Goal: Task Accomplishment & Management: Complete application form

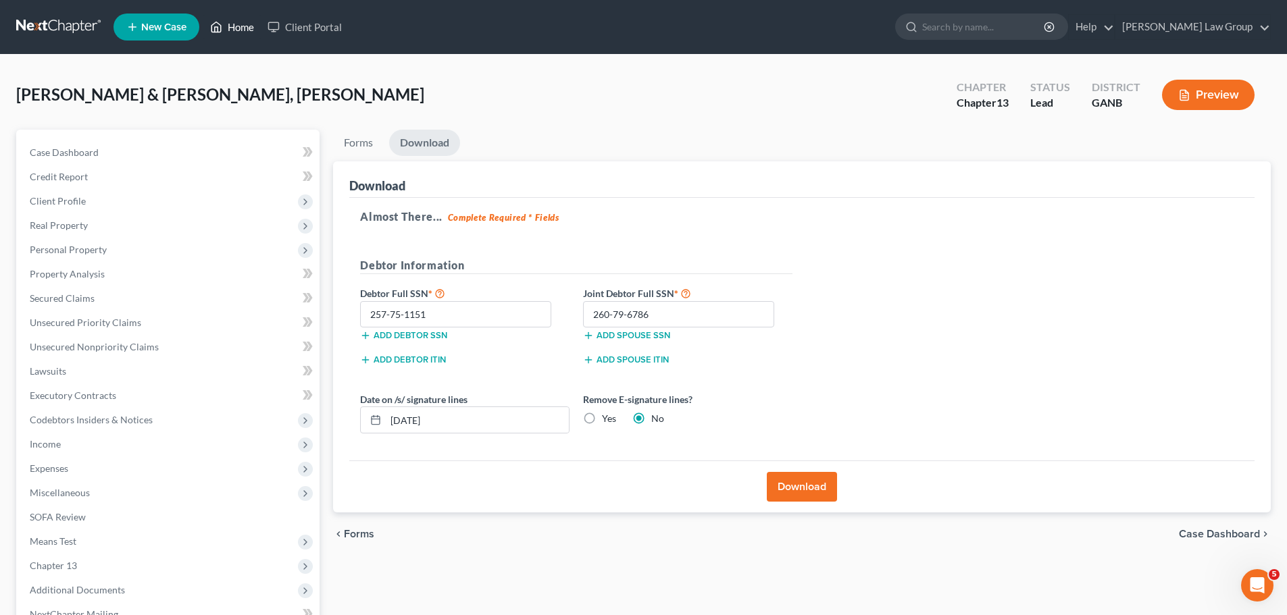
click at [234, 24] on link "Home" at bounding box center [231, 27] width 57 height 24
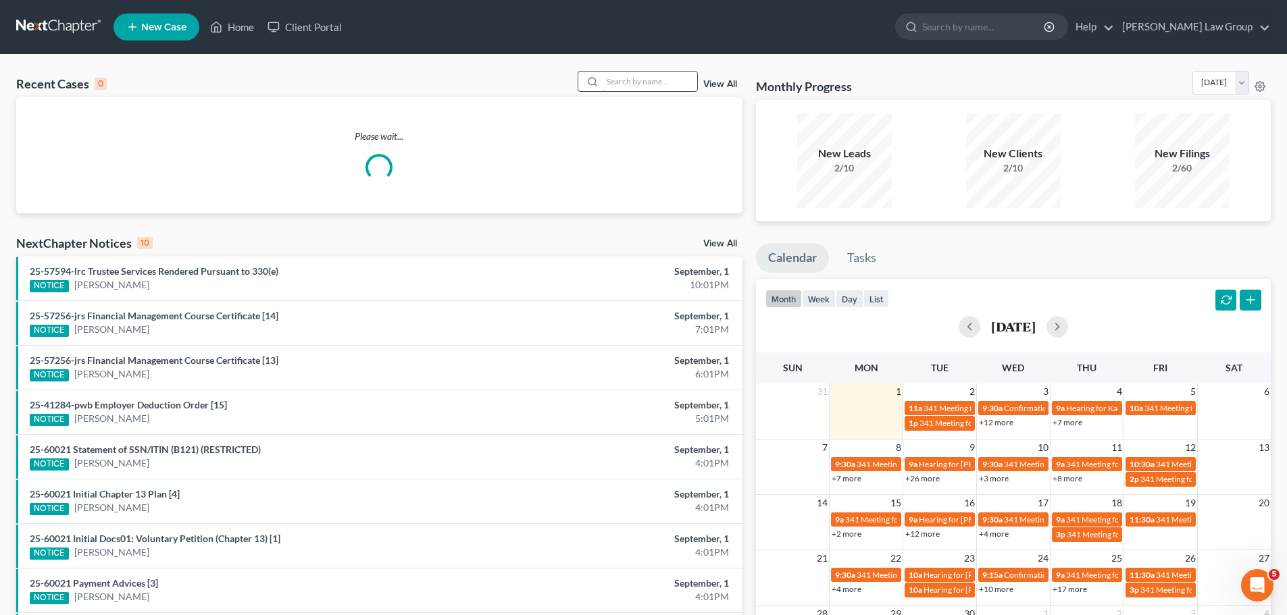
click at [637, 77] on input "search" at bounding box center [650, 82] width 95 height 20
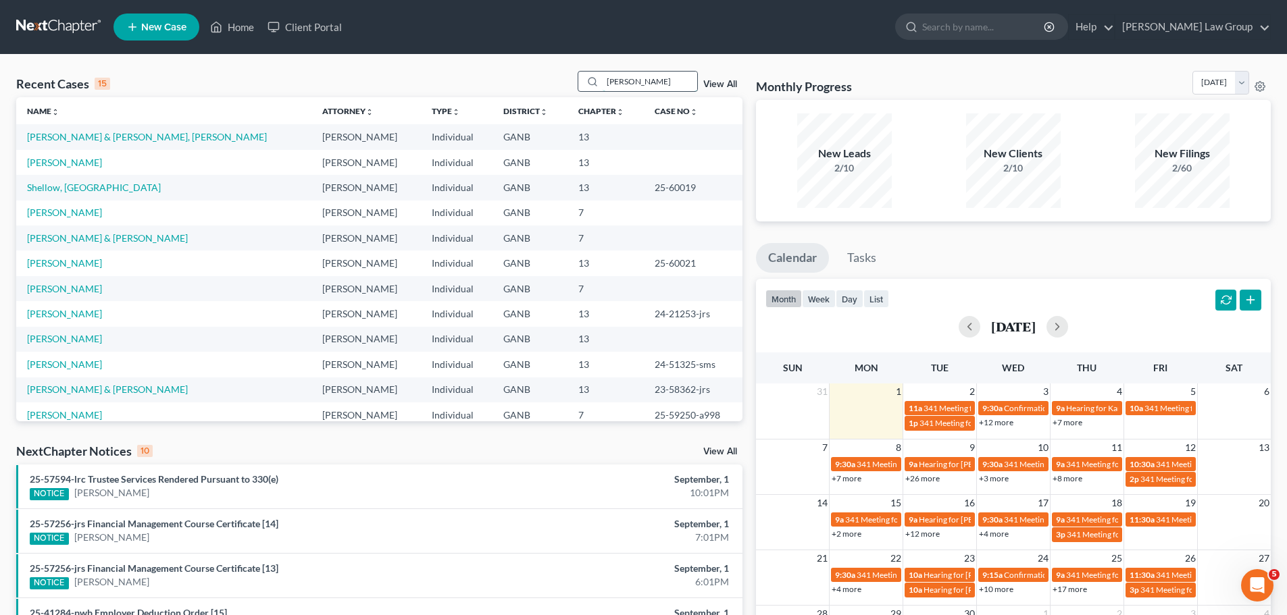
type input "[PERSON_NAME]"
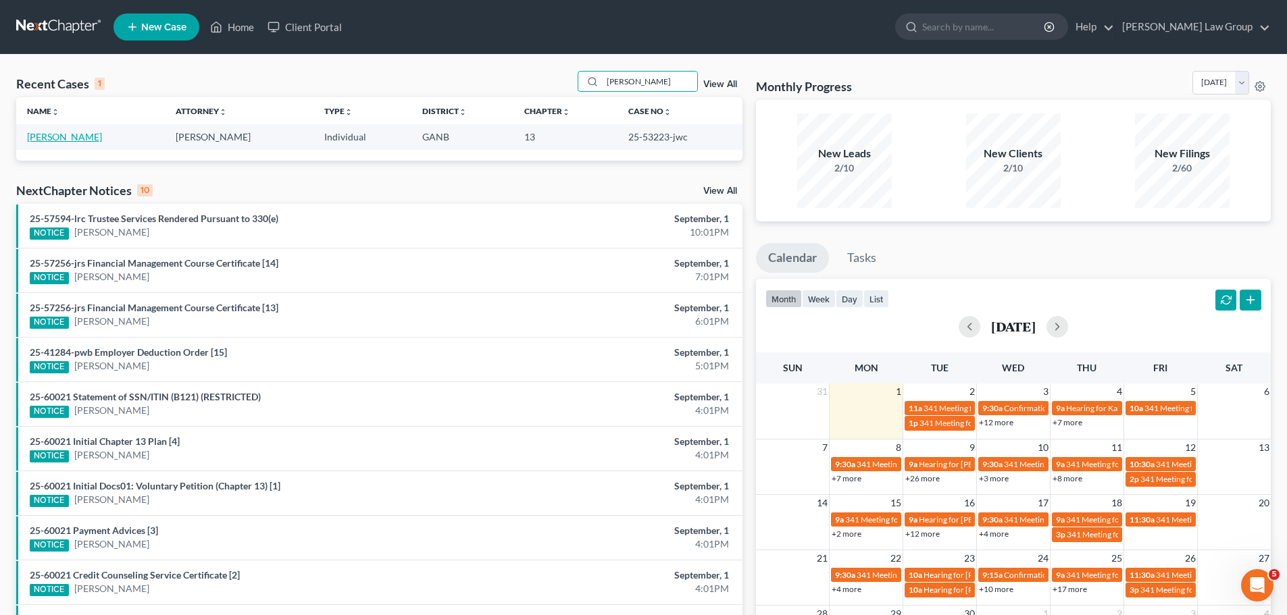
click at [76, 138] on link "[PERSON_NAME]" at bounding box center [64, 136] width 75 height 11
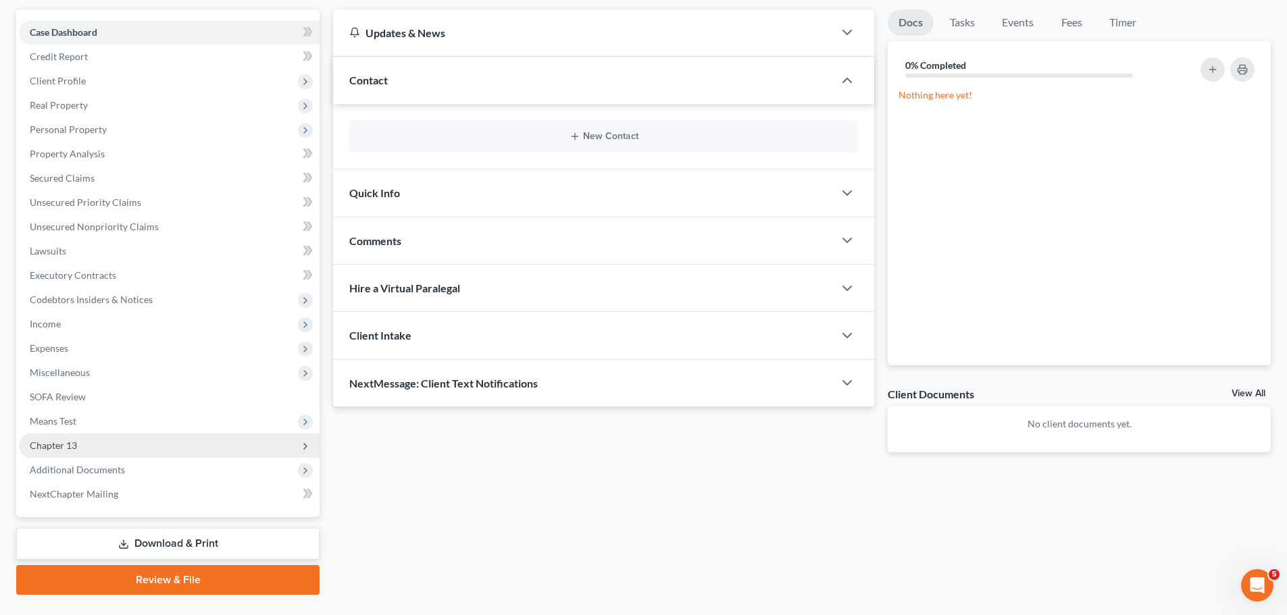
scroll to position [151, 0]
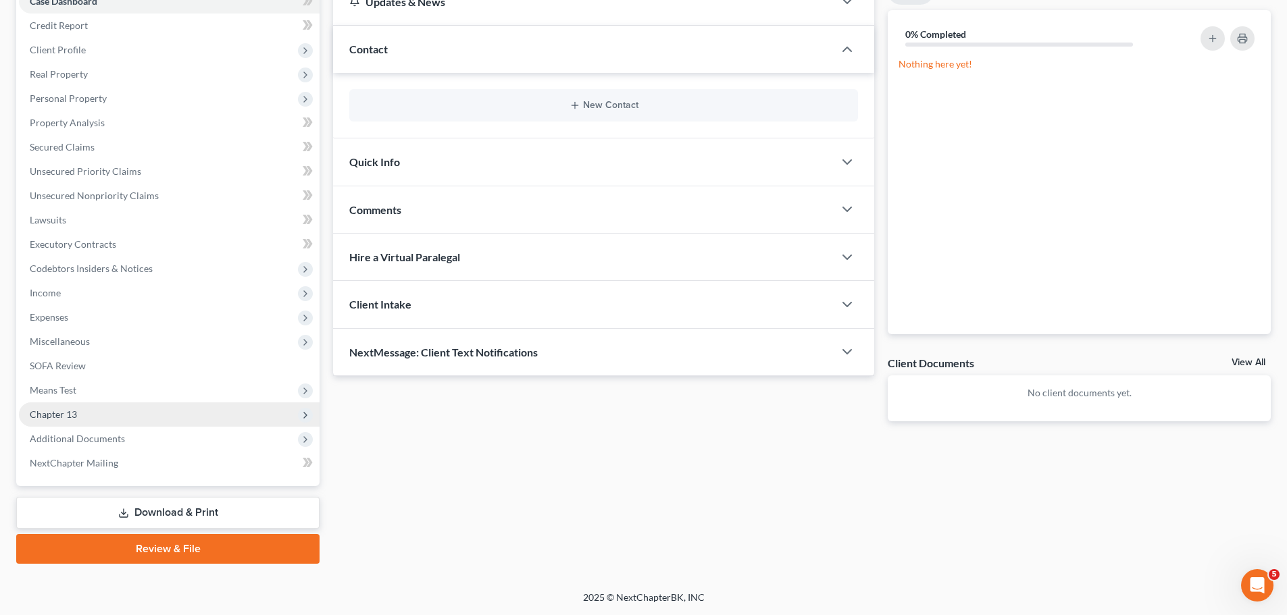
click at [99, 414] on span "Chapter 13" at bounding box center [169, 415] width 301 height 24
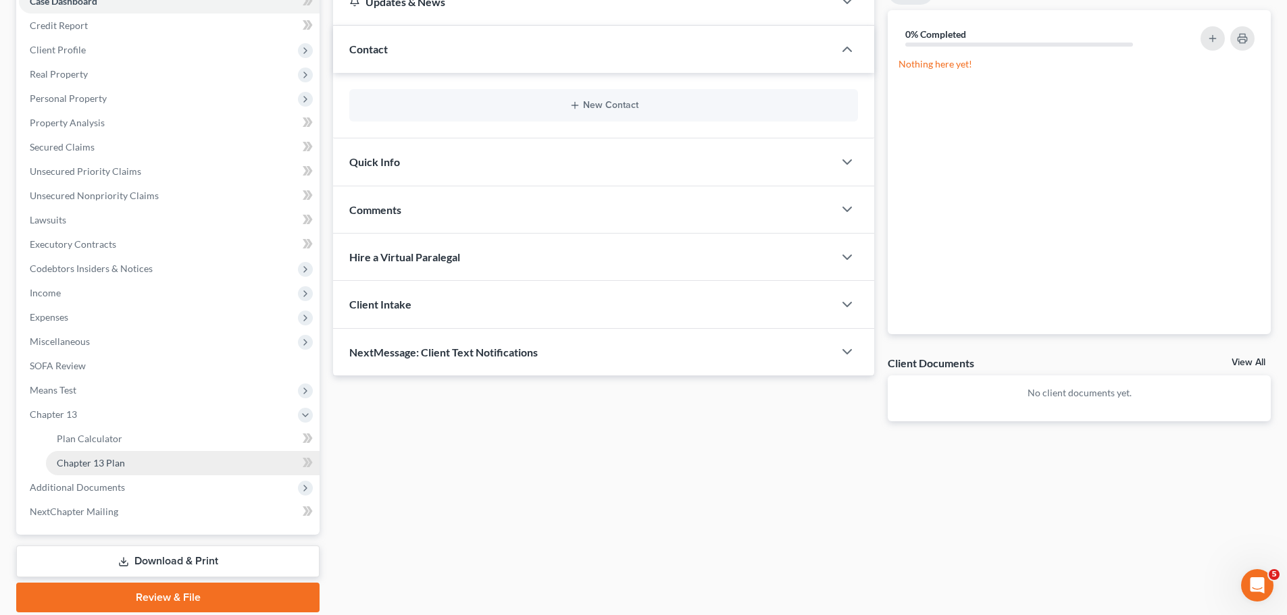
click at [166, 458] on link "Chapter 13 Plan" at bounding box center [183, 463] width 274 height 24
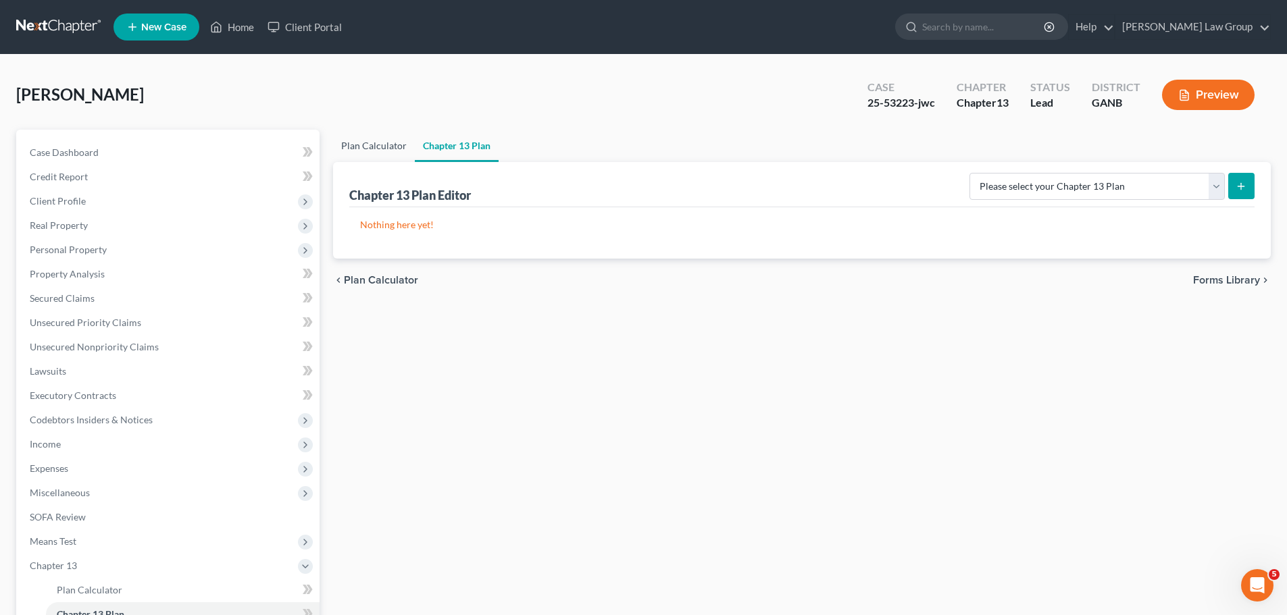
click at [357, 140] on link "Plan Calculator" at bounding box center [374, 146] width 82 height 32
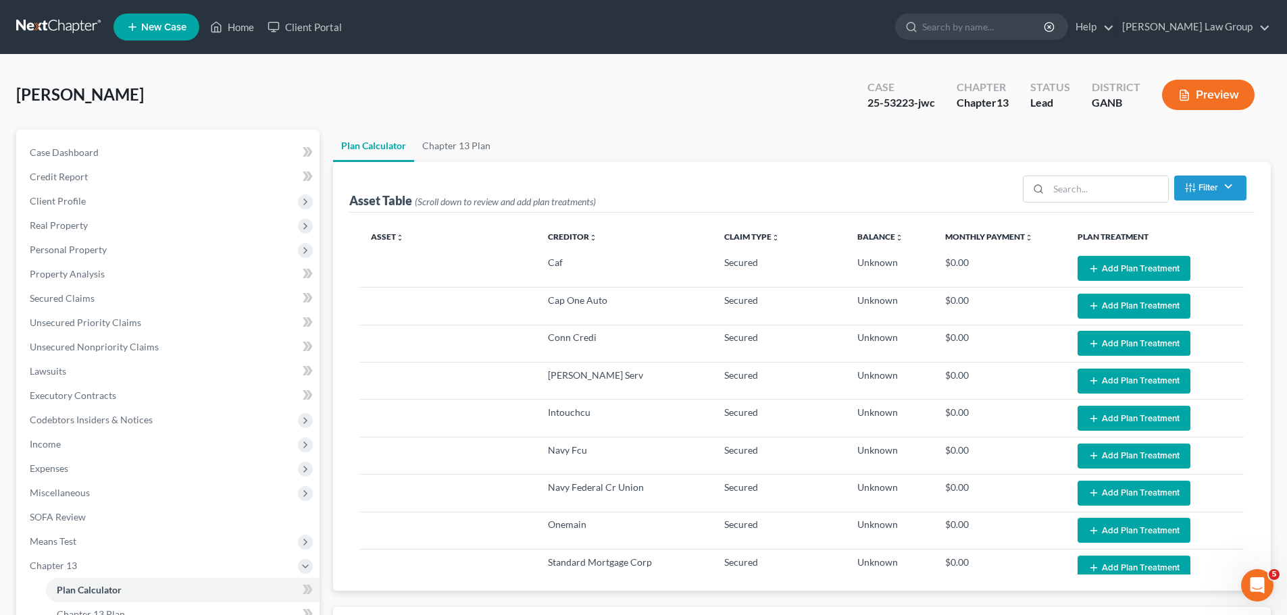
select select "59"
click at [84, 297] on span "Secured Claims" at bounding box center [62, 298] width 65 height 11
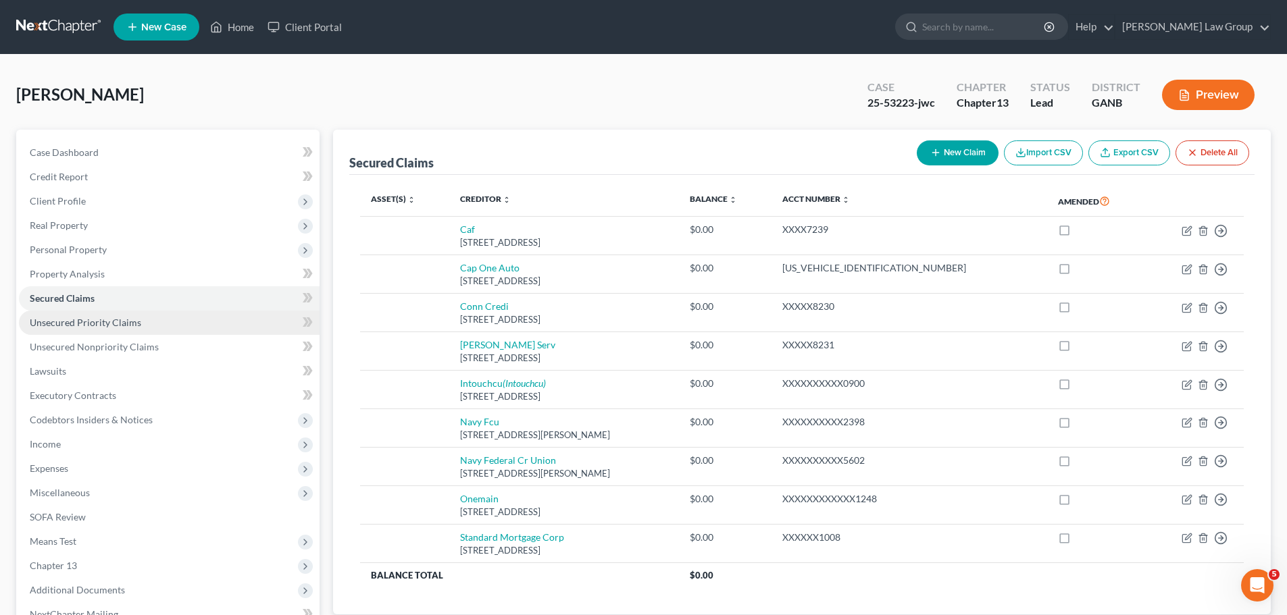
click at [103, 330] on link "Unsecured Priority Claims" at bounding box center [169, 323] width 301 height 24
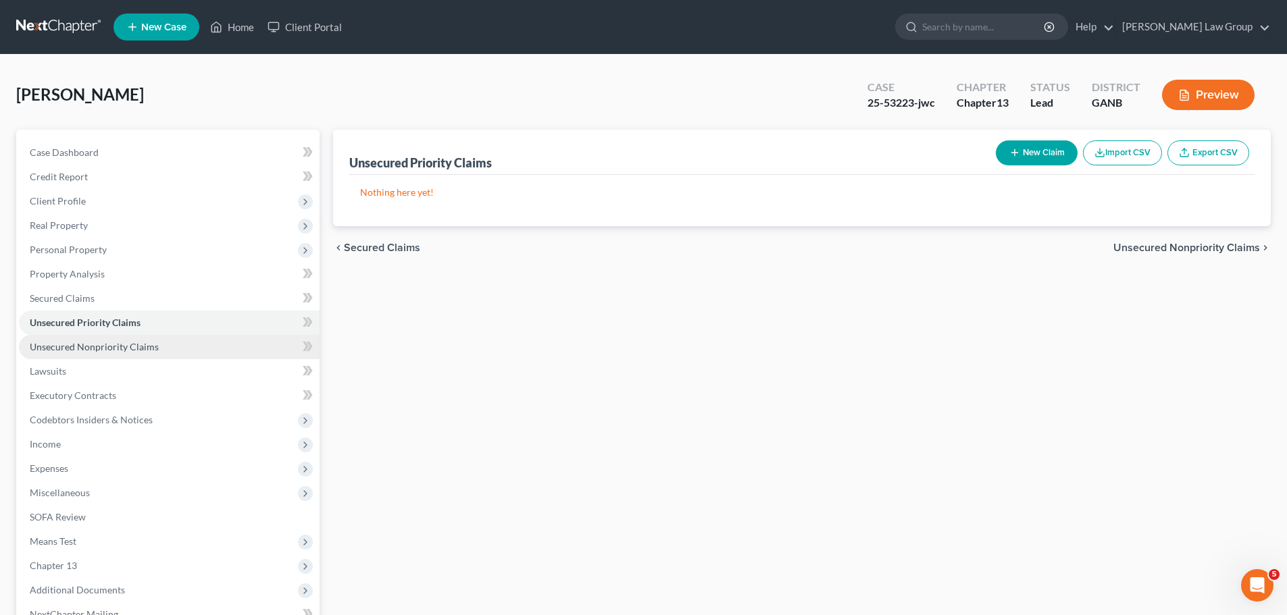
click at [124, 348] on span "Unsecured Nonpriority Claims" at bounding box center [94, 346] width 129 height 11
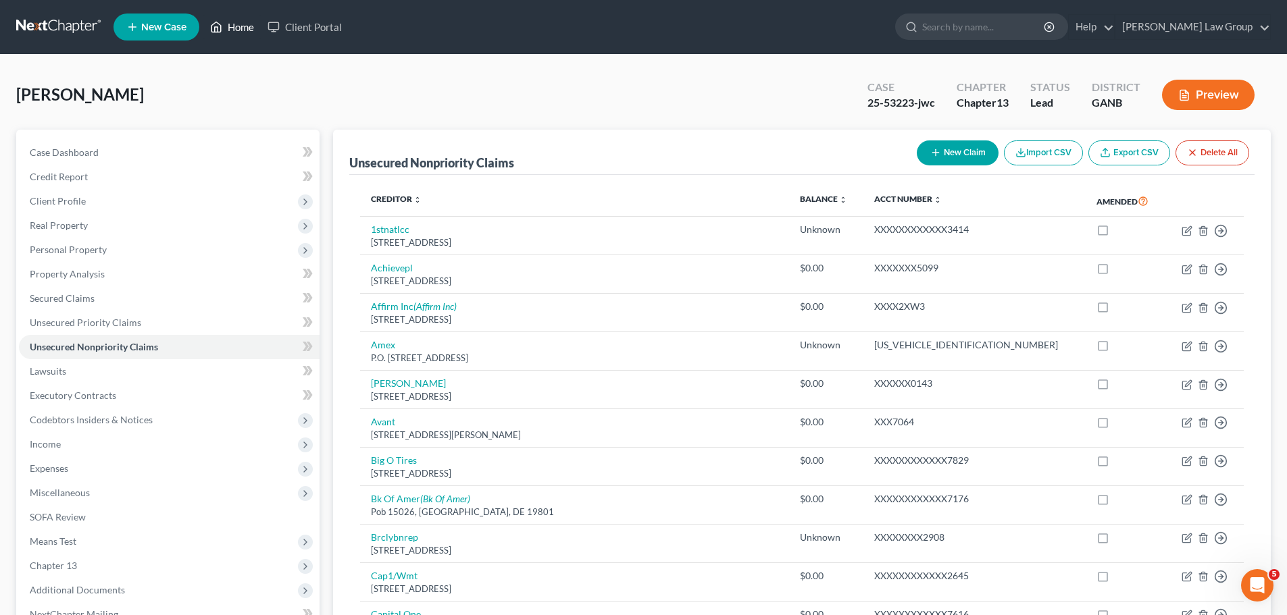
click at [244, 25] on link "Home" at bounding box center [231, 27] width 57 height 24
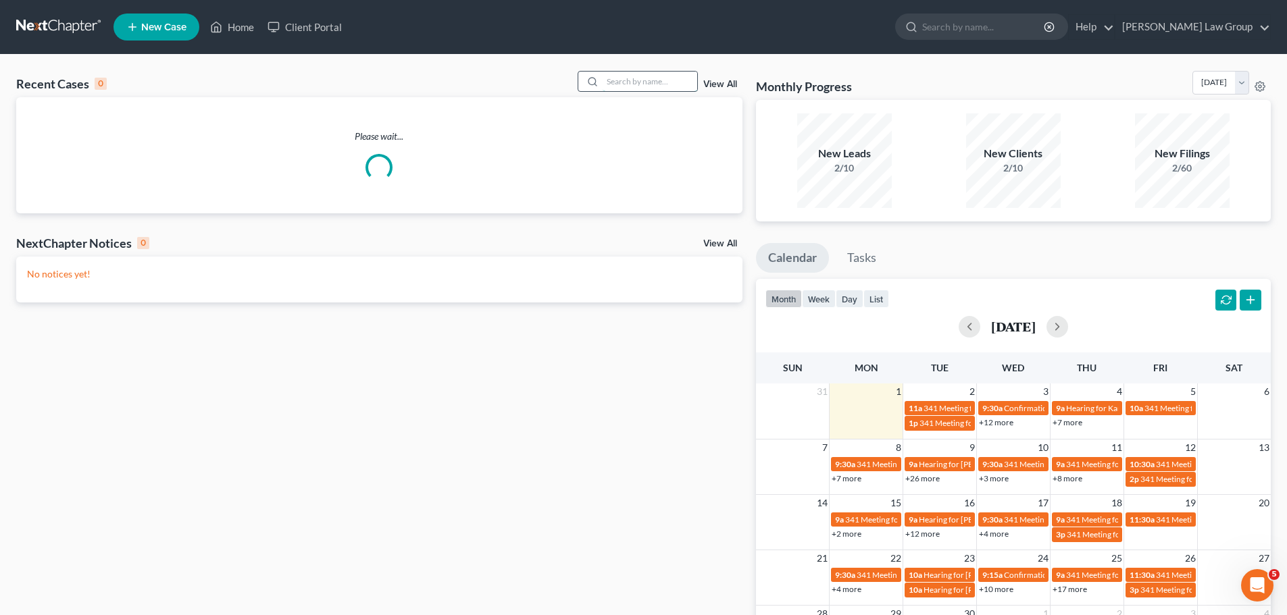
click at [646, 78] on input "search" at bounding box center [650, 82] width 95 height 20
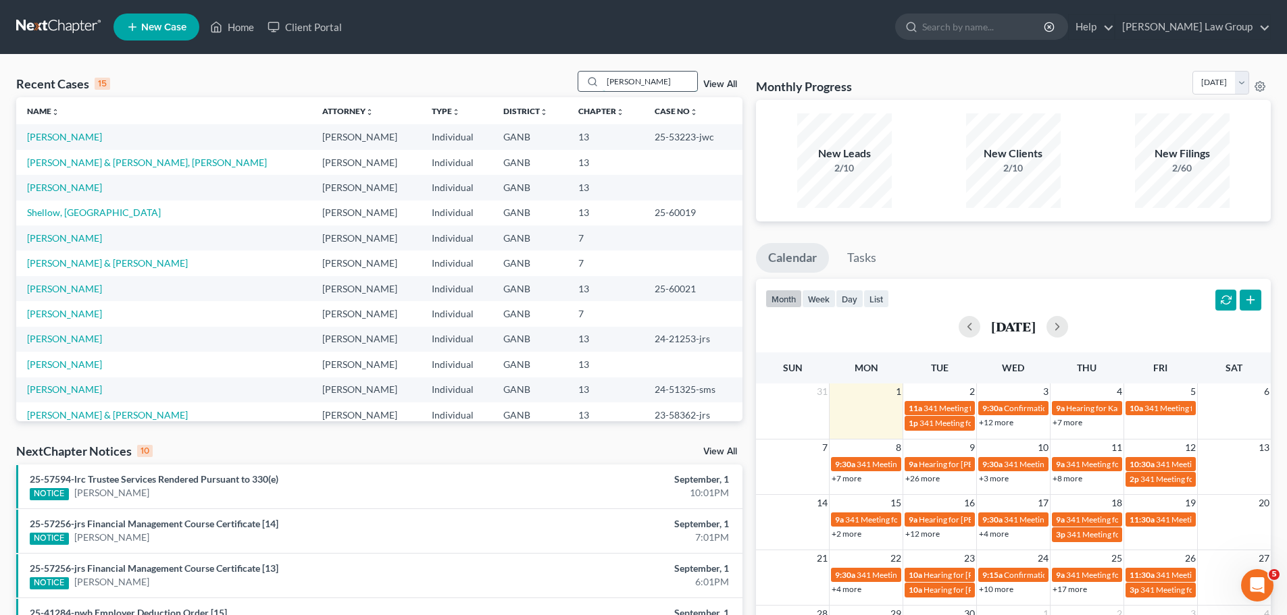
type input "[PERSON_NAME]"
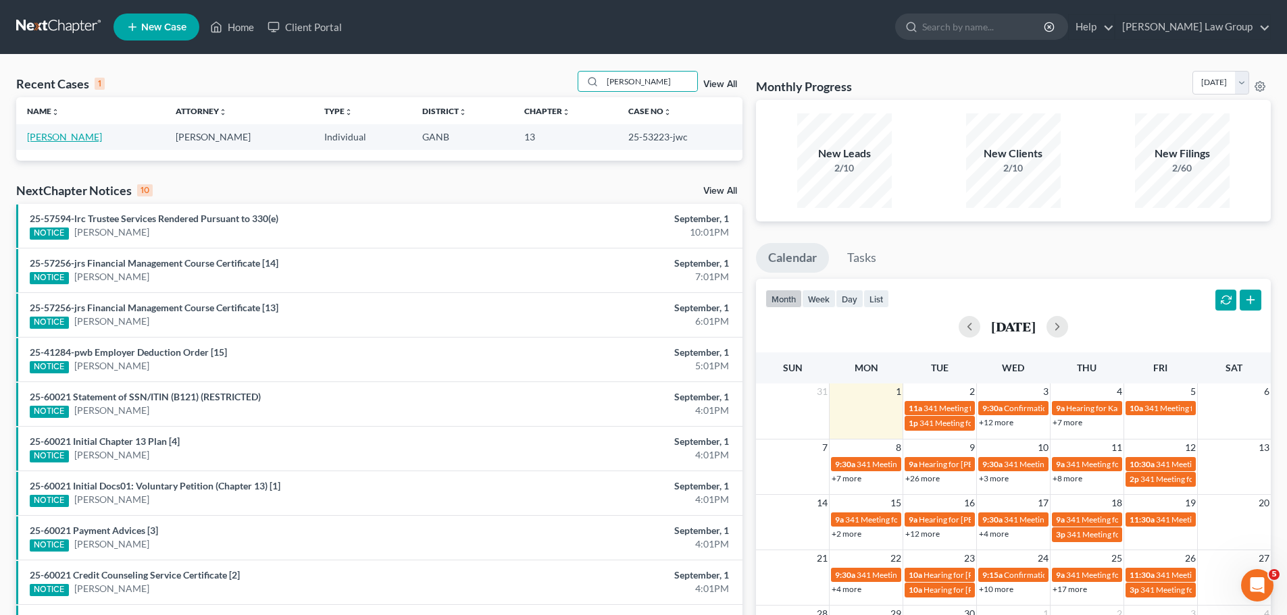
click at [55, 139] on link "[PERSON_NAME]" at bounding box center [64, 136] width 75 height 11
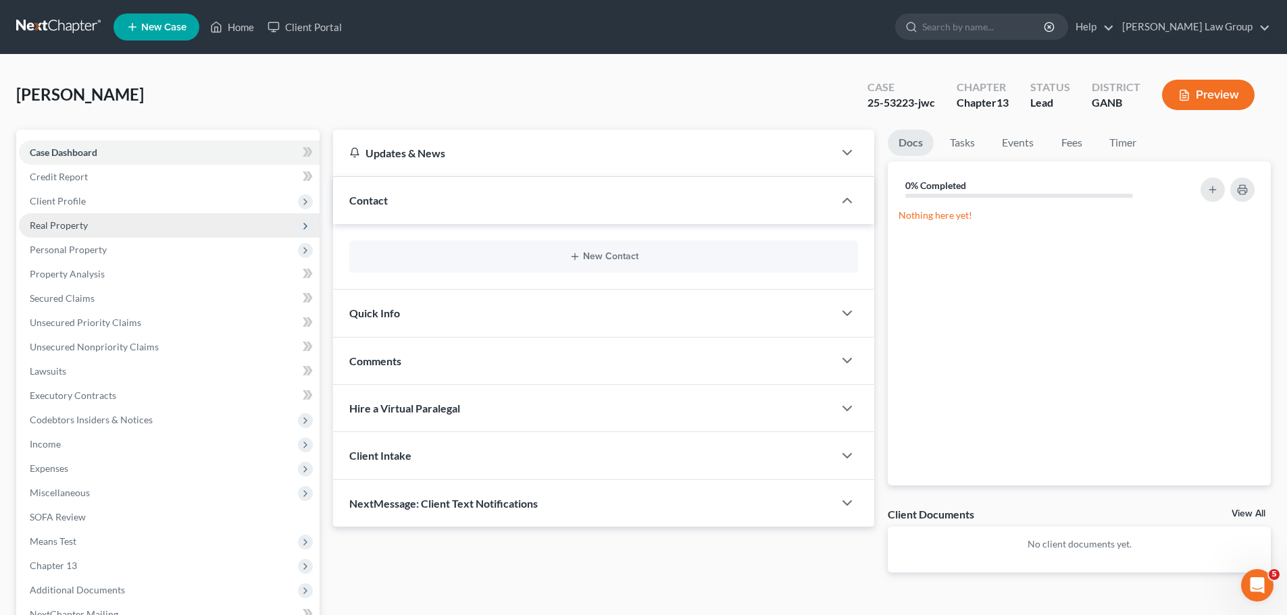
click at [93, 231] on span "Real Property" at bounding box center [169, 225] width 301 height 24
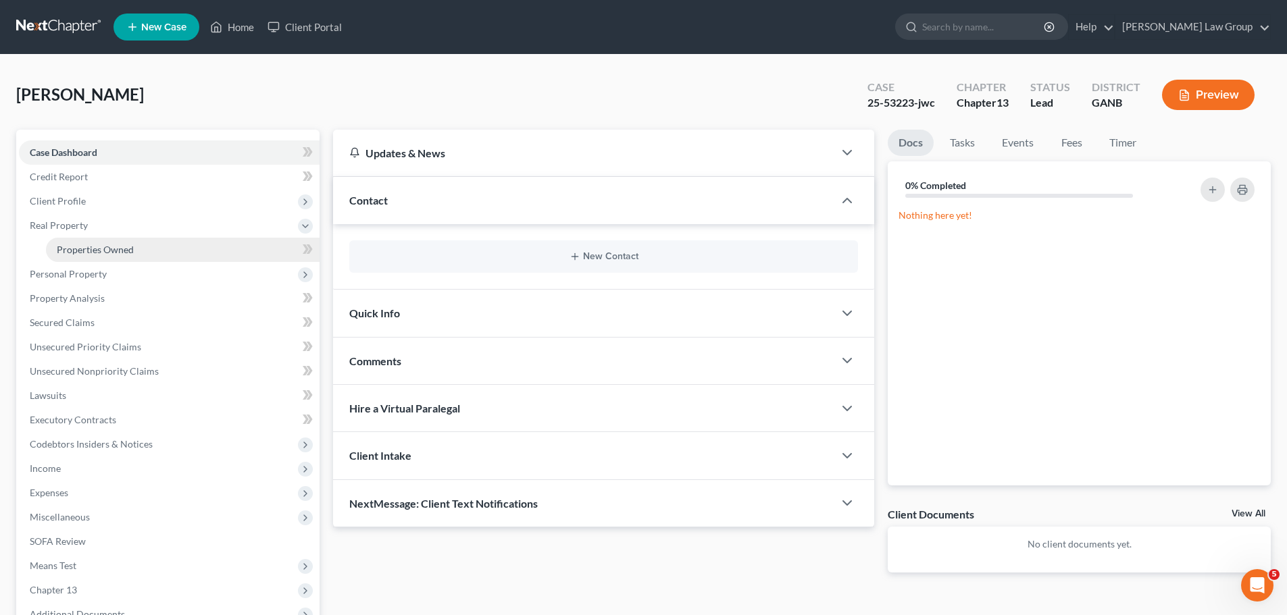
click at [118, 250] on span "Properties Owned" at bounding box center [95, 249] width 77 height 11
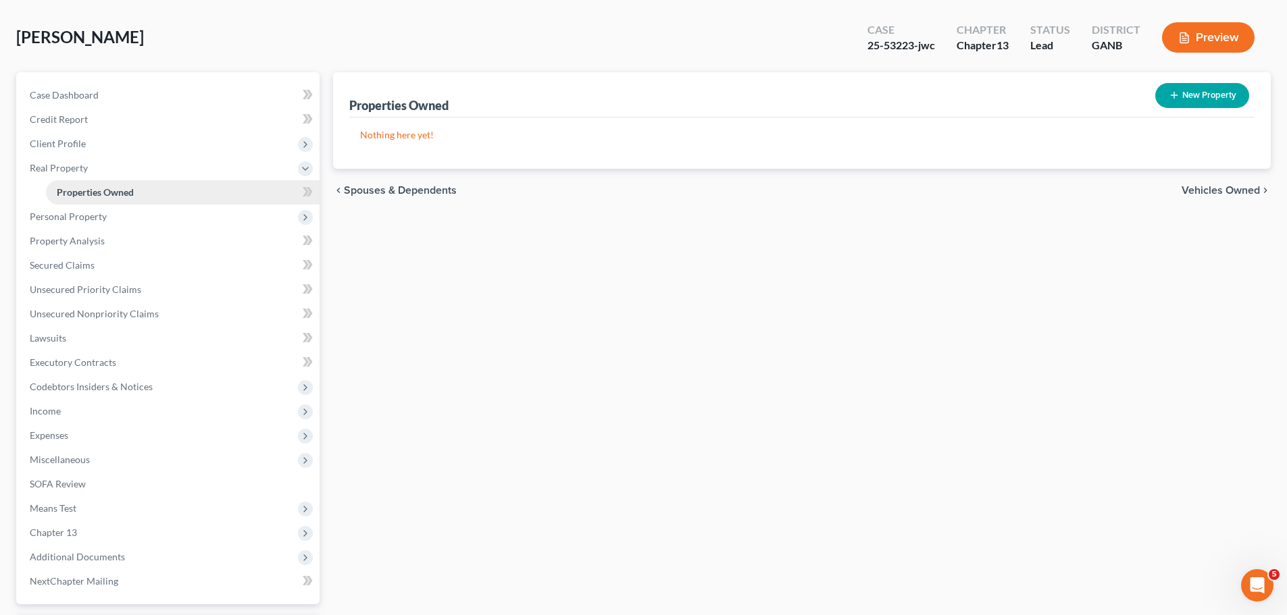
scroll to position [135, 0]
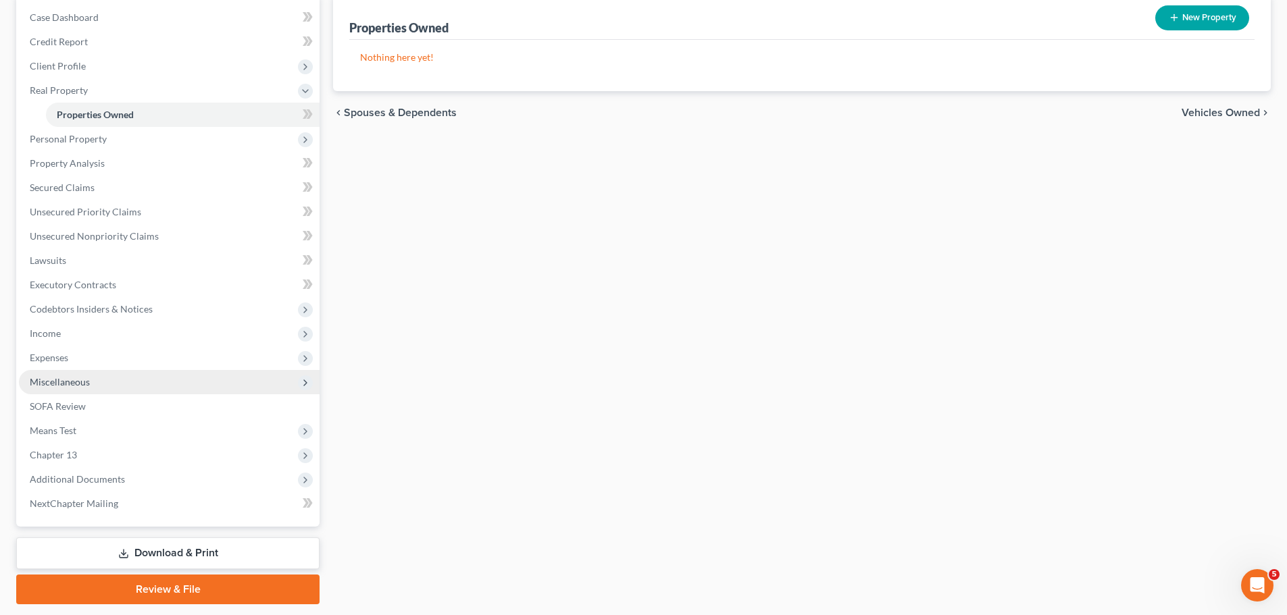
click at [137, 391] on span "Miscellaneous" at bounding box center [169, 382] width 301 height 24
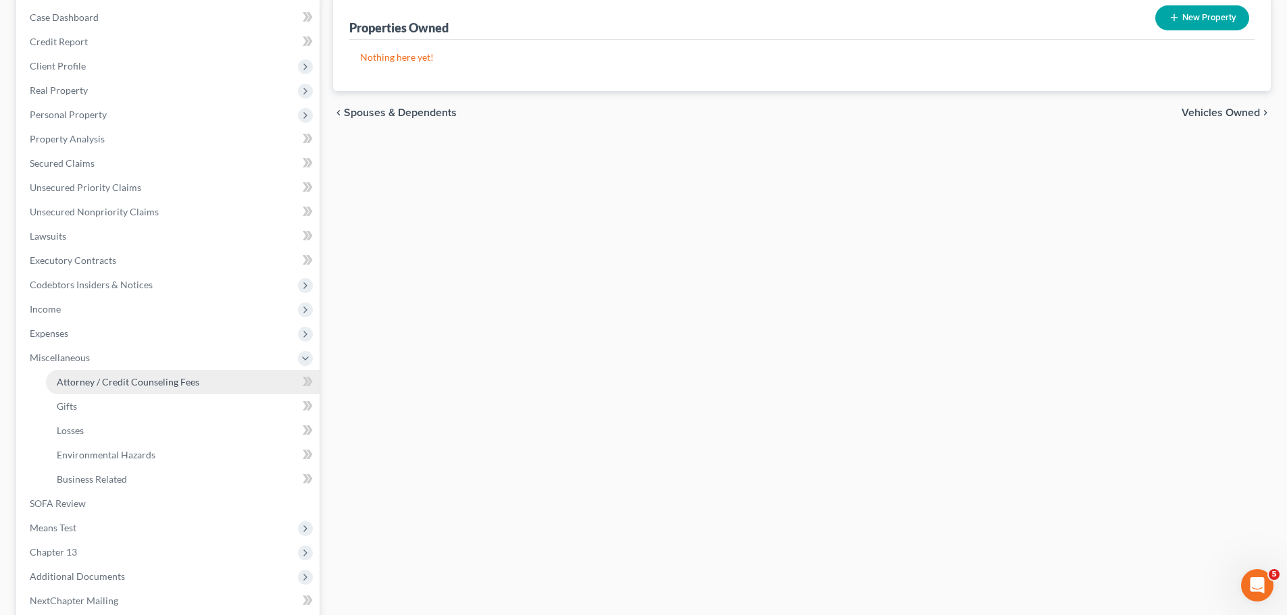
click at [239, 374] on link "Attorney / Credit Counseling Fees" at bounding box center [183, 382] width 274 height 24
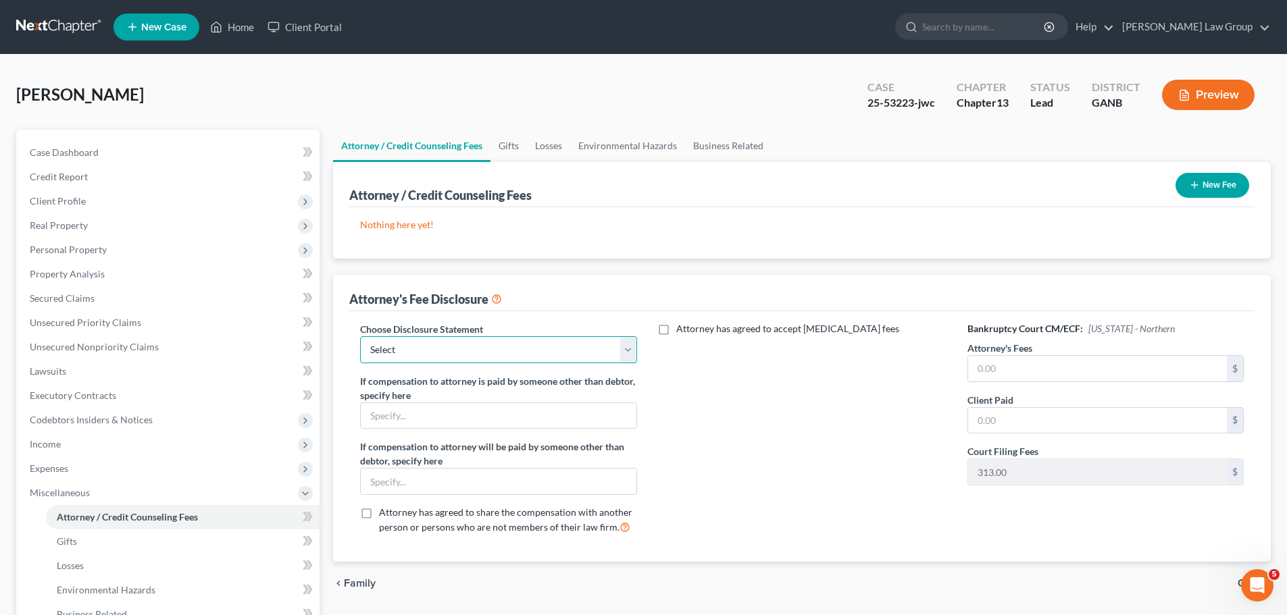
drag, startPoint x: 482, startPoint y: 345, endPoint x: 485, endPoint y: 361, distance: 16.4
click at [482, 345] on select "Select Attorney Disclosure Statement Chapter 7 Attorney Fee Disclosure Statement" at bounding box center [498, 349] width 276 height 27
select select "1"
click at [360, 336] on select "Select Attorney Disclosure Statement Chapter 7 Attorney Fee Disclosure Statement" at bounding box center [498, 349] width 276 height 27
click at [1034, 378] on input "text" at bounding box center [1097, 369] width 259 height 26
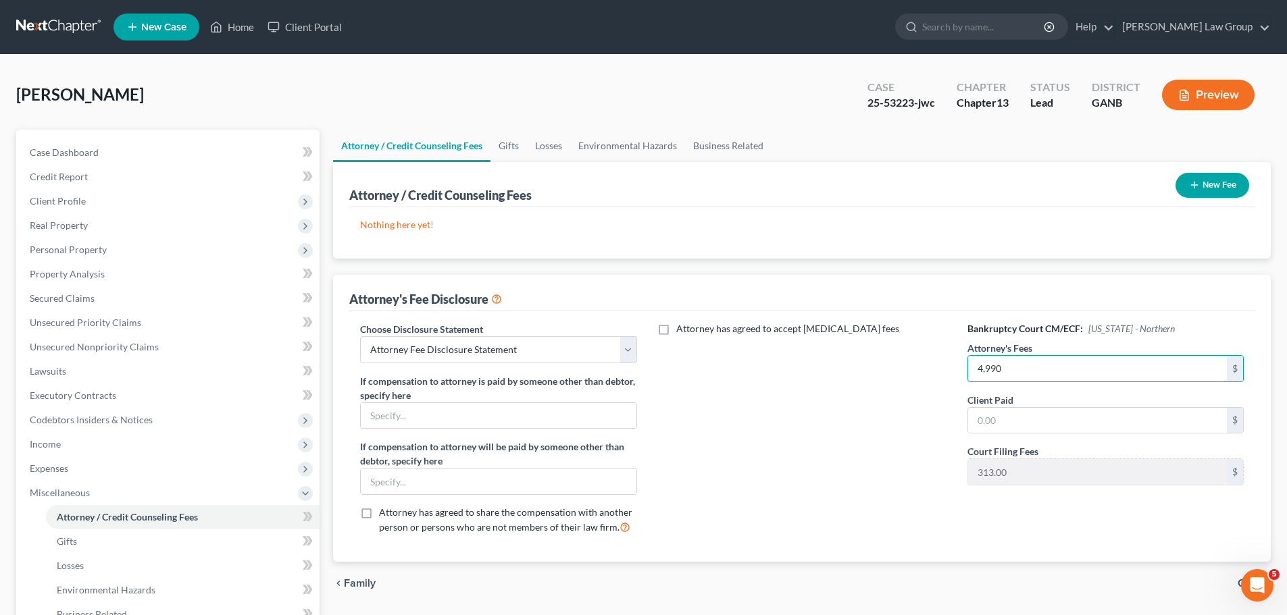
type input "4,990"
drag, startPoint x: 255, startPoint y: 22, endPoint x: 636, endPoint y: 120, distance: 393.6
click at [255, 22] on link "Home" at bounding box center [231, 27] width 57 height 24
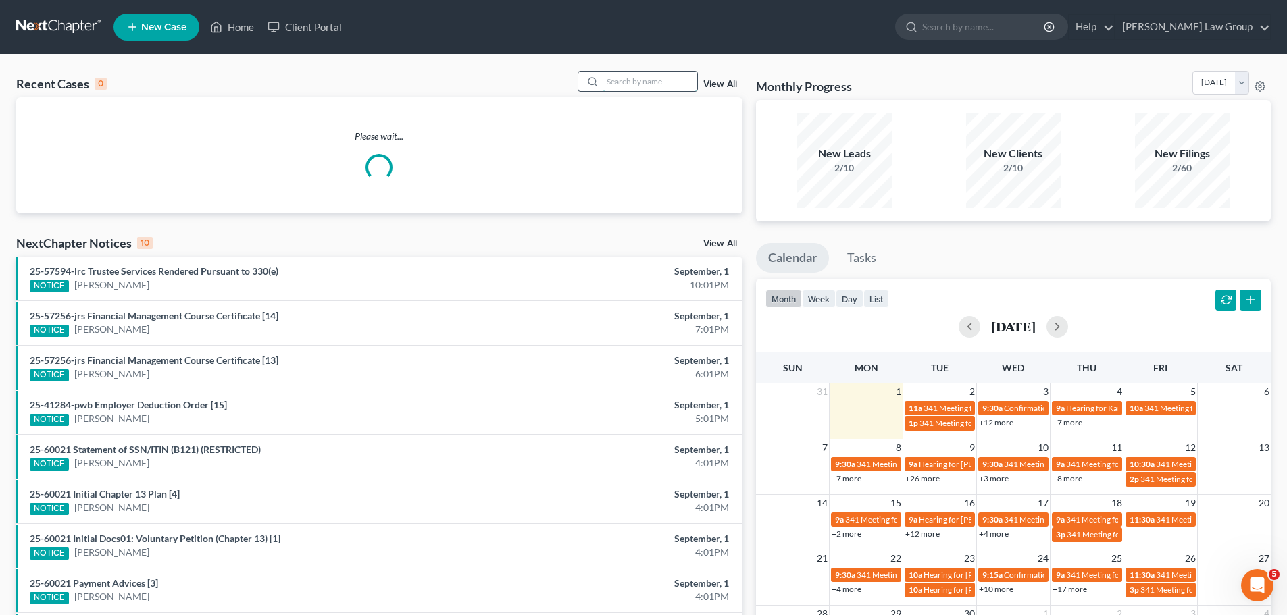
click at [623, 79] on input "search" at bounding box center [650, 82] width 95 height 20
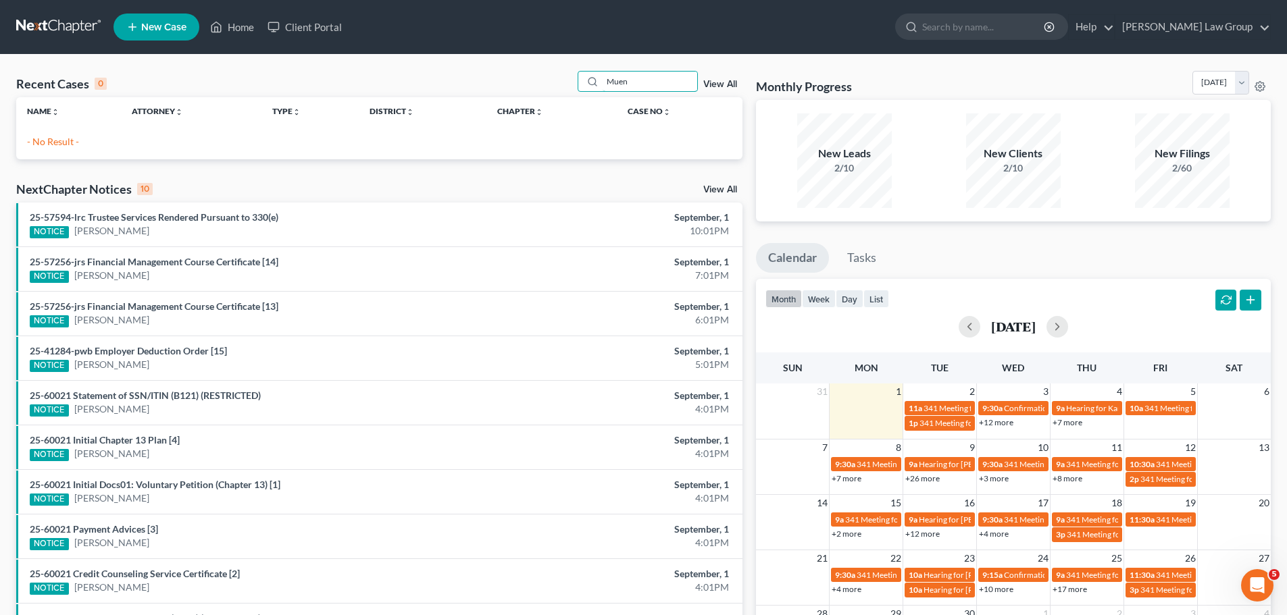
type input "Muen"
click at [717, 82] on link "View All" at bounding box center [720, 84] width 34 height 9
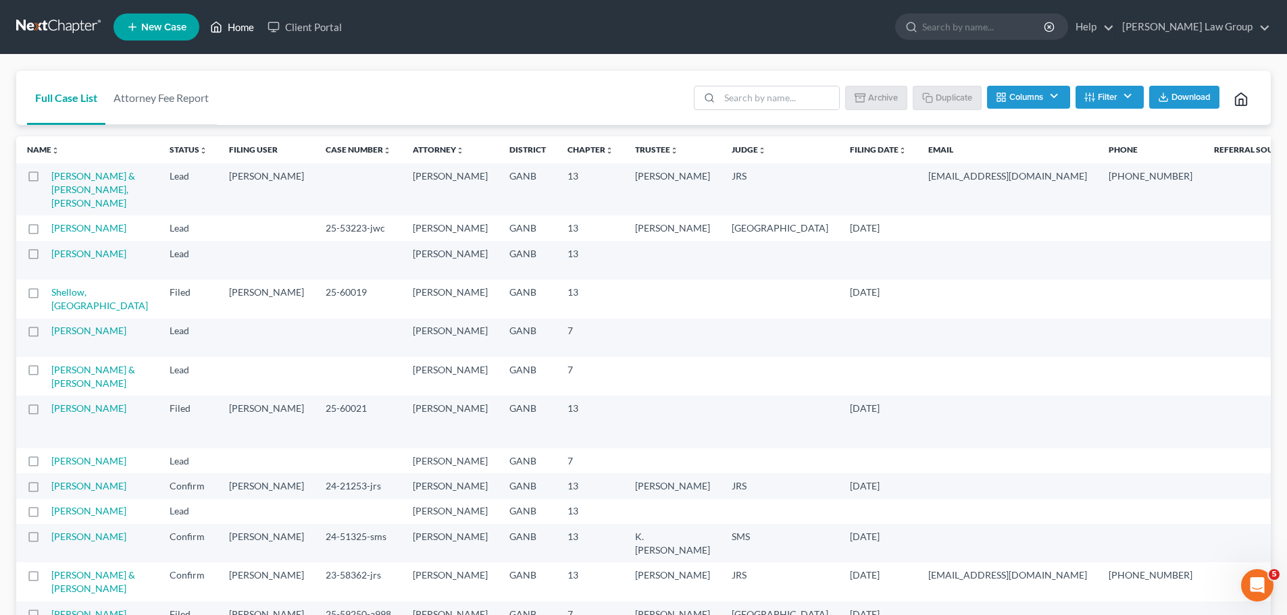
click at [247, 29] on link "Home" at bounding box center [231, 27] width 57 height 24
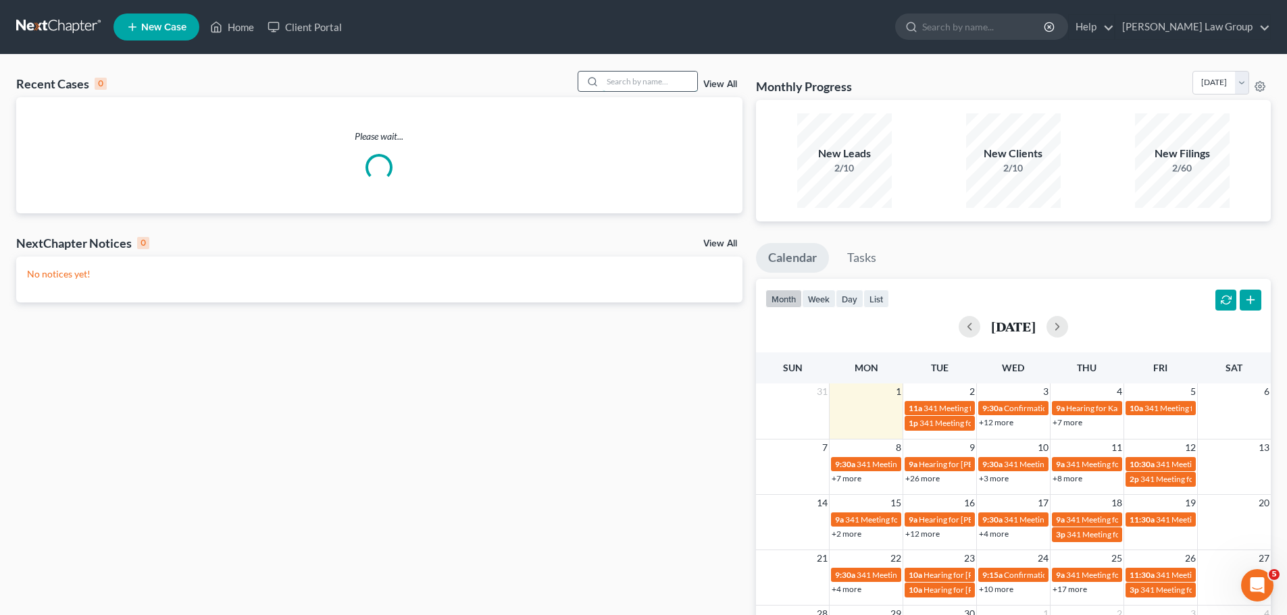
click at [636, 84] on input "search" at bounding box center [650, 82] width 95 height 20
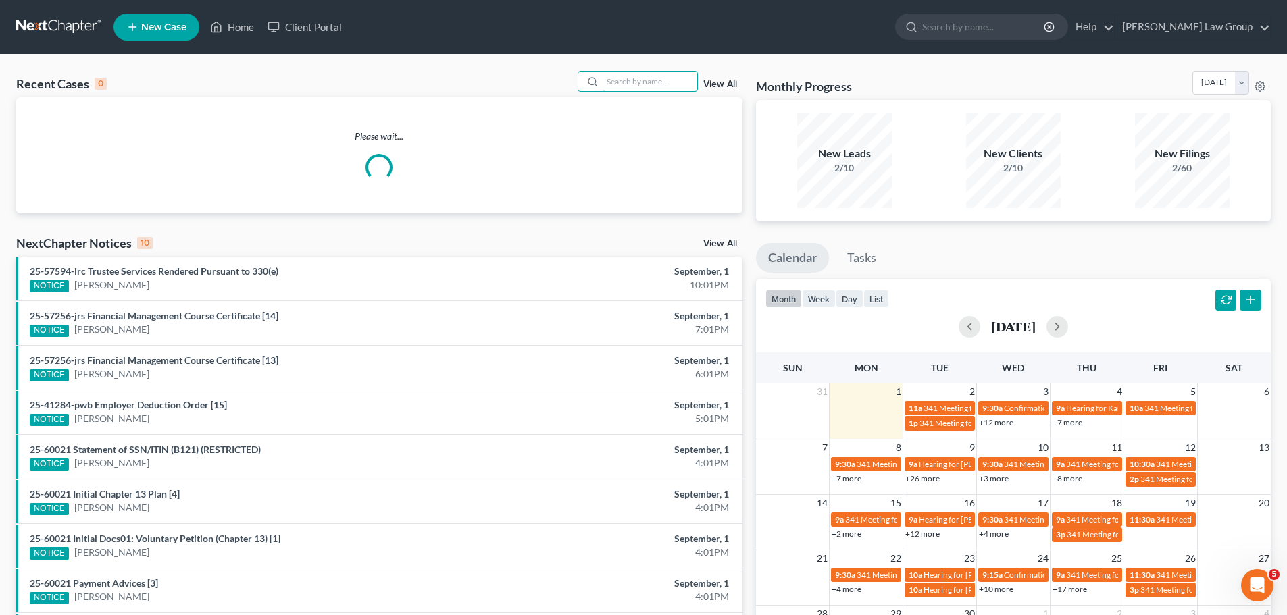
paste input "[PERSON_NAME]"
type input "[PERSON_NAME]"
click at [705, 74] on div "[PERSON_NAME] View All" at bounding box center [660, 81] width 165 height 21
click at [710, 74] on div "[PERSON_NAME] View All" at bounding box center [660, 81] width 165 height 21
click at [721, 82] on link "View All" at bounding box center [720, 84] width 34 height 9
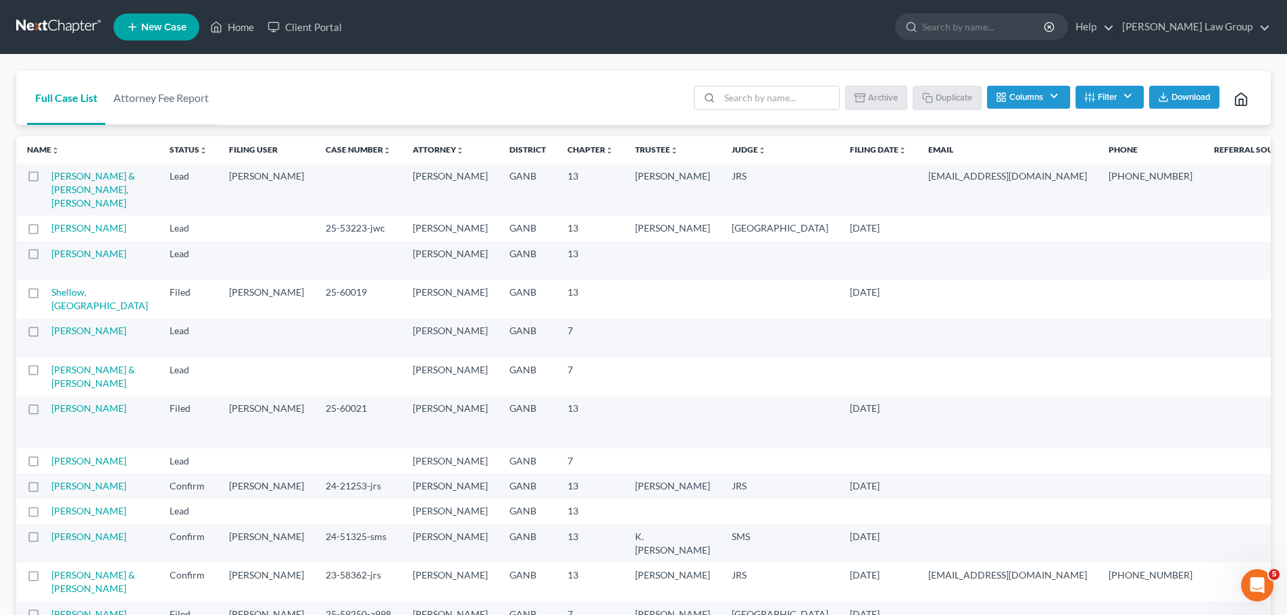
click at [151, 28] on span "New Case" at bounding box center [163, 27] width 45 height 10
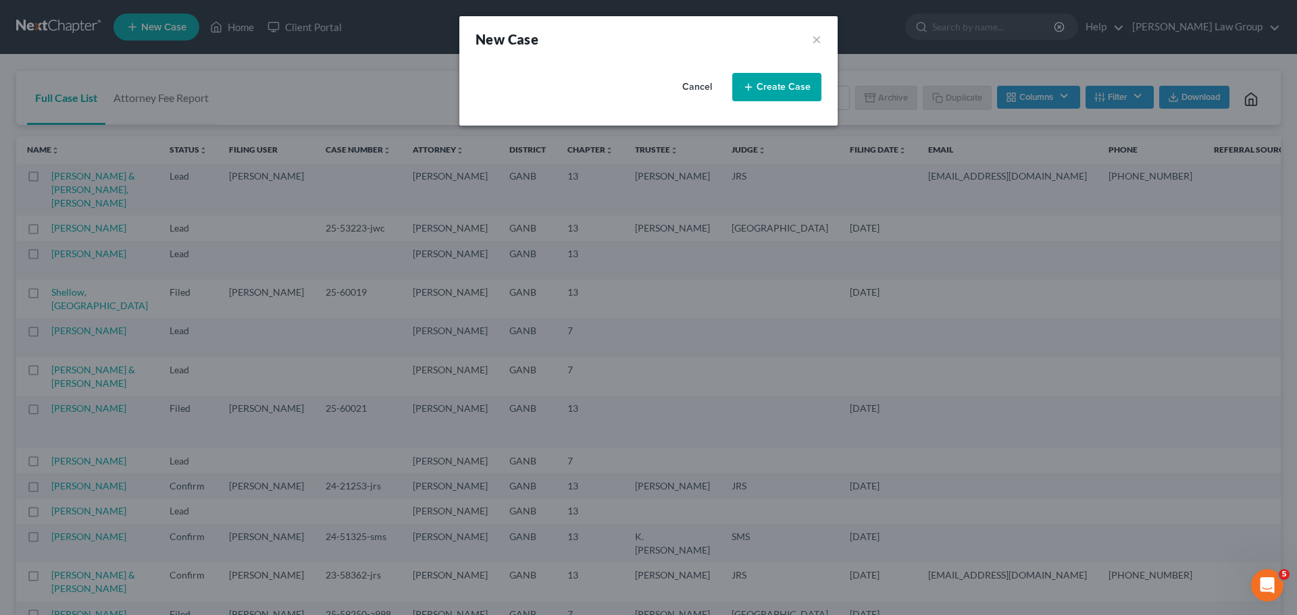
select select "19"
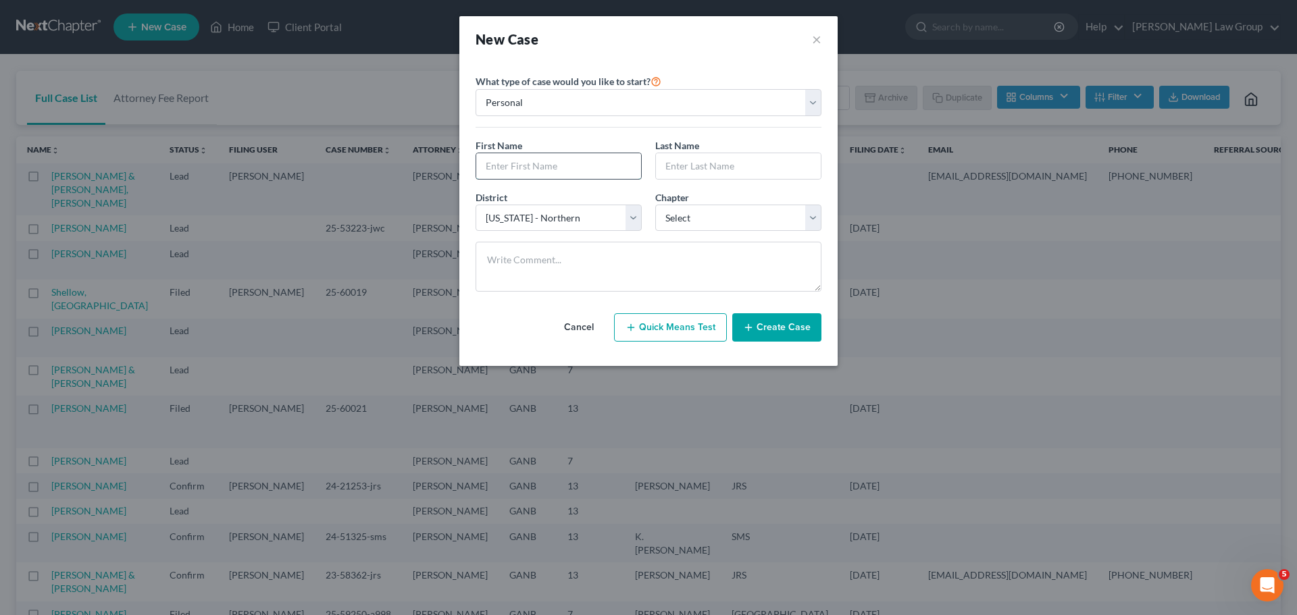
click at [515, 170] on input "text" at bounding box center [558, 166] width 165 height 26
paste input "[PERSON_NAME]"
type input "[PERSON_NAME]"
click at [784, 173] on input "text" at bounding box center [738, 166] width 165 height 26
paste input "[PERSON_NAME]"
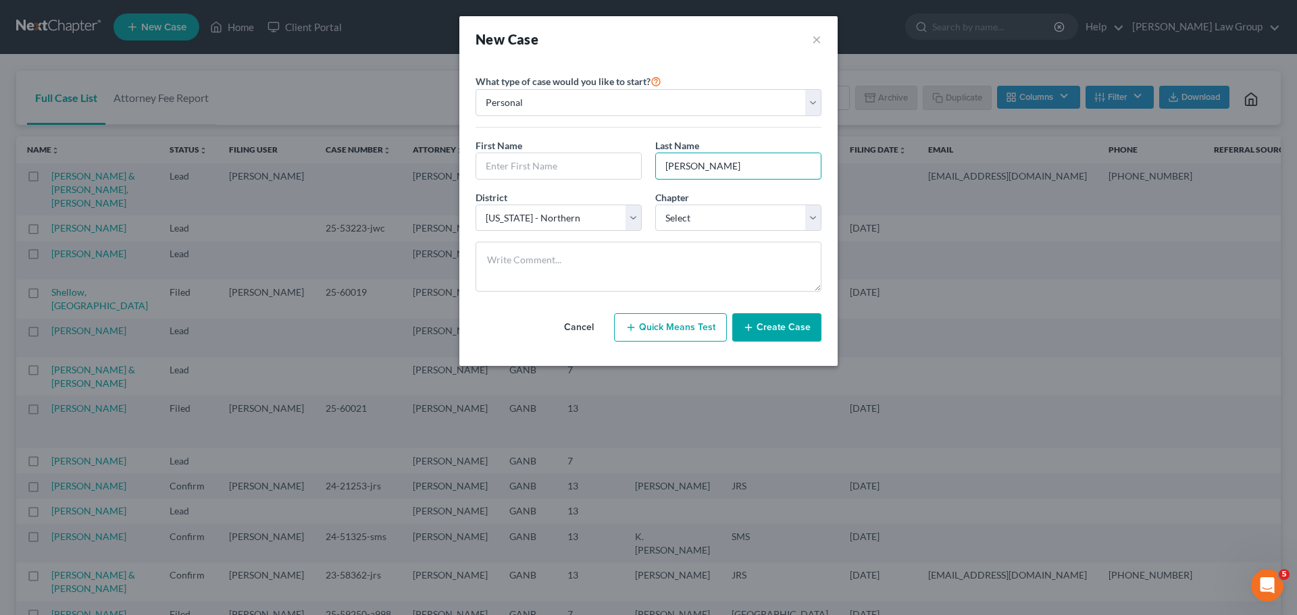
type input "[PERSON_NAME]"
click at [530, 168] on input "text" at bounding box center [558, 166] width 165 height 26
paste input "[PERSON_NAME]"
type input "[PERSON_NAME]"
drag, startPoint x: 723, startPoint y: 213, endPoint x: 717, endPoint y: 230, distance: 17.3
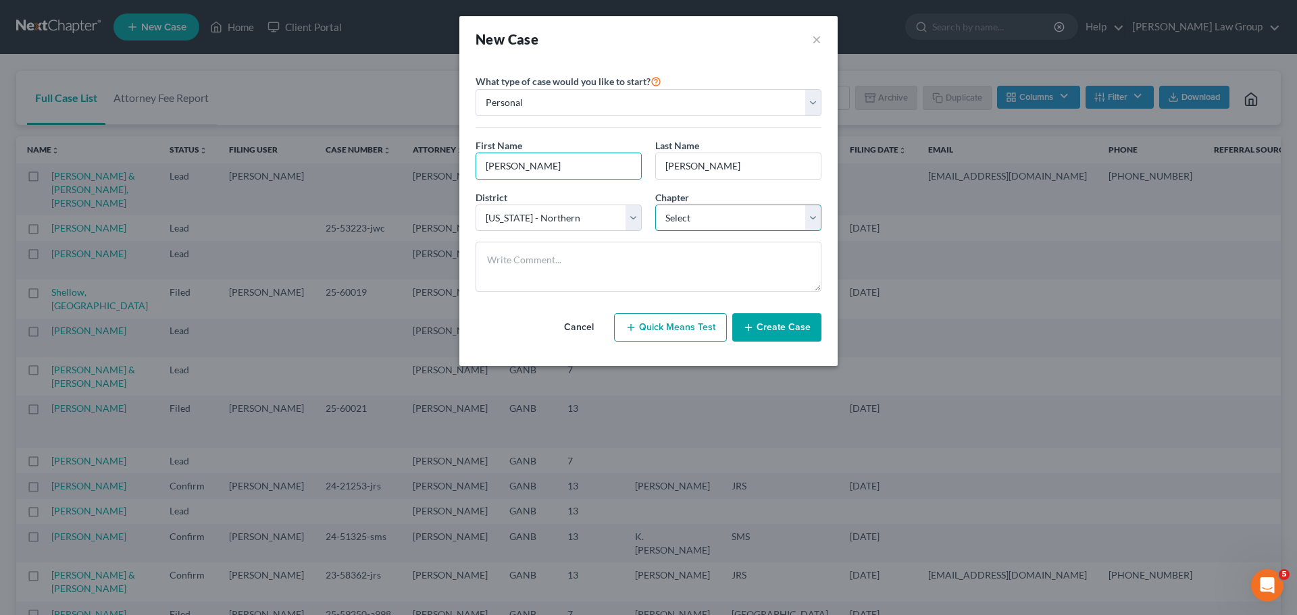
click at [723, 213] on select "Select 7 11 12 13" at bounding box center [738, 218] width 166 height 27
select select "0"
click at [655, 205] on select "Select 7 11 12 13" at bounding box center [738, 218] width 166 height 27
click at [763, 326] on button "Create Case" at bounding box center [776, 327] width 89 height 28
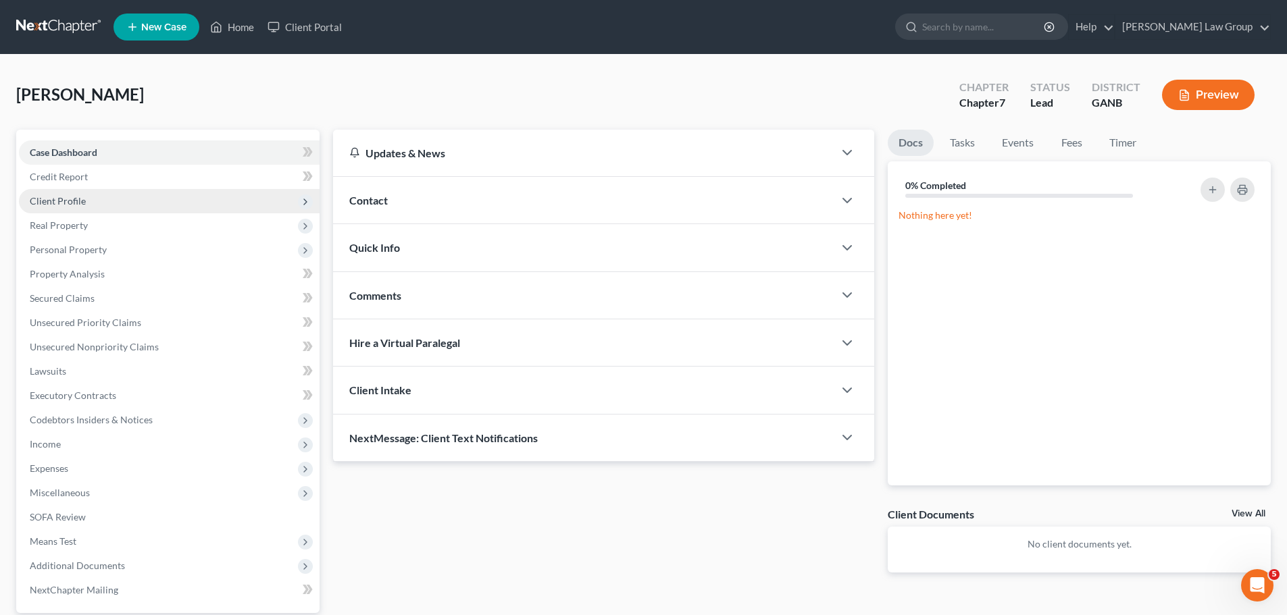
click at [111, 208] on span "Client Profile" at bounding box center [169, 201] width 301 height 24
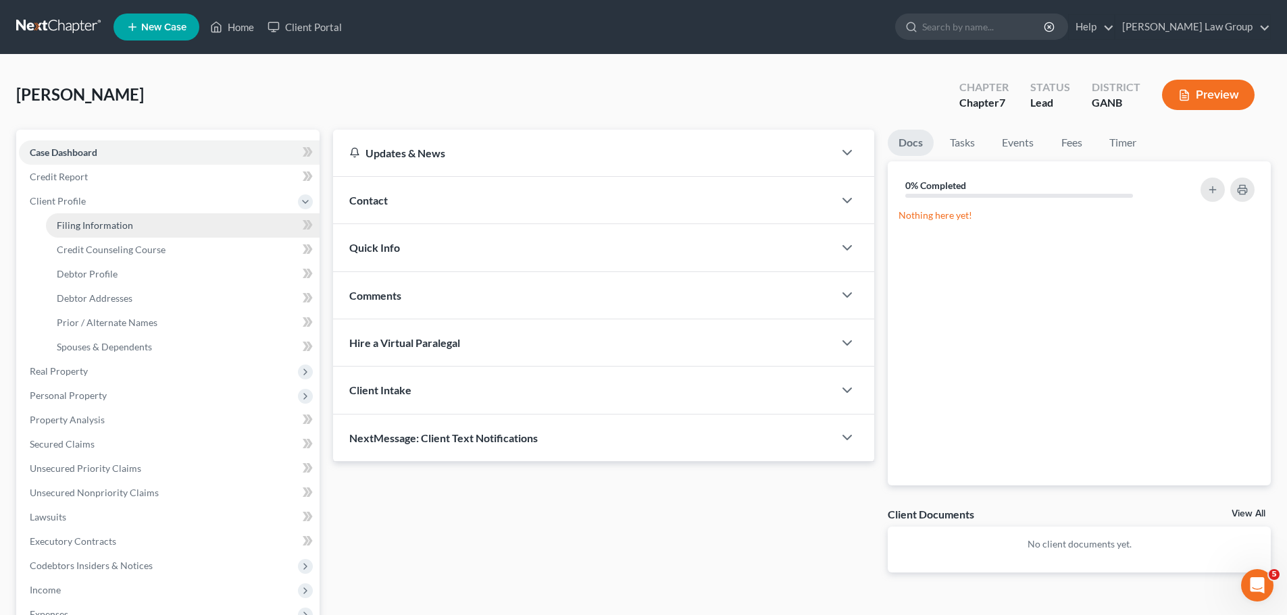
click at [161, 225] on link "Filing Information" at bounding box center [183, 225] width 274 height 24
select select "1"
select select "0"
select select "19"
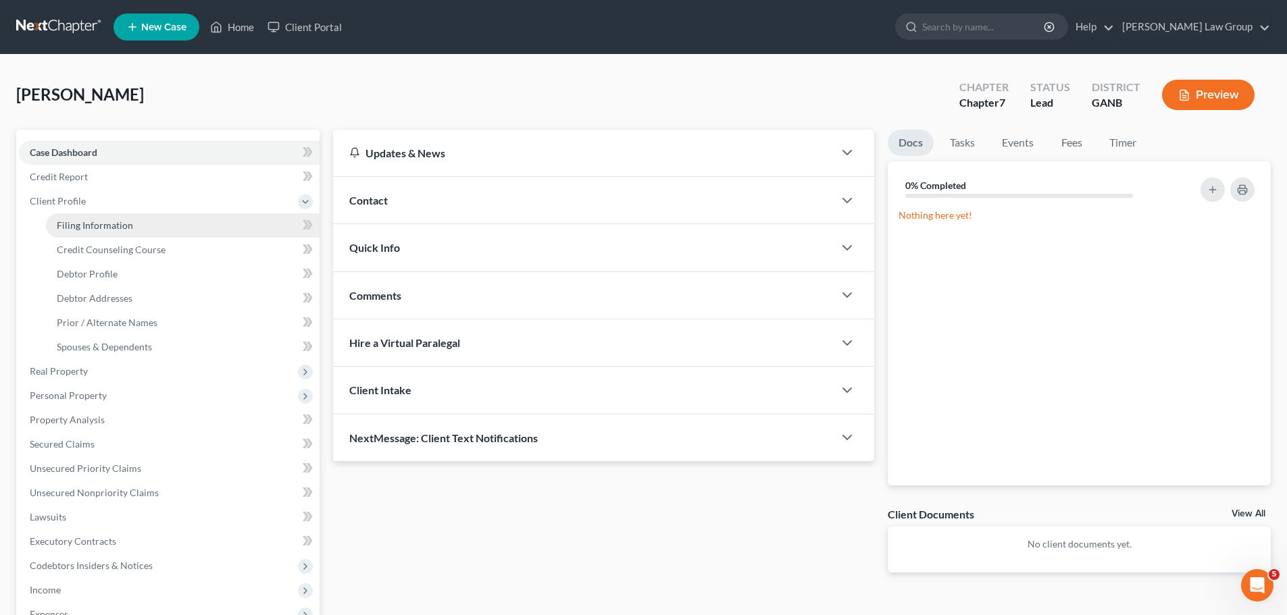
select select "10"
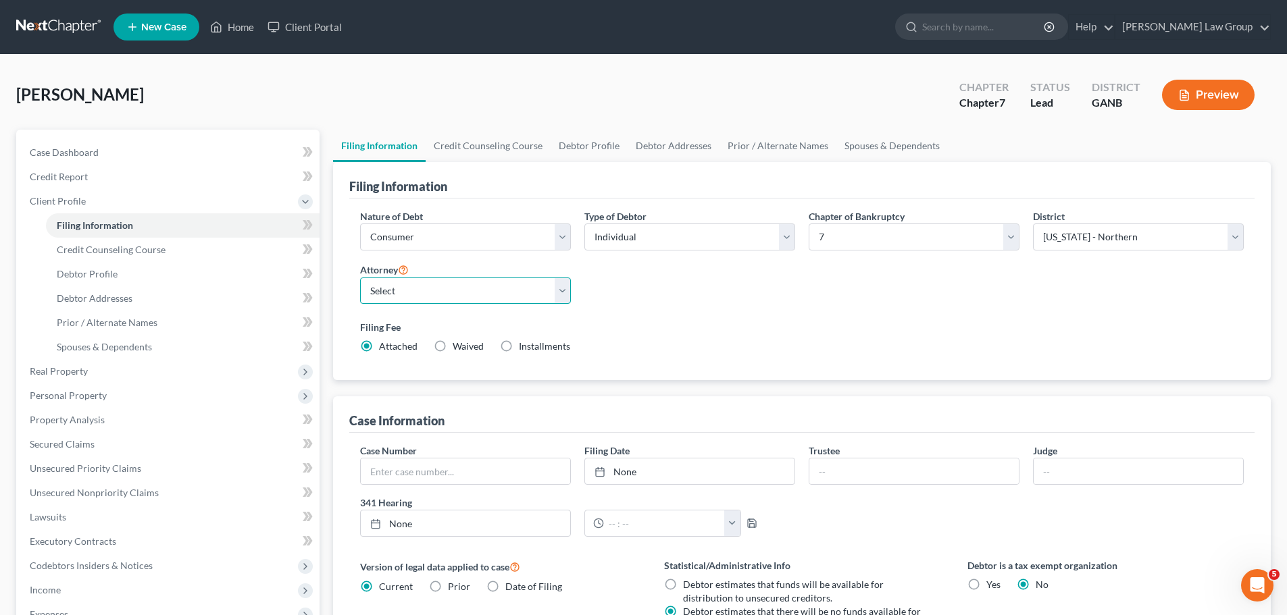
click at [429, 294] on select "Select [PERSON_NAME] - GANB [PERSON_NAME] - GANB [PERSON_NAME] - GANB [PERSON_N…" at bounding box center [465, 291] width 211 height 27
select select "0"
click at [360, 278] on select "Select [PERSON_NAME] - GANB [PERSON_NAME] - GANB [PERSON_NAME] - GANB [PERSON_N…" at bounding box center [465, 291] width 211 height 27
click at [469, 158] on link "Credit Counseling Course" at bounding box center [488, 146] width 125 height 32
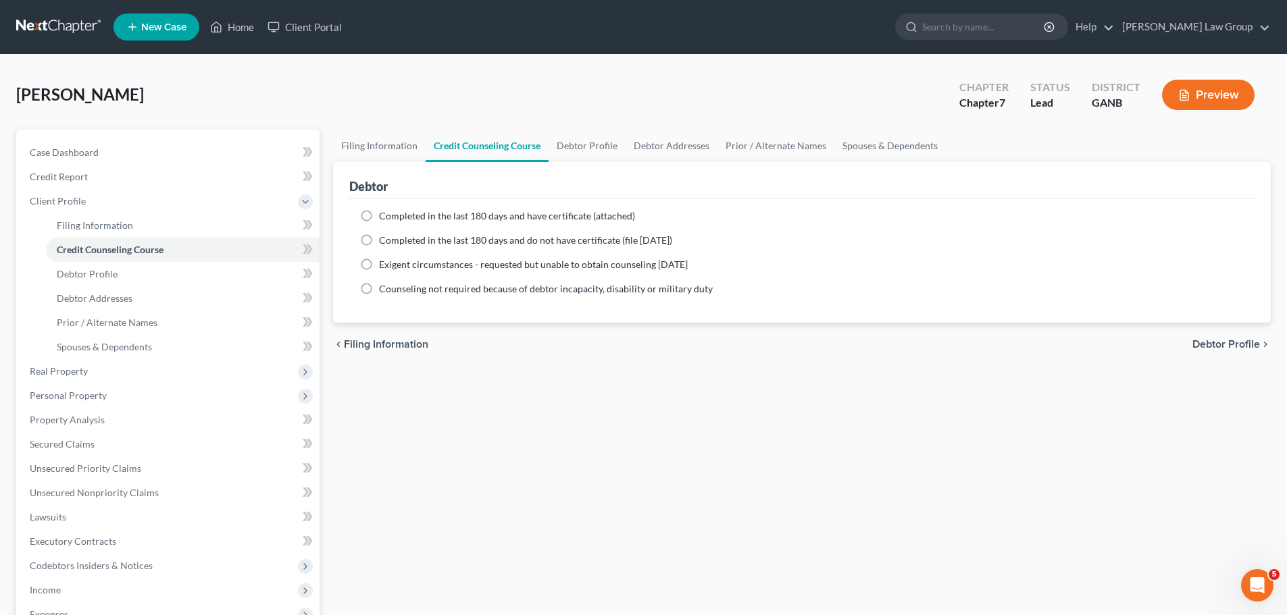
click at [379, 222] on label "Completed in the last 180 days and have certificate (attached)" at bounding box center [507, 216] width 256 height 14
click at [384, 218] on input "Completed in the last 180 days and have certificate (attached)" at bounding box center [388, 213] width 9 height 9
radio input "true"
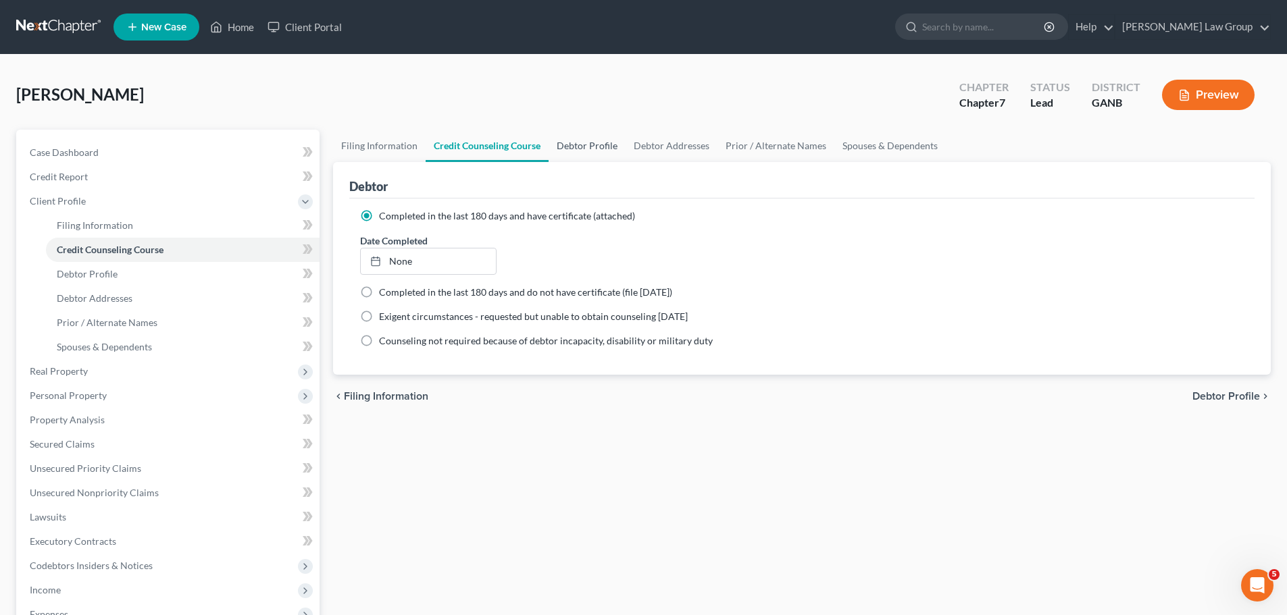
click at [582, 157] on link "Debtor Profile" at bounding box center [587, 146] width 77 height 32
select select "0"
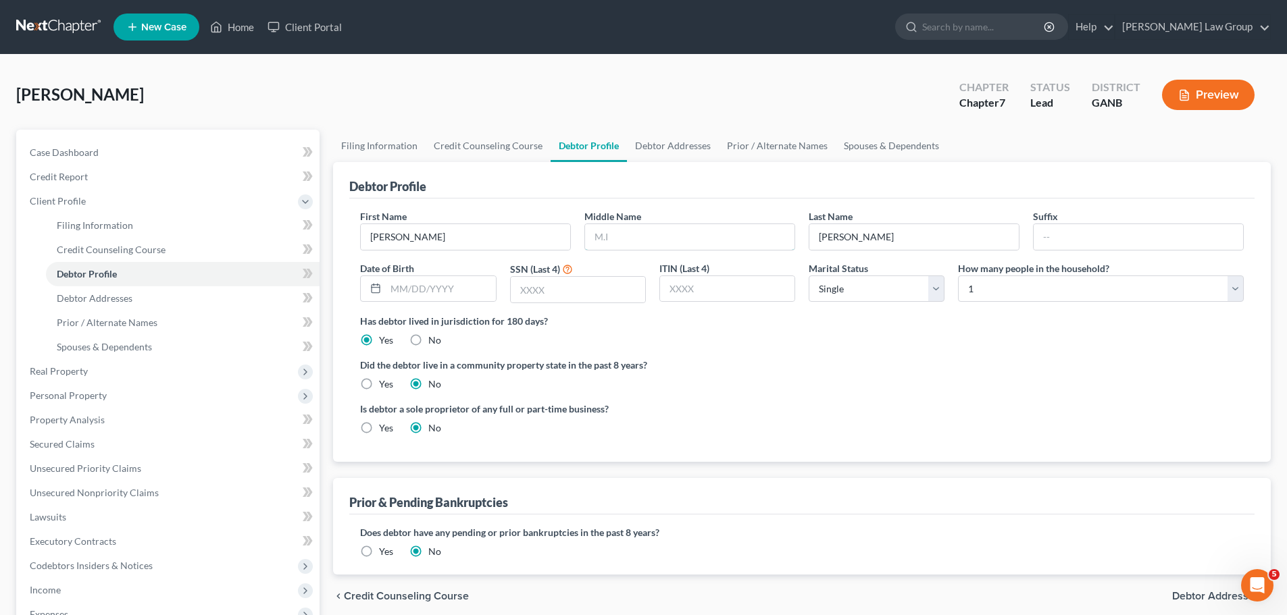
drag, startPoint x: 637, startPoint y: 232, endPoint x: 714, endPoint y: 251, distance: 79.5
click at [637, 232] on input "text" at bounding box center [689, 237] width 209 height 26
paste input "[PERSON_NAME]"
type input "[PERSON_NAME]"
click at [414, 282] on input "text" at bounding box center [440, 289] width 109 height 26
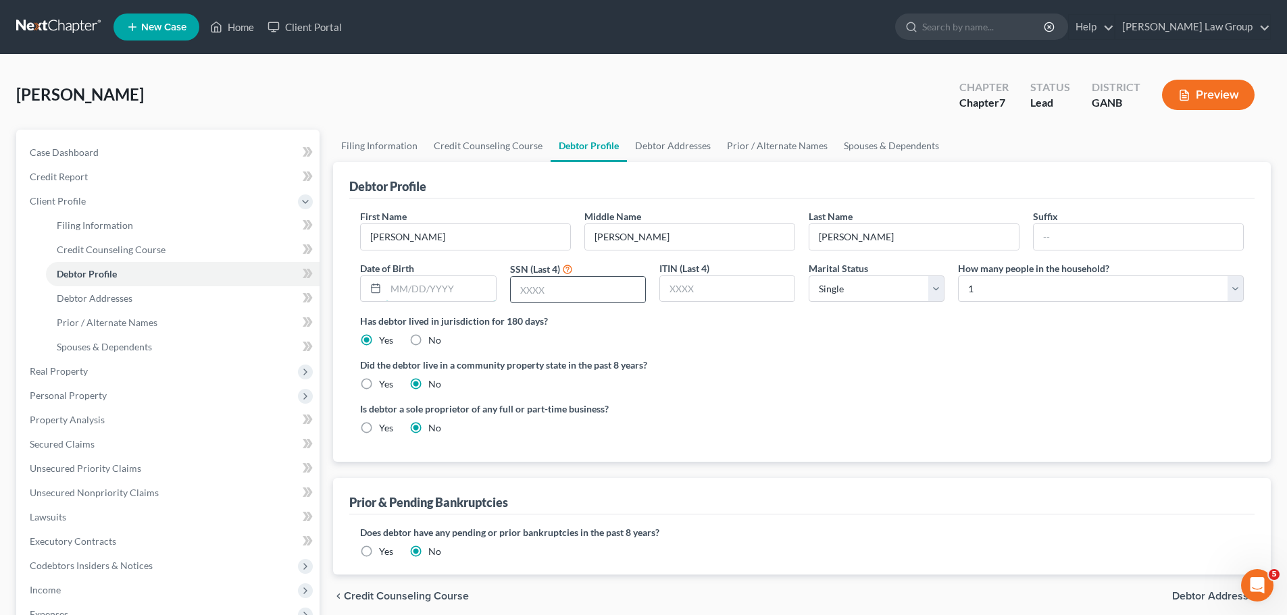
paste input "[DATE]"
type input "[DATE]"
click at [661, 144] on link "Debtor Addresses" at bounding box center [673, 146] width 92 height 32
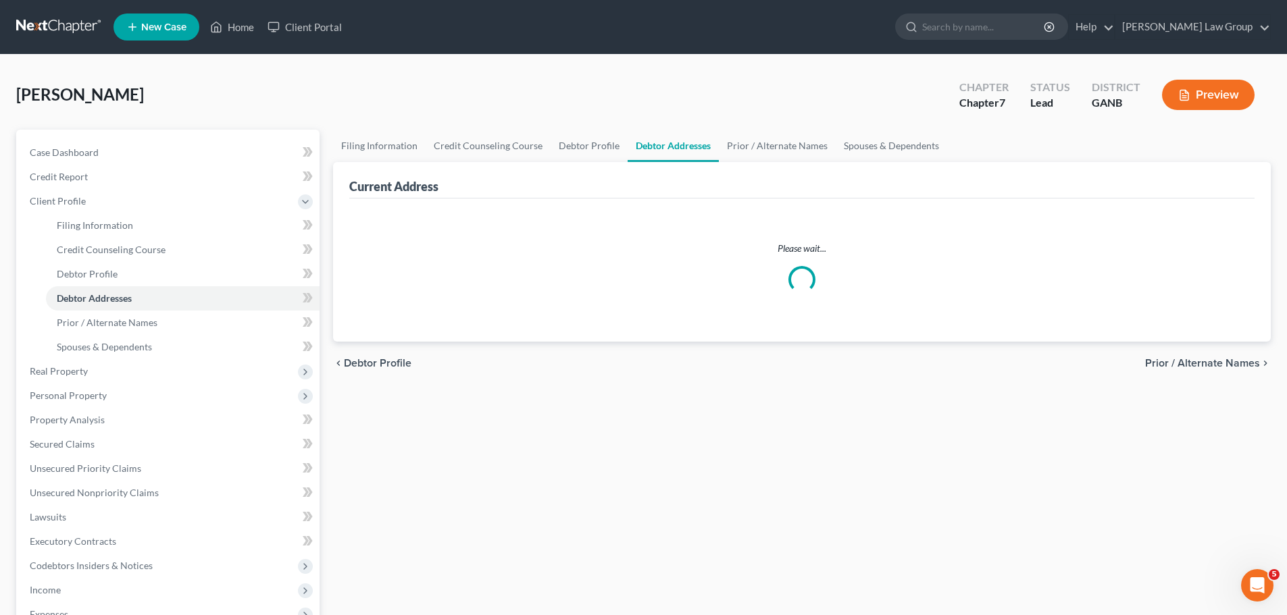
select select "0"
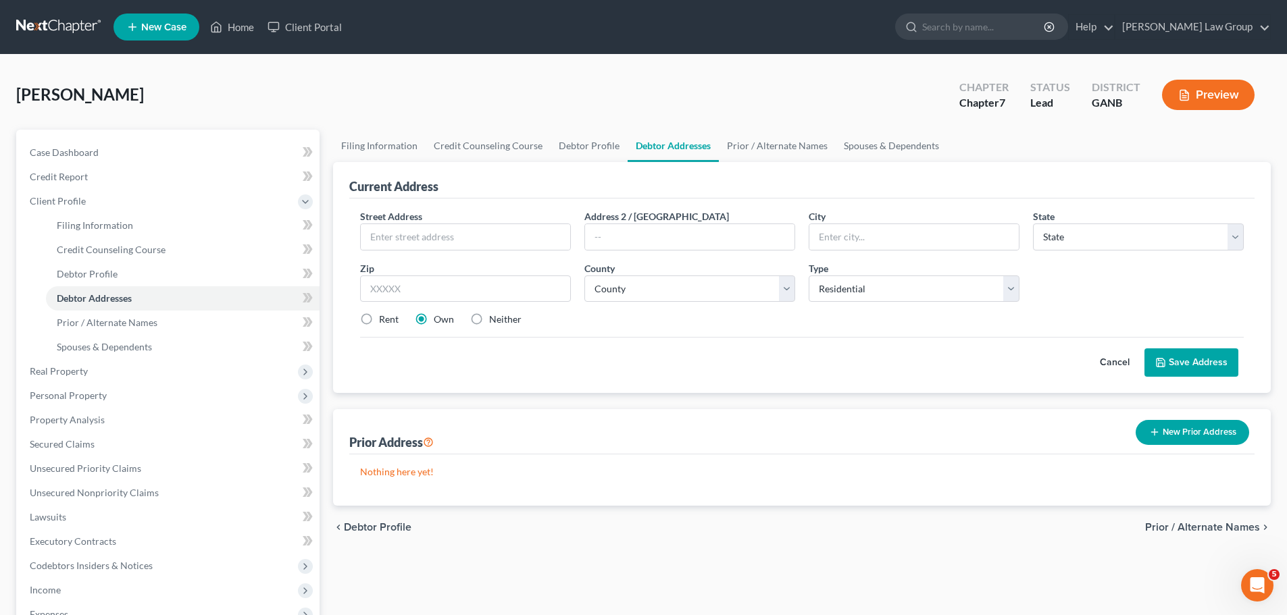
click at [465, 222] on div "Street Address *" at bounding box center [465, 229] width 224 height 41
click at [459, 234] on input "text" at bounding box center [465, 237] width 209 height 26
paste input "[STREET_ADDRESS]"
type input "[STREET_ADDRESS]"
click at [441, 294] on input "text" at bounding box center [465, 289] width 211 height 27
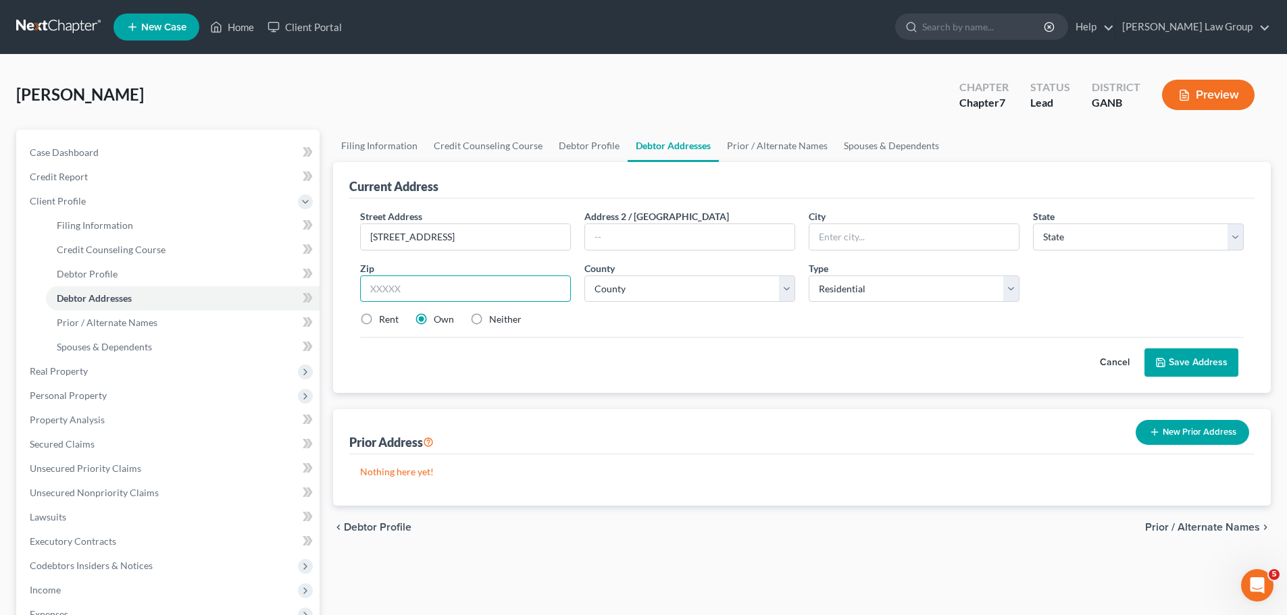
paste input "30533"
type input "30533"
type input "Dahlonega"
select select "10"
drag, startPoint x: 374, startPoint y: 321, endPoint x: 673, endPoint y: 303, distance: 300.4
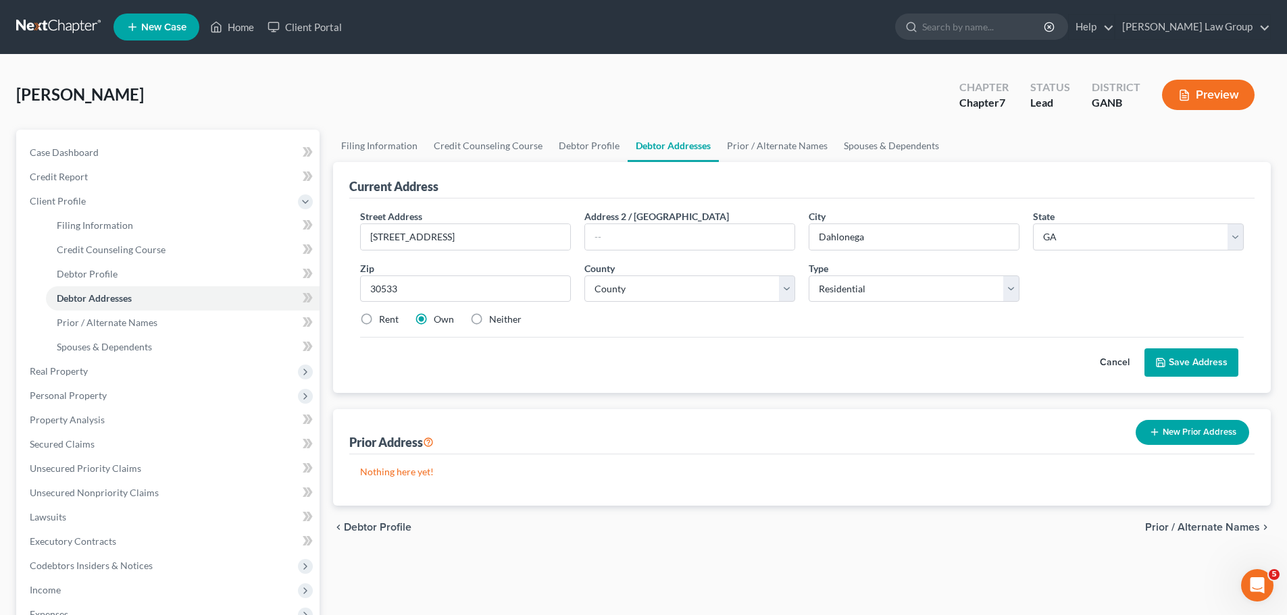
click at [379, 320] on label "Rent" at bounding box center [389, 320] width 20 height 14
click at [384, 320] on input "Rent" at bounding box center [388, 317] width 9 height 9
radio input "true"
click at [686, 293] on select "County" at bounding box center [689, 289] width 211 height 27
select select "92"
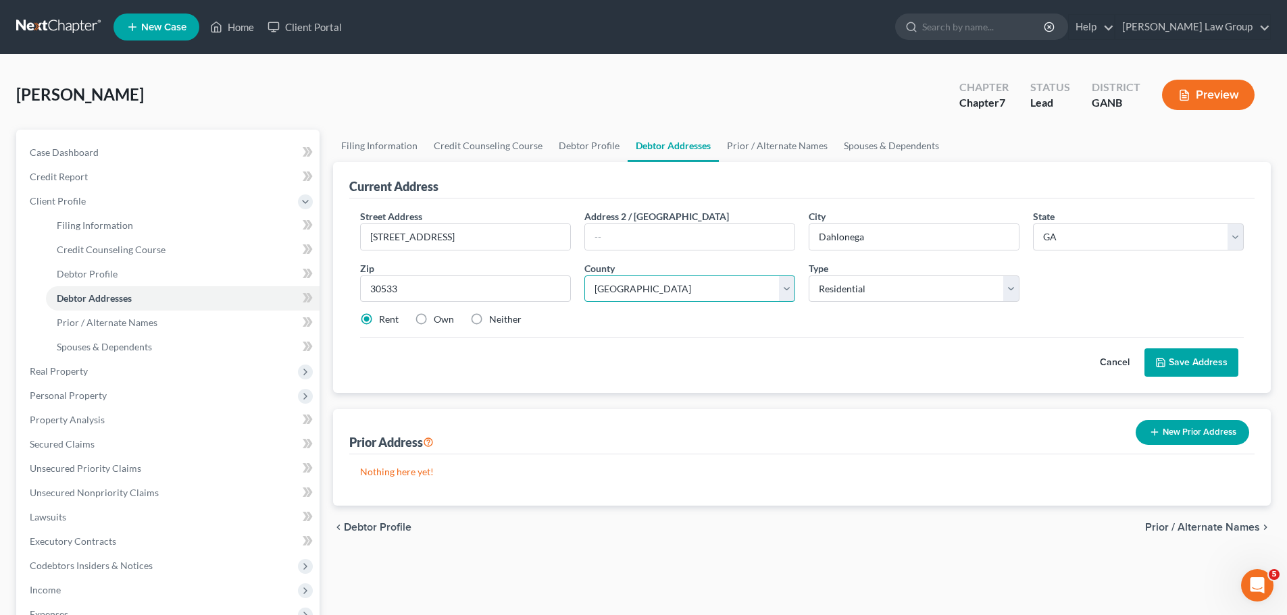
click at [584, 276] on select "County [GEOGRAPHIC_DATA] [GEOGRAPHIC_DATA] [GEOGRAPHIC_DATA] [GEOGRAPHIC_DATA] …" at bounding box center [689, 289] width 211 height 27
click at [1177, 373] on button "Save Address" at bounding box center [1191, 363] width 94 height 28
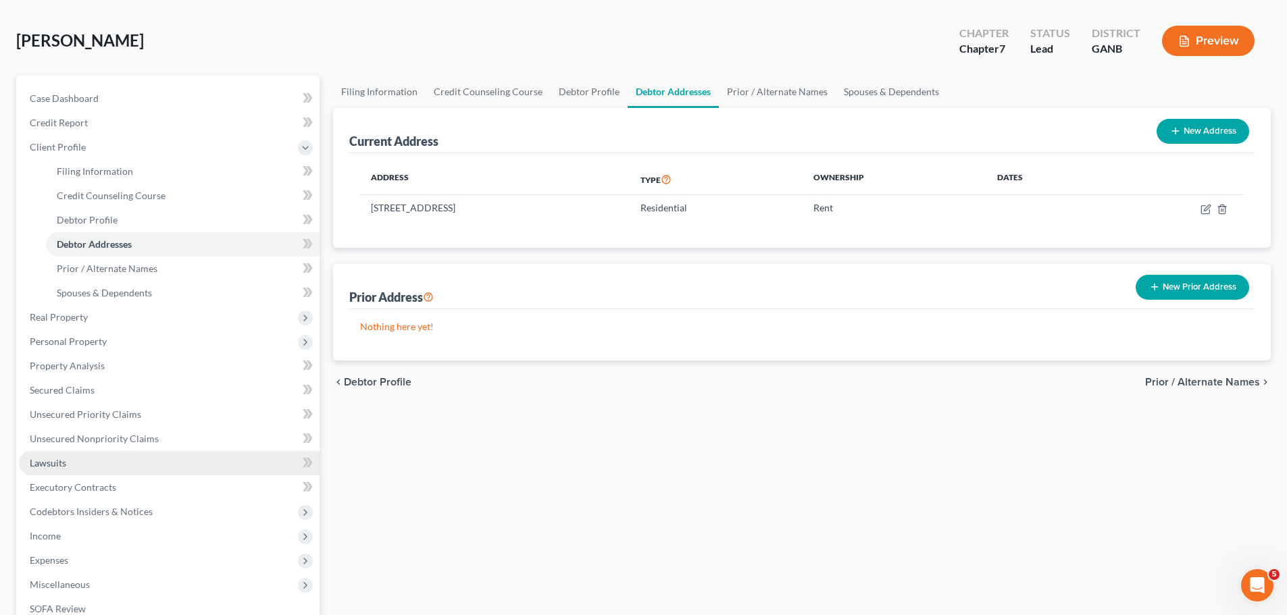
scroll to position [135, 0]
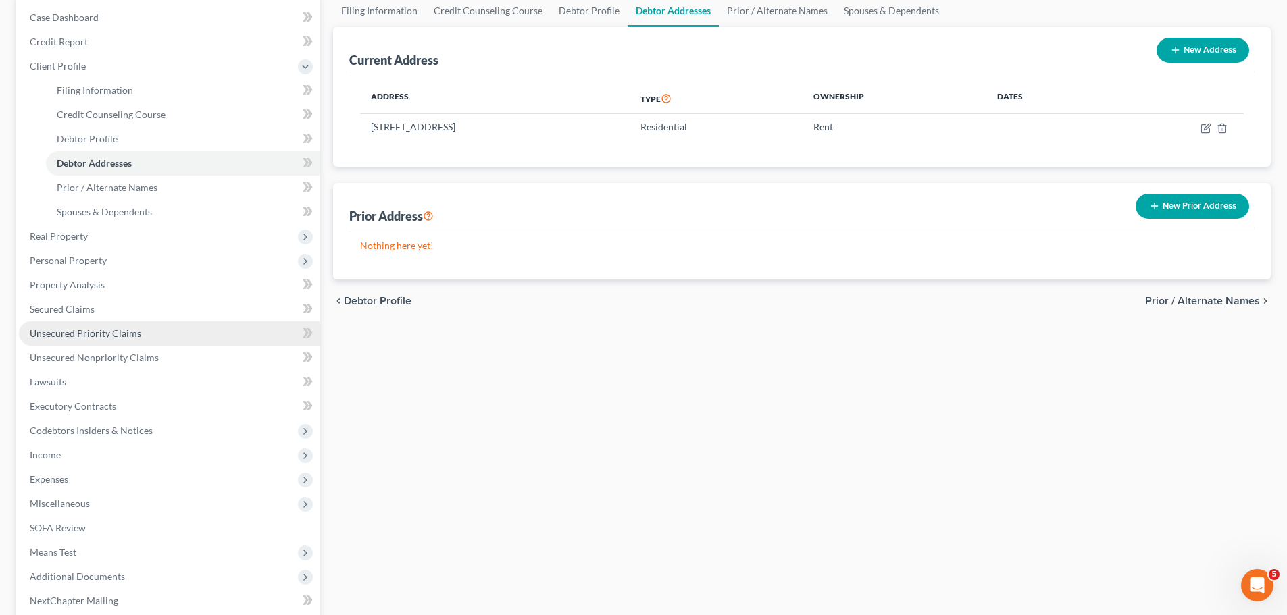
click at [136, 329] on span "Unsecured Priority Claims" at bounding box center [85, 333] width 111 height 11
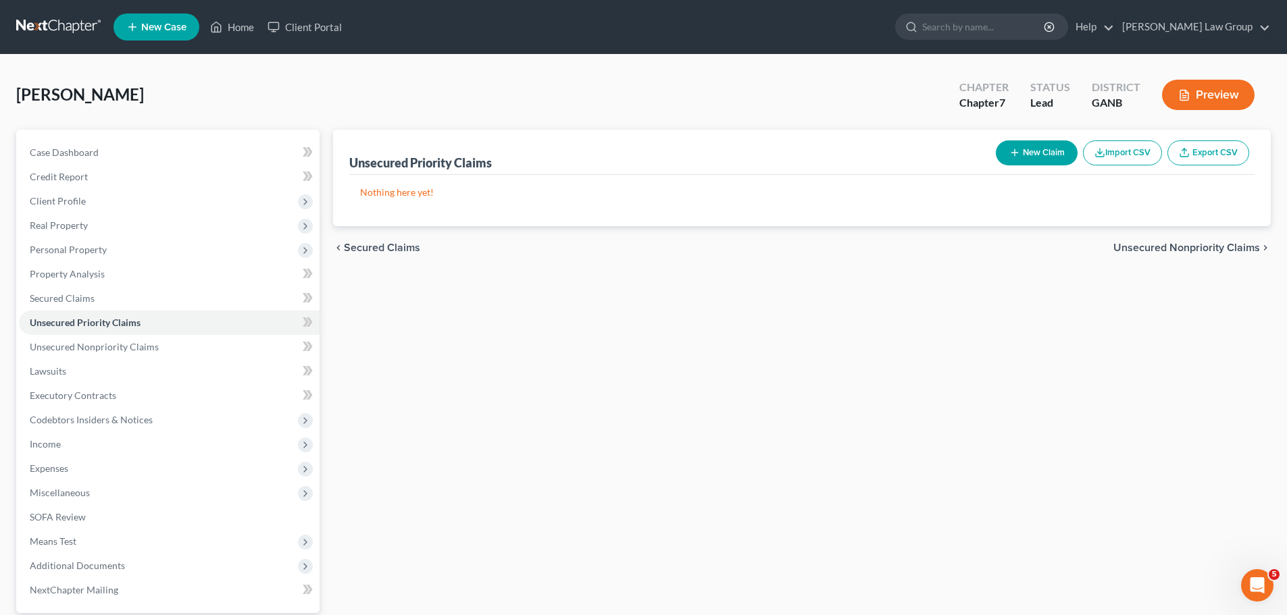
click at [1061, 167] on div "New Claim Import CSV Export CSV" at bounding box center [1122, 153] width 264 height 36
click at [1042, 159] on button "New Claim" at bounding box center [1037, 153] width 82 height 25
select select "0"
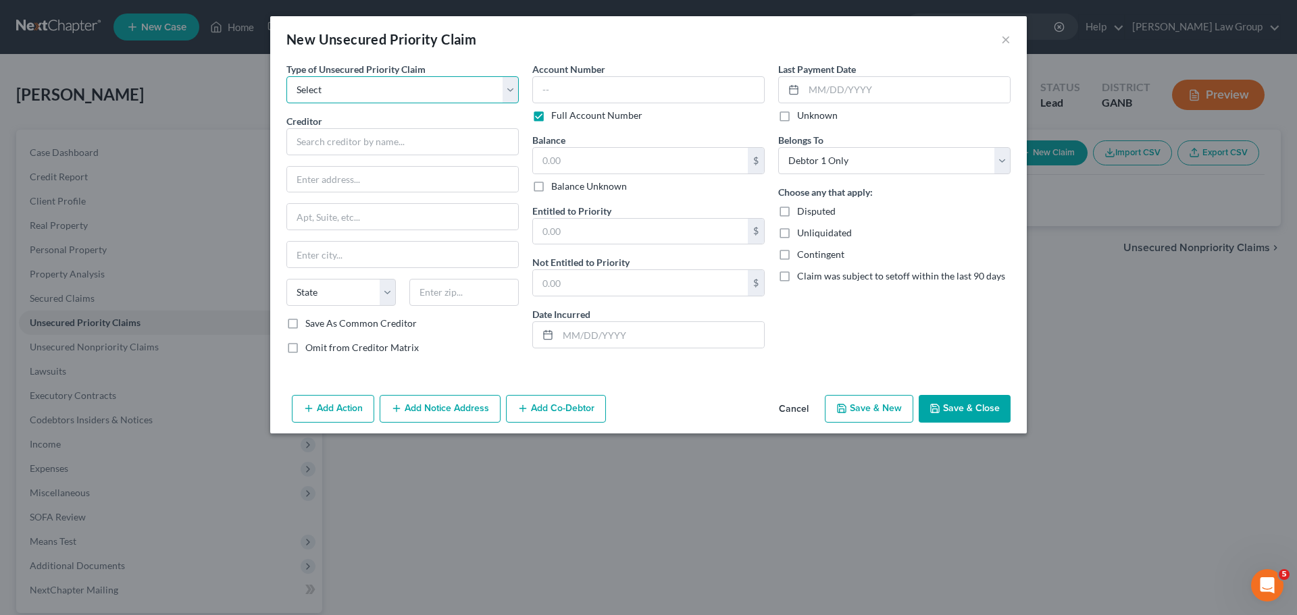
drag, startPoint x: 341, startPoint y: 96, endPoint x: 342, endPoint y: 103, distance: 6.8
click at [341, 96] on select "Select Taxes & Other Government Units Domestic Support Obligations Extensions o…" at bounding box center [402, 89] width 232 height 27
select select "0"
click at [286, 76] on select "Select Taxes & Other Government Units Domestic Support Obligations Extensions o…" at bounding box center [402, 89] width 232 height 27
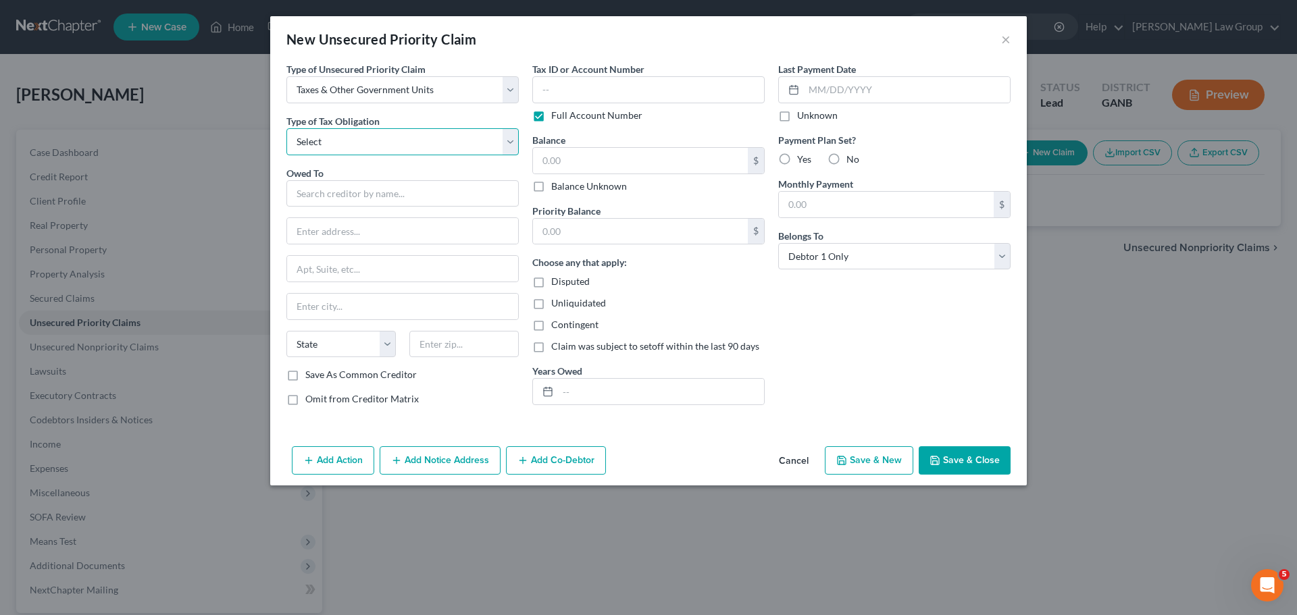
click at [341, 136] on select "Select Federal City State Franchise Tax Board Other" at bounding box center [402, 141] width 232 height 27
select select "0"
click at [286, 128] on select "Select Federal City State Franchise Tax Board Other" at bounding box center [402, 141] width 232 height 27
click at [360, 192] on input "text" at bounding box center [402, 193] width 232 height 27
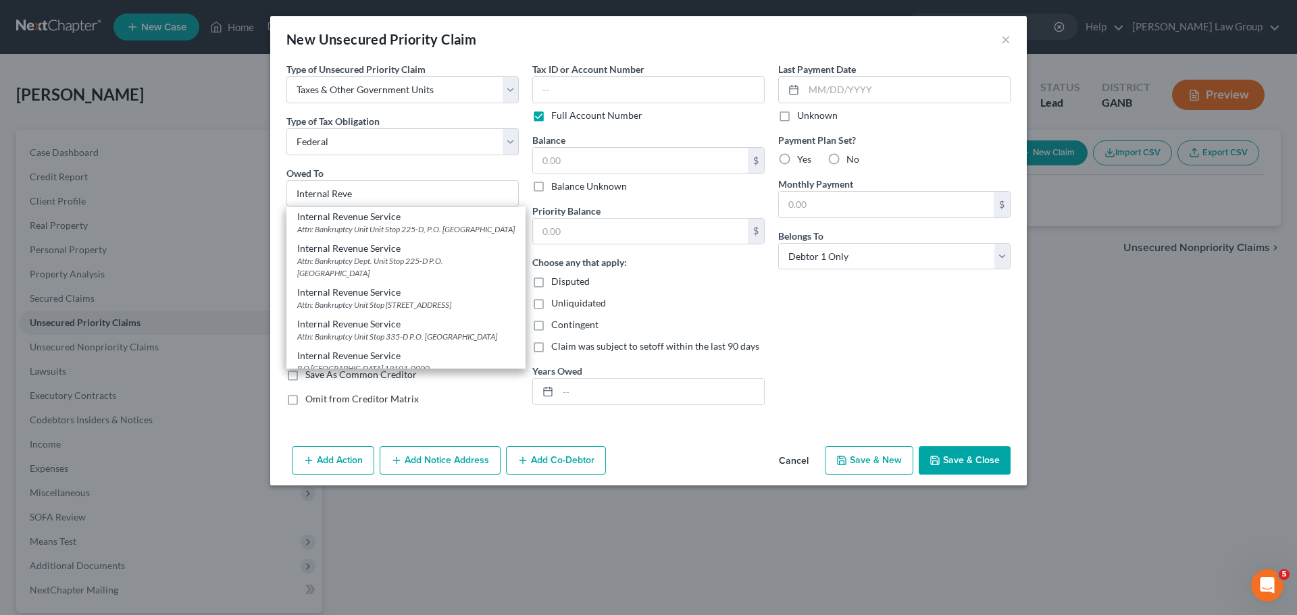
click at [374, 226] on div "Attn: Bankruptcy Unit Unit Stop 225-D, P.O. [GEOGRAPHIC_DATA]" at bounding box center [406, 229] width 218 height 11
type input "Internal Revenue Service"
type input "Attn: Bankruptcy Unit"
type input "Unit Stop 225-D, P.O. Box 995"
type input "[GEOGRAPHIC_DATA]"
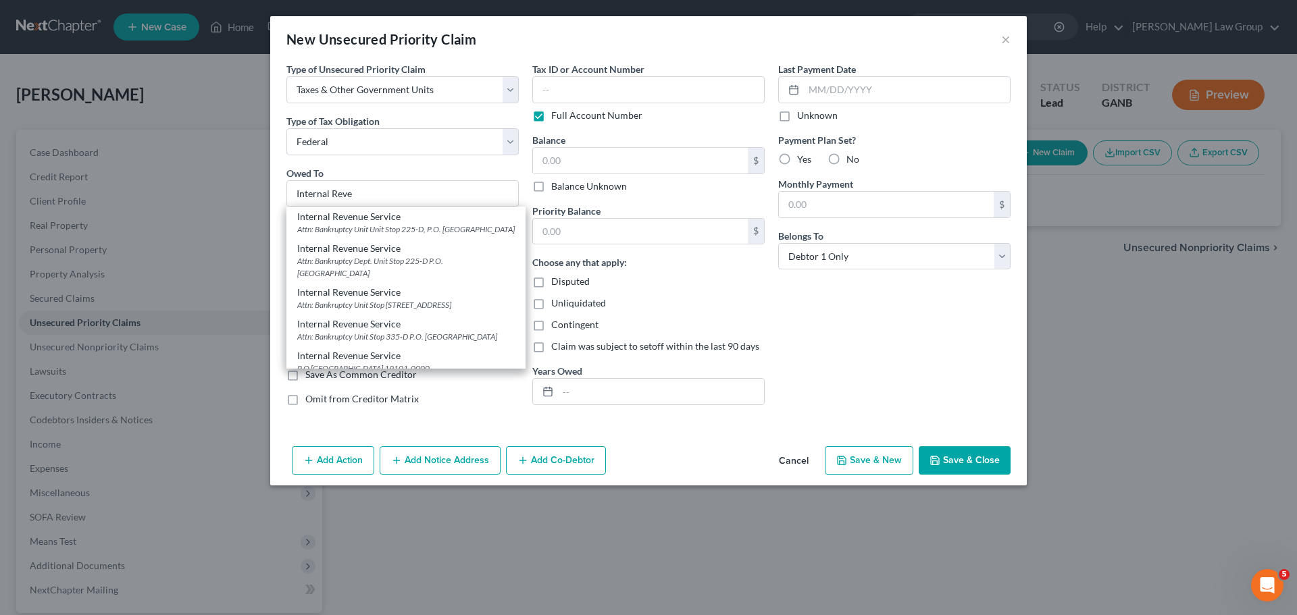
select select "10"
type input "30370"
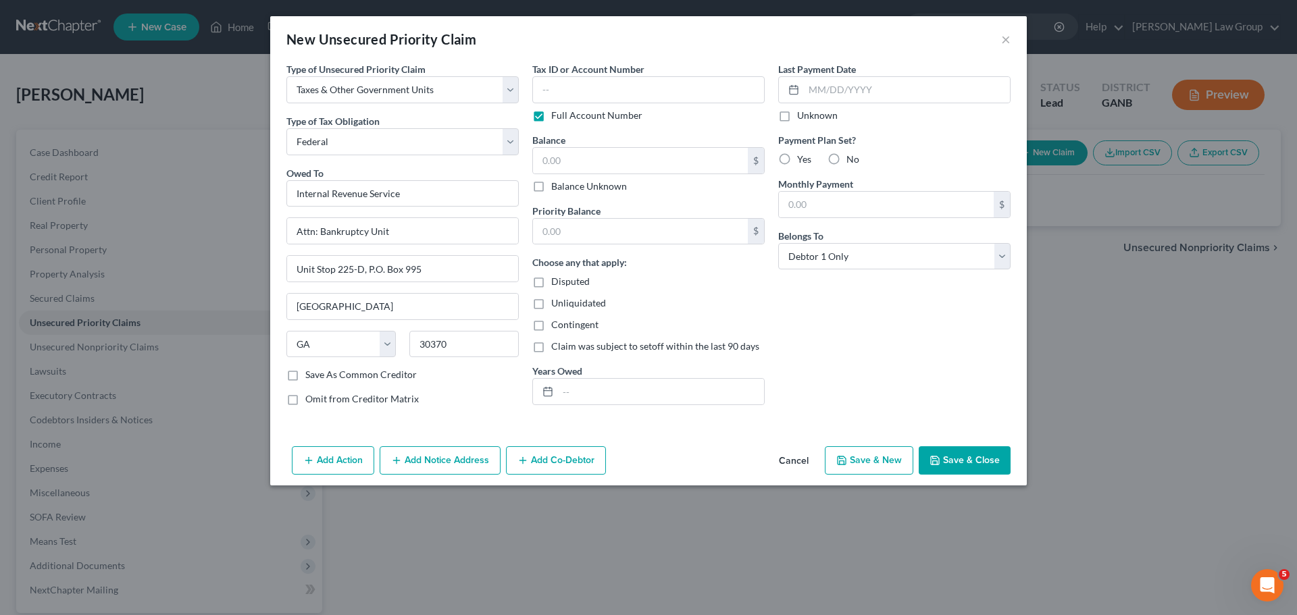
drag, startPoint x: 967, startPoint y: 471, endPoint x: 937, endPoint y: 400, distance: 77.2
click at [967, 470] on button "Save & Close" at bounding box center [965, 461] width 92 height 28
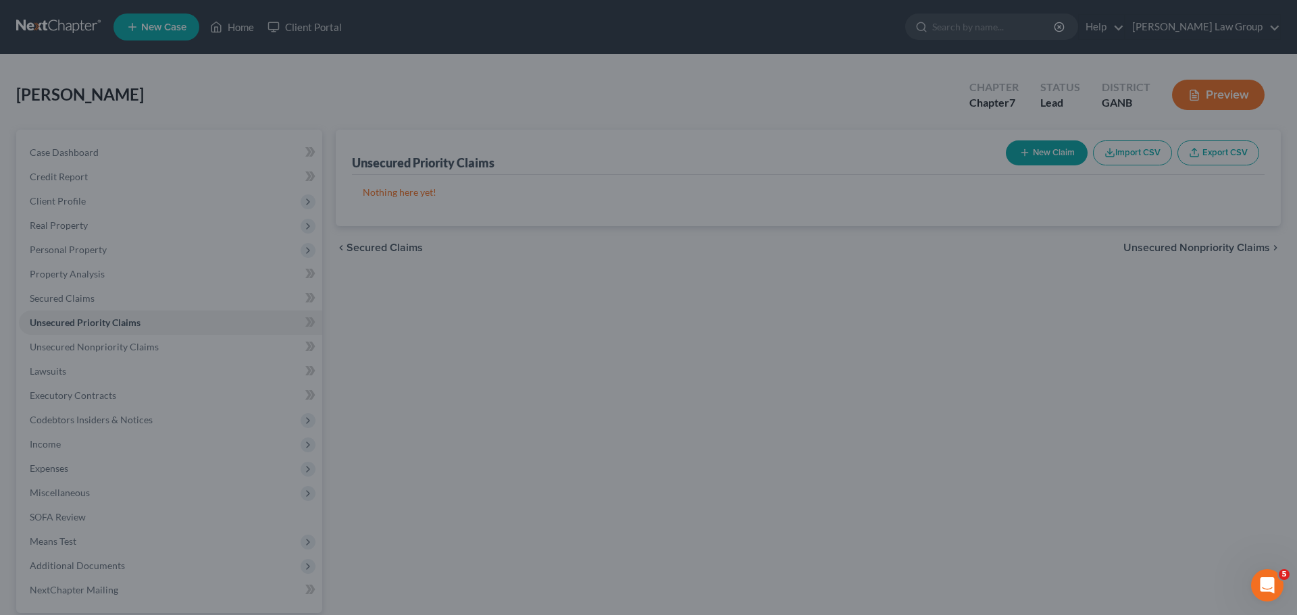
type input "0.00"
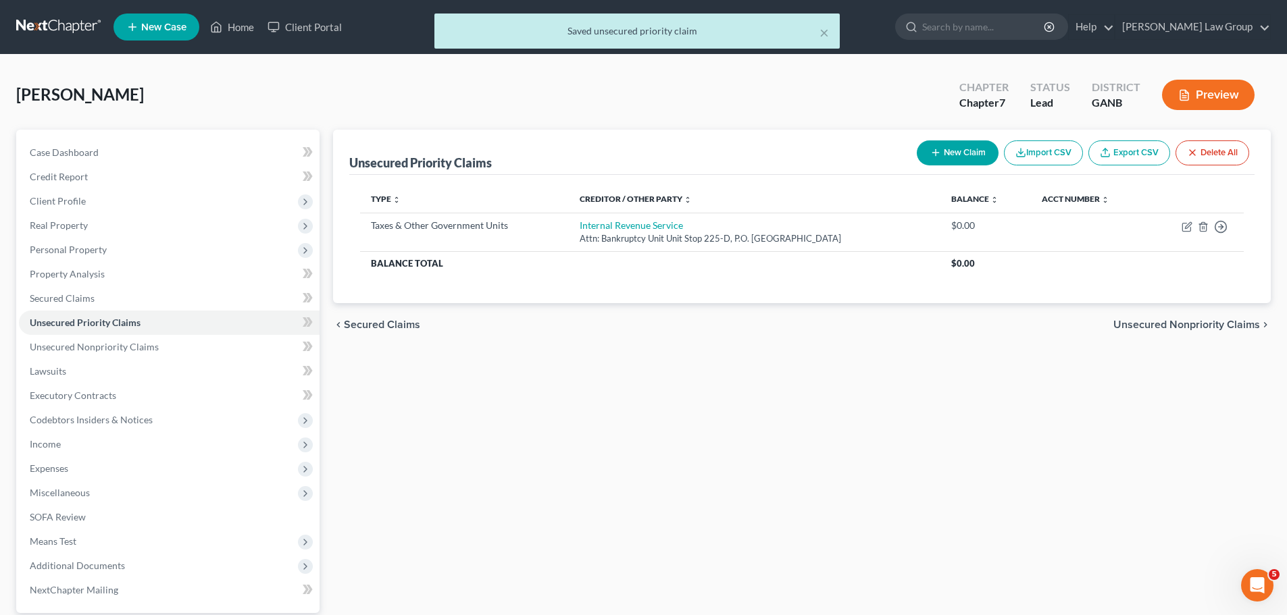
click at [942, 155] on button "New Claim" at bounding box center [958, 153] width 82 height 25
select select "0"
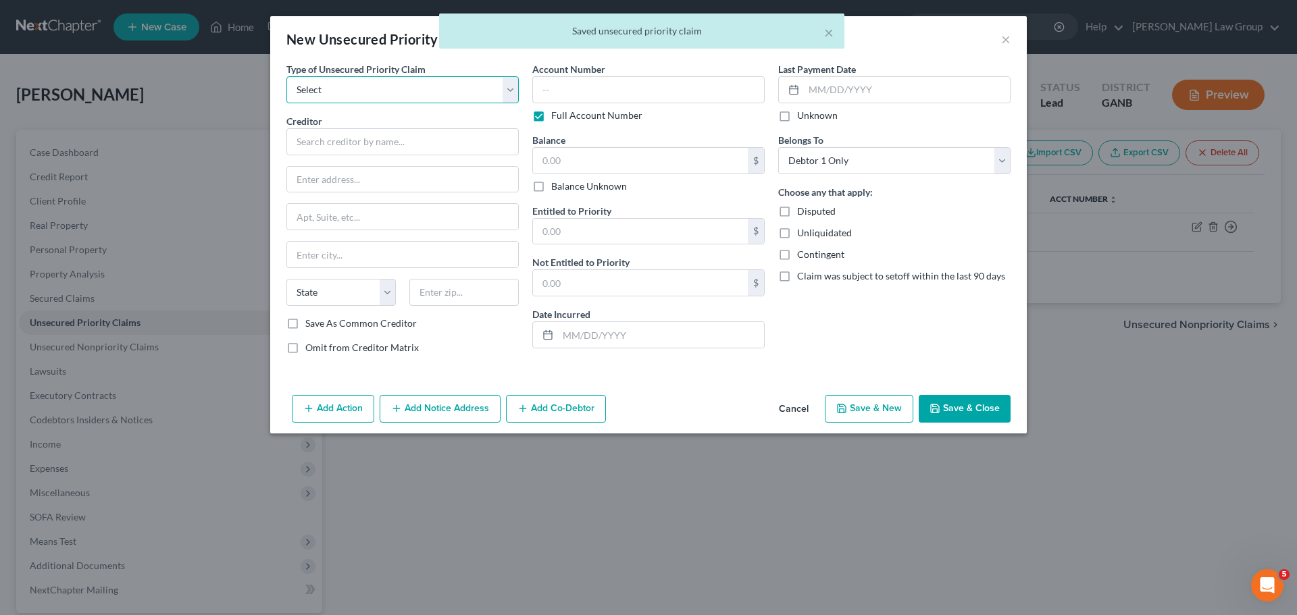
drag, startPoint x: 310, startPoint y: 95, endPoint x: 318, endPoint y: 103, distance: 11.5
click at [310, 95] on select "Select Taxes & Other Government Units Domestic Support Obligations Extensions o…" at bounding box center [402, 89] width 232 height 27
select select "0"
click at [286, 76] on select "Select Taxes & Other Government Units Domestic Support Obligations Extensions o…" at bounding box center [402, 89] width 232 height 27
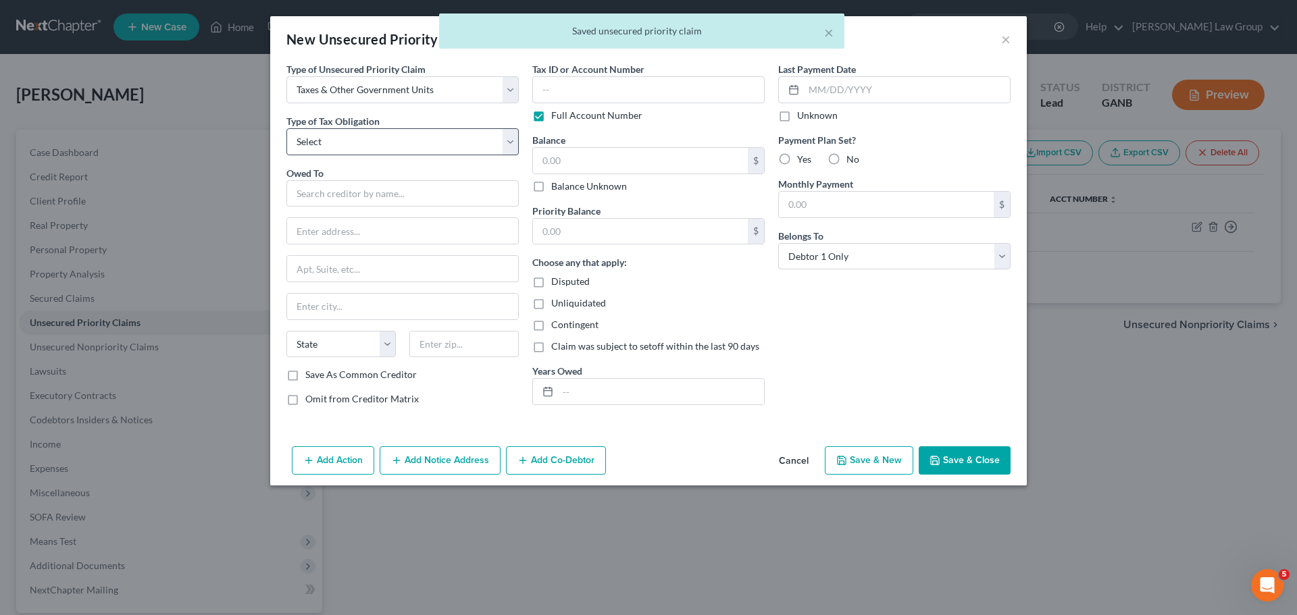
drag, startPoint x: 335, startPoint y: 120, endPoint x: 336, endPoint y: 147, distance: 26.4
click at [336, 124] on span "Type of Tax Obligation" at bounding box center [332, 121] width 93 height 11
click at [336, 146] on select "Select Federal City State Franchise Tax Board Other" at bounding box center [402, 141] width 232 height 27
select select "2"
click at [286, 128] on select "Select Federal City State Franchise Tax Board Other" at bounding box center [402, 141] width 232 height 27
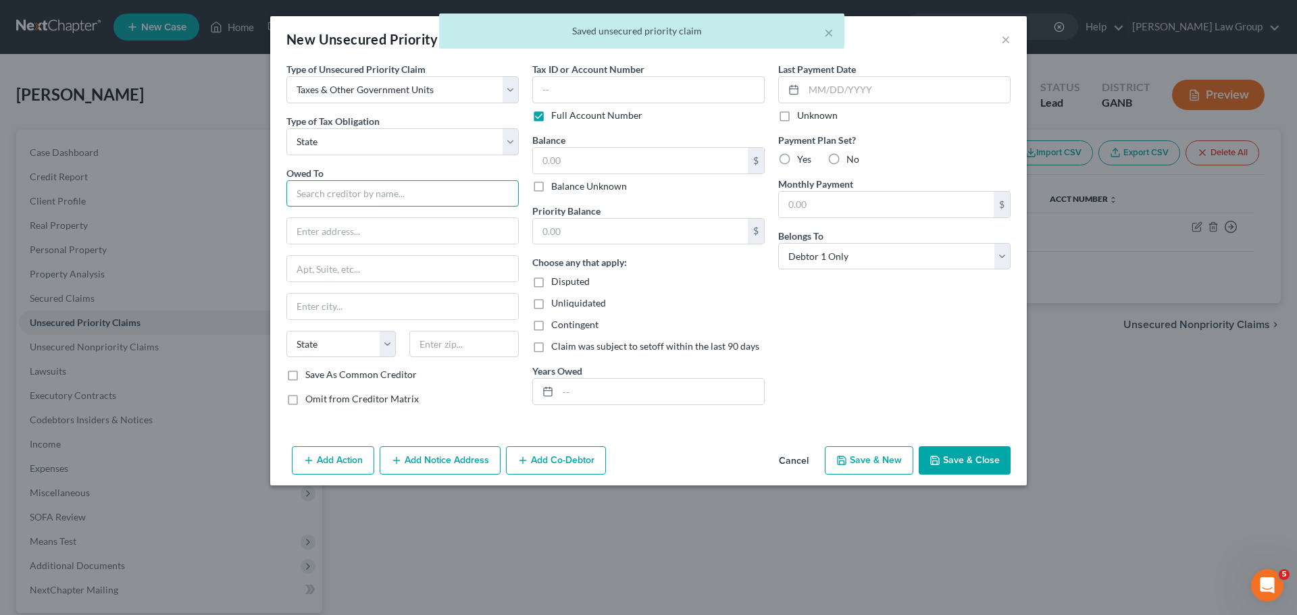
click at [342, 194] on input "text" at bounding box center [402, 193] width 232 height 27
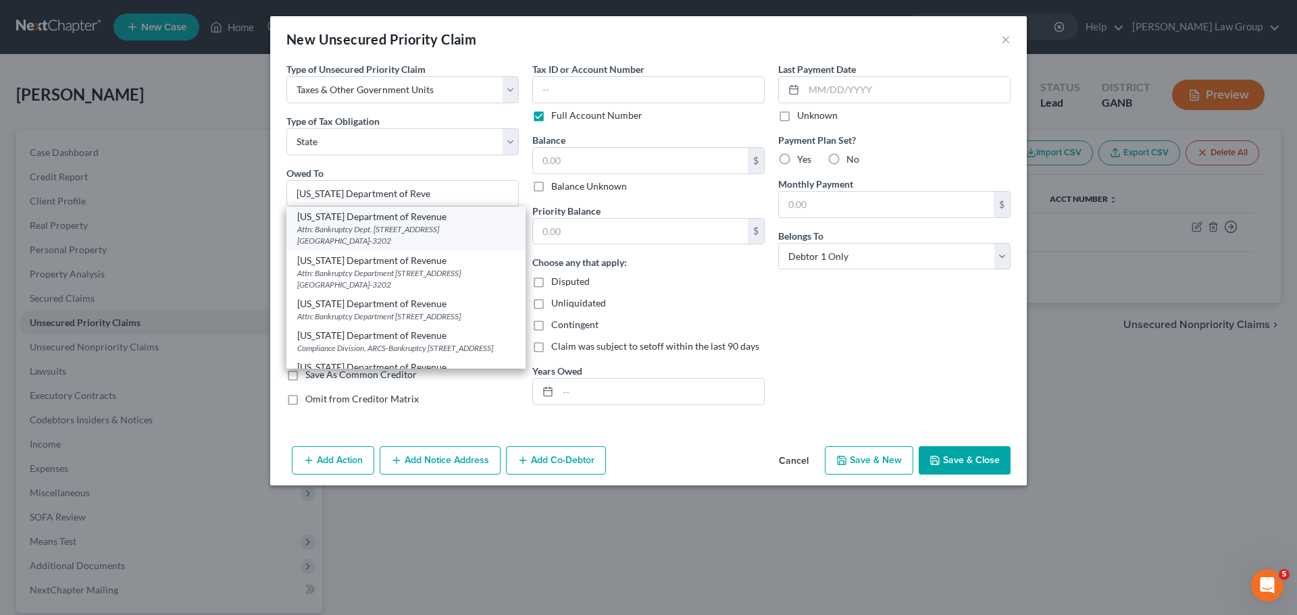
click at [410, 222] on div "[US_STATE] Department of Revenue" at bounding box center [406, 217] width 218 height 14
type input "[US_STATE] Department of Revenue"
type input "Attn: Bankruptcy Dept."
type input "[STREET_ADDRESS] NE Suite 9100"
type input "[GEOGRAPHIC_DATA]"
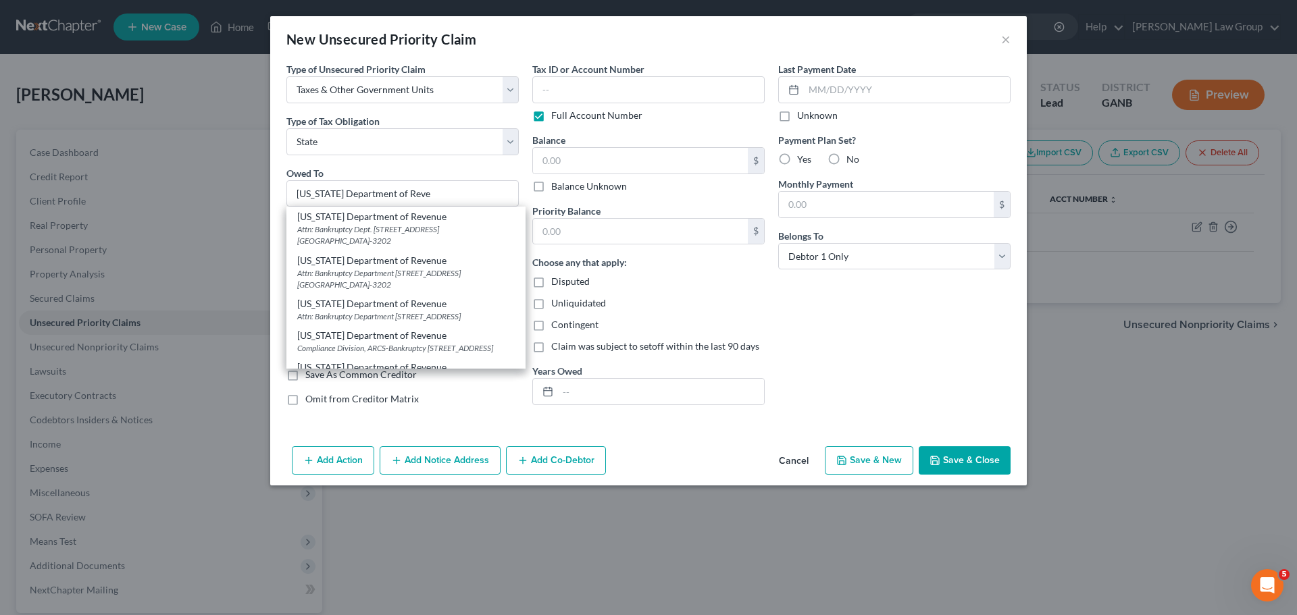
select select "10"
type input "30345-3202"
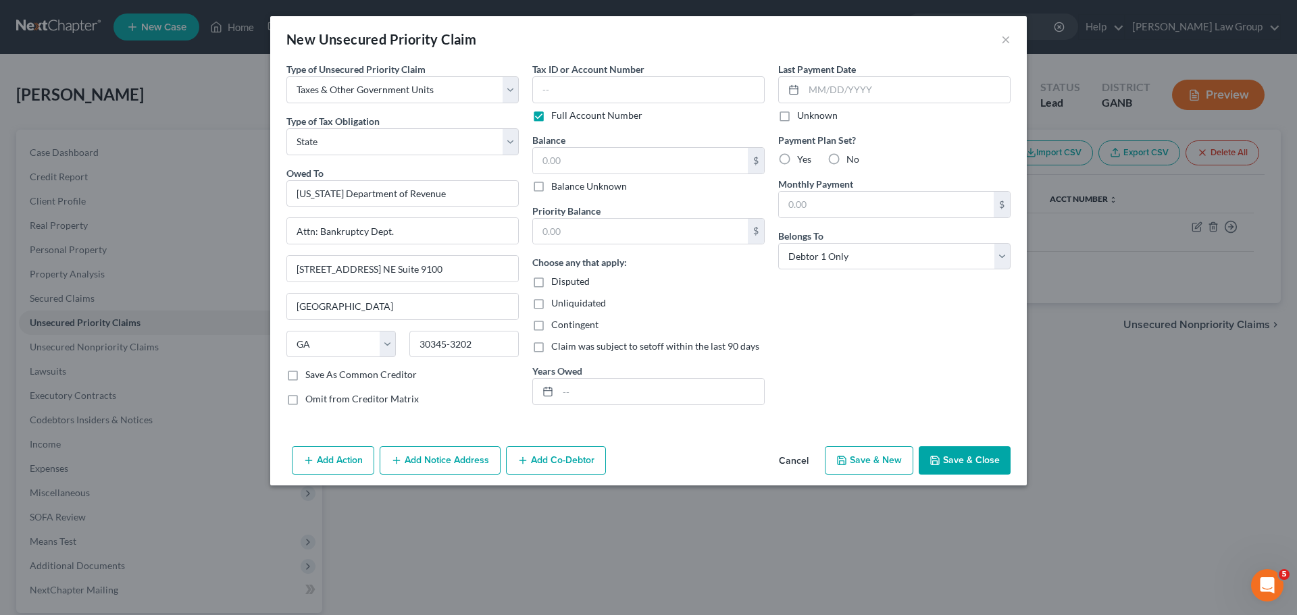
click at [965, 463] on button "Save & Close" at bounding box center [965, 461] width 92 height 28
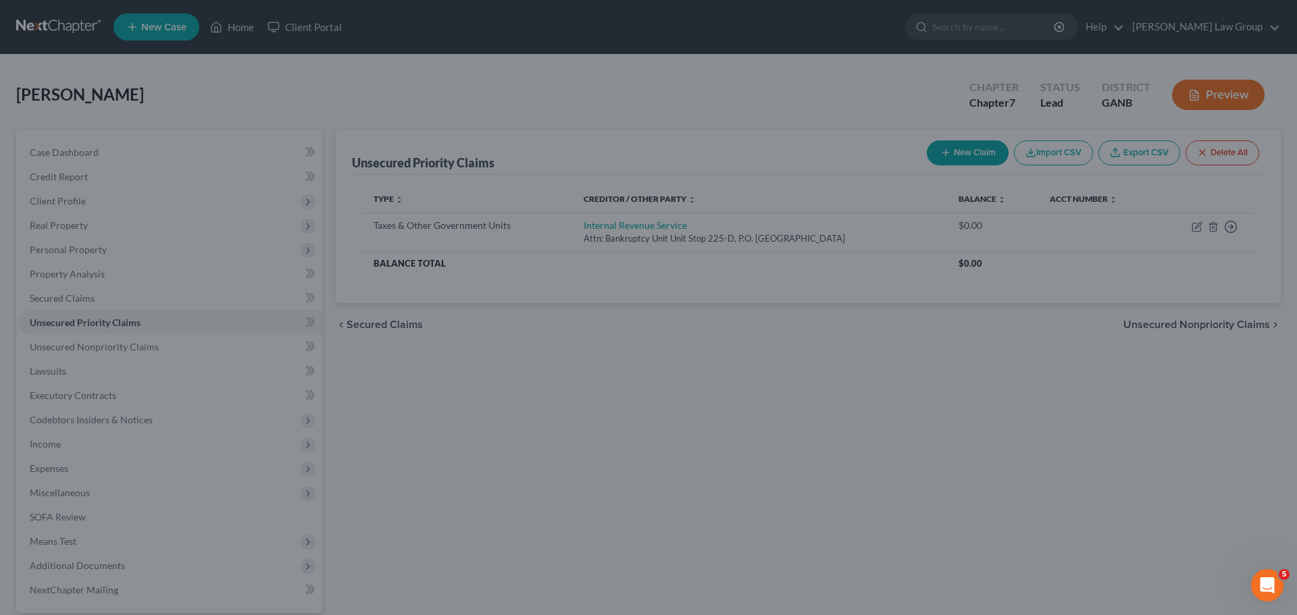
type input "0.00"
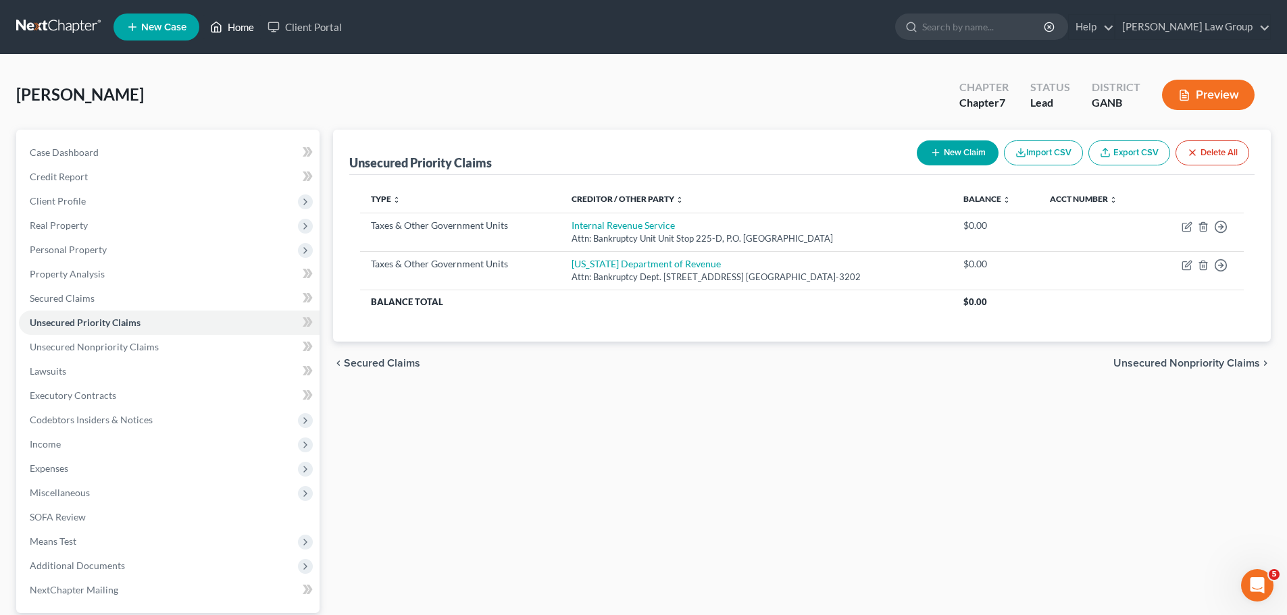
click at [240, 28] on link "Home" at bounding box center [231, 27] width 57 height 24
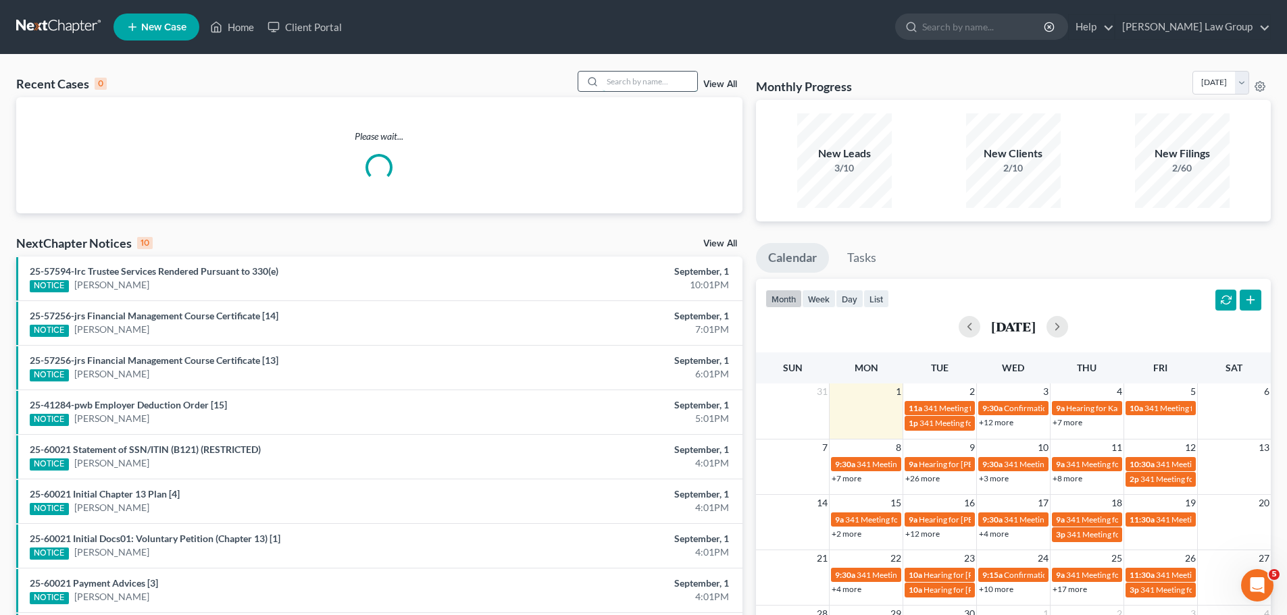
click at [617, 83] on input "search" at bounding box center [650, 82] width 95 height 20
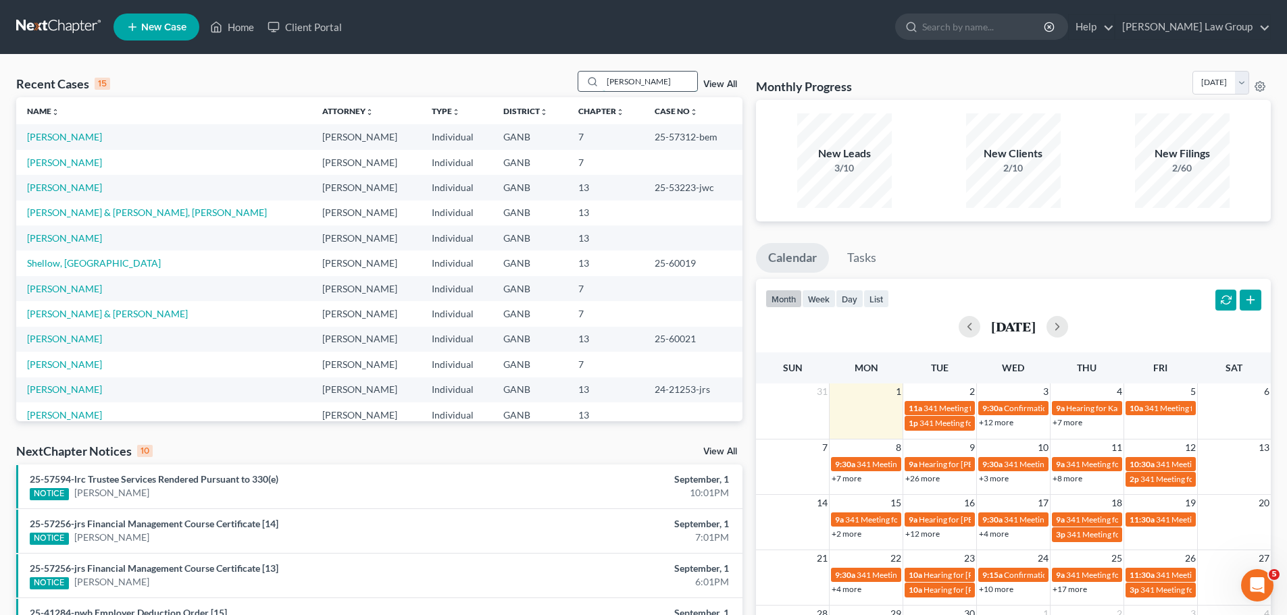
type input "[PERSON_NAME]"
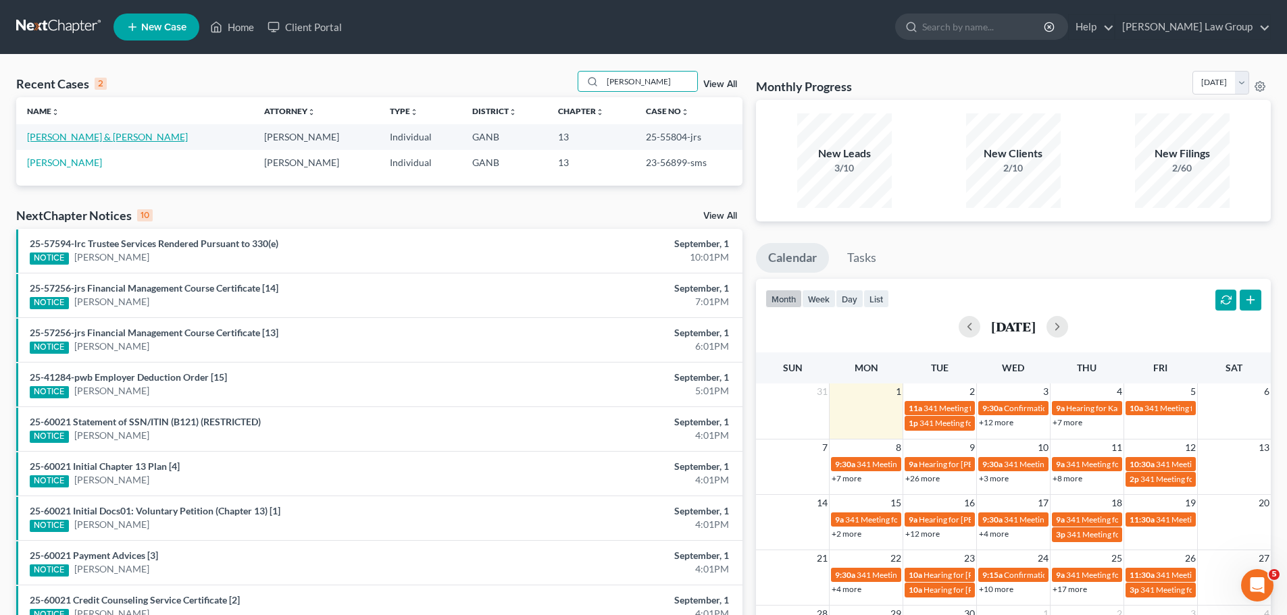
click at [68, 135] on link "[PERSON_NAME] & [PERSON_NAME]" at bounding box center [107, 136] width 161 height 11
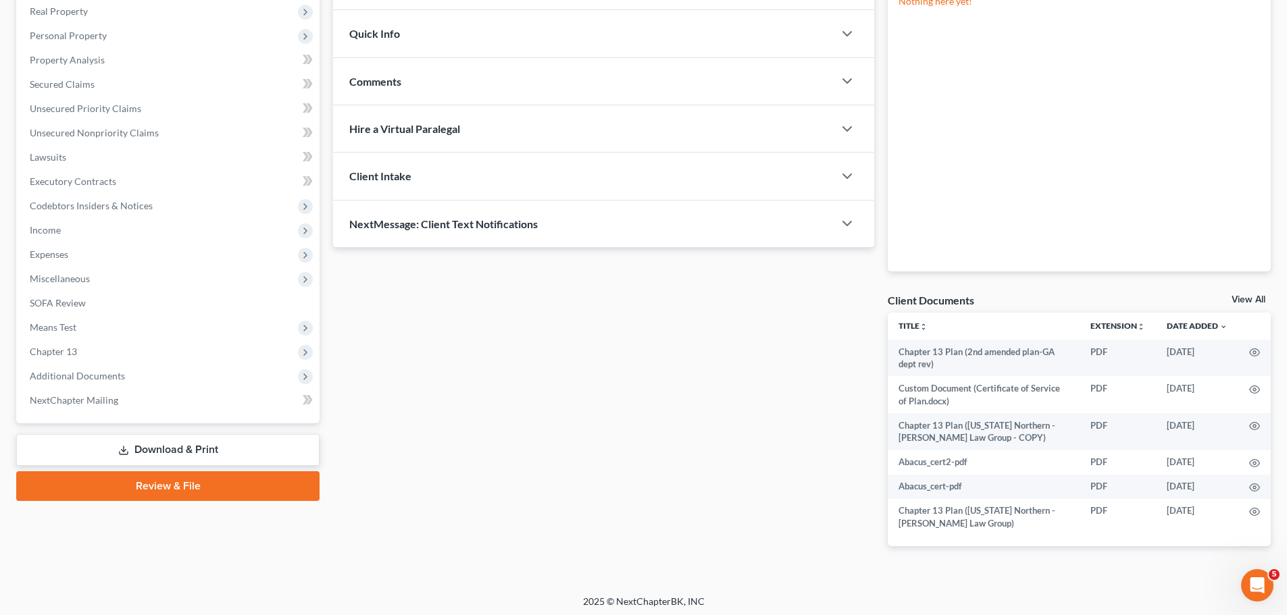
scroll to position [218, 0]
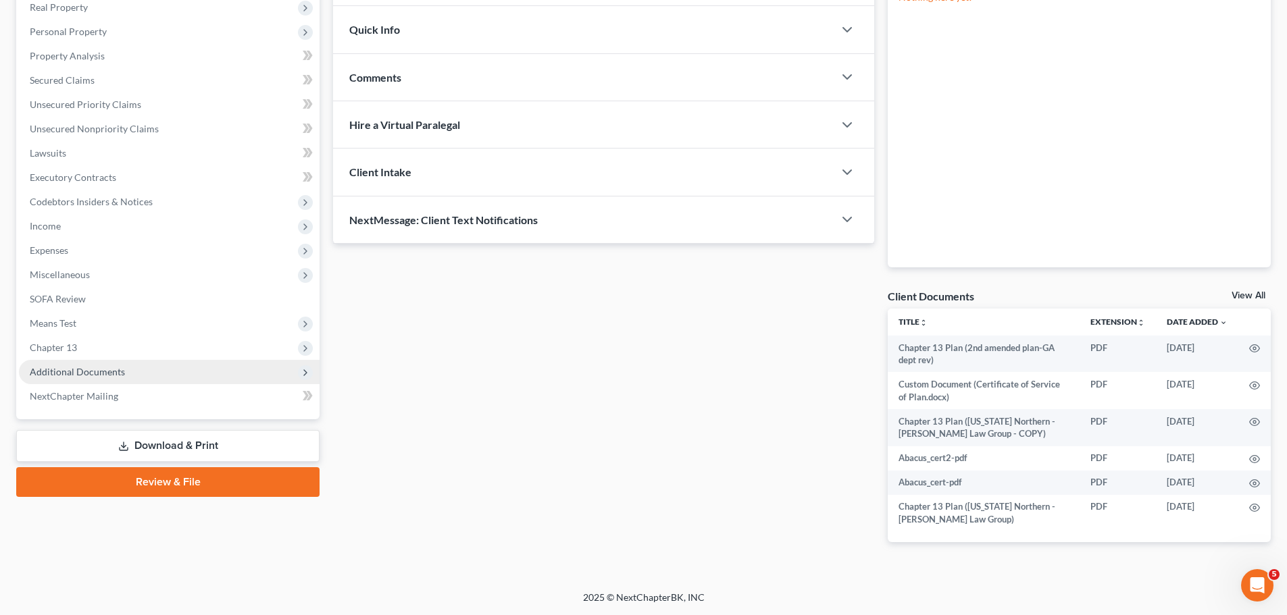
click at [161, 374] on span "Additional Documents" at bounding box center [169, 372] width 301 height 24
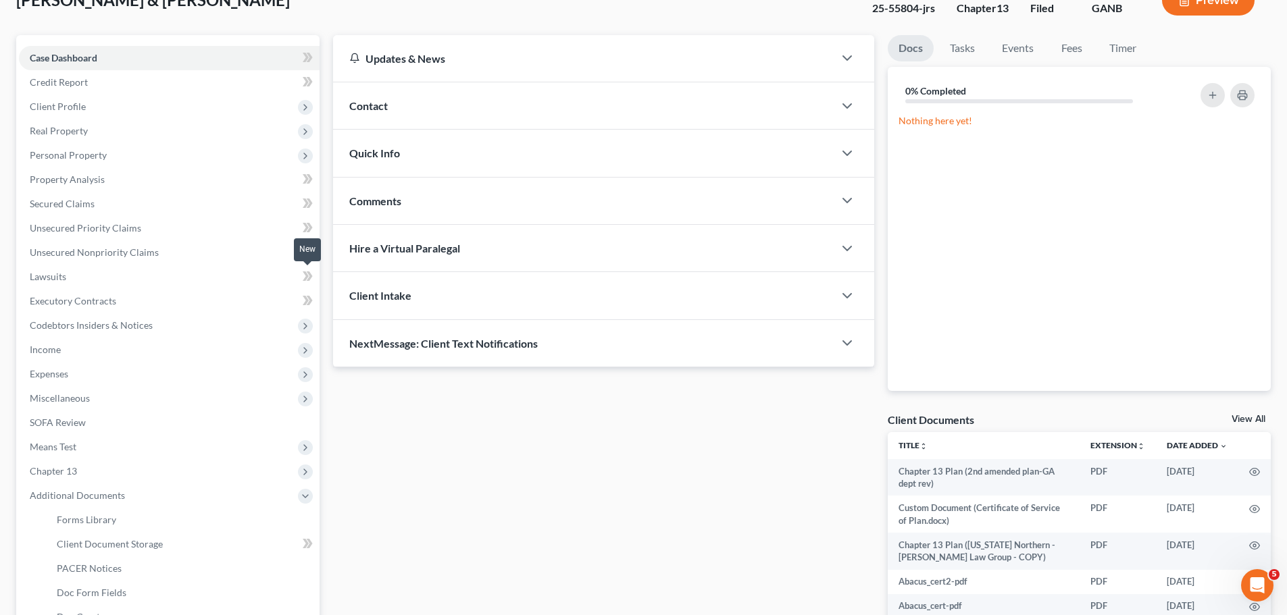
scroll to position [270, 0]
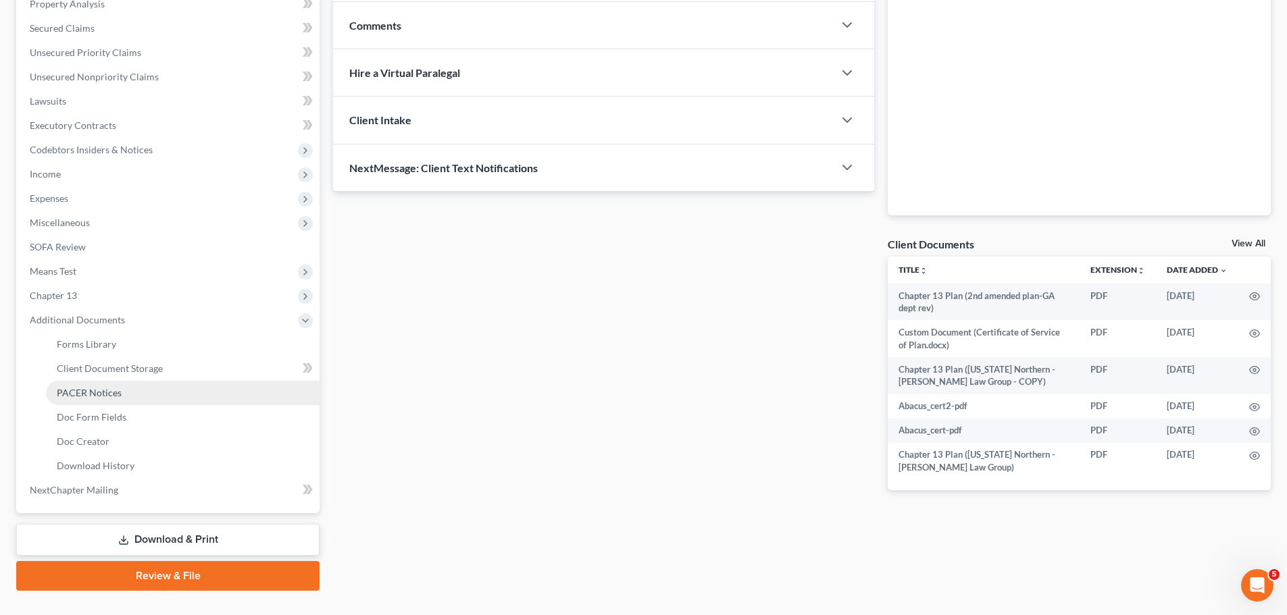
click at [167, 391] on link "PACER Notices" at bounding box center [183, 393] width 274 height 24
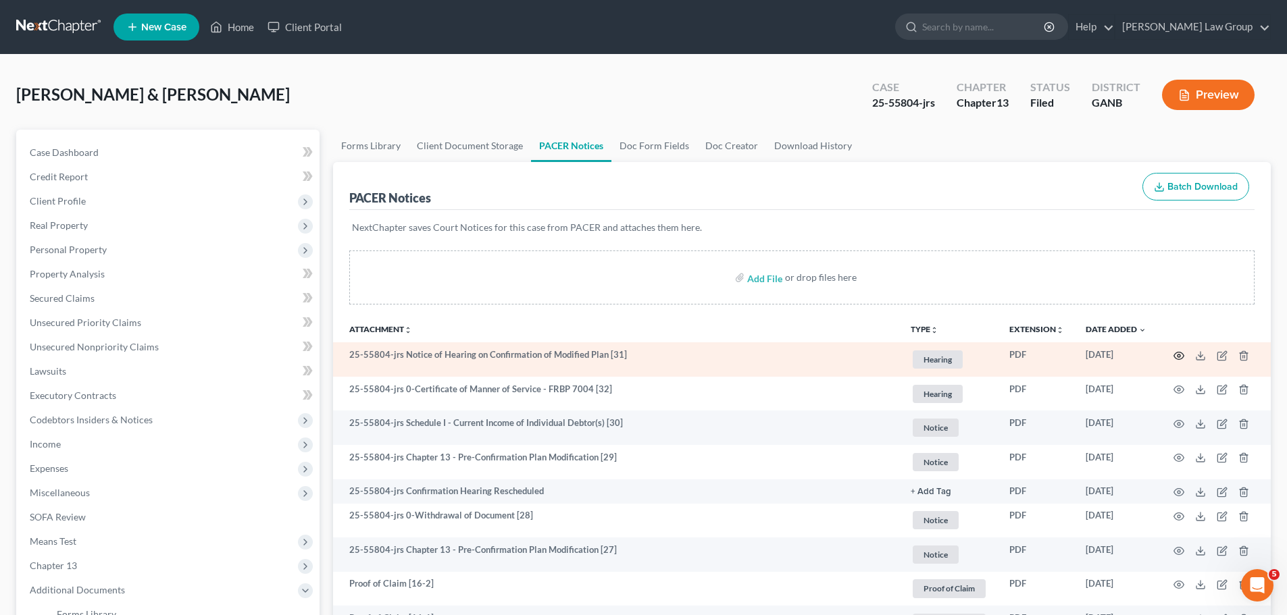
click at [1176, 356] on icon "button" at bounding box center [1178, 356] width 11 height 11
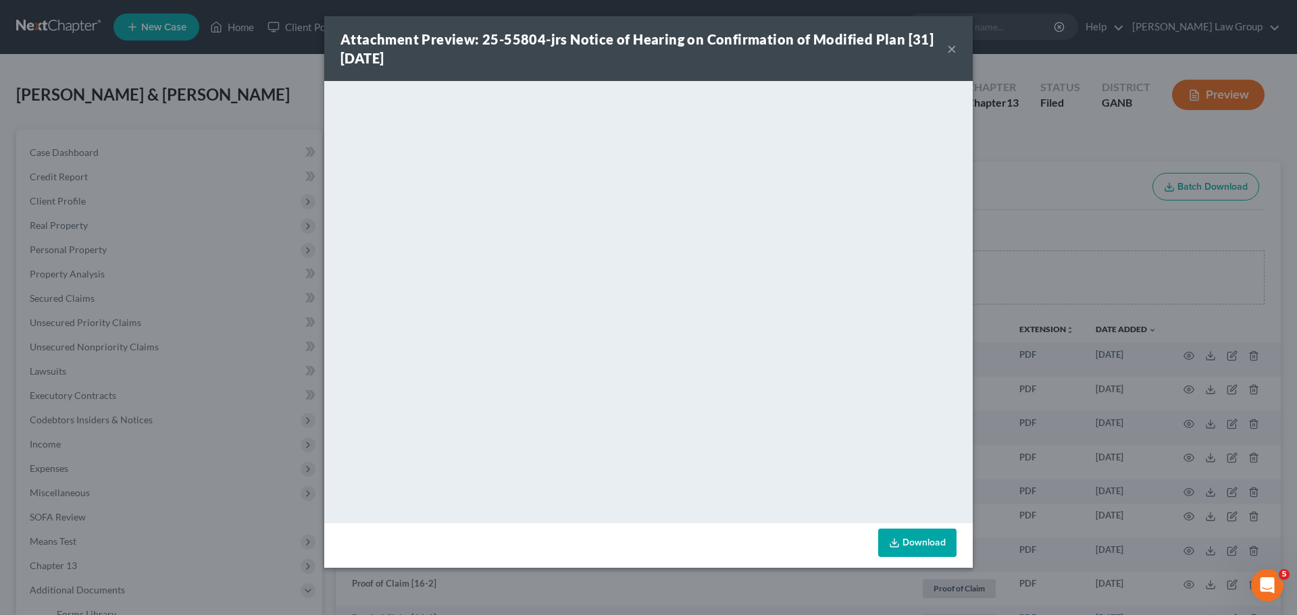
click at [951, 47] on button "×" at bounding box center [951, 49] width 9 height 16
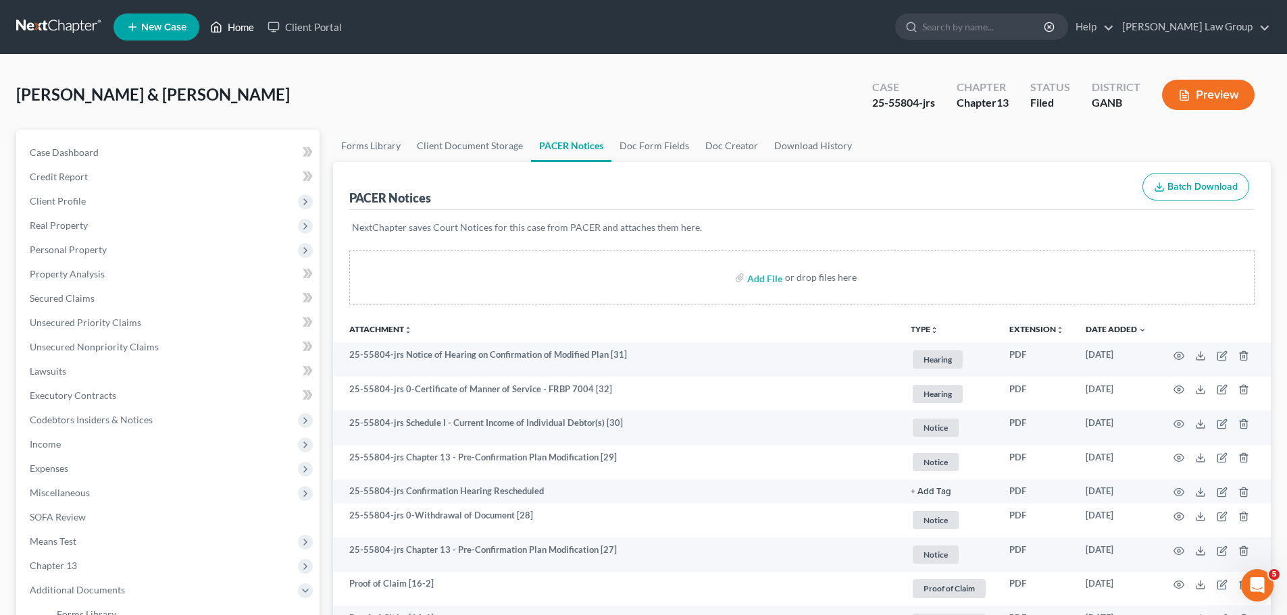
click at [236, 24] on link "Home" at bounding box center [231, 27] width 57 height 24
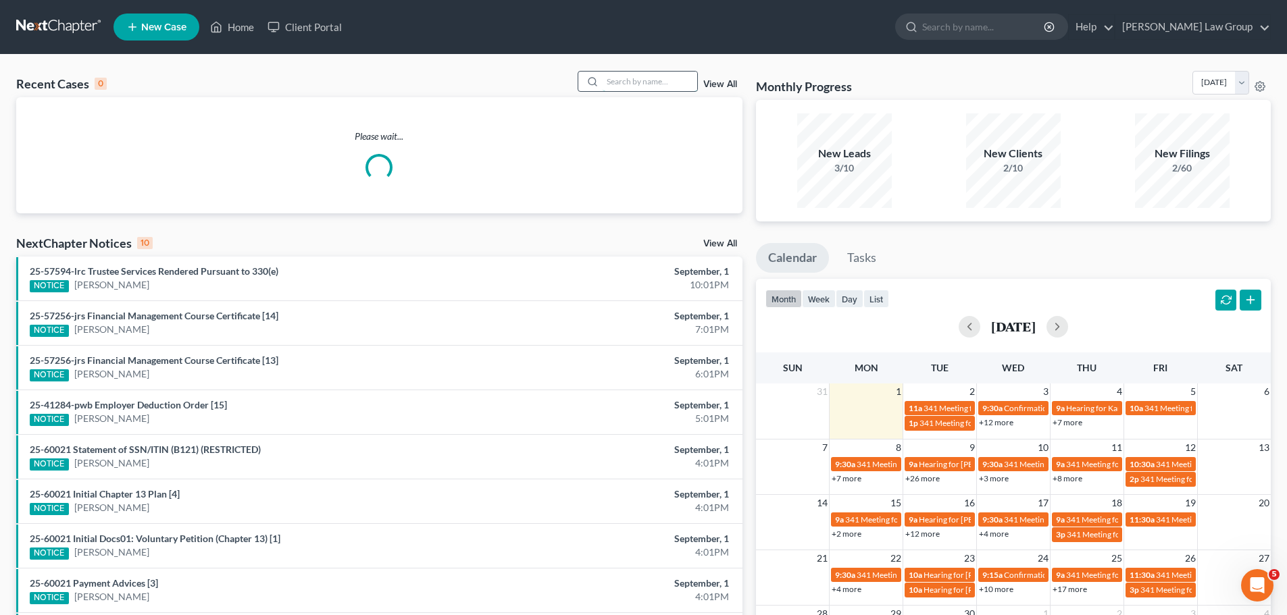
click at [661, 80] on input "search" at bounding box center [650, 82] width 95 height 20
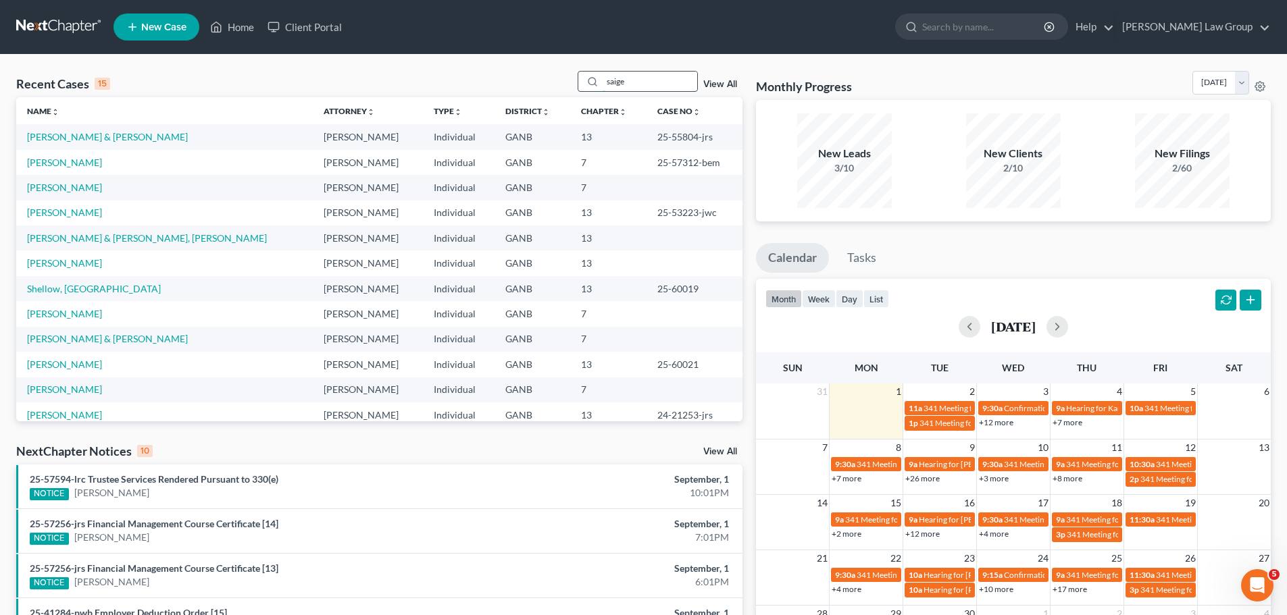
type input "saige"
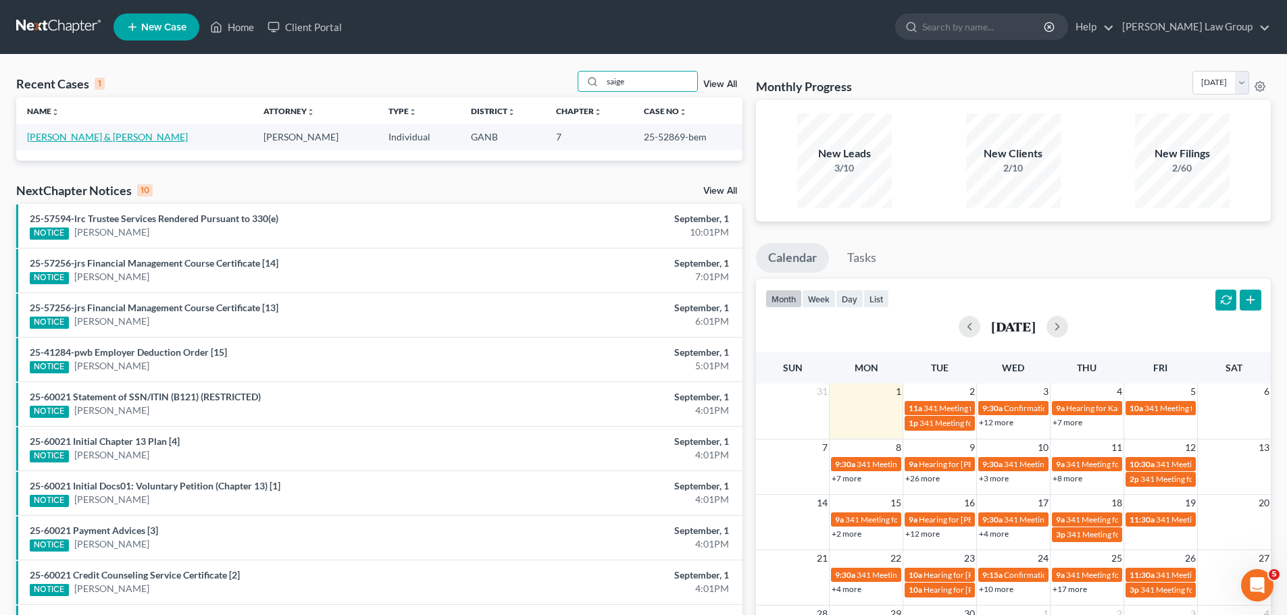
click at [59, 132] on link "[PERSON_NAME] & [PERSON_NAME]" at bounding box center [107, 136] width 161 height 11
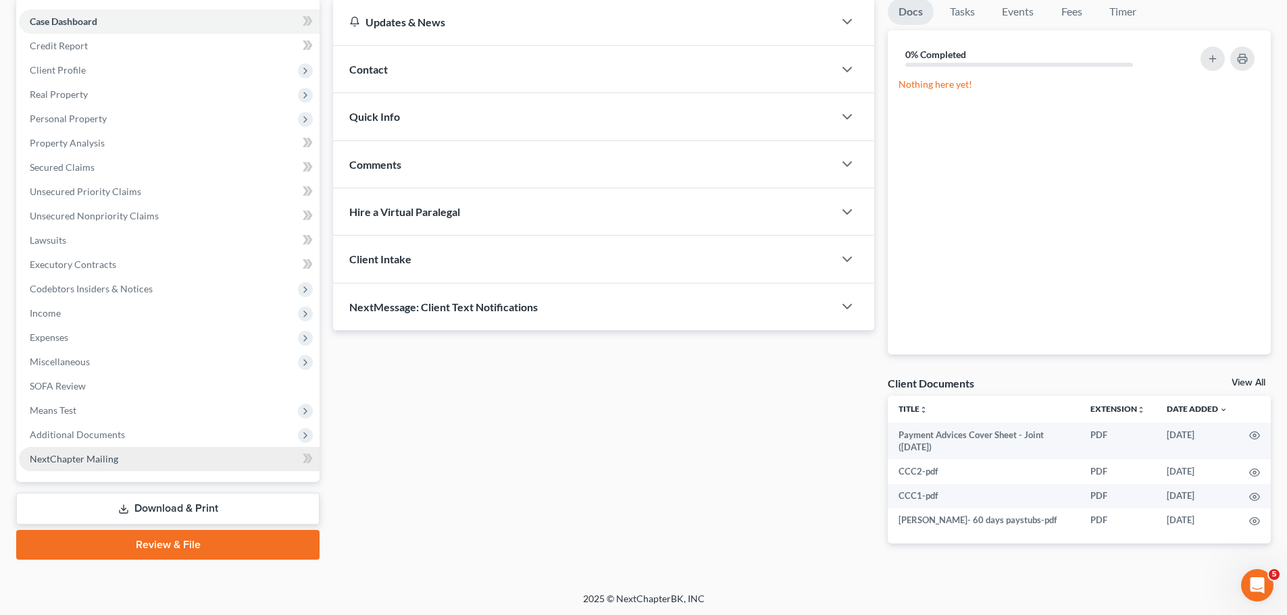
scroll to position [132, 0]
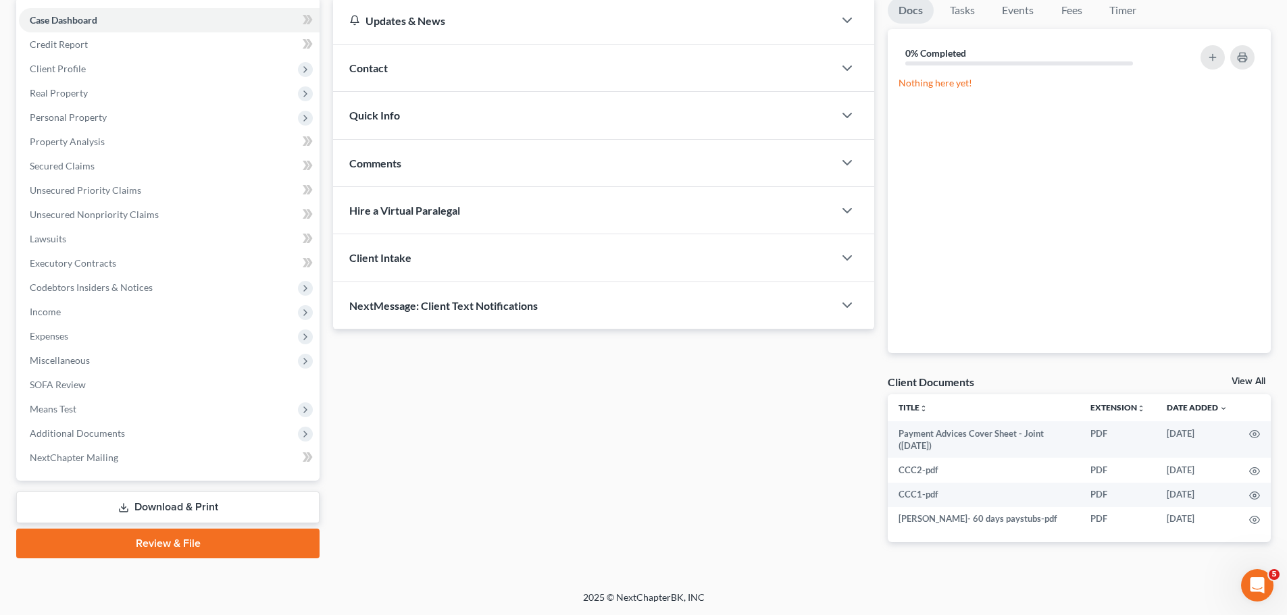
click at [124, 429] on span "Additional Documents" at bounding box center [169, 434] width 301 height 24
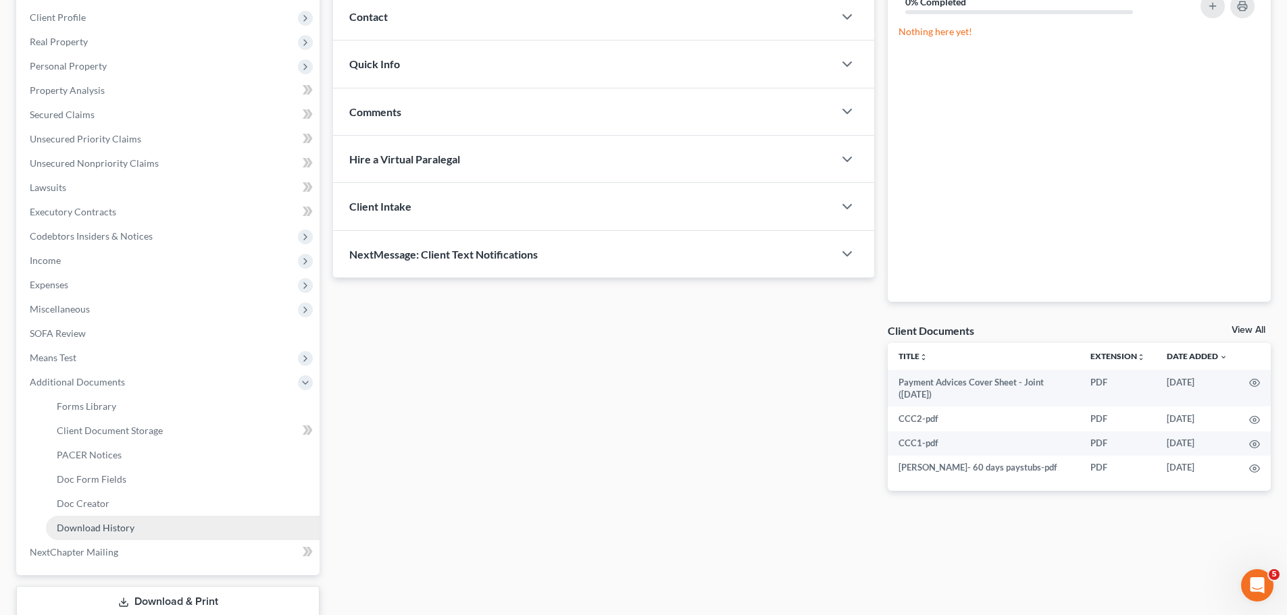
scroll to position [268, 0]
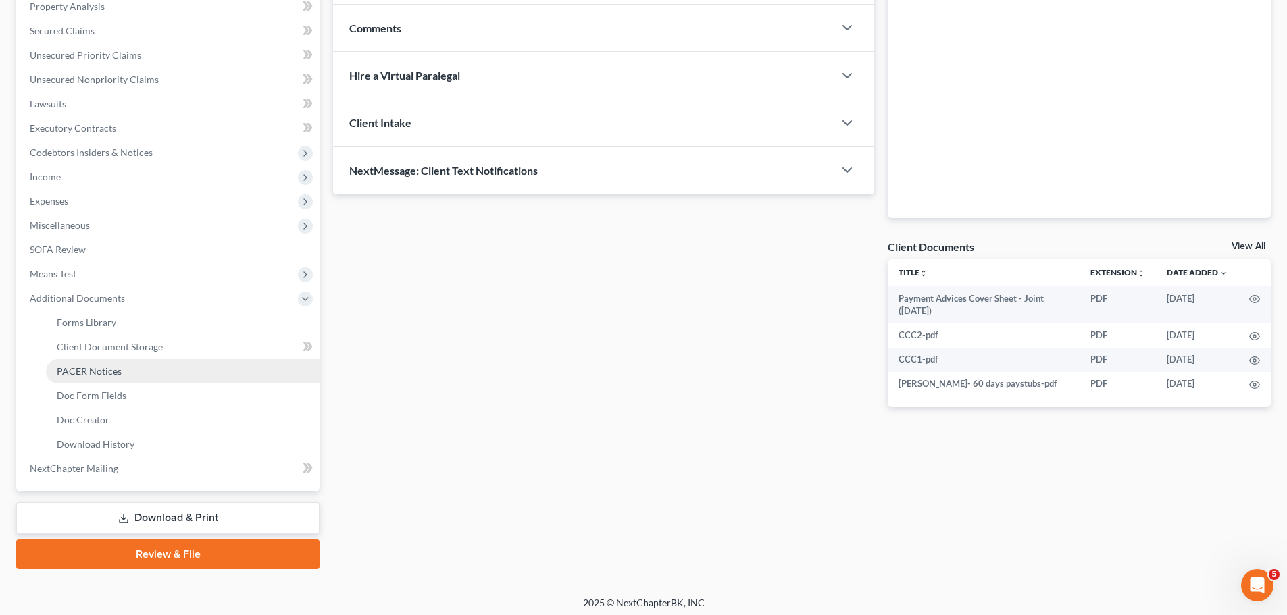
click at [141, 365] on link "PACER Notices" at bounding box center [183, 371] width 274 height 24
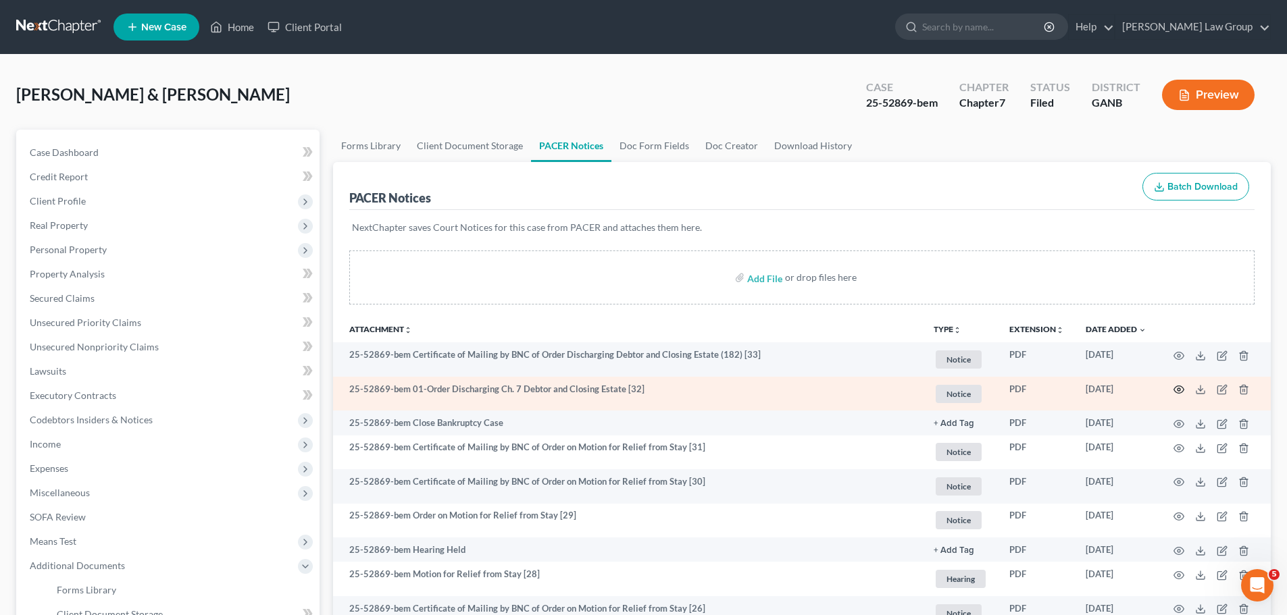
click at [1180, 390] on circle "button" at bounding box center [1178, 389] width 3 height 3
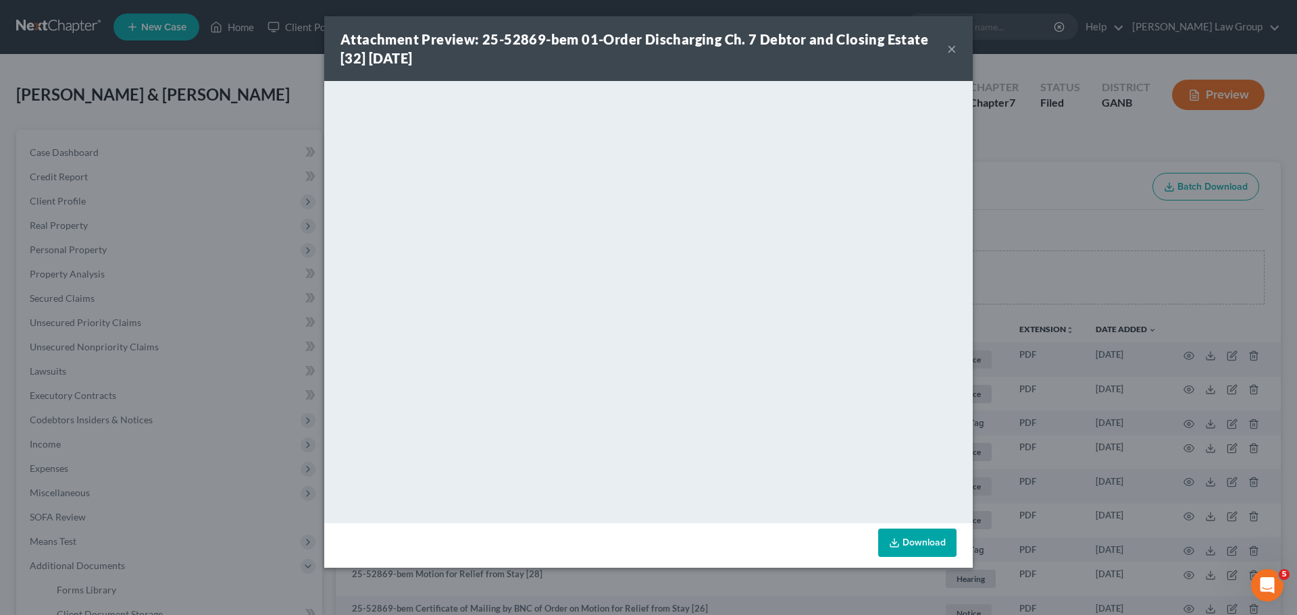
click at [955, 51] on button "×" at bounding box center [951, 49] width 9 height 16
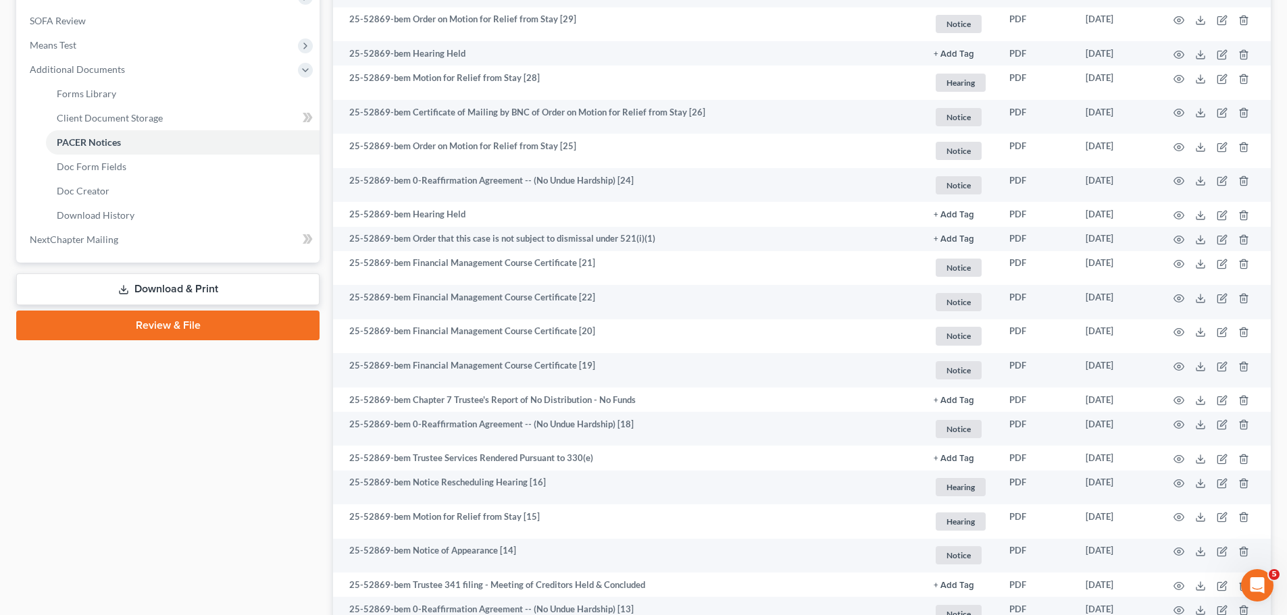
scroll to position [473, 0]
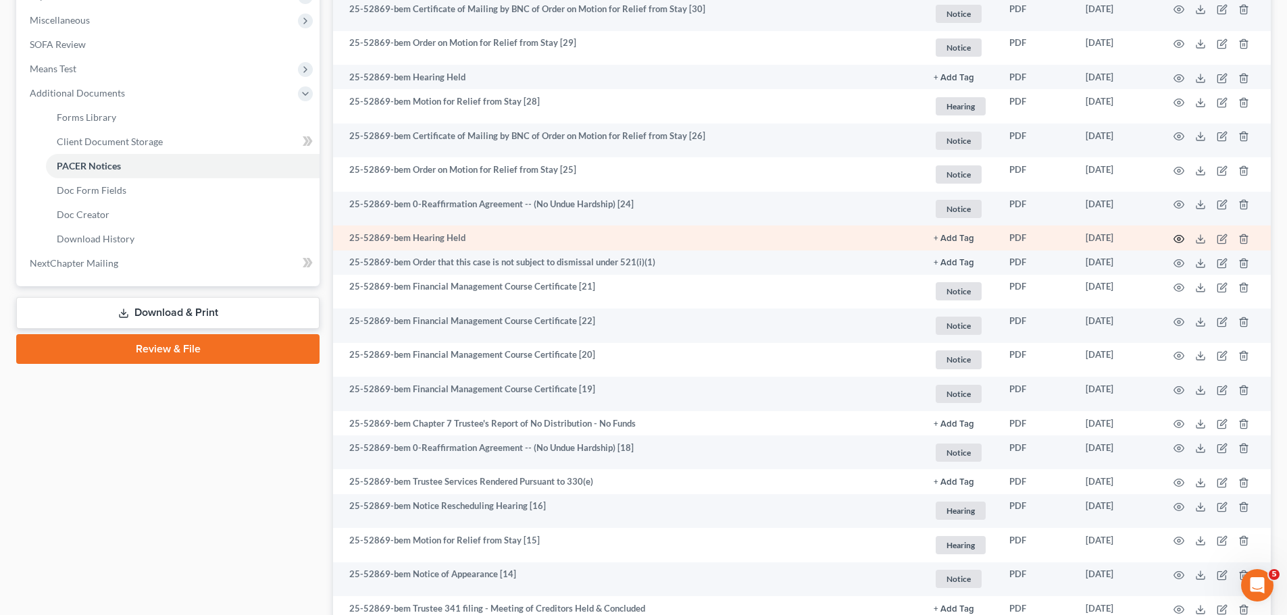
click at [1178, 238] on circle "button" at bounding box center [1178, 239] width 3 height 3
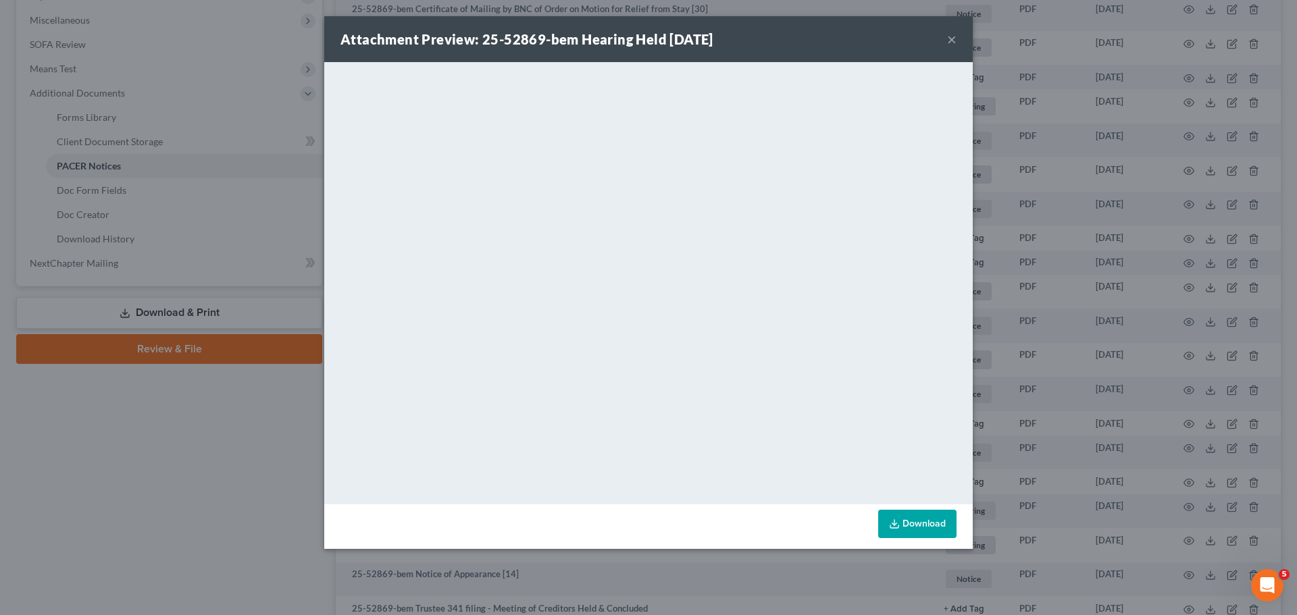
click at [948, 33] on button "×" at bounding box center [951, 39] width 9 height 16
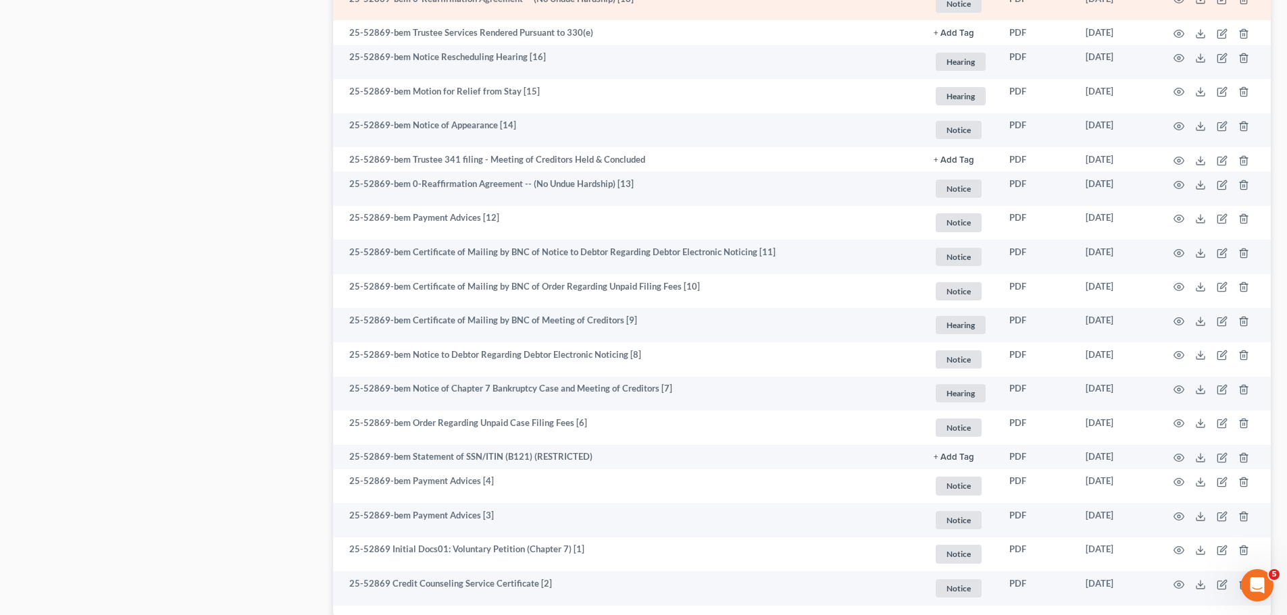
scroll to position [946, 0]
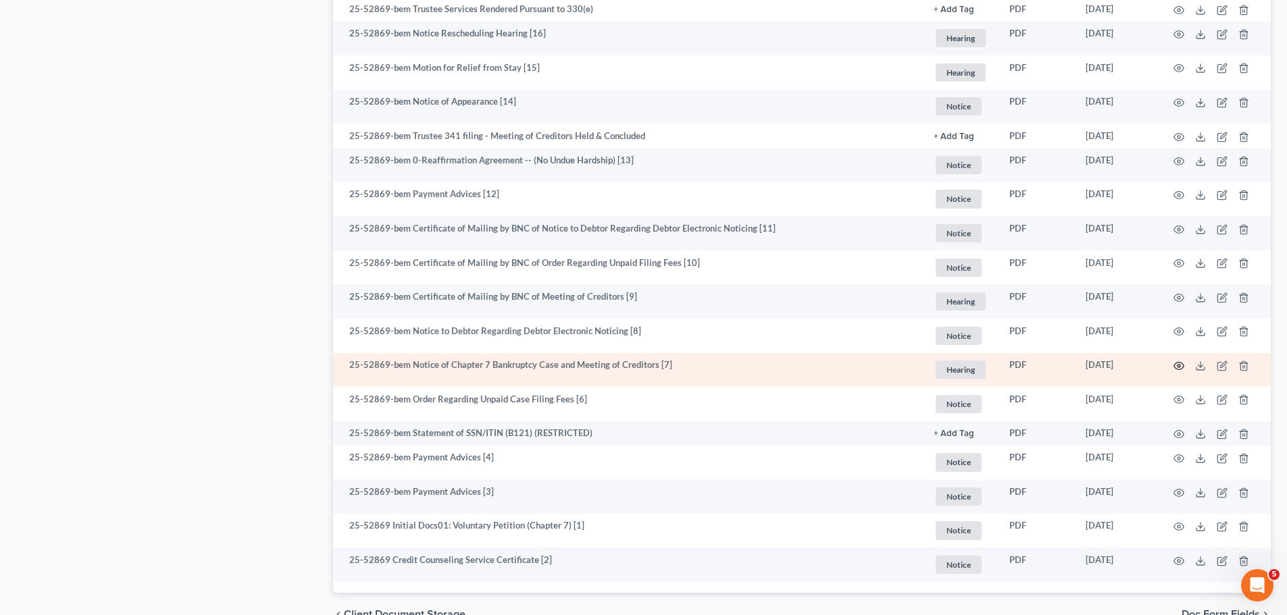
click at [1179, 364] on icon "button" at bounding box center [1178, 366] width 11 height 11
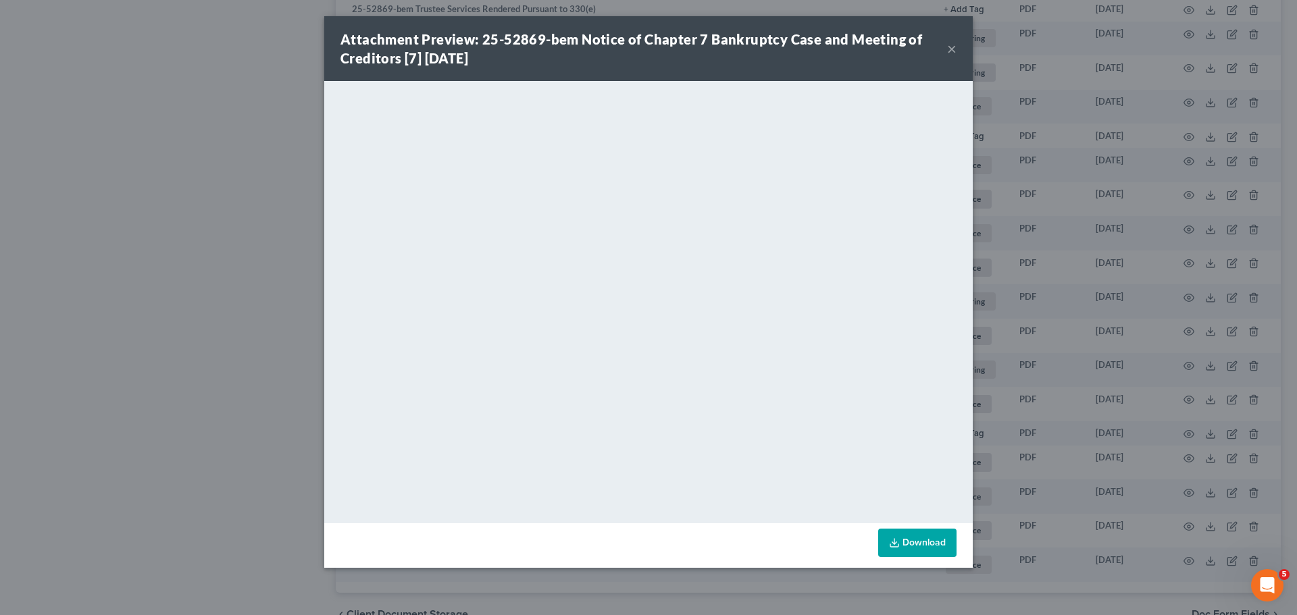
click at [955, 48] on button "×" at bounding box center [951, 49] width 9 height 16
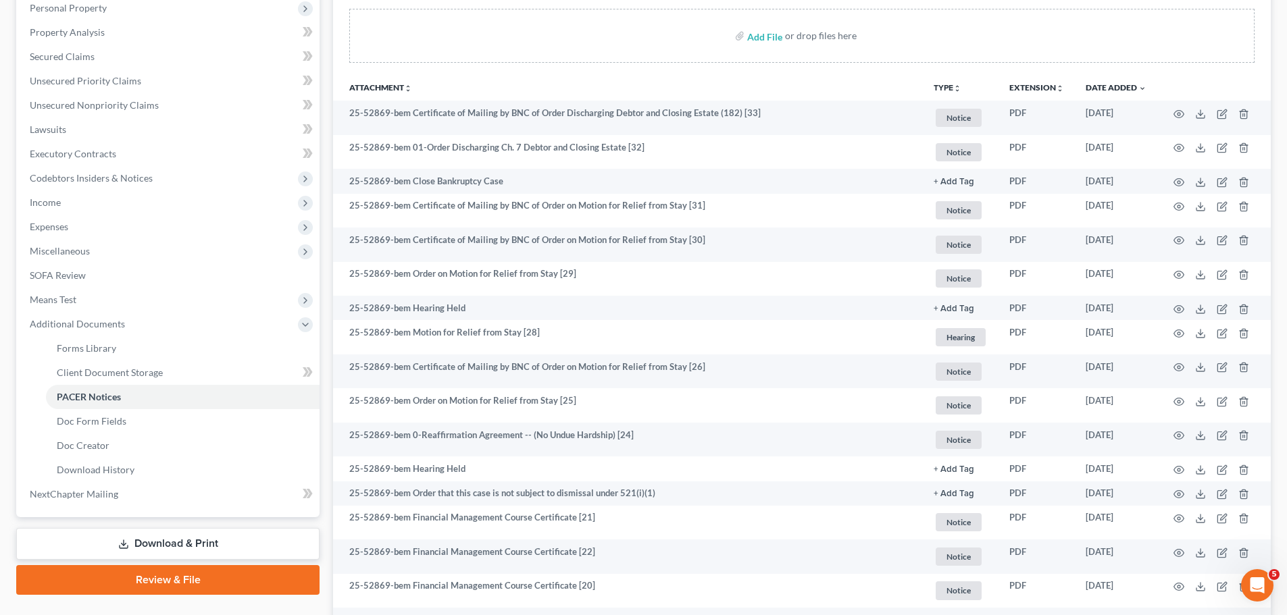
scroll to position [68, 0]
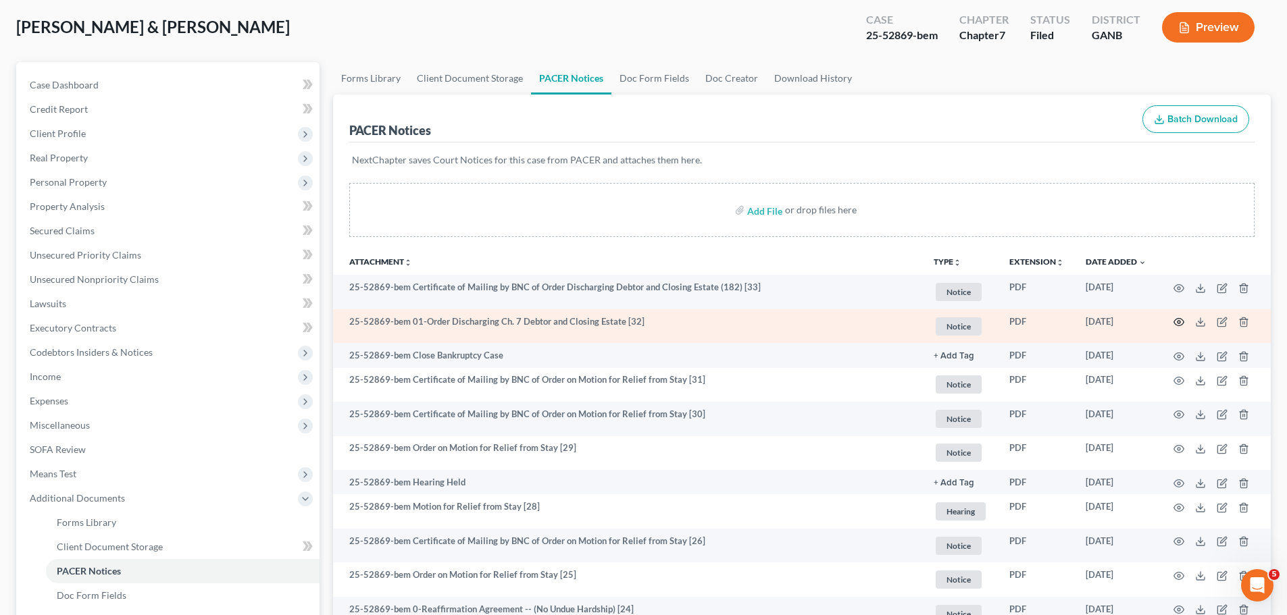
click at [1177, 322] on icon "button" at bounding box center [1178, 322] width 11 height 11
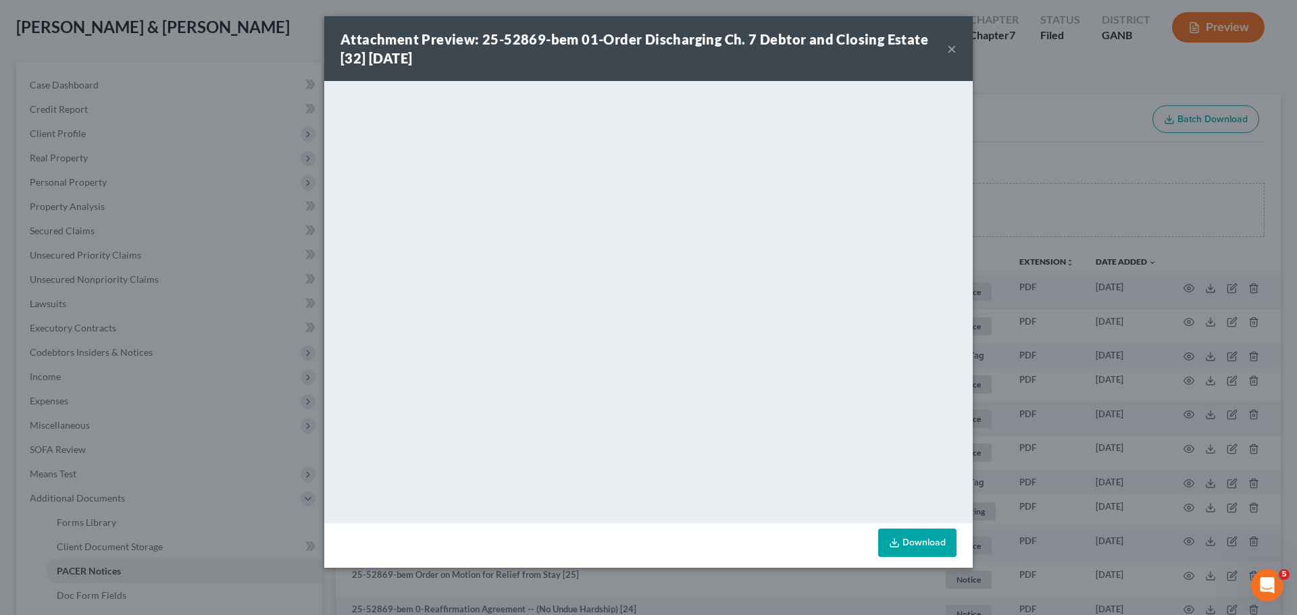
click at [955, 45] on button "×" at bounding box center [951, 49] width 9 height 16
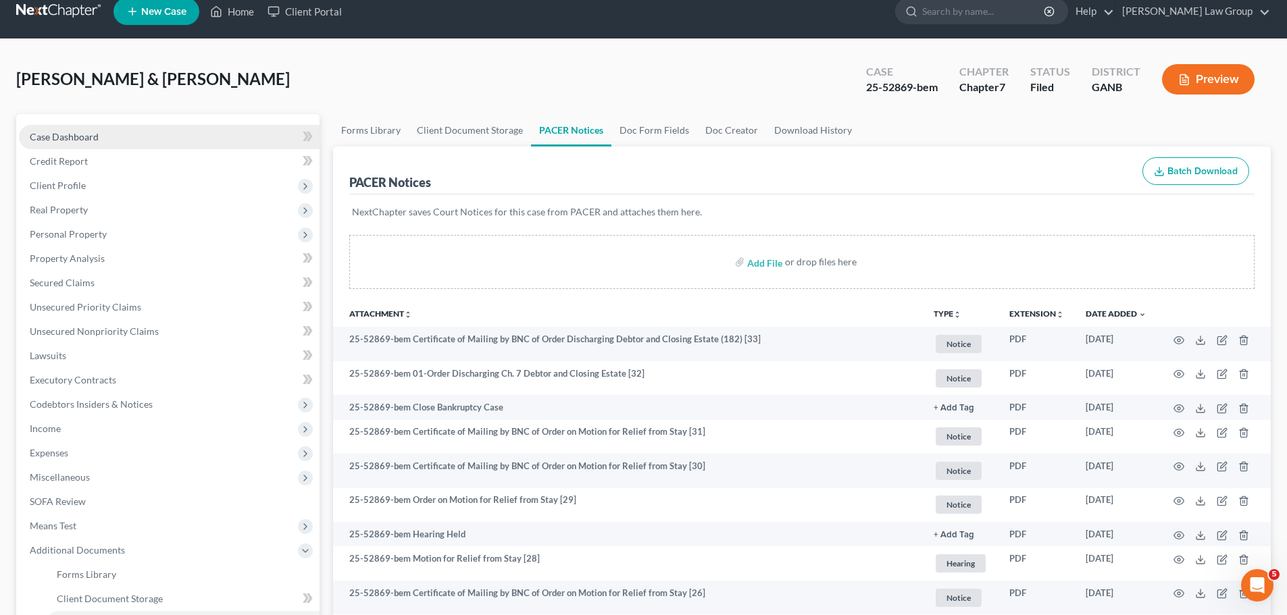
scroll to position [0, 0]
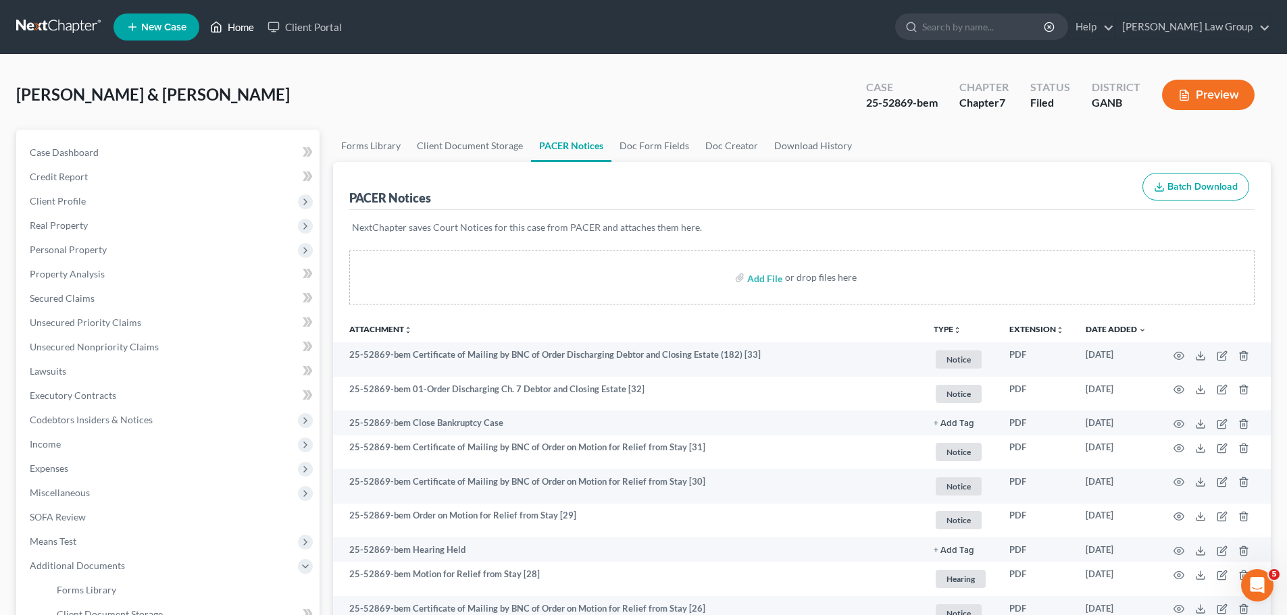
drag, startPoint x: 229, startPoint y: 26, endPoint x: 659, endPoint y: 81, distance: 433.1
click at [230, 26] on link "Home" at bounding box center [231, 27] width 57 height 24
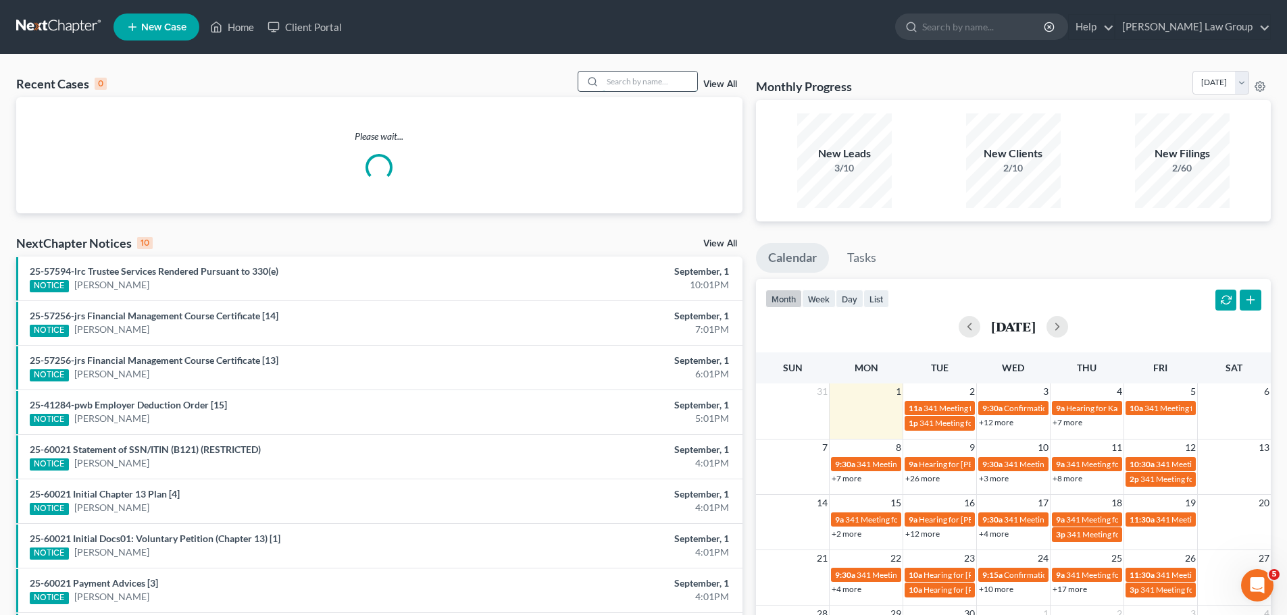
click at [683, 80] on input "search" at bounding box center [650, 82] width 95 height 20
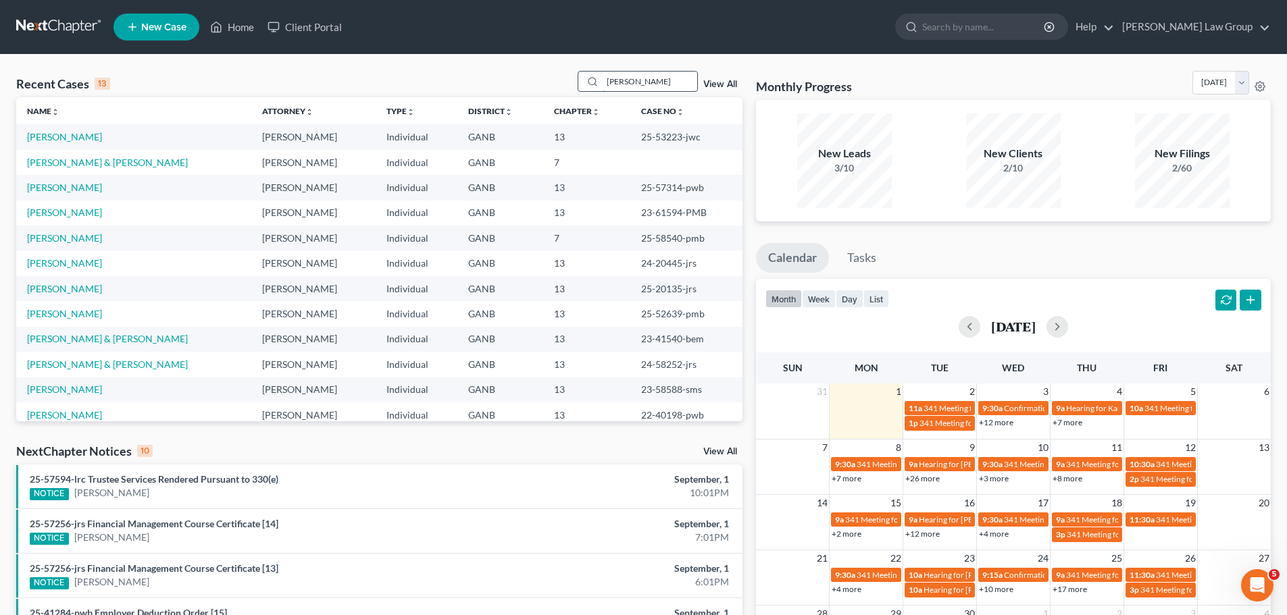
click at [640, 81] on input "[PERSON_NAME]" at bounding box center [650, 82] width 95 height 20
drag, startPoint x: 651, startPoint y: 83, endPoint x: 575, endPoint y: 84, distance: 75.7
click at [575, 84] on div "Recent Cases 13 [PERSON_NAME] View All" at bounding box center [379, 84] width 726 height 26
type input "[PERSON_NAME]"
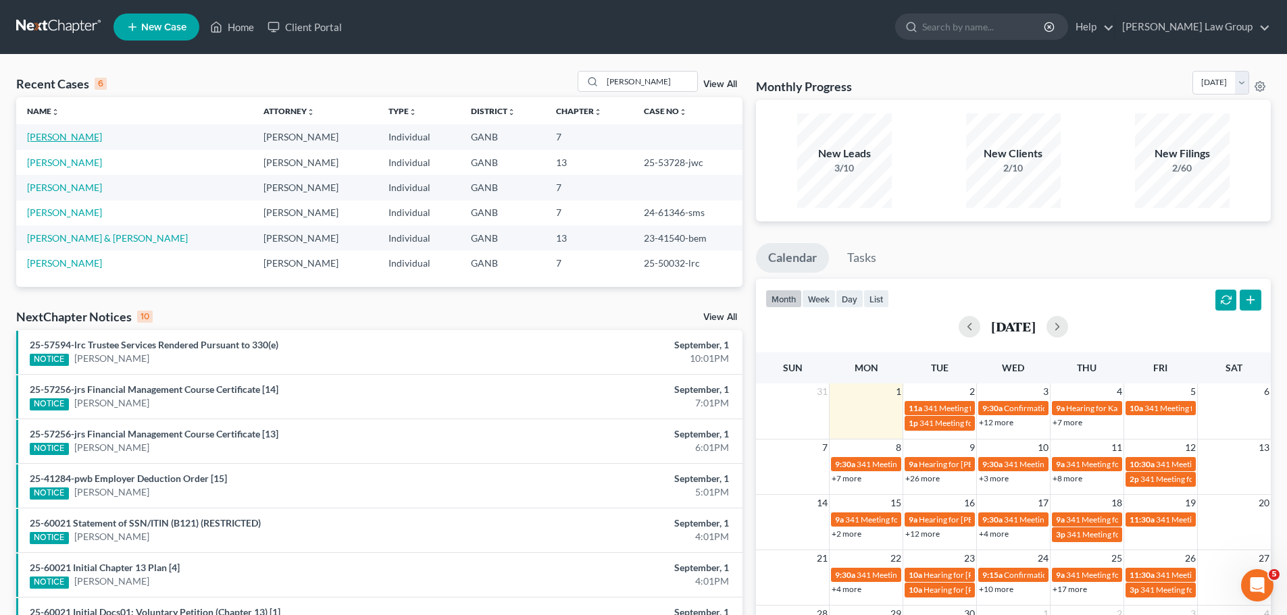
click at [72, 138] on link "[PERSON_NAME]" at bounding box center [64, 136] width 75 height 11
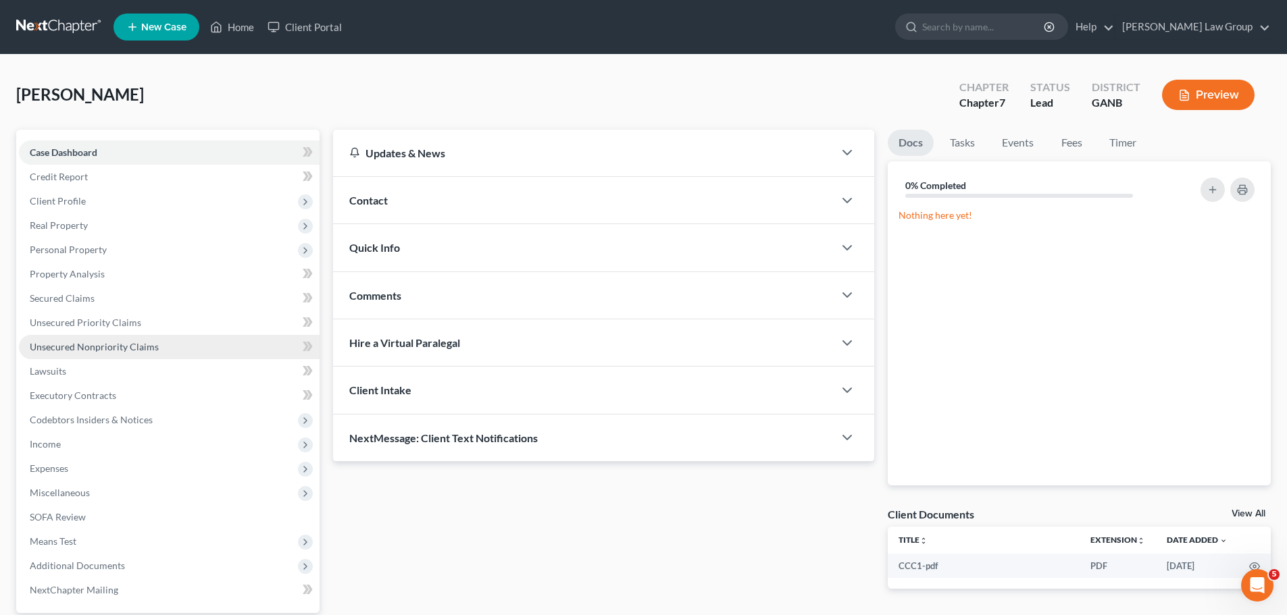
click at [141, 349] on span "Unsecured Nonpriority Claims" at bounding box center [94, 346] width 129 height 11
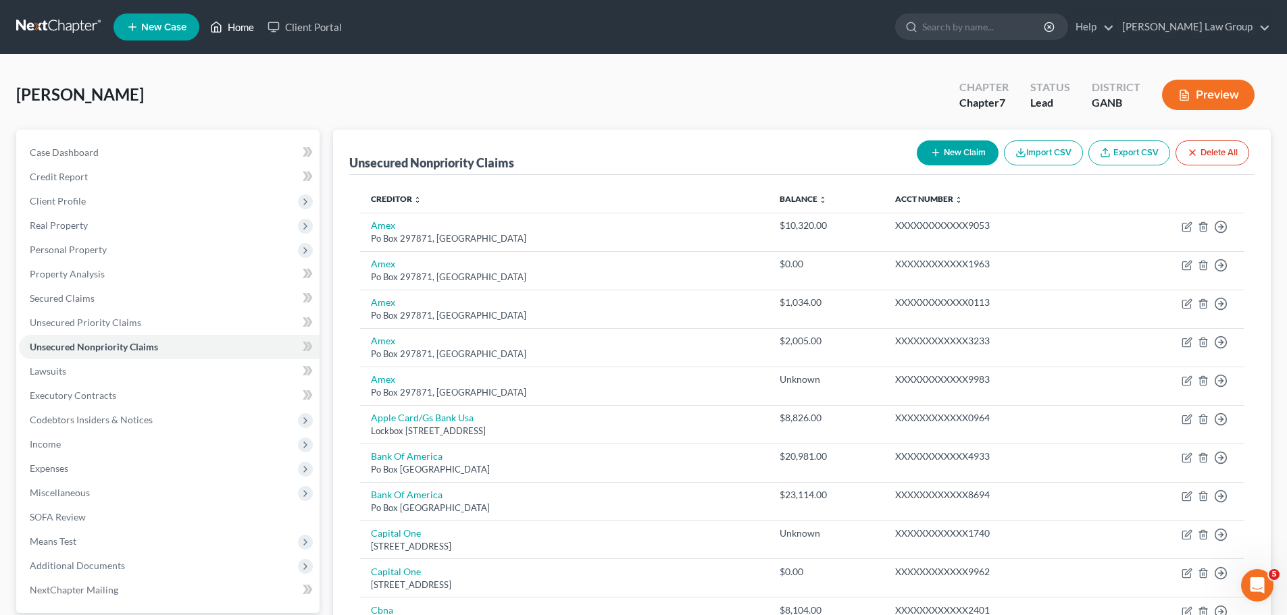
drag, startPoint x: 240, startPoint y: 27, endPoint x: 640, endPoint y: 68, distance: 402.0
click at [240, 27] on link "Home" at bounding box center [231, 27] width 57 height 24
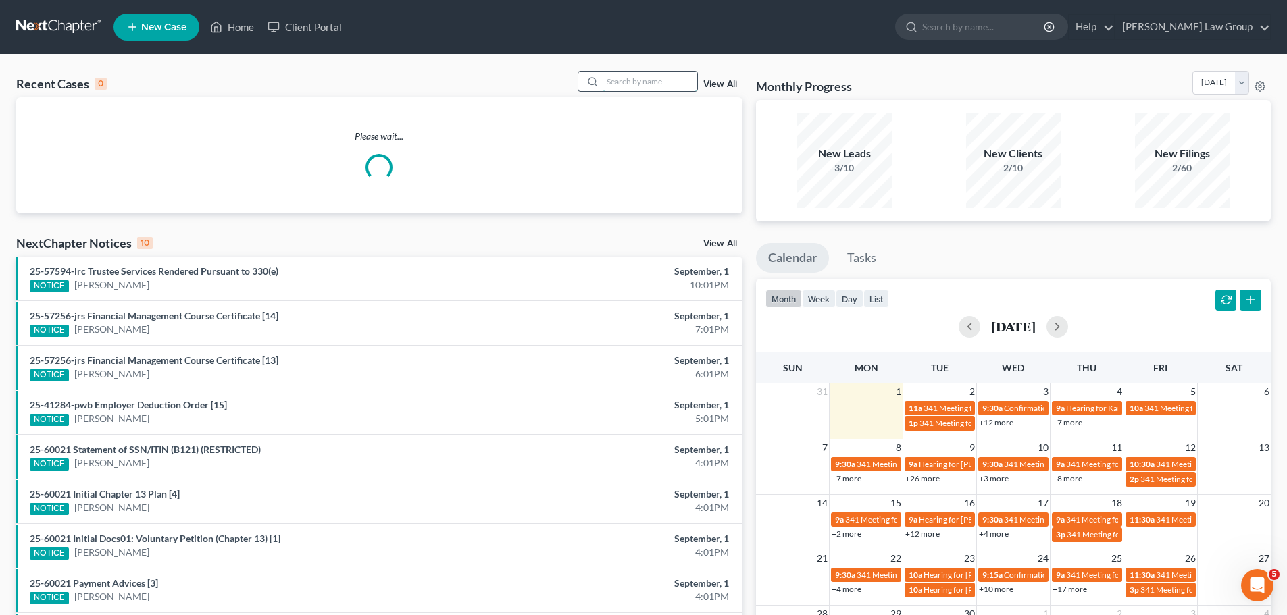
click at [646, 86] on input "search" at bounding box center [650, 82] width 95 height 20
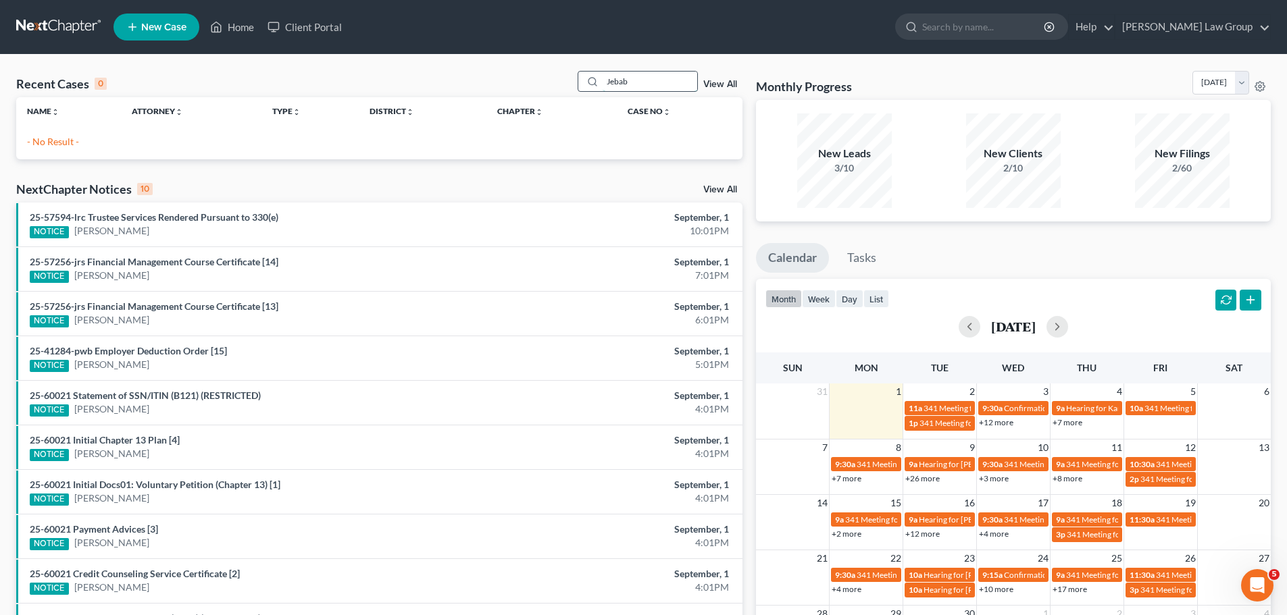
type input "Jebab"
click at [709, 82] on link "View All" at bounding box center [720, 84] width 34 height 9
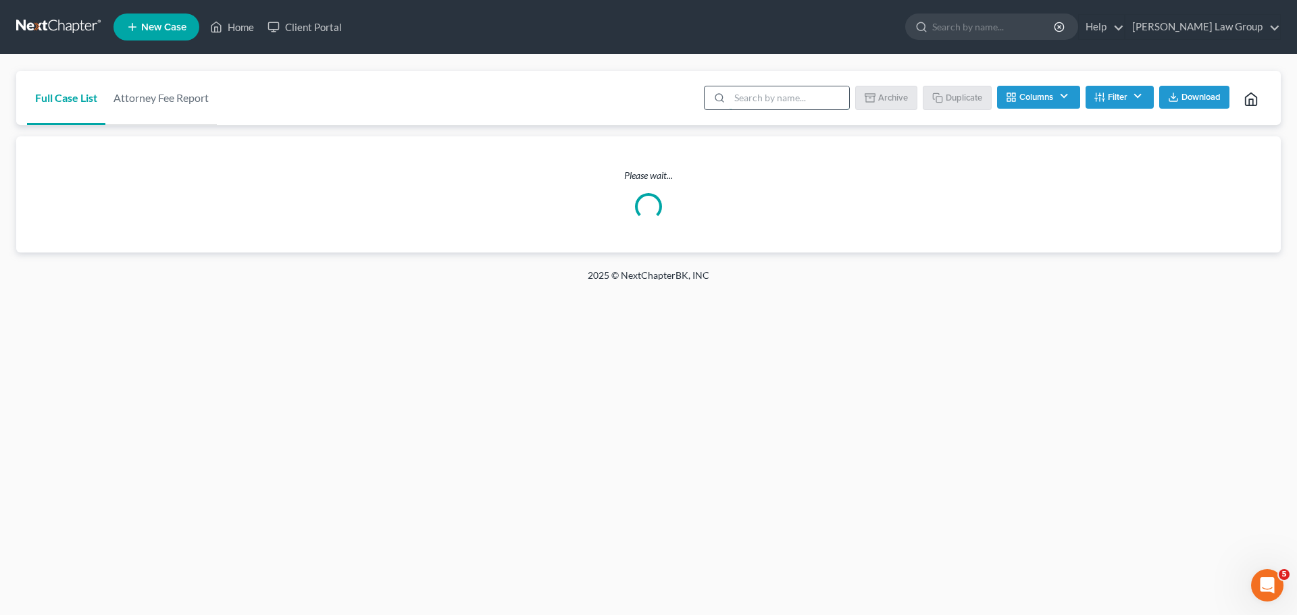
click at [788, 97] on input "search" at bounding box center [790, 97] width 120 height 23
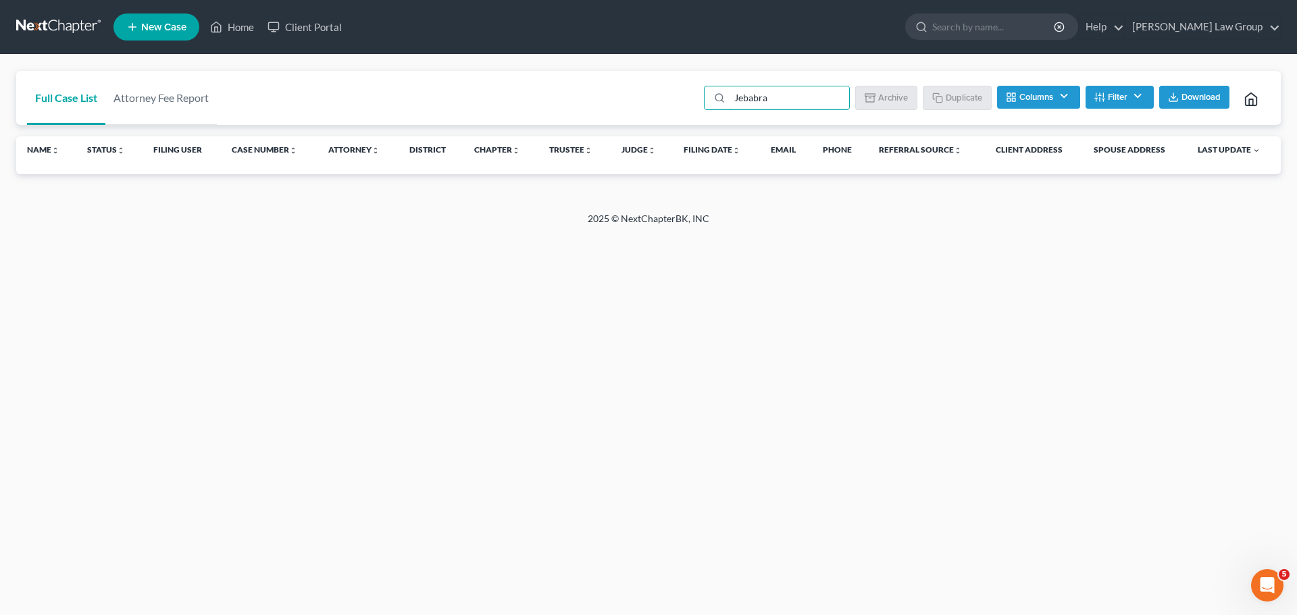
type input "Jebabra"
click at [1102, 99] on line "button" at bounding box center [1103, 99] width 3 height 0
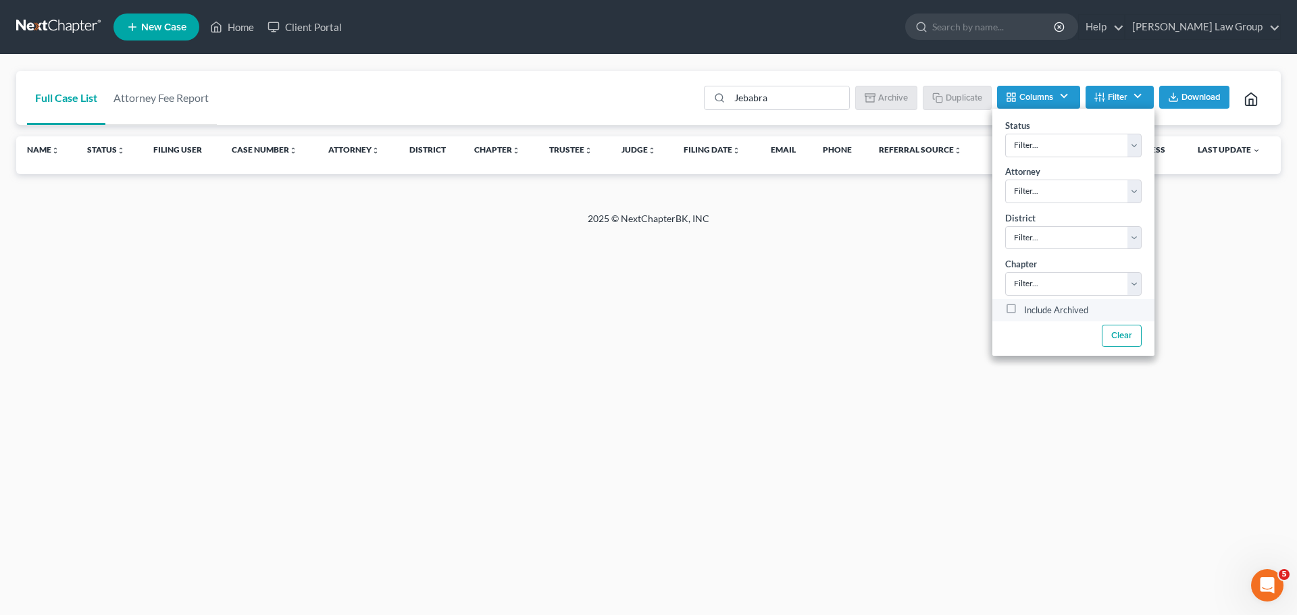
click at [1024, 311] on label "Include Archived" at bounding box center [1056, 311] width 64 height 16
click at [1030, 311] on input "Include Archived" at bounding box center [1034, 307] width 9 height 9
checkbox input "true"
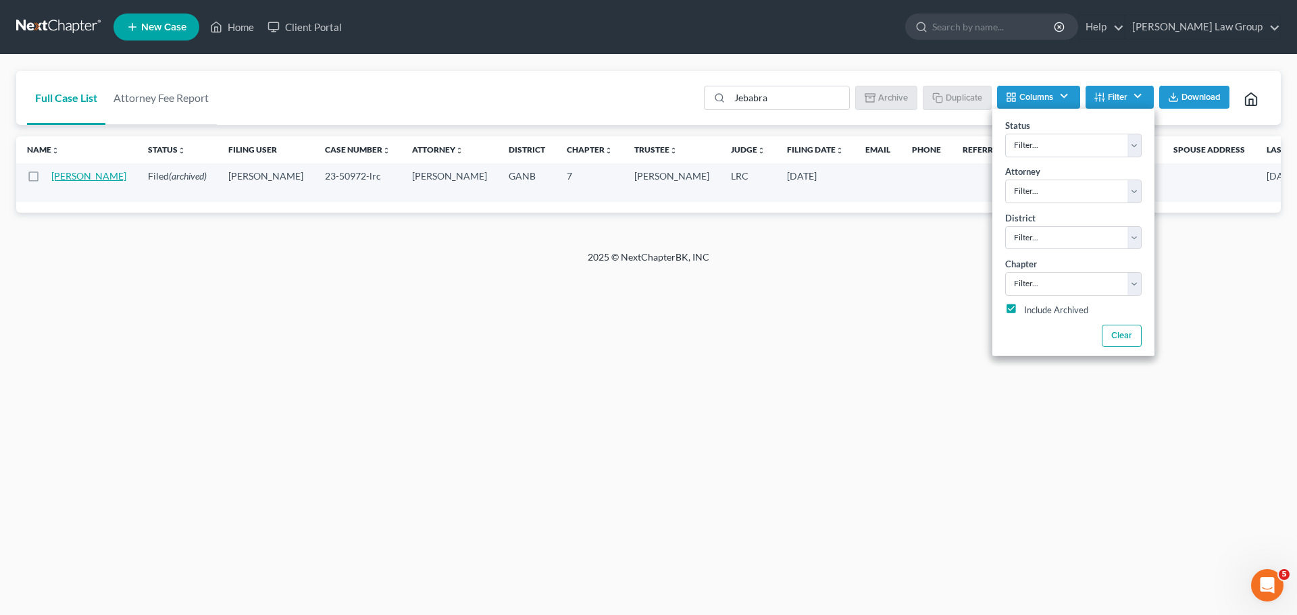
click at [57, 179] on td "[PERSON_NAME]" at bounding box center [94, 182] width 86 height 39
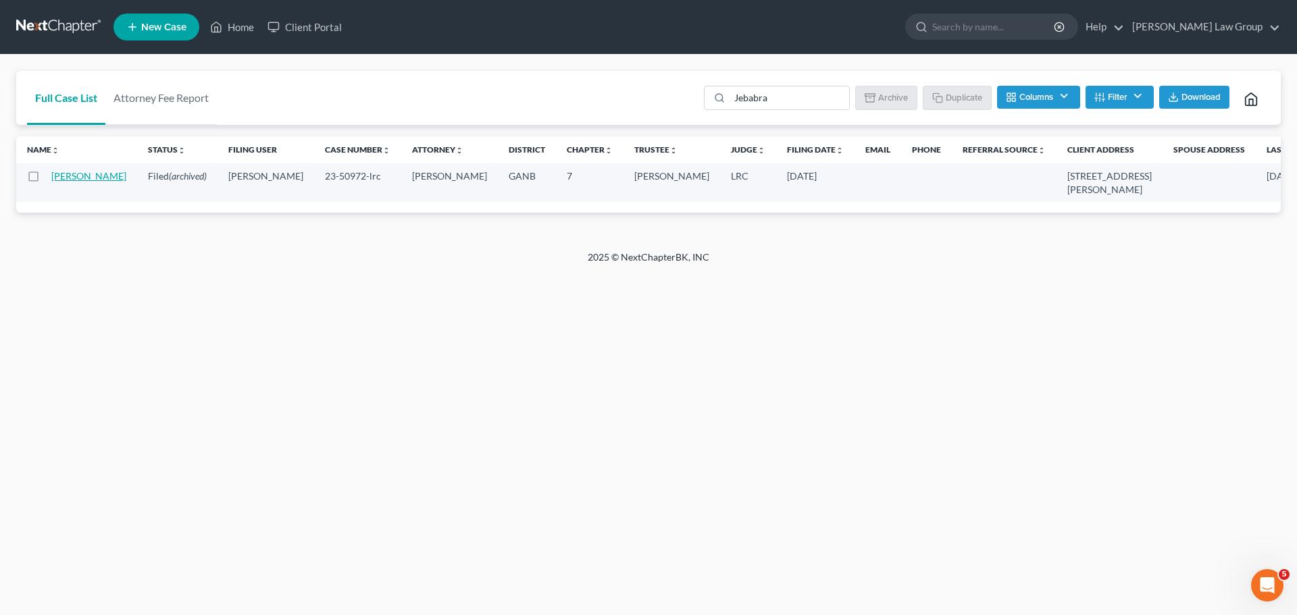
click at [57, 182] on link "[PERSON_NAME]" at bounding box center [88, 175] width 75 height 11
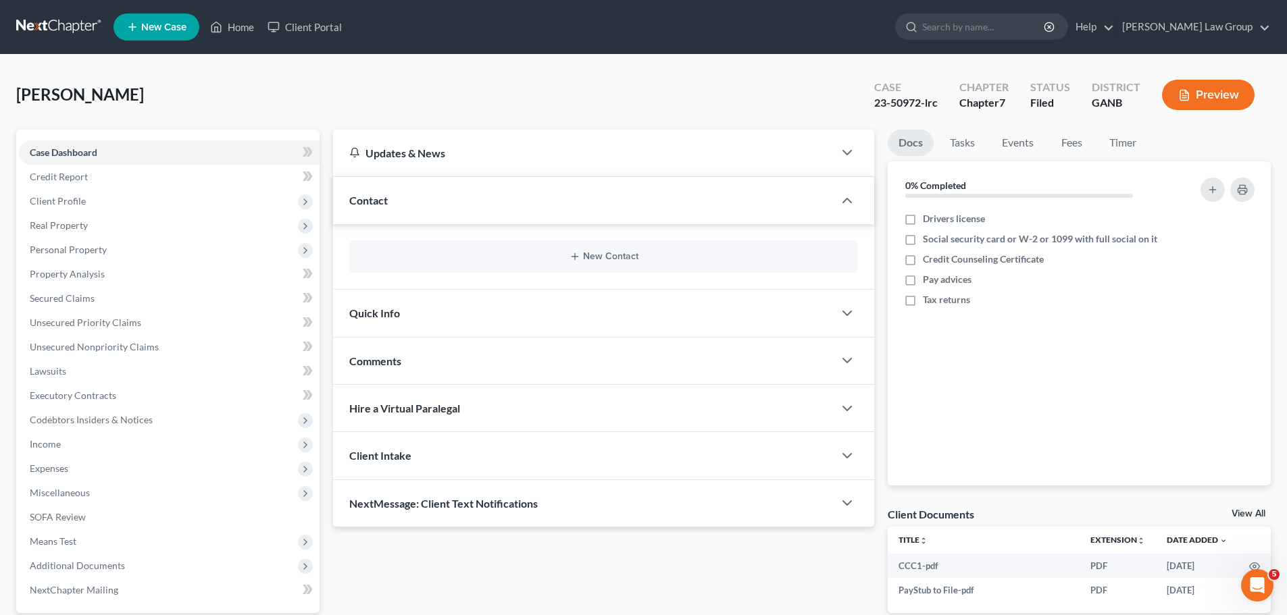
scroll to position [127, 0]
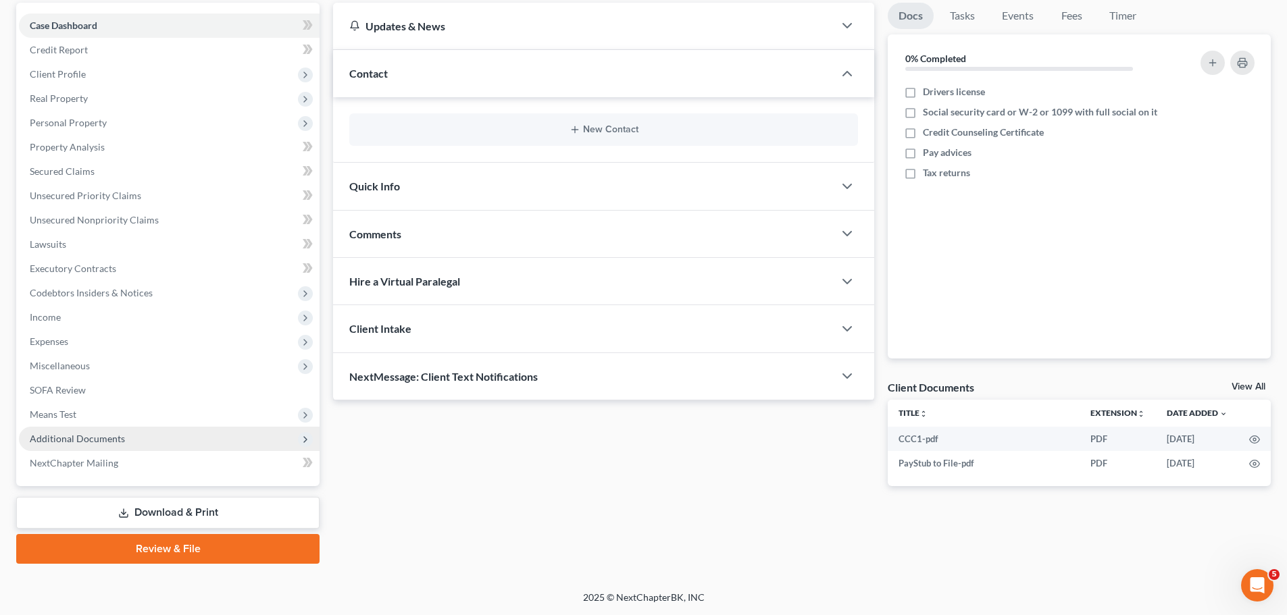
click at [100, 442] on span "Additional Documents" at bounding box center [77, 438] width 95 height 11
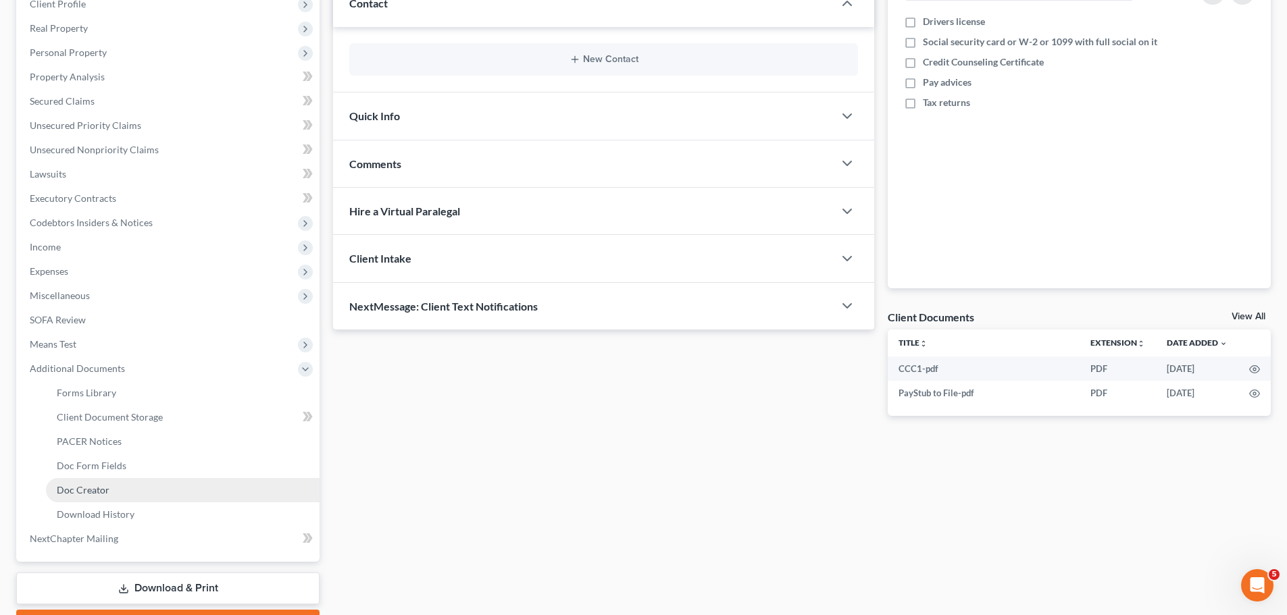
scroll to position [262, 0]
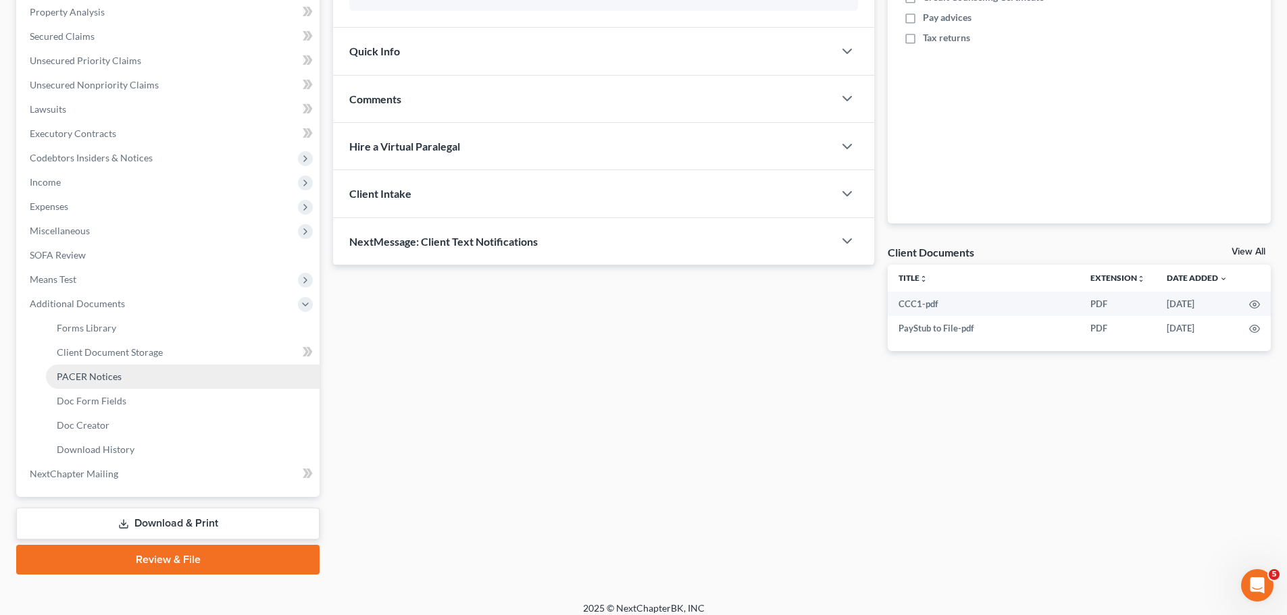
click at [122, 376] on link "PACER Notices" at bounding box center [183, 377] width 274 height 24
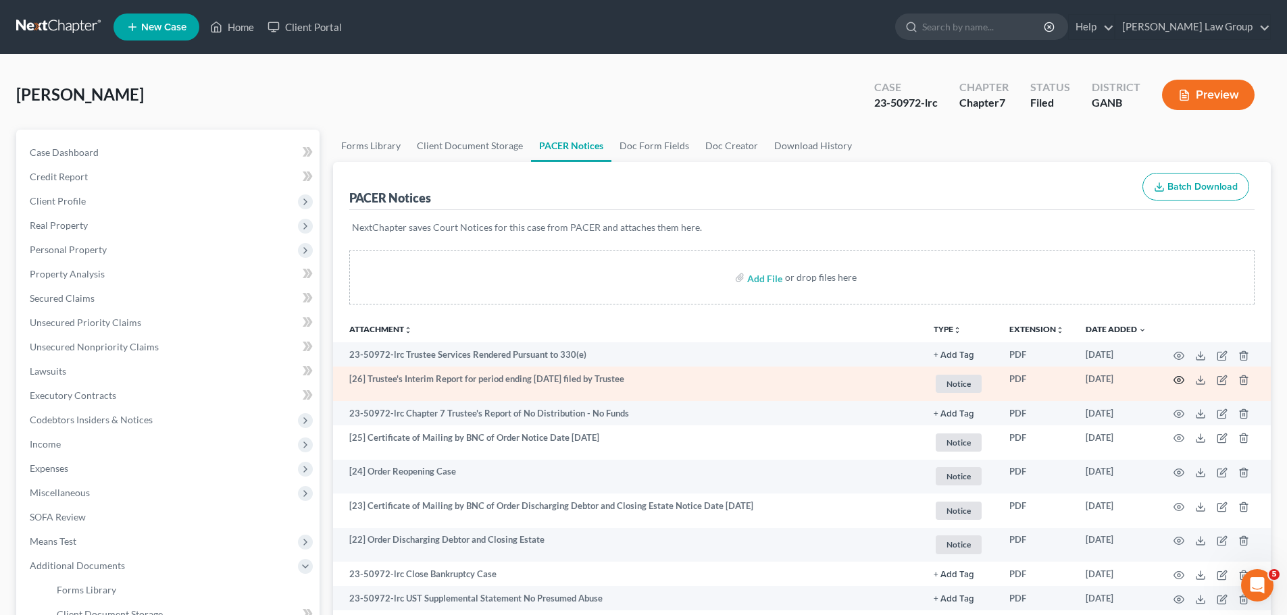
click at [1175, 379] on icon "button" at bounding box center [1179, 379] width 10 height 7
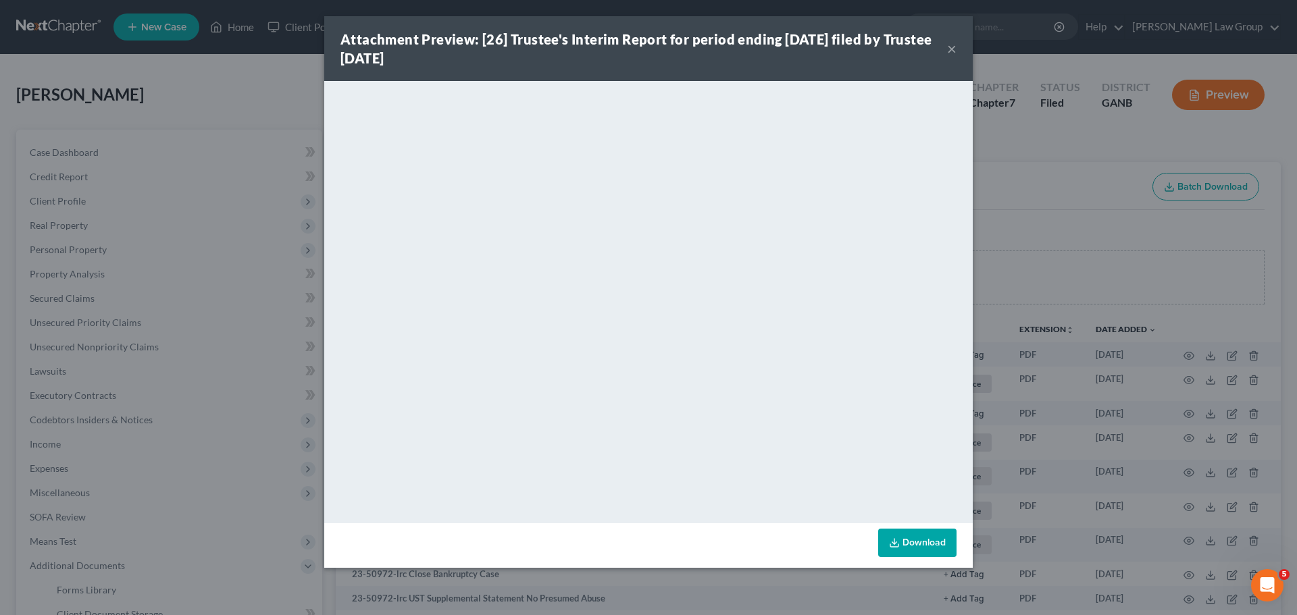
click at [952, 48] on button "×" at bounding box center [951, 49] width 9 height 16
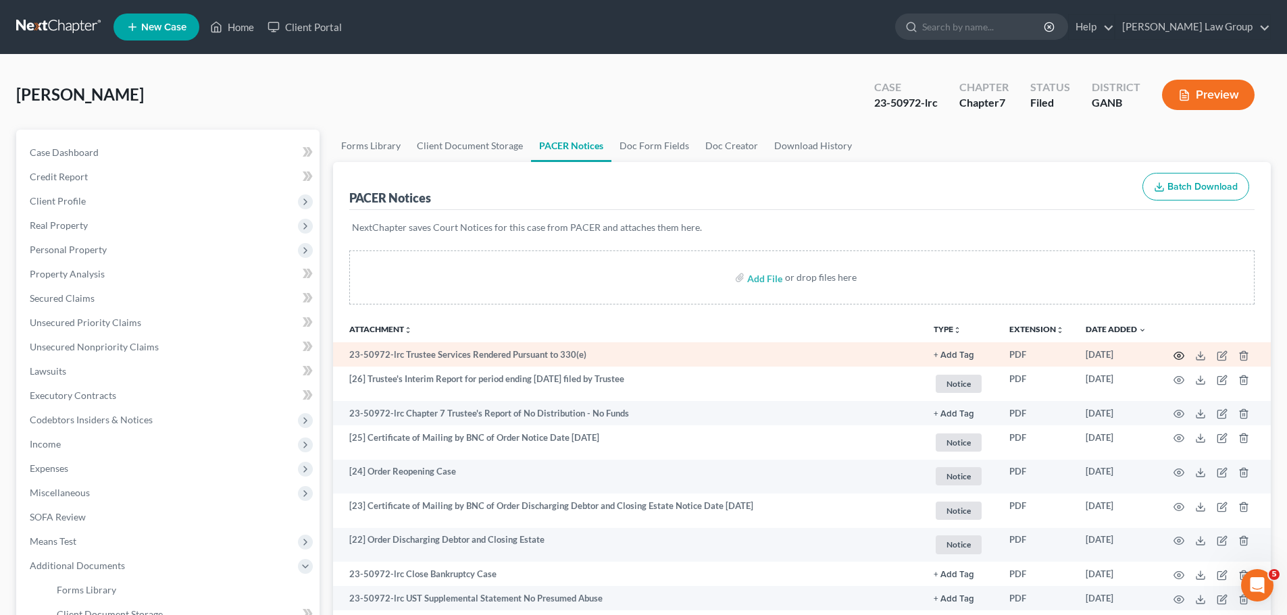
click at [1181, 358] on icon "button" at bounding box center [1178, 356] width 11 height 11
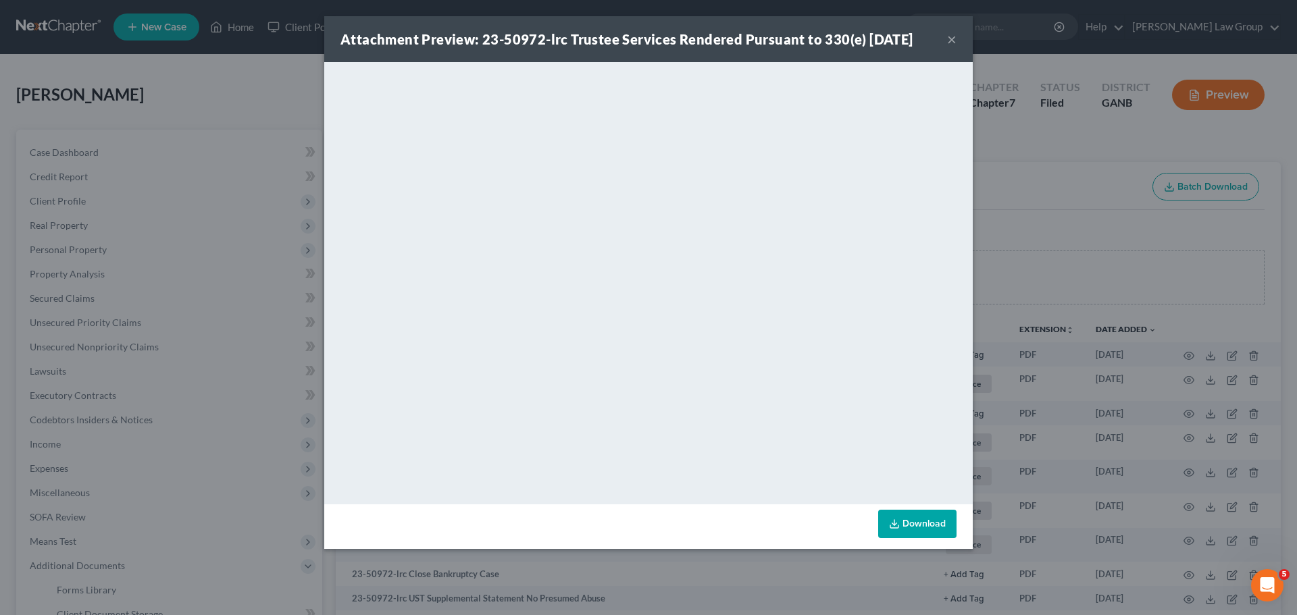
click at [953, 43] on button "×" at bounding box center [951, 39] width 9 height 16
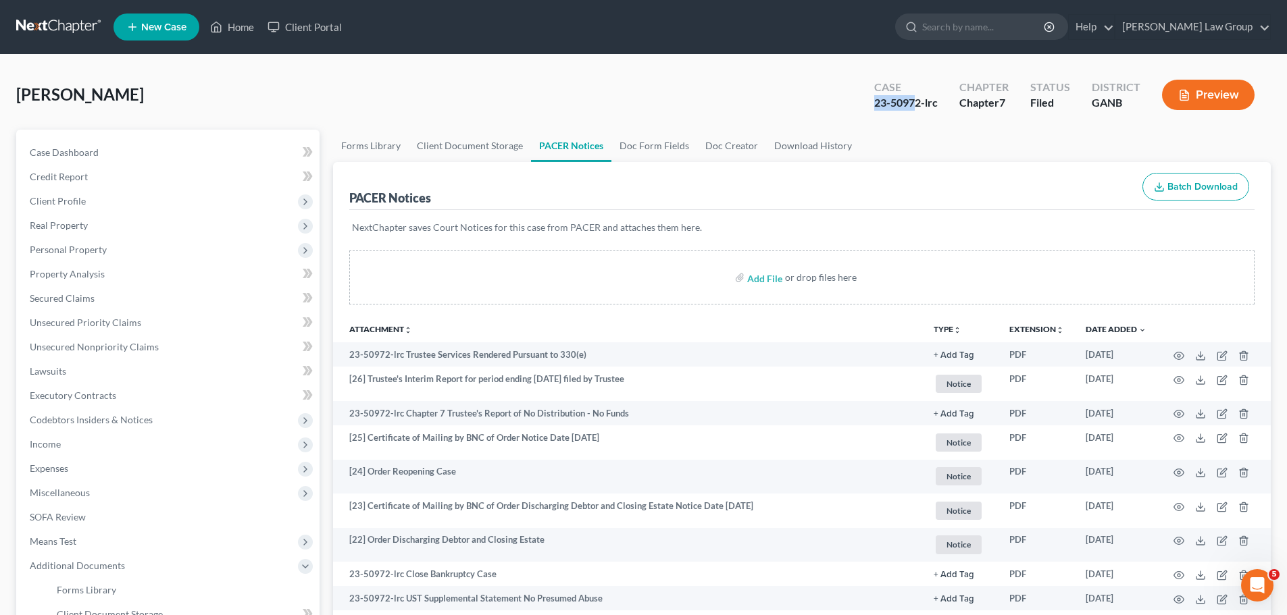
drag, startPoint x: 920, startPoint y: 105, endPoint x: 873, endPoint y: 105, distance: 46.6
click at [873, 105] on div "Case 23-50972-lrc" at bounding box center [905, 96] width 85 height 40
drag, startPoint x: 921, startPoint y: 106, endPoint x: 930, endPoint y: 121, distance: 17.3
click at [921, 107] on div "23-50972-lrc" at bounding box center [905, 103] width 63 height 16
drag, startPoint x: 921, startPoint y: 100, endPoint x: 867, endPoint y: 100, distance: 54.0
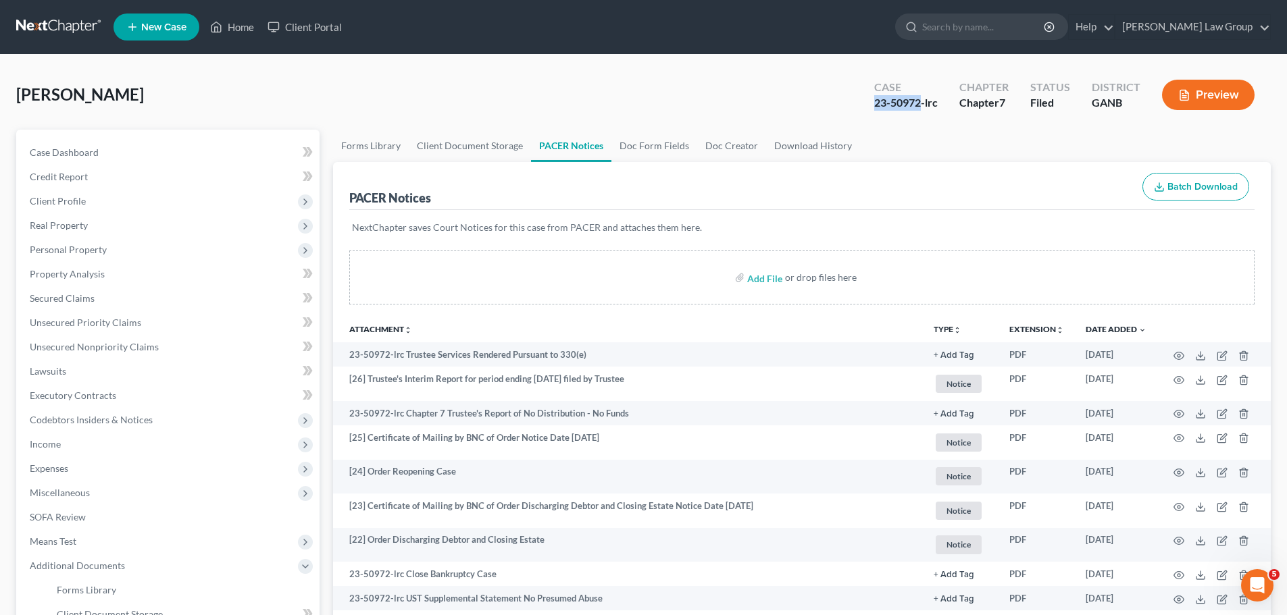
click at [867, 100] on div "Case 23-50972-lrc" at bounding box center [905, 96] width 85 height 40
copy div "23-50972"
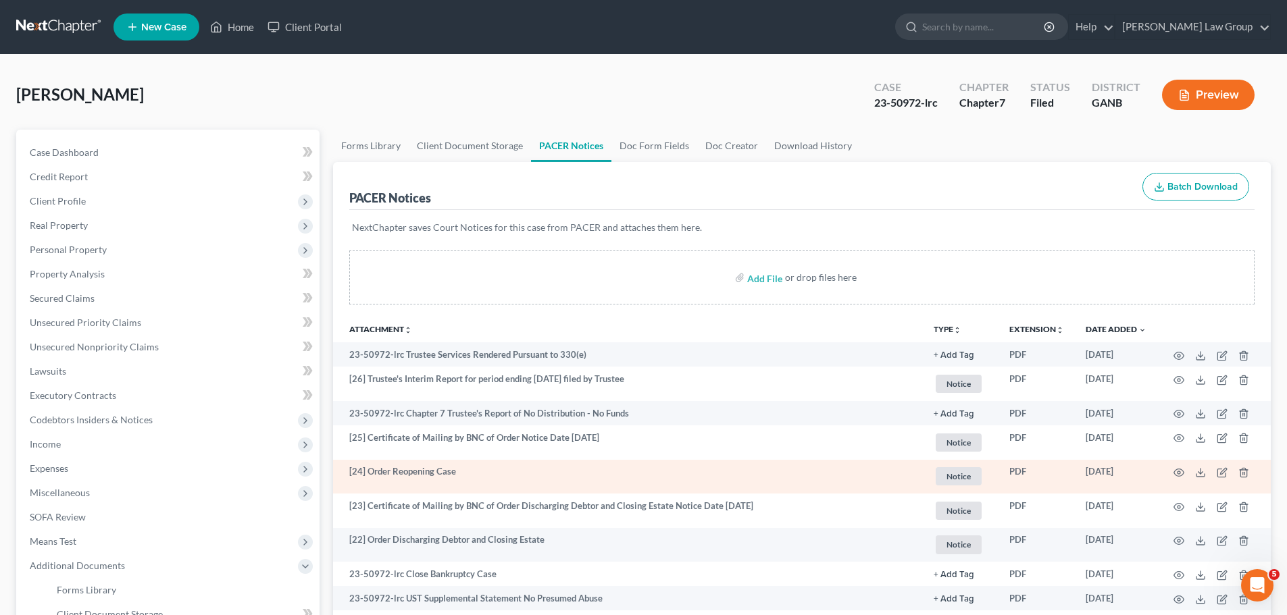
click at [1179, 464] on td at bounding box center [1213, 477] width 113 height 34
click at [1183, 474] on icon "button" at bounding box center [1178, 472] width 11 height 11
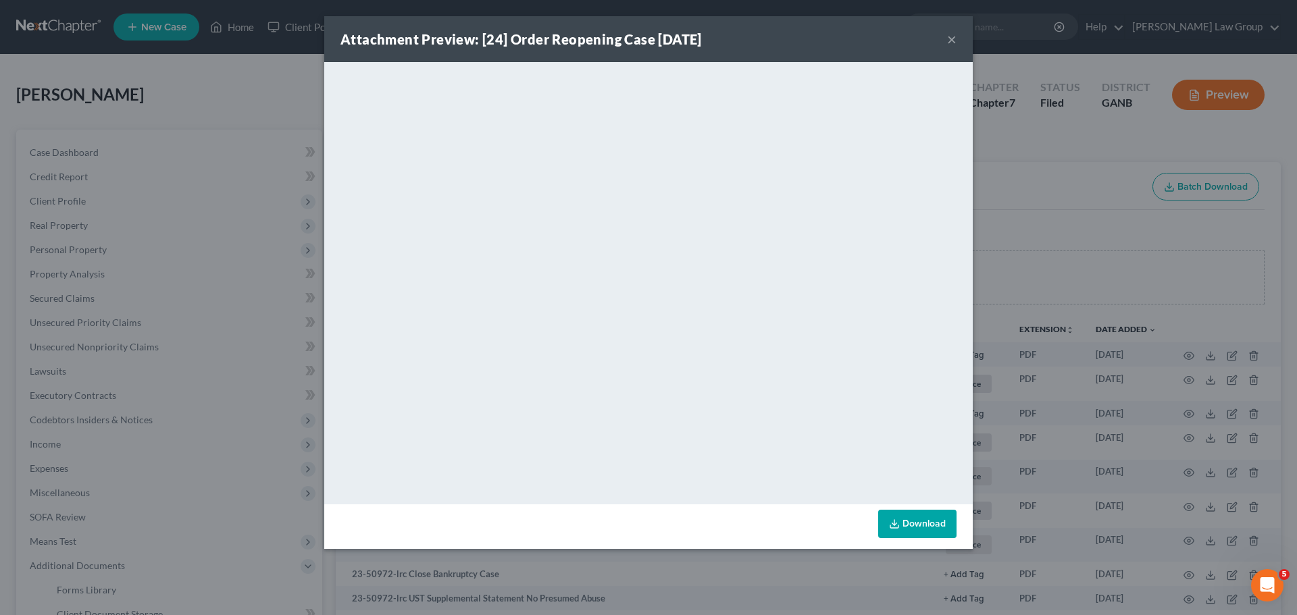
click at [957, 45] on div "Attachment Preview: [24] Order Reopening Case [DATE] ×" at bounding box center [648, 39] width 649 height 46
click at [952, 37] on button "×" at bounding box center [951, 39] width 9 height 16
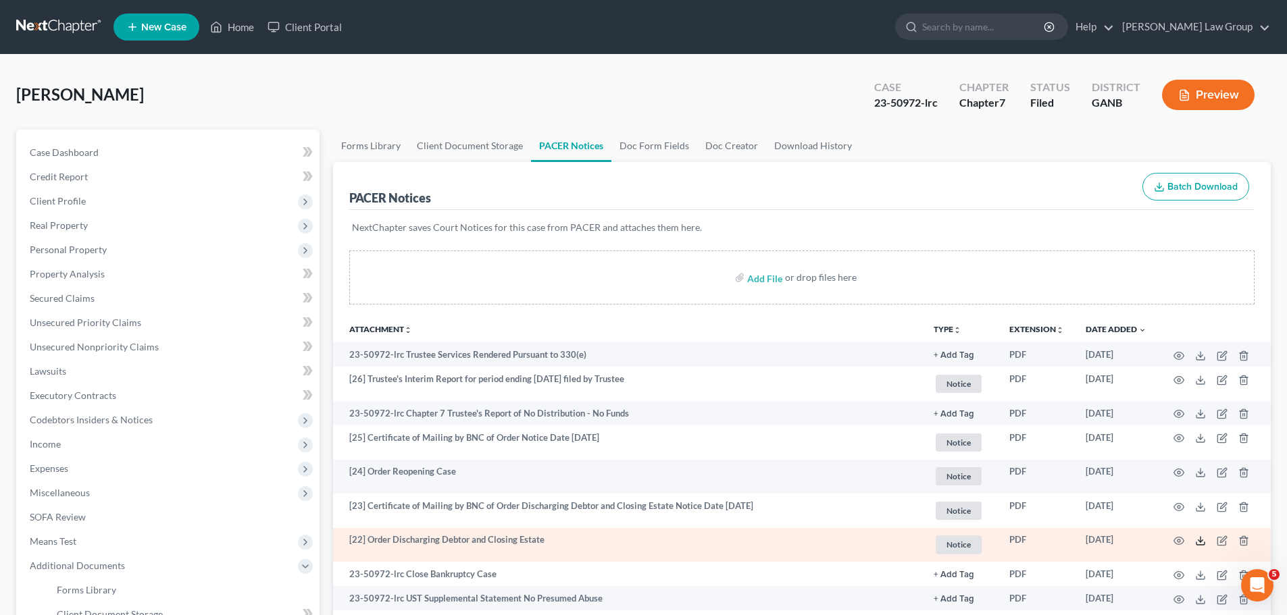
click at [1202, 540] on icon at bounding box center [1200, 541] width 11 height 11
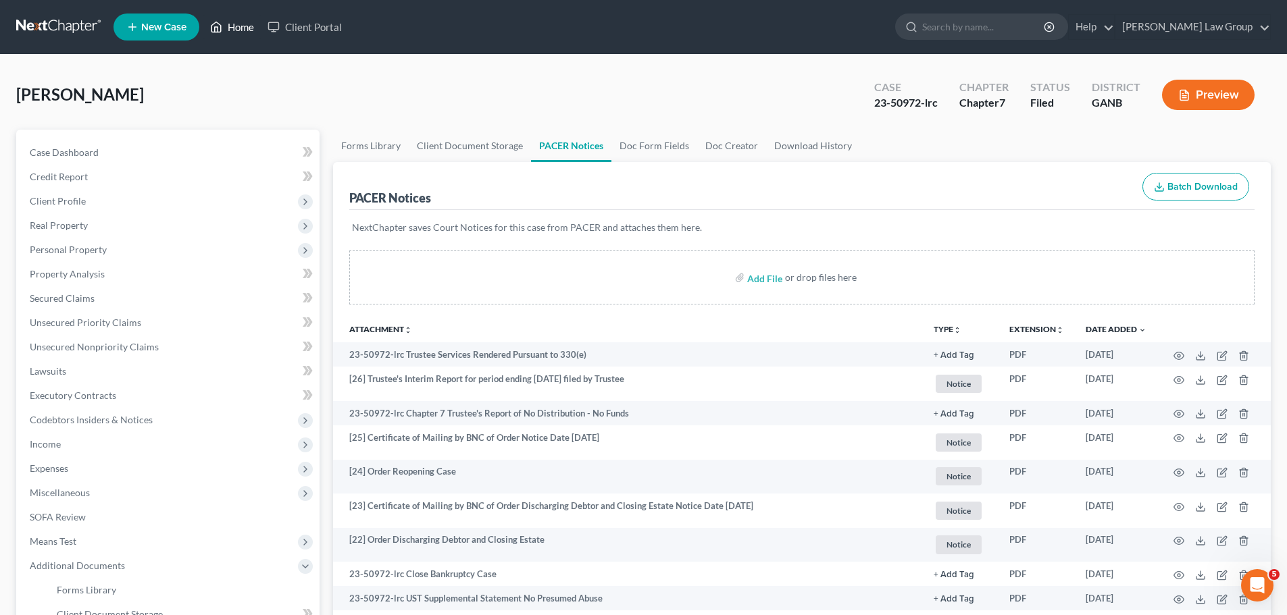
drag, startPoint x: 233, startPoint y: 22, endPoint x: 588, endPoint y: 96, distance: 362.9
click at [233, 22] on link "Home" at bounding box center [231, 27] width 57 height 24
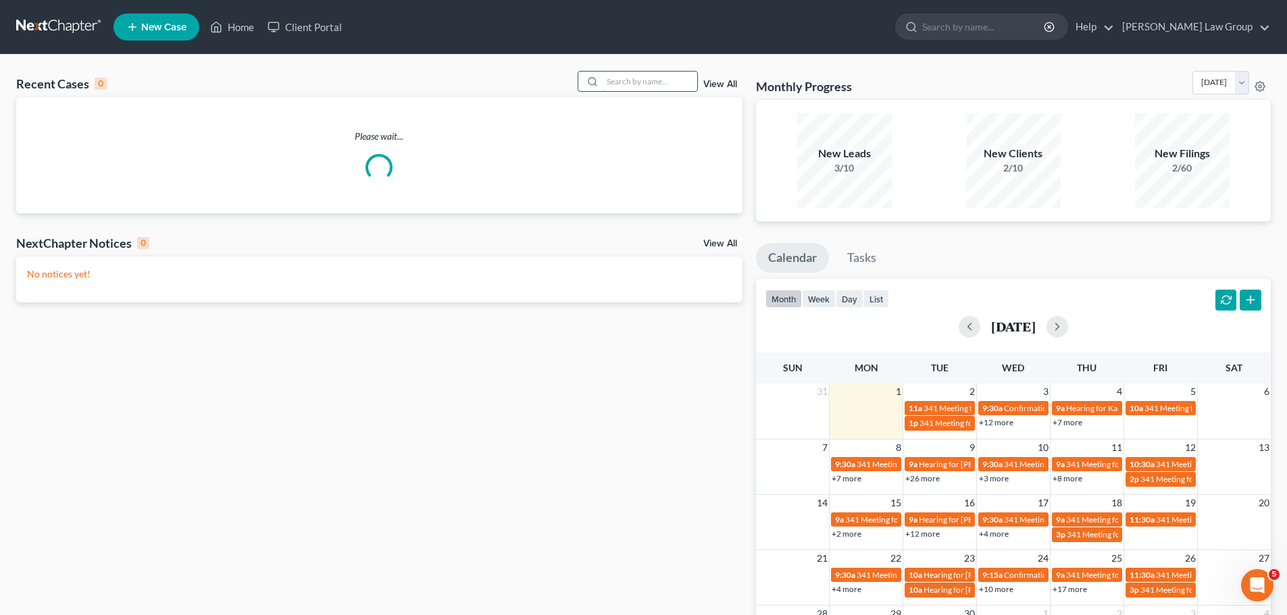
click at [662, 81] on input "search" at bounding box center [650, 82] width 95 height 20
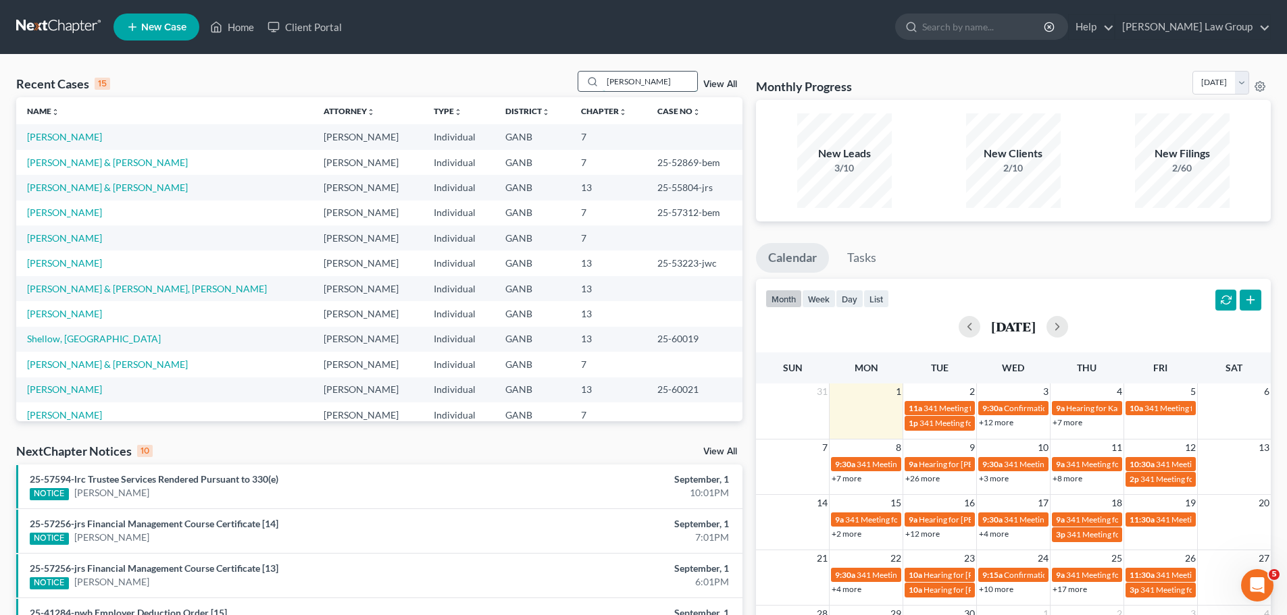
type input "[PERSON_NAME]"
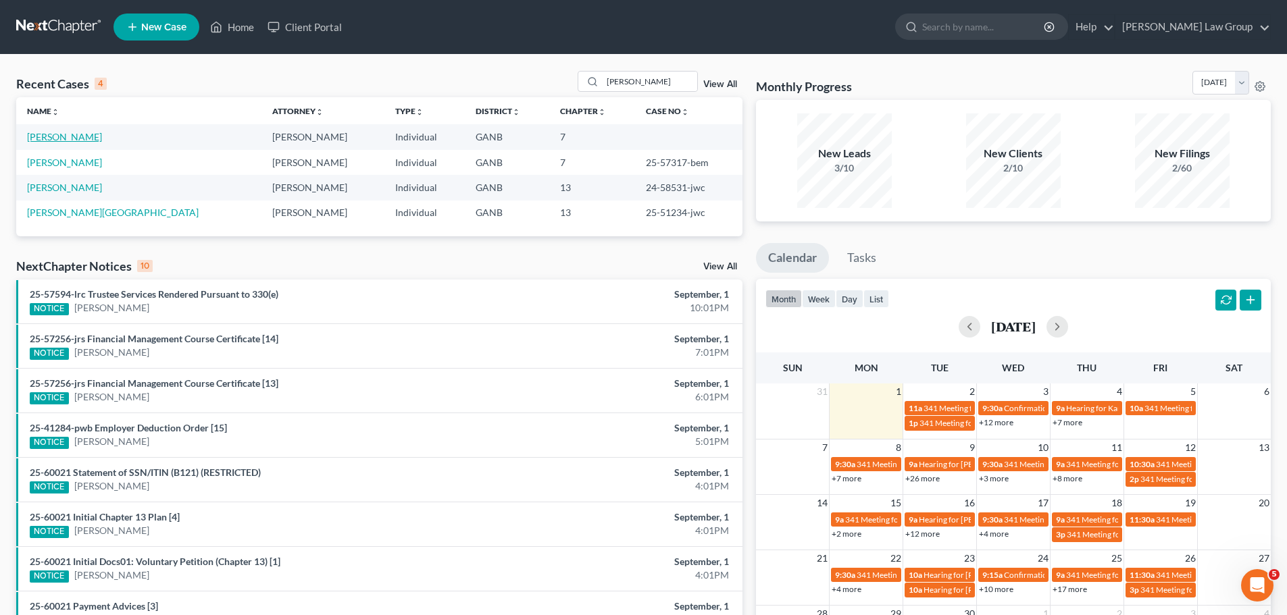
click at [89, 140] on link "[PERSON_NAME]" at bounding box center [64, 136] width 75 height 11
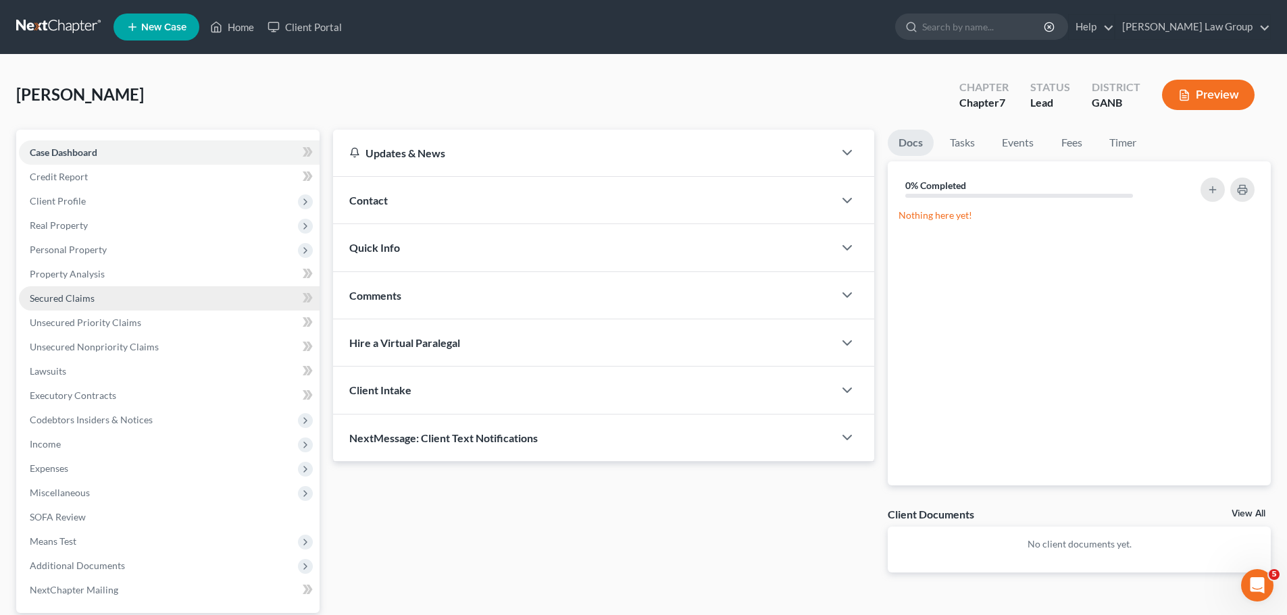
click at [92, 299] on span "Secured Claims" at bounding box center [62, 298] width 65 height 11
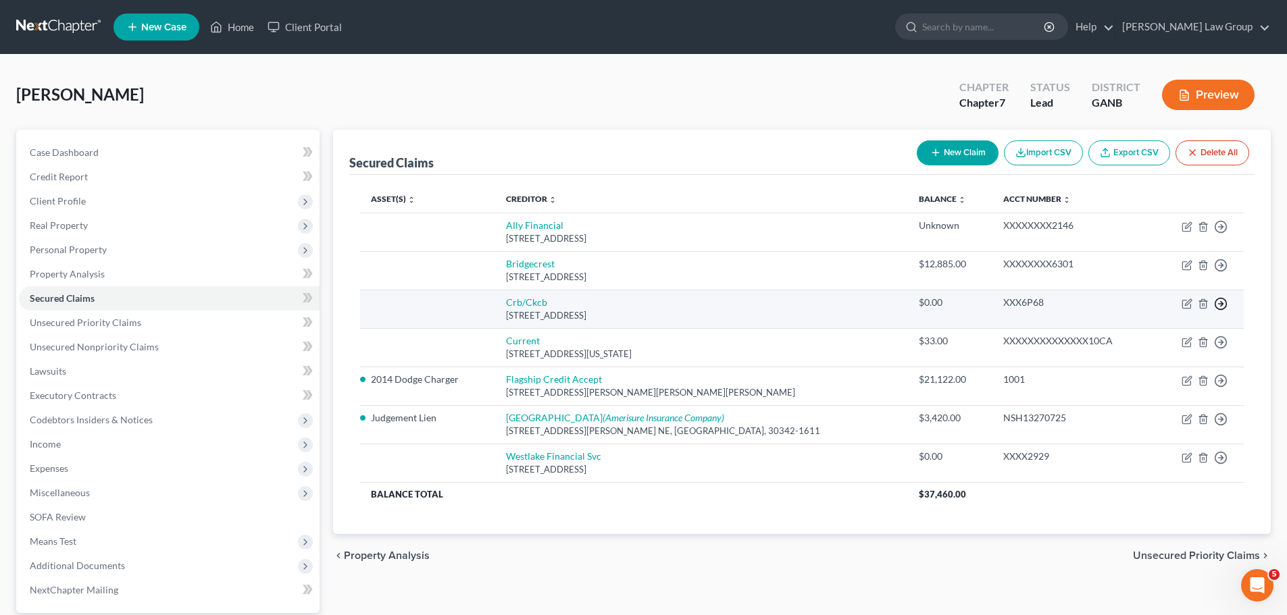
click at [1225, 233] on circle "button" at bounding box center [1220, 227] width 11 height 11
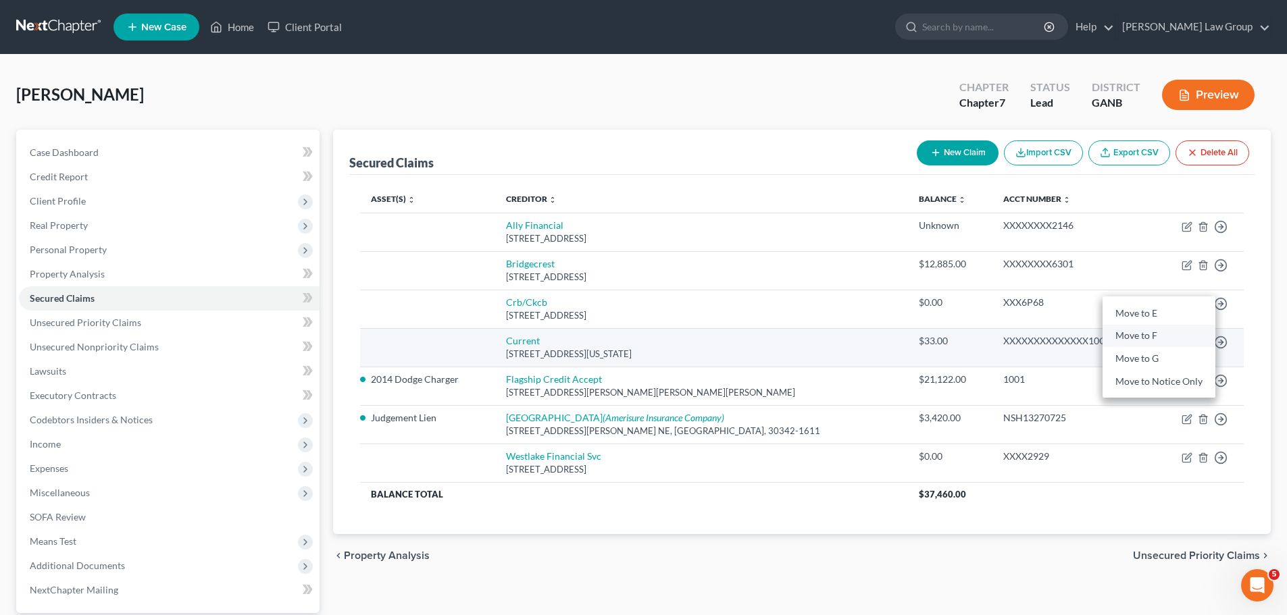
click at [1155, 334] on link "Move to F" at bounding box center [1158, 336] width 113 height 23
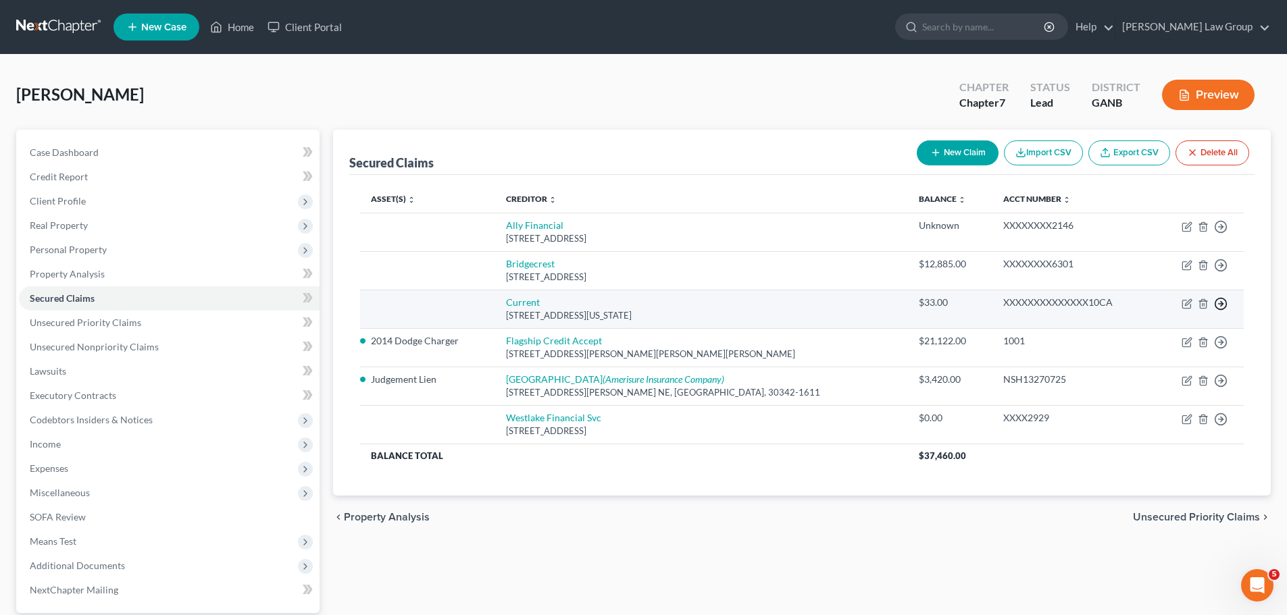
click at [1220, 234] on icon "button" at bounding box center [1221, 227] width 14 height 14
click at [1161, 342] on link "Move to F" at bounding box center [1158, 336] width 113 height 23
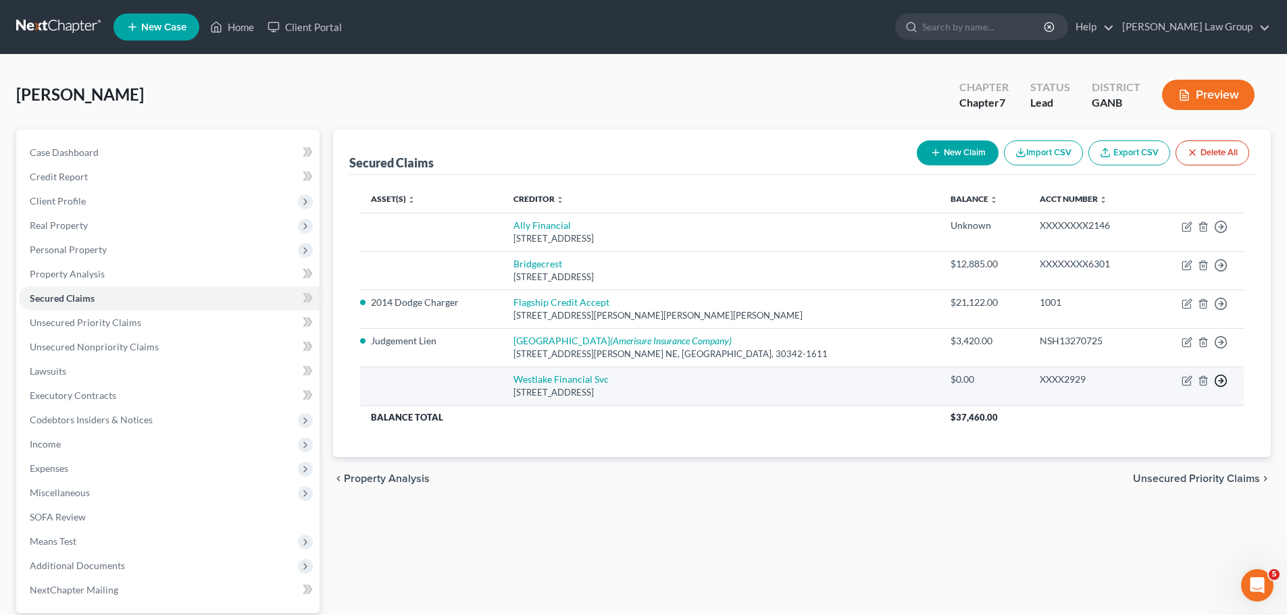
click at [1224, 234] on icon "button" at bounding box center [1221, 227] width 14 height 14
click at [1156, 408] on link "Move to F" at bounding box center [1158, 413] width 113 height 23
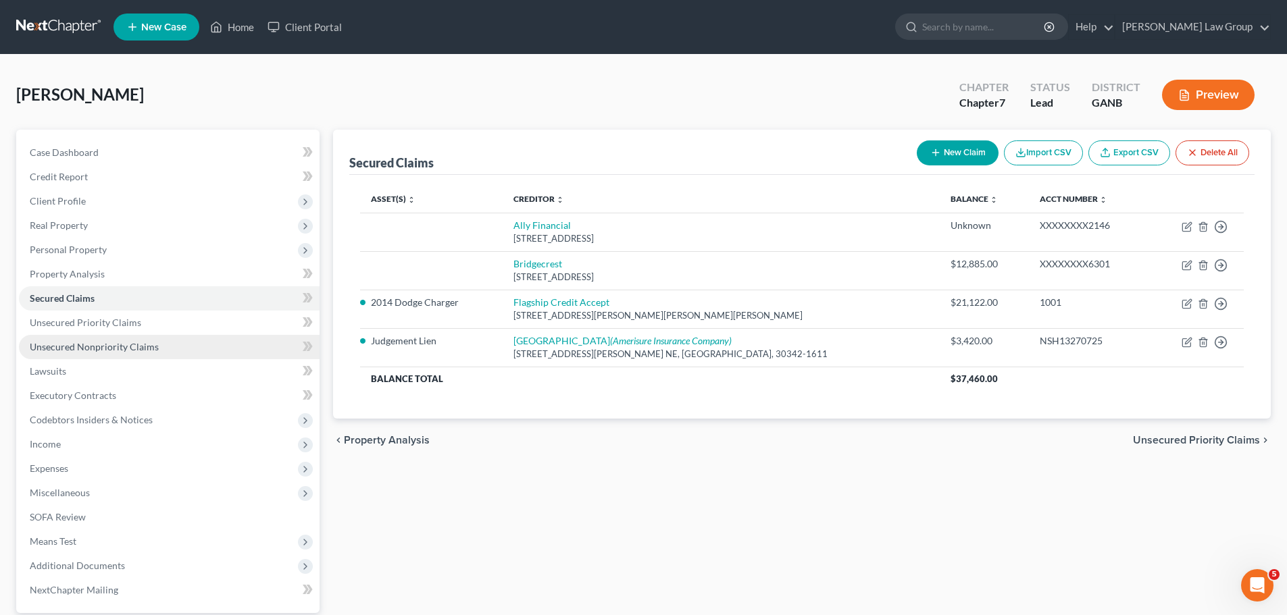
click at [158, 345] on link "Unsecured Nonpriority Claims" at bounding box center [169, 347] width 301 height 24
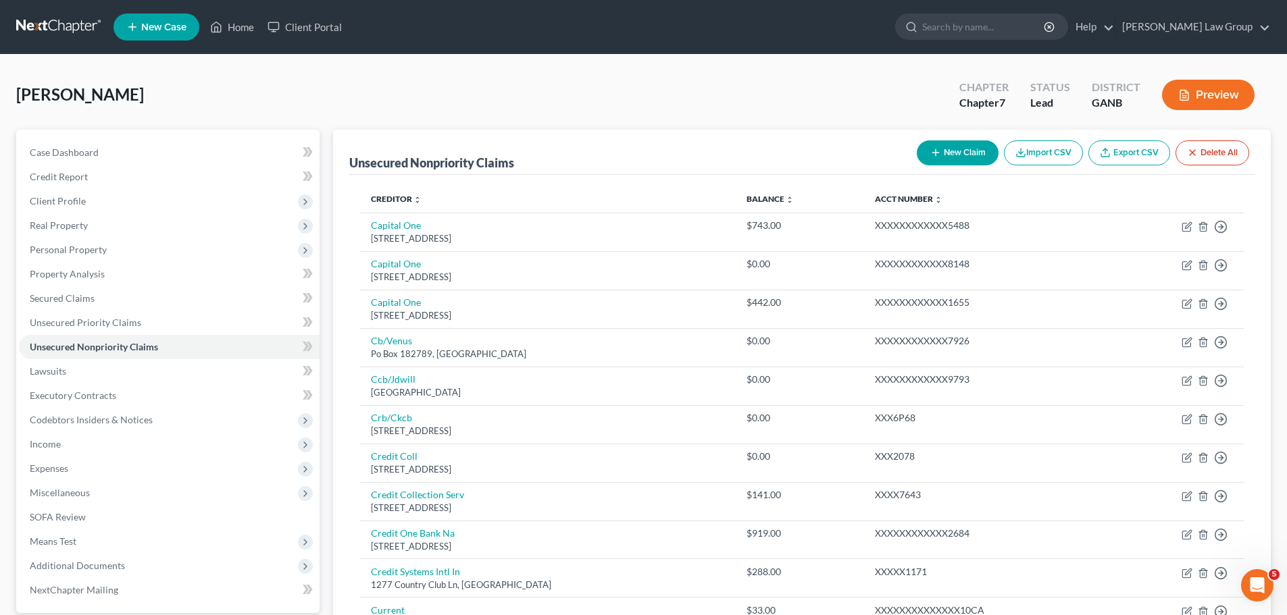
click at [948, 147] on button "New Claim" at bounding box center [958, 153] width 82 height 25
select select "0"
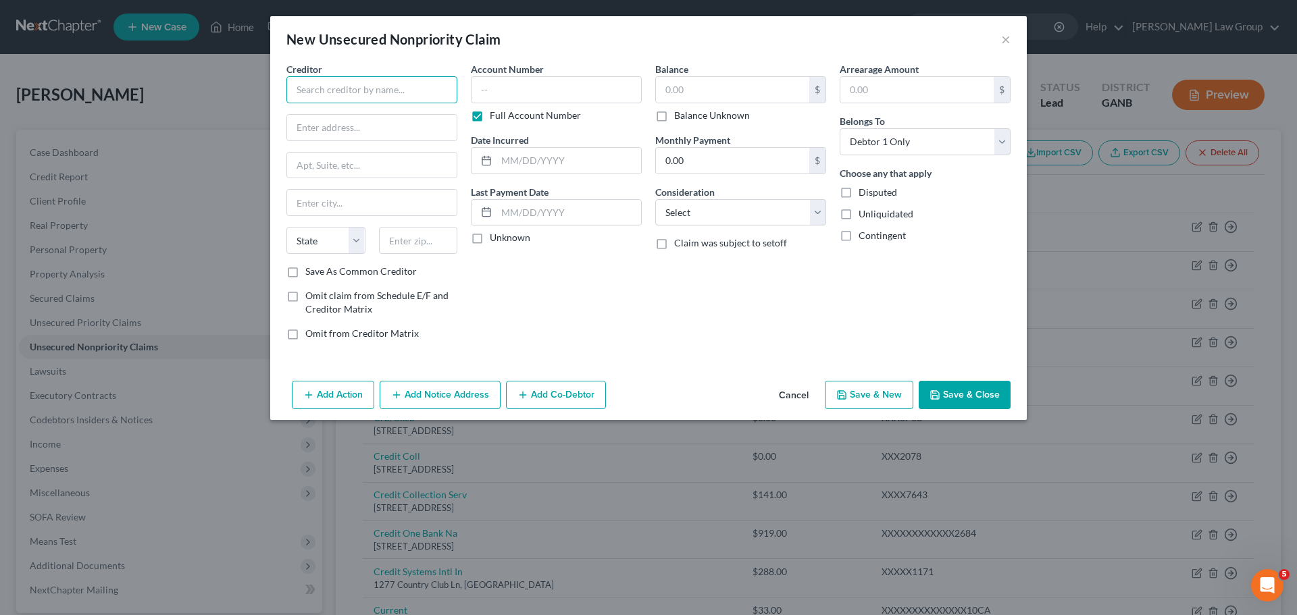
click at [330, 97] on input "text" at bounding box center [371, 89] width 171 height 27
paste input "Enterprise"
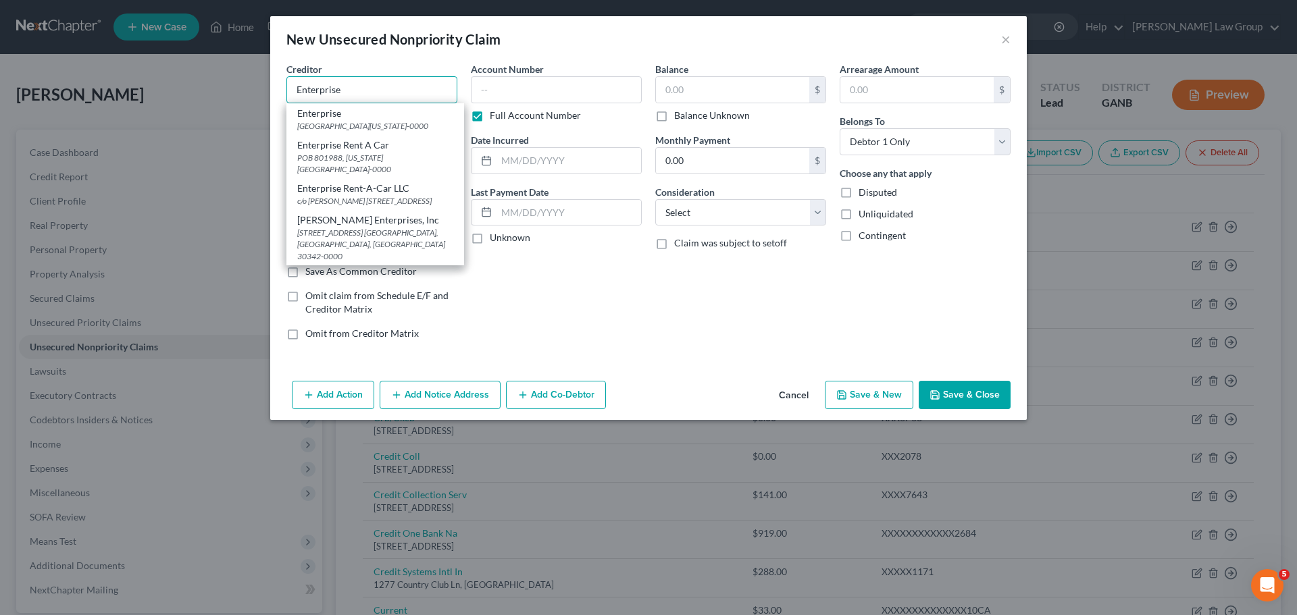
type input "Enterprise"
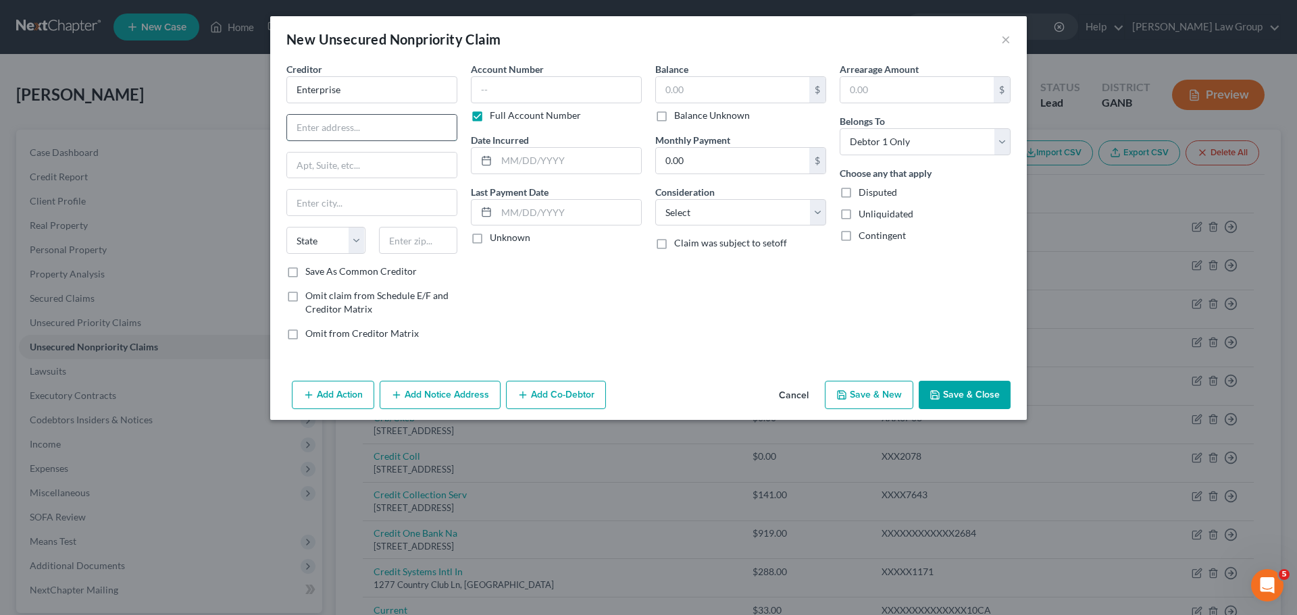
click at [392, 133] on input "text" at bounding box center [372, 128] width 170 height 26
paste input "PO Box 801988"
type input "PO Box 801988"
click at [432, 240] on input "text" at bounding box center [418, 240] width 79 height 27
paste input "64180"
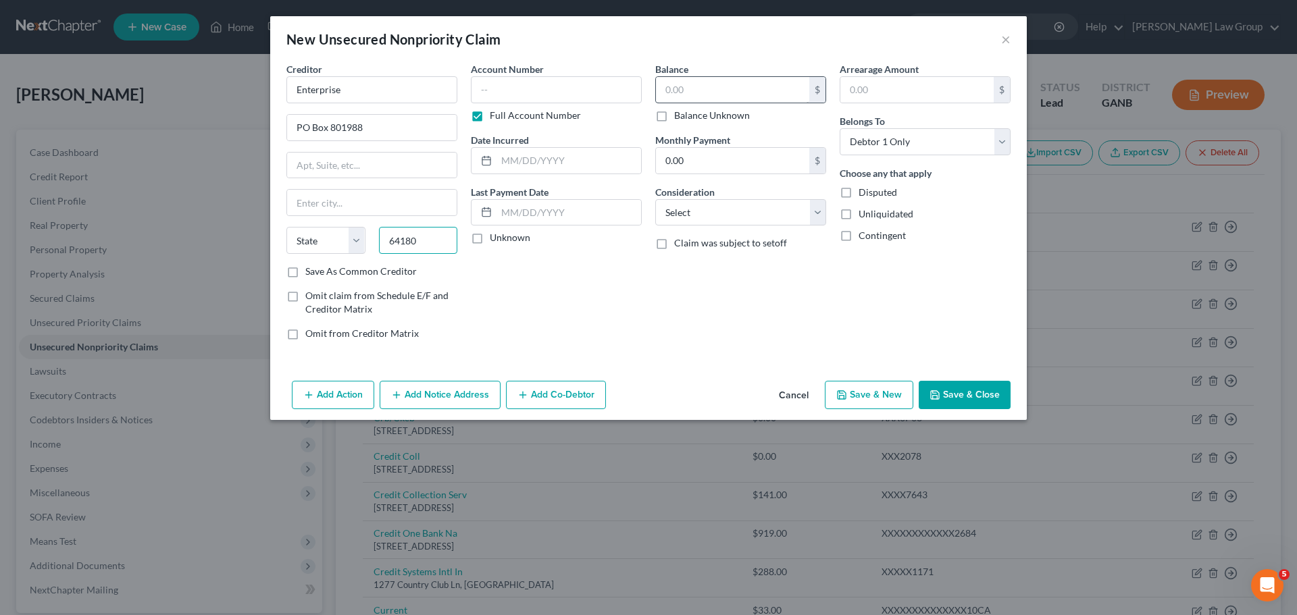
type input "64180"
click at [740, 95] on input "text" at bounding box center [732, 90] width 153 height 26
type input "[US_STATE][GEOGRAPHIC_DATA]"
select select "26"
type input "7,300.00"
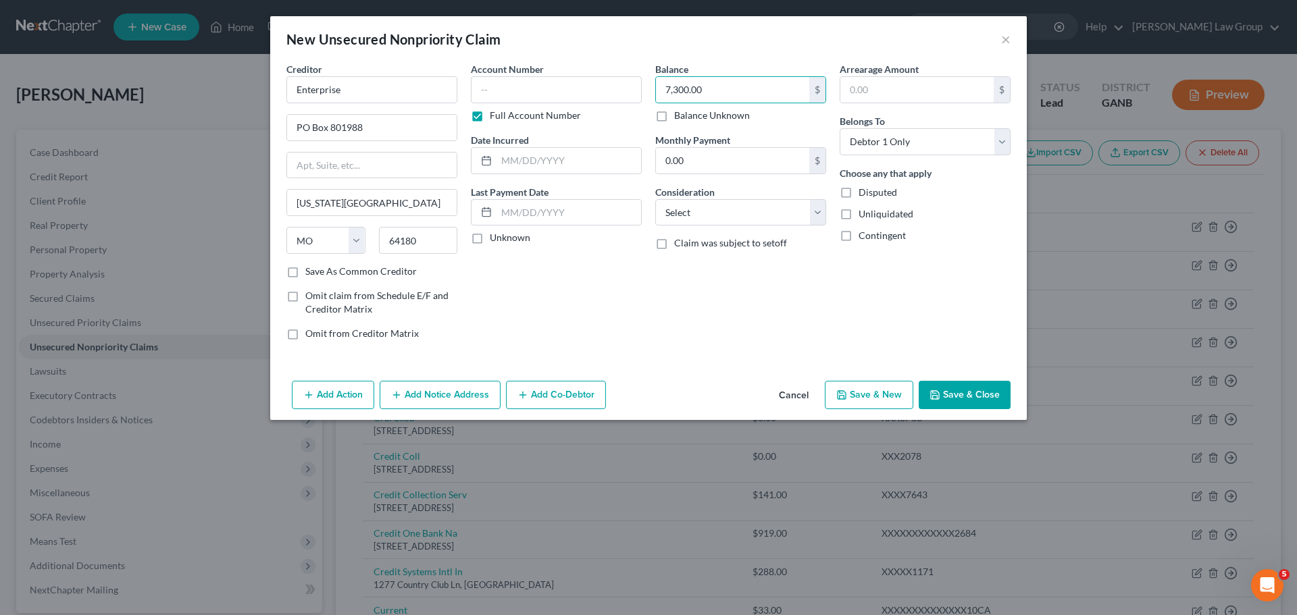
click at [960, 413] on div "Add Action Add Notice Address Add Co-Debtor Cancel Save & New Save & Close" at bounding box center [648, 398] width 757 height 45
click at [962, 396] on button "Save & Close" at bounding box center [965, 395] width 92 height 28
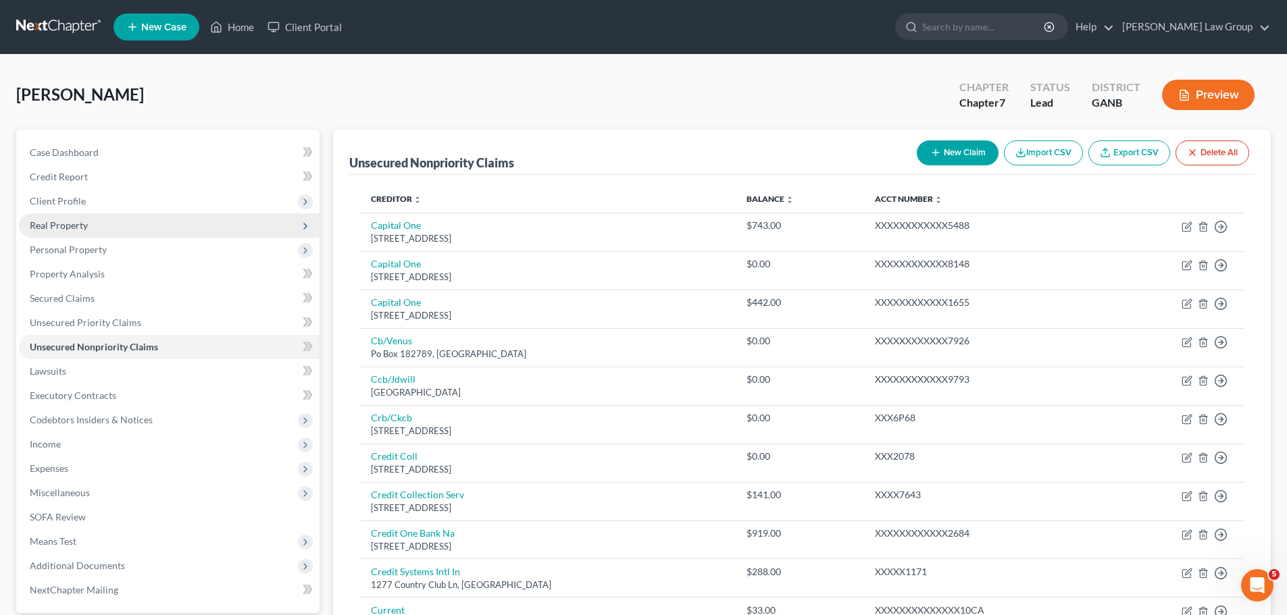
click at [63, 196] on span "Client Profile" at bounding box center [58, 200] width 56 height 11
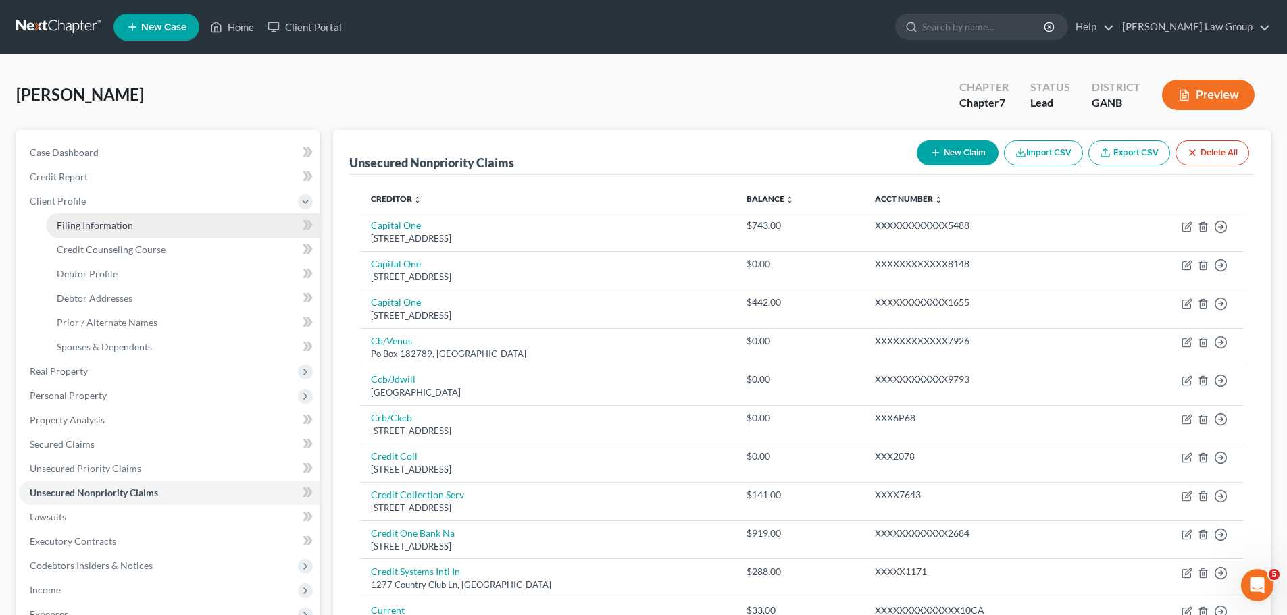
click at [128, 226] on span "Filing Information" at bounding box center [95, 225] width 76 height 11
select select "1"
select select "0"
select select "19"
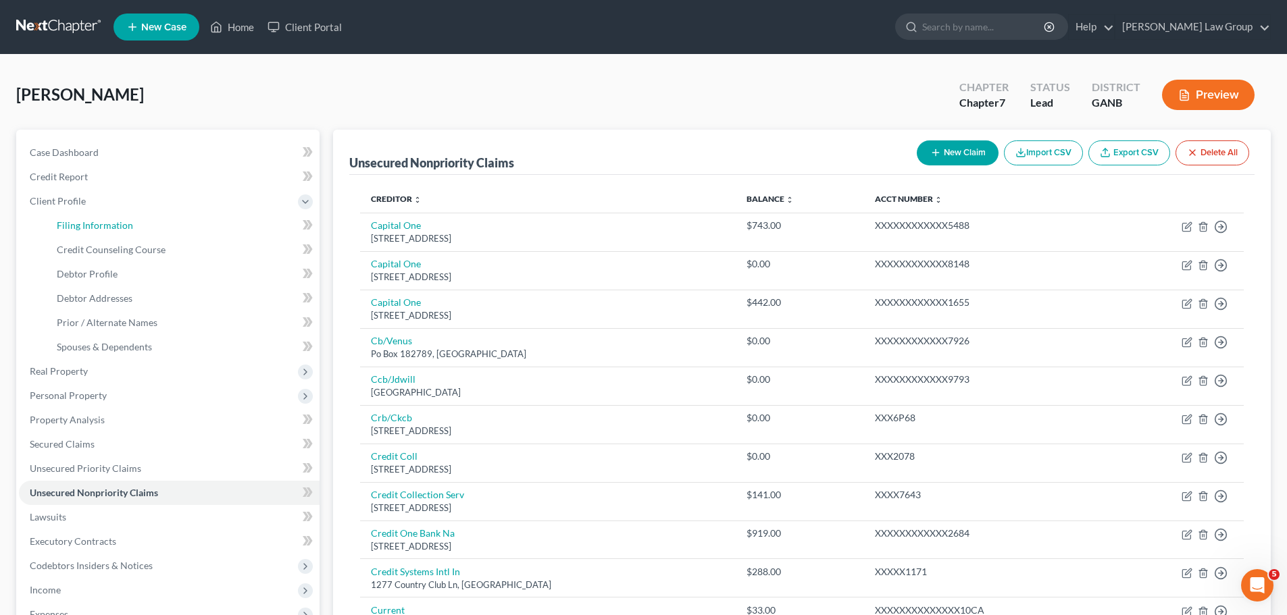
select select "0"
select select "10"
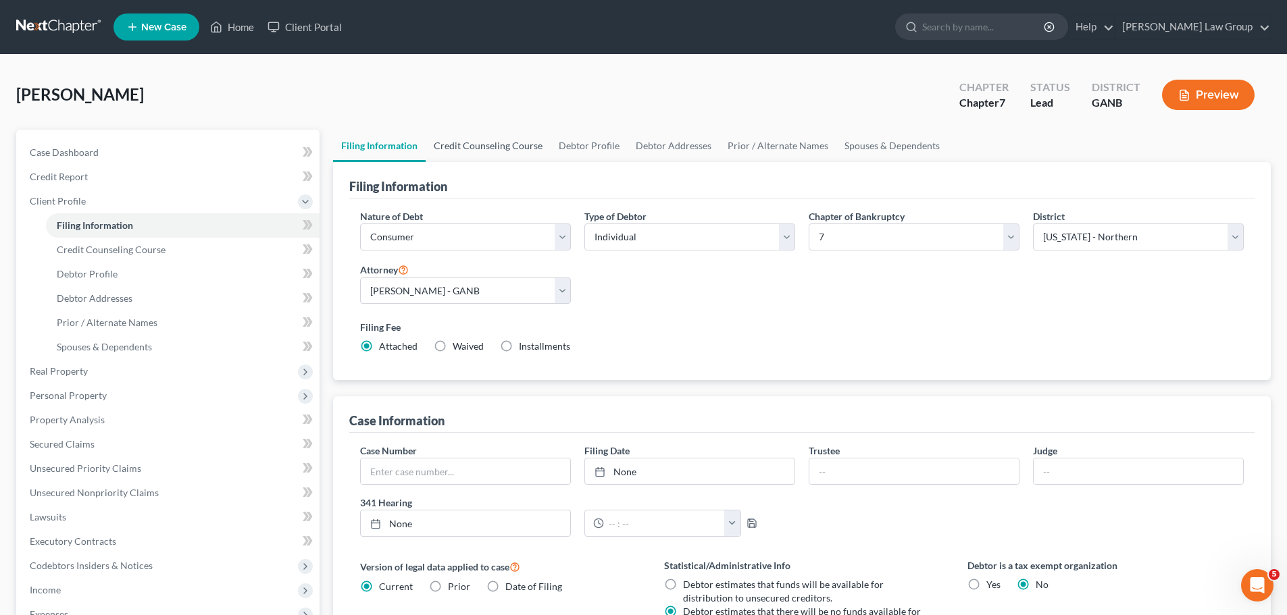
click at [463, 141] on link "Credit Counseling Course" at bounding box center [488, 146] width 125 height 32
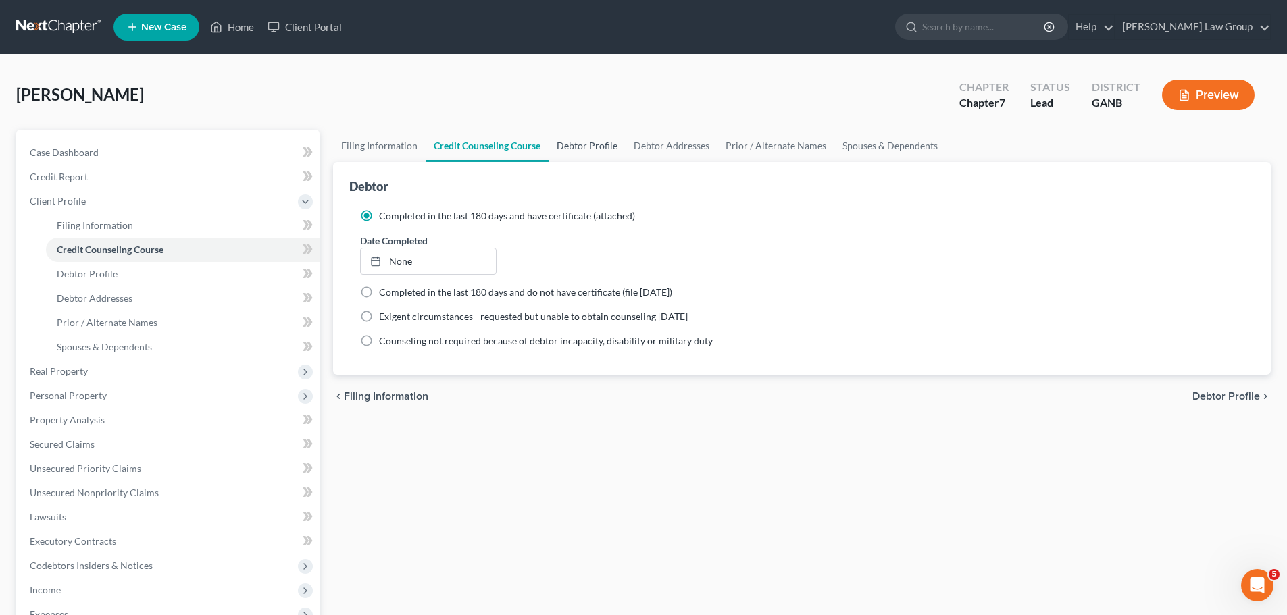
click at [576, 147] on link "Debtor Profile" at bounding box center [587, 146] width 77 height 32
select select "0"
select select "2"
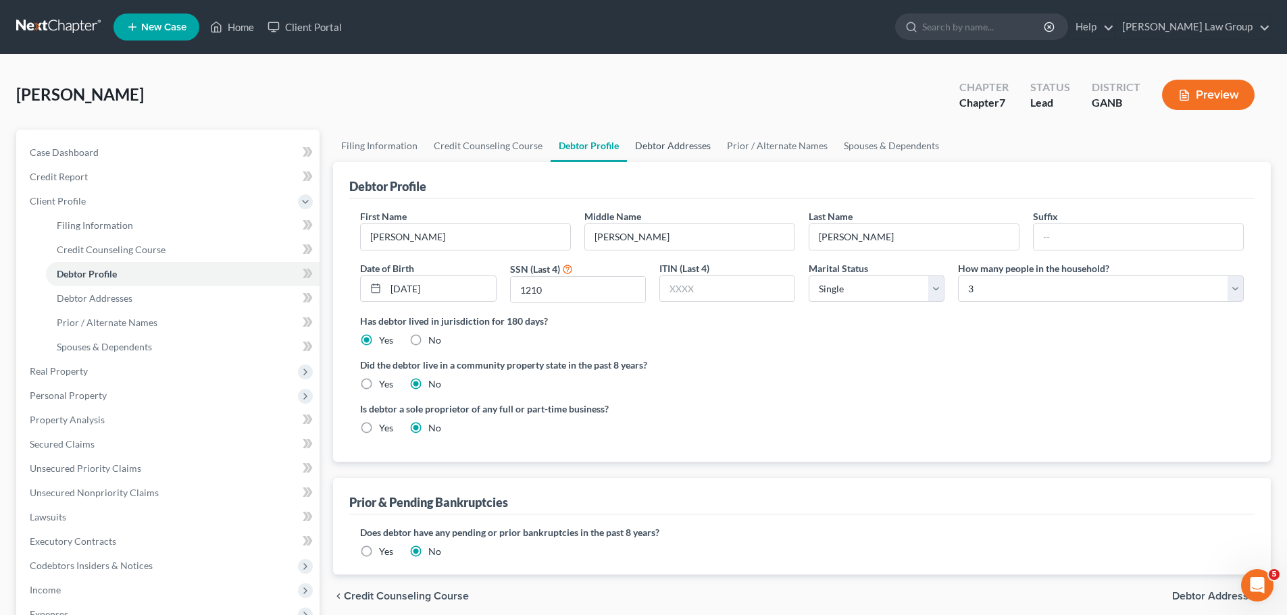
click at [689, 147] on link "Debtor Addresses" at bounding box center [673, 146] width 92 height 32
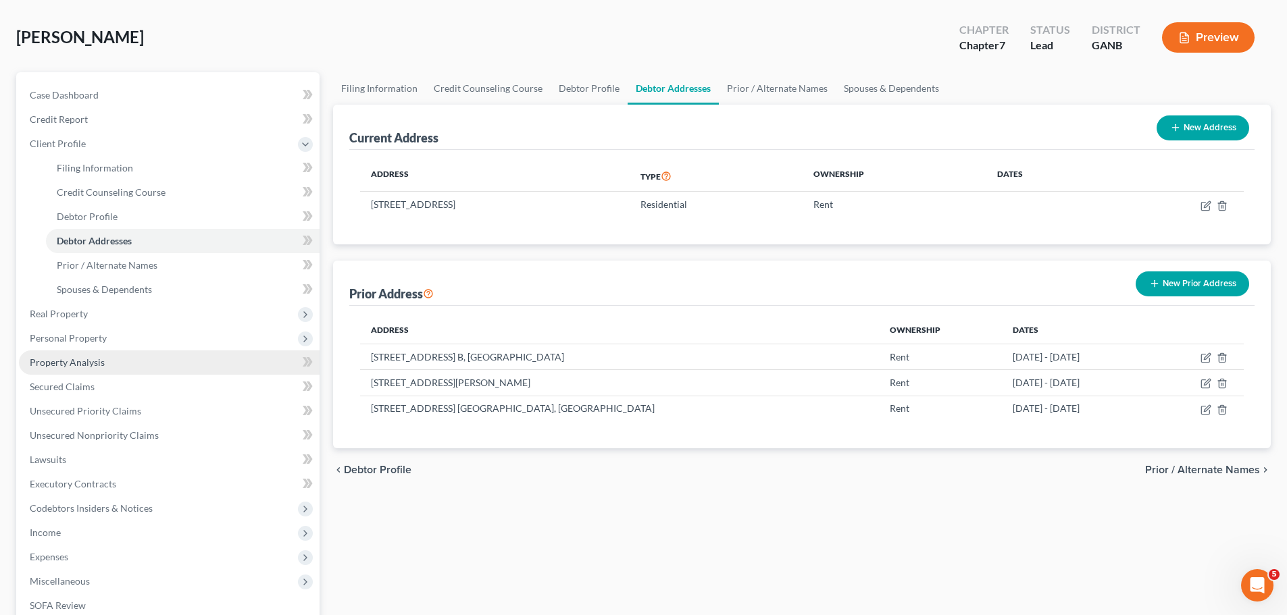
scroll to position [203, 0]
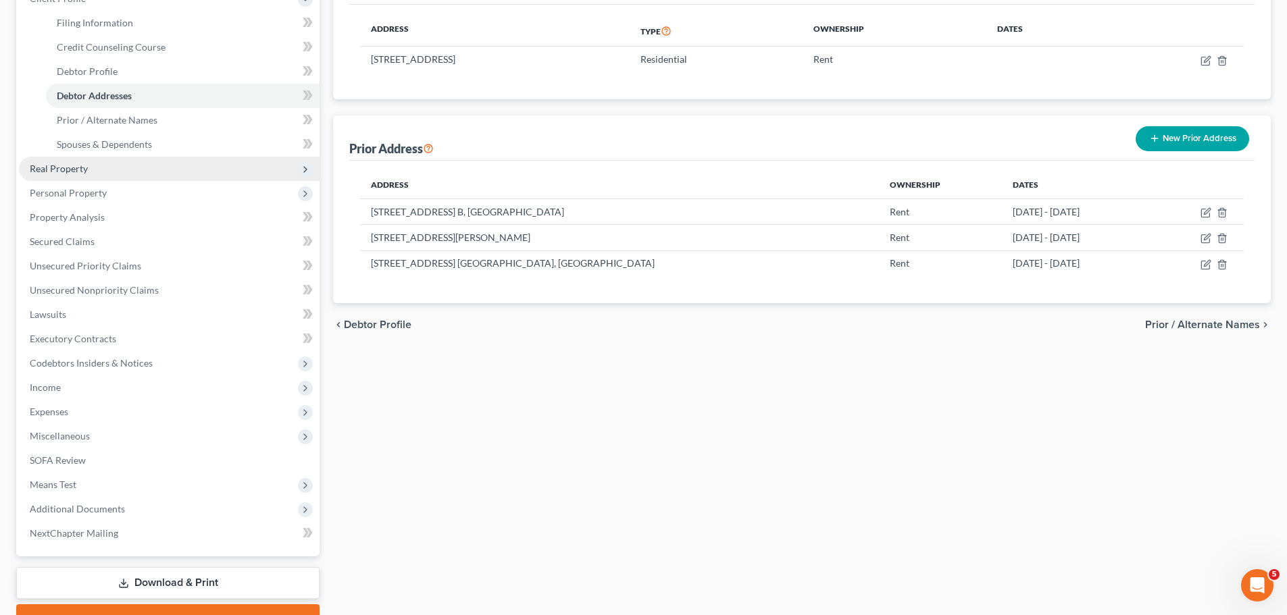
click at [111, 168] on span "Real Property" at bounding box center [169, 169] width 301 height 24
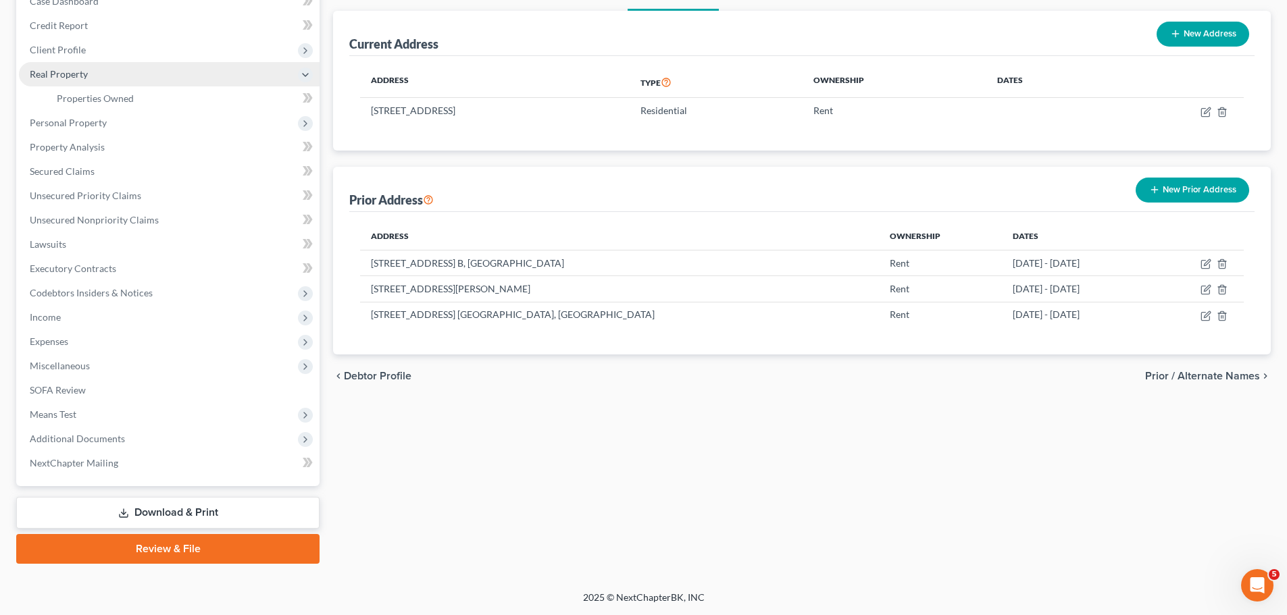
scroll to position [151, 0]
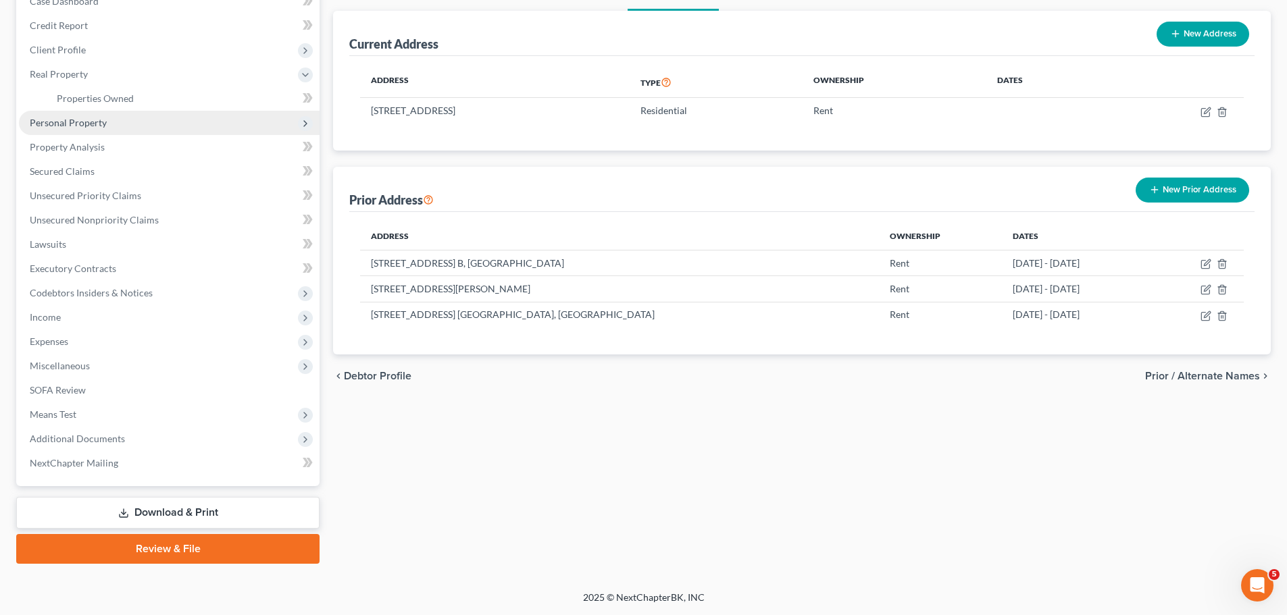
click at [103, 128] on span "Personal Property" at bounding box center [169, 123] width 301 height 24
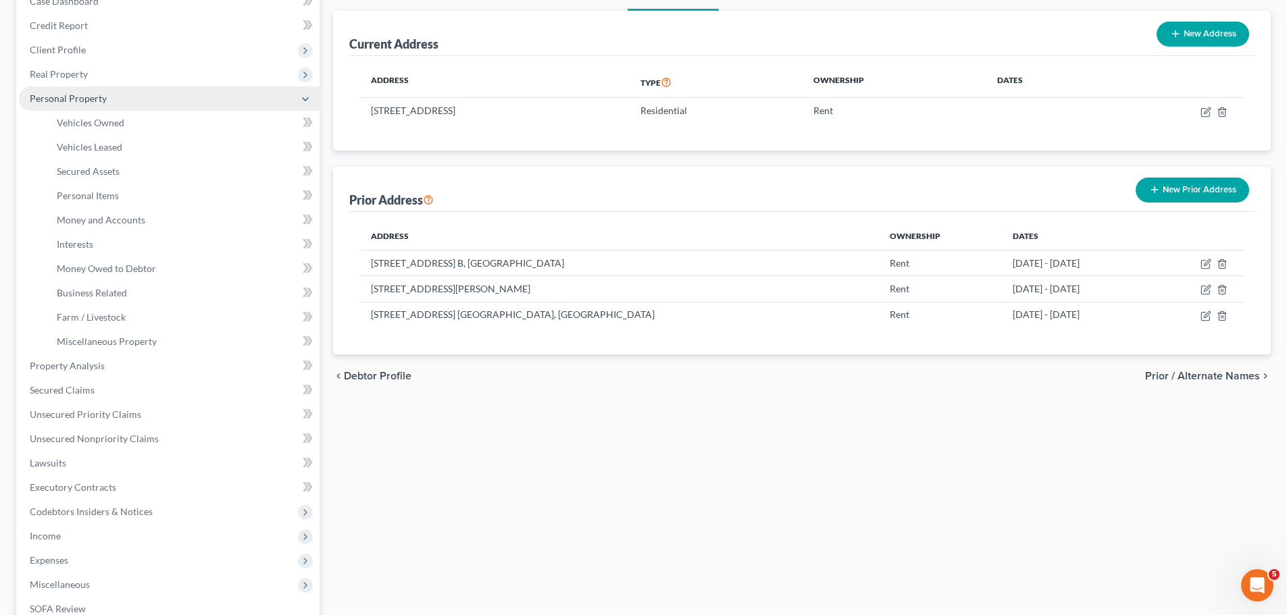
scroll to position [203, 0]
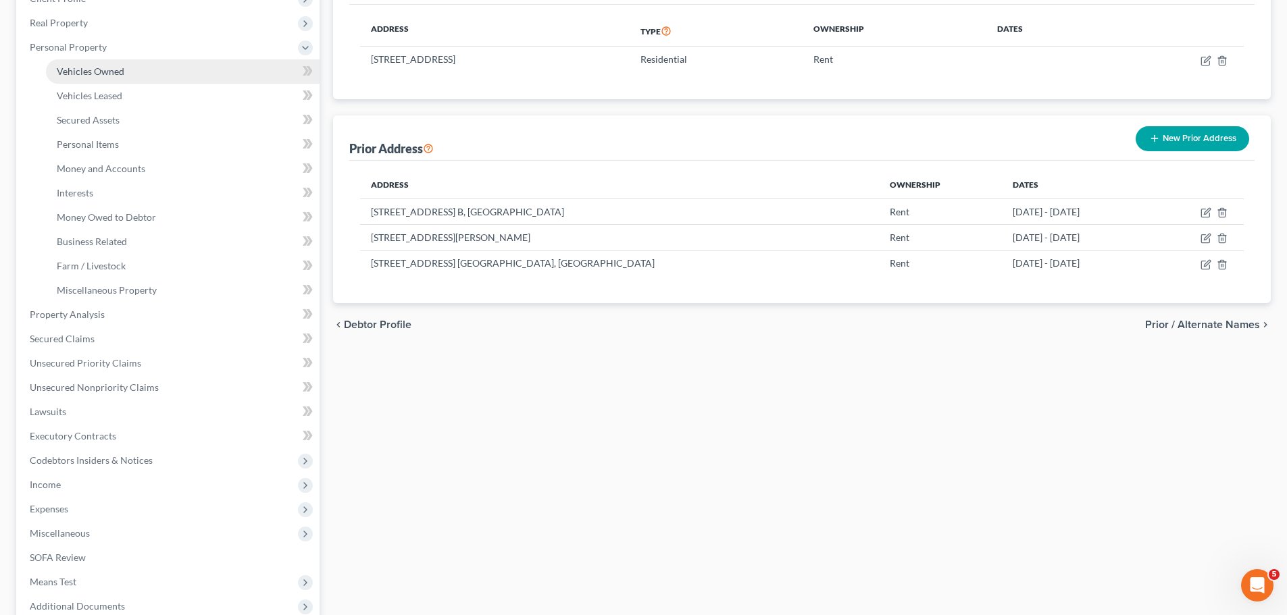
click at [105, 76] on span "Vehicles Owned" at bounding box center [91, 71] width 68 height 11
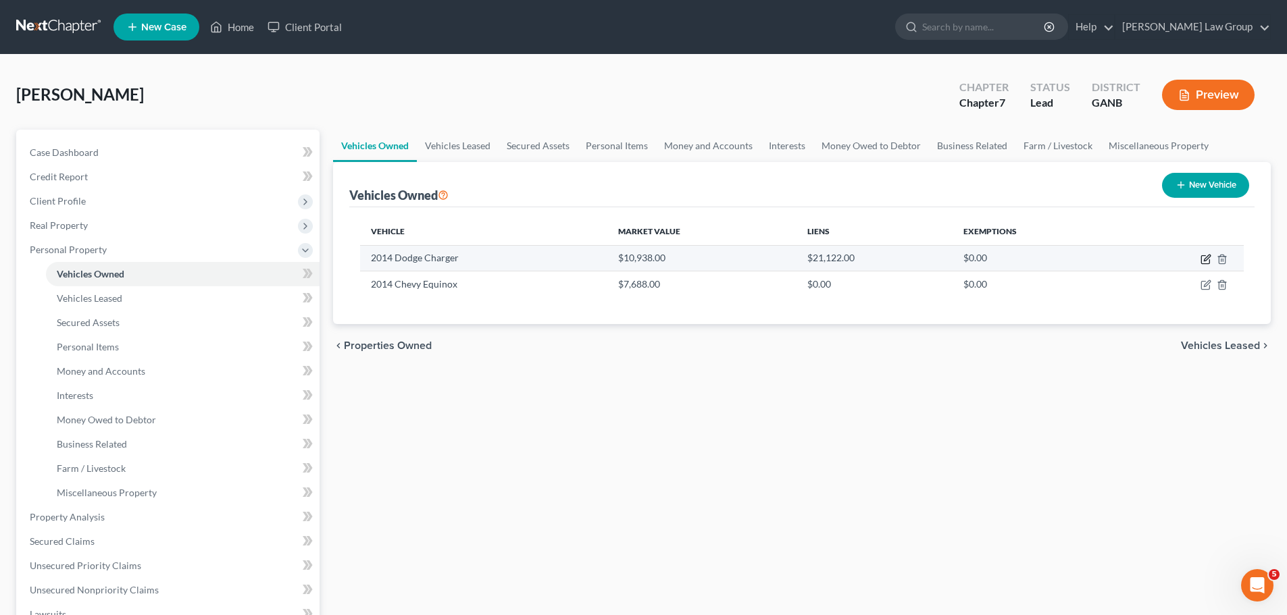
click at [1205, 259] on icon "button" at bounding box center [1207, 258] width 6 height 6
select select "0"
select select "12"
select select "0"
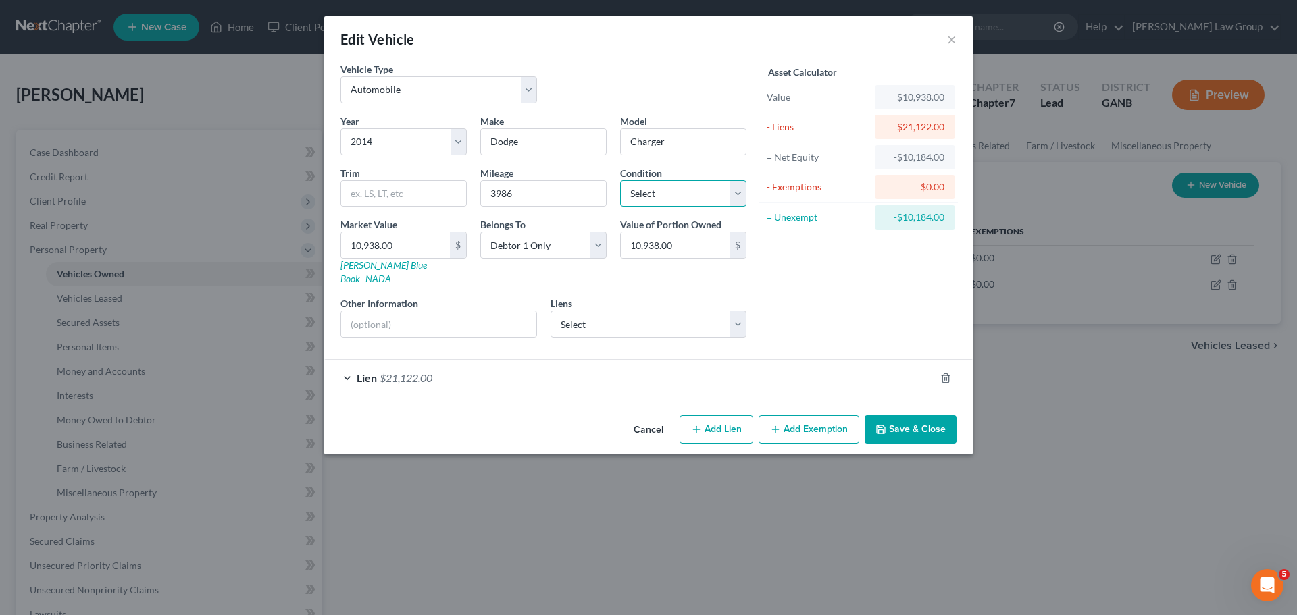
click at [678, 196] on select "Select Excellent Very Good Good Fair Poor" at bounding box center [683, 193] width 126 height 27
select select "3"
click at [620, 180] on select "Select Excellent Very Good Good Fair Poor" at bounding box center [683, 193] width 126 height 27
drag, startPoint x: 542, startPoint y: 344, endPoint x: 551, endPoint y: 354, distance: 13.4
click at [540, 345] on form "Vehicle Type Select Automobile Truck Trailer Watercraft Aircraft Motor Home Atv…" at bounding box center [648, 229] width 616 height 334
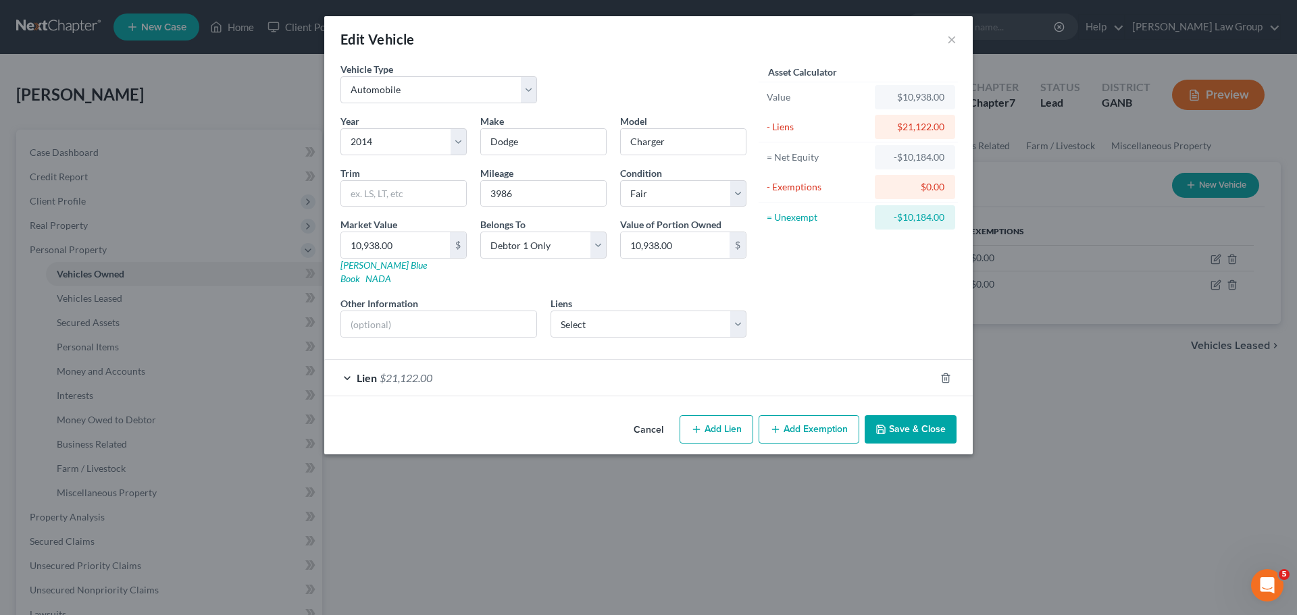
click at [560, 371] on div "Lien $21,122.00" at bounding box center [629, 378] width 611 height 36
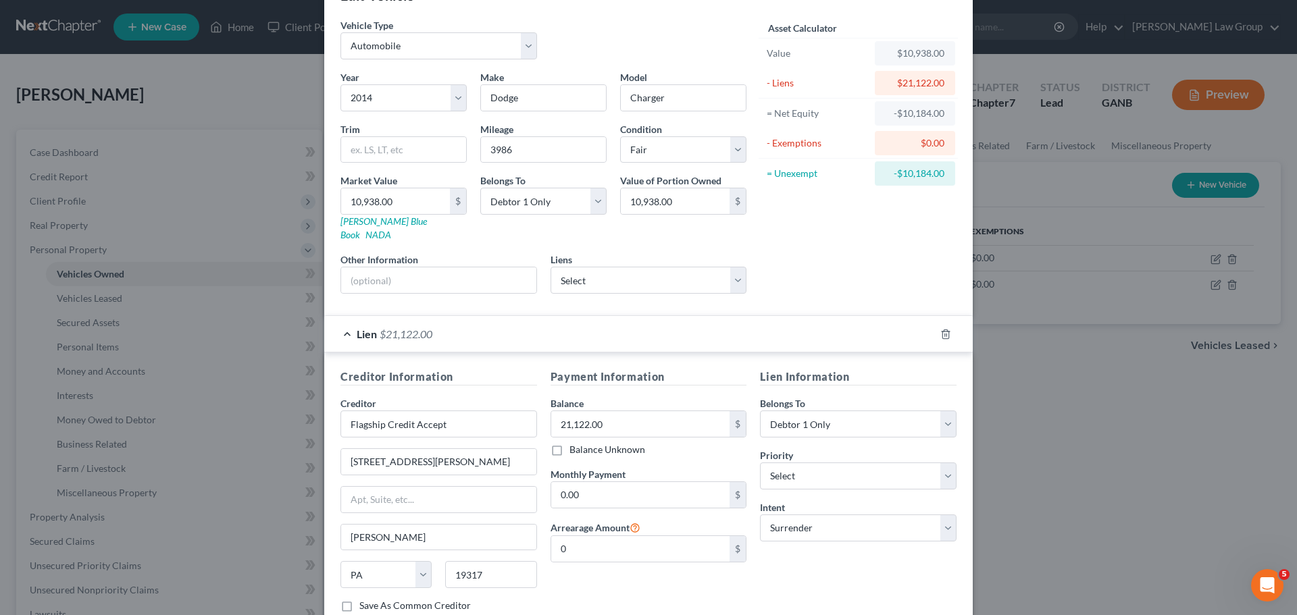
scroll to position [68, 0]
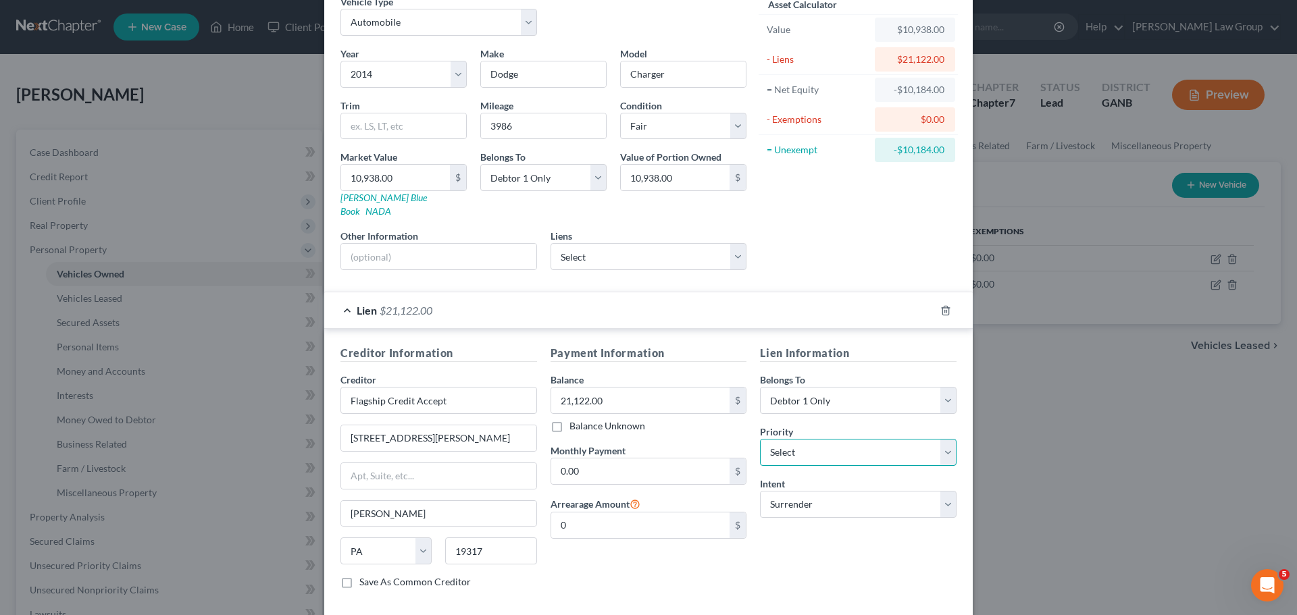
drag, startPoint x: 832, startPoint y: 437, endPoint x: 827, endPoint y: 427, distance: 11.5
click at [832, 439] on select "Select 1st 2nd 3rd 4th 5th 6th 7th 8th 9th 10th 11th 12th 13th 14th 15th 16th 1…" at bounding box center [858, 452] width 197 height 27
select select "0"
click at [760, 439] on select "Select 1st 2nd 3rd 4th 5th 6th 7th 8th 9th 10th 11th 12th 13th 14th 15th 16th 1…" at bounding box center [858, 452] width 197 height 27
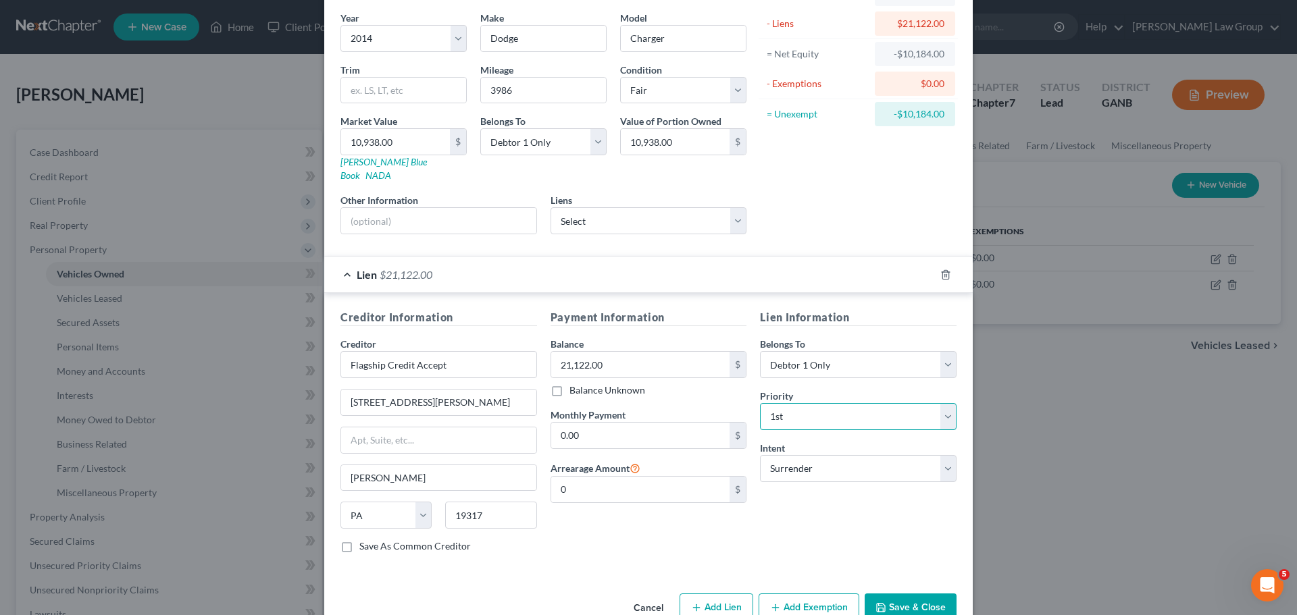
scroll to position [124, 0]
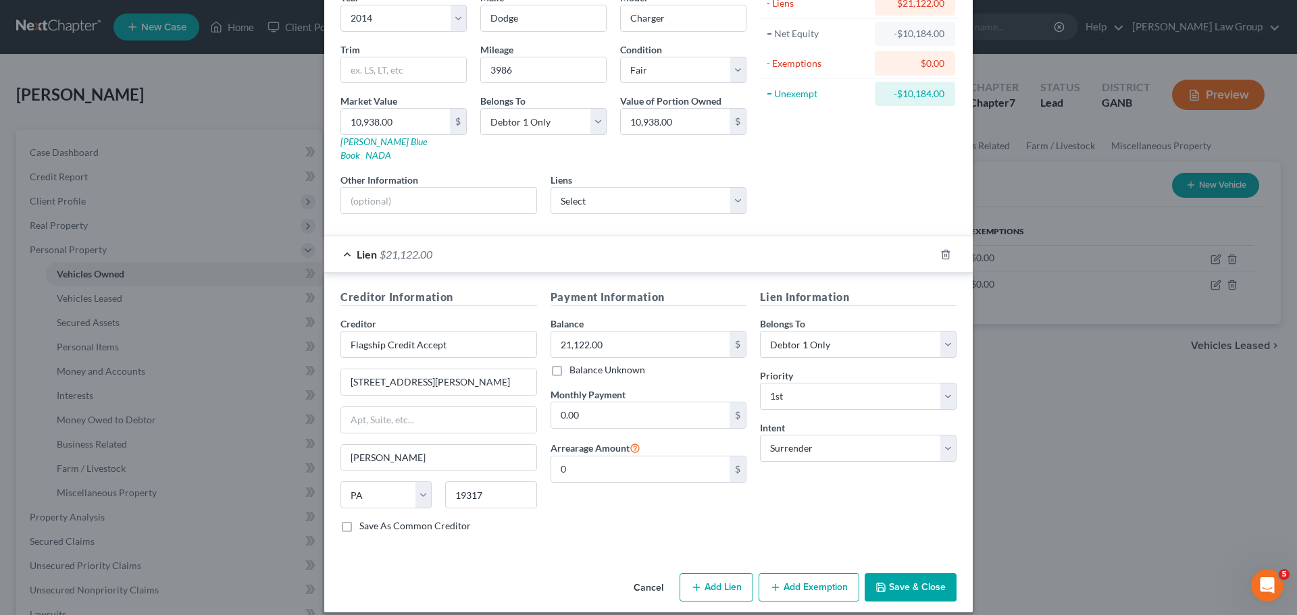
click at [897, 582] on button "Save & Close" at bounding box center [911, 588] width 92 height 28
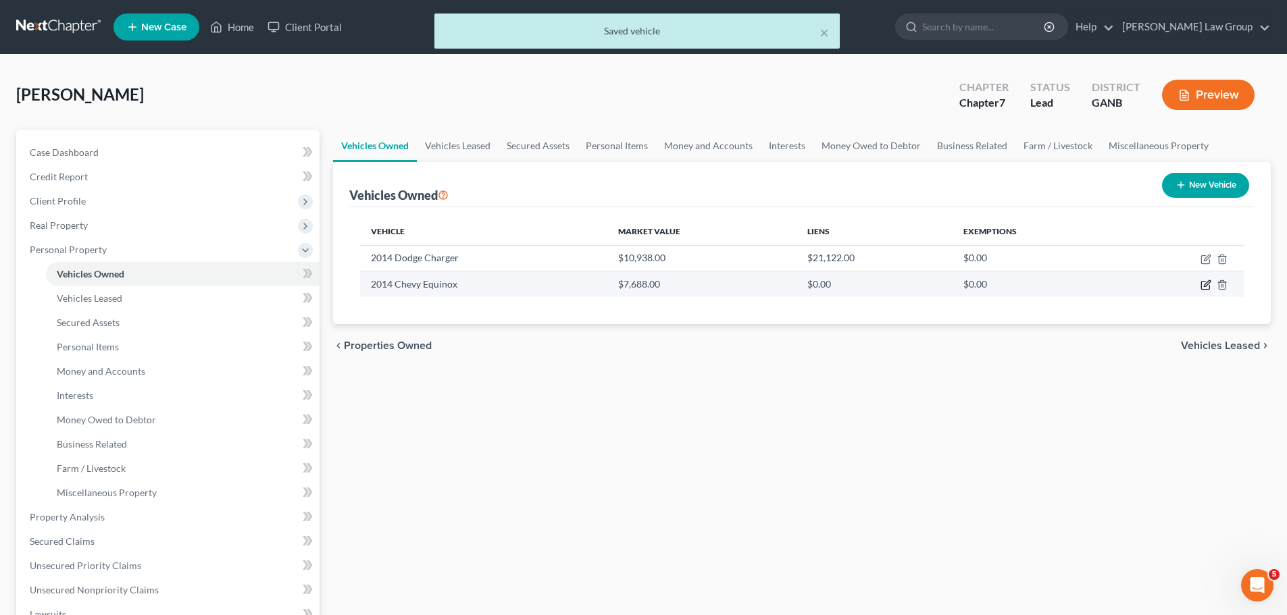
click at [1206, 283] on icon "button" at bounding box center [1205, 285] width 11 height 11
select select "0"
select select "12"
select select "0"
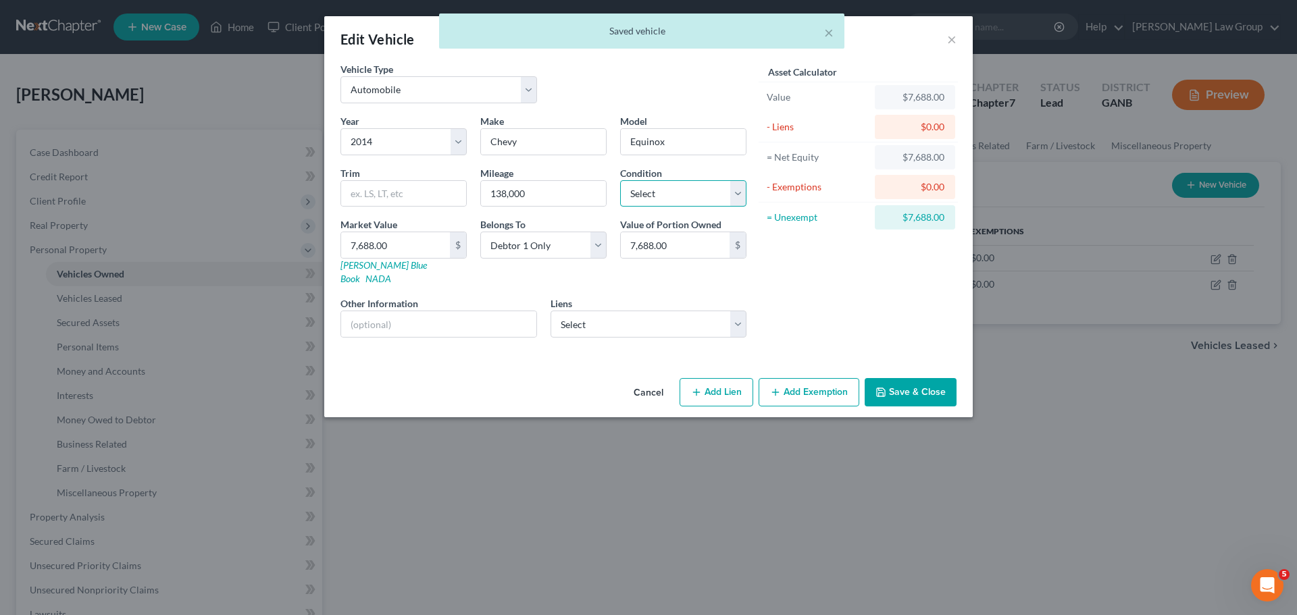
click at [709, 195] on select "Select Excellent Very Good Good Fair Poor" at bounding box center [683, 193] width 126 height 27
select select "3"
click at [620, 180] on select "Select Excellent Very Good Good Fair Poor" at bounding box center [683, 193] width 126 height 27
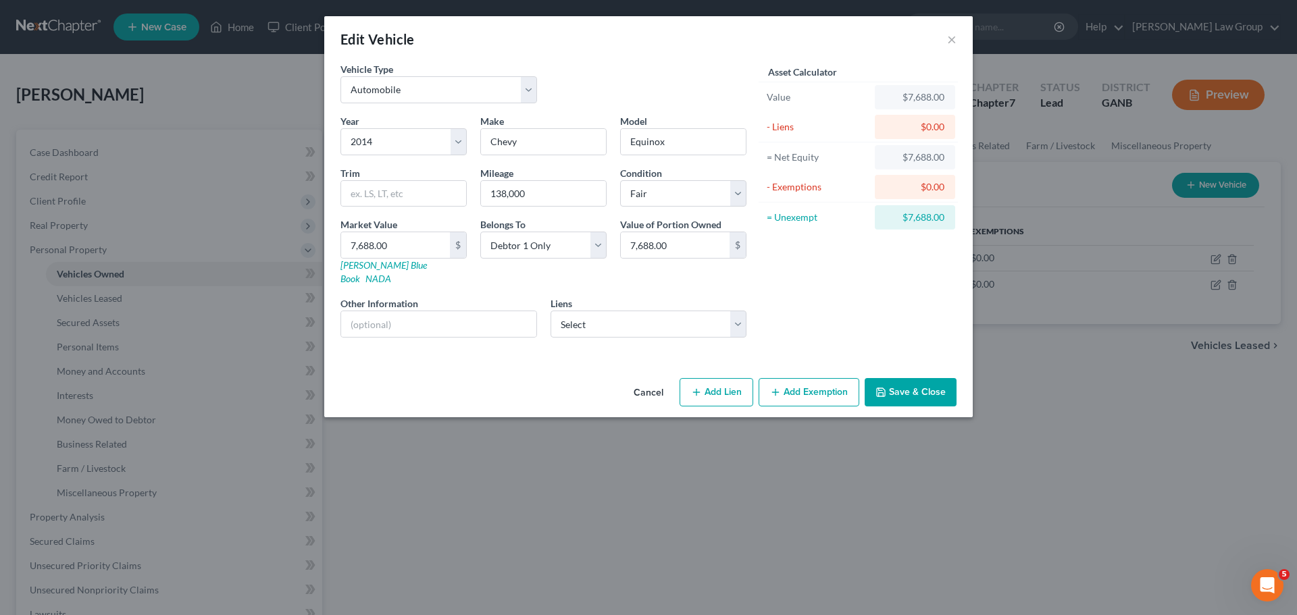
click at [896, 297] on div "Asset Calculator Value $7,688.00 - Liens $0.00 = Net Equity $7,688.00 - Exempti…" at bounding box center [858, 205] width 210 height 286
click at [789, 378] on button "Add Exemption" at bounding box center [809, 392] width 101 height 28
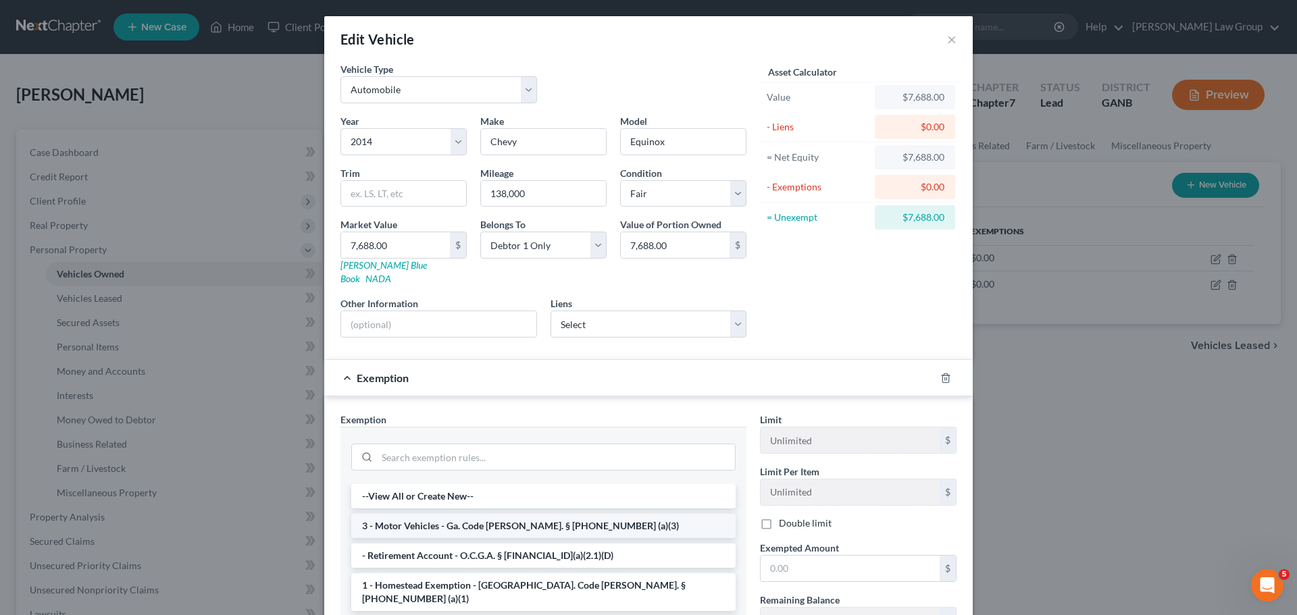
click at [483, 514] on li "3 - Motor Vehicles - Ga. Code [PERSON_NAME]. § [PHONE_NUMBER] (a)(3)" at bounding box center [543, 526] width 384 height 24
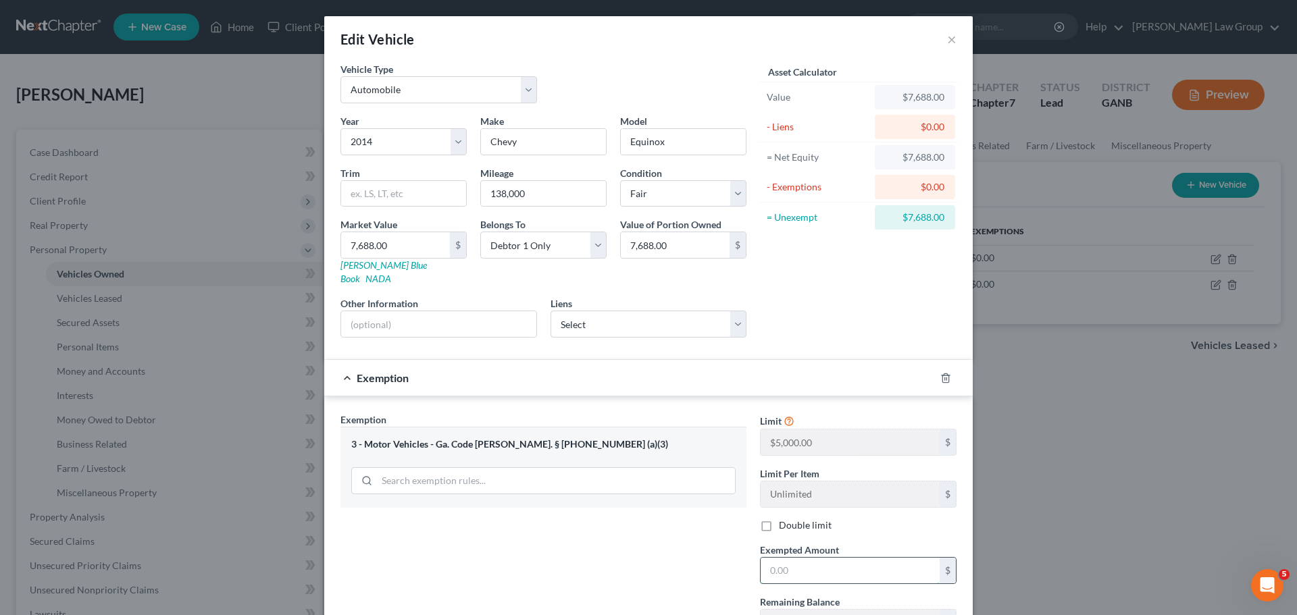
click at [811, 558] on input "text" at bounding box center [850, 571] width 179 height 26
type input "5,000"
click at [642, 557] on div "Exemption Set must be selected for CA. Exemption * 3 - Motor Vehicles - Ga. Cod…" at bounding box center [544, 530] width 420 height 234
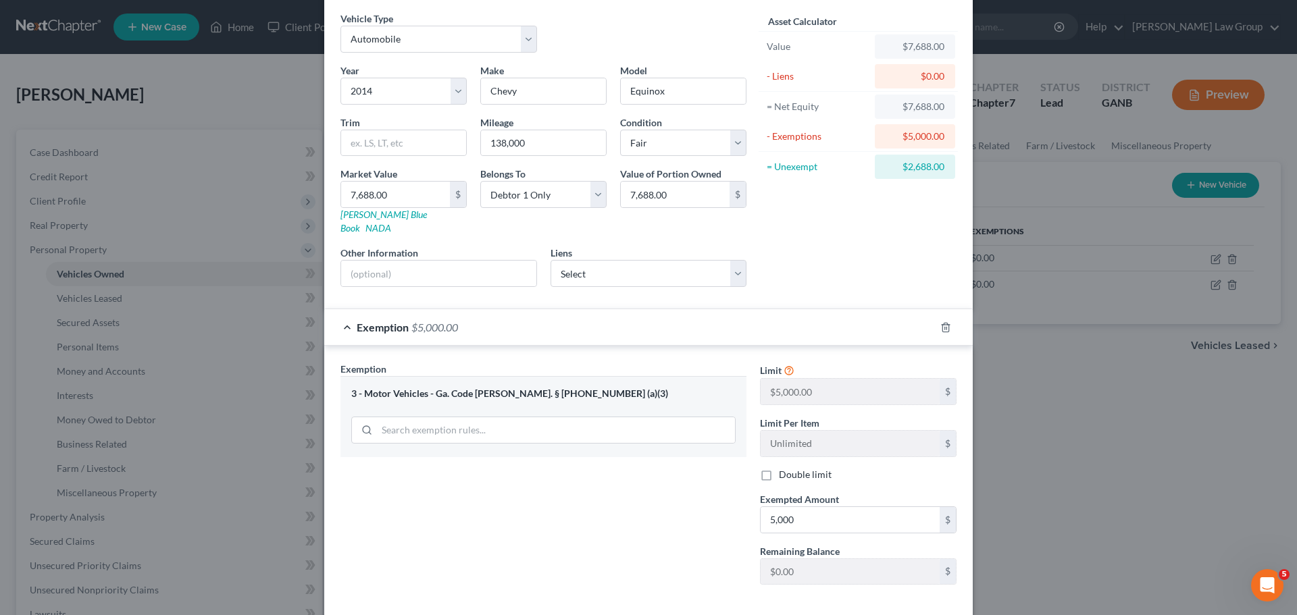
scroll to position [103, 0]
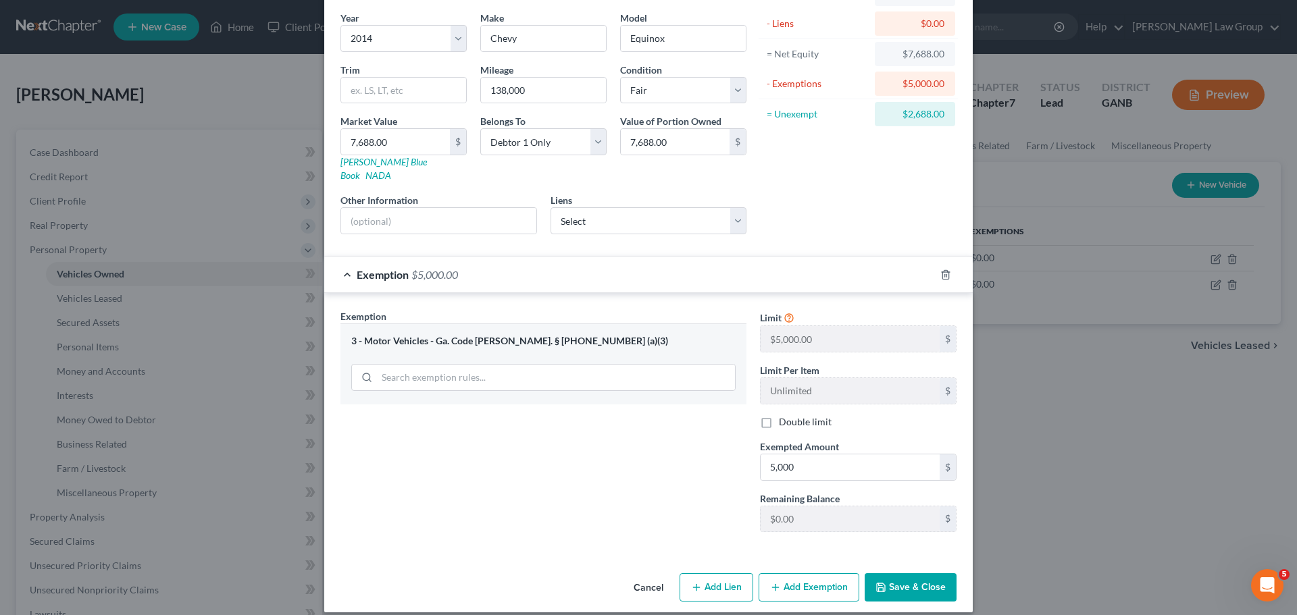
click at [801, 574] on button "Add Exemption" at bounding box center [809, 588] width 101 height 28
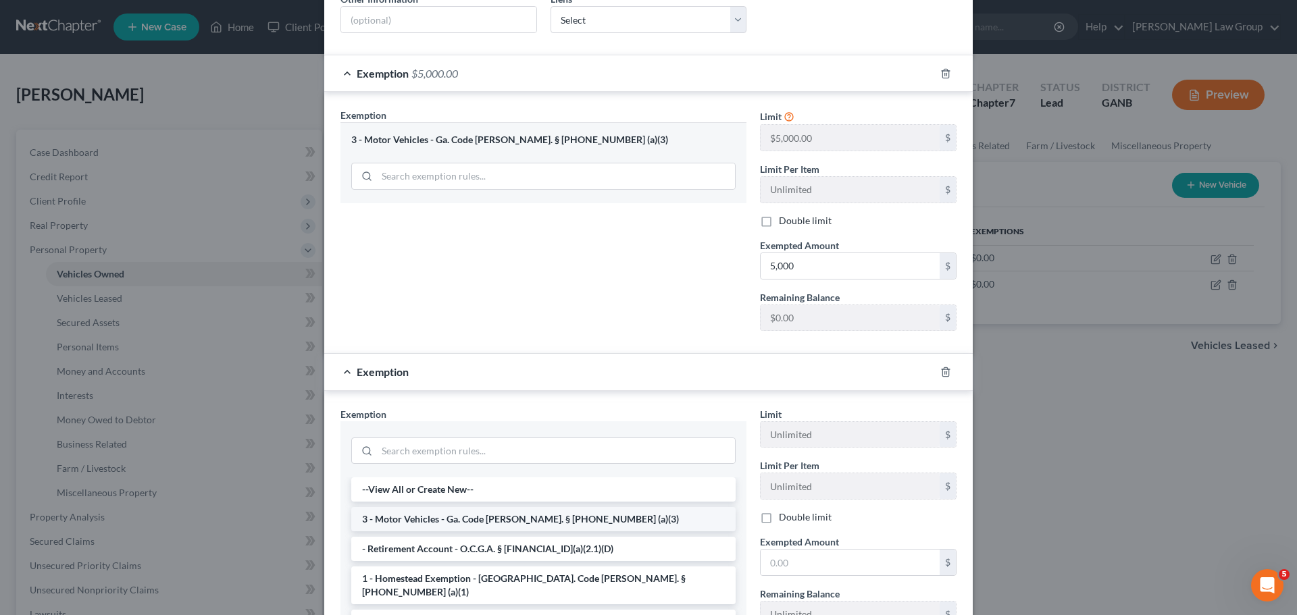
scroll to position [306, 0]
click at [396, 437] on input "search" at bounding box center [556, 450] width 358 height 26
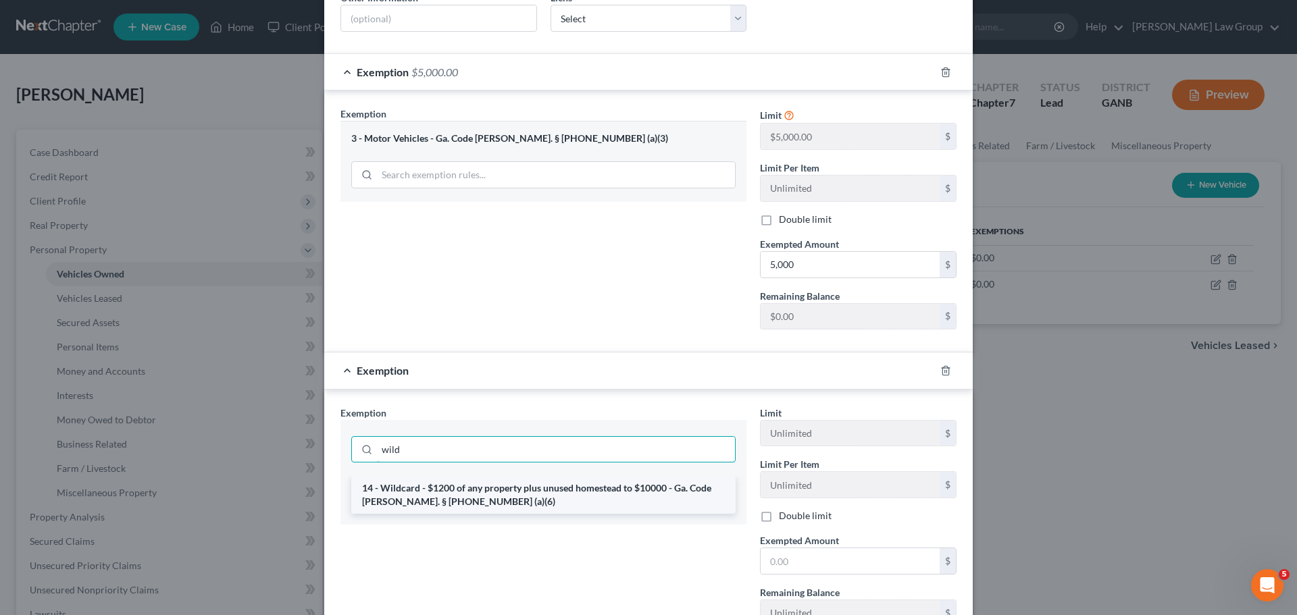
type input "wild"
click at [481, 480] on li "14 - Wildcard - $1200 of any property plus unused homestead to $10000 - Ga. Cod…" at bounding box center [543, 495] width 384 height 38
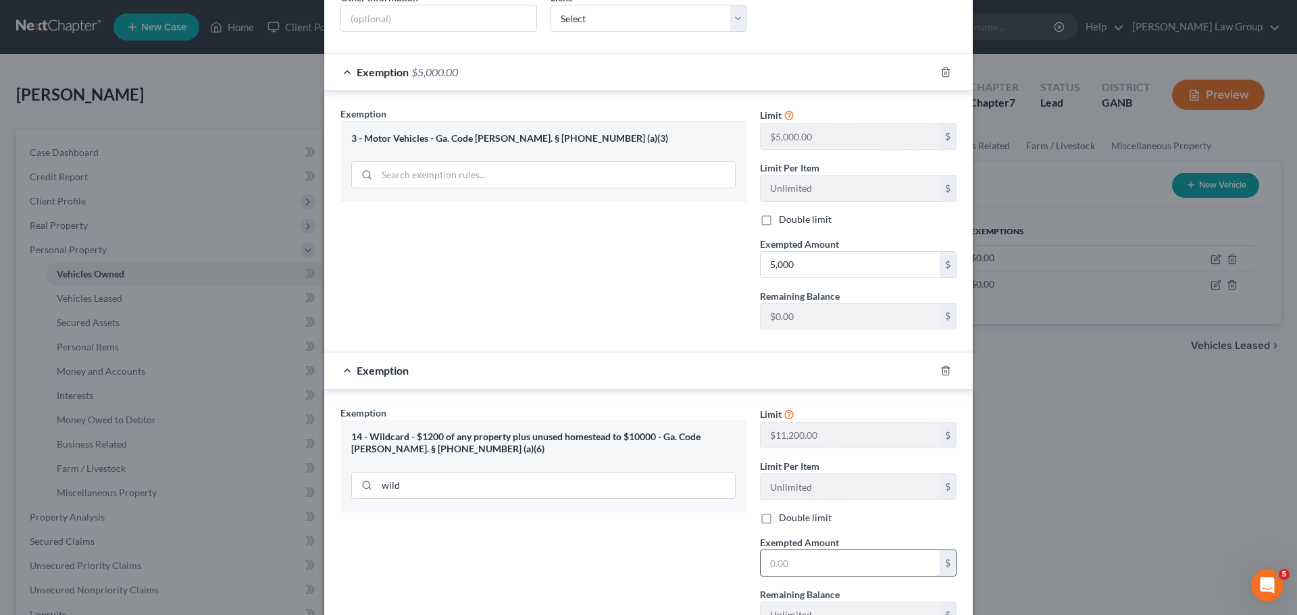
click at [857, 551] on input "text" at bounding box center [850, 564] width 179 height 26
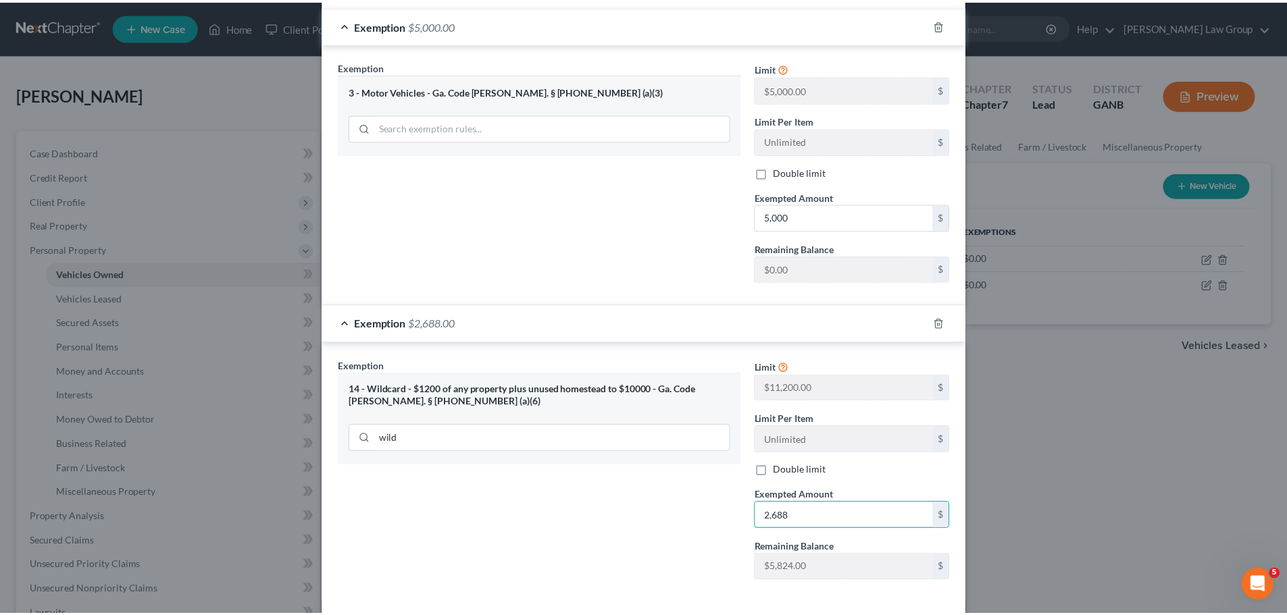
scroll to position [402, 0]
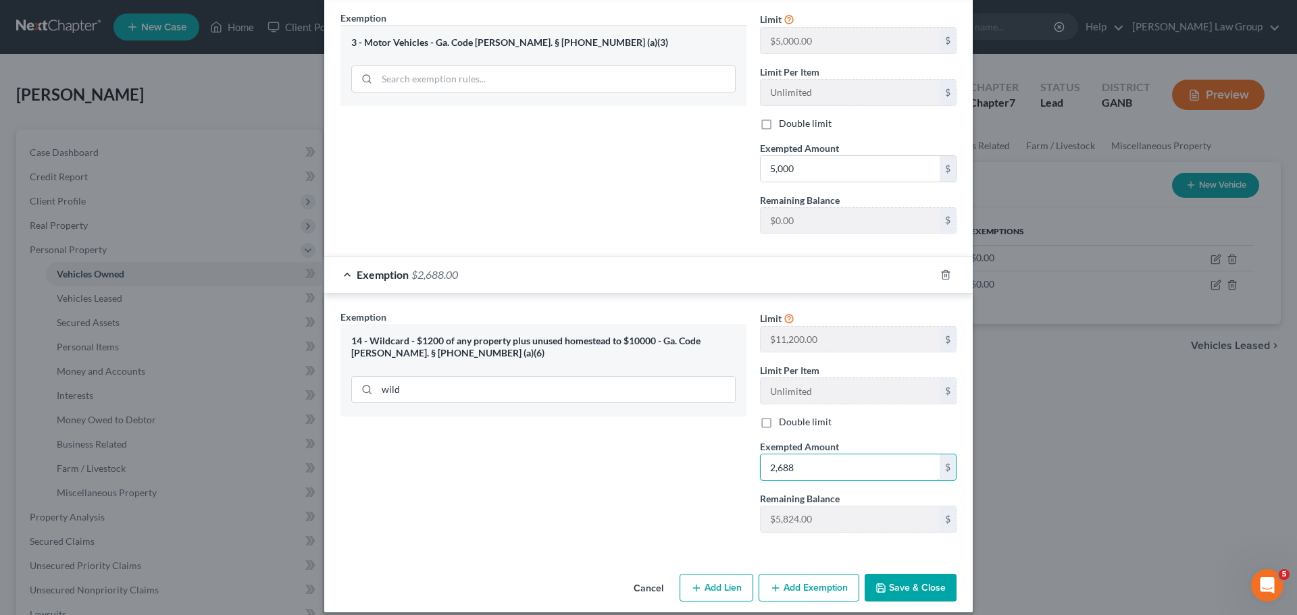
type input "2,688"
click at [920, 575] on button "Save & Close" at bounding box center [911, 588] width 92 height 28
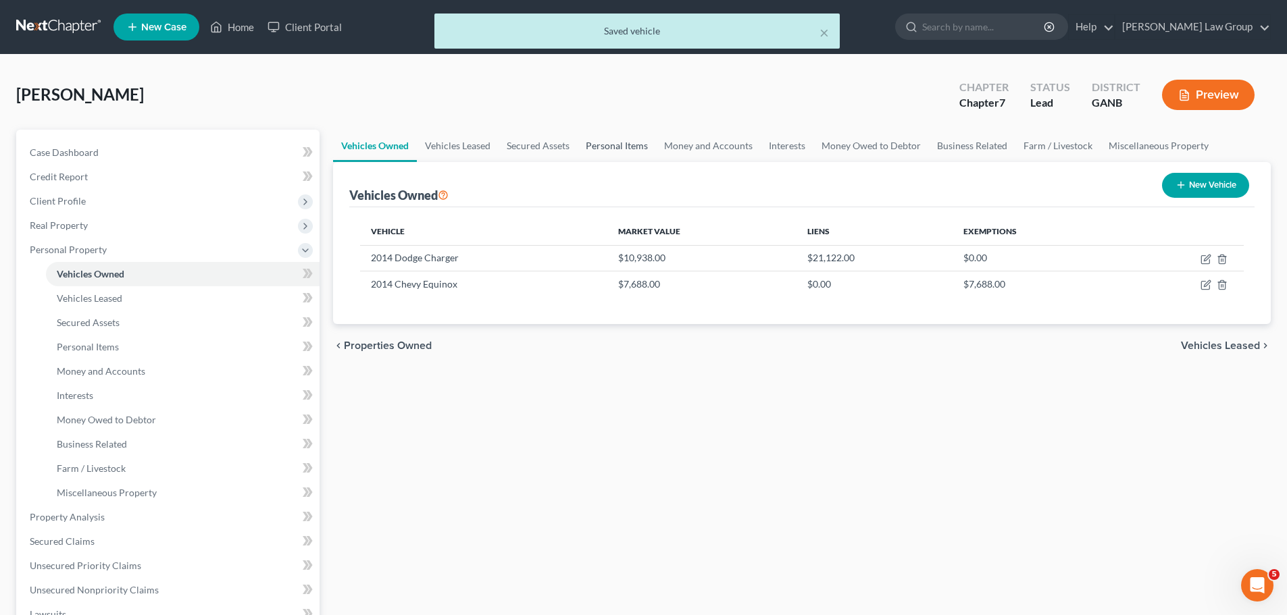
click at [606, 145] on link "Personal Items" at bounding box center [617, 146] width 78 height 32
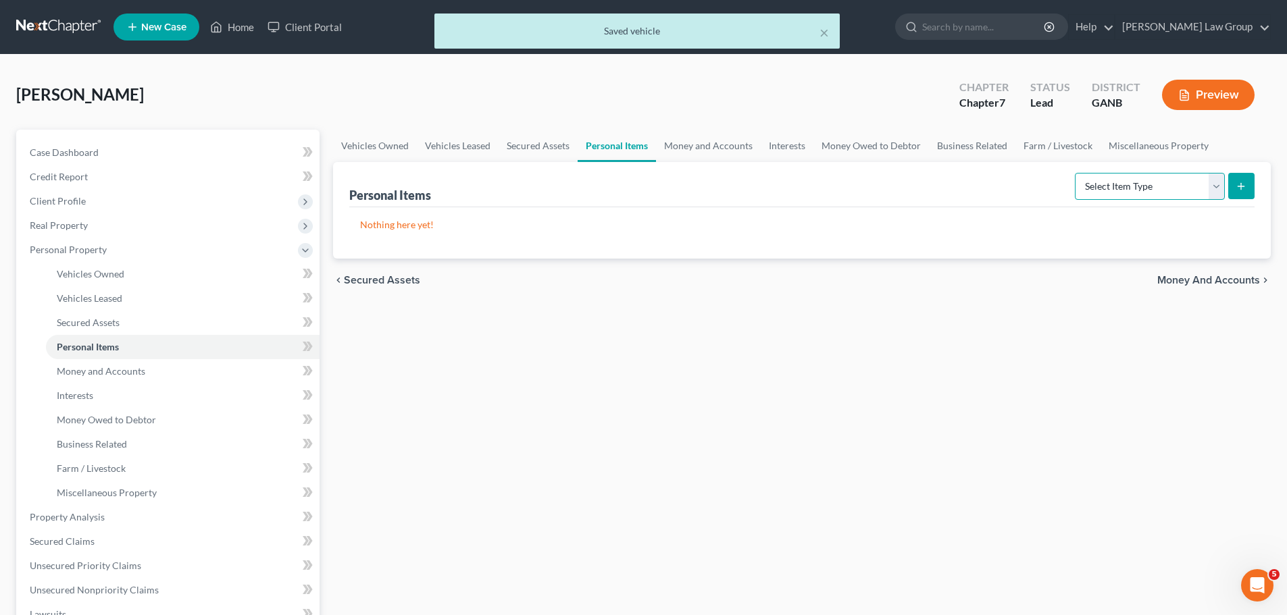
click at [1162, 186] on select "Select Item Type Clothing Collectibles Of Value Electronics Firearms Household …" at bounding box center [1150, 186] width 150 height 27
select select "clothing"
click at [1076, 173] on select "Select Item Type Clothing Collectibles Of Value Electronics Firearms Household …" at bounding box center [1150, 186] width 150 height 27
click at [1251, 193] on button "submit" at bounding box center [1241, 186] width 26 height 26
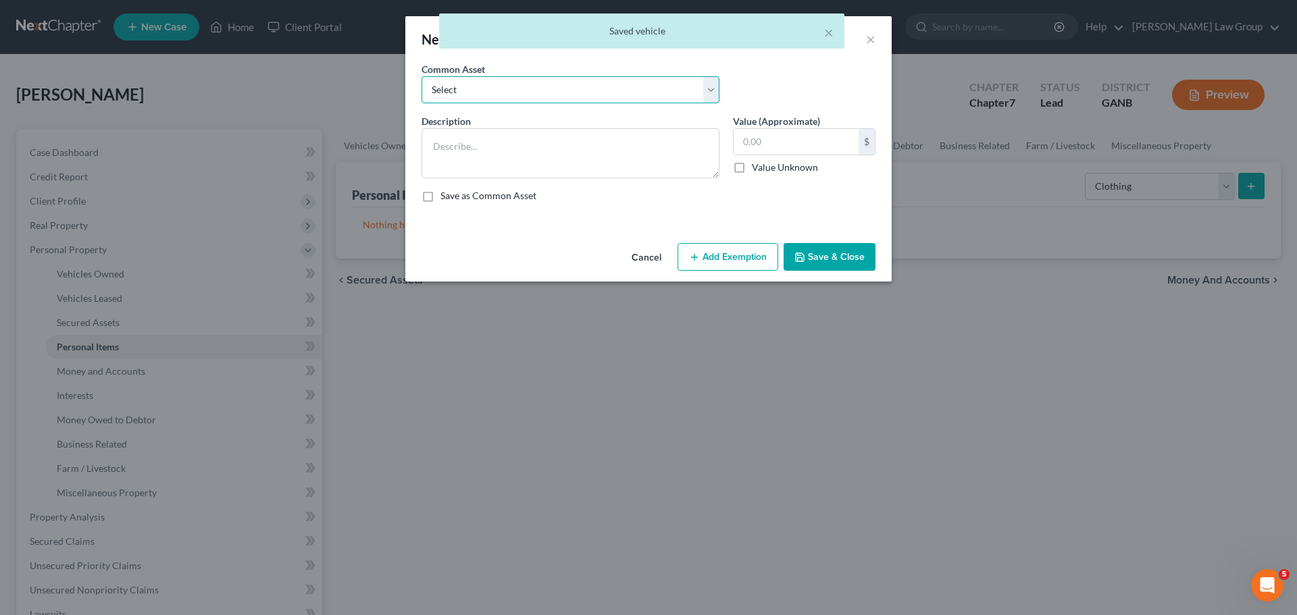
drag, startPoint x: 501, startPoint y: 101, endPoint x: 487, endPoint y: 99, distance: 13.7
click at [501, 101] on select "Select Clothing" at bounding box center [571, 89] width 298 height 27
select select "0"
click at [422, 76] on select "Select Clothing" at bounding box center [571, 89] width 298 height 27
type textarea "Clothing"
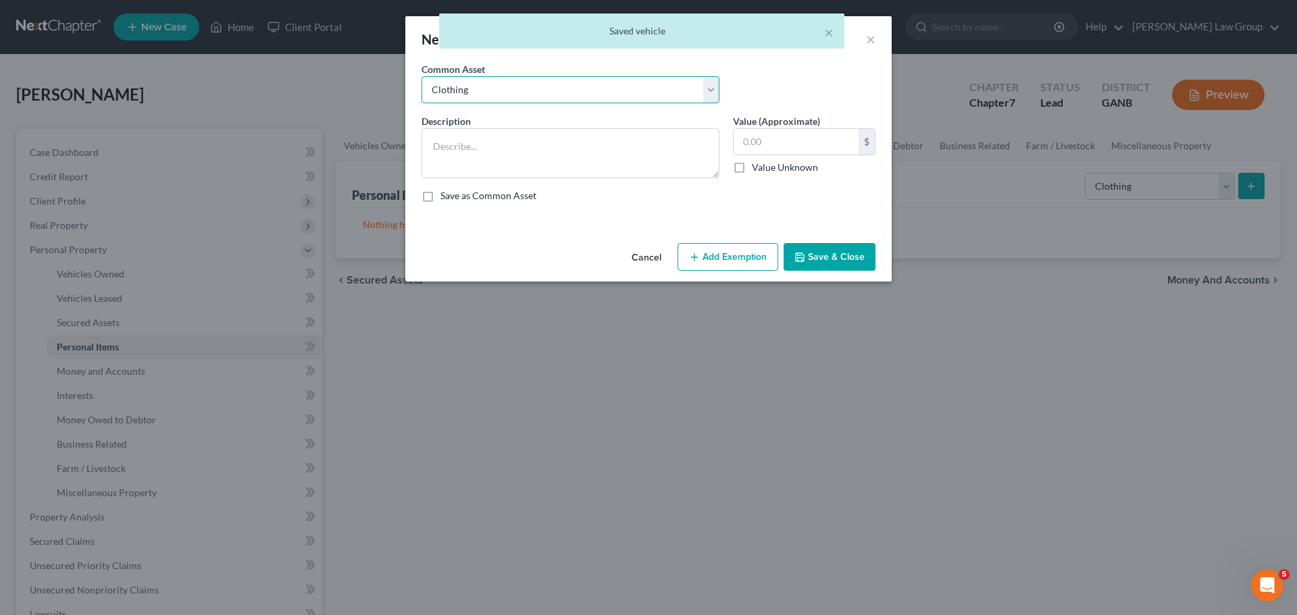
type input "500.00"
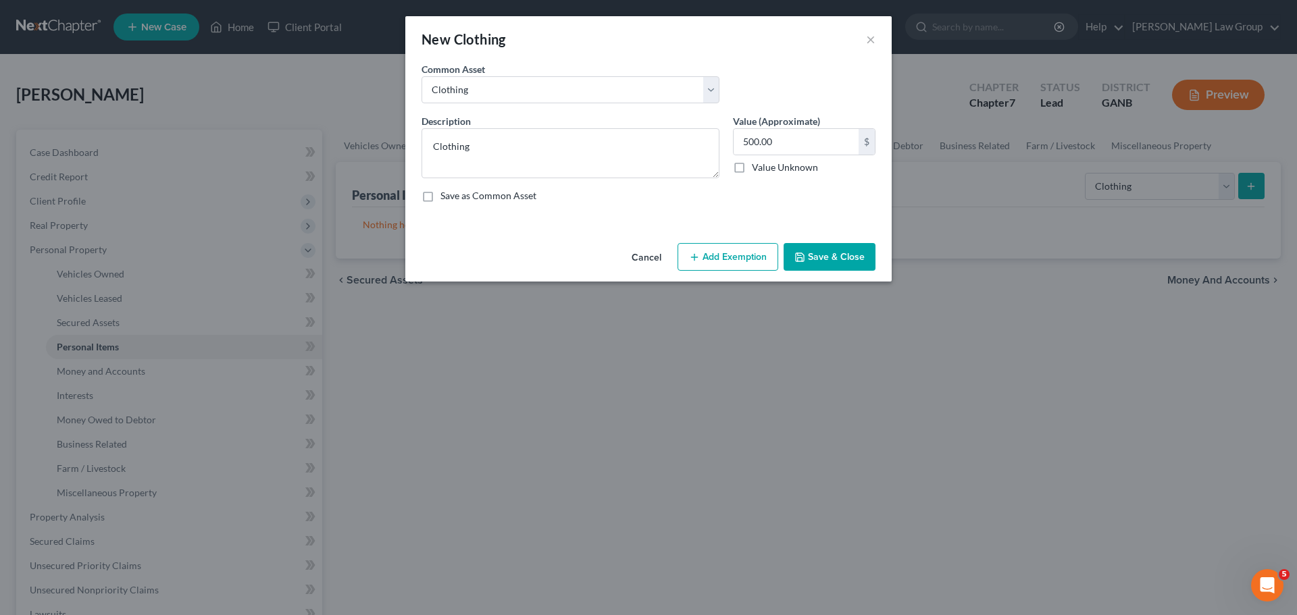
click at [730, 270] on button "Add Exemption" at bounding box center [728, 257] width 101 height 28
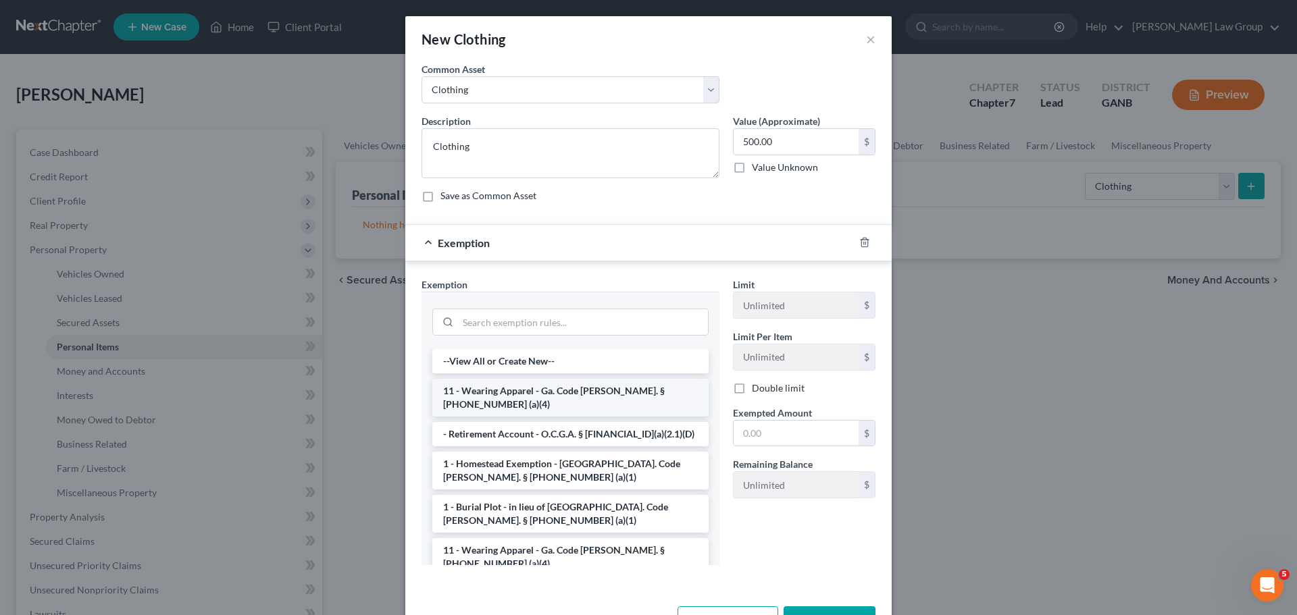
click at [480, 400] on li "11 - Wearing Apparel - Ga. Code [PERSON_NAME]. § [PHONE_NUMBER] (a)(4)" at bounding box center [570, 398] width 276 height 38
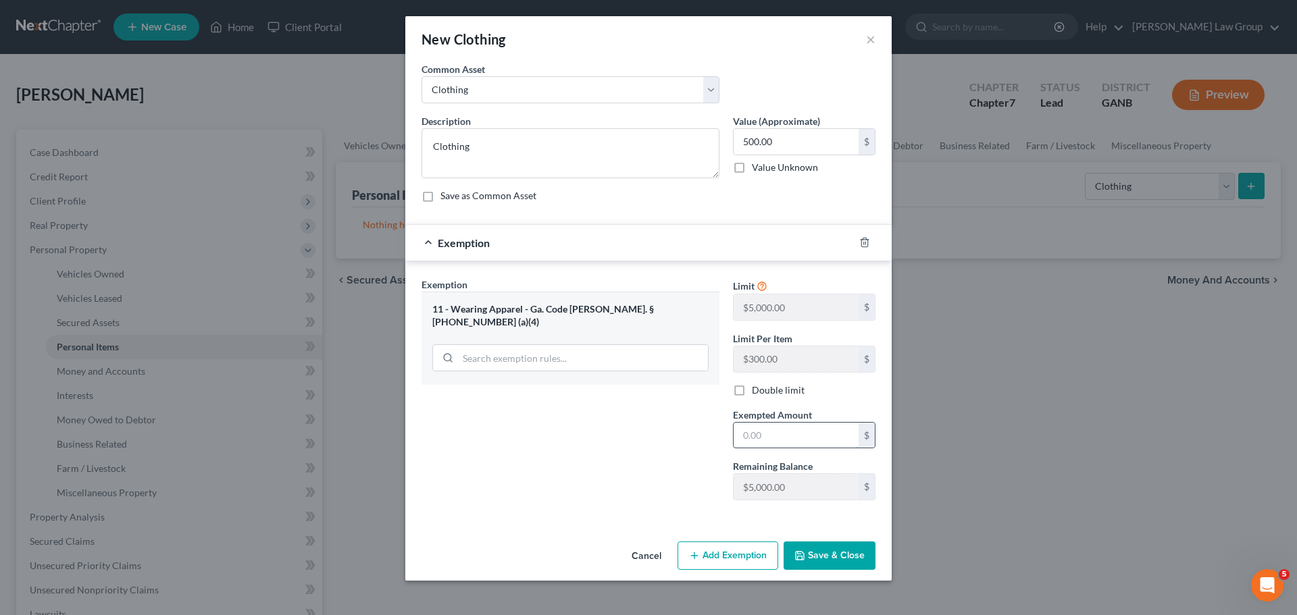
click at [788, 440] on input "text" at bounding box center [796, 436] width 125 height 26
type input "500"
click at [836, 548] on button "Save & Close" at bounding box center [830, 556] width 92 height 28
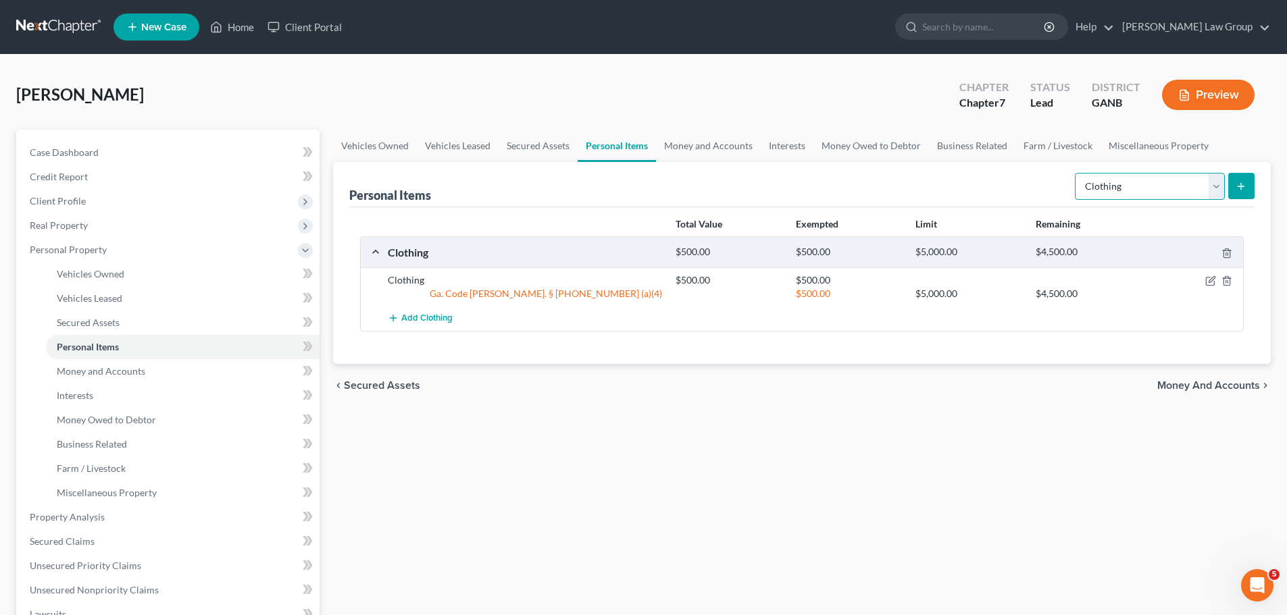
drag, startPoint x: 1109, startPoint y: 187, endPoint x: 1109, endPoint y: 197, distance: 10.1
click at [1109, 187] on select "Select Item Type Clothing Collectibles Of Value Electronics Firearms Household …" at bounding box center [1150, 186] width 150 height 27
select select "electronics"
click at [1076, 173] on select "Select Item Type Clothing Collectibles Of Value Electronics Firearms Household …" at bounding box center [1150, 186] width 150 height 27
click at [1243, 184] on icon "submit" at bounding box center [1241, 186] width 11 height 11
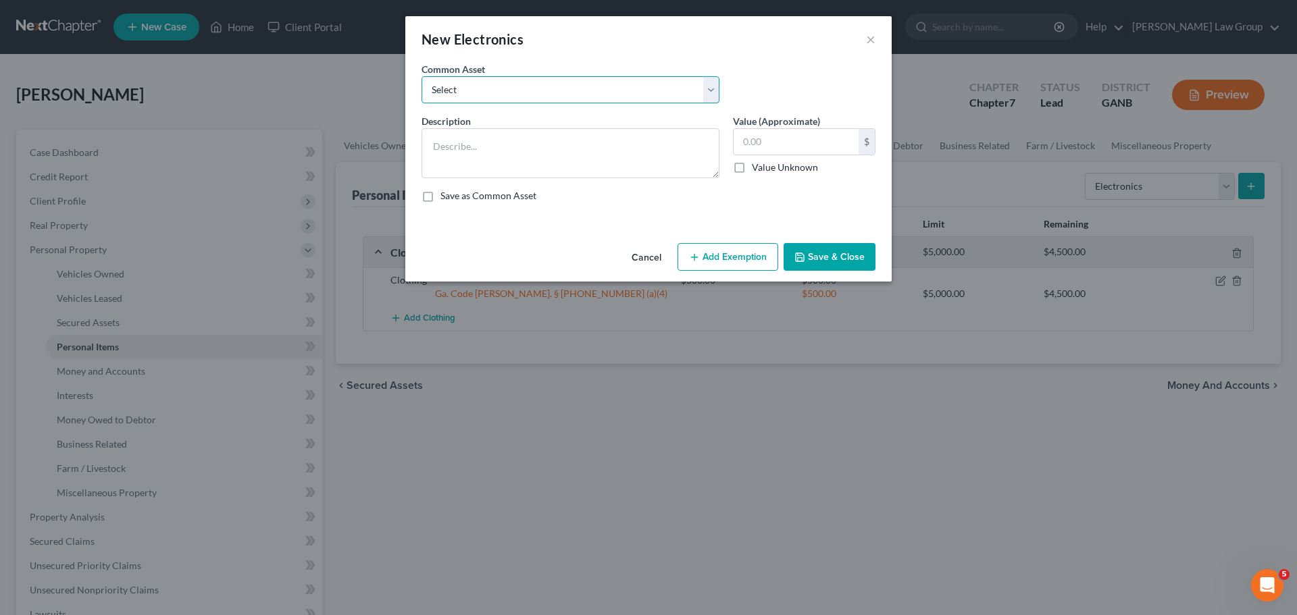
click at [459, 91] on select "Select TV, phone and computer Electronics" at bounding box center [571, 89] width 298 height 27
select select "0"
click at [422, 76] on select "Select TV, phone and computer Electronics" at bounding box center [571, 89] width 298 height 27
type textarea "TV, phone and computer"
type input "400.00"
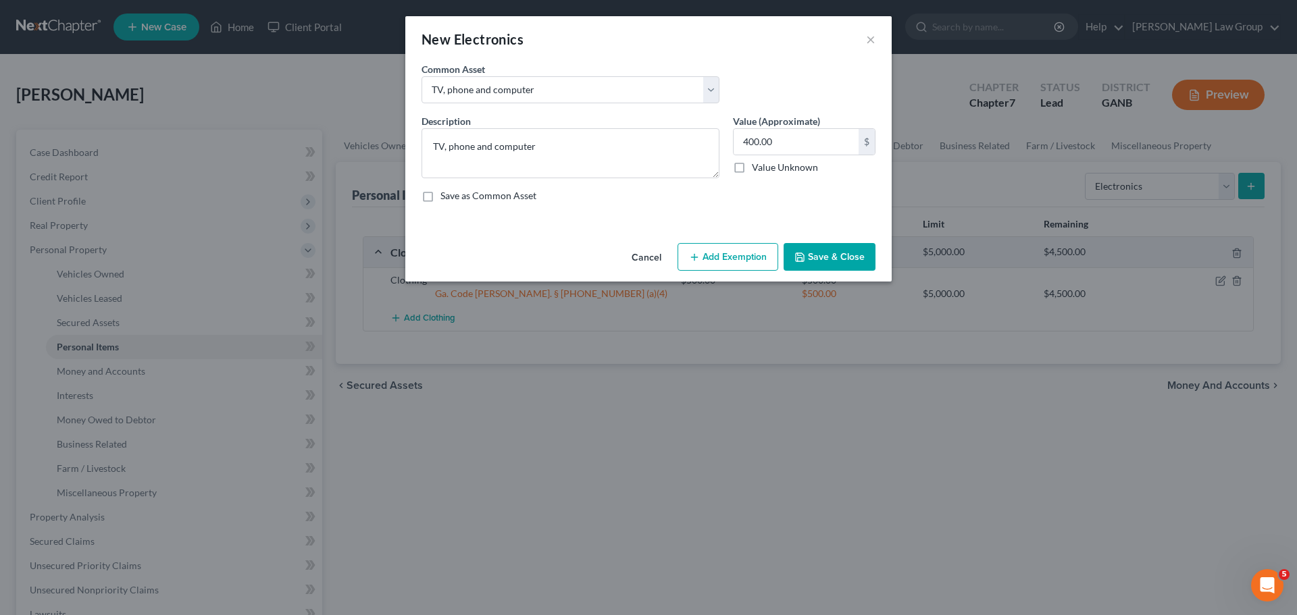
click at [748, 263] on button "Add Exemption" at bounding box center [728, 257] width 101 height 28
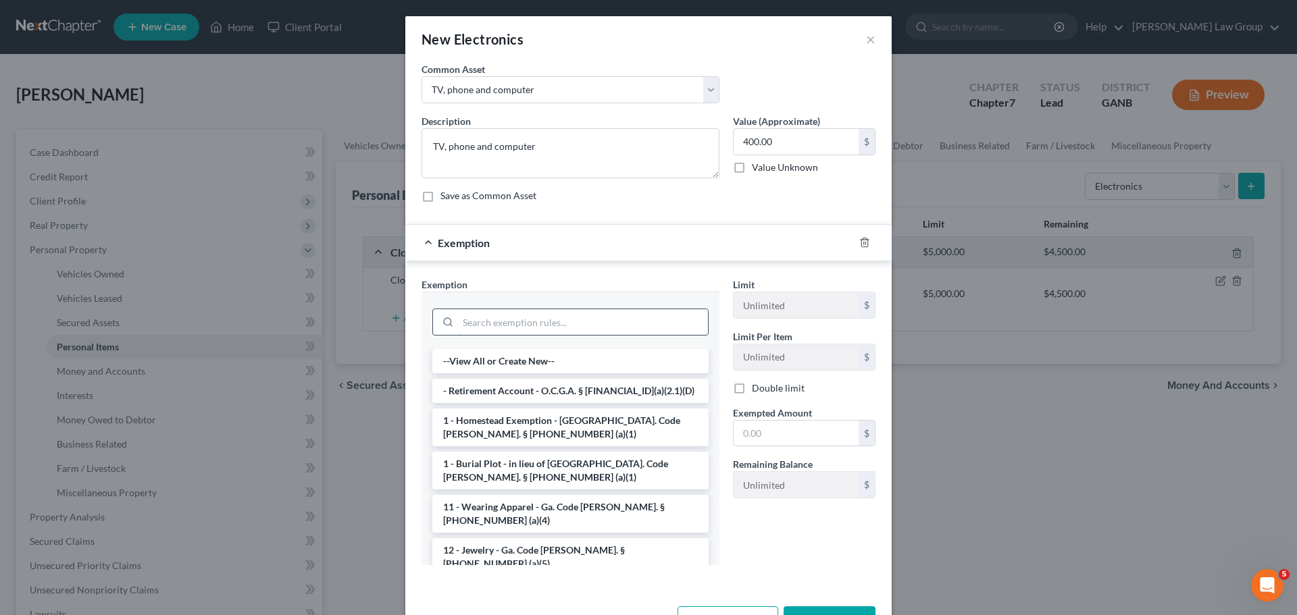
click at [467, 333] on input "search" at bounding box center [583, 322] width 250 height 26
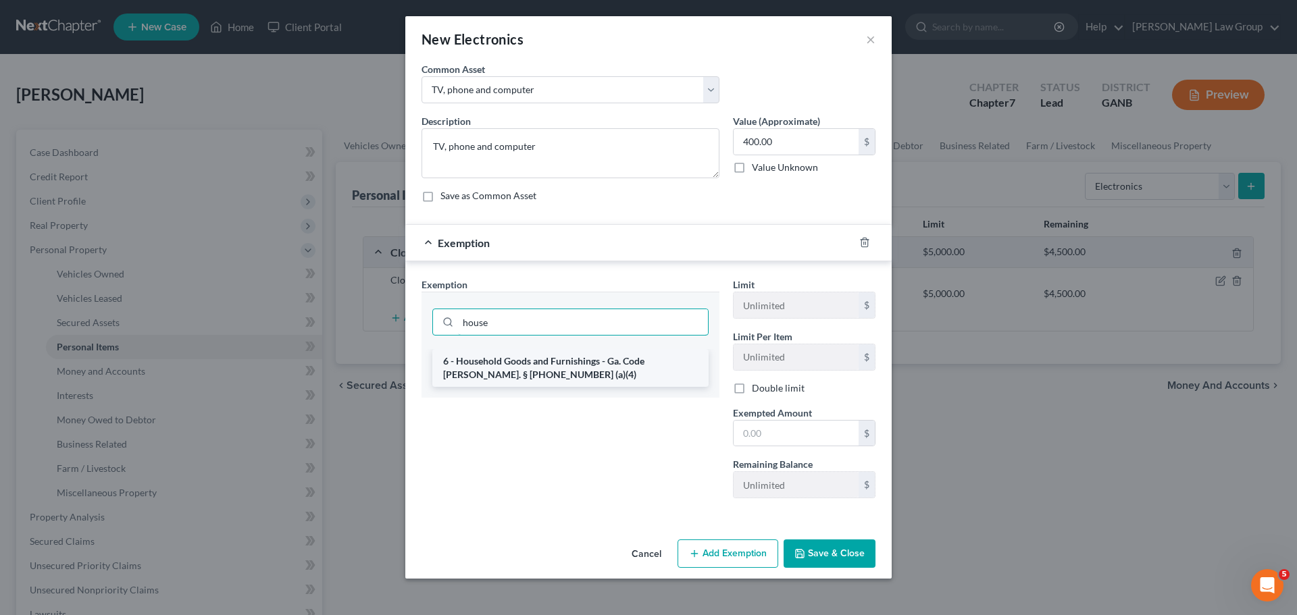
type input "house"
click at [543, 380] on li "6 - Household Goods and Furnishings - Ga. Code [PERSON_NAME]. § [PHONE_NUMBER] …" at bounding box center [570, 368] width 276 height 38
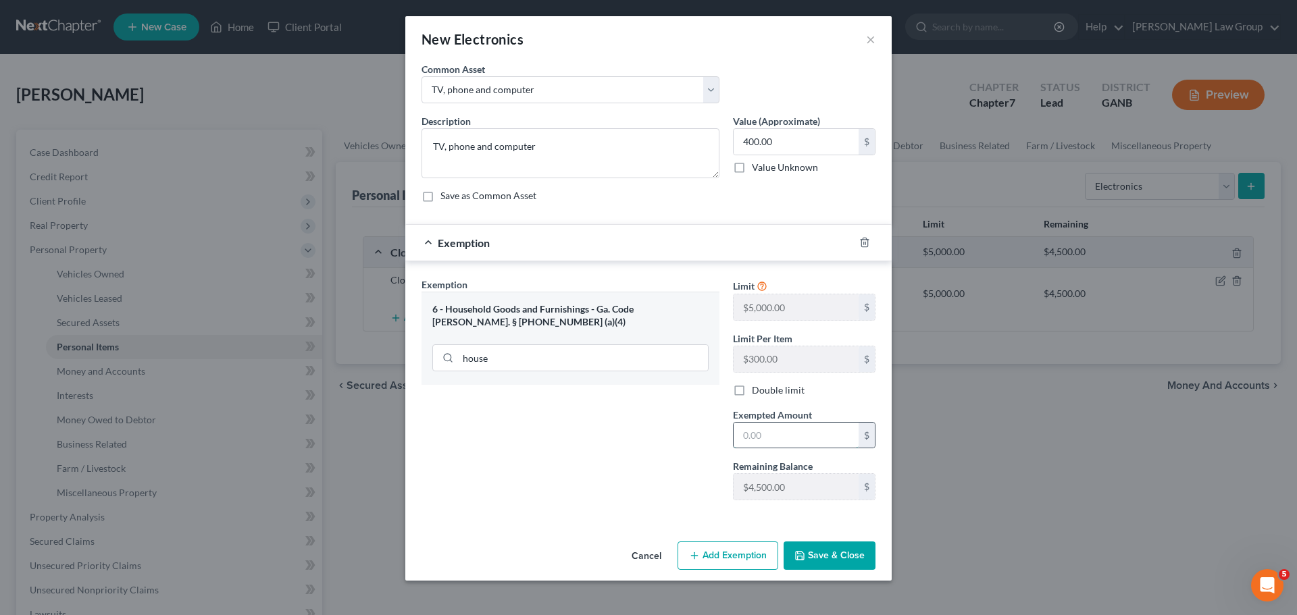
click at [773, 430] on input "text" at bounding box center [796, 436] width 125 height 26
type input "400"
click at [830, 555] on button "Save & Close" at bounding box center [830, 556] width 92 height 28
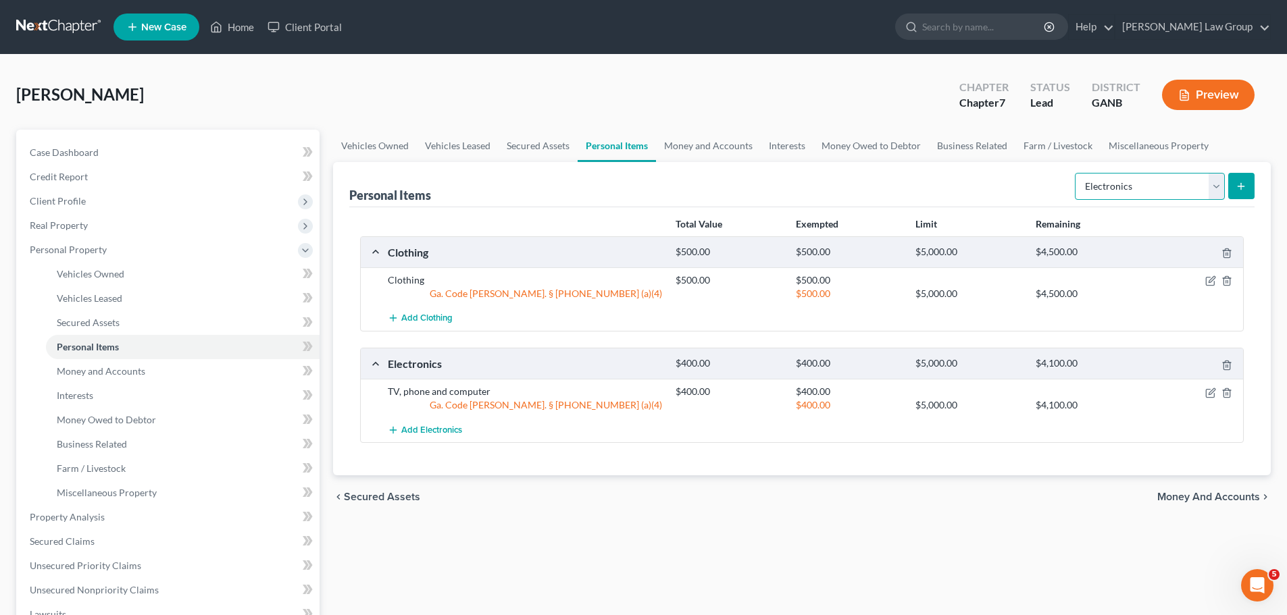
drag, startPoint x: 1106, startPoint y: 184, endPoint x: 1101, endPoint y: 198, distance: 14.3
click at [1106, 184] on select "Select Item Type Clothing Collectibles Of Value Electronics Firearms Household …" at bounding box center [1150, 186] width 150 height 27
select select "household_goods"
click at [1076, 173] on select "Select Item Type Clothing Collectibles Of Value Electronics Firearms Household …" at bounding box center [1150, 186] width 150 height 27
click at [1242, 191] on icon "submit" at bounding box center [1241, 186] width 11 height 11
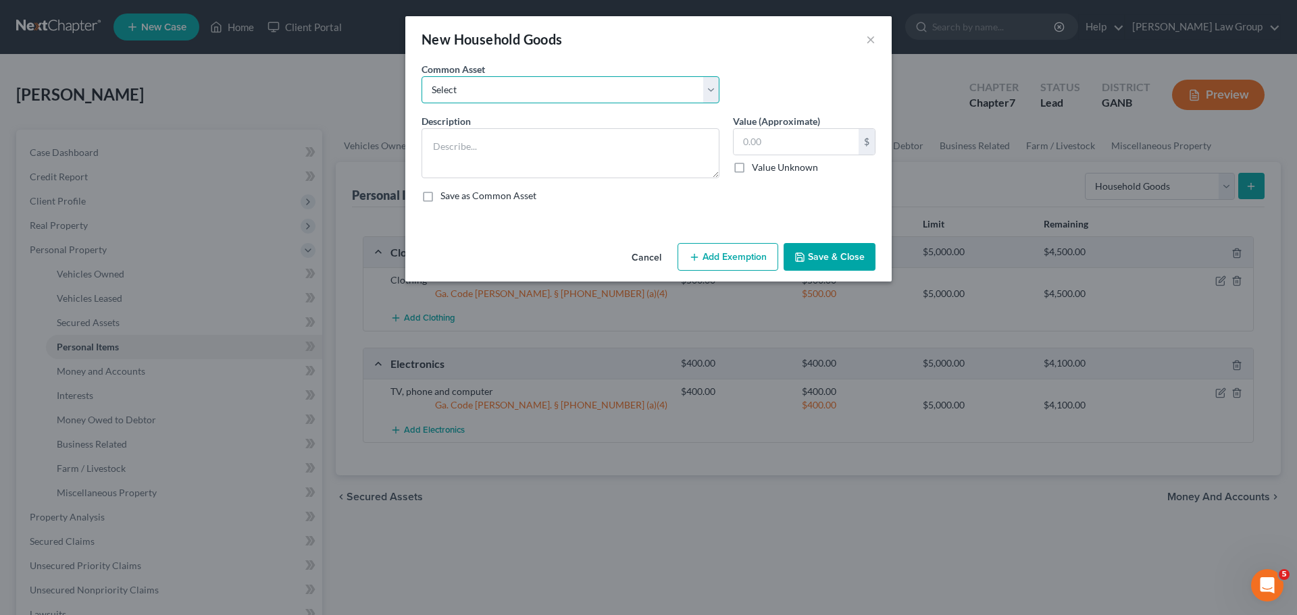
drag, startPoint x: 459, startPoint y: 80, endPoint x: 469, endPoint y: 101, distance: 23.3
click at [459, 80] on select "Select Household goods" at bounding box center [571, 89] width 298 height 27
select select "0"
click at [422, 76] on select "Select Household goods" at bounding box center [571, 89] width 298 height 27
type textarea "Household goods"
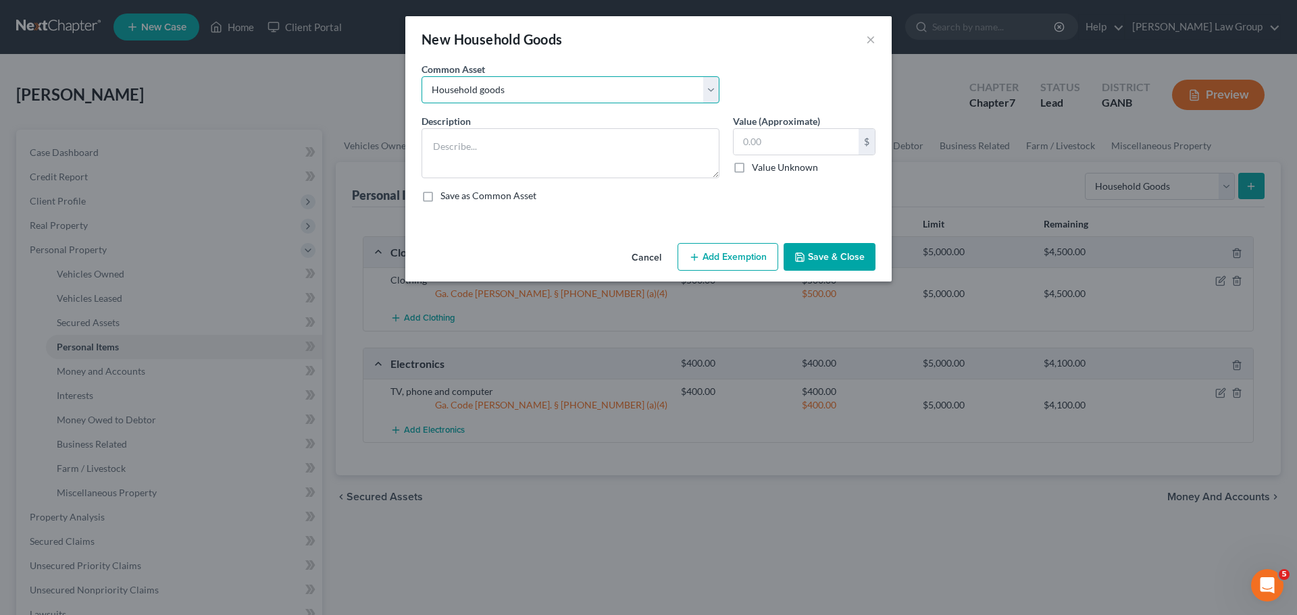
type input "1,200.00"
click at [727, 261] on button "Add Exemption" at bounding box center [728, 257] width 101 height 28
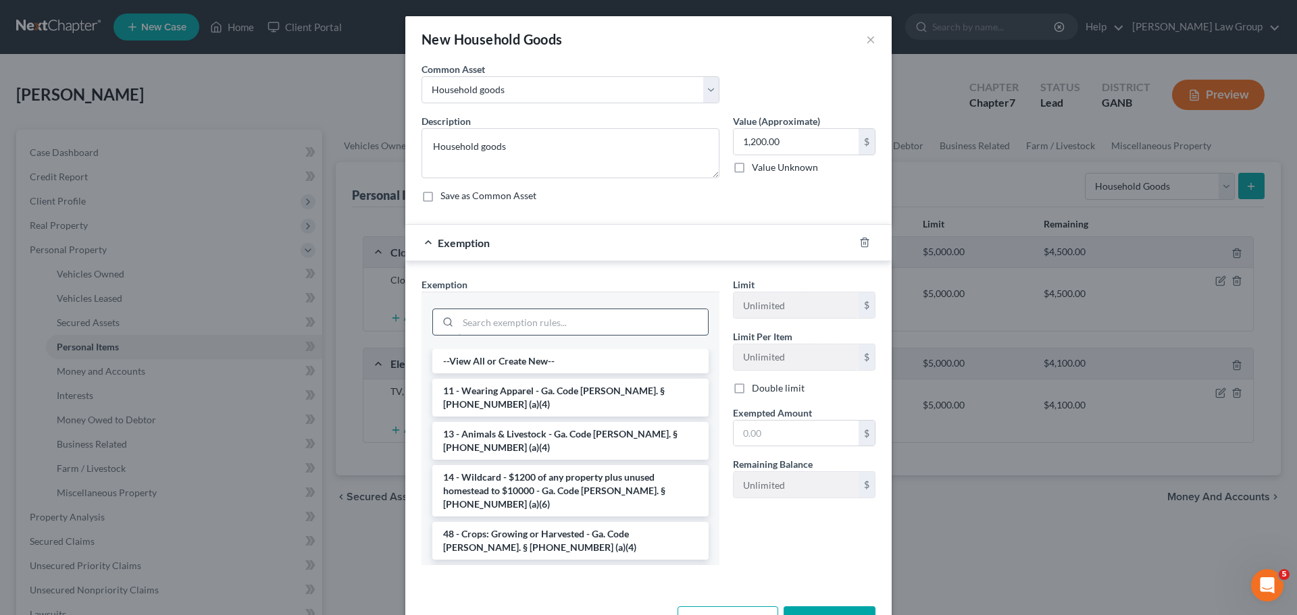
click at [516, 326] on input "search" at bounding box center [583, 322] width 250 height 26
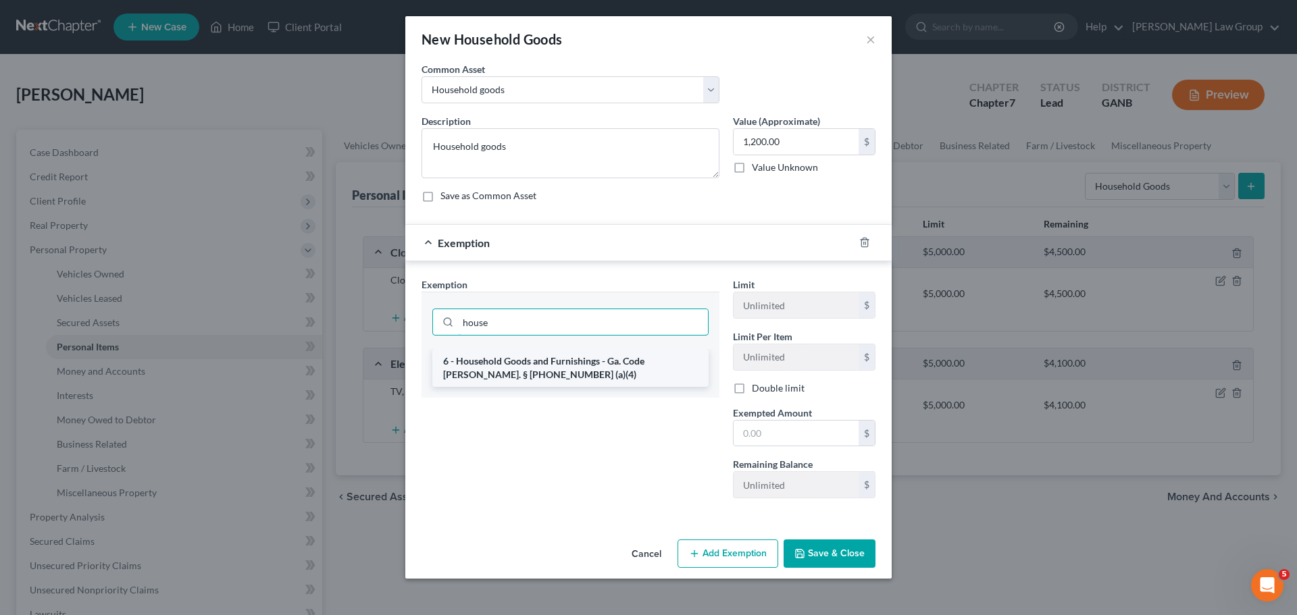
type input "house"
click at [567, 379] on li "6 - Household Goods and Furnishings - Ga. Code [PERSON_NAME]. § [PHONE_NUMBER] …" at bounding box center [570, 368] width 276 height 38
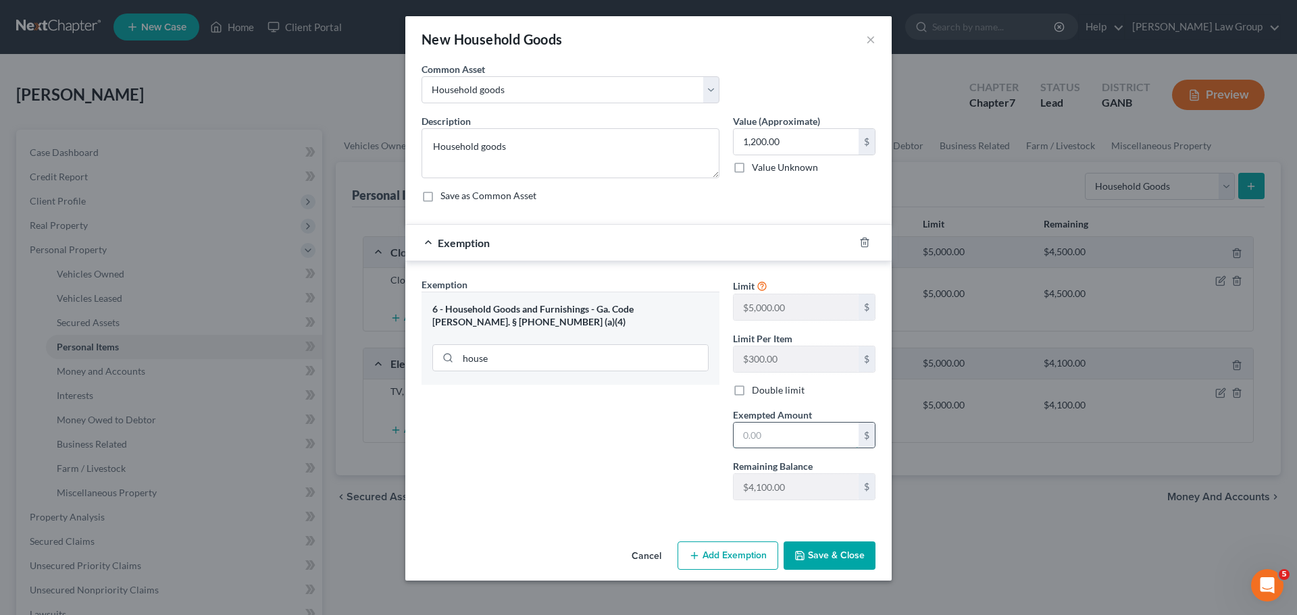
click at [782, 439] on input "text" at bounding box center [796, 436] width 125 height 26
type input "1,200"
click at [823, 549] on button "Save & Close" at bounding box center [830, 556] width 92 height 28
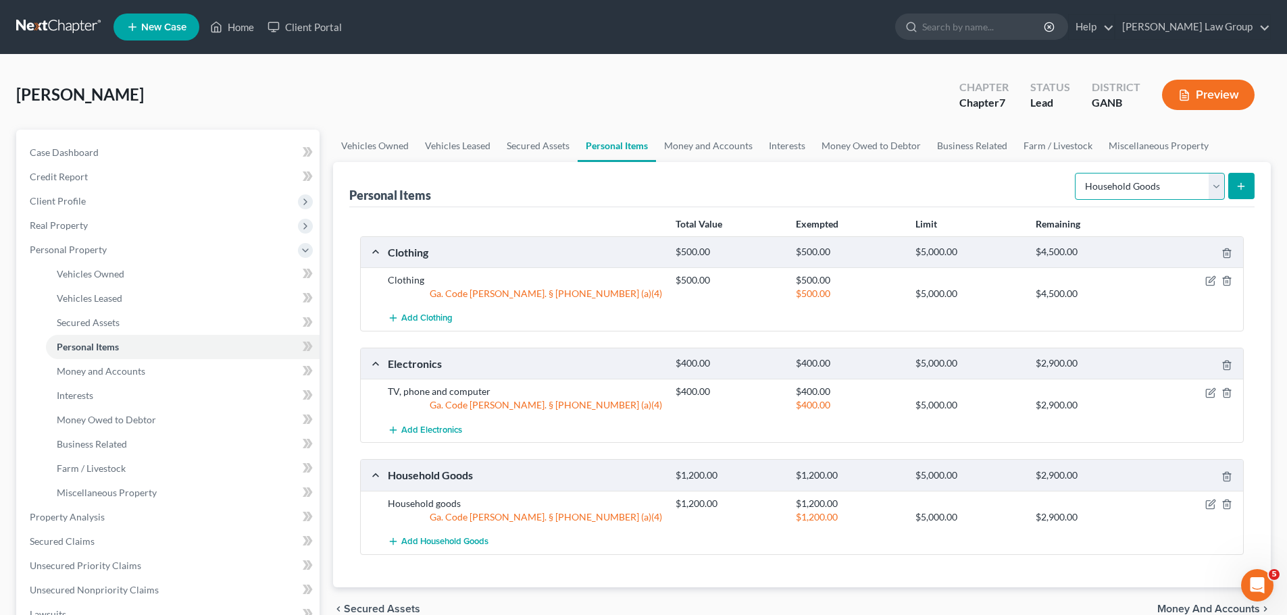
click at [1127, 183] on select "Select Item Type Clothing Collectibles Of Value Electronics Firearms Household …" at bounding box center [1150, 186] width 150 height 27
select select "jewelry"
click at [1076, 173] on select "Select Item Type Clothing Collectibles Of Value Electronics Firearms Household …" at bounding box center [1150, 186] width 150 height 27
click at [1237, 191] on icon "submit" at bounding box center [1241, 186] width 11 height 11
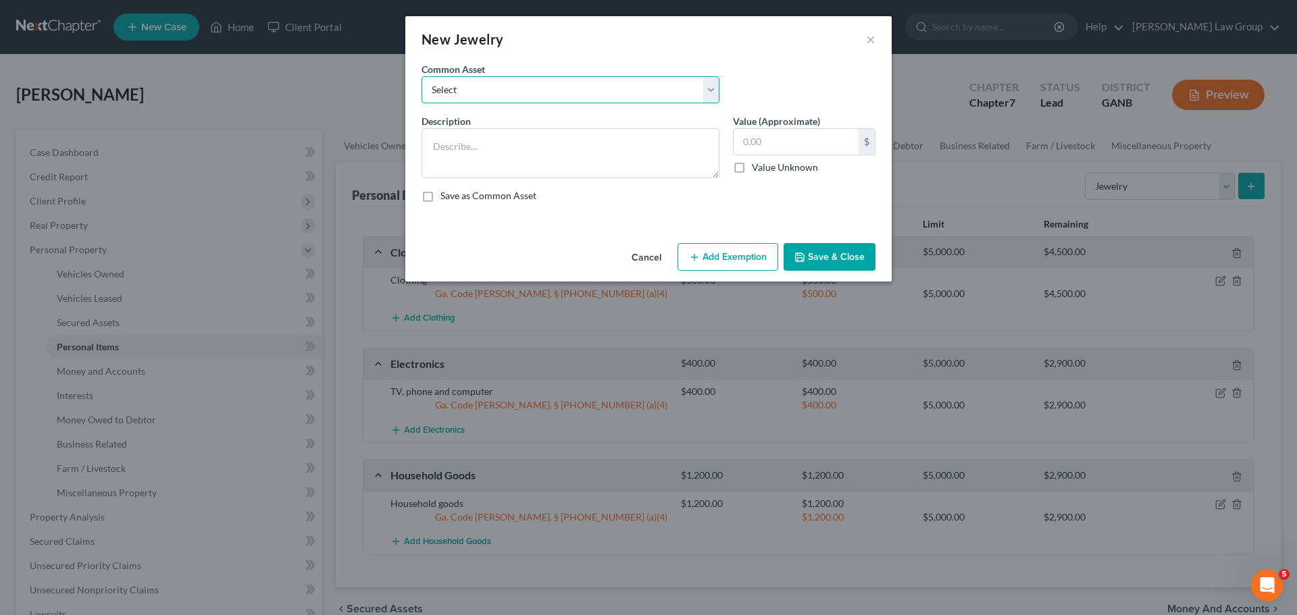
drag, startPoint x: 500, startPoint y: 80, endPoint x: 499, endPoint y: 102, distance: 22.3
click at [500, 80] on select "Select Costume jewelry Jewelry" at bounding box center [571, 89] width 298 height 27
select select "1"
click at [422, 76] on select "Select Costume jewelry Jewelry" at bounding box center [571, 89] width 298 height 27
type textarea "Jewelry"
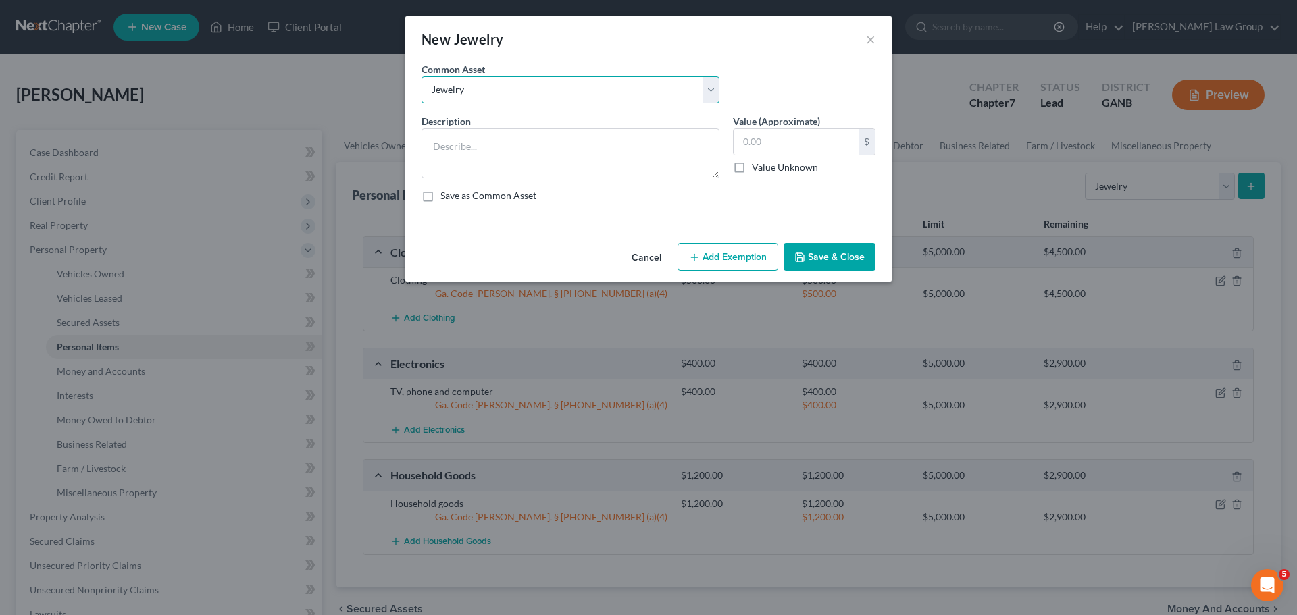
type input "100.00"
click at [728, 253] on button "Add Exemption" at bounding box center [728, 257] width 101 height 28
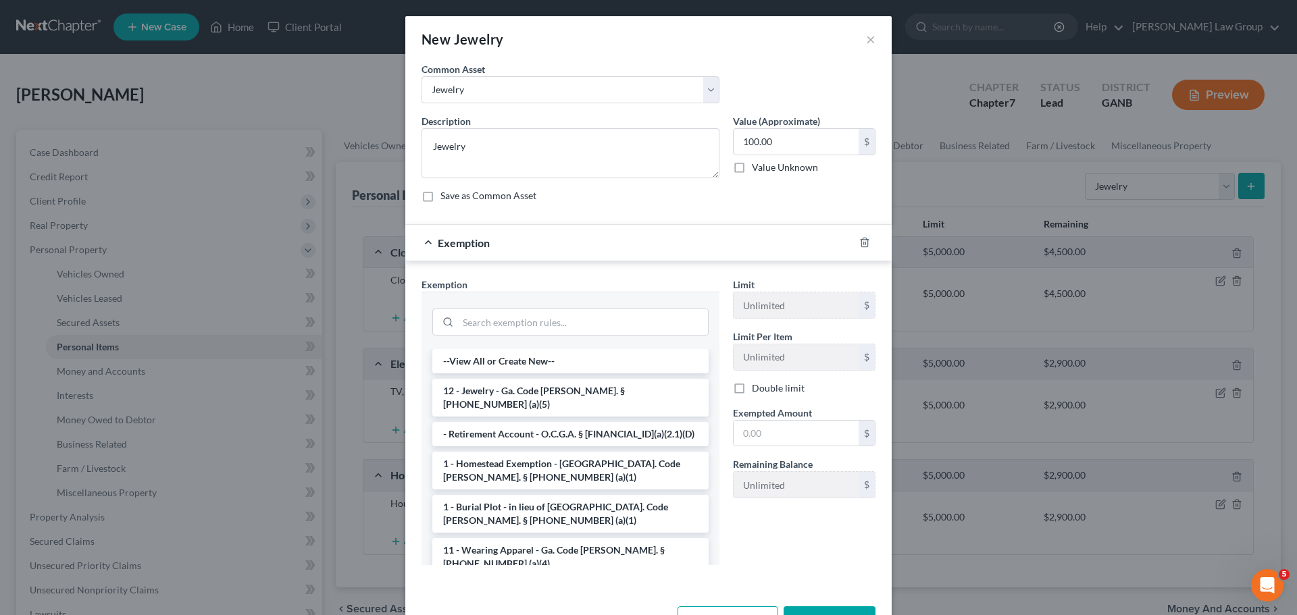
drag, startPoint x: 482, startPoint y: 399, endPoint x: 761, endPoint y: 452, distance: 284.1
click at [482, 398] on li "12 - Jewelry - Ga. Code [PERSON_NAME]. § [PHONE_NUMBER] (a)(5)" at bounding box center [570, 398] width 276 height 38
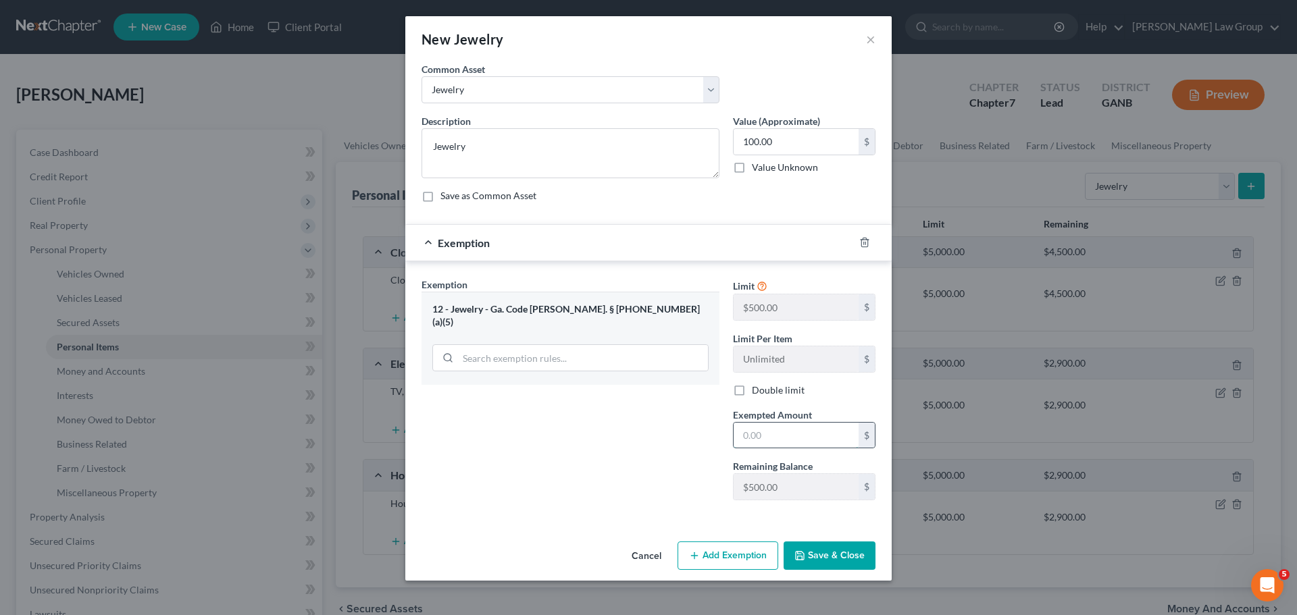
click at [778, 446] on input "text" at bounding box center [796, 436] width 125 height 26
type input "100"
click at [809, 570] on div "Cancel Add Exemption Save & Close" at bounding box center [648, 558] width 486 height 45
click at [815, 551] on button "Save & Close" at bounding box center [830, 556] width 92 height 28
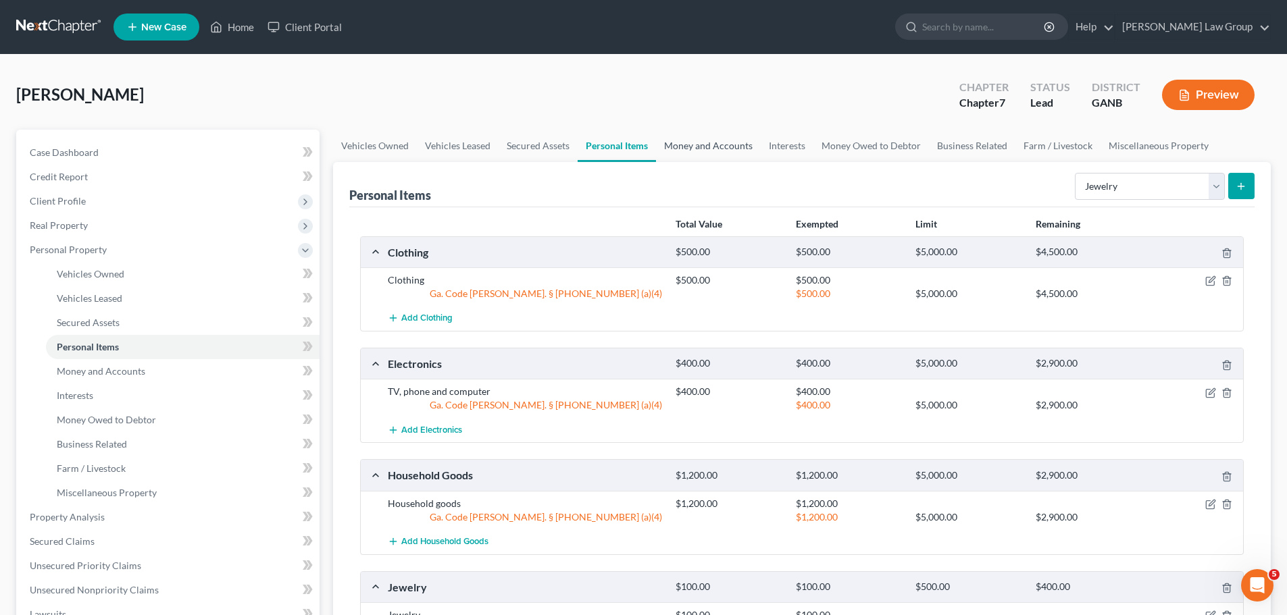
click at [740, 149] on link "Money and Accounts" at bounding box center [708, 146] width 105 height 32
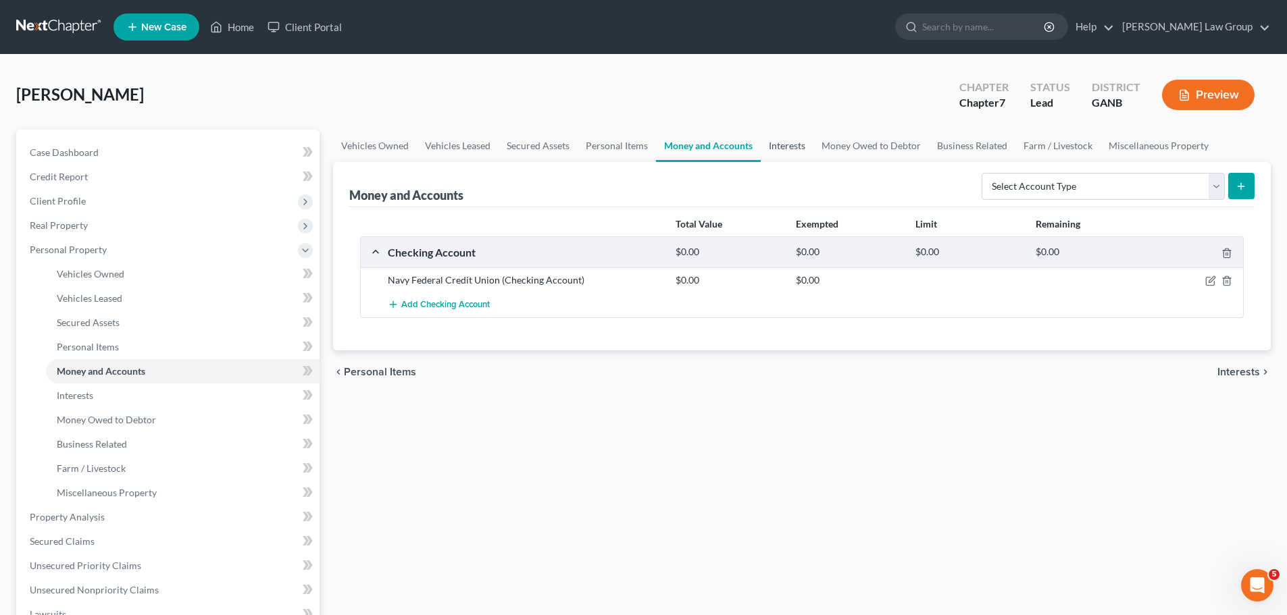
click at [778, 135] on link "Interests" at bounding box center [787, 146] width 53 height 32
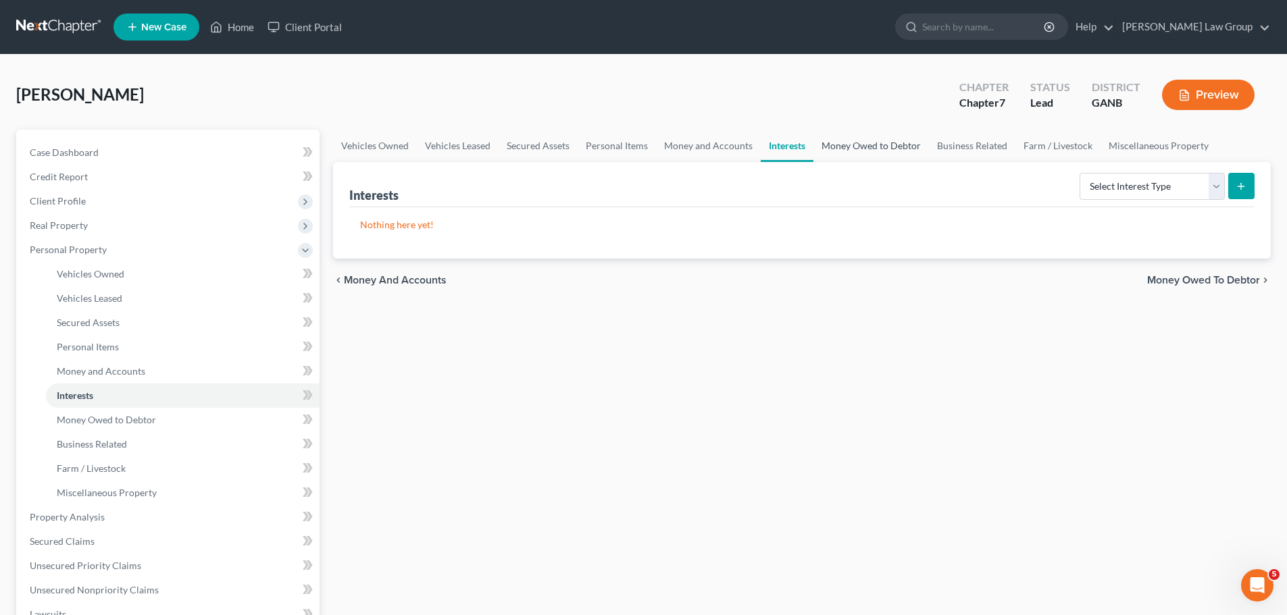
click at [888, 141] on link "Money Owed to Debtor" at bounding box center [871, 146] width 116 height 32
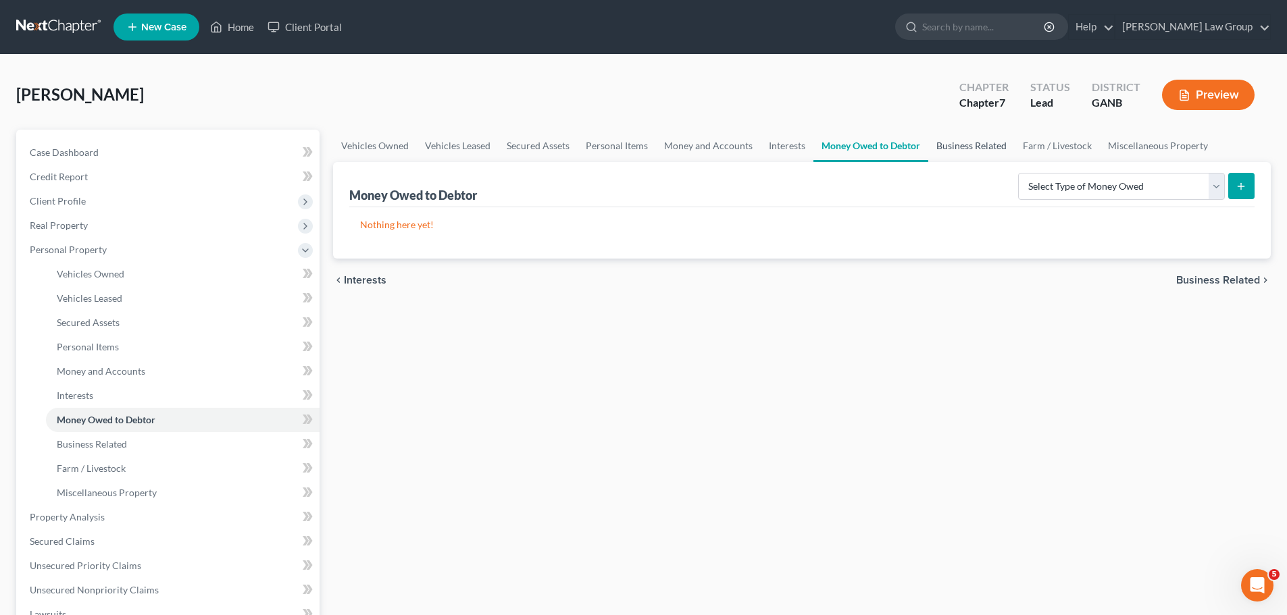
click at [965, 145] on link "Business Related" at bounding box center [971, 146] width 86 height 32
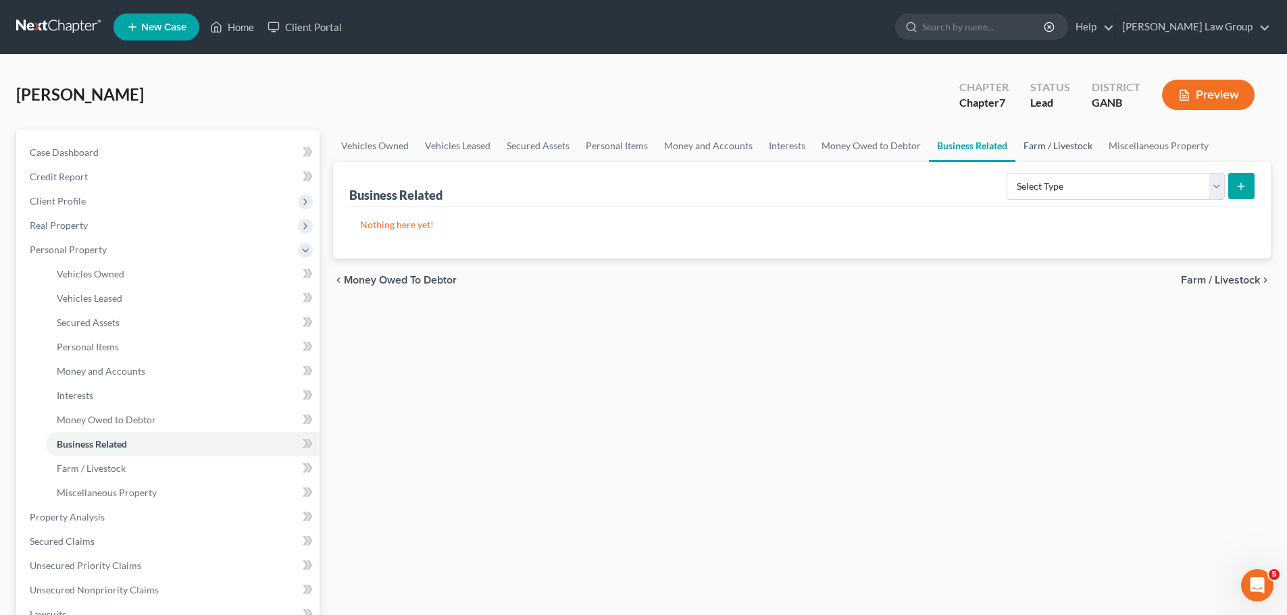
click at [1041, 147] on link "Farm / Livestock" at bounding box center [1057, 146] width 85 height 32
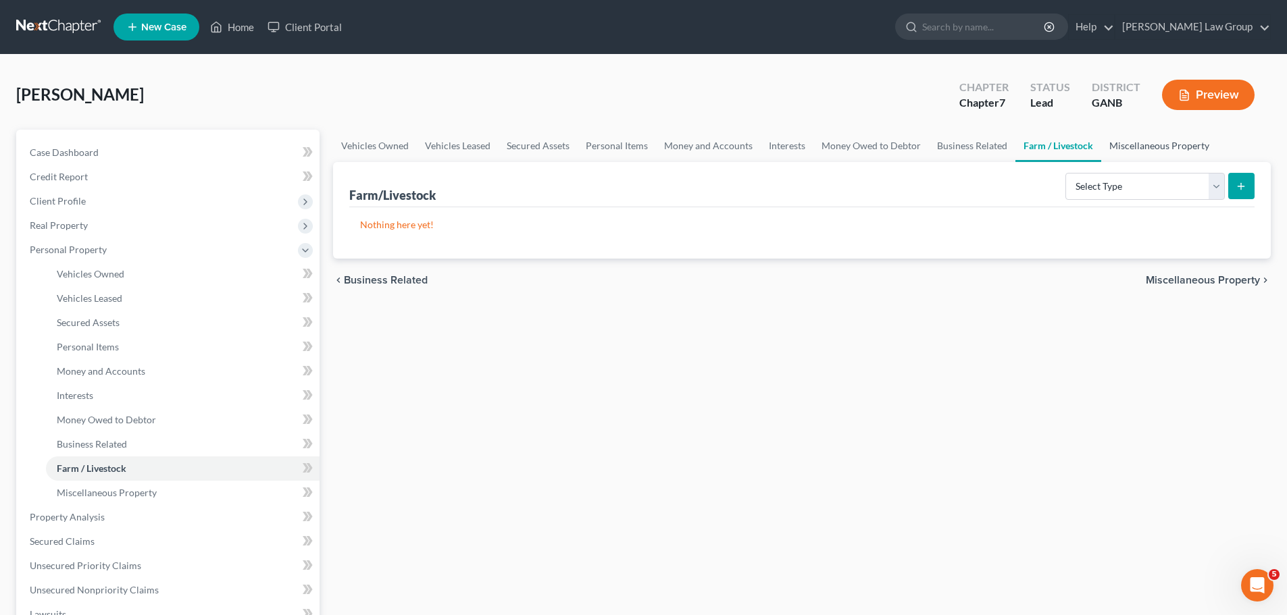
click at [1132, 146] on link "Miscellaneous Property" at bounding box center [1159, 146] width 116 height 32
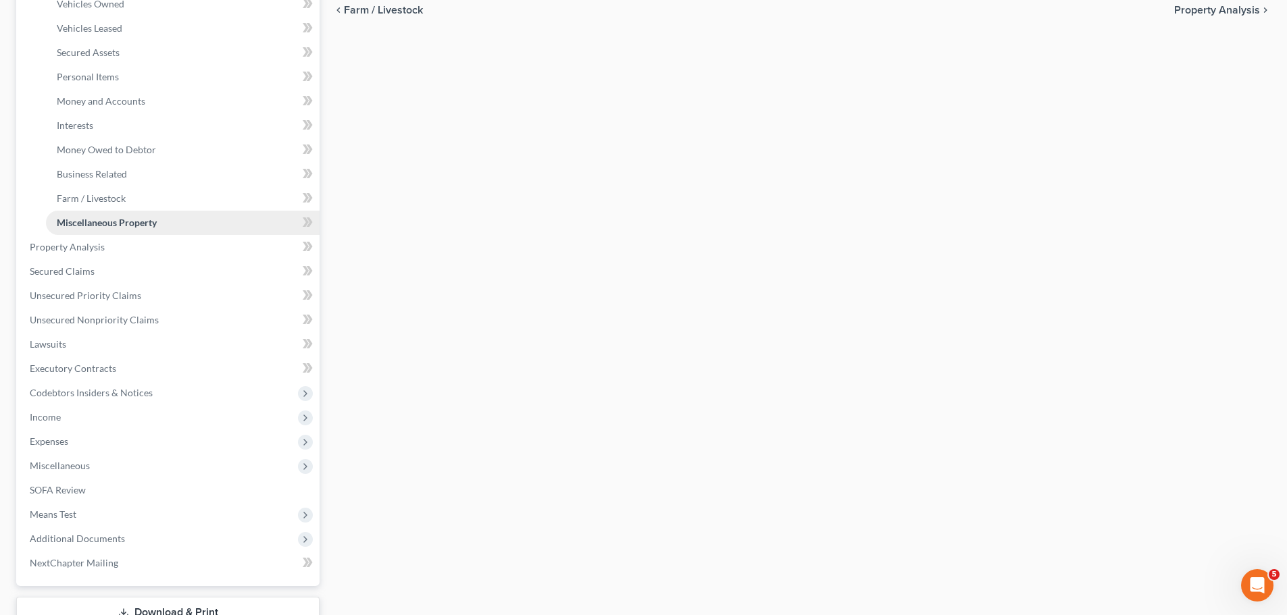
scroll to position [338, 0]
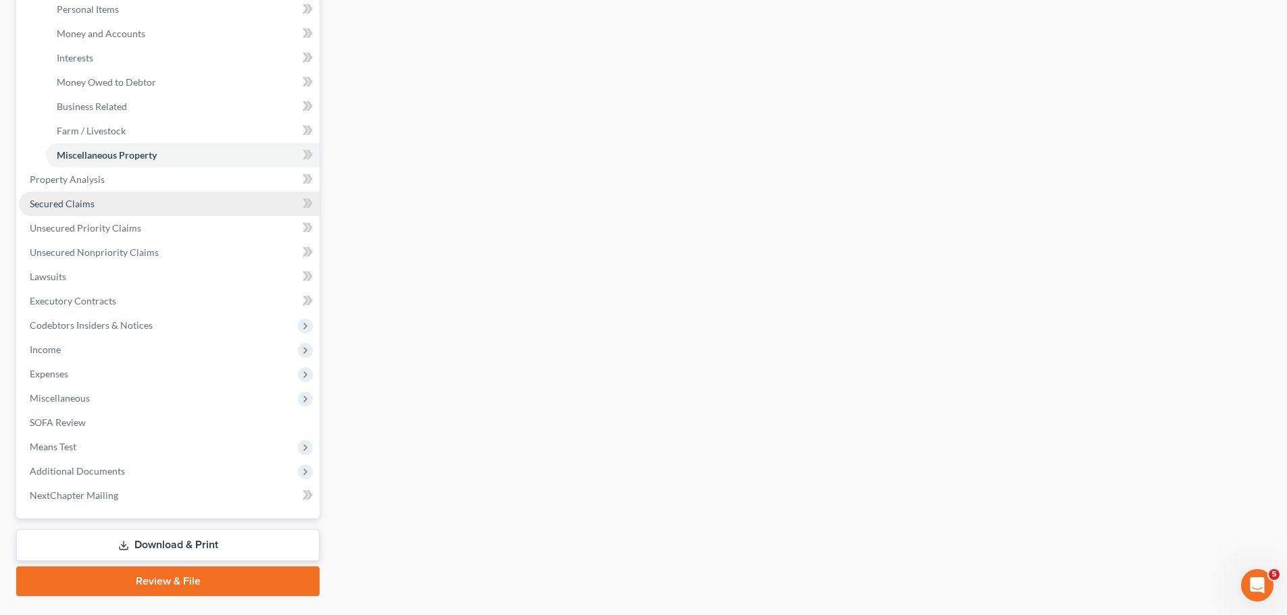
click at [115, 213] on link "Secured Claims" at bounding box center [169, 204] width 301 height 24
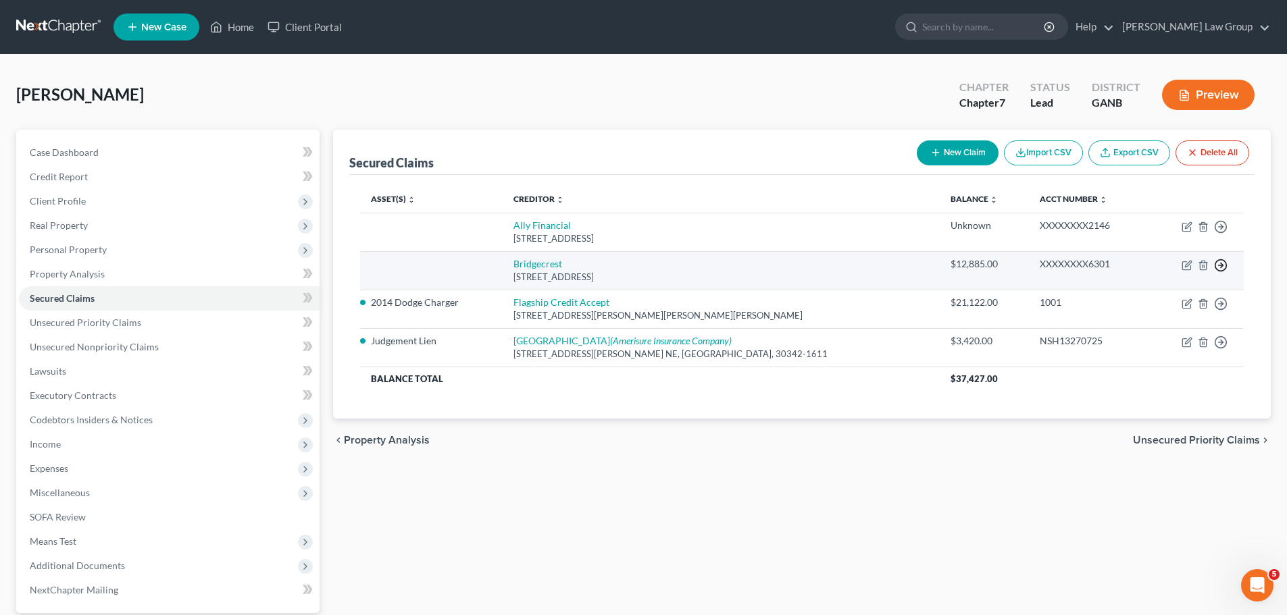
click at [1222, 234] on icon "button" at bounding box center [1221, 227] width 14 height 14
click at [1123, 301] on link "Move to F" at bounding box center [1158, 297] width 113 height 23
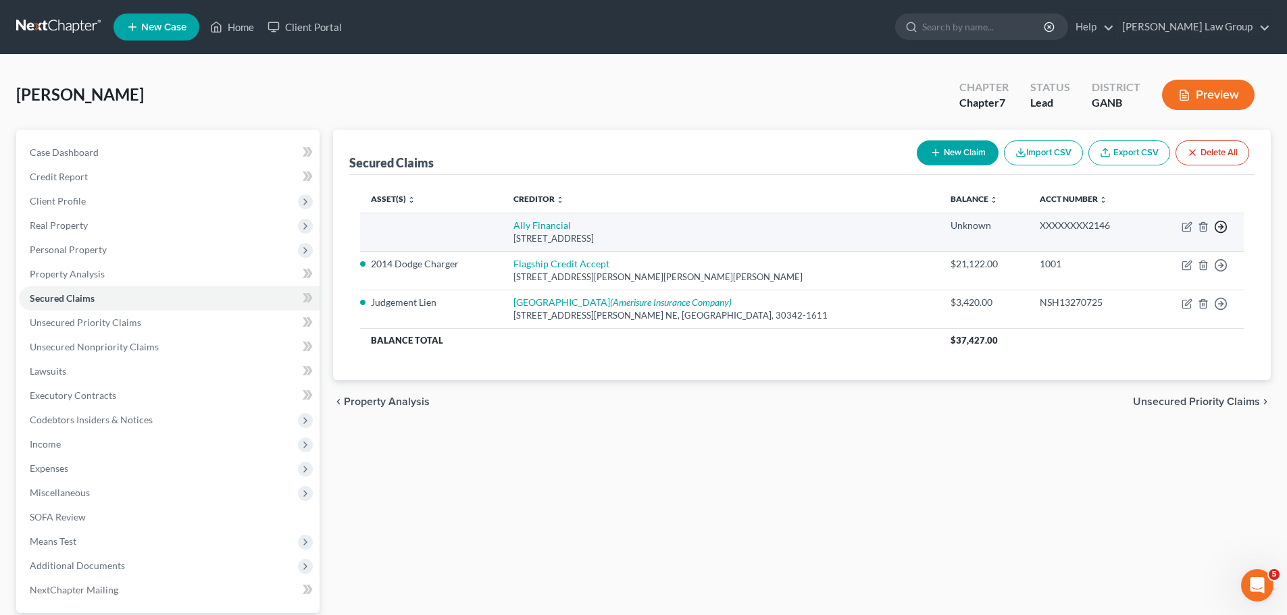
click at [1223, 224] on icon "button" at bounding box center [1221, 227] width 14 height 14
click at [1138, 264] on link "Move to F" at bounding box center [1158, 259] width 113 height 23
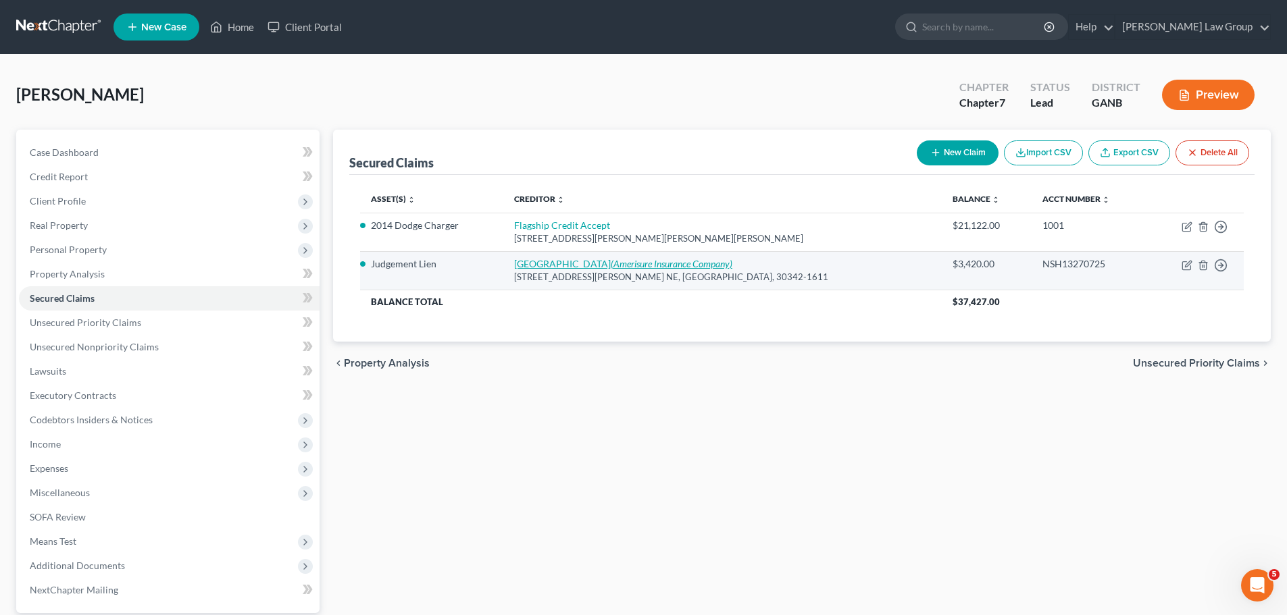
click at [610, 259] on link "[GEOGRAPHIC_DATA] (Amerisure Insurance Company)" at bounding box center [623, 263] width 218 height 11
select select "3"
select select "0"
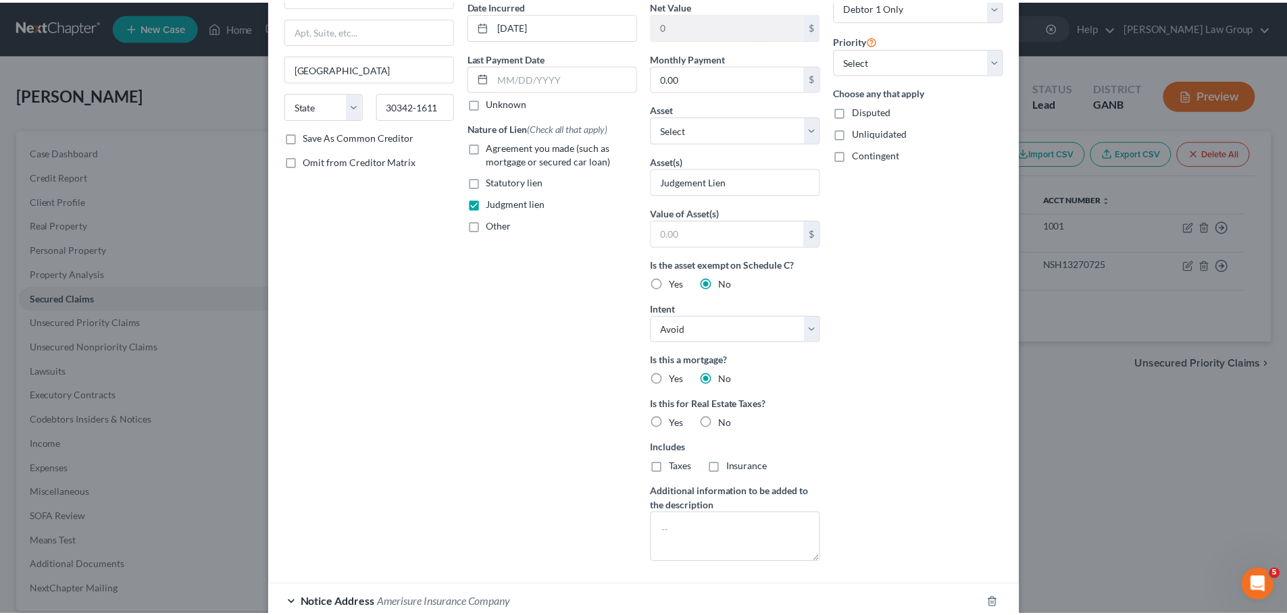
scroll to position [255, 0]
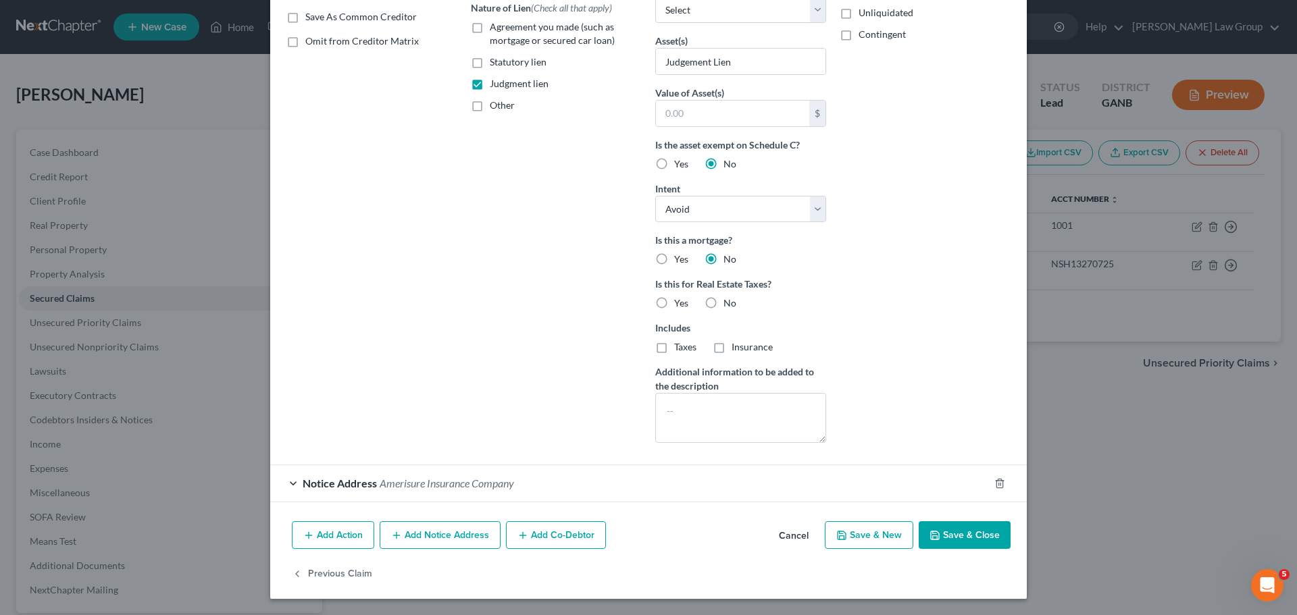
click at [723, 301] on label "No" at bounding box center [729, 304] width 13 height 14
click at [729, 301] on input "No" at bounding box center [733, 301] width 9 height 9
radio input "true"
click at [938, 544] on button "Save & Close" at bounding box center [965, 536] width 92 height 28
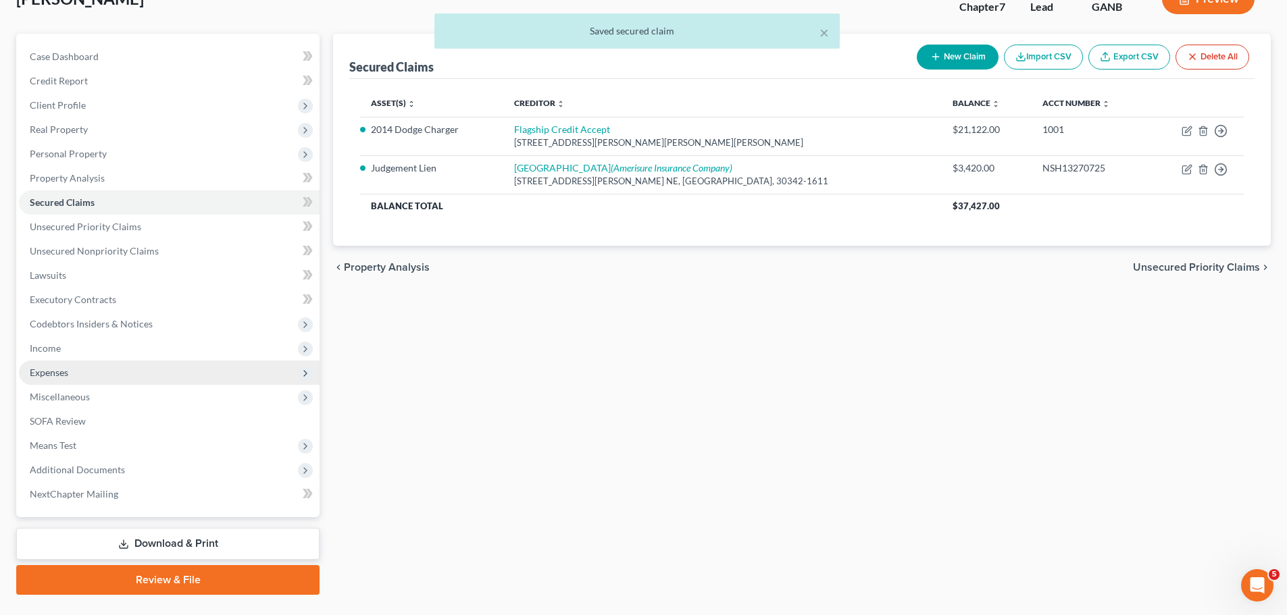
scroll to position [127, 0]
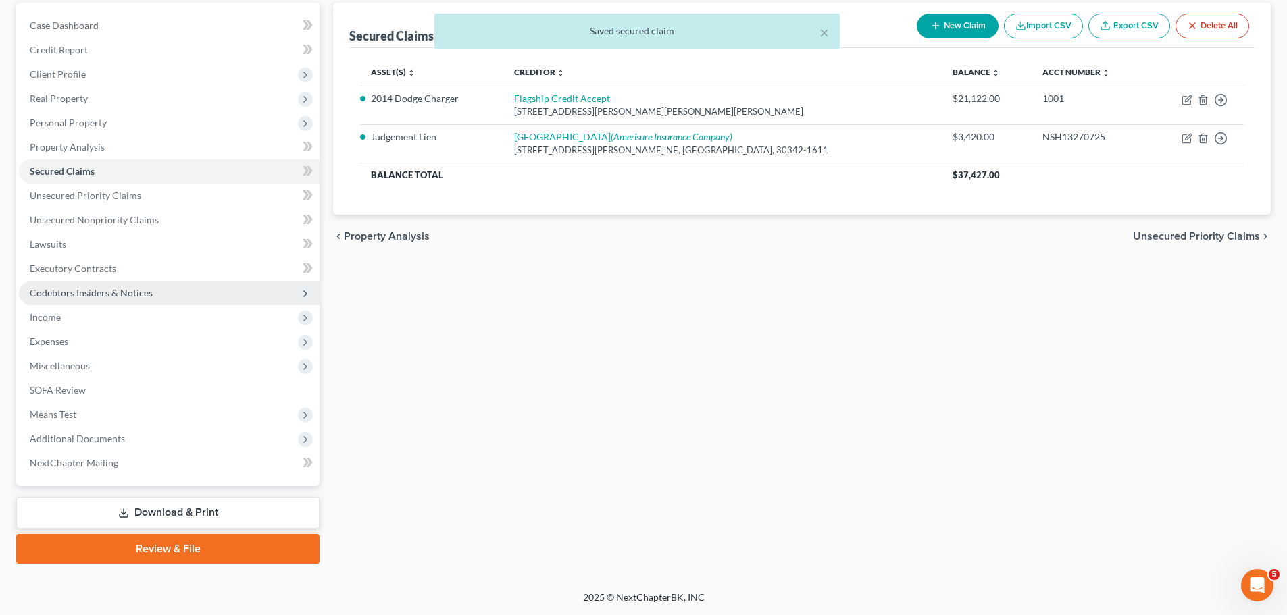
click at [143, 288] on span "Codebtors Insiders & Notices" at bounding box center [91, 292] width 123 height 11
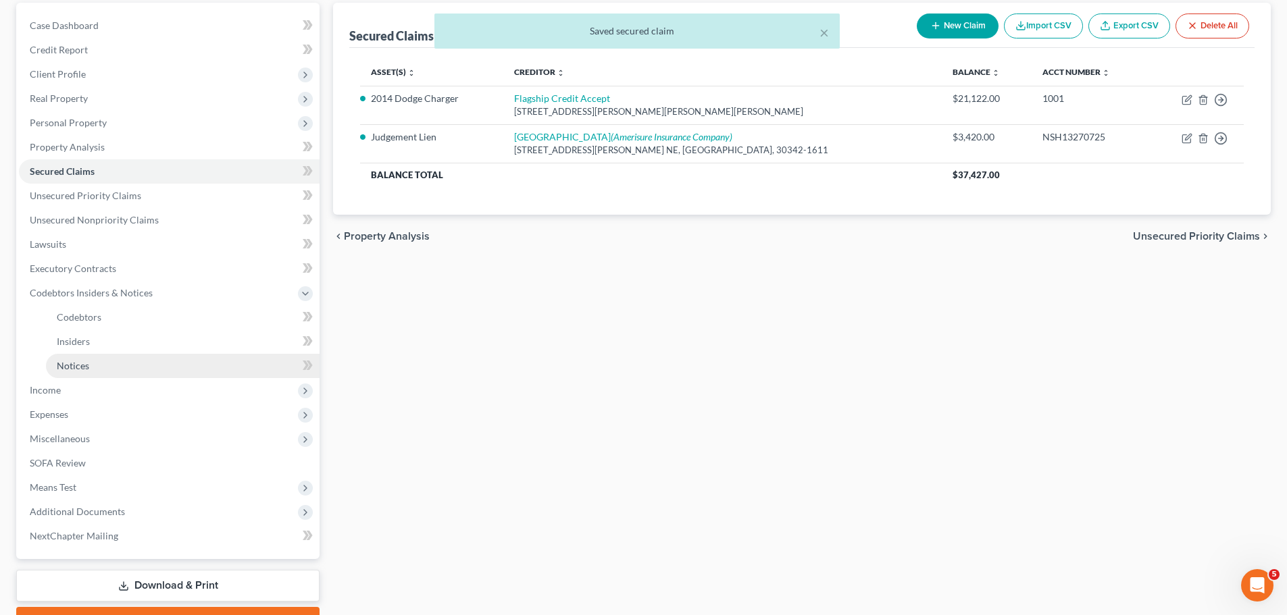
click at [136, 363] on link "Notices" at bounding box center [183, 366] width 274 height 24
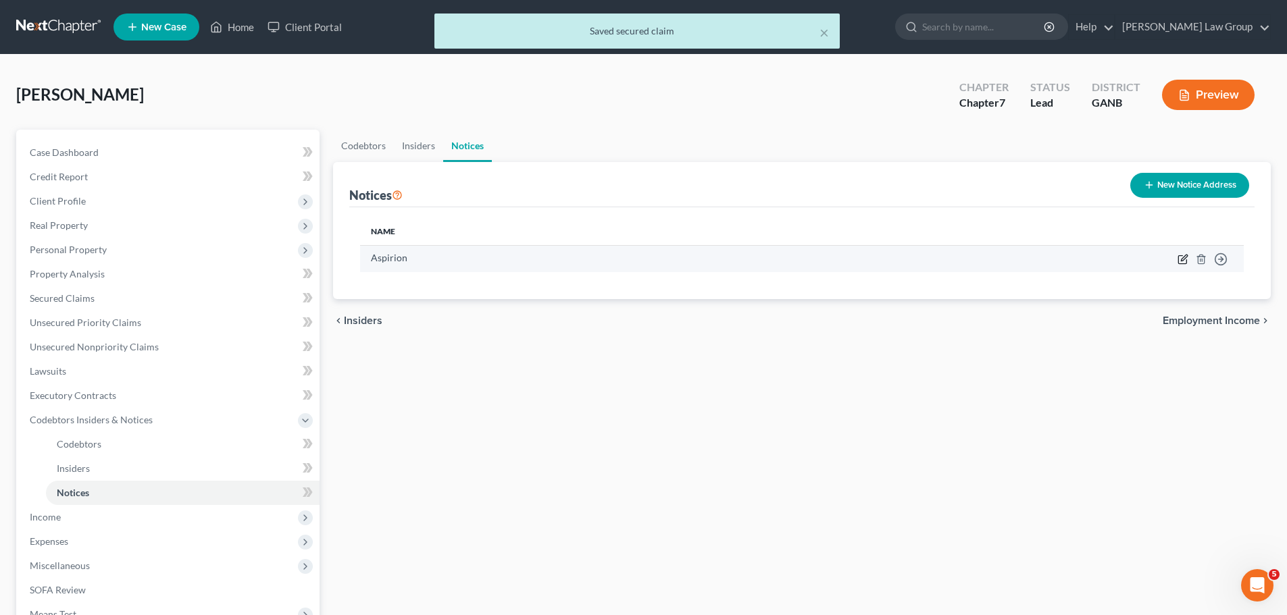
click at [1188, 259] on icon "button" at bounding box center [1182, 259] width 11 height 11
select select "10"
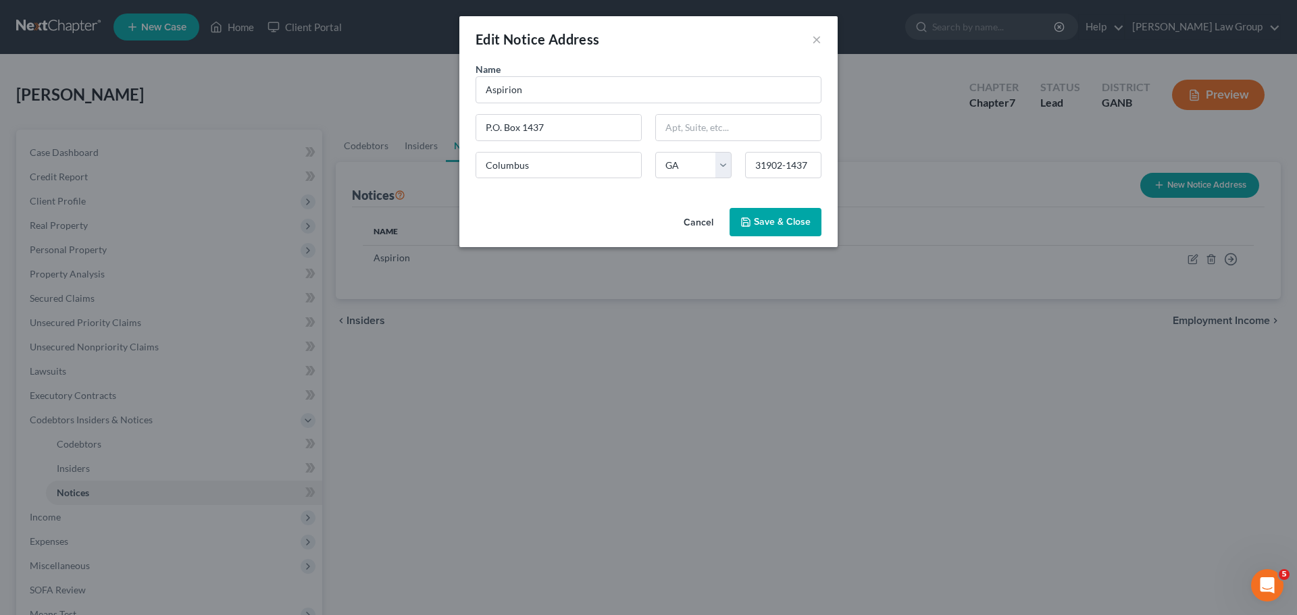
click at [795, 228] on button "Save & Close" at bounding box center [776, 222] width 92 height 28
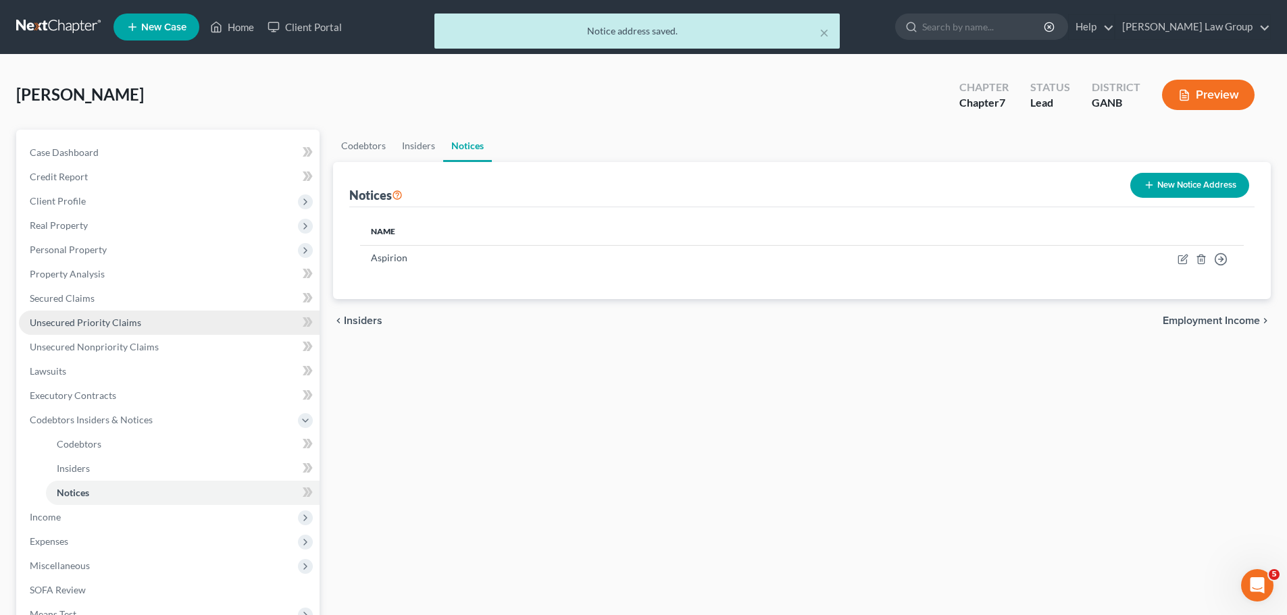
click at [91, 320] on span "Unsecured Priority Claims" at bounding box center [85, 322] width 111 height 11
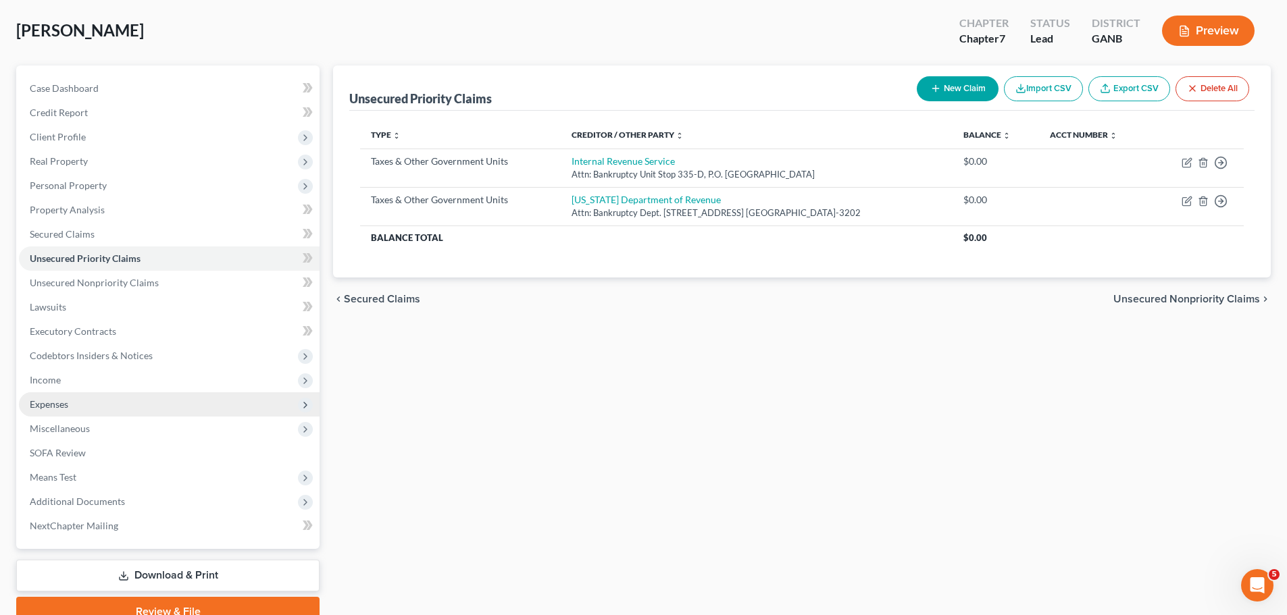
scroll to position [127, 0]
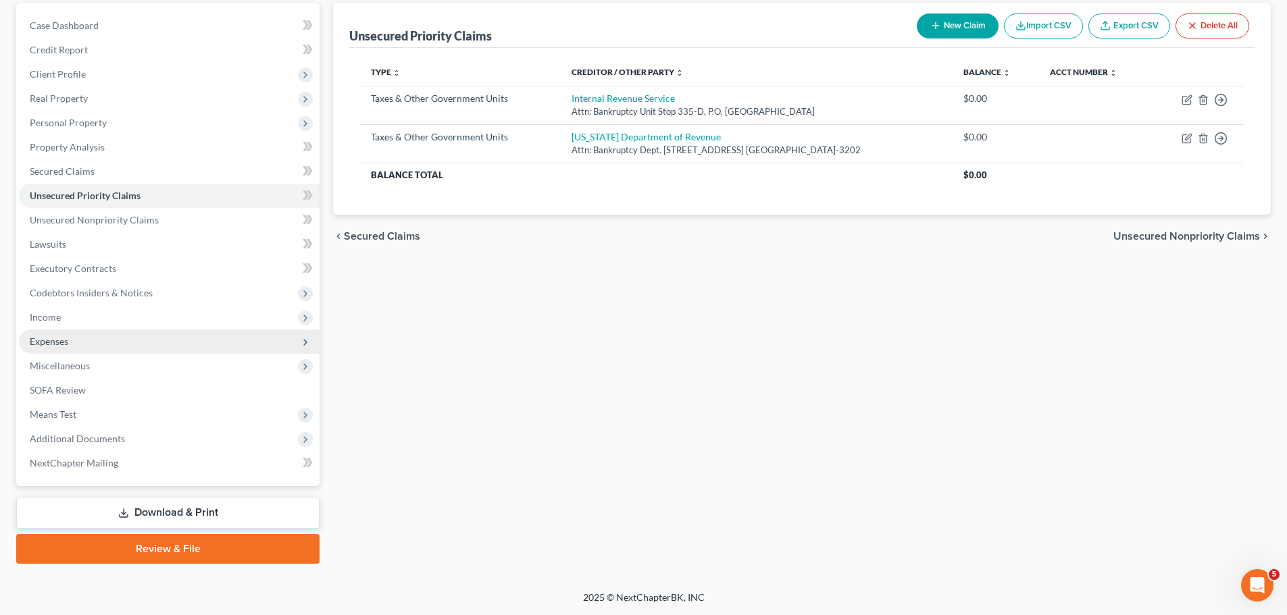
click at [86, 351] on span "Expenses" at bounding box center [169, 342] width 301 height 24
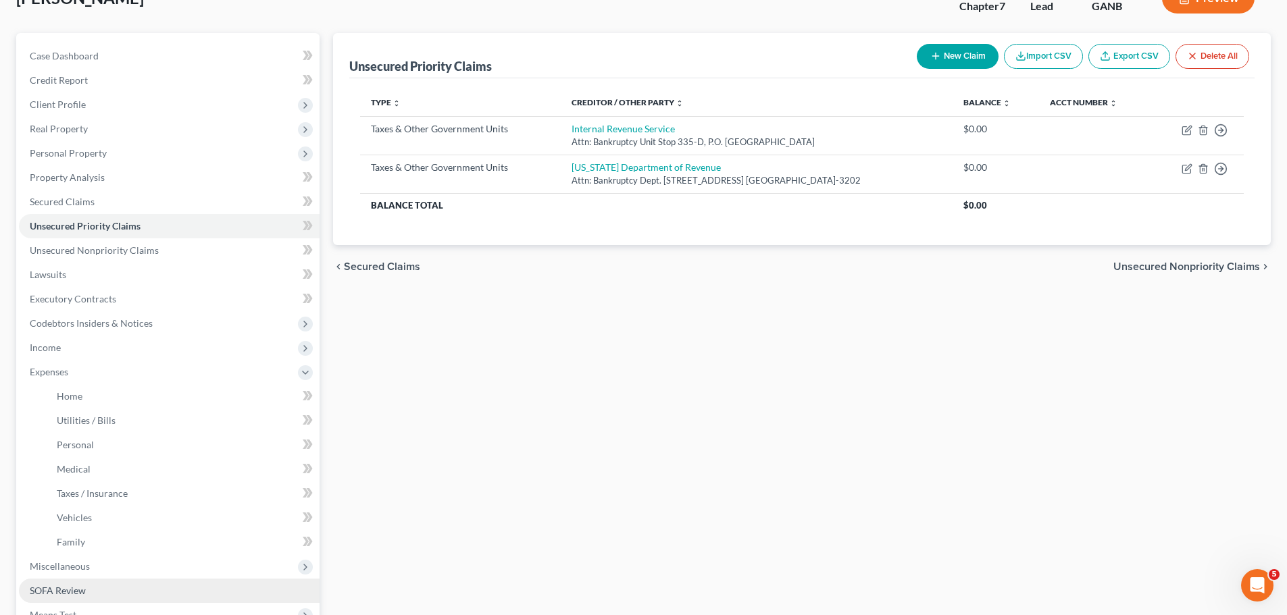
scroll to position [270, 0]
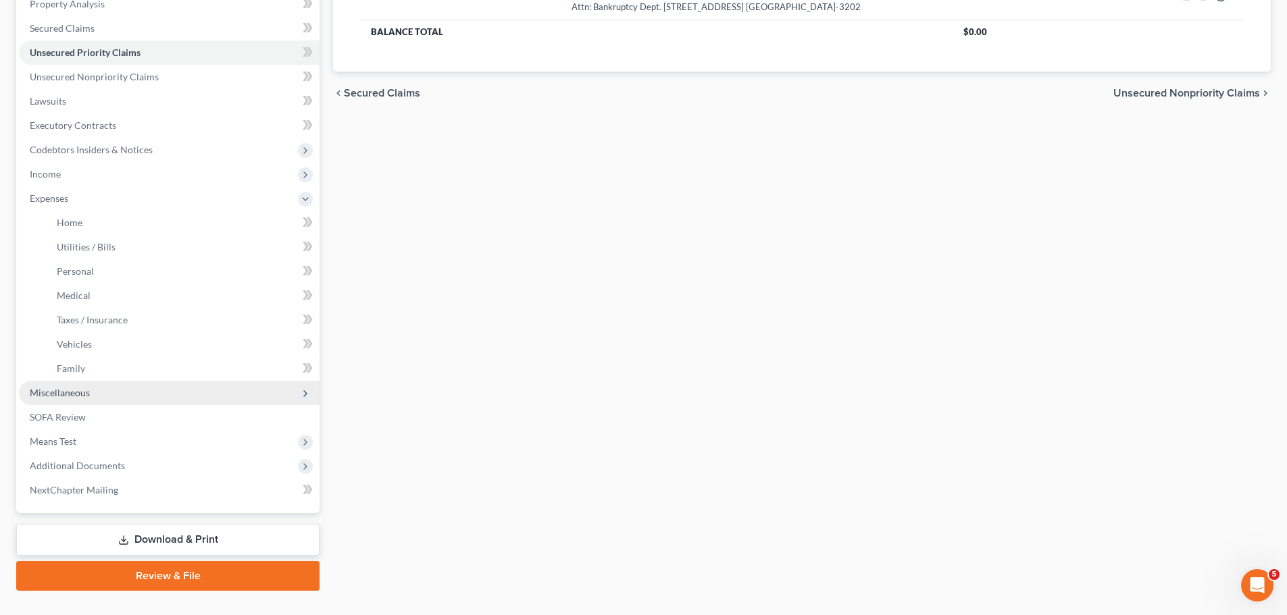
drag, startPoint x: 130, startPoint y: 391, endPoint x: 177, endPoint y: 390, distance: 47.3
click at [130, 391] on span "Miscellaneous" at bounding box center [169, 393] width 301 height 24
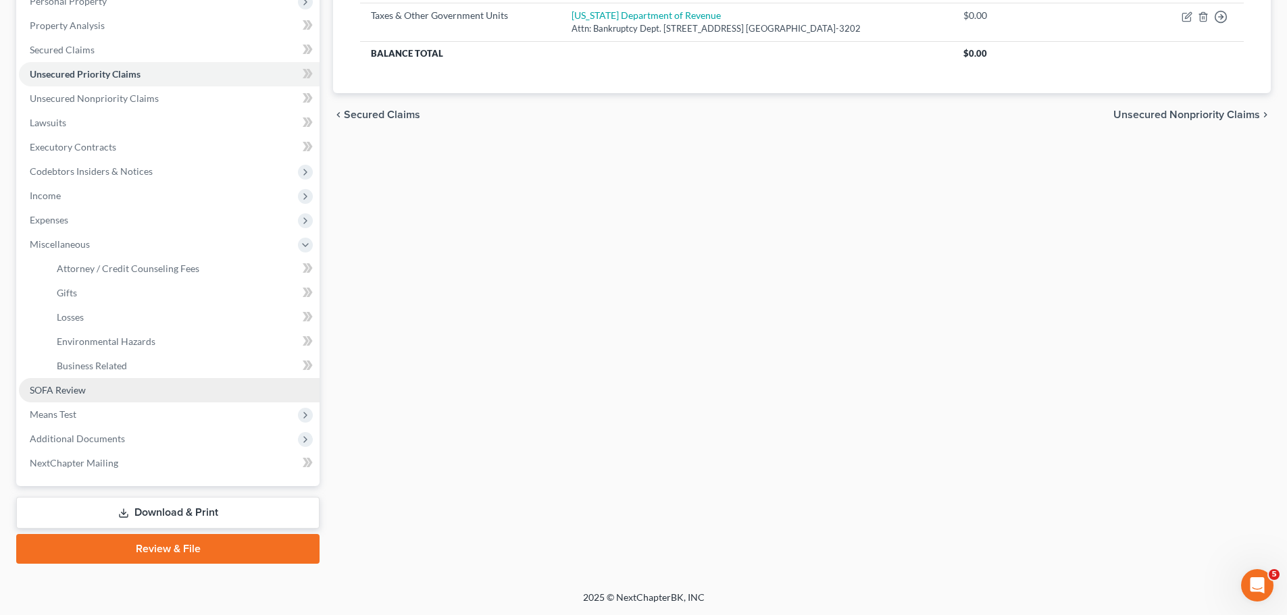
scroll to position [249, 0]
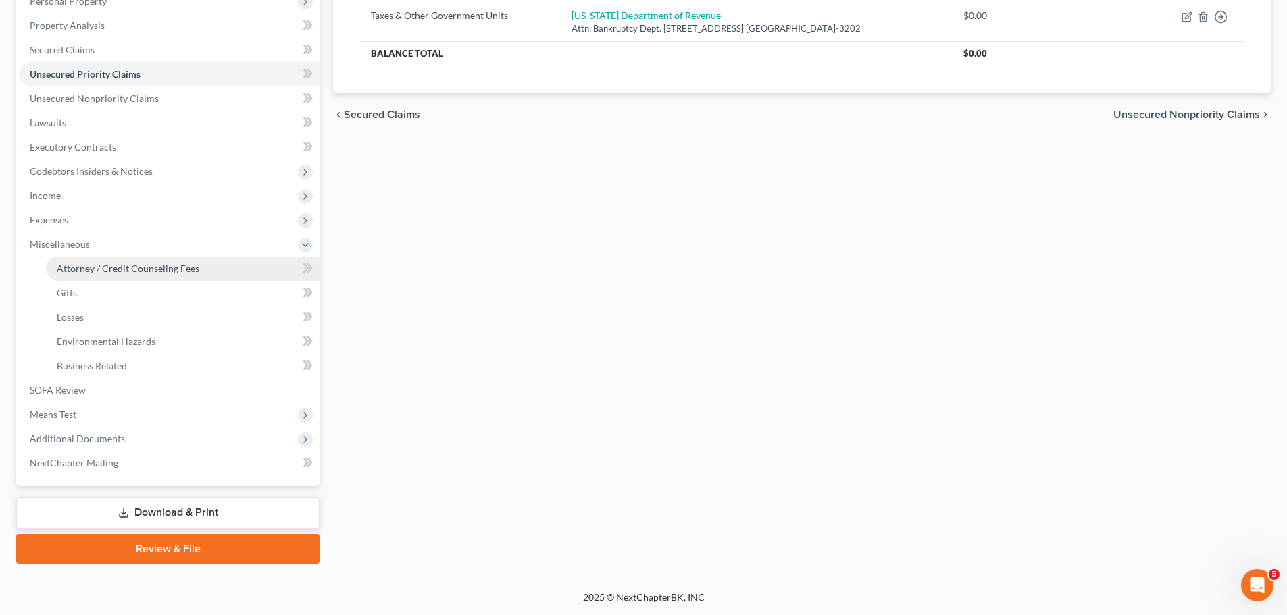
click at [208, 270] on link "Attorney / Credit Counseling Fees" at bounding box center [183, 269] width 274 height 24
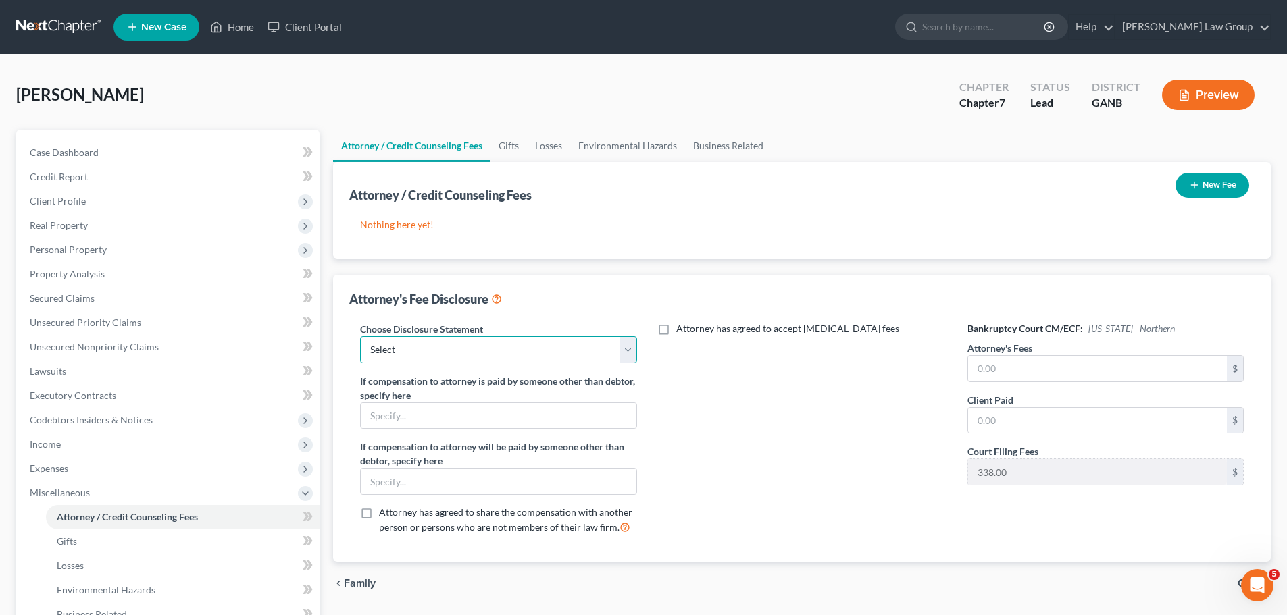
click at [530, 353] on select "Select Attorney Disclosure Statement Chapter 7 Attorney Fee Disclosure Statement" at bounding box center [498, 349] width 276 height 27
select select "0"
click at [360, 336] on select "Select Attorney Disclosure Statement Chapter 7 Attorney Fee Disclosure Statement" at bounding box center [498, 349] width 276 height 27
click at [1194, 186] on icon "button" at bounding box center [1194, 185] width 11 height 11
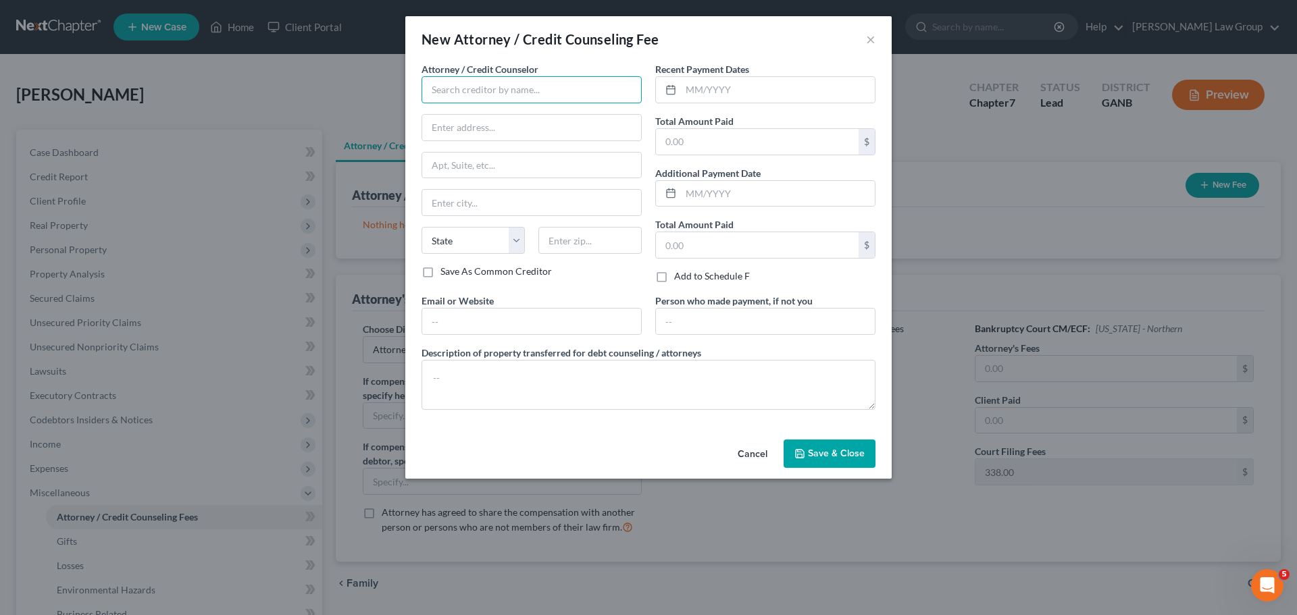
click at [479, 93] on input "text" at bounding box center [532, 89] width 220 height 27
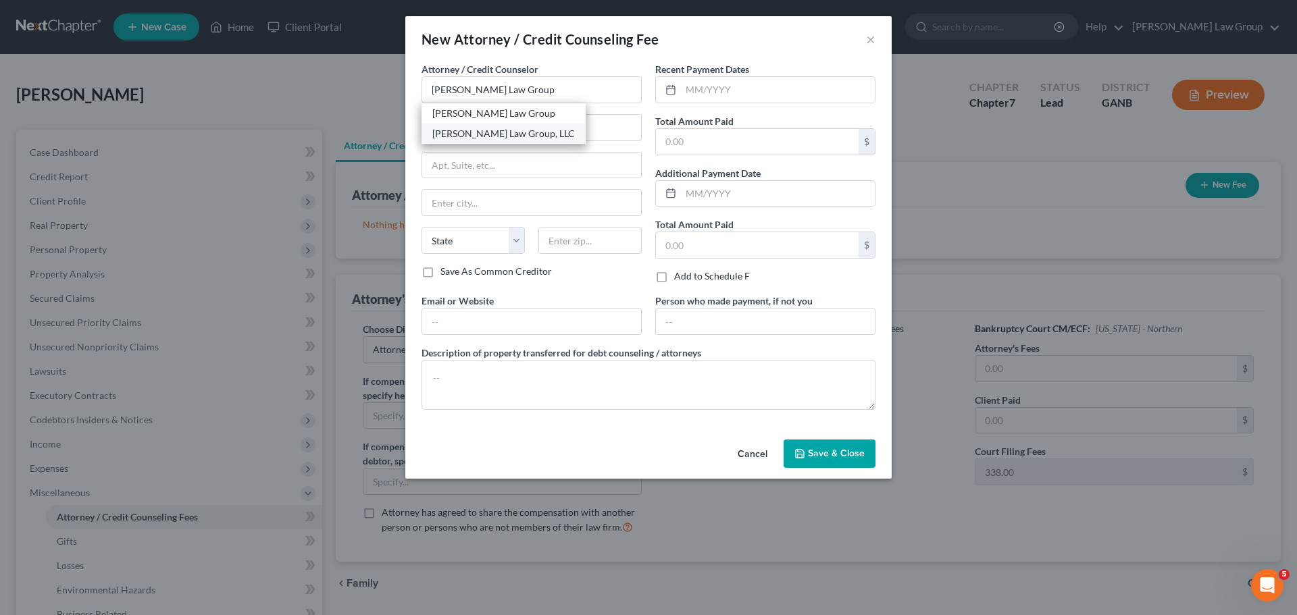
click at [536, 130] on div "[PERSON_NAME] Law Group, LLC" at bounding box center [503, 134] width 143 height 14
type input "[PERSON_NAME] Law Group, LLC"
type input "[STREET_ADDRESS][PERSON_NAME]"
type input "[GEOGRAPHIC_DATA]"
select select "10"
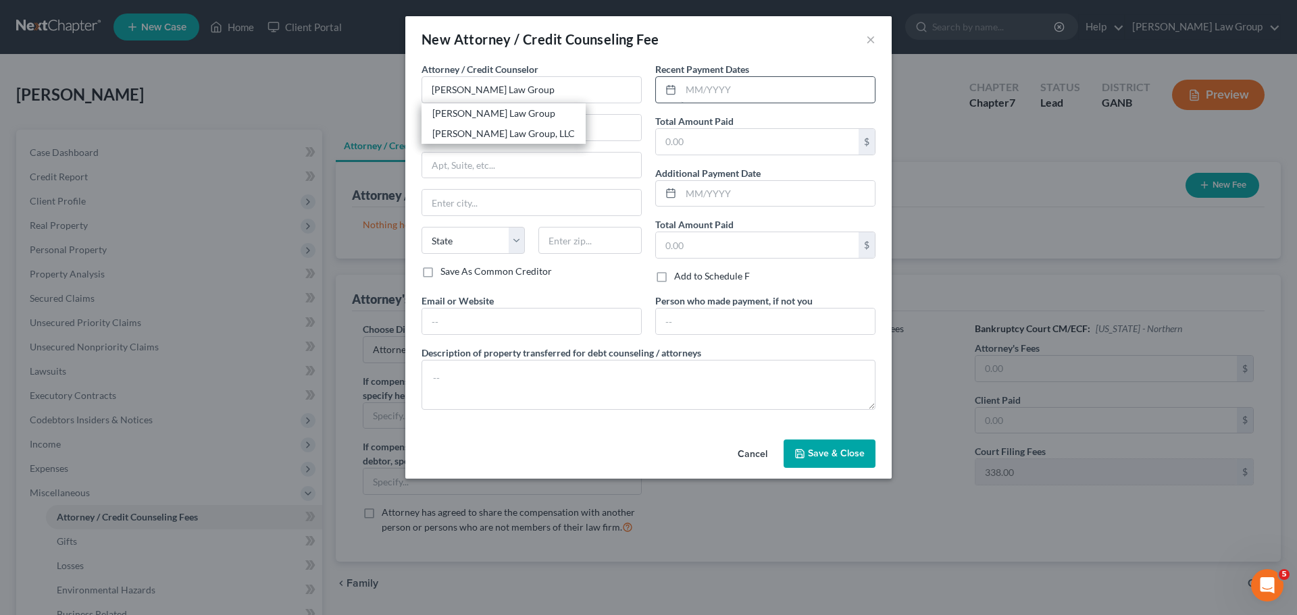
type input "30341"
click at [727, 82] on input "text" at bounding box center [778, 90] width 194 height 26
type input "08/2025"
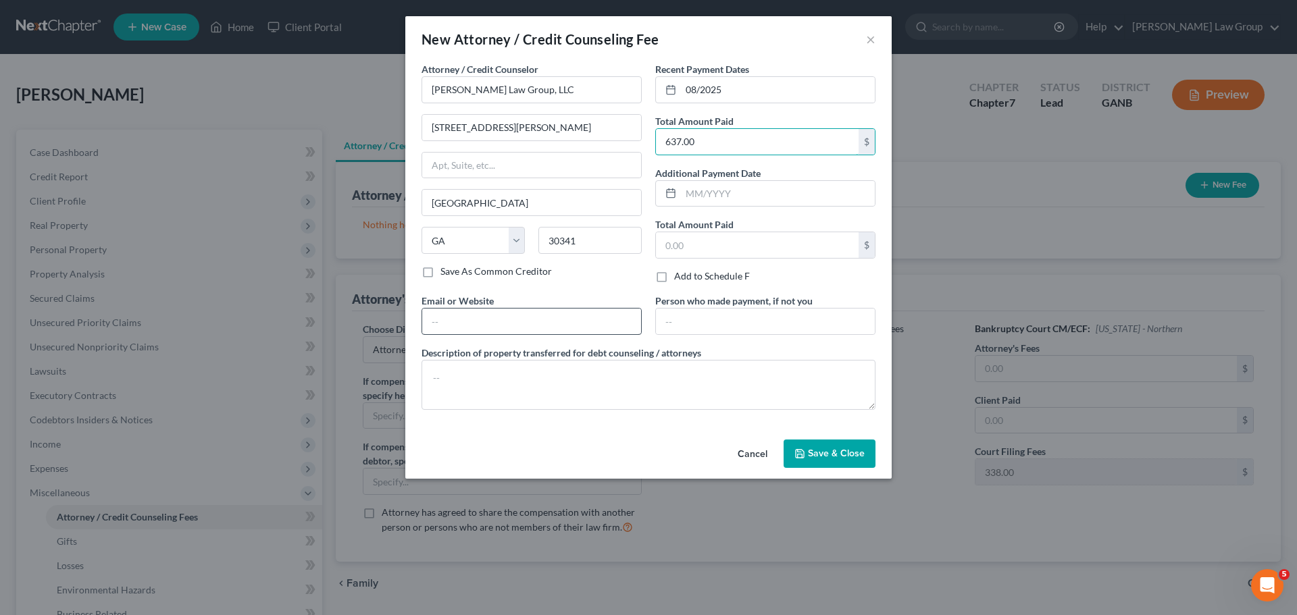
type input "637.00"
click at [486, 326] on input "text" at bounding box center [531, 322] width 219 height 26
type input "[DOMAIN_NAME]"
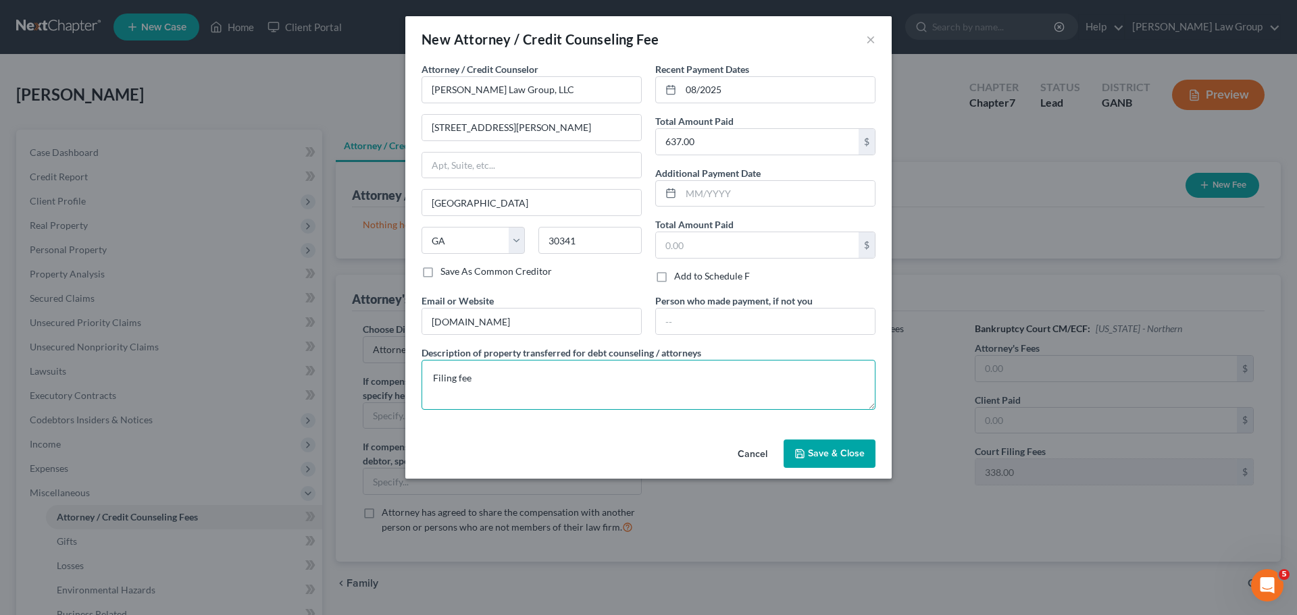
type textarea "Filing fee"
click at [821, 442] on button "Save & Close" at bounding box center [830, 454] width 92 height 28
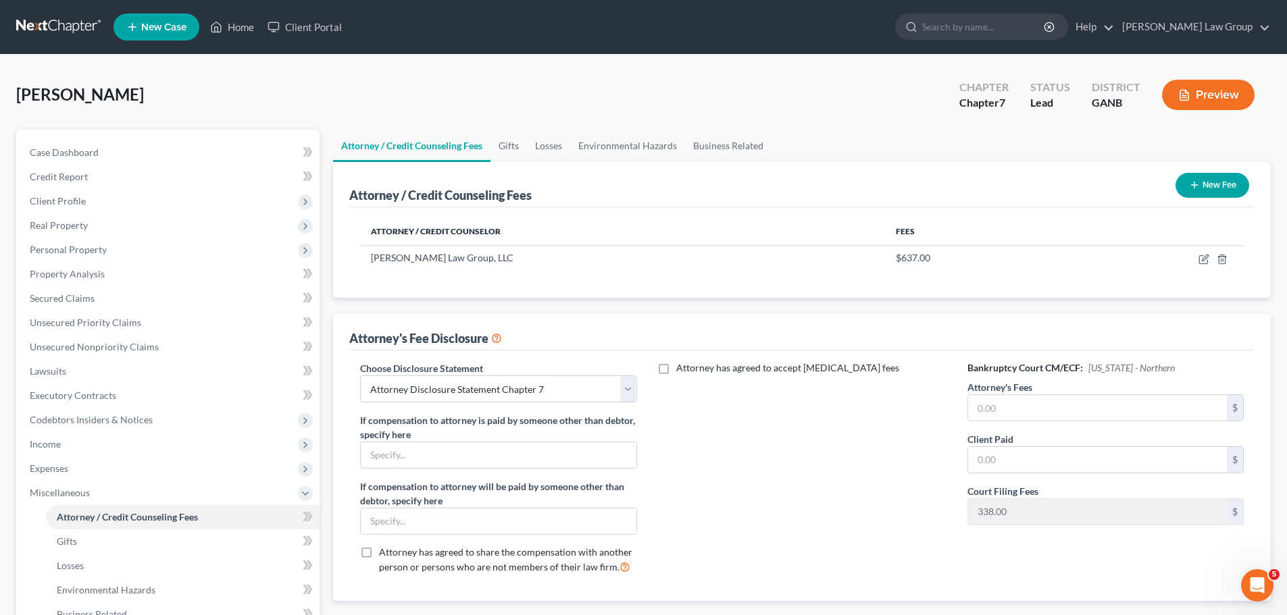
click at [1203, 185] on button "New Fee" at bounding box center [1212, 185] width 74 height 25
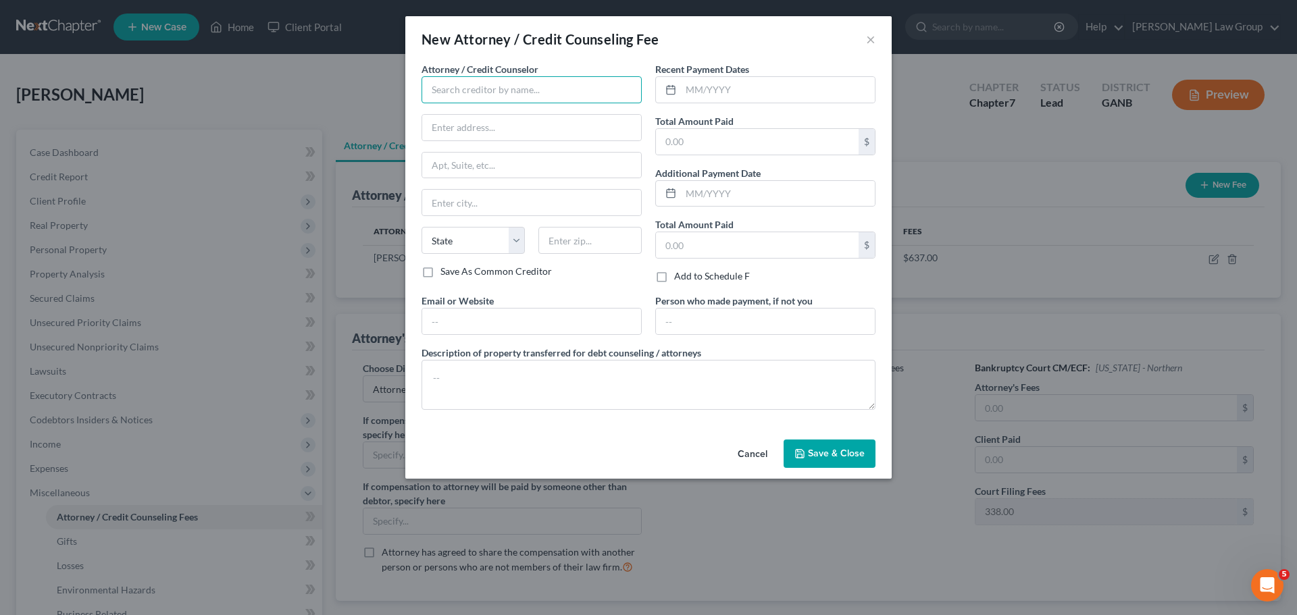
click at [462, 81] on input "text" at bounding box center [532, 89] width 220 height 27
click at [507, 115] on div "Abacus Credit Counseling" at bounding box center [502, 114] width 141 height 14
type input "Abacus Credit Counseling"
type input "[STREET_ADDRESS]"
type input "Suite 700"
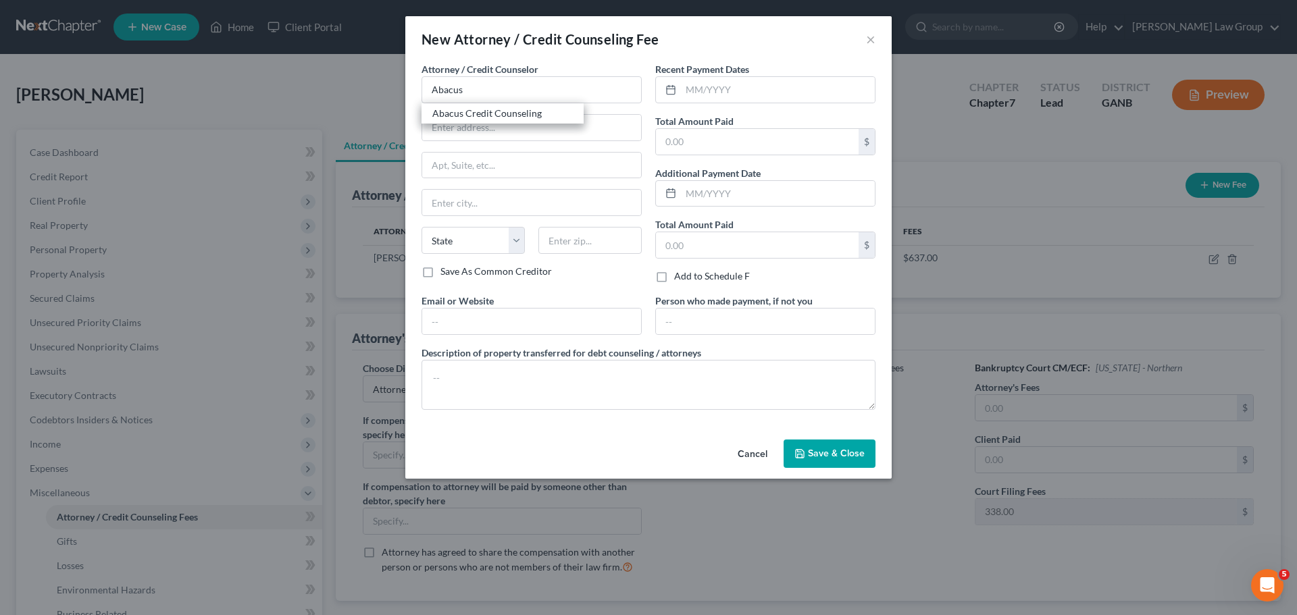
type input "Encino"
select select "4"
type input "91436"
click at [791, 101] on input "text" at bounding box center [778, 90] width 194 height 26
type input "08/2025"
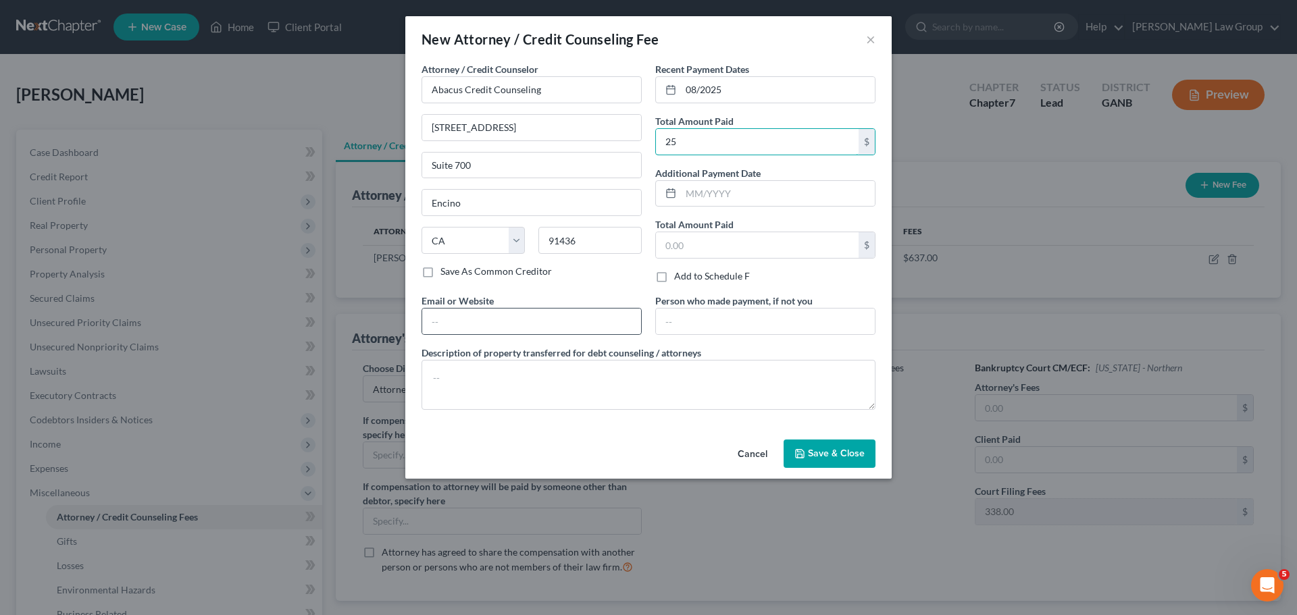
type input "25"
click at [472, 308] on div at bounding box center [532, 321] width 220 height 27
click at [467, 311] on input "text" at bounding box center [531, 322] width 219 height 26
type input "[DOMAIN_NAME]"
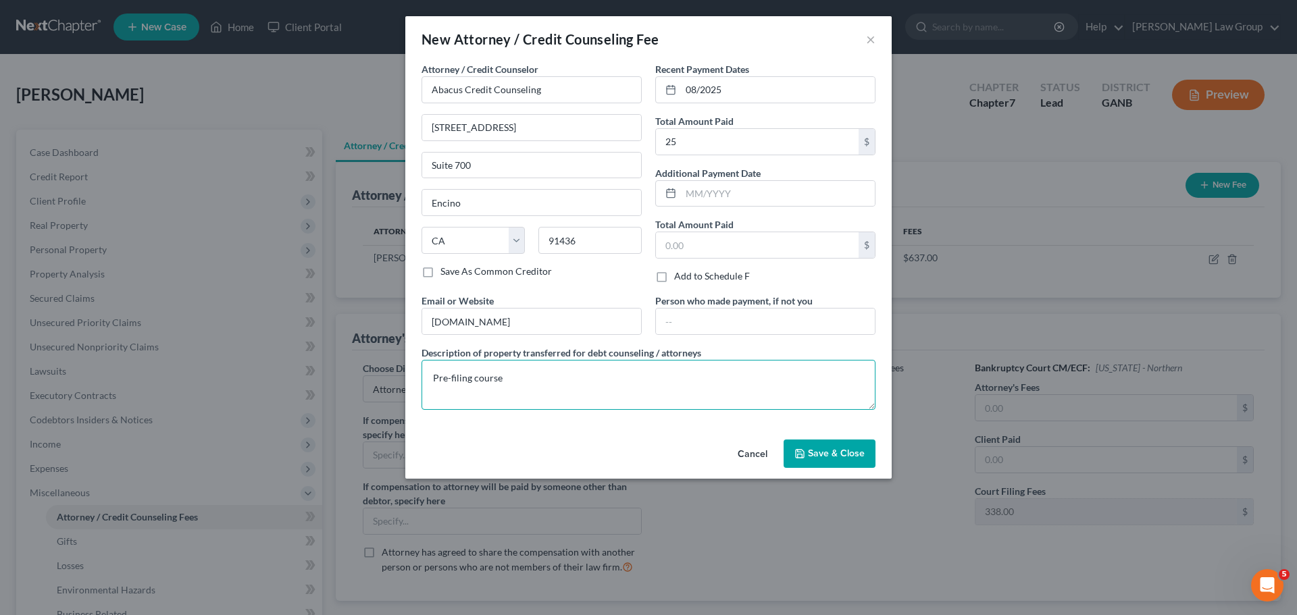
type textarea "Pre-filing course"
click at [804, 450] on icon "button" at bounding box center [799, 454] width 11 height 11
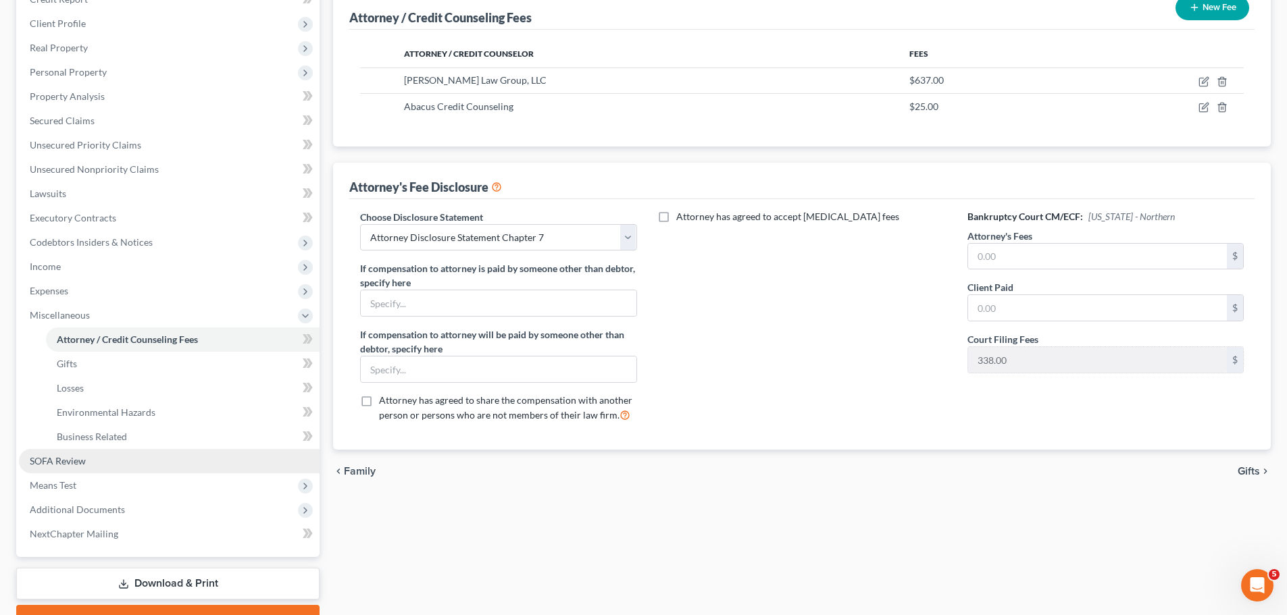
scroll to position [249, 0]
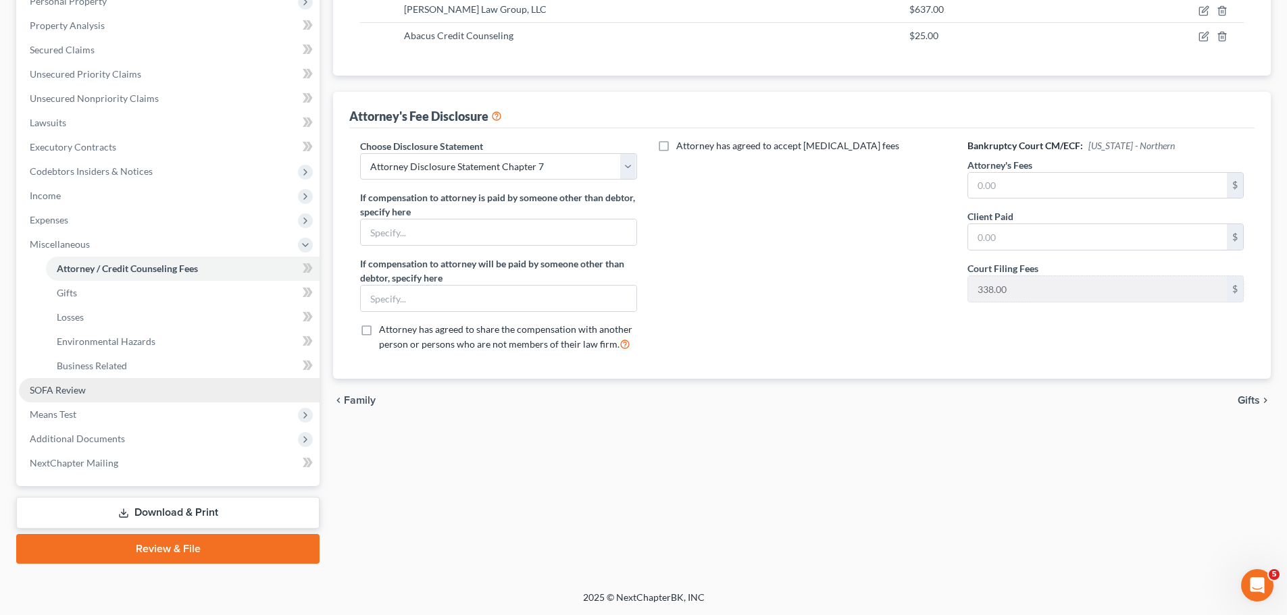
click at [105, 399] on link "SOFA Review" at bounding box center [169, 390] width 301 height 24
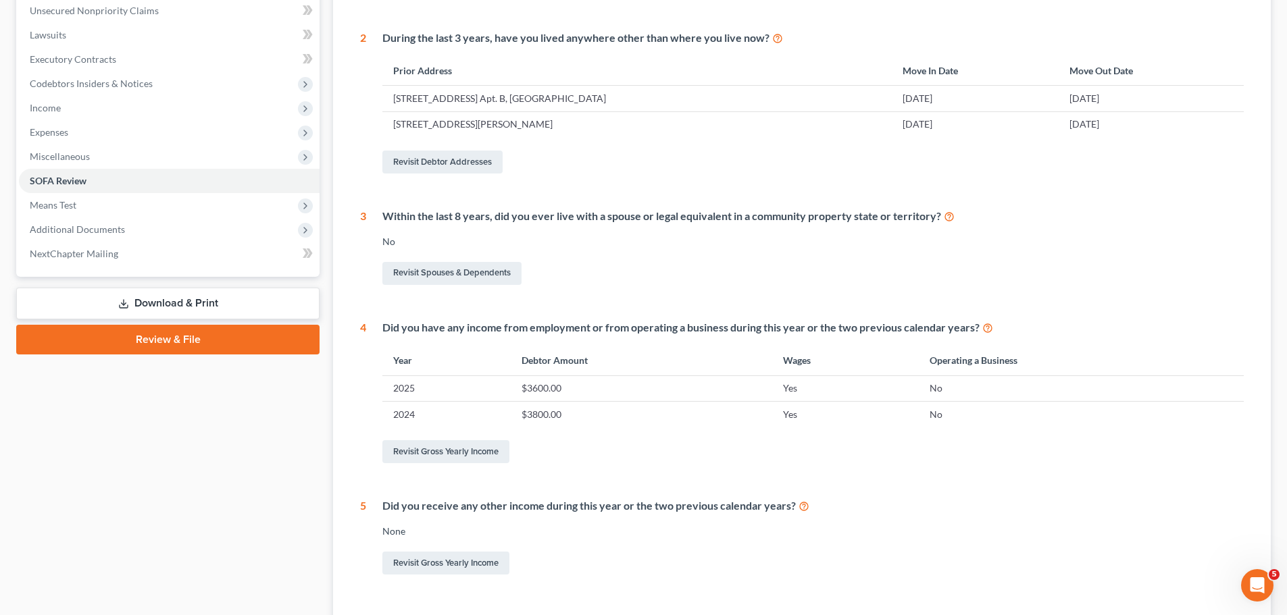
scroll to position [338, 0]
click at [444, 452] on link "Revisit Gross Yearly Income" at bounding box center [445, 450] width 127 height 23
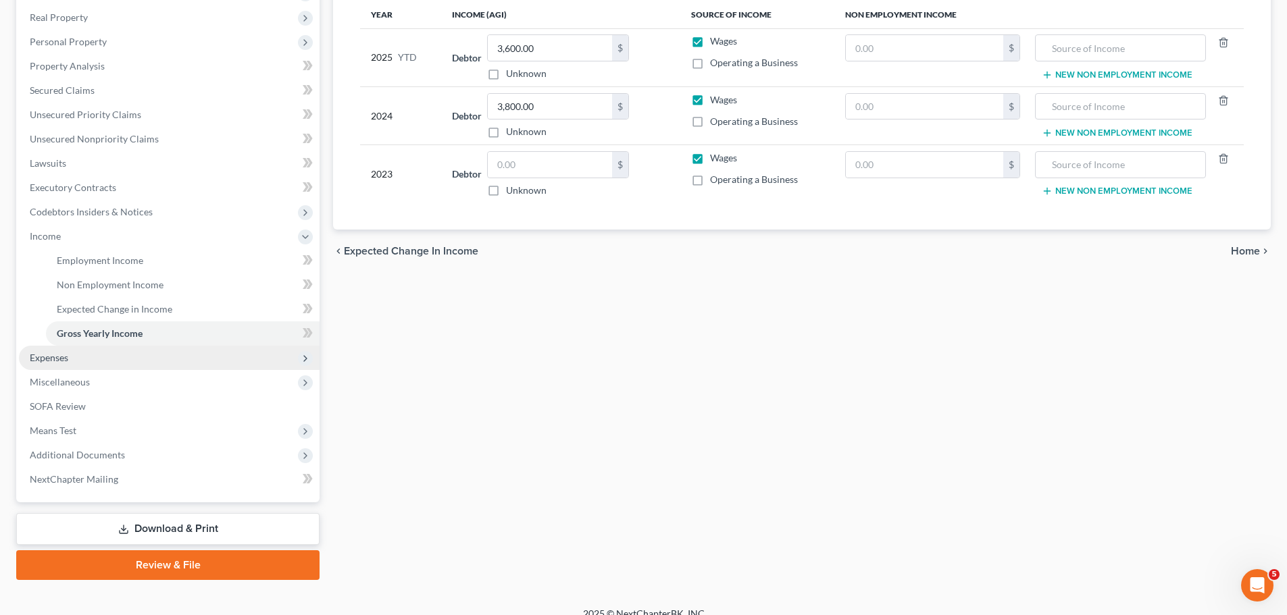
scroll to position [224, 0]
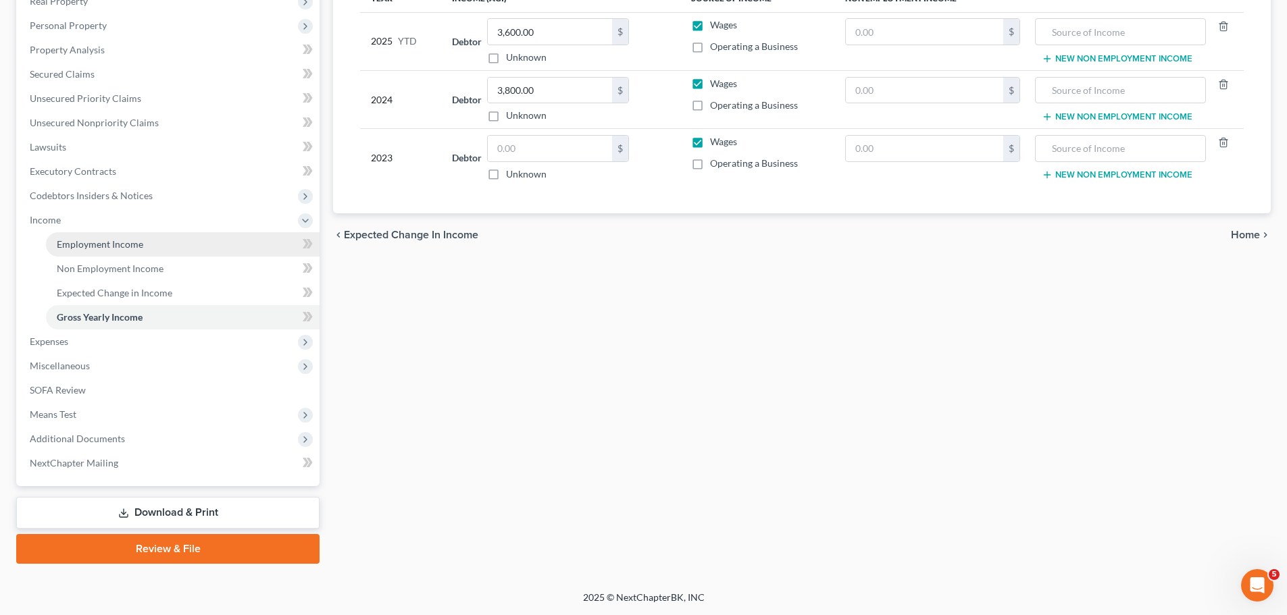
click at [88, 235] on link "Employment Income" at bounding box center [183, 244] width 274 height 24
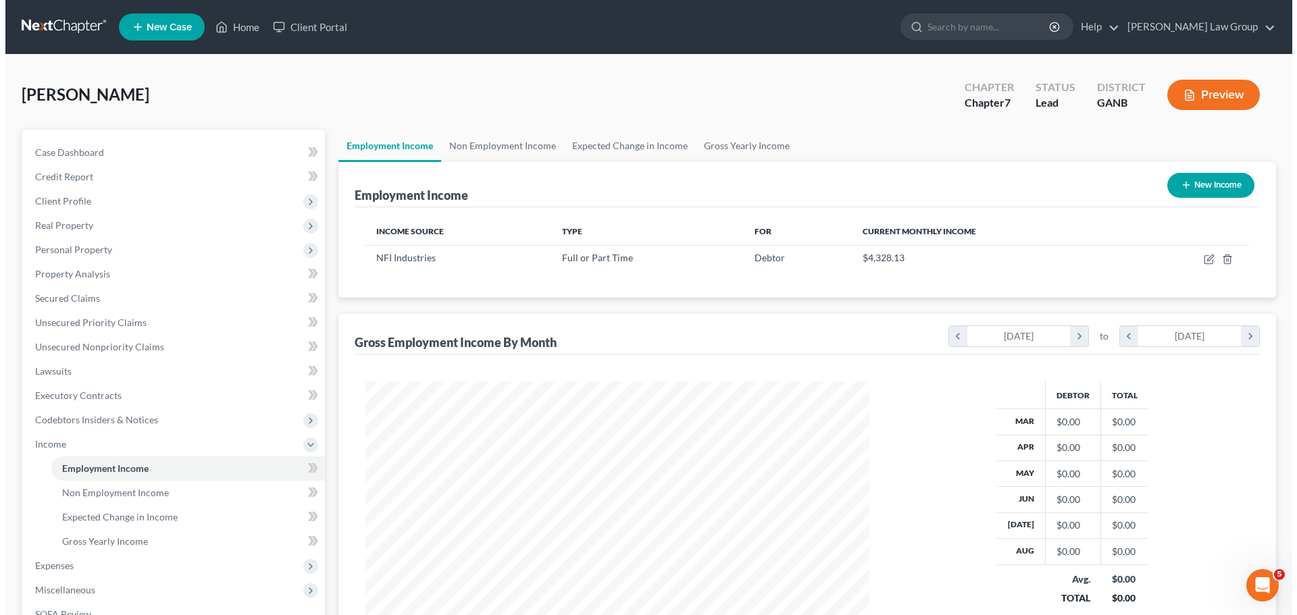
scroll to position [252, 531]
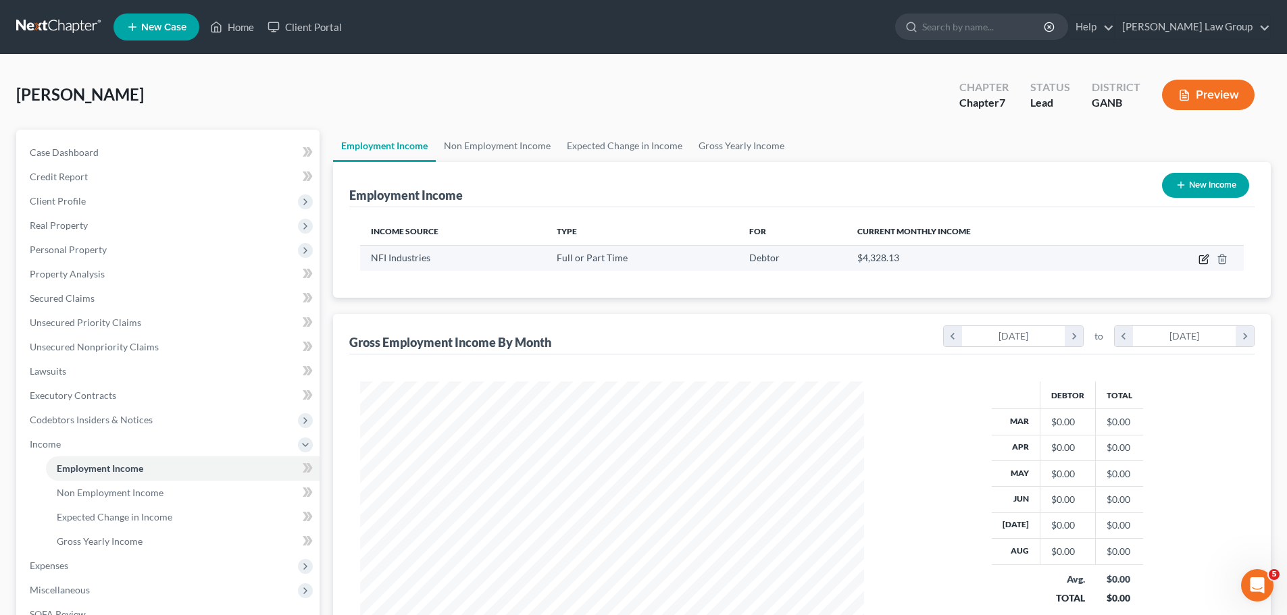
click at [1204, 257] on icon "button" at bounding box center [1203, 259] width 11 height 11
select select "0"
select select "10"
select select "3"
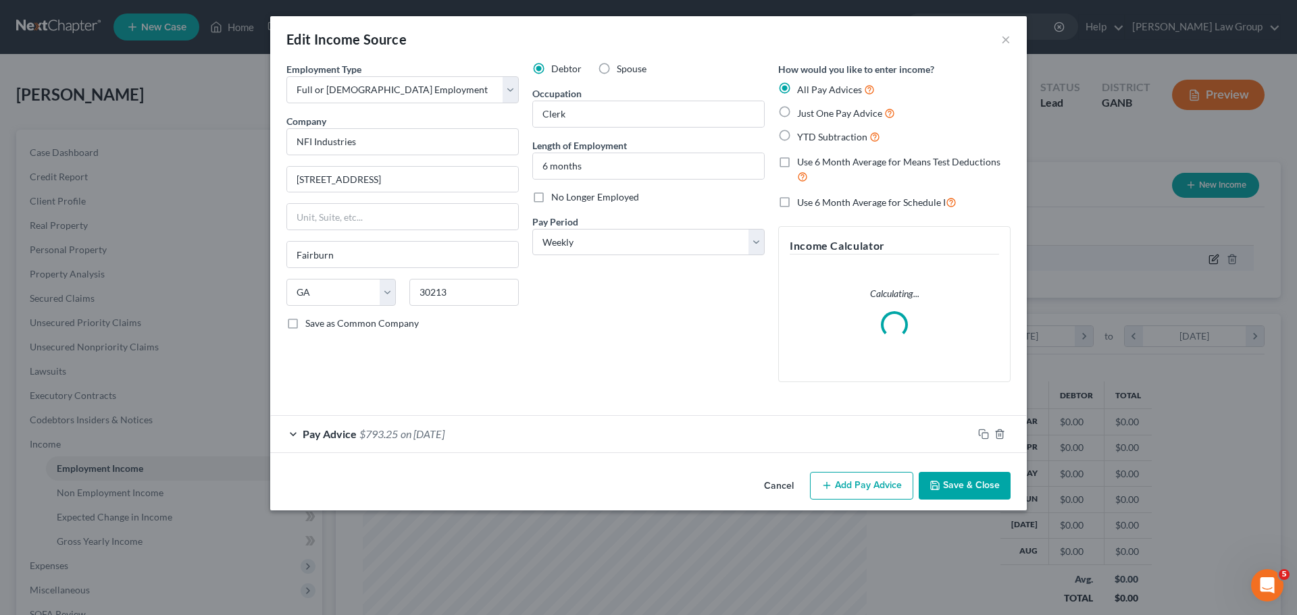
scroll to position [254, 536]
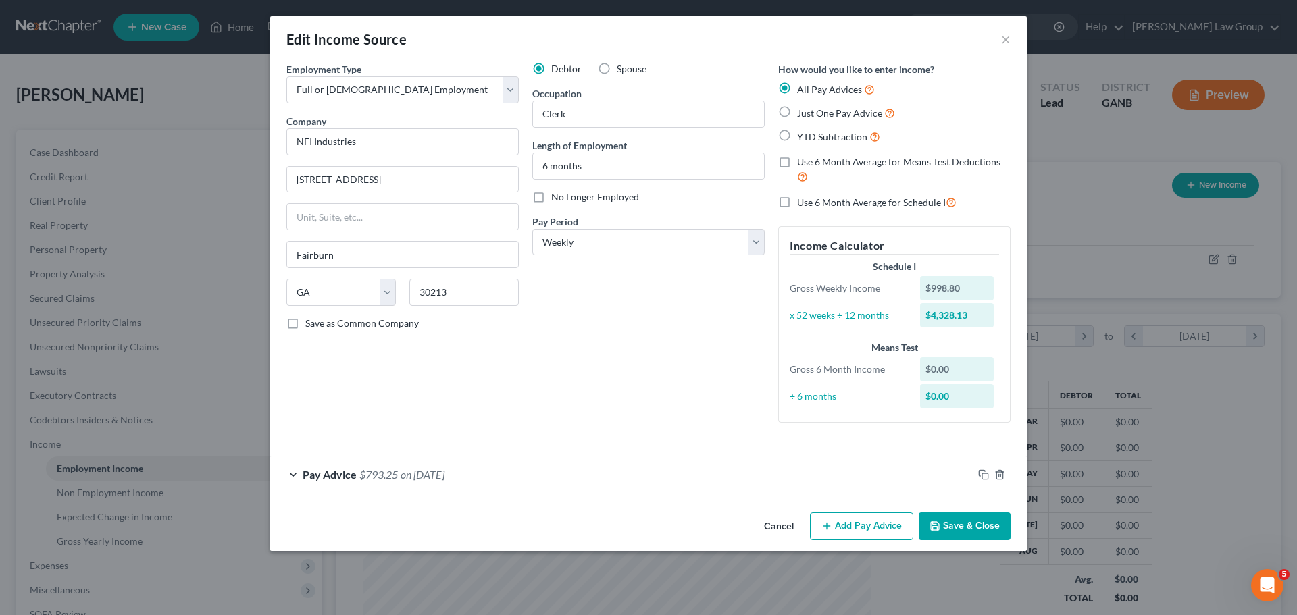
click at [797, 105] on label "Just One Pay Advice" at bounding box center [846, 113] width 98 height 16
click at [803, 105] on input "Just One Pay Advice" at bounding box center [807, 109] width 9 height 9
radio input "true"
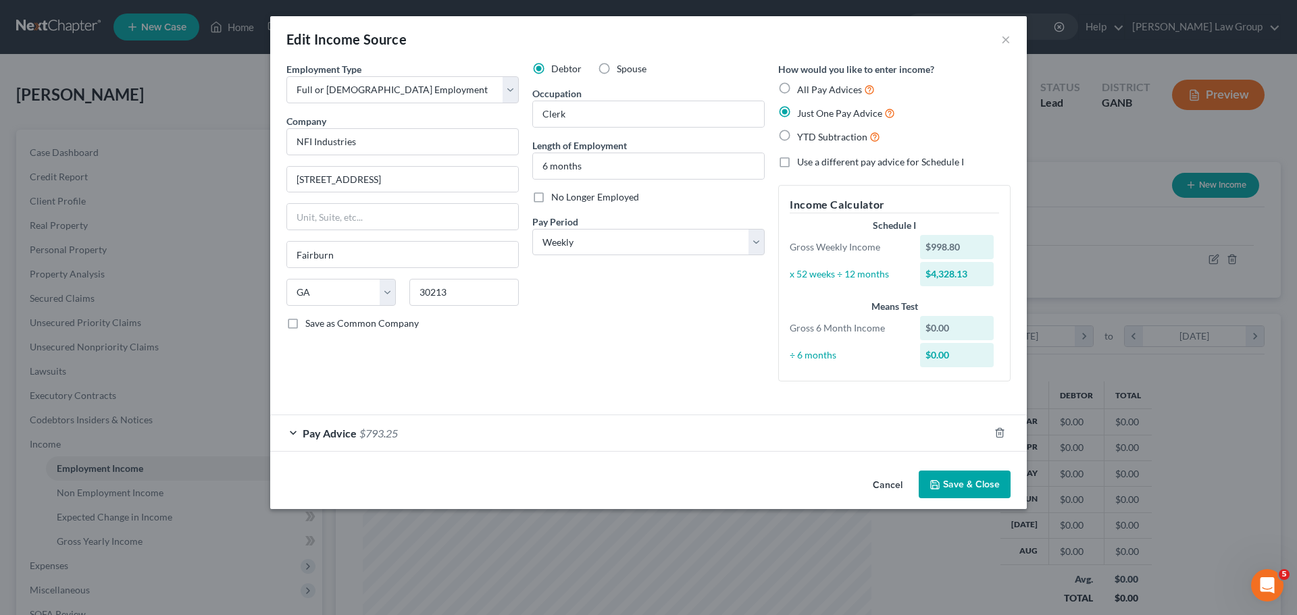
click at [372, 426] on div "Pay Advice $793.25" at bounding box center [629, 433] width 719 height 36
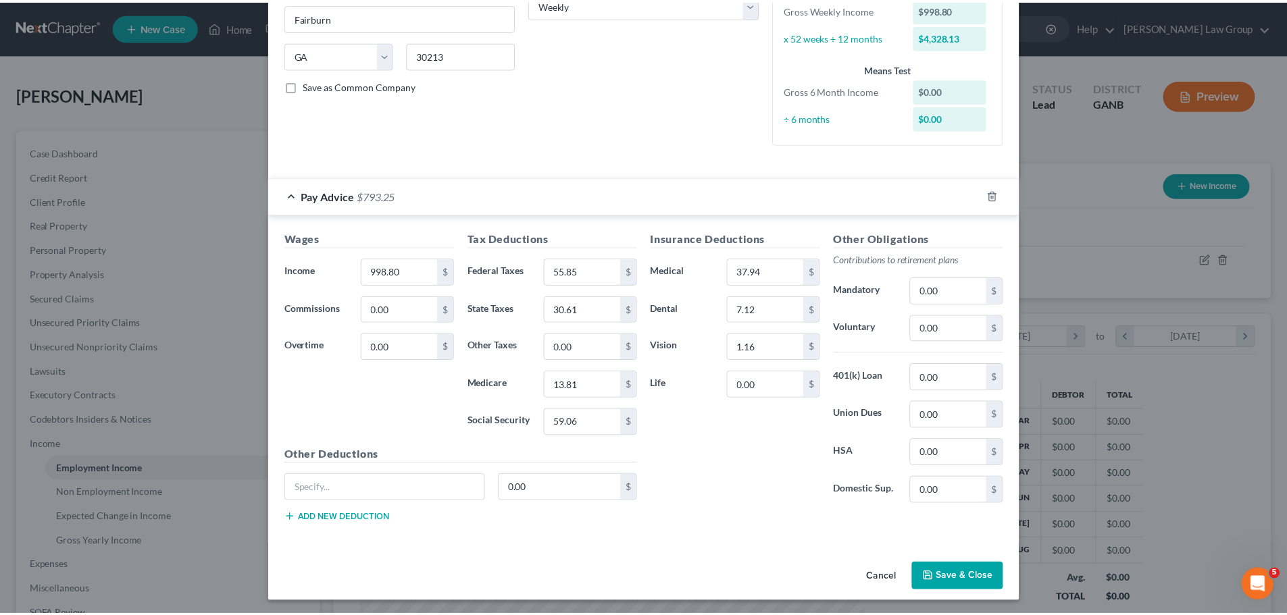
scroll to position [240, 0]
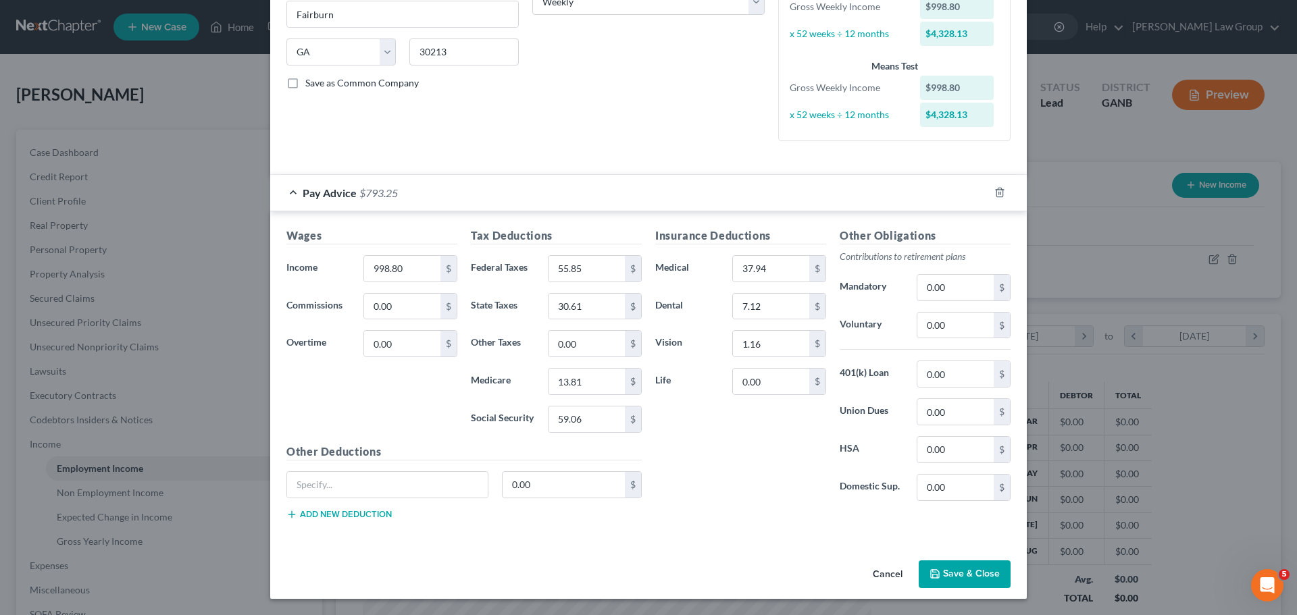
click at [955, 570] on button "Save & Close" at bounding box center [965, 575] width 92 height 28
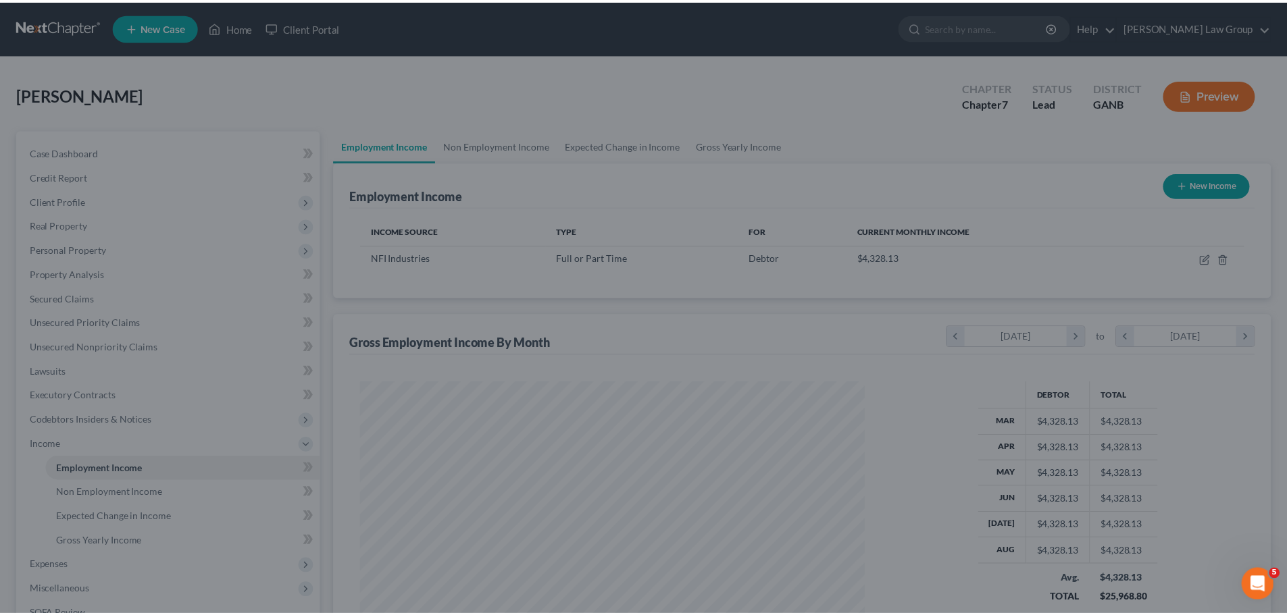
scroll to position [675273, 674994]
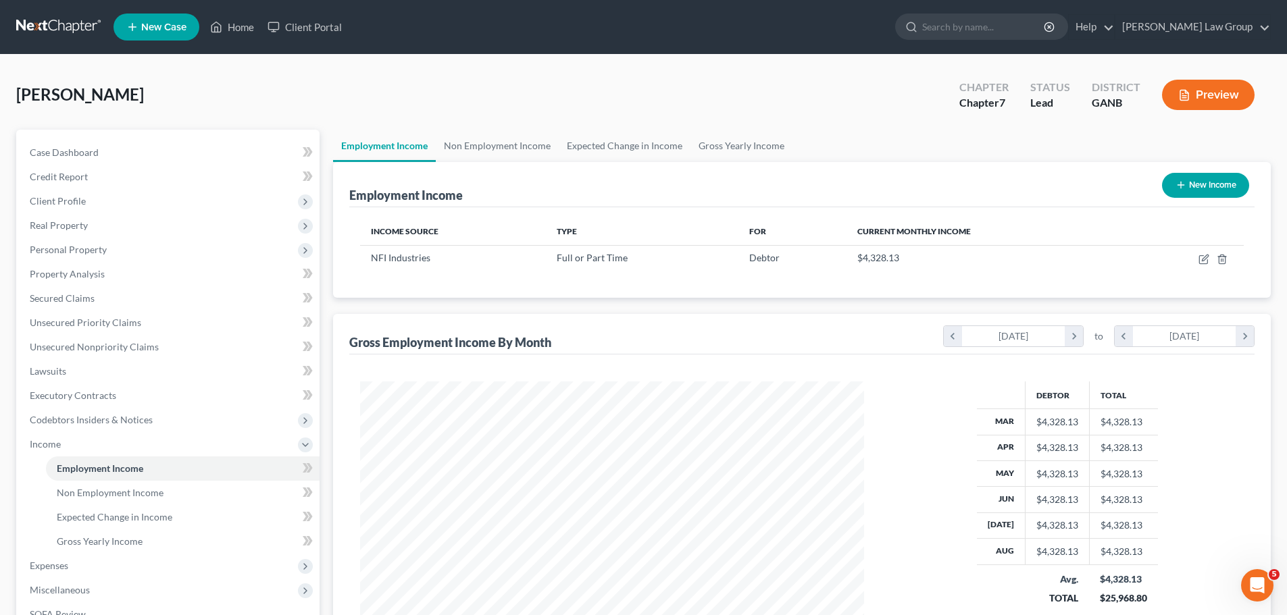
click at [519, 165] on div "Employment Income New Income" at bounding box center [801, 184] width 905 height 45
click at [519, 153] on link "Non Employment Income" at bounding box center [497, 146] width 123 height 32
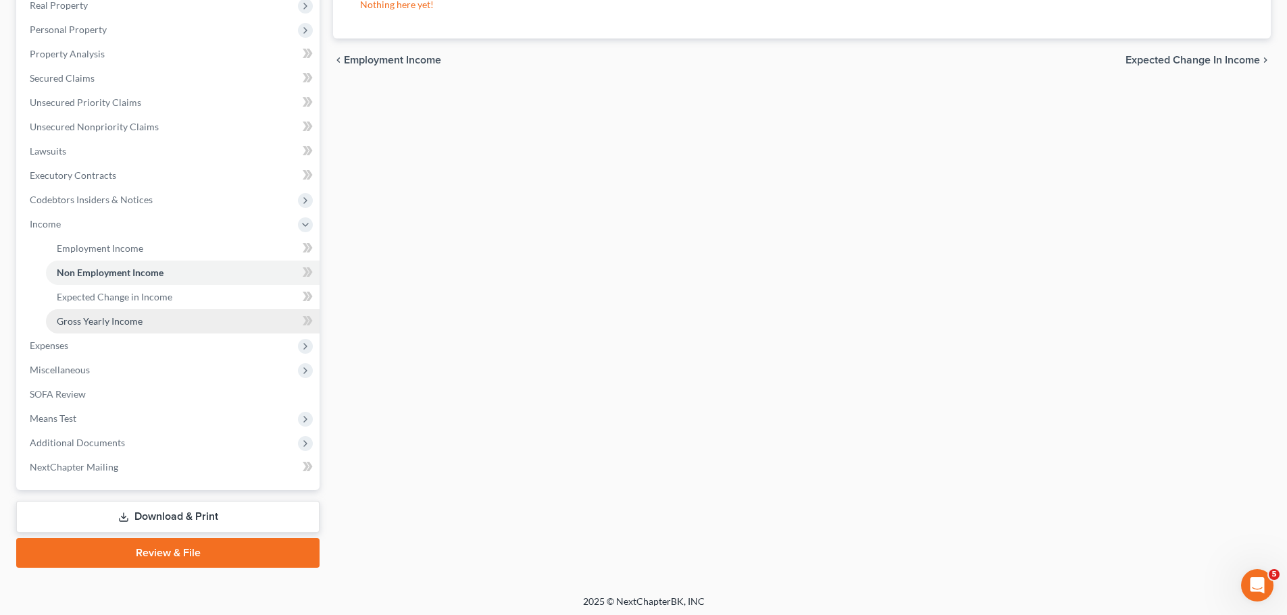
scroll to position [224, 0]
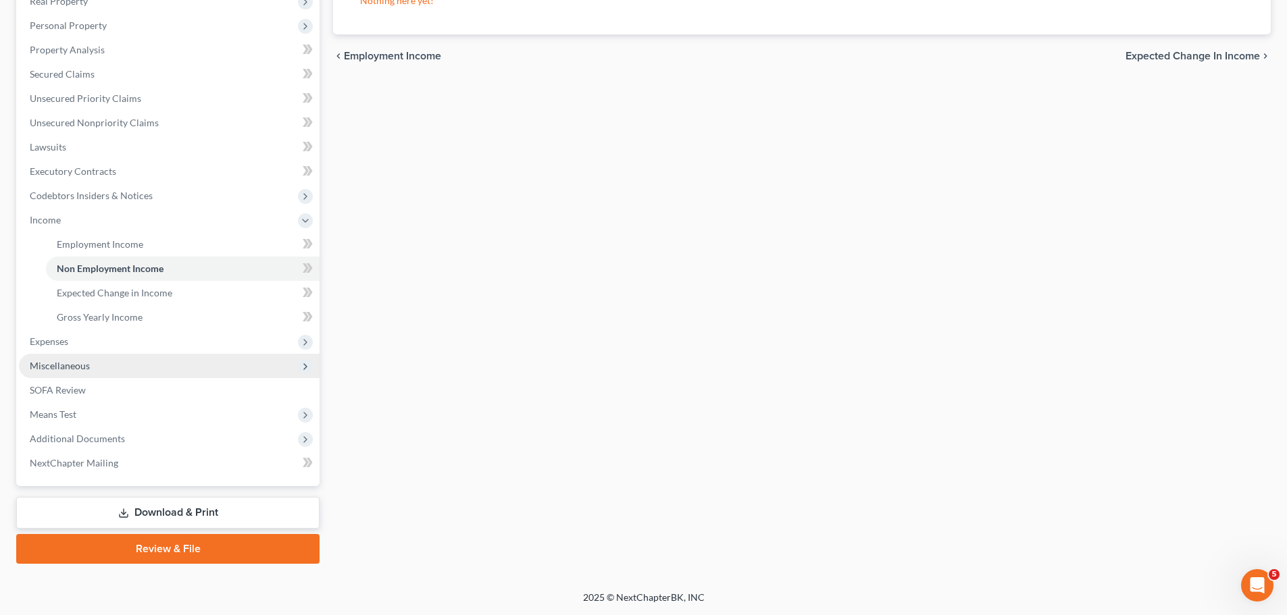
click at [168, 357] on span "Miscellaneous" at bounding box center [169, 366] width 301 height 24
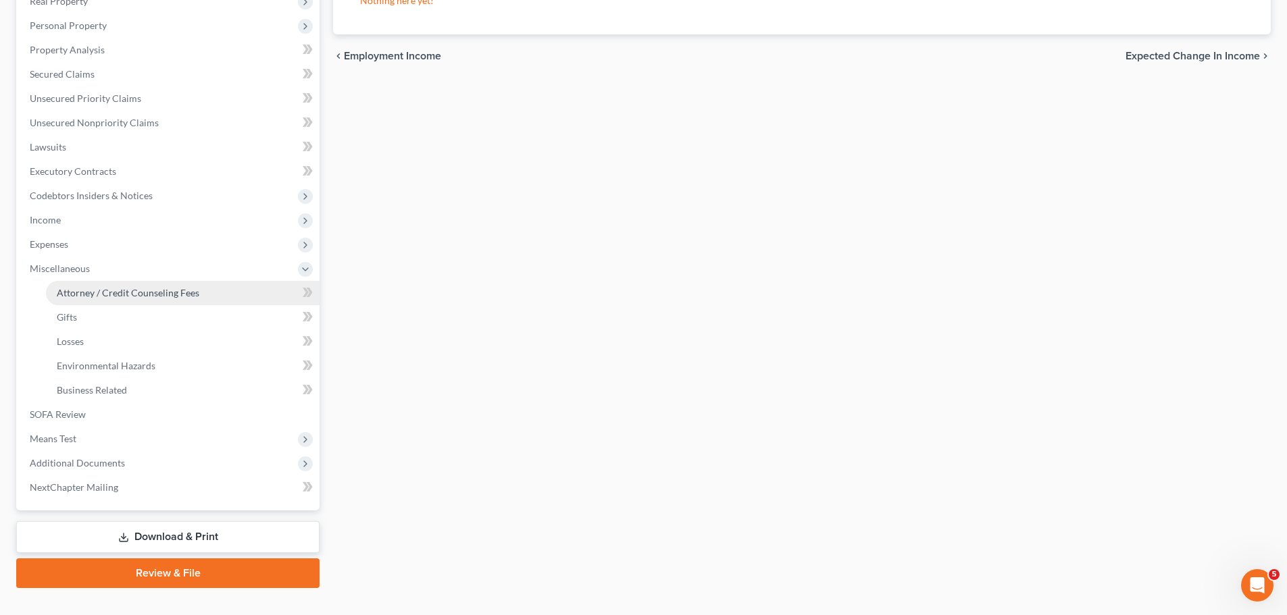
click at [180, 292] on span "Attorney / Credit Counseling Fees" at bounding box center [128, 292] width 143 height 11
select select "0"
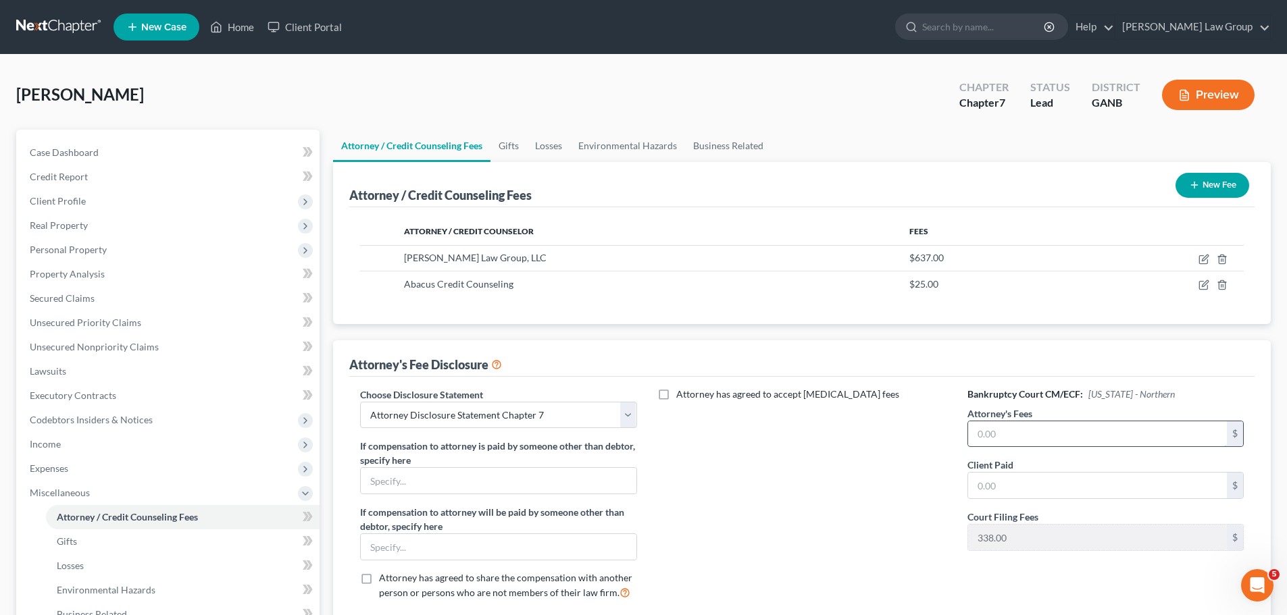
click at [1030, 438] on input "text" at bounding box center [1097, 435] width 259 height 26
type input "2,100"
click at [1027, 485] on input "text" at bounding box center [1097, 486] width 259 height 26
type input "200.00"
click at [874, 492] on div "Attorney has agreed to accept [MEDICAL_DATA] fees" at bounding box center [802, 500] width 303 height 224
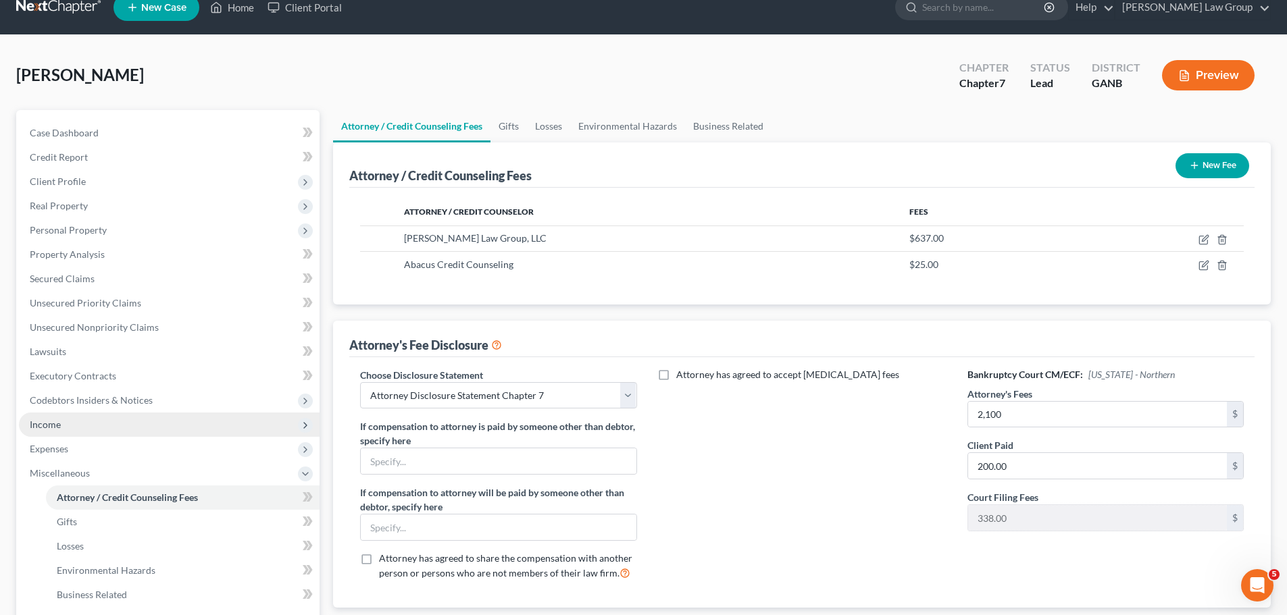
scroll to position [135, 0]
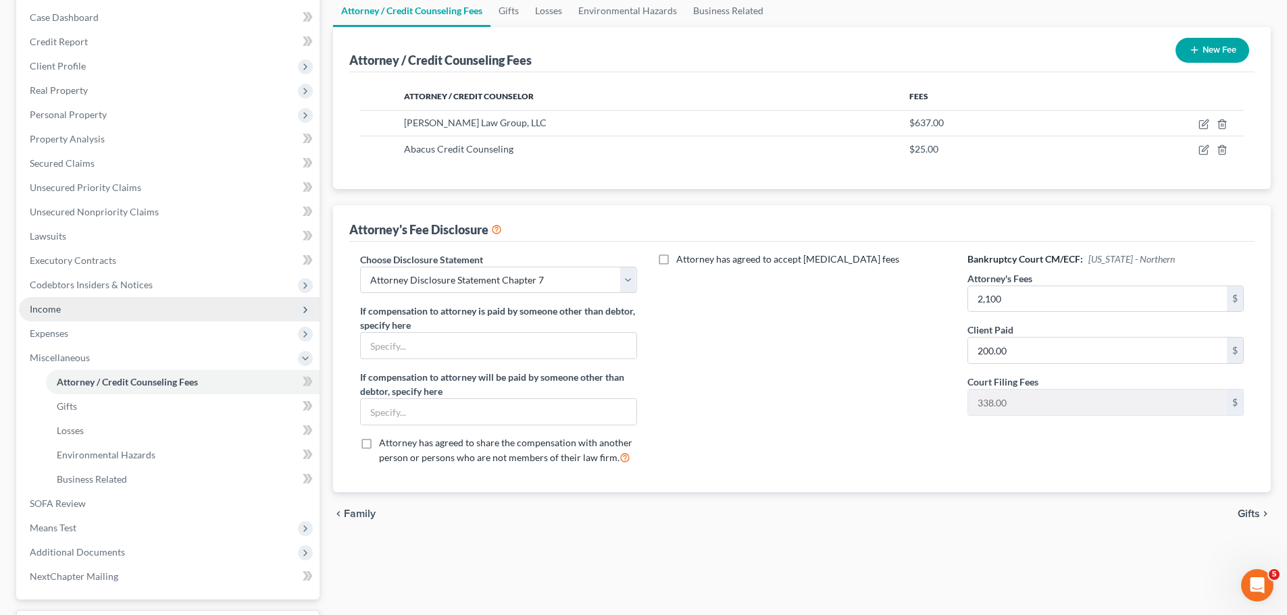
drag, startPoint x: 71, startPoint y: 297, endPoint x: 74, endPoint y: 305, distance: 8.8
click at [71, 297] on span "Income" at bounding box center [169, 309] width 301 height 24
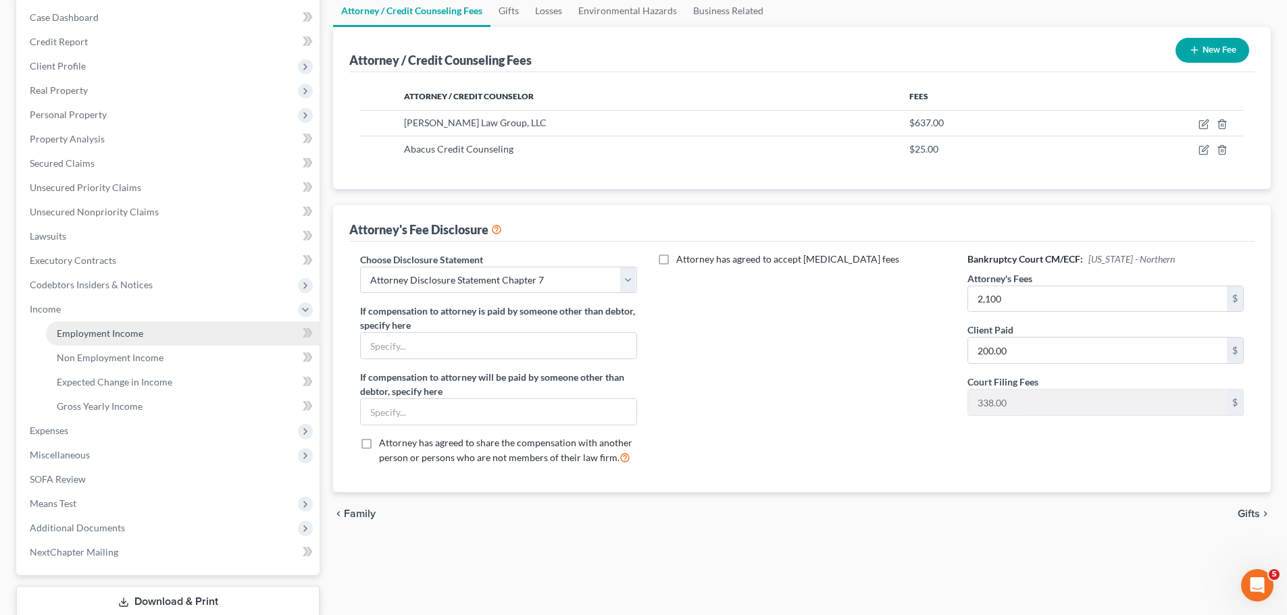
click at [116, 323] on link "Employment Income" at bounding box center [183, 334] width 274 height 24
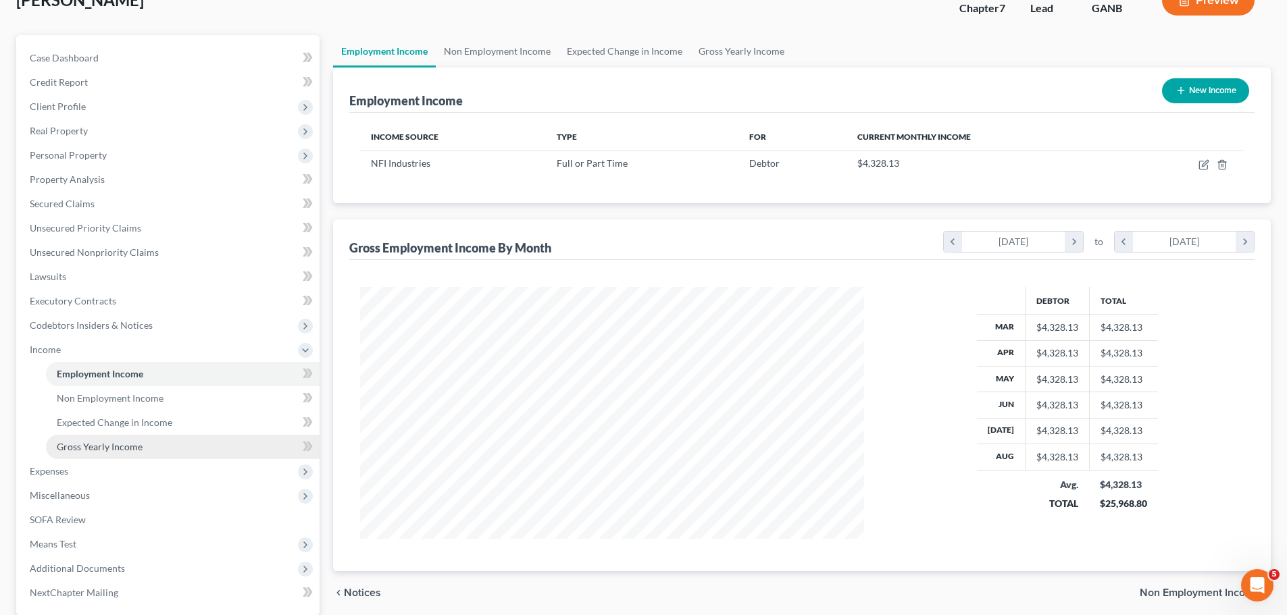
scroll to position [224, 0]
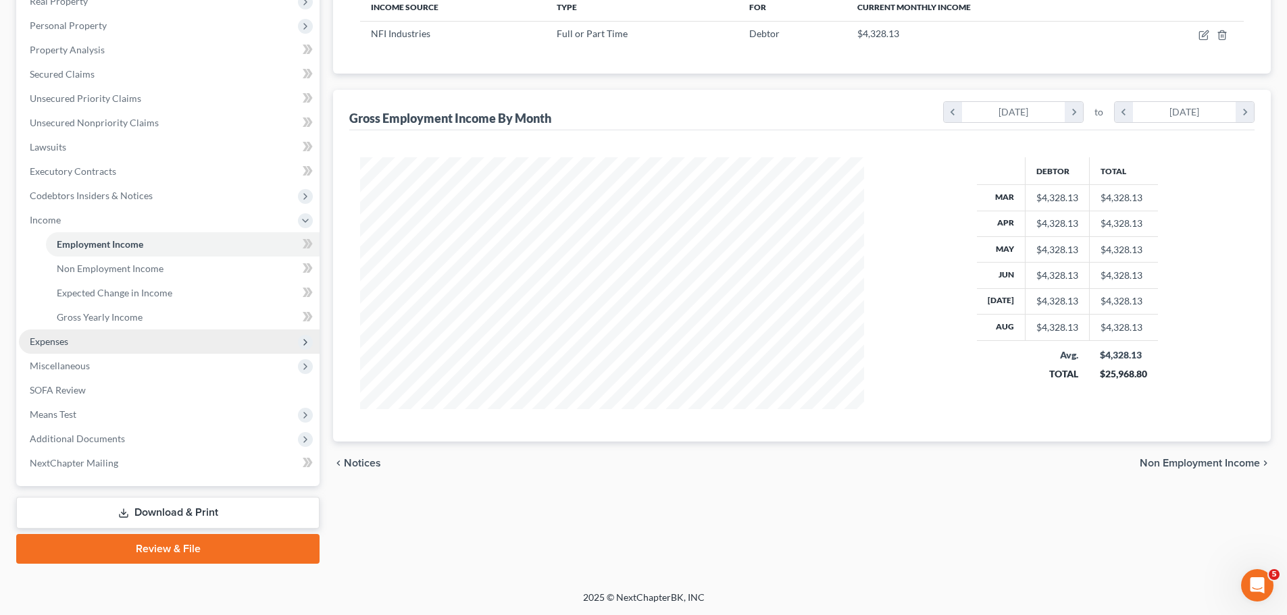
click at [84, 349] on span "Expenses" at bounding box center [169, 342] width 301 height 24
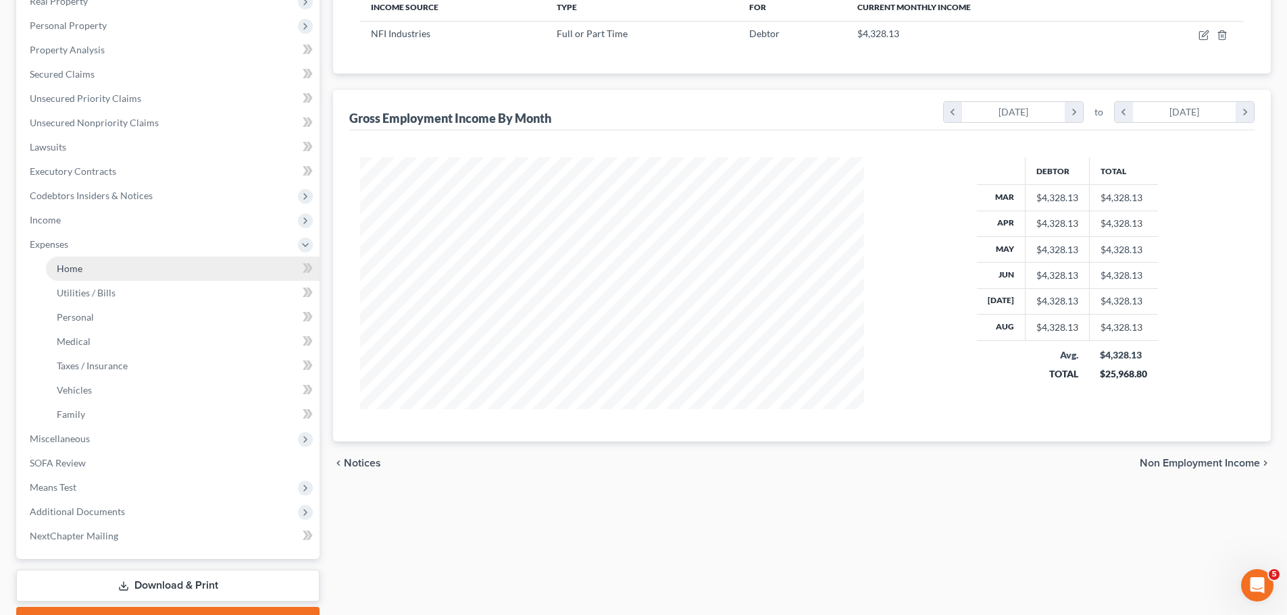
click at [115, 270] on link "Home" at bounding box center [183, 269] width 274 height 24
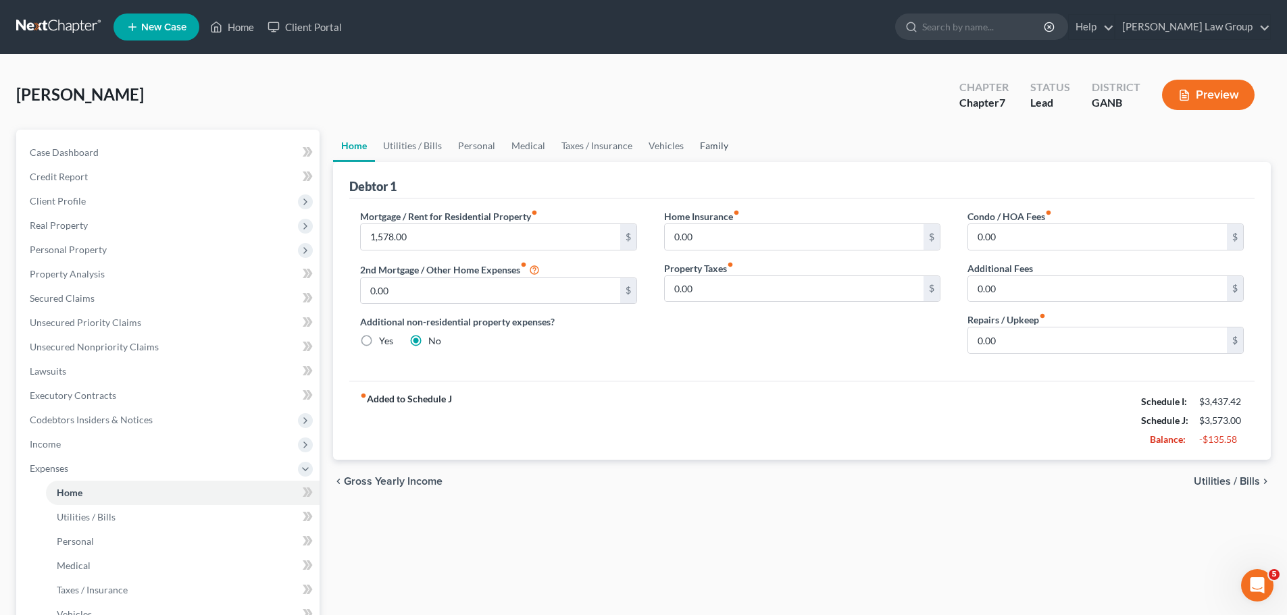
click at [709, 147] on link "Family" at bounding box center [714, 146] width 45 height 32
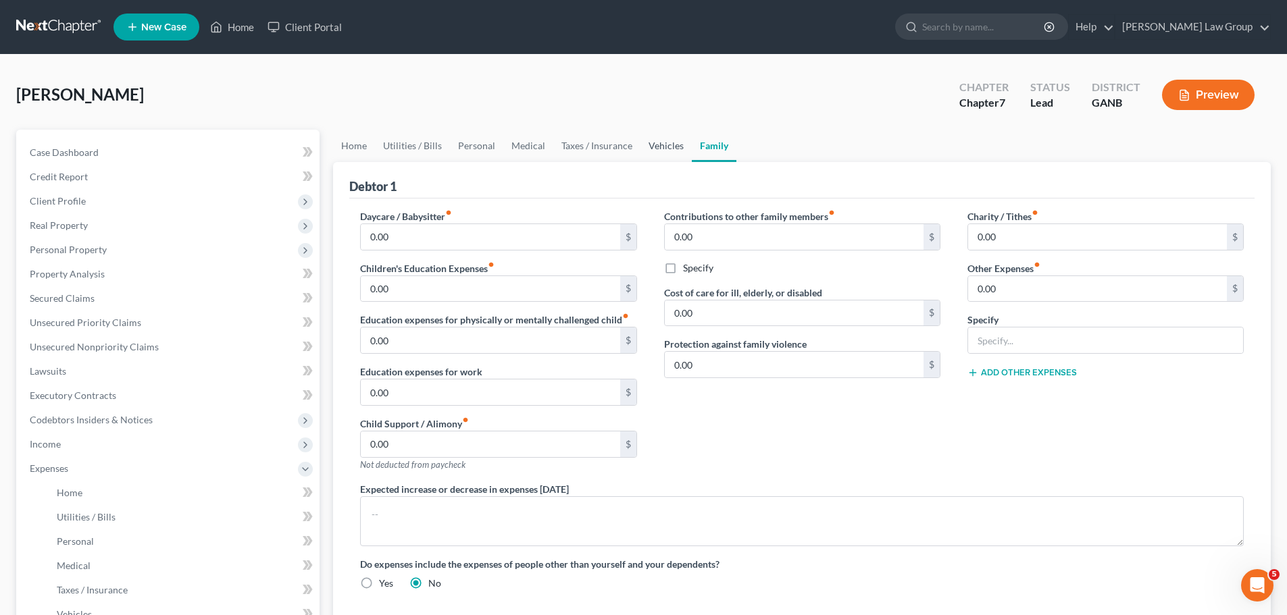
click at [666, 147] on link "Vehicles" at bounding box center [665, 146] width 51 height 32
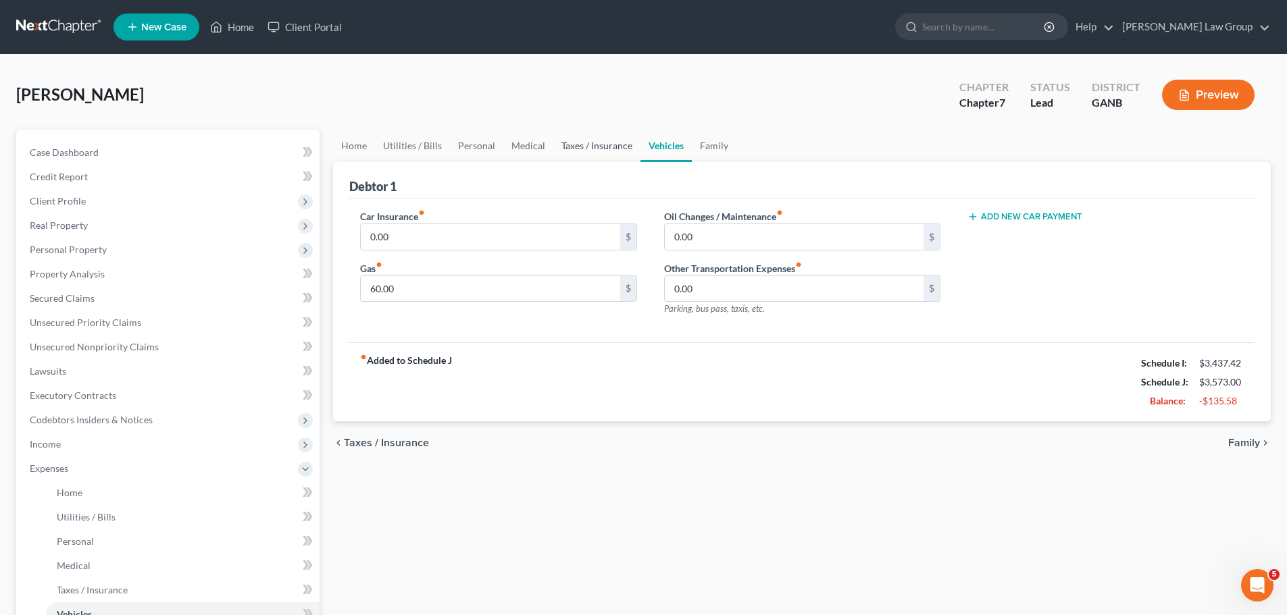
click at [586, 144] on link "Taxes / Insurance" at bounding box center [596, 146] width 87 height 32
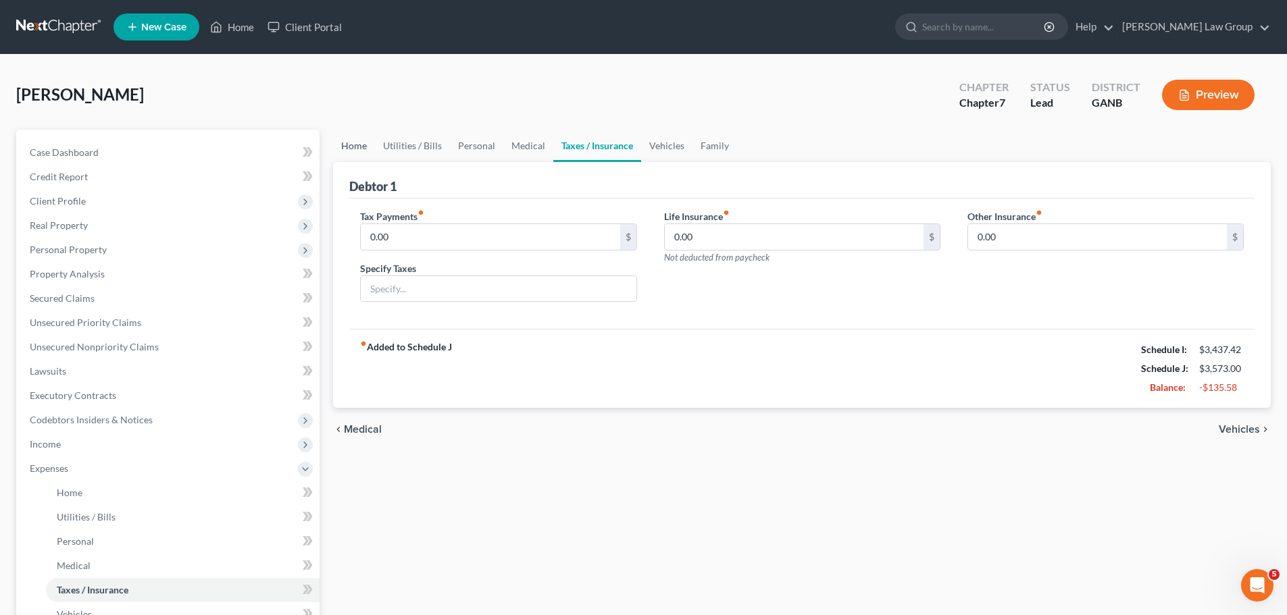
click at [351, 145] on link "Home" at bounding box center [354, 146] width 42 height 32
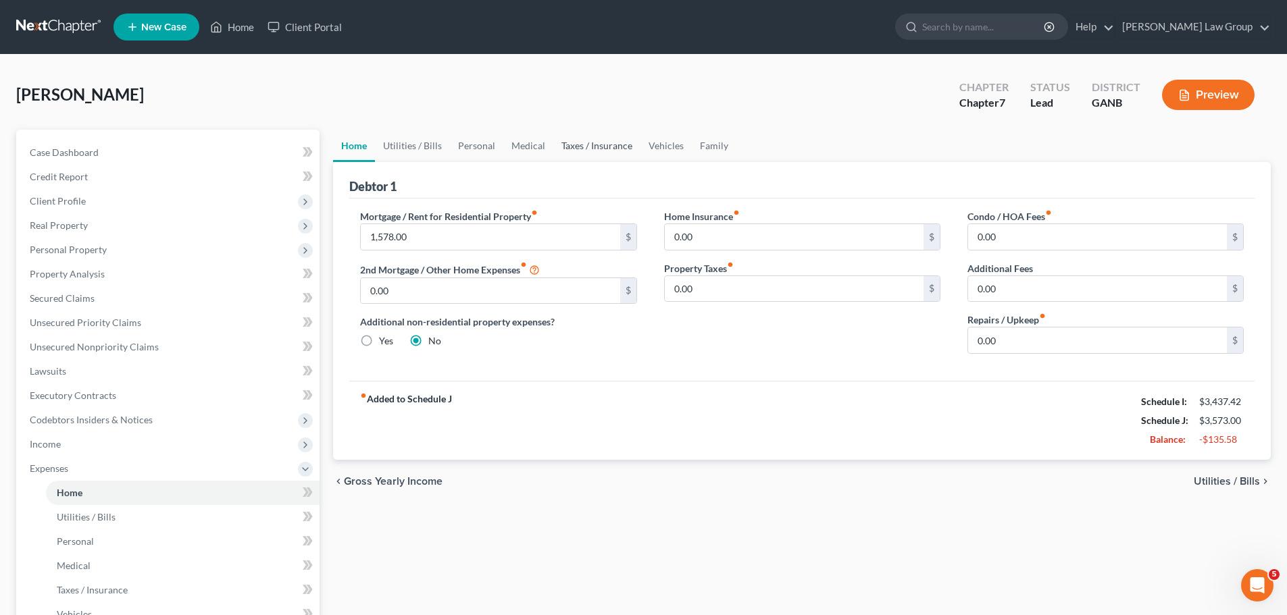
click at [588, 141] on link "Taxes / Insurance" at bounding box center [596, 146] width 87 height 32
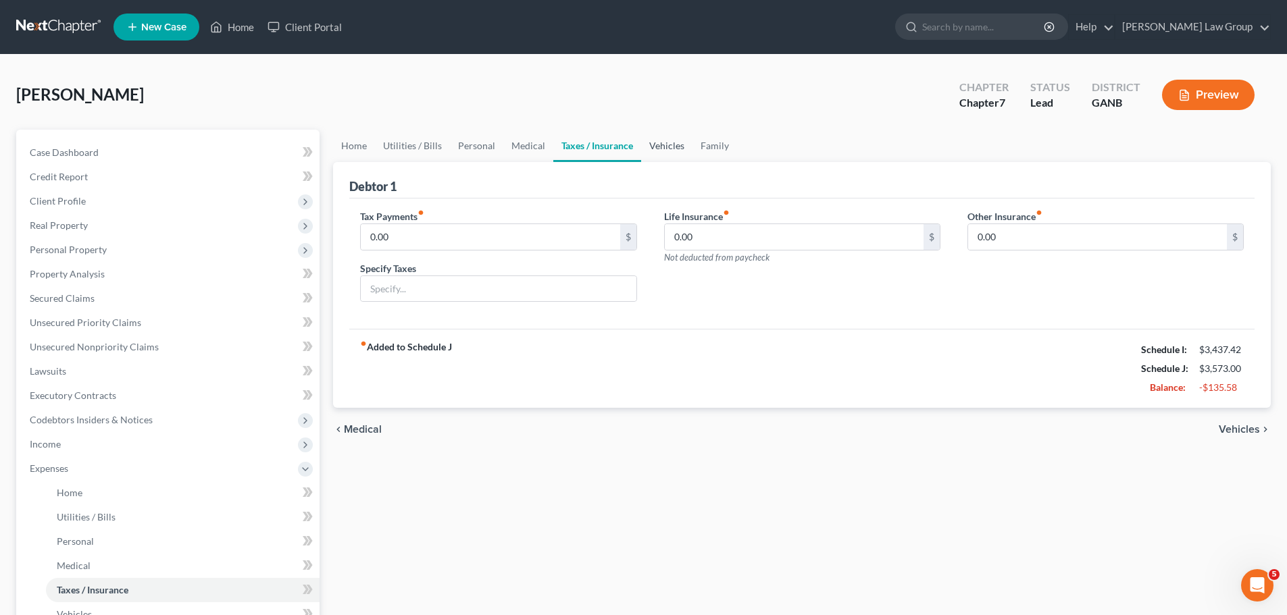
click at [673, 147] on link "Vehicles" at bounding box center [666, 146] width 51 height 32
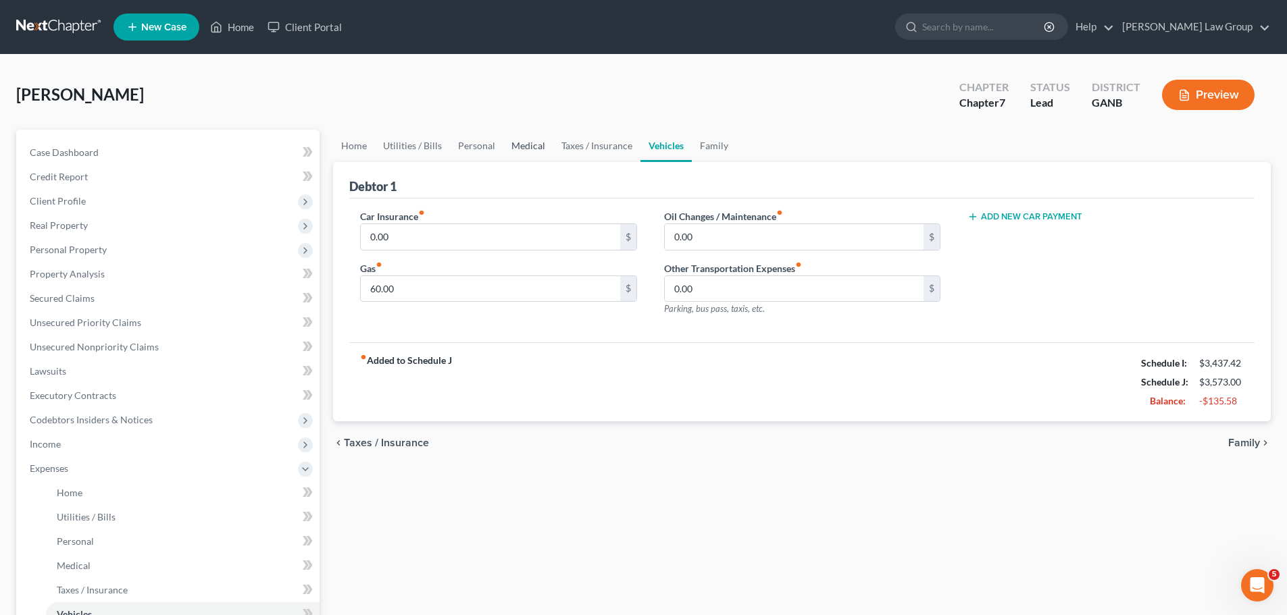
click at [526, 151] on link "Medical" at bounding box center [528, 146] width 50 height 32
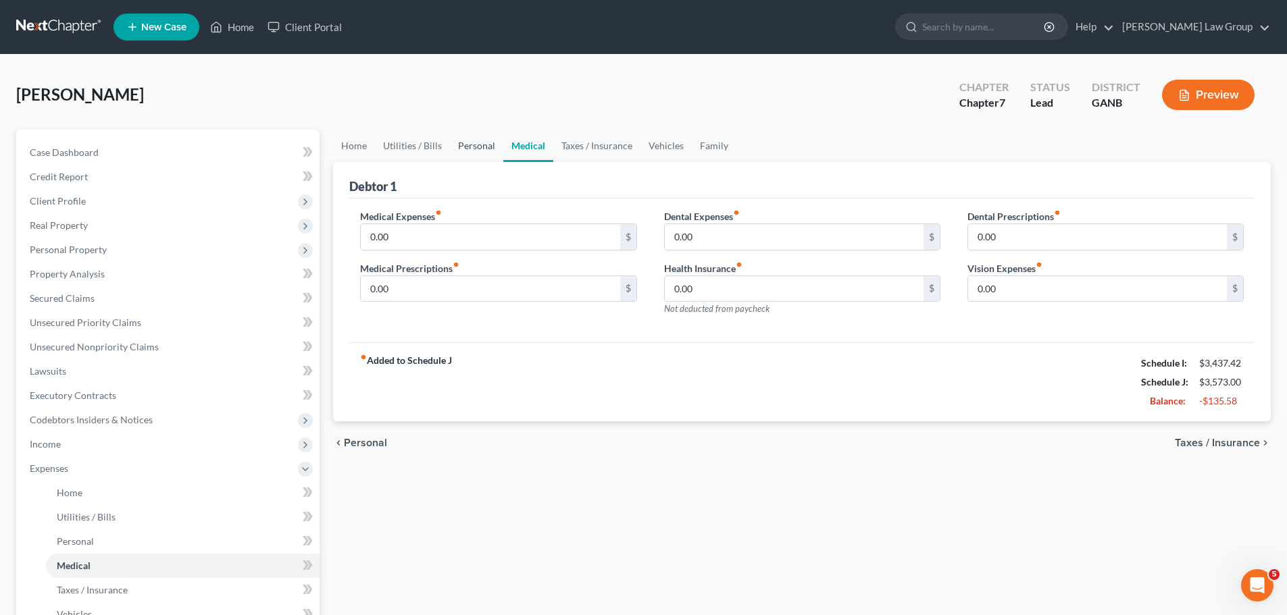
click at [486, 146] on link "Personal" at bounding box center [476, 146] width 53 height 32
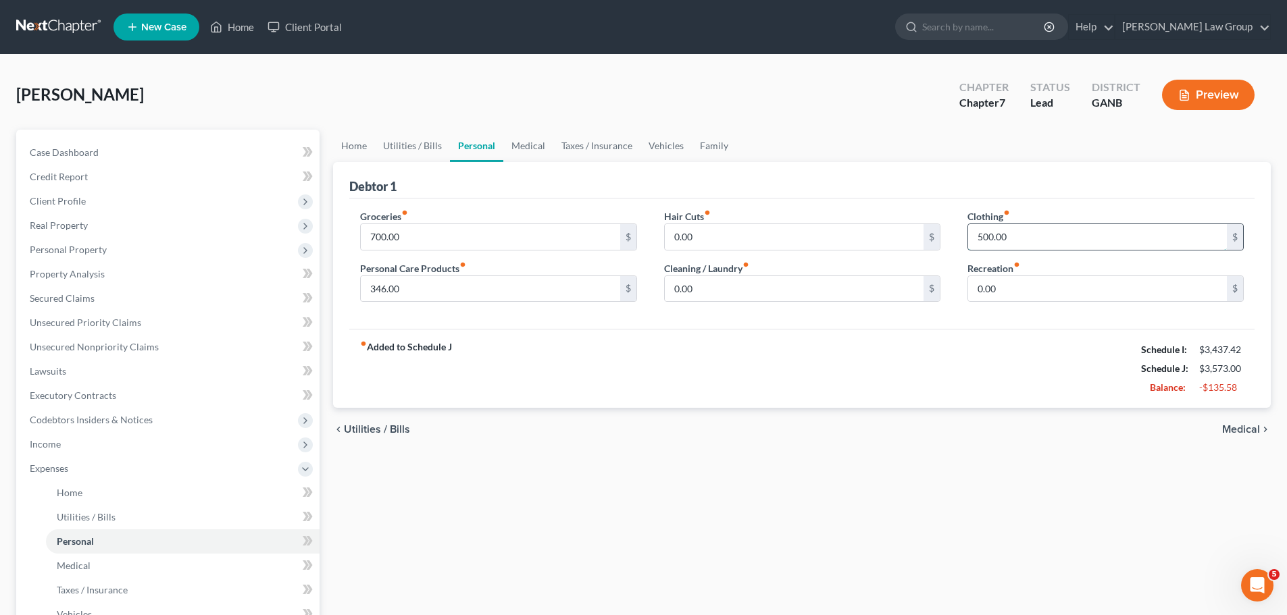
click at [1021, 243] on input "500.00" at bounding box center [1097, 237] width 259 height 26
drag, startPoint x: 1047, startPoint y: 238, endPoint x: 861, endPoint y: 227, distance: 186.1
click at [861, 227] on div "Groceries fiber_manual_record 700.00 $ Personal Care Products fiber_manual_reco…" at bounding box center [802, 261] width 911 height 104
type input "100"
click at [732, 294] on input "0.00" at bounding box center [794, 289] width 259 height 26
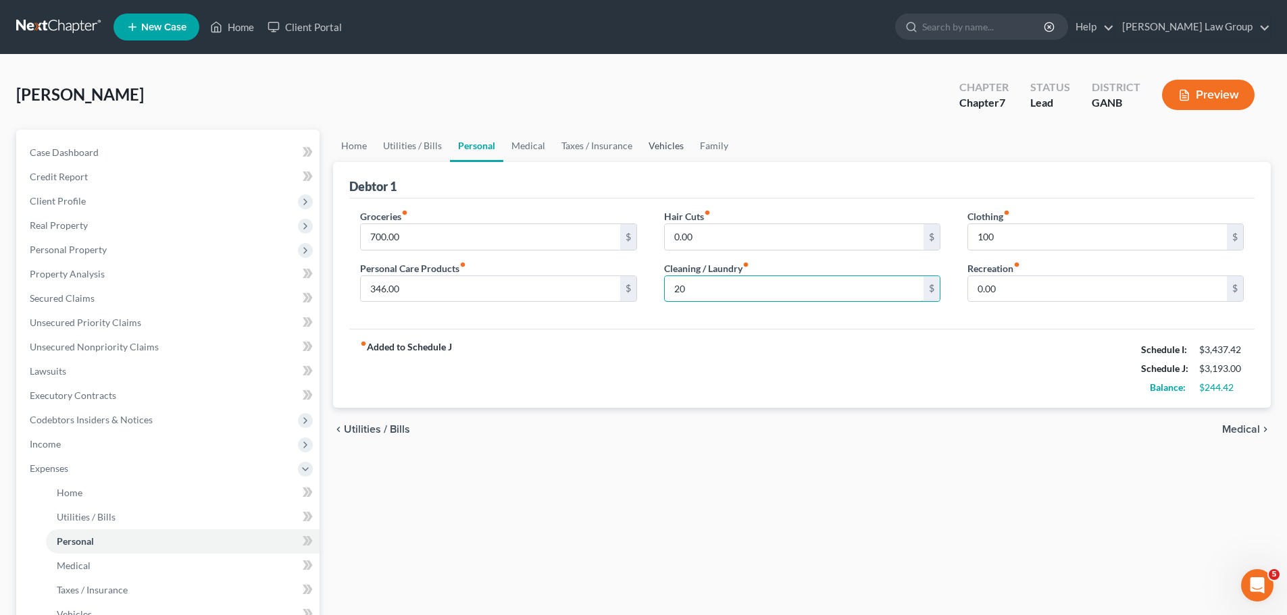
type input "20"
drag, startPoint x: 662, startPoint y: 139, endPoint x: 509, endPoint y: 272, distance: 202.6
click at [662, 138] on link "Vehicles" at bounding box center [665, 146] width 51 height 32
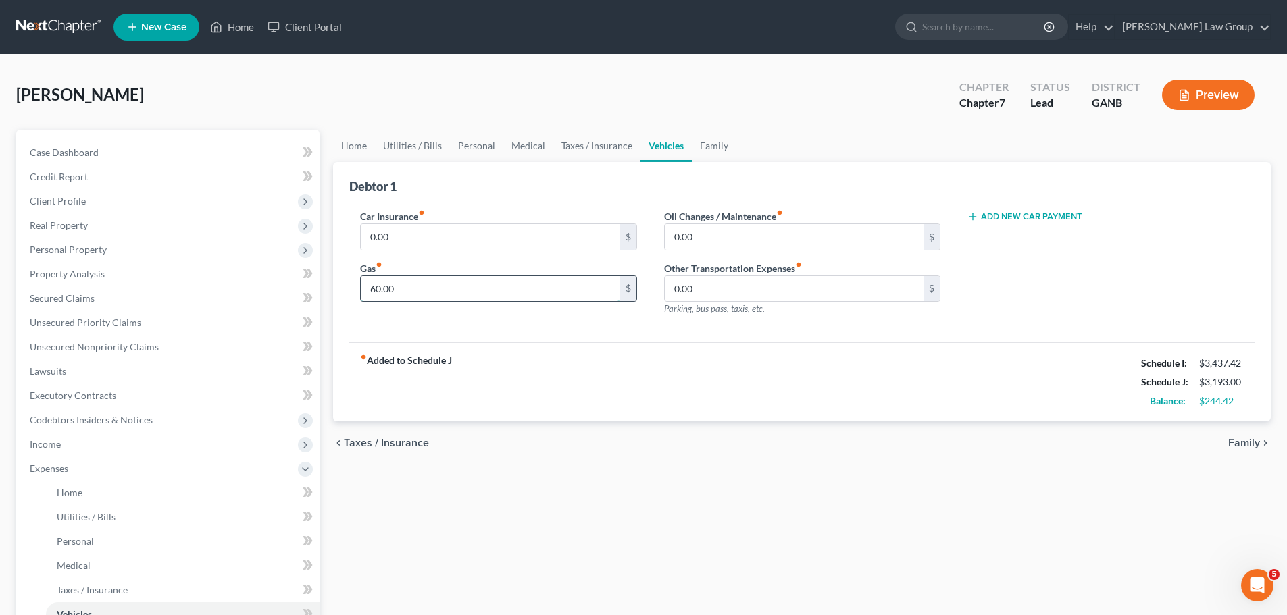
drag, startPoint x: 458, startPoint y: 295, endPoint x: 451, endPoint y: 278, distance: 19.1
click at [458, 293] on input "60.00" at bounding box center [490, 289] width 259 height 26
type input "210"
click at [342, 152] on link "Home" at bounding box center [354, 146] width 42 height 32
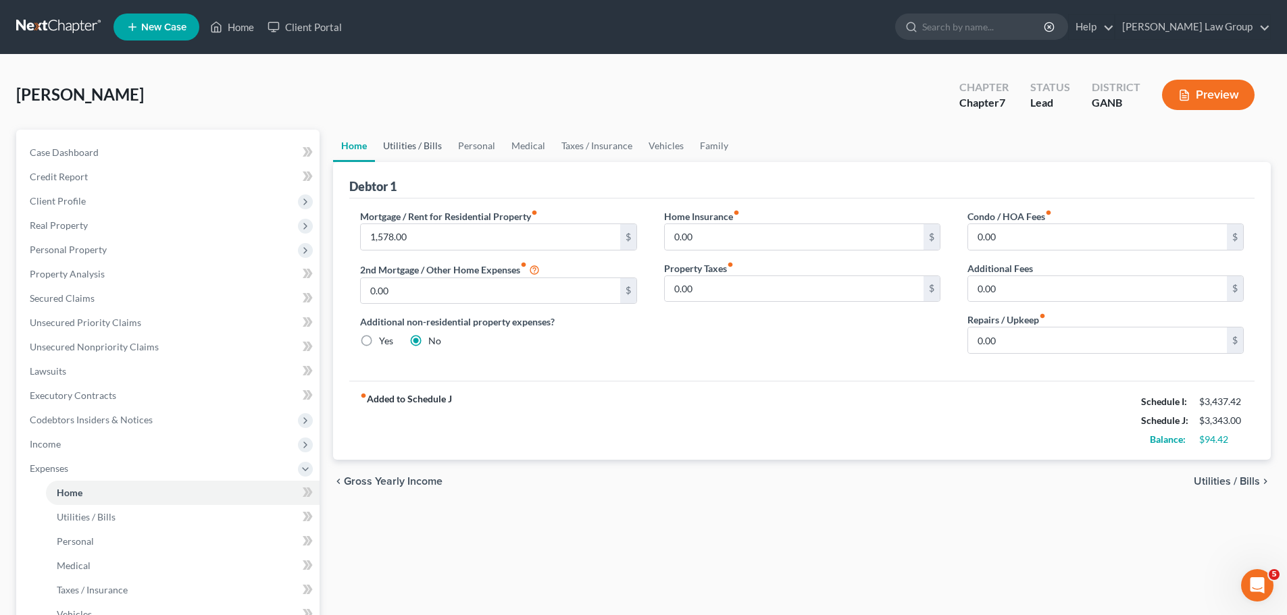
click at [397, 143] on link "Utilities / Bills" at bounding box center [412, 146] width 75 height 32
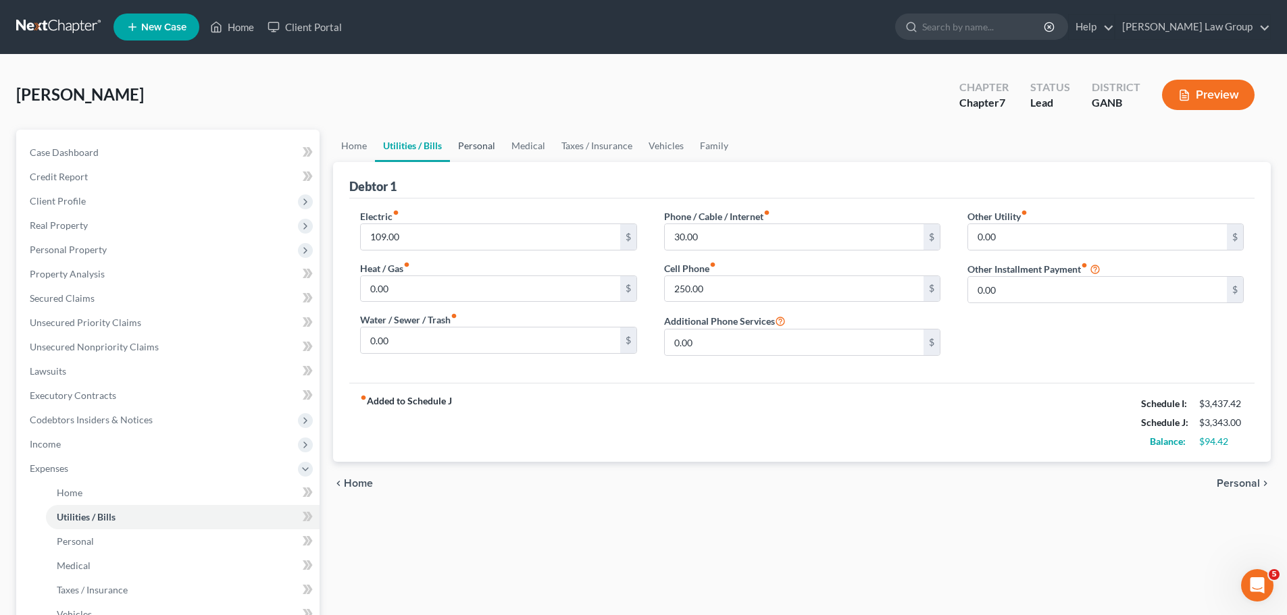
click at [468, 147] on link "Personal" at bounding box center [476, 146] width 53 height 32
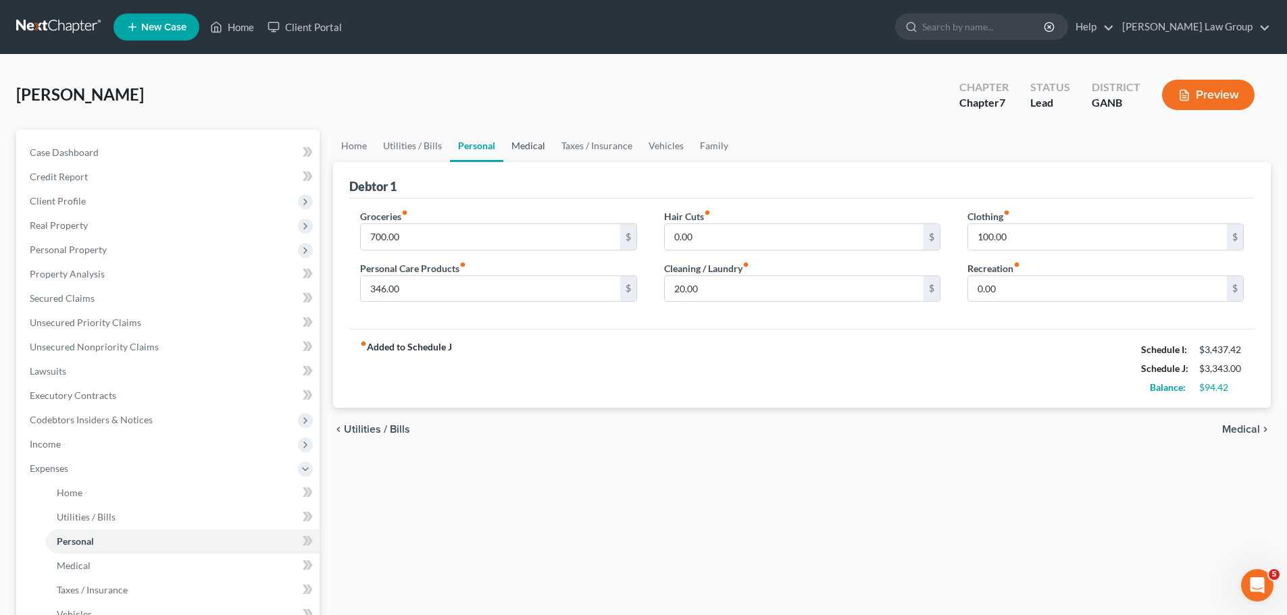
click at [531, 139] on link "Medical" at bounding box center [528, 146] width 50 height 32
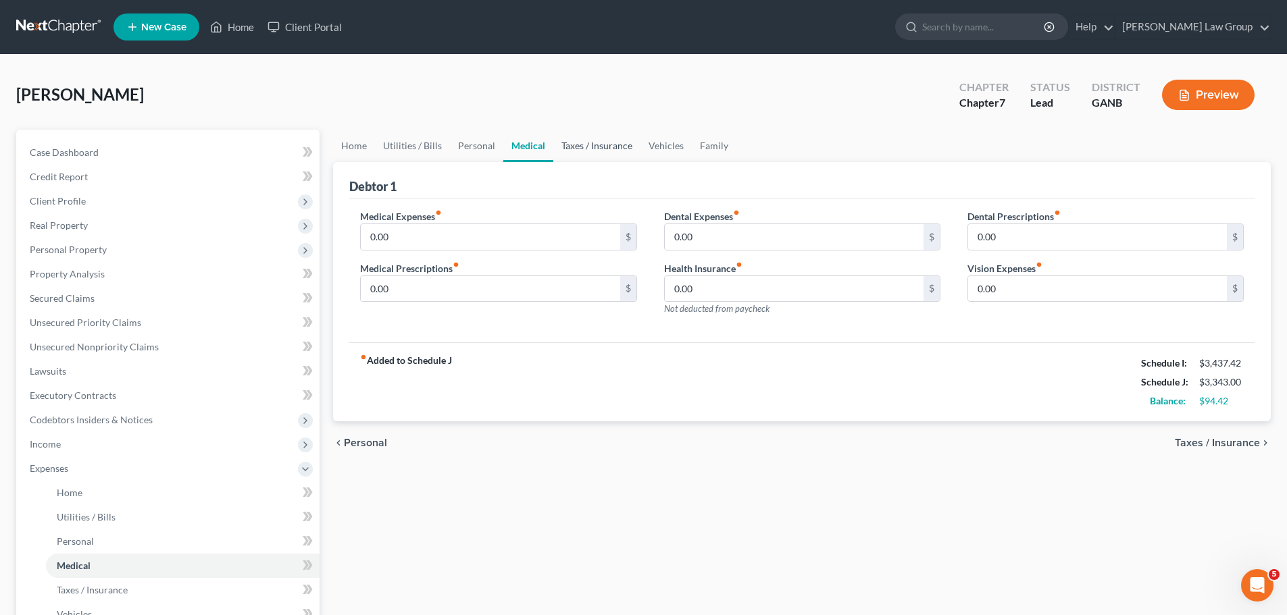
click at [581, 144] on link "Taxes / Insurance" at bounding box center [596, 146] width 87 height 32
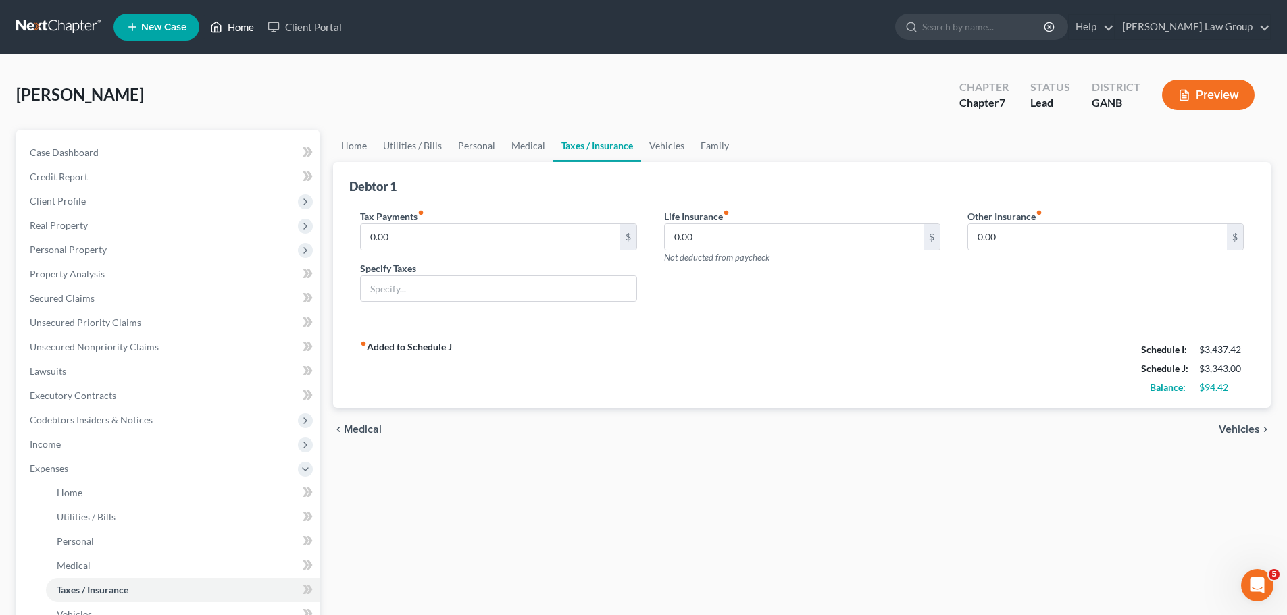
click at [238, 32] on link "Home" at bounding box center [231, 27] width 57 height 24
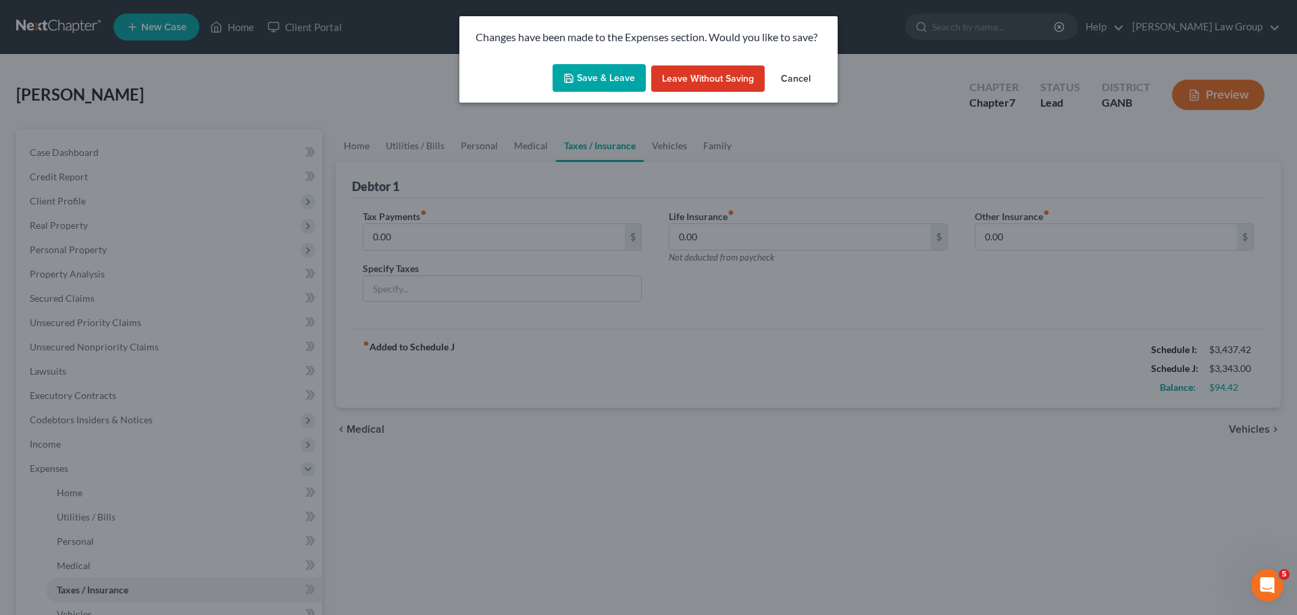
click at [593, 78] on button "Save & Leave" at bounding box center [599, 78] width 93 height 28
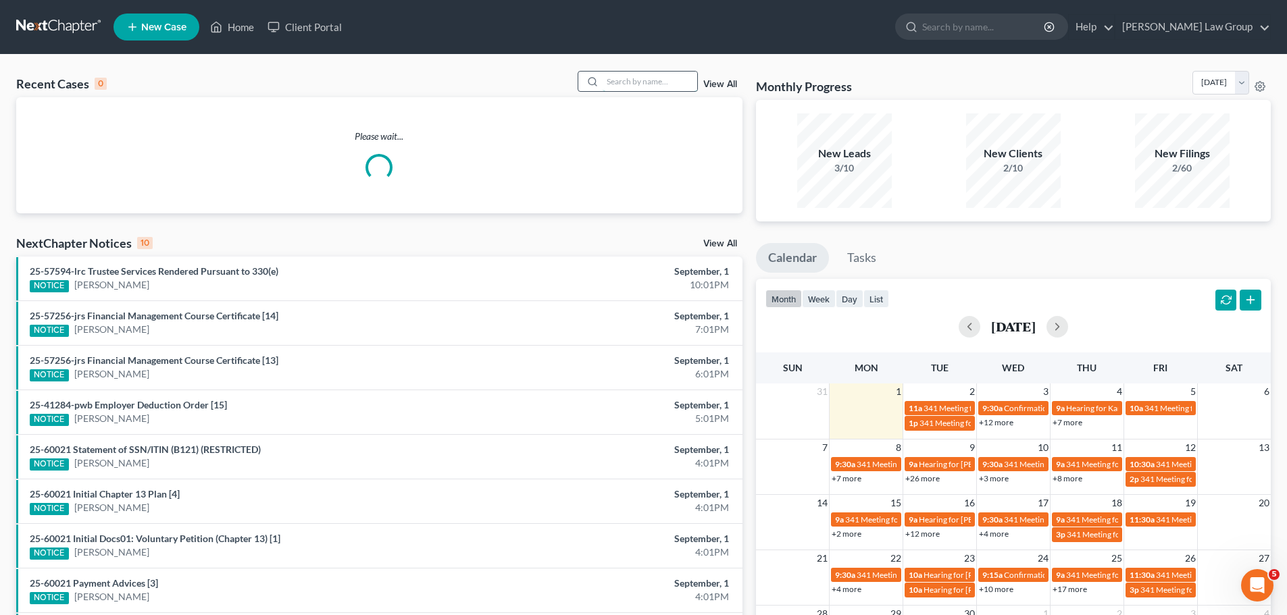
click at [650, 86] on input "search" at bounding box center [650, 82] width 95 height 20
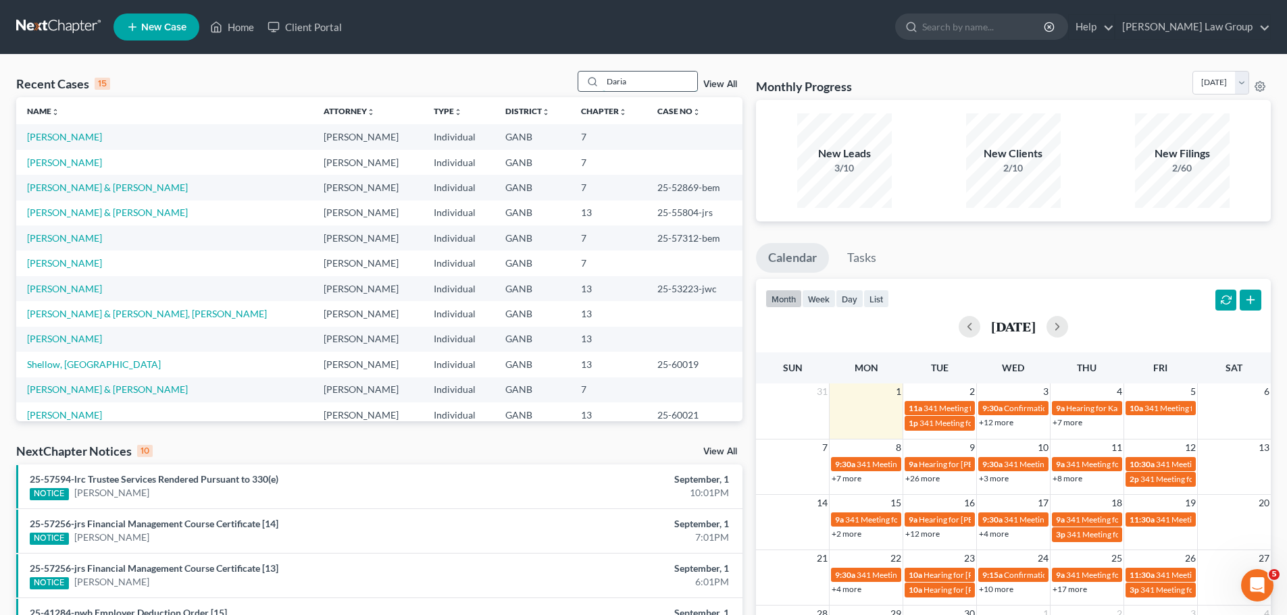
type input "Daria"
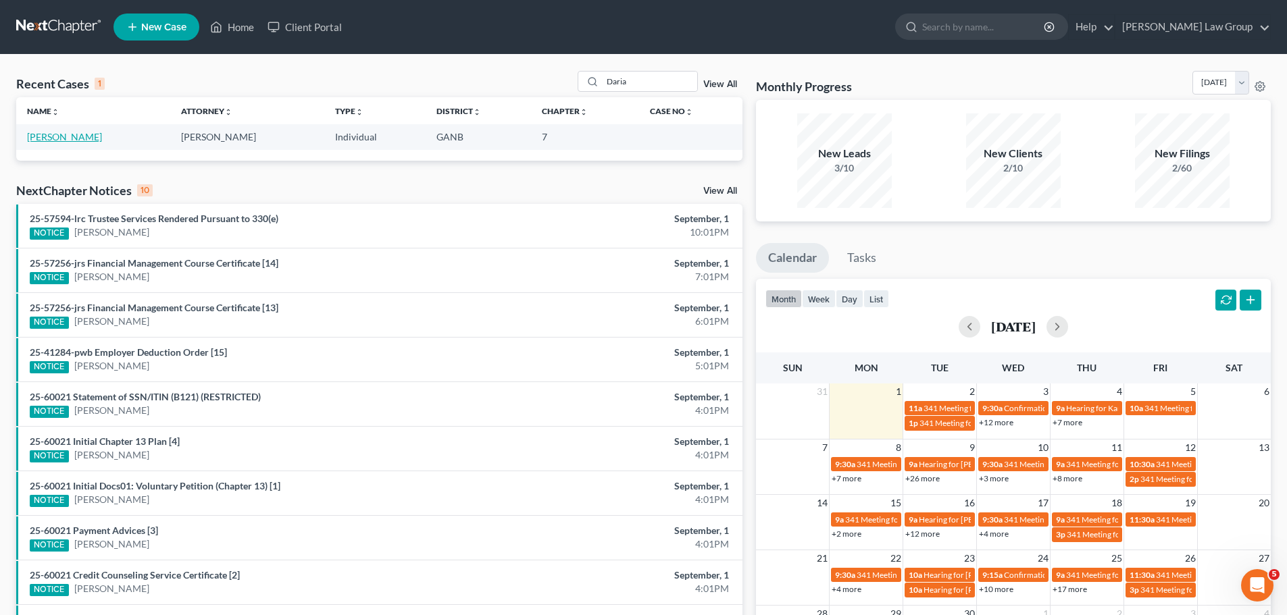
click at [65, 140] on link "[PERSON_NAME]" at bounding box center [64, 136] width 75 height 11
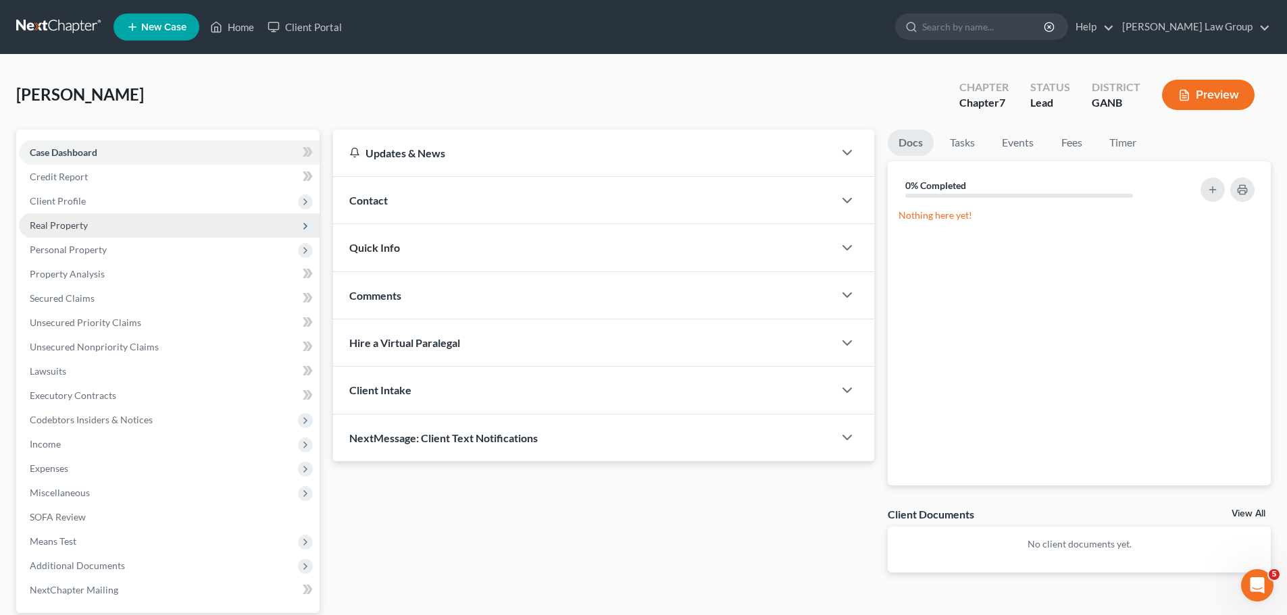
click at [87, 218] on span "Real Property" at bounding box center [169, 225] width 301 height 24
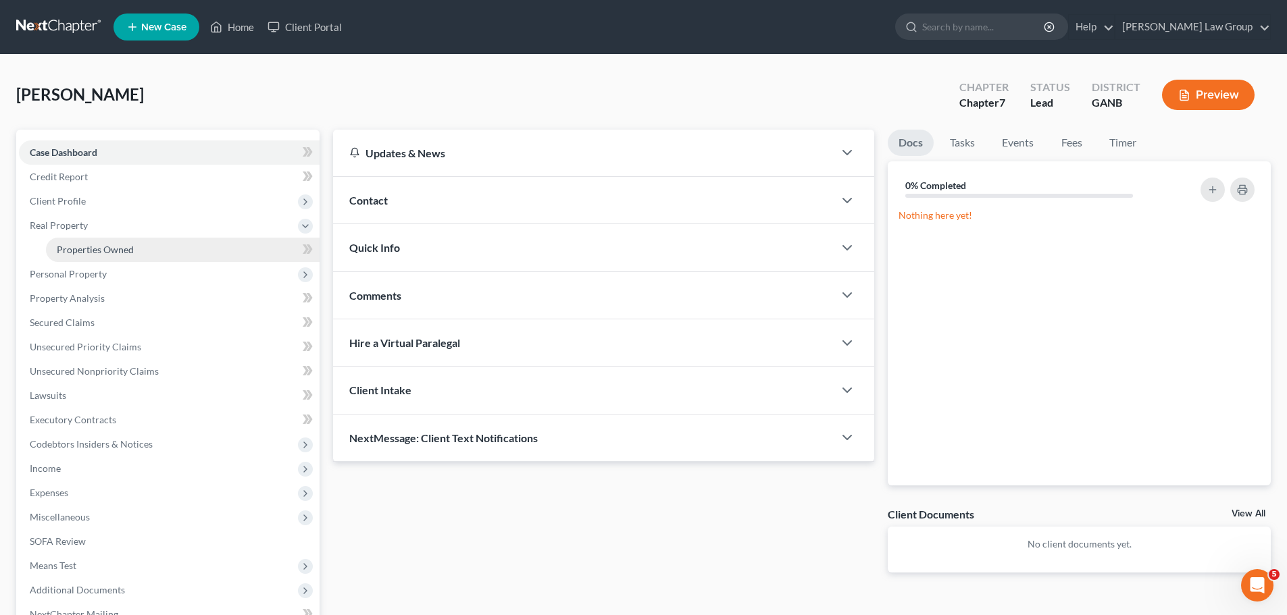
click at [134, 245] on link "Properties Owned" at bounding box center [183, 250] width 274 height 24
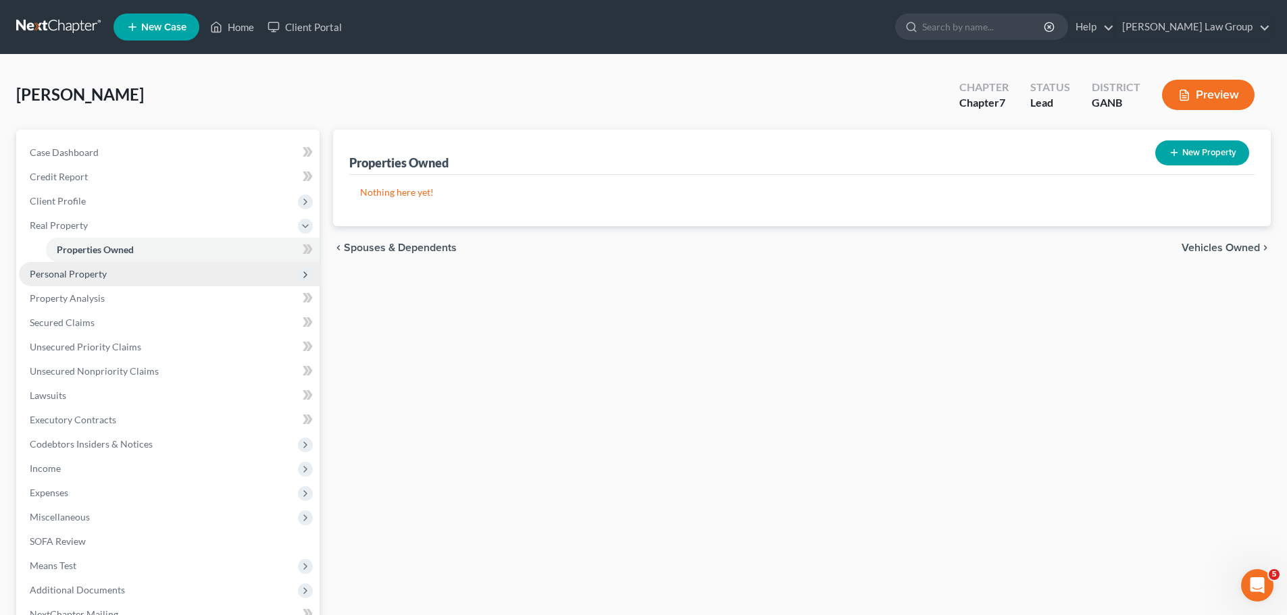
click at [107, 268] on span "Personal Property" at bounding box center [169, 274] width 301 height 24
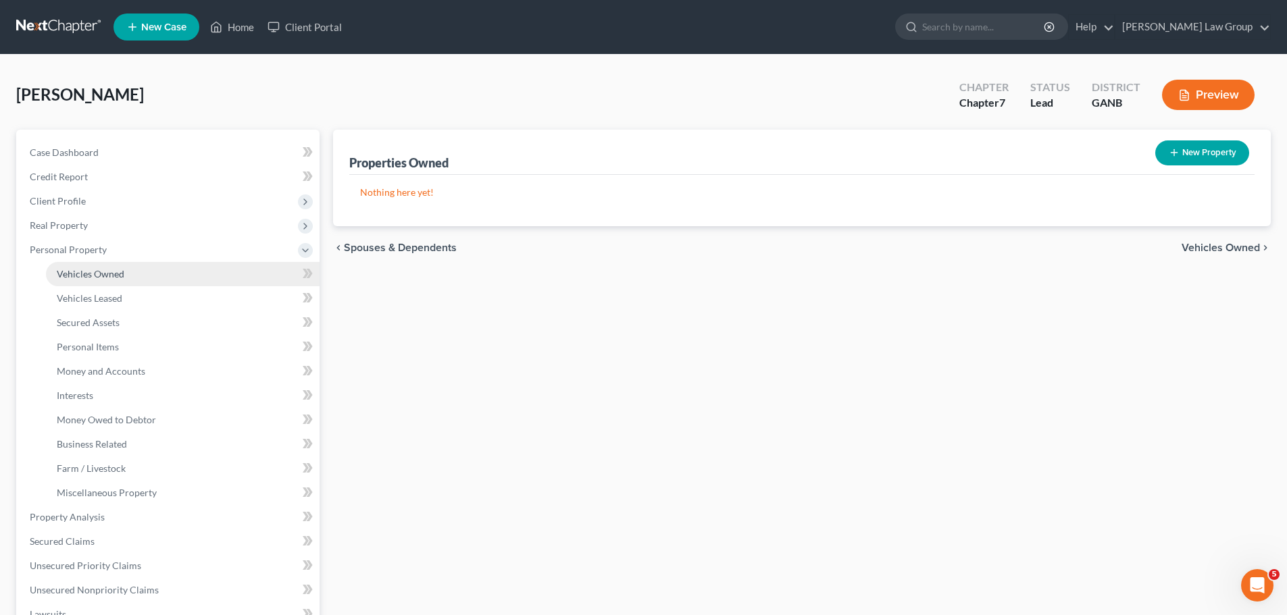
click at [138, 276] on link "Vehicles Owned" at bounding box center [183, 274] width 274 height 24
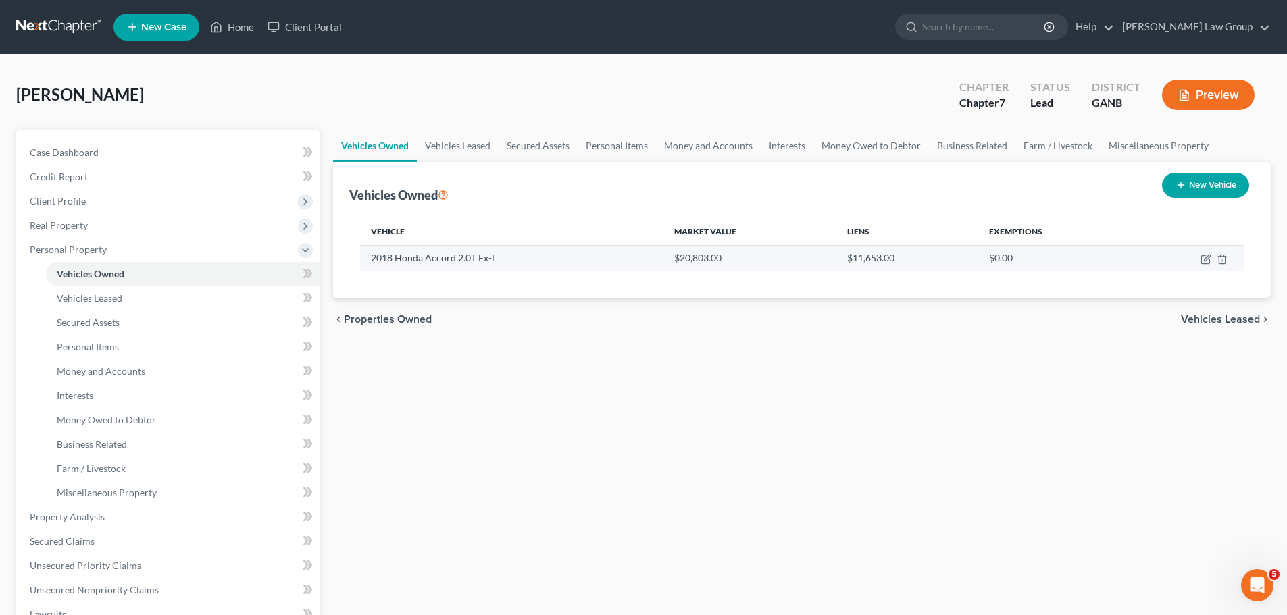
click at [1200, 261] on td at bounding box center [1187, 258] width 111 height 26
click at [1208, 257] on icon "button" at bounding box center [1205, 259] width 11 height 11
select select "0"
select select "8"
select select "0"
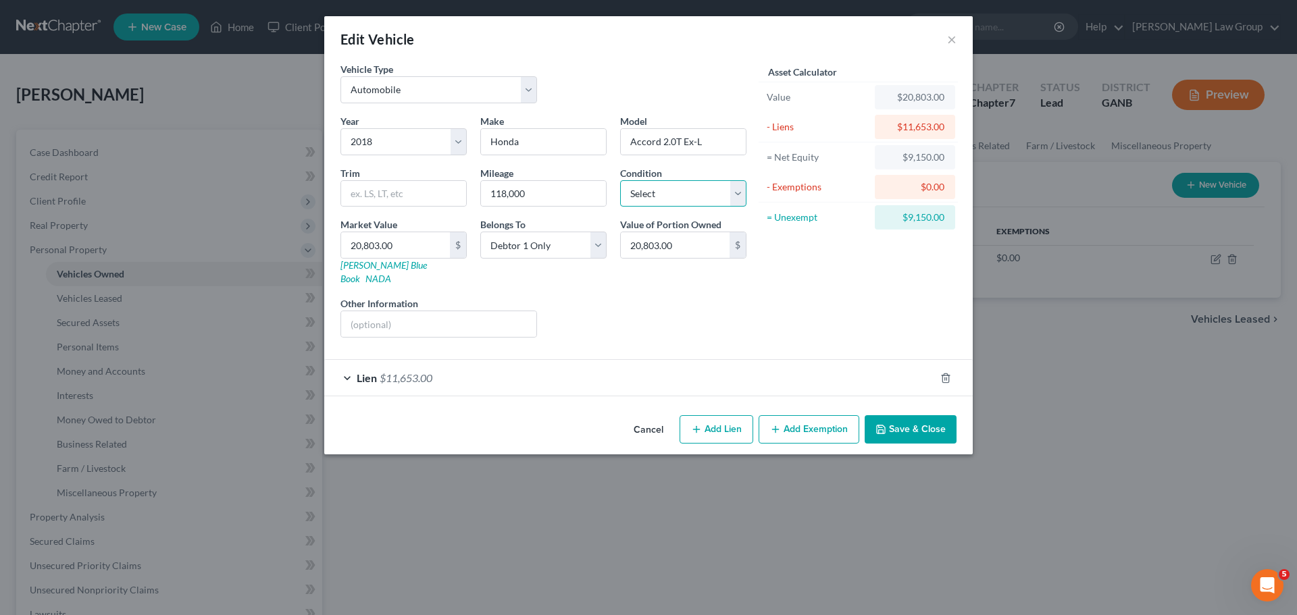
drag, startPoint x: 680, startPoint y: 192, endPoint x: 676, endPoint y: 203, distance: 12.2
click at [680, 192] on select "Select Excellent Very Good Good Fair Poor" at bounding box center [683, 193] width 126 height 27
select select "3"
click at [620, 180] on select "Select Excellent Very Good Good Fair Poor" at bounding box center [683, 193] width 126 height 27
click at [354, 245] on input "20,803.00" at bounding box center [395, 245] width 109 height 26
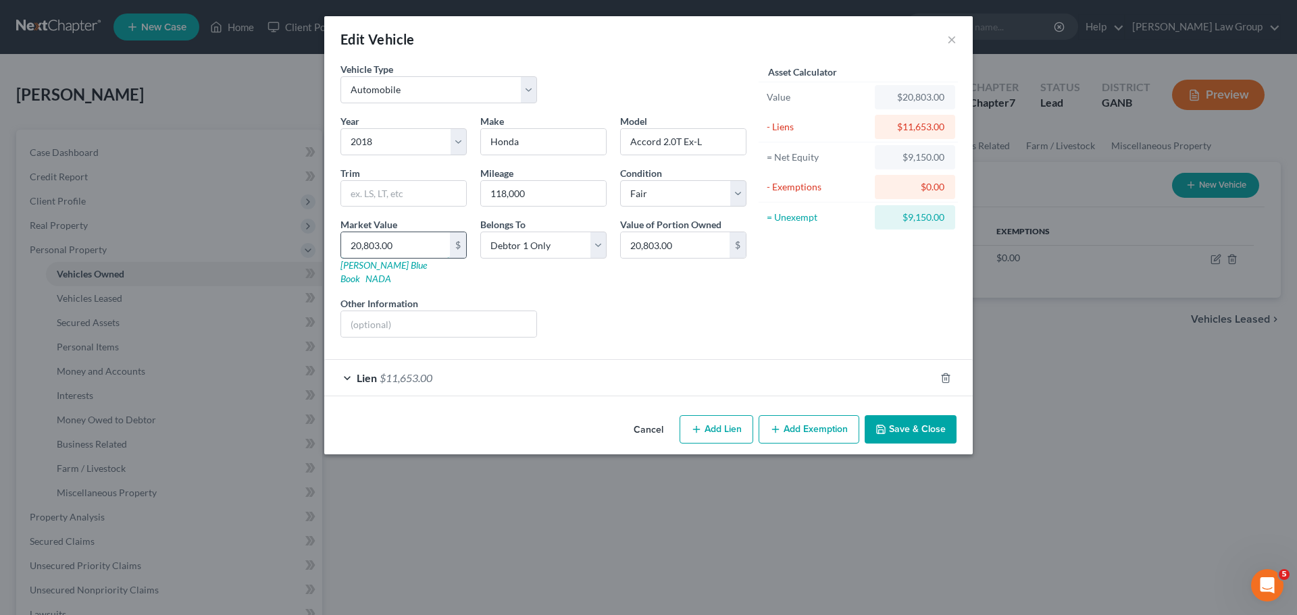
click at [372, 243] on input "20,803.00" at bounding box center [395, 245] width 109 height 26
click at [412, 241] on input "20,803.00" at bounding box center [395, 245] width 109 height 26
click at [358, 245] on input "20,803.00" at bounding box center [395, 245] width 109 height 26
drag, startPoint x: 361, startPoint y: 246, endPoint x: 338, endPoint y: 249, distance: 23.1
click at [338, 249] on div "Market Value 20,803.00 $ [PERSON_NAME] Blue Book NADA" at bounding box center [404, 252] width 140 height 68
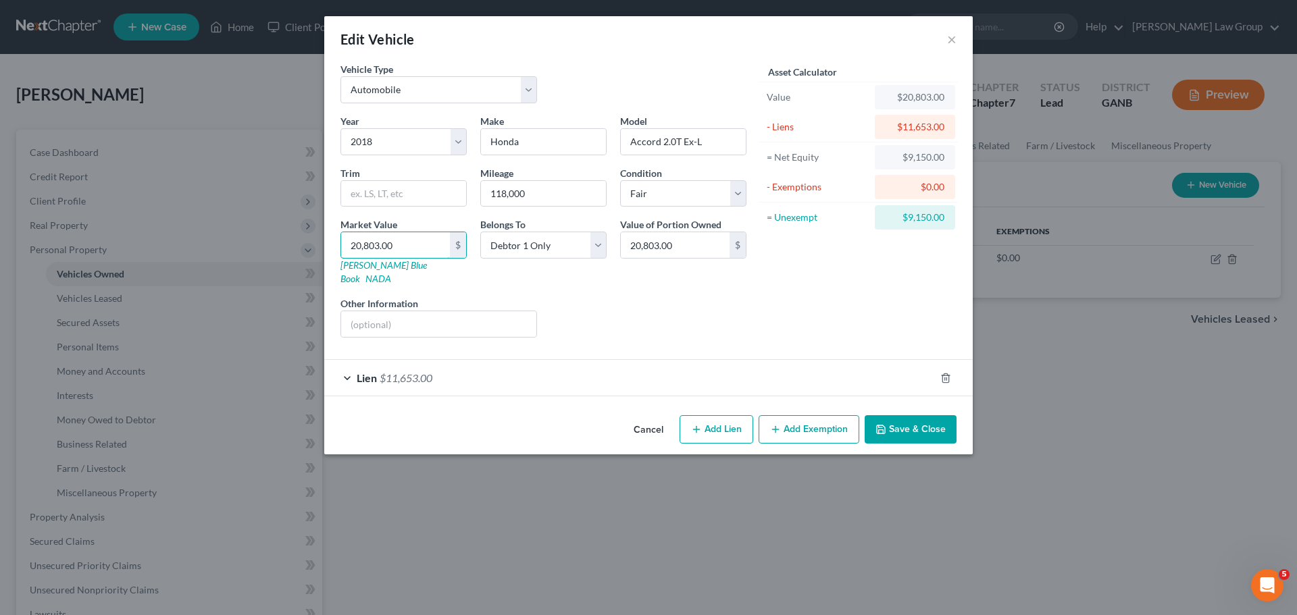
type input "1,803.00"
type input "15,803.00"
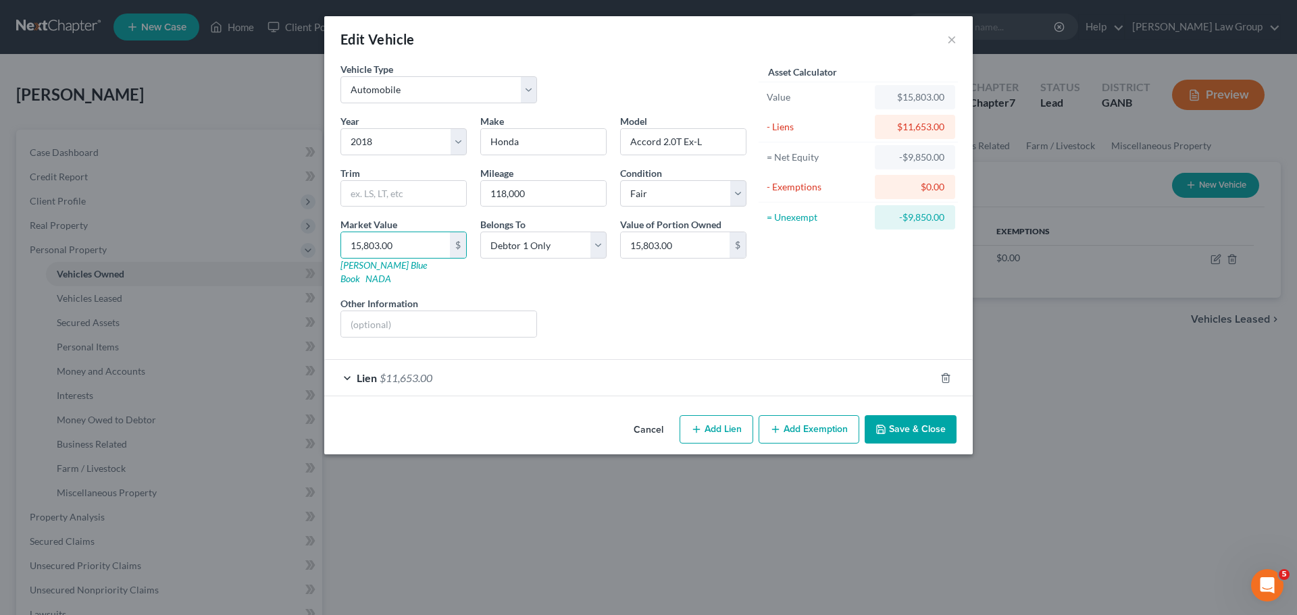
drag, startPoint x: 687, startPoint y: 293, endPoint x: 895, endPoint y: 365, distance: 220.5
click at [687, 297] on div "Liens Select" at bounding box center [649, 317] width 210 height 41
click at [803, 421] on button "Add Exemption" at bounding box center [809, 429] width 101 height 28
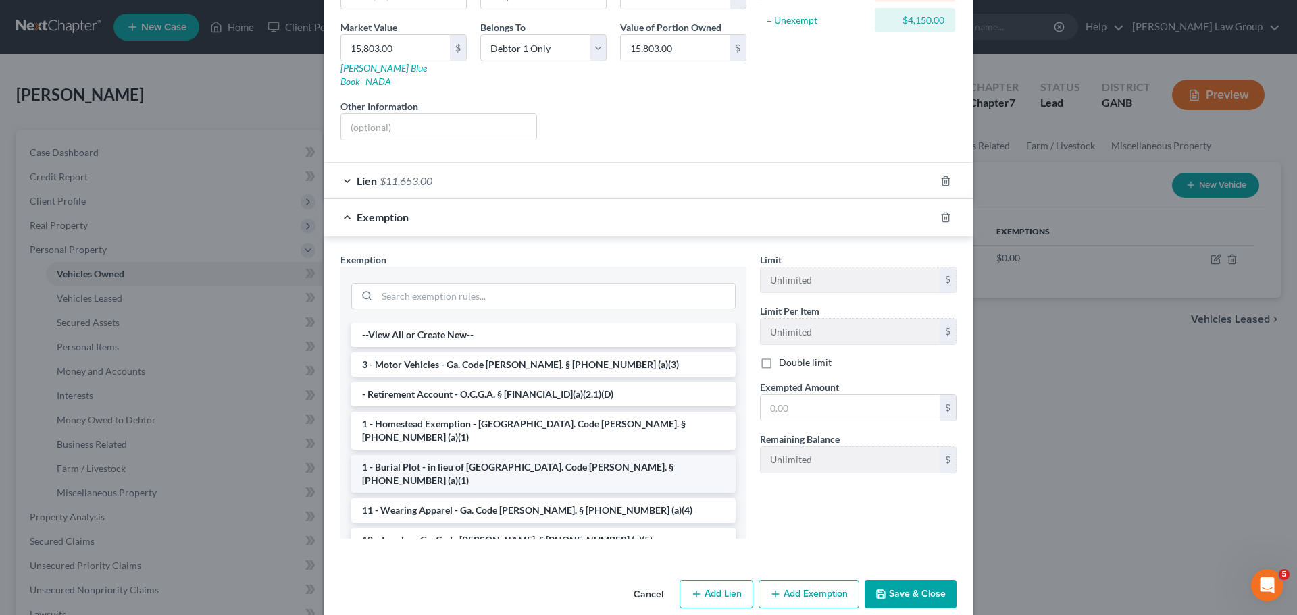
scroll to position [203, 0]
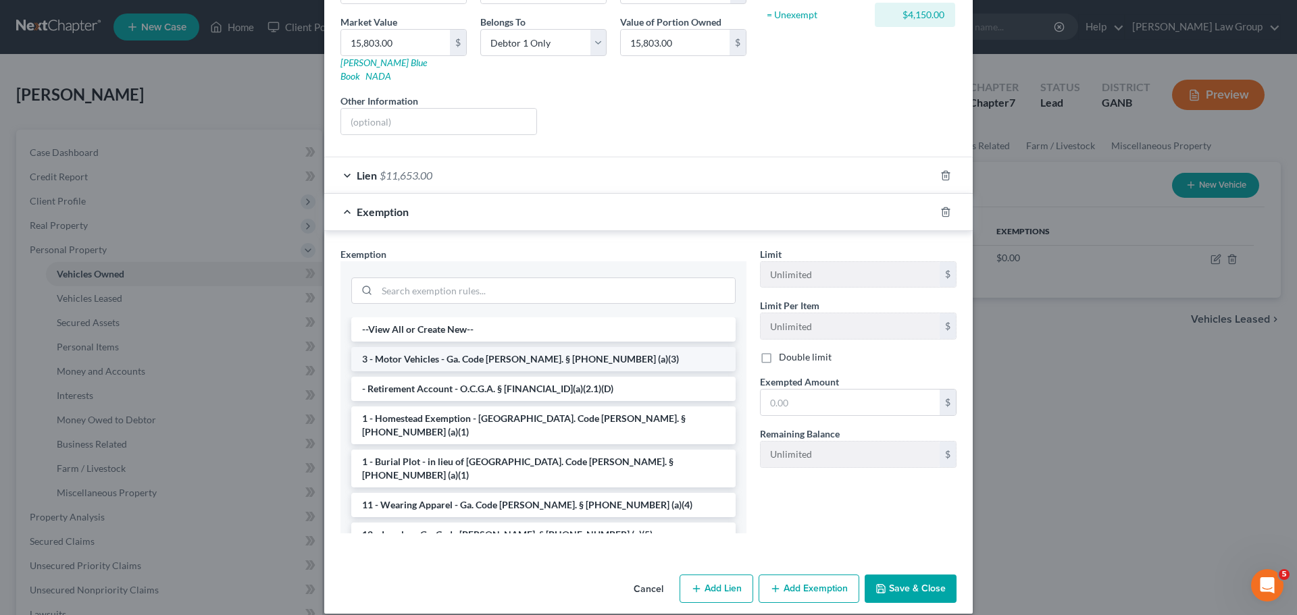
click at [459, 352] on li "3 - Motor Vehicles - Ga. Code [PERSON_NAME]. § [PHONE_NUMBER] (a)(3)" at bounding box center [543, 359] width 384 height 24
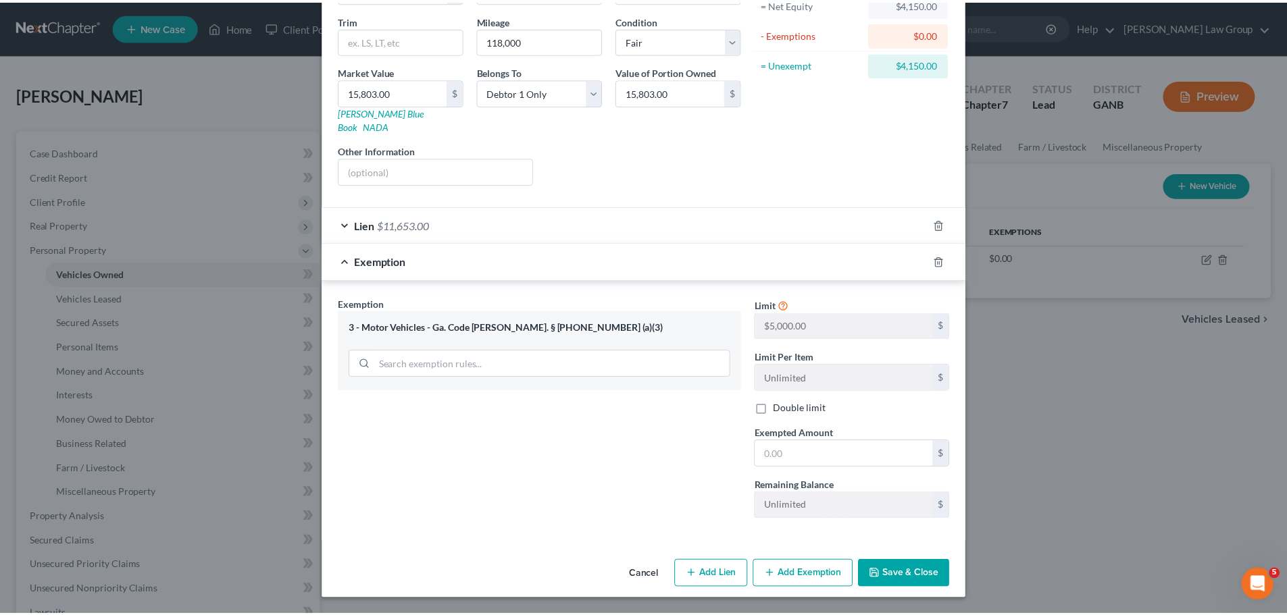
scroll to position [140, 0]
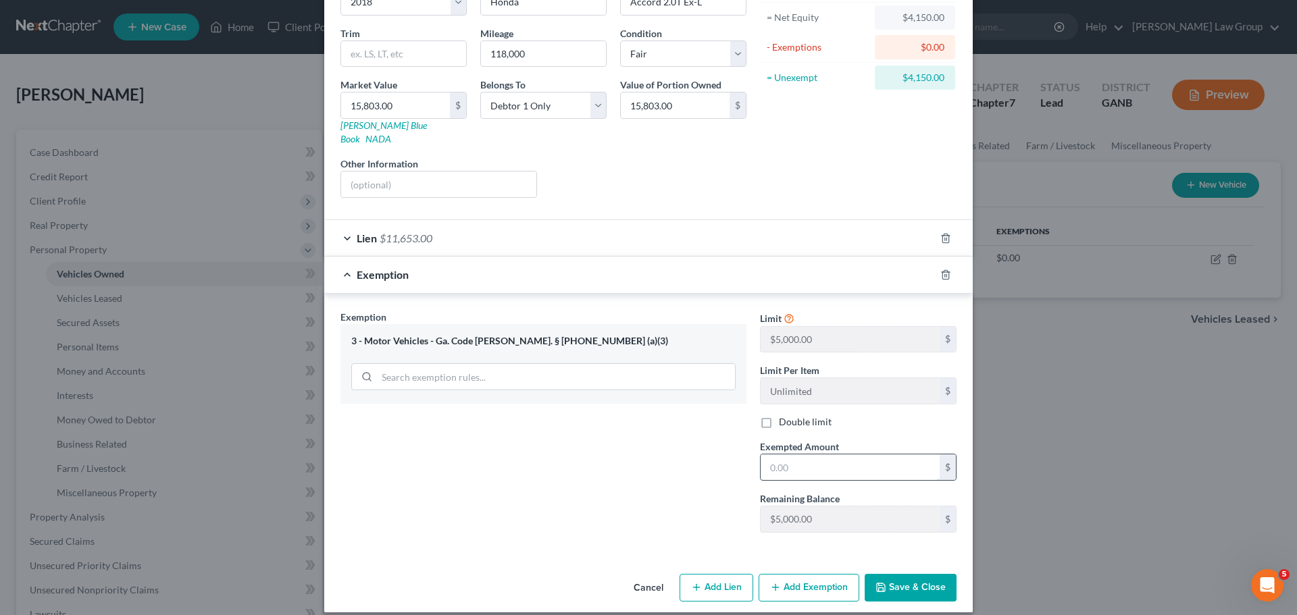
click at [823, 455] on input "text" at bounding box center [850, 468] width 179 height 26
type input "4,150"
drag, startPoint x: 902, startPoint y: 578, endPoint x: 793, endPoint y: 332, distance: 268.9
click at [902, 576] on button "Save & Close" at bounding box center [911, 588] width 92 height 28
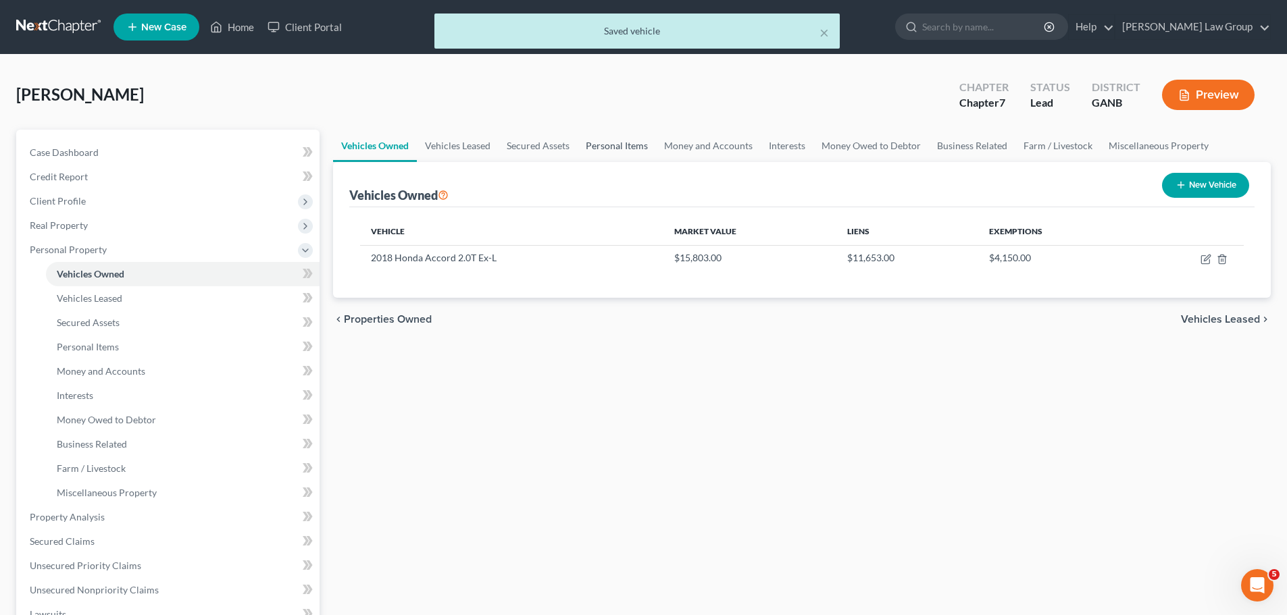
click at [635, 159] on link "Personal Items" at bounding box center [617, 146] width 78 height 32
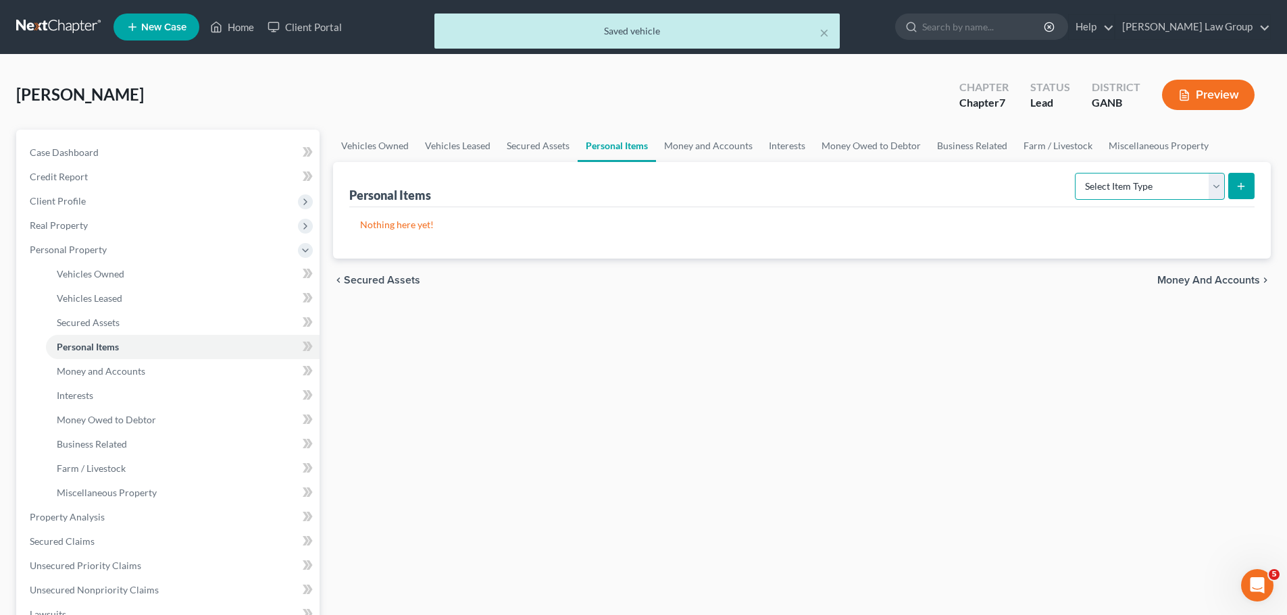
click at [1134, 181] on select "Select Item Type Clothing Collectibles Of Value Electronics Firearms Household …" at bounding box center [1150, 186] width 150 height 27
select select "clothing"
click at [1076, 173] on select "Select Item Type Clothing Collectibles Of Value Electronics Firearms Household …" at bounding box center [1150, 186] width 150 height 27
click at [1248, 192] on button "submit" at bounding box center [1241, 186] width 26 height 26
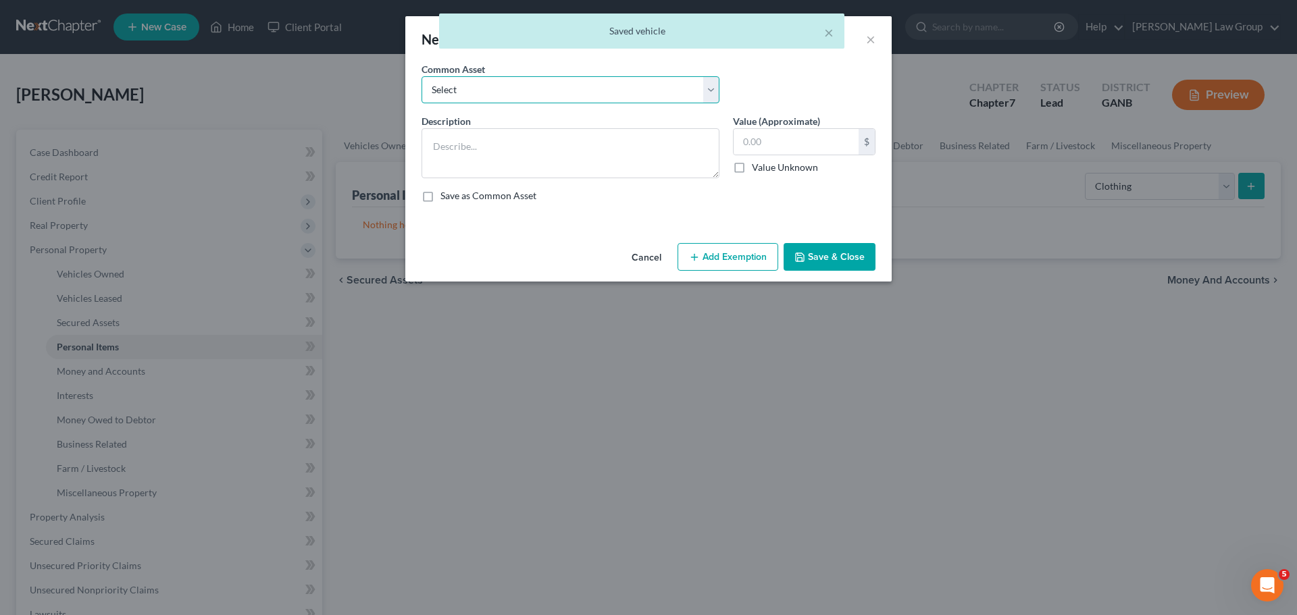
drag, startPoint x: 467, startPoint y: 87, endPoint x: 465, endPoint y: 101, distance: 13.7
click at [467, 87] on select "Select Clothing" at bounding box center [571, 89] width 298 height 27
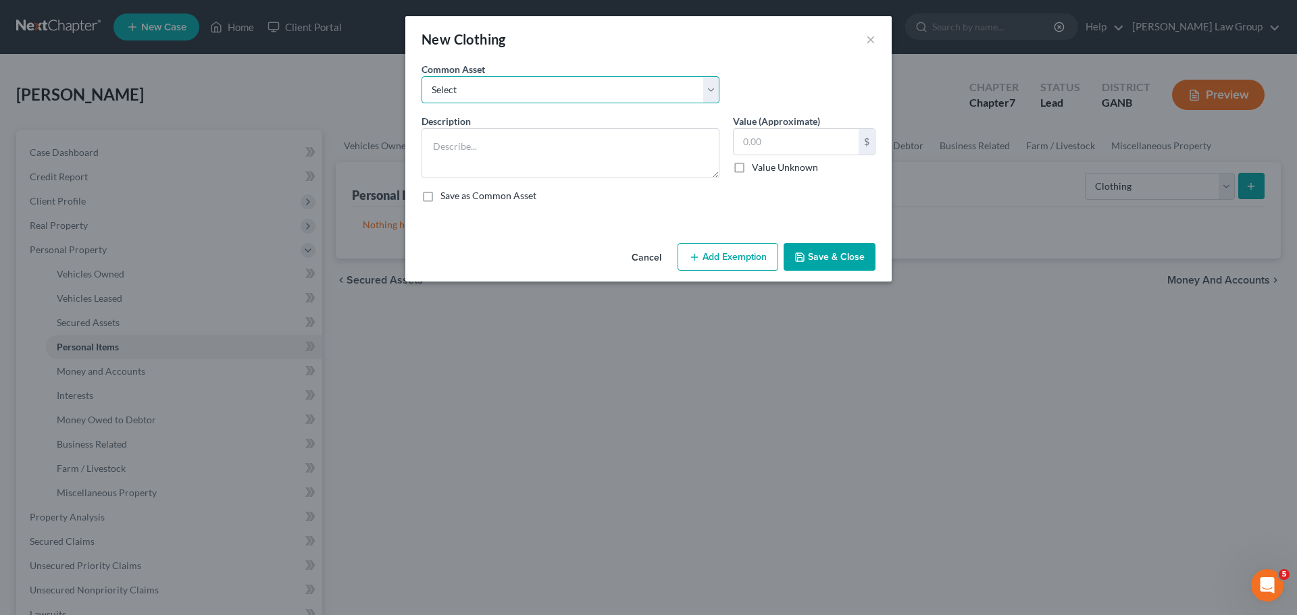
select select "0"
click at [422, 76] on select "Select Clothing" at bounding box center [571, 89] width 298 height 27
type textarea "Clothing"
type input "500.00"
click at [745, 259] on button "Add Exemption" at bounding box center [728, 257] width 101 height 28
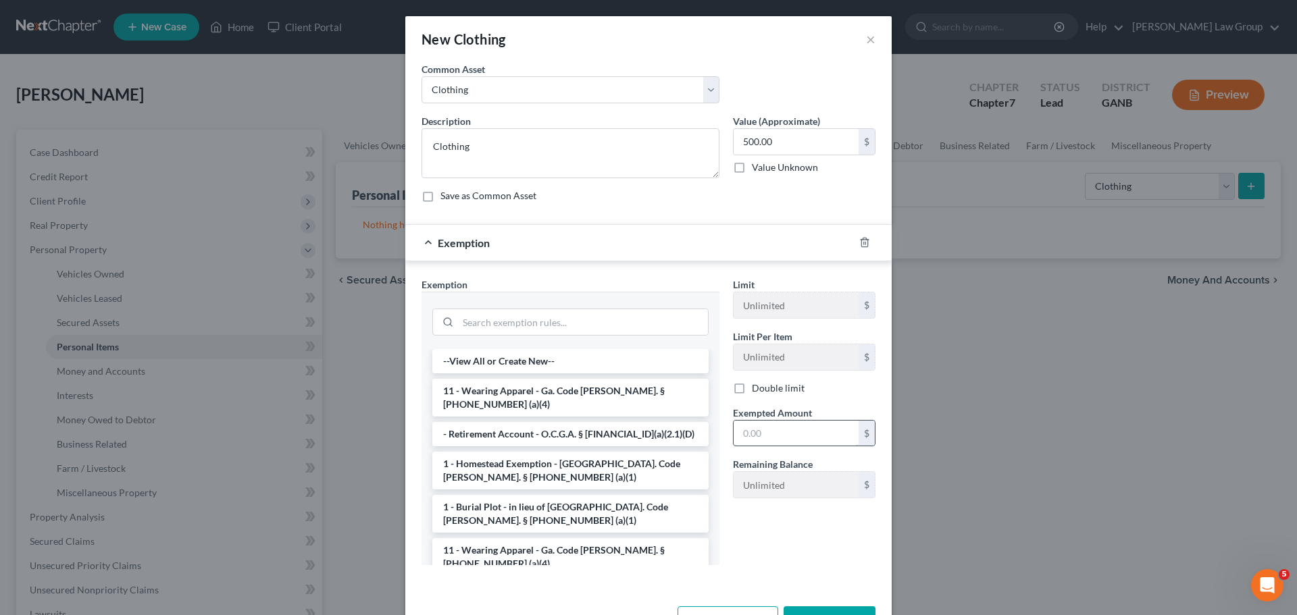
drag, startPoint x: 483, startPoint y: 388, endPoint x: 782, endPoint y: 434, distance: 302.0
click at [483, 388] on li "11 - Wearing Apparel - Ga. Code [PERSON_NAME]. § [PHONE_NUMBER] (a)(4)" at bounding box center [570, 398] width 276 height 38
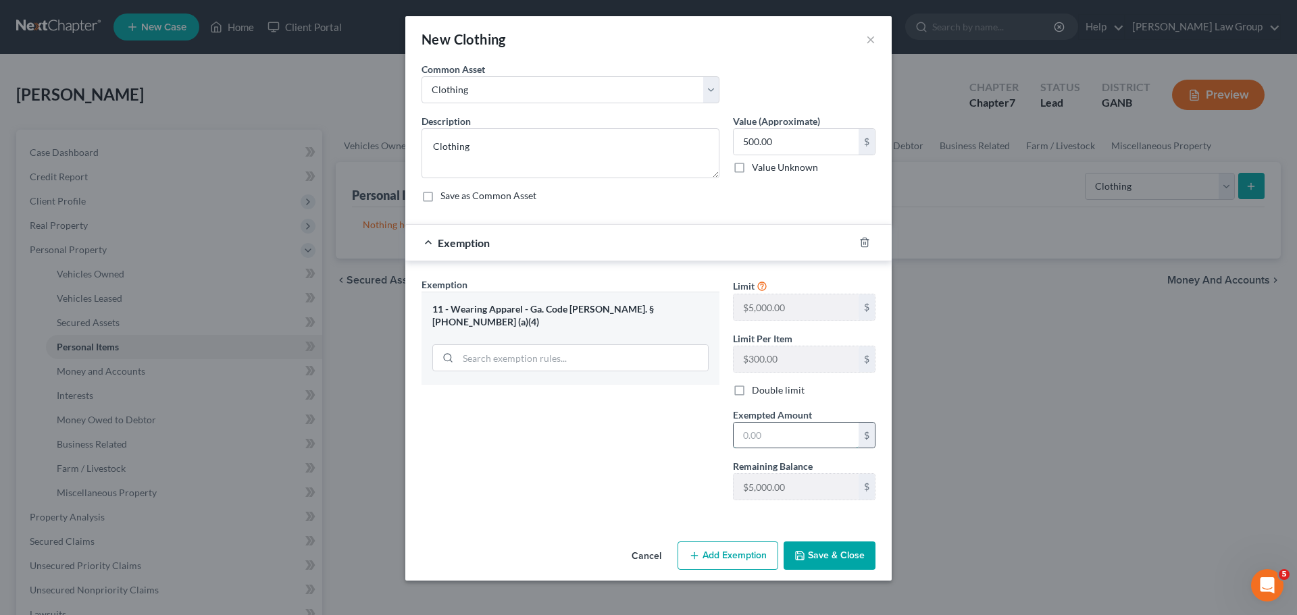
click at [782, 431] on input "text" at bounding box center [796, 436] width 125 height 26
type input "500"
click at [857, 565] on button "Save & Close" at bounding box center [830, 556] width 92 height 28
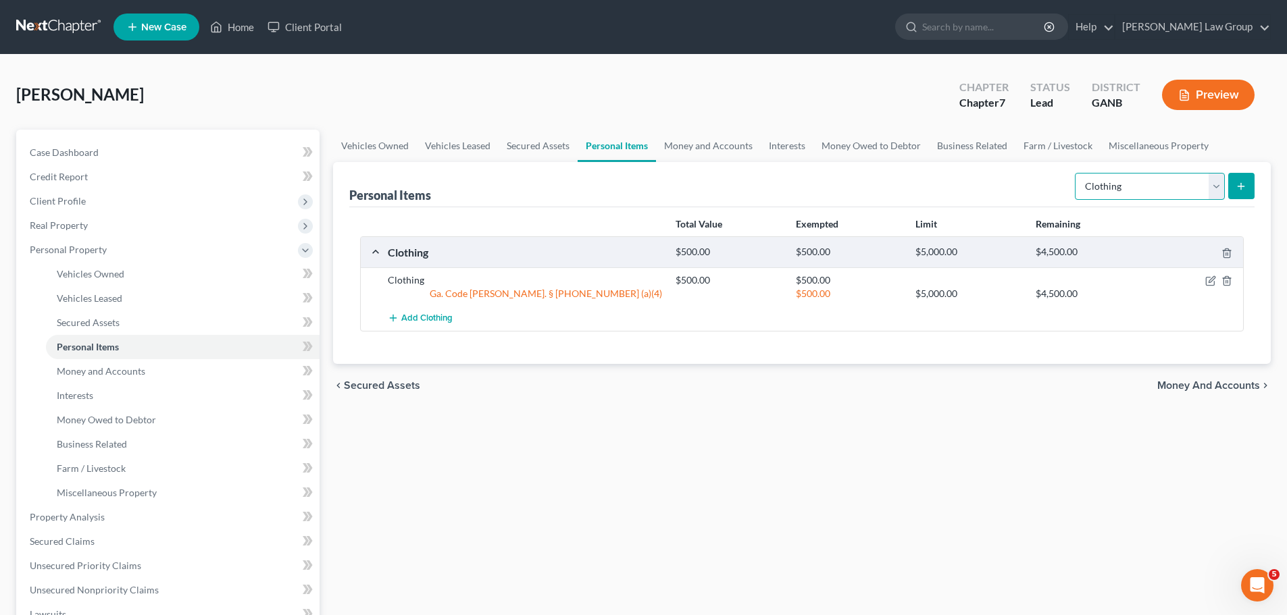
drag, startPoint x: 1118, startPoint y: 183, endPoint x: 1117, endPoint y: 199, distance: 16.3
click at [1118, 183] on select "Select Item Type Clothing Collectibles Of Value Electronics Firearms Household …" at bounding box center [1150, 186] width 150 height 27
select select "electronics"
click at [1076, 173] on select "Select Item Type Clothing Collectibles Of Value Electronics Firearms Household …" at bounding box center [1150, 186] width 150 height 27
click at [1252, 190] on button "submit" at bounding box center [1241, 186] width 26 height 26
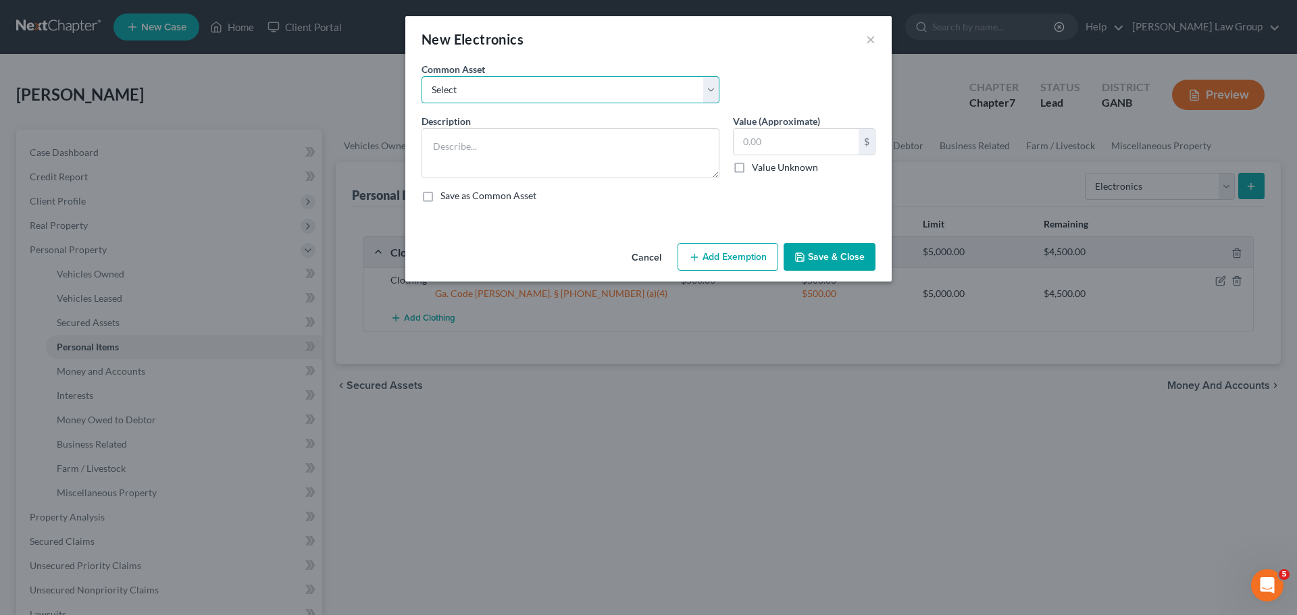
drag, startPoint x: 457, startPoint y: 92, endPoint x: 460, endPoint y: 103, distance: 11.1
click at [457, 92] on select "Select TV, phone and computer Electronics" at bounding box center [571, 89] width 298 height 27
select select "0"
click at [422, 76] on select "Select TV, phone and computer Electronics" at bounding box center [571, 89] width 298 height 27
type textarea "TV, phone and computer"
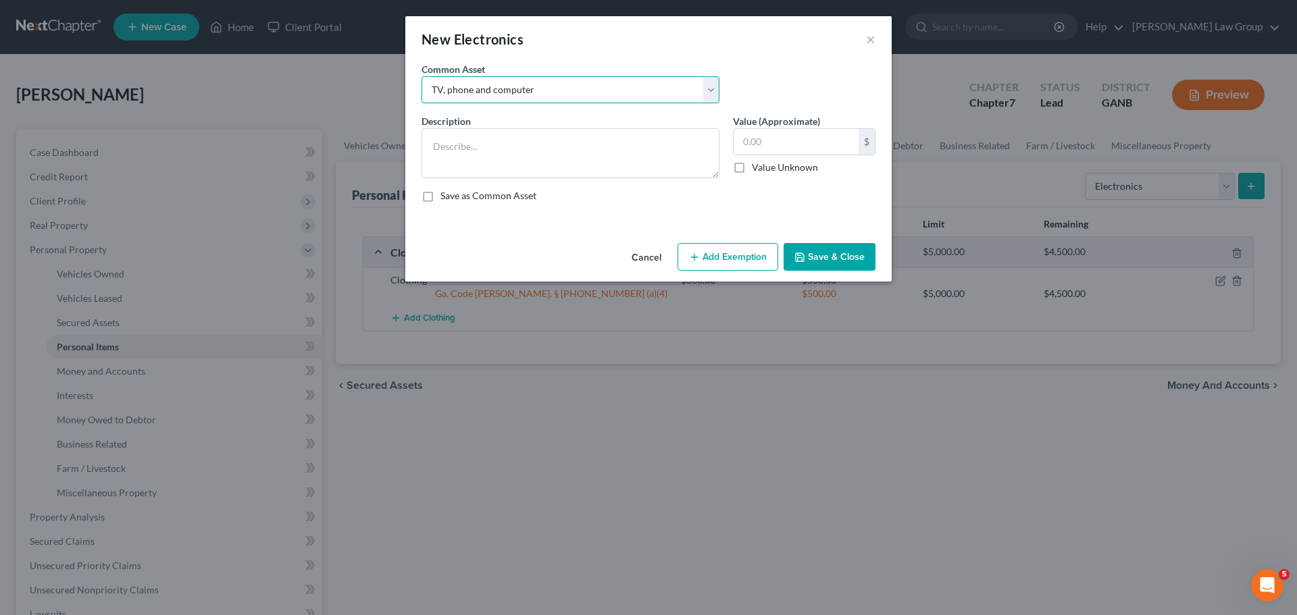
type input "400.00"
click at [697, 257] on line "button" at bounding box center [694, 257] width 6 height 0
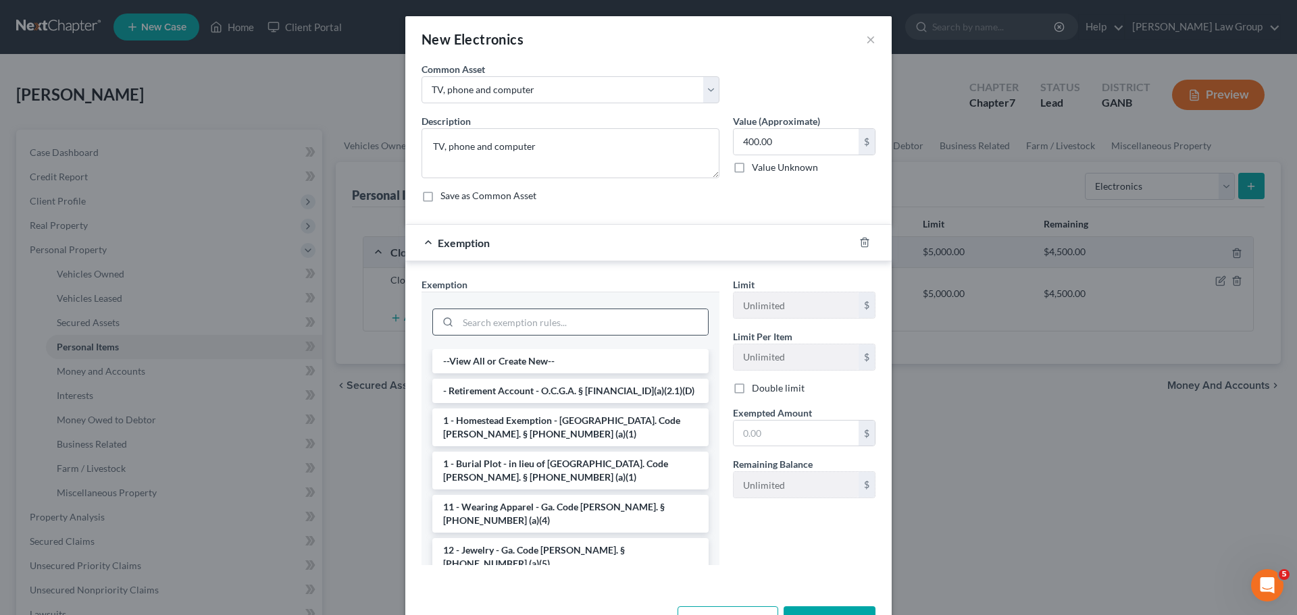
click at [482, 335] on div at bounding box center [570, 322] width 276 height 27
click at [507, 325] on input "search" at bounding box center [583, 322] width 250 height 26
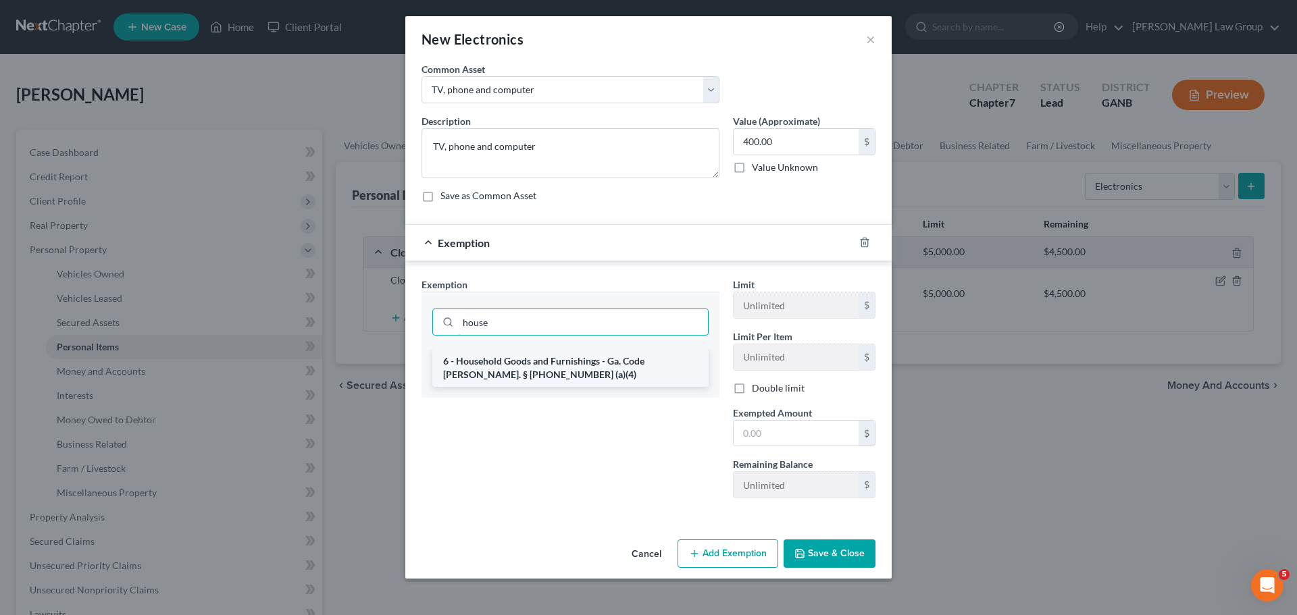
type input "house"
click at [537, 360] on li "6 - Household Goods and Furnishings - Ga. Code [PERSON_NAME]. § [PHONE_NUMBER] …" at bounding box center [570, 368] width 276 height 38
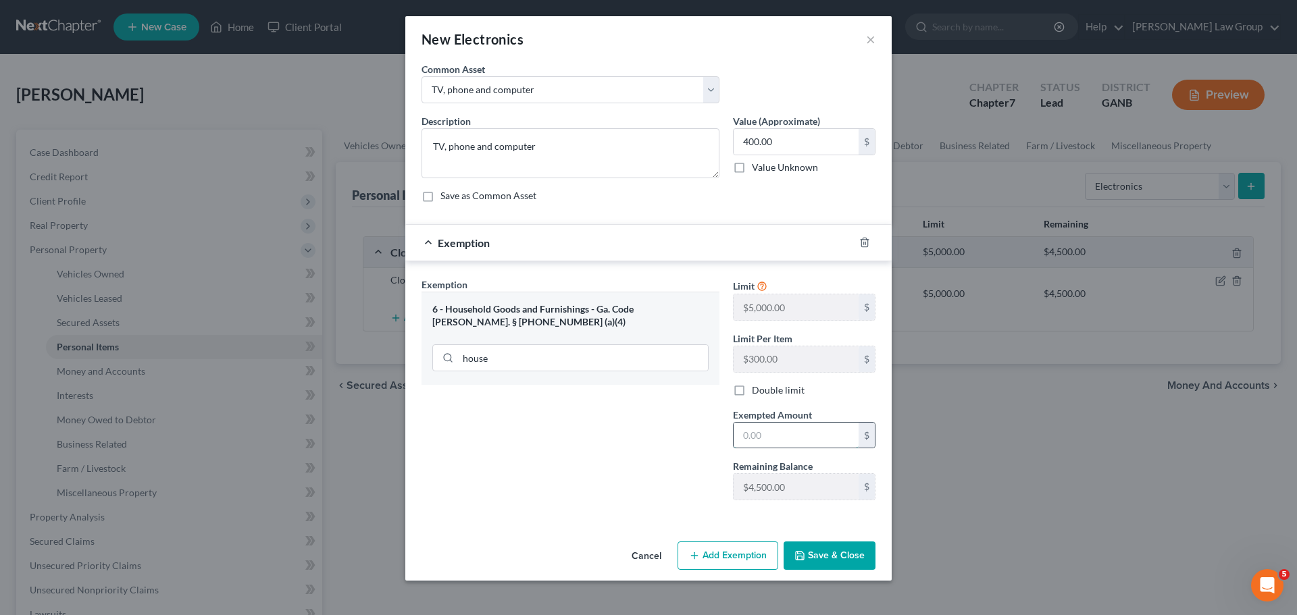
click at [795, 423] on input "text" at bounding box center [796, 436] width 125 height 26
type input "0"
type input "400"
drag, startPoint x: 835, startPoint y: 540, endPoint x: 1191, endPoint y: 215, distance: 482.4
click at [836, 544] on div "Cancel Add Exemption Save & Close" at bounding box center [648, 558] width 486 height 45
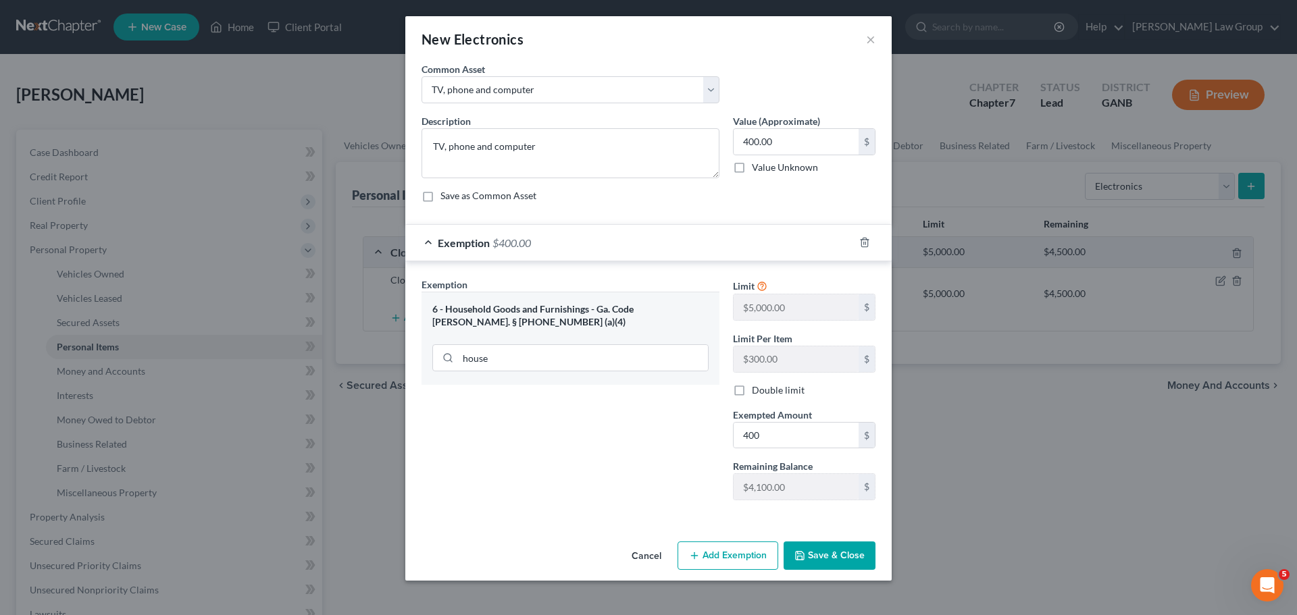
click at [861, 560] on button "Save & Close" at bounding box center [830, 556] width 92 height 28
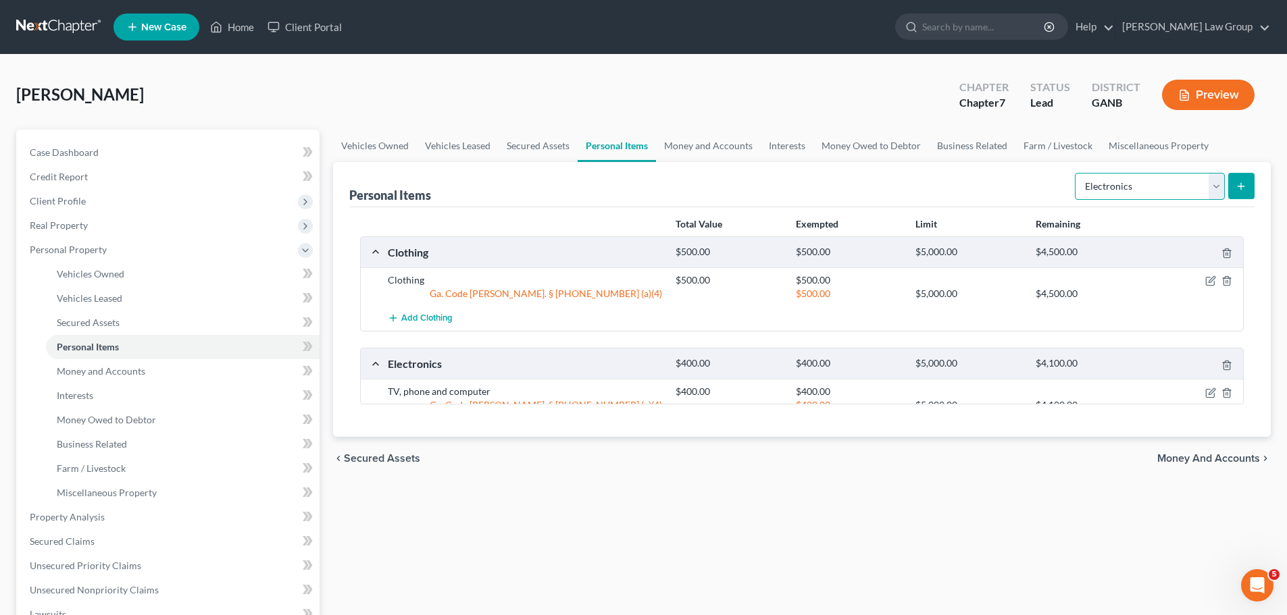
drag, startPoint x: 1137, startPoint y: 188, endPoint x: 1137, endPoint y: 199, distance: 10.1
click at [1137, 188] on select "Select Item Type Clothing Collectibles Of Value Electronics Firearms Household …" at bounding box center [1150, 186] width 150 height 27
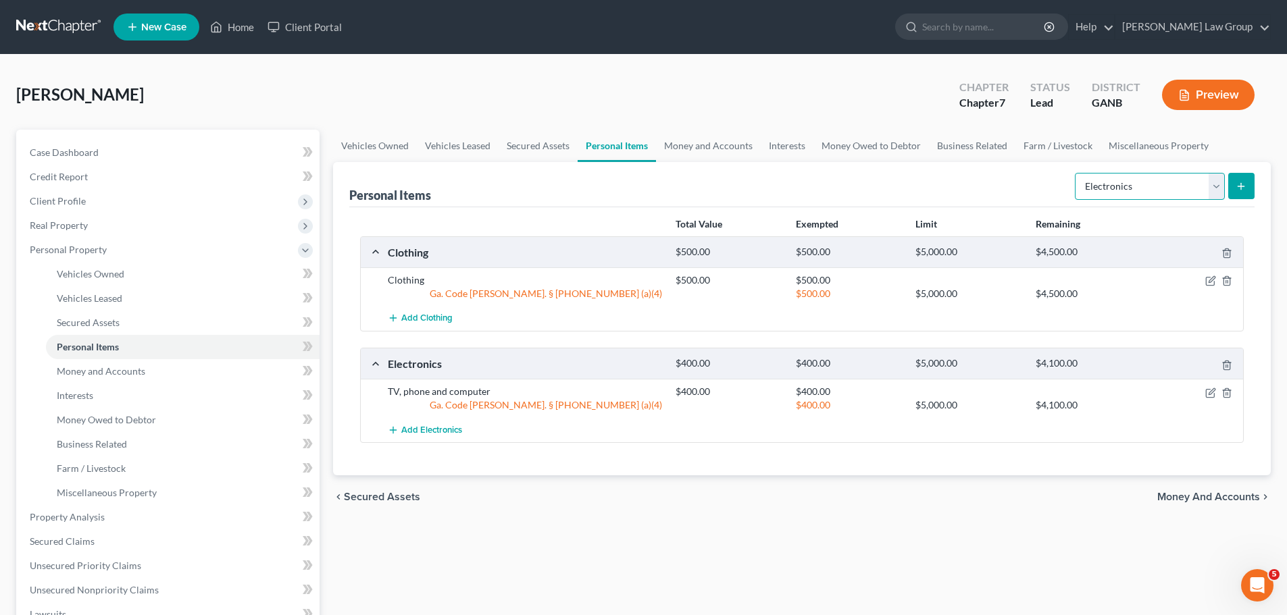
select select "household_goods"
click at [1076, 173] on select "Select Item Type Clothing Collectibles Of Value Electronics Firearms Household …" at bounding box center [1150, 186] width 150 height 27
click at [1240, 189] on icon "submit" at bounding box center [1241, 186] width 11 height 11
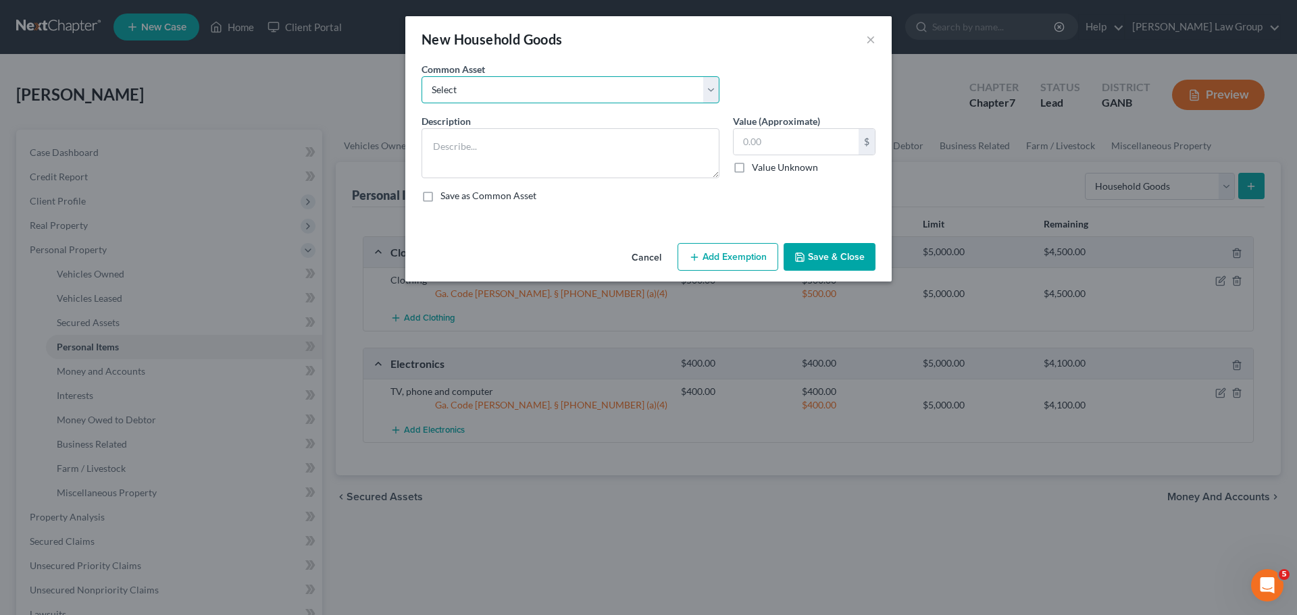
click at [451, 90] on select "Select Household goods" at bounding box center [571, 89] width 298 height 27
select select "0"
click at [422, 76] on select "Select Household goods" at bounding box center [571, 89] width 298 height 27
type textarea "Household goods"
type input "1,200.00"
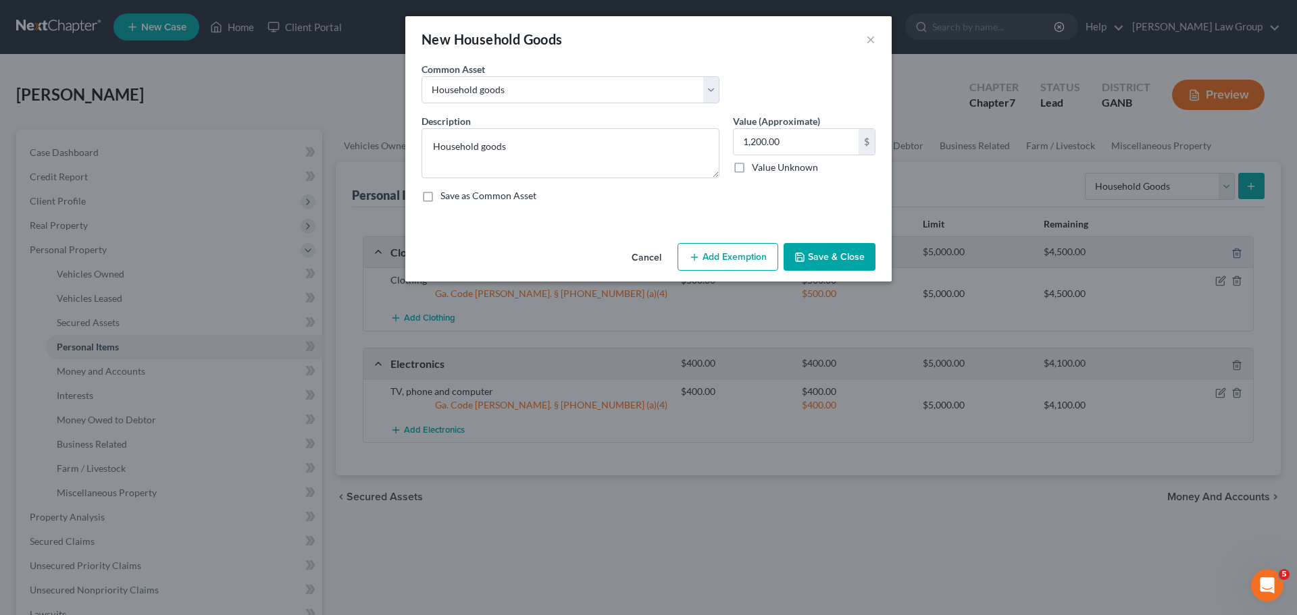
click at [715, 261] on button "Add Exemption" at bounding box center [728, 257] width 101 height 28
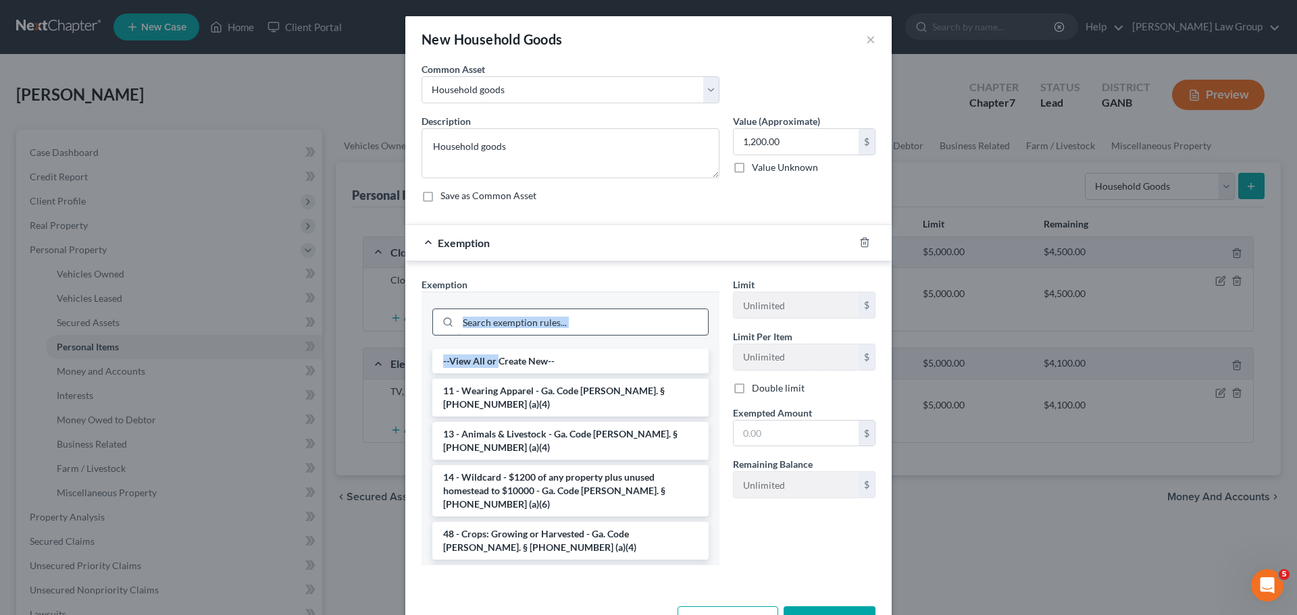
drag, startPoint x: 496, startPoint y: 355, endPoint x: 505, endPoint y: 313, distance: 42.1
click at [505, 313] on div "--View All or Create New-- 11 - Wearing Apparel - Ga. Code [PERSON_NAME]. § [PH…" at bounding box center [571, 429] width 298 height 274
click at [505, 313] on input "search" at bounding box center [583, 322] width 250 height 26
drag, startPoint x: 505, startPoint y: 313, endPoint x: 587, endPoint y: 328, distance: 83.6
click at [509, 318] on input "search" at bounding box center [583, 322] width 250 height 26
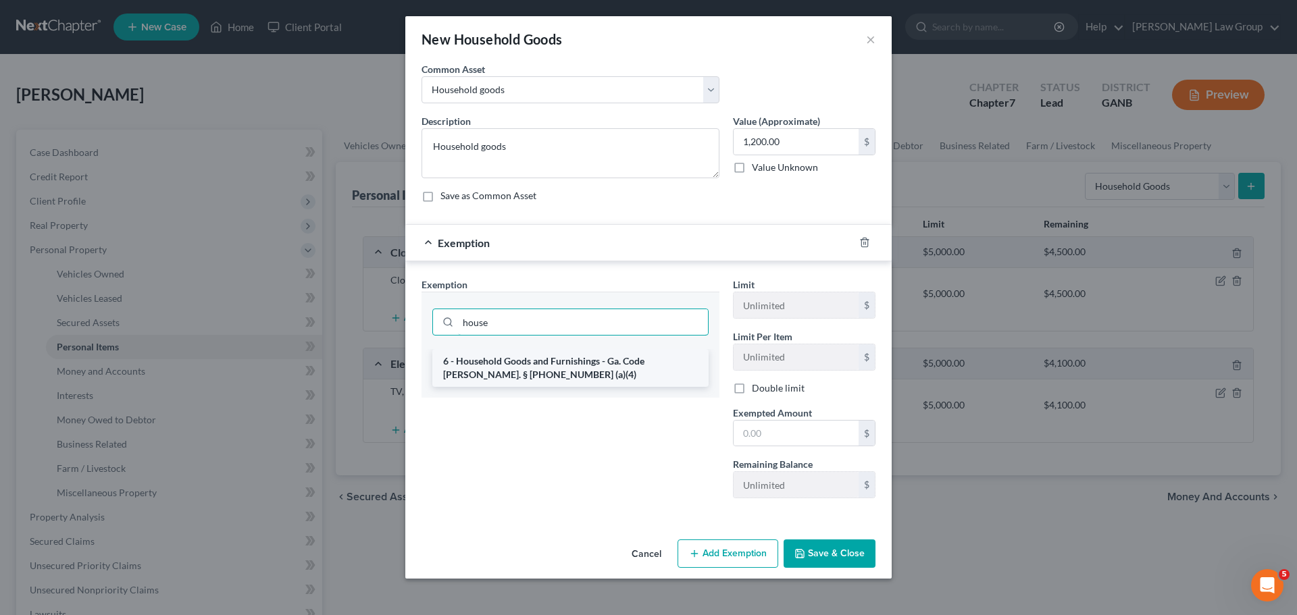
type input "house"
click at [615, 370] on li "6 - Household Goods and Furnishings - Ga. Code [PERSON_NAME]. § [PHONE_NUMBER] …" at bounding box center [570, 368] width 276 height 38
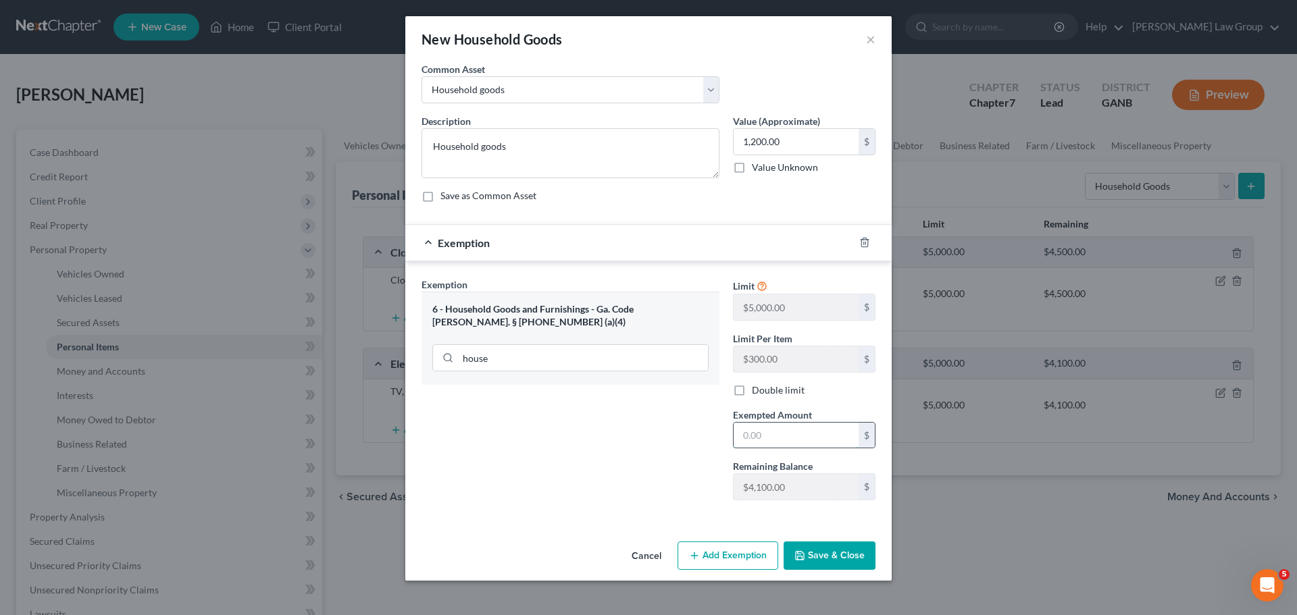
click at [772, 430] on input "text" at bounding box center [796, 436] width 125 height 26
type input "1,200"
click at [859, 548] on button "Save & Close" at bounding box center [830, 556] width 92 height 28
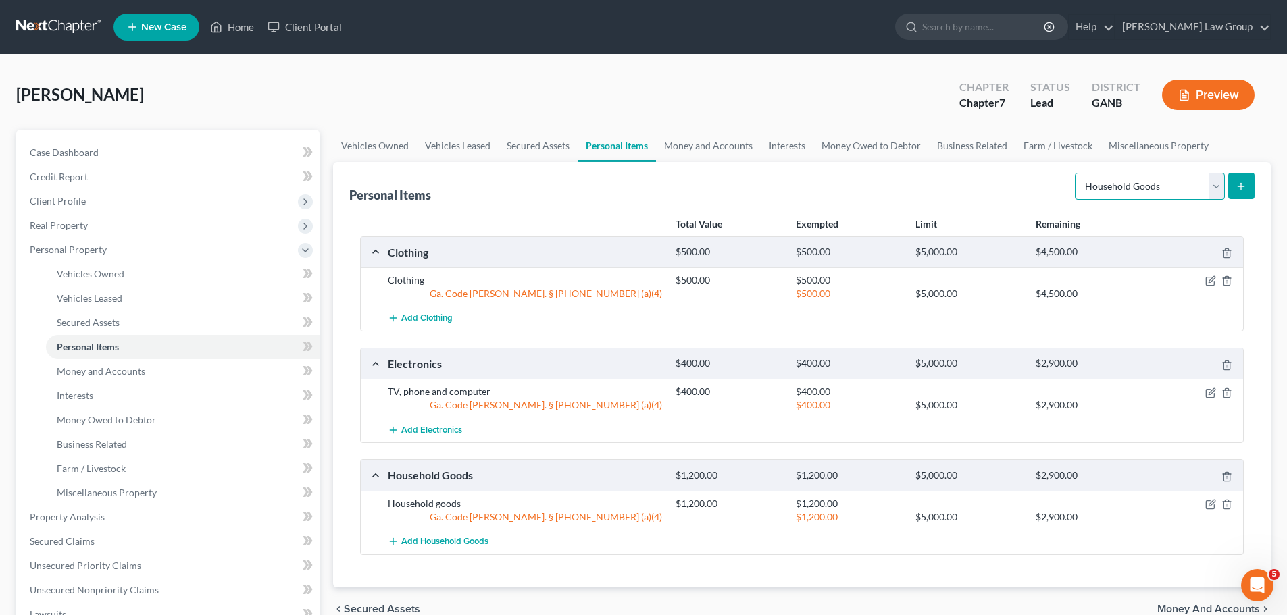
click at [1136, 184] on select "Select Item Type Clothing Collectibles Of Value Electronics Firearms Household …" at bounding box center [1150, 186] width 150 height 27
select select "jewelry"
click at [1076, 173] on select "Select Item Type Clothing Collectibles Of Value Electronics Firearms Household …" at bounding box center [1150, 186] width 150 height 27
click at [1243, 197] on button "submit" at bounding box center [1241, 186] width 26 height 26
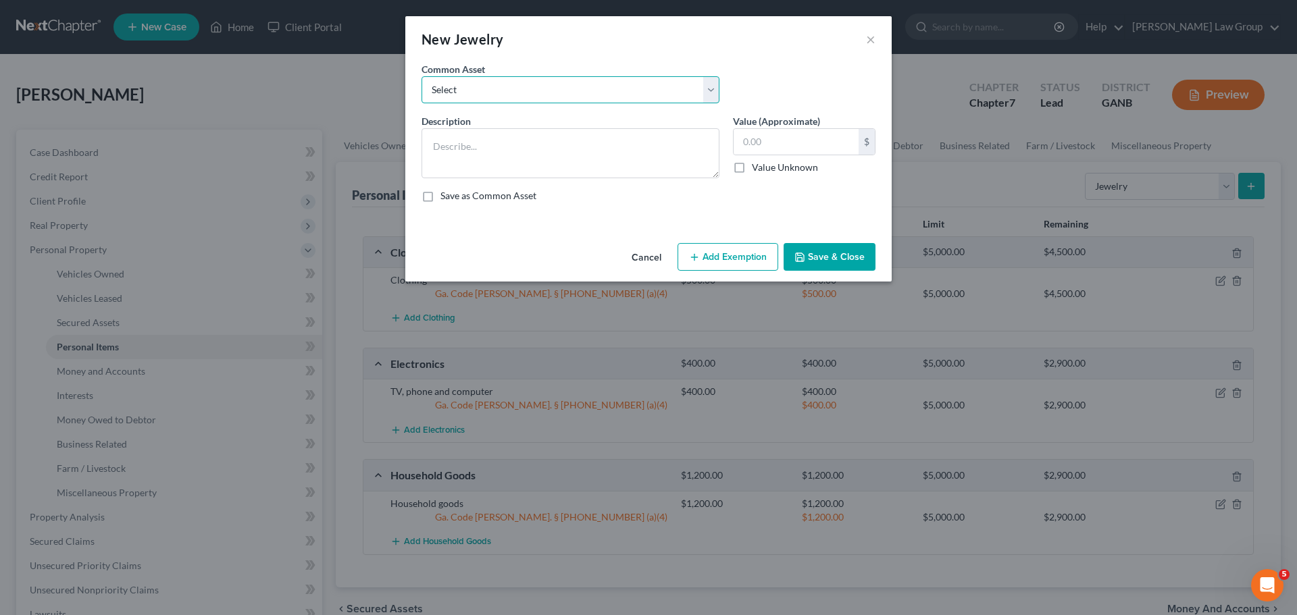
drag, startPoint x: 552, startPoint y: 83, endPoint x: 548, endPoint y: 101, distance: 18.7
click at [551, 83] on select "Select Costume jewelry Jewelry" at bounding box center [571, 89] width 298 height 27
select select "1"
click at [422, 76] on select "Select Costume jewelry Jewelry" at bounding box center [571, 89] width 298 height 27
type textarea "Jewelry"
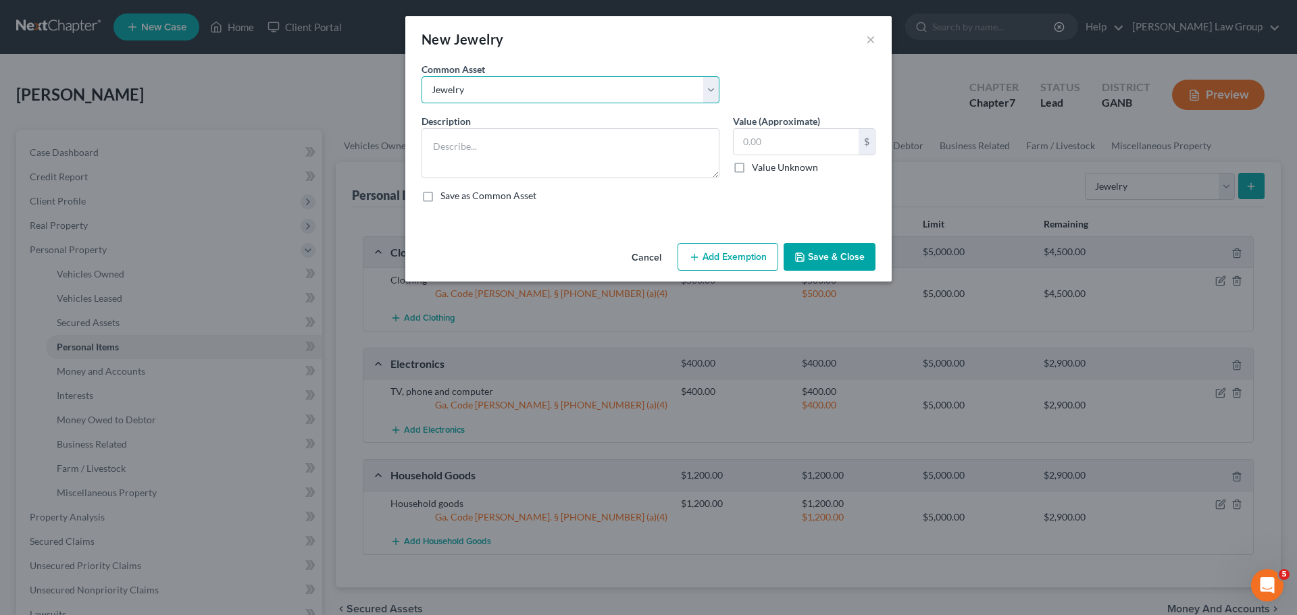
type input "100.00"
click at [712, 236] on div "An exemption set must first be selected from the Filing Information section. Co…" at bounding box center [648, 150] width 486 height 176
click at [719, 261] on button "Add Exemption" at bounding box center [728, 257] width 101 height 28
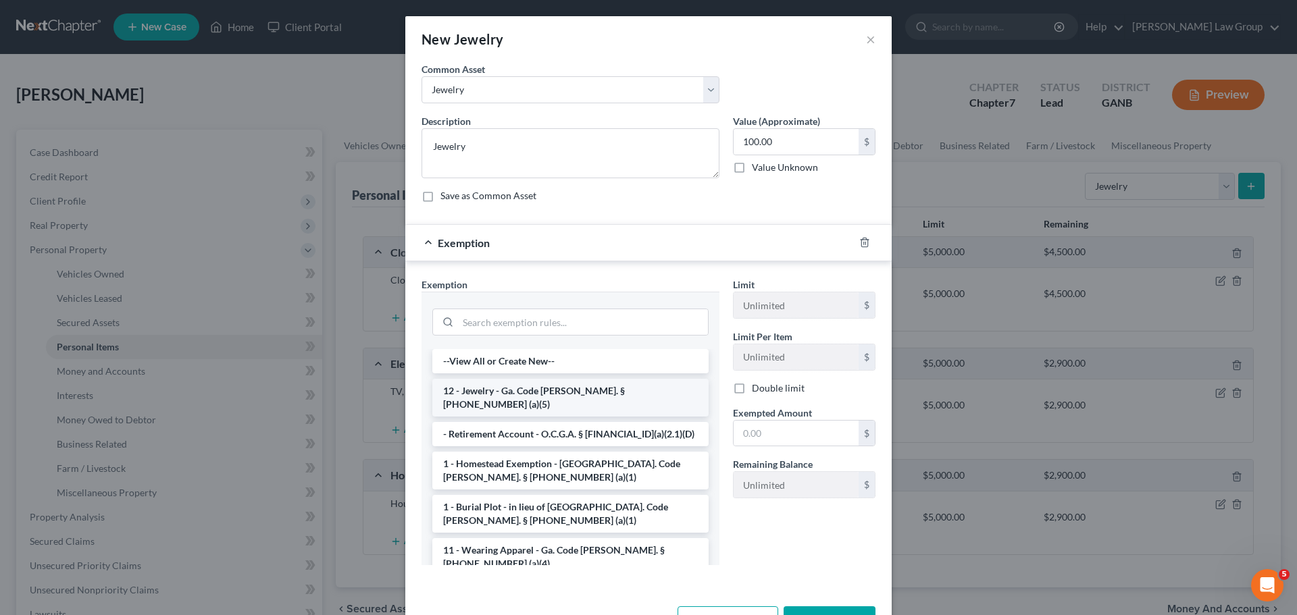
click at [476, 393] on li "12 - Jewelry - Ga. Code [PERSON_NAME]. § [PHONE_NUMBER] (a)(5)" at bounding box center [570, 398] width 276 height 38
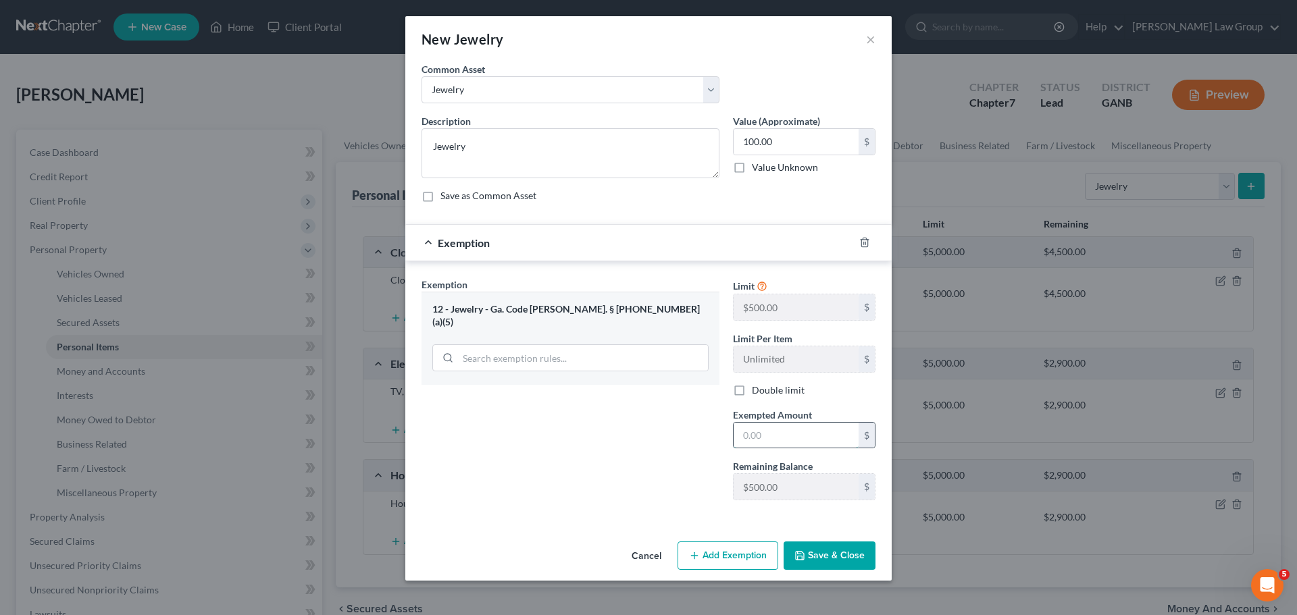
click at [777, 438] on input "text" at bounding box center [796, 436] width 125 height 26
type input "100"
click at [805, 557] on icon "button" at bounding box center [799, 556] width 11 height 11
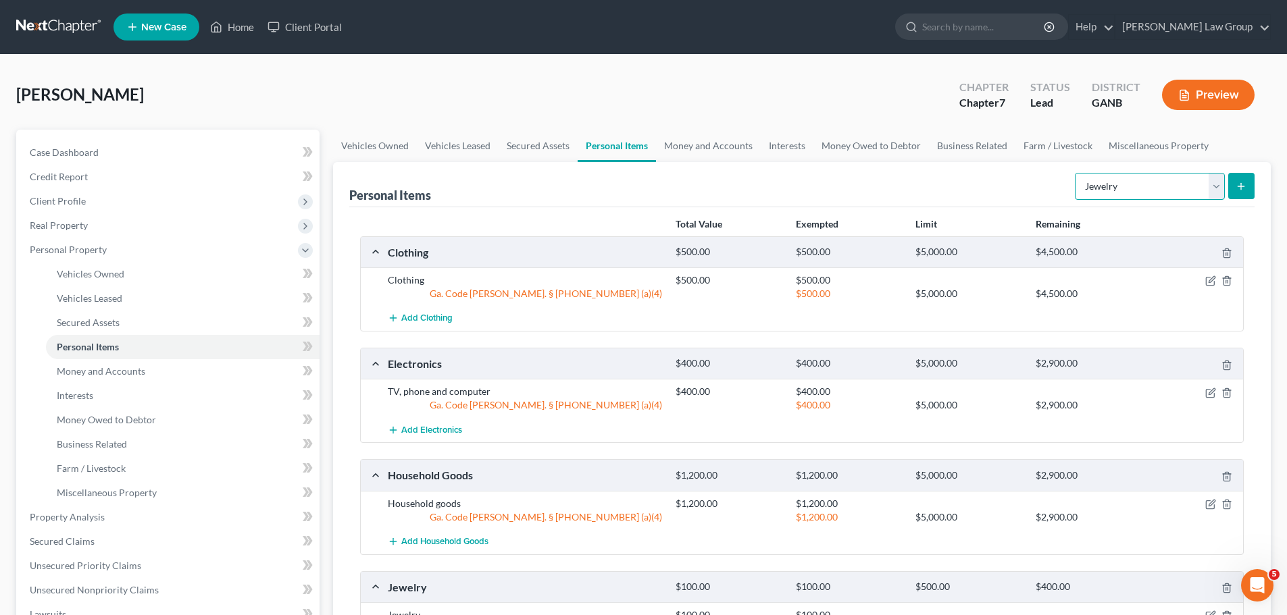
drag, startPoint x: 1125, startPoint y: 184, endPoint x: 1118, endPoint y: 186, distance: 7.1
click at [1125, 184] on select "Select Item Type Clothing Collectibles Of Value Electronics Firearms Household …" at bounding box center [1150, 186] width 150 height 27
drag, startPoint x: 954, startPoint y: 185, endPoint x: 650, endPoint y: 161, distance: 305.0
click at [954, 185] on div "Personal Items Select Item Type Clothing Collectibles Of Value Electronics Fire…" at bounding box center [801, 184] width 905 height 45
click at [688, 134] on link "Money and Accounts" at bounding box center [708, 146] width 105 height 32
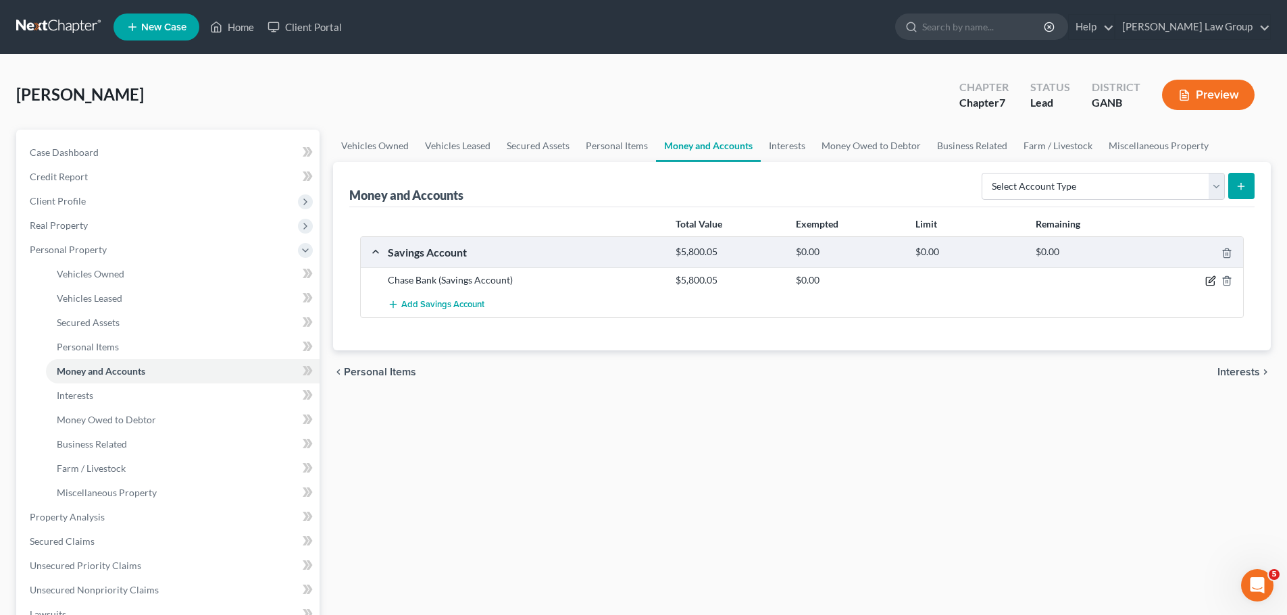
click at [1209, 278] on icon "button" at bounding box center [1210, 282] width 8 height 8
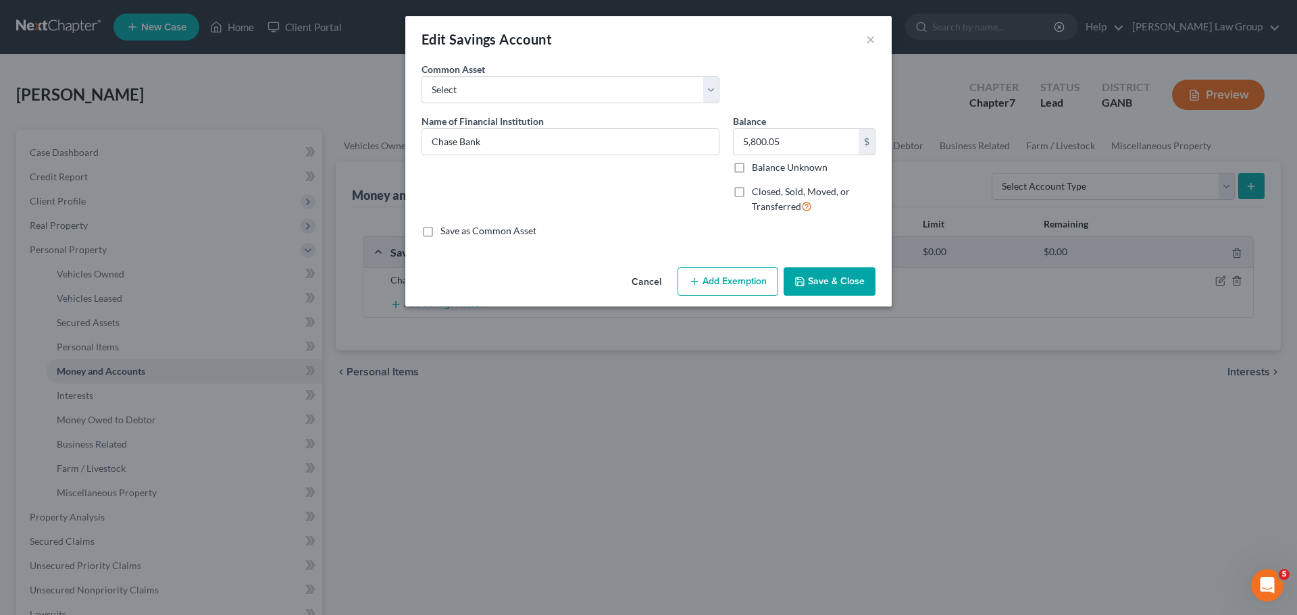
click at [723, 284] on button "Add Exemption" at bounding box center [728, 282] width 101 height 28
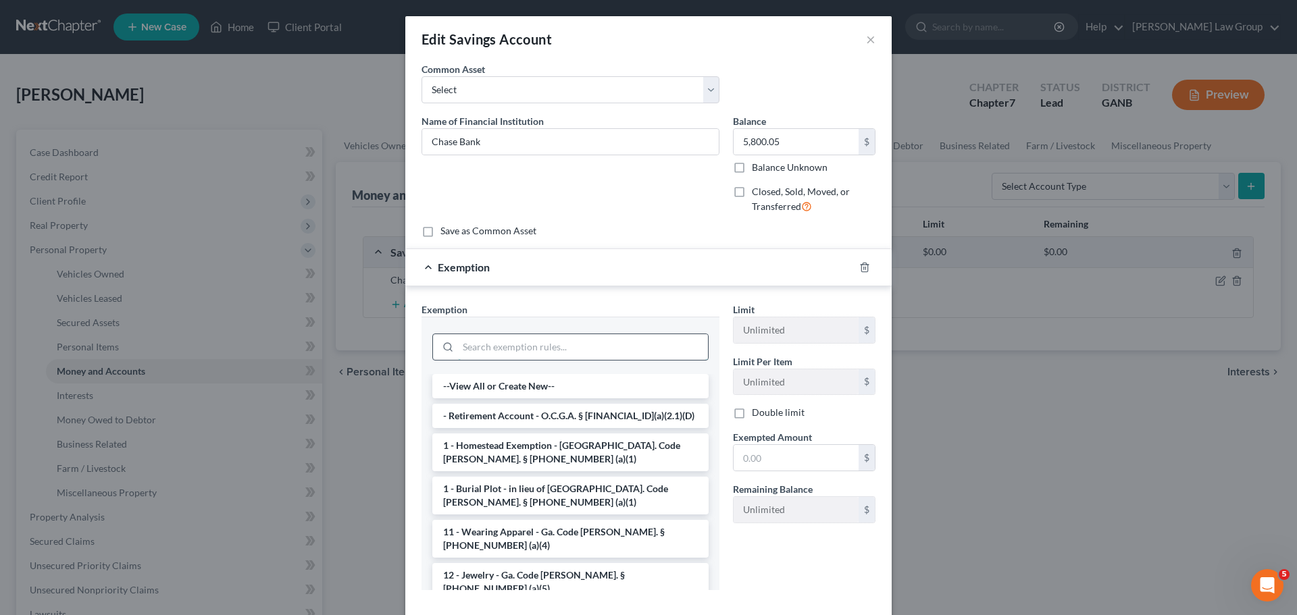
click at [486, 340] on input "search" at bounding box center [583, 347] width 250 height 26
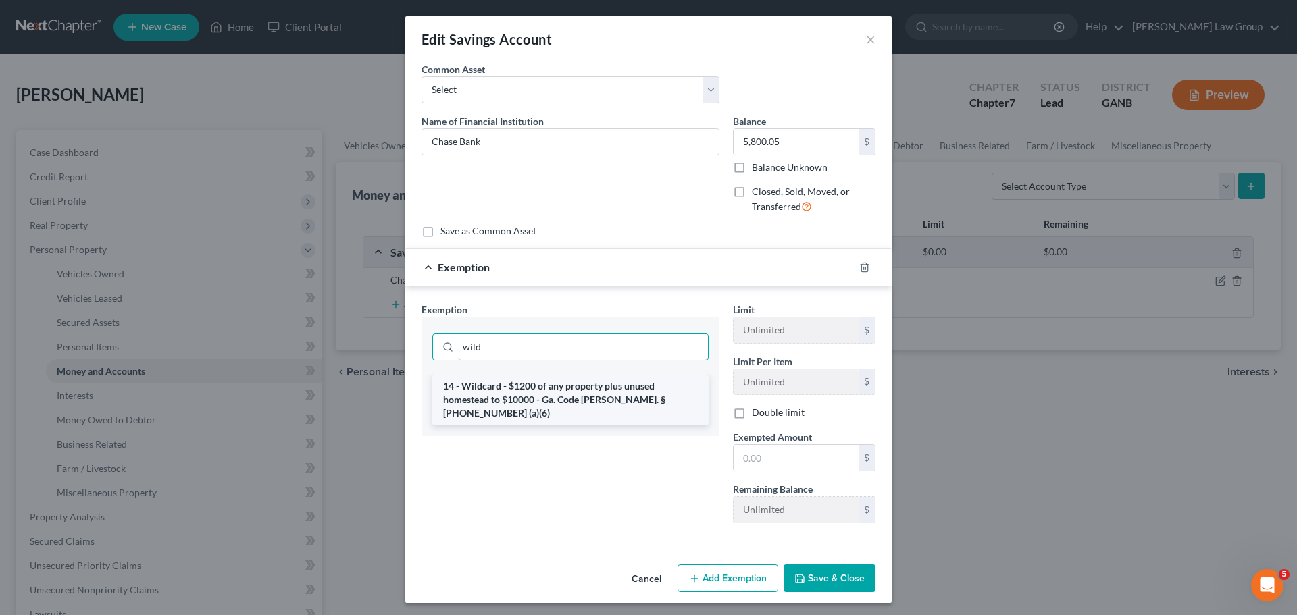
type input "wild"
click at [514, 388] on li "14 - Wildcard - $1200 of any property plus unused homestead to $10000 - Ga. Cod…" at bounding box center [570, 399] width 276 height 51
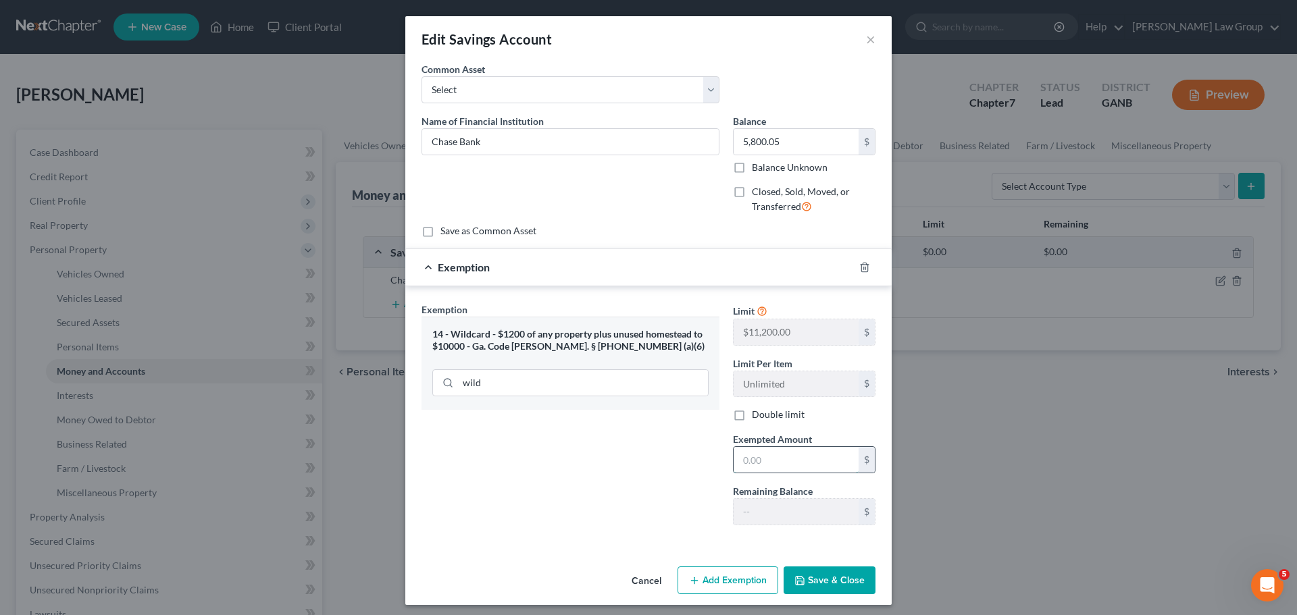
click at [756, 459] on input "text" at bounding box center [796, 460] width 125 height 26
type input "5,800.05"
click at [827, 590] on button "Save & Close" at bounding box center [830, 581] width 92 height 28
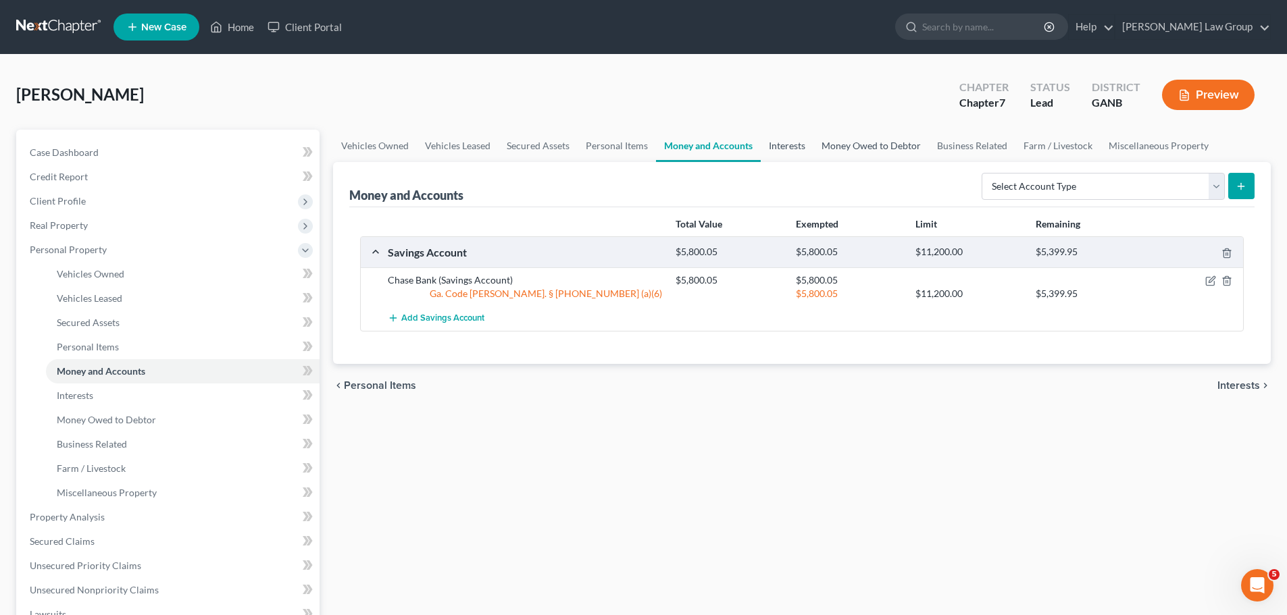
drag, startPoint x: 807, startPoint y: 136, endPoint x: 875, endPoint y: 151, distance: 69.3
click at [807, 136] on link "Interests" at bounding box center [787, 146] width 53 height 32
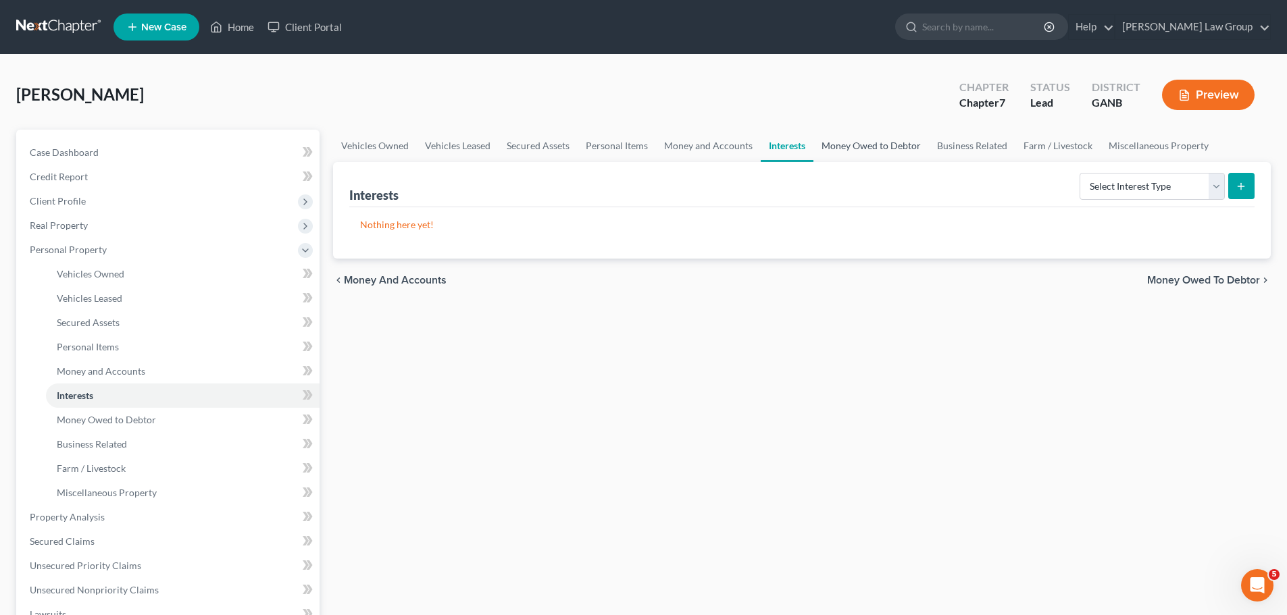
click at [861, 146] on link "Money Owed to Debtor" at bounding box center [871, 146] width 116 height 32
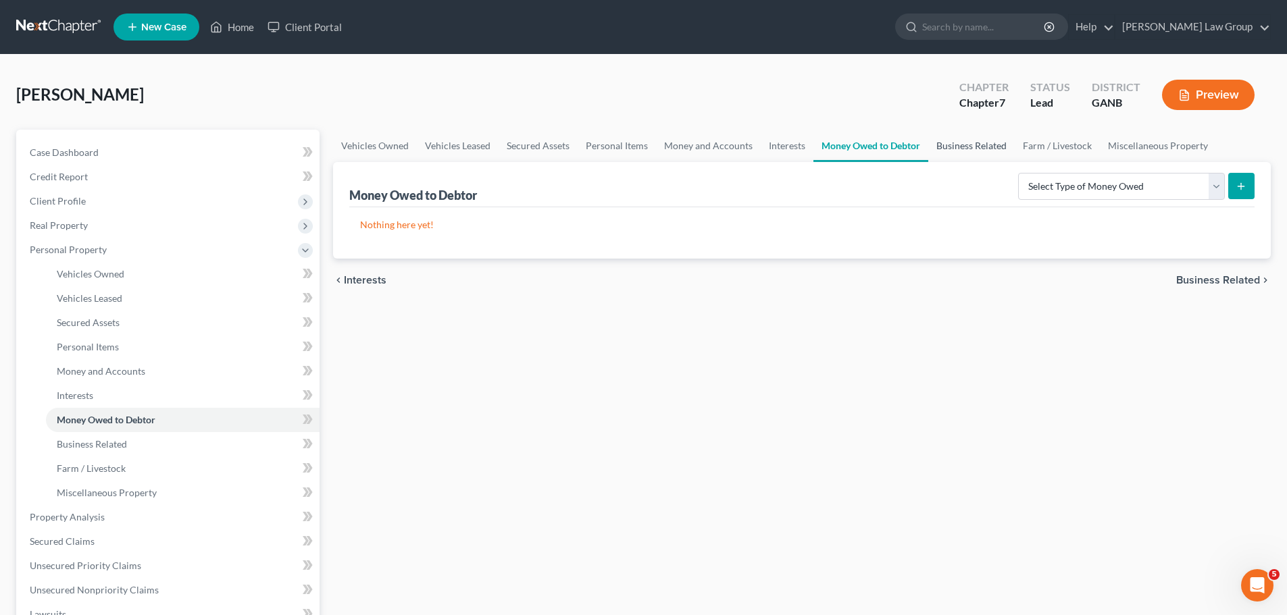
click at [967, 147] on link "Business Related" at bounding box center [971, 146] width 86 height 32
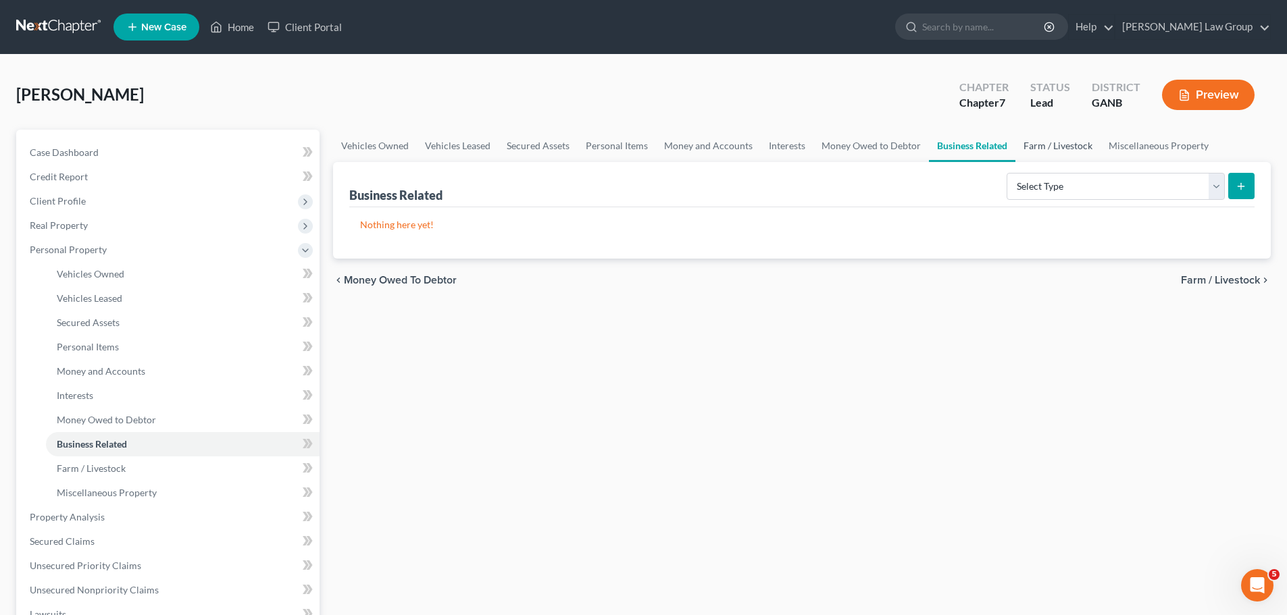
click at [1061, 149] on link "Farm / Livestock" at bounding box center [1057, 146] width 85 height 32
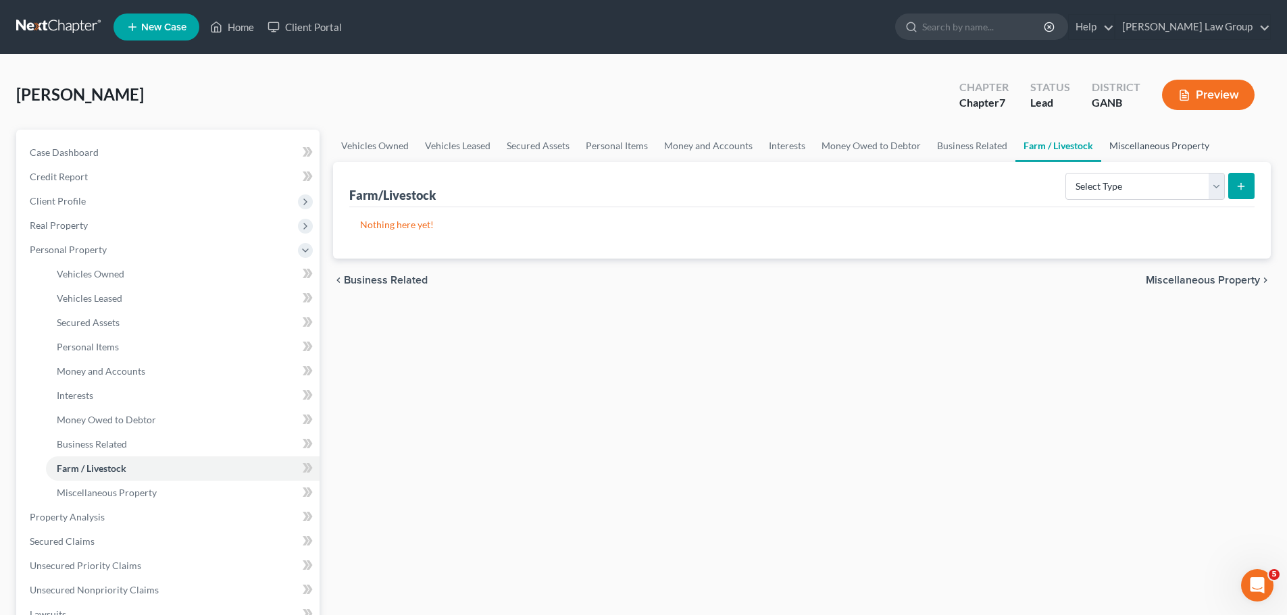
click at [1146, 145] on link "Miscellaneous Property" at bounding box center [1159, 146] width 116 height 32
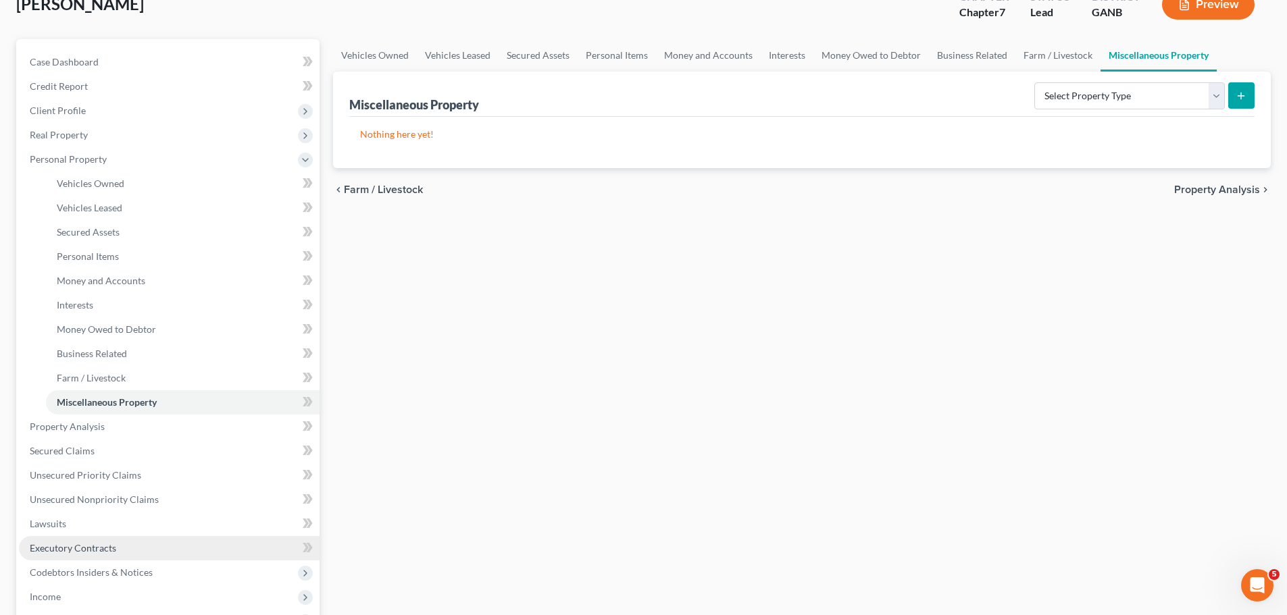
scroll to position [338, 0]
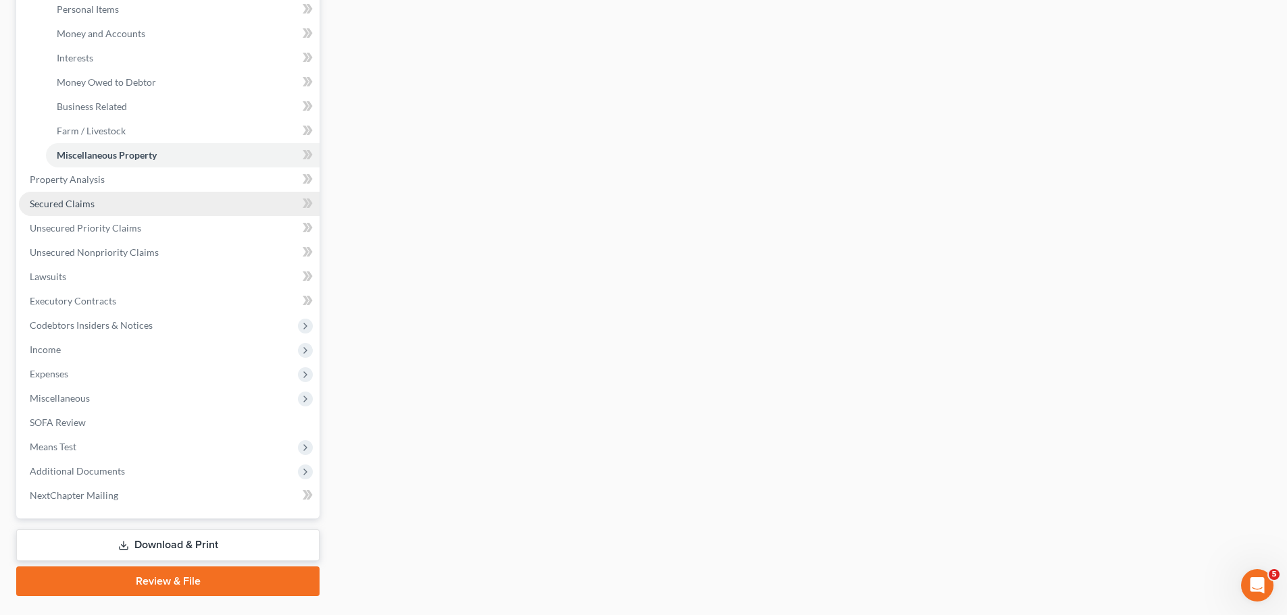
click at [112, 204] on link "Secured Claims" at bounding box center [169, 204] width 301 height 24
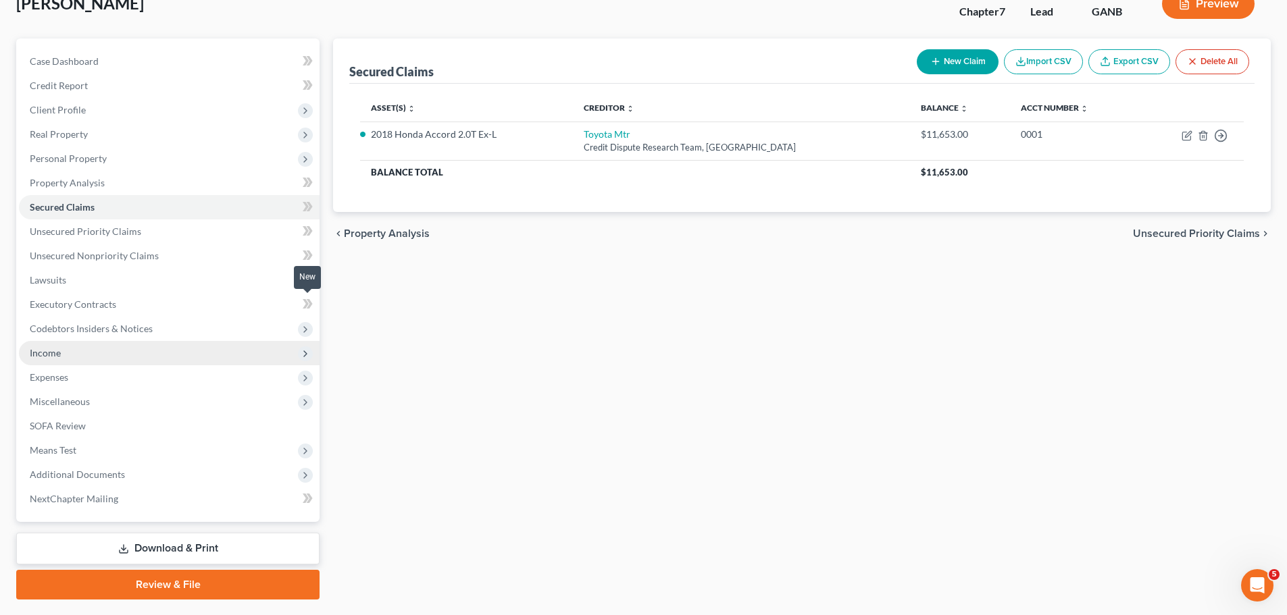
scroll to position [127, 0]
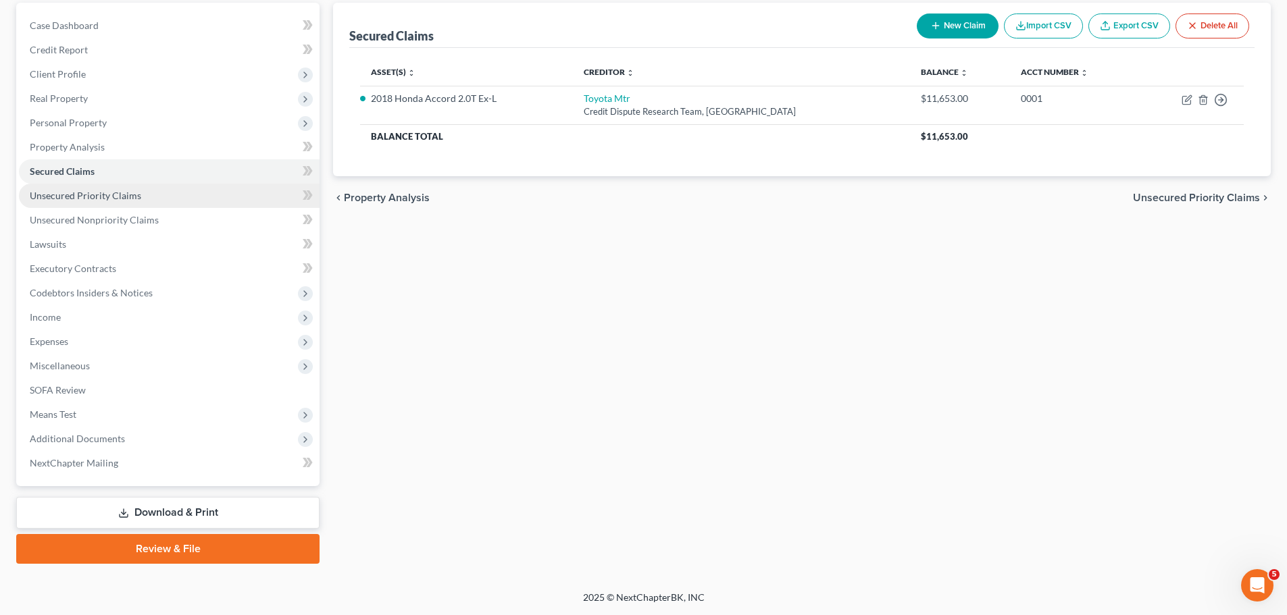
click at [136, 199] on span "Unsecured Priority Claims" at bounding box center [85, 195] width 111 height 11
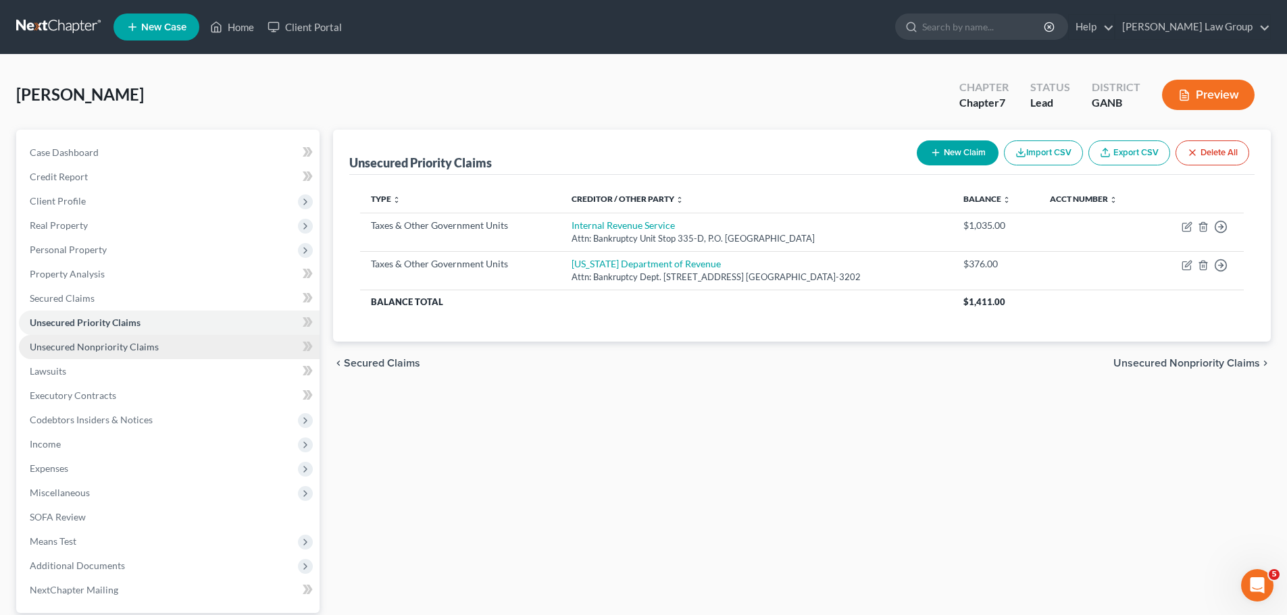
click at [122, 346] on span "Unsecured Nonpriority Claims" at bounding box center [94, 346] width 129 height 11
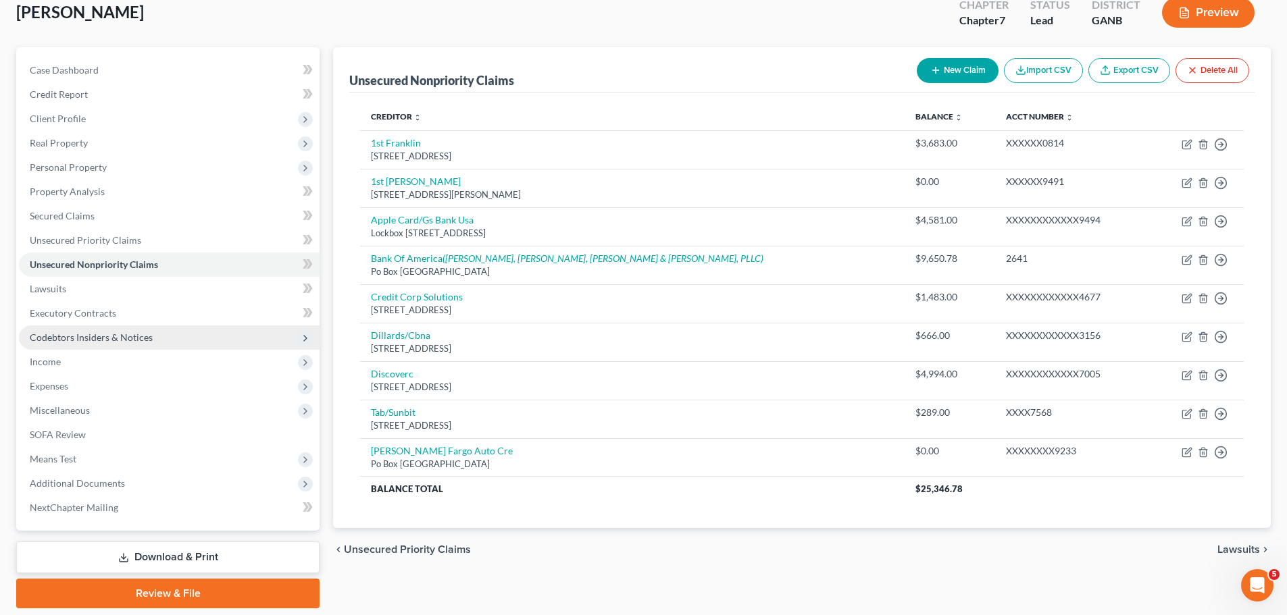
scroll to position [127, 0]
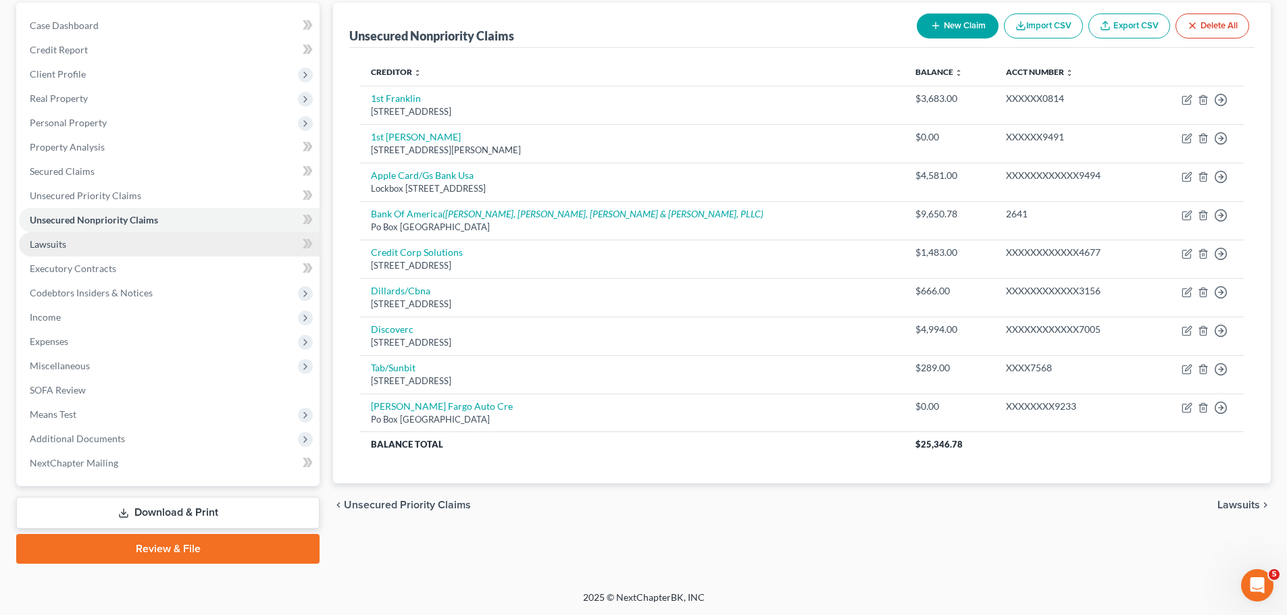
click at [88, 247] on link "Lawsuits" at bounding box center [169, 244] width 301 height 24
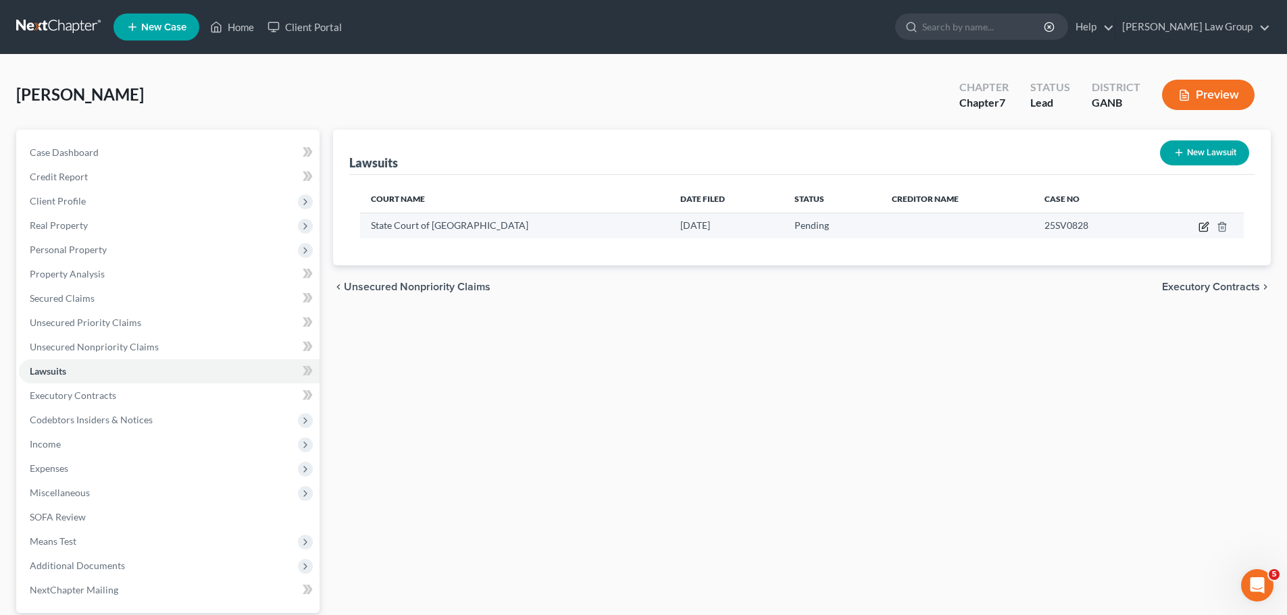
click at [1205, 224] on icon "button" at bounding box center [1205, 225] width 6 height 6
select select "10"
select select "0"
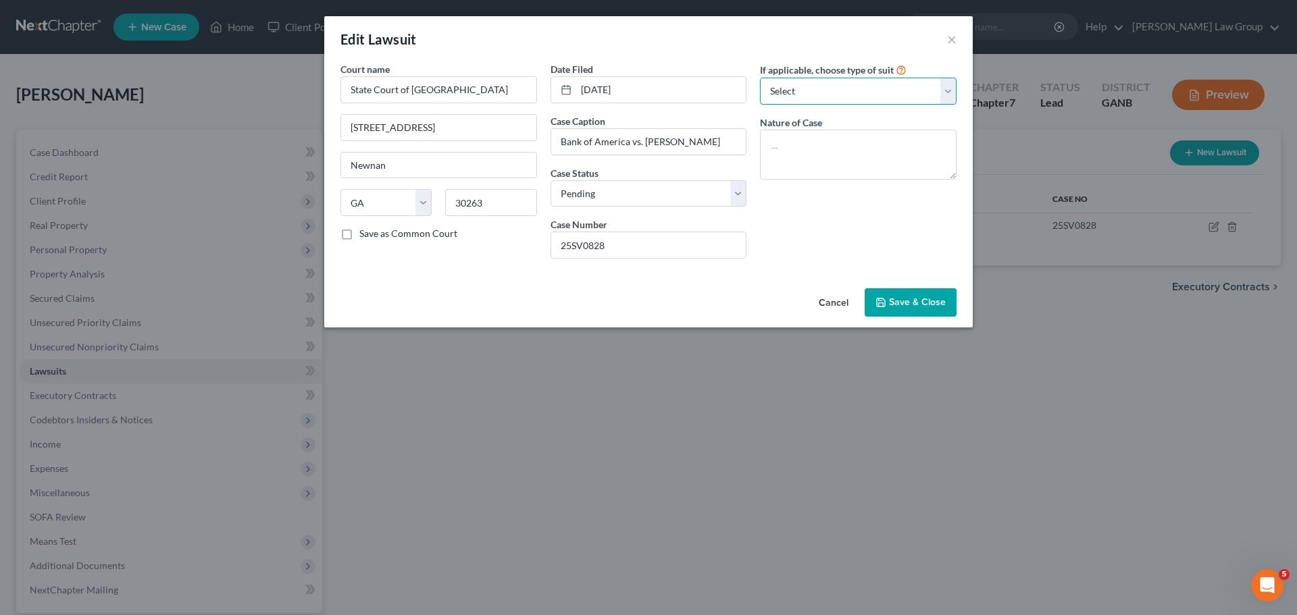
drag, startPoint x: 799, startPoint y: 90, endPoint x: 800, endPoint y: 99, distance: 8.8
click at [799, 90] on select "Select Repossession Garnishment Foreclosure Attached, Seized, Or Levied Other" at bounding box center [858, 91] width 197 height 27
select select "4"
click at [760, 78] on select "Select Repossession Garnishment Foreclosure Attached, Seized, Or Levied Other" at bounding box center [858, 91] width 197 height 27
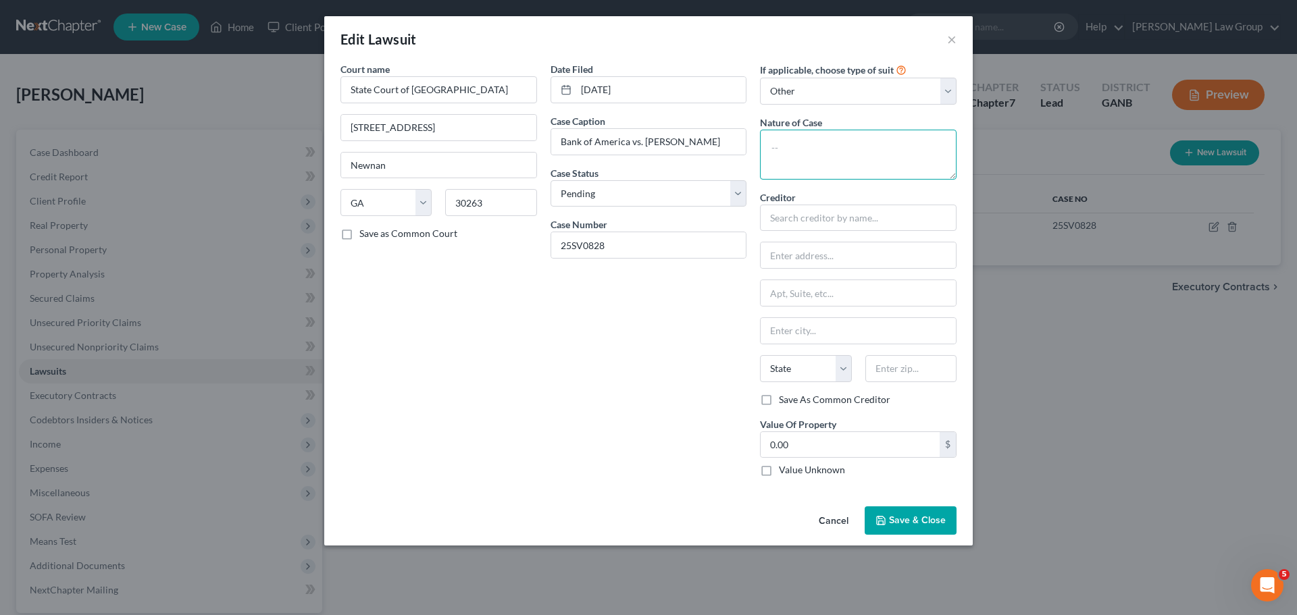
click at [787, 155] on textarea at bounding box center [858, 155] width 197 height 50
type textarea "Civil collection case"
click at [830, 218] on input "text" at bounding box center [858, 218] width 197 height 27
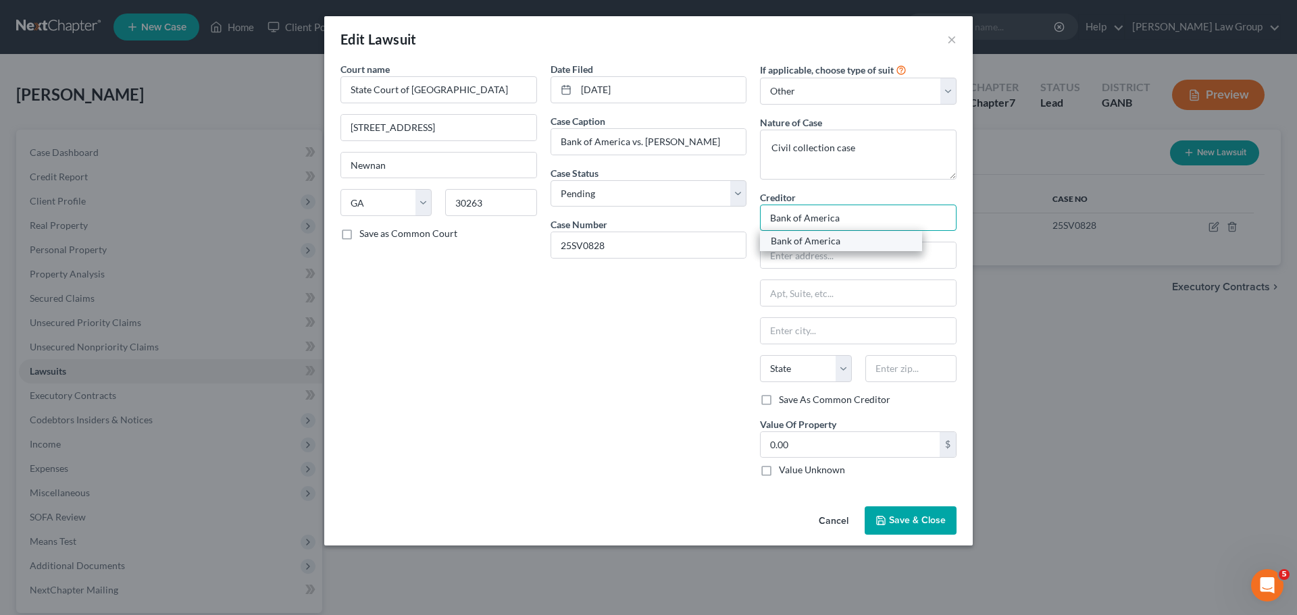
type input "Bank of America"
click at [825, 234] on div "Bank of America" at bounding box center [841, 241] width 141 height 14
type input "Attn: Bankruptcy"
type input "PO Box 982234"
type input "[GEOGRAPHIC_DATA]"
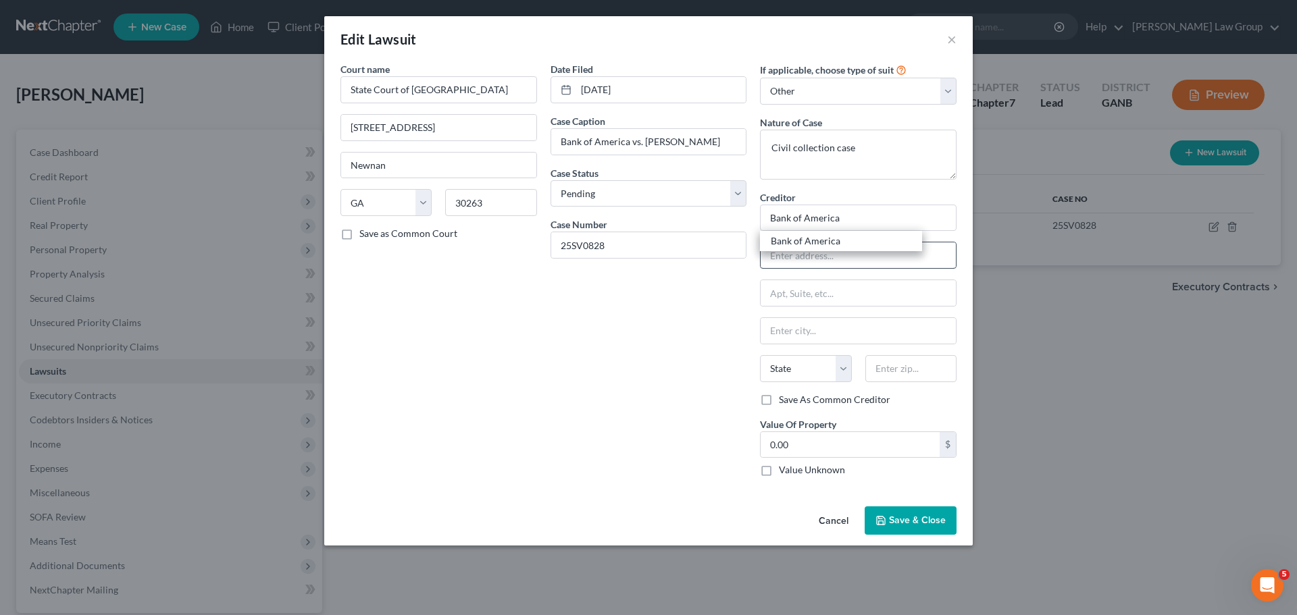
select select "45"
type input "79998-2234"
click at [779, 476] on label "Value Unknown" at bounding box center [812, 470] width 66 height 14
click at [784, 472] on input "Value Unknown" at bounding box center [788, 467] width 9 height 9
checkbox input "true"
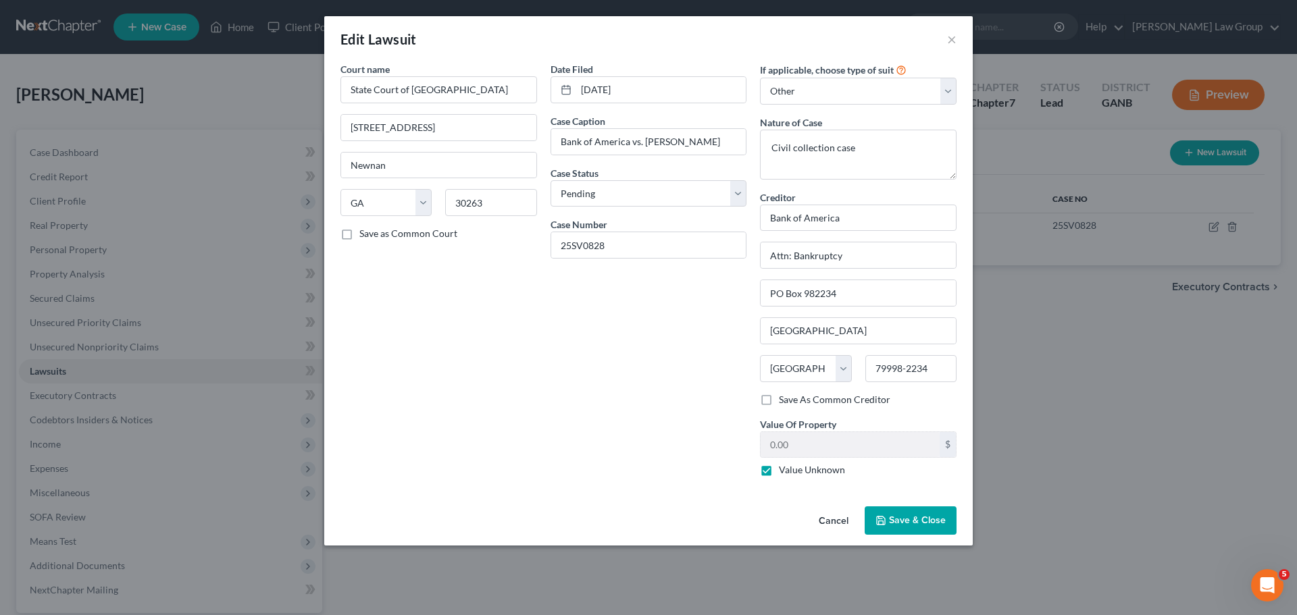
click at [900, 515] on span "Save & Close" at bounding box center [917, 520] width 57 height 11
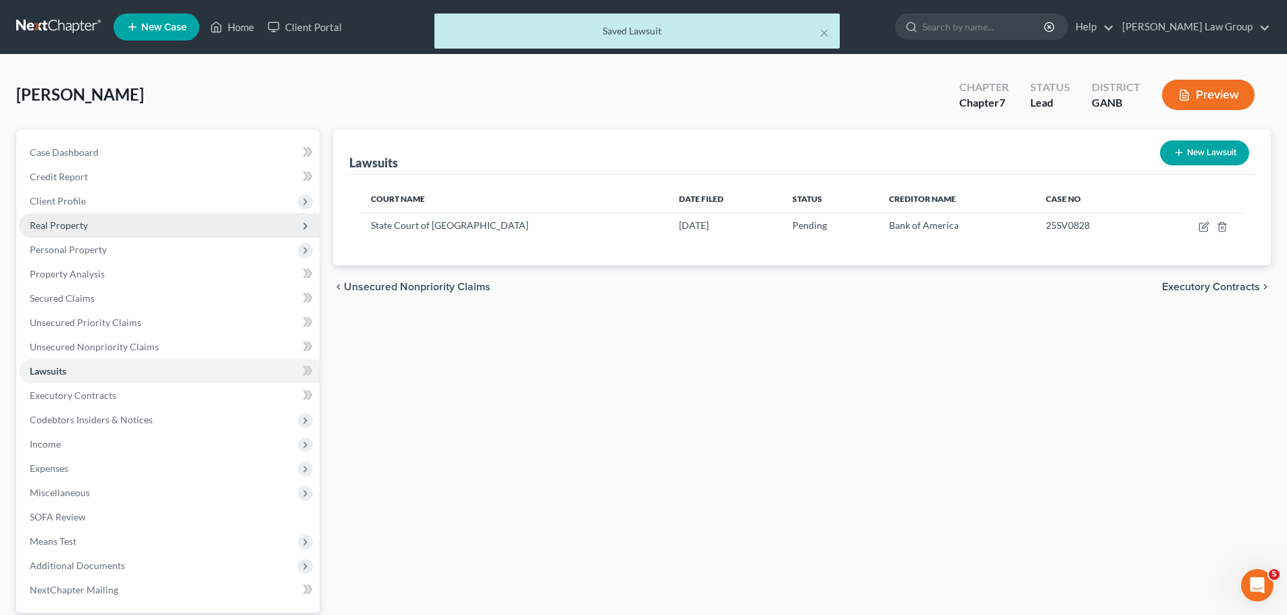
drag, startPoint x: 114, startPoint y: 215, endPoint x: 116, endPoint y: 228, distance: 12.9
click at [114, 215] on span "Real Property" at bounding box center [169, 225] width 301 height 24
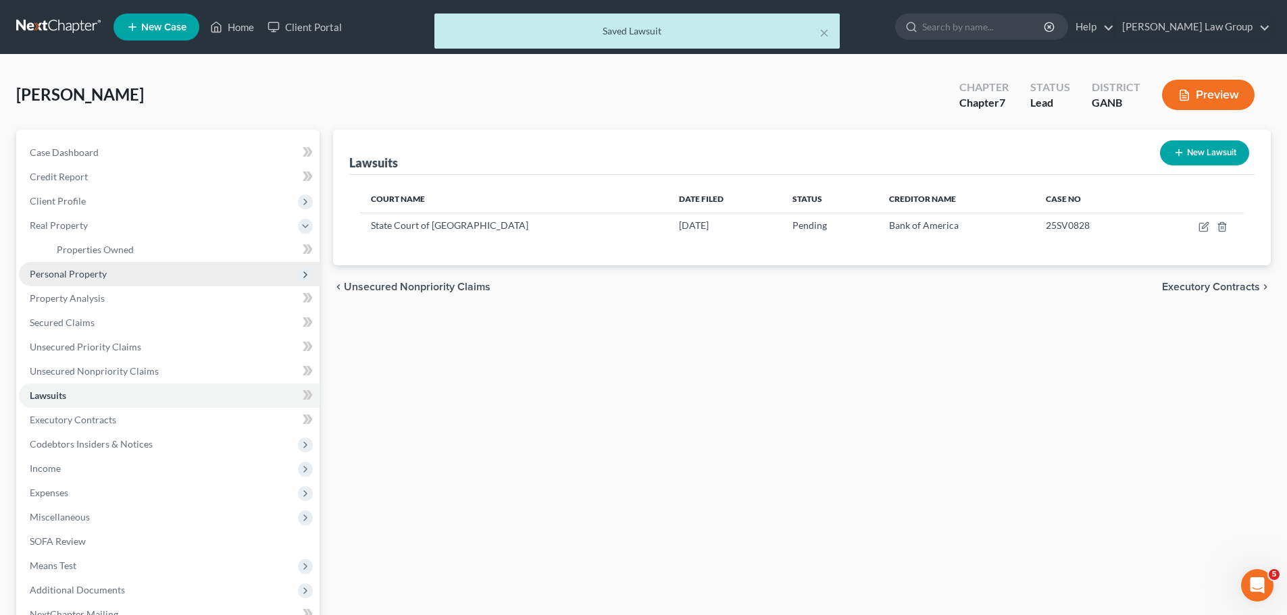
click at [87, 276] on span "Personal Property" at bounding box center [68, 273] width 77 height 11
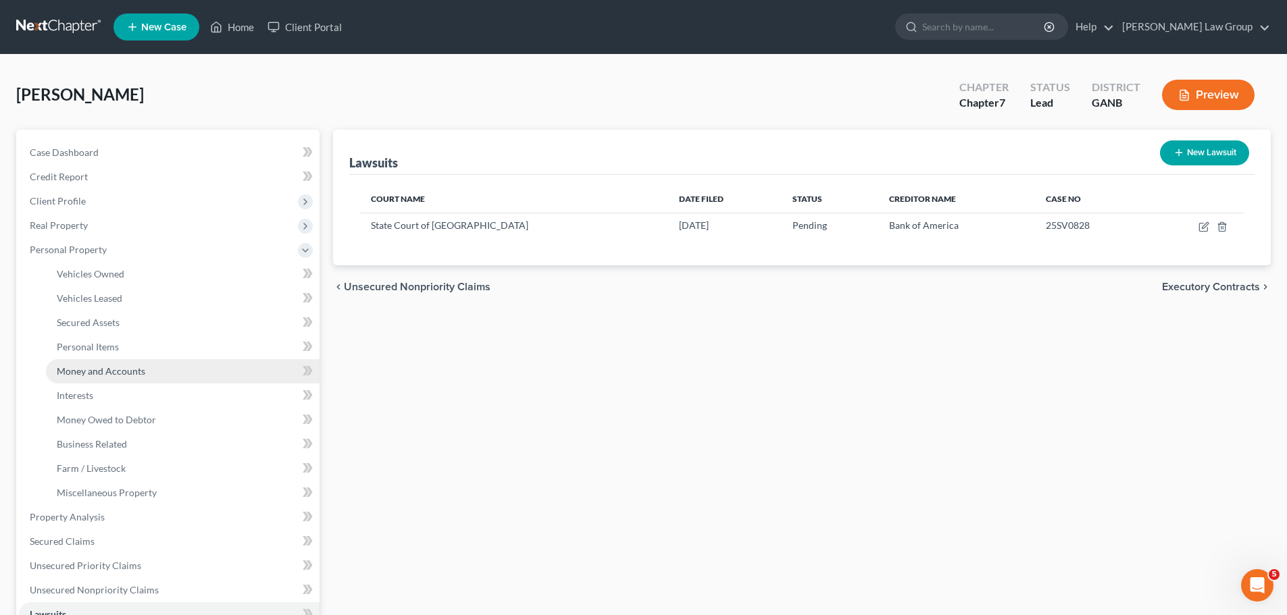
click at [118, 371] on span "Money and Accounts" at bounding box center [101, 370] width 88 height 11
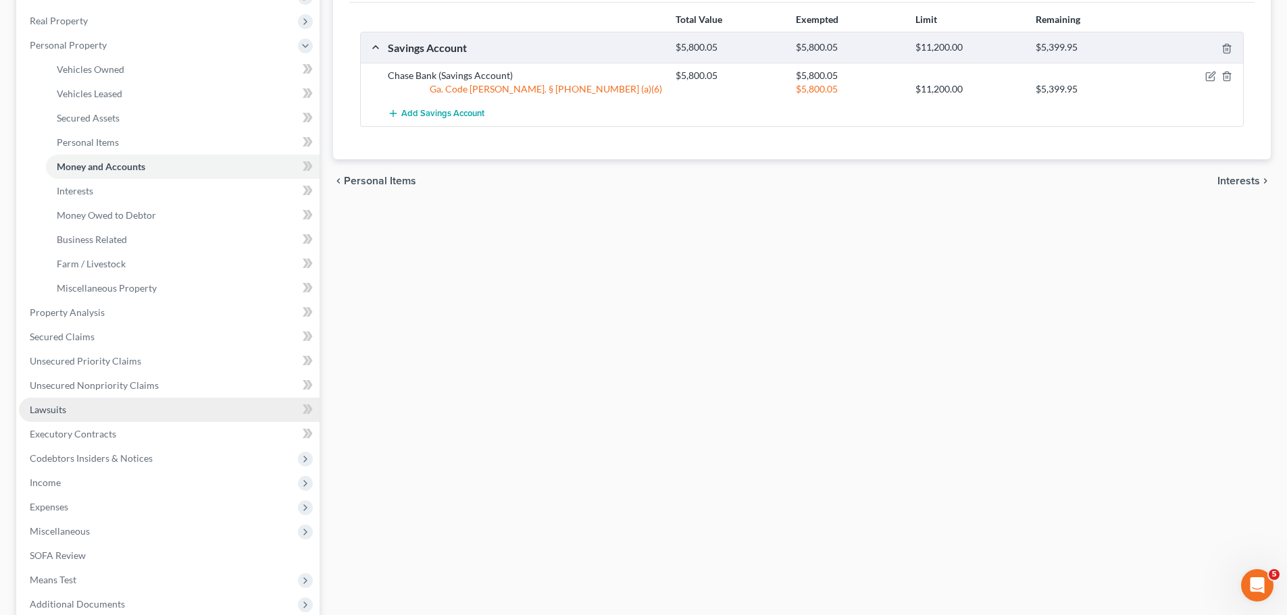
scroll to position [270, 0]
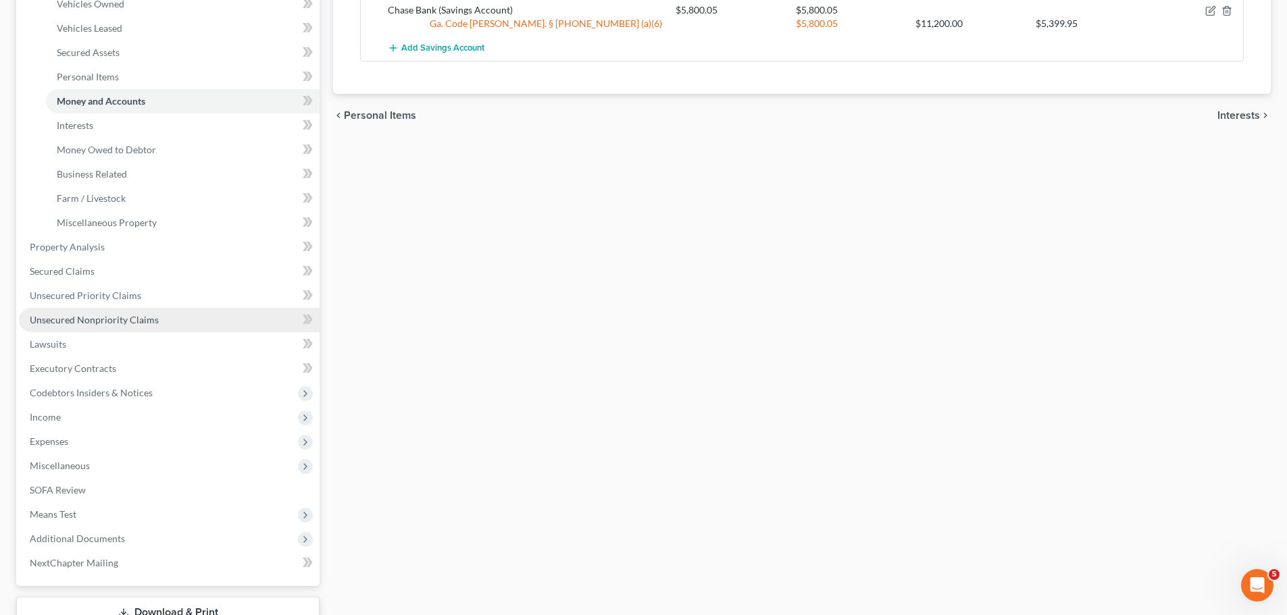
click at [126, 314] on span "Unsecured Nonpriority Claims" at bounding box center [94, 319] width 129 height 11
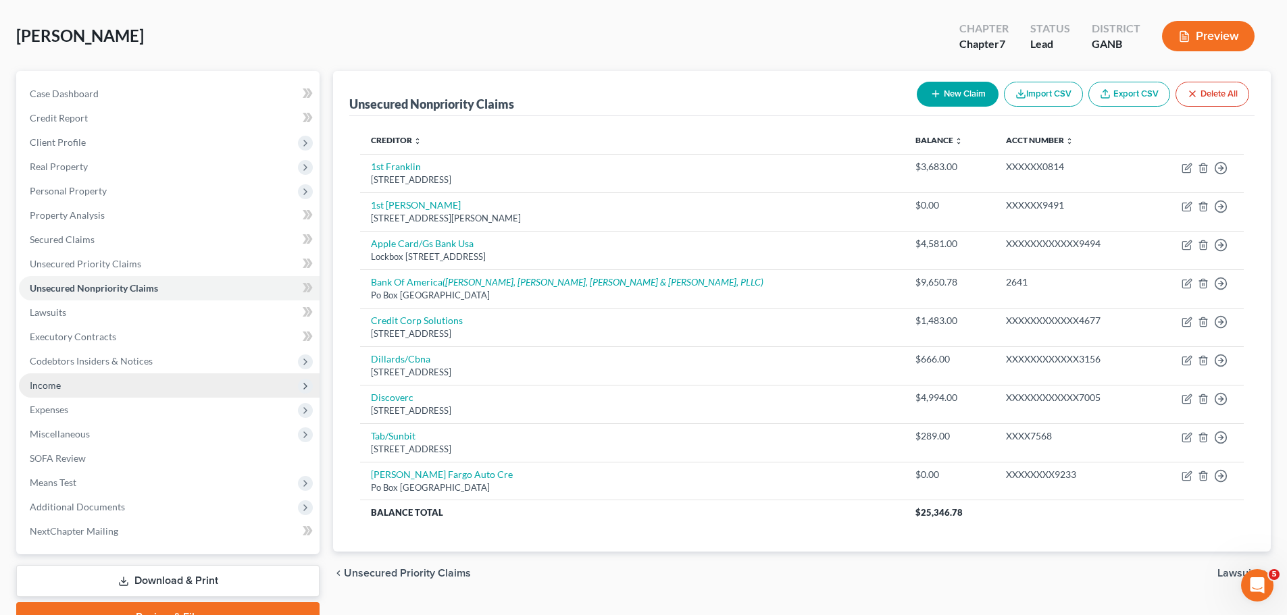
scroll to position [127, 0]
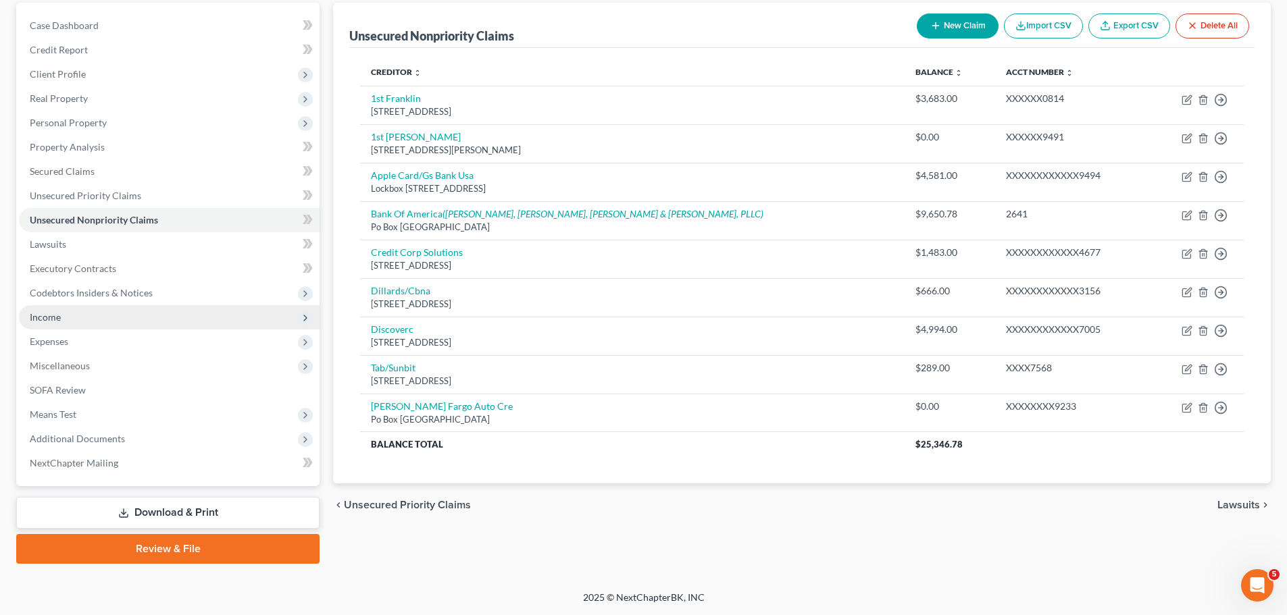
click at [71, 317] on span "Income" at bounding box center [169, 317] width 301 height 24
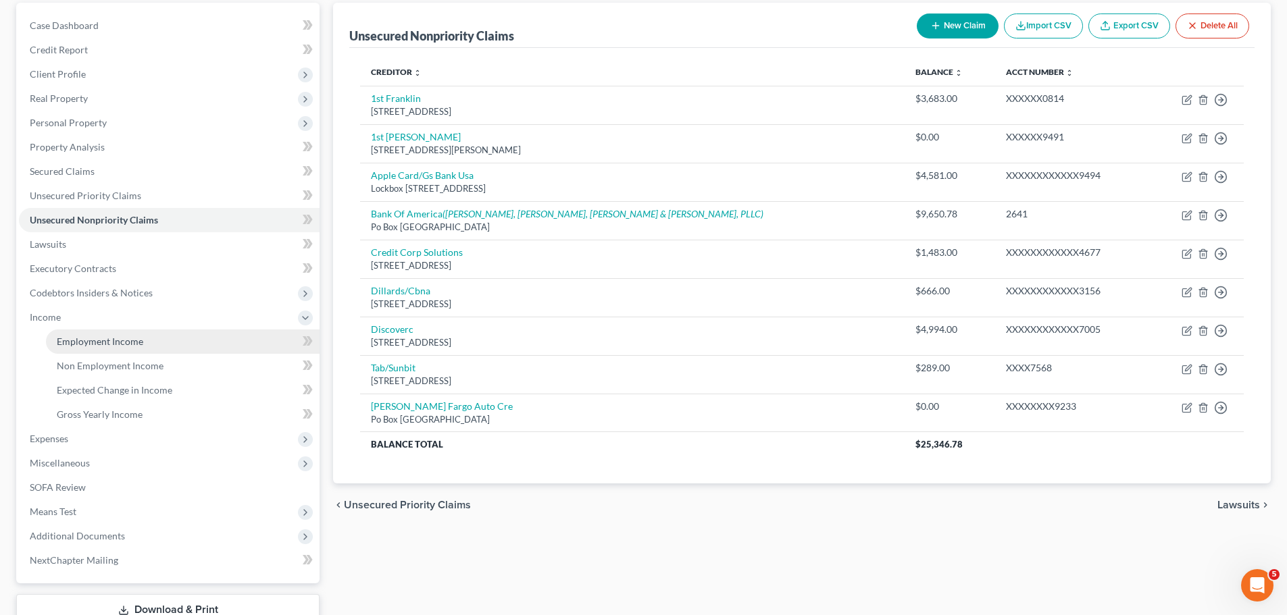
click at [135, 344] on span "Employment Income" at bounding box center [100, 341] width 86 height 11
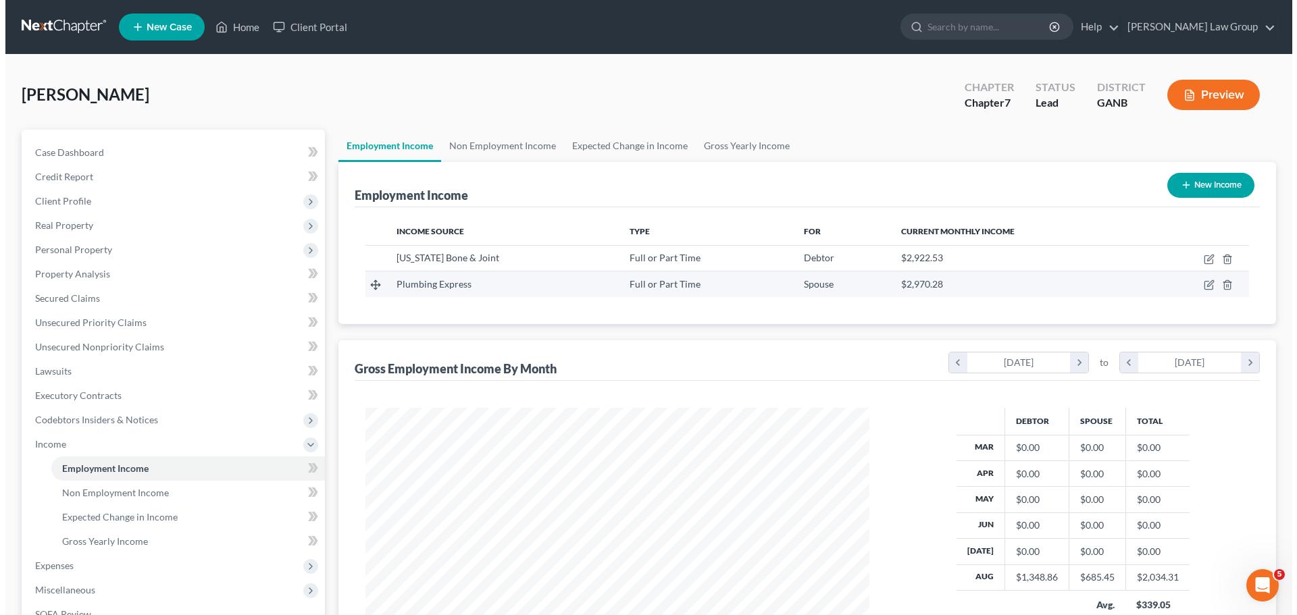
scroll to position [252, 531]
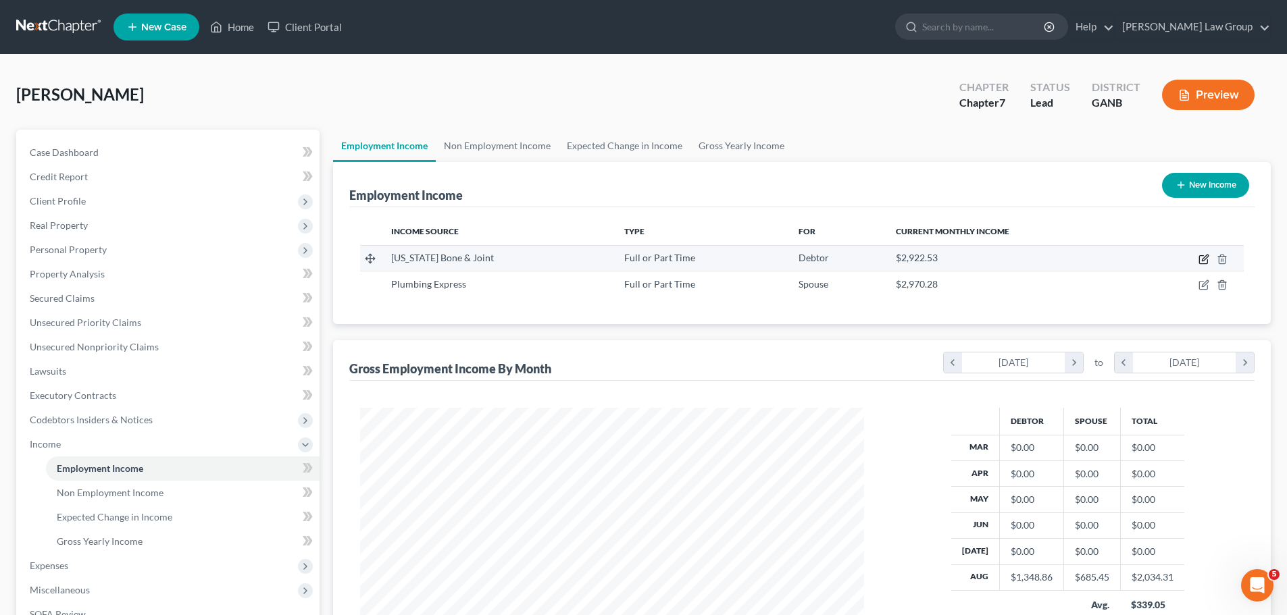
click at [1206, 259] on icon "button" at bounding box center [1203, 259] width 11 height 11
select select "0"
select select "10"
select select "2"
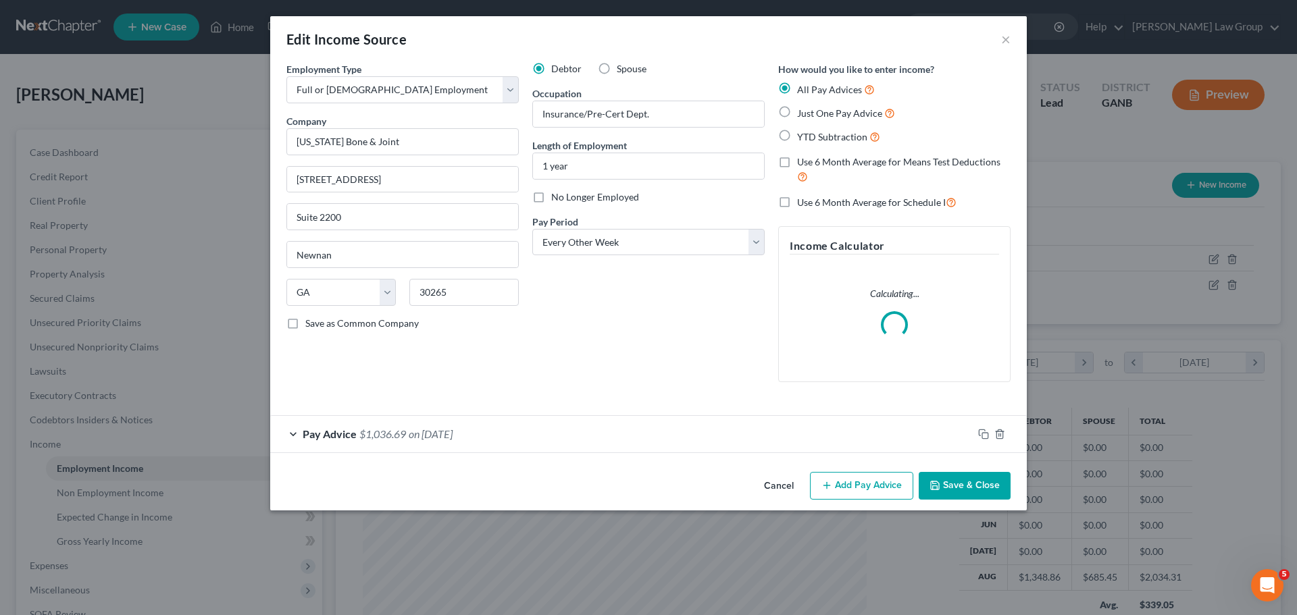
scroll to position [254, 536]
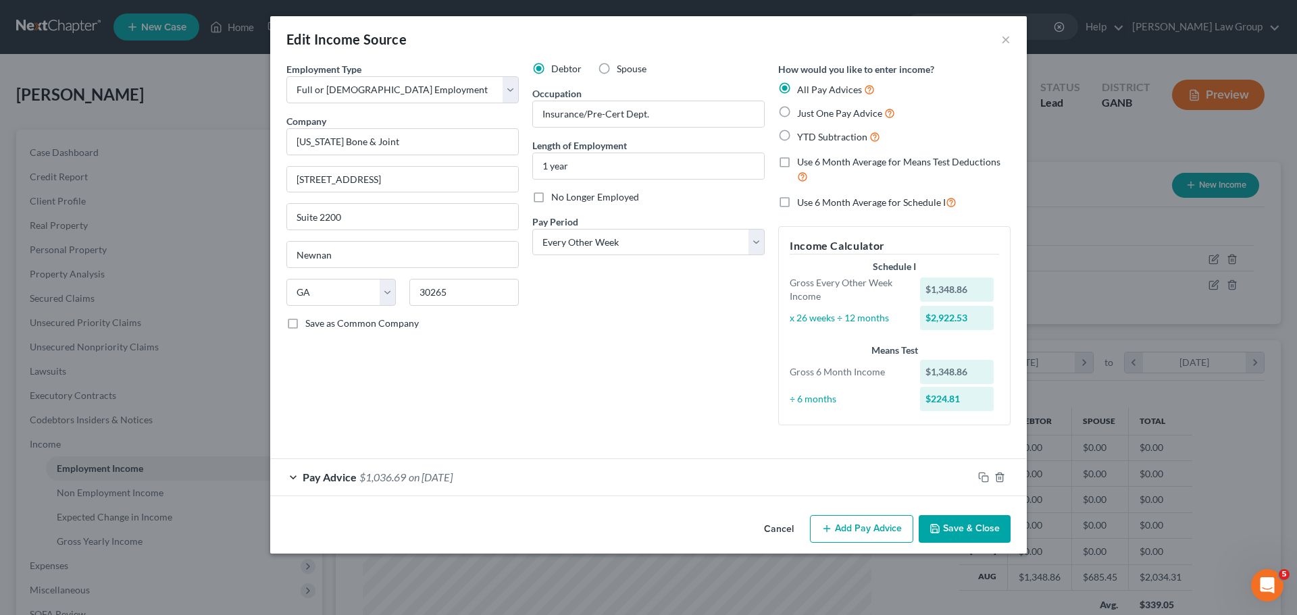
click at [797, 114] on label "Just One Pay Advice" at bounding box center [846, 113] width 98 height 16
click at [803, 114] on input "Just One Pay Advice" at bounding box center [807, 109] width 9 height 9
radio input "true"
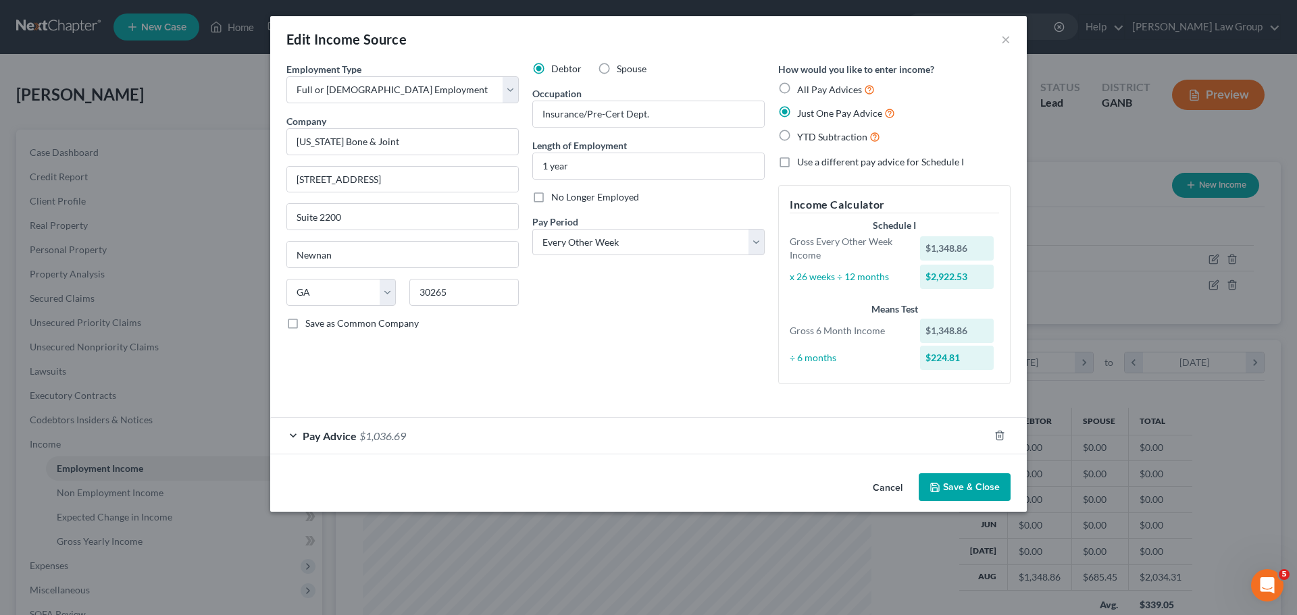
click at [341, 434] on span "Pay Advice" at bounding box center [330, 436] width 54 height 13
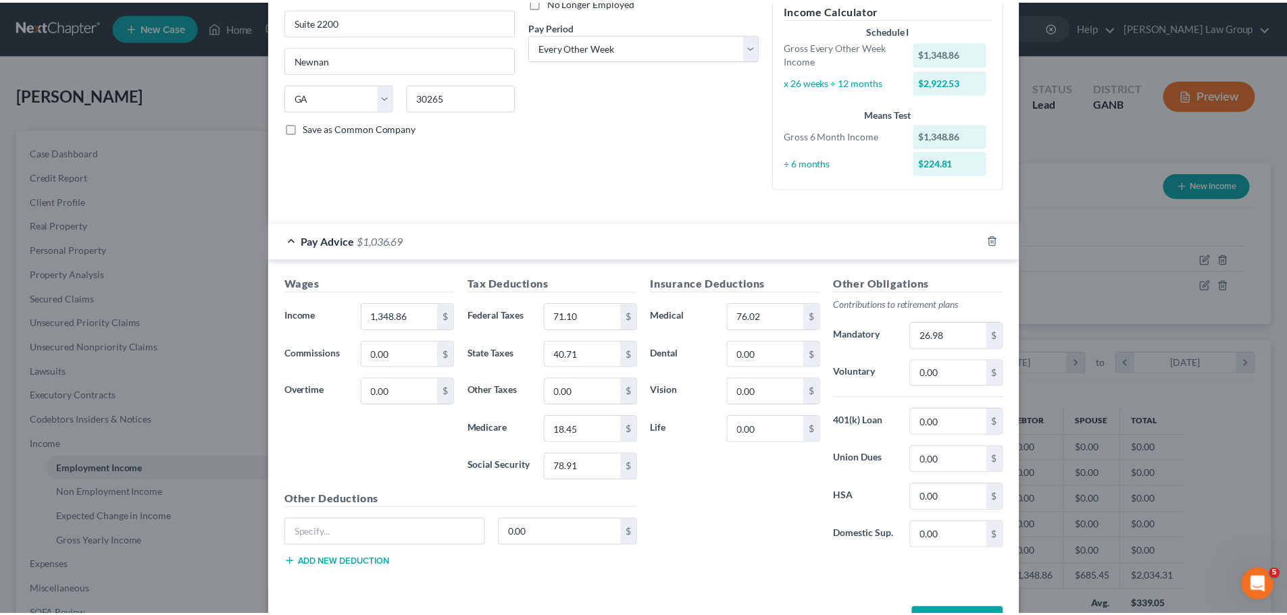
scroll to position [203, 0]
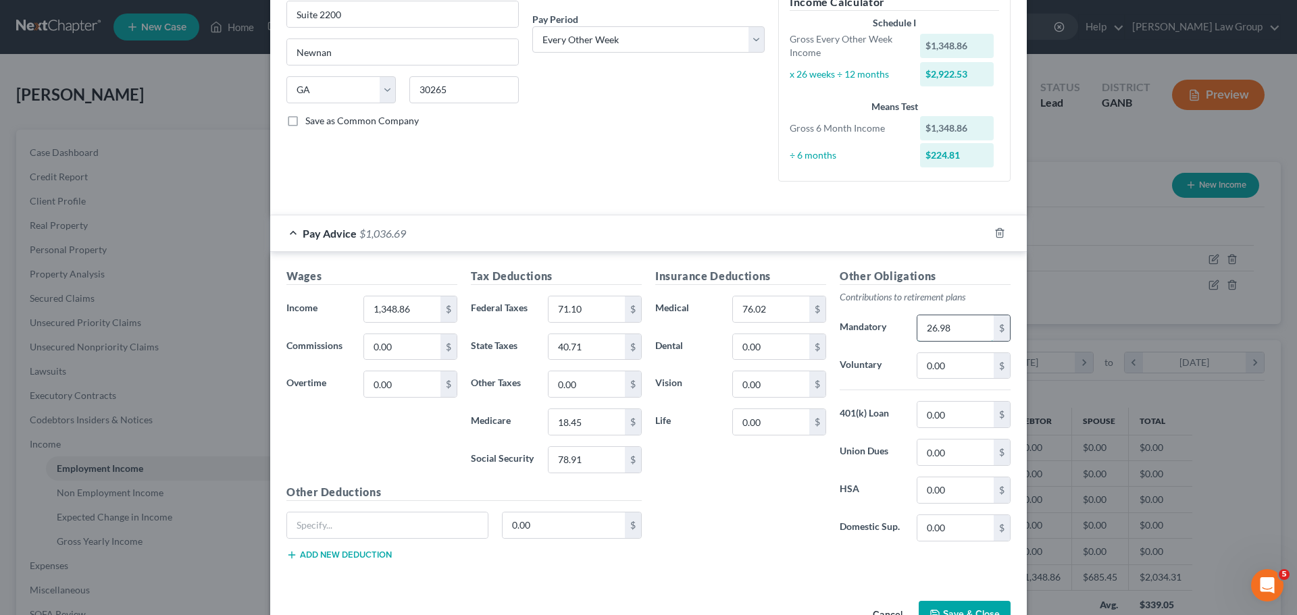
click at [959, 330] on input "26.98" at bounding box center [955, 328] width 76 height 26
click at [946, 370] on input "0.00" at bounding box center [955, 366] width 76 height 26
paste input "26.98"
type input "26.98"
click at [967, 607] on button "Save & Close" at bounding box center [965, 615] width 92 height 28
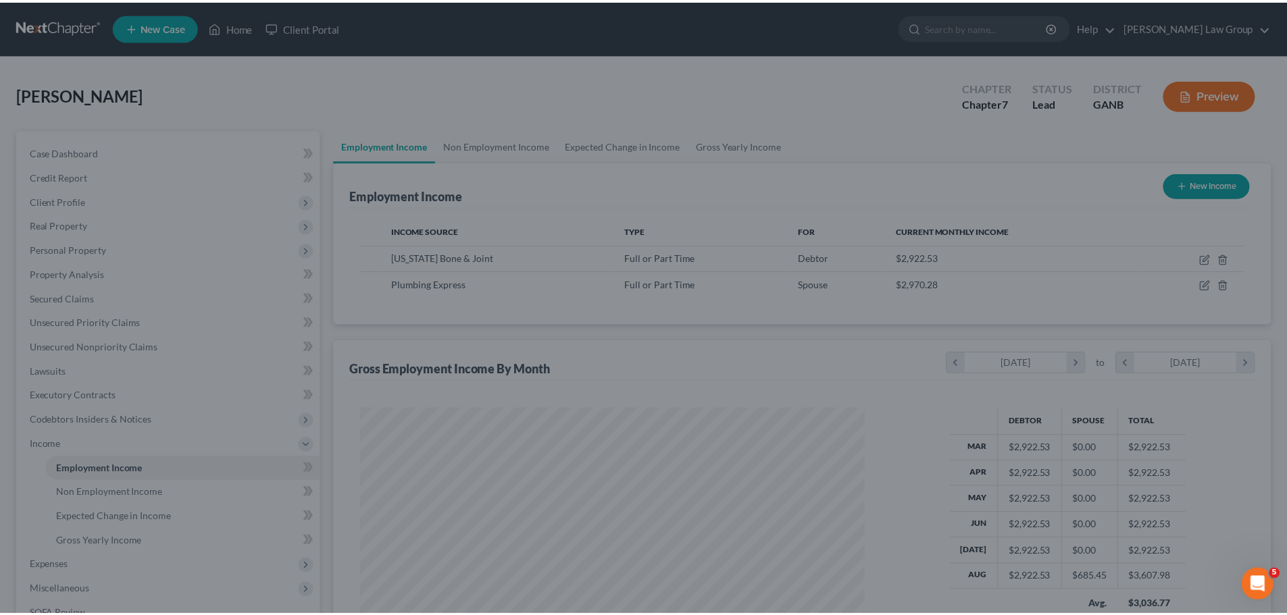
scroll to position [252, 531]
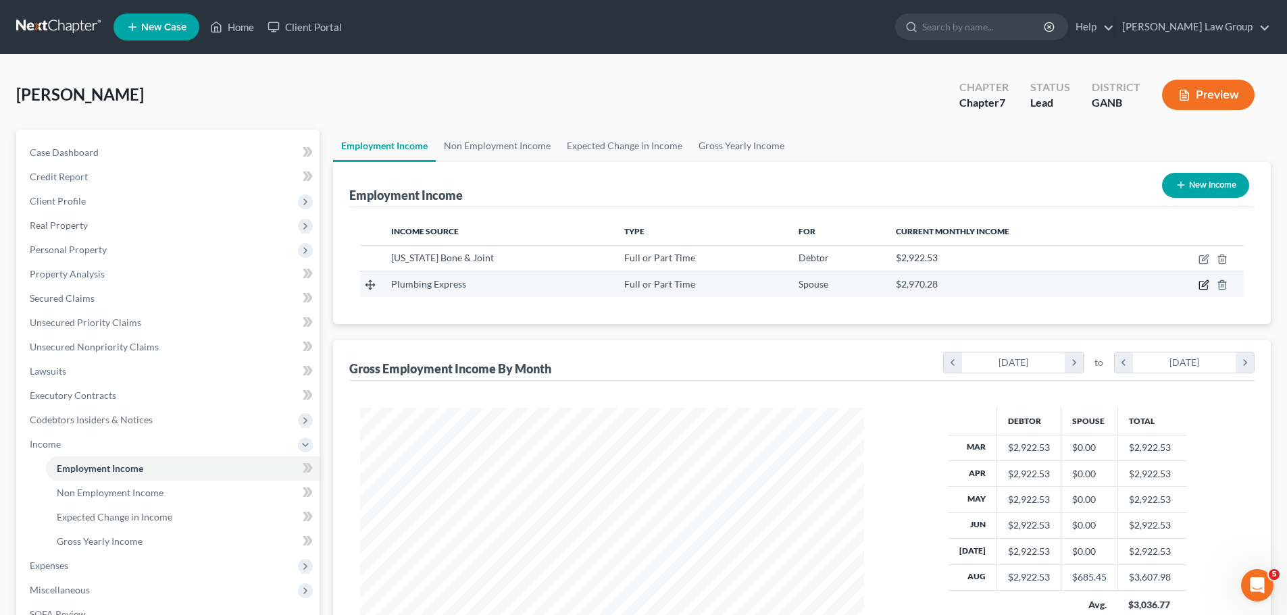
click at [1208, 282] on icon "button" at bounding box center [1203, 285] width 11 height 11
select select "0"
select select "10"
select select "3"
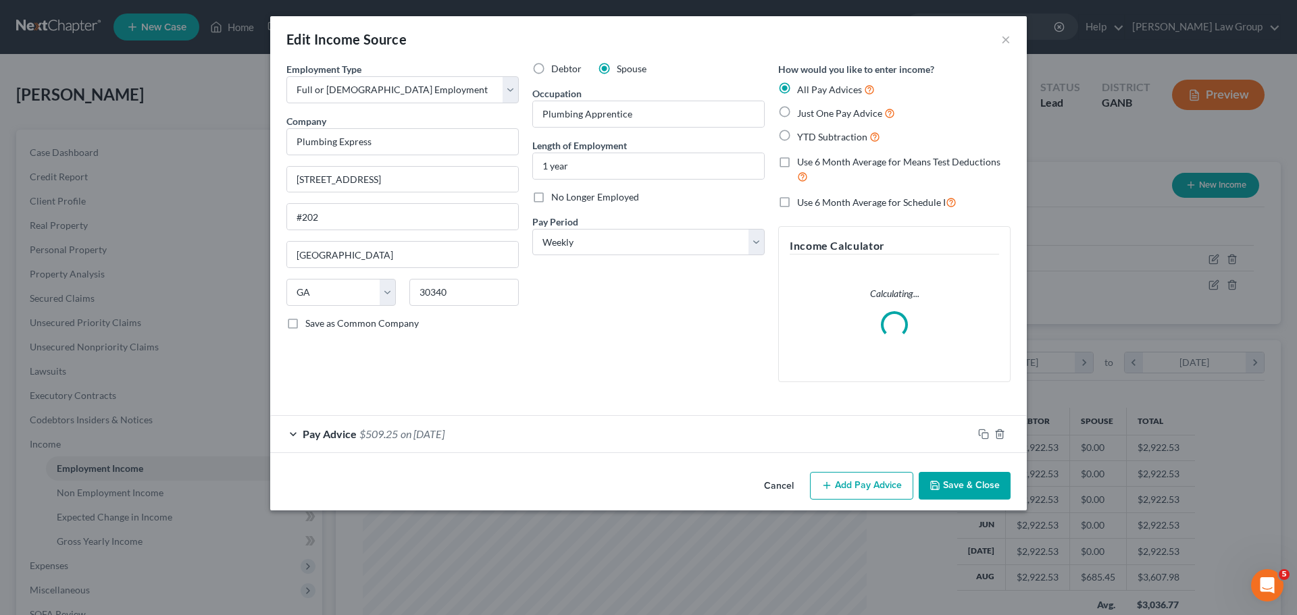
scroll to position [254, 536]
click at [797, 111] on label "Just One Pay Advice" at bounding box center [846, 113] width 98 height 16
click at [803, 111] on input "Just One Pay Advice" at bounding box center [807, 109] width 9 height 9
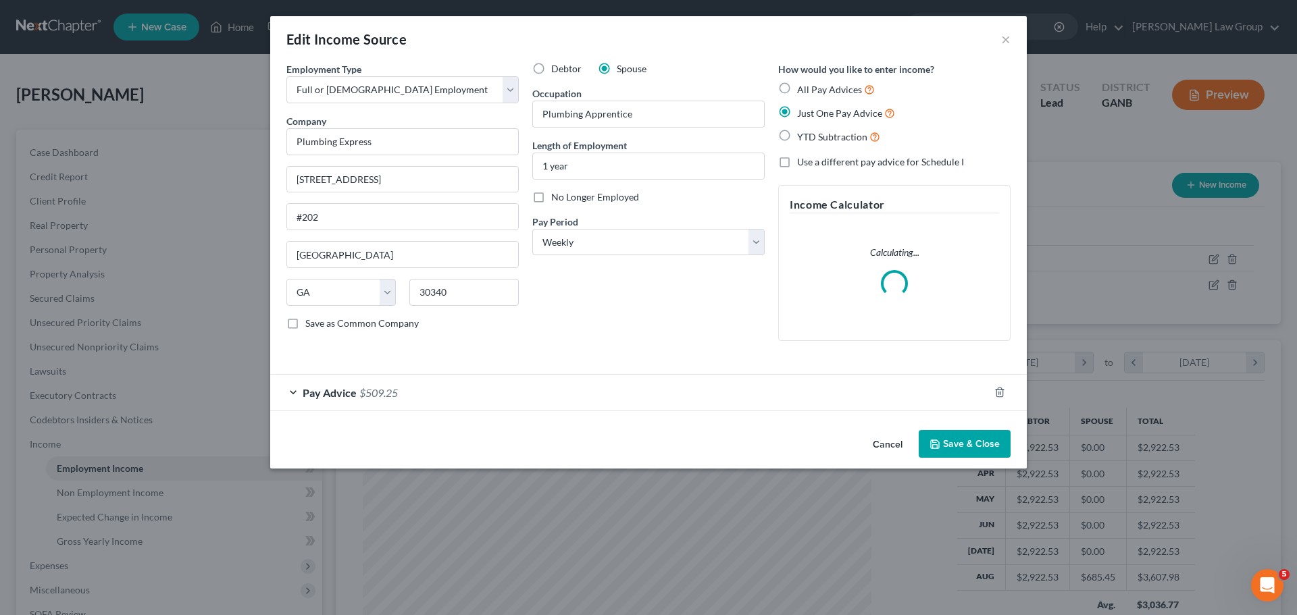
click at [355, 398] on span "Pay Advice" at bounding box center [330, 392] width 54 height 13
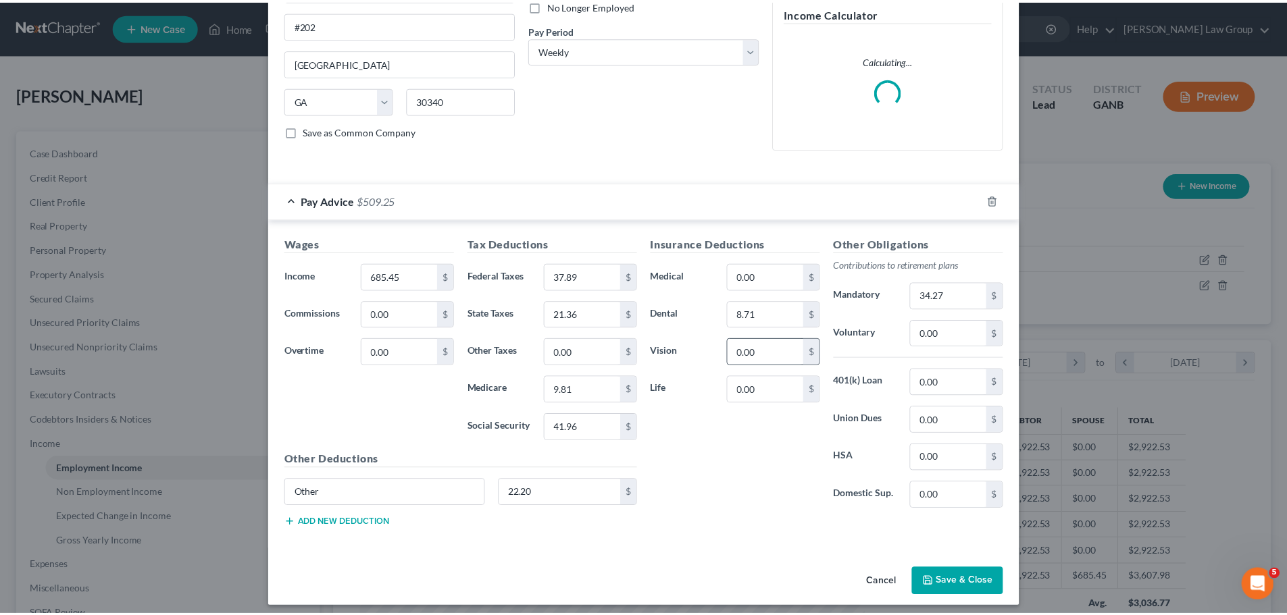
scroll to position [200, 0]
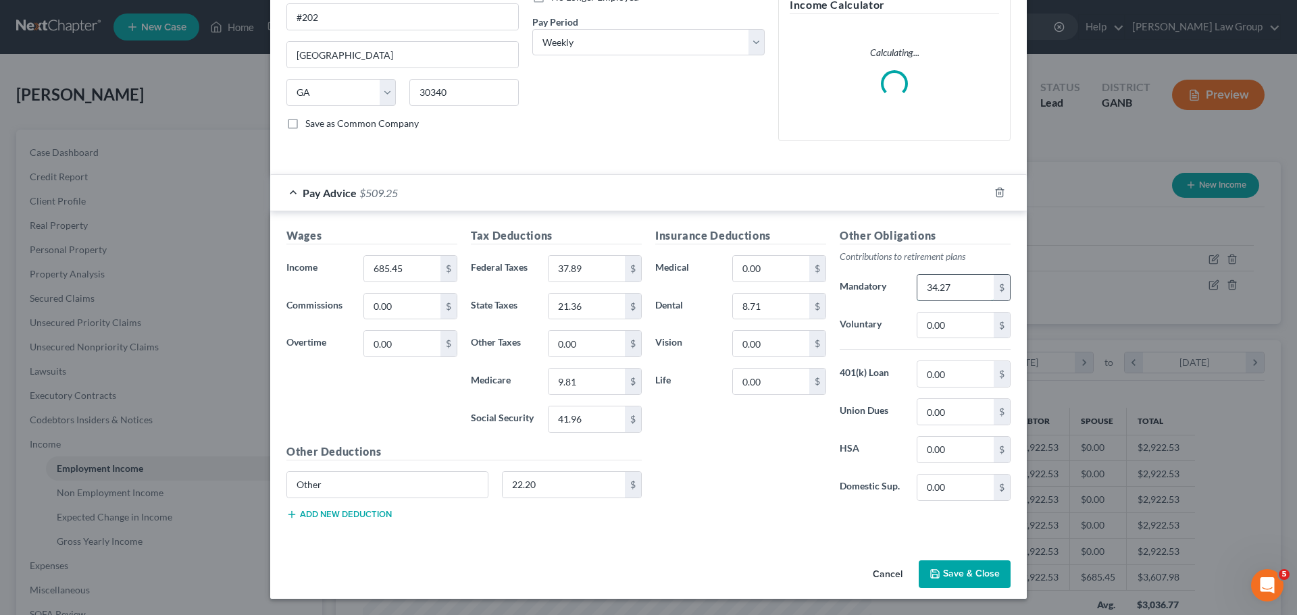
click at [952, 294] on input "34.27" at bounding box center [955, 288] width 76 height 26
click at [964, 327] on input "0.00" at bounding box center [955, 326] width 76 height 26
paste input "34.27"
drag, startPoint x: 973, startPoint y: 573, endPoint x: 810, endPoint y: 460, distance: 198.1
click at [972, 573] on button "Save & Close" at bounding box center [965, 575] width 92 height 28
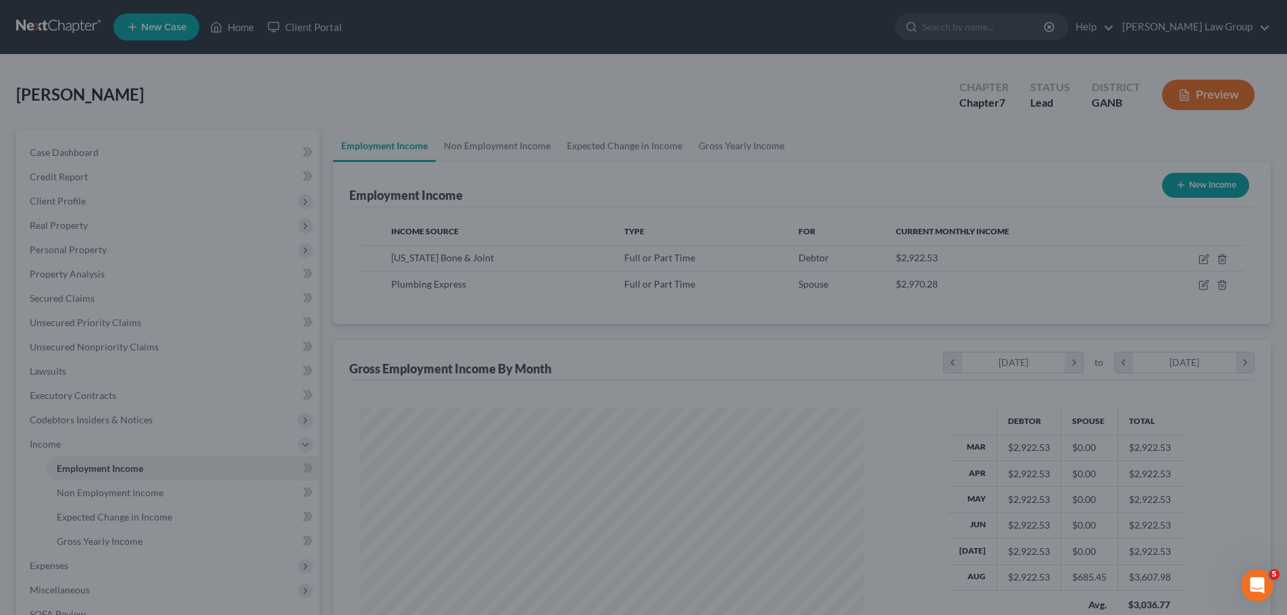
scroll to position [675273, 674994]
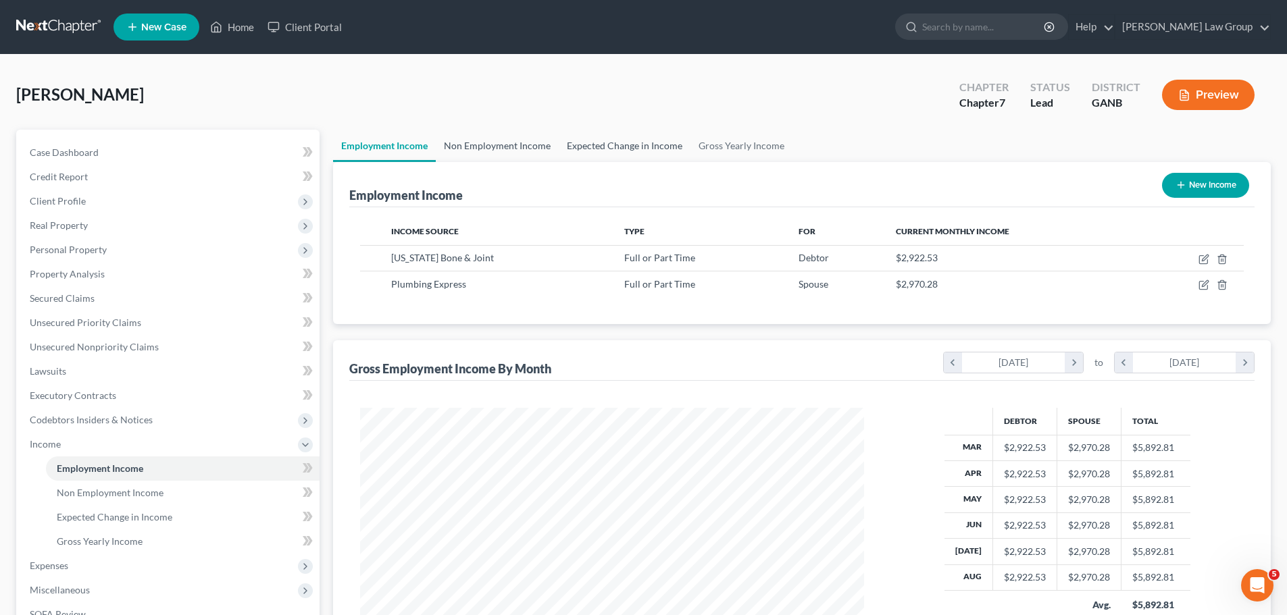
drag, startPoint x: 518, startPoint y: 150, endPoint x: 611, endPoint y: 146, distance: 92.6
click at [518, 150] on link "Non Employment Income" at bounding box center [497, 146] width 123 height 32
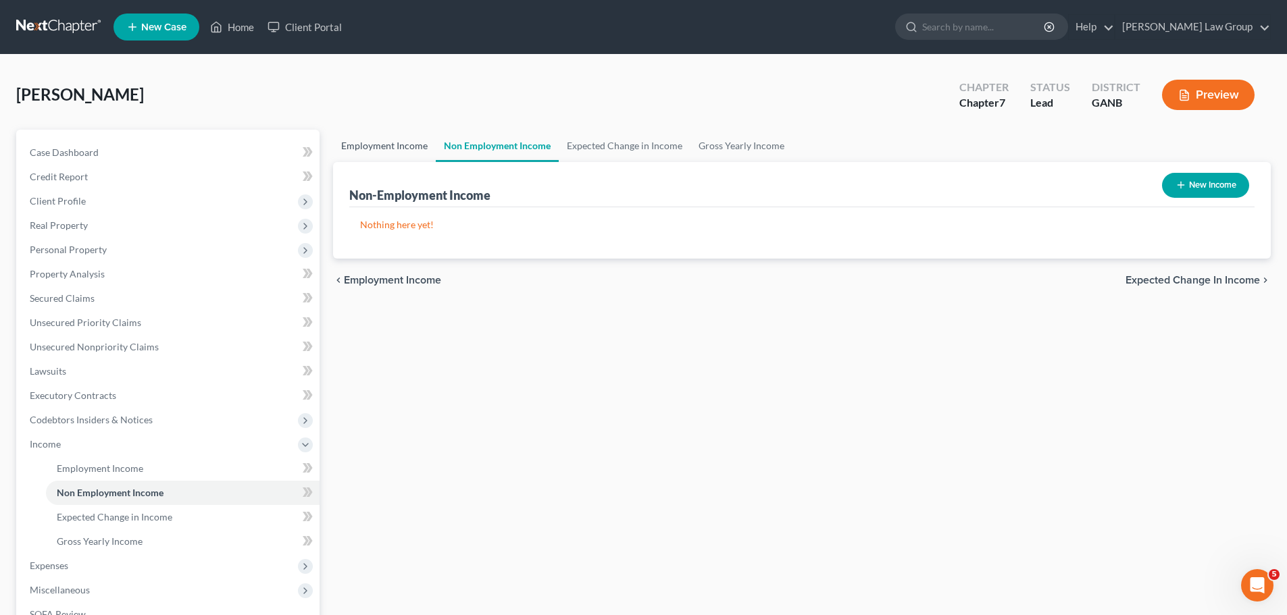
click at [399, 144] on link "Employment Income" at bounding box center [384, 146] width 103 height 32
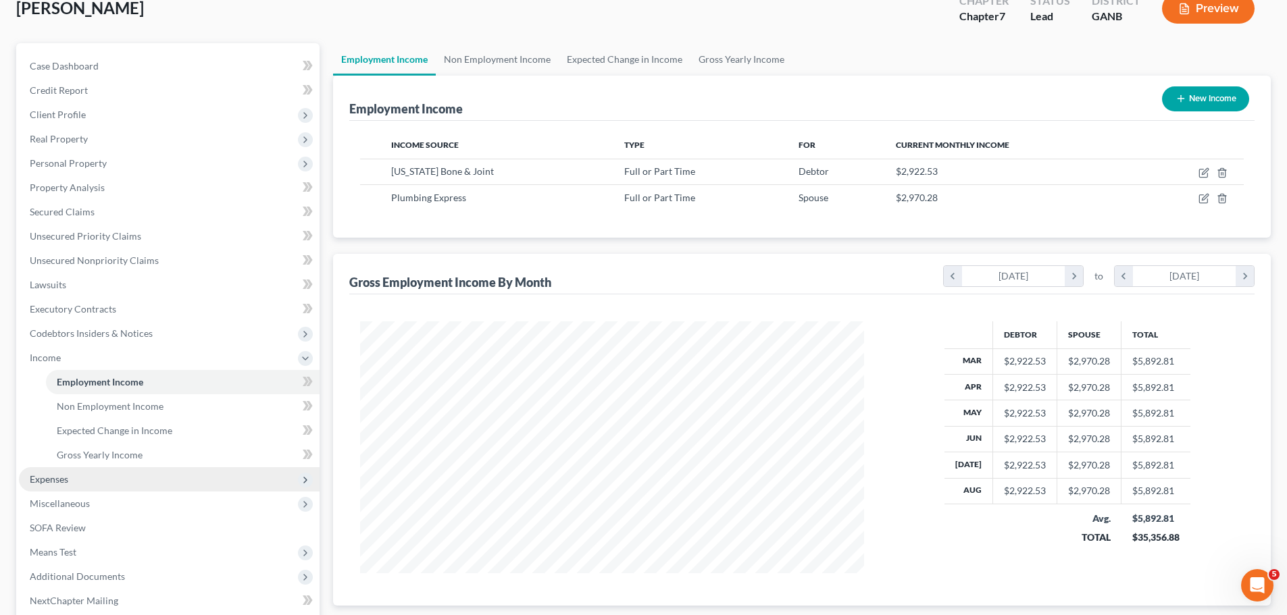
scroll to position [224, 0]
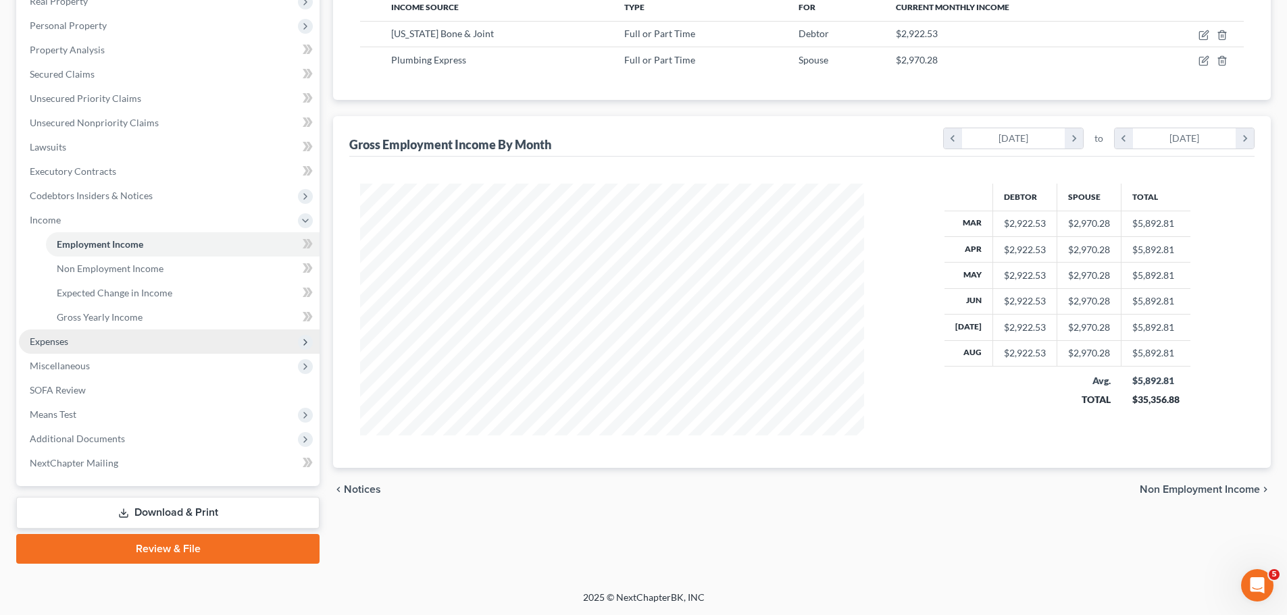
click at [122, 346] on span "Expenses" at bounding box center [169, 342] width 301 height 24
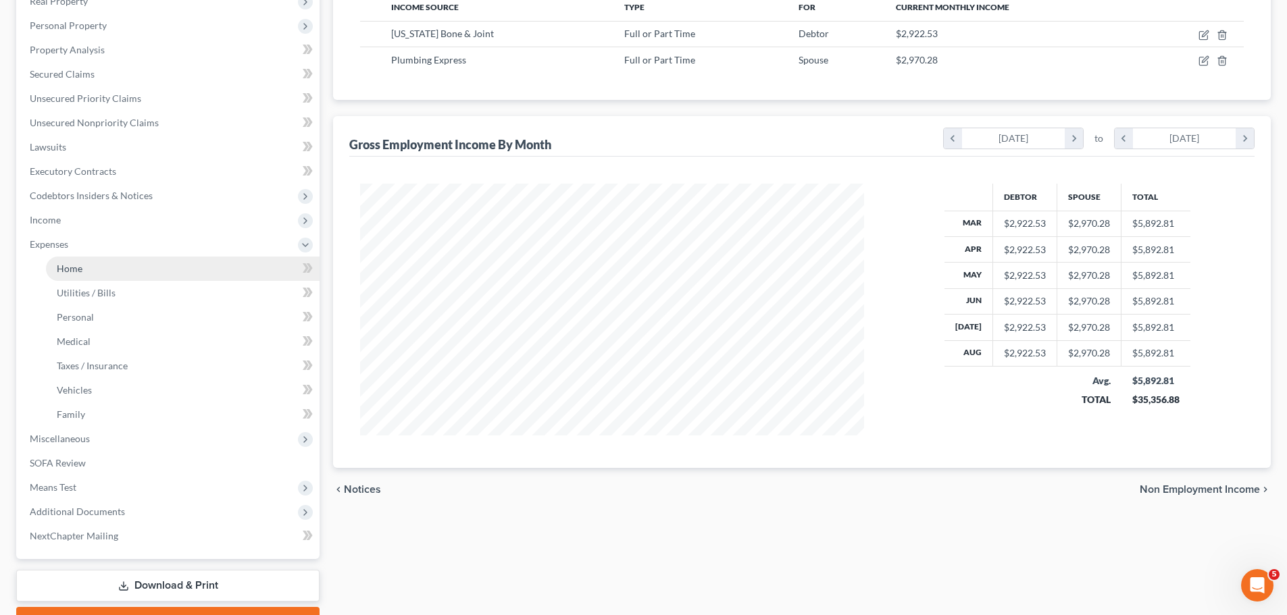
click at [111, 266] on link "Home" at bounding box center [183, 269] width 274 height 24
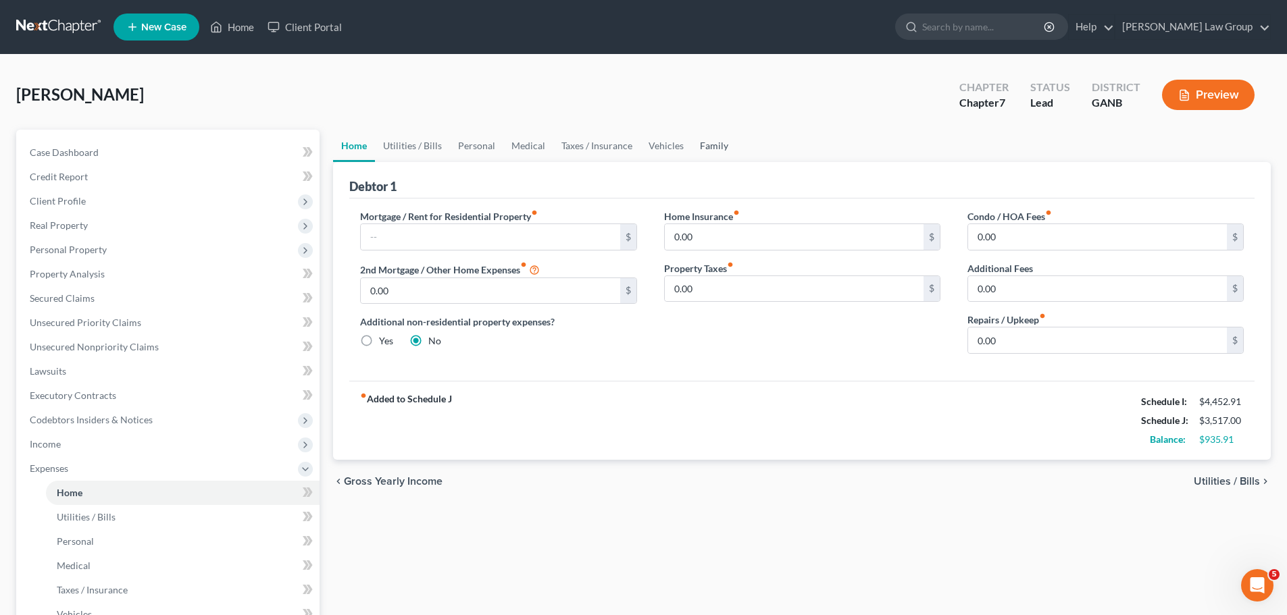
click at [718, 138] on link "Family" at bounding box center [714, 146] width 45 height 32
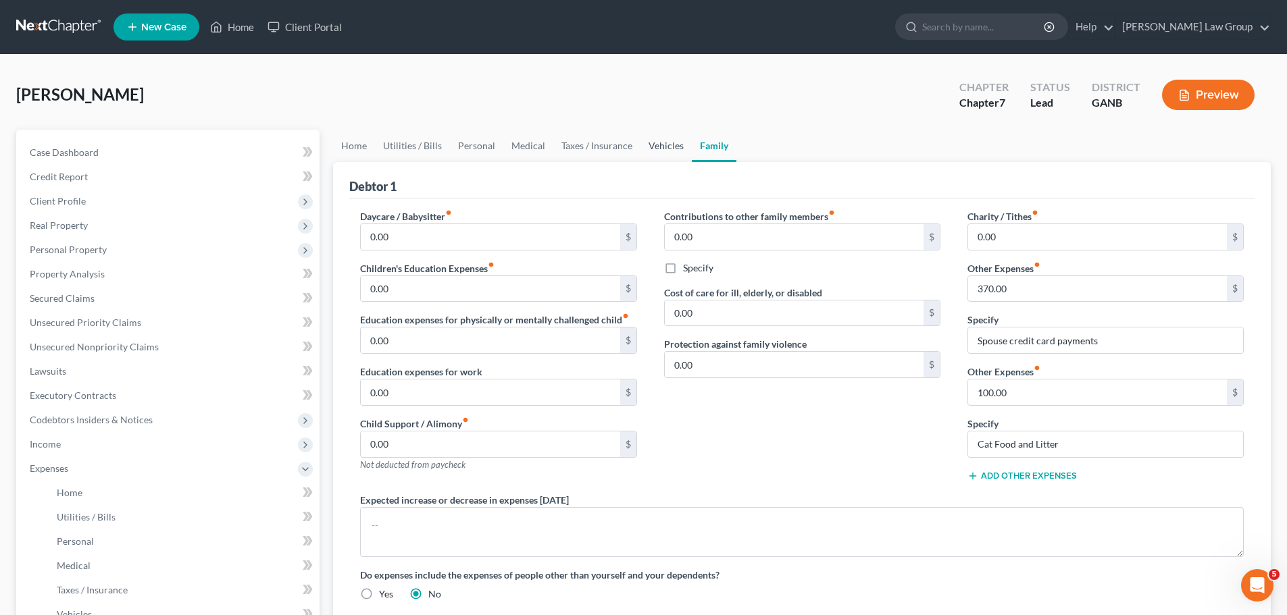
click at [651, 157] on link "Vehicles" at bounding box center [665, 146] width 51 height 32
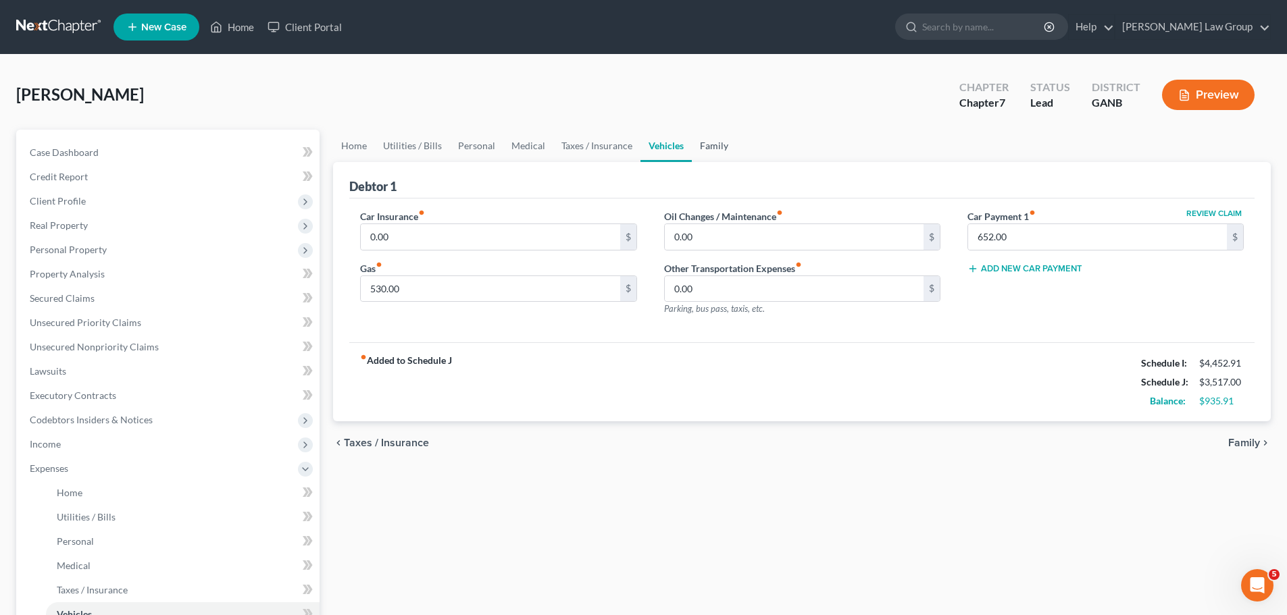
click at [696, 146] on link "Family" at bounding box center [714, 146] width 45 height 32
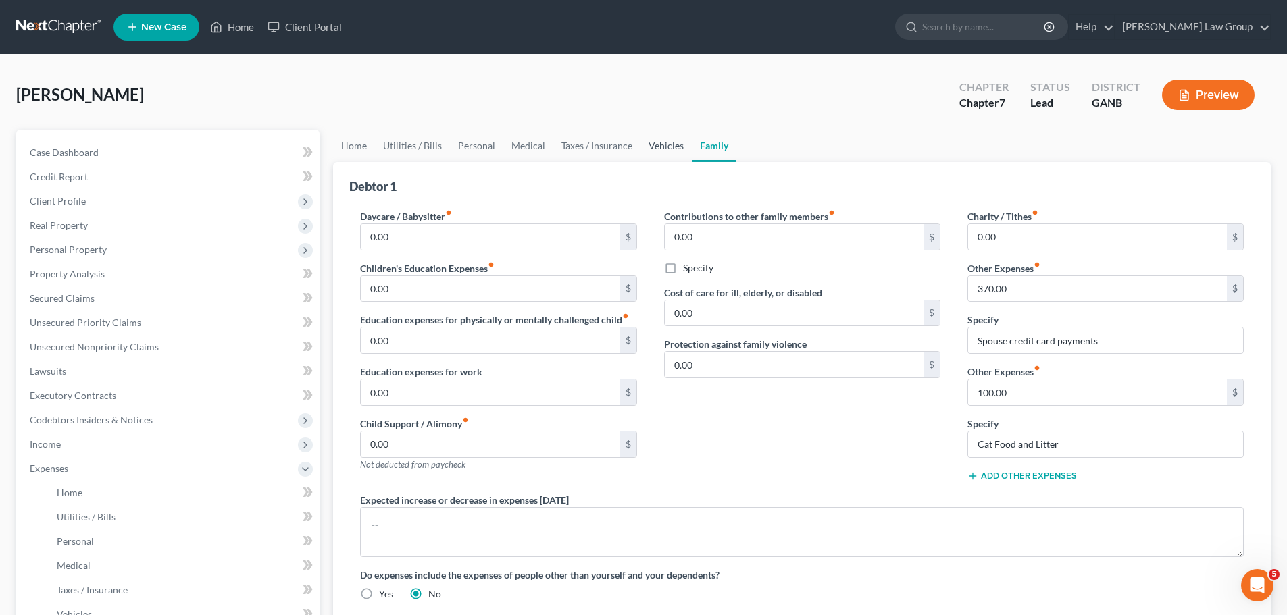
click at [674, 146] on link "Vehicles" at bounding box center [665, 146] width 51 height 32
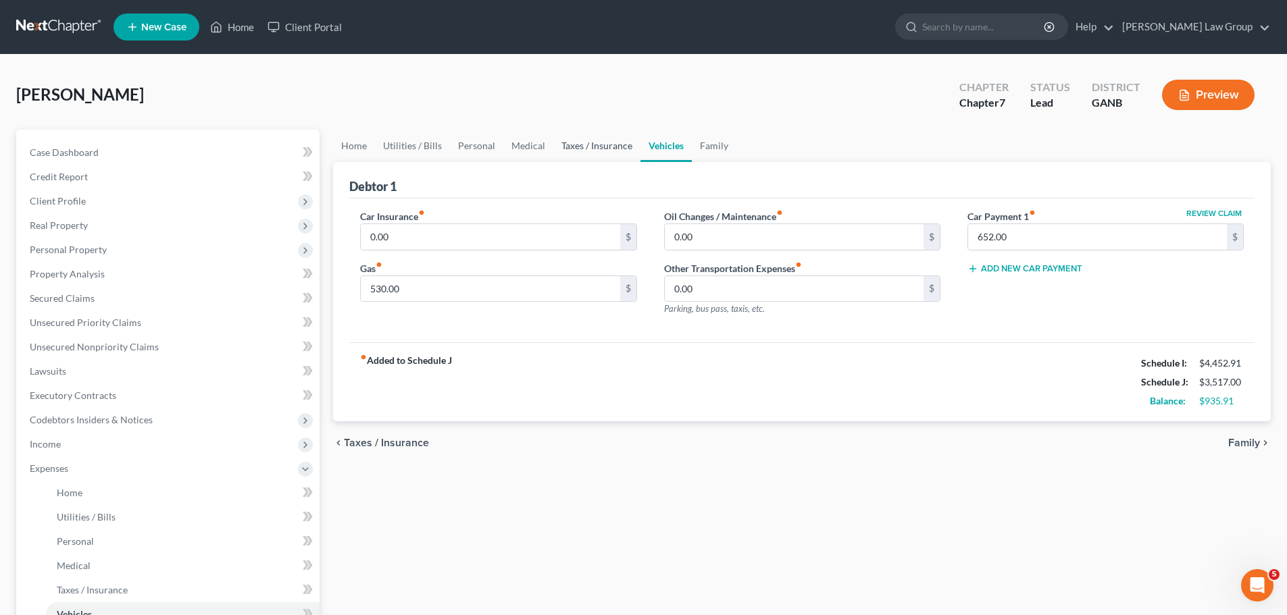
click at [594, 148] on link "Taxes / Insurance" at bounding box center [596, 146] width 87 height 32
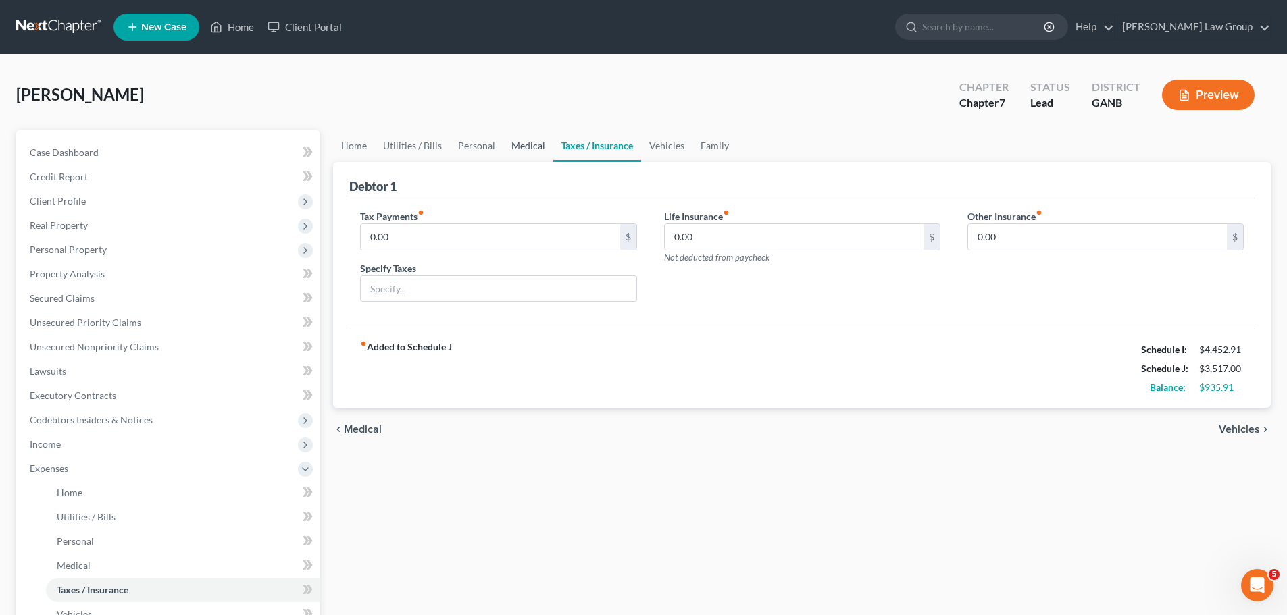
click at [530, 152] on link "Medical" at bounding box center [528, 146] width 50 height 32
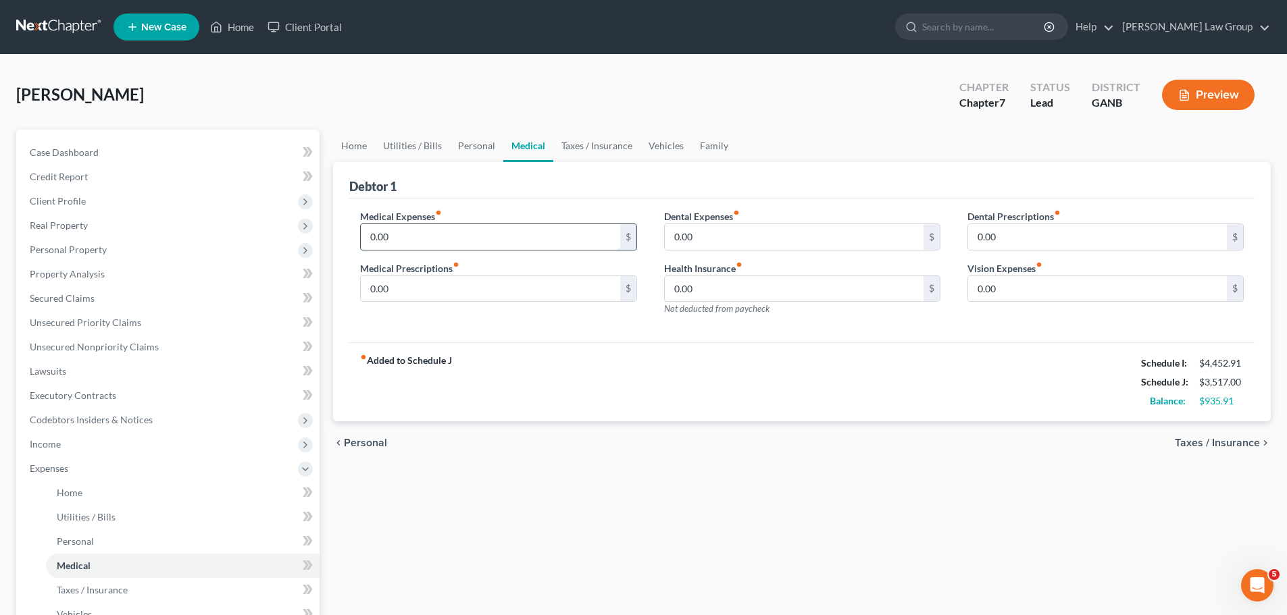
click at [433, 236] on input "0.00" at bounding box center [490, 237] width 259 height 26
click at [113, 182] on link "Credit Report" at bounding box center [169, 177] width 301 height 24
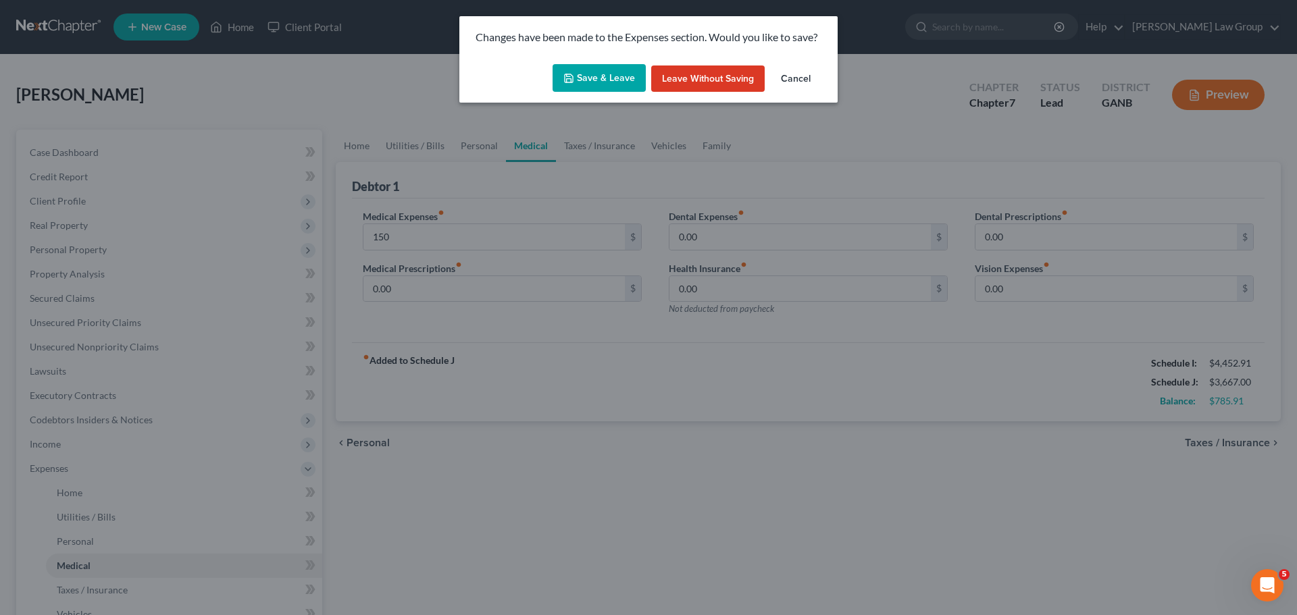
click at [636, 64] on button "Save & Leave" at bounding box center [599, 78] width 93 height 28
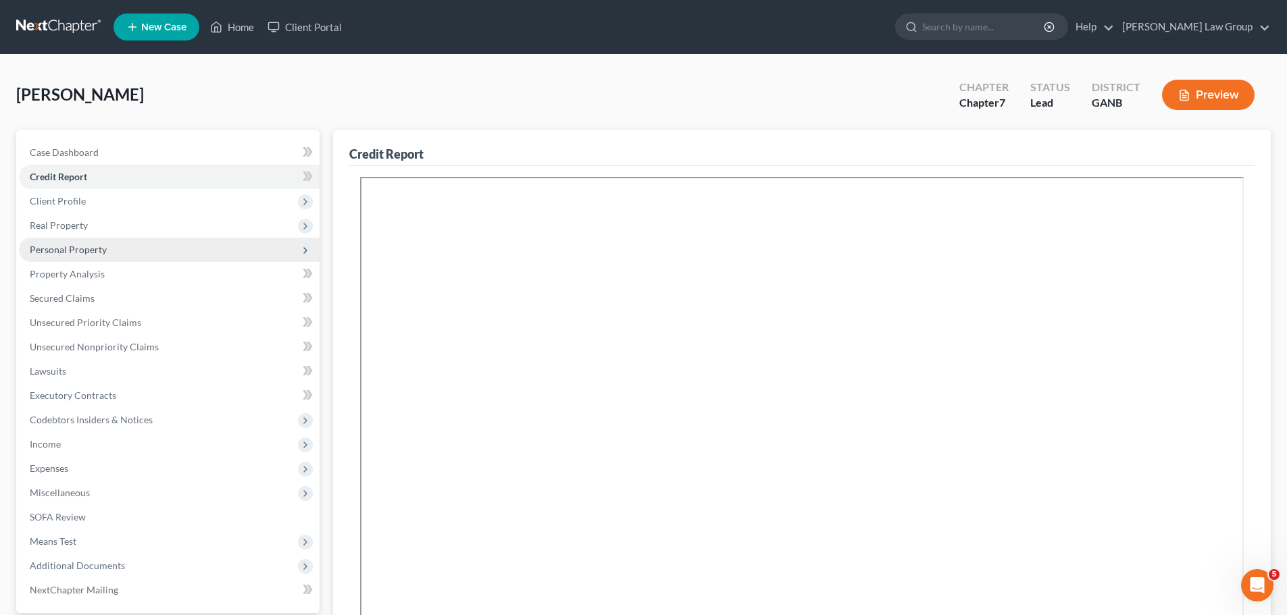
drag, startPoint x: 89, startPoint y: 201, endPoint x: 204, endPoint y: 245, distance: 123.2
click at [89, 201] on span "Client Profile" at bounding box center [169, 201] width 301 height 24
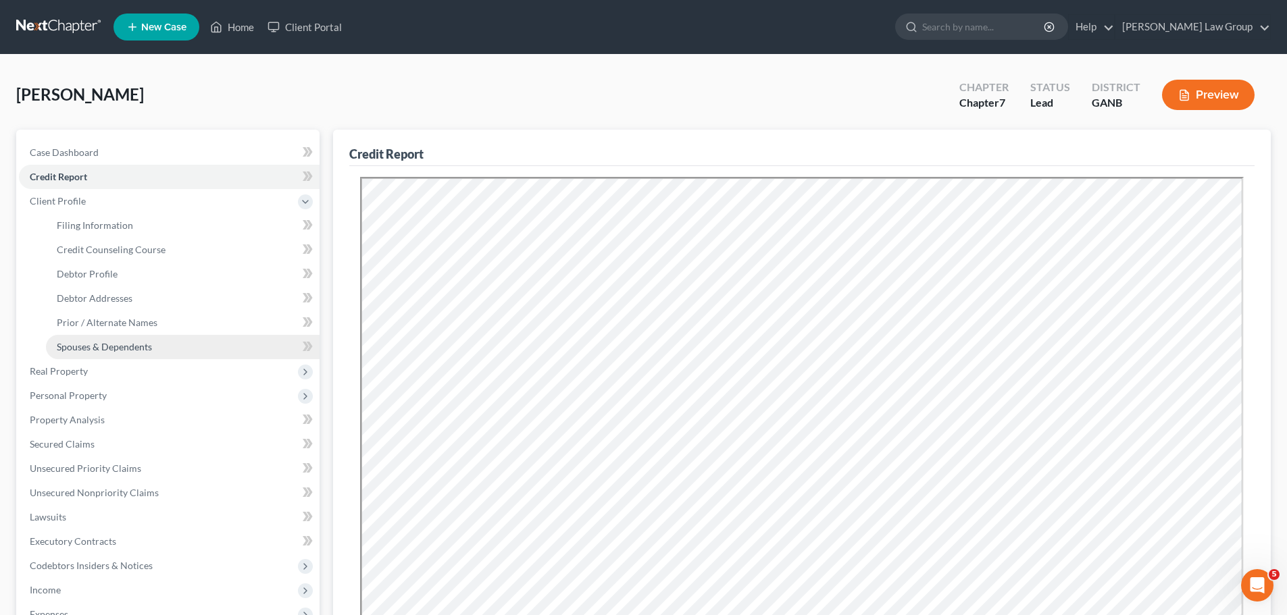
click at [153, 356] on link "Spouses & Dependents" at bounding box center [183, 347] width 274 height 24
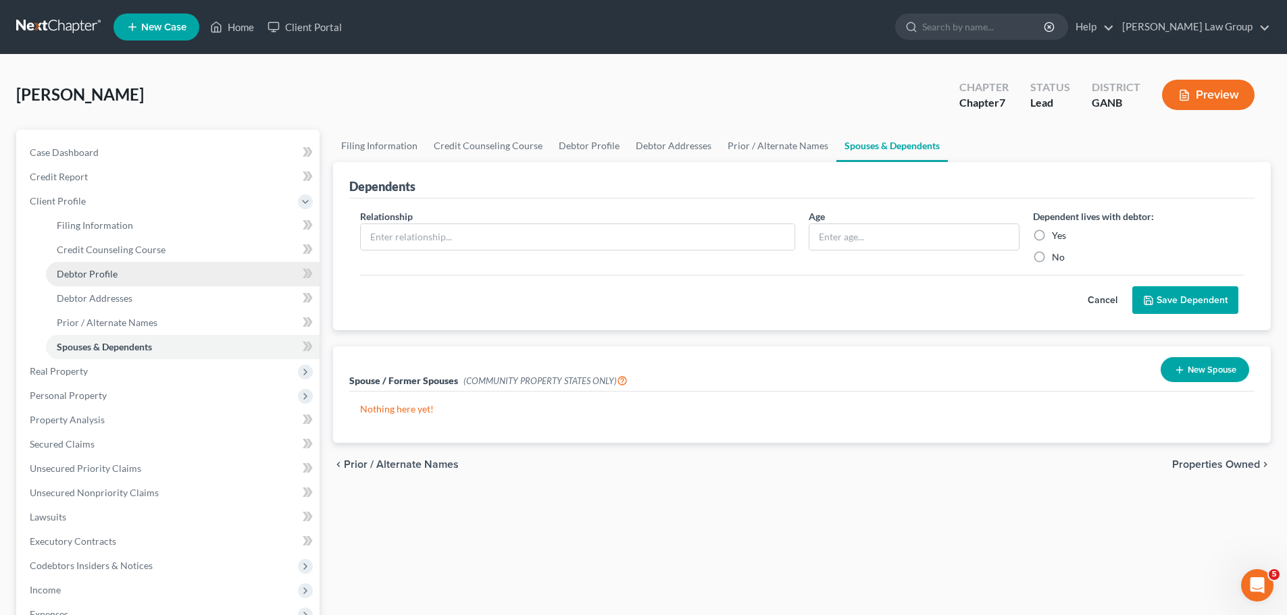
click at [122, 270] on link "Debtor Profile" at bounding box center [183, 274] width 274 height 24
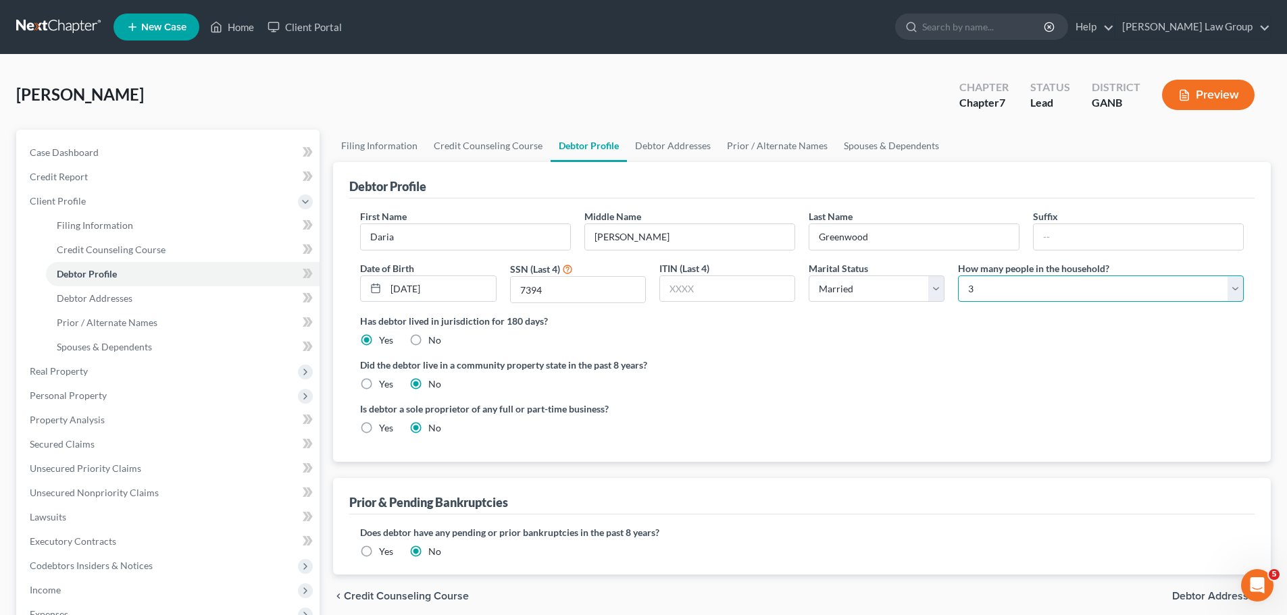
click at [979, 293] on select "Select 1 2 3 4 5 6 7 8 9 10 11 12 13 14 15 16 17 18 19 20" at bounding box center [1101, 289] width 286 height 27
click at [958, 276] on select "Select 1 2 3 4 5 6 7 8 9 10 11 12 13 14 15 16 17 18 19 20" at bounding box center [1101, 289] width 286 height 27
drag, startPoint x: 975, startPoint y: 293, endPoint x: 977, endPoint y: 277, distance: 16.4
click at [975, 293] on select "Select 1 2 3 4 5 6 7 8 9 10 11 12 13 14 15 16 17 18 19 20" at bounding box center [1101, 289] width 286 height 27
click at [958, 276] on select "Select 1 2 3 4 5 6 7 8 9 10 11 12 13 14 15 16 17 18 19 20" at bounding box center [1101, 289] width 286 height 27
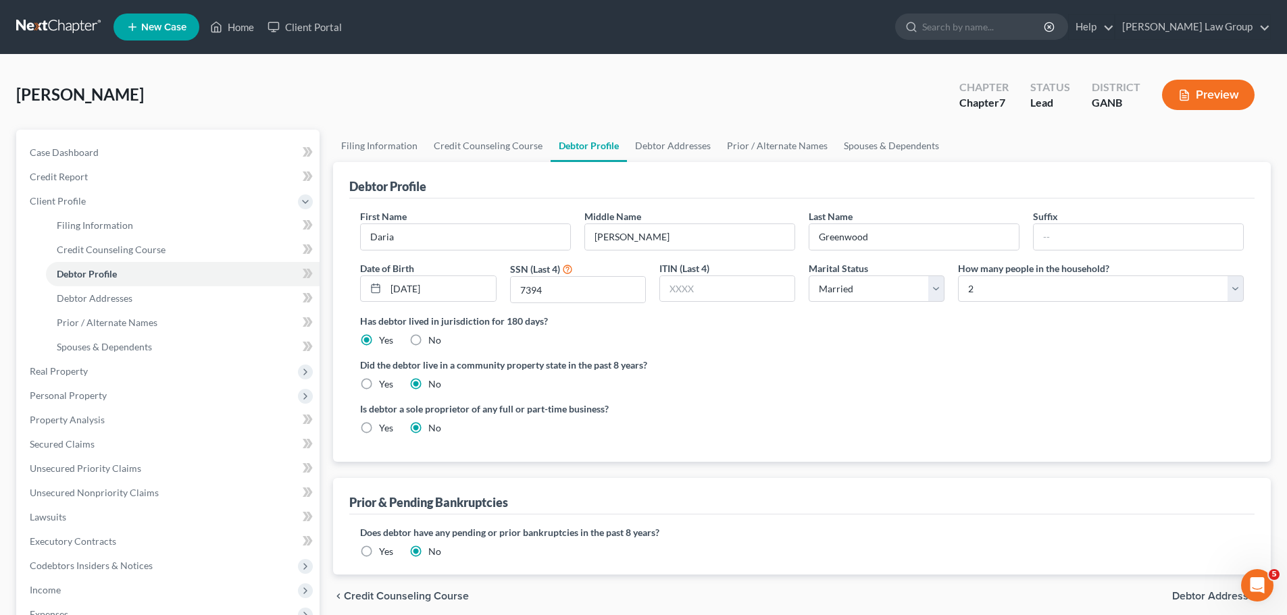
click at [890, 355] on ng-include "First Name [PERSON_NAME] Middle Name [PERSON_NAME] Last Name [PERSON_NAME] Suff…" at bounding box center [802, 327] width 884 height 236
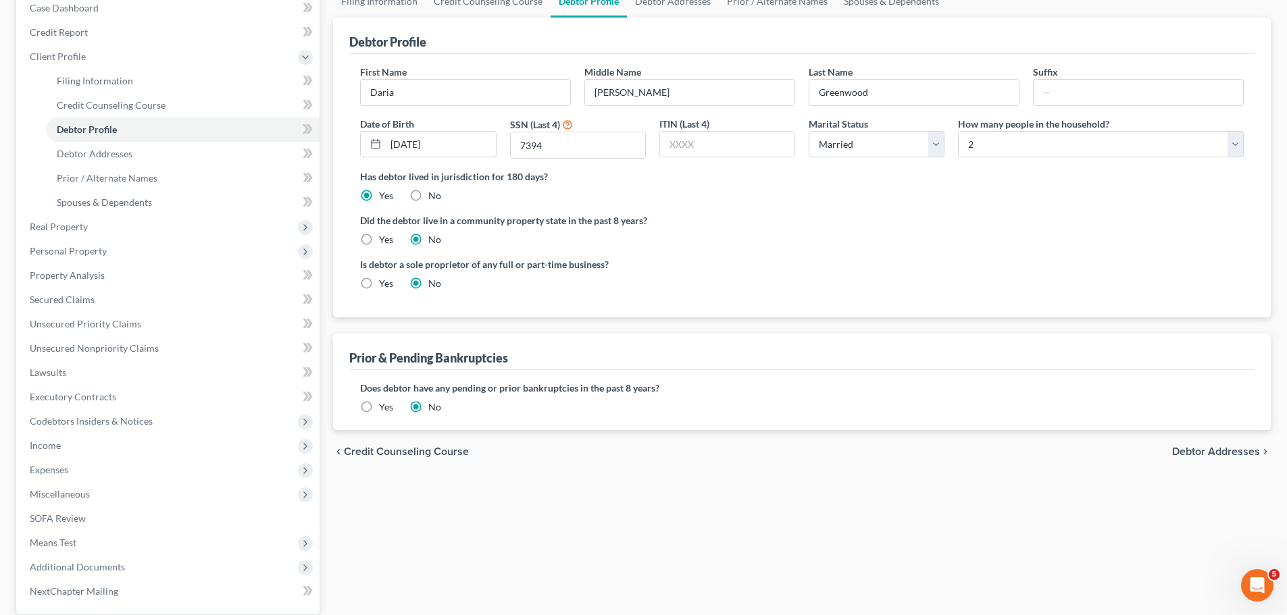
scroll to position [273, 0]
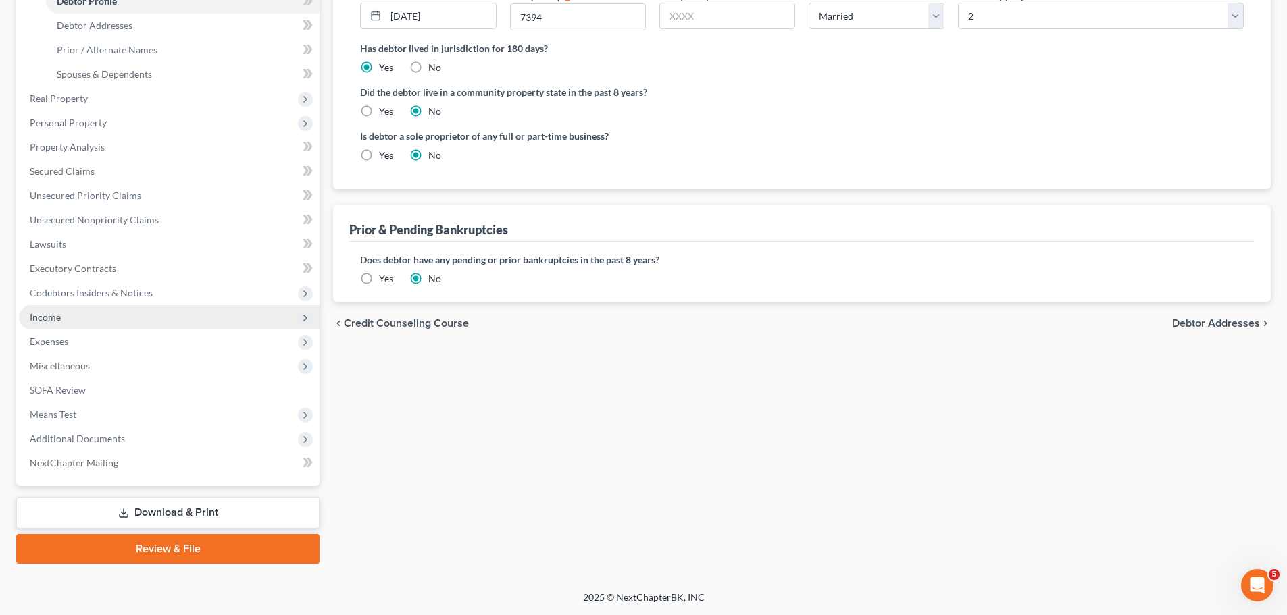
click at [81, 319] on span "Income" at bounding box center [169, 317] width 301 height 24
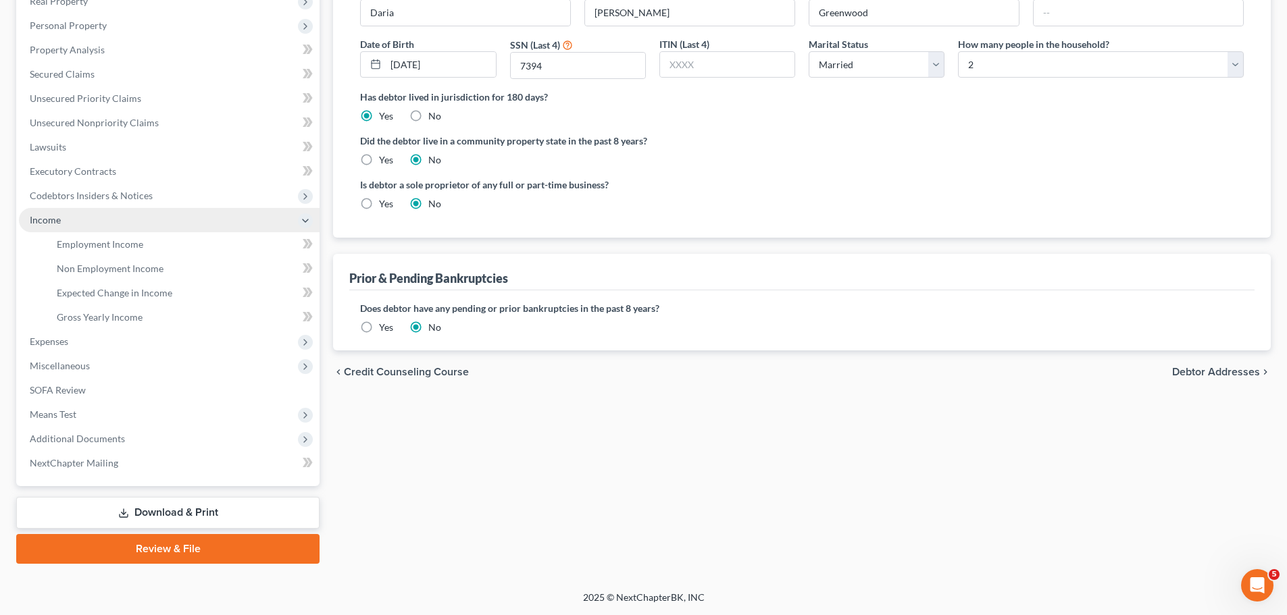
scroll to position [224, 0]
click at [193, 243] on link "Employment Income" at bounding box center [183, 244] width 274 height 24
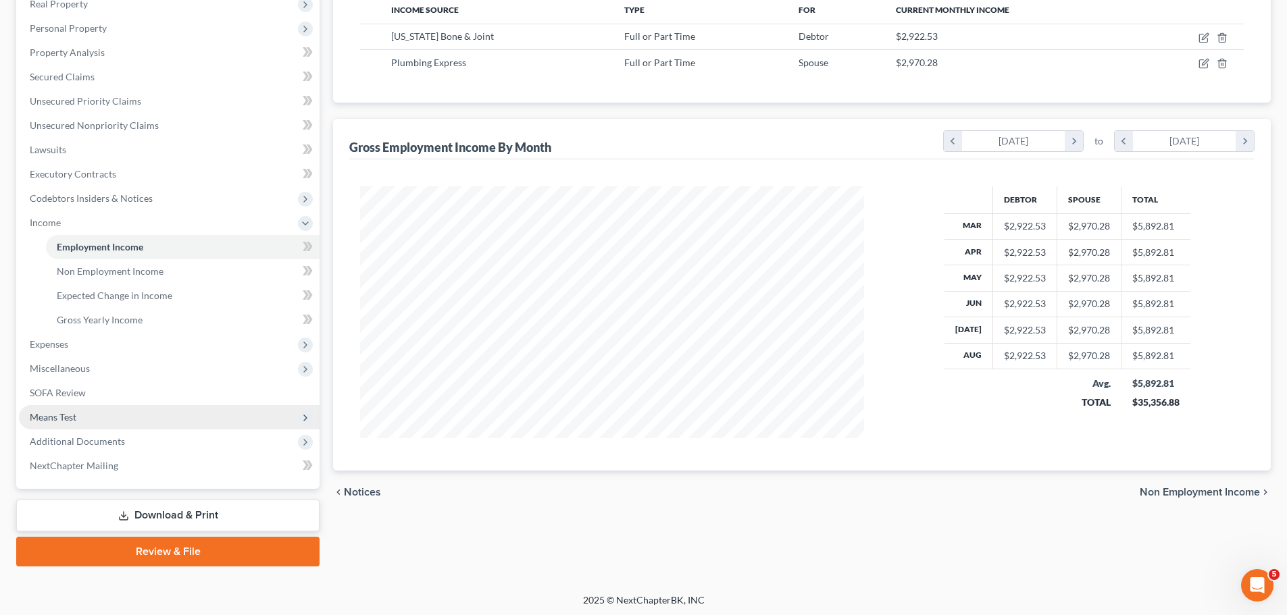
scroll to position [224, 0]
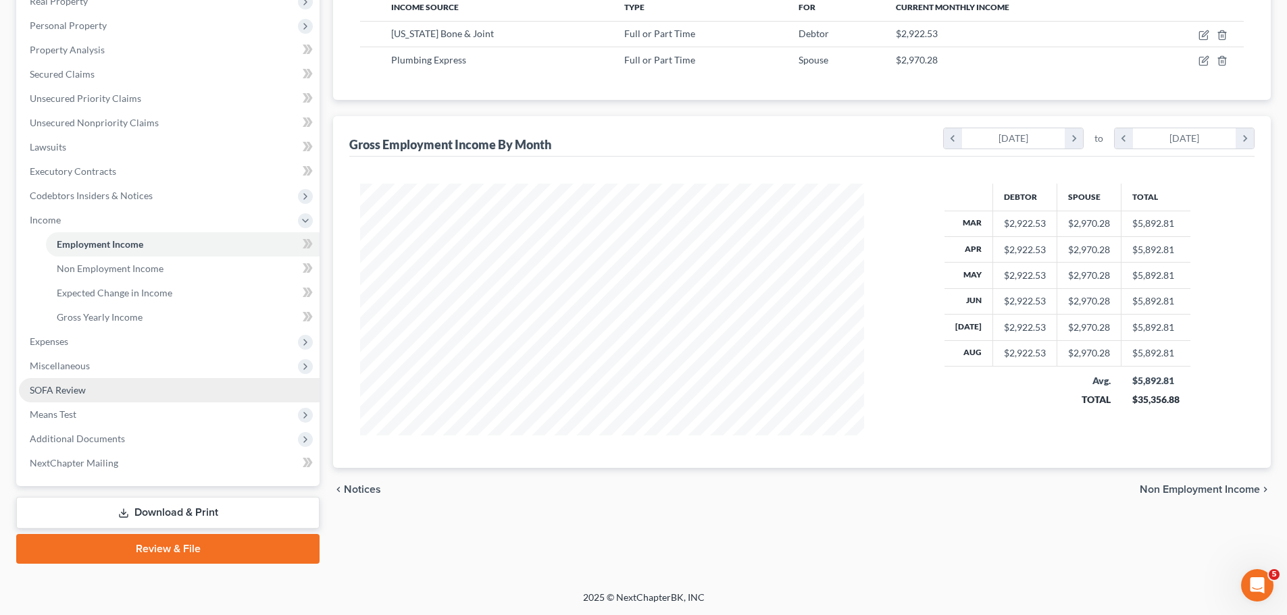
click at [97, 396] on link "SOFA Review" at bounding box center [169, 390] width 301 height 24
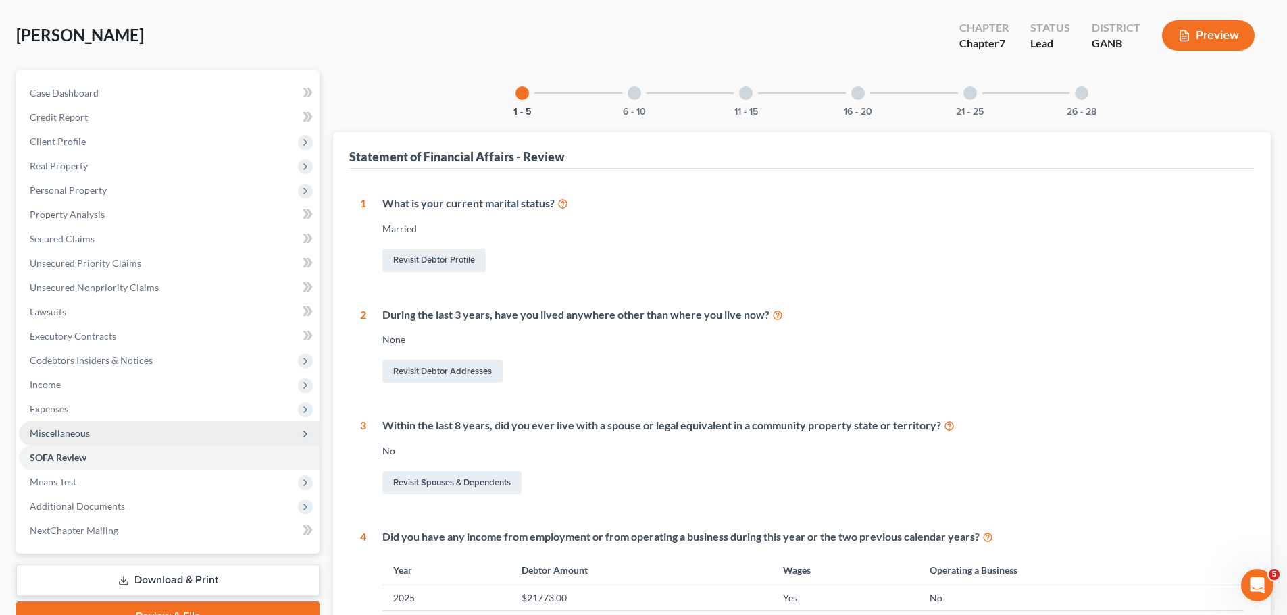
scroll to position [127, 0]
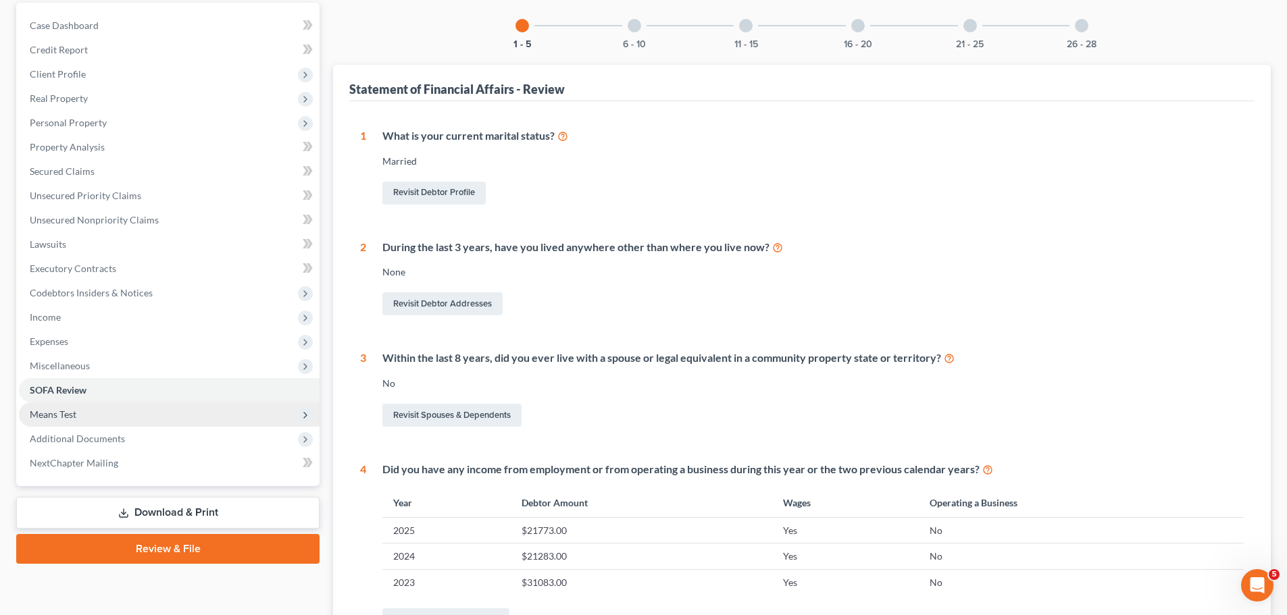
click at [95, 422] on span "Means Test" at bounding box center [169, 415] width 301 height 24
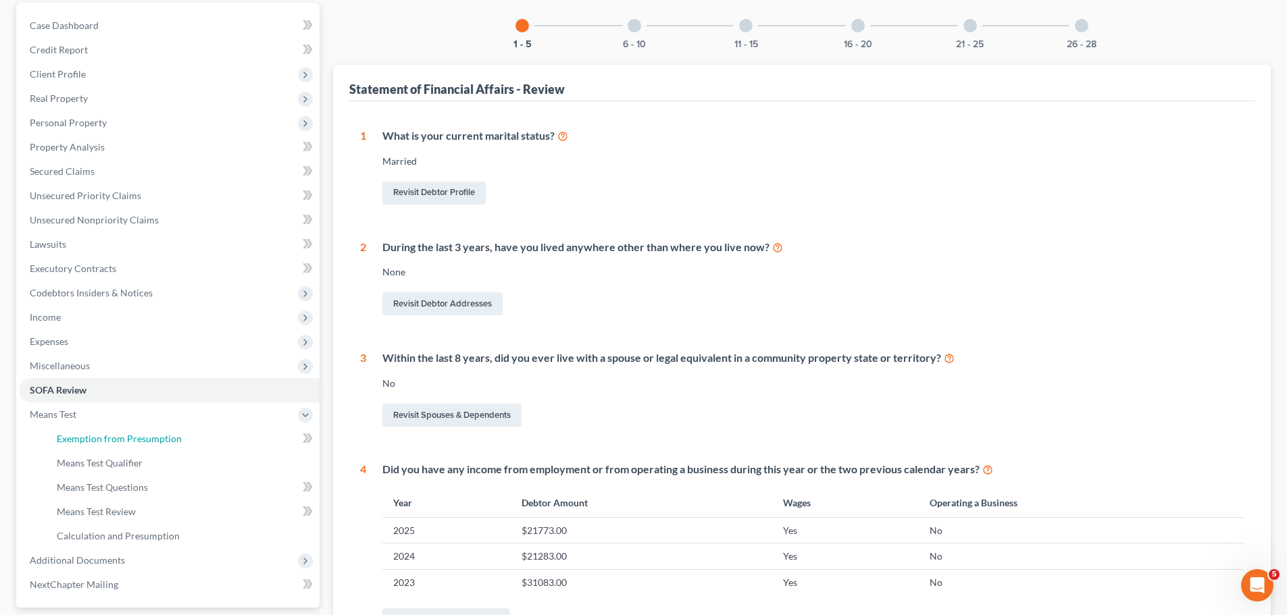
drag, startPoint x: 147, startPoint y: 438, endPoint x: 337, endPoint y: 372, distance: 201.0
click at [147, 438] on span "Exemption from Presumption" at bounding box center [119, 438] width 125 height 11
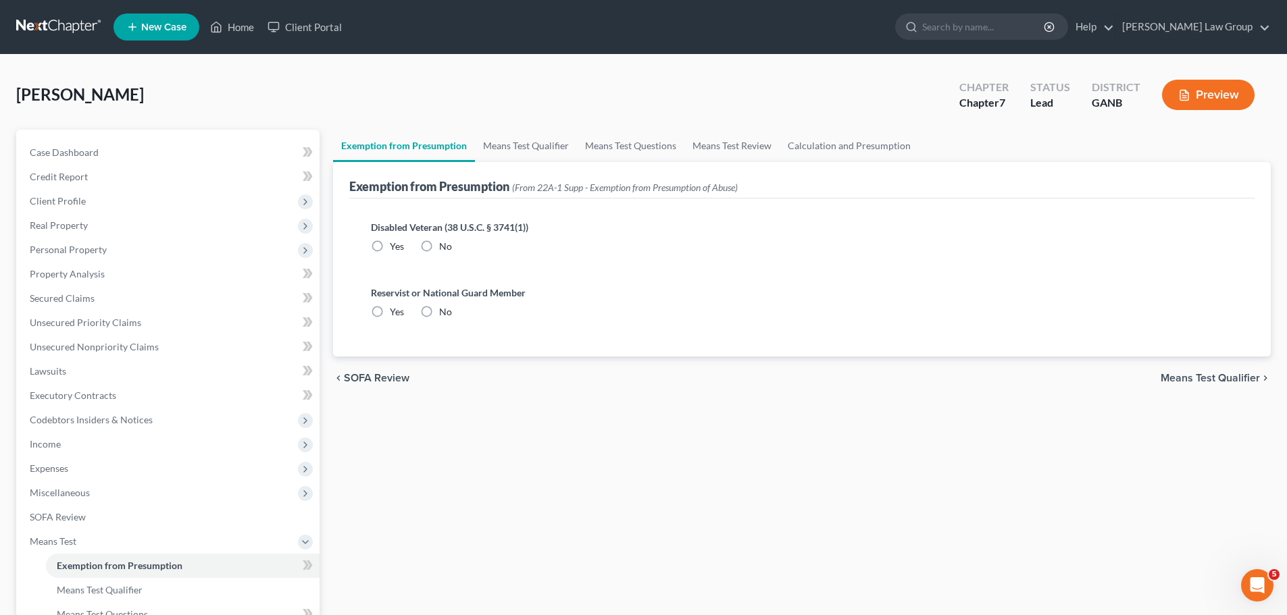
click at [439, 246] on label "No" at bounding box center [445, 247] width 13 height 14
click at [444, 246] on input "No" at bounding box center [448, 244] width 9 height 9
click at [439, 318] on label "No" at bounding box center [445, 312] width 13 height 14
click at [444, 314] on input "No" at bounding box center [448, 309] width 9 height 9
click at [519, 135] on link "Means Test Qualifier" at bounding box center [526, 146] width 102 height 32
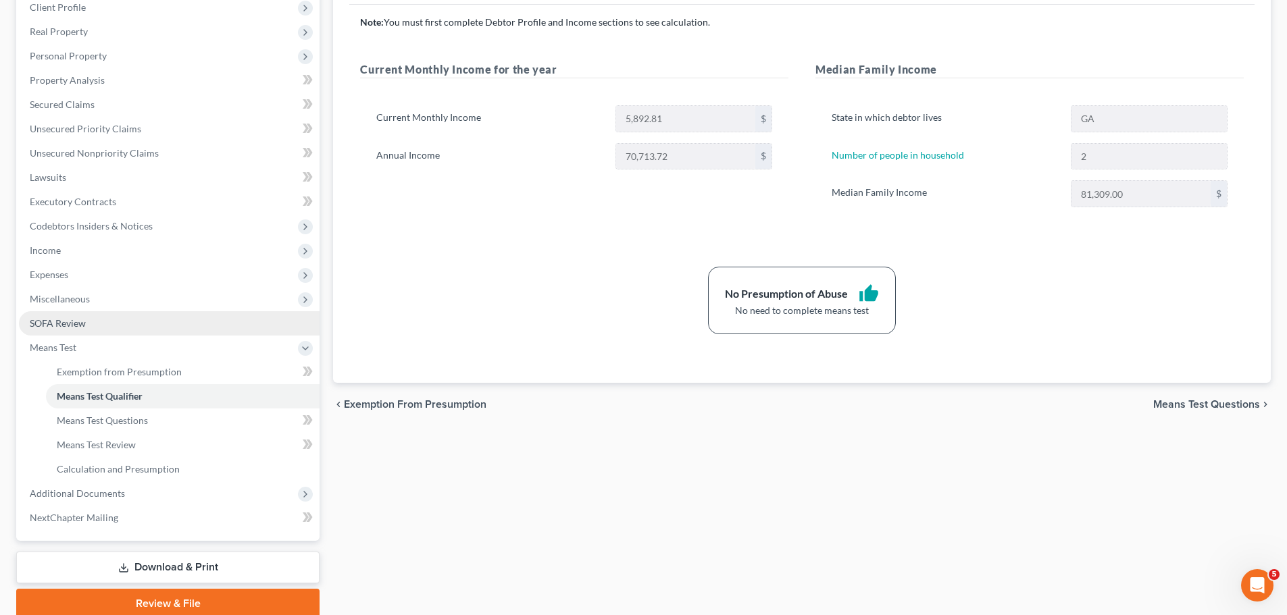
scroll to position [203, 0]
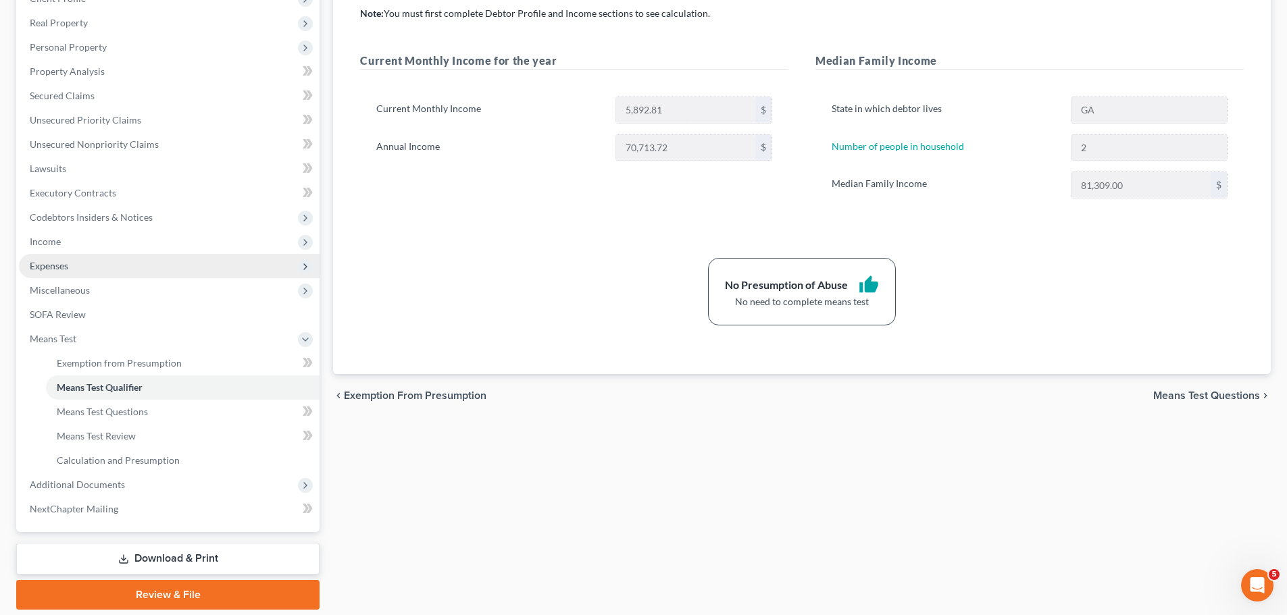
click at [109, 270] on span "Expenses" at bounding box center [169, 266] width 301 height 24
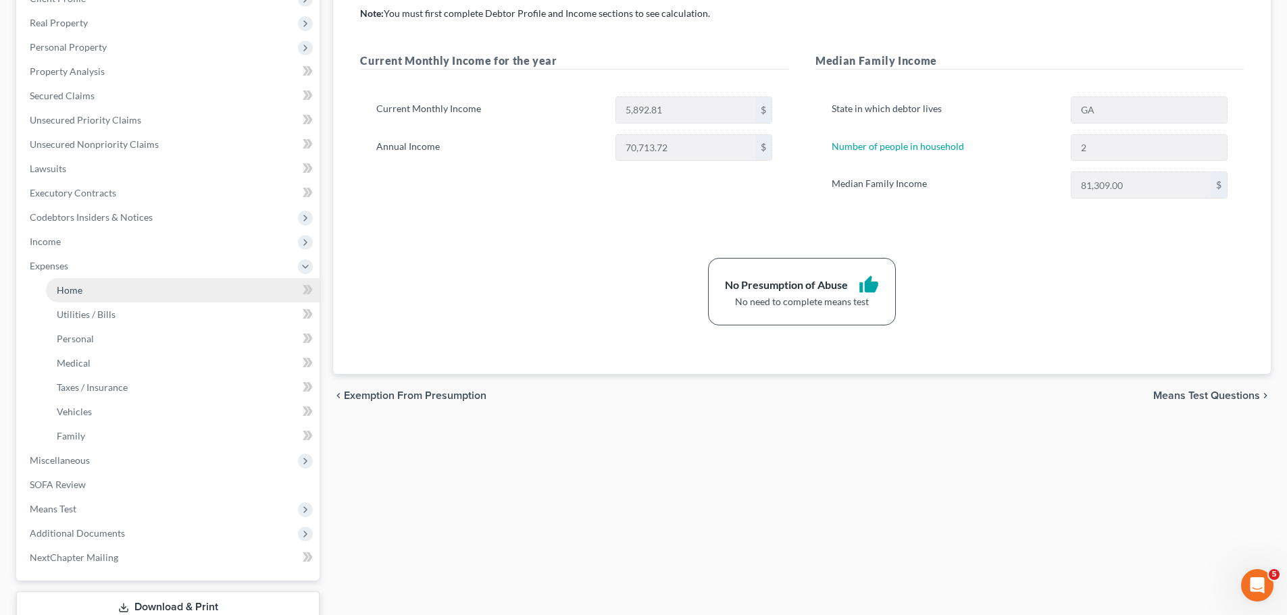
click at [100, 286] on link "Home" at bounding box center [183, 290] width 274 height 24
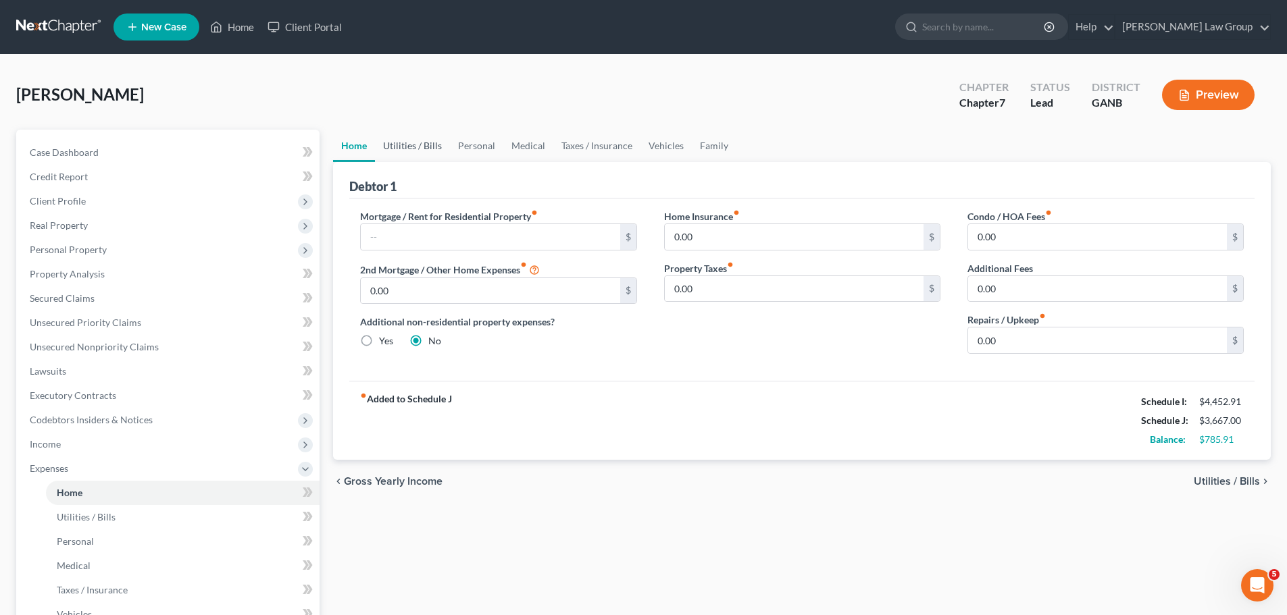
click at [427, 151] on link "Utilities / Bills" at bounding box center [412, 146] width 75 height 32
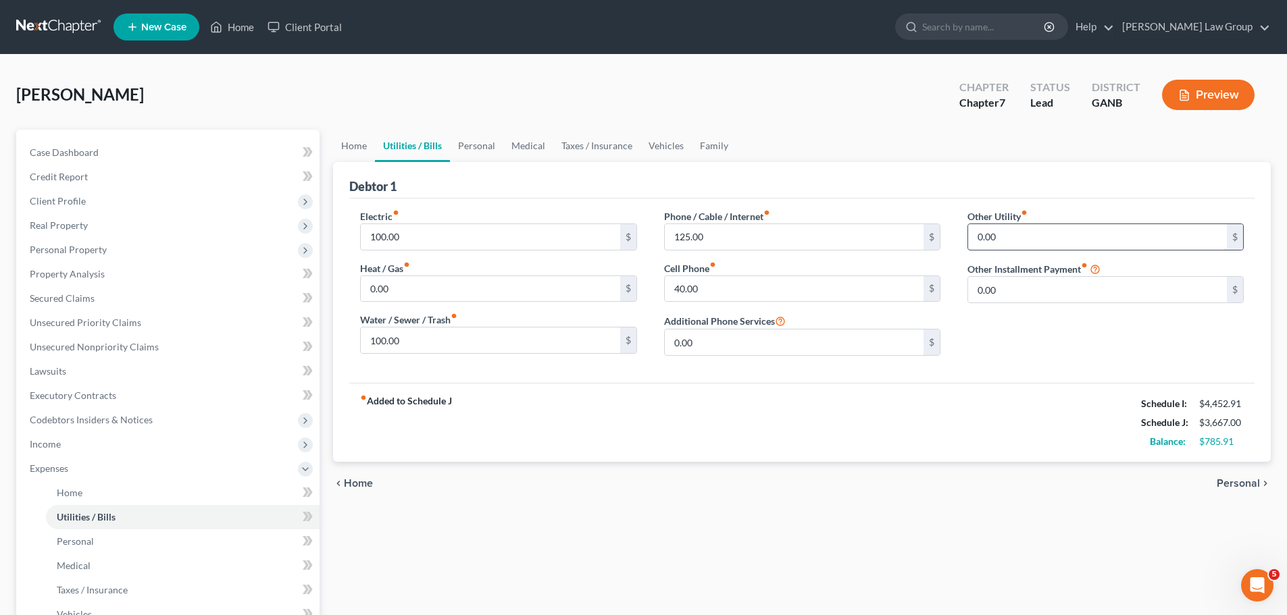
click at [1018, 236] on input "0.00" at bounding box center [1097, 237] width 259 height 26
click at [1011, 288] on div "Other Utility fiber_manual_record 25.00 $ Other Installment Payment fiber_manua…" at bounding box center [1105, 287] width 303 height 157
click at [1020, 273] on input "text" at bounding box center [1105, 275] width 275 height 26
click at [476, 153] on link "Personal" at bounding box center [476, 146] width 53 height 32
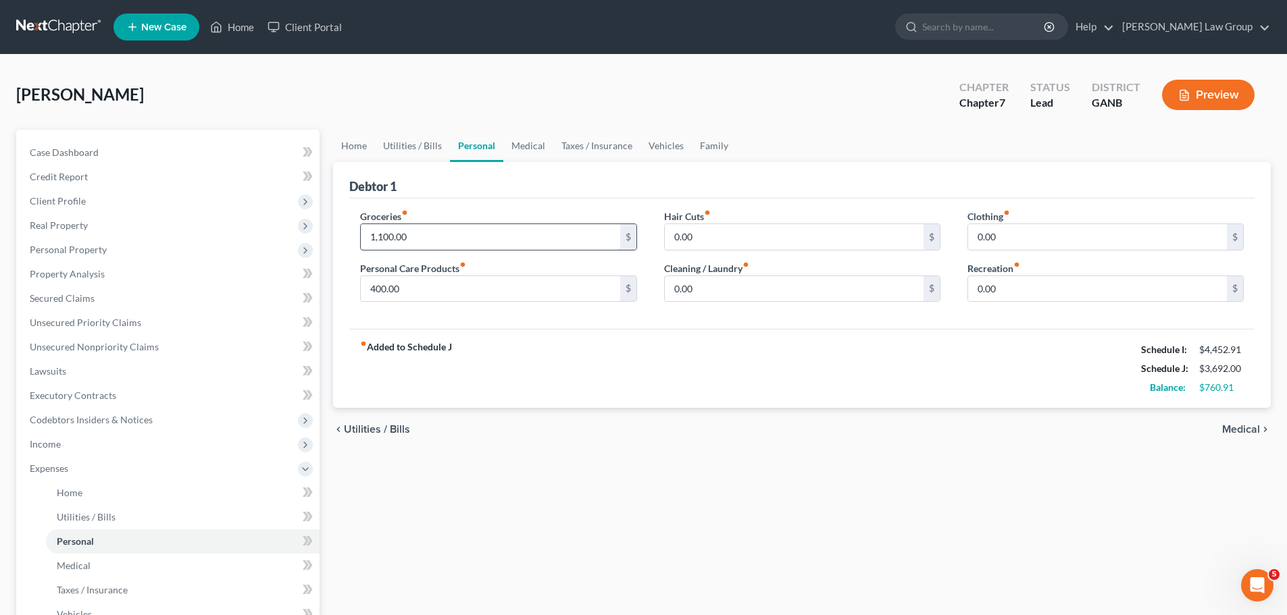
click at [448, 240] on input "1,100.00" at bounding box center [490, 237] width 259 height 26
click at [1025, 237] on input "0.00" at bounding box center [1097, 237] width 259 height 26
click at [823, 282] on input "0.00" at bounding box center [794, 289] width 259 height 26
click at [563, 247] on input "1,100.00" at bounding box center [490, 237] width 259 height 26
click at [513, 296] on input "400.00" at bounding box center [490, 289] width 259 height 26
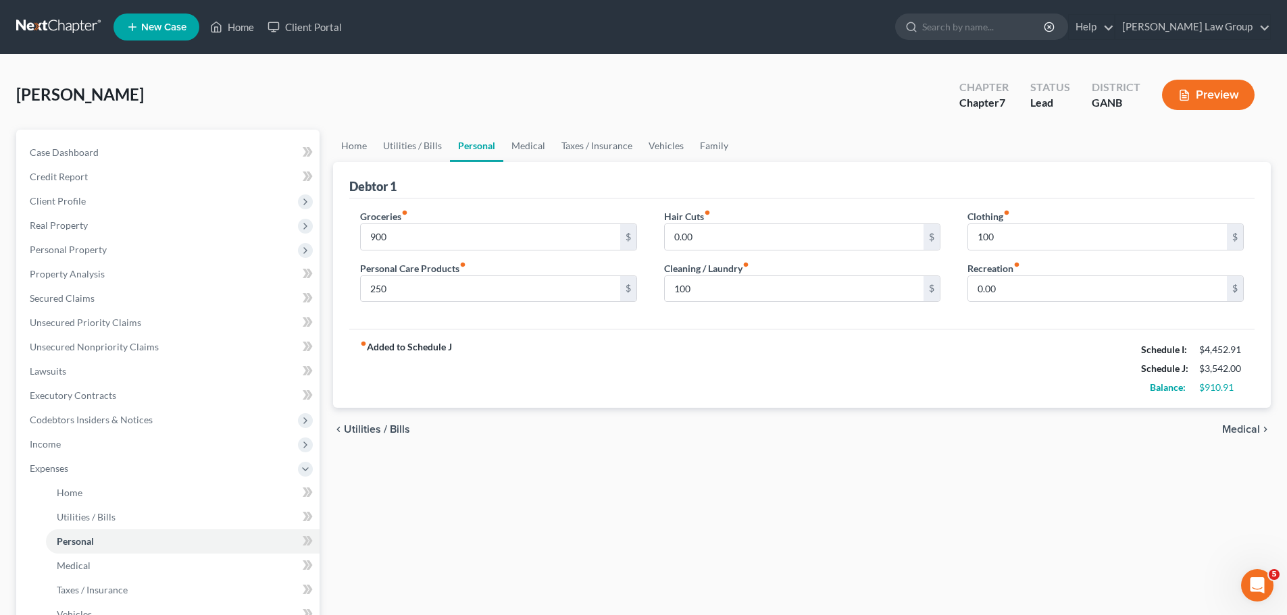
click at [757, 221] on div "Hair Cuts fiber_manual_record 0.00 $" at bounding box center [802, 229] width 276 height 41
click at [740, 239] on input "0.00" at bounding box center [794, 237] width 259 height 26
click at [413, 139] on link "Utilities / Bills" at bounding box center [412, 146] width 75 height 32
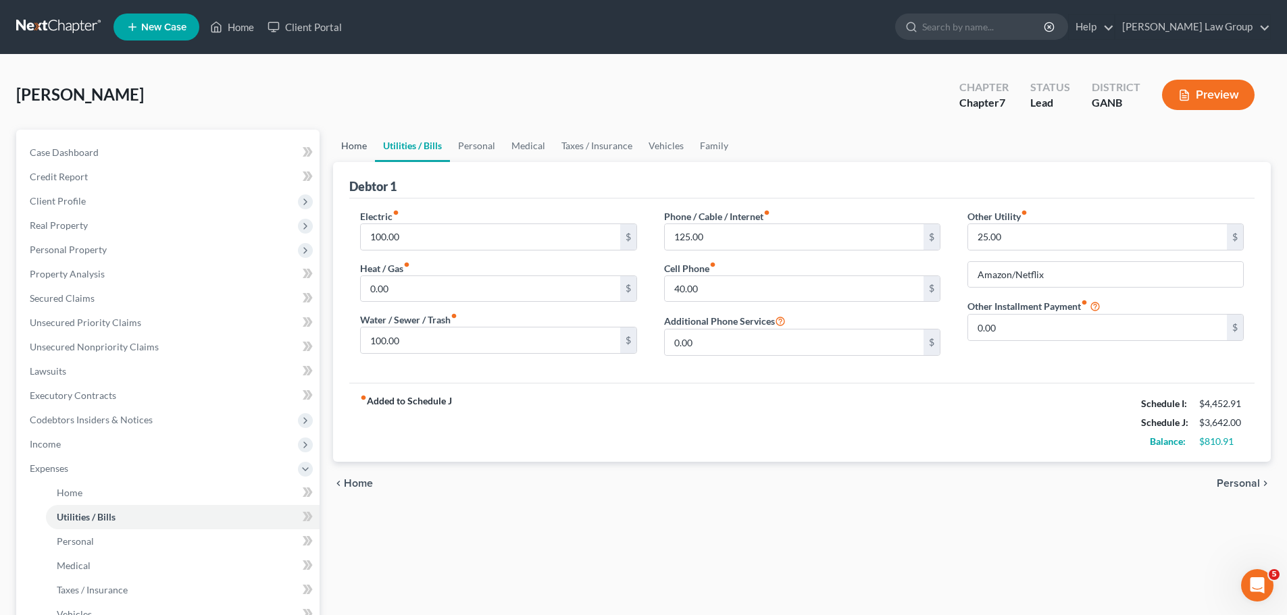
drag, startPoint x: 363, startPoint y: 153, endPoint x: 375, endPoint y: 159, distance: 13.6
click at [361, 153] on link "Home" at bounding box center [354, 146] width 42 height 32
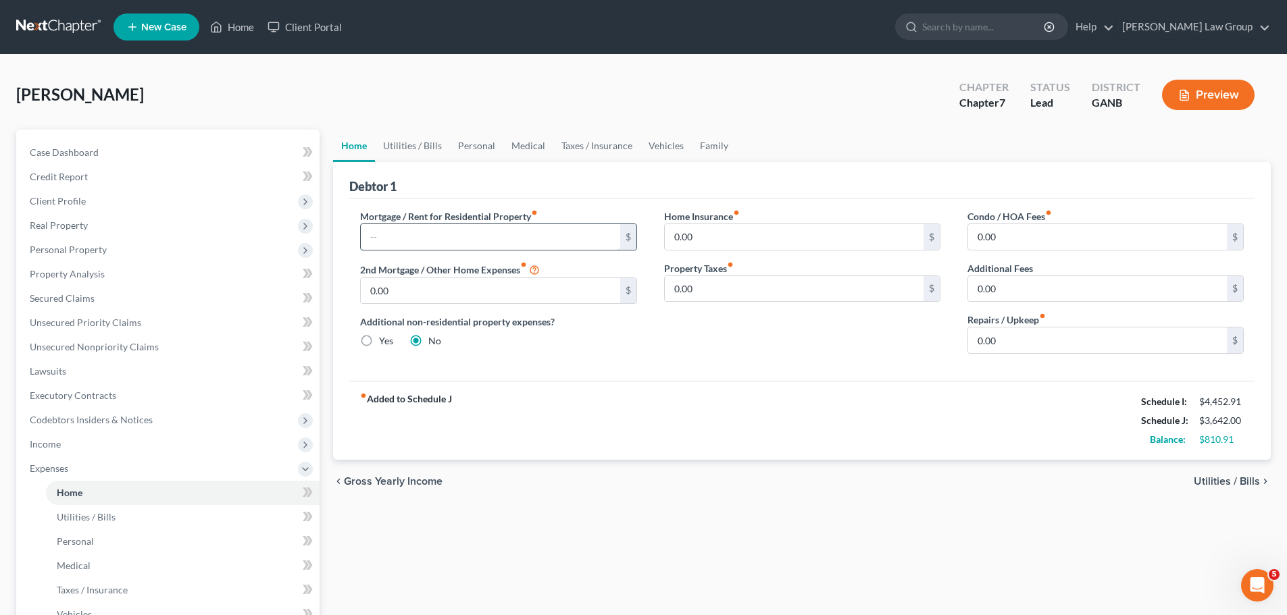
click at [440, 248] on input "text" at bounding box center [490, 237] width 259 height 26
click at [672, 373] on div "Mortgage / Rent for Residential Property fiber_manual_record 700.00 $ 2nd Mortg…" at bounding box center [801, 290] width 905 height 182
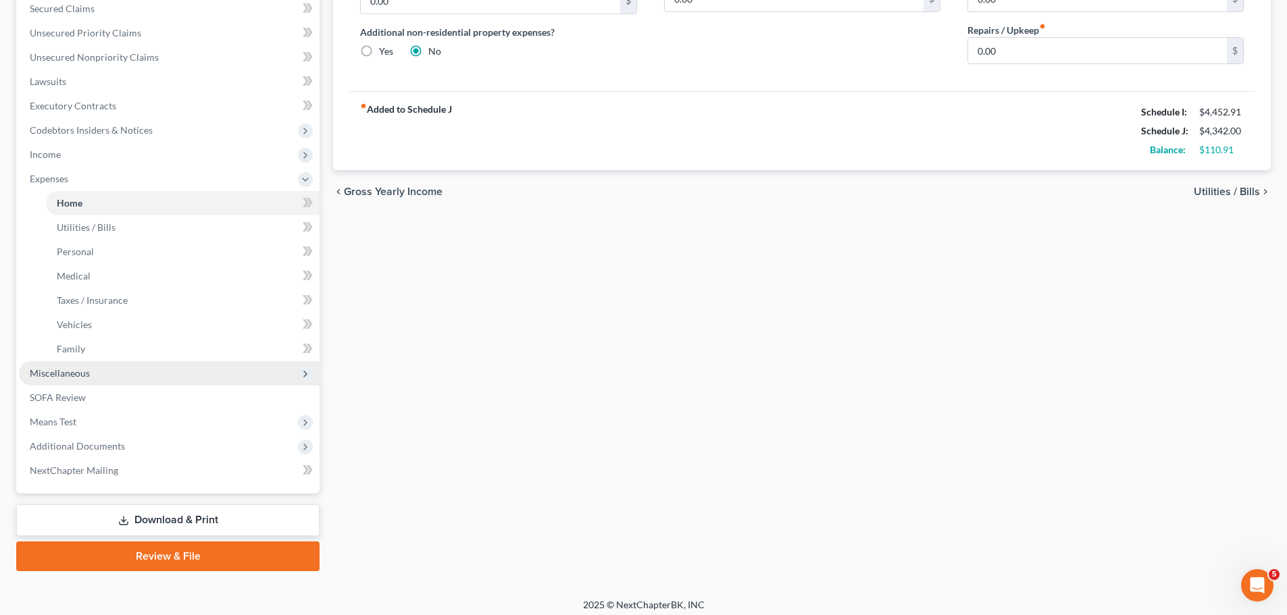
scroll to position [297, 0]
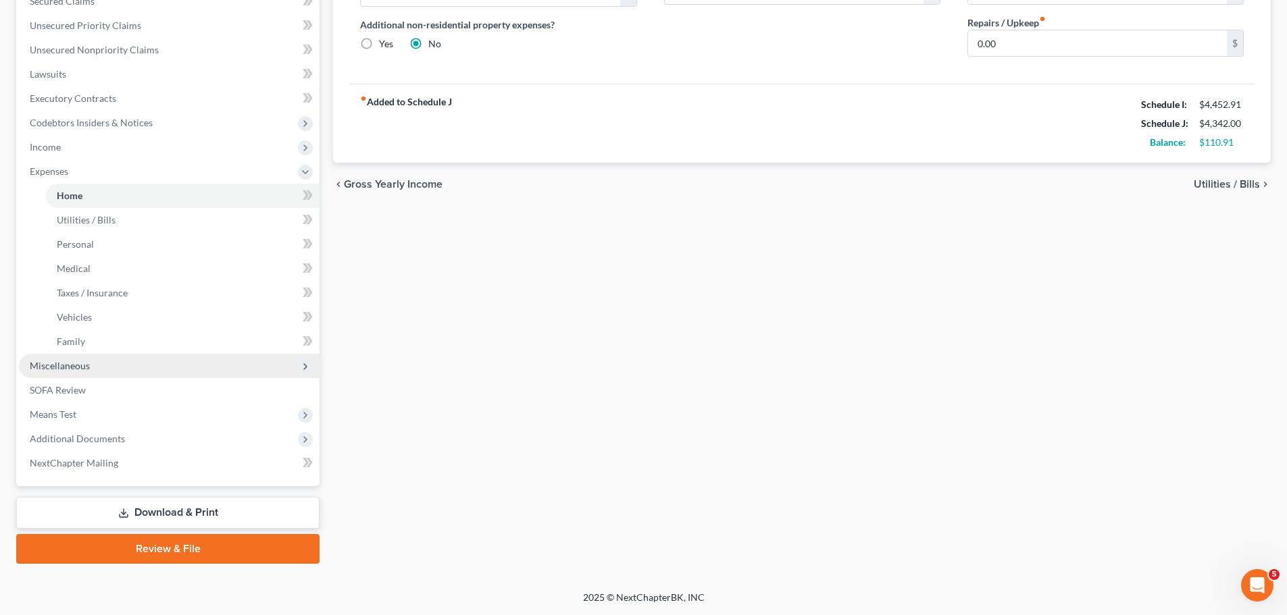
click at [111, 375] on span "Miscellaneous" at bounding box center [169, 366] width 301 height 24
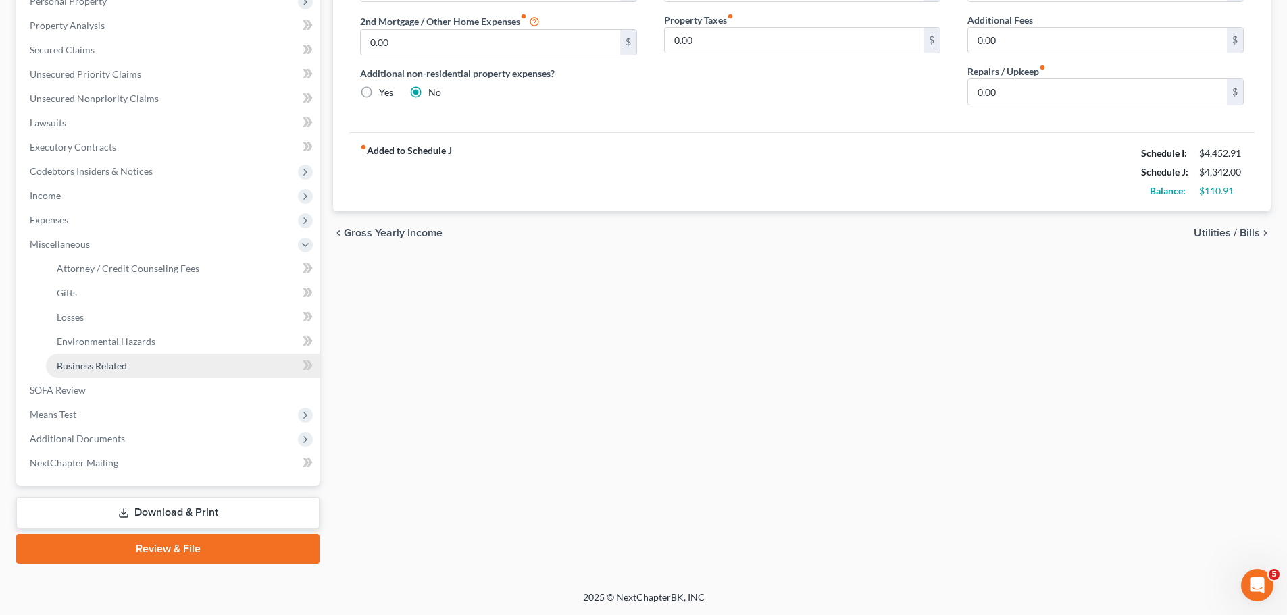
scroll to position [249, 0]
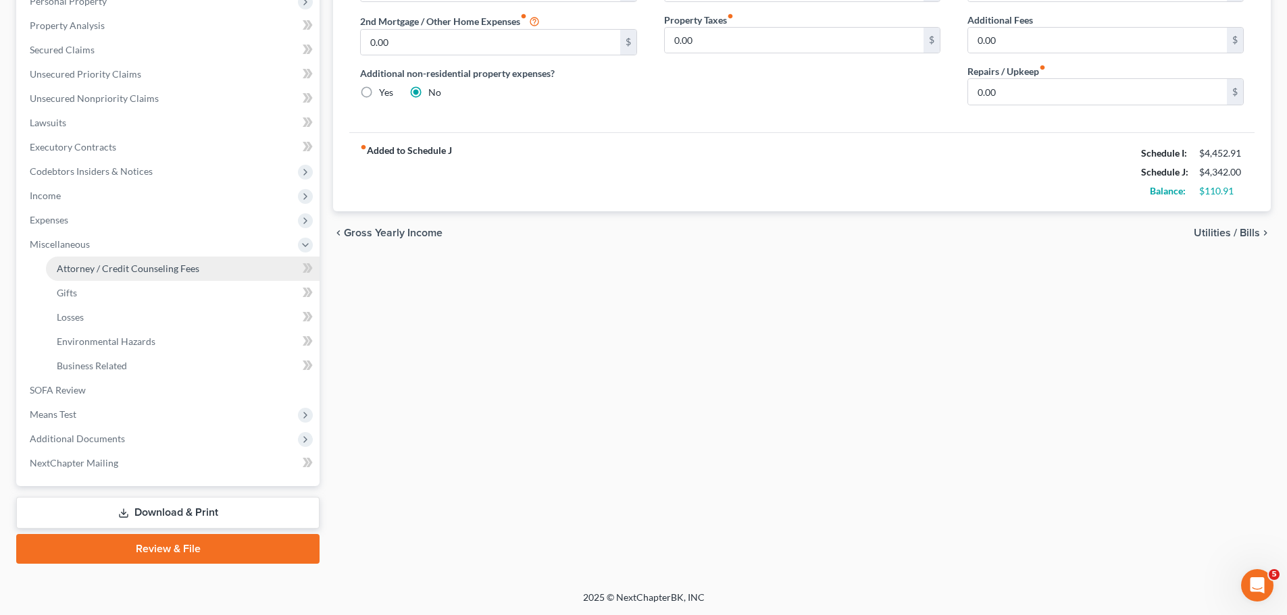
click at [153, 268] on span "Attorney / Credit Counseling Fees" at bounding box center [128, 268] width 143 height 11
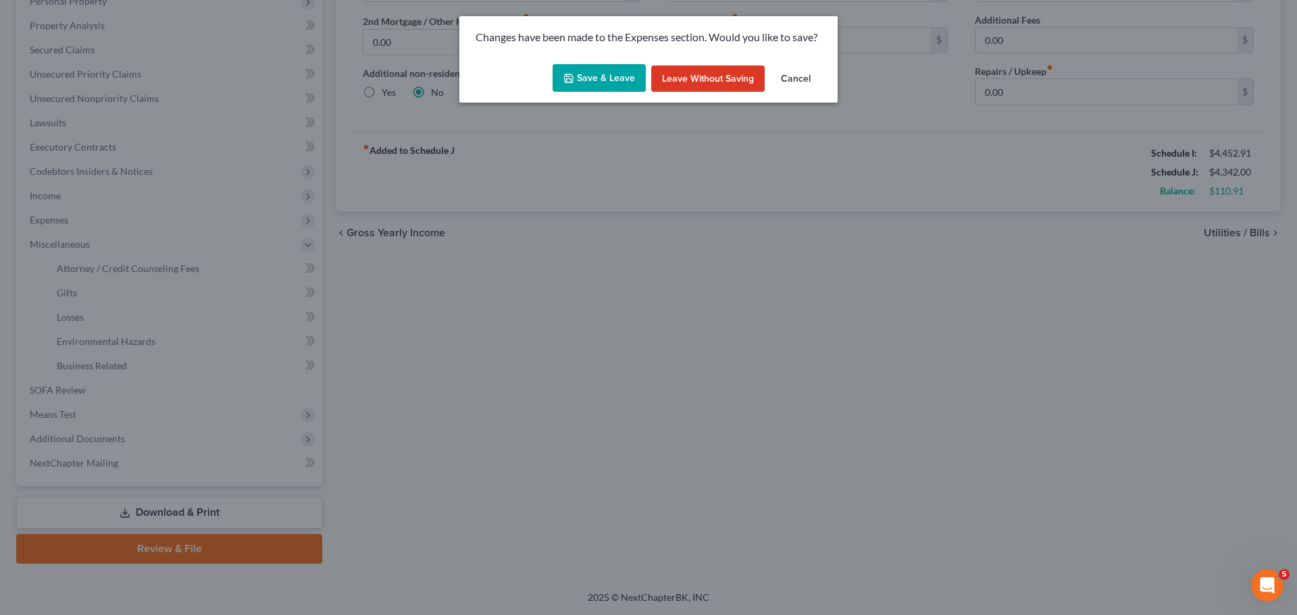
click at [605, 82] on button "Save & Leave" at bounding box center [599, 78] width 93 height 28
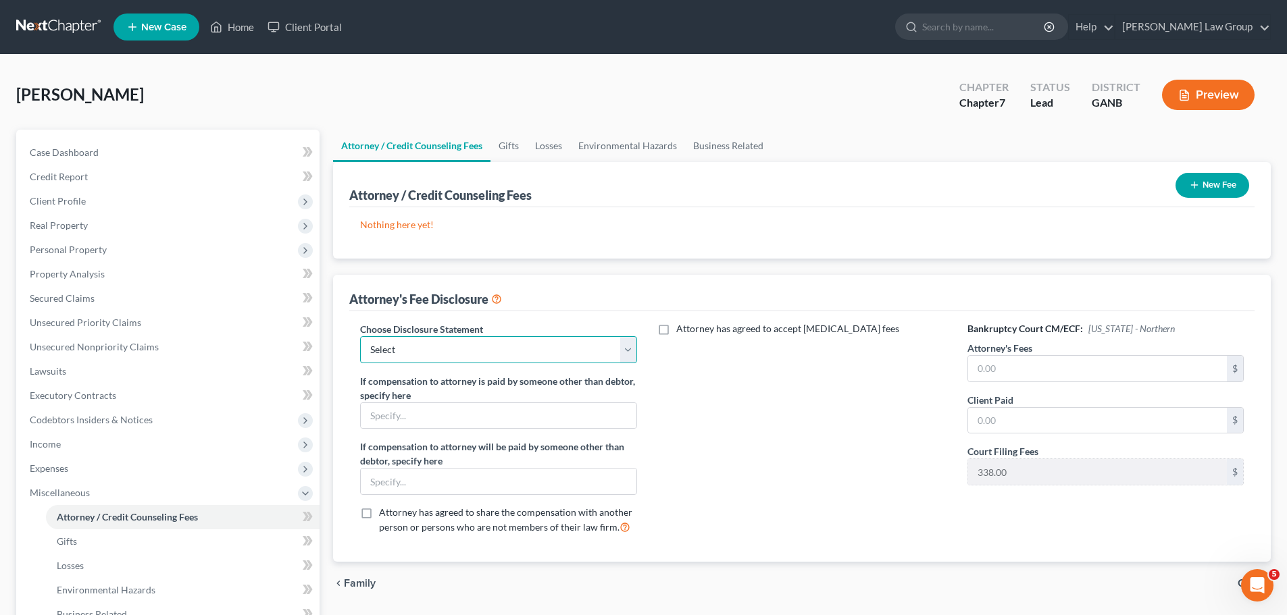
click at [503, 361] on select "Select Attorney Disclosure Statement Chapter 7 Attorney Fee Disclosure Statement" at bounding box center [498, 349] width 276 height 27
click at [360, 336] on select "Select Attorney Disclosure Statement Chapter 7 Attorney Fee Disclosure Statement" at bounding box center [498, 349] width 276 height 27
drag, startPoint x: 603, startPoint y: 361, endPoint x: 582, endPoint y: 363, distance: 20.4
click at [600, 361] on select "Select Attorney Disclosure Statement Chapter 7 Attorney Fee Disclosure Statement" at bounding box center [498, 349] width 276 height 27
click at [360, 336] on select "Select Attorney Disclosure Statement Chapter 7 Attorney Fee Disclosure Statement" at bounding box center [498, 349] width 276 height 27
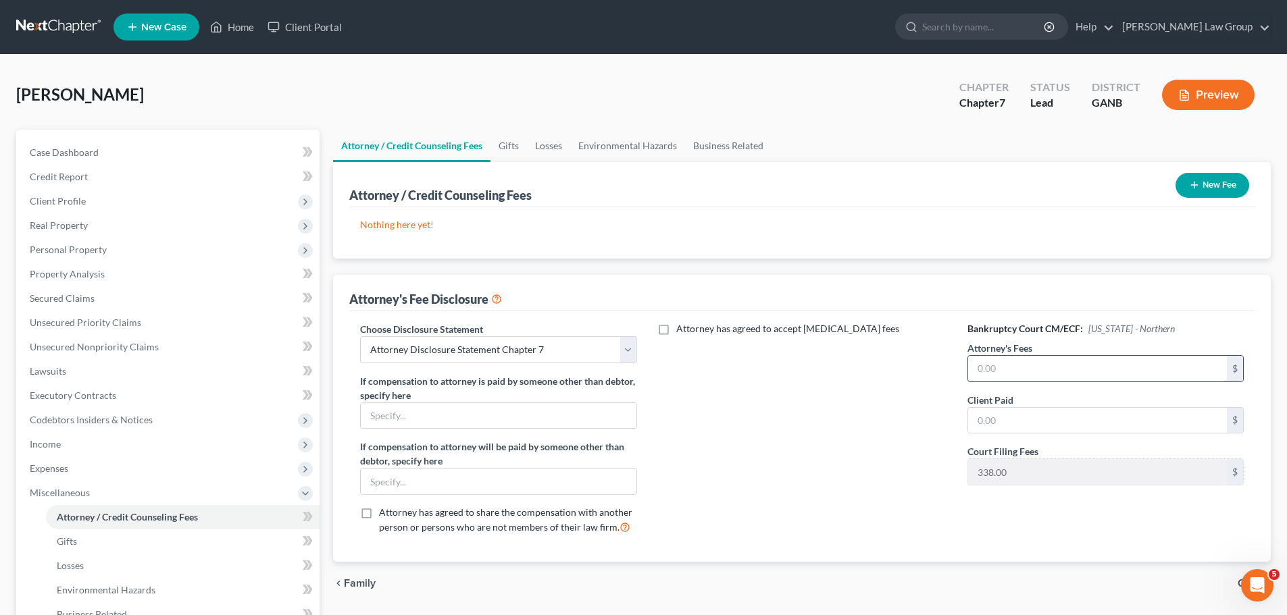
click at [1028, 363] on input "text" at bounding box center [1097, 369] width 259 height 26
click at [1054, 418] on input "text" at bounding box center [1097, 421] width 259 height 26
click at [1198, 176] on button "New Fee" at bounding box center [1212, 185] width 74 height 25
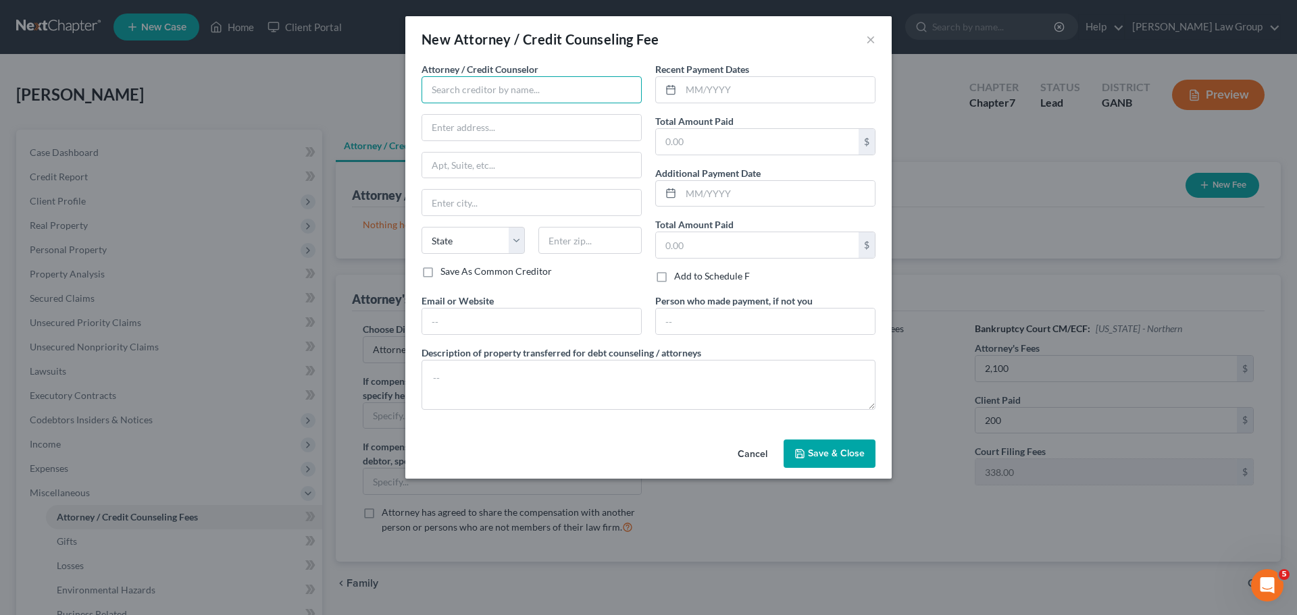
click at [466, 93] on input "text" at bounding box center [532, 89] width 220 height 27
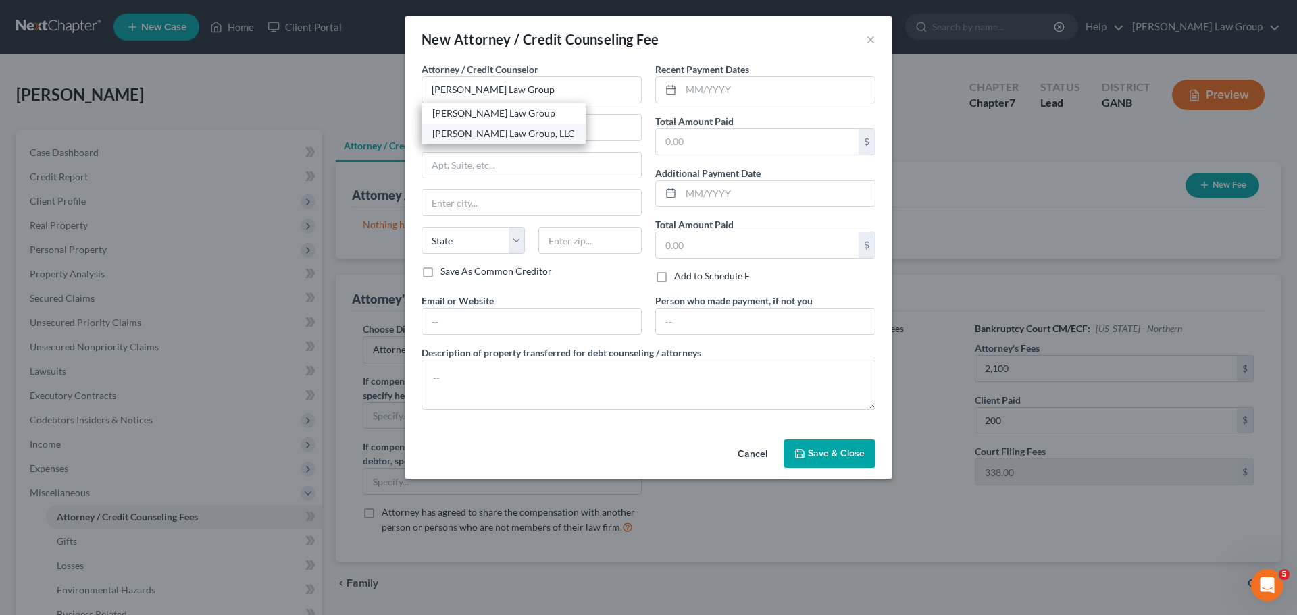
click at [511, 132] on div "[PERSON_NAME] Law Group, LLC" at bounding box center [503, 134] width 143 height 14
click at [732, 84] on input "text" at bounding box center [778, 90] width 194 height 26
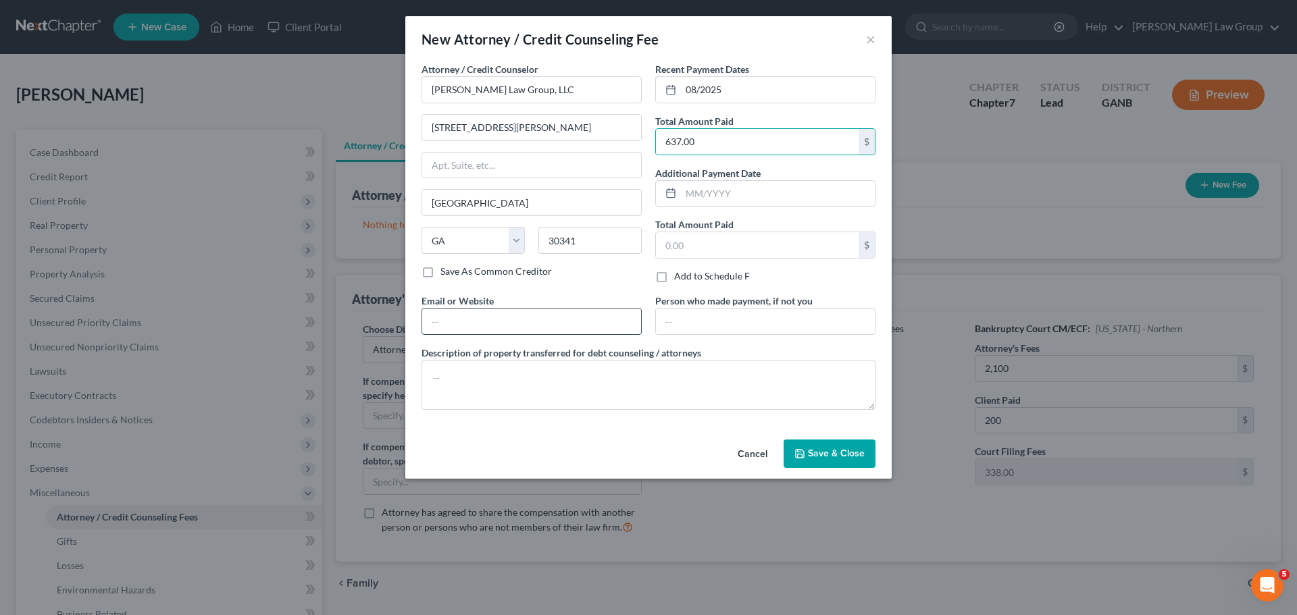
click at [484, 316] on input "text" at bounding box center [531, 322] width 219 height 26
click at [843, 459] on button "Save & Close" at bounding box center [830, 454] width 92 height 28
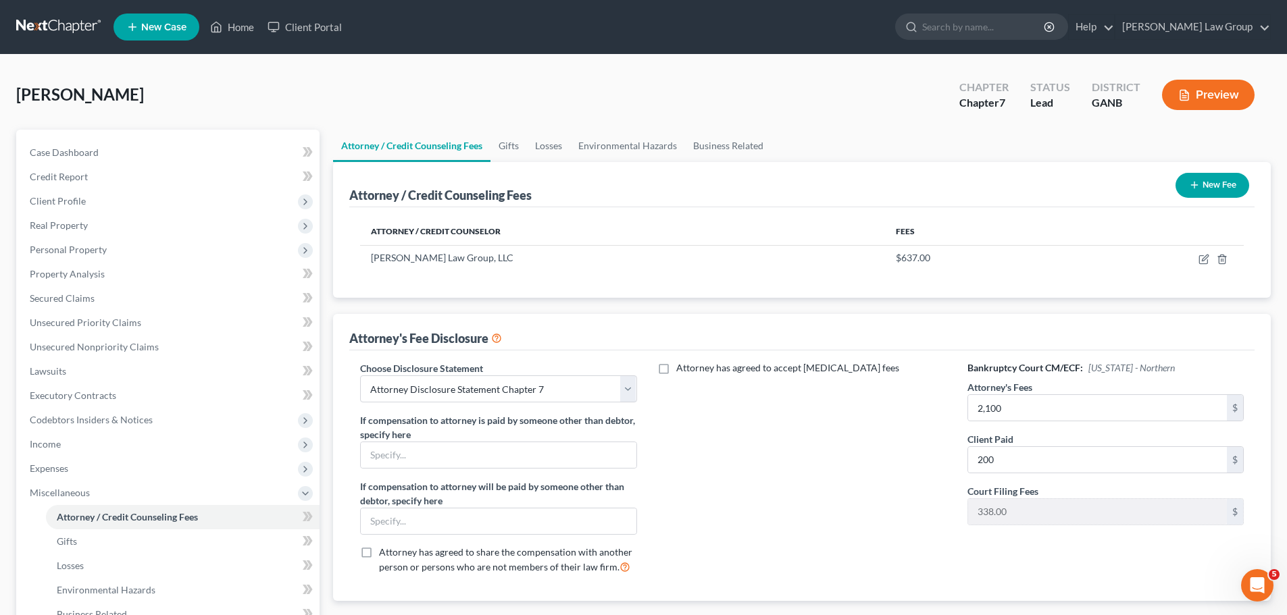
click at [1206, 173] on button "New Fee" at bounding box center [1212, 185] width 74 height 25
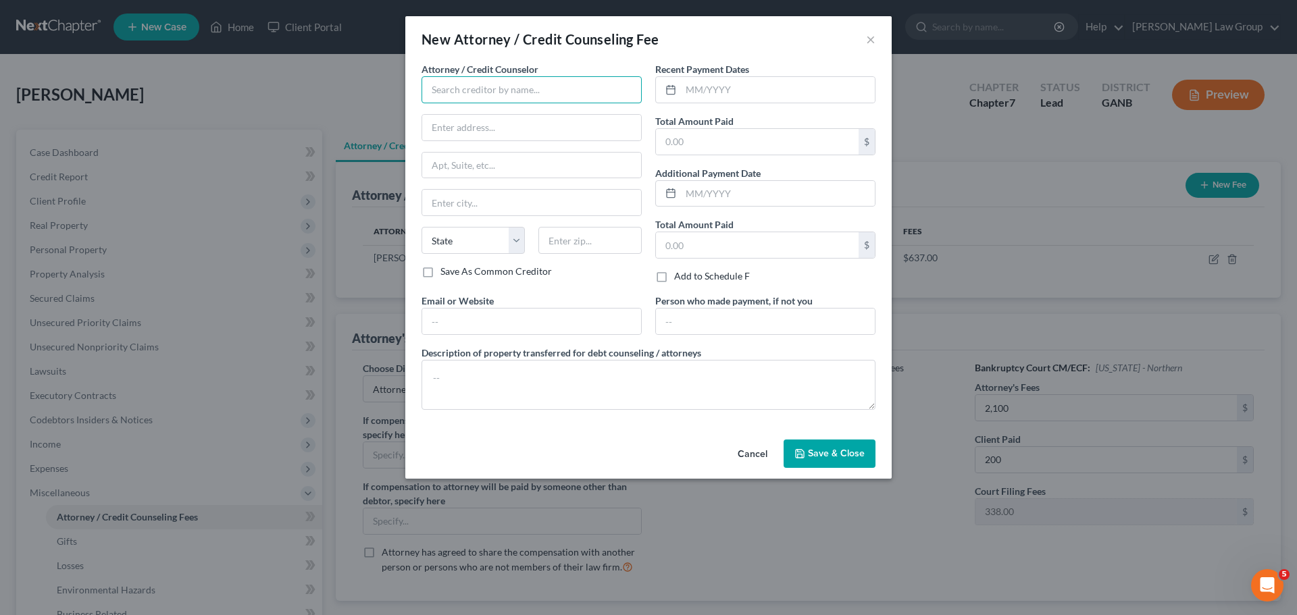
click at [545, 86] on input "text" at bounding box center [532, 89] width 220 height 27
click at [488, 113] on div "Abacus Credit Counseling" at bounding box center [502, 114] width 141 height 14
click at [728, 88] on input "text" at bounding box center [778, 90] width 194 height 26
click at [465, 323] on input "text" at bounding box center [531, 322] width 219 height 26
drag, startPoint x: 834, startPoint y: 451, endPoint x: 653, endPoint y: 444, distance: 180.5
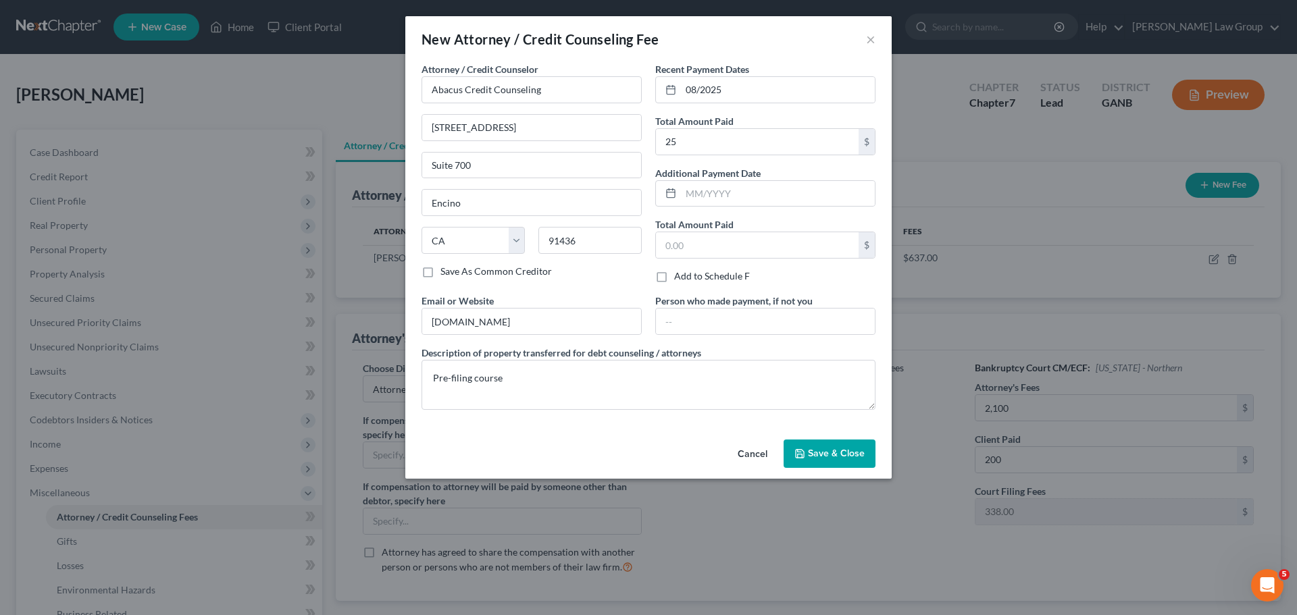
click at [833, 451] on span "Save & Close" at bounding box center [836, 453] width 57 height 11
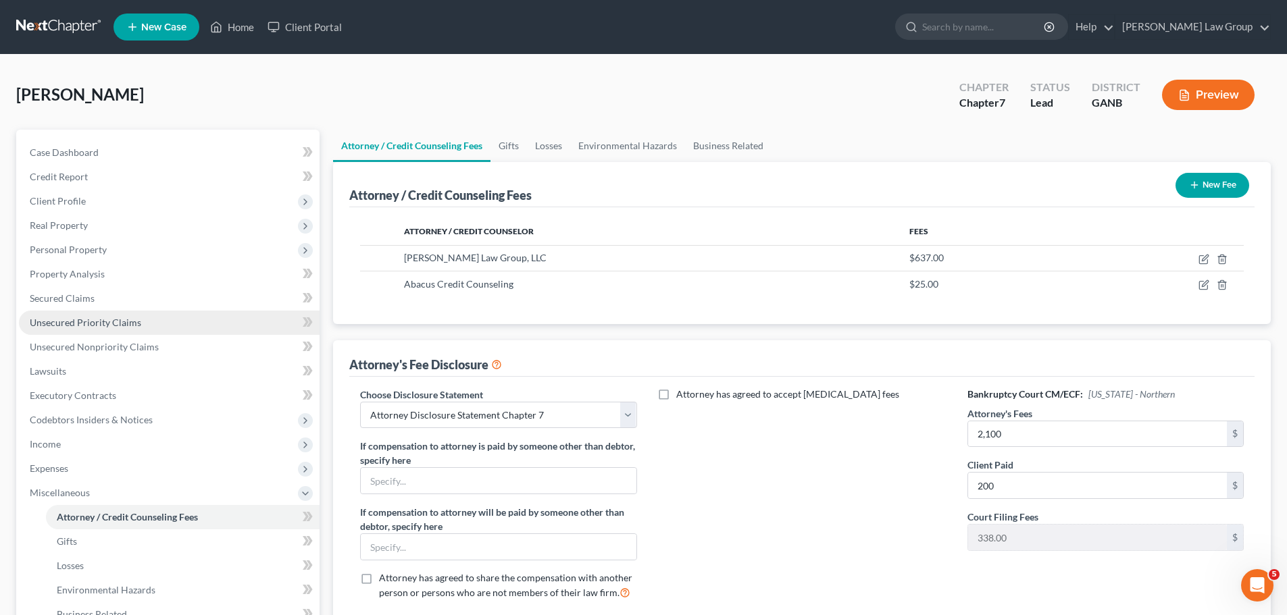
click at [128, 320] on span "Unsecured Priority Claims" at bounding box center [85, 322] width 111 height 11
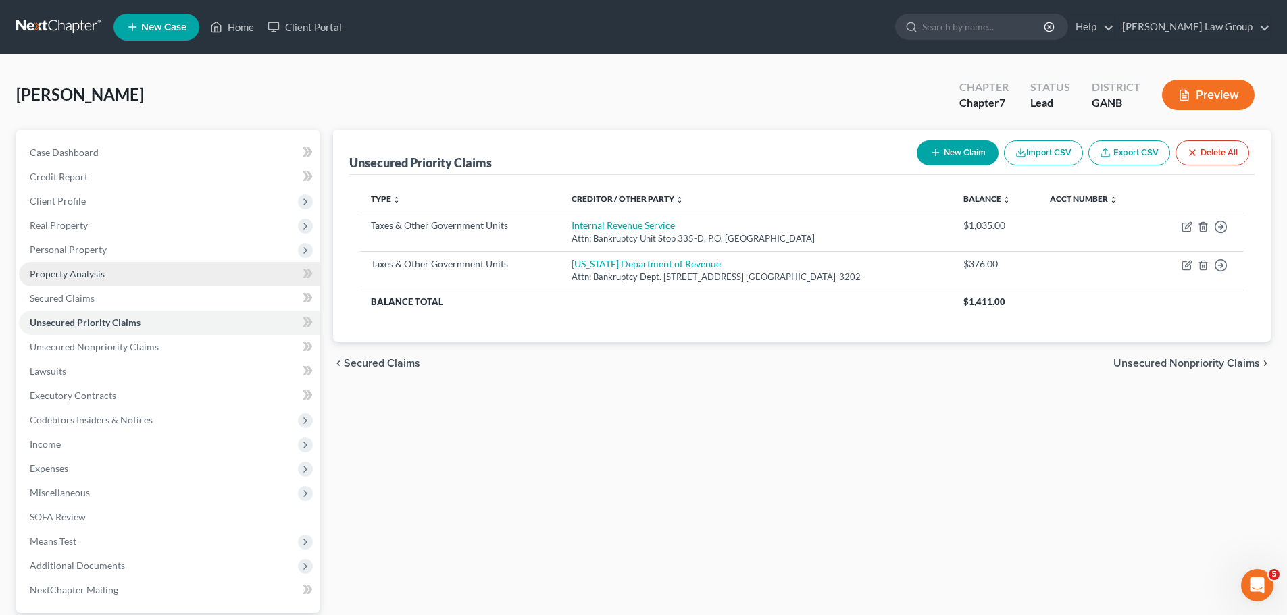
click at [116, 282] on link "Property Analysis" at bounding box center [169, 274] width 301 height 24
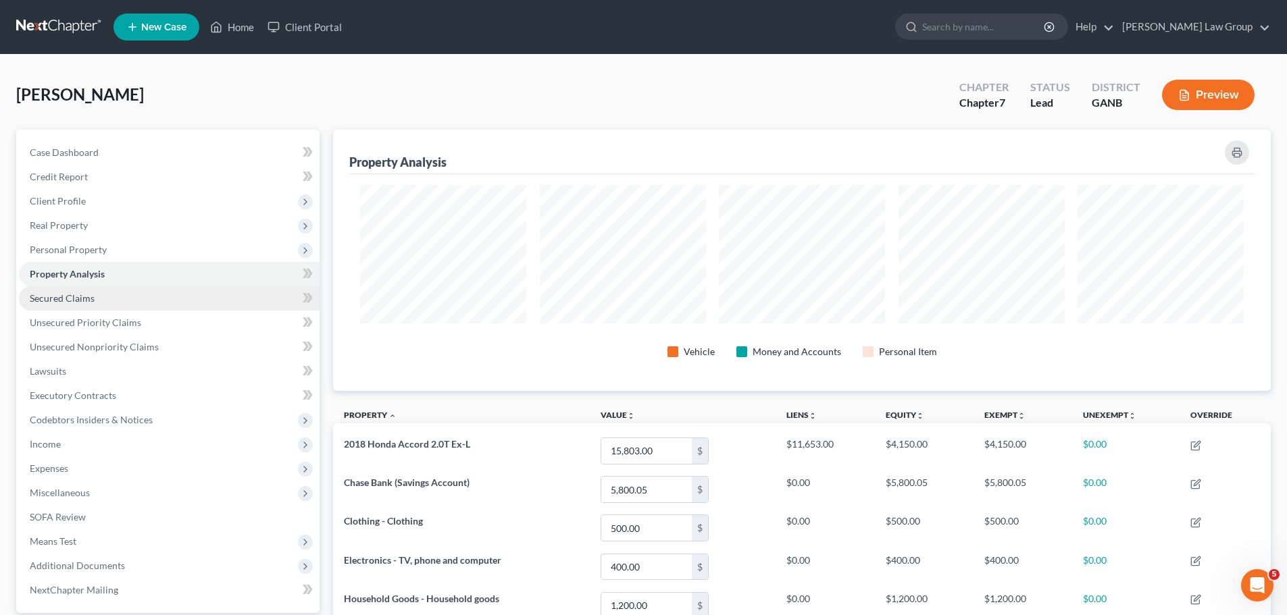
scroll to position [261, 938]
click at [120, 293] on link "Secured Claims" at bounding box center [169, 298] width 301 height 24
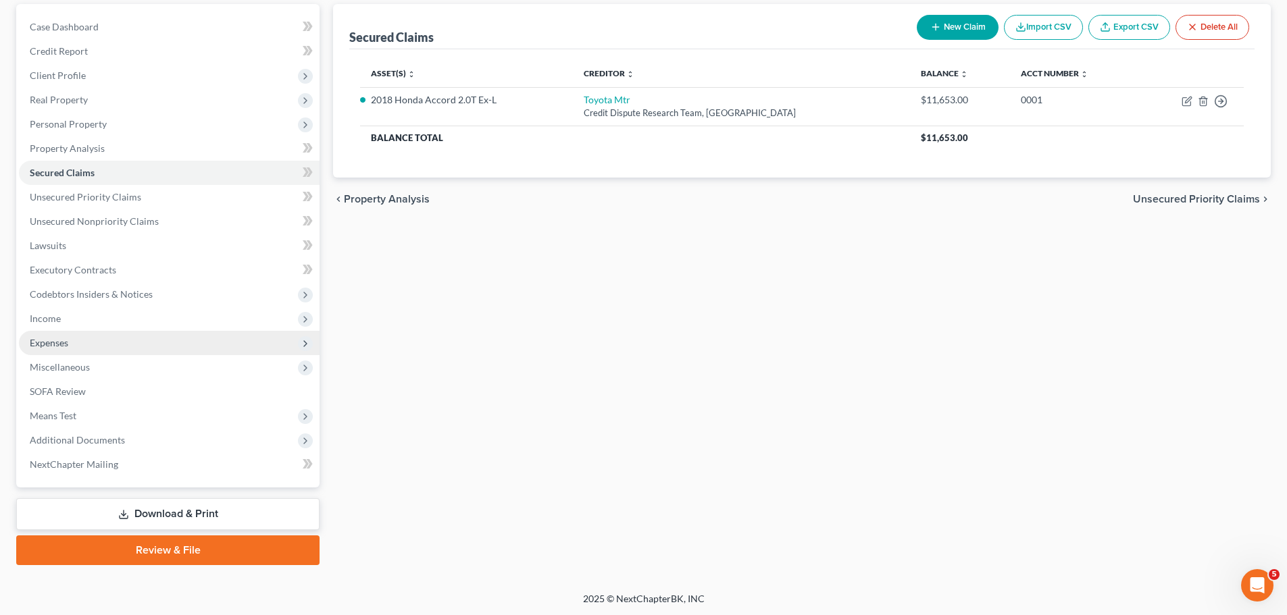
scroll to position [127, 0]
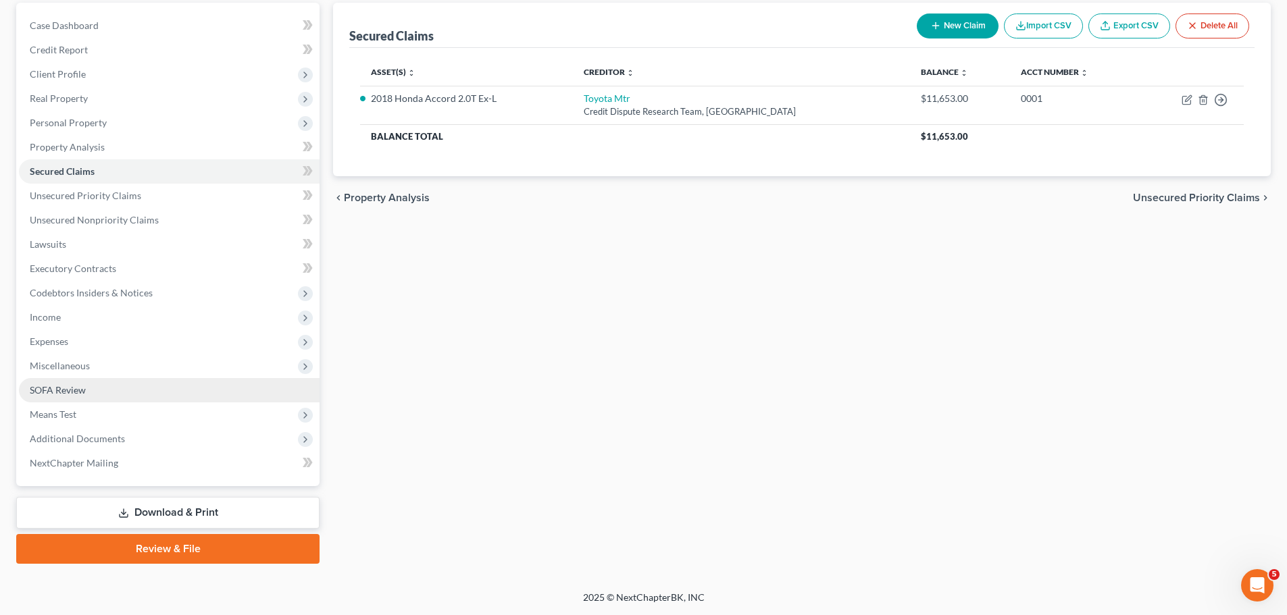
click at [111, 382] on link "SOFA Review" at bounding box center [169, 390] width 301 height 24
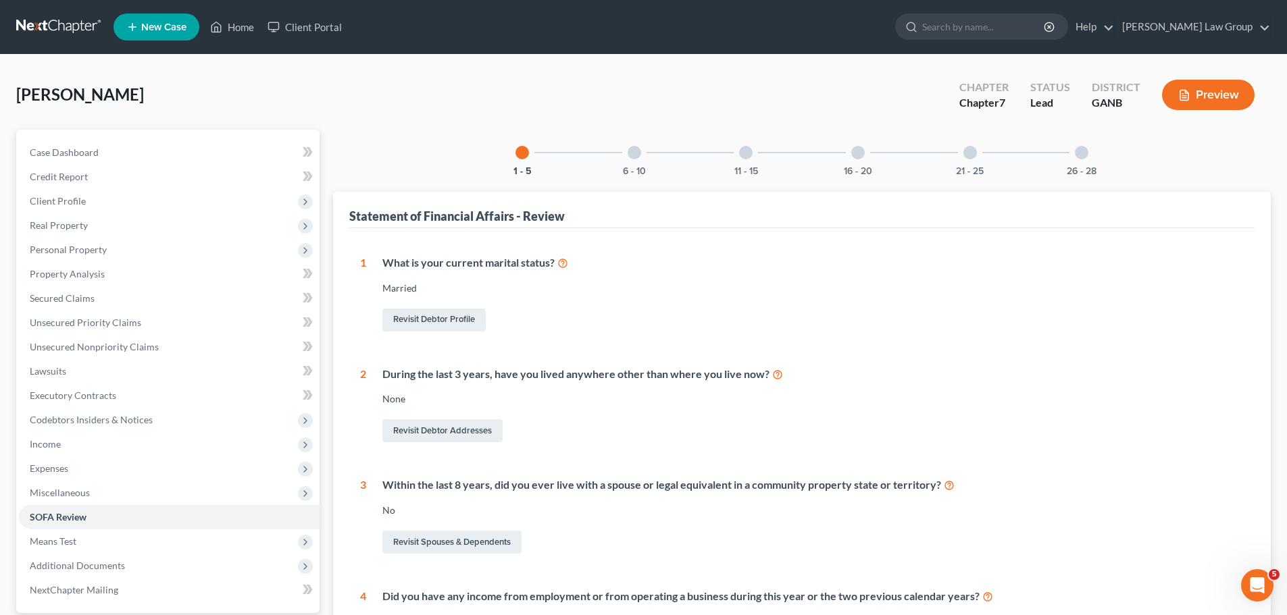
click at [1061, 166] on div "26 - 28" at bounding box center [1082, 153] width 46 height 46
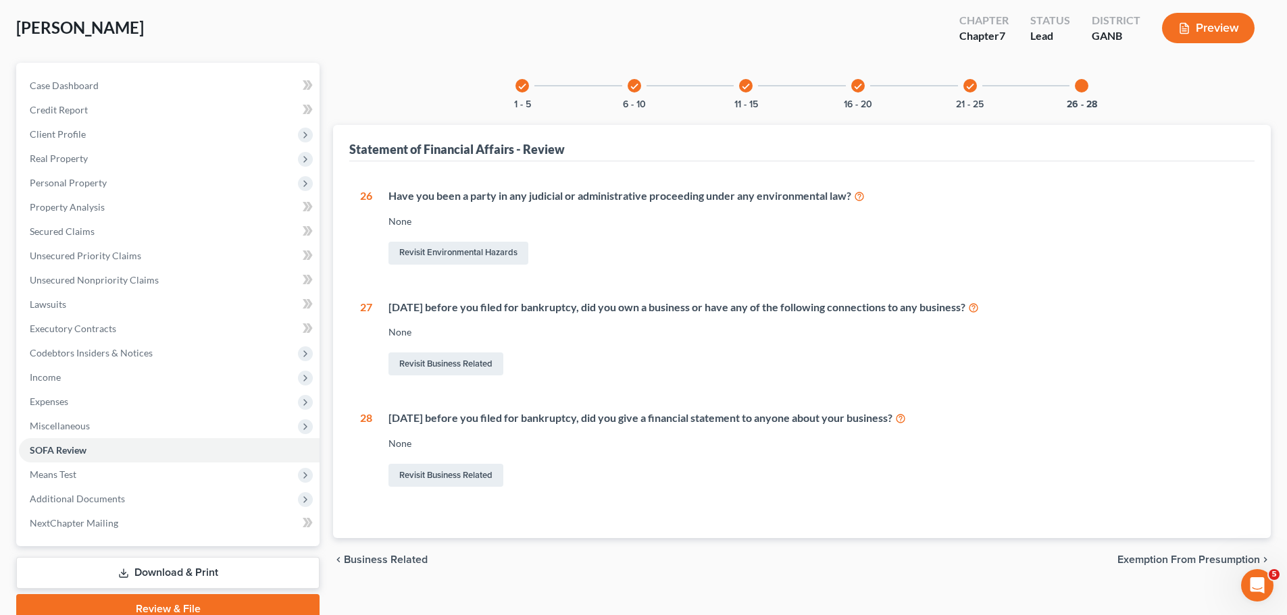
scroll to position [127, 0]
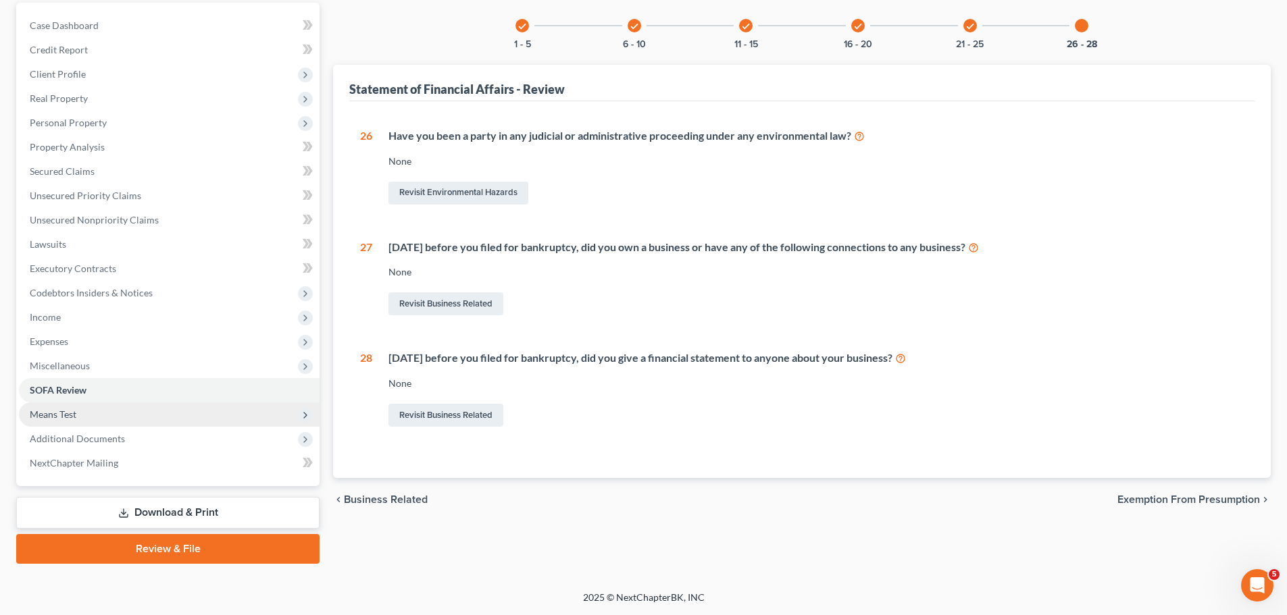
click at [110, 413] on span "Means Test" at bounding box center [169, 415] width 301 height 24
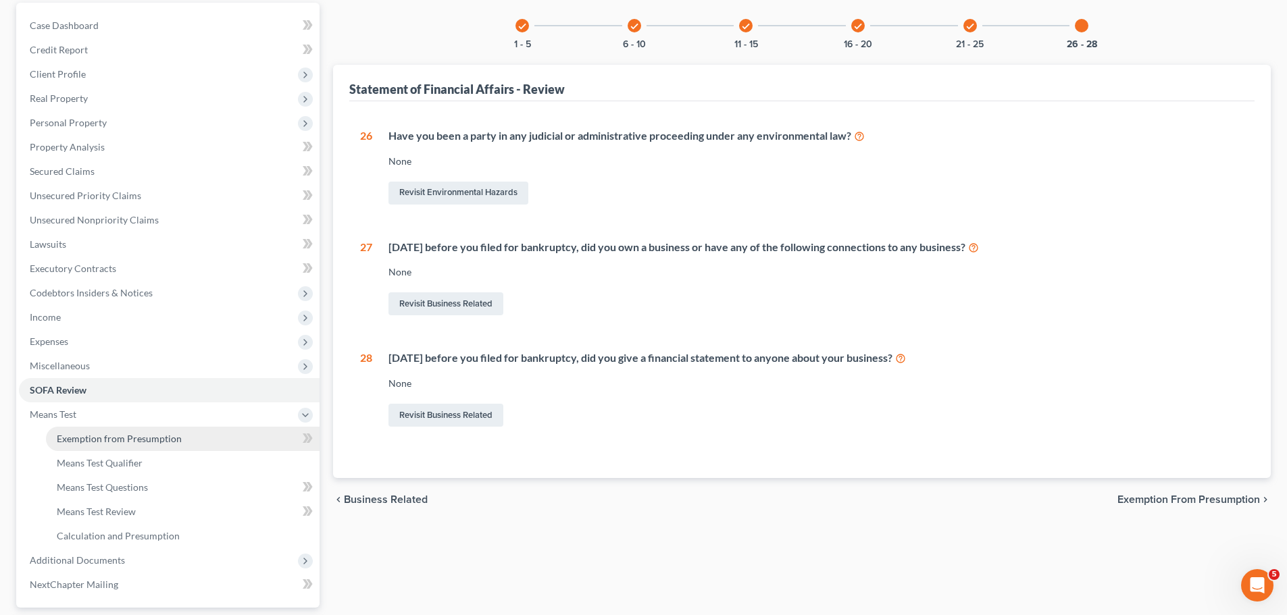
click at [192, 438] on link "Exemption from Presumption" at bounding box center [183, 439] width 274 height 24
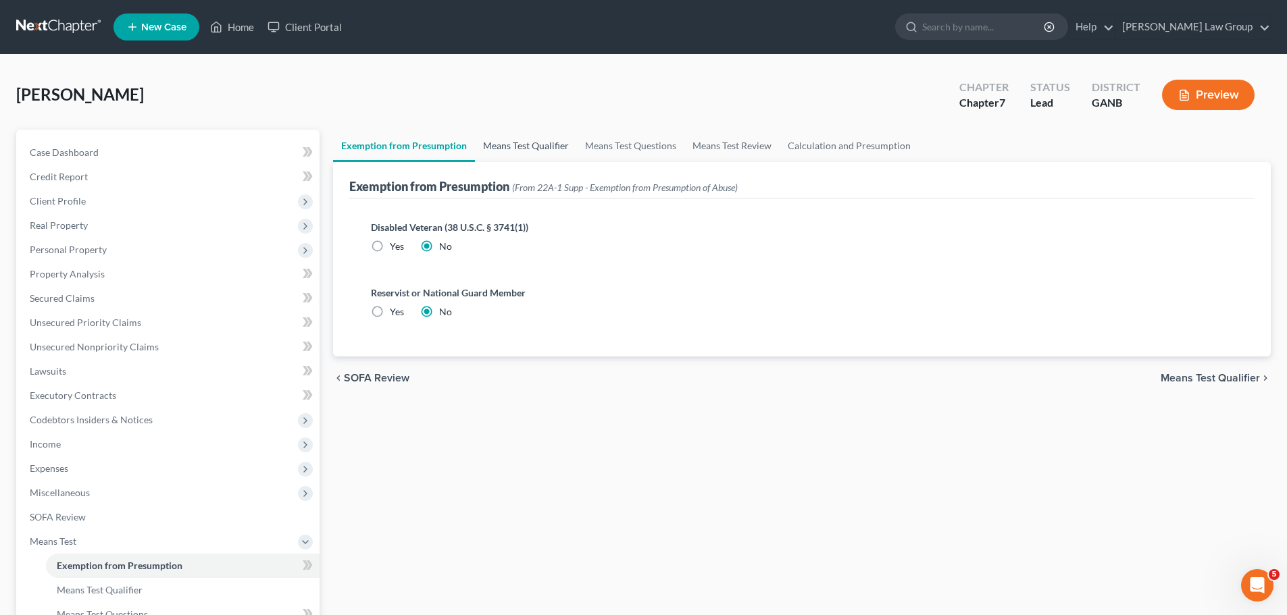
click at [499, 142] on link "Means Test Qualifier" at bounding box center [526, 146] width 102 height 32
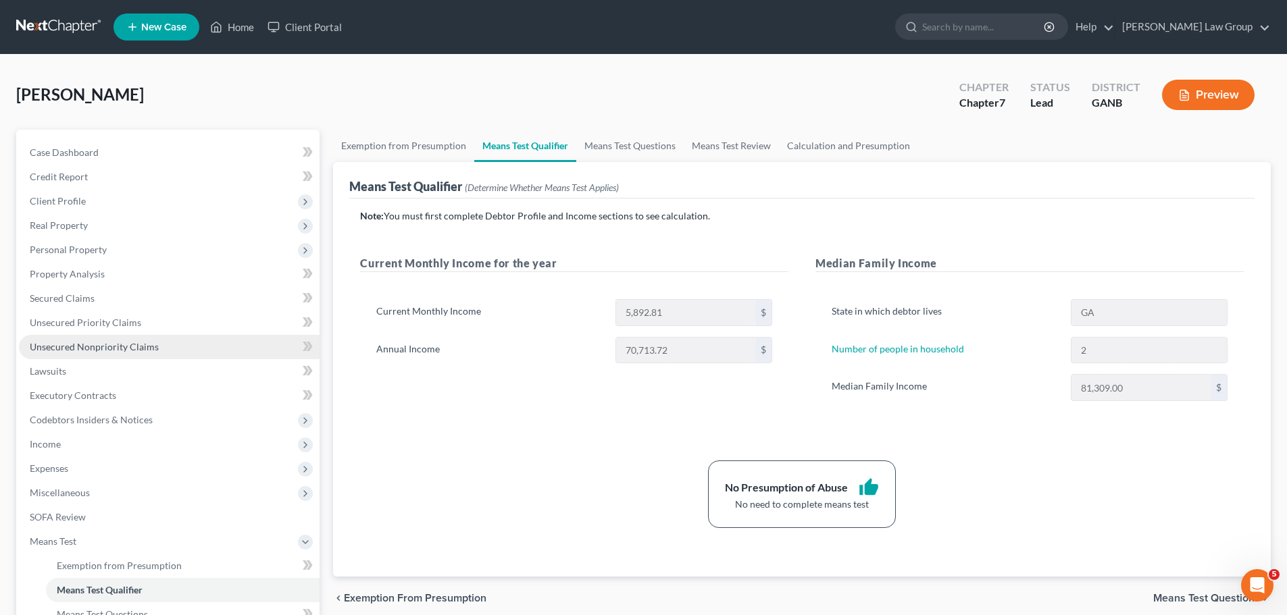
scroll to position [249, 0]
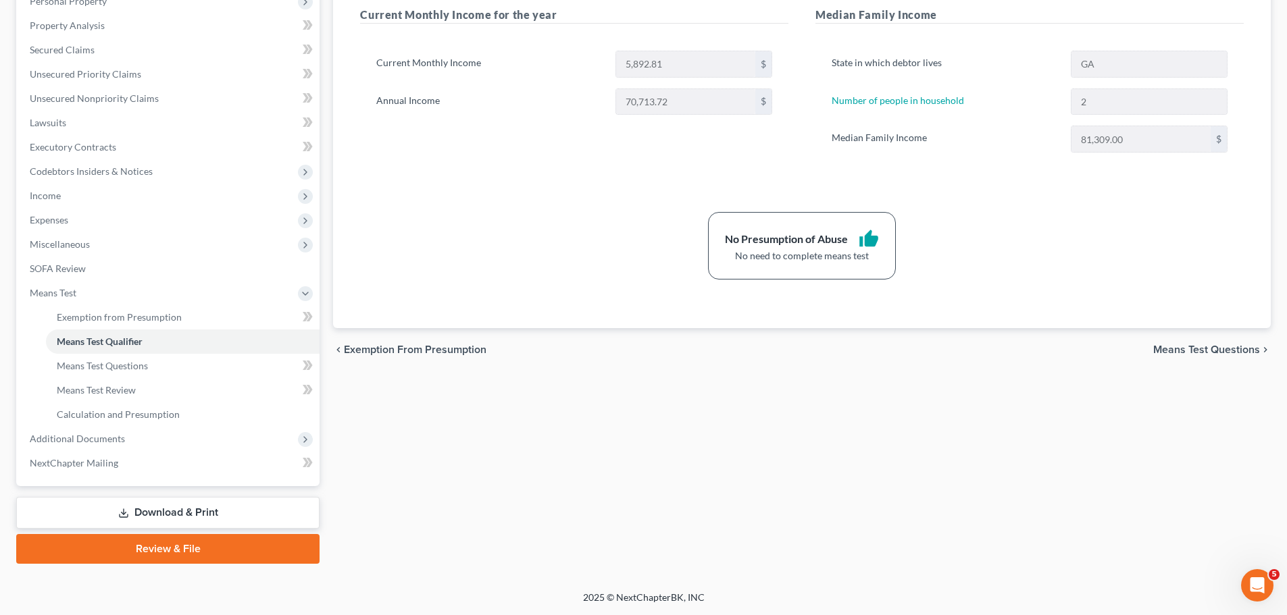
click at [199, 513] on link "Download & Print" at bounding box center [167, 513] width 303 height 32
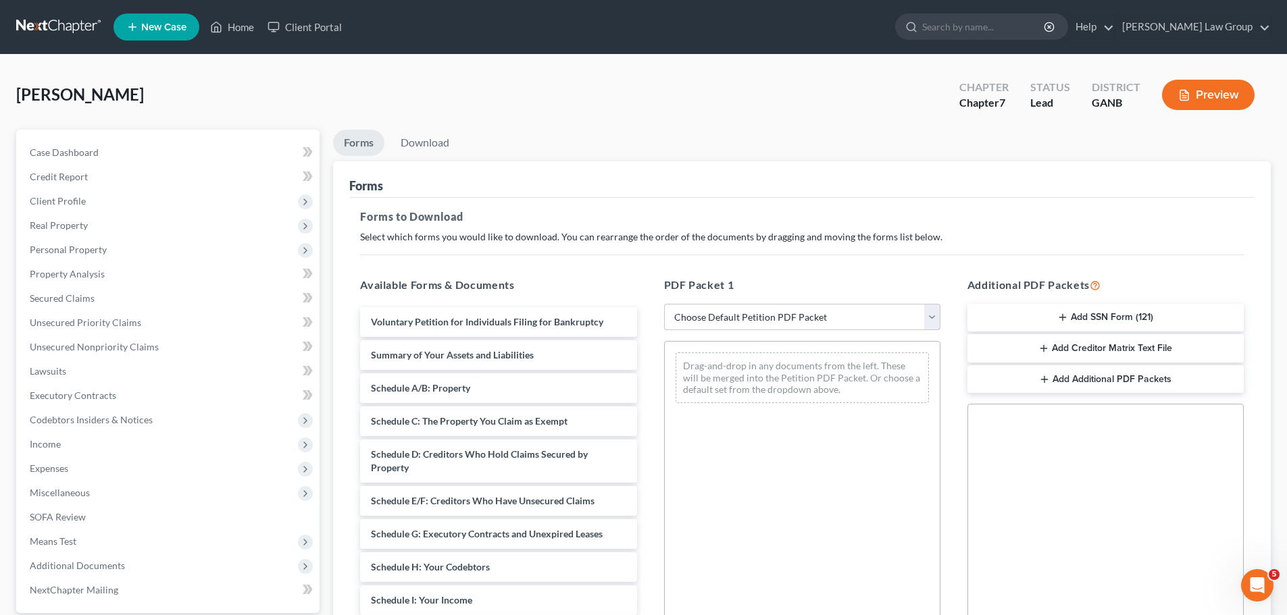
click at [767, 314] on select "Choose Default Petition PDF Packet Complete Bankruptcy Petition (all forms and …" at bounding box center [802, 317] width 276 height 27
click at [664, 304] on select "Choose Default Petition PDF Packet Complete Bankruptcy Petition (all forms and …" at bounding box center [802, 317] width 276 height 27
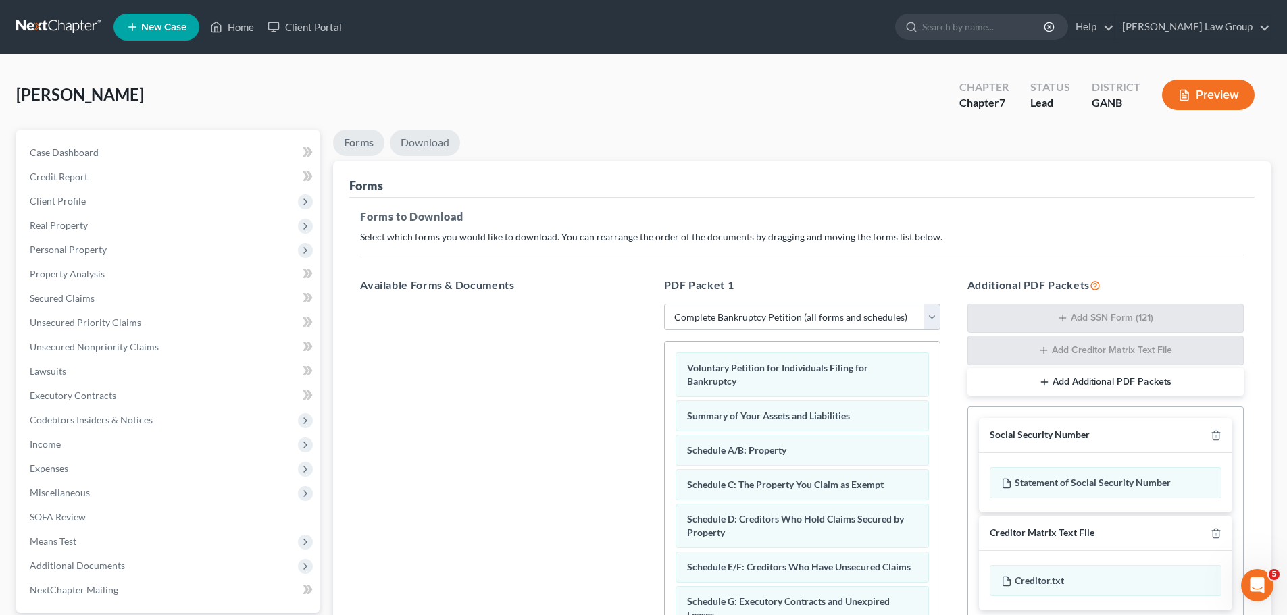
click at [432, 141] on link "Download" at bounding box center [425, 143] width 70 height 26
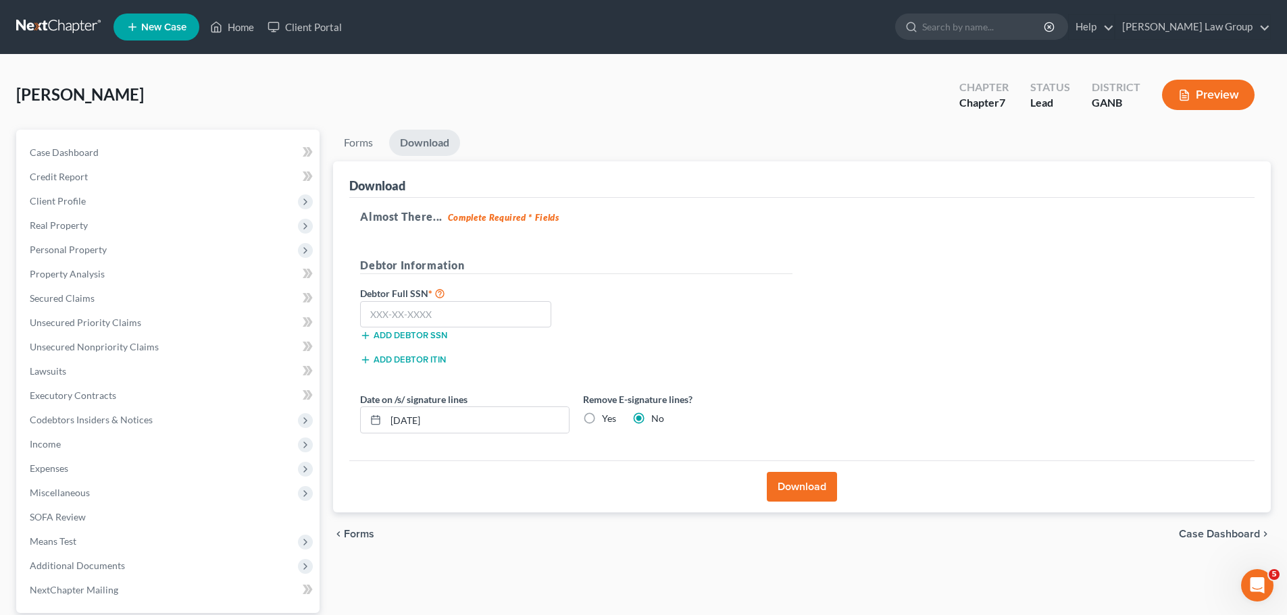
drag, startPoint x: 169, startPoint y: 83, endPoint x: 406, endPoint y: 98, distance: 237.6
click at [0, 81] on div "[PERSON_NAME] Upgraded Chapter Chapter 7 Status Lead District GANB Preview Peti…" at bounding box center [643, 386] width 1287 height 663
copy span "[PERSON_NAME]"
click at [428, 317] on input "text" at bounding box center [455, 314] width 191 height 27
drag, startPoint x: 451, startPoint y: 325, endPoint x: 461, endPoint y: 307, distance: 19.9
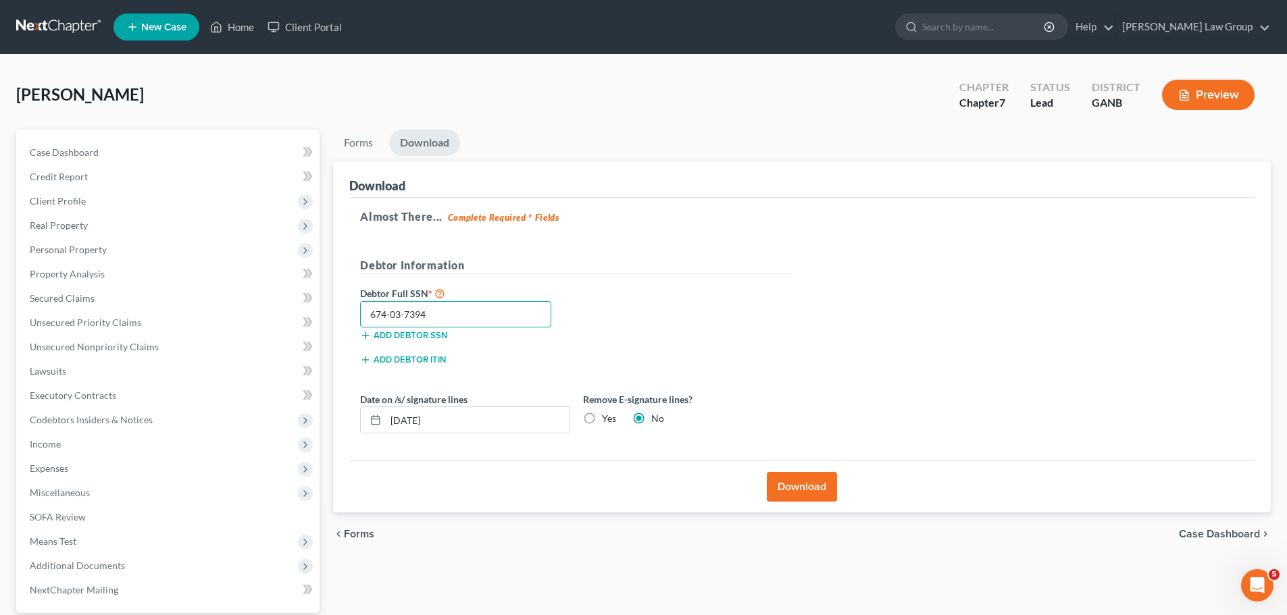
click at [334, 326] on div "Download Almost There... Complete Required * Fields Debtor Information Debtor F…" at bounding box center [802, 337] width 938 height 352
drag, startPoint x: 784, startPoint y: 486, endPoint x: 1274, endPoint y: 301, distance: 524.0
click at [784, 484] on button "Download" at bounding box center [802, 487] width 70 height 30
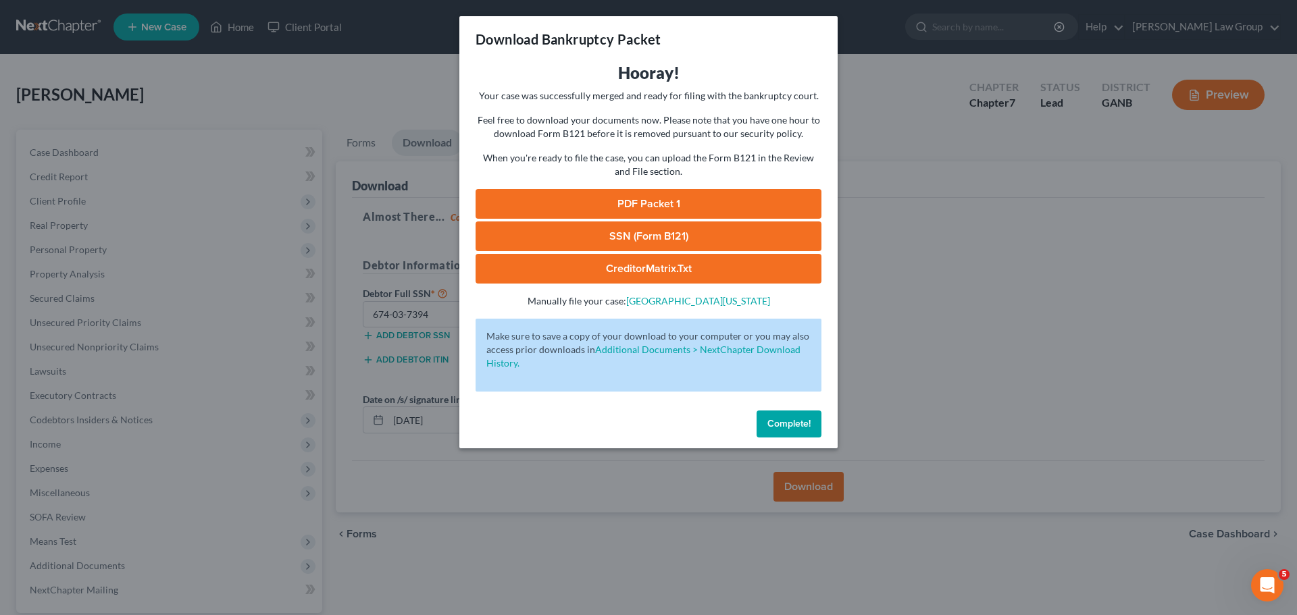
click at [660, 201] on link "PDF Packet 1" at bounding box center [649, 204] width 346 height 30
click at [689, 222] on link "SSN (Form B121)" at bounding box center [649, 237] width 346 height 30
drag, startPoint x: 784, startPoint y: 424, endPoint x: 710, endPoint y: 8, distance: 421.9
click at [783, 422] on span "Complete!" at bounding box center [788, 423] width 43 height 11
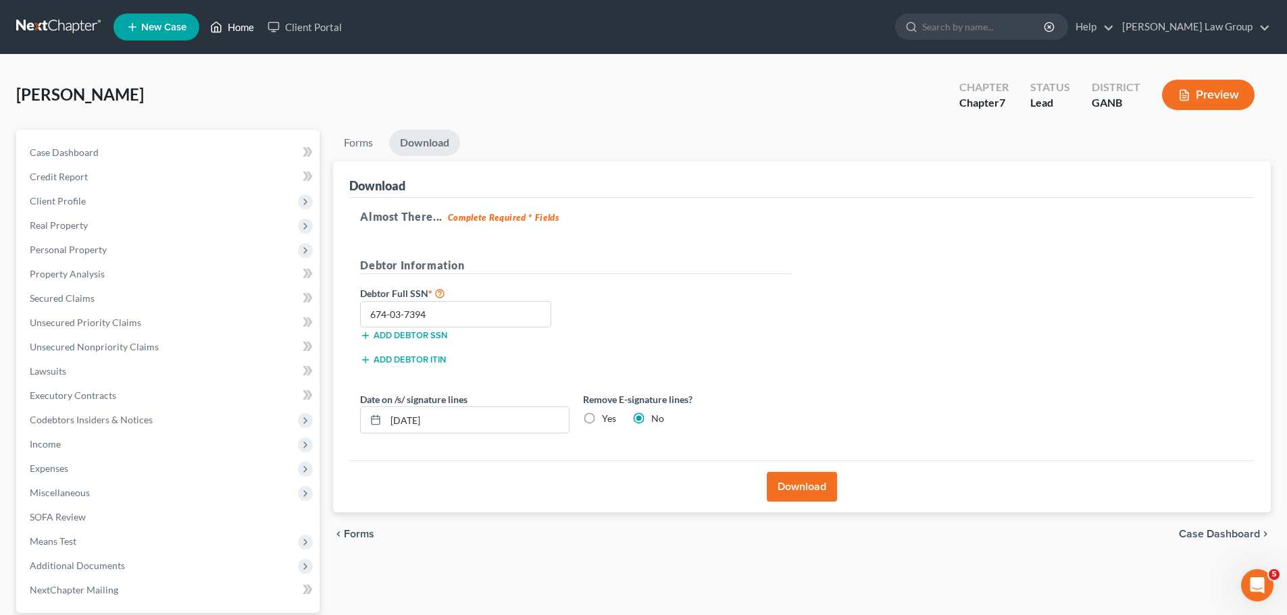
click at [236, 28] on link "Home" at bounding box center [231, 27] width 57 height 24
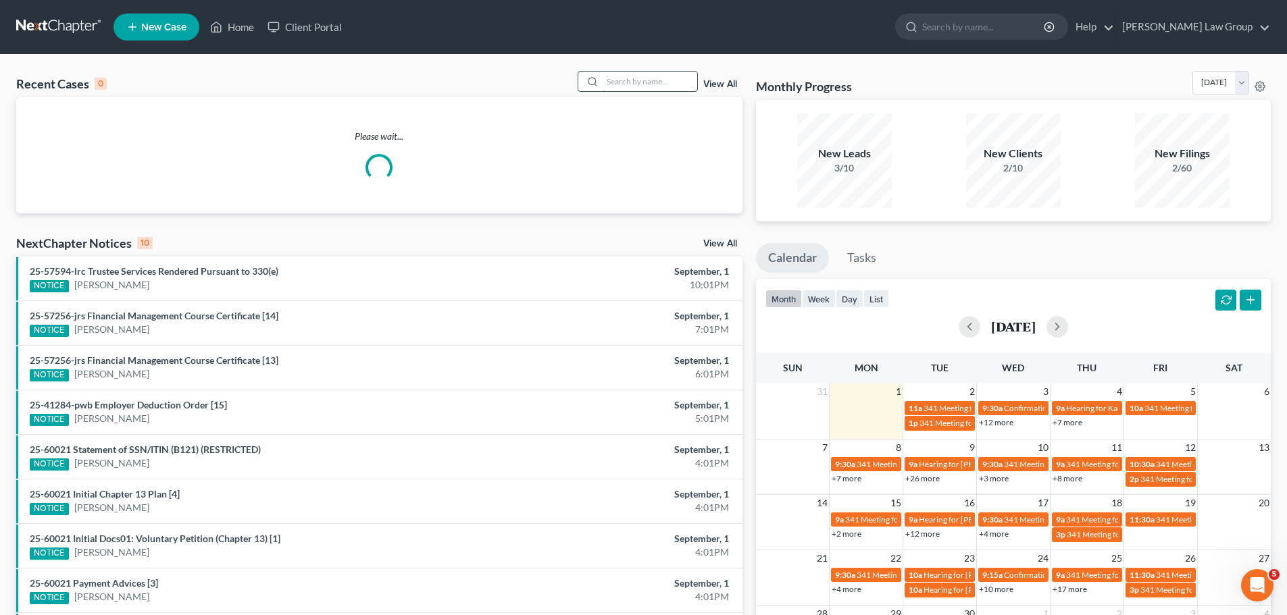
click at [662, 88] on input "search" at bounding box center [650, 82] width 95 height 20
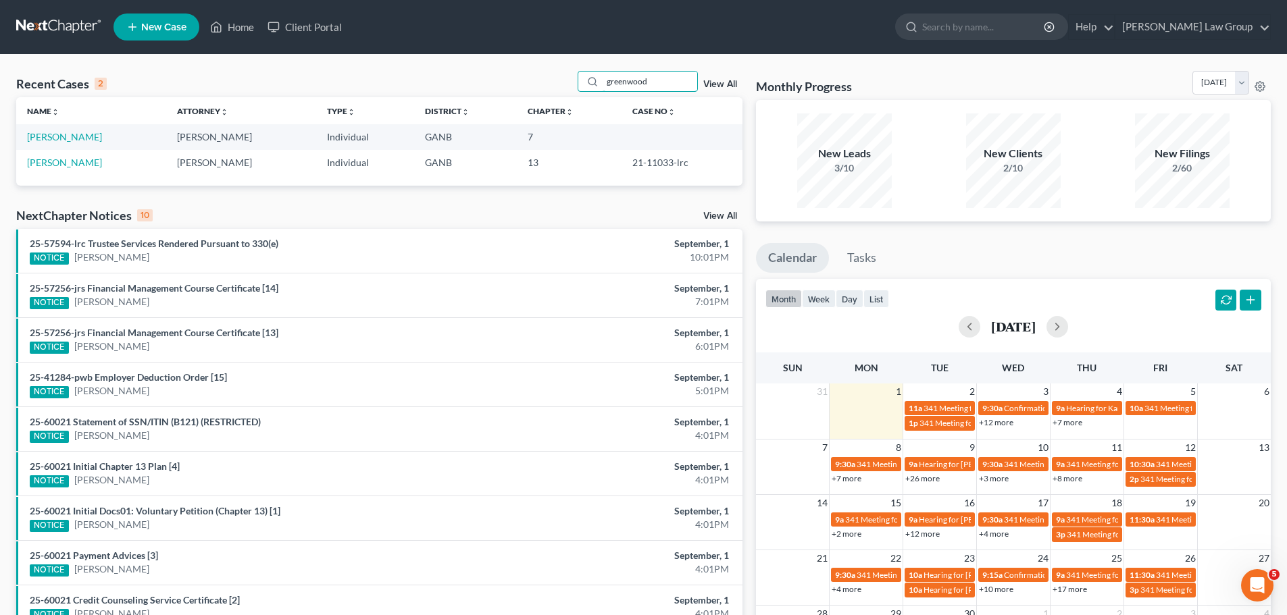
drag, startPoint x: 680, startPoint y: 82, endPoint x: 507, endPoint y: 77, distance: 173.7
click at [507, 77] on div "Recent Cases 2 greenwood View All" at bounding box center [379, 84] width 726 height 26
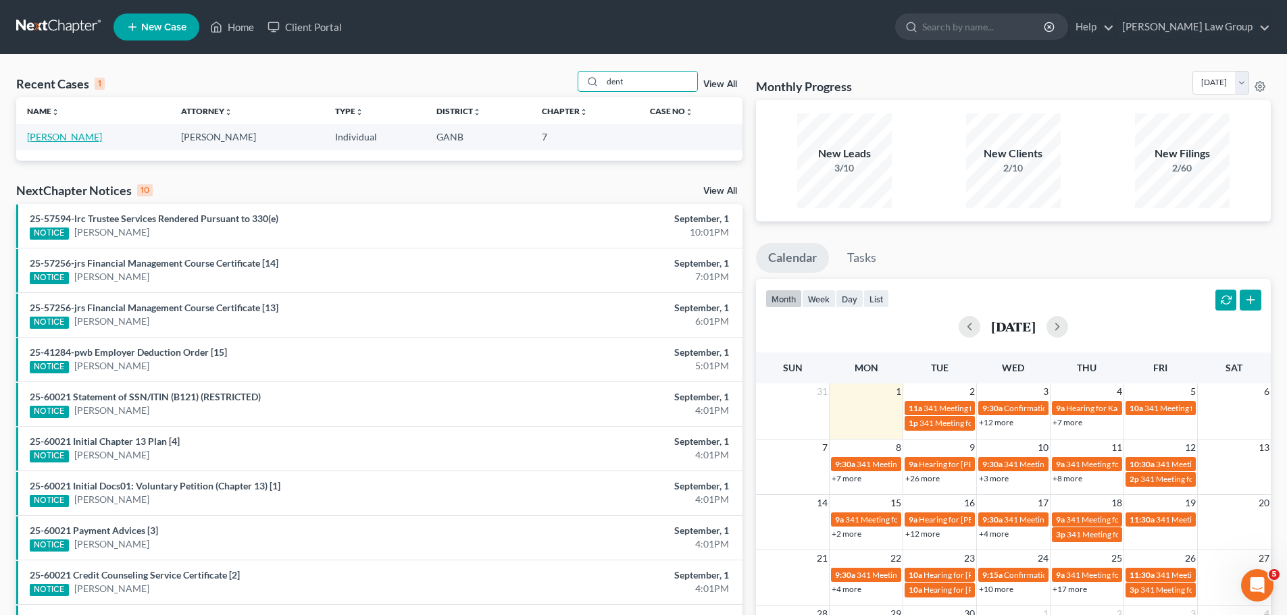
click at [44, 135] on link "[PERSON_NAME]" at bounding box center [64, 136] width 75 height 11
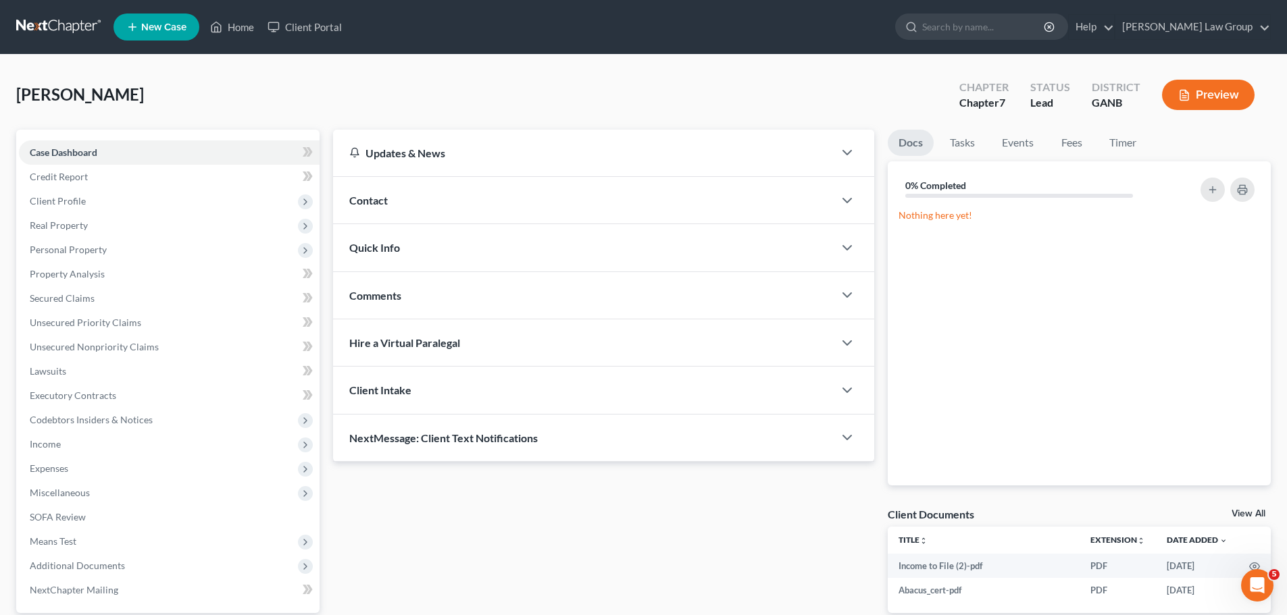
scroll to position [127, 0]
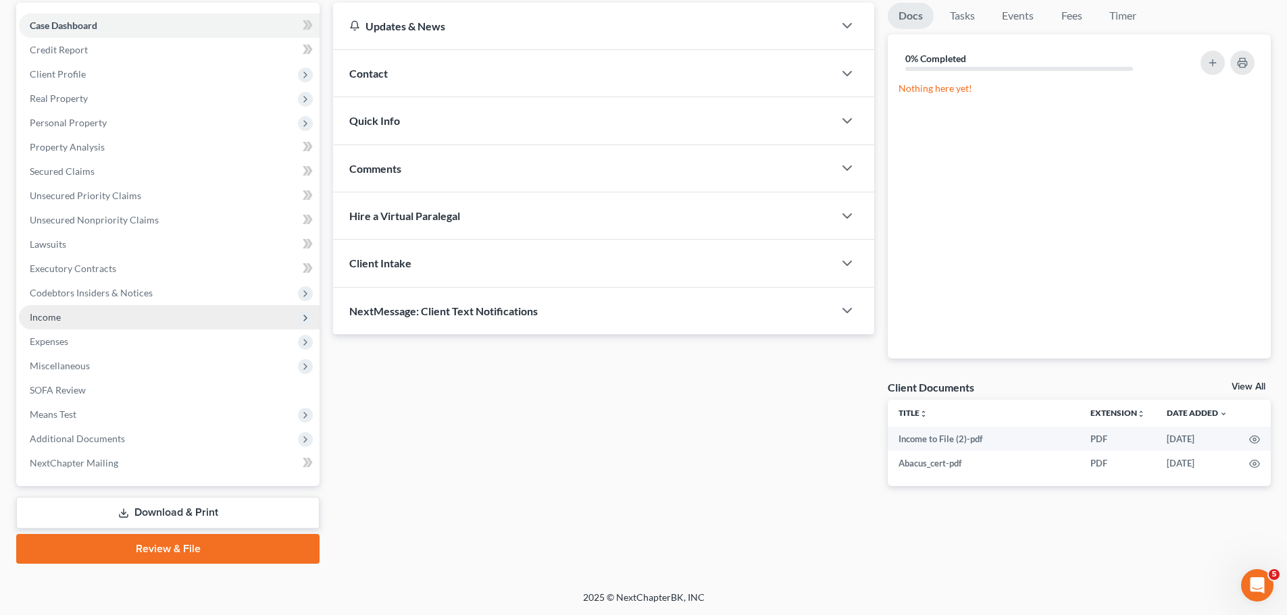
click at [105, 311] on span "Income" at bounding box center [169, 317] width 301 height 24
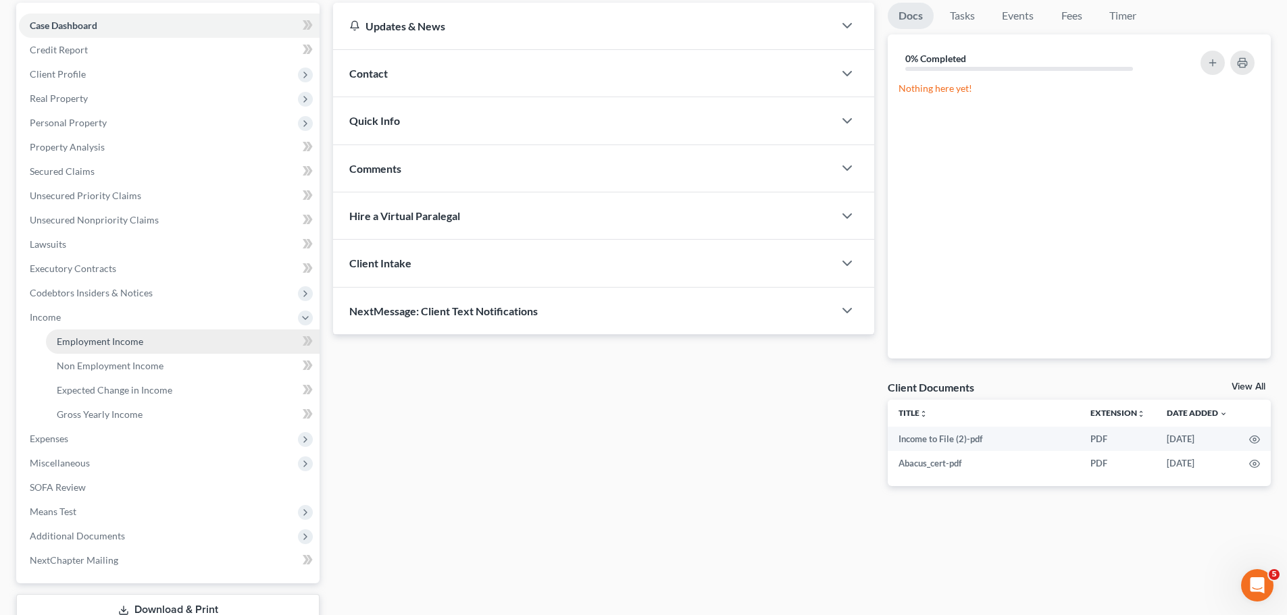
click at [163, 340] on link "Employment Income" at bounding box center [183, 342] width 274 height 24
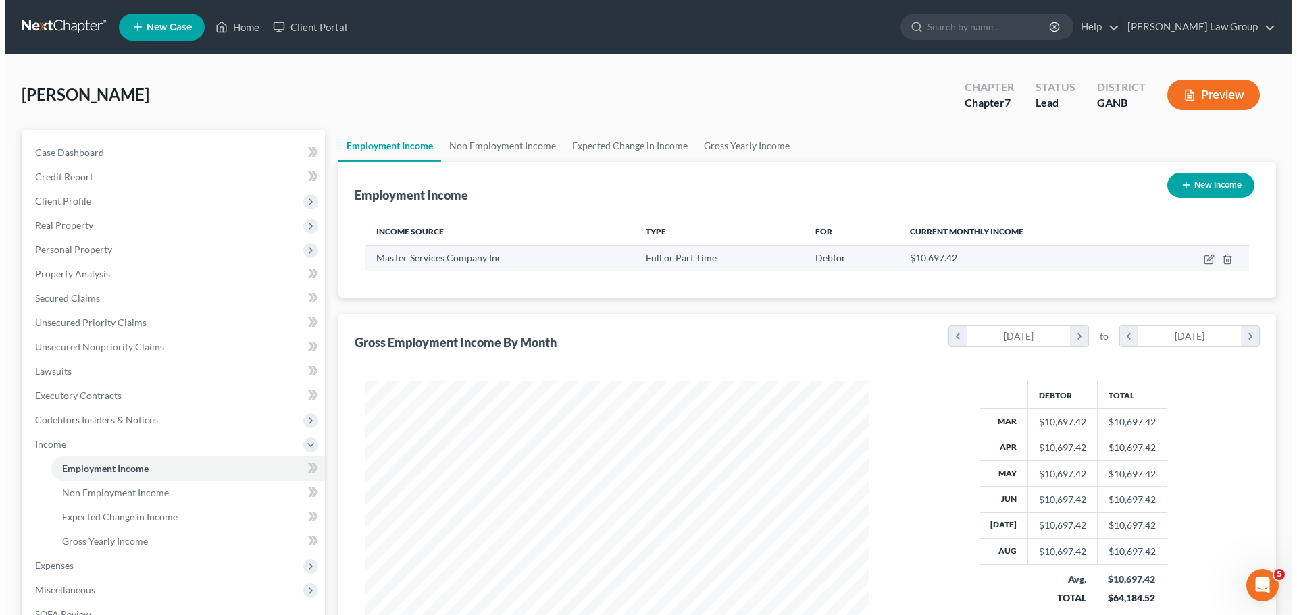
scroll to position [252, 531]
click at [1204, 263] on icon "button" at bounding box center [1203, 260] width 8 height 8
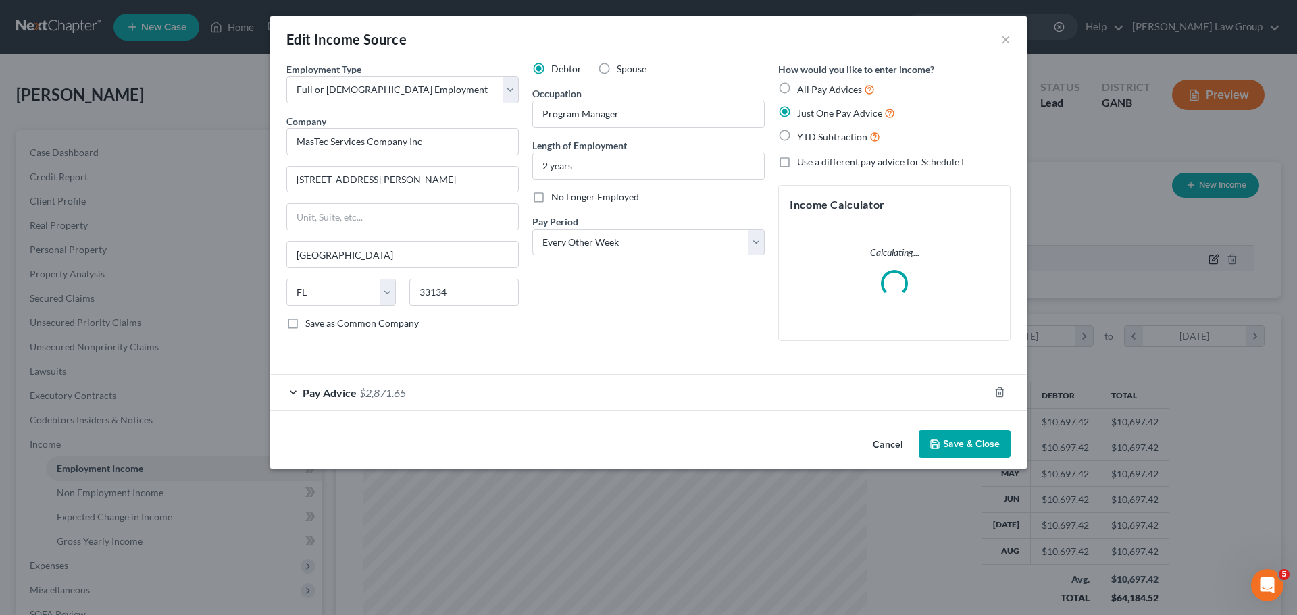
scroll to position [254, 536]
drag, startPoint x: 324, startPoint y: 391, endPoint x: 767, endPoint y: 319, distance: 449.0
click at [322, 392] on span "Pay Advice" at bounding box center [330, 392] width 54 height 13
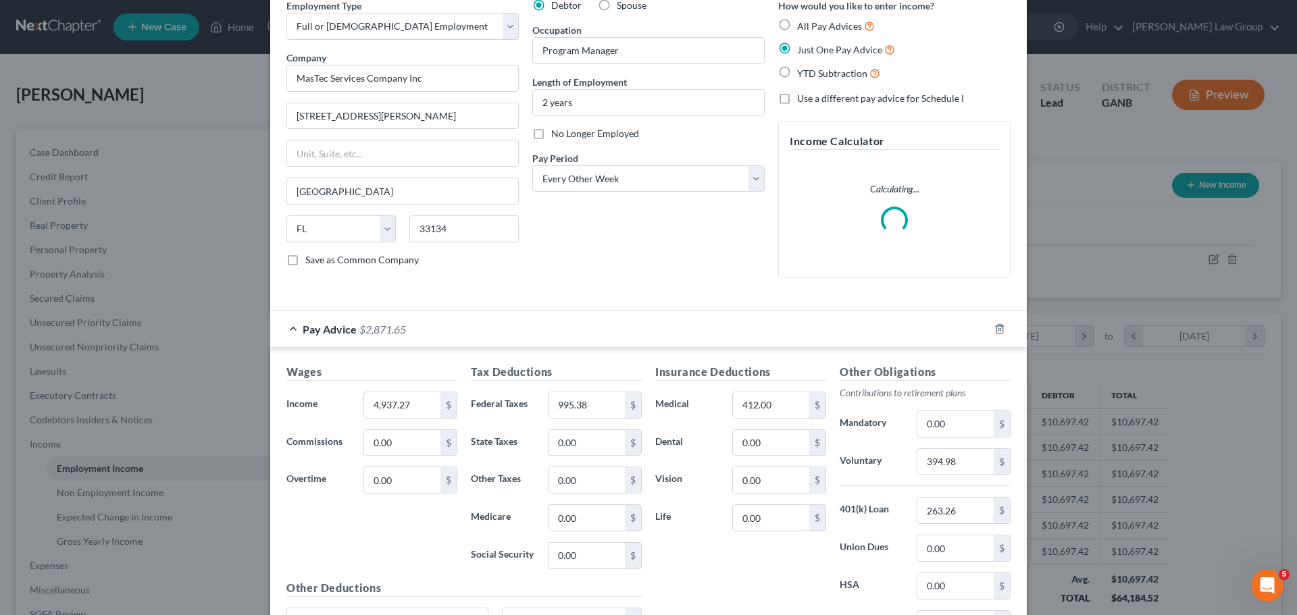
scroll to position [200, 0]
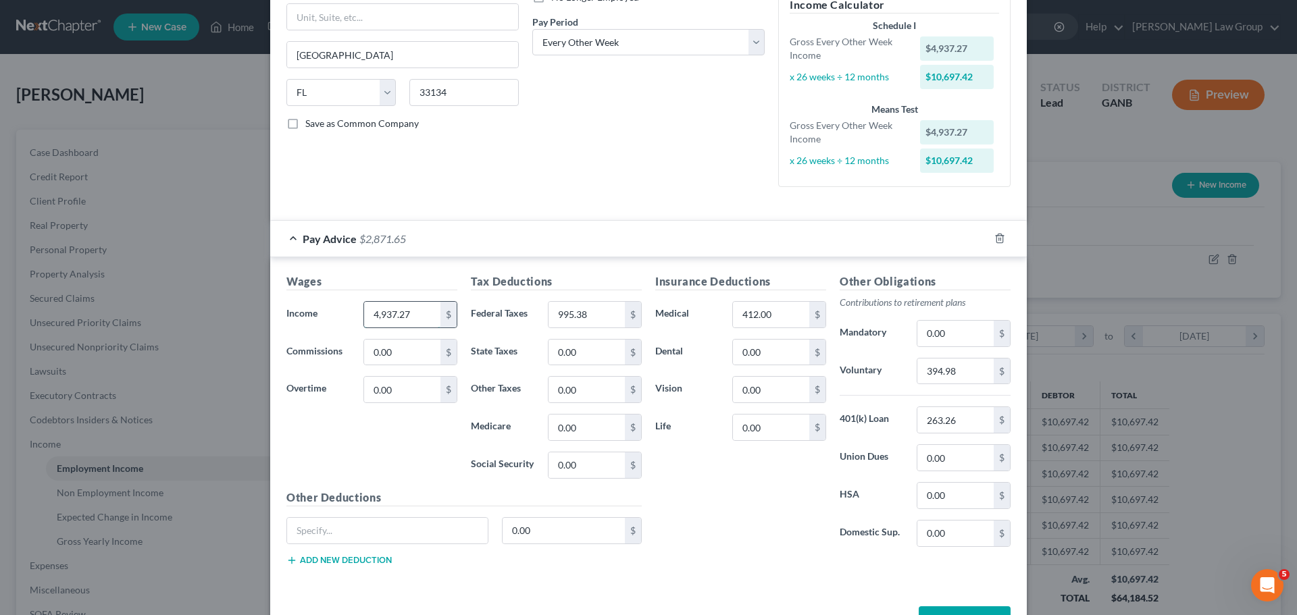
click at [409, 315] on input "4,937.27" at bounding box center [402, 315] width 76 height 26
click at [615, 145] on div "Debtor Spouse Occupation Program Manager Length of Employment 2 years No Longer…" at bounding box center [649, 30] width 246 height 336
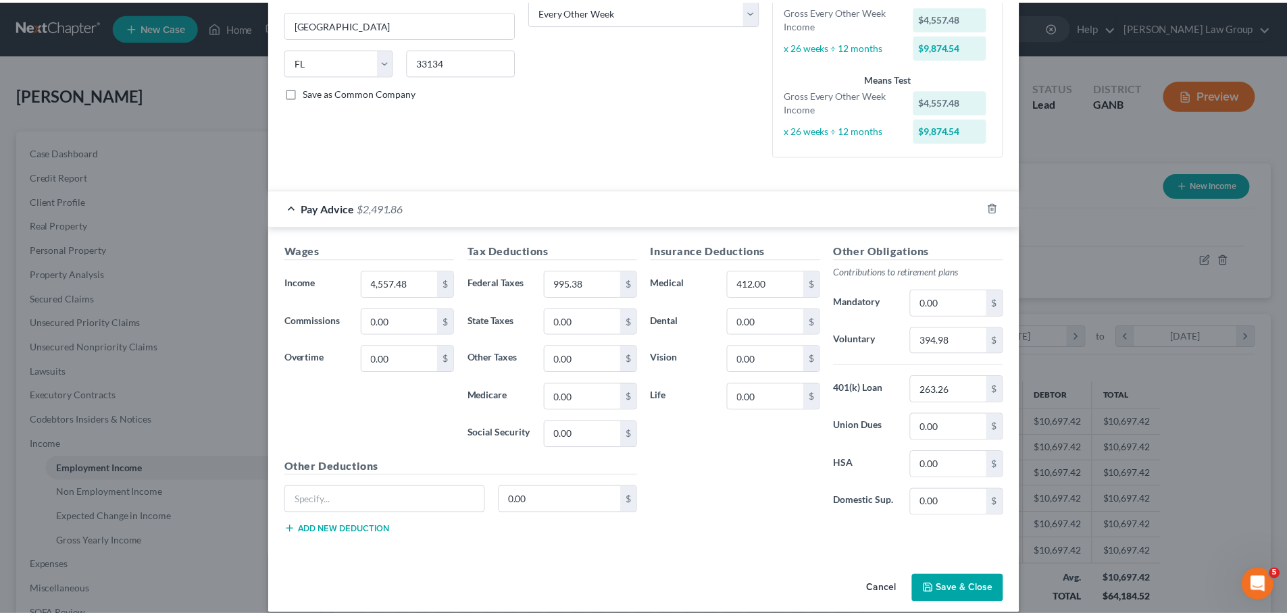
scroll to position [246, 0]
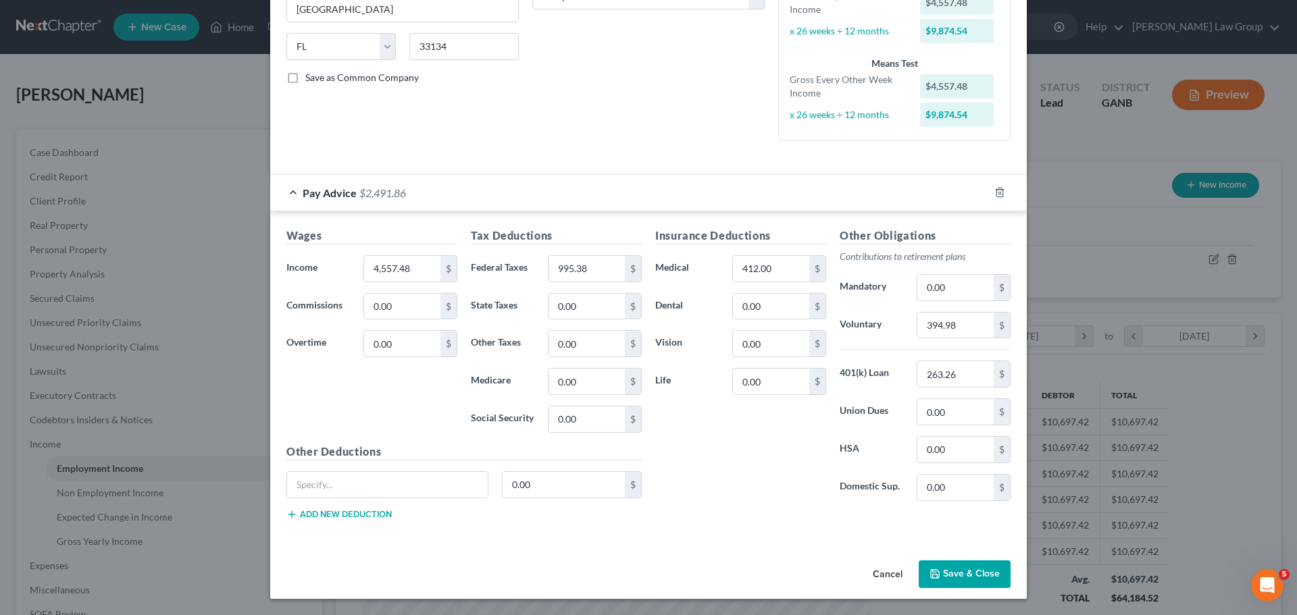
click at [960, 585] on button "Save & Close" at bounding box center [965, 575] width 92 height 28
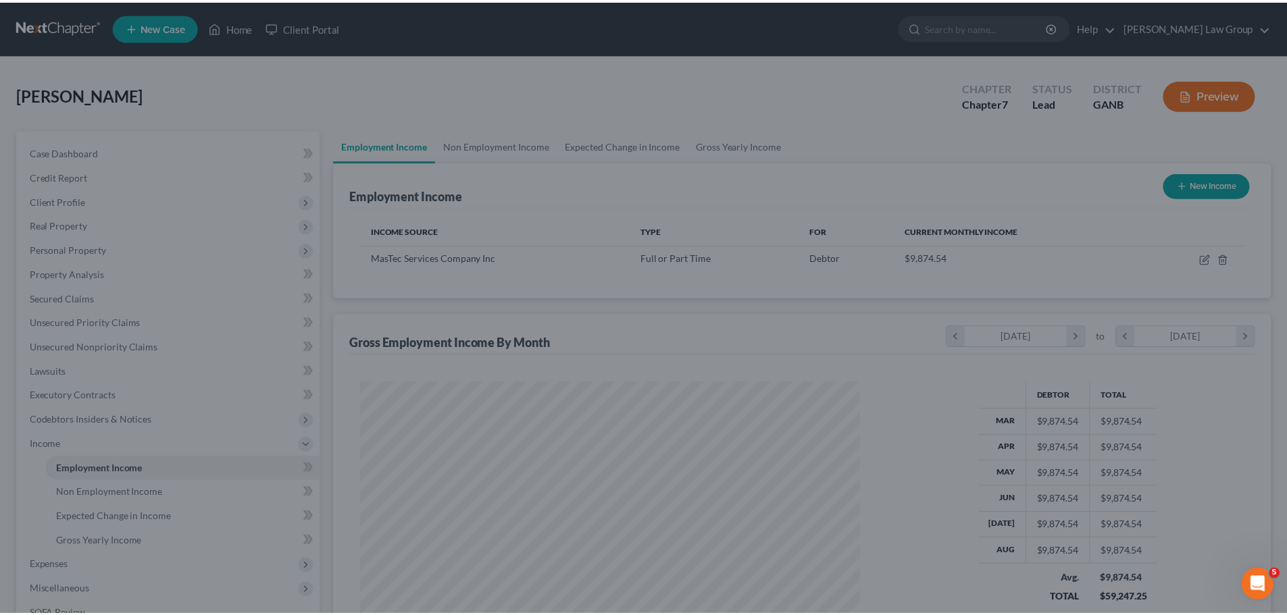
scroll to position [675273, 674994]
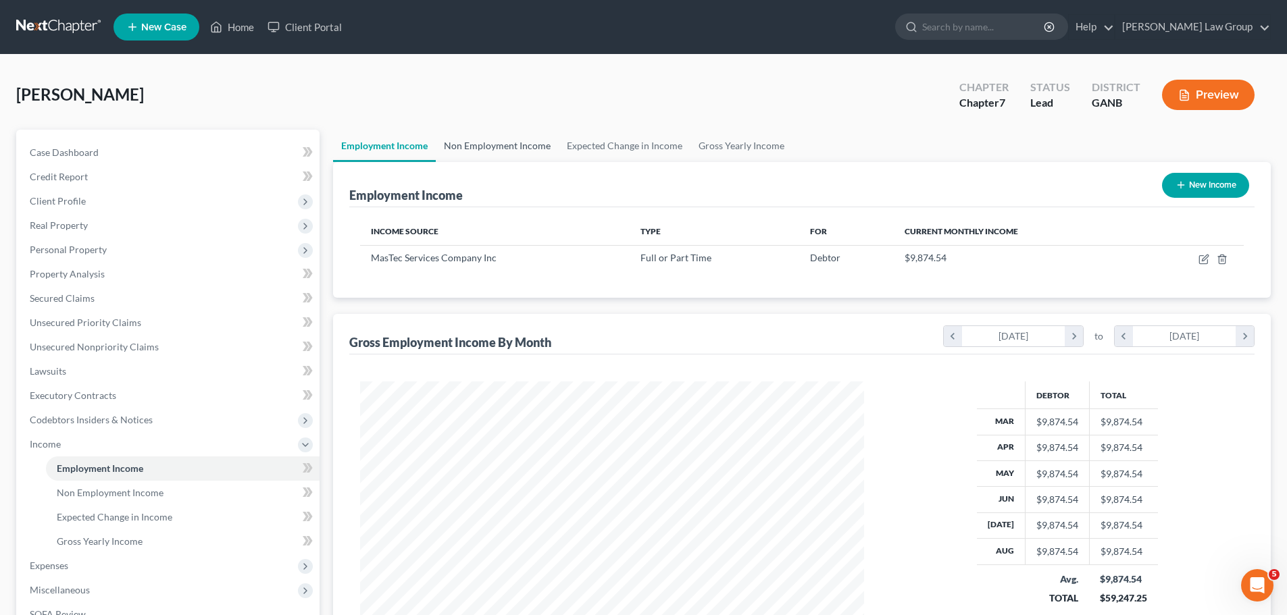
click at [497, 152] on link "Non Employment Income" at bounding box center [497, 146] width 123 height 32
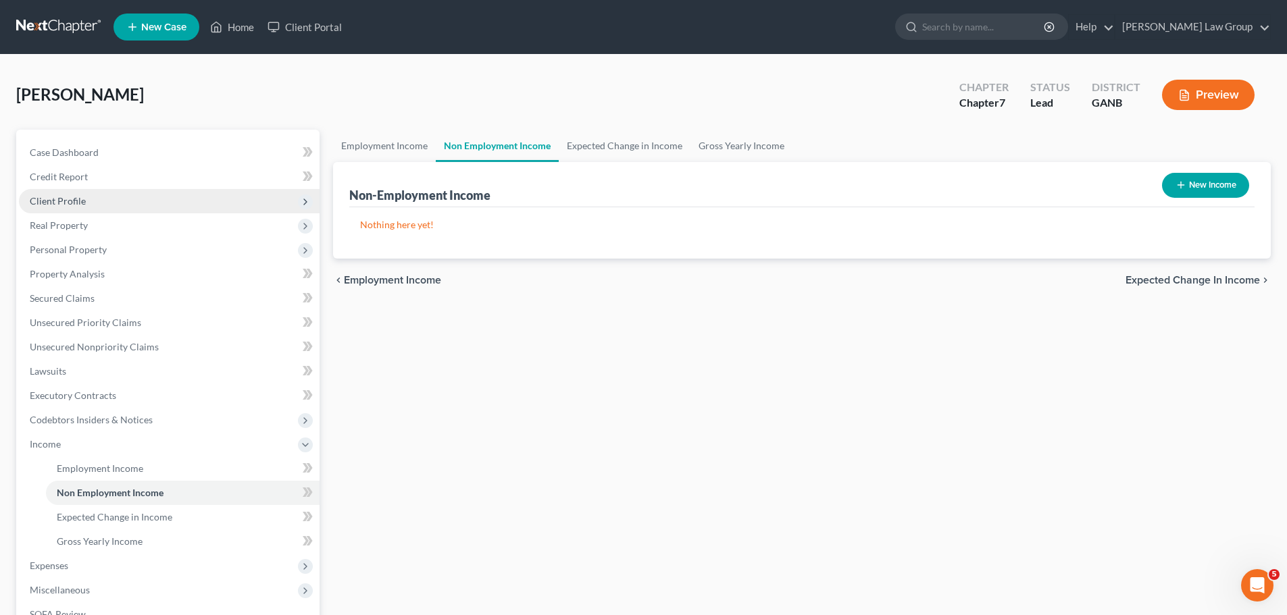
click at [153, 209] on span "Client Profile" at bounding box center [169, 201] width 301 height 24
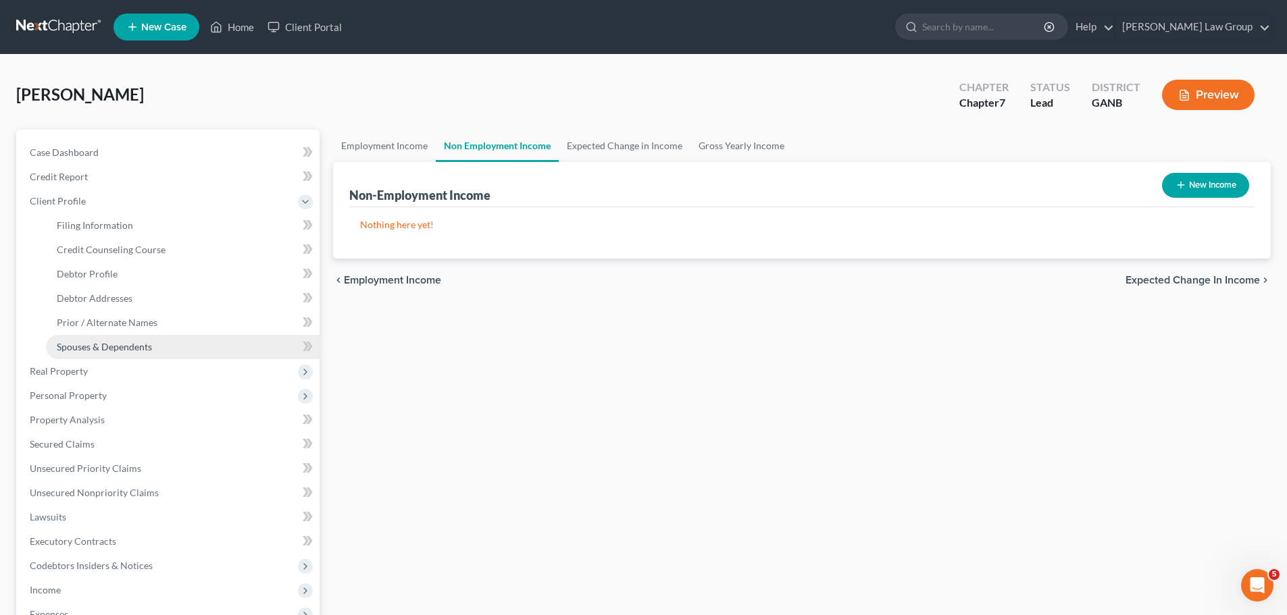
click at [122, 351] on span "Spouses & Dependents" at bounding box center [104, 346] width 95 height 11
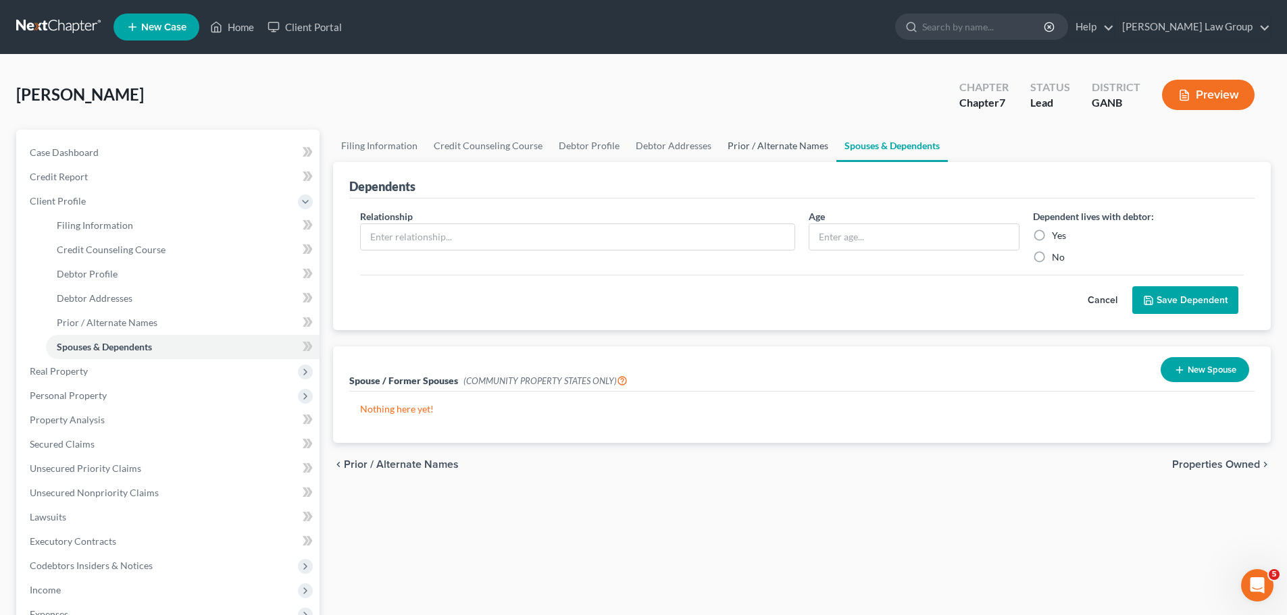
click at [753, 153] on link "Prior / Alternate Names" at bounding box center [777, 146] width 117 height 32
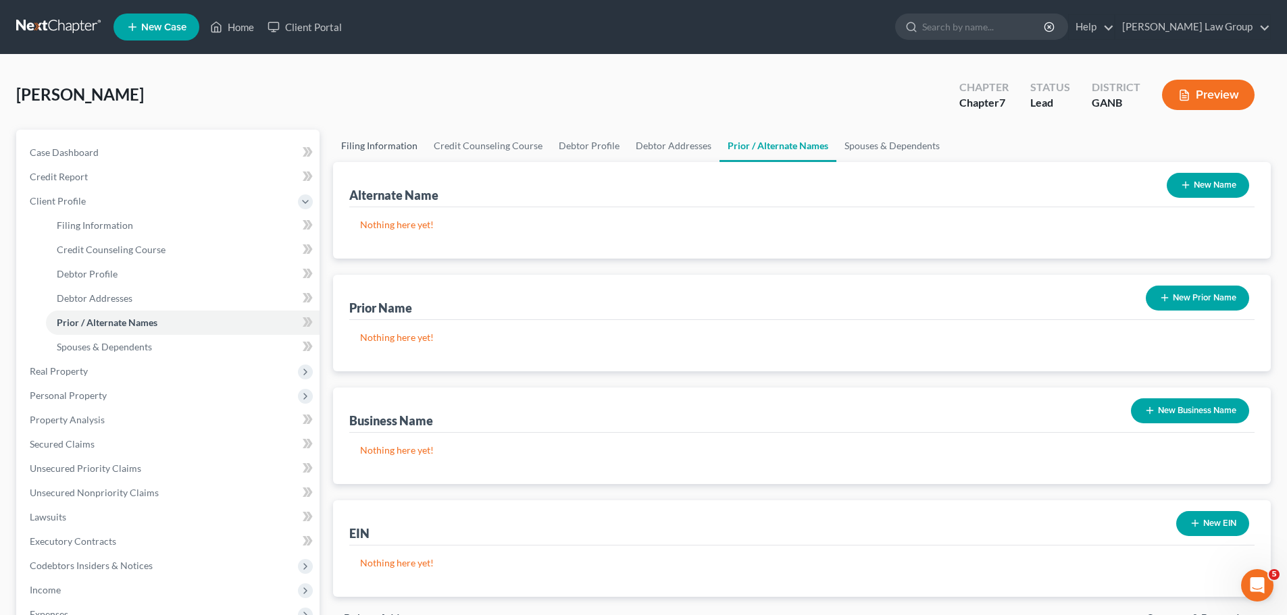
click at [373, 153] on link "Filing Information" at bounding box center [379, 146] width 93 height 32
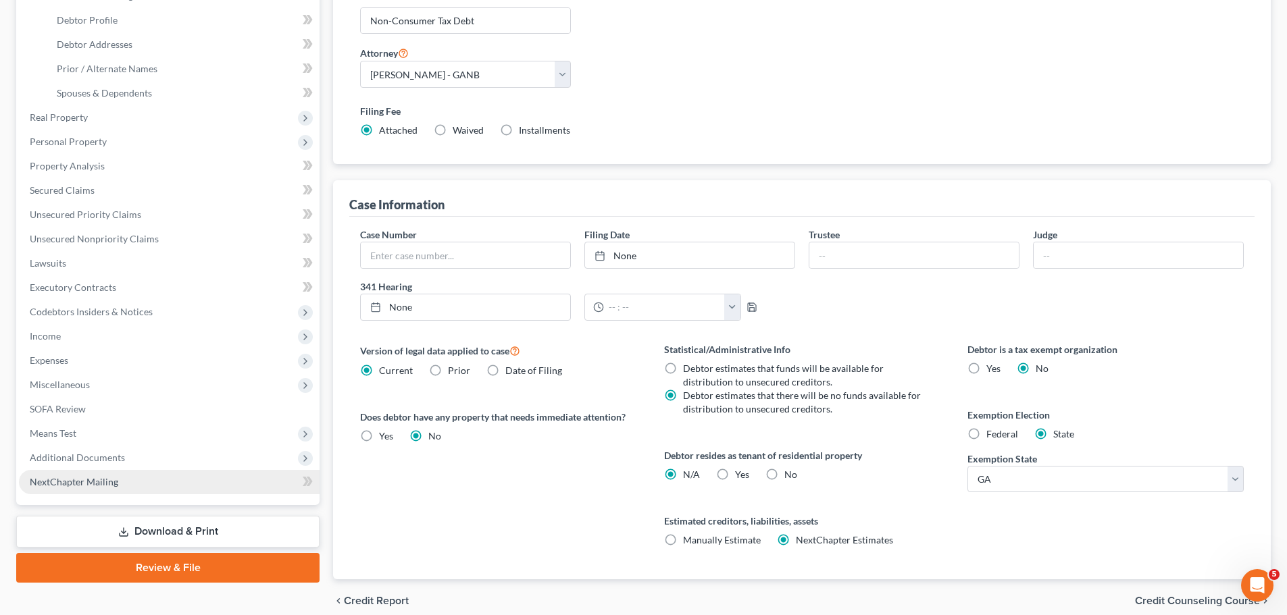
scroll to position [313, 0]
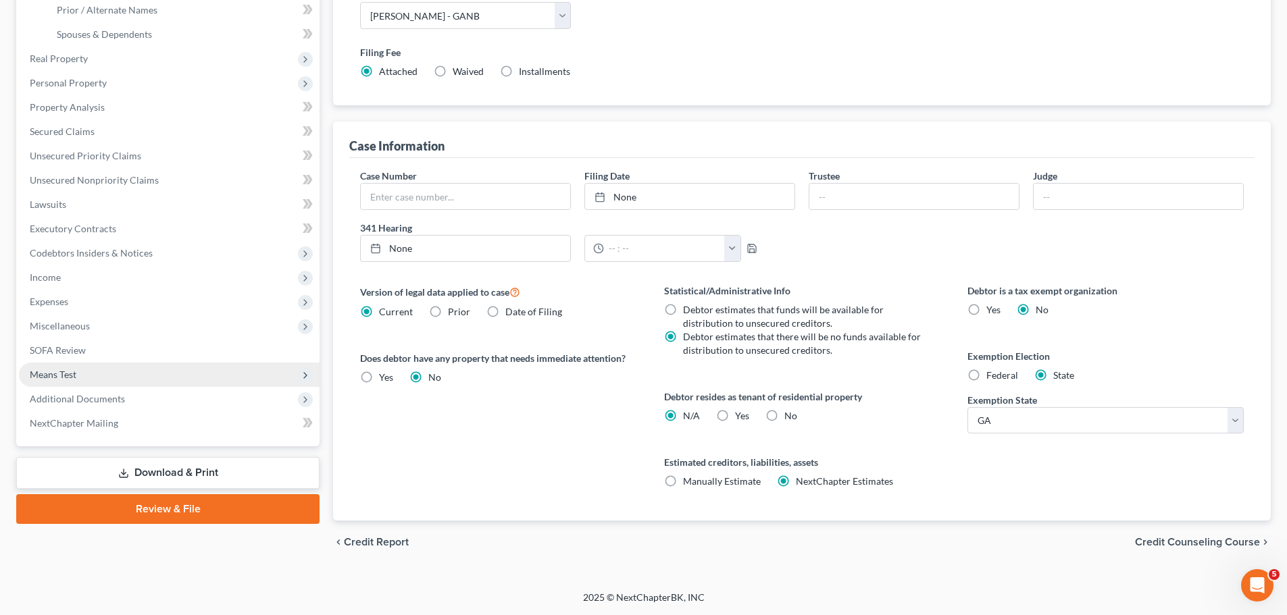
click at [102, 371] on span "Means Test" at bounding box center [169, 375] width 301 height 24
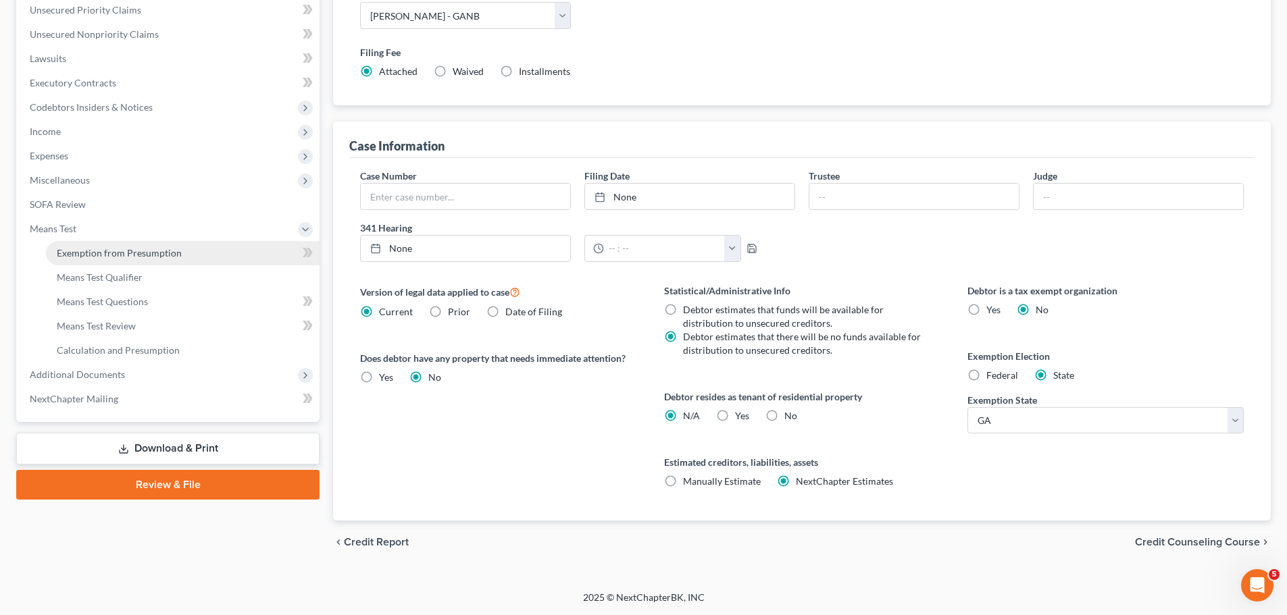
click at [166, 252] on span "Exemption from Presumption" at bounding box center [119, 252] width 125 height 11
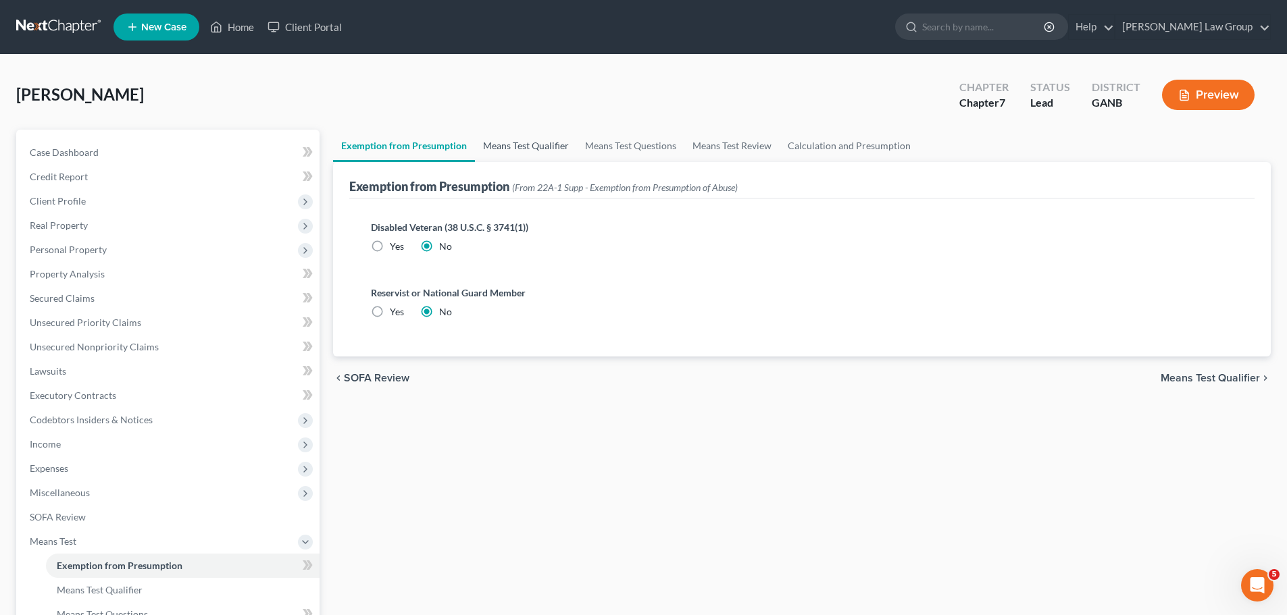
click at [525, 134] on link "Means Test Qualifier" at bounding box center [526, 146] width 102 height 32
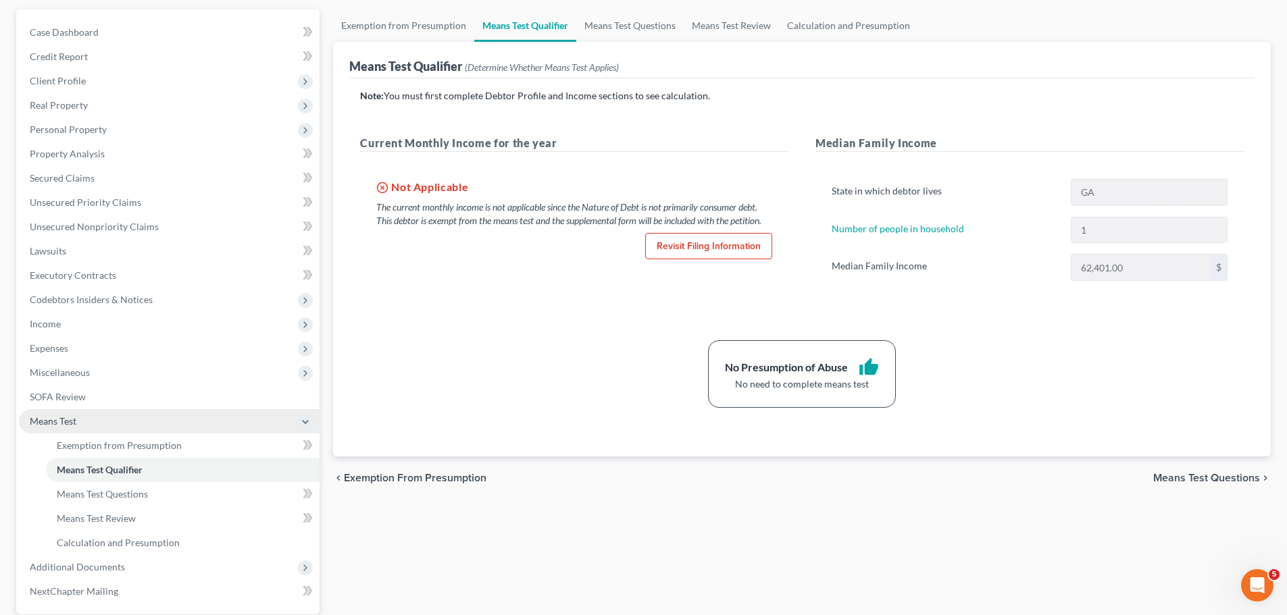
scroll to position [135, 0]
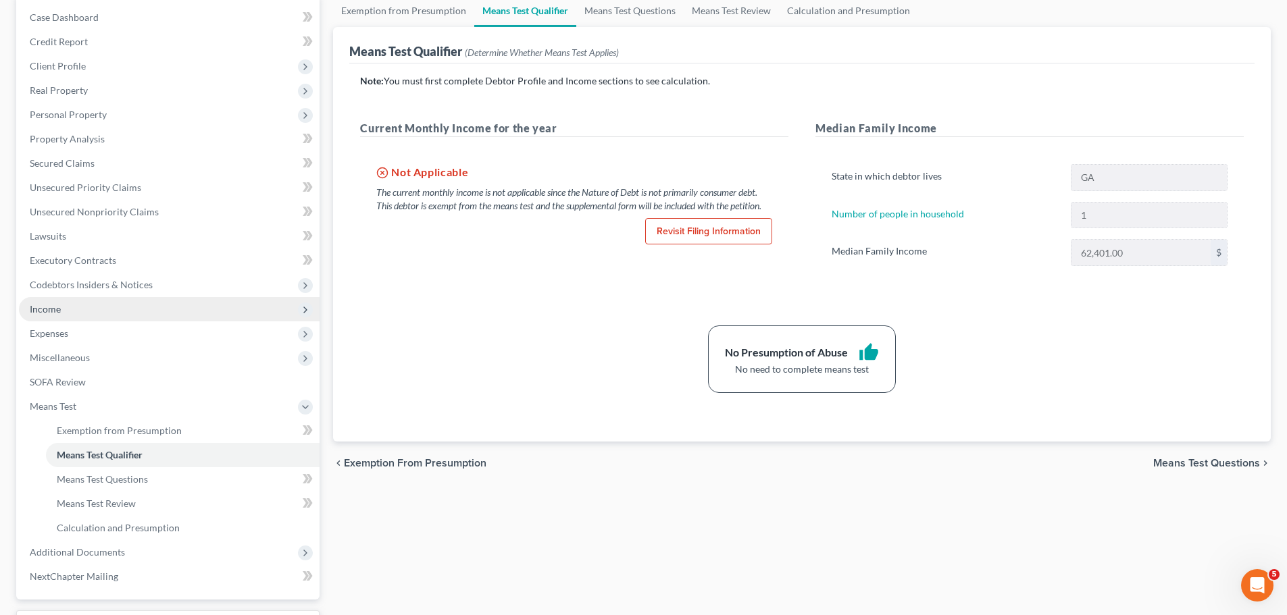
click at [89, 311] on span "Income" at bounding box center [169, 309] width 301 height 24
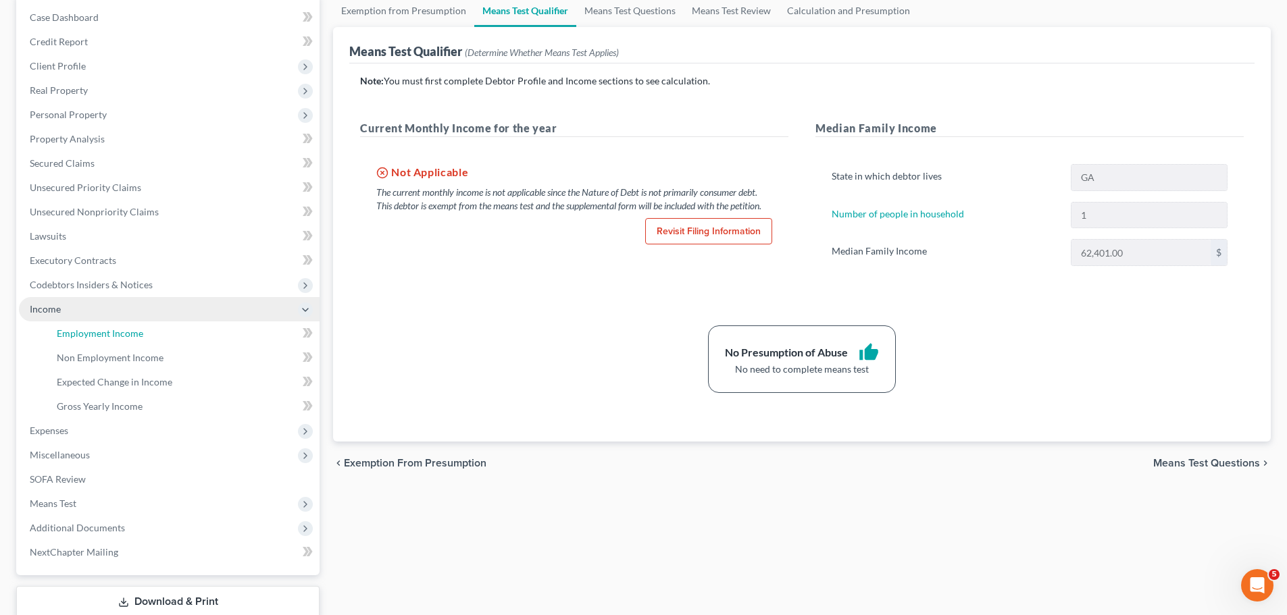
drag, startPoint x: 123, startPoint y: 335, endPoint x: 309, endPoint y: 315, distance: 186.9
click at [123, 334] on span "Employment Income" at bounding box center [100, 333] width 86 height 11
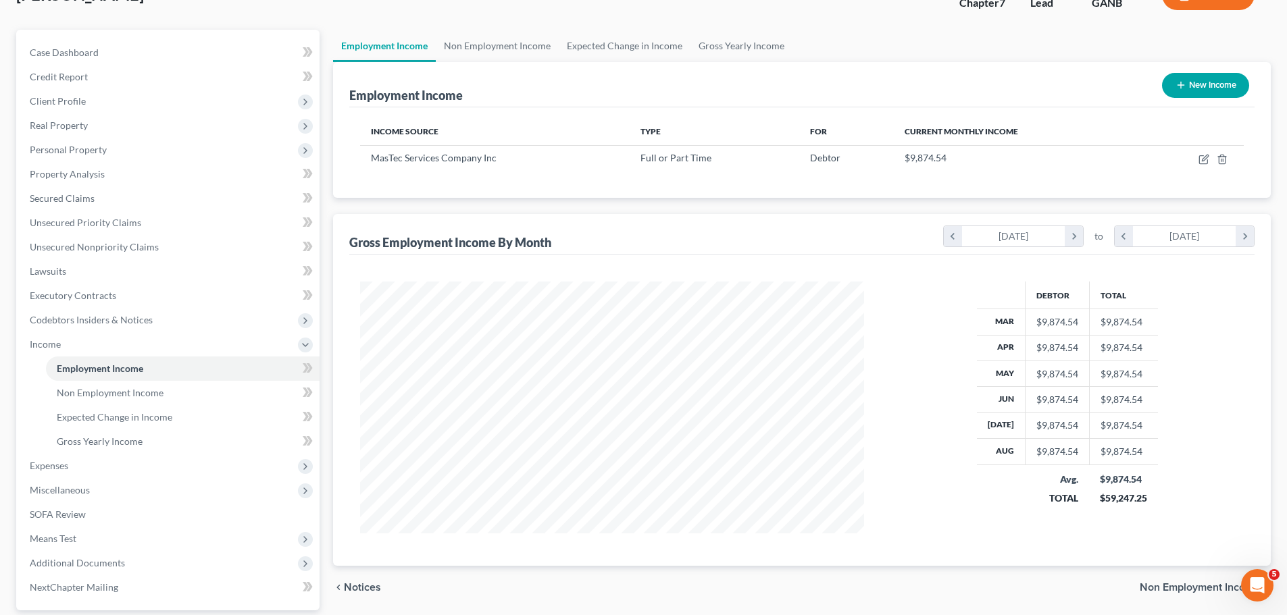
scroll to position [224, 0]
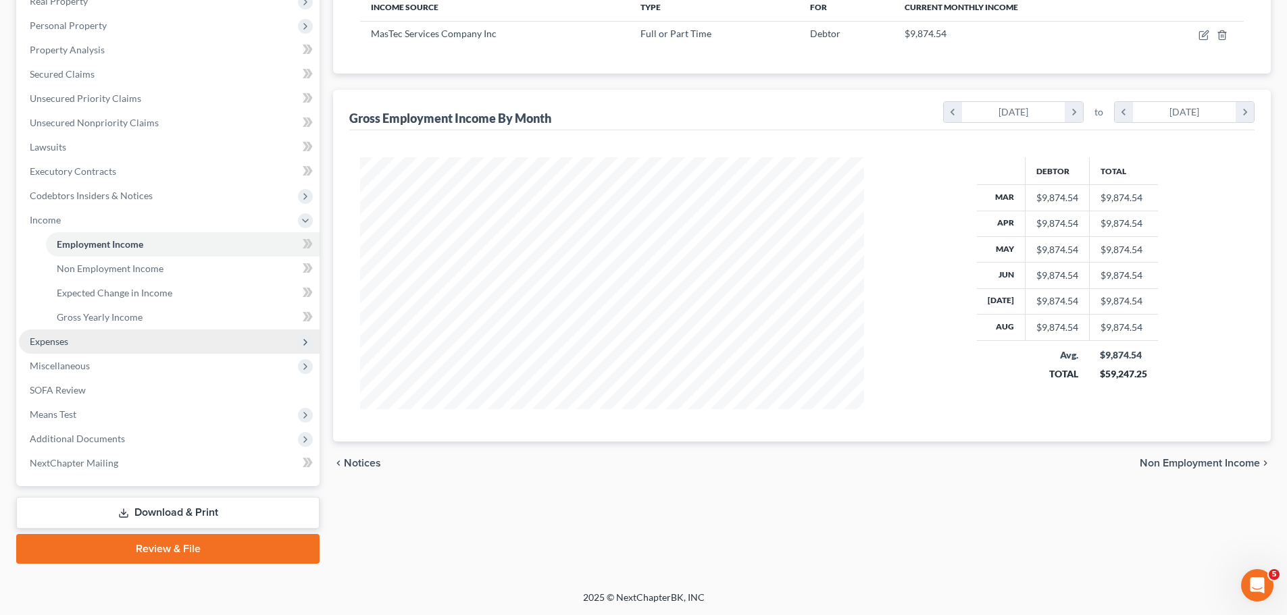
drag, startPoint x: 88, startPoint y: 346, endPoint x: 134, endPoint y: 351, distance: 45.6
click at [88, 347] on span "Expenses" at bounding box center [169, 342] width 301 height 24
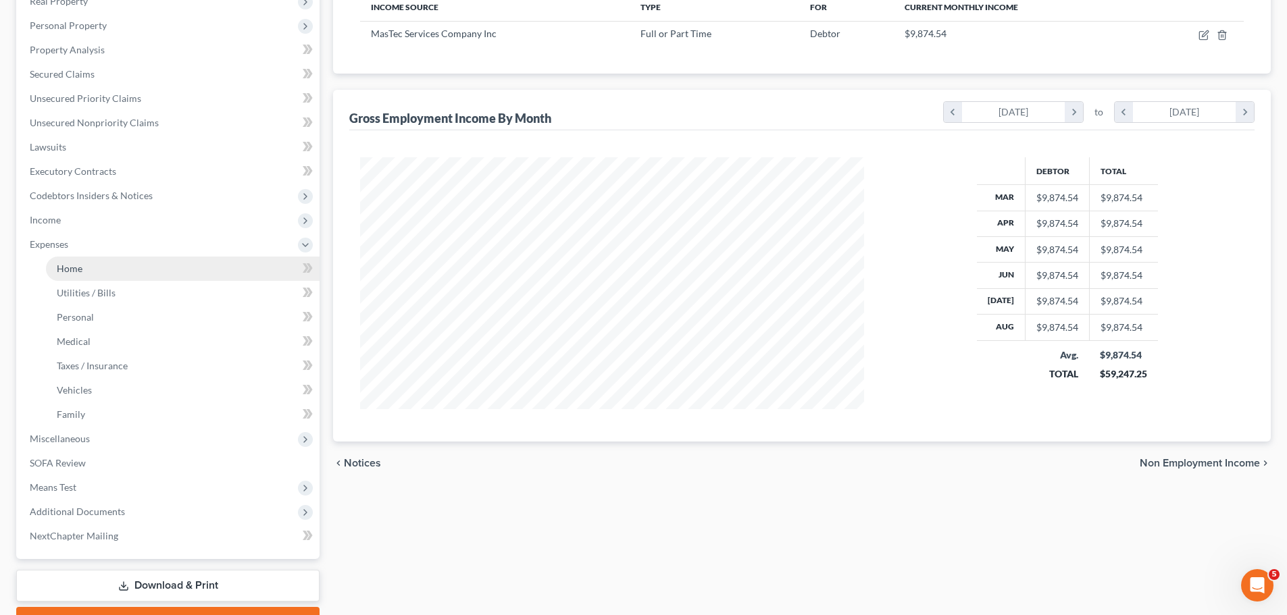
click at [143, 265] on link "Home" at bounding box center [183, 269] width 274 height 24
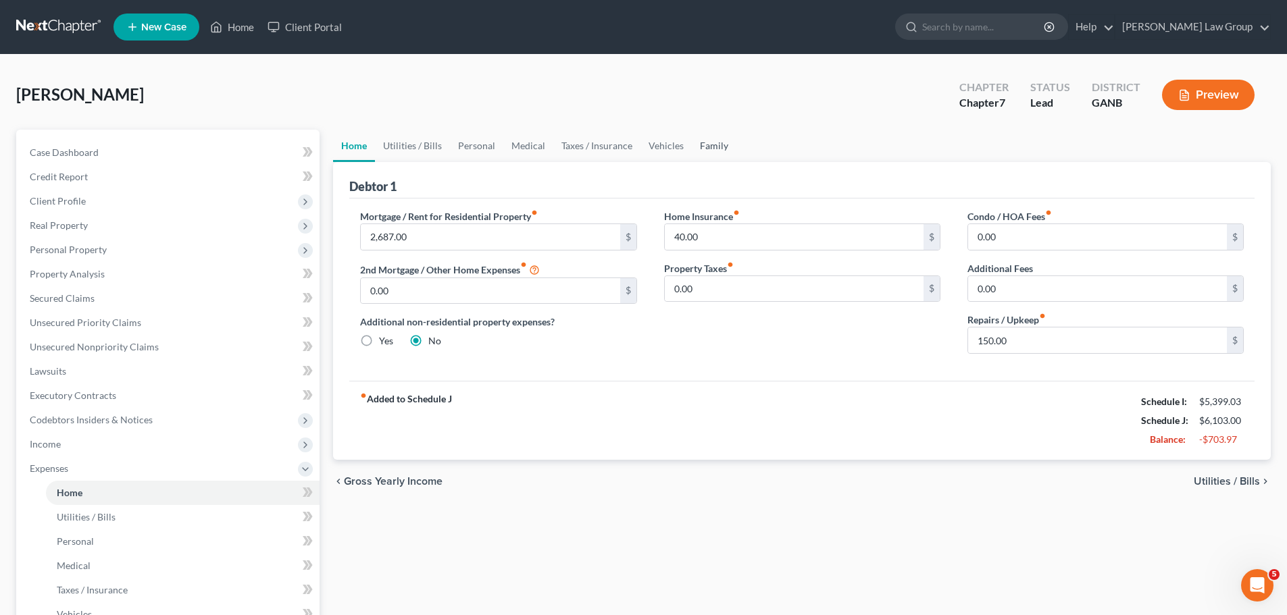
click at [711, 150] on link "Family" at bounding box center [714, 146] width 45 height 32
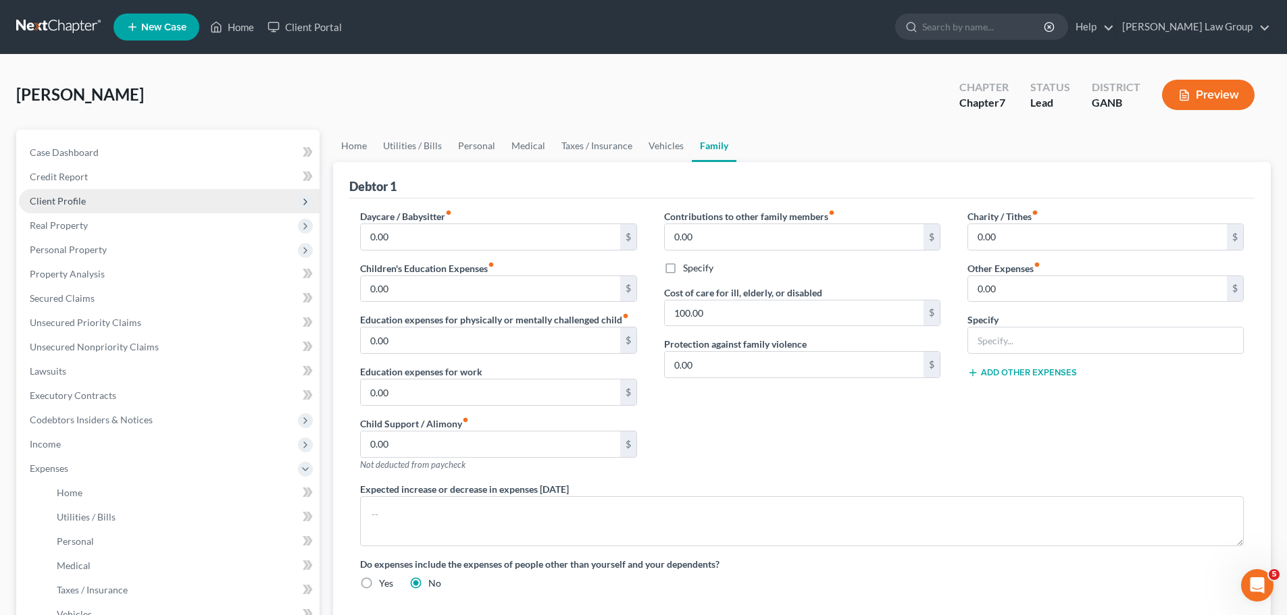
click at [84, 205] on span "Client Profile" at bounding box center [169, 201] width 301 height 24
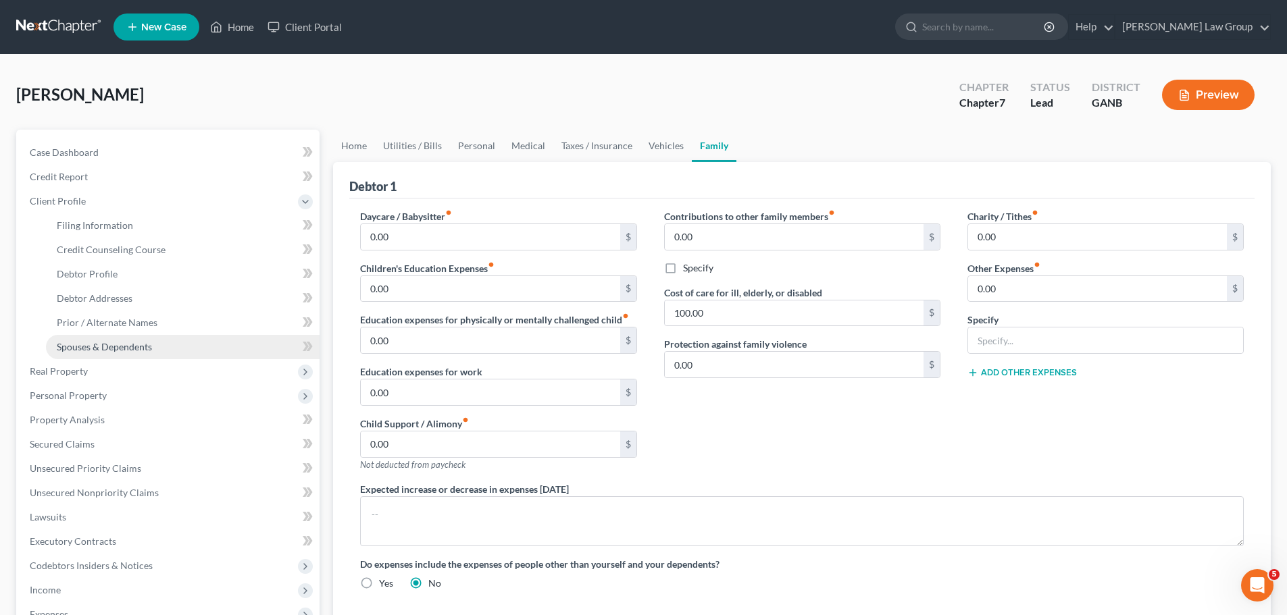
click at [124, 348] on span "Spouses & Dependents" at bounding box center [104, 346] width 95 height 11
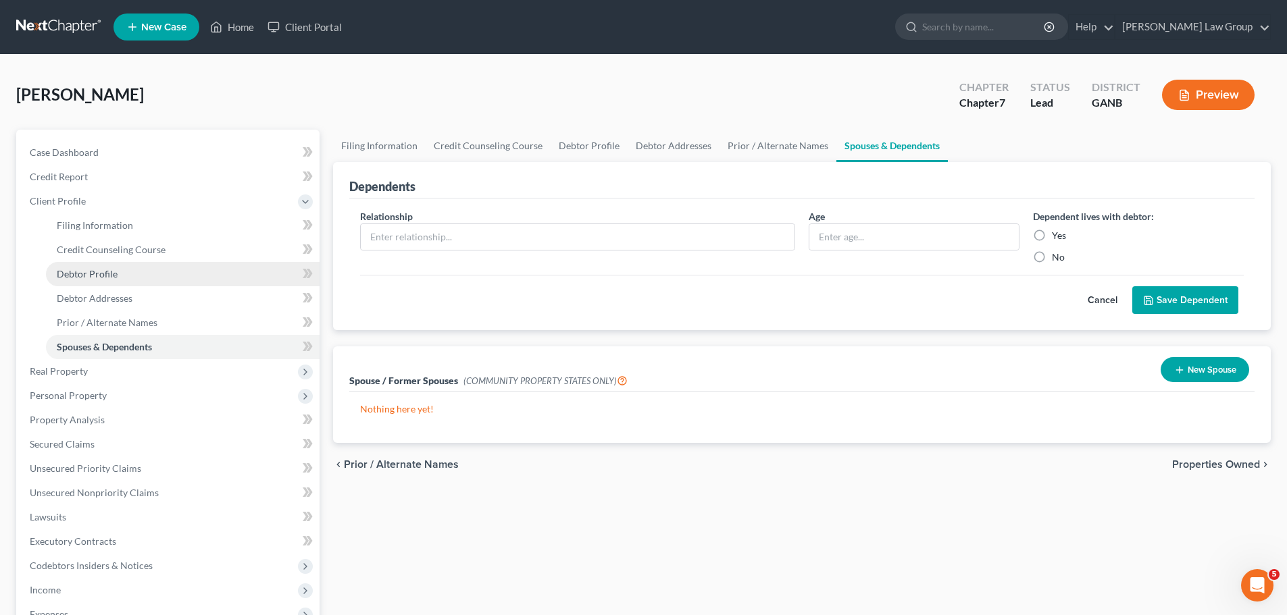
click at [134, 277] on link "Debtor Profile" at bounding box center [183, 274] width 274 height 24
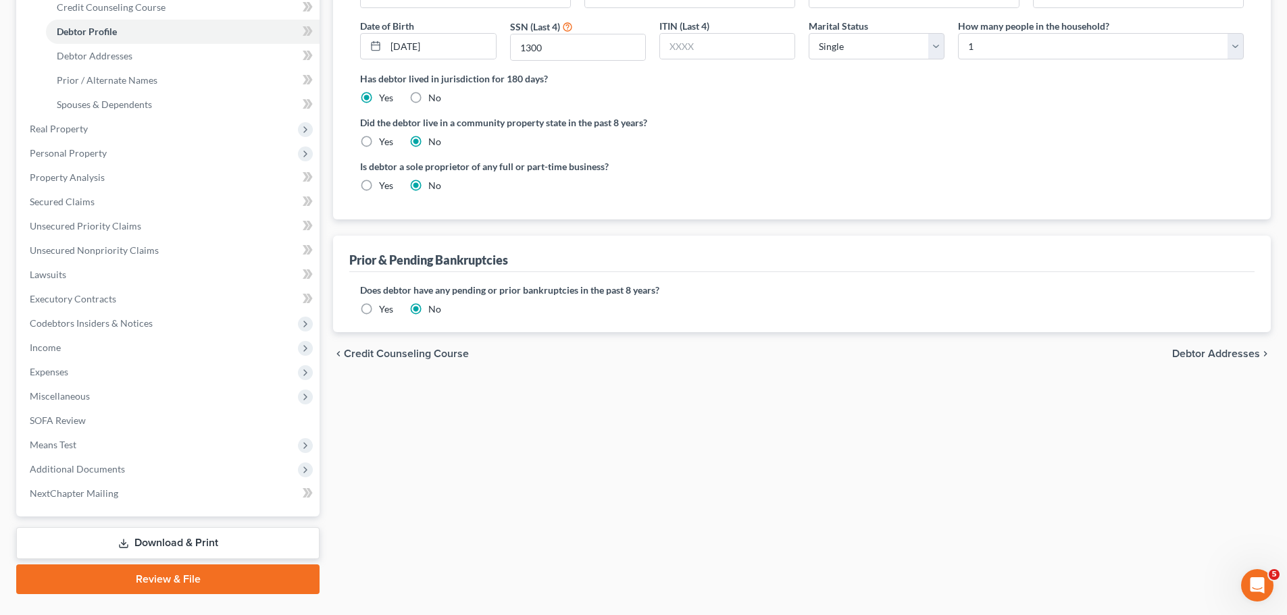
scroll to position [270, 0]
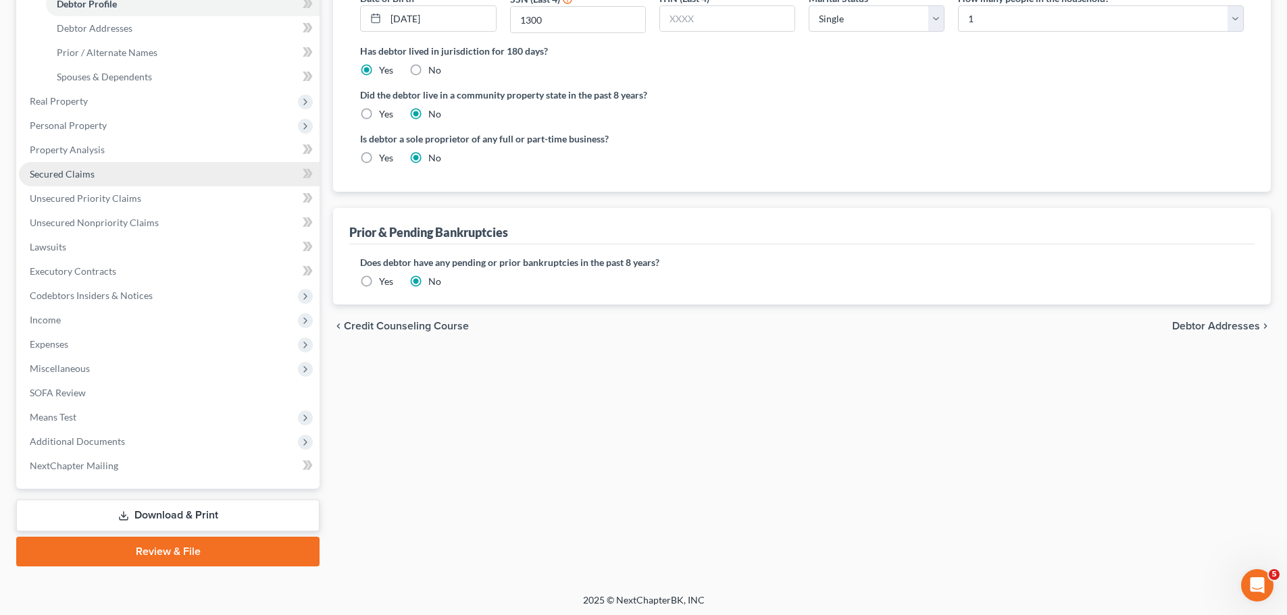
click at [122, 172] on link "Secured Claims" at bounding box center [169, 174] width 301 height 24
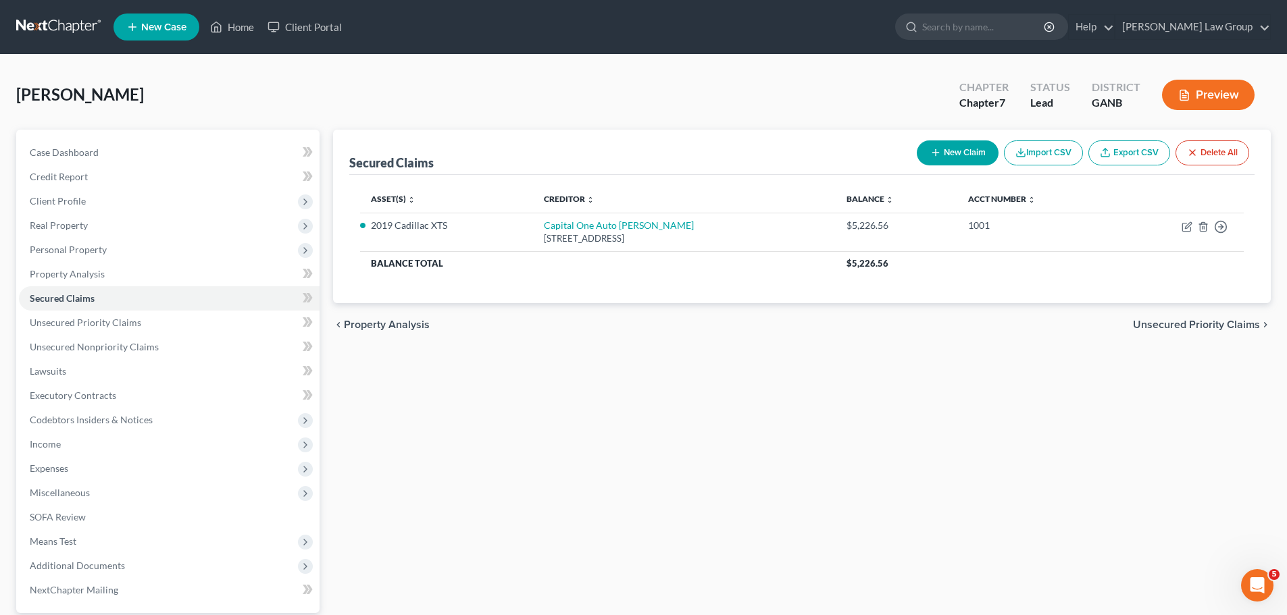
scroll to position [127, 0]
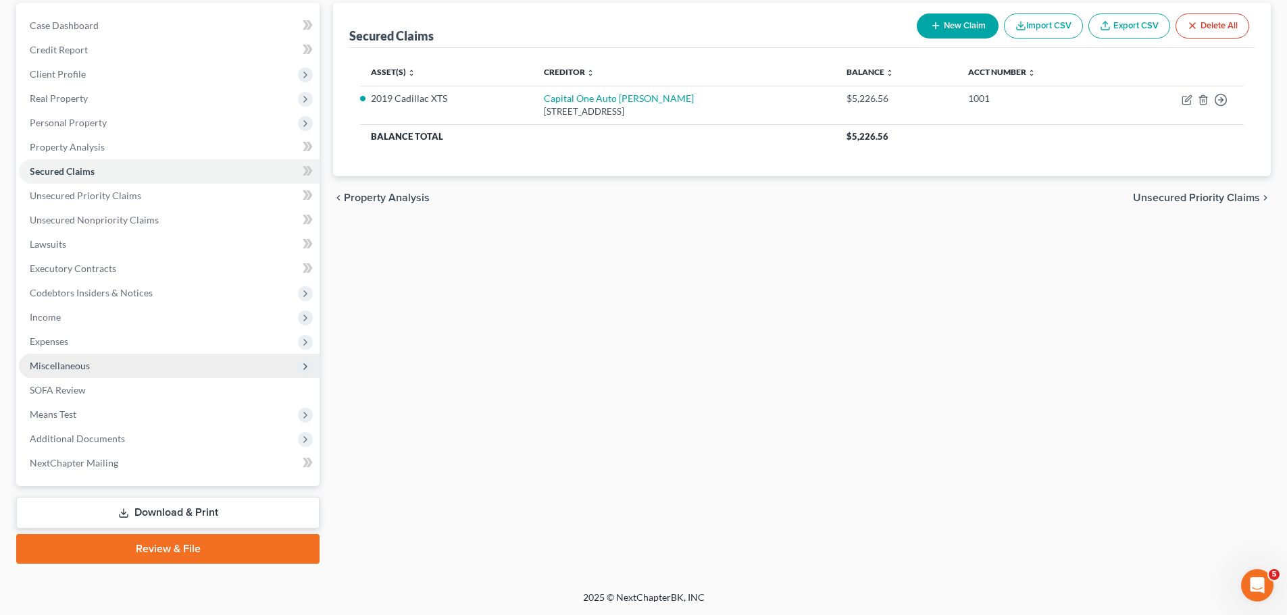
click at [165, 358] on span "Miscellaneous" at bounding box center [169, 366] width 301 height 24
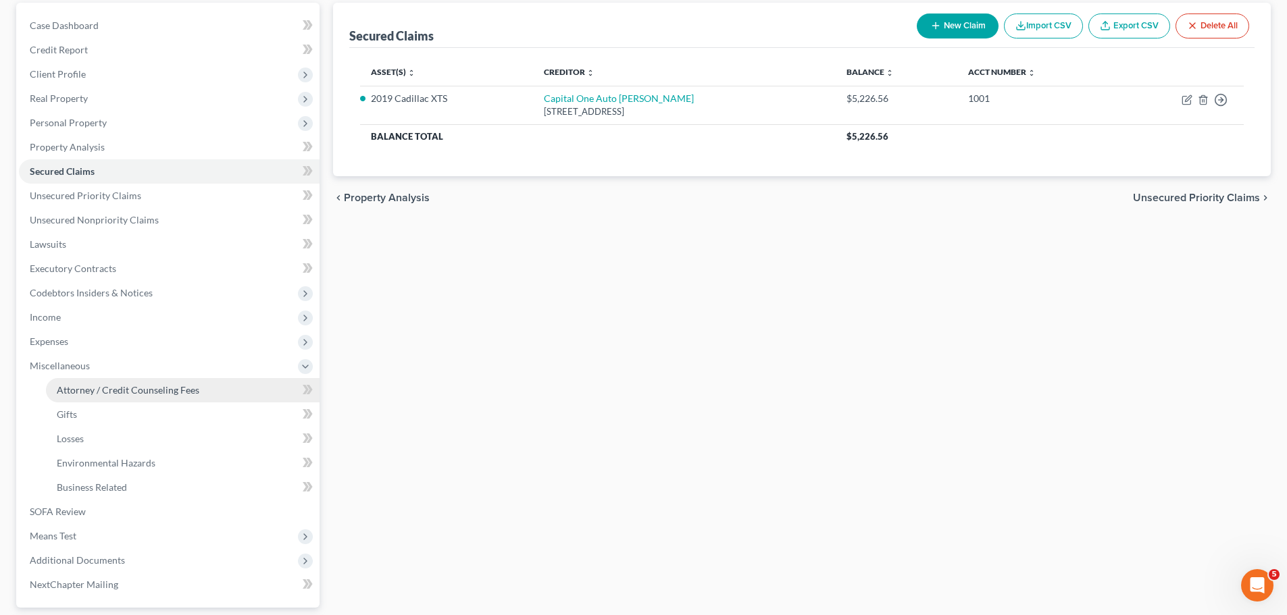
click at [168, 380] on link "Attorney / Credit Counseling Fees" at bounding box center [183, 390] width 274 height 24
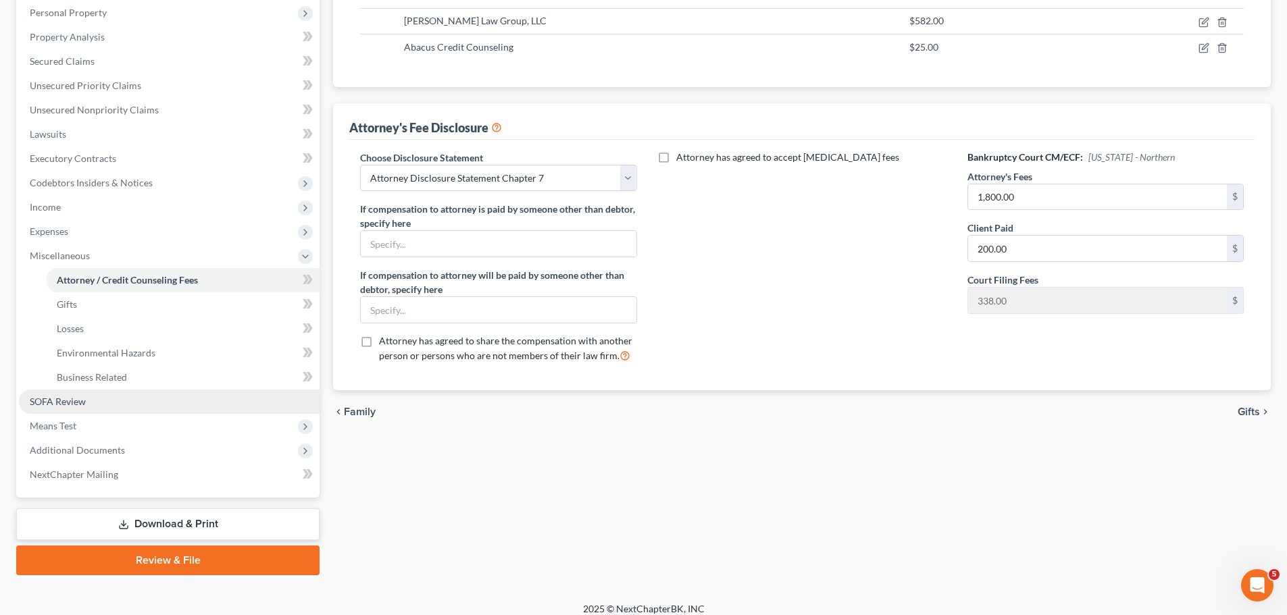
scroll to position [249, 0]
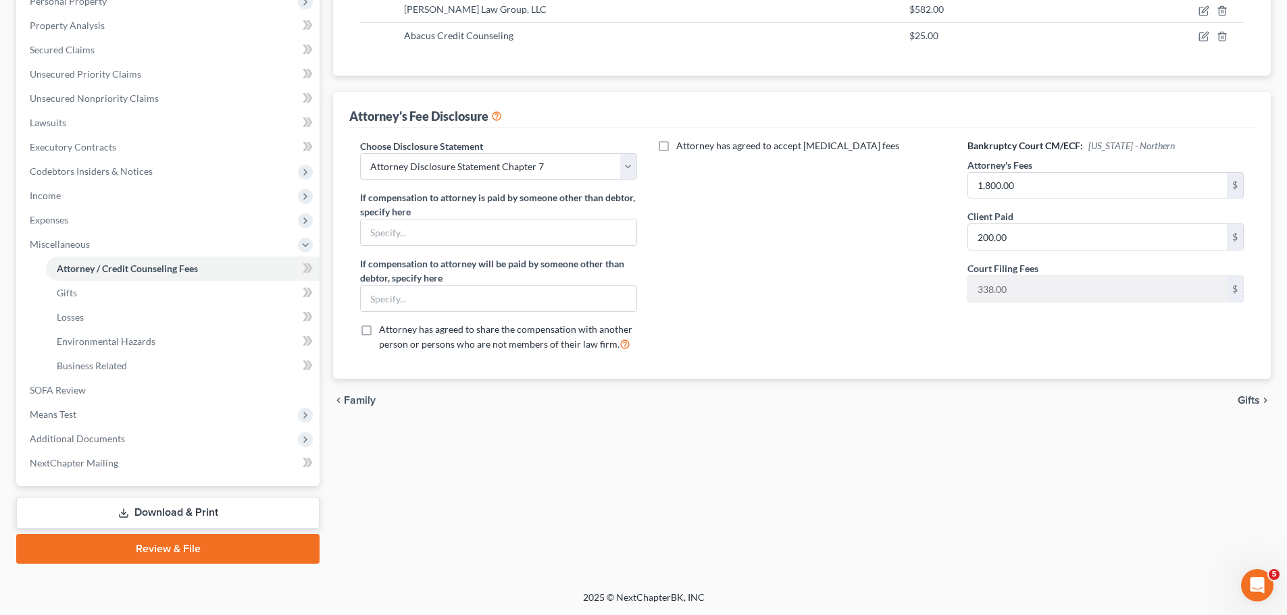
click at [178, 494] on div "Case Dashboard Payments Invoices Payments Payments Credit Report Client Profile" at bounding box center [167, 222] width 317 height 683
click at [192, 506] on link "Download & Print" at bounding box center [167, 513] width 303 height 32
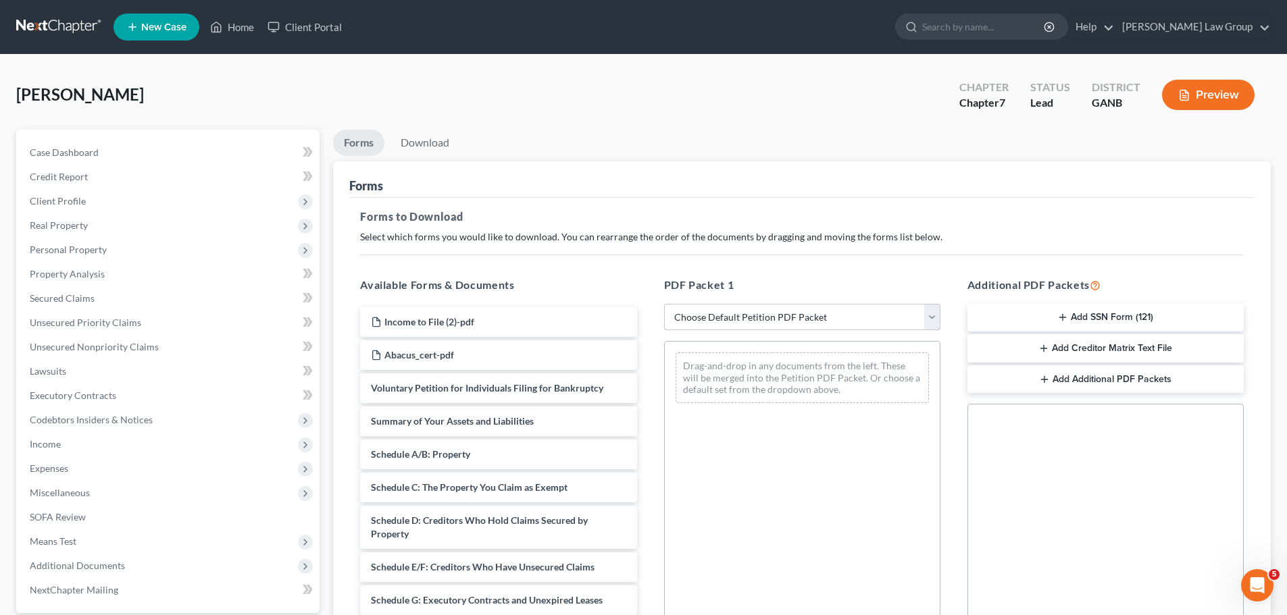
drag, startPoint x: 740, startPoint y: 310, endPoint x: 732, endPoint y: 330, distance: 21.0
click at [740, 310] on select "Choose Default Petition PDF Packet Complete Bankruptcy Petition (all forms and …" at bounding box center [802, 317] width 276 height 27
click at [664, 304] on select "Choose Default Petition PDF Packet Complete Bankruptcy Petition (all forms and …" at bounding box center [802, 317] width 276 height 27
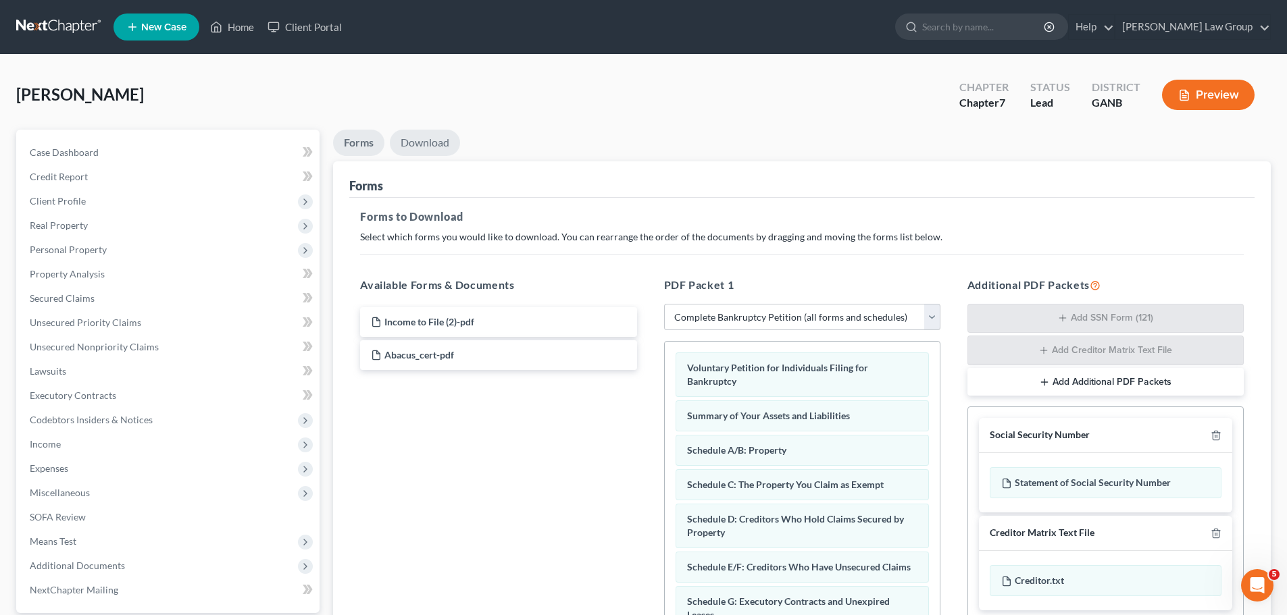
click at [424, 134] on link "Download" at bounding box center [425, 143] width 70 height 26
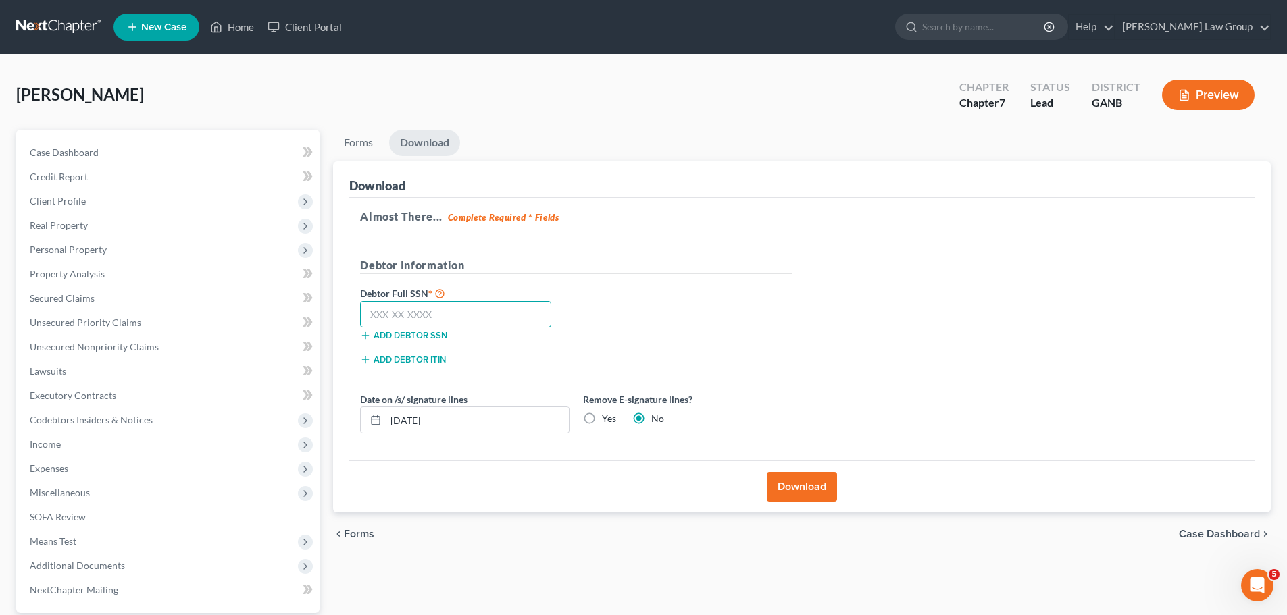
click at [400, 301] on input "text" at bounding box center [455, 314] width 191 height 27
paste input "323-62-1300"
click at [807, 478] on button "Download" at bounding box center [802, 487] width 70 height 30
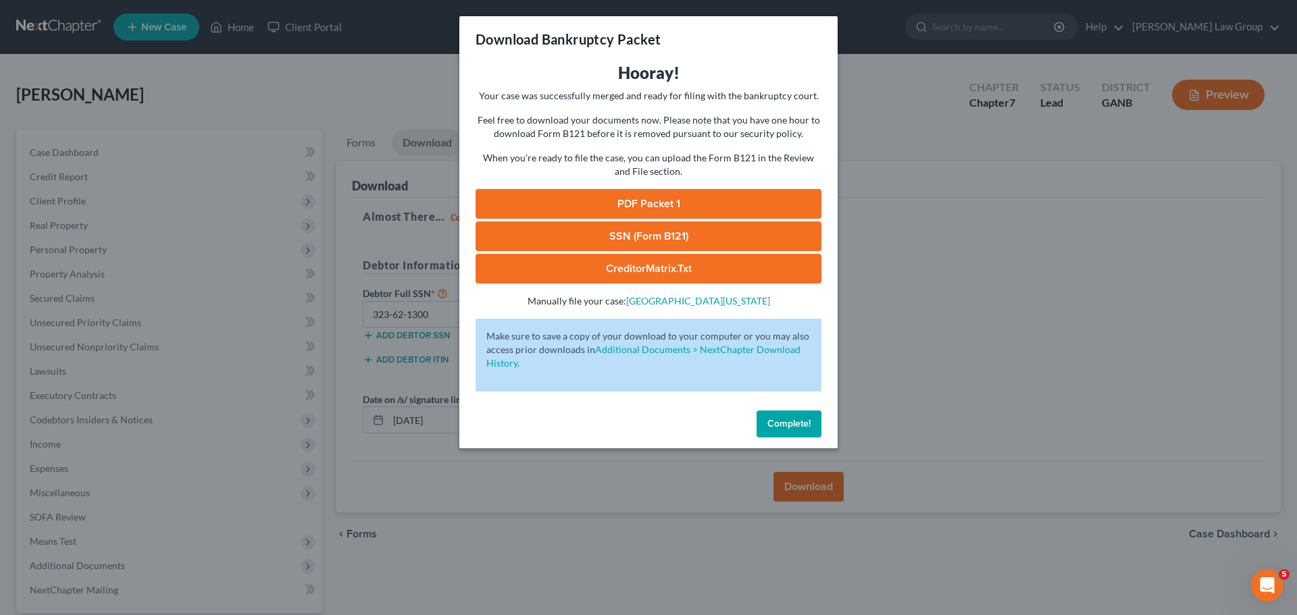
click at [620, 210] on link "PDF Packet 1" at bounding box center [649, 204] width 346 height 30
click at [777, 416] on button "Complete!" at bounding box center [789, 424] width 65 height 27
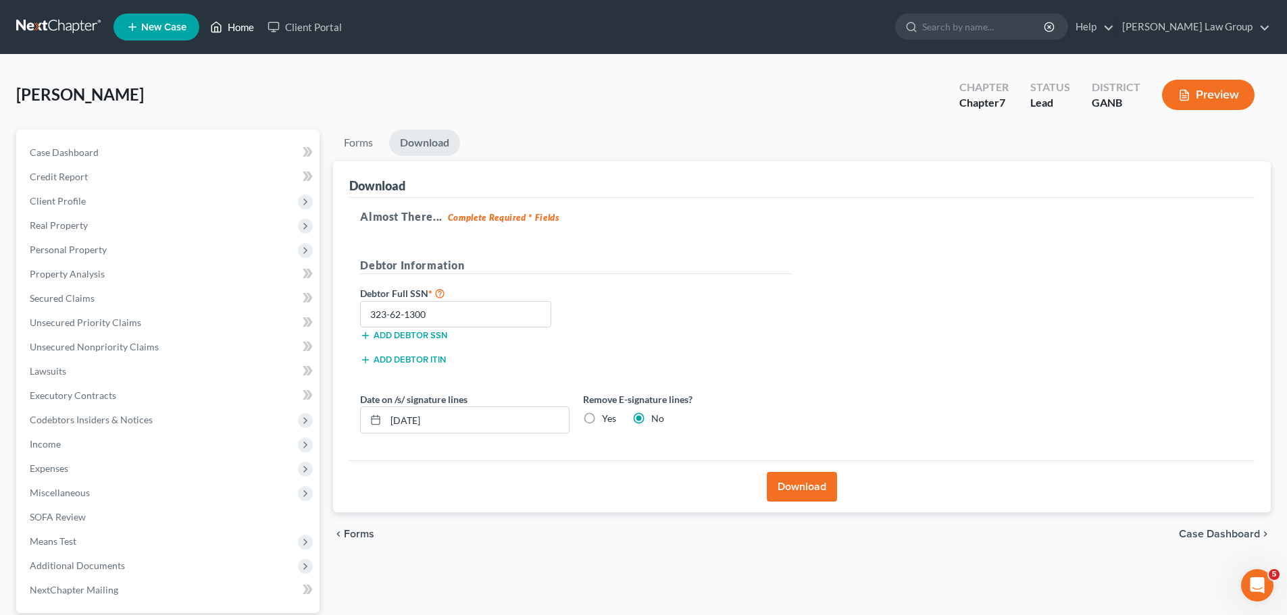
click at [231, 22] on link "Home" at bounding box center [231, 27] width 57 height 24
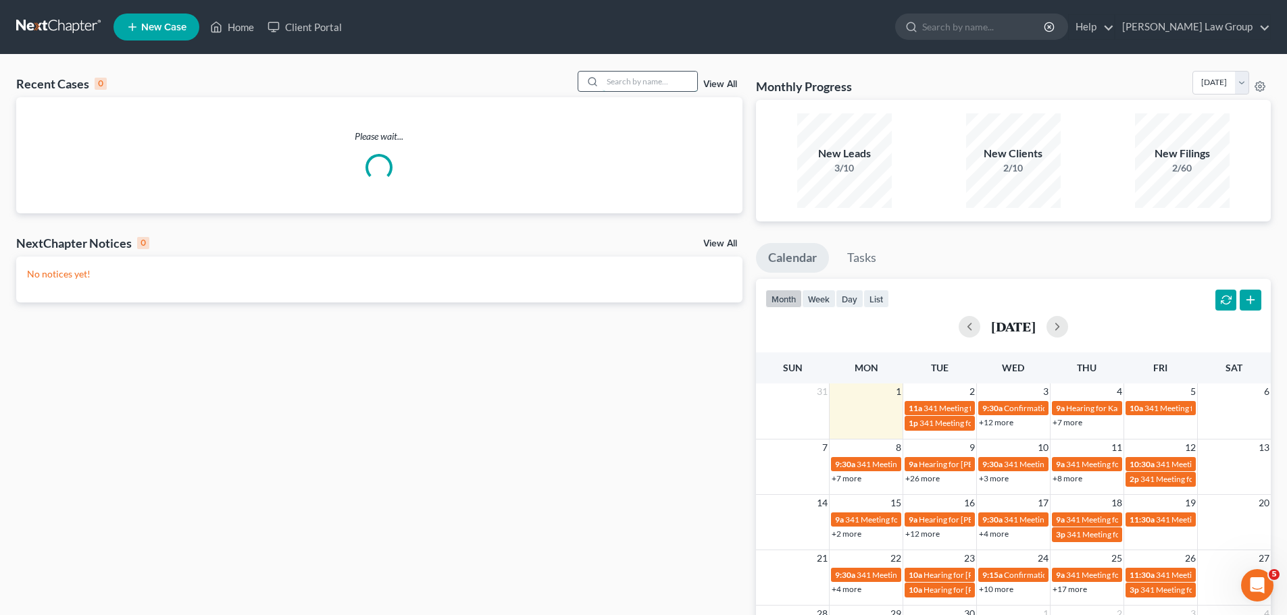
click at [613, 83] on input "search" at bounding box center [650, 82] width 95 height 20
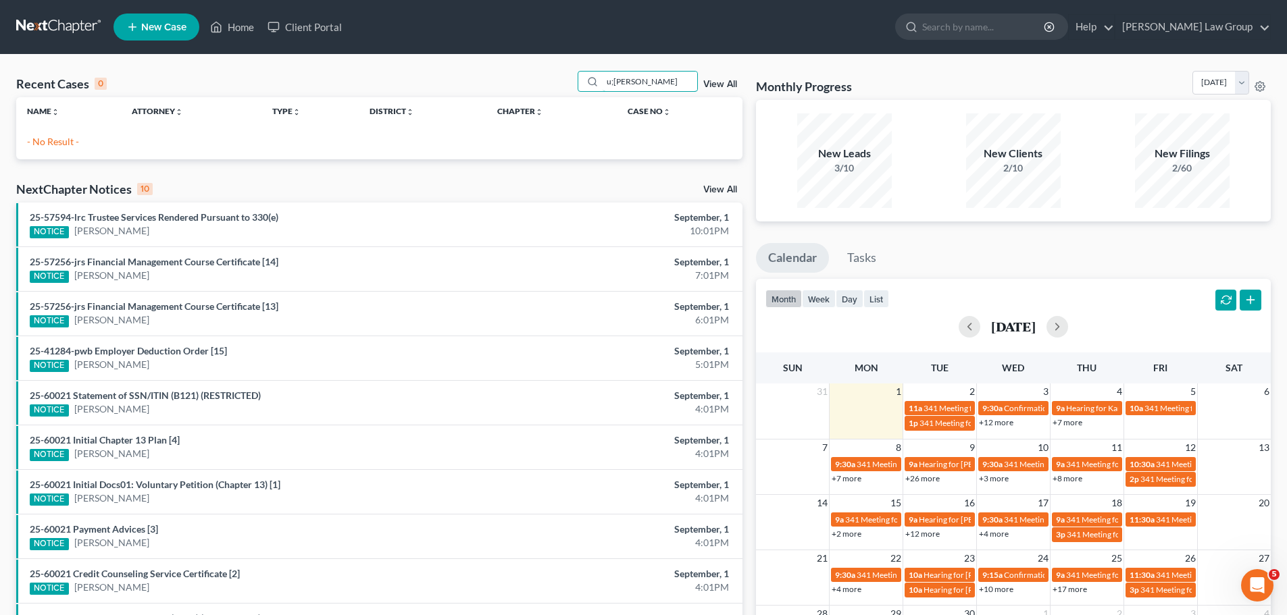
drag, startPoint x: 652, startPoint y: 82, endPoint x: 547, endPoint y: 75, distance: 105.6
click at [547, 75] on div "Recent Cases 0 u;[PERSON_NAME] View All" at bounding box center [379, 84] width 726 height 26
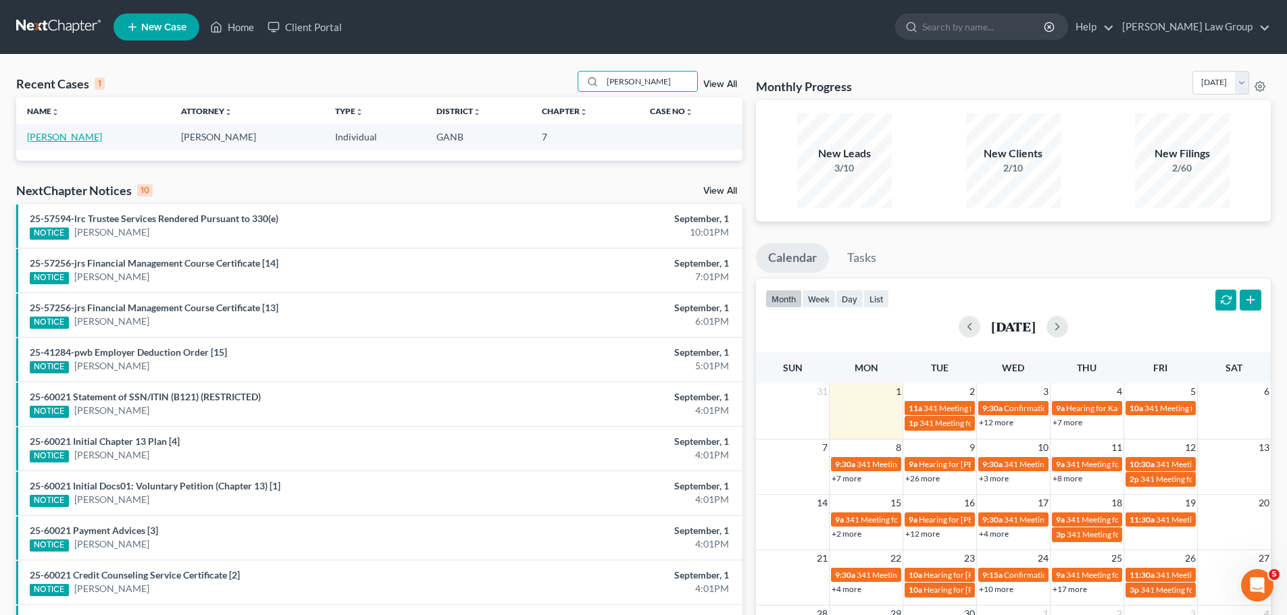
click at [51, 138] on link "[PERSON_NAME]" at bounding box center [64, 136] width 75 height 11
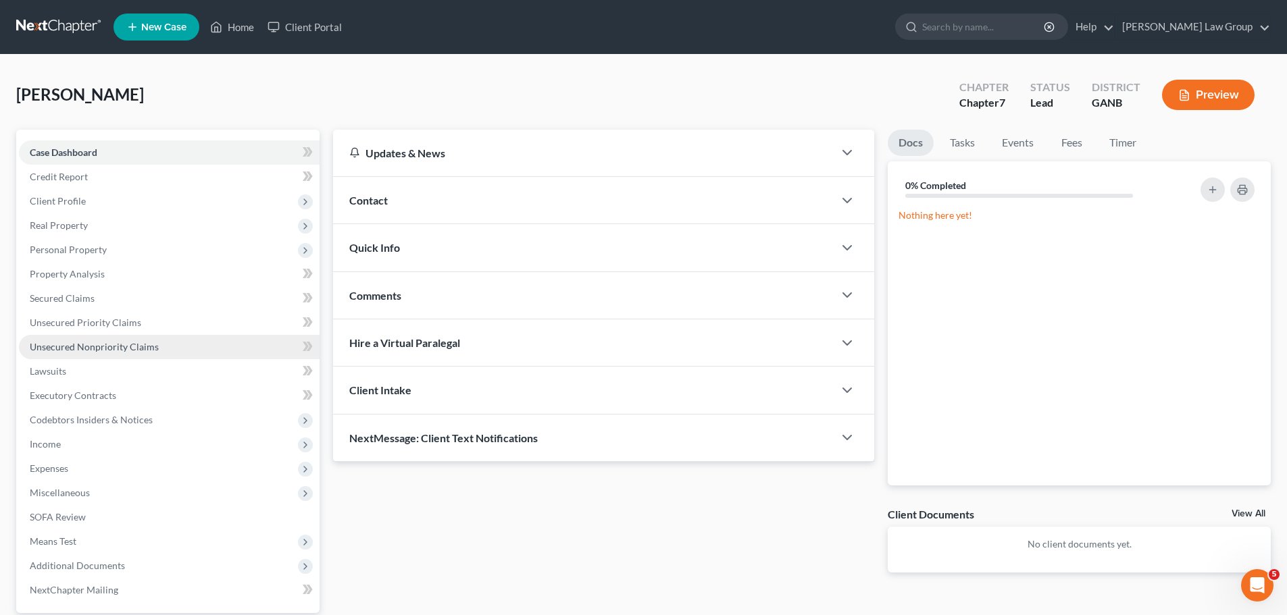
click at [116, 339] on link "Unsecured Nonpriority Claims" at bounding box center [169, 347] width 301 height 24
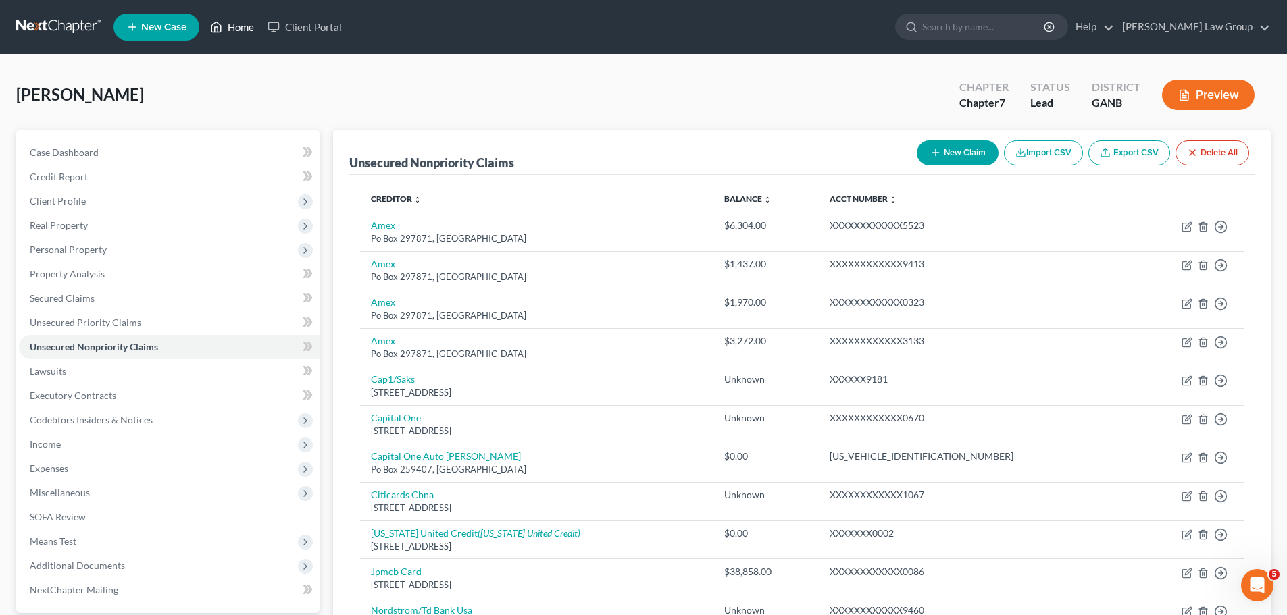
click at [235, 27] on link "Home" at bounding box center [231, 27] width 57 height 24
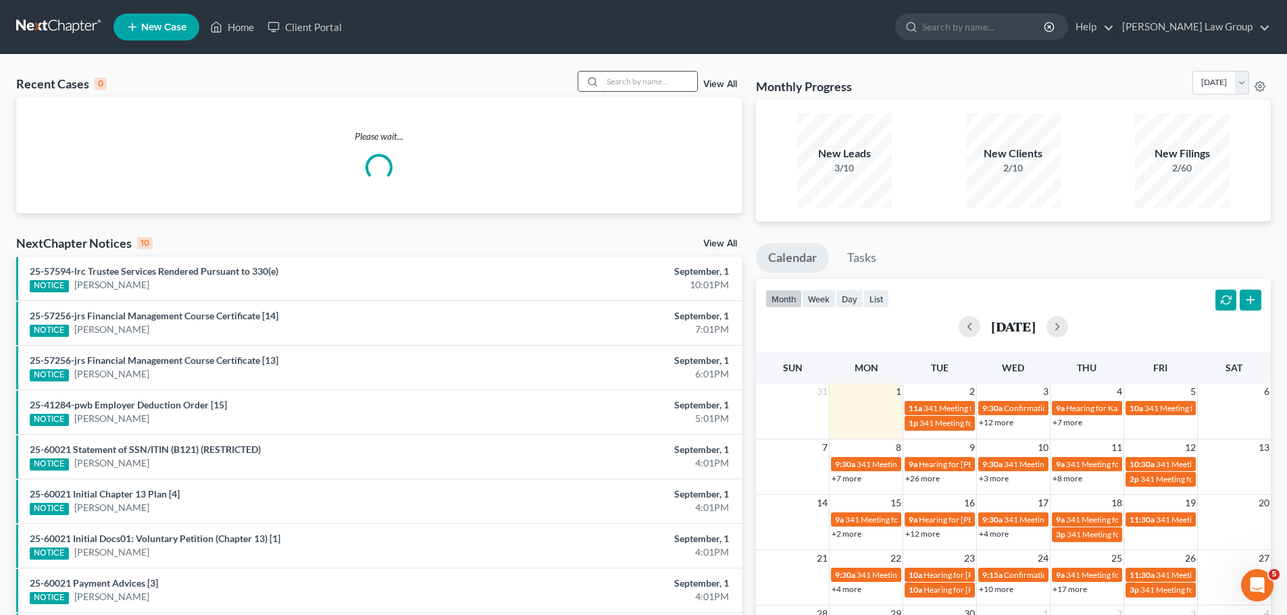
click at [621, 83] on input "search" at bounding box center [650, 82] width 95 height 20
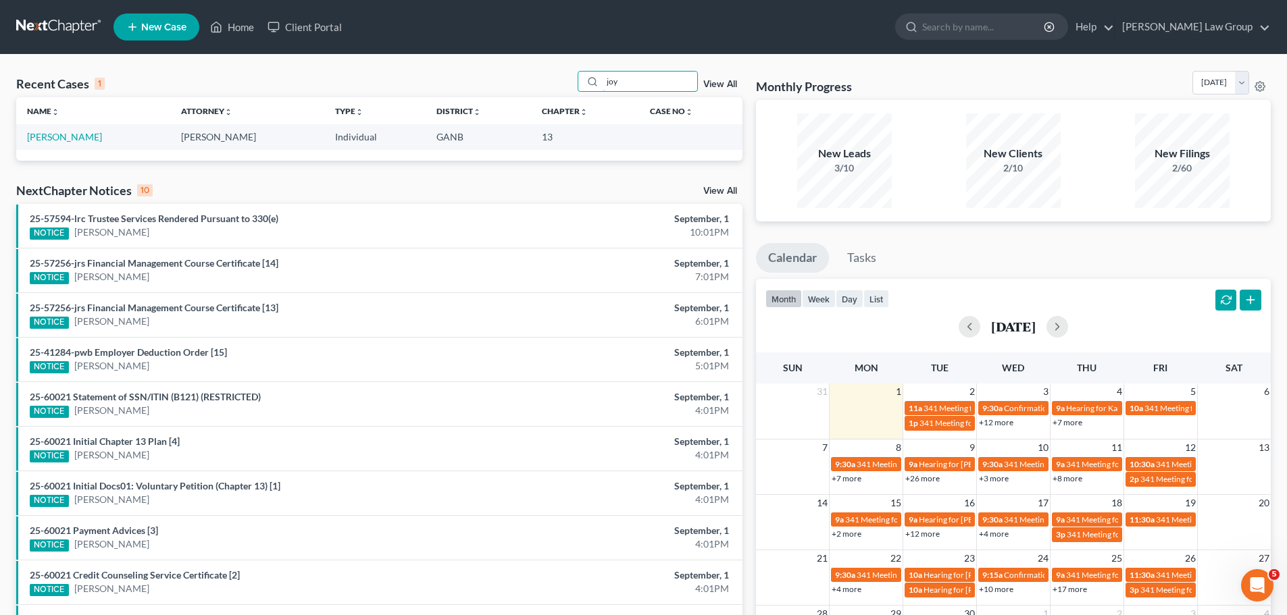
drag, startPoint x: 655, startPoint y: 91, endPoint x: 546, endPoint y: 89, distance: 108.8
click at [546, 89] on div "Recent Cases 1 joy View All" at bounding box center [379, 84] width 726 height 26
click at [27, 138] on link "Remani, [GEOGRAPHIC_DATA]" at bounding box center [93, 136] width 132 height 11
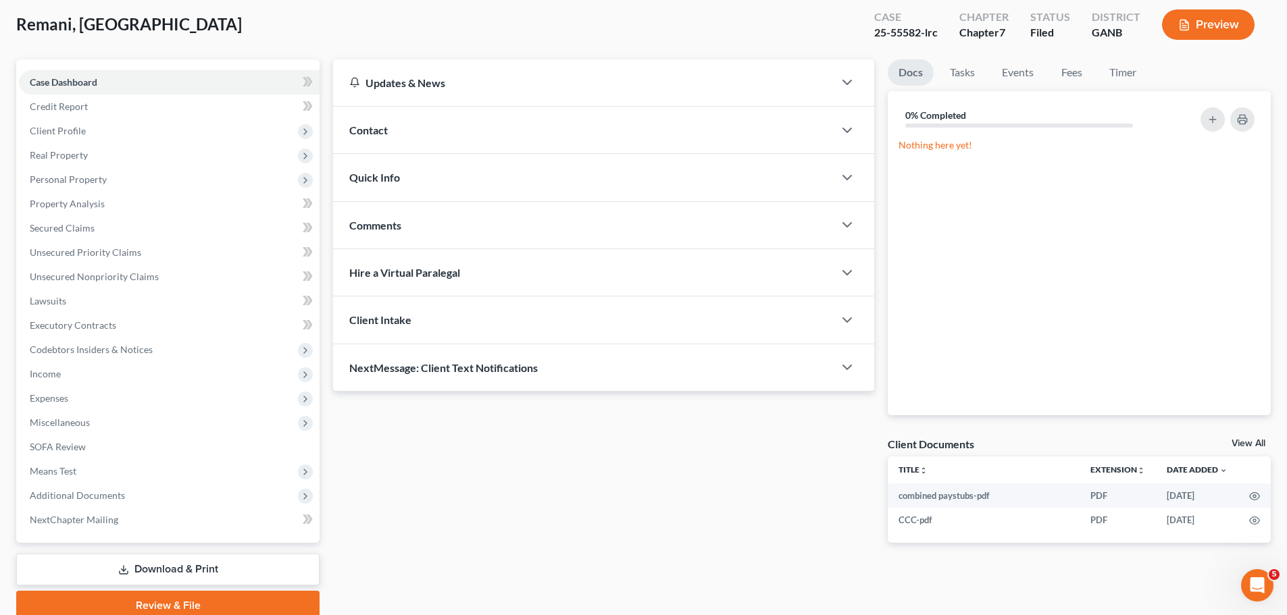
scroll to position [127, 0]
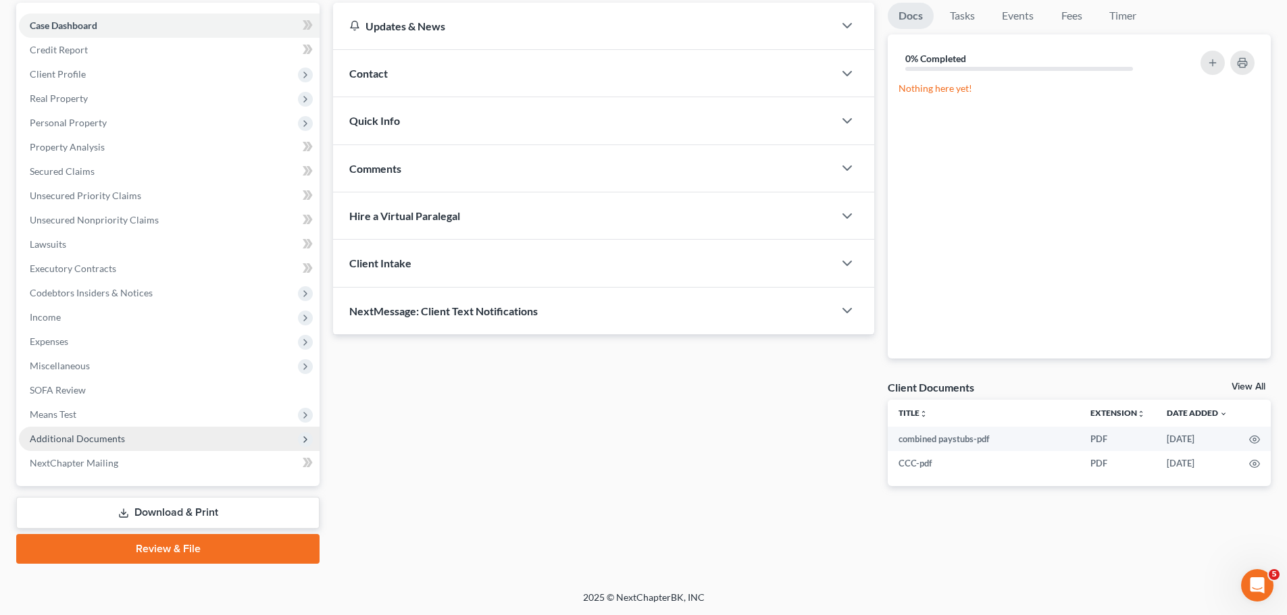
click at [120, 438] on span "Additional Documents" at bounding box center [77, 438] width 95 height 11
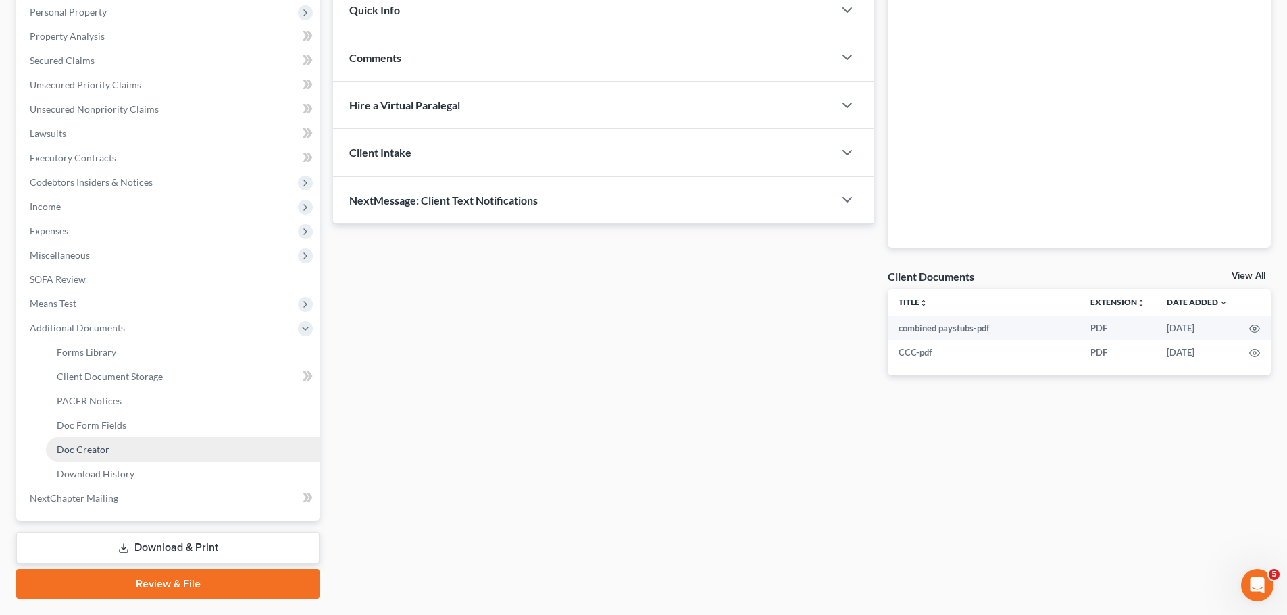
scroll to position [262, 0]
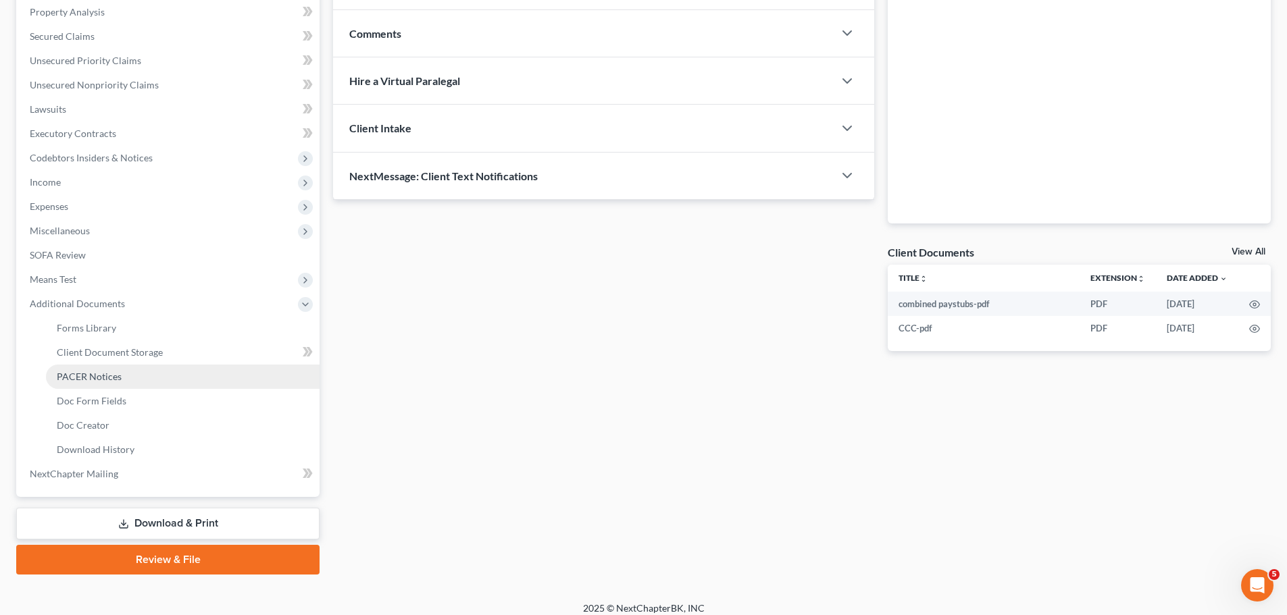
click at [120, 374] on link "PACER Notices" at bounding box center [183, 377] width 274 height 24
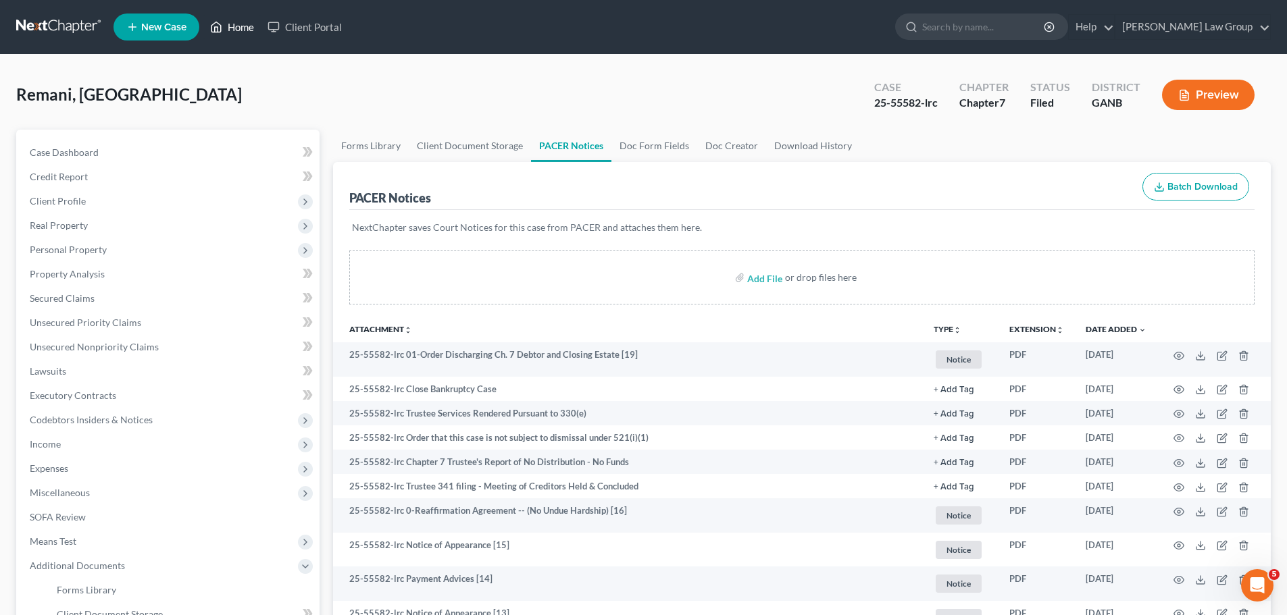
click at [232, 28] on link "Home" at bounding box center [231, 27] width 57 height 24
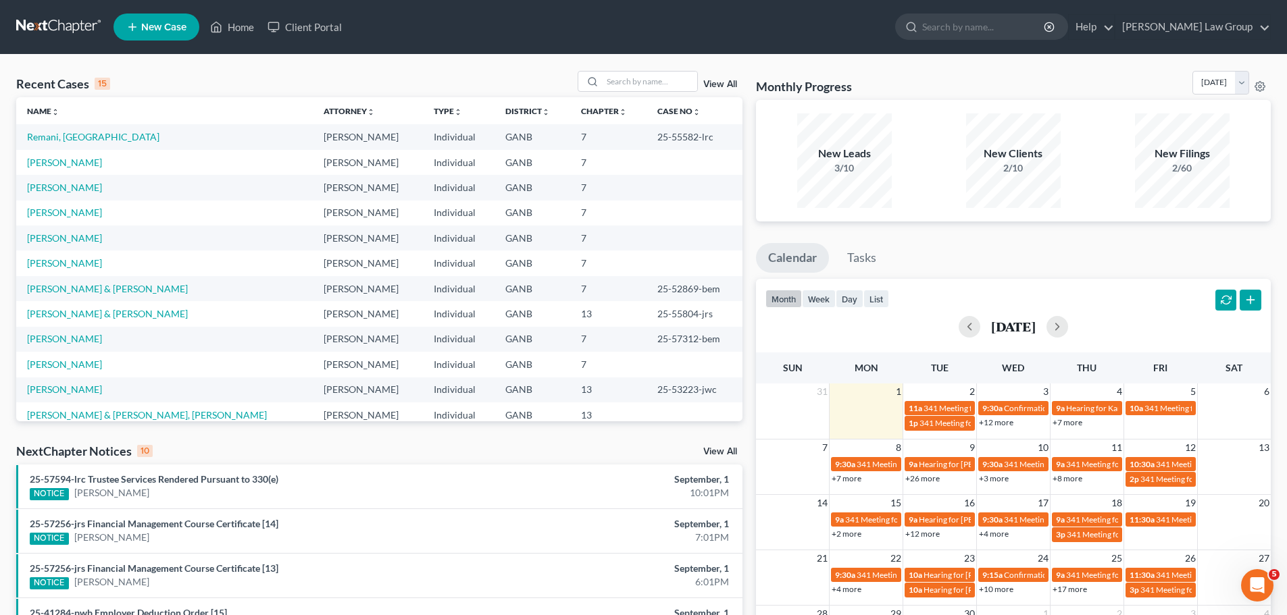
drag, startPoint x: 175, startPoint y: 33, endPoint x: 350, endPoint y: 40, distance: 175.1
click at [208, 31] on ul "New Case Home Client Portal - No Result - See all results Or Press Enter... Hel…" at bounding box center [691, 26] width 1157 height 35
click at [636, 91] on input "search" at bounding box center [650, 82] width 95 height 20
paste input "Thandiwe"
click at [726, 85] on link "View All" at bounding box center [720, 84] width 34 height 9
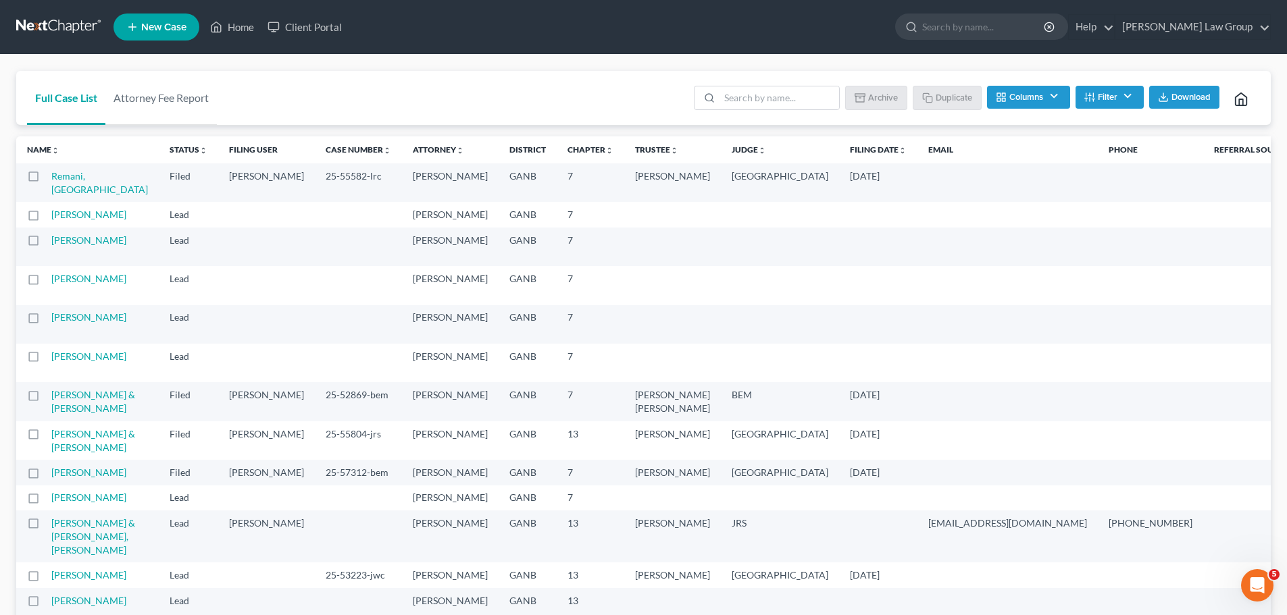
click at [157, 23] on span "New Case" at bounding box center [163, 27] width 45 height 10
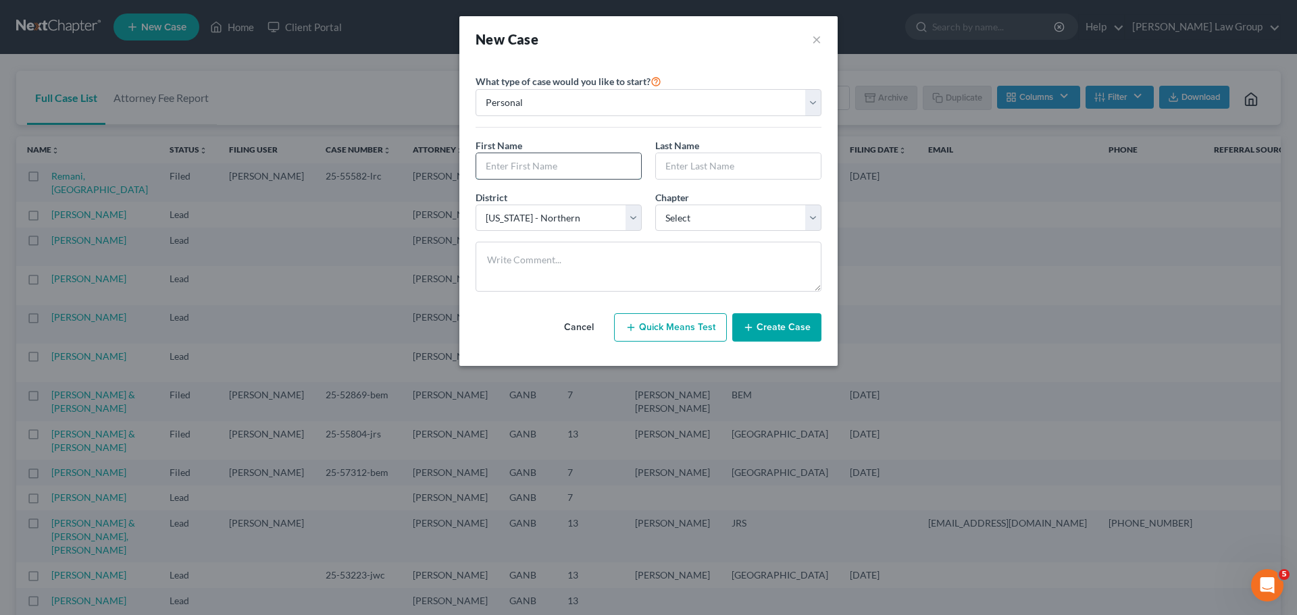
click at [511, 172] on input "text" at bounding box center [558, 166] width 165 height 26
paste input "Thandiwe"
click at [707, 226] on select "Select 7 11 12 13" at bounding box center [738, 218] width 166 height 27
click at [655, 205] on select "Select 7 11 12 13" at bounding box center [738, 218] width 166 height 27
click at [699, 170] on input "text" at bounding box center [738, 166] width 165 height 26
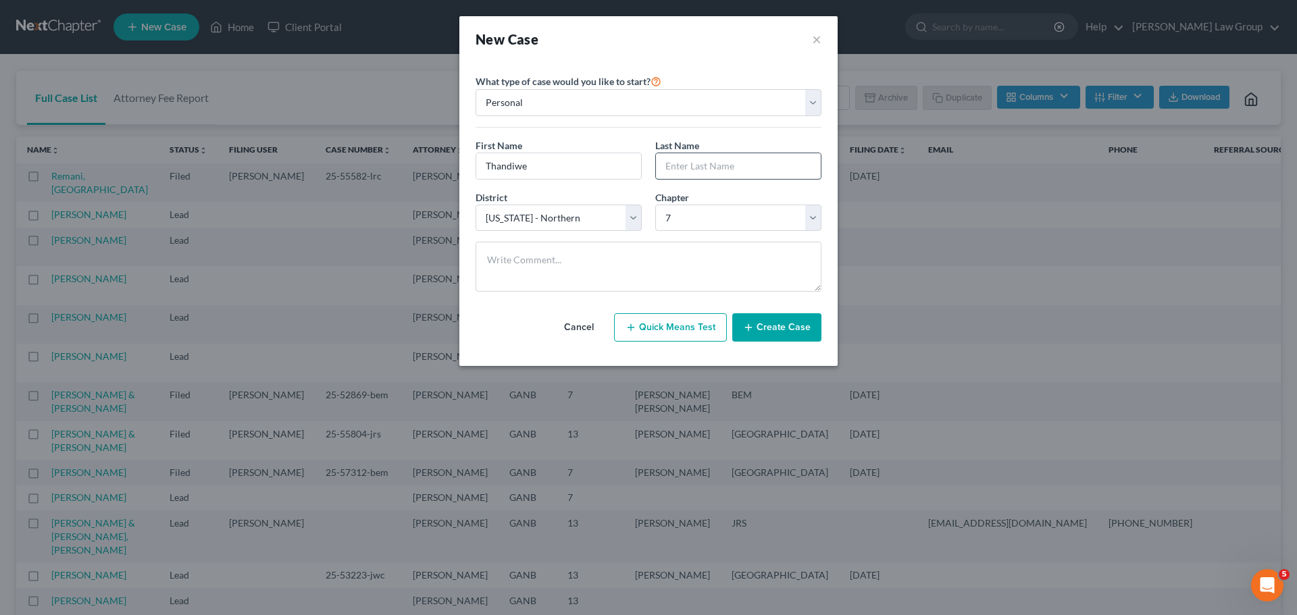
paste input "[PERSON_NAME]"
click at [782, 333] on button "Create Case" at bounding box center [776, 327] width 89 height 28
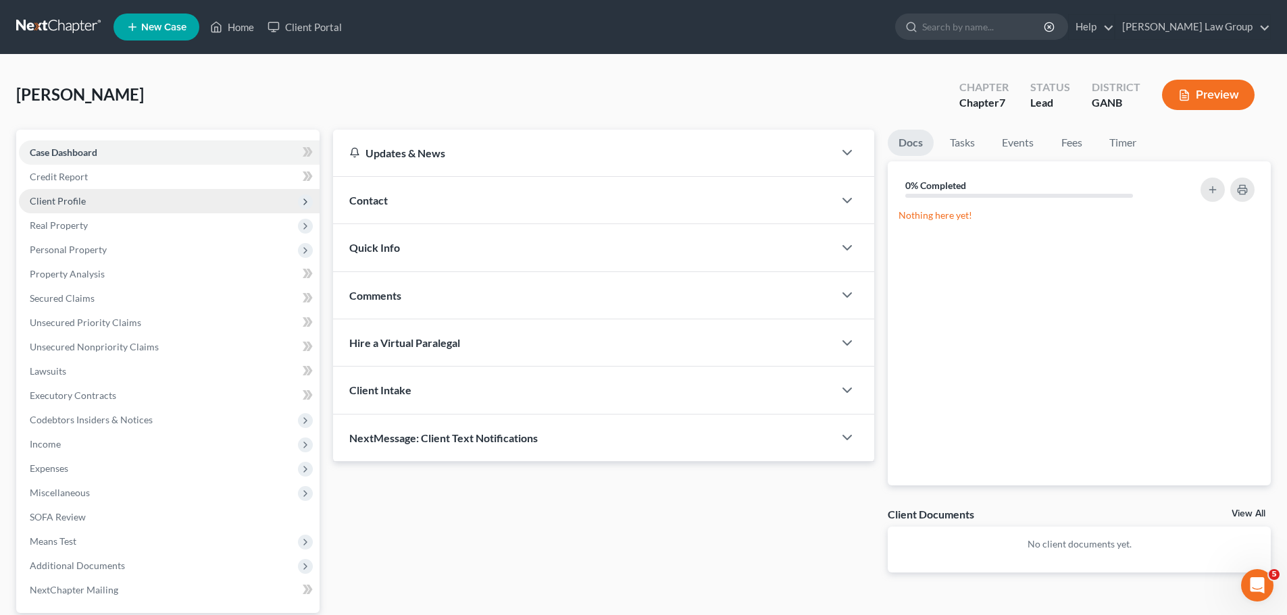
click at [95, 198] on span "Client Profile" at bounding box center [169, 201] width 301 height 24
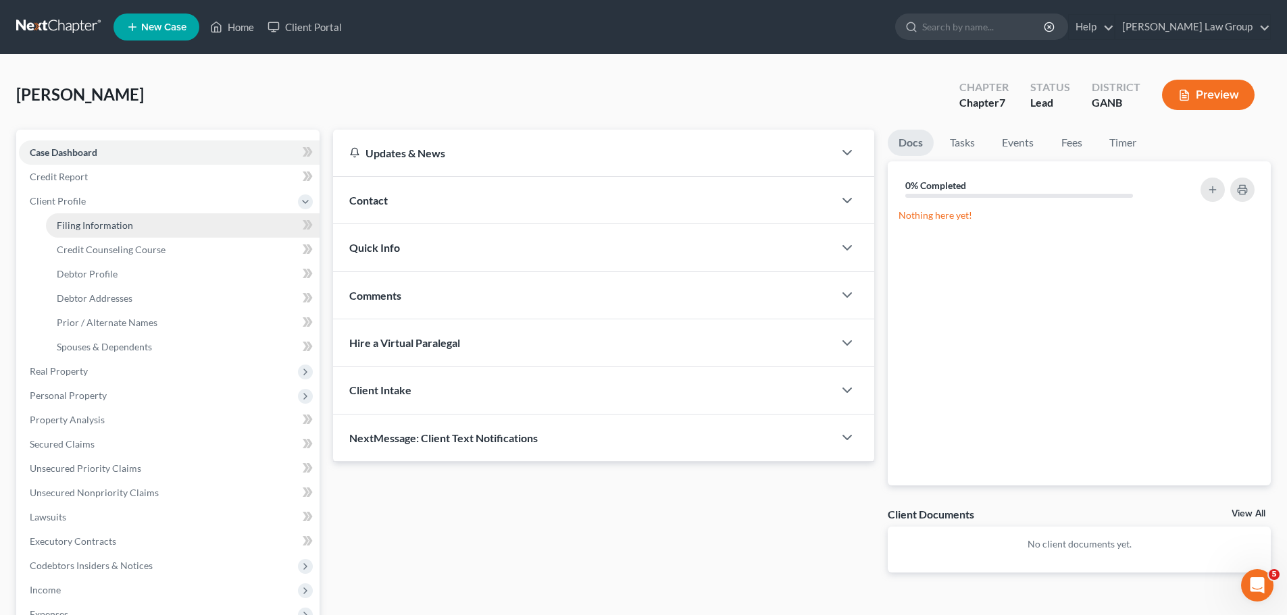
click at [118, 225] on span "Filing Information" at bounding box center [95, 225] width 76 height 11
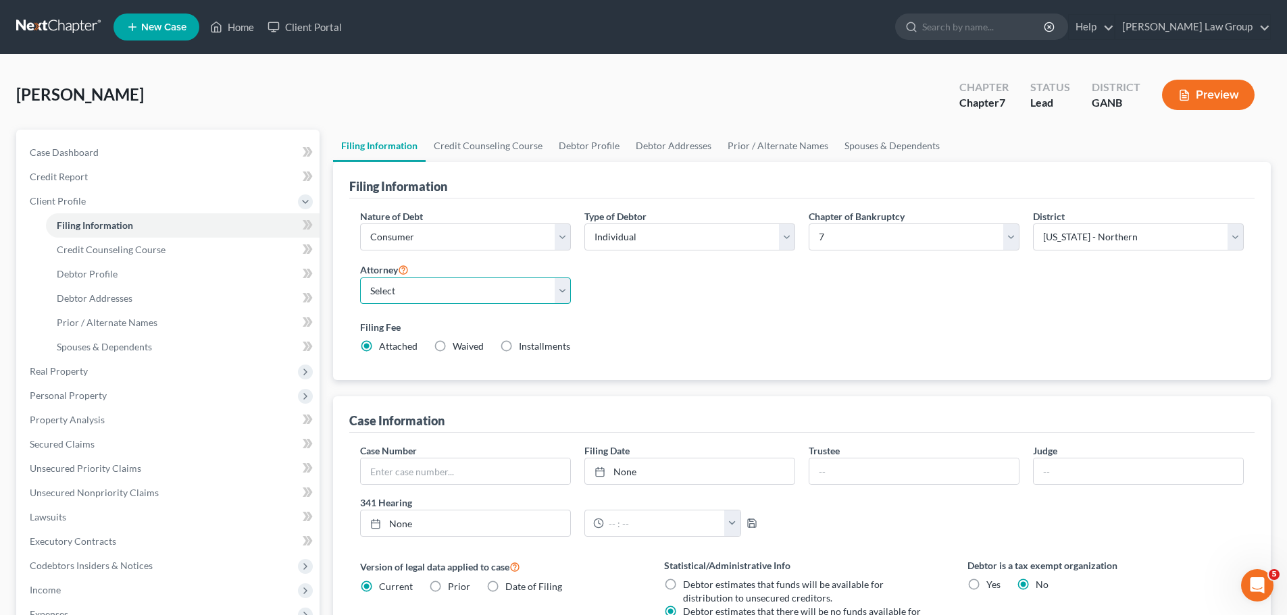
drag, startPoint x: 418, startPoint y: 292, endPoint x: 436, endPoint y: 301, distance: 20.5
click at [418, 292] on select "Select [PERSON_NAME] - GANB [PERSON_NAME] - GANB [PERSON_NAME] - GANB [PERSON_N…" at bounding box center [465, 291] width 211 height 27
click at [360, 278] on select "Select [PERSON_NAME] - GANB [PERSON_NAME] - GANB [PERSON_NAME] - GANB [PERSON_N…" at bounding box center [465, 291] width 211 height 27
click at [482, 157] on link "Credit Counseling Course" at bounding box center [488, 146] width 125 height 32
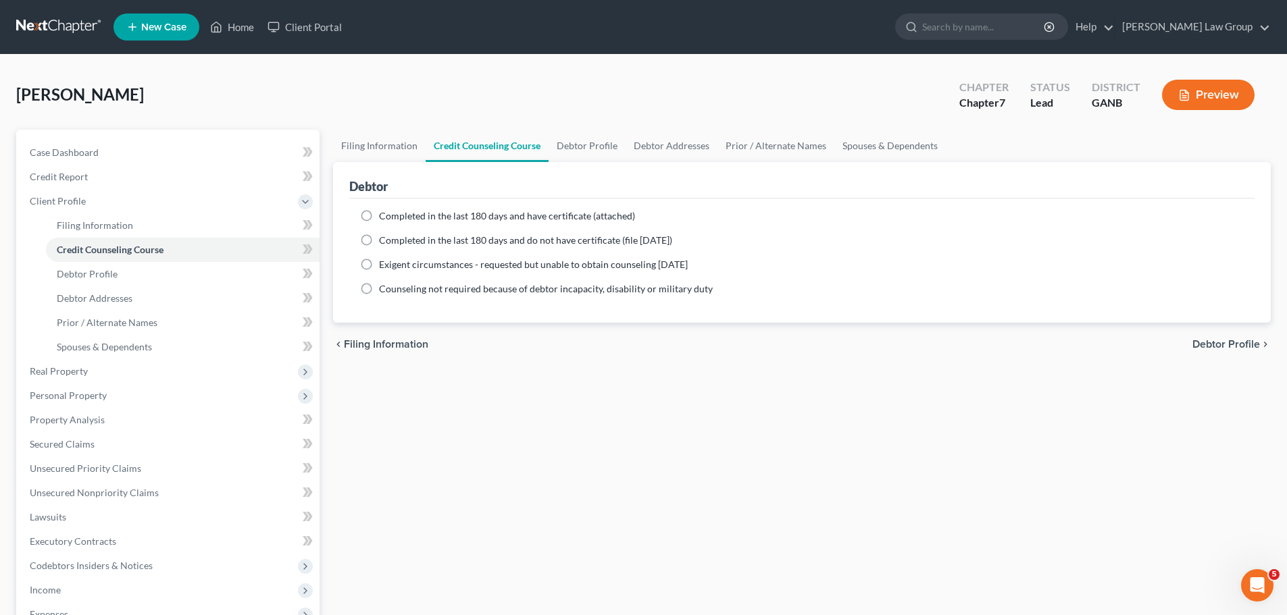
click at [379, 219] on label "Completed in the last 180 days and have certificate (attached)" at bounding box center [507, 216] width 256 height 14
click at [384, 218] on input "Completed in the last 180 days and have certificate (attached)" at bounding box center [388, 213] width 9 height 9
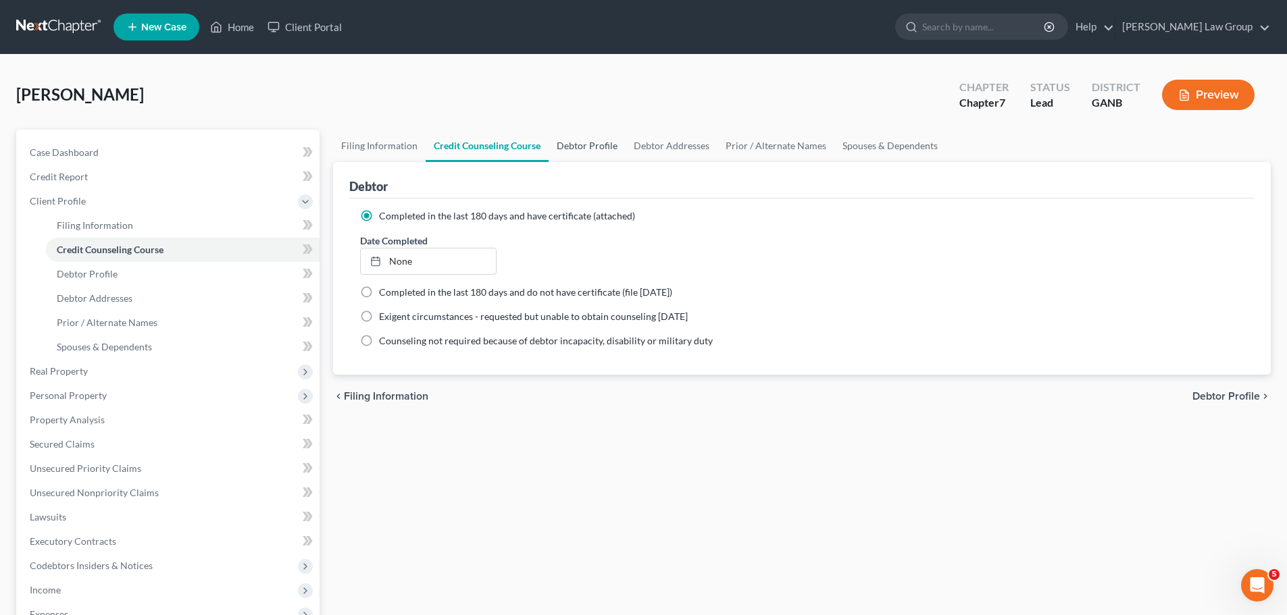
click at [599, 151] on link "Debtor Profile" at bounding box center [587, 146] width 77 height 32
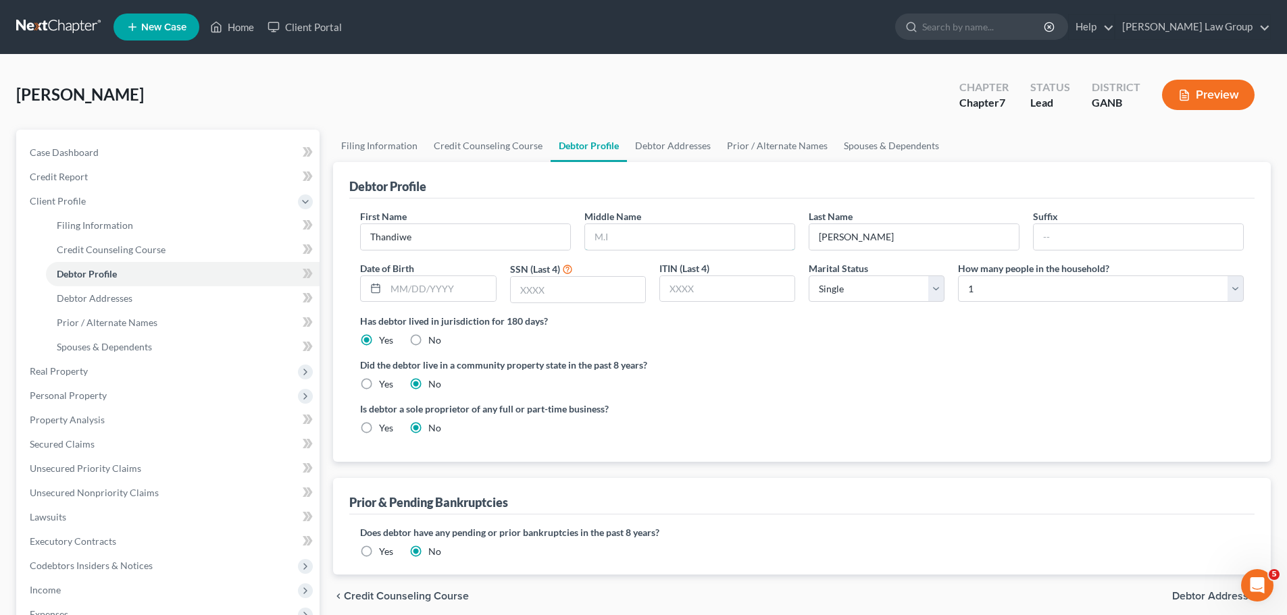
drag, startPoint x: 646, startPoint y: 234, endPoint x: 1273, endPoint y: 328, distance: 633.8
click at [646, 234] on input "text" at bounding box center [689, 237] width 209 height 26
paste input "Adeola"
click at [415, 293] on input "text" at bounding box center [440, 289] width 109 height 26
paste input "[DATE]"
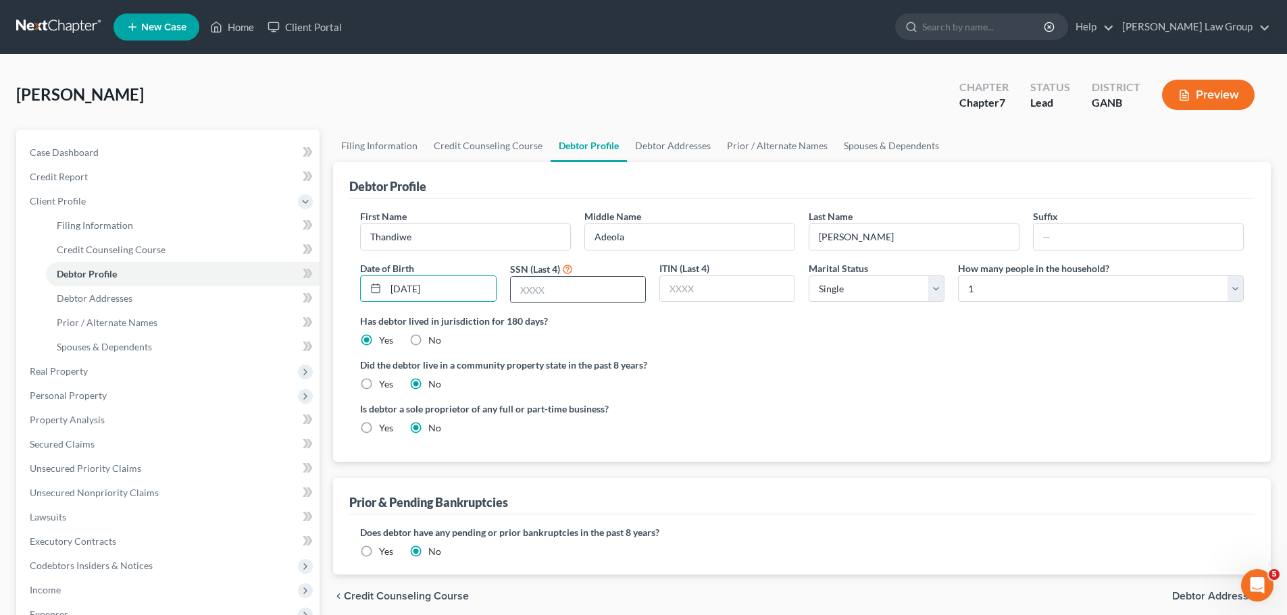
click at [551, 290] on input "text" at bounding box center [578, 290] width 134 height 26
click at [660, 149] on link "Debtor Addresses" at bounding box center [673, 146] width 92 height 32
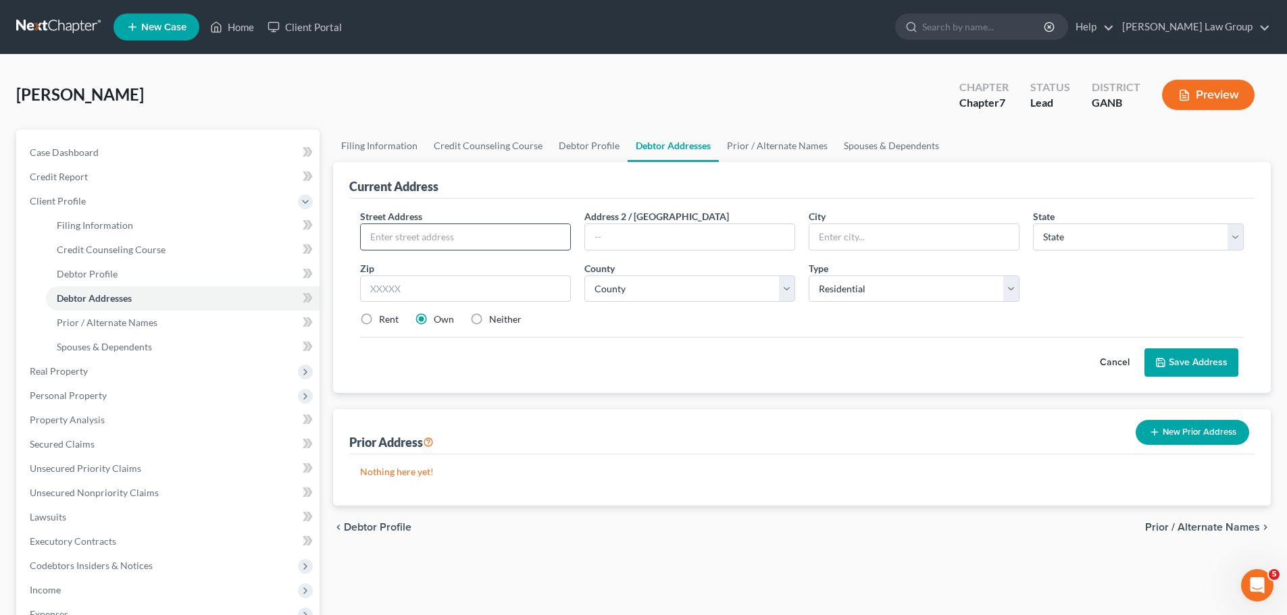
drag, startPoint x: 387, startPoint y: 250, endPoint x: 402, endPoint y: 242, distance: 16.9
click at [387, 250] on div at bounding box center [465, 237] width 211 height 27
click at [402, 242] on input "text" at bounding box center [465, 237] width 209 height 26
drag, startPoint x: 402, startPoint y: 242, endPoint x: 278, endPoint y: 230, distance: 124.9
click at [278, 230] on div "Petition Navigation Case Dashboard Payments Invoices Payments Payments Credit R…" at bounding box center [643, 483] width 1268 height 707
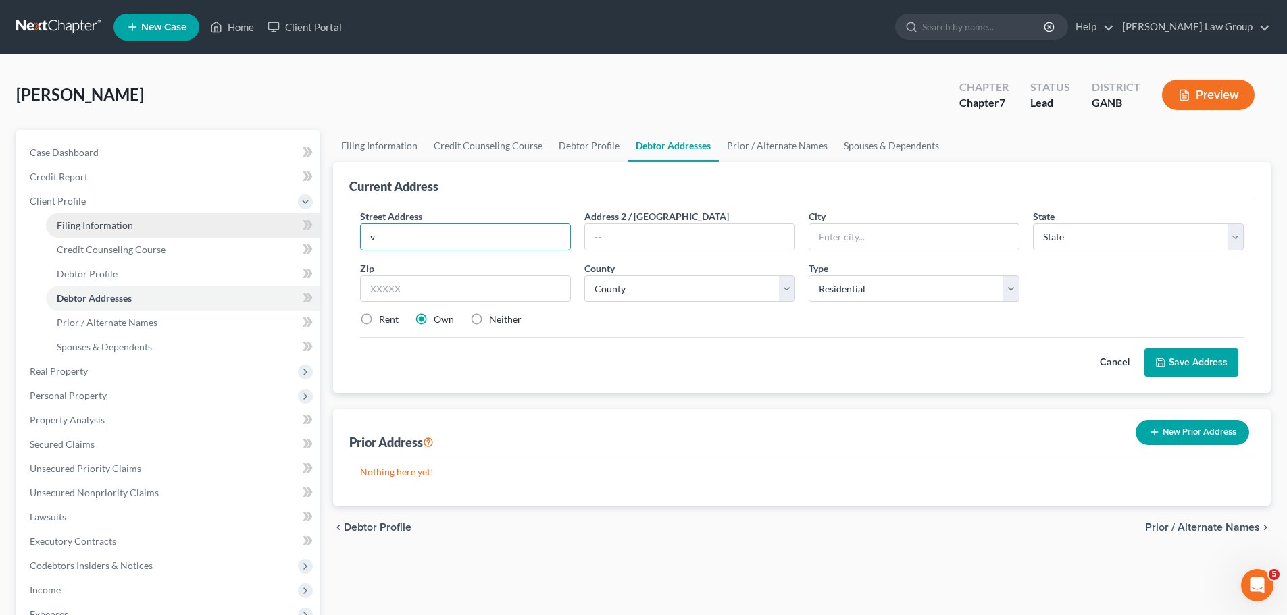
paste input "[STREET_ADDRESS]"
click at [655, 231] on input "text" at bounding box center [689, 237] width 209 height 26
paste input "apt 116"
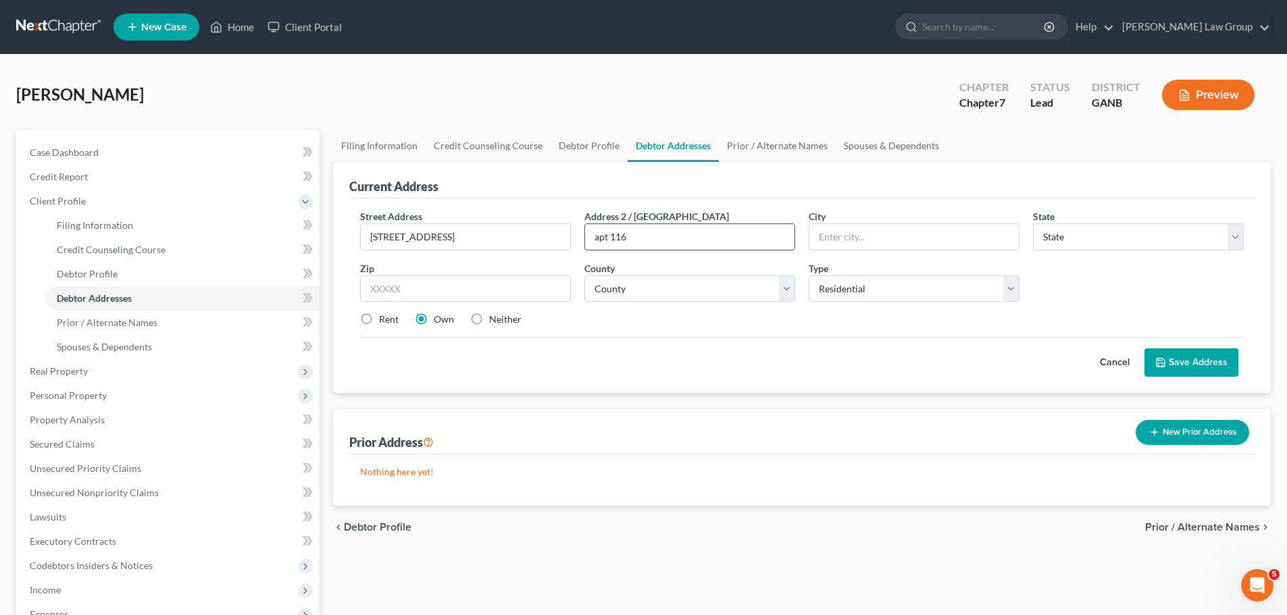
click at [601, 240] on input "apt 116" at bounding box center [689, 237] width 209 height 26
click at [434, 313] on label "Own" at bounding box center [444, 320] width 20 height 14
click at [439, 313] on input "Own" at bounding box center [443, 317] width 9 height 9
click at [416, 295] on input "text" at bounding box center [465, 289] width 211 height 27
click at [407, 288] on input "text" at bounding box center [465, 289] width 211 height 27
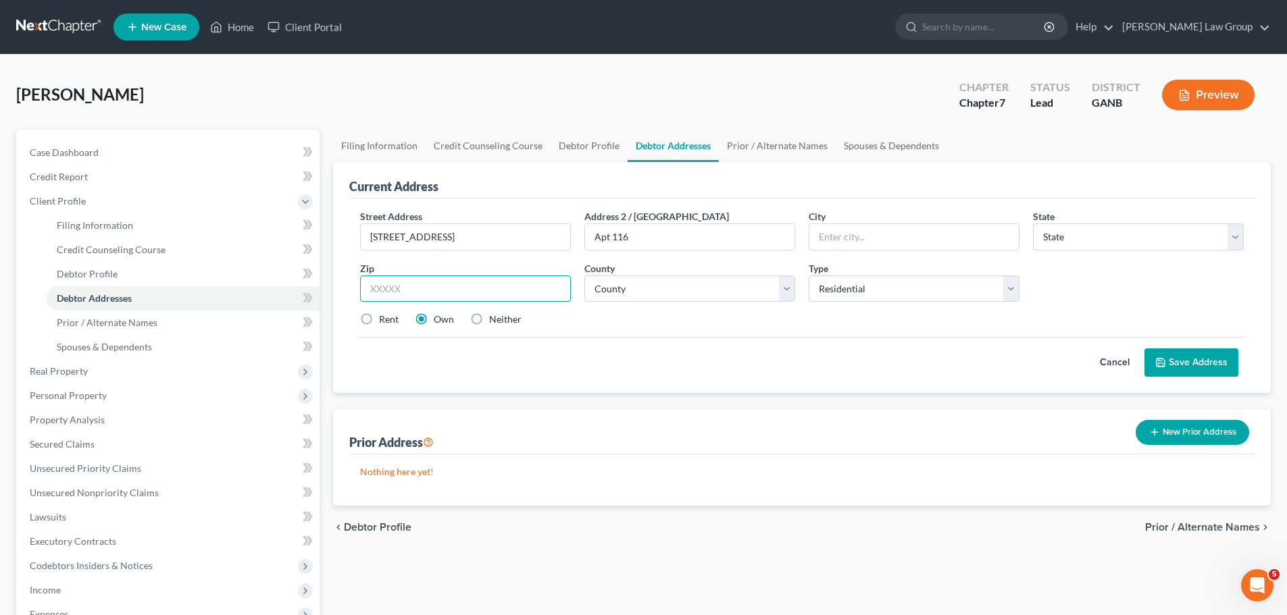
paste input "30228"
click at [379, 324] on label "Rent" at bounding box center [389, 320] width 20 height 14
click at [384, 322] on input "Rent" at bounding box center [388, 317] width 9 height 9
click at [678, 293] on select "County [GEOGRAPHIC_DATA] [GEOGRAPHIC_DATA] [GEOGRAPHIC_DATA] [GEOGRAPHIC_DATA] …" at bounding box center [689, 289] width 211 height 27
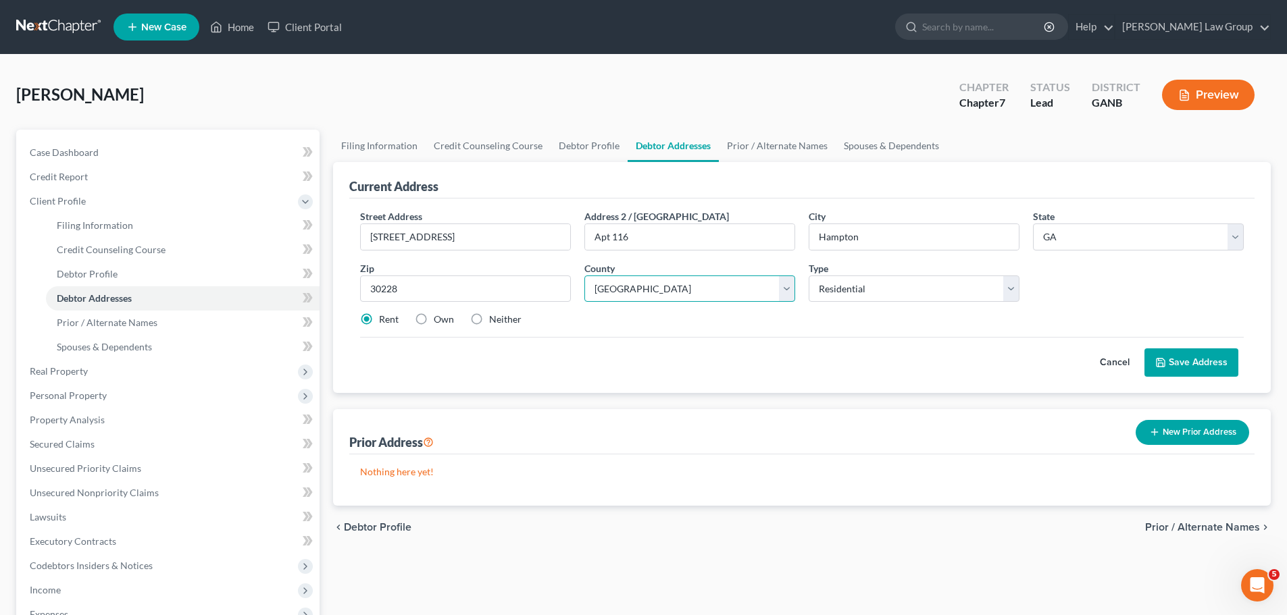
click at [584, 276] on select "County [GEOGRAPHIC_DATA] [GEOGRAPHIC_DATA] [GEOGRAPHIC_DATA] [GEOGRAPHIC_DATA] …" at bounding box center [689, 289] width 211 height 27
click at [1199, 361] on button "Save Address" at bounding box center [1191, 363] width 94 height 28
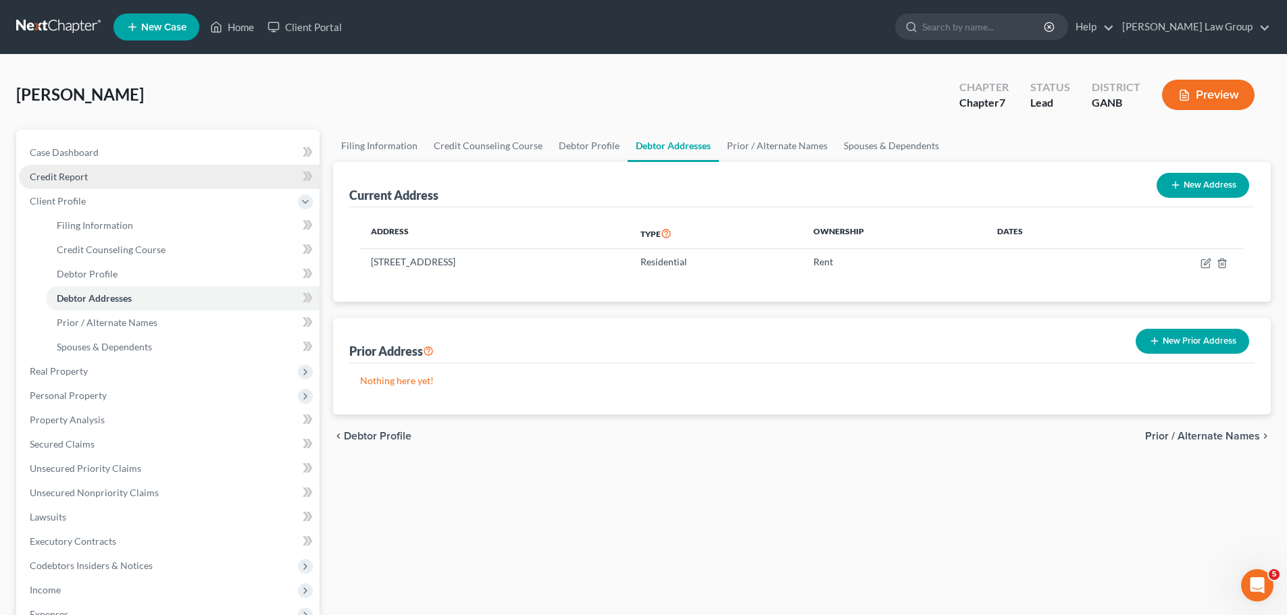
click at [81, 178] on span "Credit Report" at bounding box center [59, 176] width 58 height 11
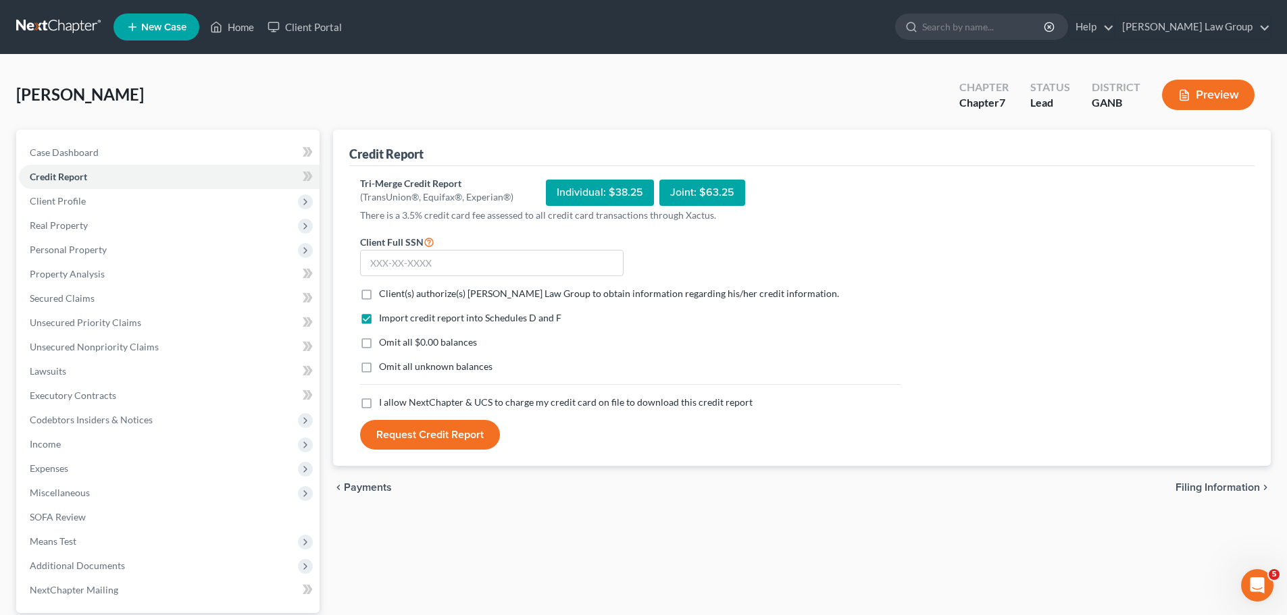
click at [379, 289] on label "Client(s) authorize(s) [PERSON_NAME] Law Group to obtain information regarding …" at bounding box center [609, 294] width 460 height 14
click at [384, 289] on input "Client(s) authorize(s) [PERSON_NAME] Law Group to obtain information regarding …" at bounding box center [388, 291] width 9 height 9
click at [379, 407] on label "I allow NextChapter & UCS to charge my credit card on file to download this cre…" at bounding box center [566, 403] width 374 height 14
click at [384, 405] on input "I allow NextChapter & UCS to charge my credit card on file to download this cre…" at bounding box center [388, 400] width 9 height 9
click at [412, 252] on input "text" at bounding box center [491, 263] width 263 height 27
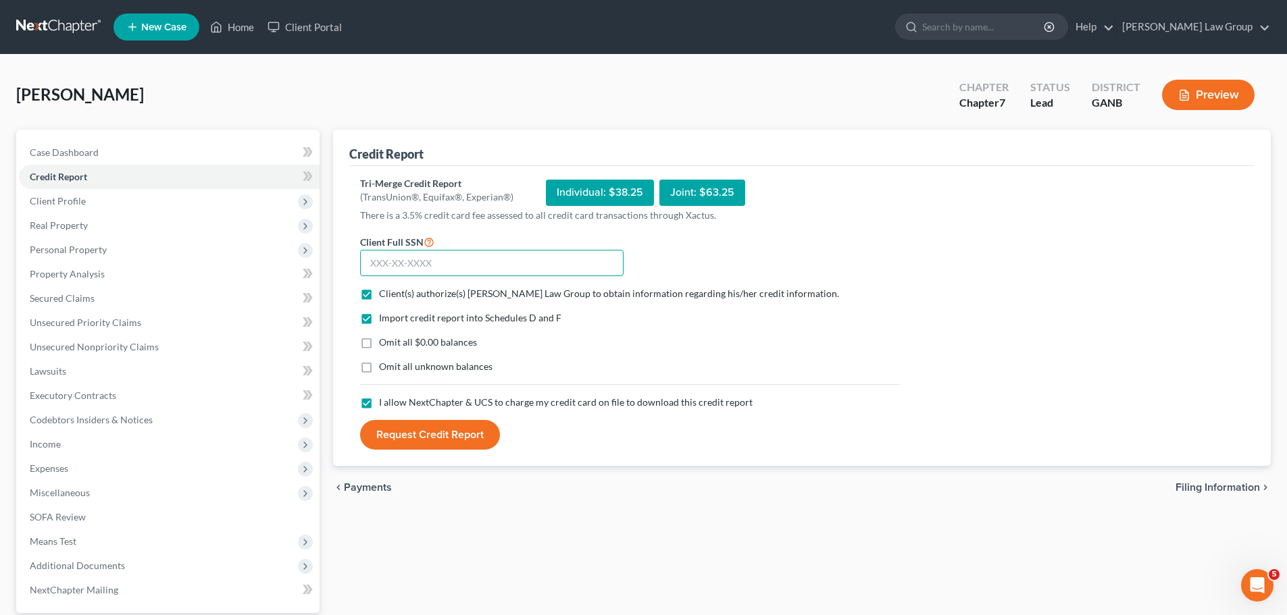
paste input "057-92-6370"
click at [424, 436] on button "Request Credit Report" at bounding box center [430, 435] width 140 height 30
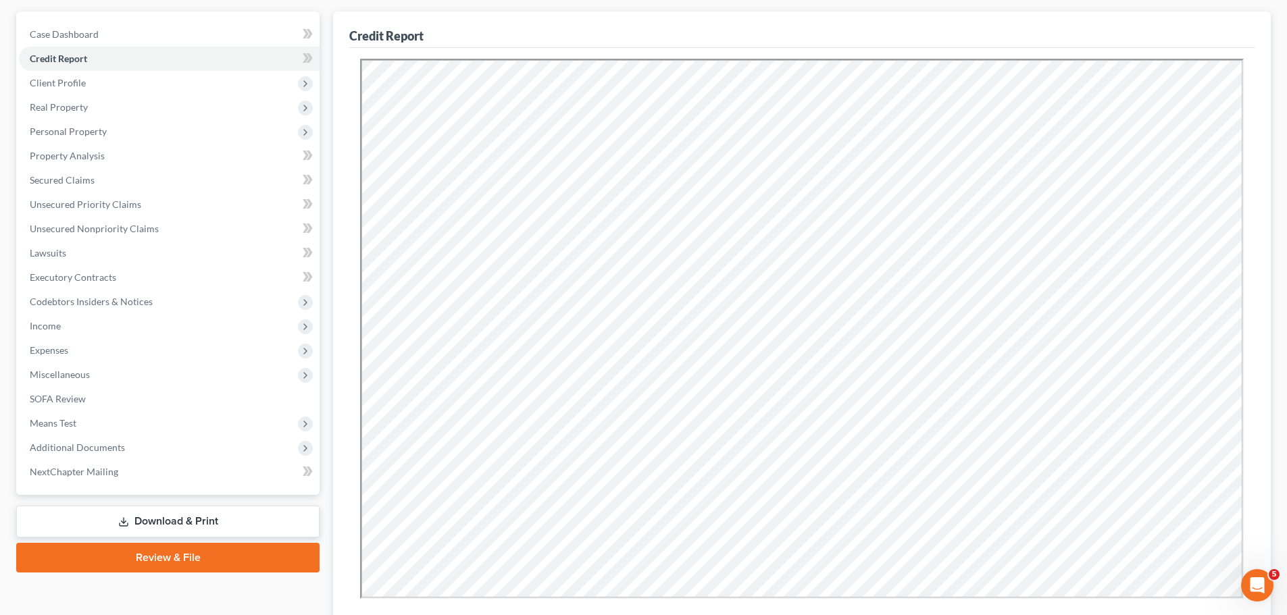
scroll to position [272, 0]
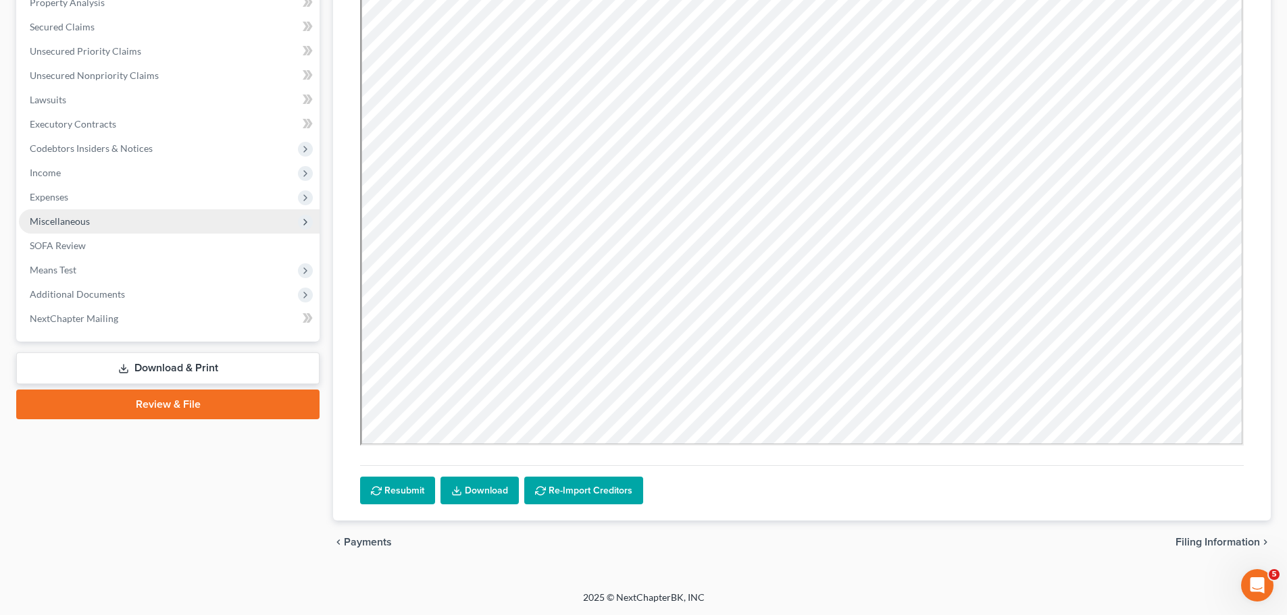
click at [146, 220] on span "Miscellaneous" at bounding box center [169, 221] width 301 height 24
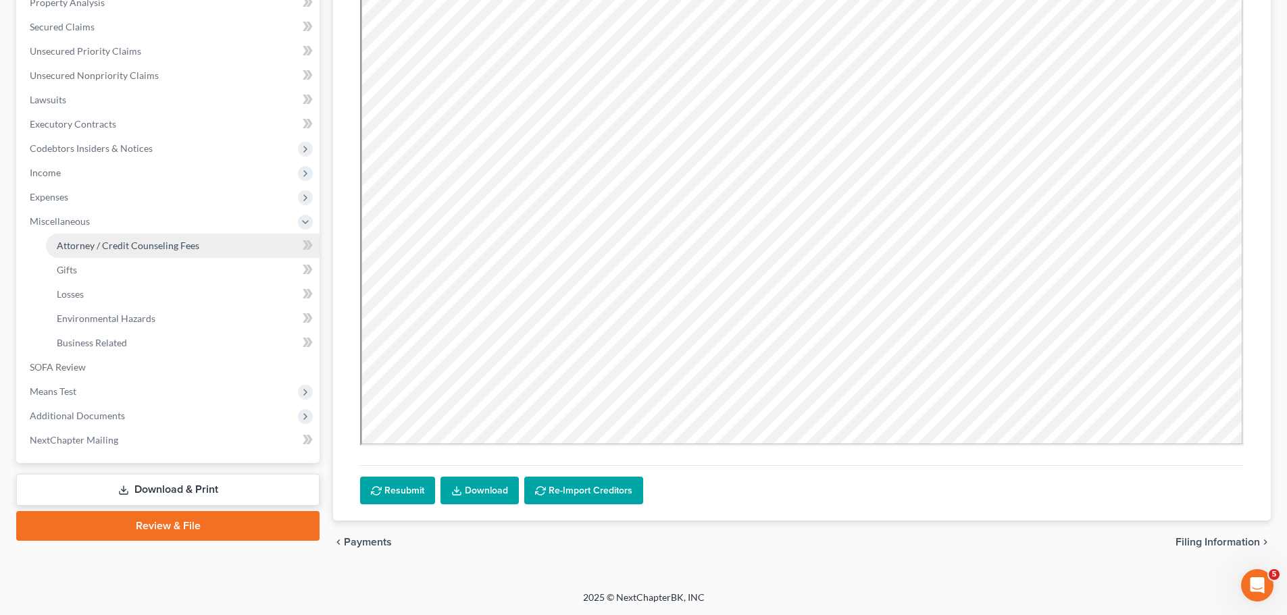
click at [224, 244] on link "Attorney / Credit Counseling Fees" at bounding box center [183, 246] width 274 height 24
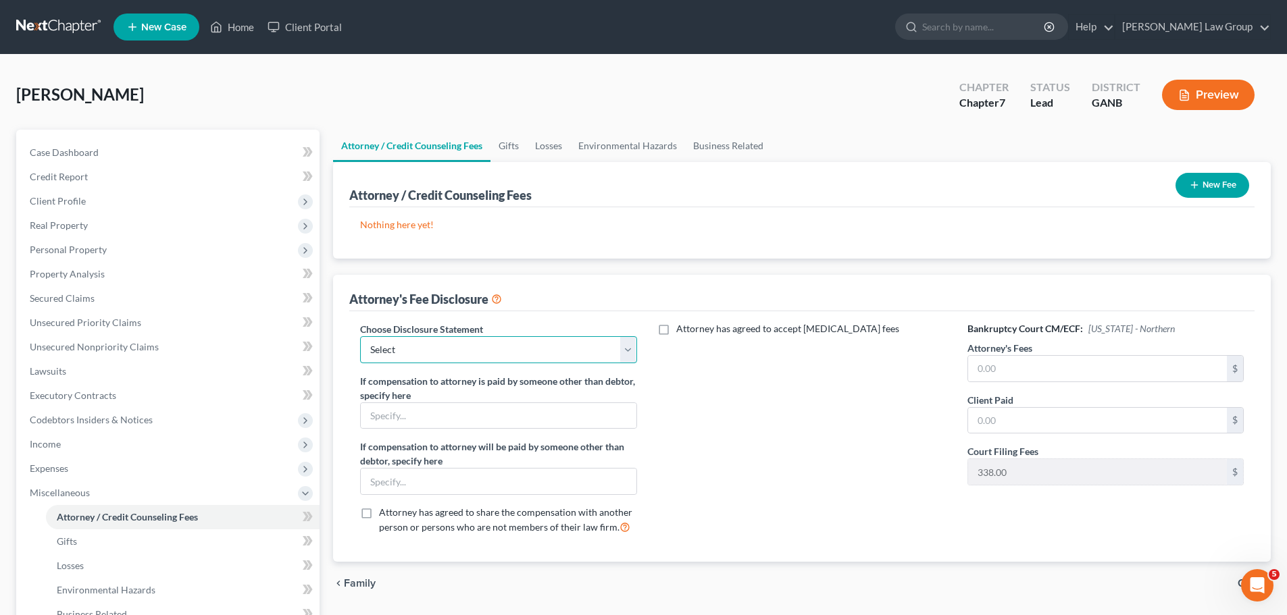
drag, startPoint x: 513, startPoint y: 357, endPoint x: 495, endPoint y: 360, distance: 17.9
click at [513, 357] on select "Select Attorney Disclosure Statement Chapter 7 Attorney Fee Disclosure Statement" at bounding box center [498, 349] width 276 height 27
click at [360, 336] on select "Select Attorney Disclosure Statement Chapter 7 Attorney Fee Disclosure Statement" at bounding box center [498, 349] width 276 height 27
click at [236, 18] on link "Home" at bounding box center [231, 27] width 57 height 24
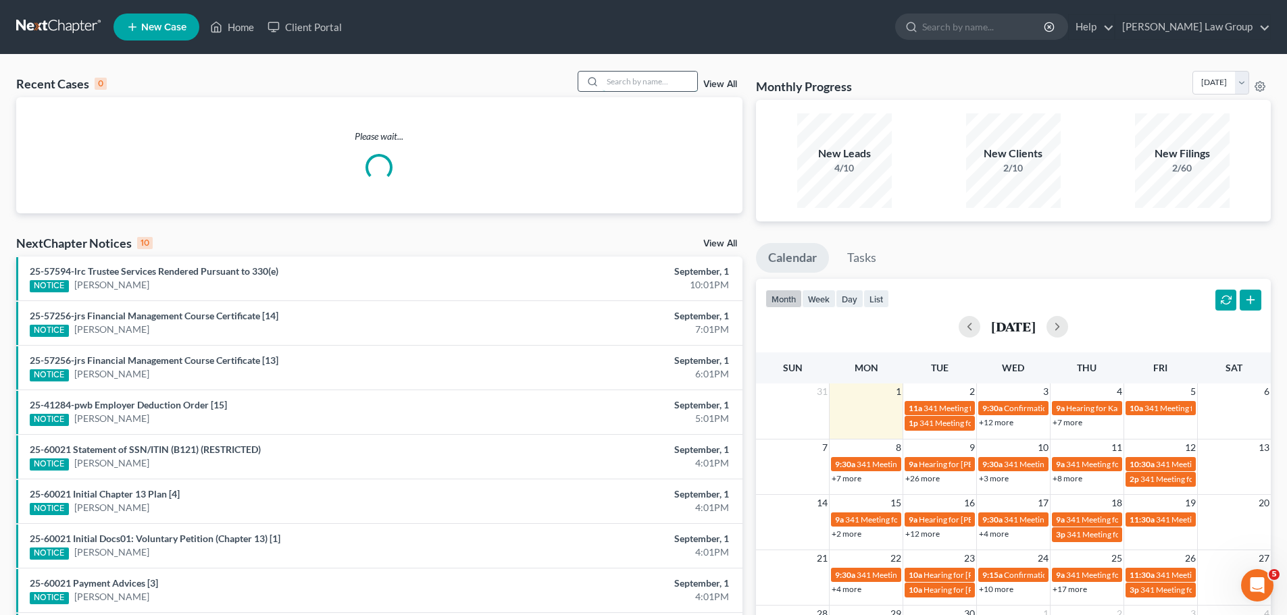
click at [606, 82] on input "search" at bounding box center [650, 82] width 95 height 20
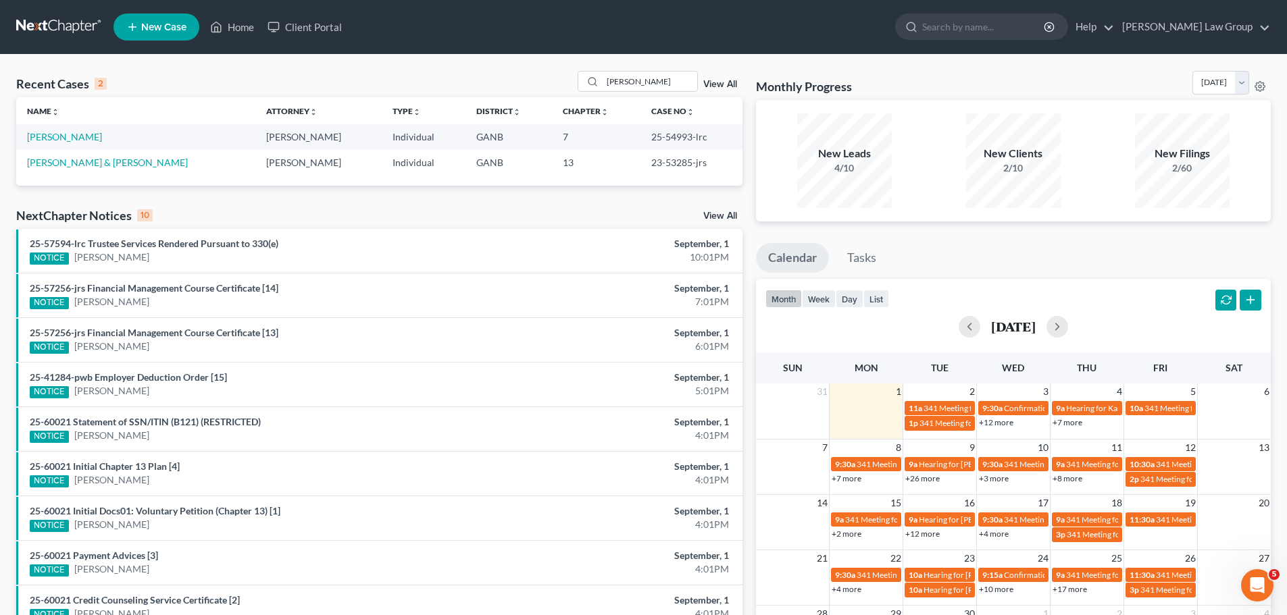
click at [728, 82] on link "View All" at bounding box center [720, 84] width 34 height 9
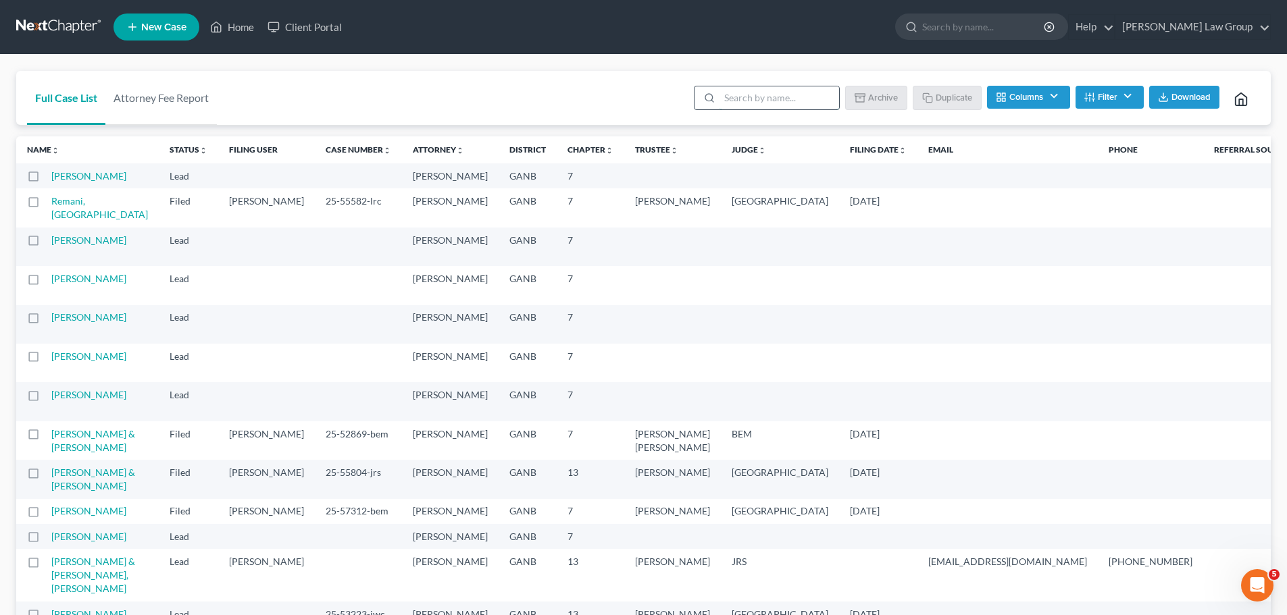
click at [744, 100] on input "search" at bounding box center [779, 97] width 120 height 23
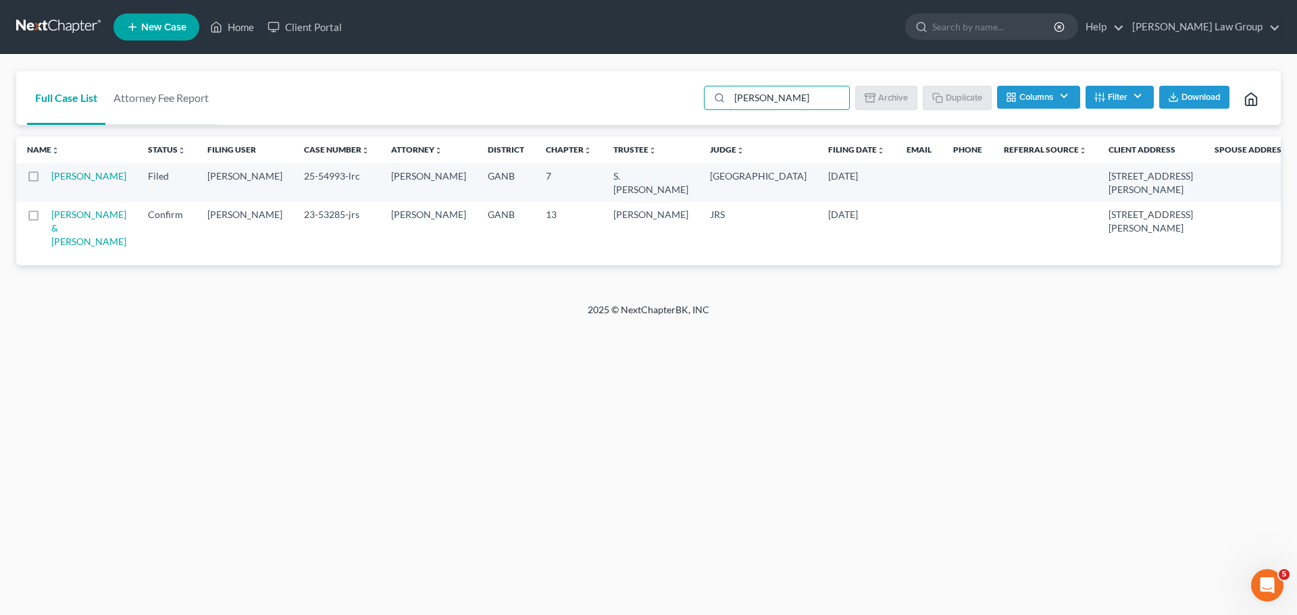
click at [46, 180] on label at bounding box center [46, 180] width 0 height 0
click at [51, 178] on input "checkbox" at bounding box center [55, 174] width 9 height 9
click at [892, 97] on button "Archive" at bounding box center [888, 97] width 61 height 23
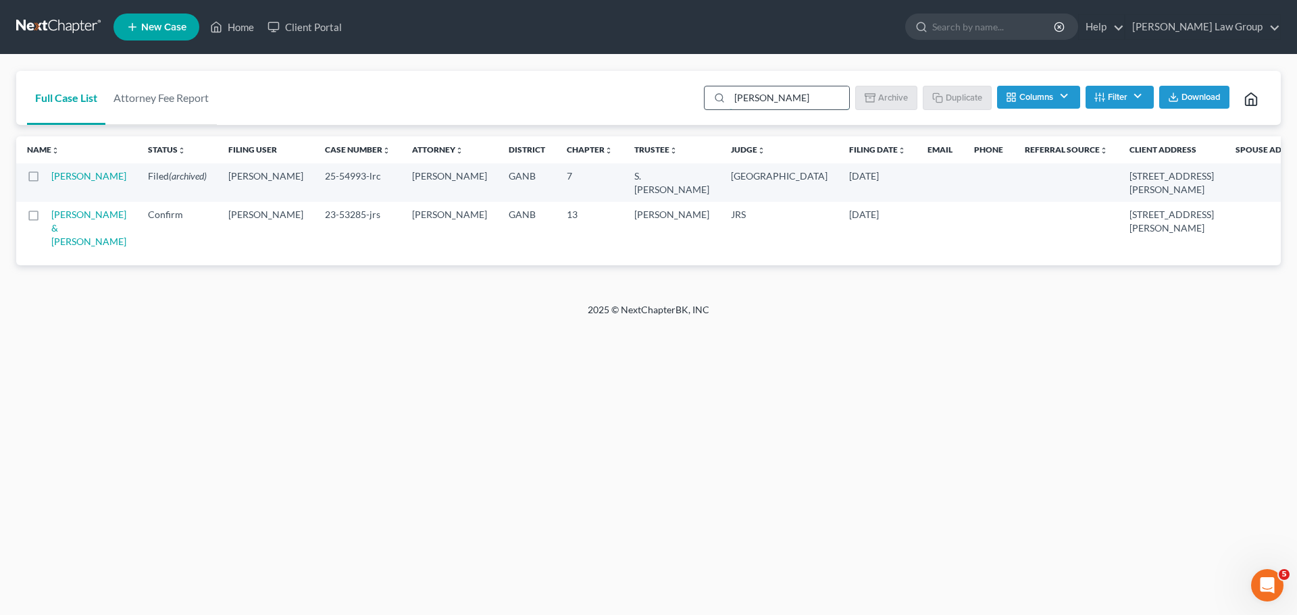
click at [757, 99] on input "[PERSON_NAME]" at bounding box center [790, 97] width 120 height 23
drag, startPoint x: 767, startPoint y: 99, endPoint x: 661, endPoint y: 84, distance: 106.4
click at [661, 84] on div "Full Case List Attorney Fee Report [PERSON_NAME] Batch Download Archive Un-arch…" at bounding box center [648, 98] width 1265 height 55
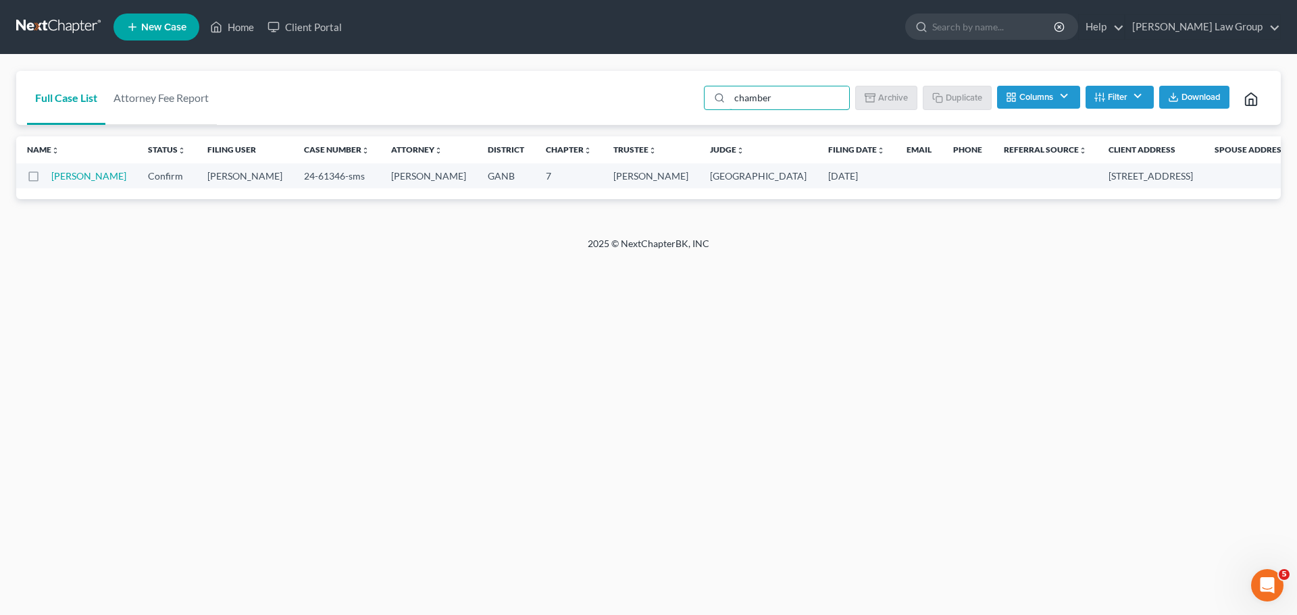
click at [46, 180] on label at bounding box center [46, 180] width 0 height 0
click at [51, 178] on input "checkbox" at bounding box center [55, 174] width 9 height 9
click at [878, 95] on button "Archive" at bounding box center [888, 97] width 61 height 23
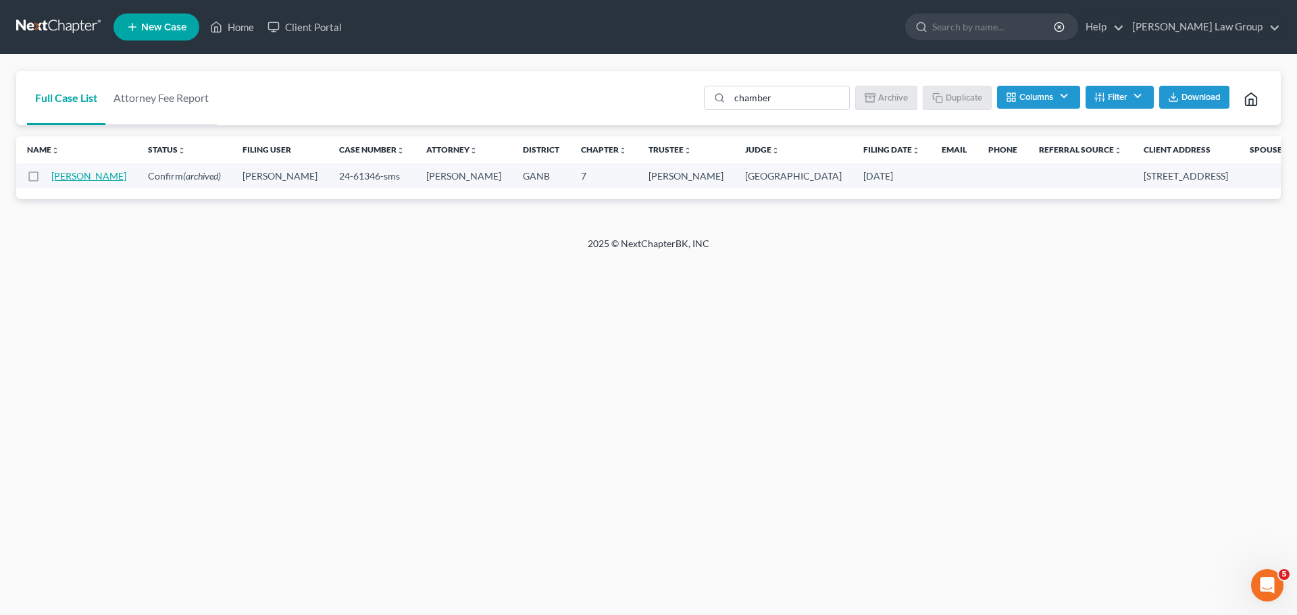
click at [70, 181] on link "[PERSON_NAME]" at bounding box center [88, 175] width 75 height 11
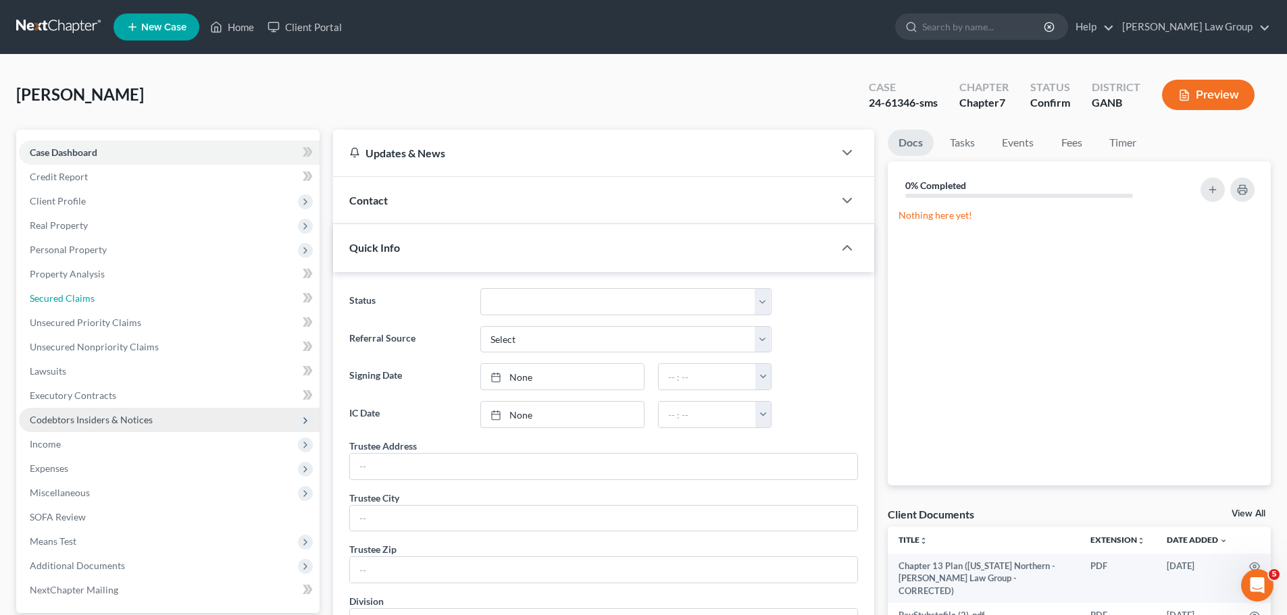
drag, startPoint x: 71, startPoint y: 309, endPoint x: 293, endPoint y: 428, distance: 251.5
click at [71, 309] on link "Secured Claims" at bounding box center [169, 298] width 301 height 24
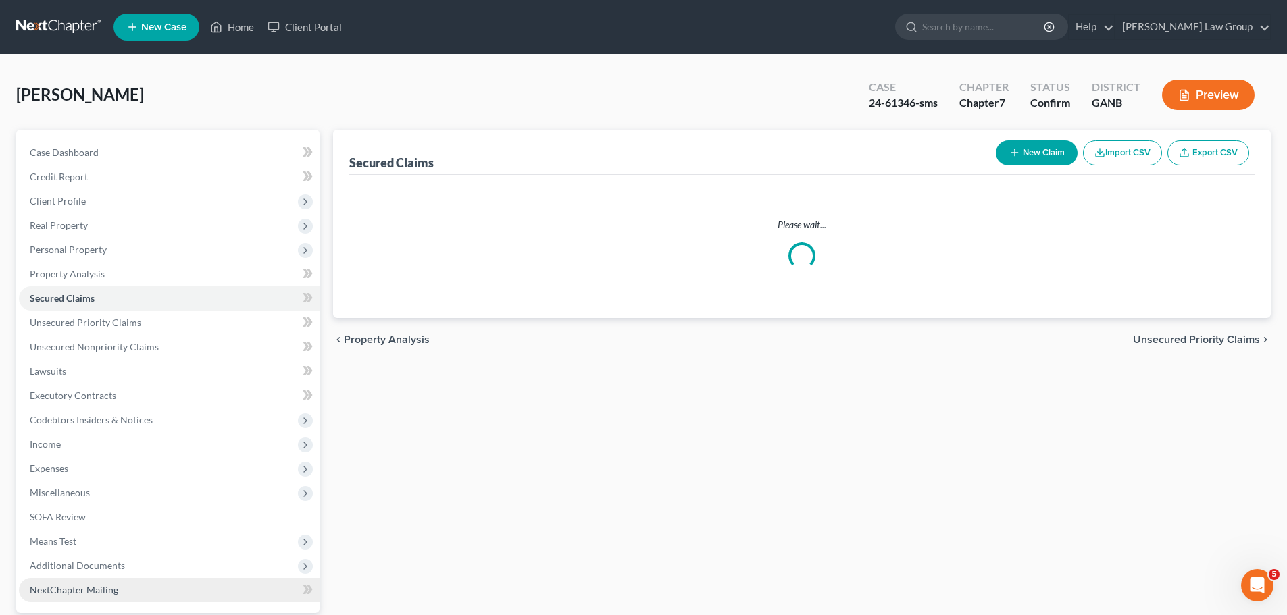
scroll to position [127, 0]
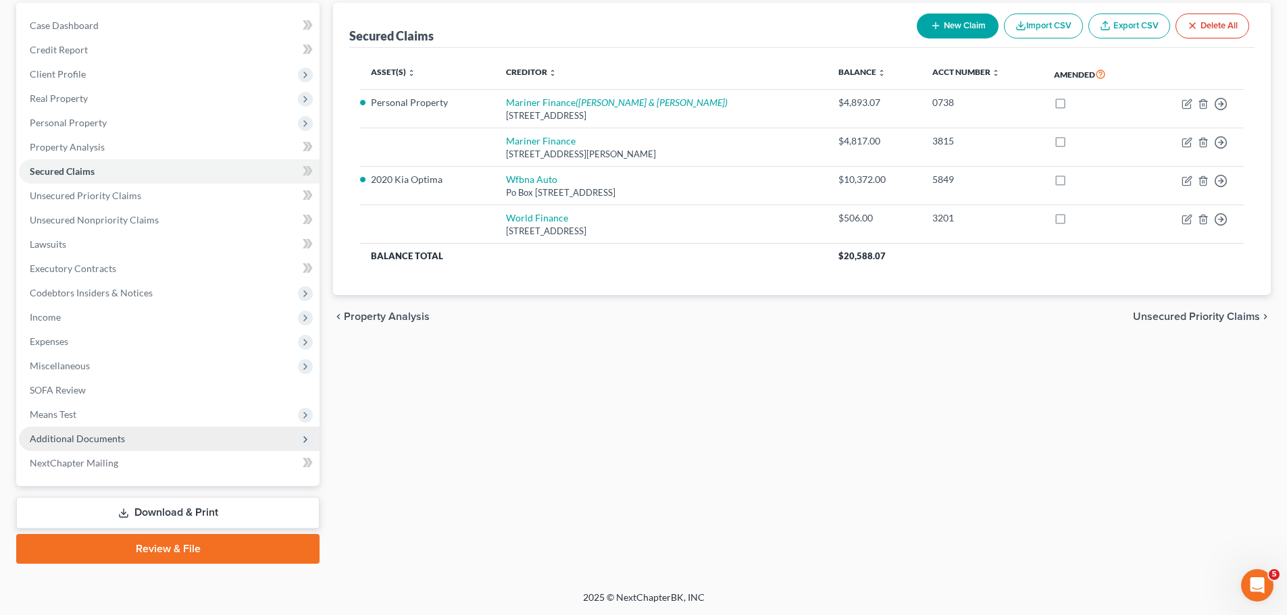
click at [136, 443] on span "Additional Documents" at bounding box center [169, 439] width 301 height 24
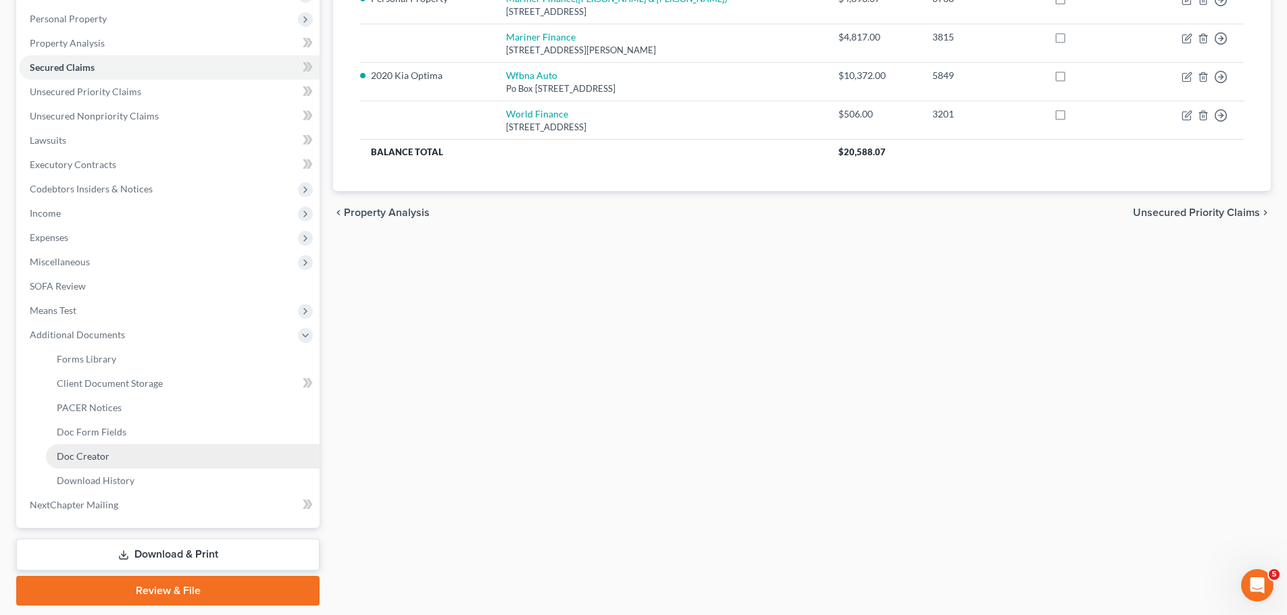
scroll to position [262, 0]
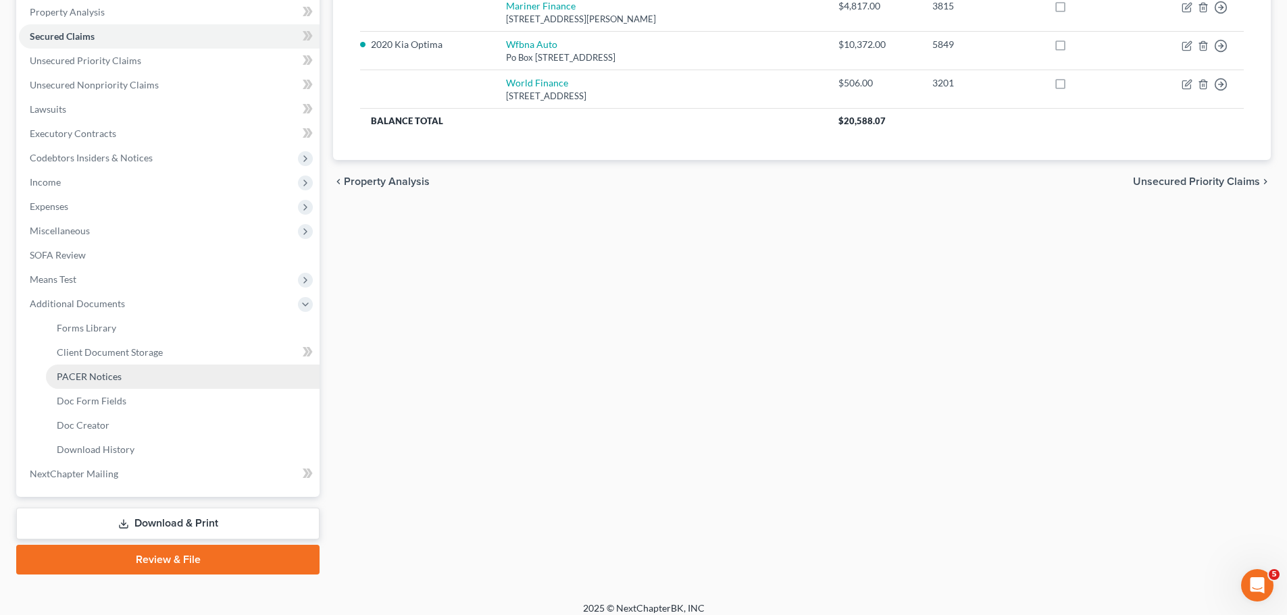
click at [140, 378] on link "PACER Notices" at bounding box center [183, 377] width 274 height 24
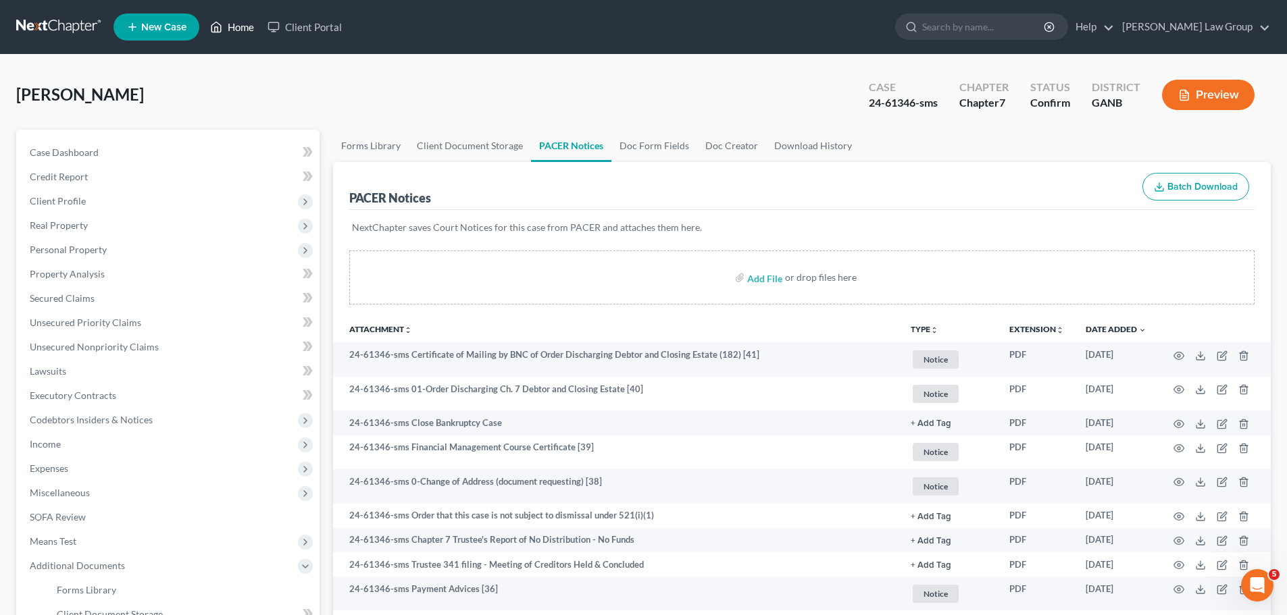
click at [240, 27] on link "Home" at bounding box center [231, 27] width 57 height 24
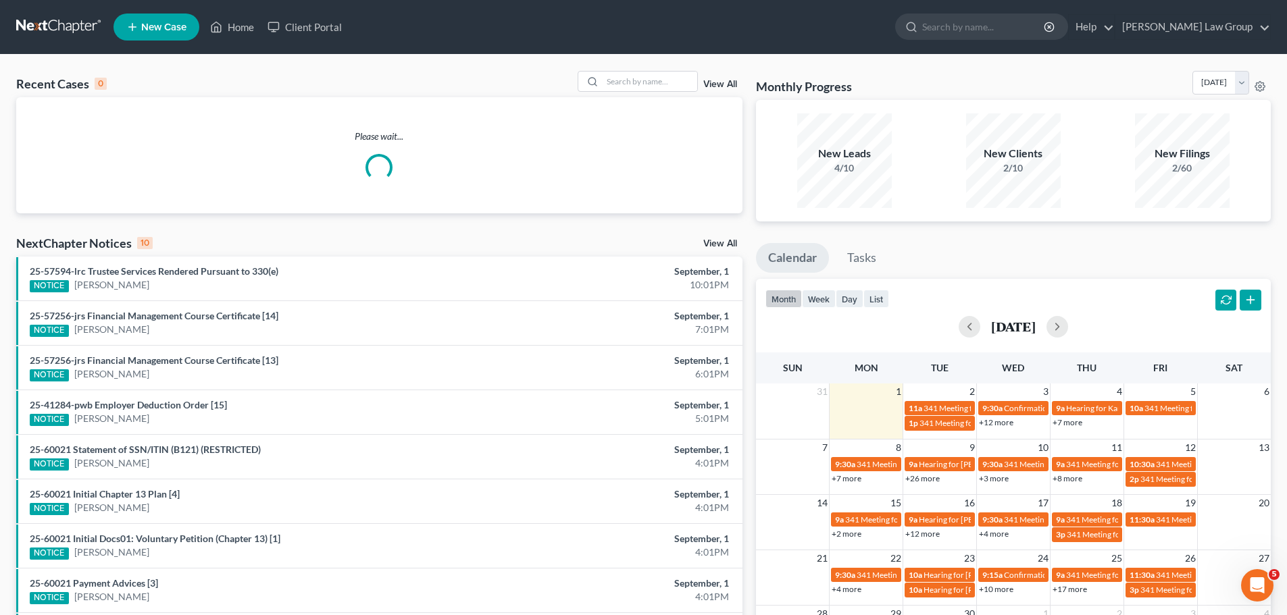
click at [609, 69] on div "Recent Cases 0 View All Please wait... NextChapter Notices 10 View All 25-57594…" at bounding box center [643, 405] width 1287 height 701
click at [615, 70] on div "Recent Cases 0 View All Please wait... NextChapter Notices 10 View All 25-57594…" at bounding box center [643, 405] width 1287 height 701
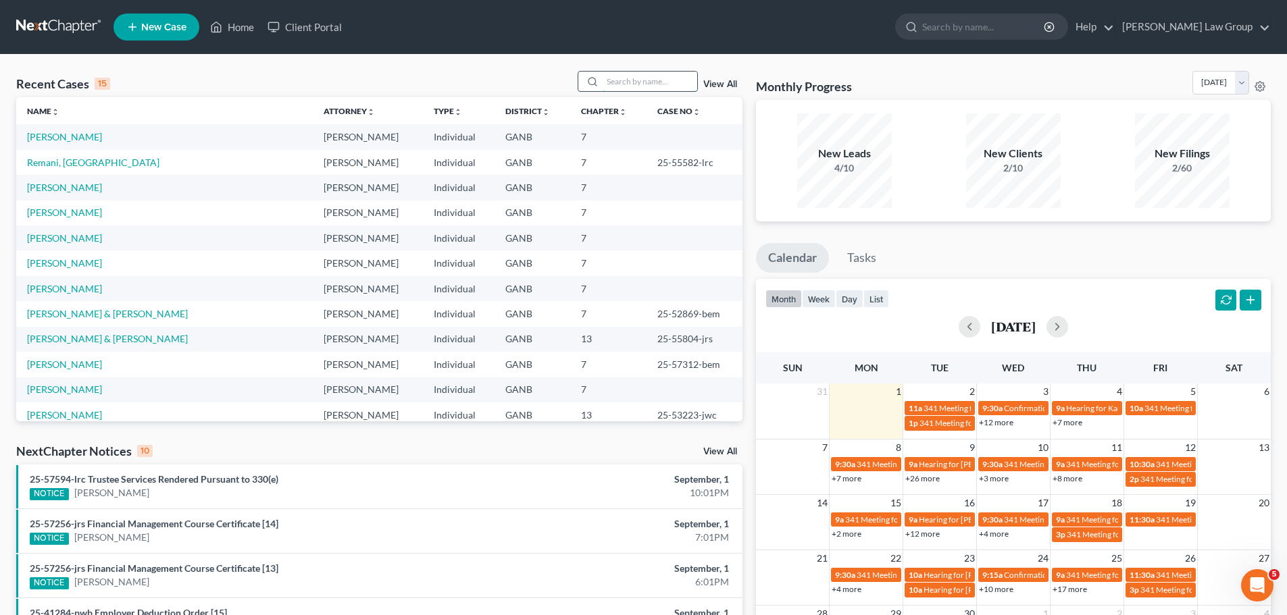
click at [624, 76] on input "search" at bounding box center [650, 82] width 95 height 20
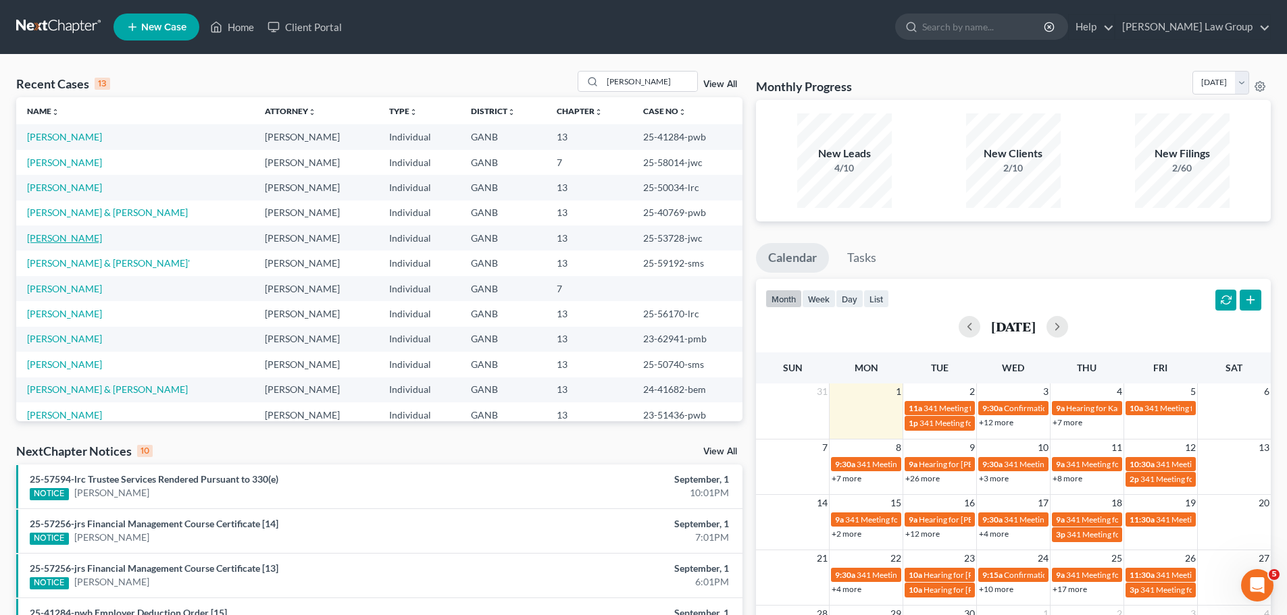
click at [70, 239] on link "[PERSON_NAME]" at bounding box center [64, 237] width 75 height 11
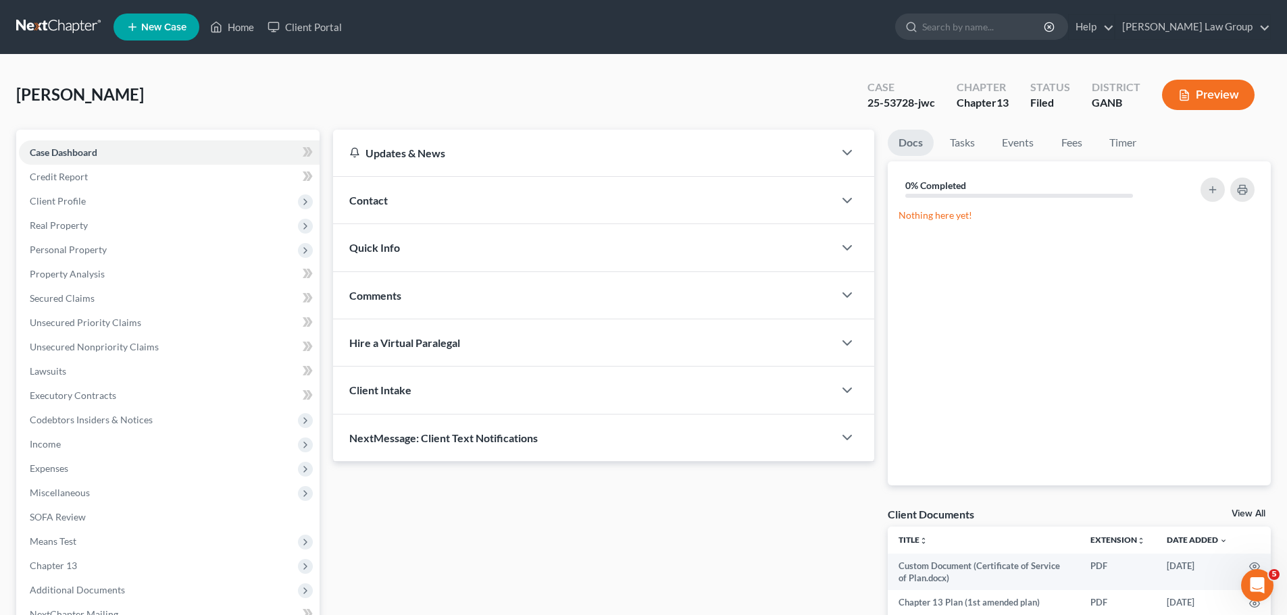
click at [382, 247] on span "Quick Info" at bounding box center [374, 247] width 51 height 13
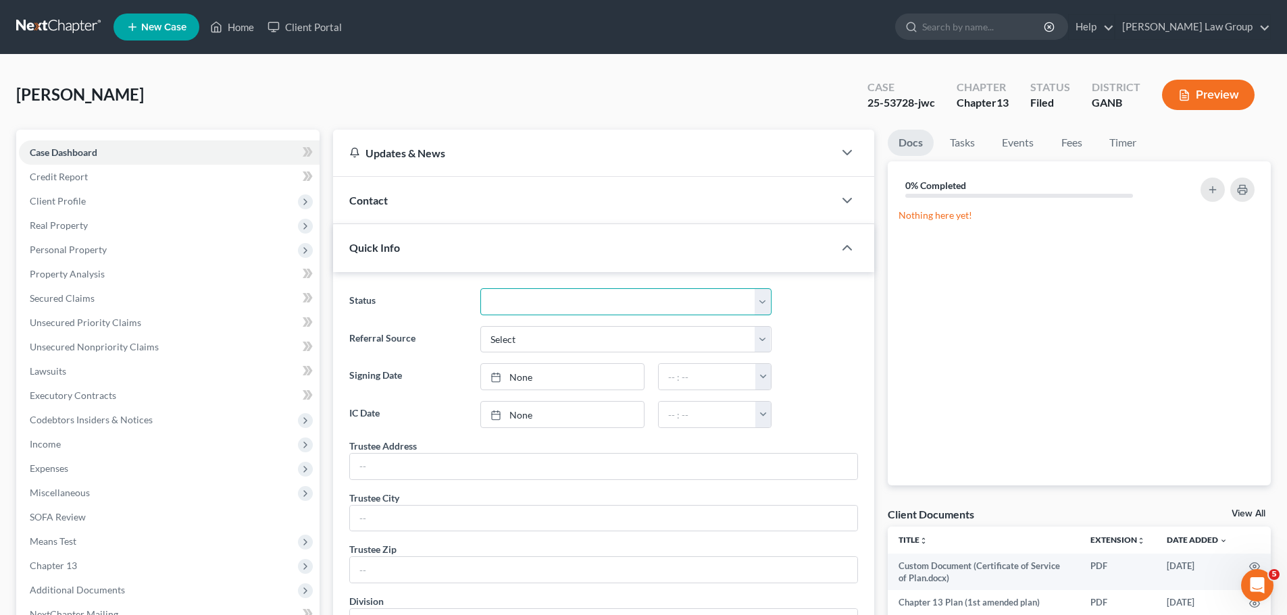
drag, startPoint x: 527, startPoint y: 295, endPoint x: 533, endPoint y: 313, distance: 19.2
click at [527, 295] on select "Confirm Discharged Dismissed Filed In Progress Lead Lost Lead Ready to File To …" at bounding box center [625, 301] width 291 height 27
click at [480, 288] on select "Confirm Discharged Dismissed Filed In Progress Lead Lost Lead Ready to File To …" at bounding box center [625, 301] width 291 height 27
click at [217, 39] on ul "New Case Home Client Portal - No Result - See all results Or Press Enter... Hel…" at bounding box center [691, 26] width 1157 height 35
drag, startPoint x: 265, startPoint y: 26, endPoint x: 798, endPoint y: 89, distance: 537.4
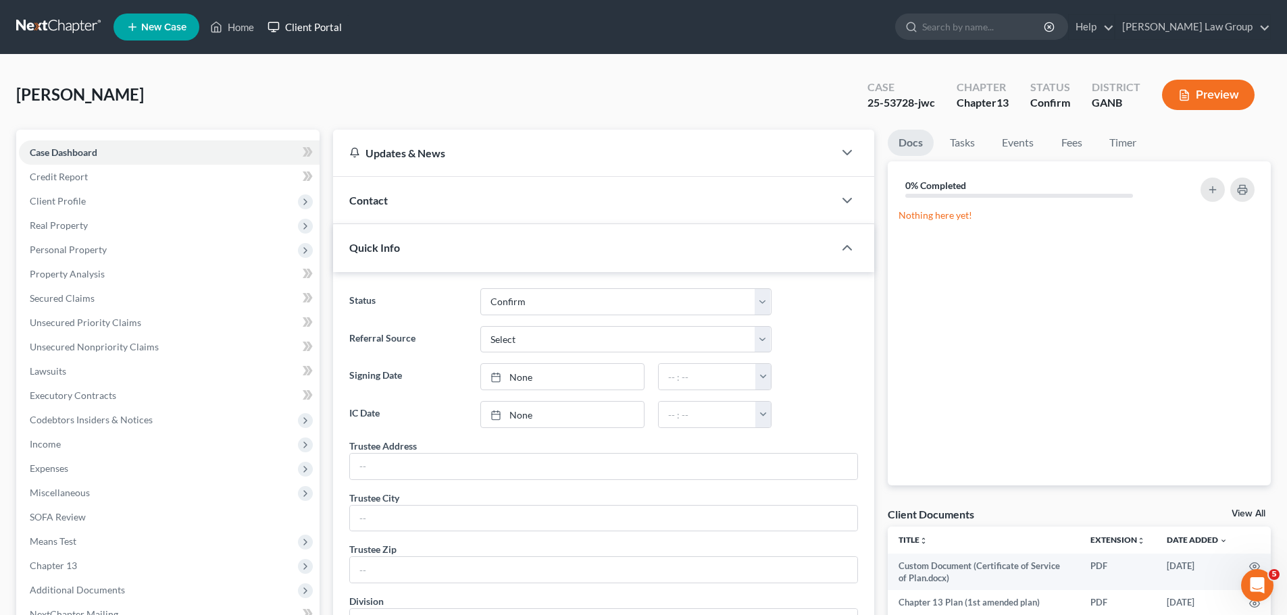
click at [265, 26] on link "Client Portal" at bounding box center [305, 27] width 88 height 24
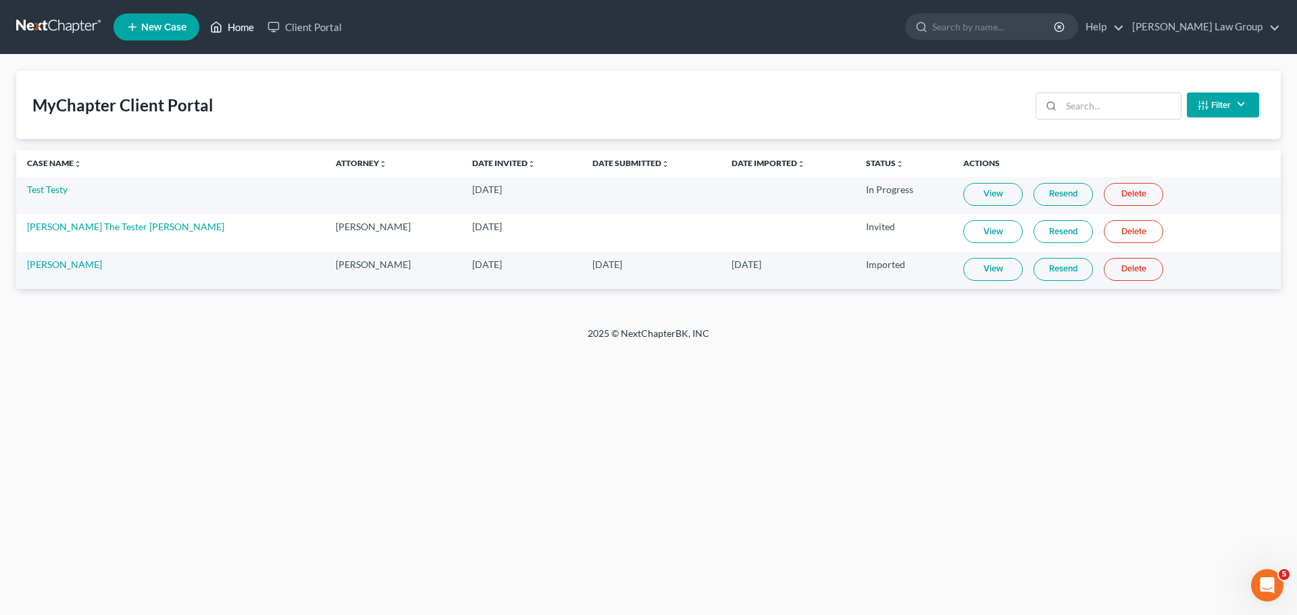
click at [240, 31] on link "Home" at bounding box center [231, 27] width 57 height 24
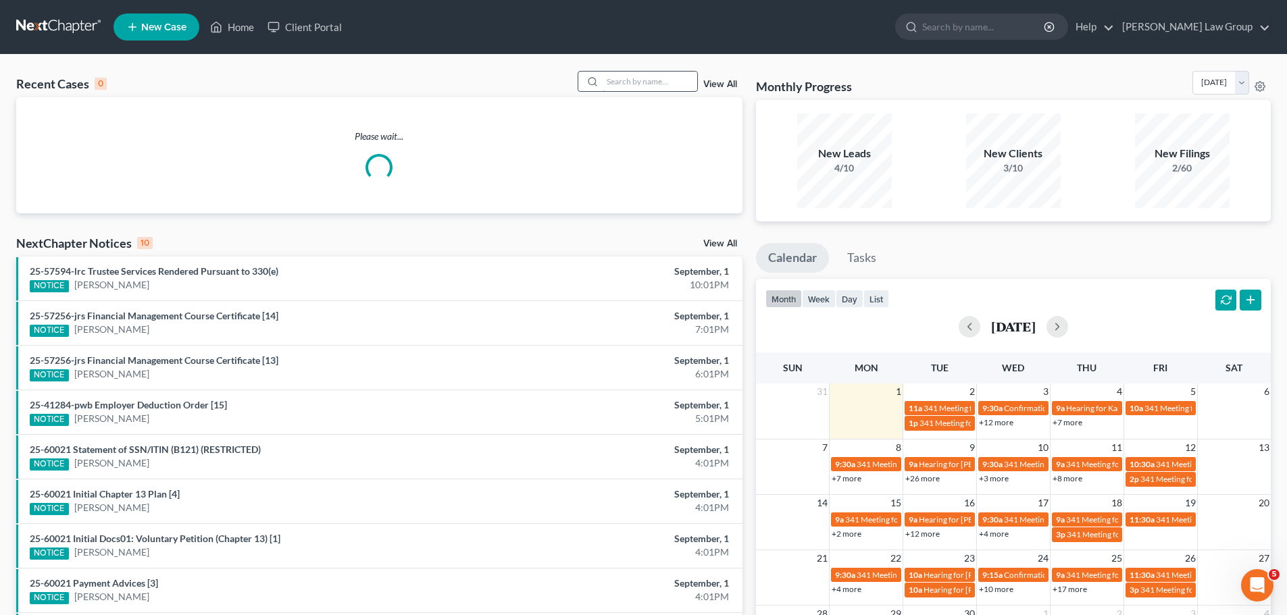
click at [653, 75] on input "search" at bounding box center [650, 82] width 95 height 20
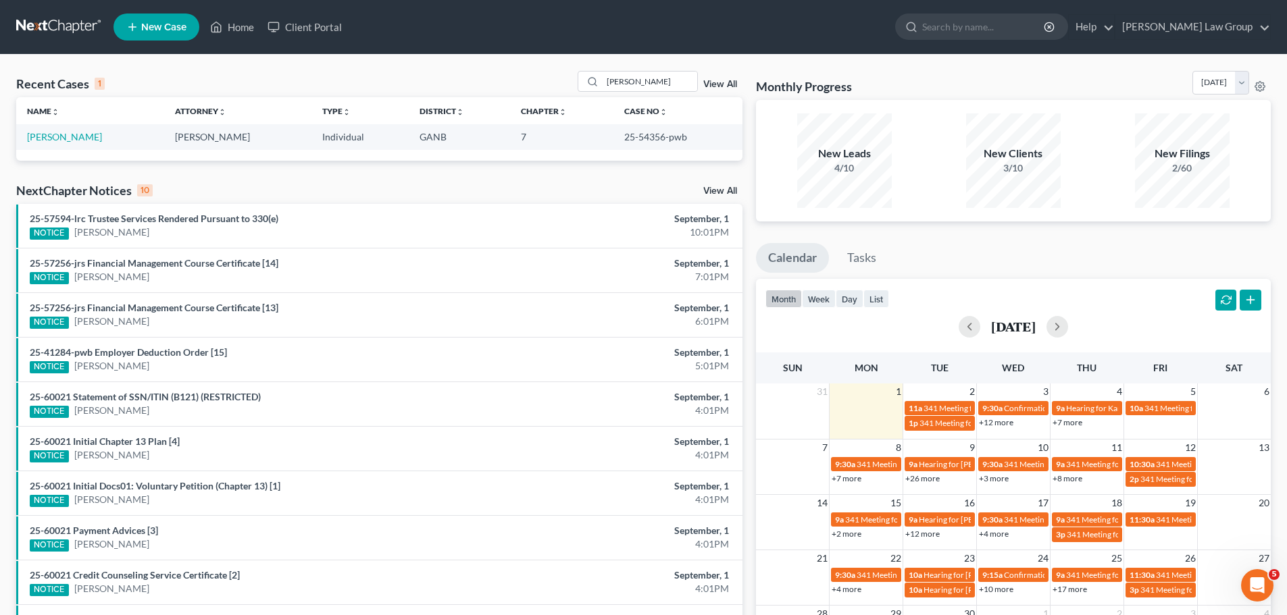
click at [723, 85] on link "View All" at bounding box center [720, 84] width 34 height 9
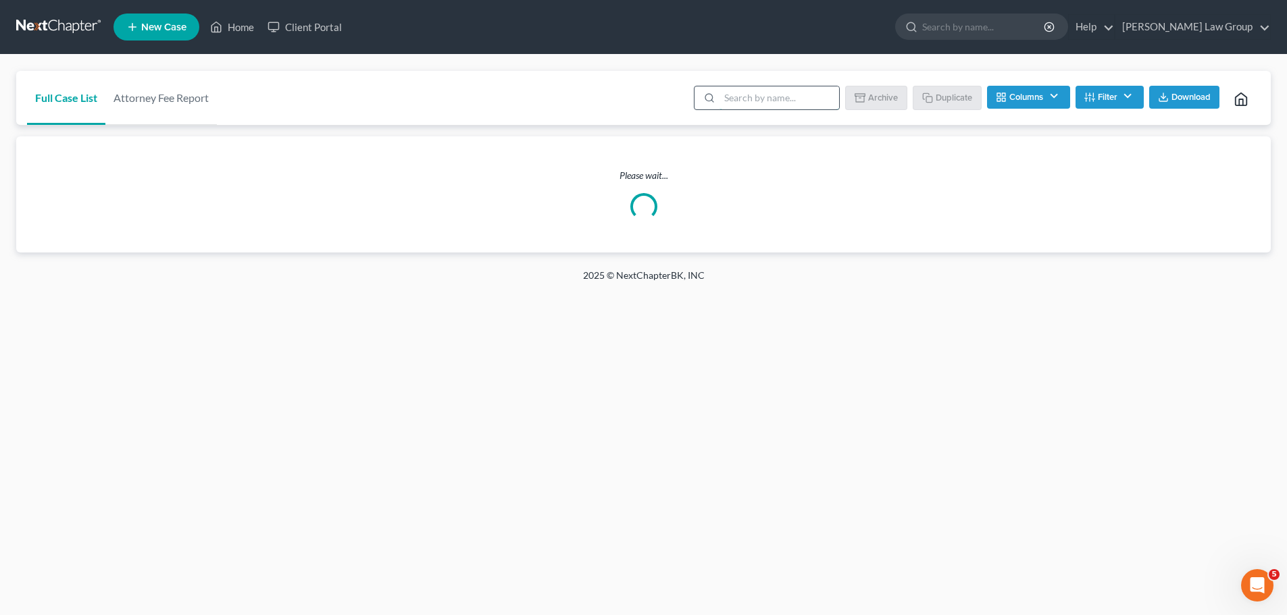
click at [771, 97] on input "search" at bounding box center [779, 97] width 120 height 23
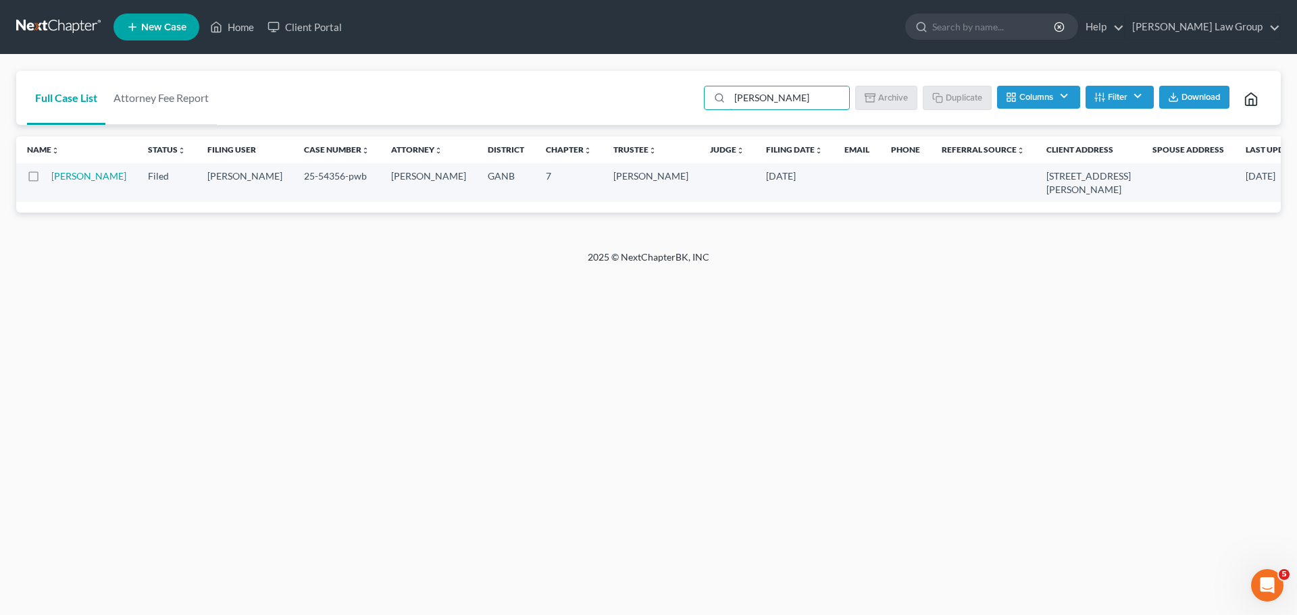
click at [46, 180] on label at bounding box center [46, 180] width 0 height 0
click at [51, 178] on input "checkbox" at bounding box center [55, 174] width 9 height 9
click at [890, 103] on button "Archive" at bounding box center [888, 97] width 61 height 23
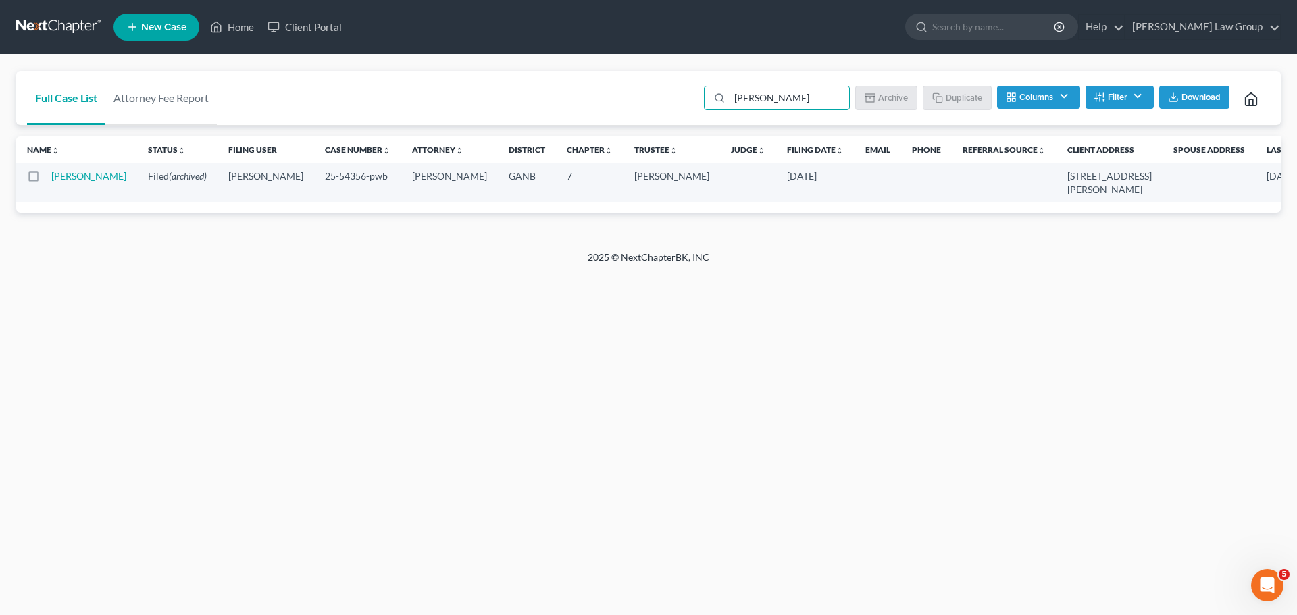
click at [649, 88] on div "Full Case List Attorney Fee Report [PERSON_NAME] Batch Download Archive Un-arch…" at bounding box center [648, 98] width 1265 height 55
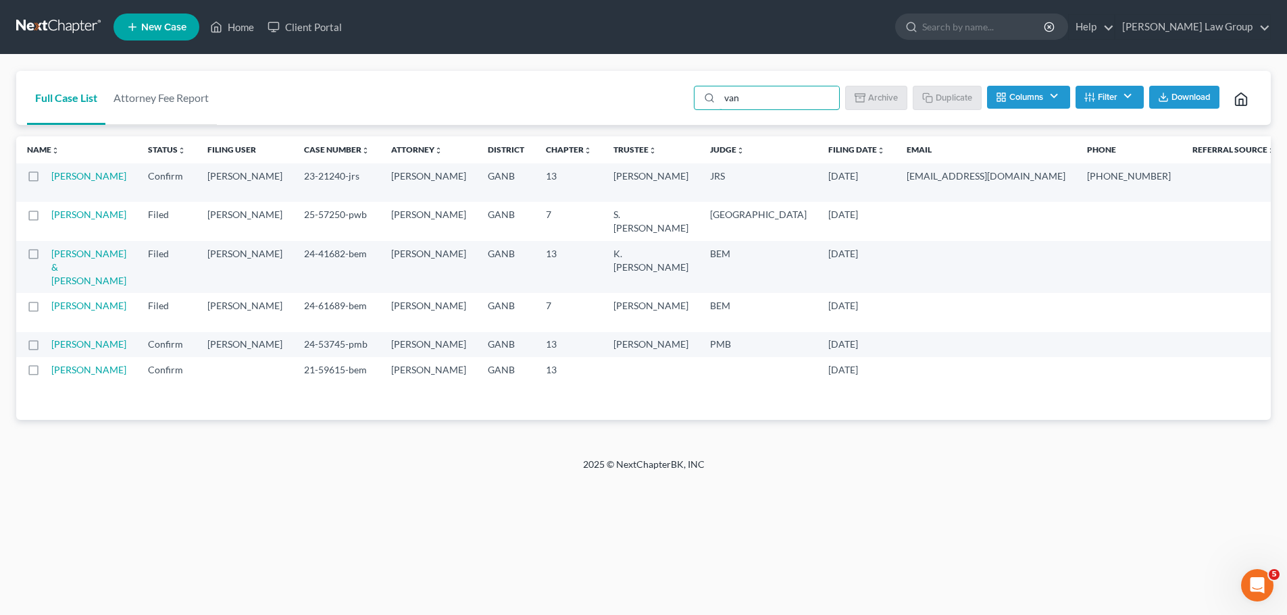
click at [46, 180] on label at bounding box center [46, 180] width 0 height 0
click at [51, 174] on input "checkbox" at bounding box center [55, 174] width 9 height 9
click at [894, 103] on button "Archive" at bounding box center [878, 97] width 61 height 23
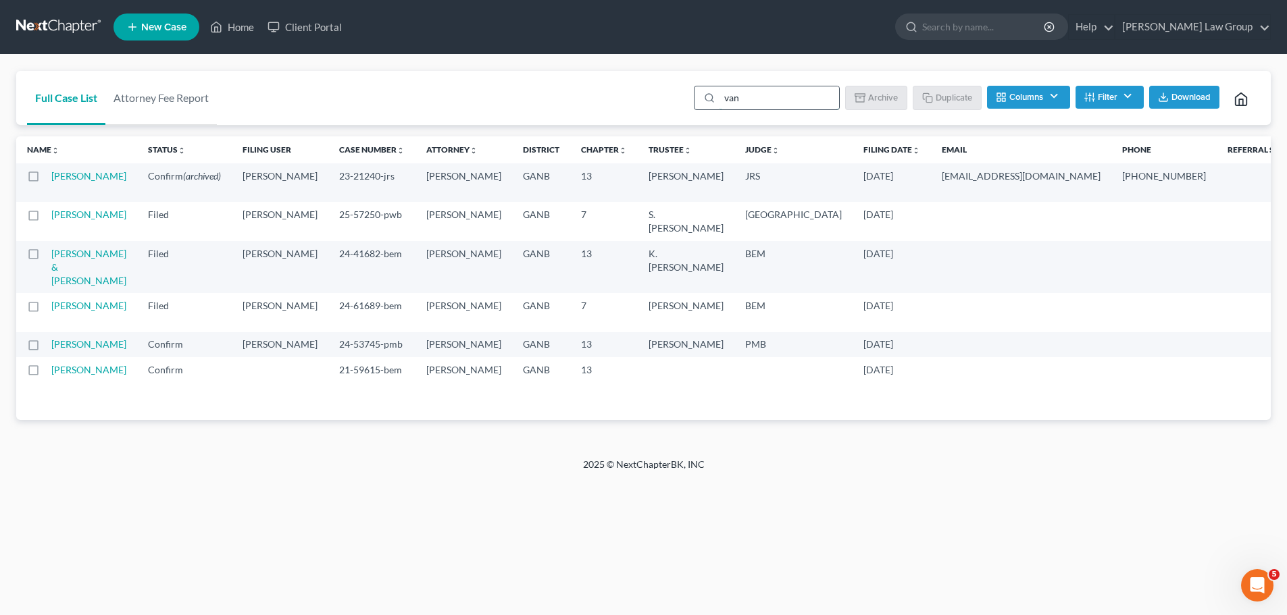
click at [763, 95] on input "van" at bounding box center [779, 97] width 120 height 23
drag, startPoint x: 752, startPoint y: 99, endPoint x: 663, endPoint y: 93, distance: 88.7
click at [663, 93] on div "Full Case List Attorney Fee Report van Batch Download Archive Un-archive Duplic…" at bounding box center [643, 98] width 1254 height 55
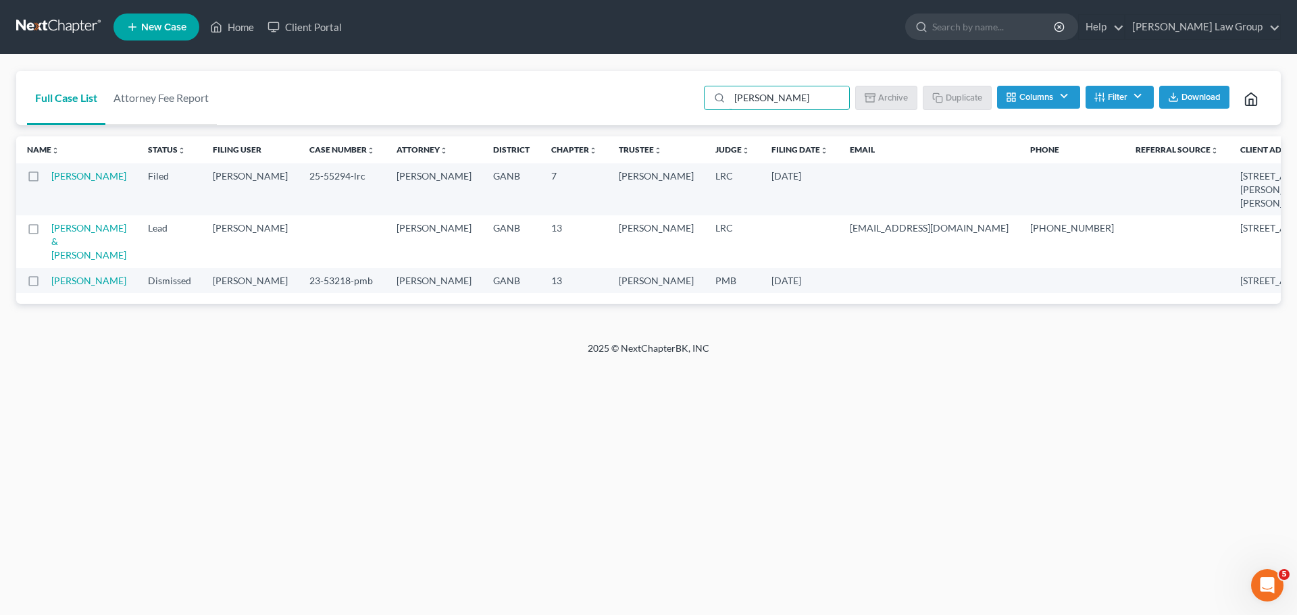
click at [46, 180] on label at bounding box center [46, 180] width 0 height 0
click at [51, 176] on input "checkbox" at bounding box center [55, 174] width 9 height 9
click at [900, 91] on button "Archive" at bounding box center [888, 97] width 61 height 23
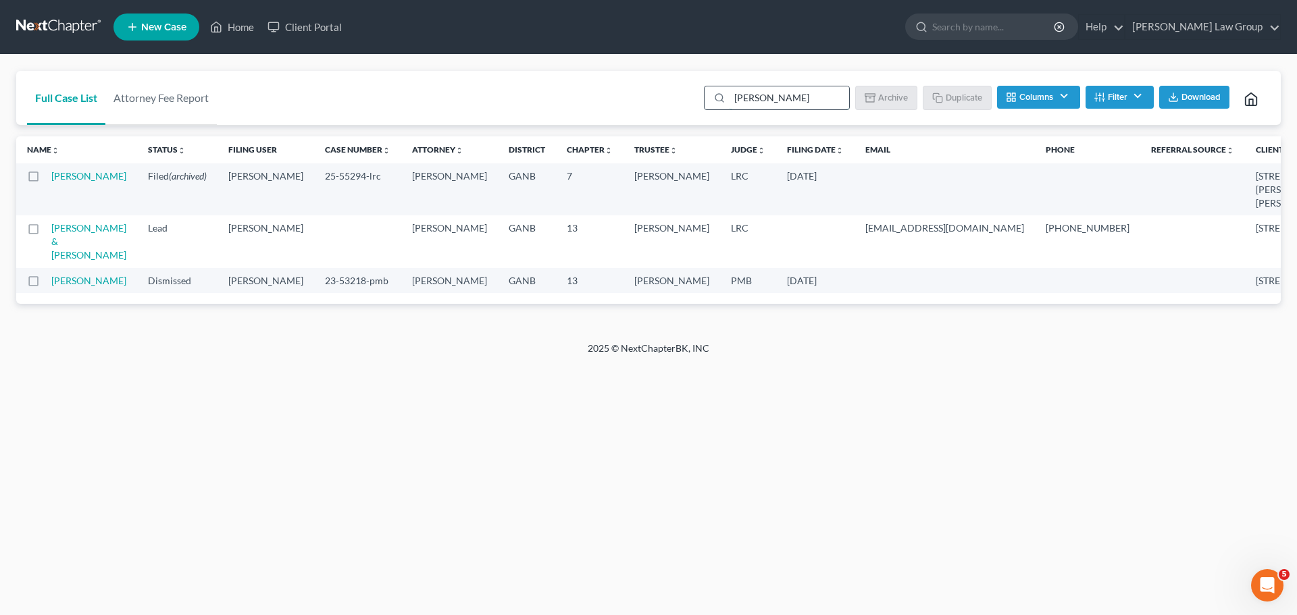
click at [767, 102] on input "[PERSON_NAME]" at bounding box center [790, 97] width 120 height 23
drag, startPoint x: 767, startPoint y: 102, endPoint x: 709, endPoint y: 101, distance: 58.8
click at [709, 101] on div "[PERSON_NAME]" at bounding box center [777, 98] width 146 height 24
paste input "[PERSON_NAME]"
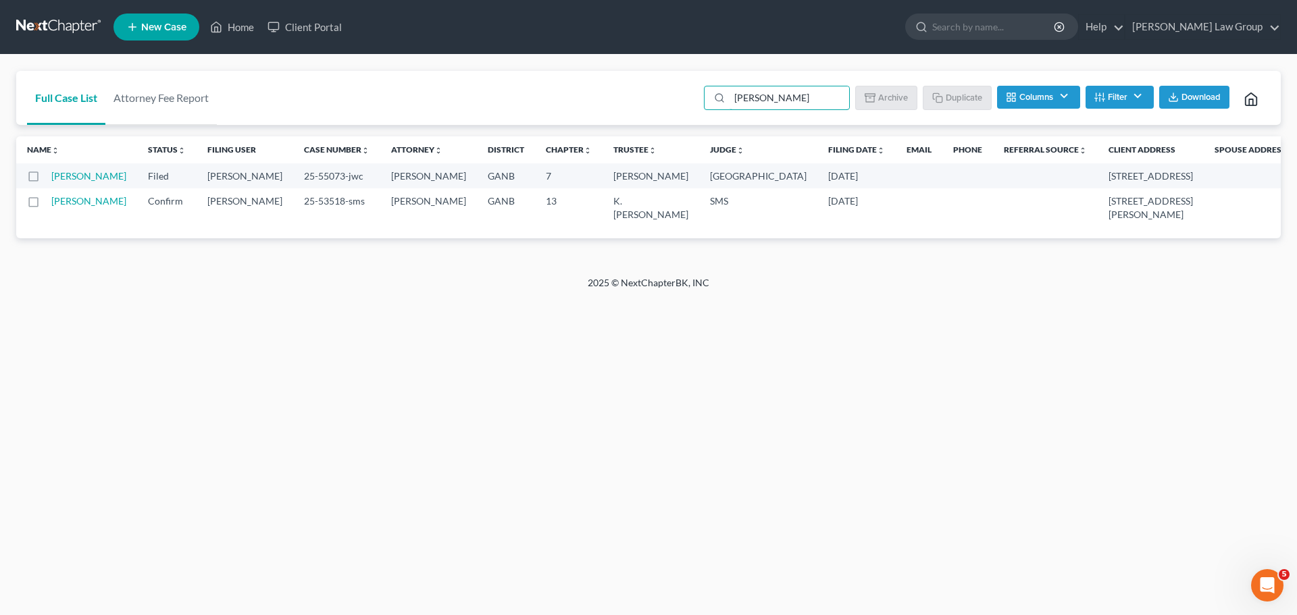
click at [46, 180] on label at bounding box center [46, 180] width 0 height 0
click at [51, 174] on input "checkbox" at bounding box center [55, 174] width 9 height 9
click at [891, 104] on button "Archive" at bounding box center [888, 97] width 61 height 23
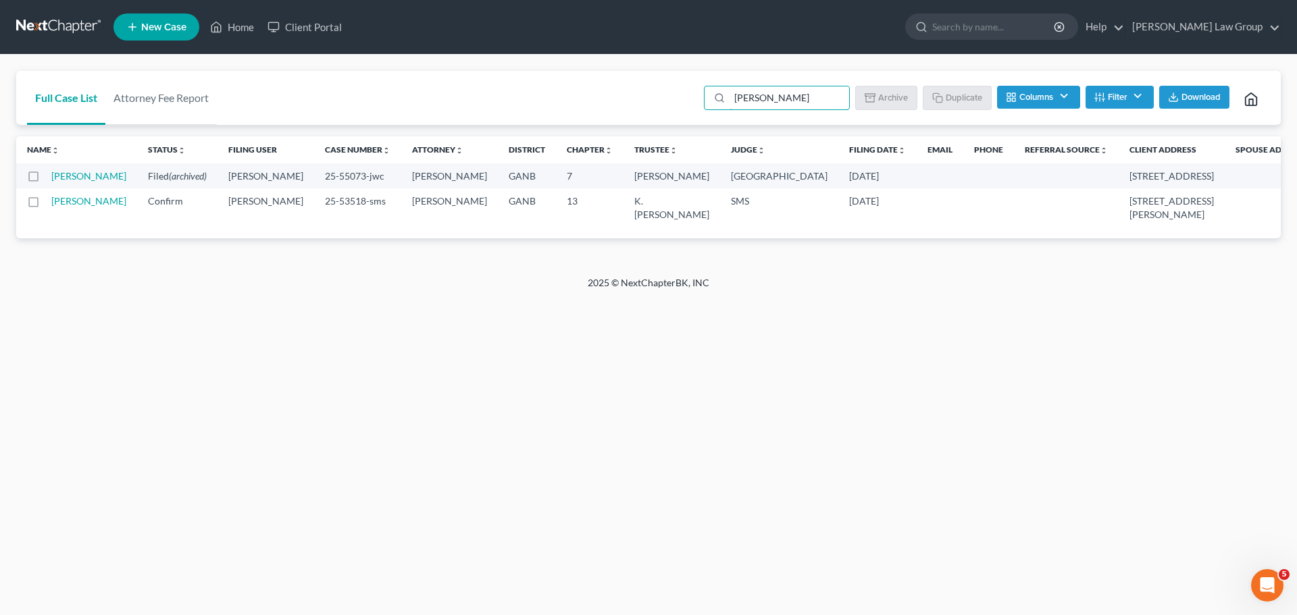
drag, startPoint x: 786, startPoint y: 101, endPoint x: 620, endPoint y: 86, distance: 166.2
click at [620, 86] on div "Full Case List Attorney Fee Report [PERSON_NAME] Download Archive Un-archive Du…" at bounding box center [648, 98] width 1265 height 55
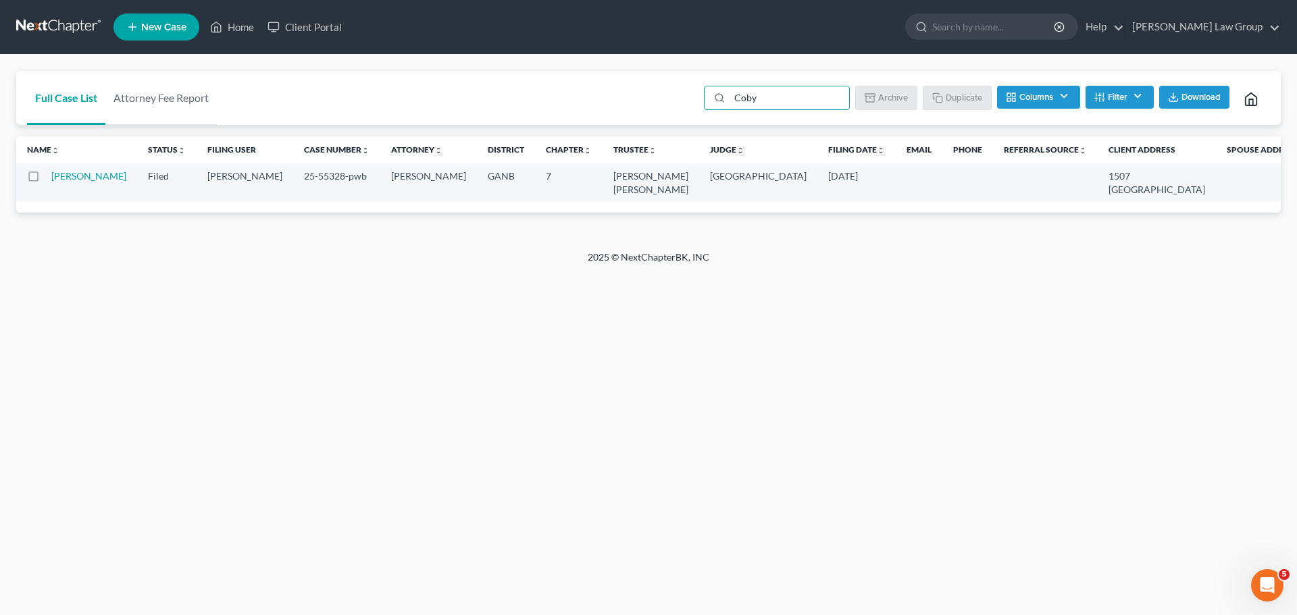
click at [46, 180] on label at bounding box center [46, 180] width 0 height 0
click at [51, 176] on input "checkbox" at bounding box center [55, 174] width 9 height 9
click at [883, 104] on button "Archive" at bounding box center [888, 97] width 61 height 23
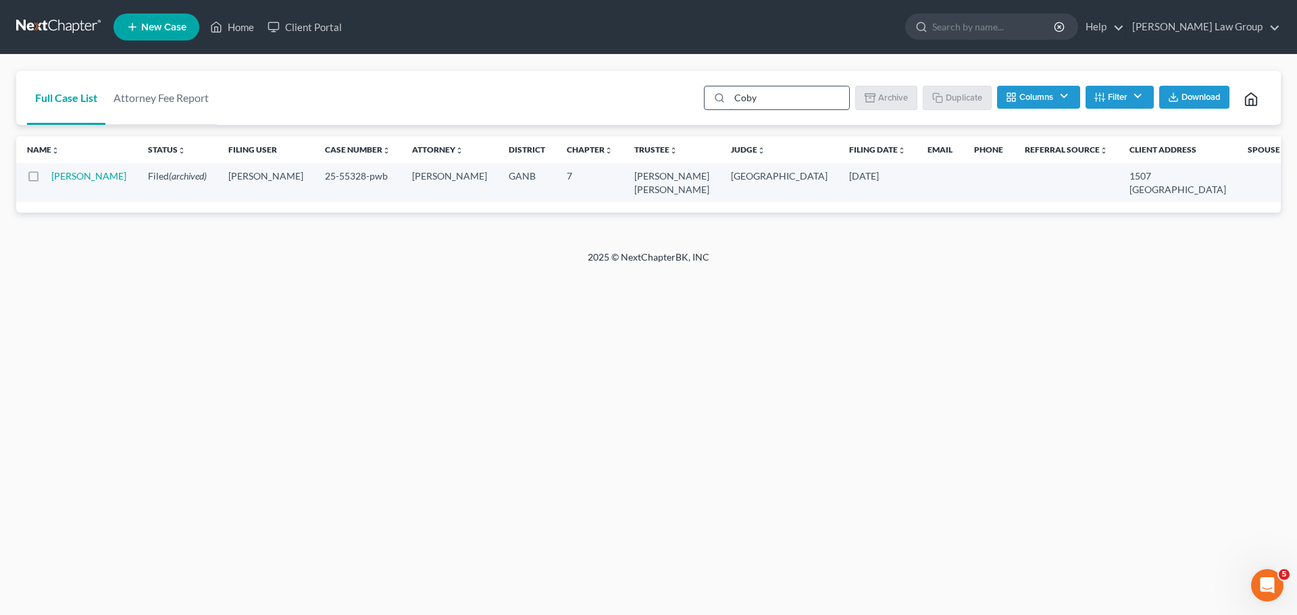
click at [786, 103] on input "Coby" at bounding box center [790, 97] width 120 height 23
drag, startPoint x: 786, startPoint y: 103, endPoint x: 649, endPoint y: 93, distance: 137.5
click at [649, 93] on div "Full Case List Attorney Fee Report Coby Batch Download Archive Un-archive Dupli…" at bounding box center [648, 98] width 1265 height 55
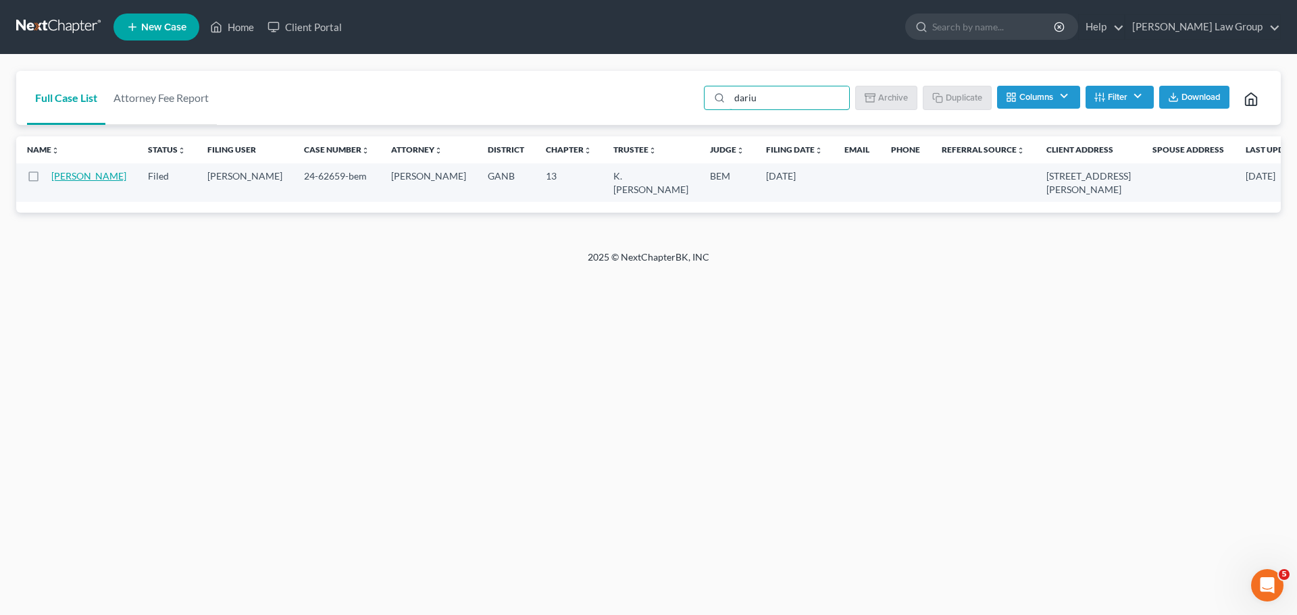
click at [55, 182] on link "[PERSON_NAME]" at bounding box center [88, 175] width 75 height 11
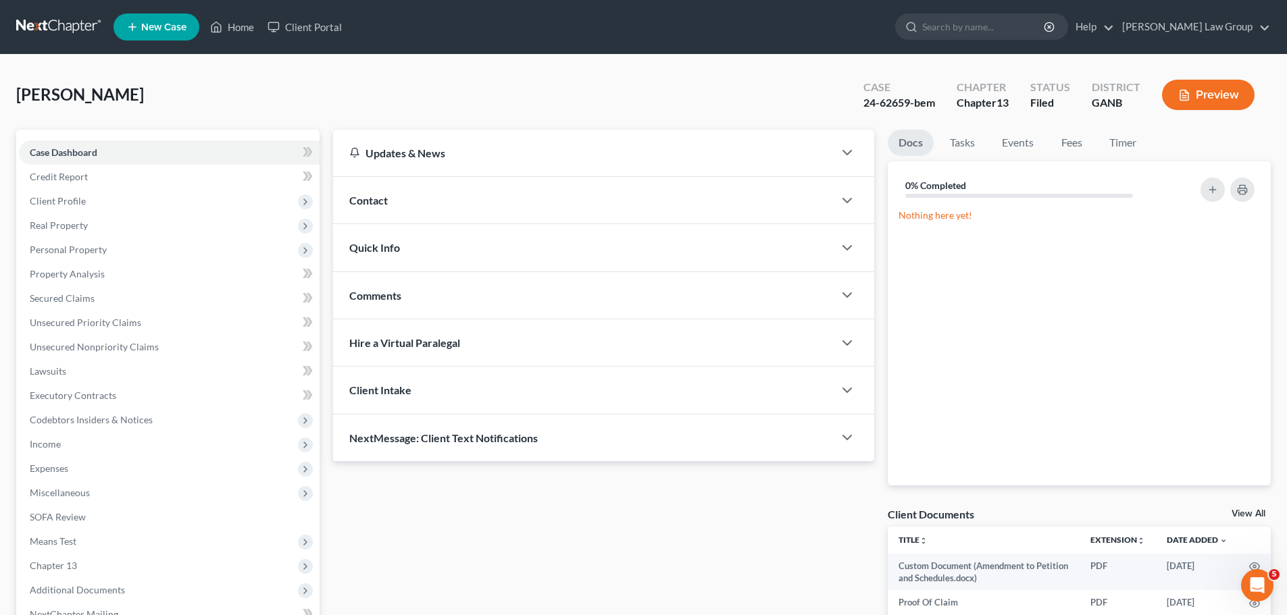
click at [392, 245] on span "Quick Info" at bounding box center [374, 247] width 51 height 13
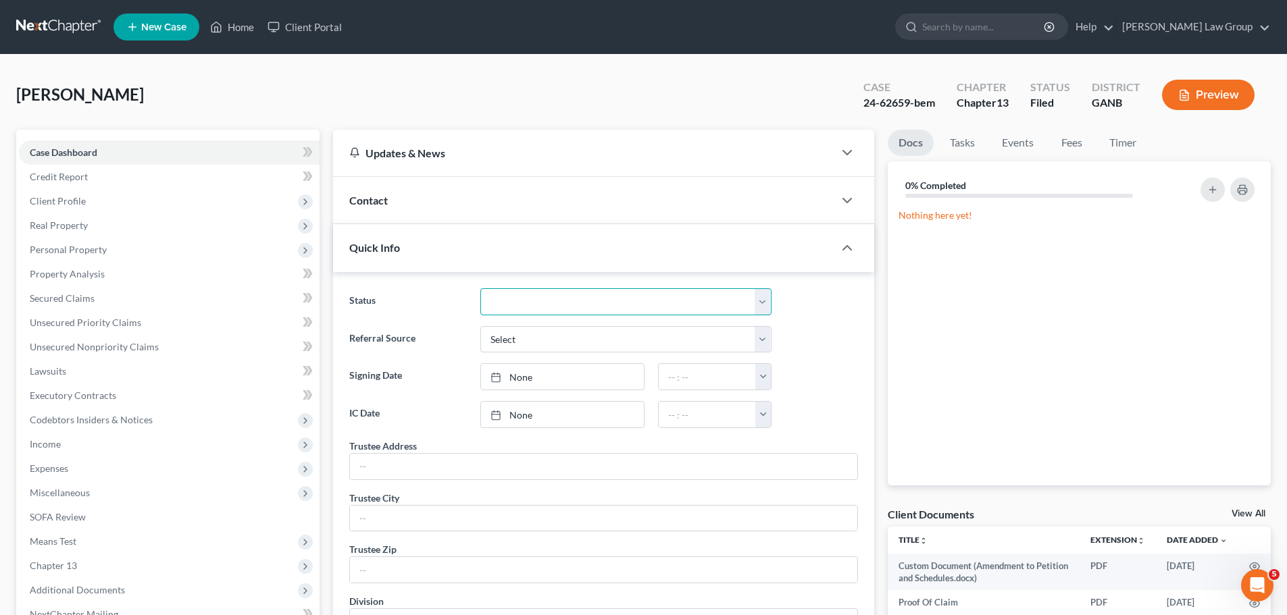
click at [544, 300] on select "Confirm Discharged Dismissed Filed In Progress Lead Lost Lead Ready to File To …" at bounding box center [625, 301] width 291 height 27
click at [480, 288] on select "Confirm Discharged Dismissed Filed In Progress Lead Lost Lead Ready to File To …" at bounding box center [625, 301] width 291 height 27
click at [511, 330] on select "Select Word Of Mouth Previous Clients Direct Mail Website Google Search Modern …" at bounding box center [625, 339] width 291 height 27
click at [528, 294] on select "Confirm Discharged Dismissed Filed In Progress Lead Lost Lead Ready to File To …" at bounding box center [625, 301] width 291 height 27
drag, startPoint x: 541, startPoint y: 305, endPoint x: 667, endPoint y: 79, distance: 258.8
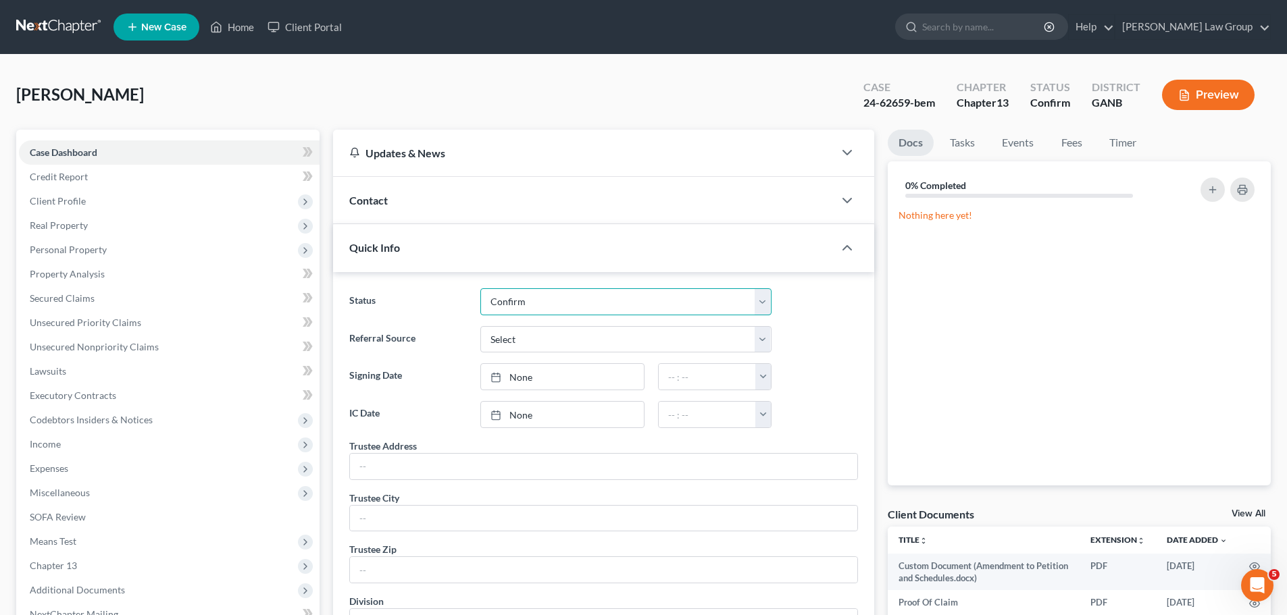
click at [541, 305] on select "Confirm Discharged Dismissed Filed In Progress Lead Lost Lead Ready to File To …" at bounding box center [625, 301] width 291 height 27
click at [253, 26] on link "Home" at bounding box center [231, 27] width 57 height 24
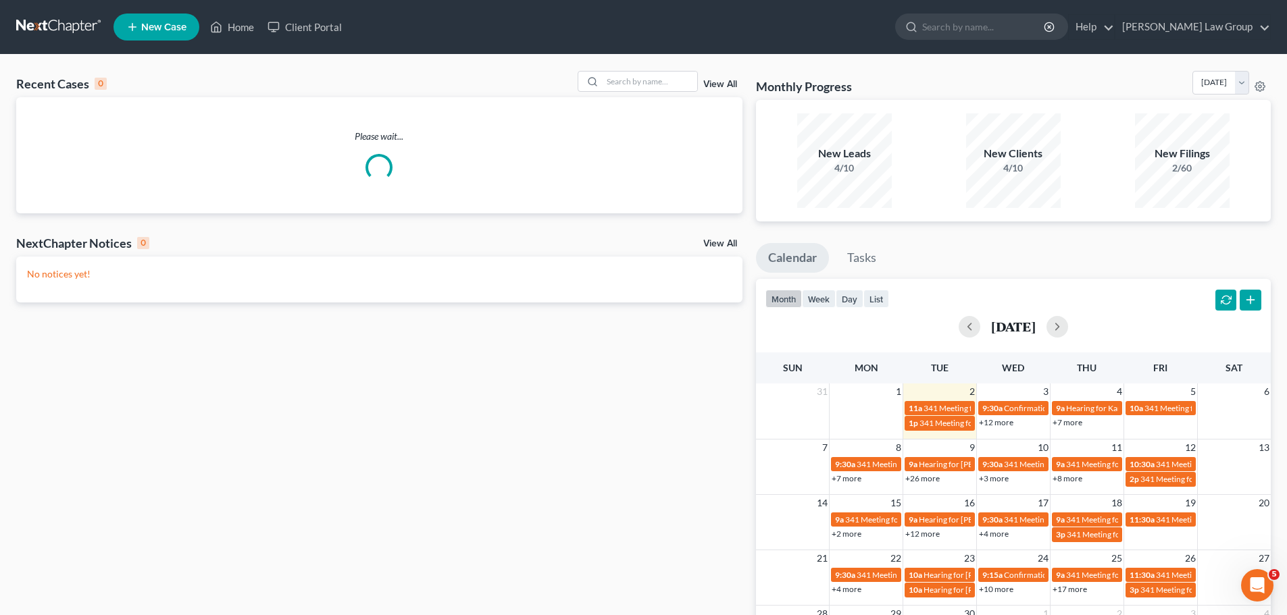
click at [716, 83] on link "View All" at bounding box center [720, 84] width 34 height 9
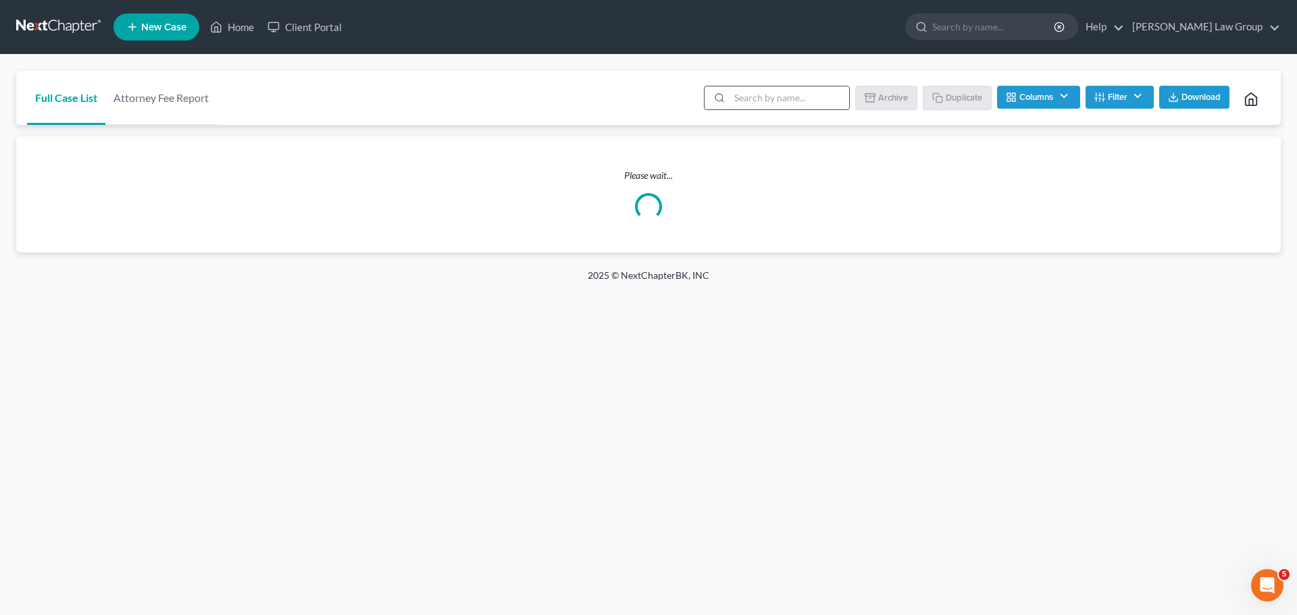
click at [764, 94] on input "search" at bounding box center [790, 97] width 120 height 23
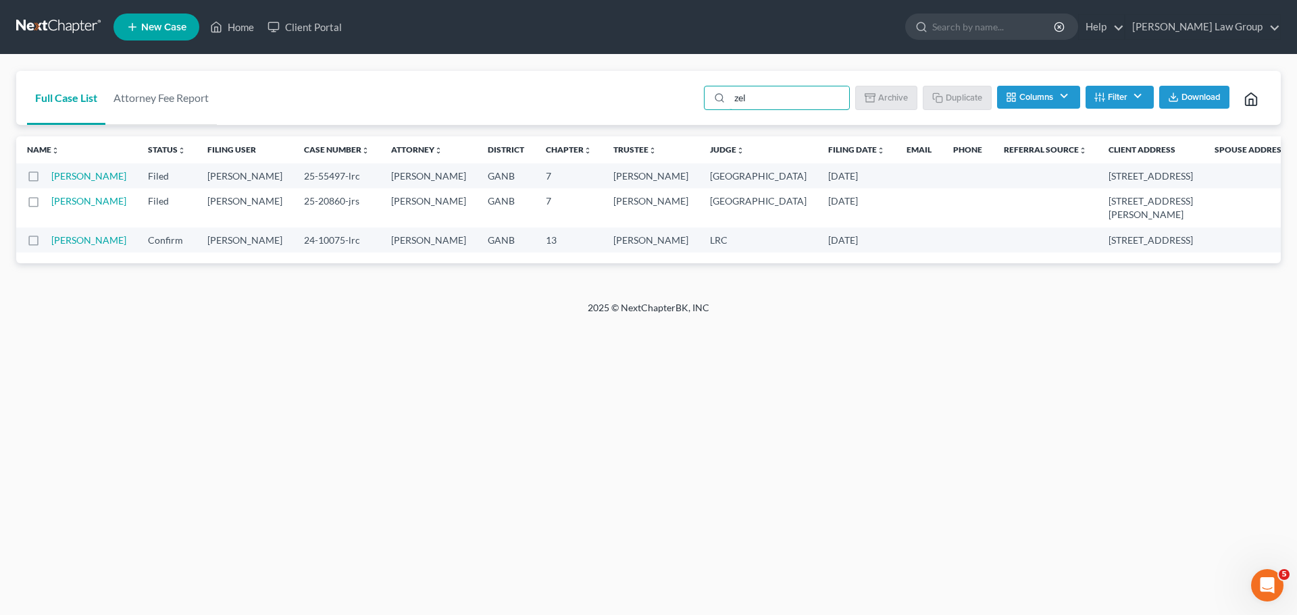
click at [46, 180] on label at bounding box center [46, 180] width 0 height 0
click at [51, 174] on input "checkbox" at bounding box center [55, 174] width 9 height 9
click at [892, 97] on button "Archive" at bounding box center [888, 97] width 61 height 23
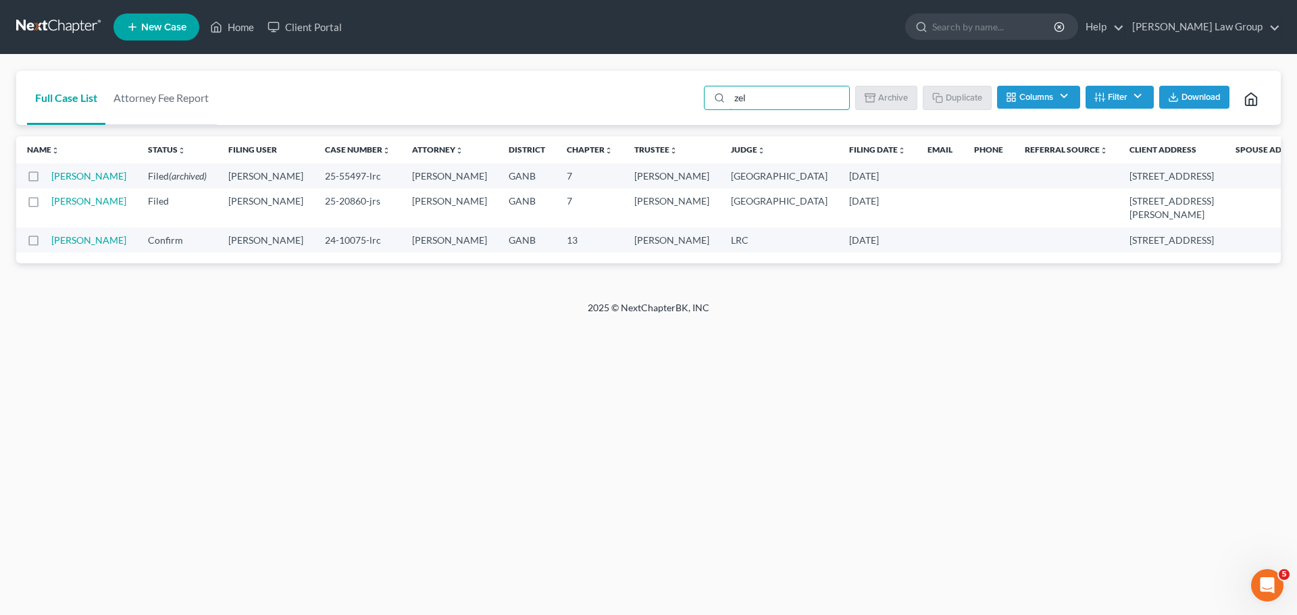
drag, startPoint x: 791, startPoint y: 101, endPoint x: 678, endPoint y: 98, distance: 112.8
click at [678, 98] on div "Full Case List Attorney Fee Report zel Batch Download Archive Un-archive Duplic…" at bounding box center [648, 98] width 1265 height 55
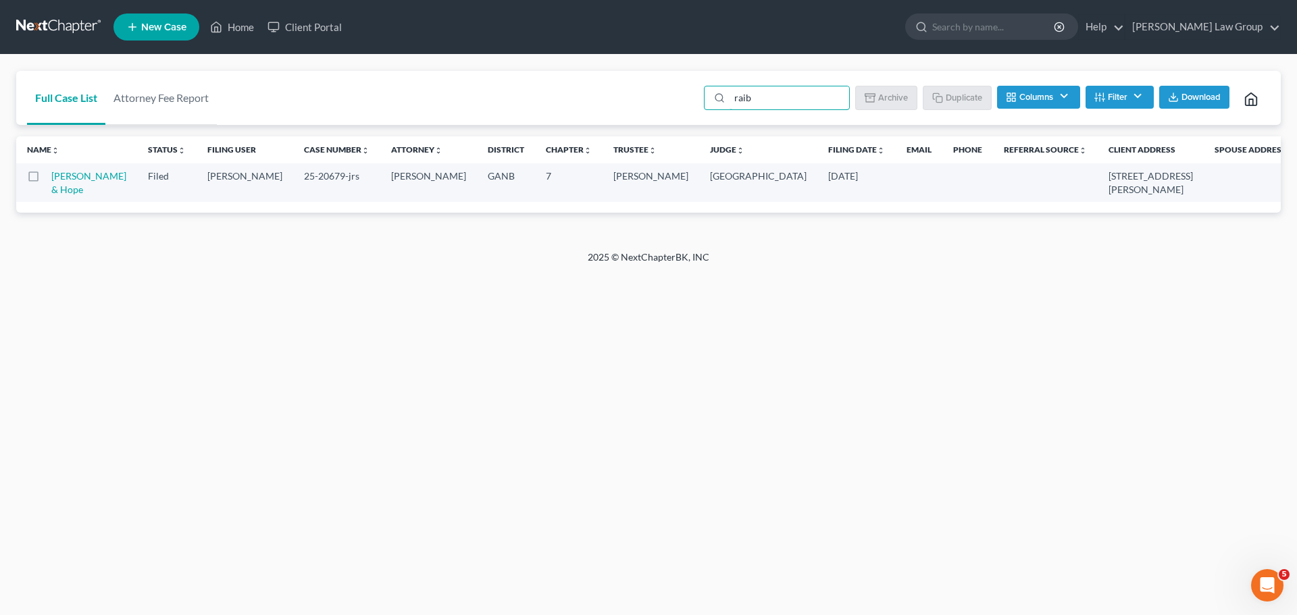
click at [46, 180] on label at bounding box center [46, 180] width 0 height 0
click at [51, 176] on input "checkbox" at bounding box center [55, 174] width 9 height 9
click at [862, 97] on button "Archive" at bounding box center [888, 97] width 61 height 23
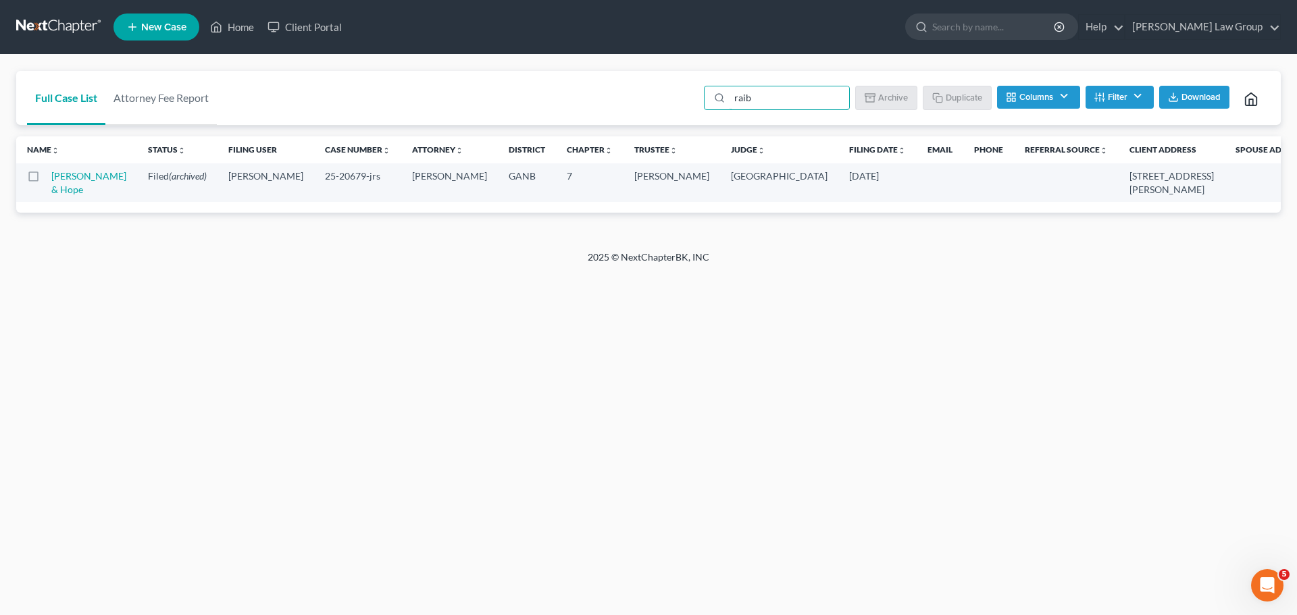
drag, startPoint x: 667, startPoint y: 90, endPoint x: 620, endPoint y: 78, distance: 48.2
click at [617, 88] on div "Full Case List Attorney Fee Report raib Batch Download Archive Un-archive Dupli…" at bounding box center [648, 98] width 1265 height 55
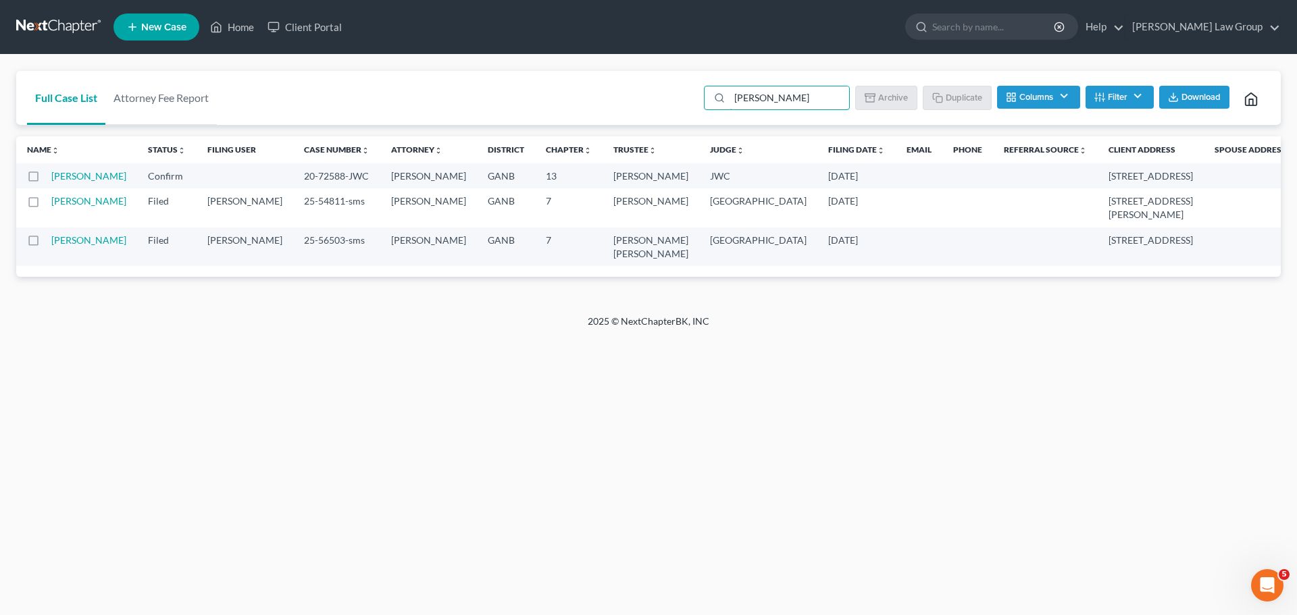
click at [46, 180] on label at bounding box center [46, 180] width 0 height 0
click at [51, 178] on input "checkbox" at bounding box center [55, 174] width 9 height 9
click at [883, 91] on button "Archive" at bounding box center [888, 97] width 61 height 23
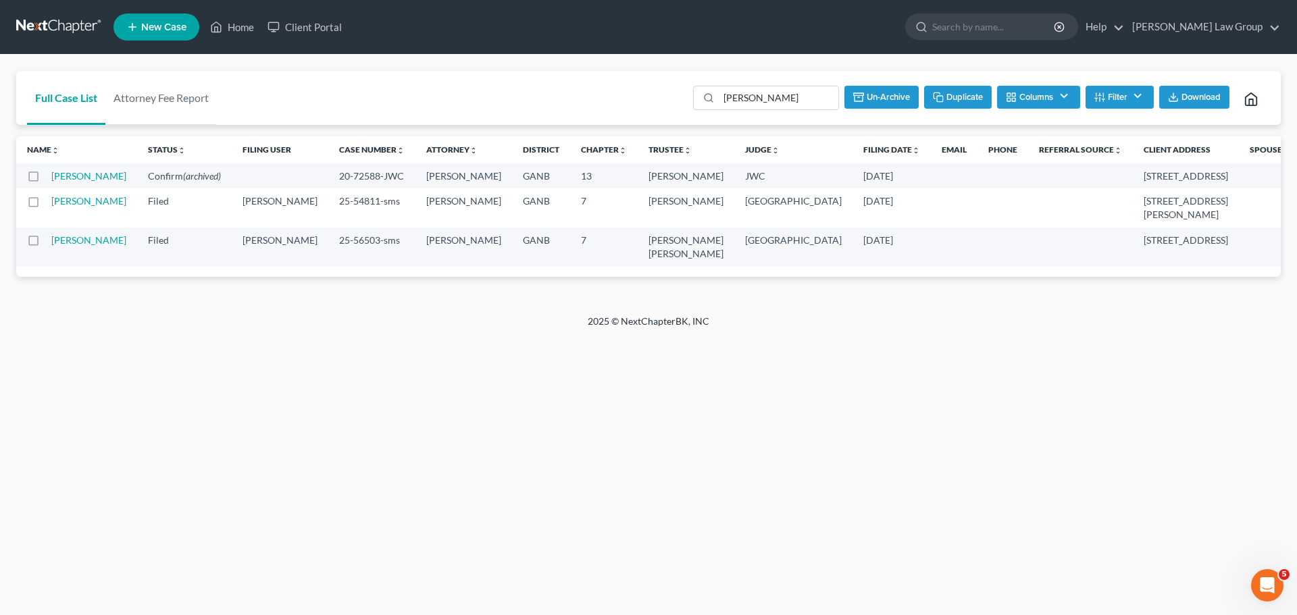
checkbox input "false"
drag, startPoint x: 779, startPoint y: 103, endPoint x: 694, endPoint y: 96, distance: 84.8
click at [694, 96] on div "Full Case List Attorney Fee Report [PERSON_NAME] Download Archive Un-archive Du…" at bounding box center [648, 98] width 1265 height 55
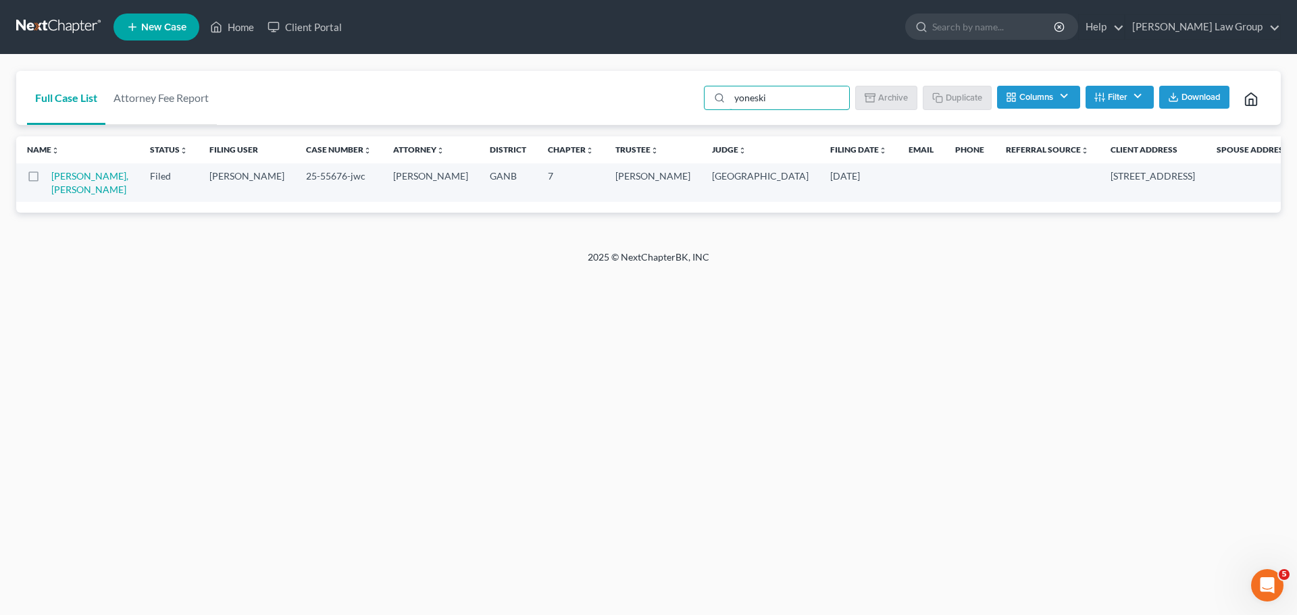
click at [46, 180] on label at bounding box center [46, 180] width 0 height 0
type input "yoneski"
click at [51, 178] on input "checkbox" at bounding box center [55, 174] width 9 height 9
click at [871, 99] on icon "button" at bounding box center [872, 97] width 11 height 11
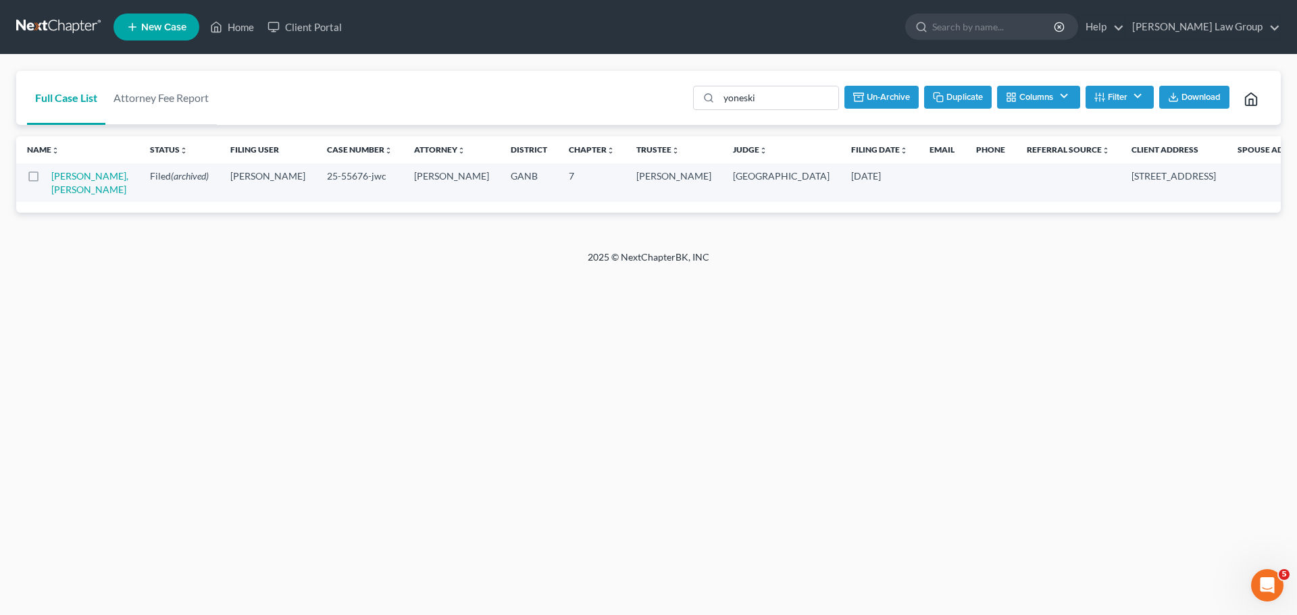
checkbox input "false"
click at [773, 101] on input "yoneski" at bounding box center [790, 97] width 120 height 23
drag, startPoint x: 773, startPoint y: 101, endPoint x: 673, endPoint y: 93, distance: 100.4
click at [673, 93] on div "Full Case List Attorney Fee Report yoneski Batch Download Archive Un-archive Du…" at bounding box center [648, 98] width 1265 height 55
paste input "Orimigla"
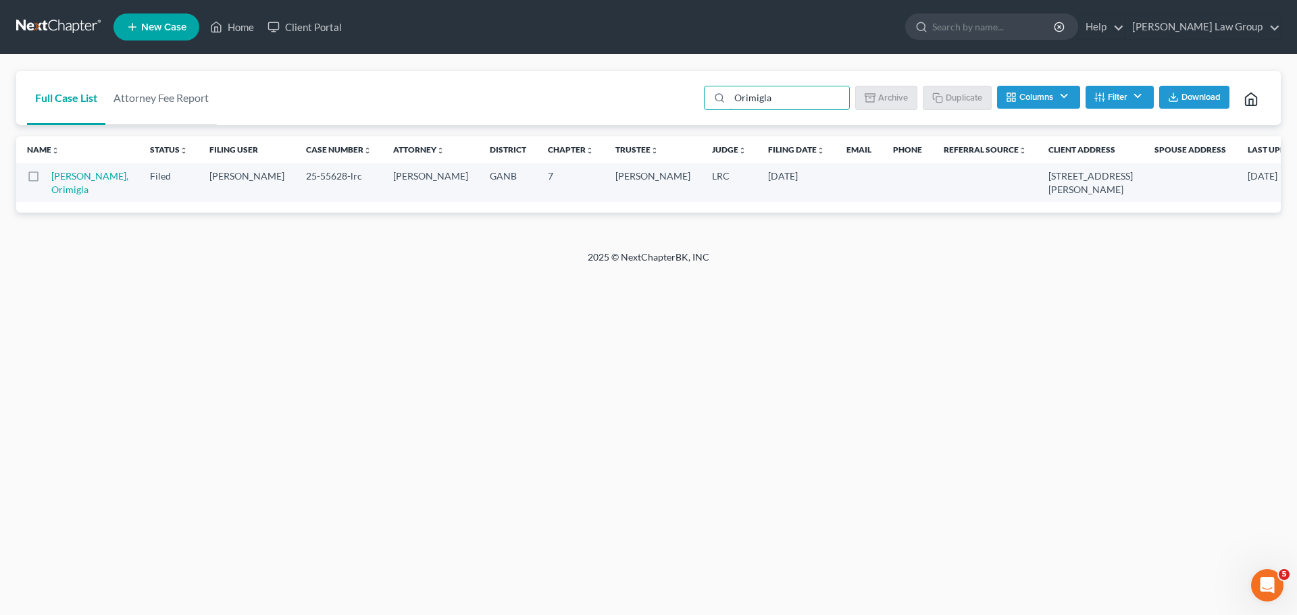
click at [46, 180] on label at bounding box center [46, 180] width 0 height 0
type input "Orimigla"
click at [51, 173] on input "checkbox" at bounding box center [55, 174] width 9 height 9
click at [885, 97] on button "Archive" at bounding box center [888, 97] width 61 height 23
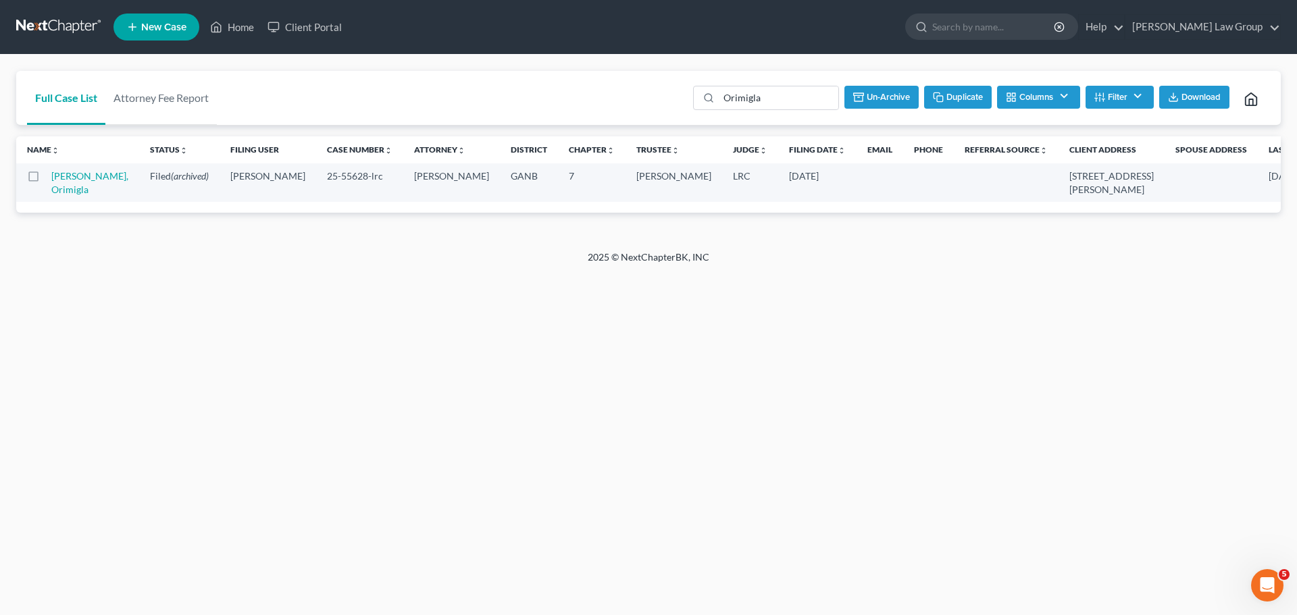
checkbox input "false"
drag, startPoint x: 780, startPoint y: 105, endPoint x: 673, endPoint y: 94, distance: 108.0
click at [673, 94] on div "Full Case List Attorney Fee Report Orimigla Batch Download Archive Un-archive D…" at bounding box center [648, 98] width 1265 height 55
paste input "Brittany"
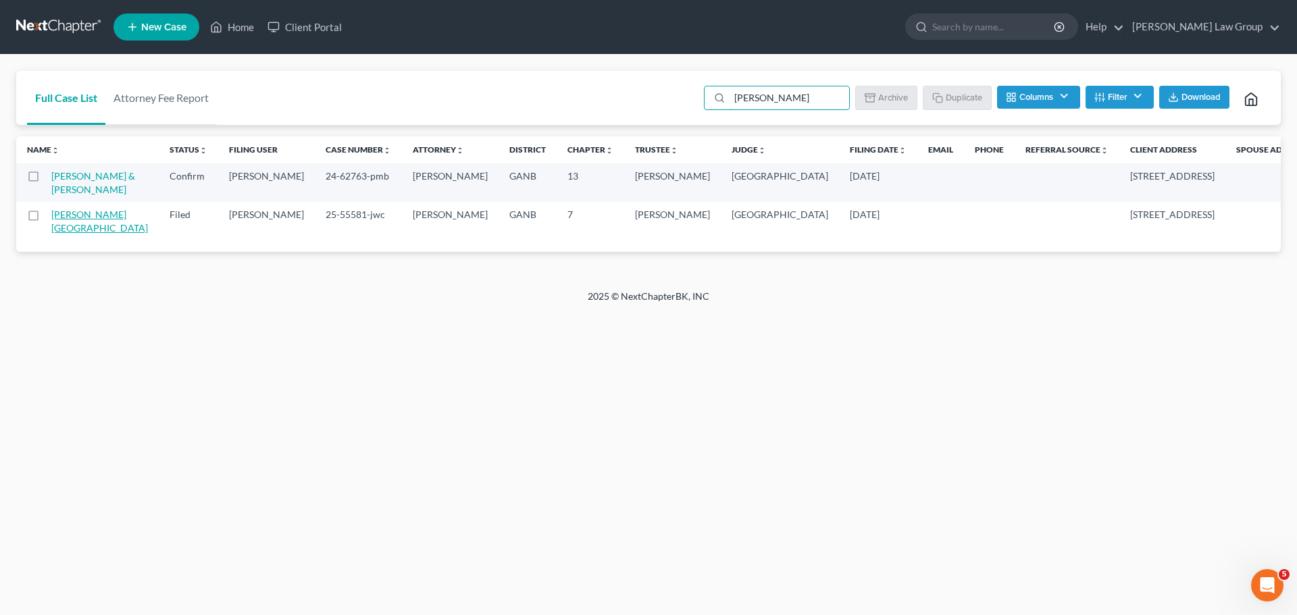
drag, startPoint x: 33, startPoint y: 230, endPoint x: 72, endPoint y: 230, distance: 39.2
click at [46, 218] on label at bounding box center [46, 218] width 0 height 0
type input "Brittany"
click at [51, 217] on input "checkbox" at bounding box center [55, 212] width 9 height 9
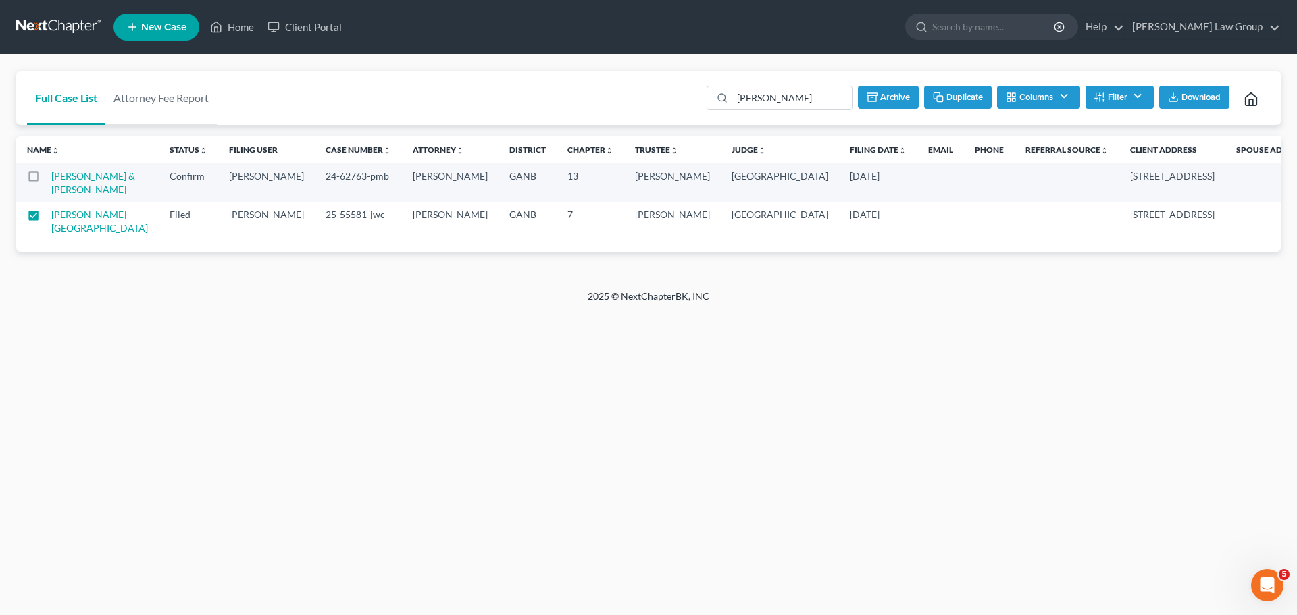
click at [890, 96] on button "Archive" at bounding box center [888, 97] width 61 height 23
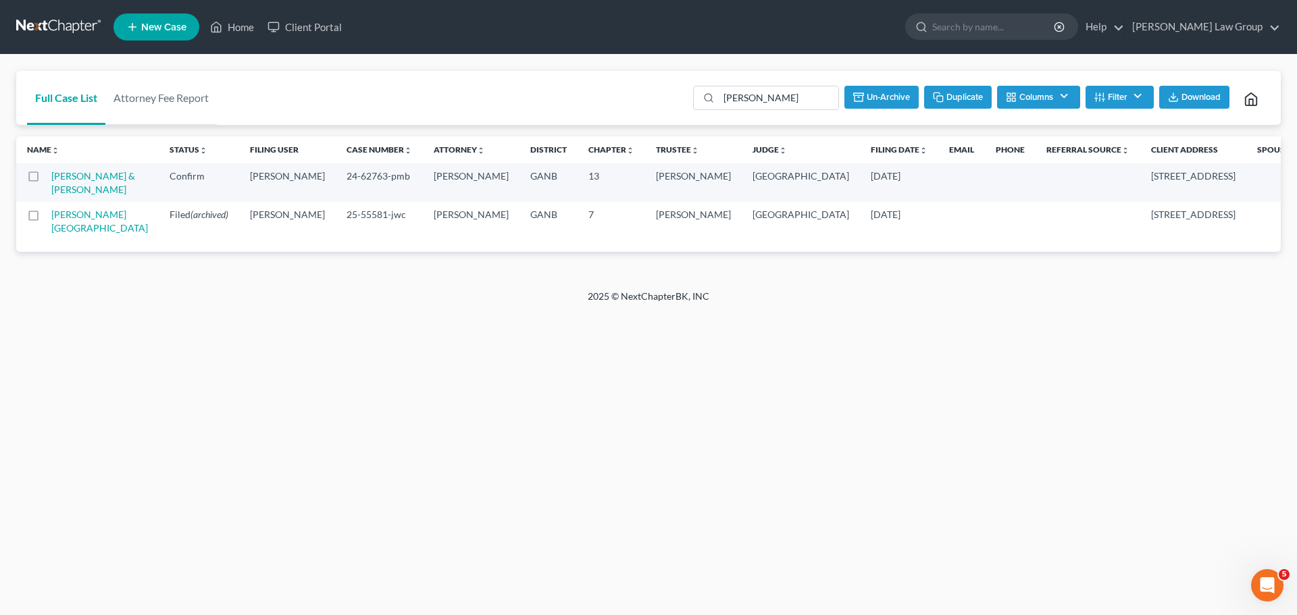
checkbox input "false"
drag, startPoint x: 782, startPoint y: 99, endPoint x: 649, endPoint y: 94, distance: 133.8
click at [649, 94] on div "Full Case List Attorney Fee Report Brittany Batch Download Archive Un-archive D…" at bounding box center [648, 98] width 1265 height 55
paste input "azil"
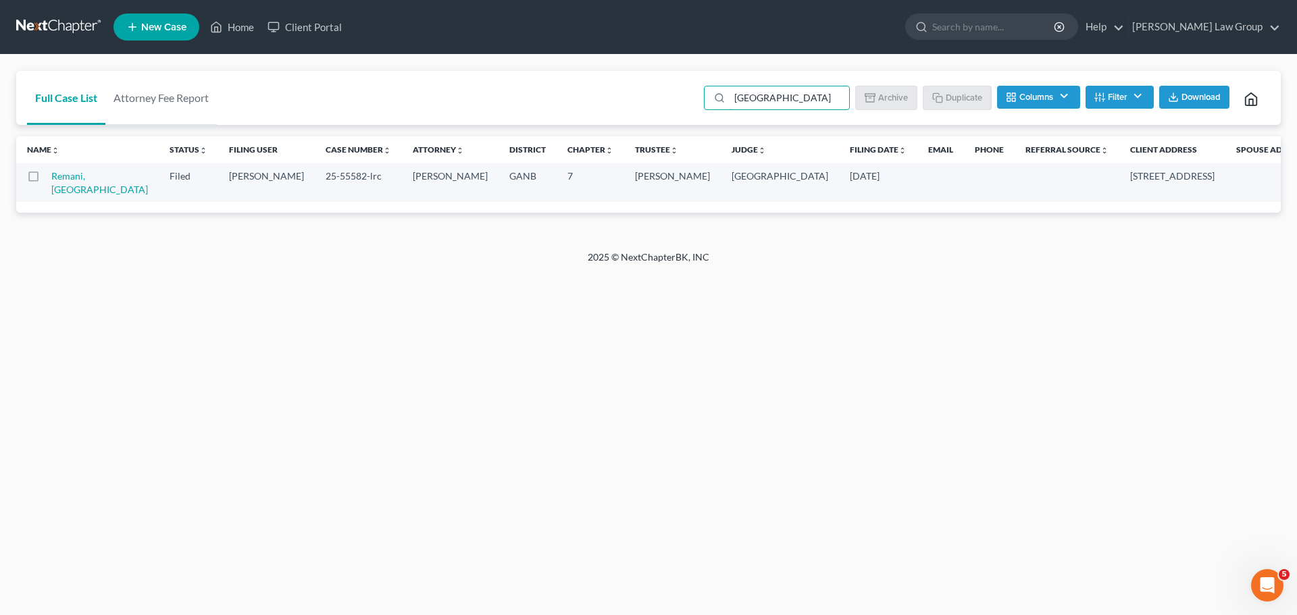
click at [46, 180] on label at bounding box center [46, 180] width 0 height 0
type input "Brazil"
click at [51, 177] on input "checkbox" at bounding box center [55, 174] width 9 height 9
click at [909, 92] on button "Archive" at bounding box center [888, 97] width 61 height 23
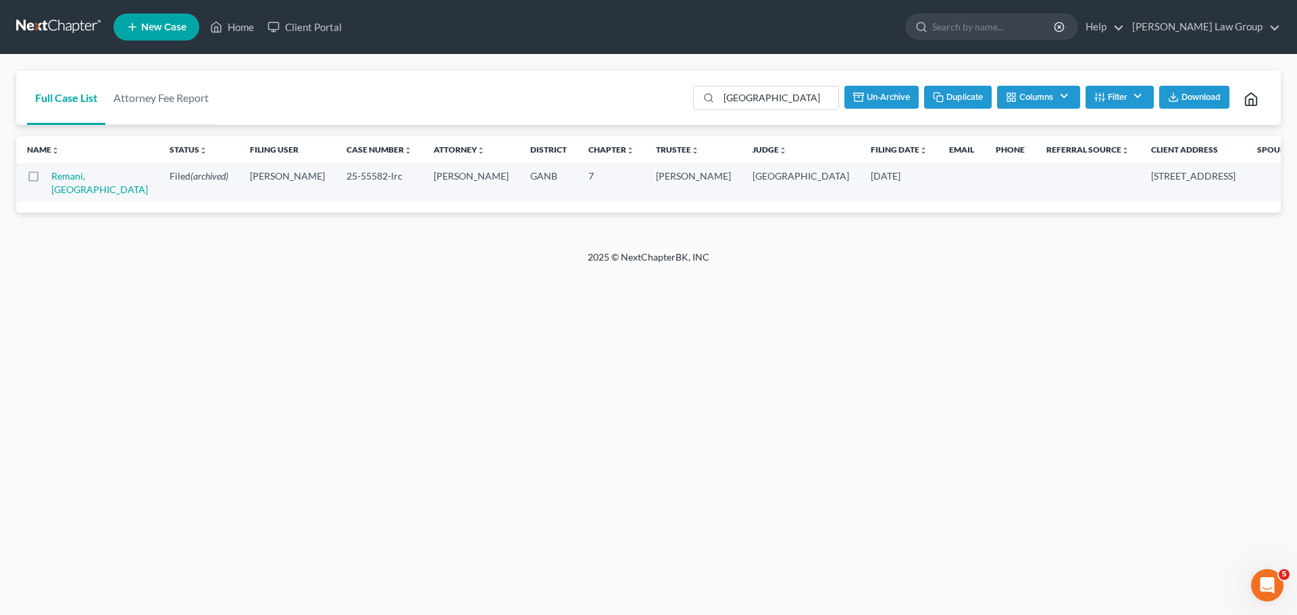
checkbox input "false"
drag, startPoint x: 778, startPoint y: 97, endPoint x: 661, endPoint y: 88, distance: 117.2
click at [661, 88] on div "Full Case List Attorney Fee Report Brazil Batch Download Archive Un-archive Dup…" at bounding box center [648, 98] width 1265 height 55
type input "carey"
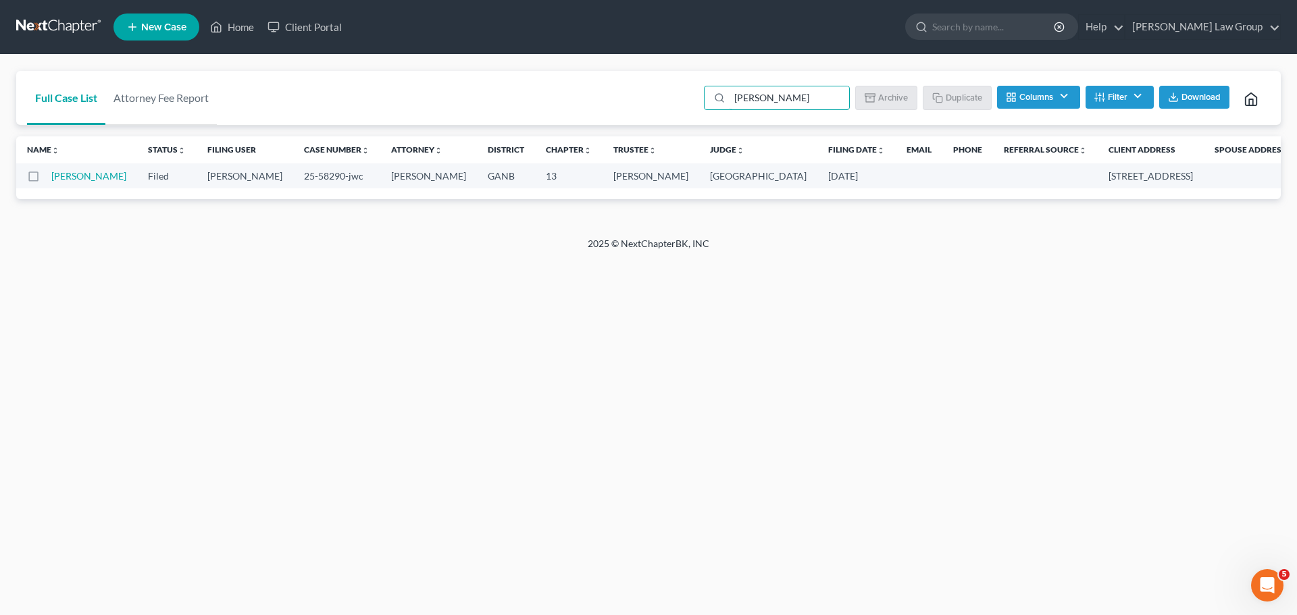
click at [58, 188] on td "Carey, Cassandra" at bounding box center [94, 175] width 86 height 25
click at [59, 188] on td "Carey, Cassandra" at bounding box center [94, 175] width 86 height 25
click at [70, 182] on link "Carey, Cassandra" at bounding box center [88, 175] width 75 height 11
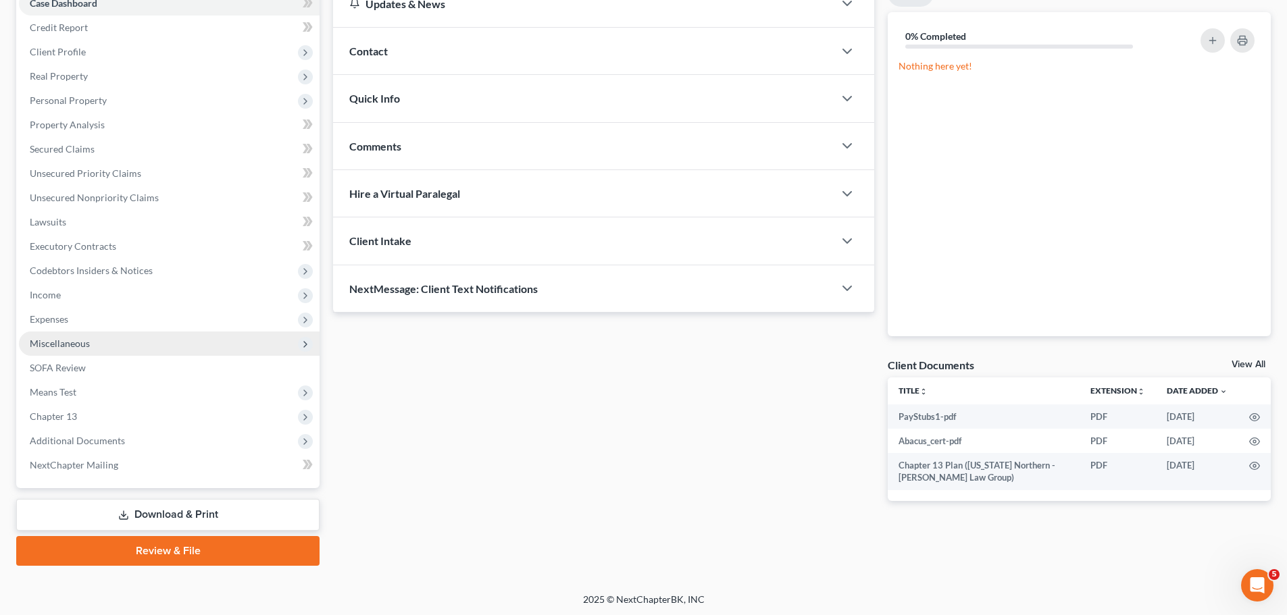
scroll to position [151, 0]
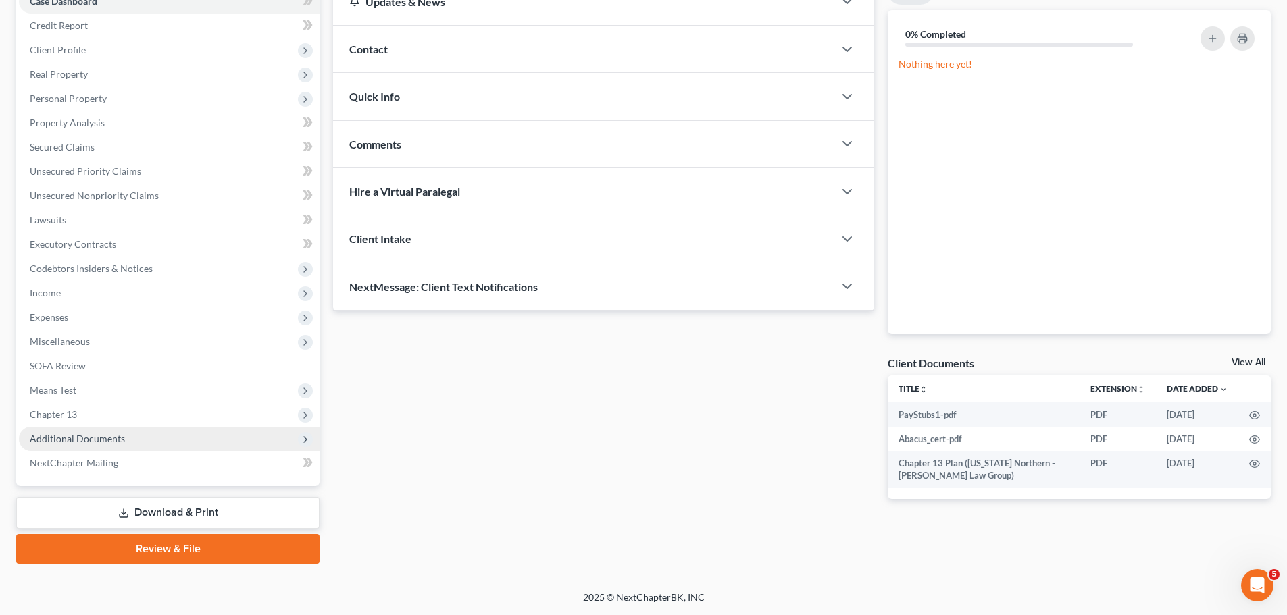
click at [129, 430] on span "Additional Documents" at bounding box center [169, 439] width 301 height 24
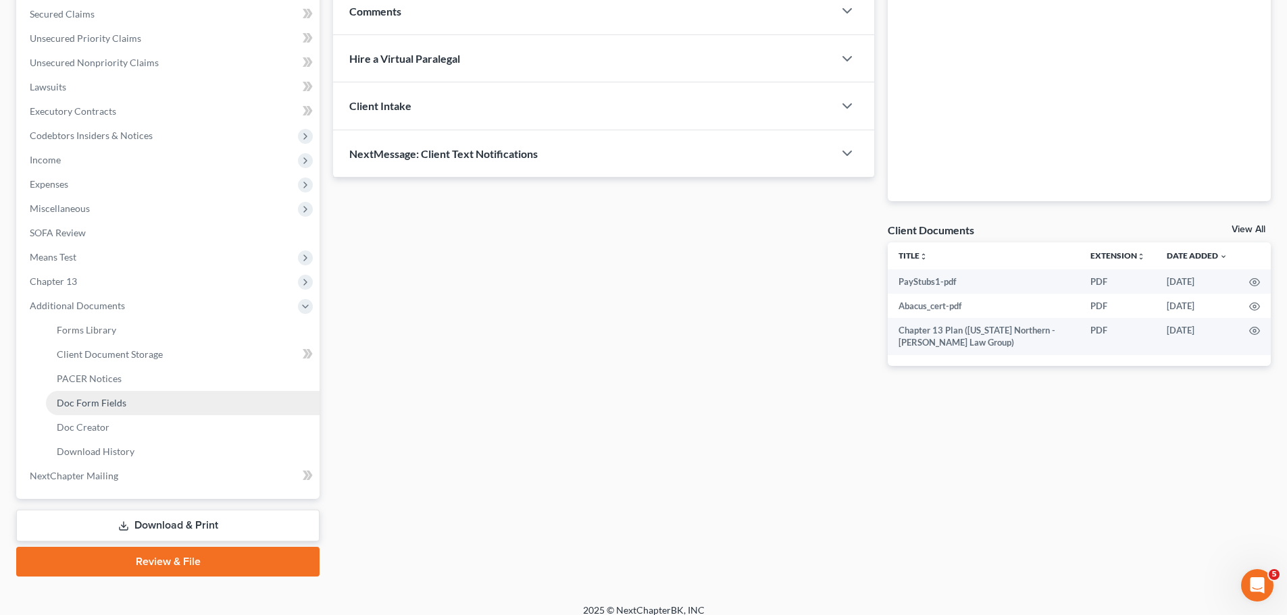
scroll to position [297, 0]
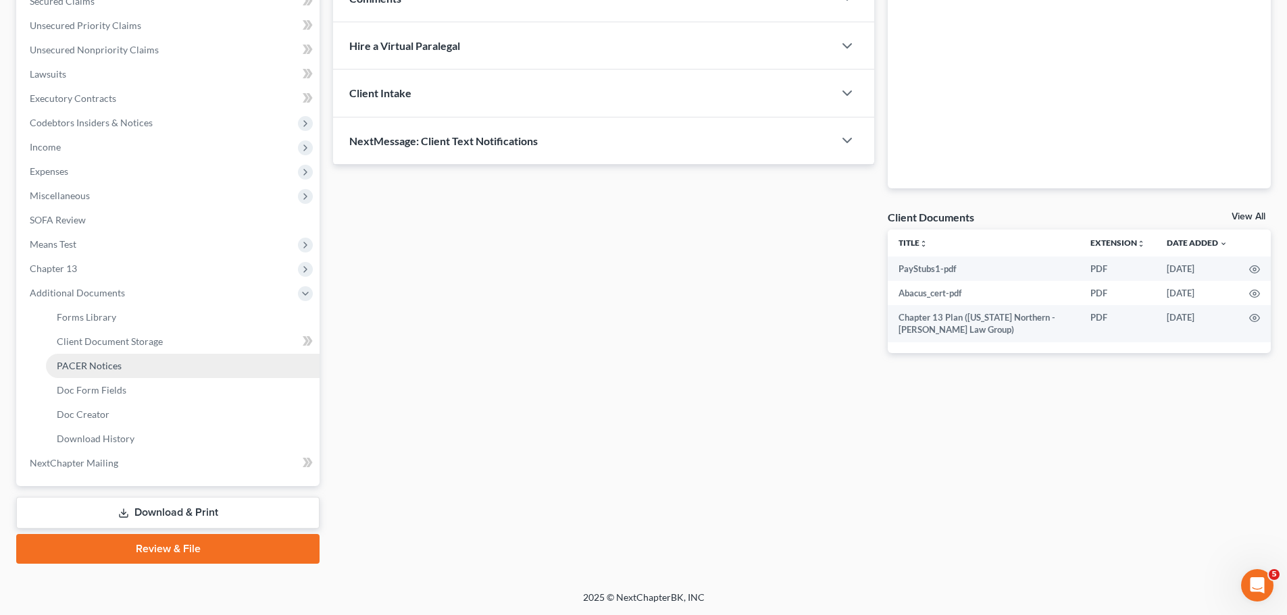
click at [90, 359] on link "PACER Notices" at bounding box center [183, 366] width 274 height 24
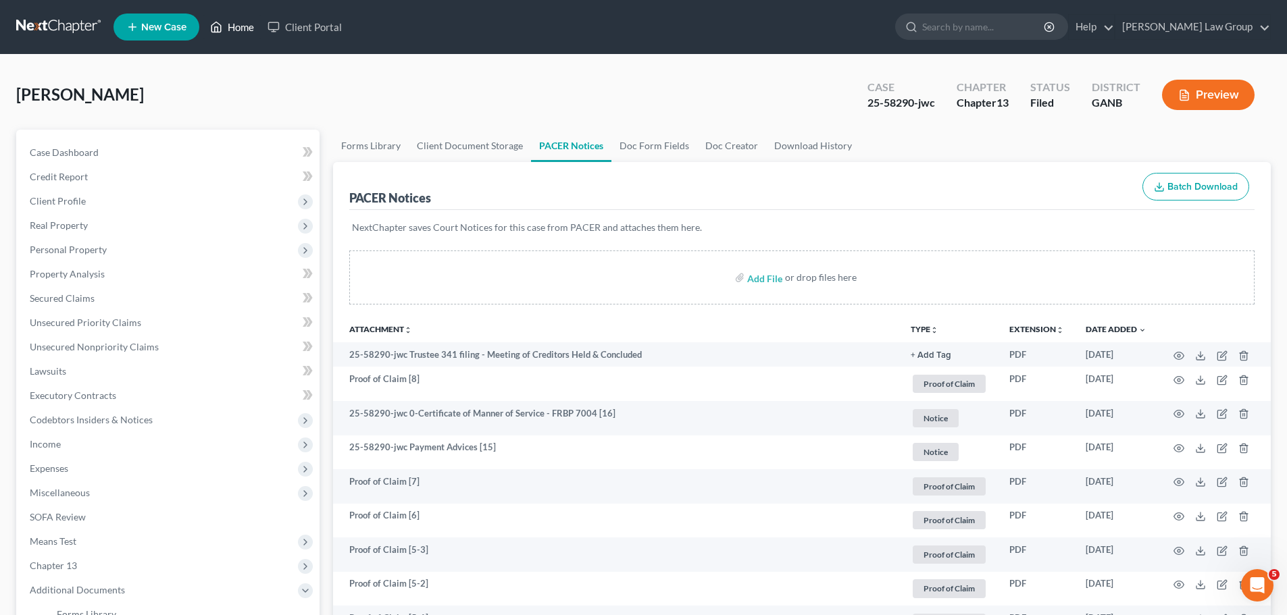
click at [235, 29] on link "Home" at bounding box center [231, 27] width 57 height 24
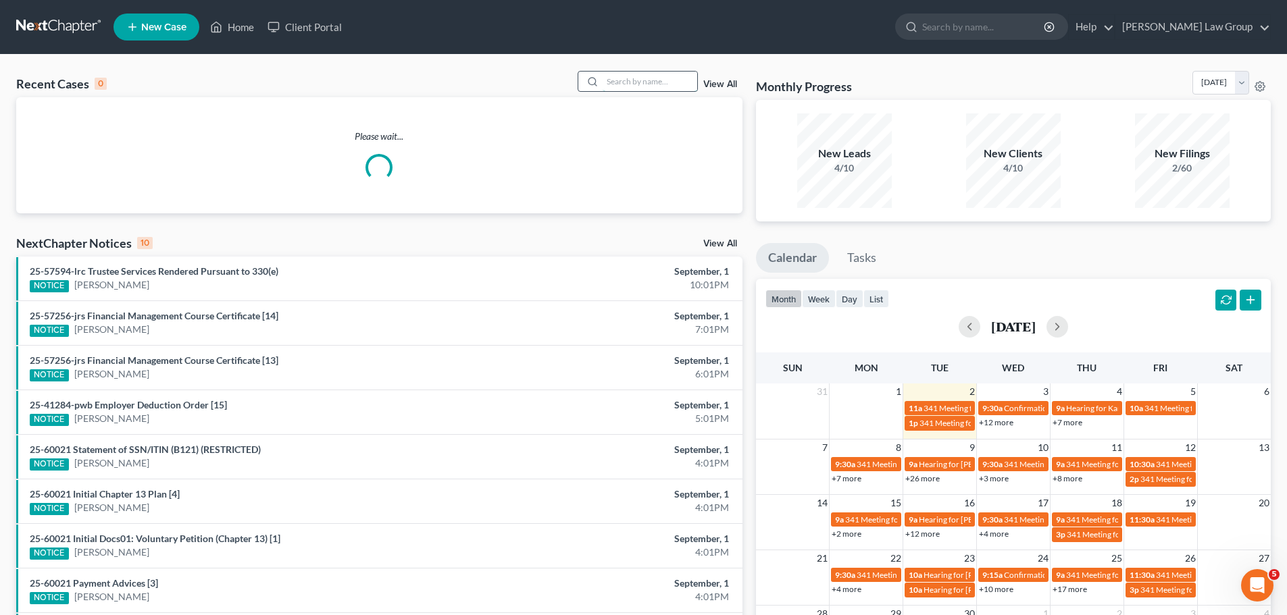
click at [660, 84] on input "search" at bounding box center [650, 82] width 95 height 20
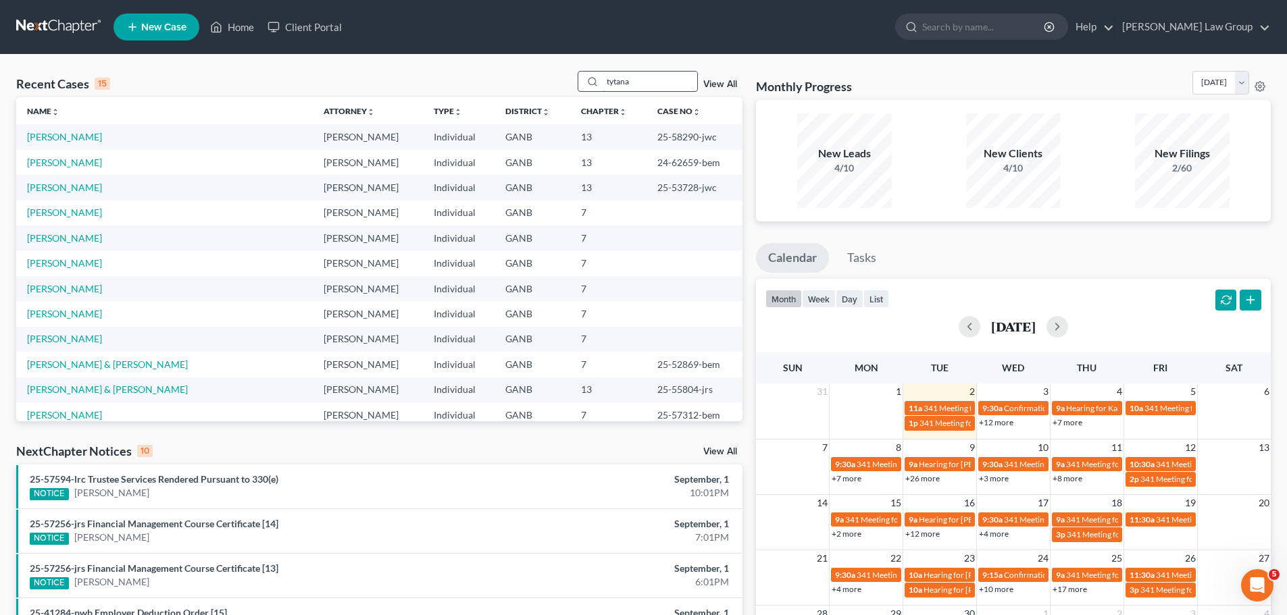
type input "tytana"
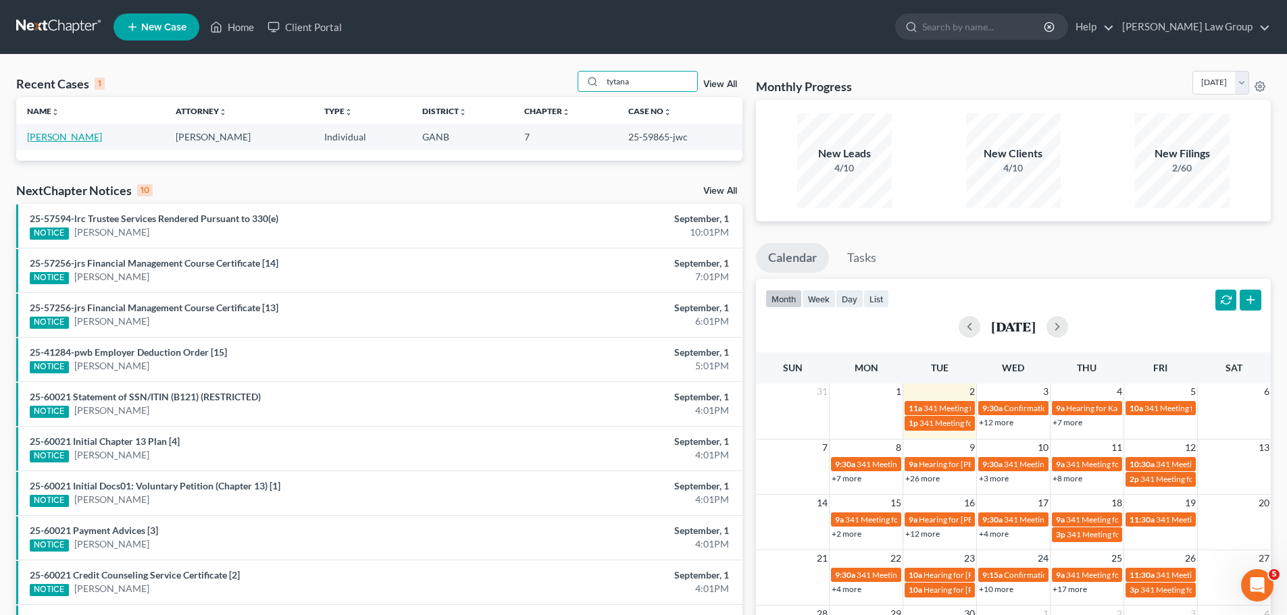
click at [59, 136] on link "[PERSON_NAME]" at bounding box center [64, 136] width 75 height 11
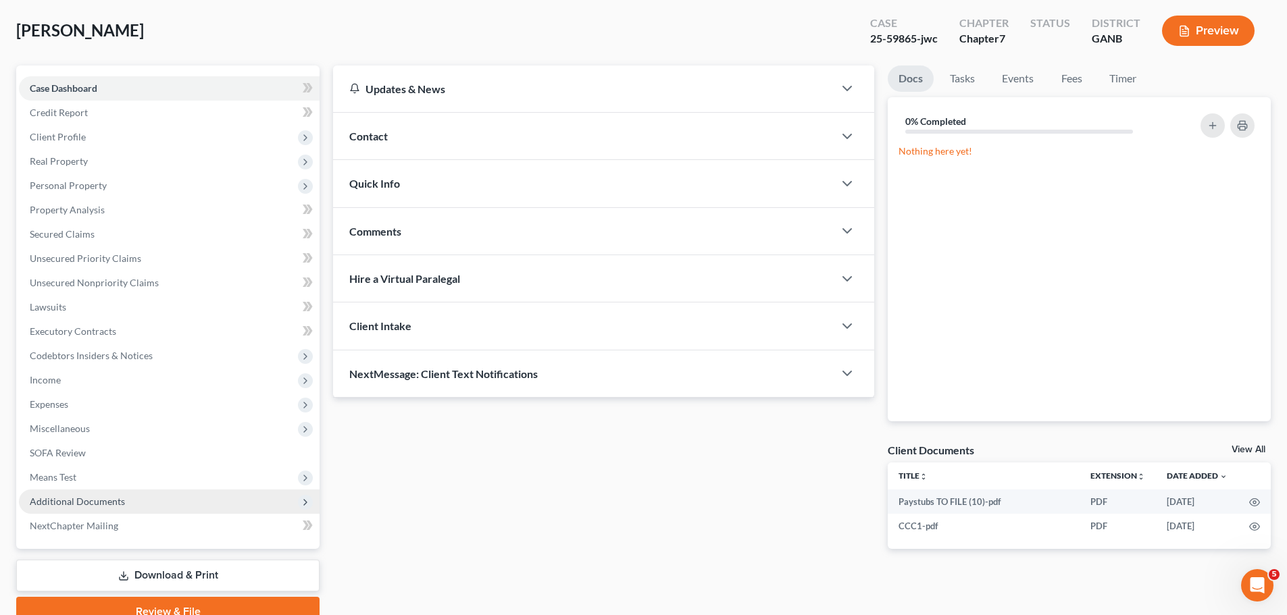
scroll to position [127, 0]
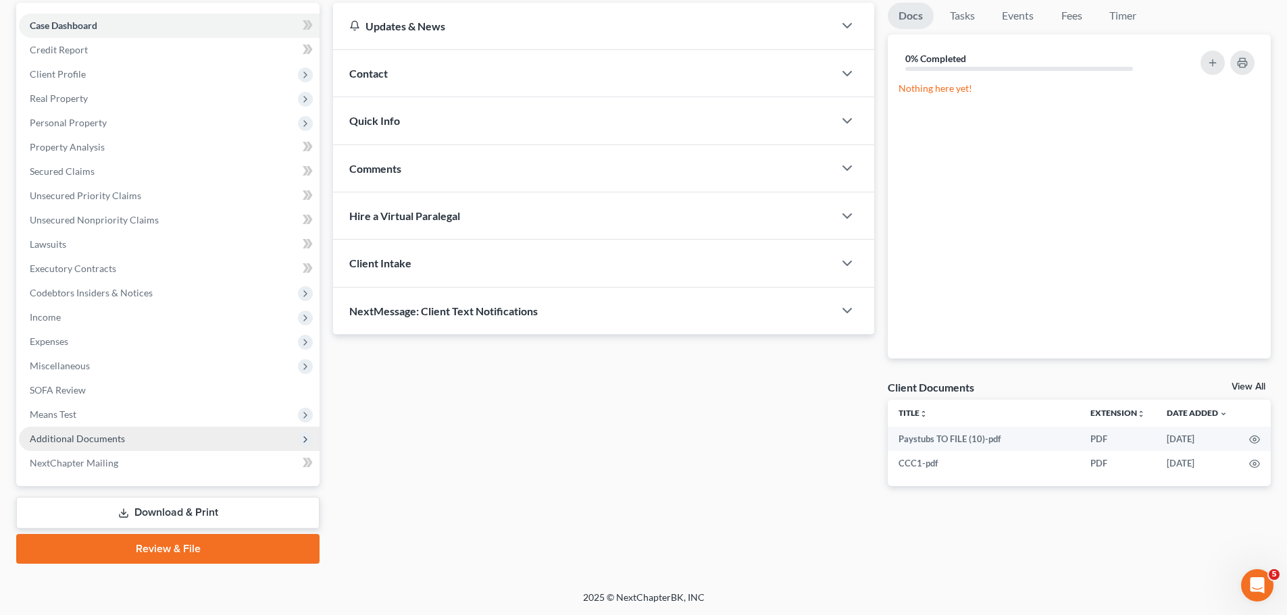
click at [147, 430] on span "Additional Documents" at bounding box center [169, 439] width 301 height 24
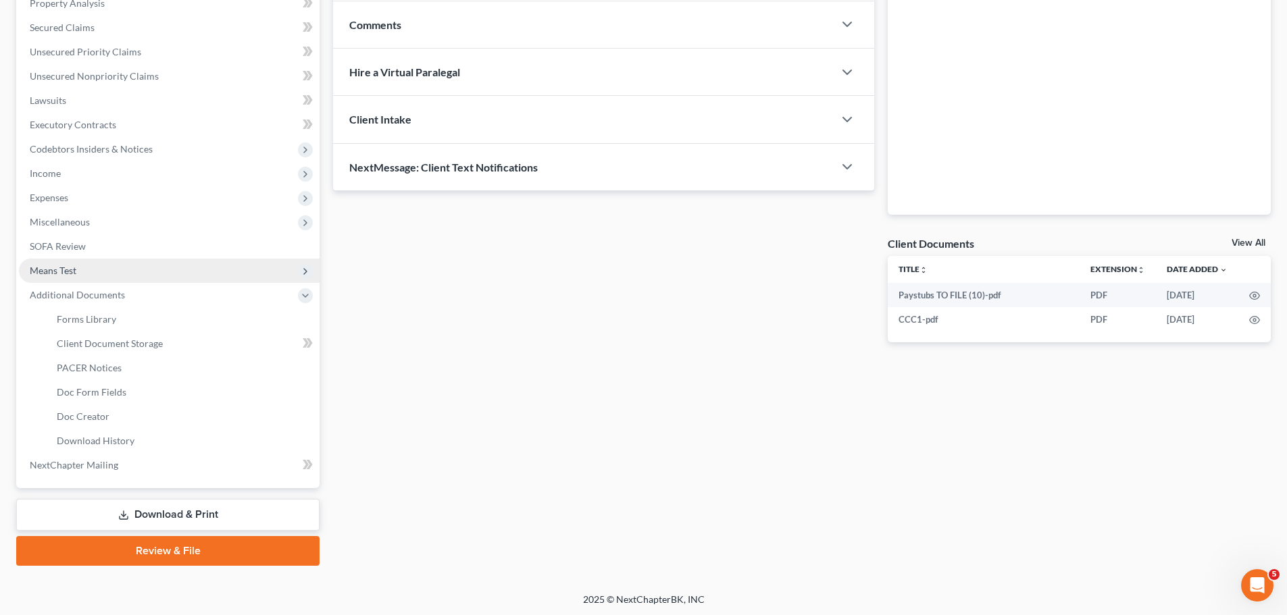
scroll to position [273, 0]
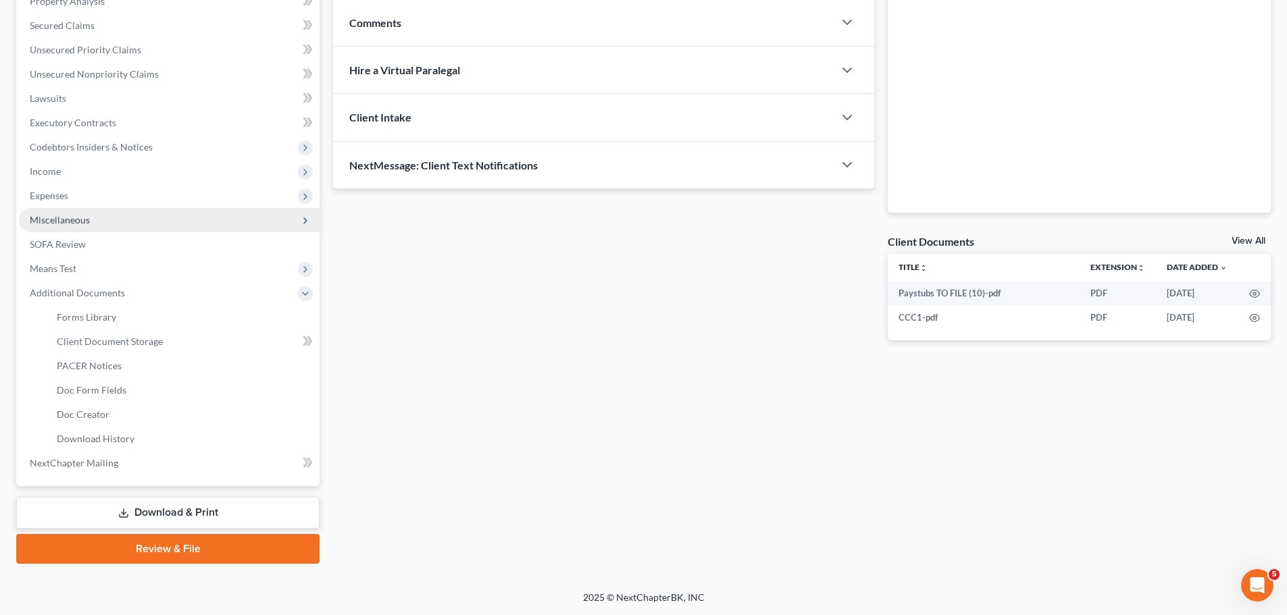
click at [125, 222] on span "Miscellaneous" at bounding box center [169, 220] width 301 height 24
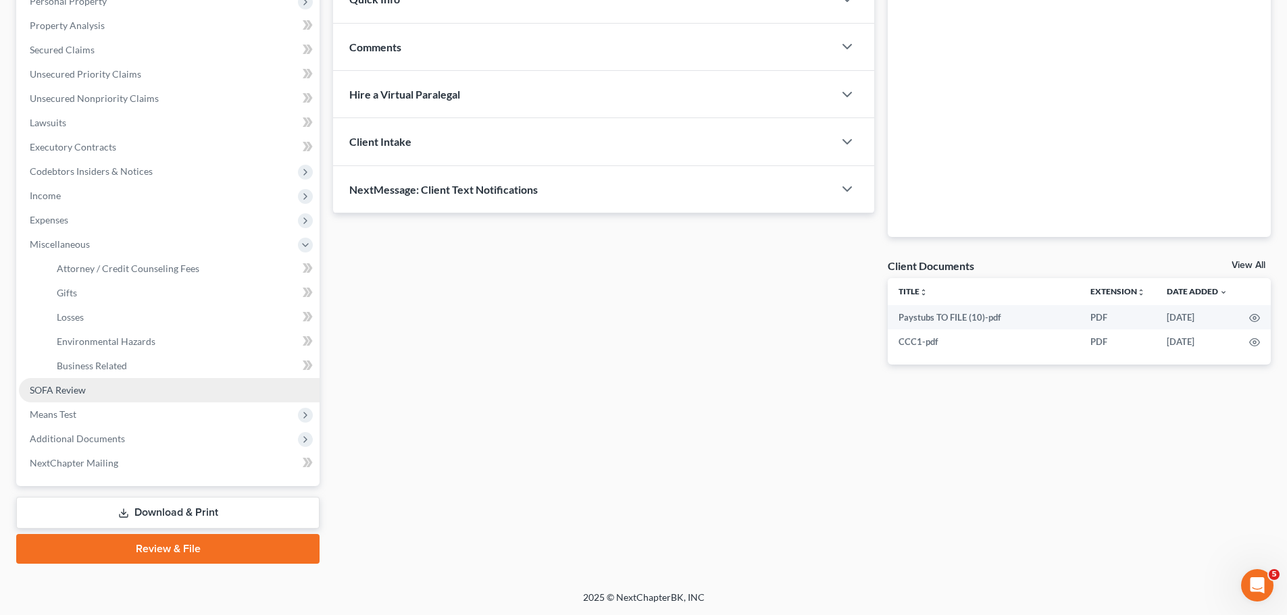
scroll to position [249, 0]
click at [187, 265] on span "Attorney / Credit Counseling Fees" at bounding box center [128, 268] width 143 height 11
select select "0"
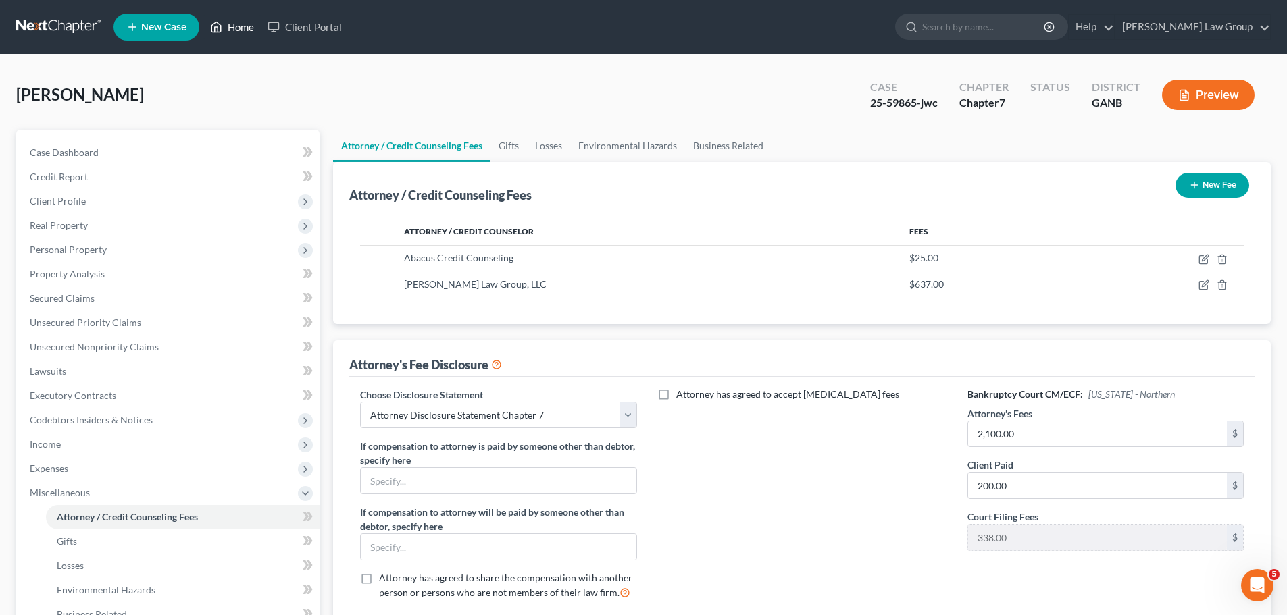
click at [228, 29] on link "Home" at bounding box center [231, 27] width 57 height 24
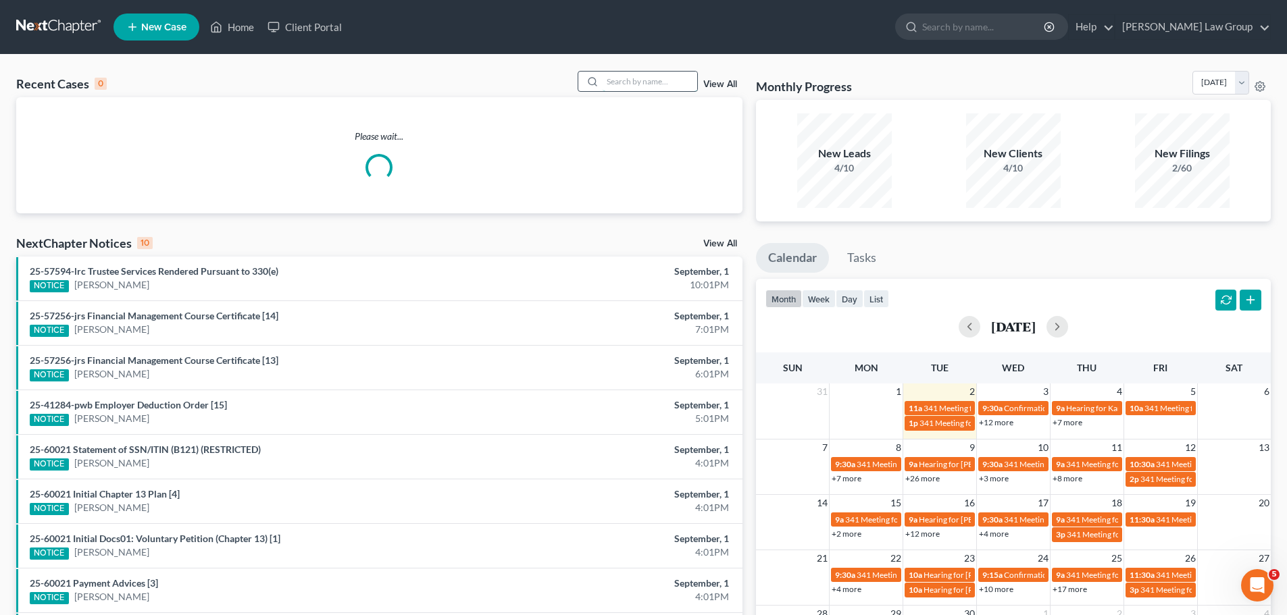
click at [632, 77] on input "search" at bounding box center [650, 82] width 95 height 20
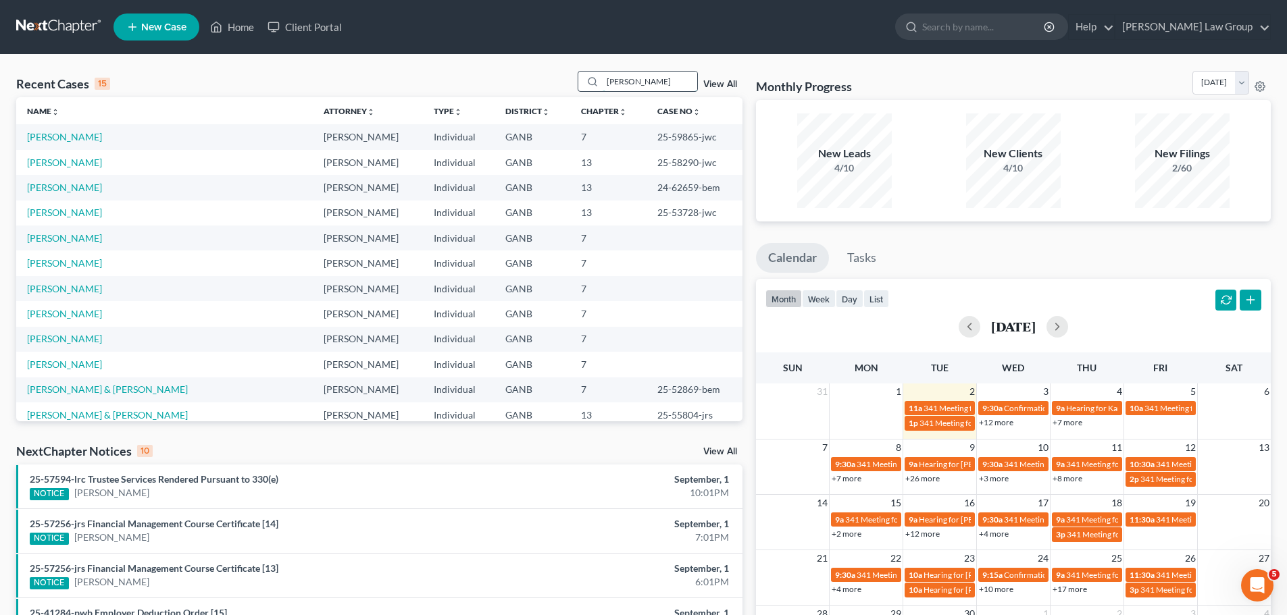
type input "andrew"
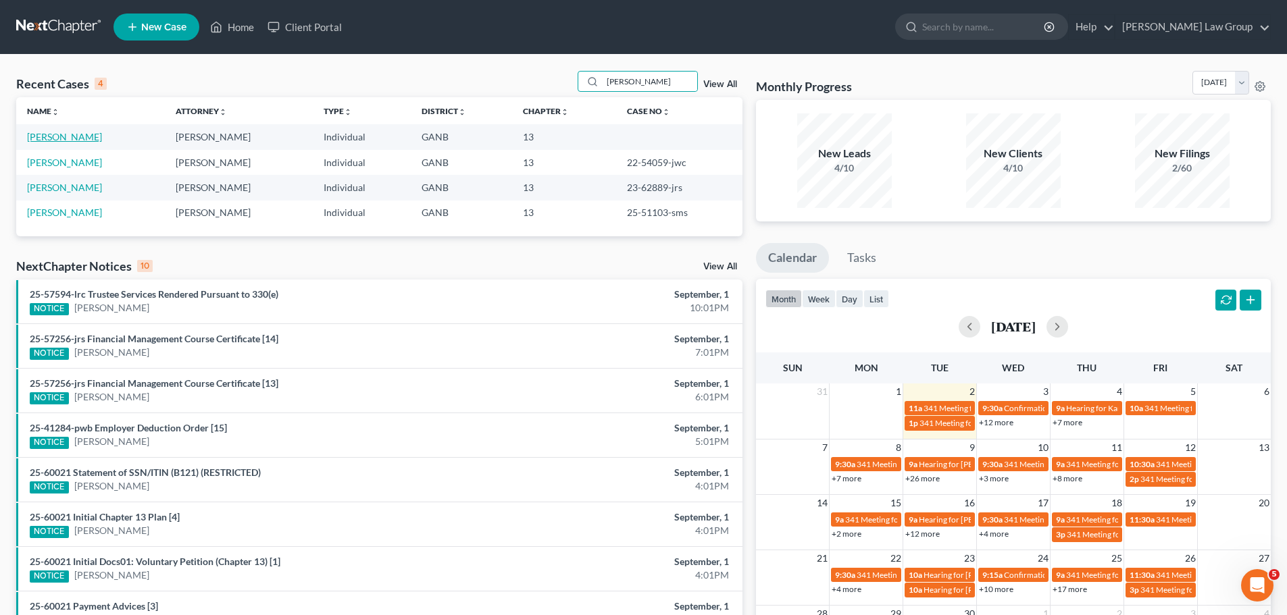
click at [70, 141] on link "[PERSON_NAME]" at bounding box center [64, 136] width 75 height 11
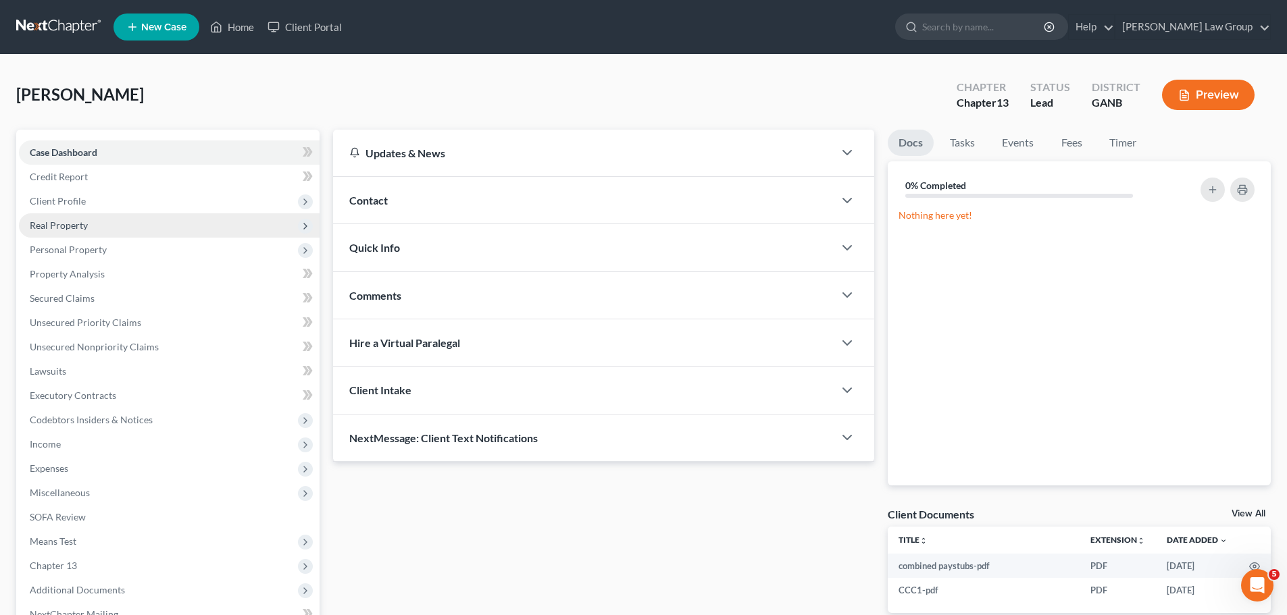
click at [73, 222] on span "Real Property" at bounding box center [59, 225] width 58 height 11
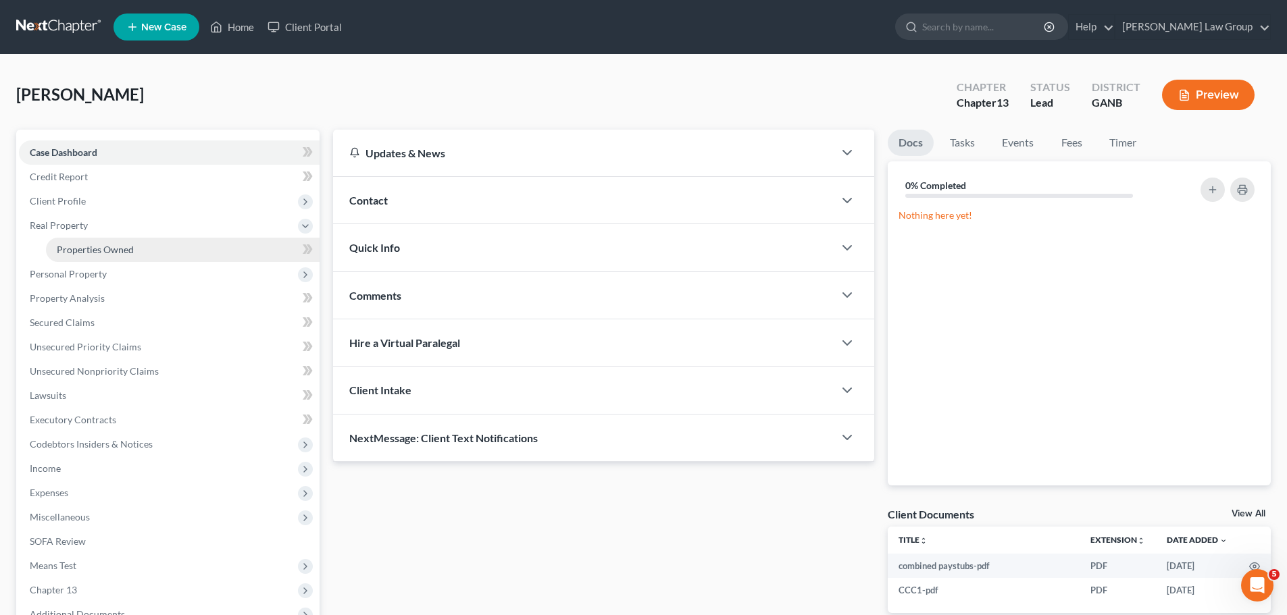
click at [140, 247] on link "Properties Owned" at bounding box center [183, 250] width 274 height 24
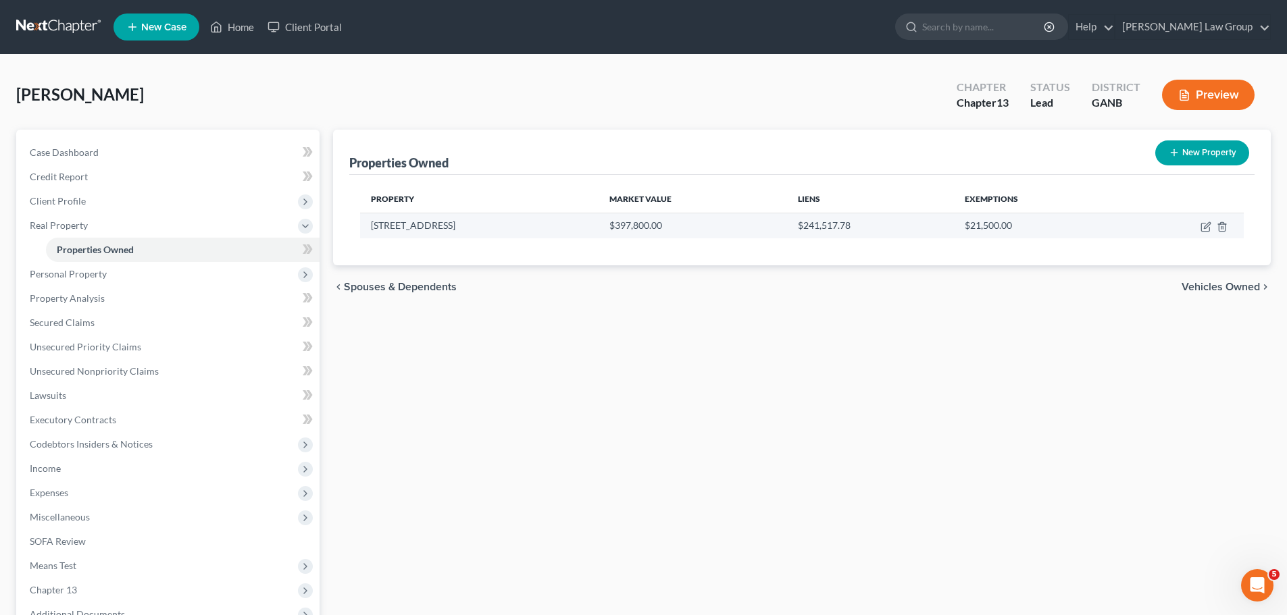
click at [1196, 228] on td at bounding box center [1183, 226] width 122 height 26
click at [1208, 226] on icon "button" at bounding box center [1207, 225] width 6 height 6
select select "10"
select select "37"
select select "0"
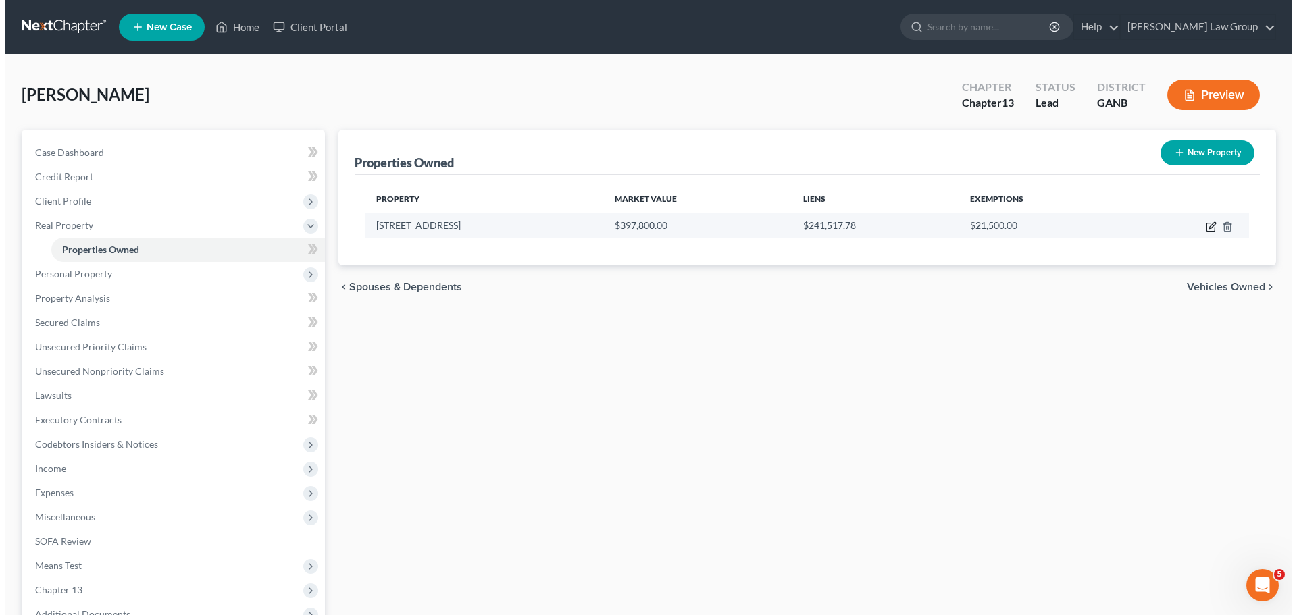
select select "0"
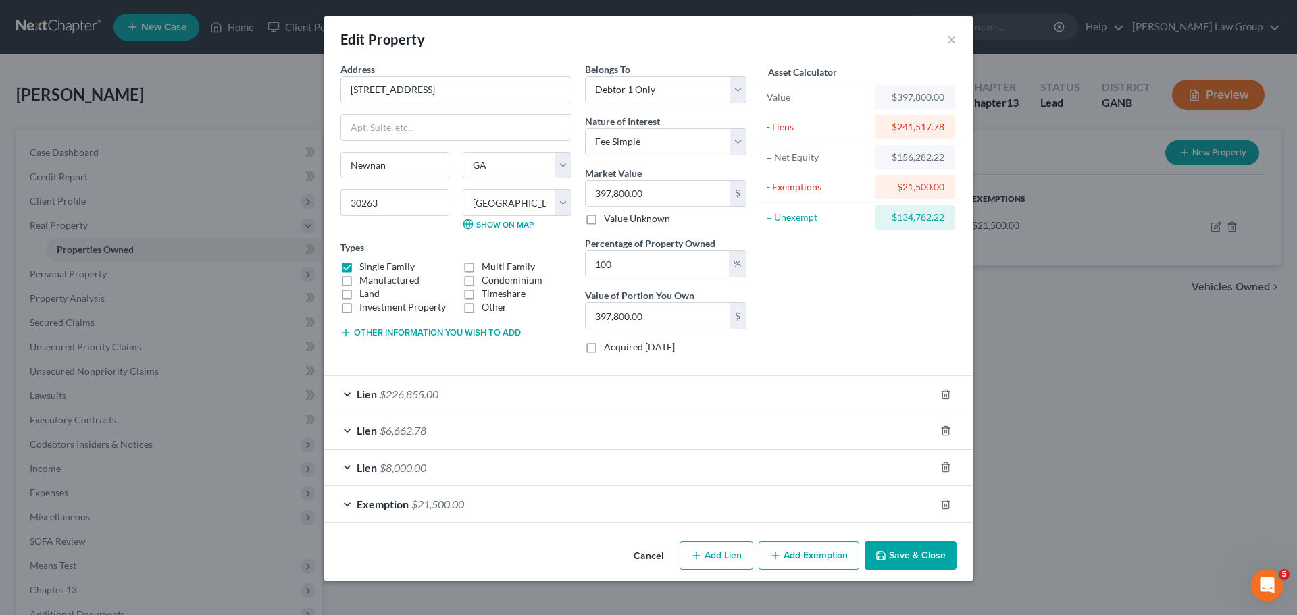
click at [921, 549] on button "Save & Close" at bounding box center [911, 556] width 92 height 28
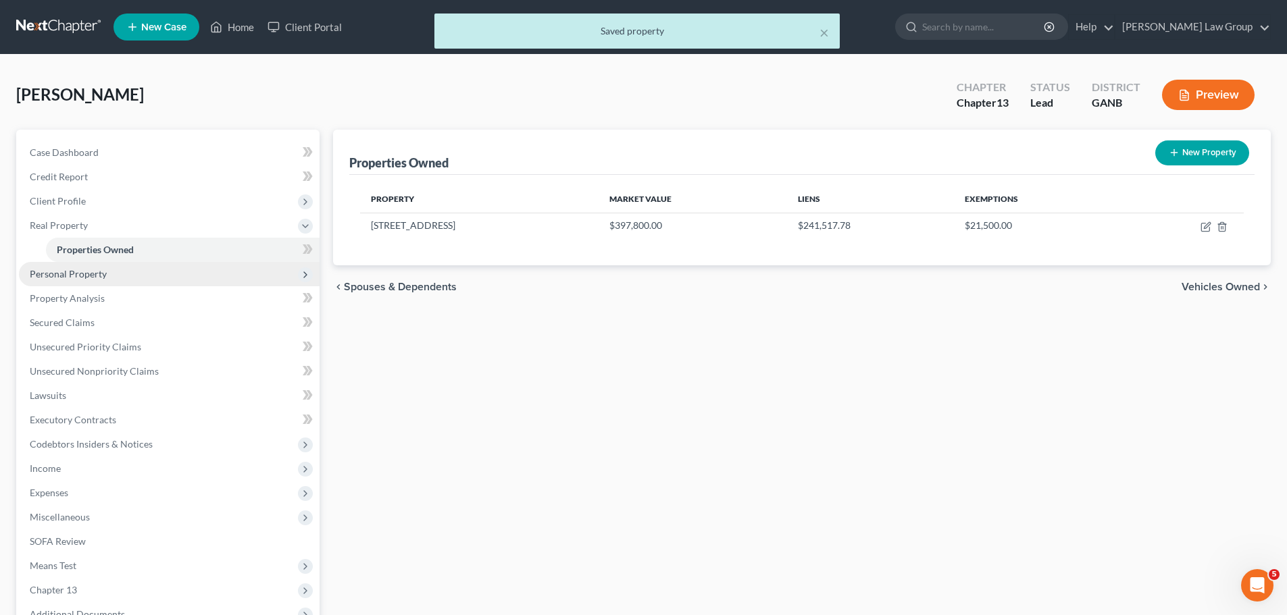
click at [75, 282] on span "Personal Property" at bounding box center [169, 274] width 301 height 24
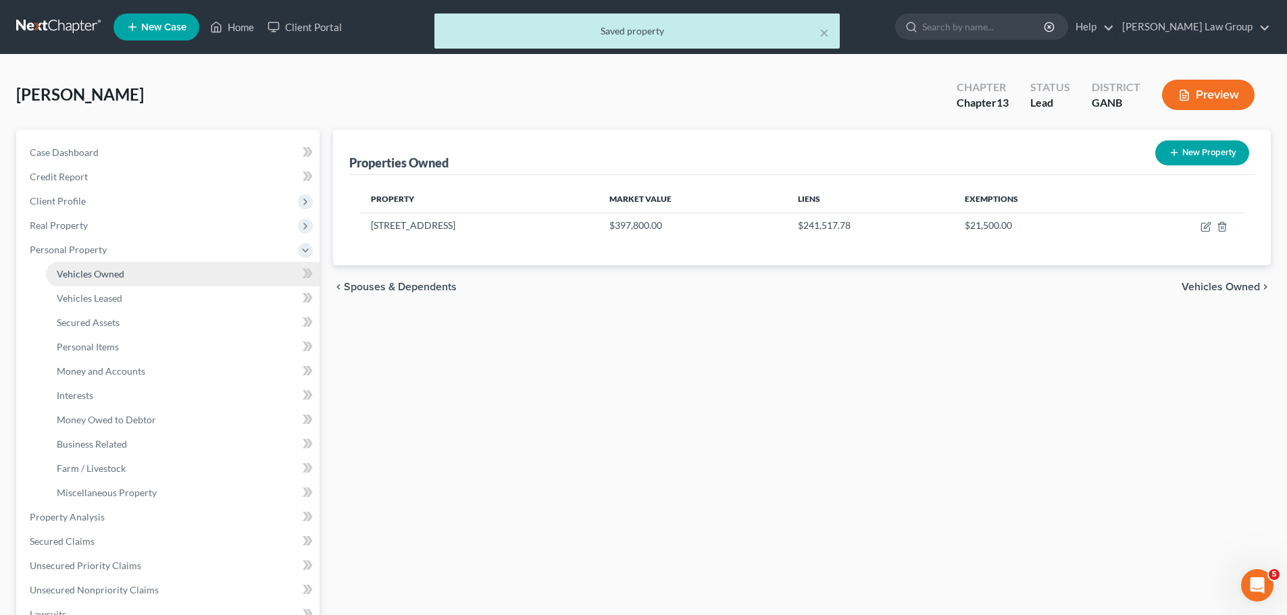
click at [111, 271] on span "Vehicles Owned" at bounding box center [91, 273] width 68 height 11
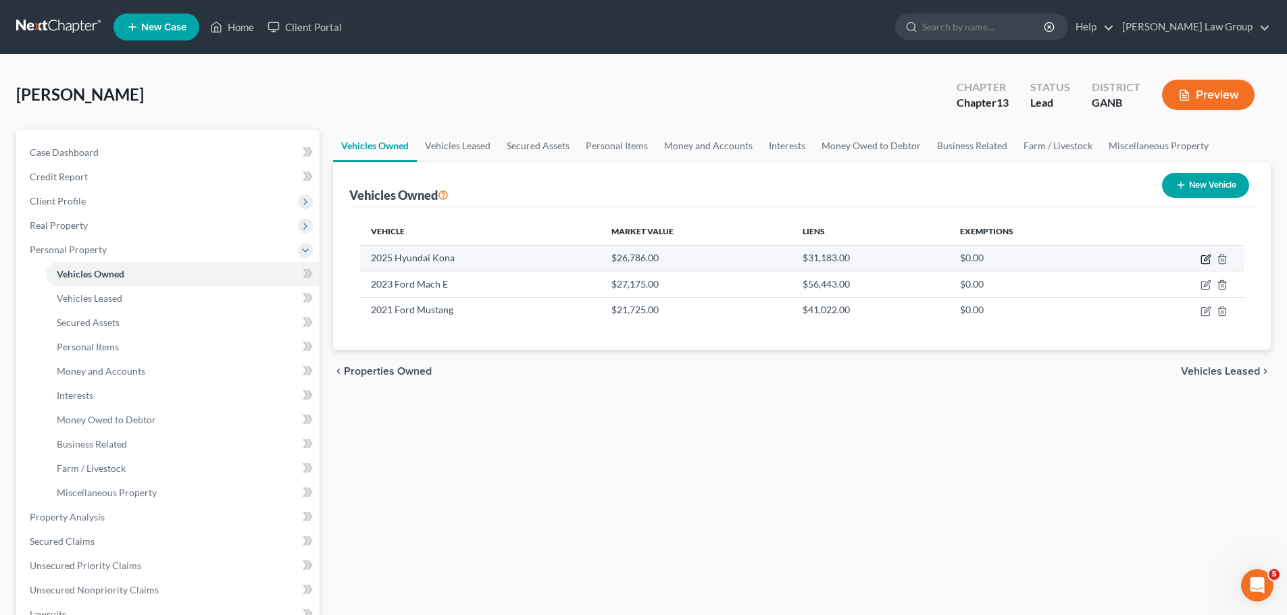
click at [1201, 259] on icon "button" at bounding box center [1205, 260] width 8 height 8
select select "0"
select select "1"
select select "0"
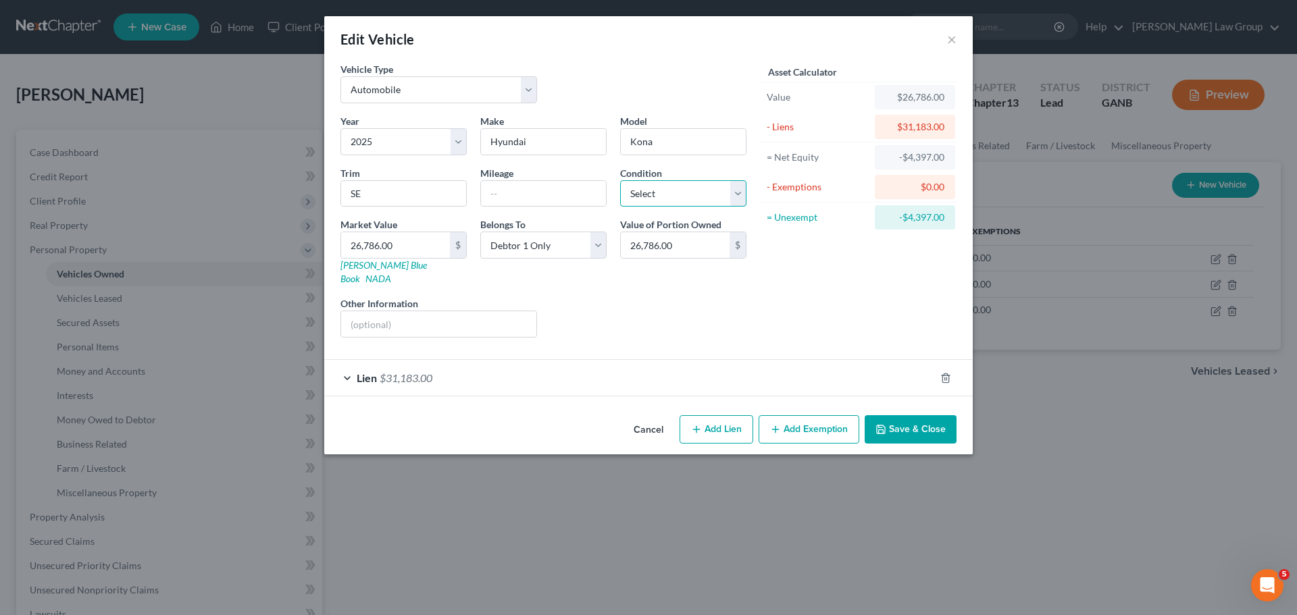
click at [642, 190] on select "Select Excellent Very Good Good Fair Poor" at bounding box center [683, 193] width 126 height 27
drag, startPoint x: 500, startPoint y: 180, endPoint x: 502, endPoint y: 187, distance: 7.1
click at [500, 181] on input "text" at bounding box center [543, 194] width 125 height 26
type input "2500"
click at [659, 190] on select "Select Excellent Very Good Good Fair Poor" at bounding box center [683, 193] width 126 height 27
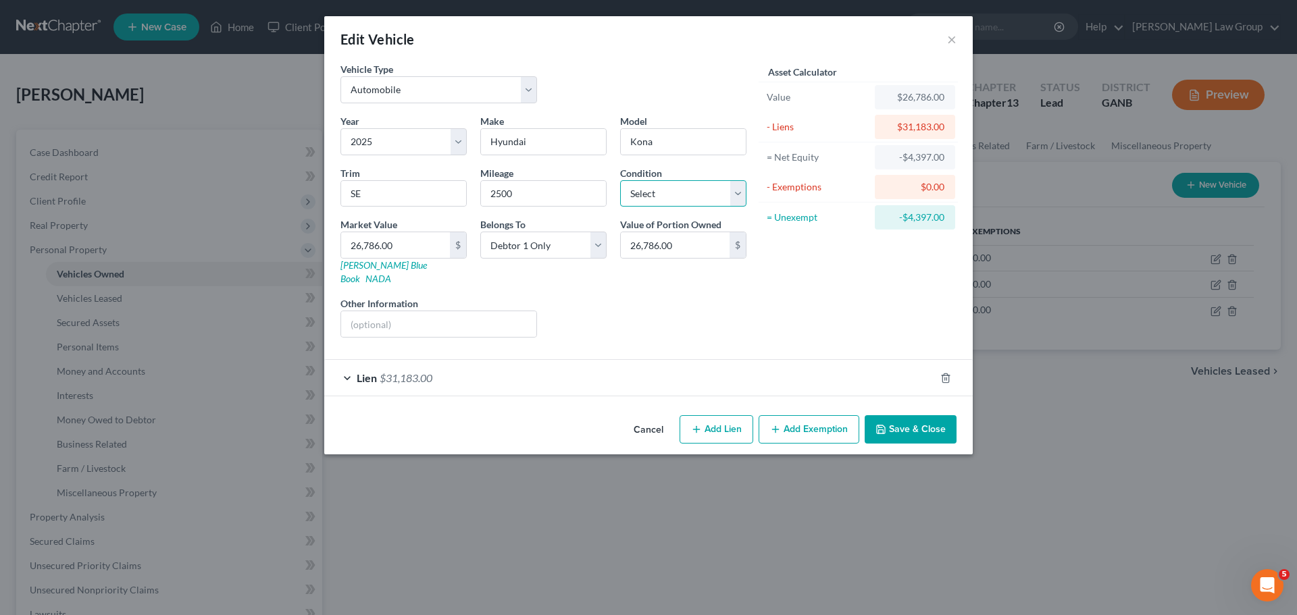
select select "0"
click at [620, 180] on select "Select Excellent Very Good Good Fair Poor" at bounding box center [683, 193] width 126 height 27
drag, startPoint x: 932, startPoint y: 417, endPoint x: 1043, endPoint y: 293, distance: 167.0
click at [932, 416] on button "Save & Close" at bounding box center [911, 429] width 92 height 28
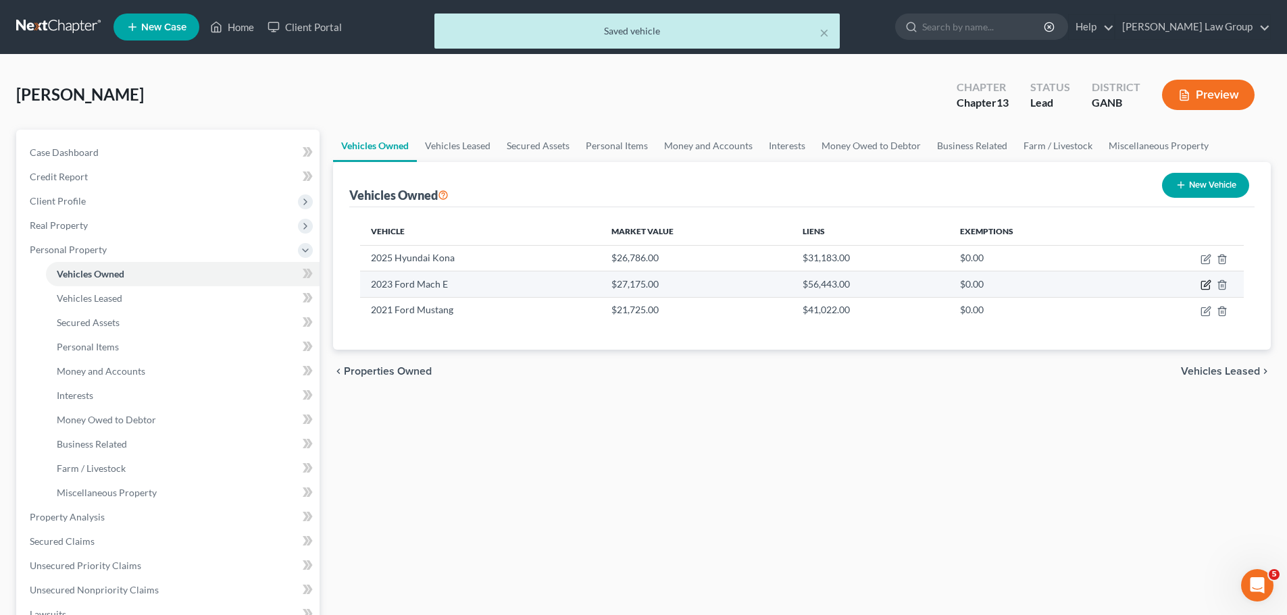
click at [1209, 284] on icon "button" at bounding box center [1205, 285] width 11 height 11
select select "0"
select select "3"
select select "0"
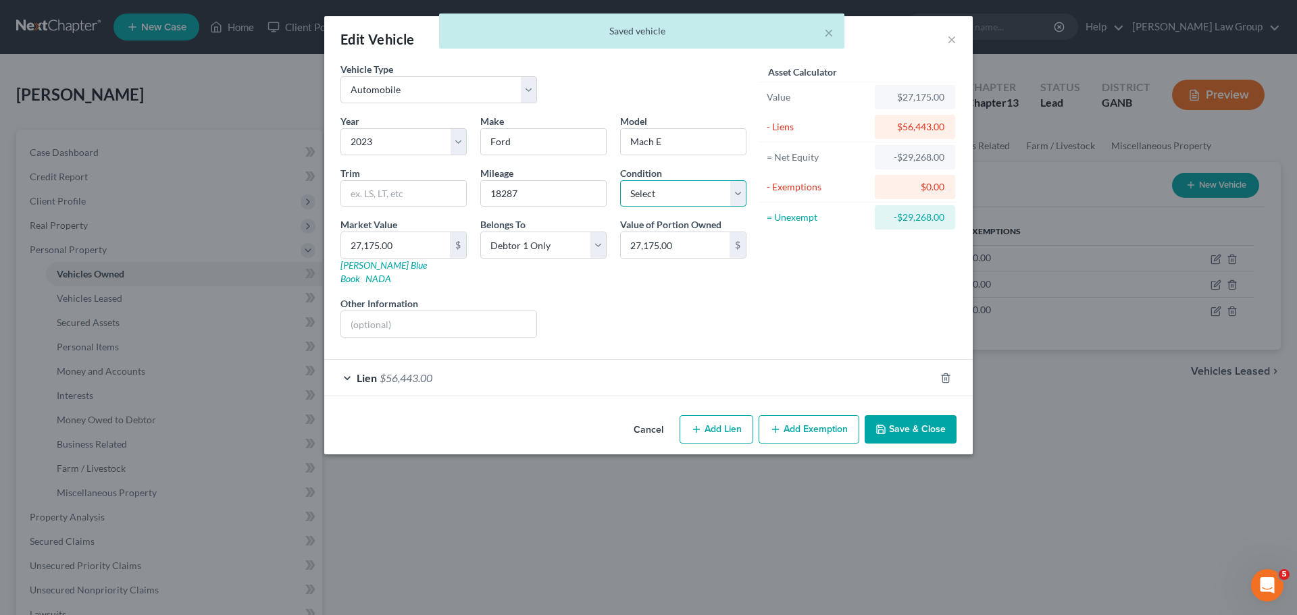
click at [673, 196] on select "Select Excellent Very Good Good Fair Poor" at bounding box center [683, 193] width 126 height 27
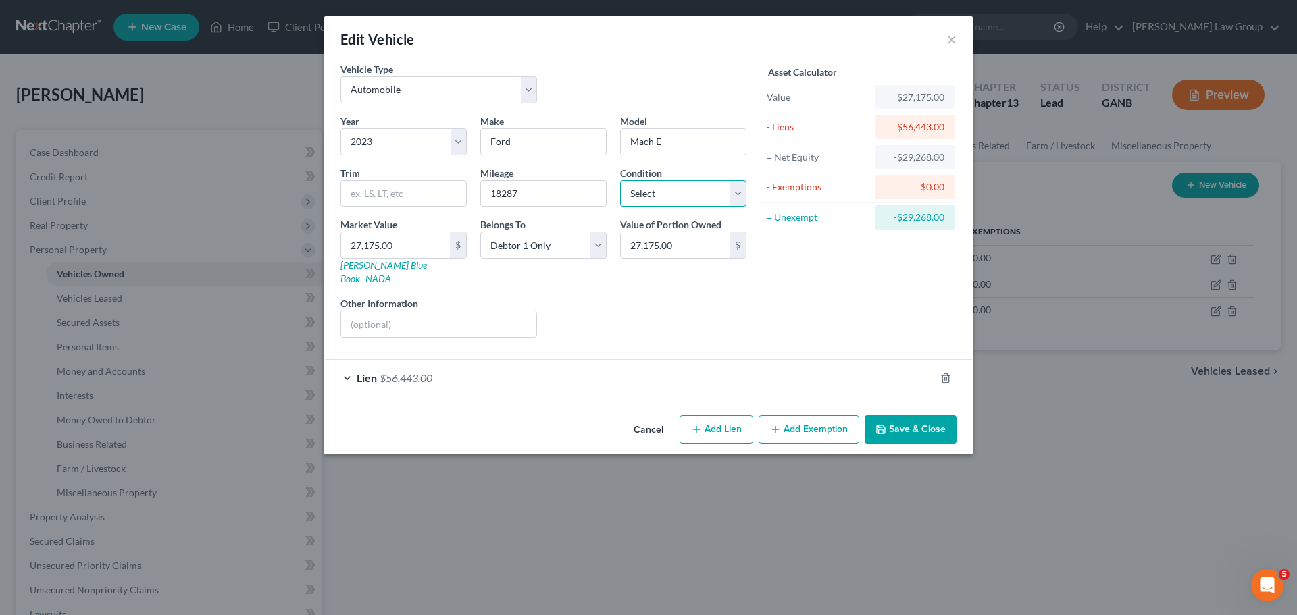
select select "1"
click at [620, 180] on select "Select Excellent Very Good Good Fair Poor" at bounding box center [683, 193] width 126 height 27
click at [912, 415] on button "Save & Close" at bounding box center [911, 429] width 92 height 28
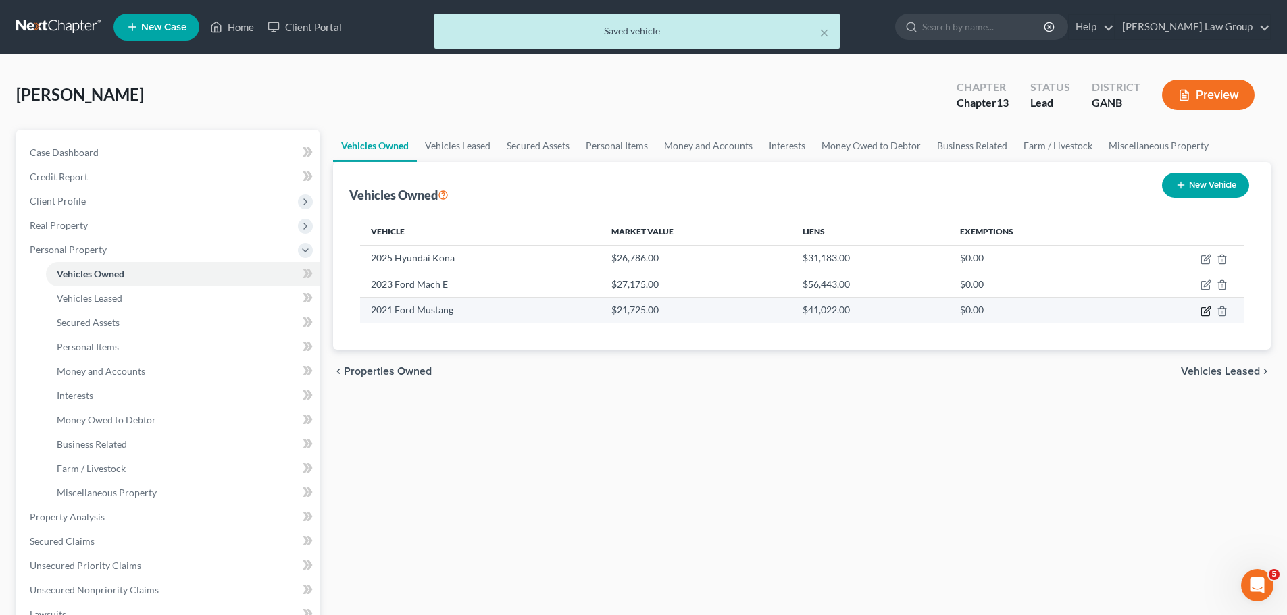
click at [1204, 306] on icon "button" at bounding box center [1205, 311] width 11 height 11
select select "0"
select select "5"
select select "0"
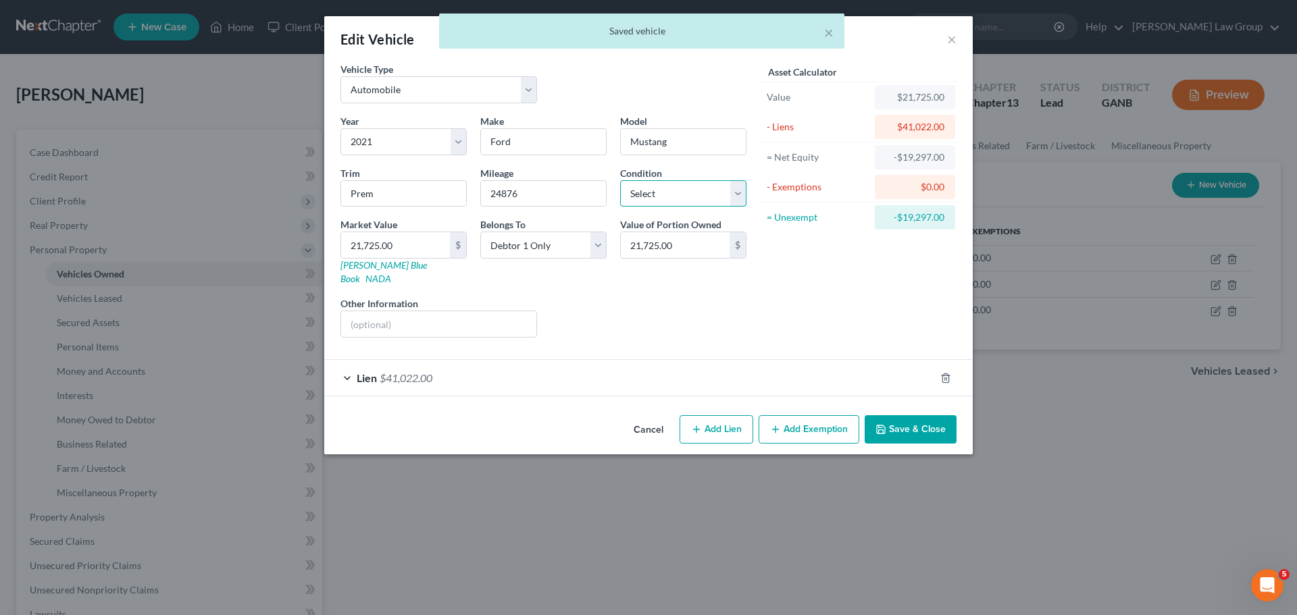
click at [686, 201] on select "Select Excellent Very Good Good Fair Poor" at bounding box center [683, 193] width 126 height 27
select select "2"
click at [620, 180] on select "Select Excellent Very Good Good Fair Poor" at bounding box center [683, 193] width 126 height 27
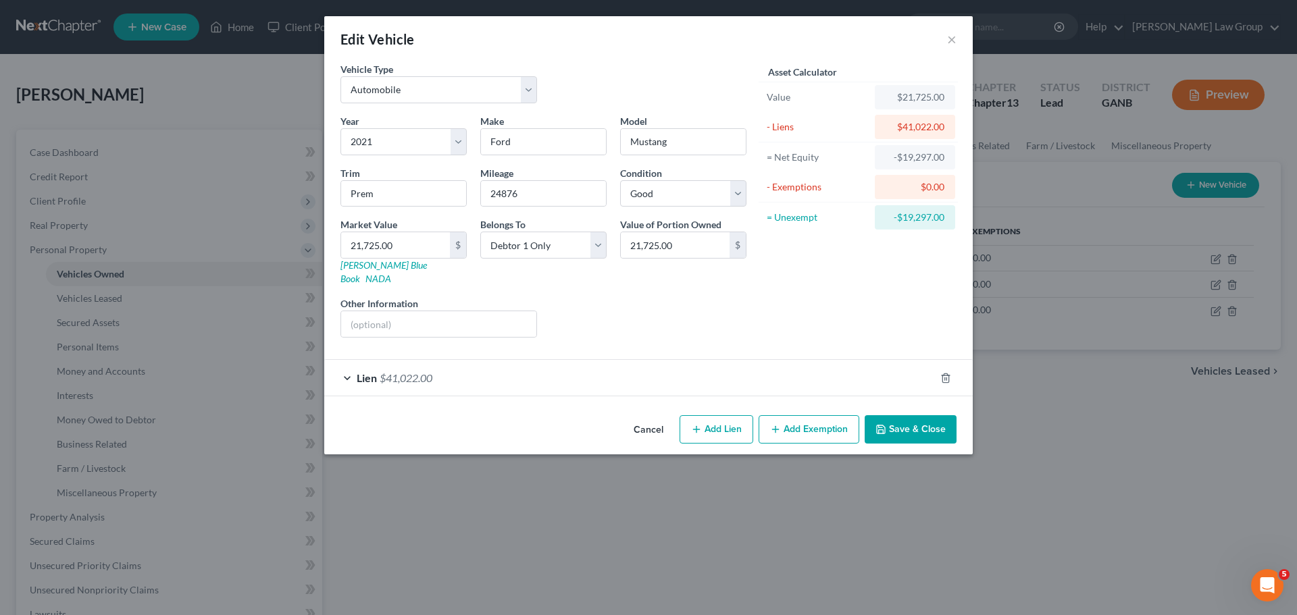
click at [896, 415] on button "Save & Close" at bounding box center [911, 429] width 92 height 28
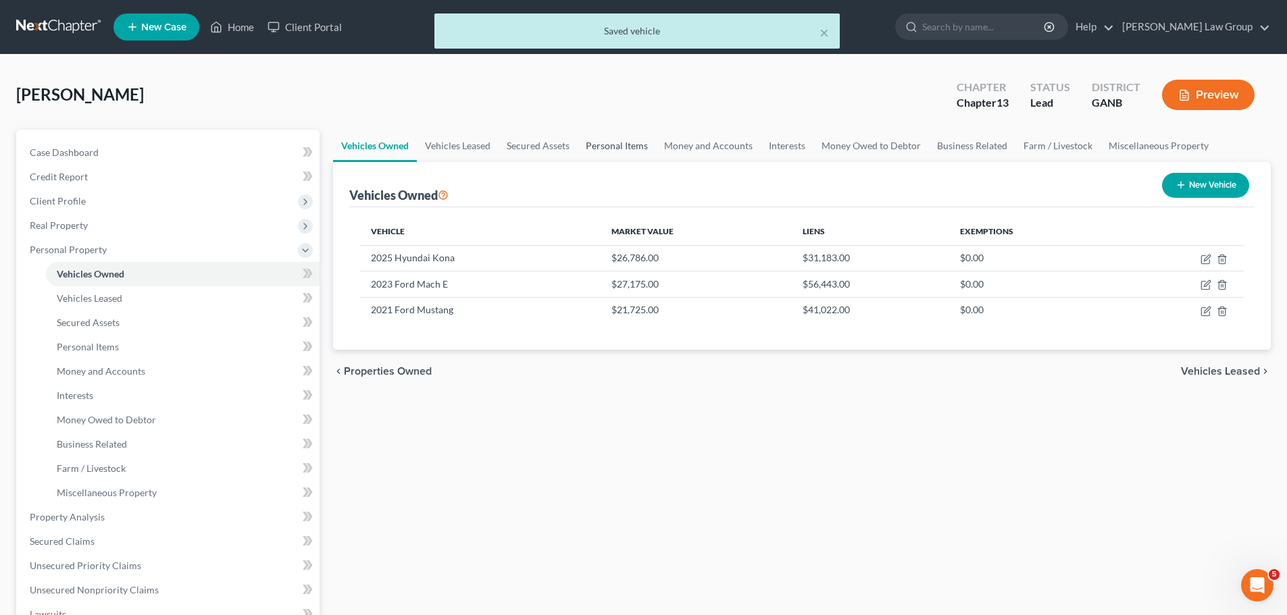
drag, startPoint x: 625, startPoint y: 147, endPoint x: 738, endPoint y: 168, distance: 114.7
click at [625, 147] on link "Personal Items" at bounding box center [617, 146] width 78 height 32
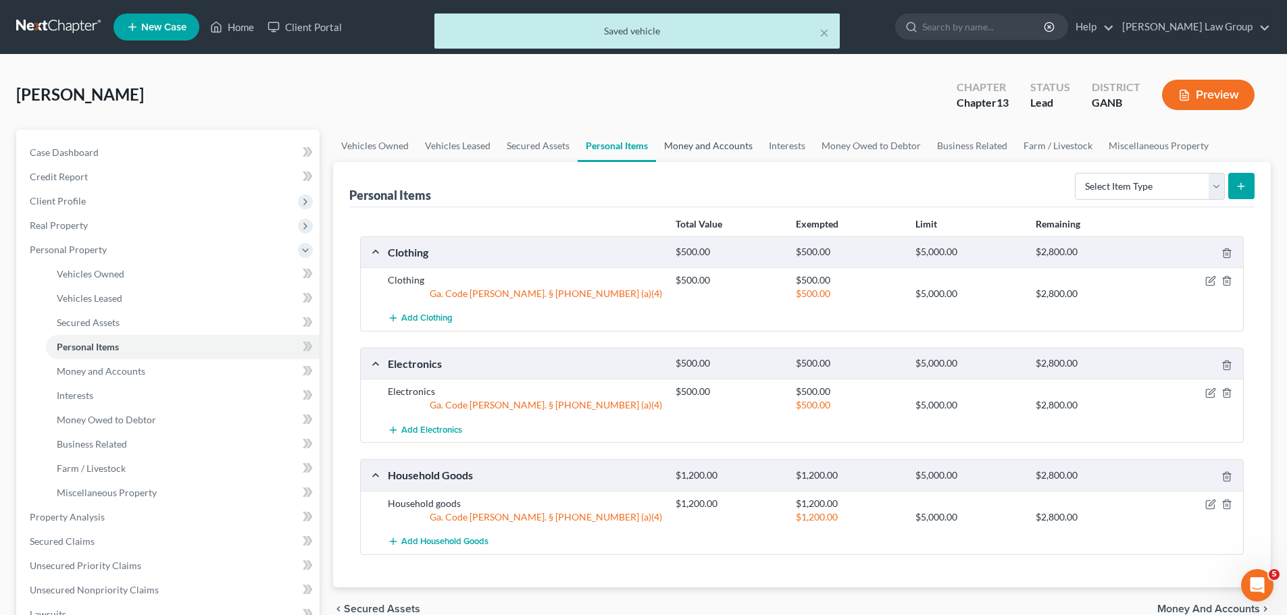
click at [684, 151] on link "Money and Accounts" at bounding box center [708, 146] width 105 height 32
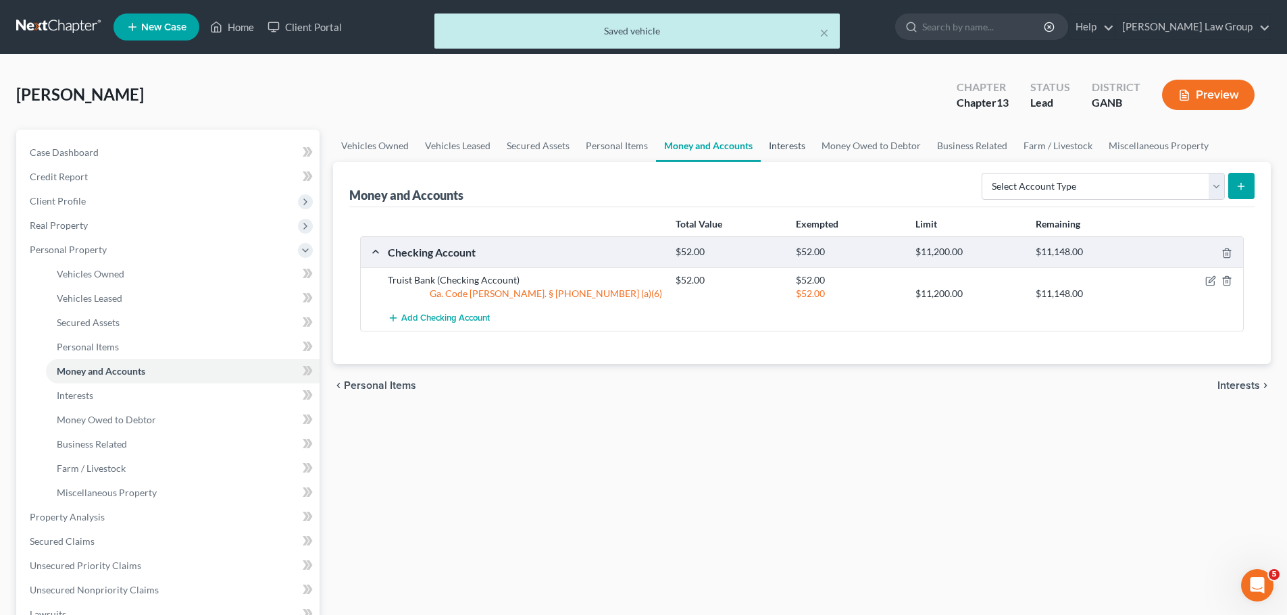
click at [783, 148] on link "Interests" at bounding box center [787, 146] width 53 height 32
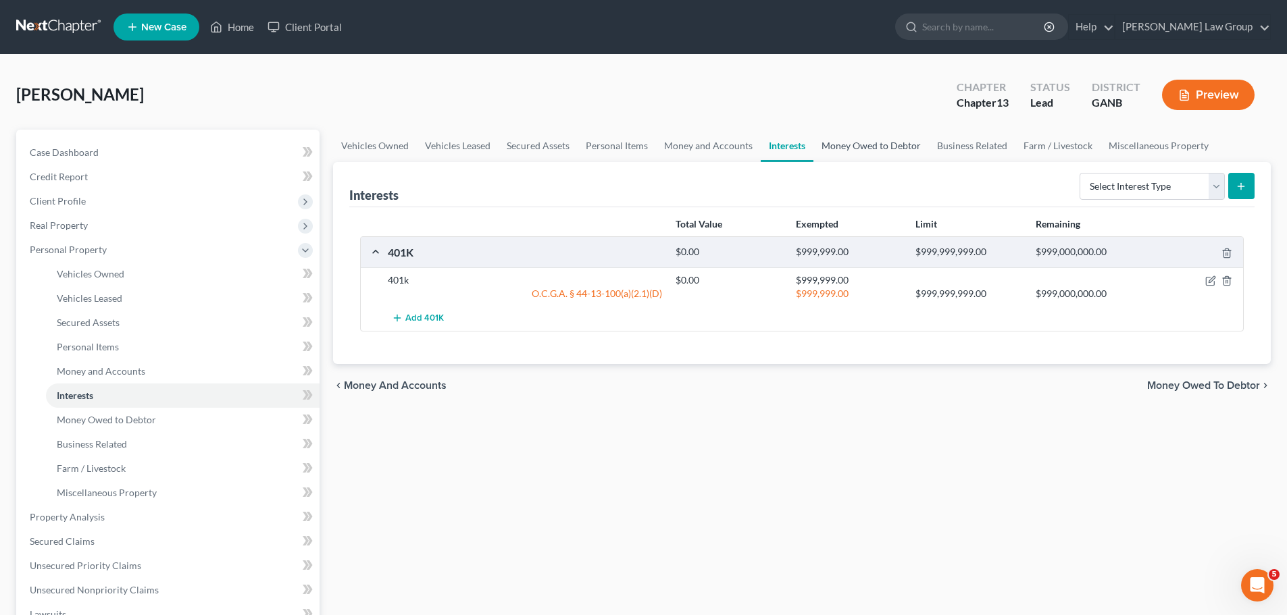
click at [870, 149] on link "Money Owed to Debtor" at bounding box center [871, 146] width 116 height 32
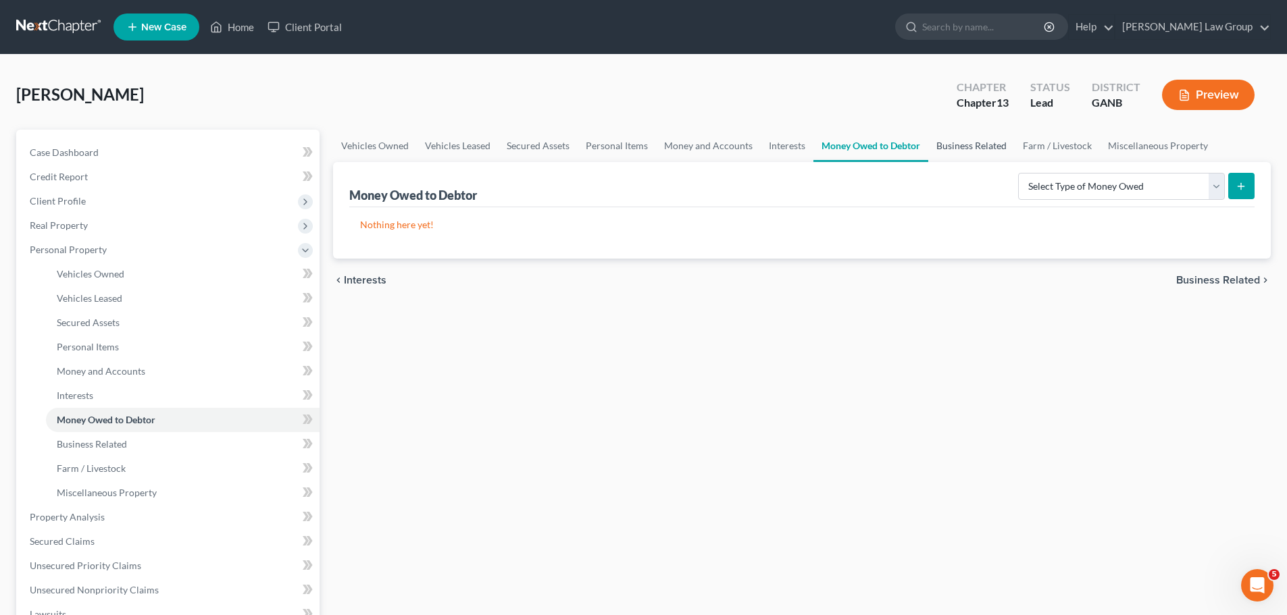
click at [963, 147] on link "Business Related" at bounding box center [971, 146] width 86 height 32
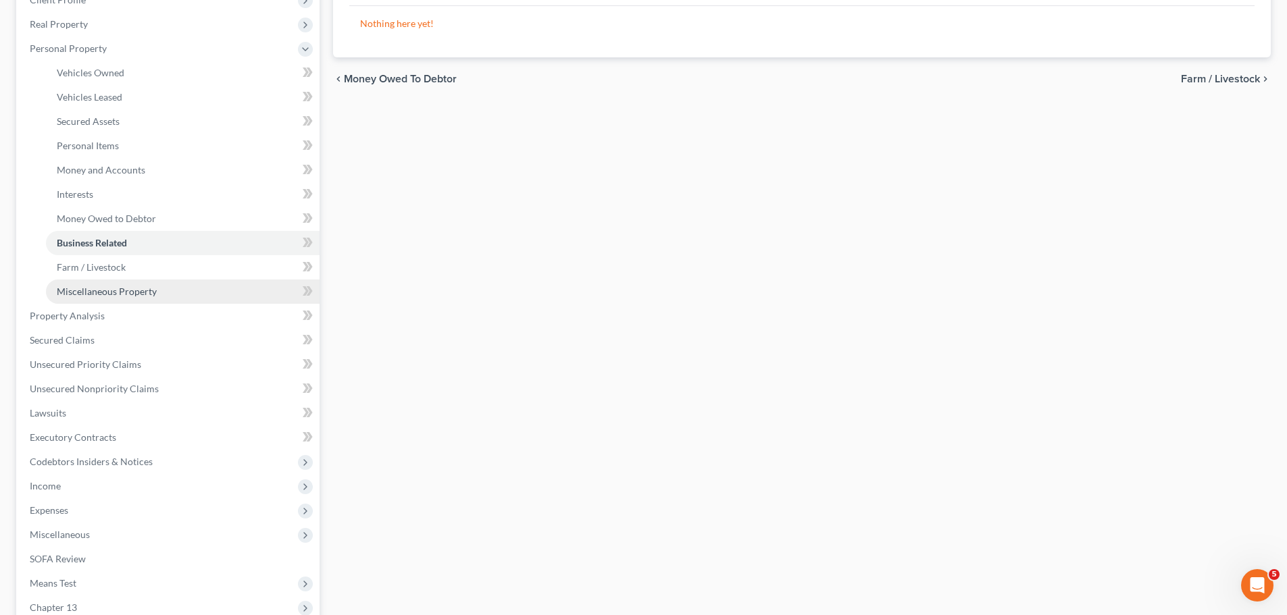
scroll to position [203, 0]
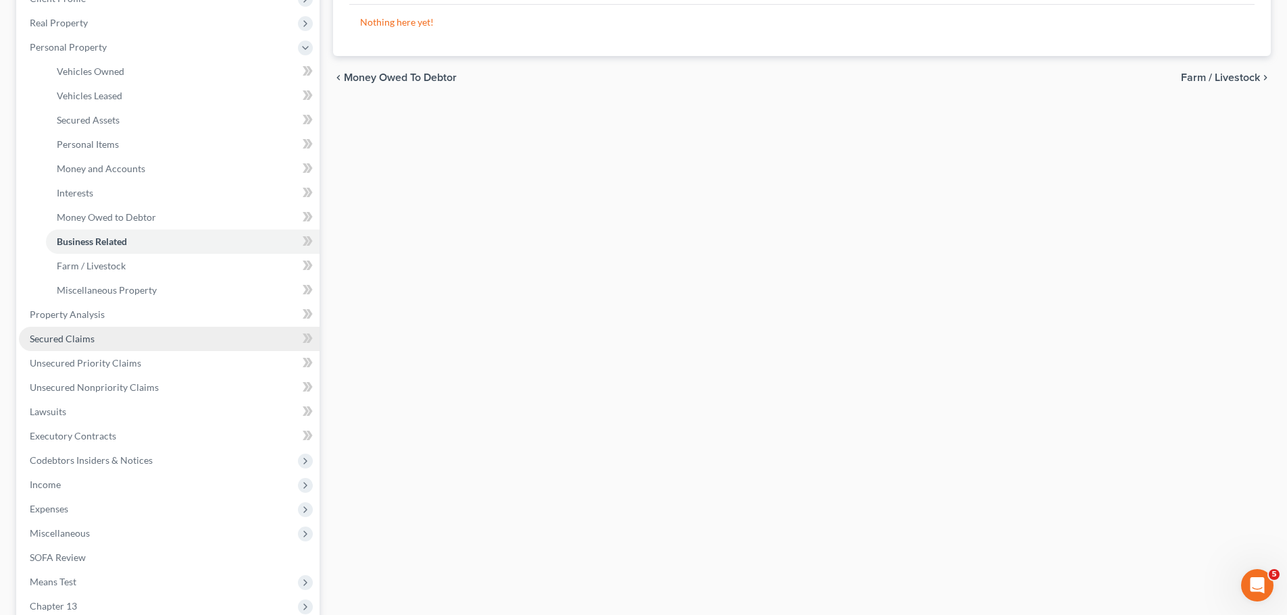
click at [107, 338] on link "Secured Claims" at bounding box center [169, 339] width 301 height 24
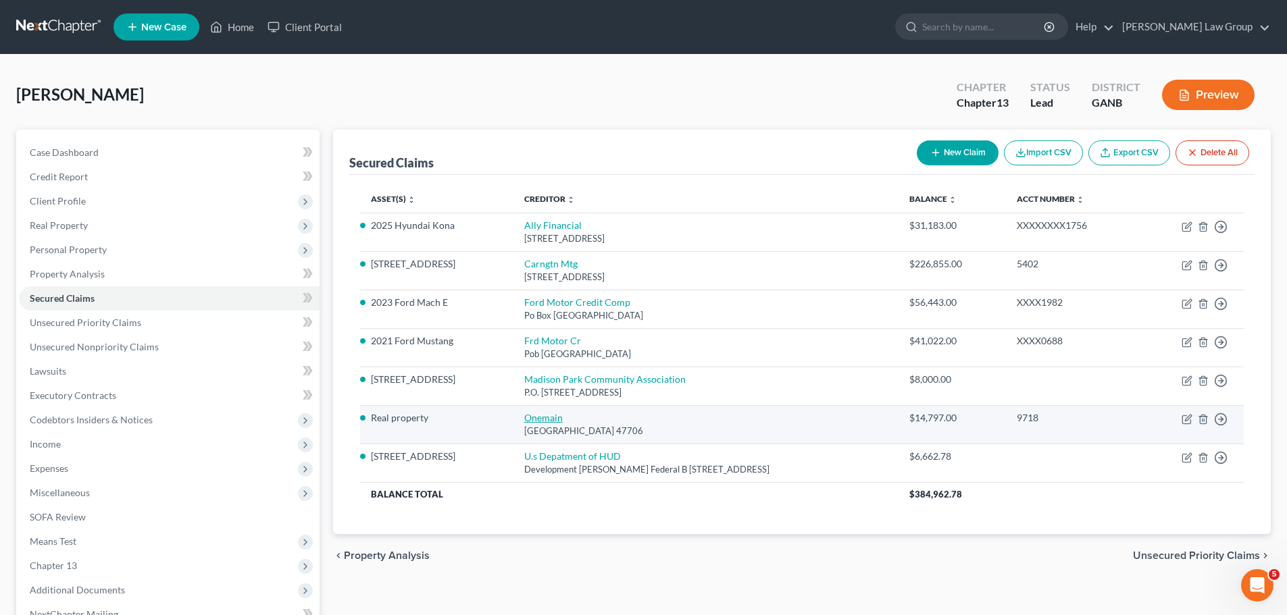
click at [524, 415] on link "Onemain" at bounding box center [543, 417] width 39 height 11
select select "15"
select select "0"
select select "2"
select select "0"
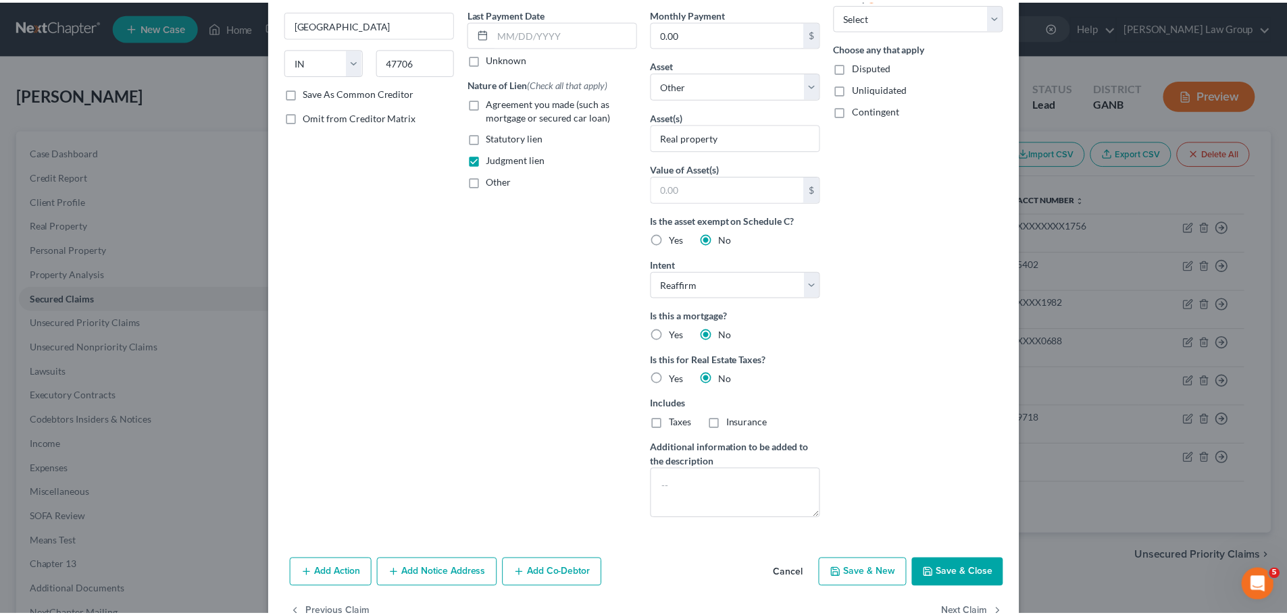
scroll to position [203, 0]
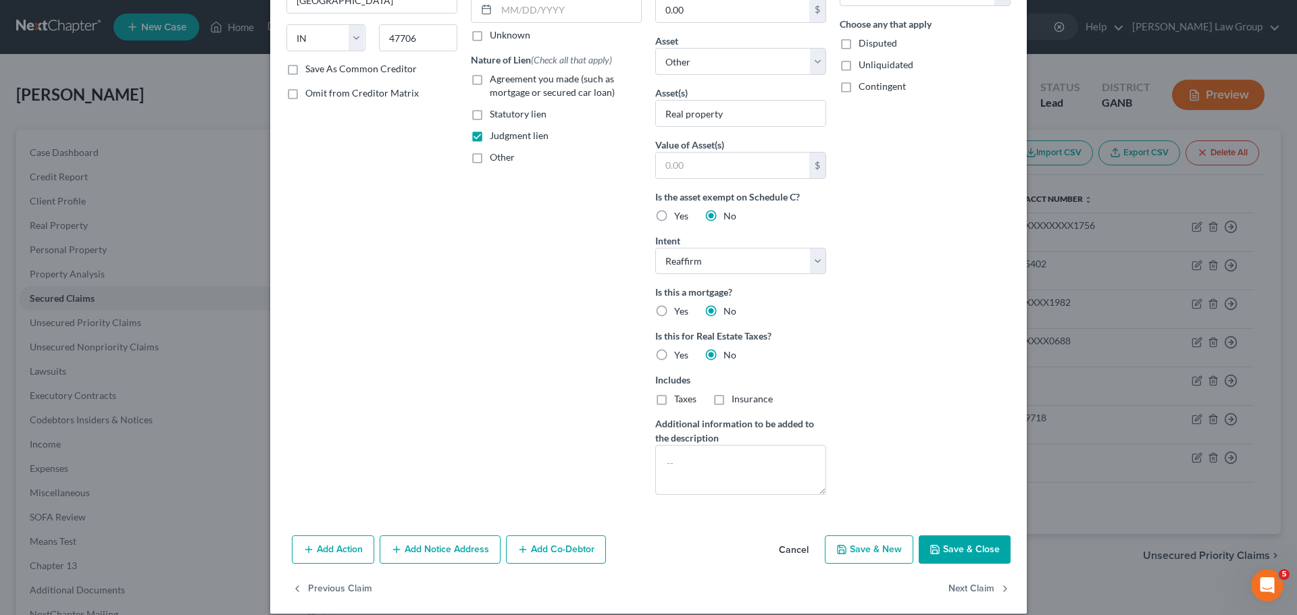
click at [963, 557] on button "Save & Close" at bounding box center [965, 550] width 92 height 28
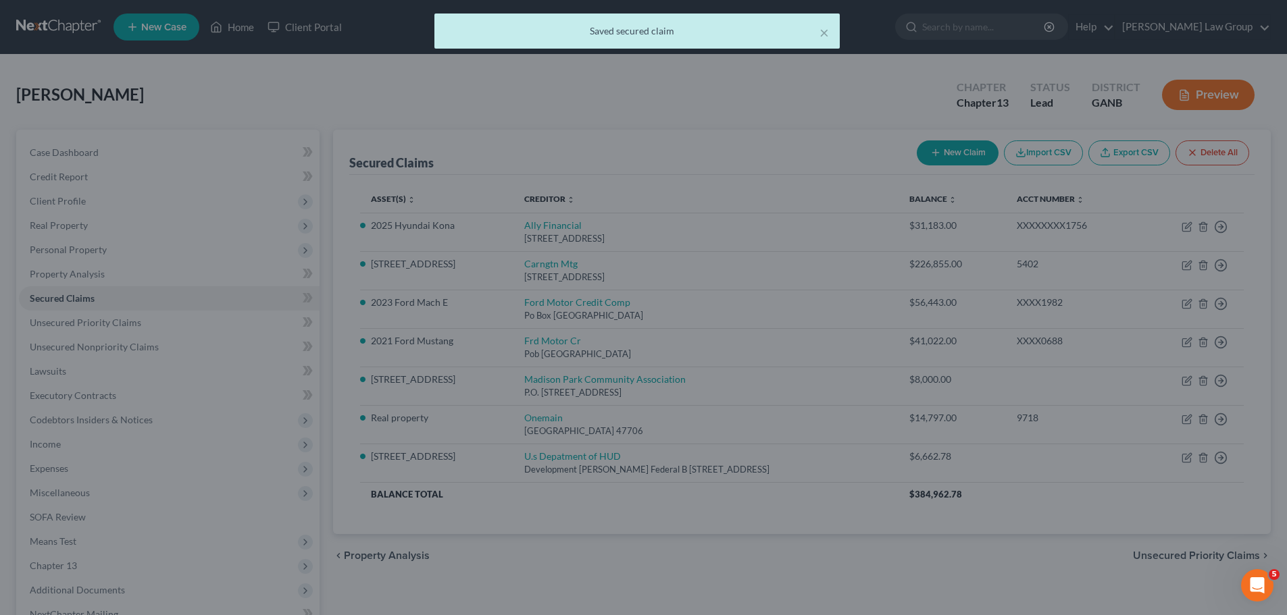
scroll to position [0, 0]
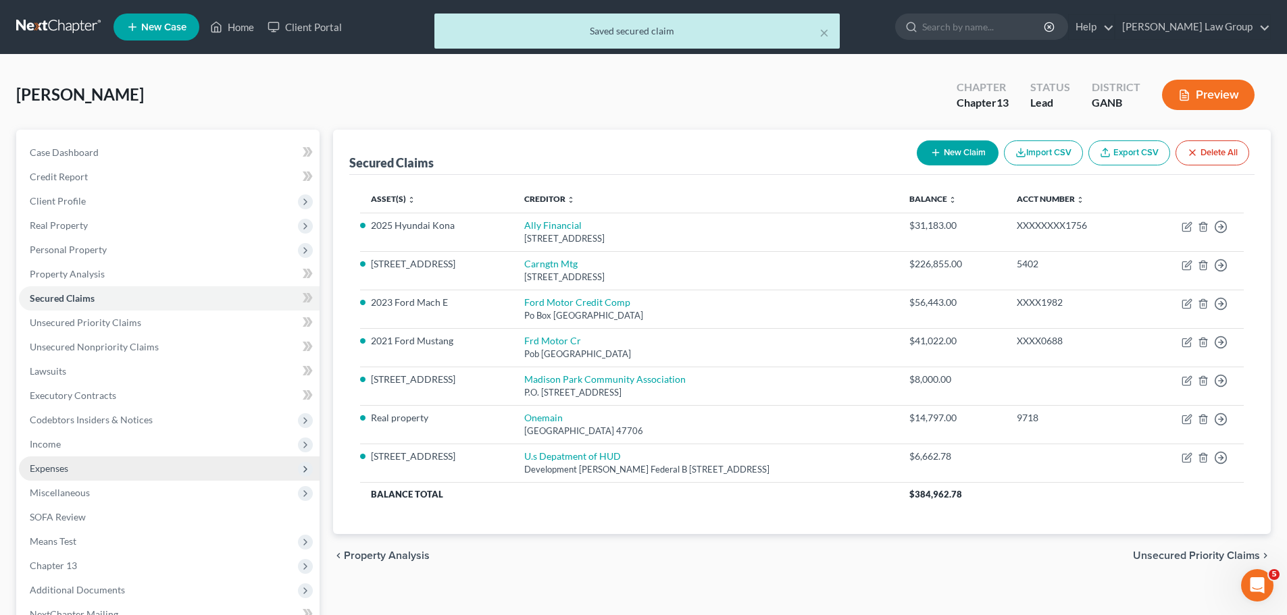
drag, startPoint x: 79, startPoint y: 452, endPoint x: 126, endPoint y: 463, distance: 48.5
click at [79, 451] on span "Income" at bounding box center [169, 444] width 301 height 24
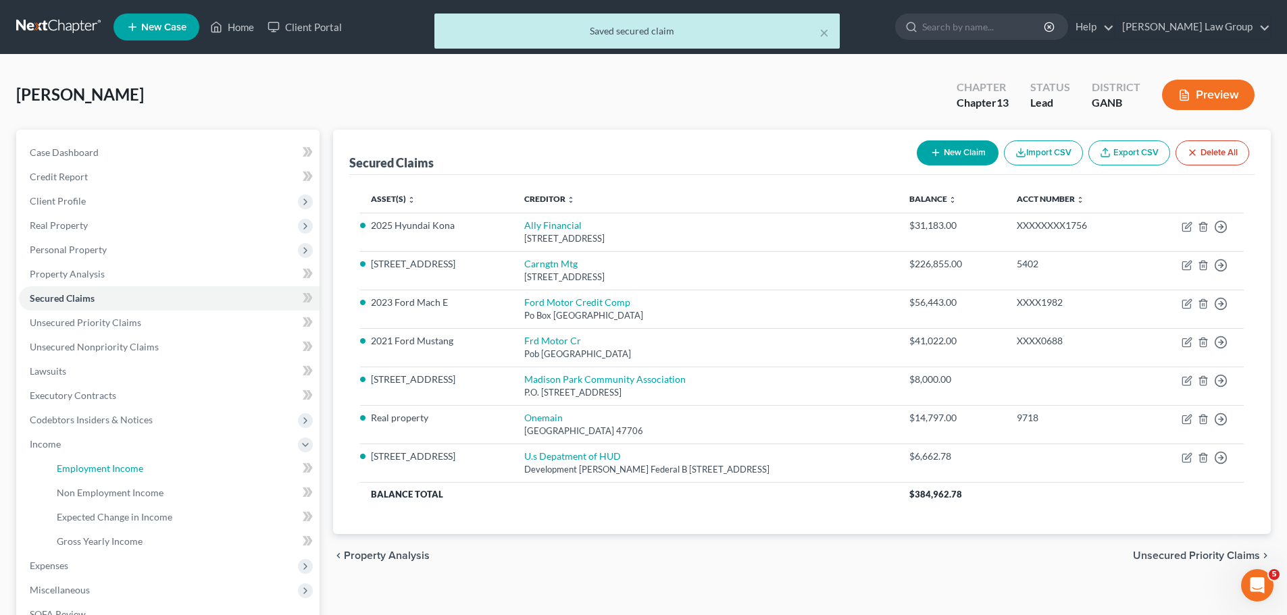
drag, startPoint x: 120, startPoint y: 463, endPoint x: 592, endPoint y: 469, distance: 471.6
click at [120, 461] on link "Employment Income" at bounding box center [183, 469] width 274 height 24
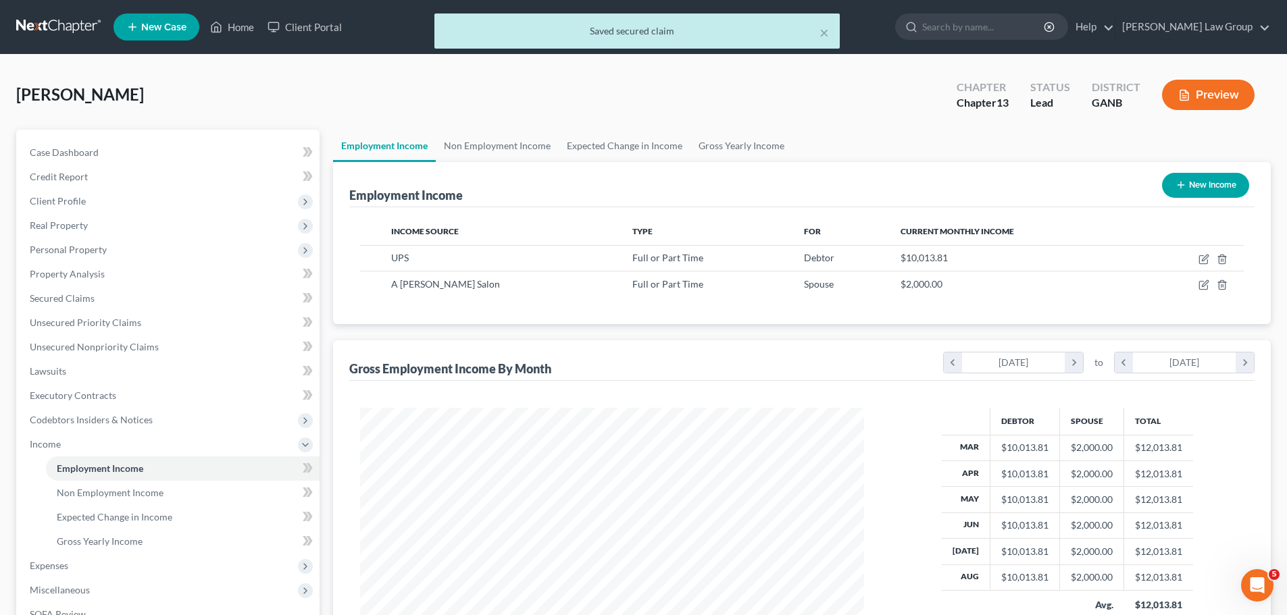
scroll to position [252, 531]
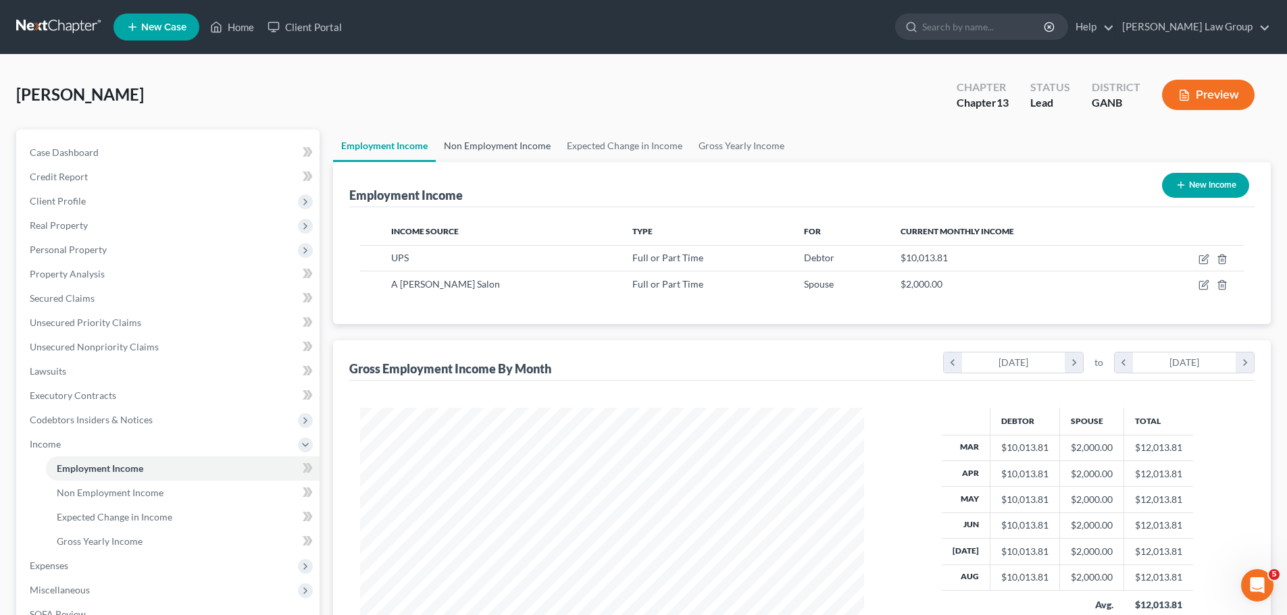
click at [474, 146] on link "Non Employment Income" at bounding box center [497, 146] width 123 height 32
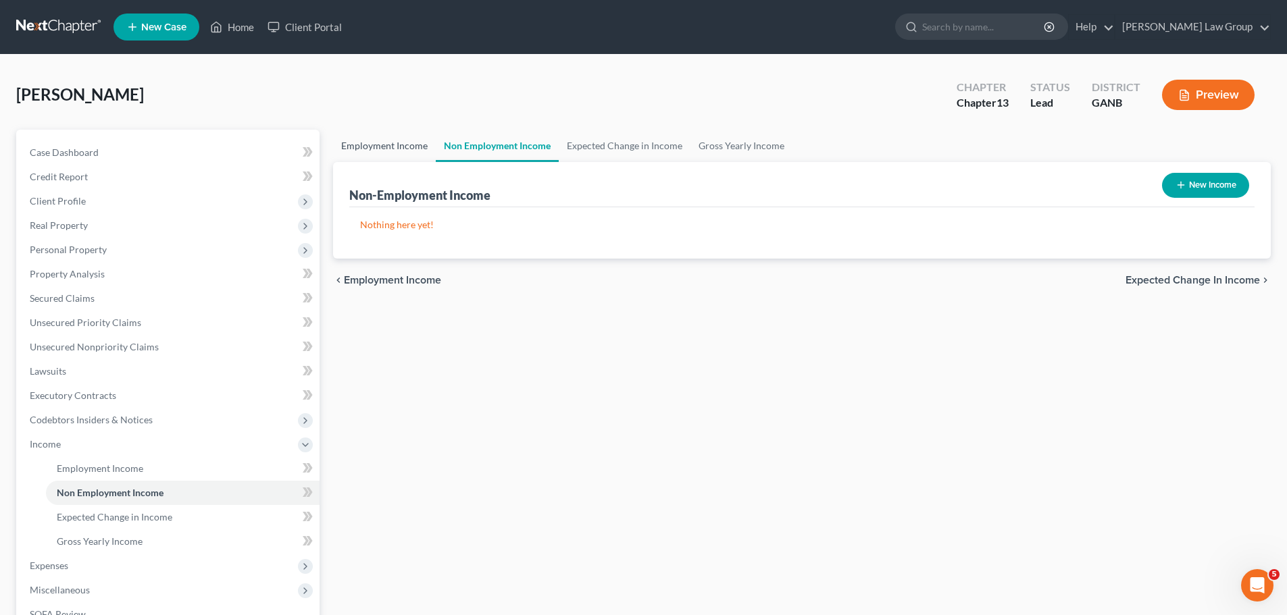
click at [386, 154] on link "Employment Income" at bounding box center [384, 146] width 103 height 32
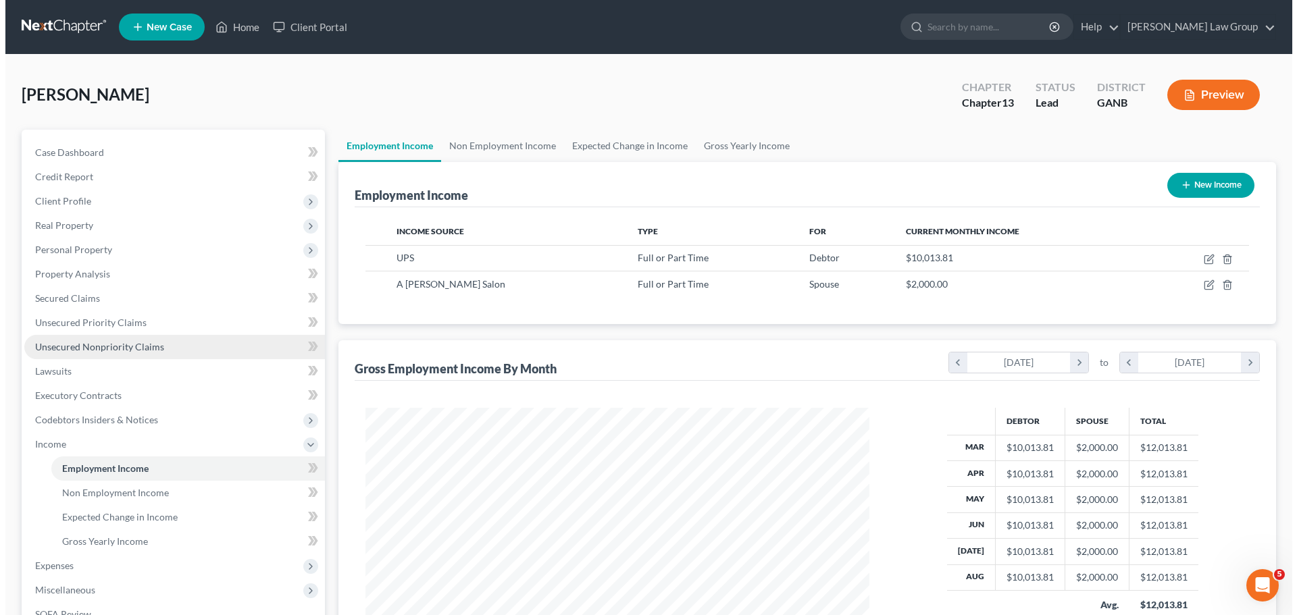
scroll to position [252, 531]
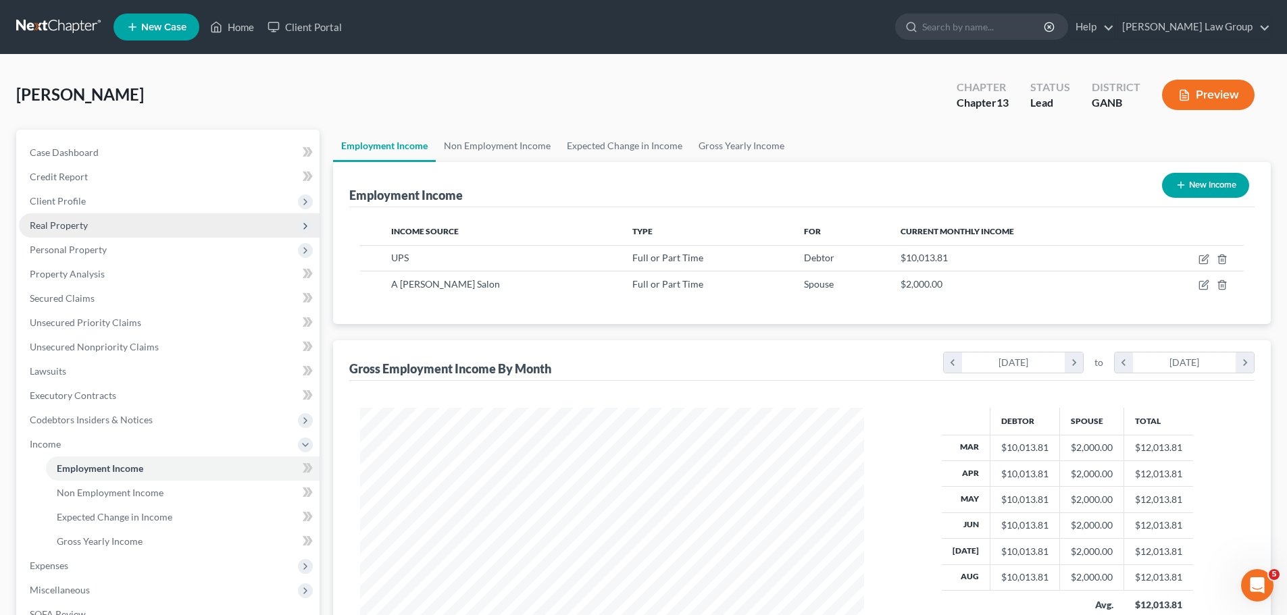
click at [141, 228] on span "Real Property" at bounding box center [169, 225] width 301 height 24
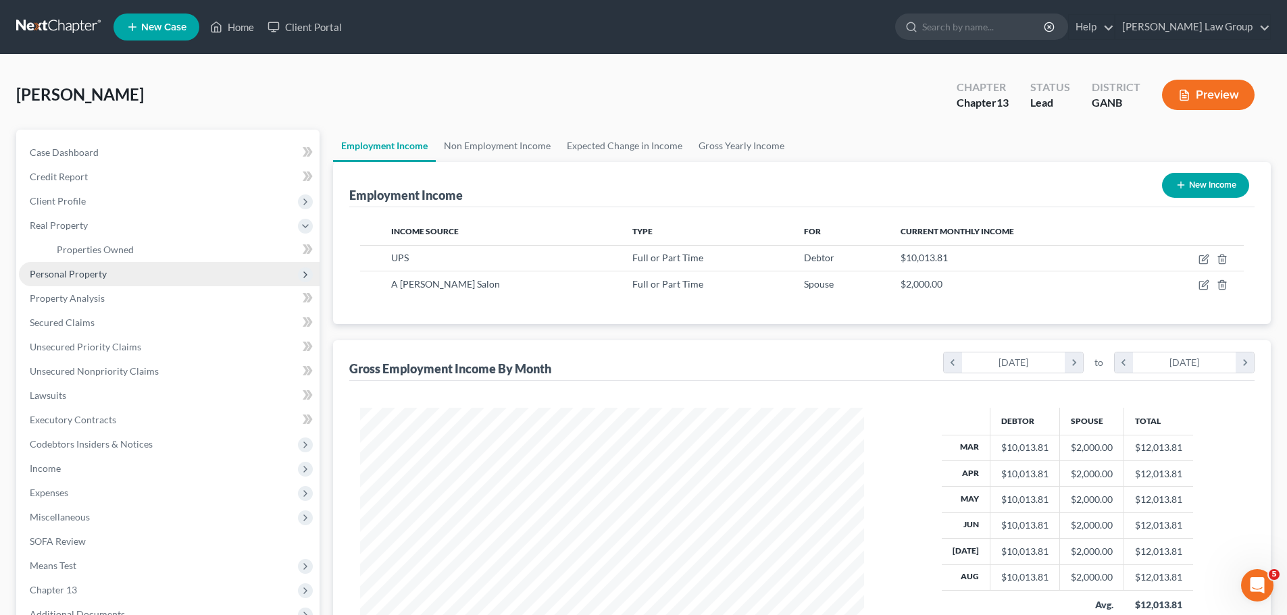
click at [130, 271] on span "Personal Property" at bounding box center [169, 274] width 301 height 24
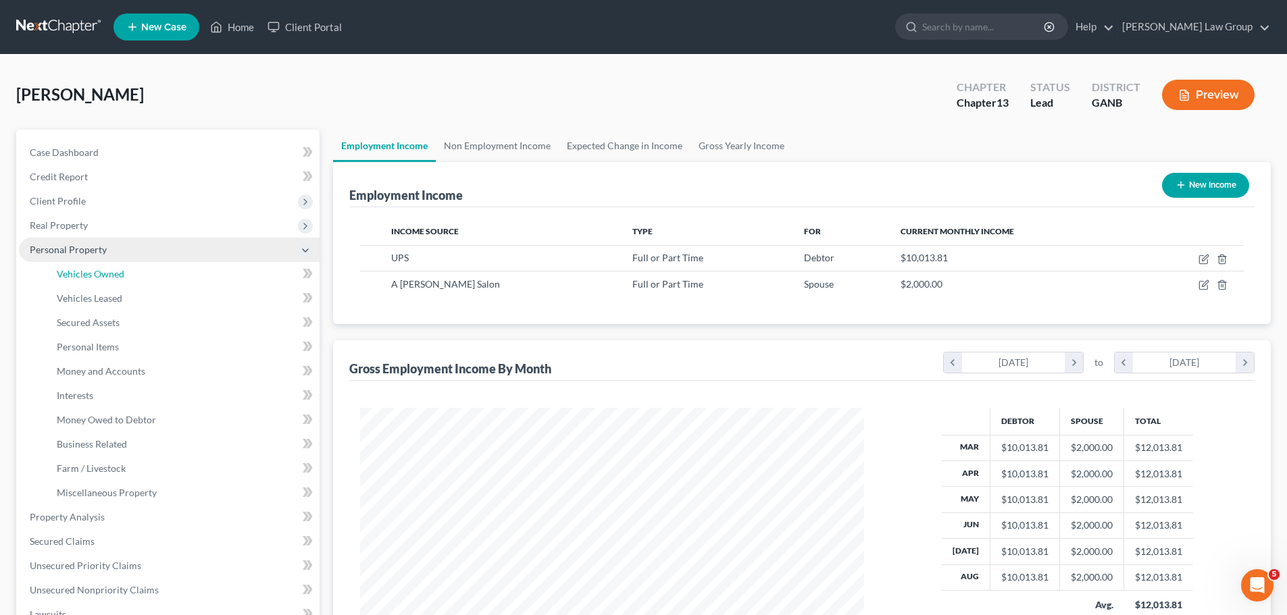
click at [130, 271] on link "Vehicles Owned" at bounding box center [183, 274] width 274 height 24
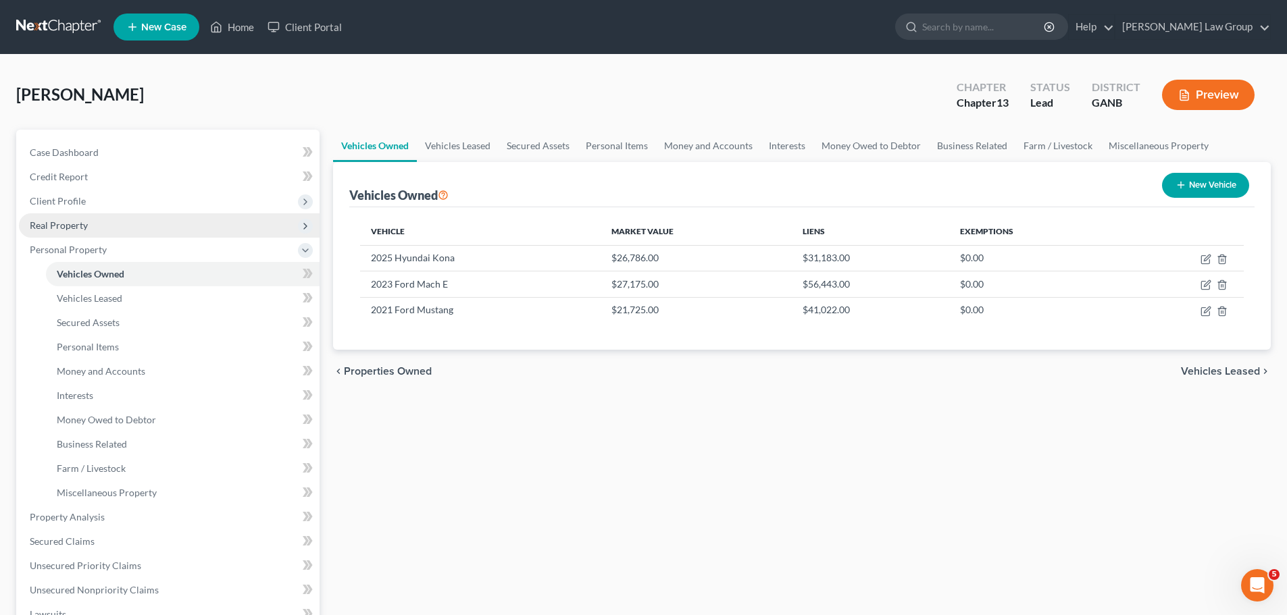
click at [118, 221] on span "Real Property" at bounding box center [169, 225] width 301 height 24
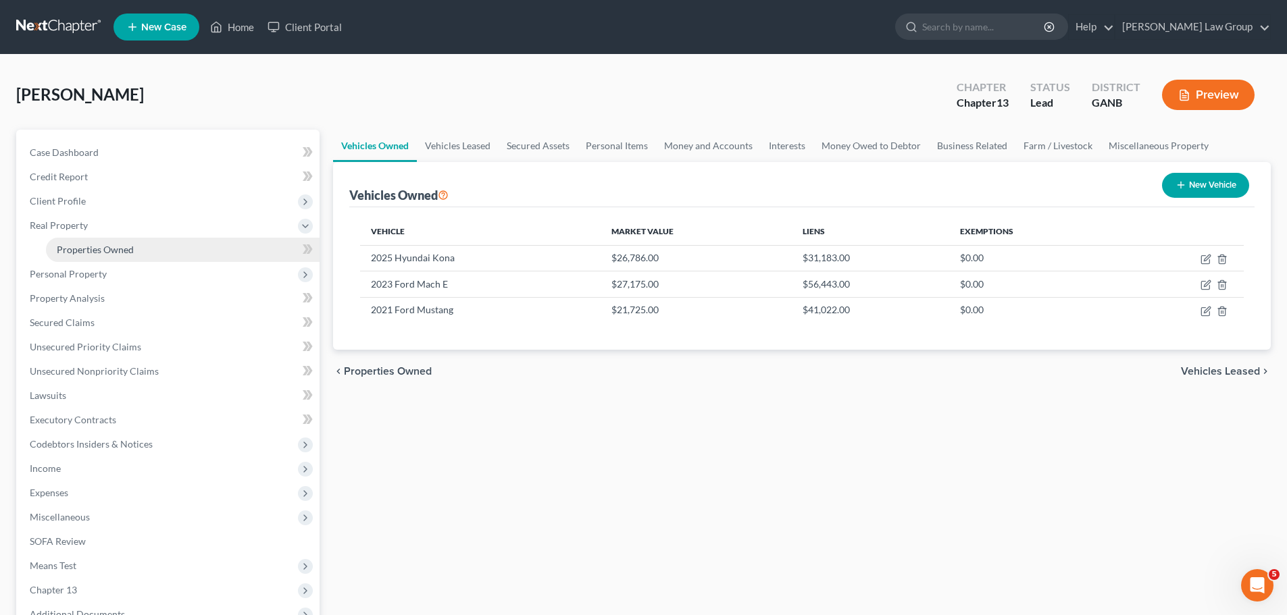
click at [163, 256] on link "Properties Owned" at bounding box center [183, 250] width 274 height 24
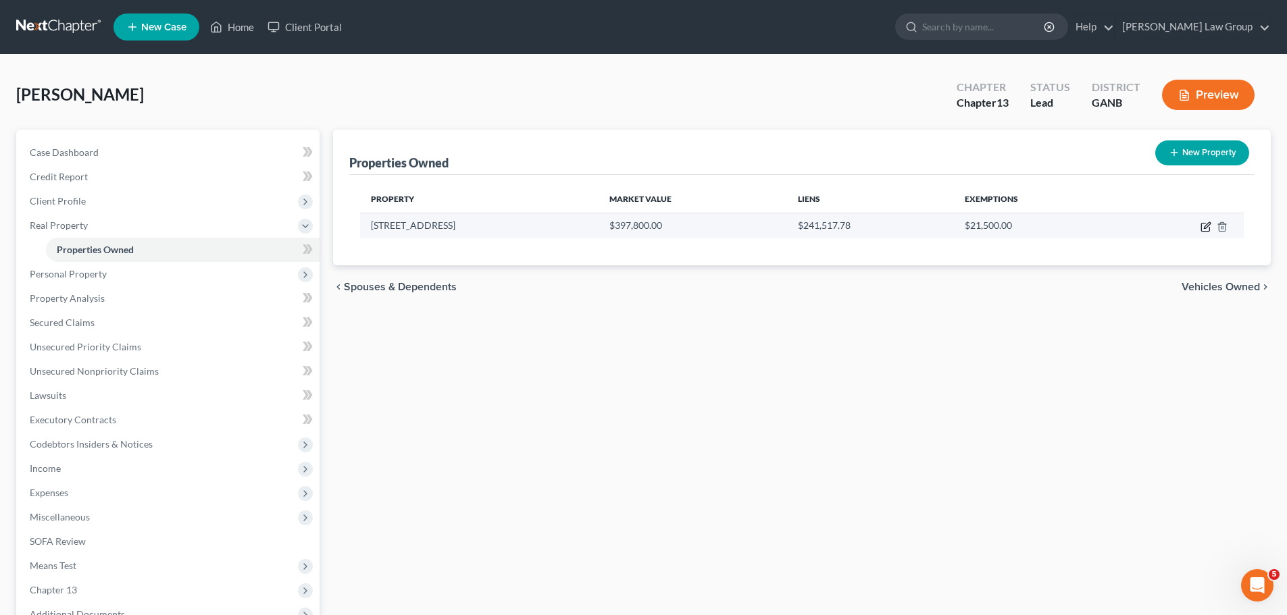
click at [1206, 224] on icon "button" at bounding box center [1205, 227] width 11 height 11
select select "10"
select select "37"
select select "0"
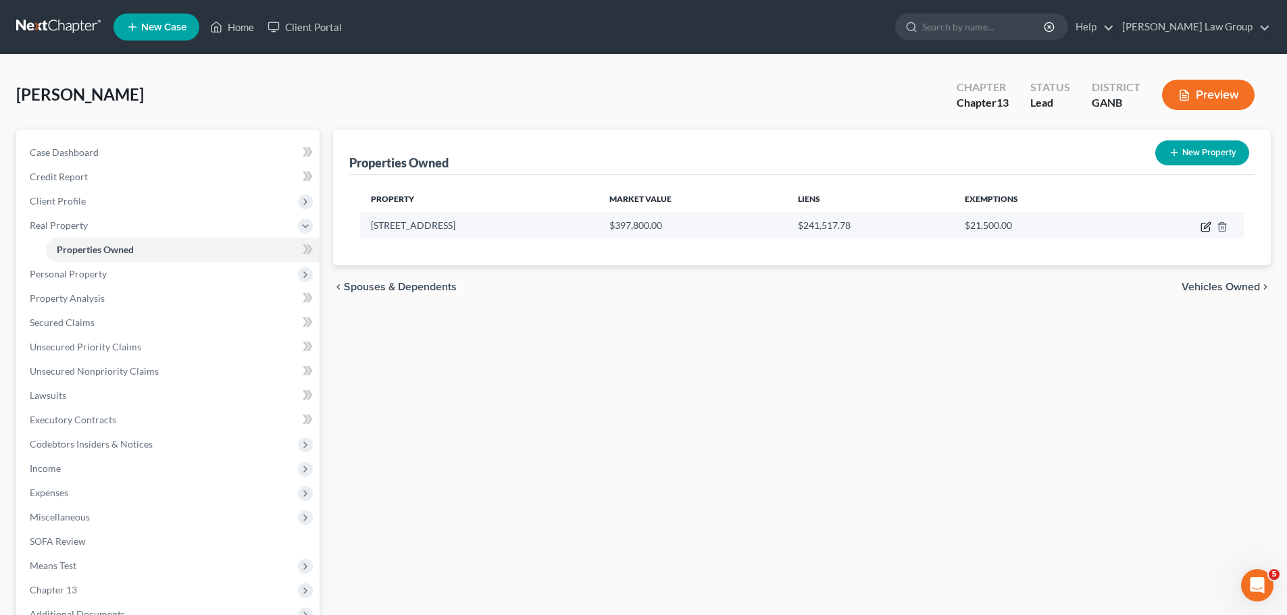
select select "4"
select select "0"
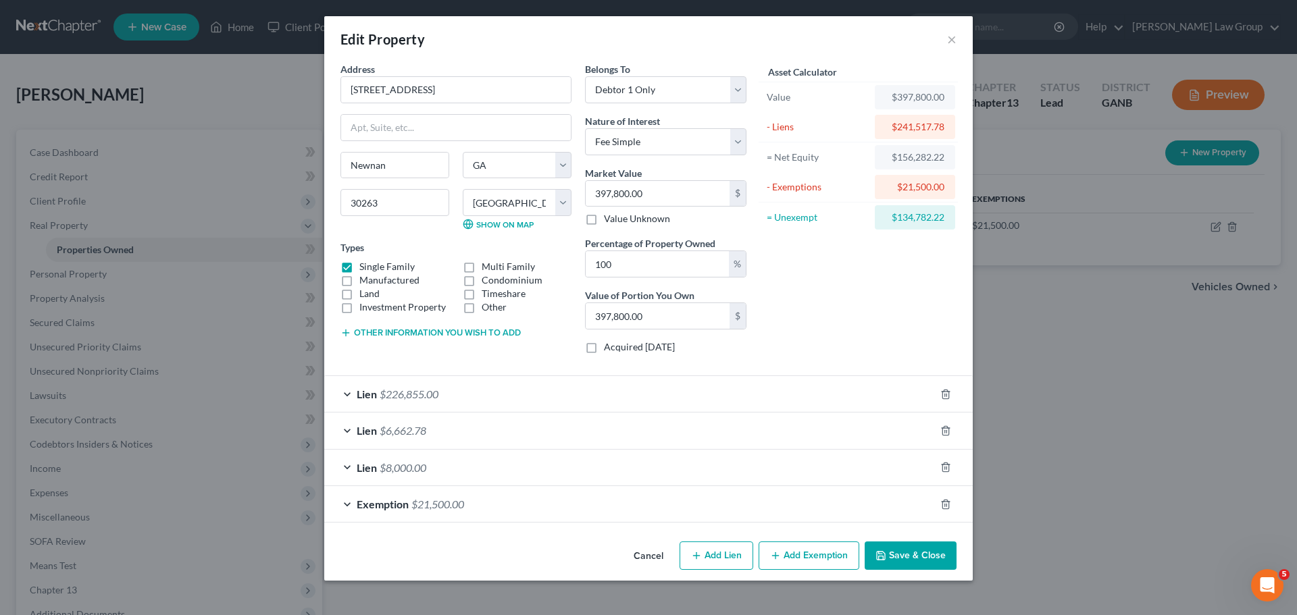
click at [397, 386] on div "Lien $226,855.00" at bounding box center [629, 394] width 611 height 36
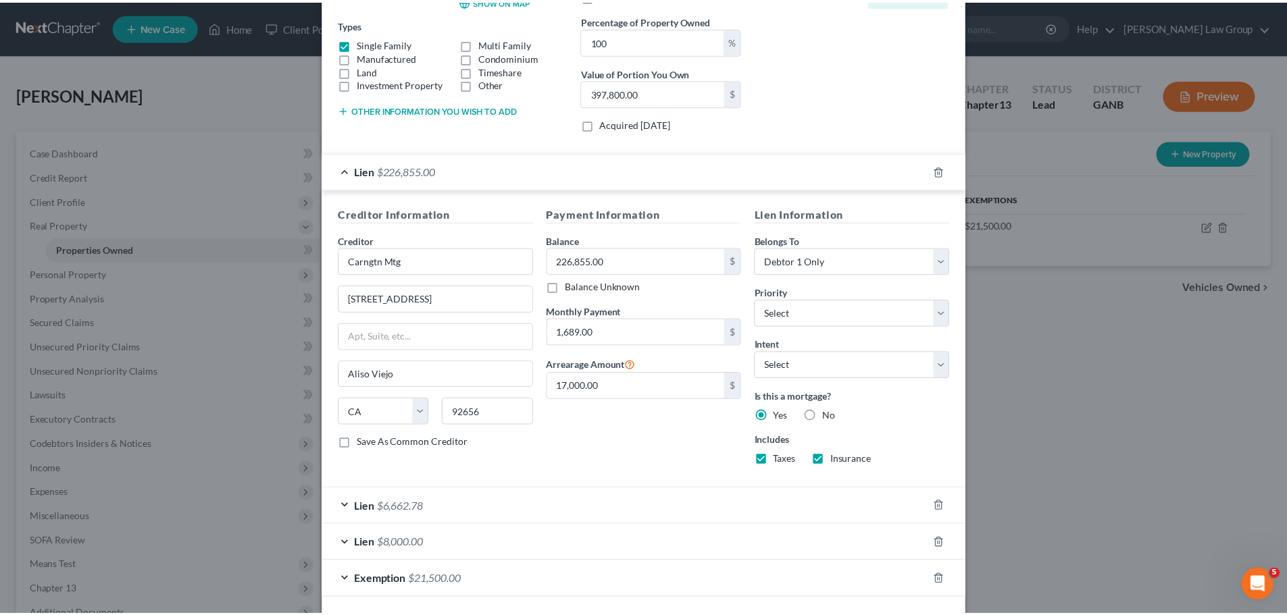
scroll to position [270, 0]
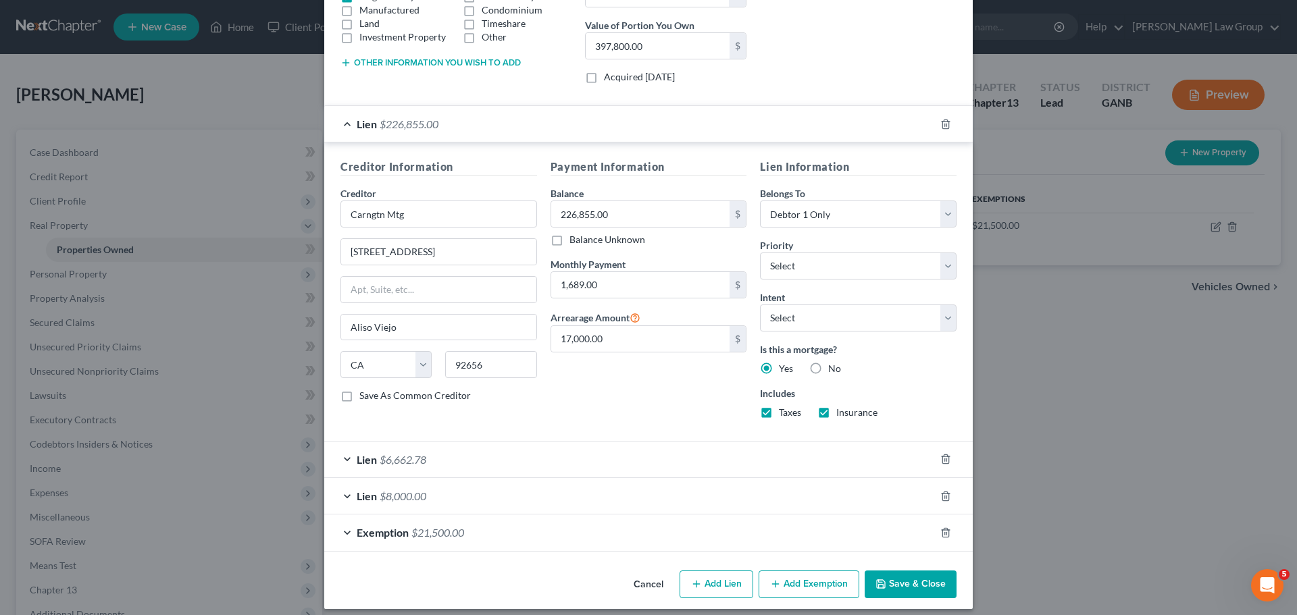
click at [918, 572] on button "Save & Close" at bounding box center [911, 585] width 92 height 28
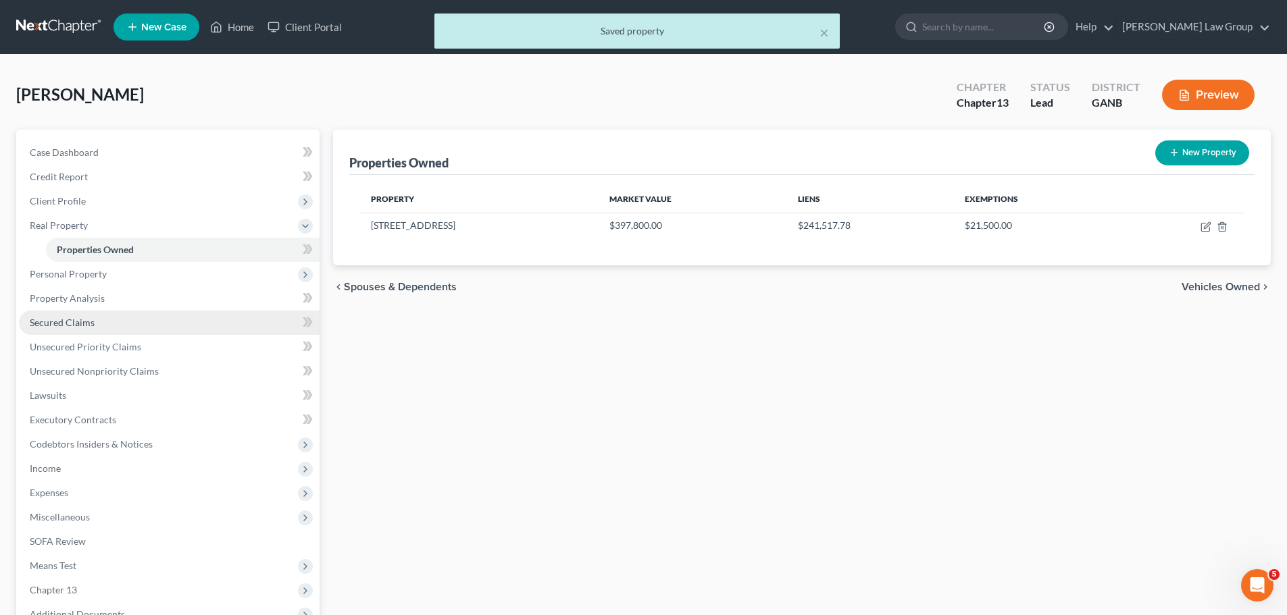
click at [74, 322] on span "Secured Claims" at bounding box center [62, 322] width 65 height 11
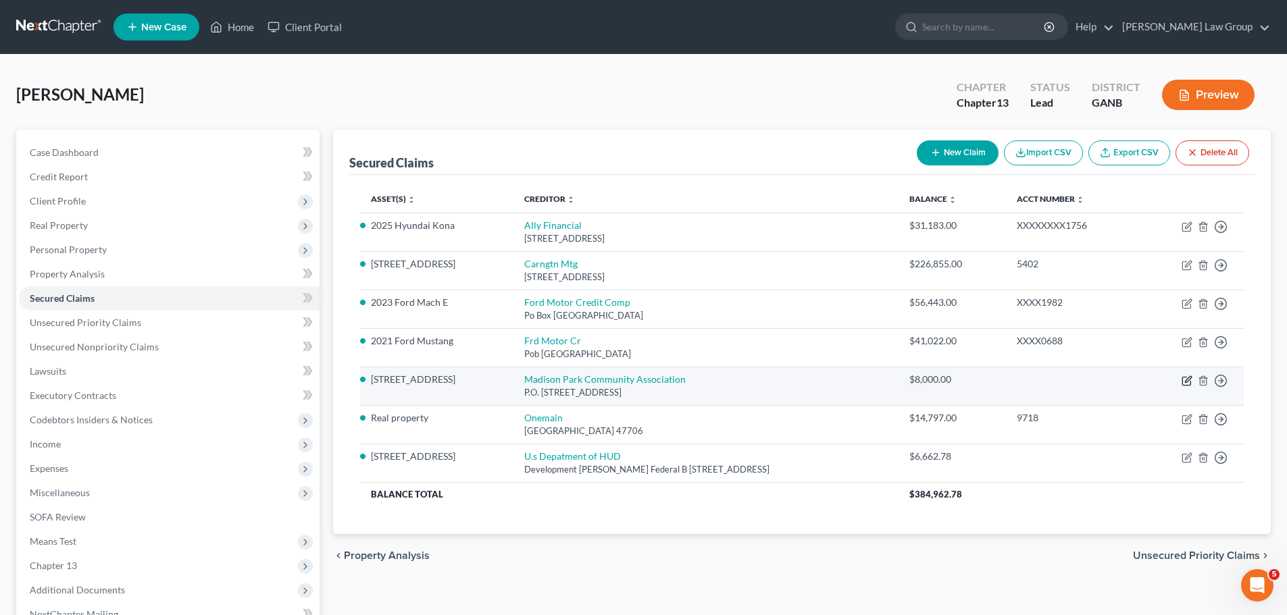
click at [1186, 377] on icon "button" at bounding box center [1186, 381] width 8 height 8
select select "10"
select select "3"
select select "2"
select select "0"
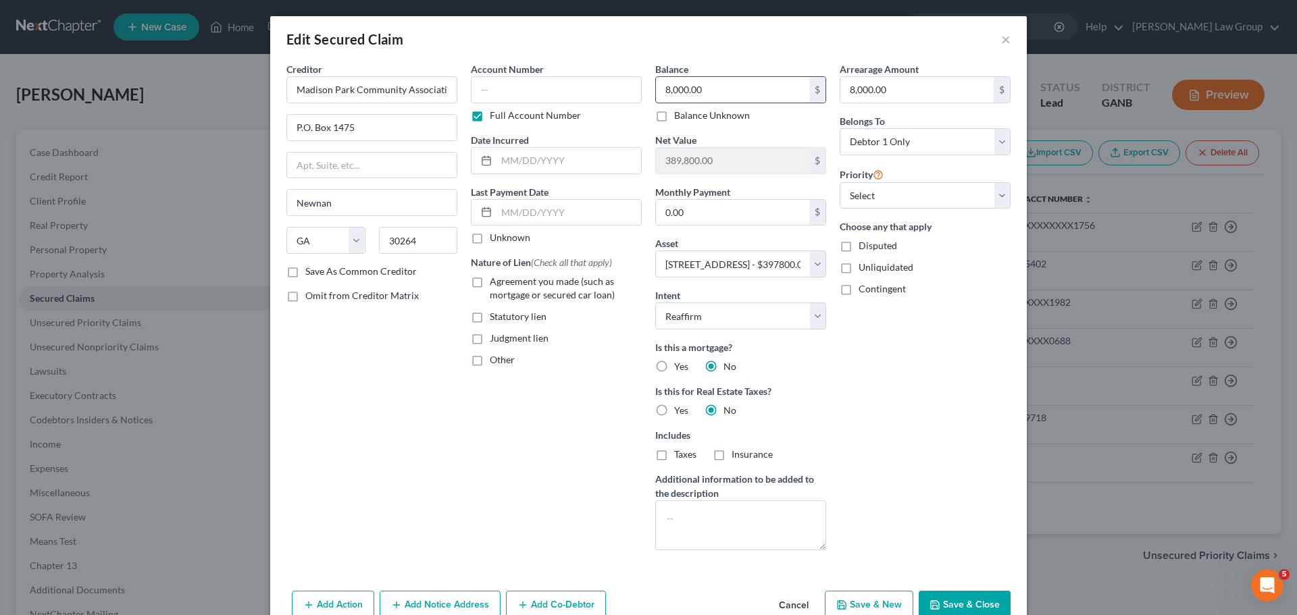
click at [726, 92] on input "8,000.00" at bounding box center [732, 90] width 153 height 26
type input "4,000"
click at [963, 599] on button "Save & Close" at bounding box center [965, 605] width 92 height 28
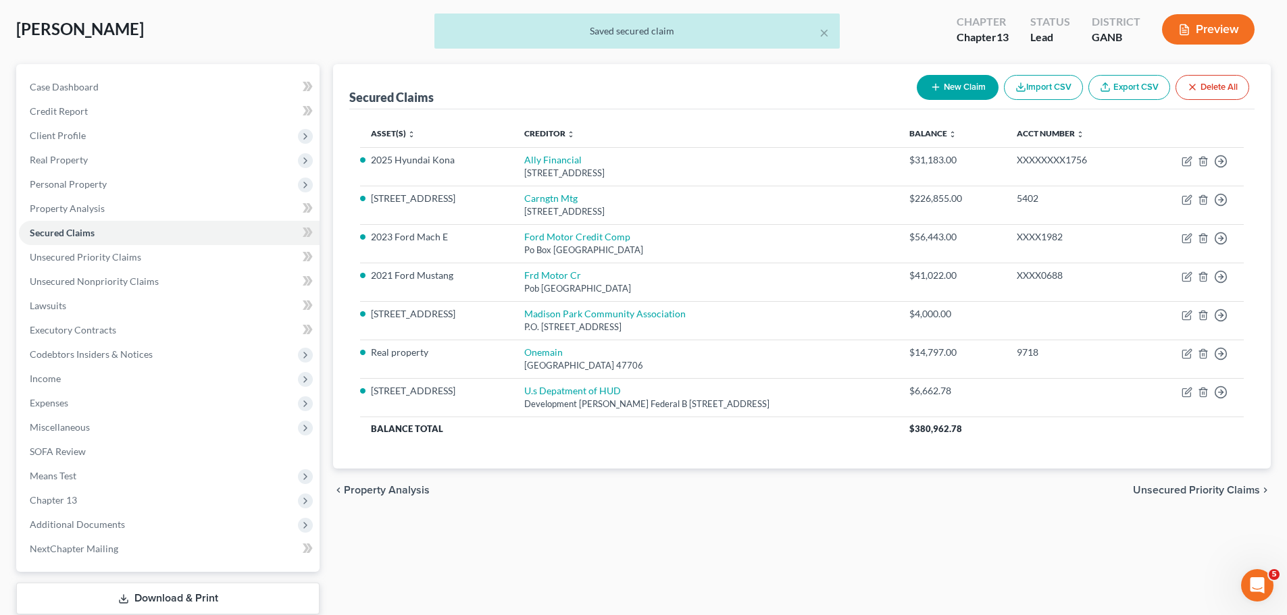
scroll to position [151, 0]
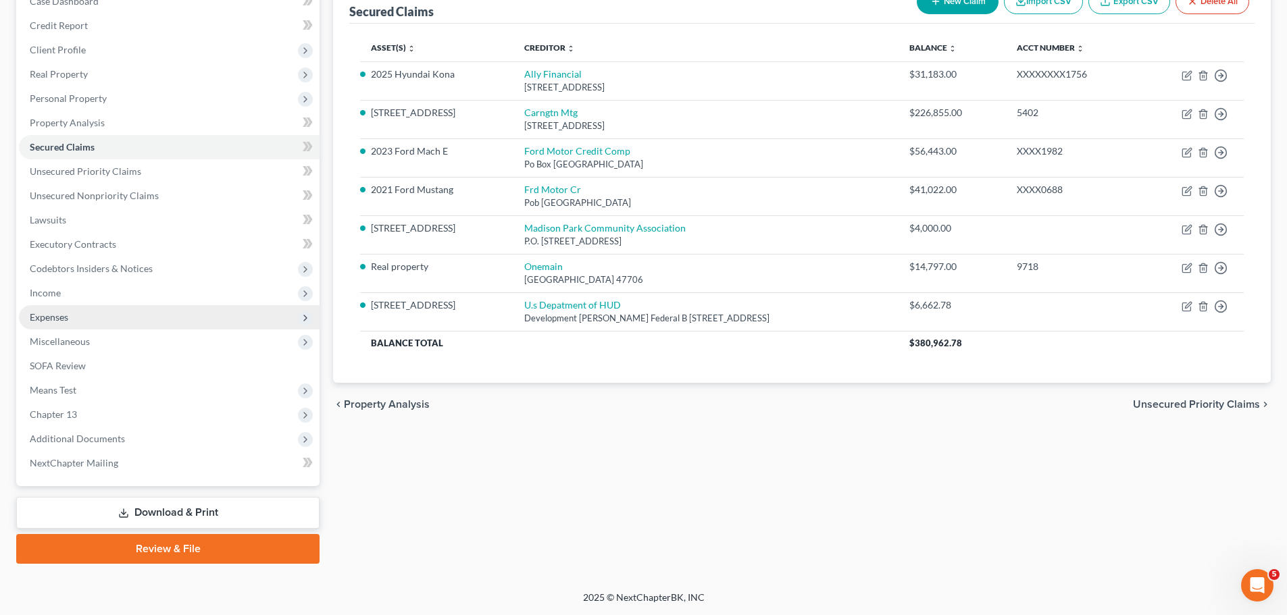
click at [95, 320] on span "Expenses" at bounding box center [169, 317] width 301 height 24
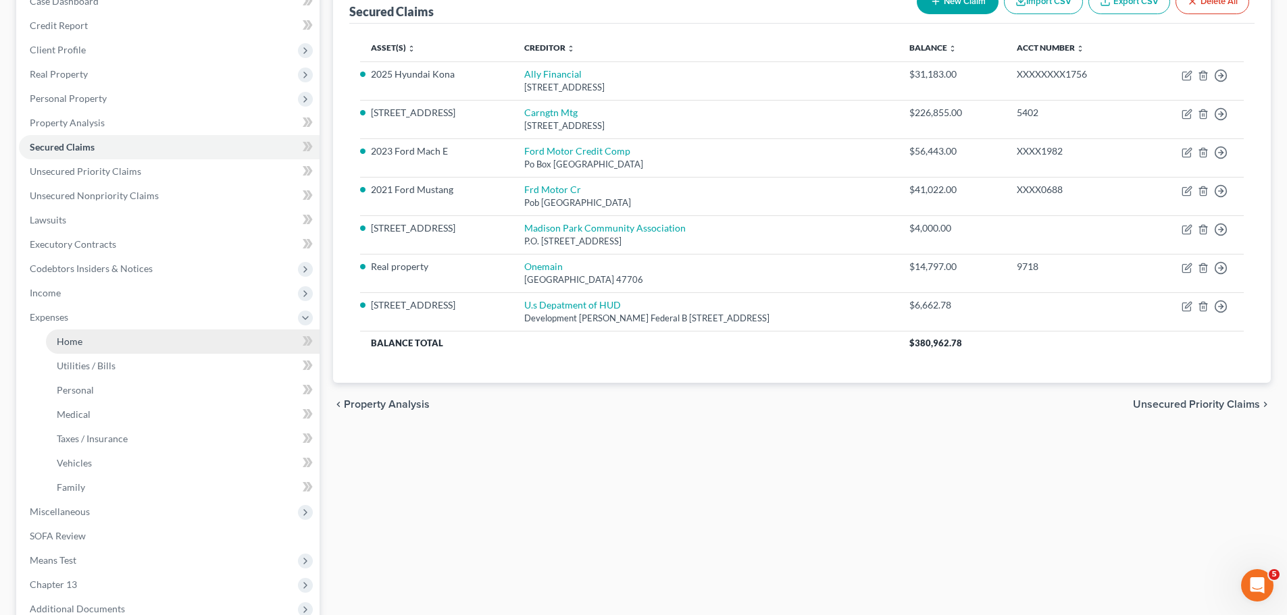
click at [103, 339] on link "Home" at bounding box center [183, 342] width 274 height 24
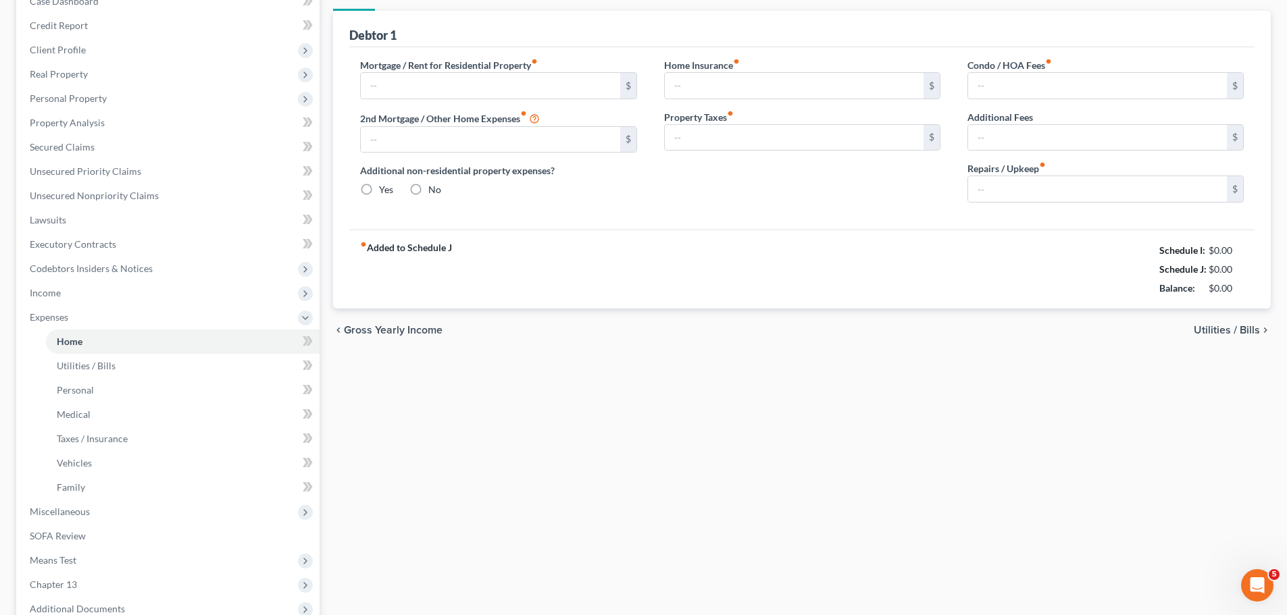
scroll to position [84, 0]
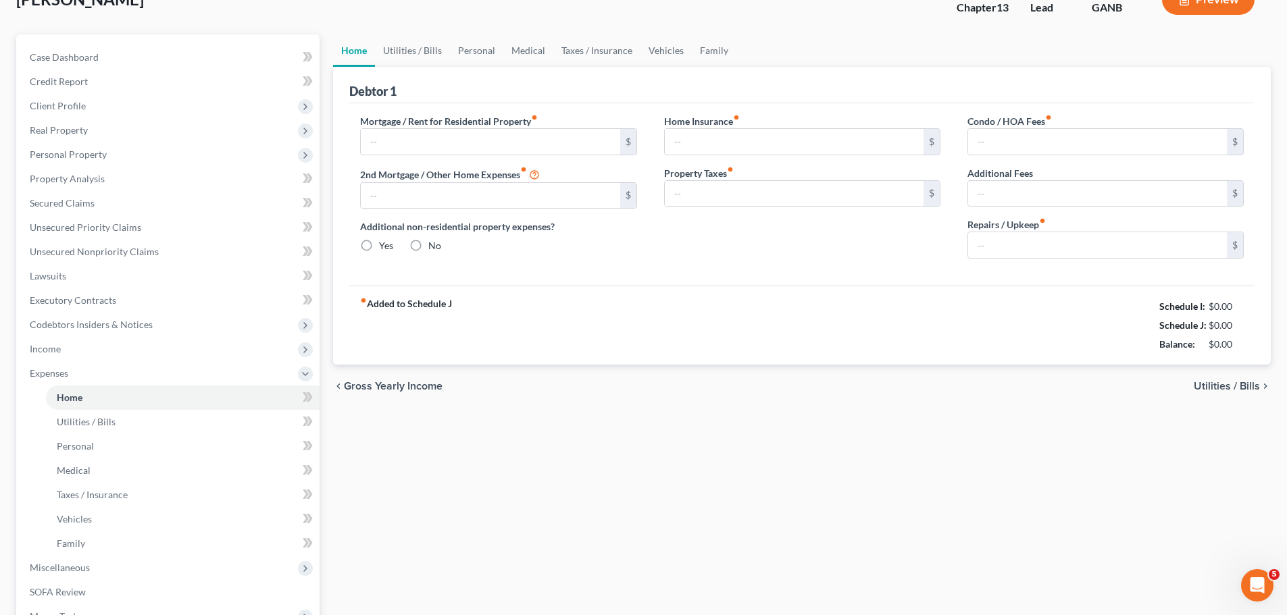
type input "1,693.00"
type input "0.00"
radio input "true"
type input "0.00"
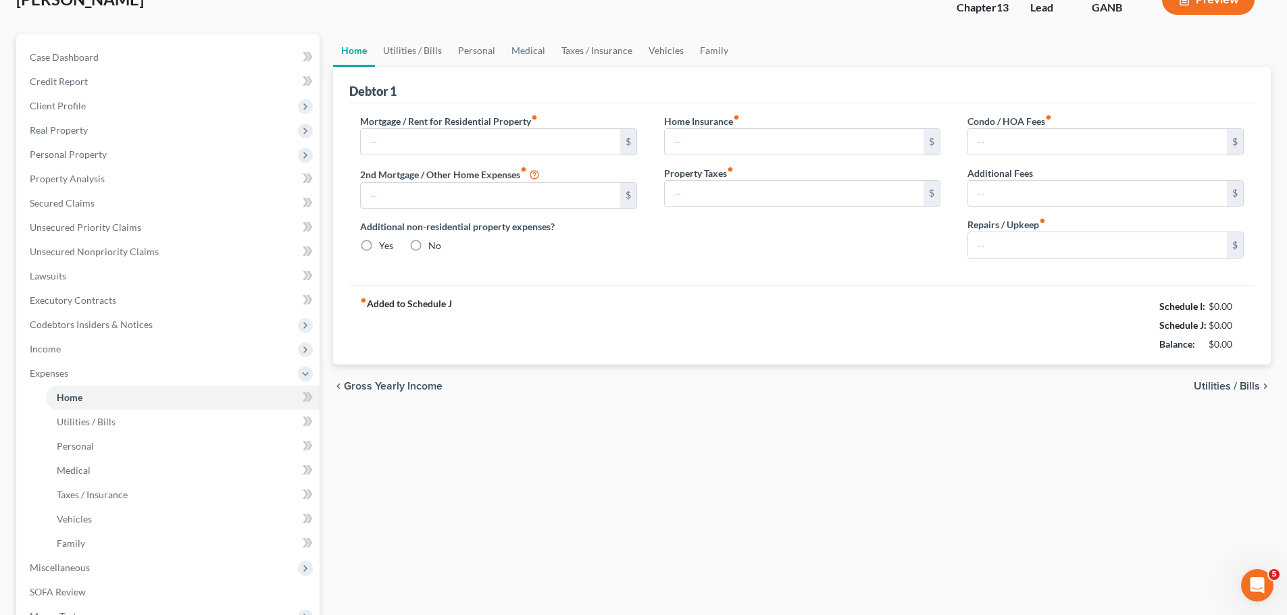
type input "100.00"
type input "0.00"
type input "200.00"
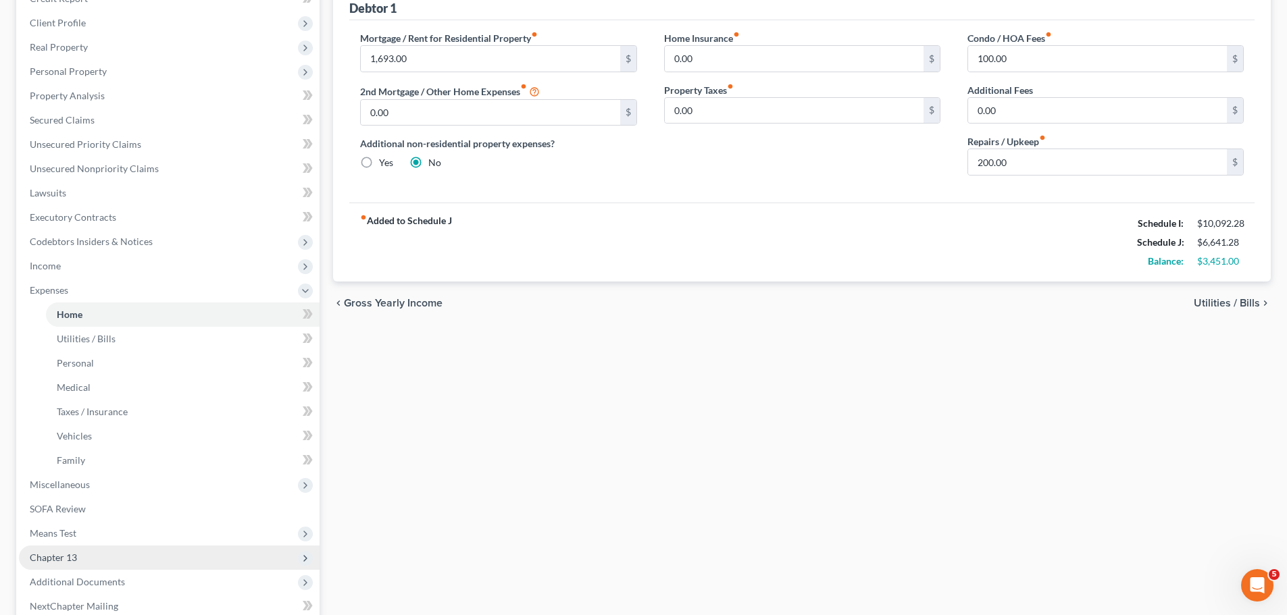
scroll to position [322, 0]
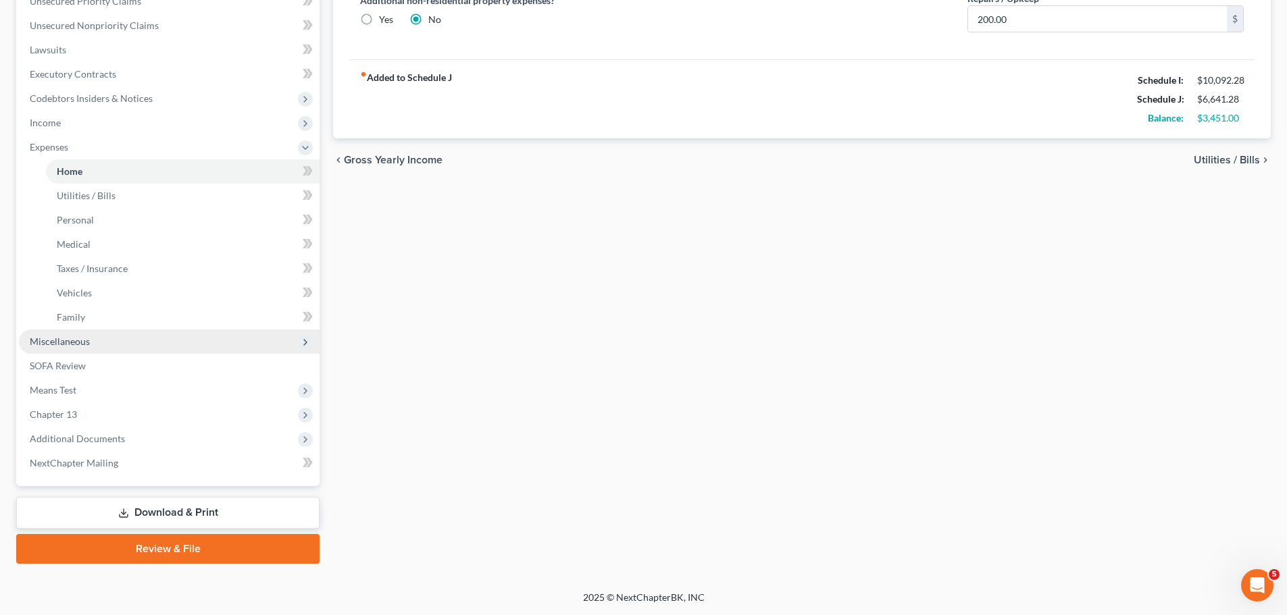
click at [127, 337] on span "Miscellaneous" at bounding box center [169, 342] width 301 height 24
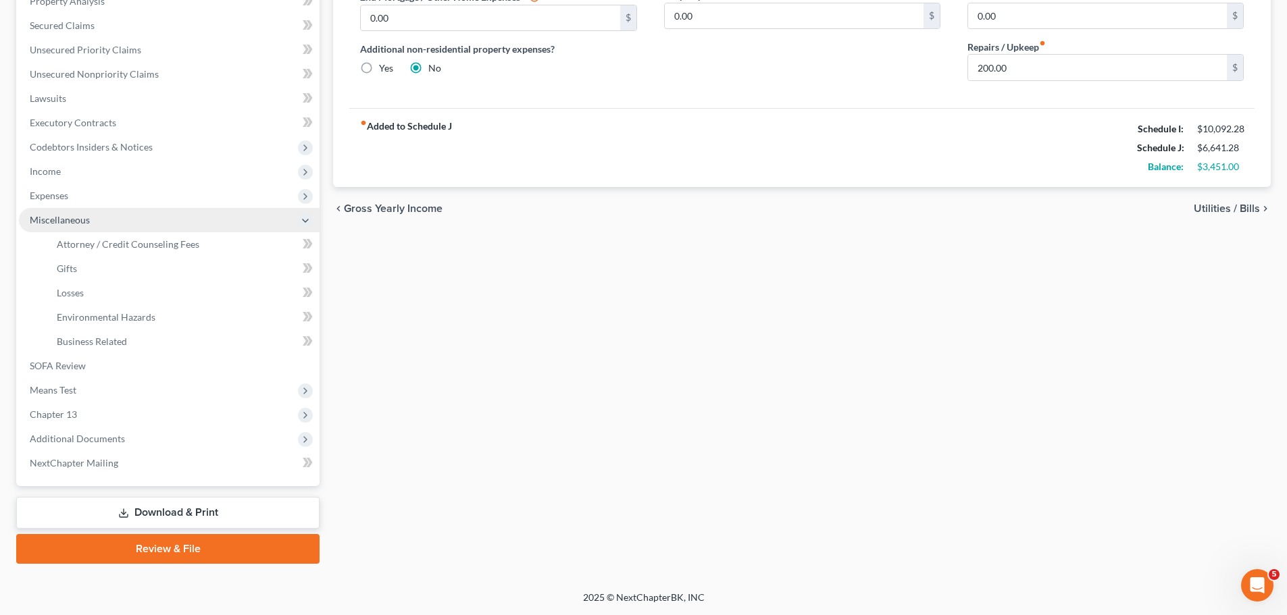
scroll to position [273, 0]
click at [193, 247] on span "Attorney / Credit Counseling Fees" at bounding box center [128, 243] width 143 height 11
select select "1"
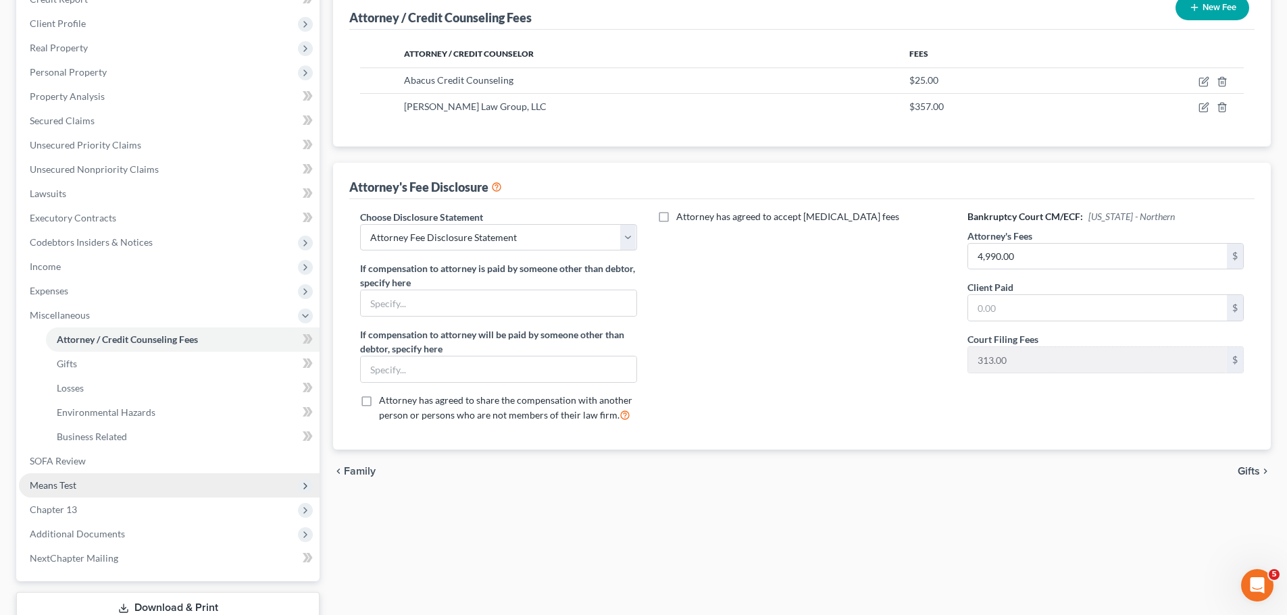
scroll to position [273, 0]
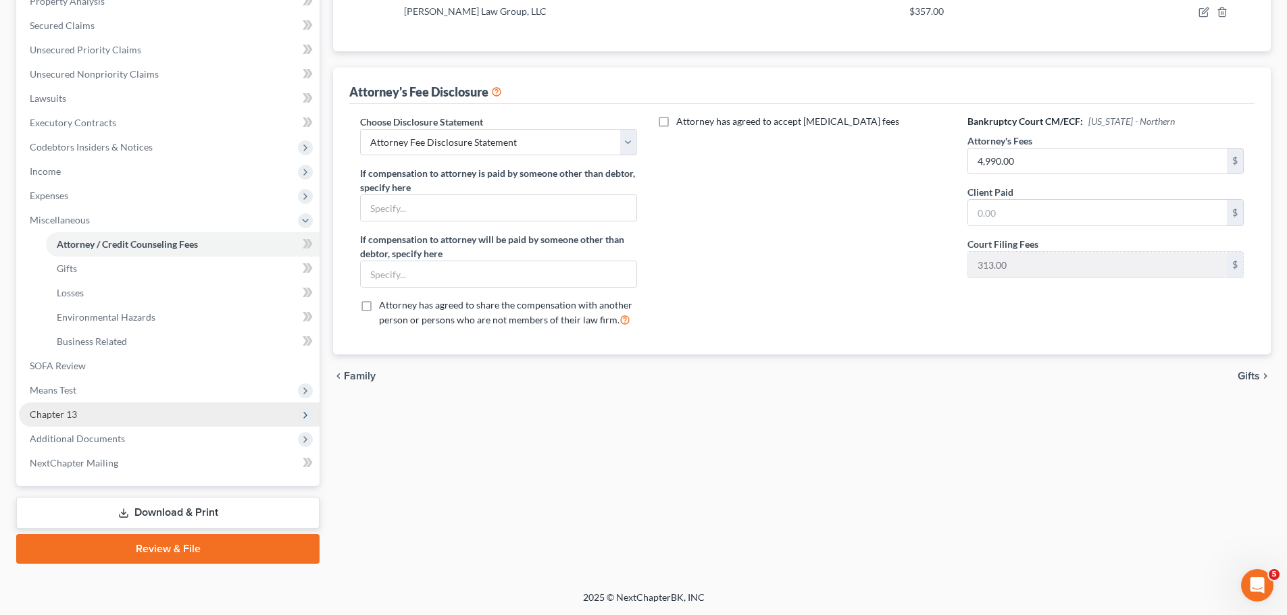
click at [105, 418] on span "Chapter 13" at bounding box center [169, 415] width 301 height 24
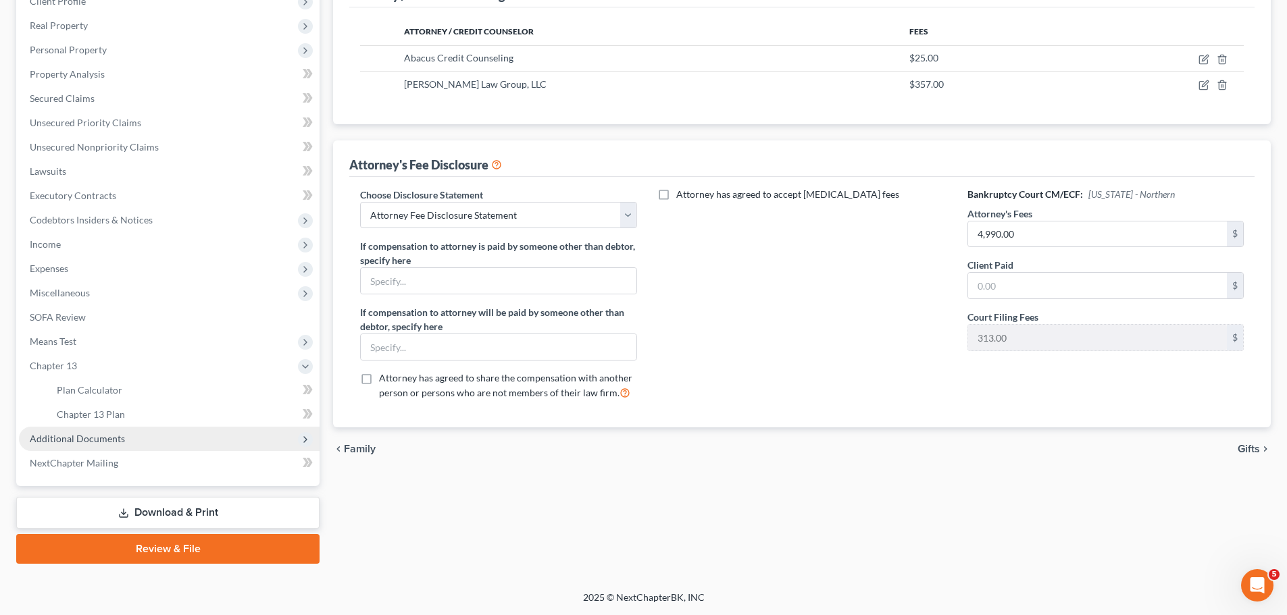
scroll to position [200, 0]
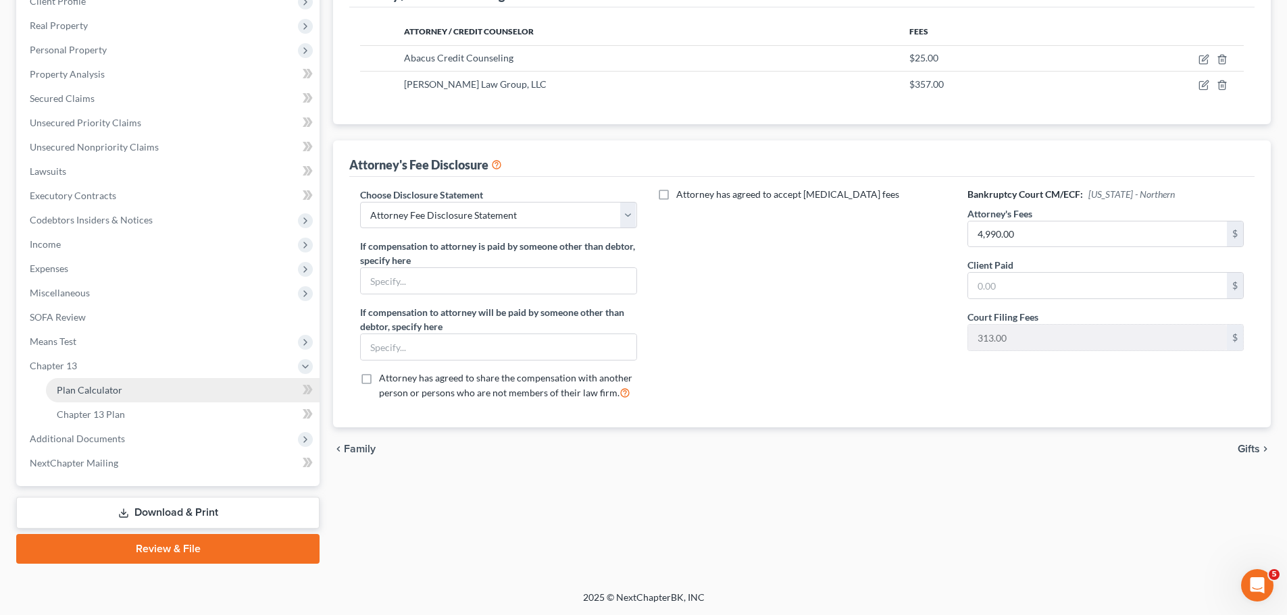
click at [258, 391] on link "Plan Calculator" at bounding box center [183, 390] width 274 height 24
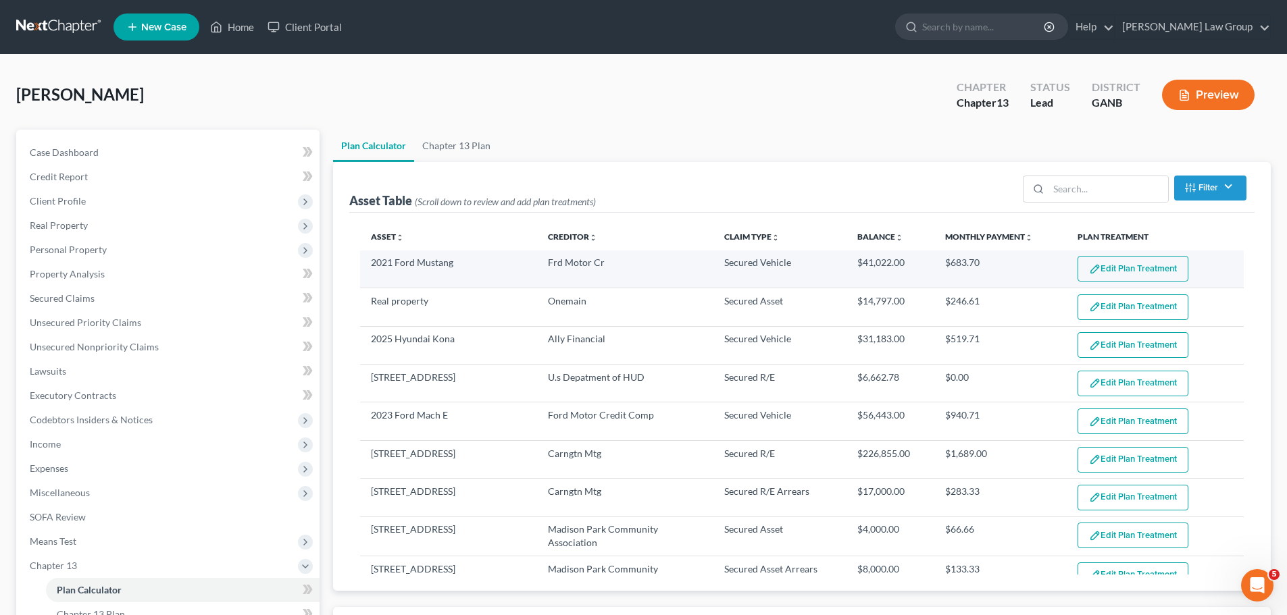
select select "59"
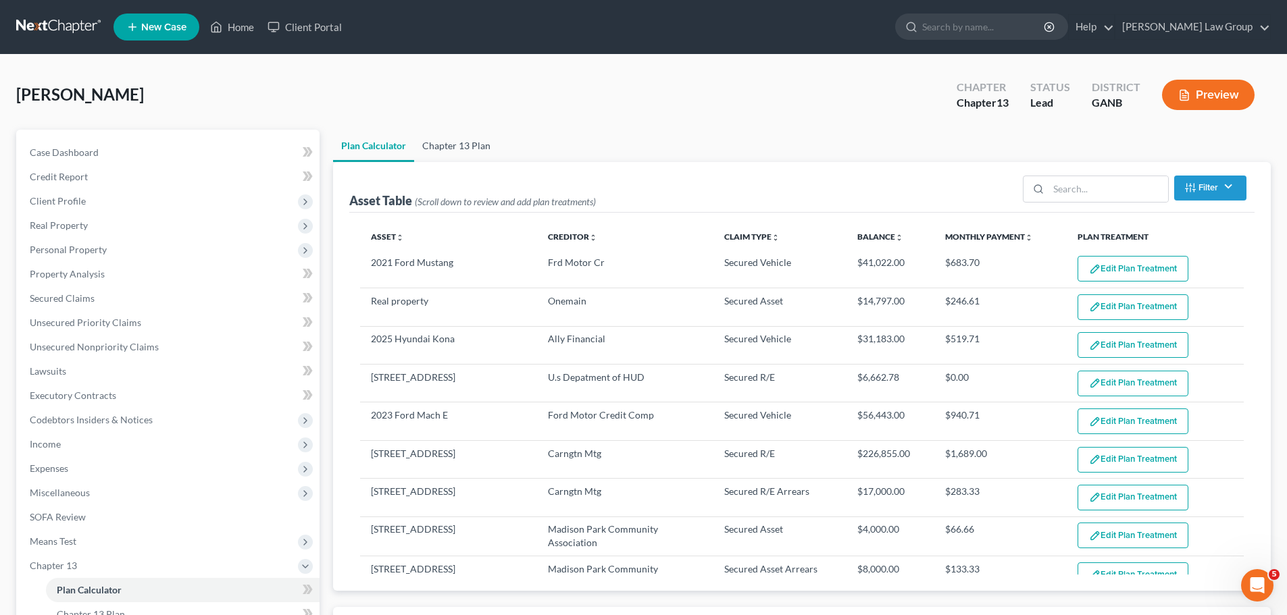
click at [490, 153] on link "Chapter 13 Plan" at bounding box center [456, 146] width 84 height 32
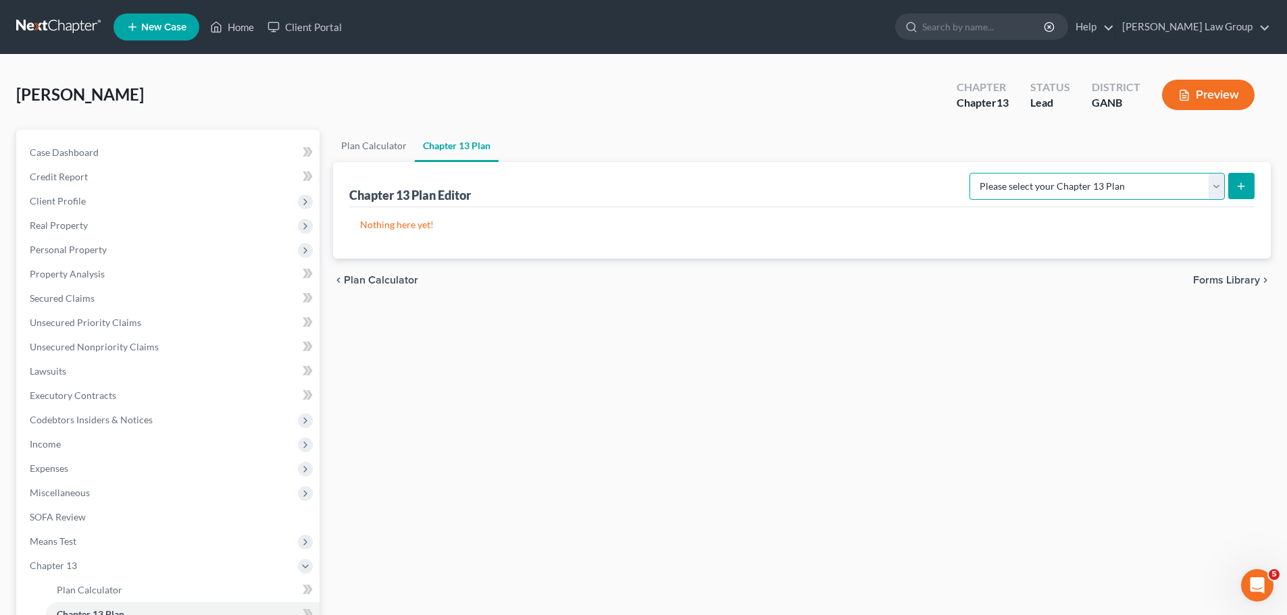
click at [1093, 188] on select "Please select your Chapter 13 Plan Georgia Northern - Saedi Law Group National …" at bounding box center [1096, 186] width 255 height 27
click at [686, 139] on ul "Plan Calculator Chapter 13 Plan" at bounding box center [802, 146] width 938 height 32
click at [367, 148] on link "Plan Calculator" at bounding box center [374, 146] width 82 height 32
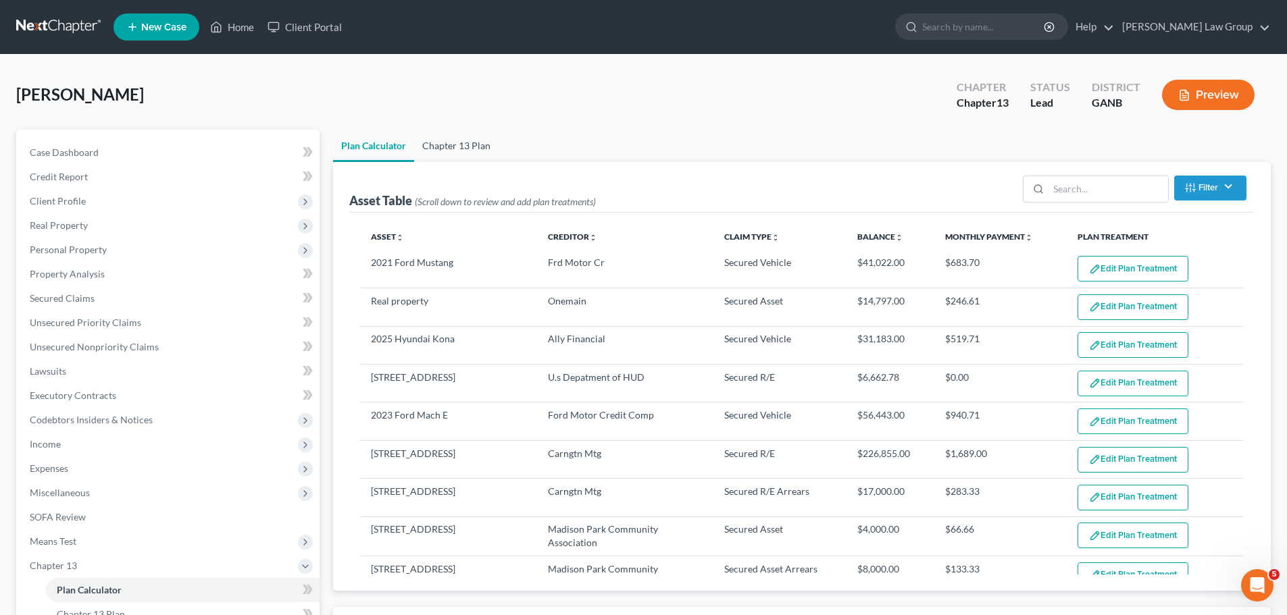
click at [474, 151] on link "Chapter 13 Plan" at bounding box center [456, 146] width 84 height 32
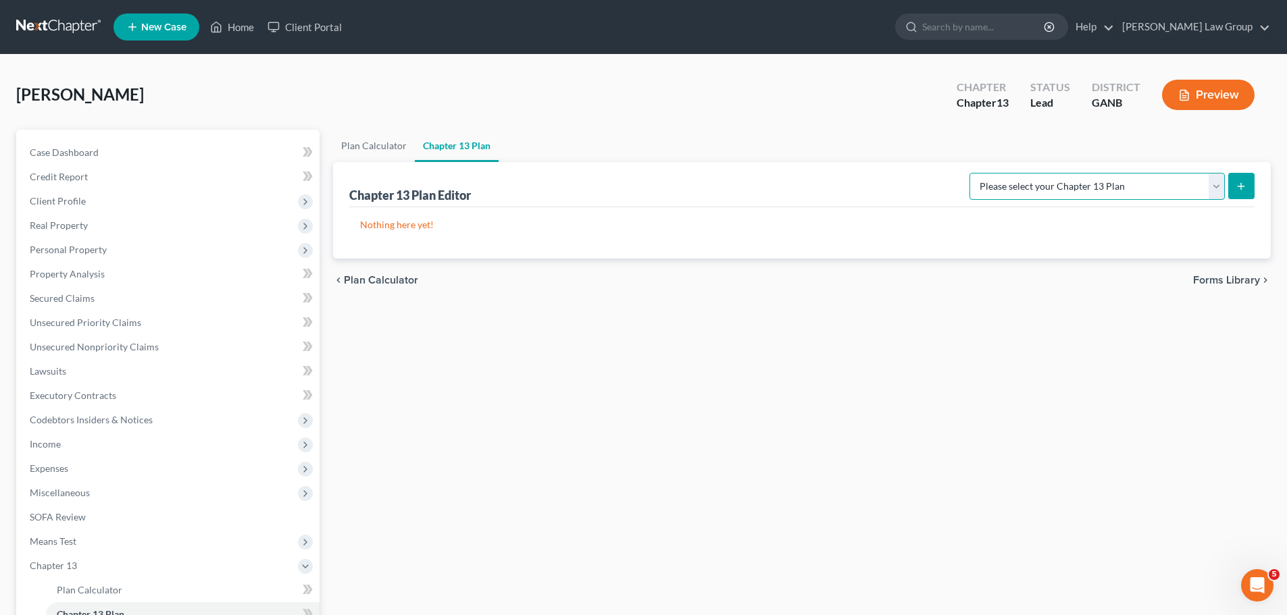
click at [1089, 184] on select "Please select your Chapter 13 Plan Georgia Northern - Saedi Law Group National …" at bounding box center [1096, 186] width 255 height 27
click at [792, 148] on ul "Plan Calculator Chapter 13 Plan" at bounding box center [802, 146] width 938 height 32
drag, startPoint x: 364, startPoint y: 136, endPoint x: 374, endPoint y: 149, distance: 15.4
click at [364, 136] on link "Plan Calculator" at bounding box center [374, 146] width 82 height 32
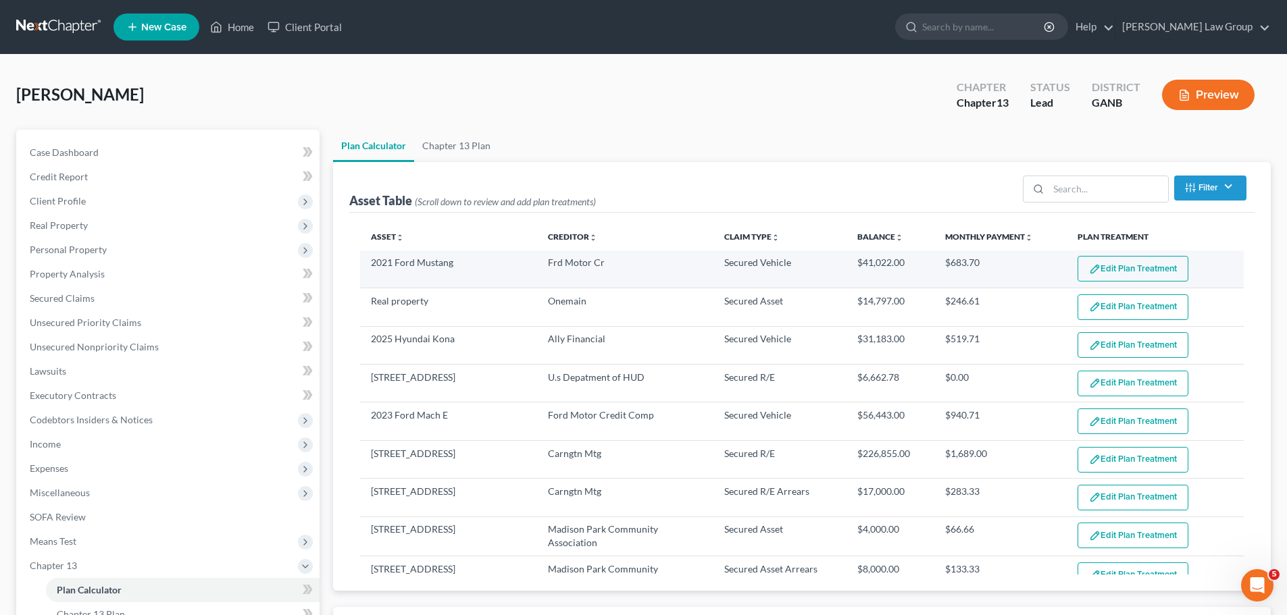
select select "59"
click at [1134, 270] on button "Edit Plan Treatment" at bounding box center [1132, 269] width 111 height 26
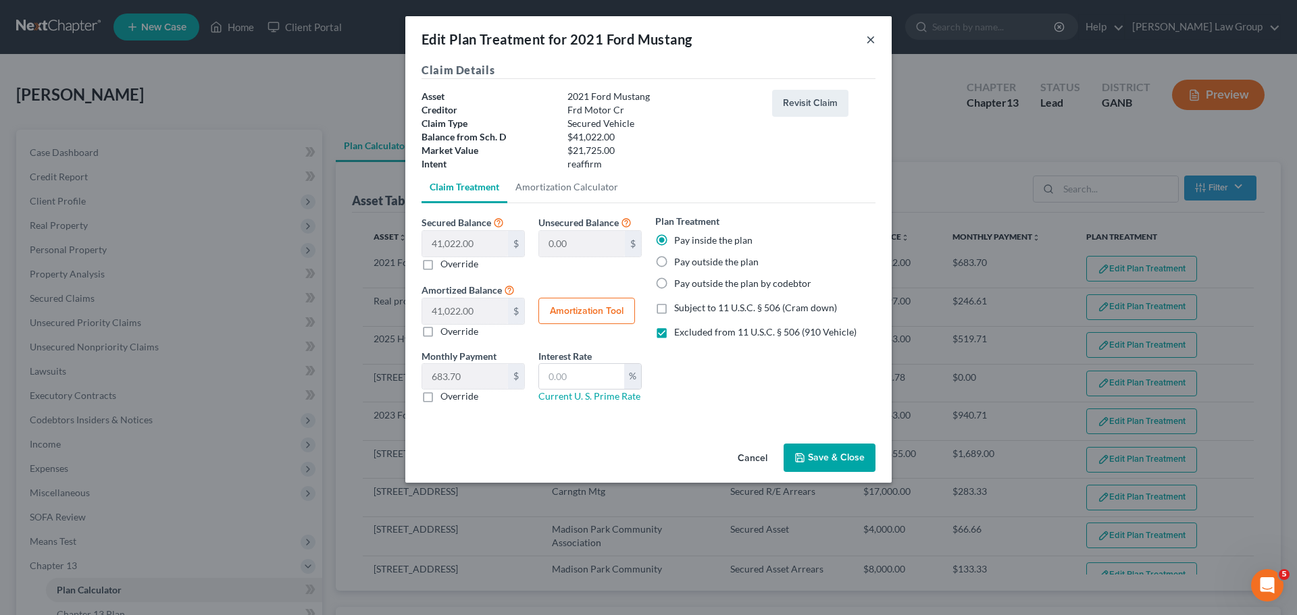
drag, startPoint x: 867, startPoint y: 41, endPoint x: 594, endPoint y: 148, distance: 292.7
click at [869, 41] on button "×" at bounding box center [870, 39] width 9 height 16
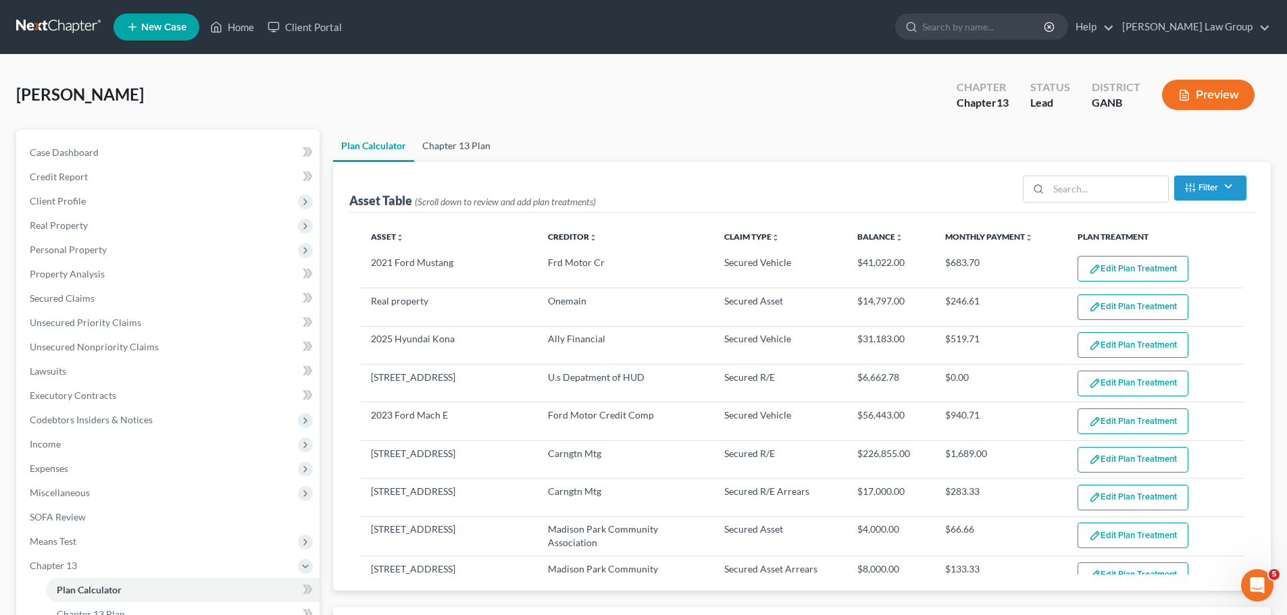
drag, startPoint x: 453, startPoint y: 136, endPoint x: 1097, endPoint y: 234, distance: 651.8
click at [453, 136] on link "Chapter 13 Plan" at bounding box center [456, 146] width 84 height 32
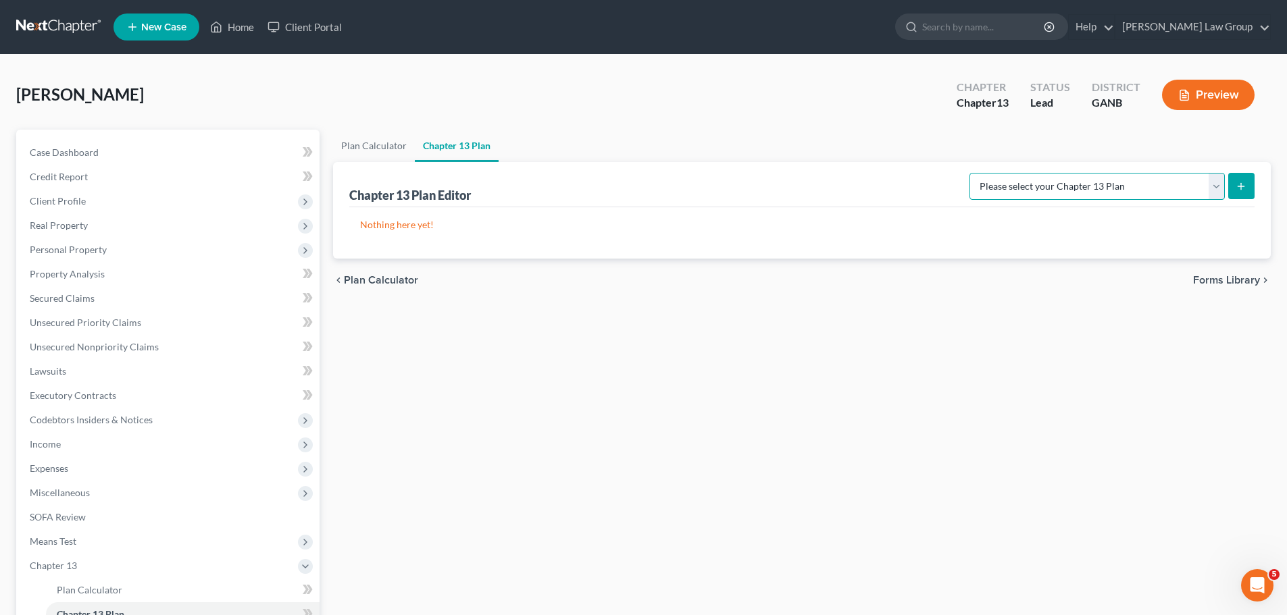
click at [1077, 187] on select "Please select your Chapter 13 Plan Georgia Northern - Saedi Law Group National …" at bounding box center [1096, 186] width 255 height 27
select select "0"
click at [980, 173] on select "Please select your Chapter 13 Plan Georgia Northern - Saedi Law Group National …" at bounding box center [1096, 186] width 255 height 27
drag, startPoint x: 1242, startPoint y: 182, endPoint x: 1110, endPoint y: 181, distance: 131.7
click at [1123, 180] on form "Please select your Chapter 13 Plan Georgia Northern - Saedi Law Group National …" at bounding box center [1111, 187] width 285 height 28
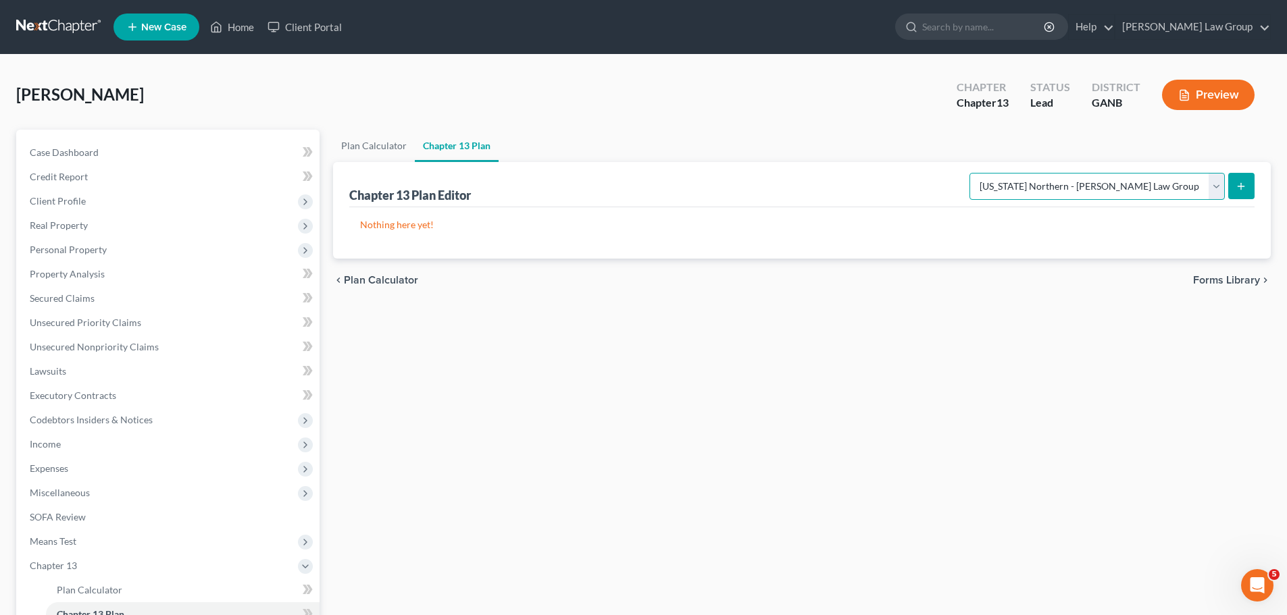
click at [1110, 181] on select "Please select your Chapter 13 Plan Georgia Northern - Saedi Law Group National …" at bounding box center [1096, 186] width 255 height 27
click at [980, 173] on select "Please select your Chapter 13 Plan Georgia Northern - Saedi Law Group National …" at bounding box center [1096, 186] width 255 height 27
click at [1239, 184] on icon "submit" at bounding box center [1241, 186] width 11 height 11
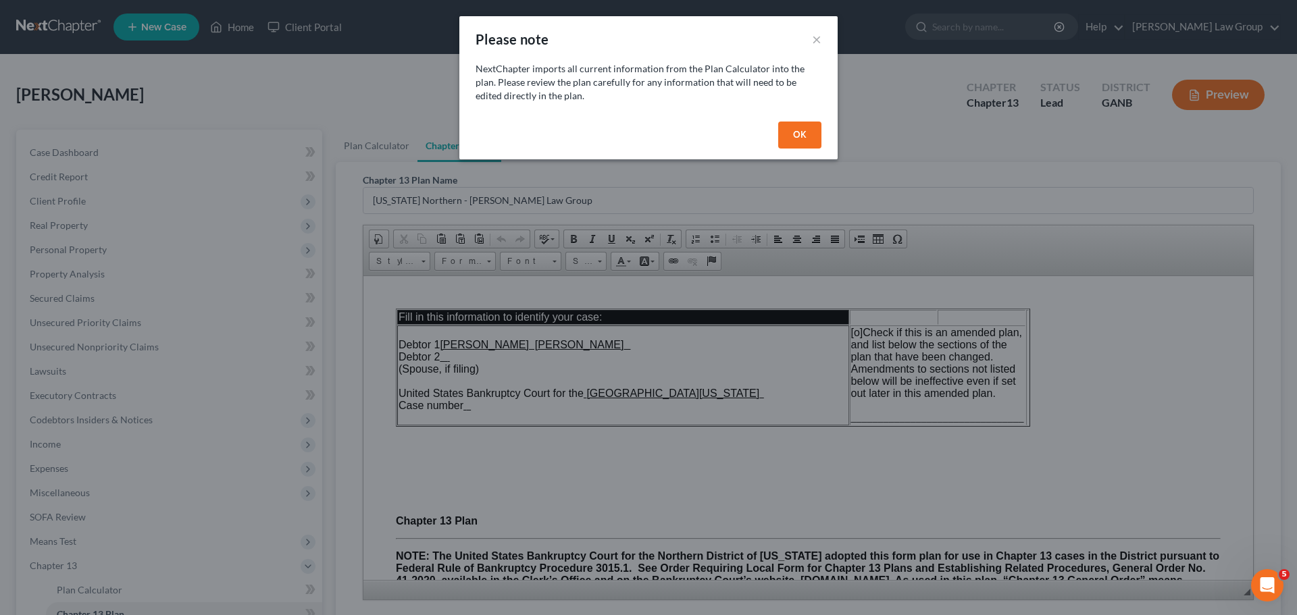
click at [798, 132] on button "OK" at bounding box center [799, 135] width 43 height 27
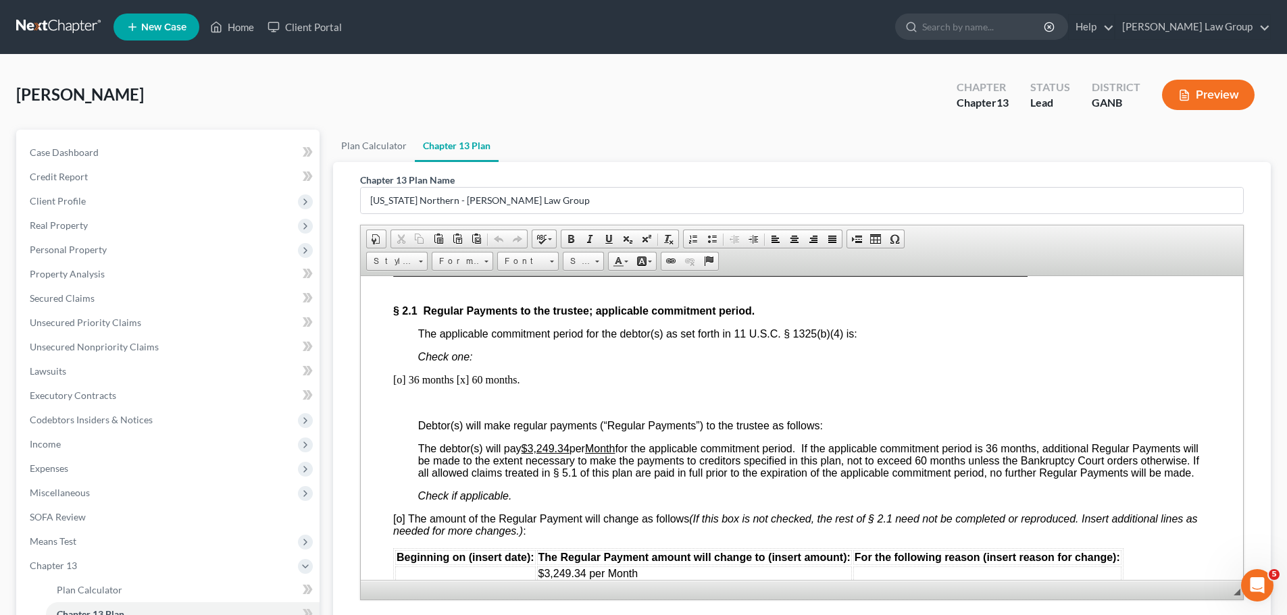
scroll to position [1081, 0]
drag, startPoint x: 573, startPoint y: 444, endPoint x: 538, endPoint y: 445, distance: 34.5
click at [538, 445] on span "The debtor(s) will pay $3,249.34 per Month for the applicable commitment period…" at bounding box center [808, 460] width 781 height 36
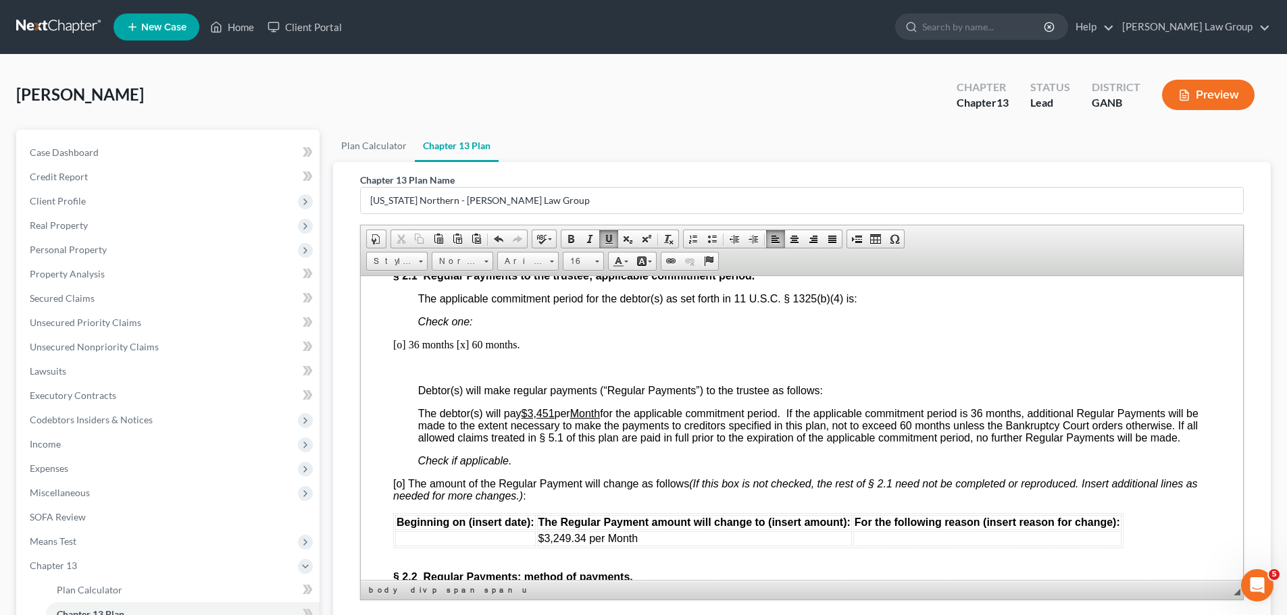
scroll to position [1148, 0]
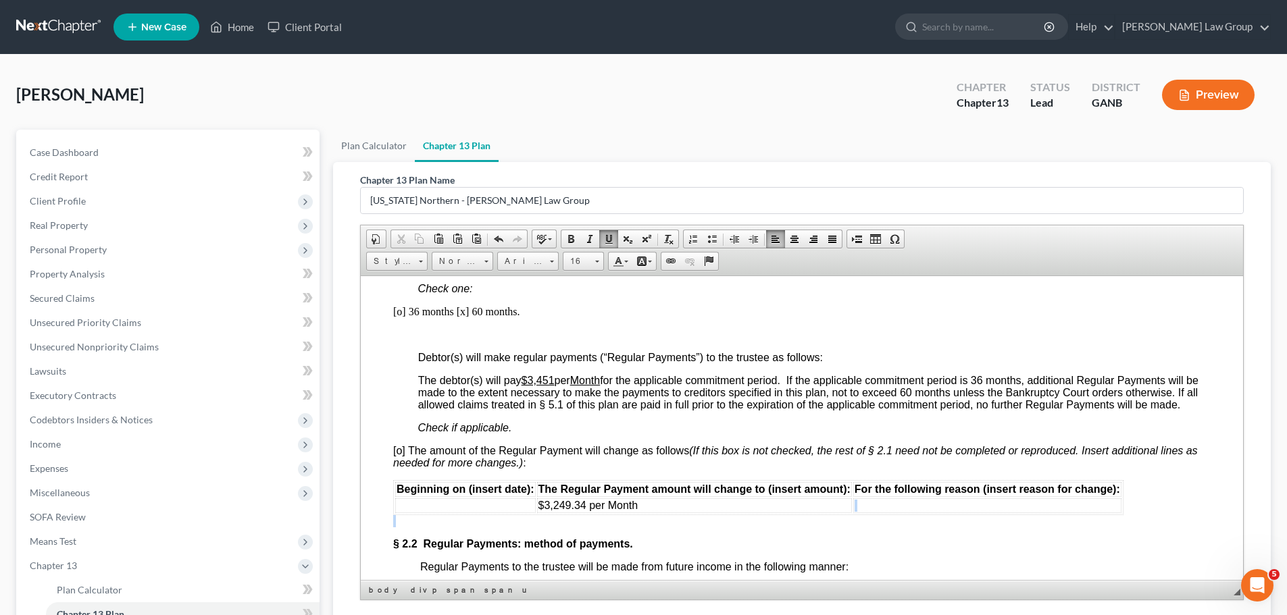
drag, startPoint x: 653, startPoint y: 508, endPoint x: 534, endPoint y: 512, distance: 118.3
click at [534, 512] on tr "$3,249.34 per Month" at bounding box center [758, 505] width 726 height 15
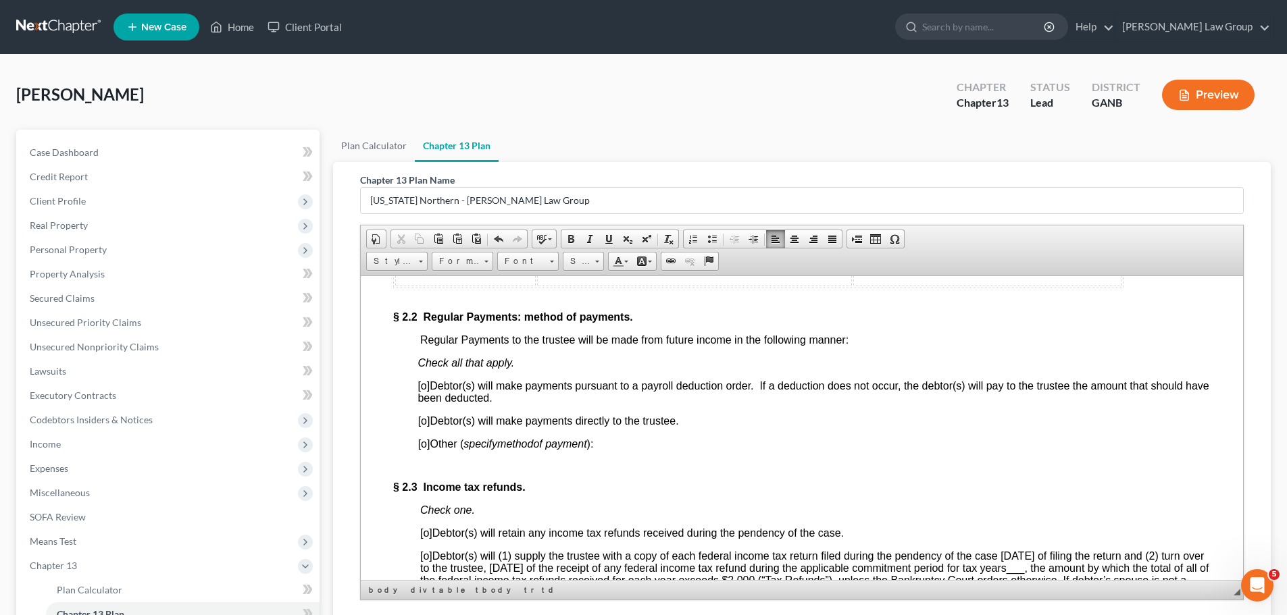
scroll to position [1351, 0]
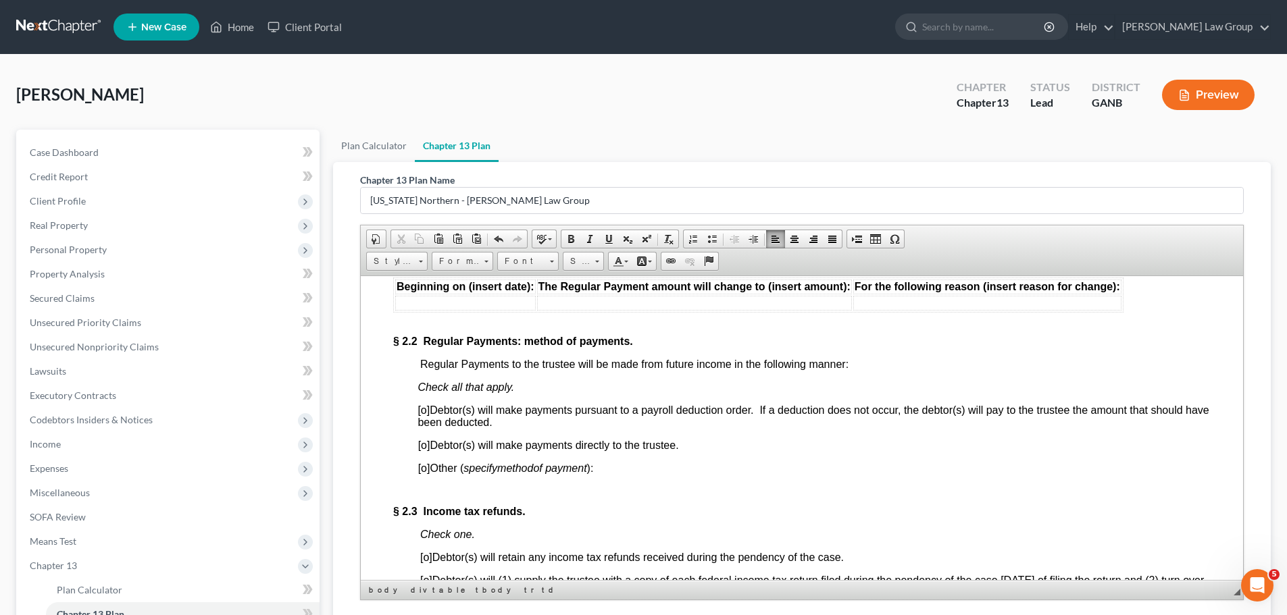
click at [423, 406] on span "[o]" at bounding box center [423, 409] width 12 height 11
click at [428, 411] on span "[o]" at bounding box center [423, 409] width 12 height 11
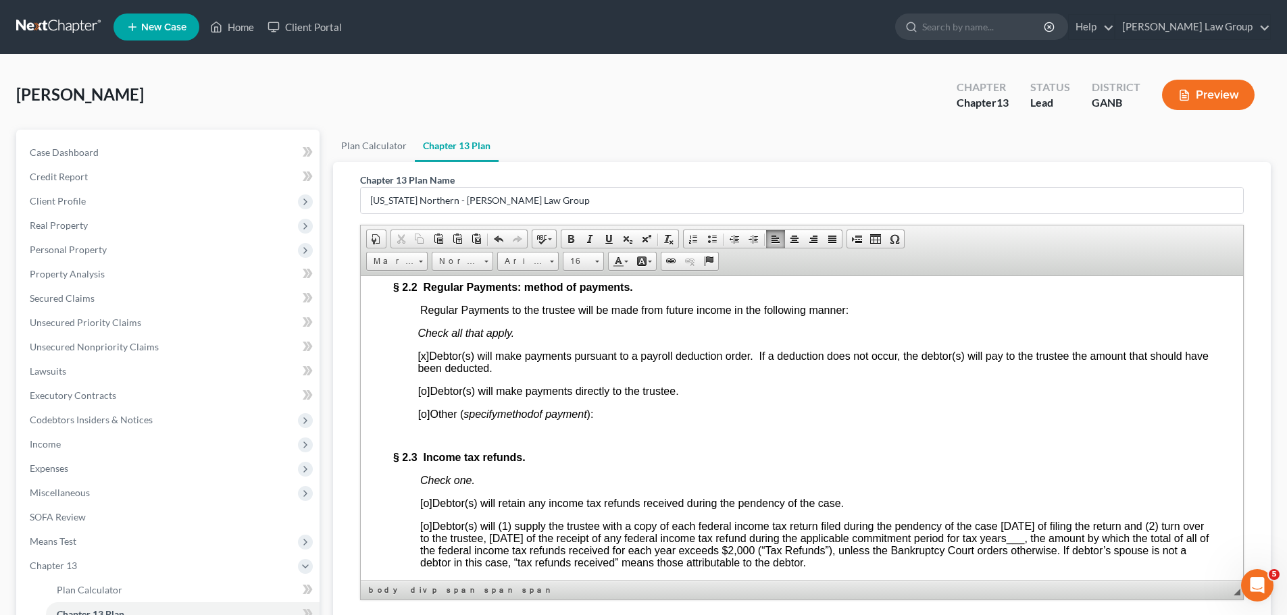
scroll to position [1486, 0]
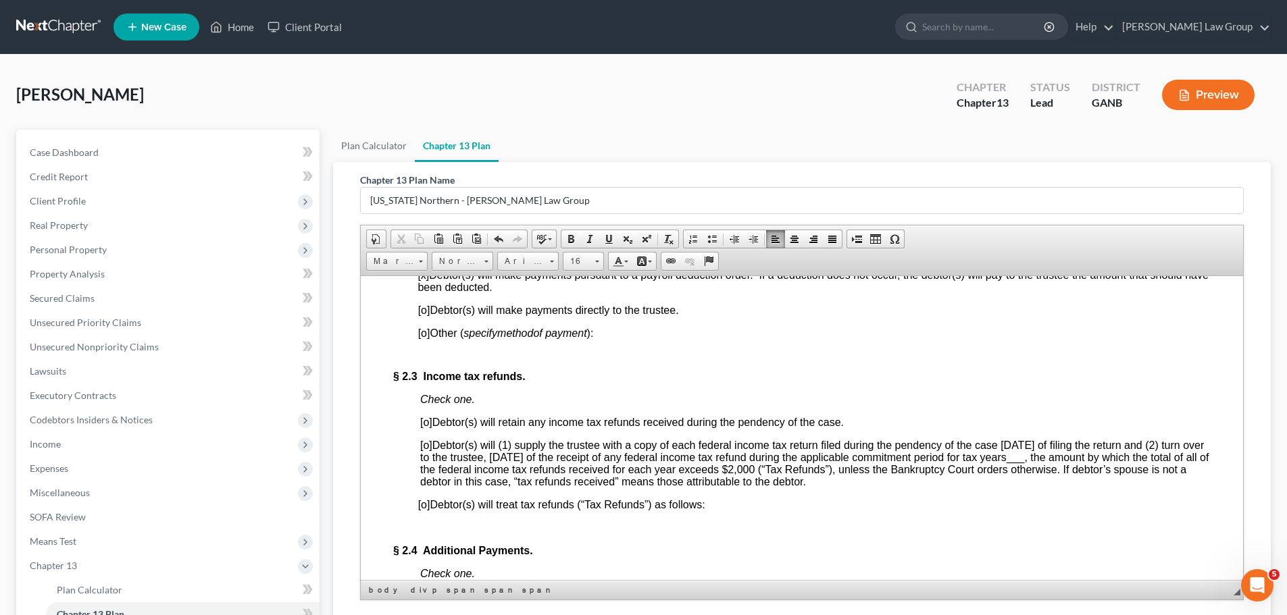
click at [427, 419] on span "[o]" at bounding box center [426, 421] width 12 height 11
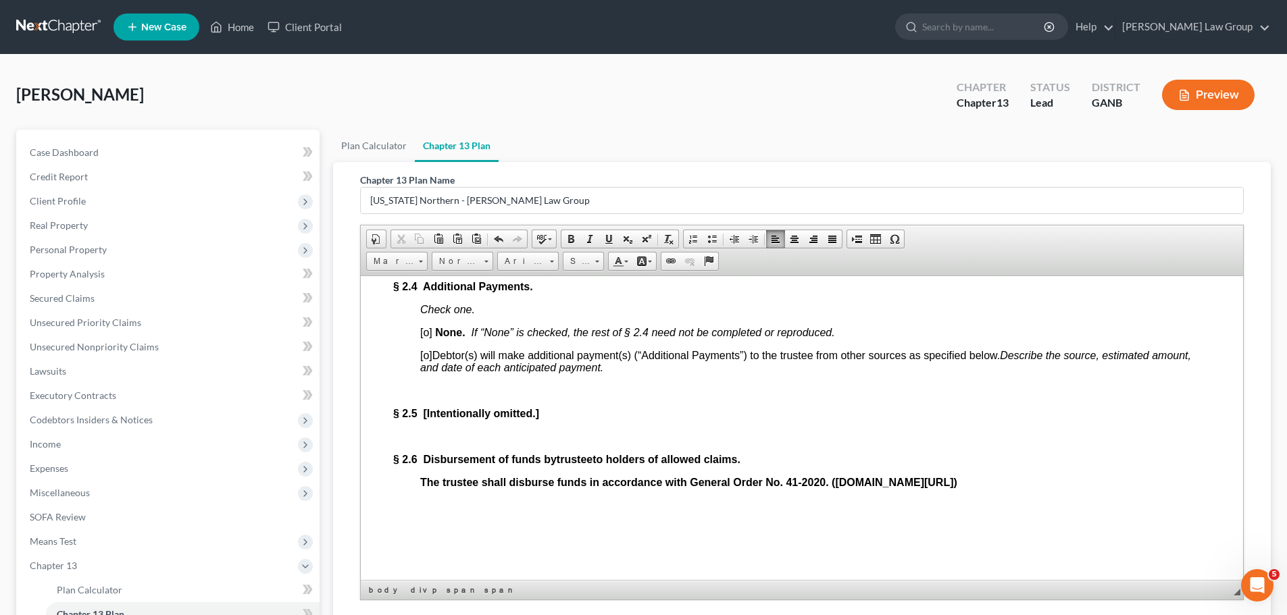
scroll to position [1689, 0]
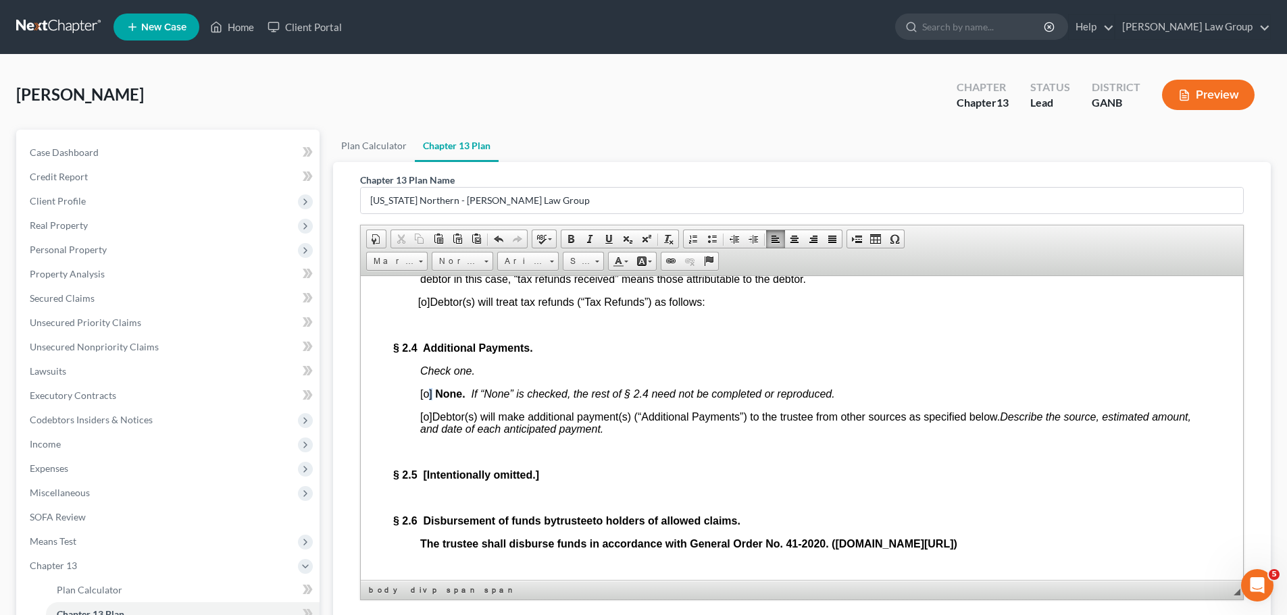
click at [430, 399] on span "[o]" at bounding box center [426, 393] width 12 height 11
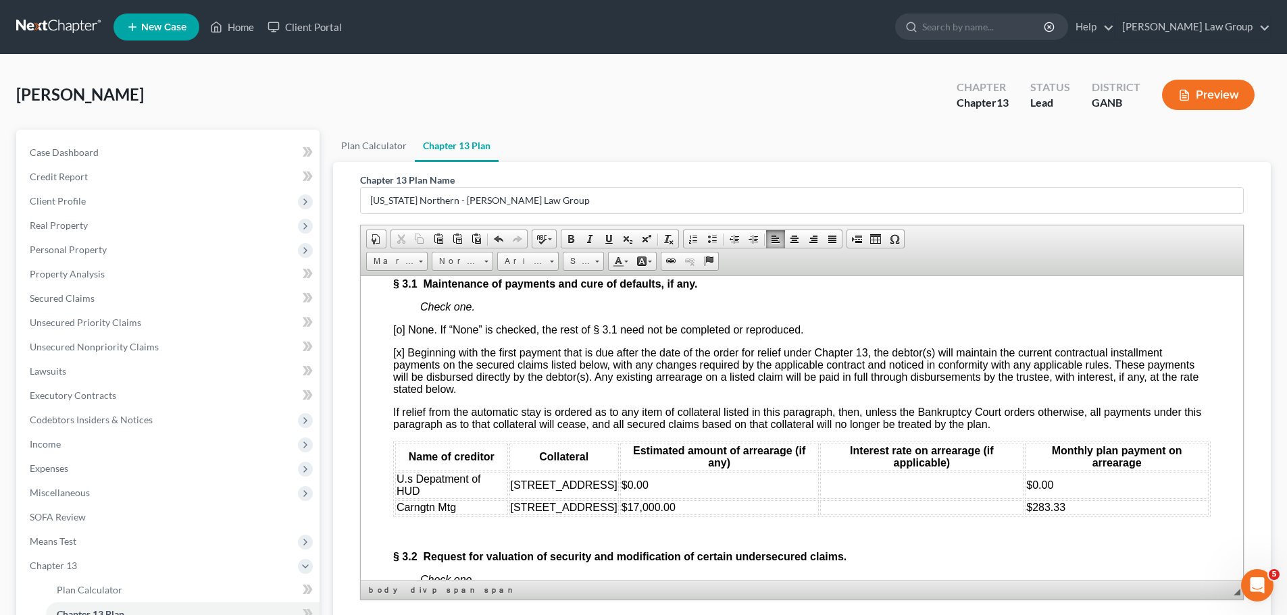
scroll to position [2364, 0]
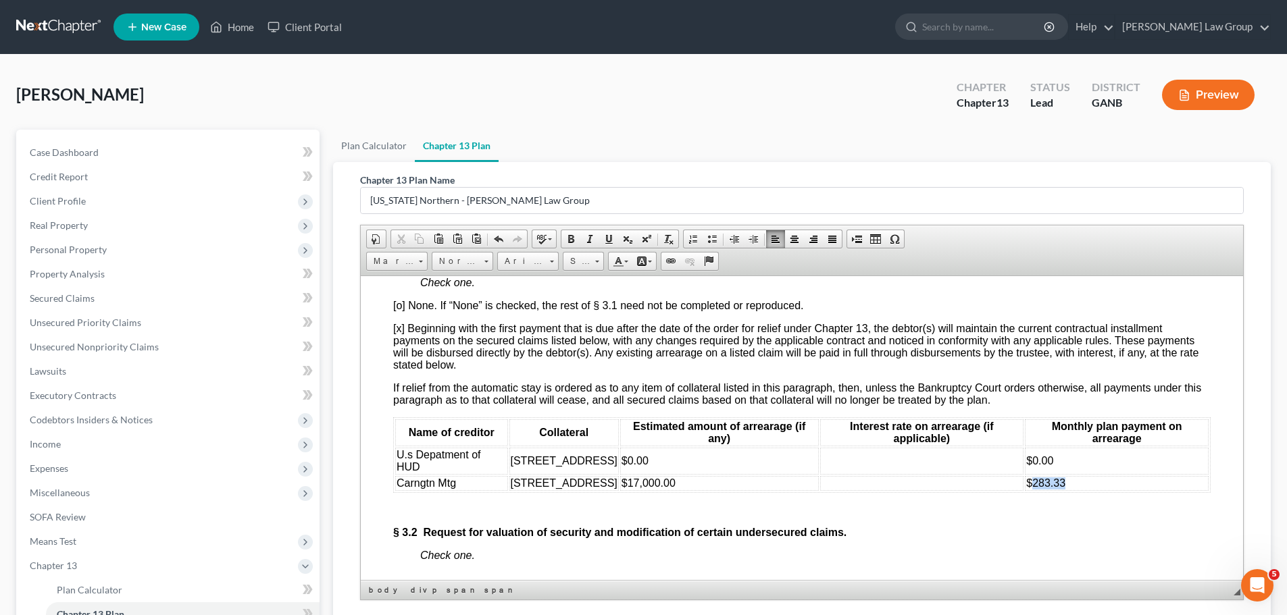
drag, startPoint x: 1086, startPoint y: 509, endPoint x: 1042, endPoint y: 519, distance: 44.4
click at [1042, 490] on td "$283.33" at bounding box center [1117, 483] width 184 height 15
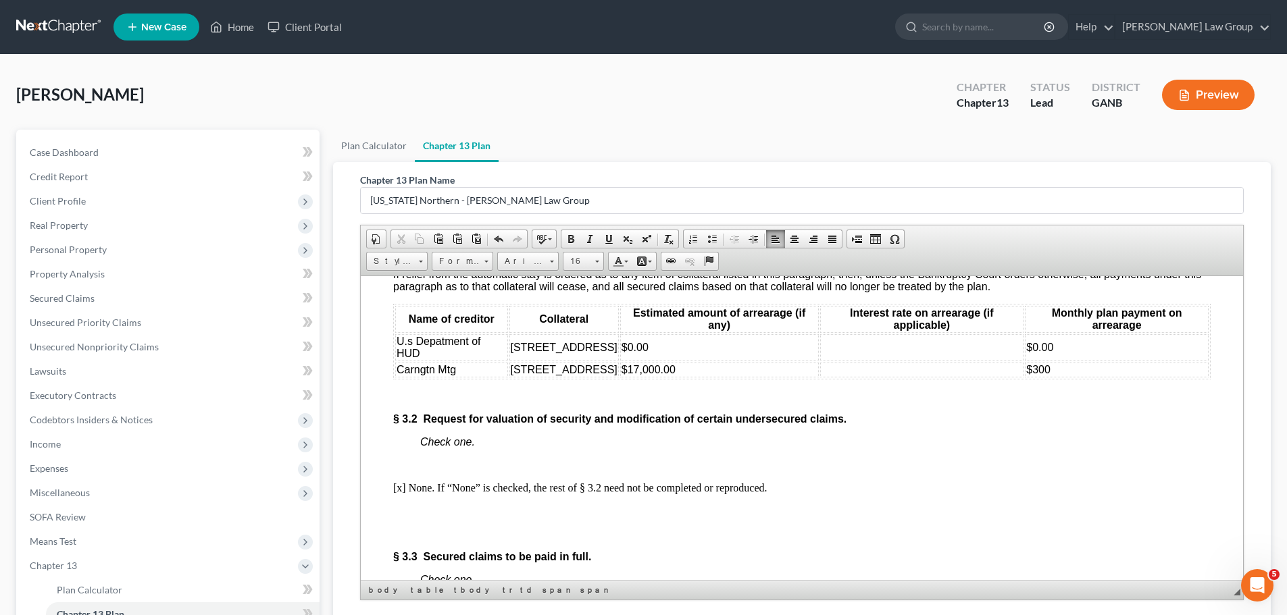
scroll to position [2499, 0]
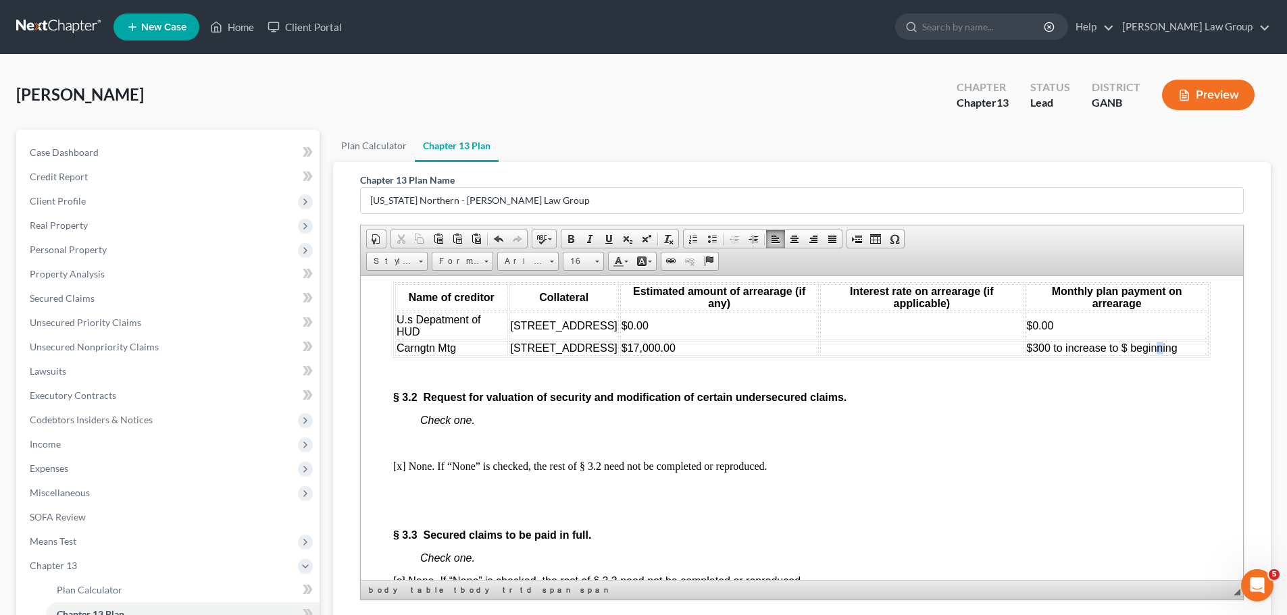
click at [1169, 353] on span "$300 to increase to $ beginning" at bounding box center [1101, 347] width 151 height 11
drag, startPoint x: 1184, startPoint y: 372, endPoint x: 395, endPoint y: 370, distance: 789.7
click at [397, 355] on tr "Carngtn Mtg 233 Cliffhaven Cir, Newnan, GA 30263 $17,000.00 $300 to increase to…" at bounding box center [801, 347] width 813 height 15
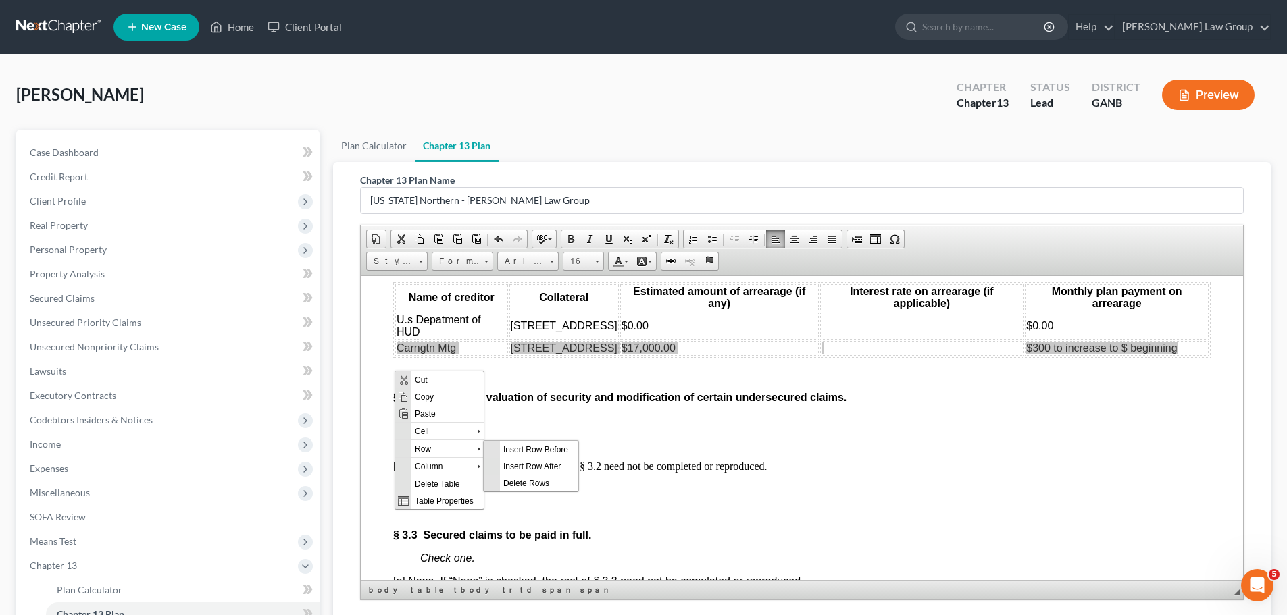
scroll to position [0, 0]
click at [555, 465] on span "Insert Row After" at bounding box center [539, 465] width 78 height 17
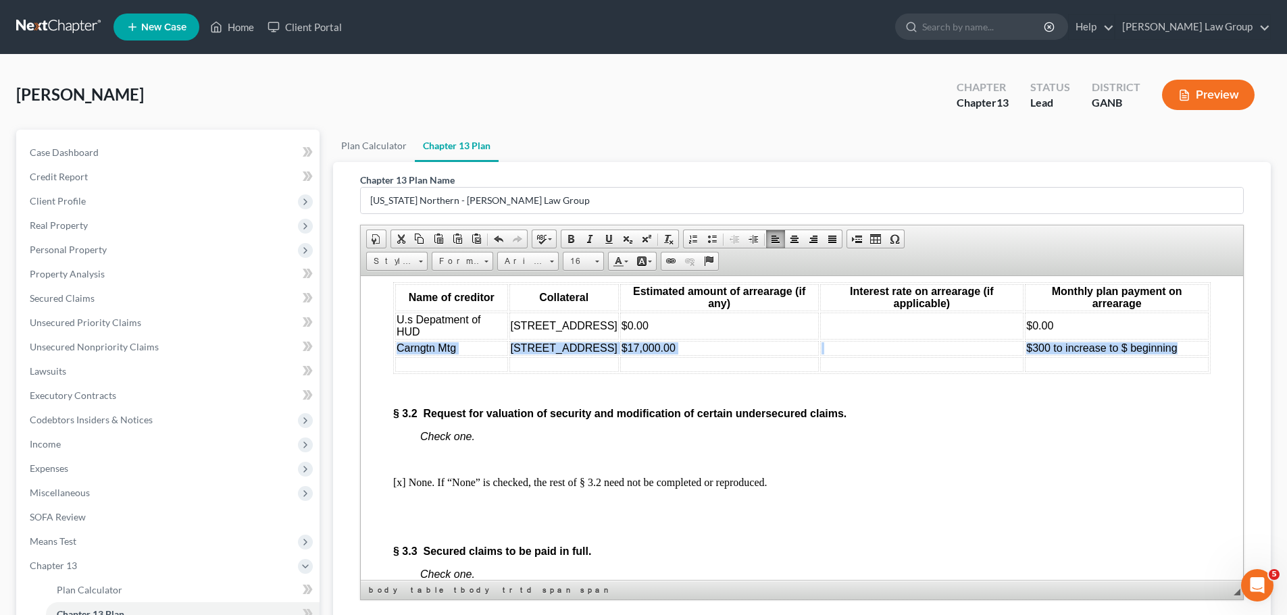
click at [551, 355] on td "[STREET_ADDRESS]" at bounding box center [563, 347] width 109 height 15
drag, startPoint x: 542, startPoint y: 375, endPoint x: 498, endPoint y: 366, distance: 45.4
click at [498, 355] on tr "Carngtn Mtg 233 Cliffhaven Cir, Newnan, GA 30263 $17,000.00 $300 to increase to…" at bounding box center [801, 347] width 813 height 15
copy tr "[STREET_ADDRESS]"
click at [606, 372] on td at bounding box center [563, 364] width 109 height 15
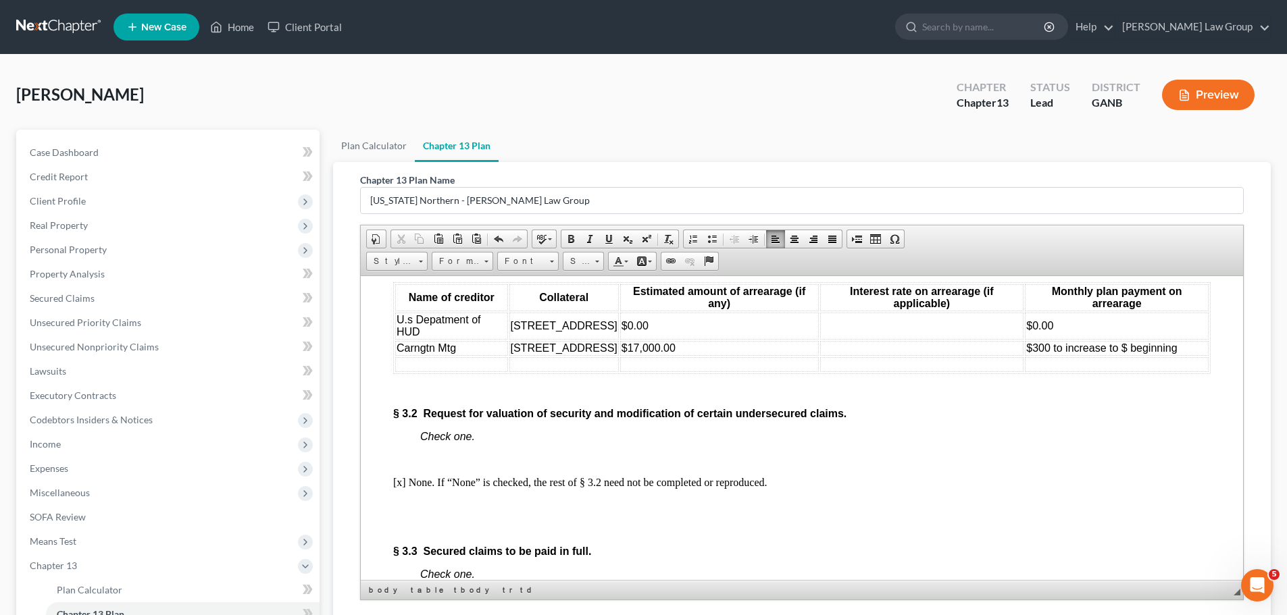
scroll to position [0, 33]
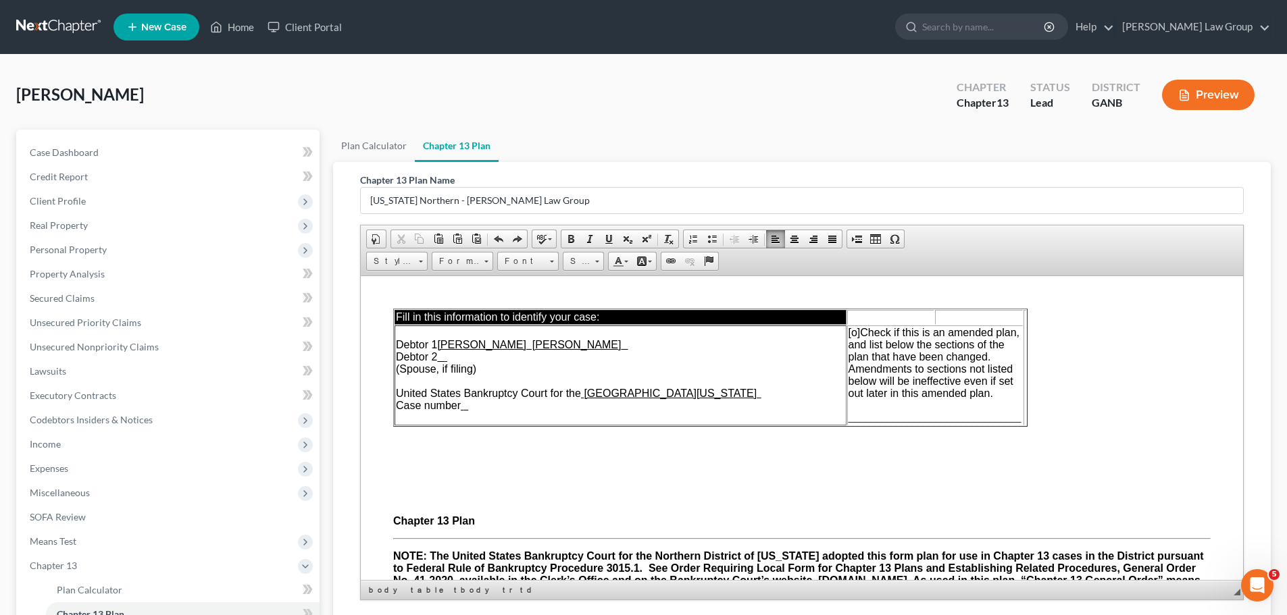
drag, startPoint x: 1190, startPoint y: 376, endPoint x: 1062, endPoint y: 372, distance: 128.4
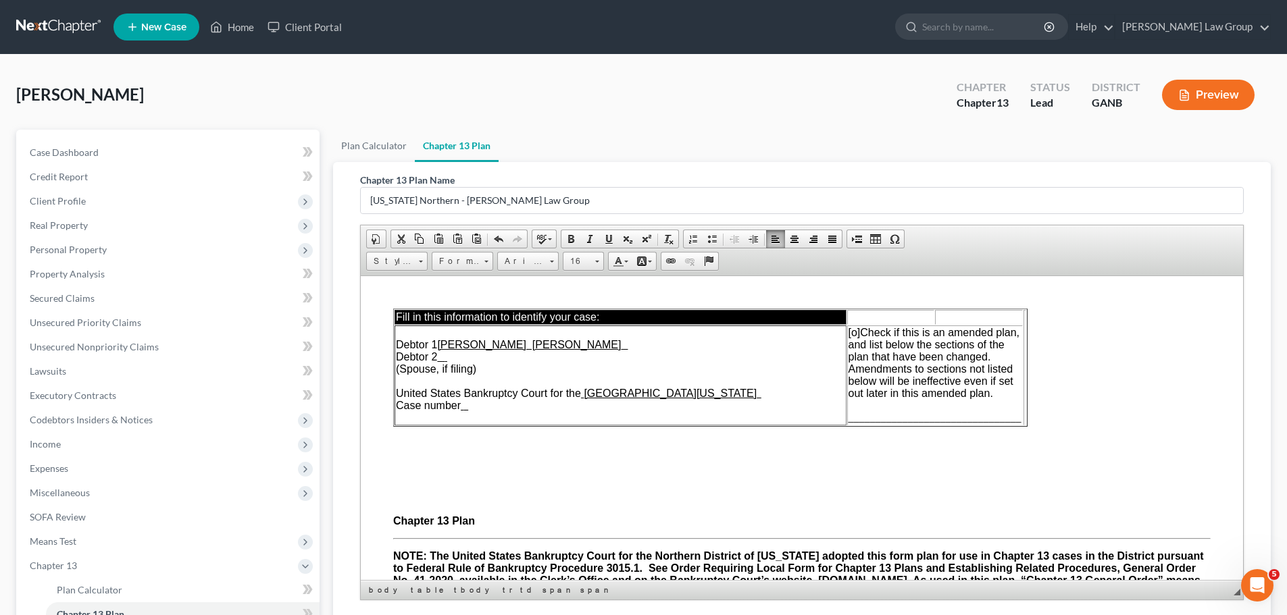
copy span "to increase to $ beginning"
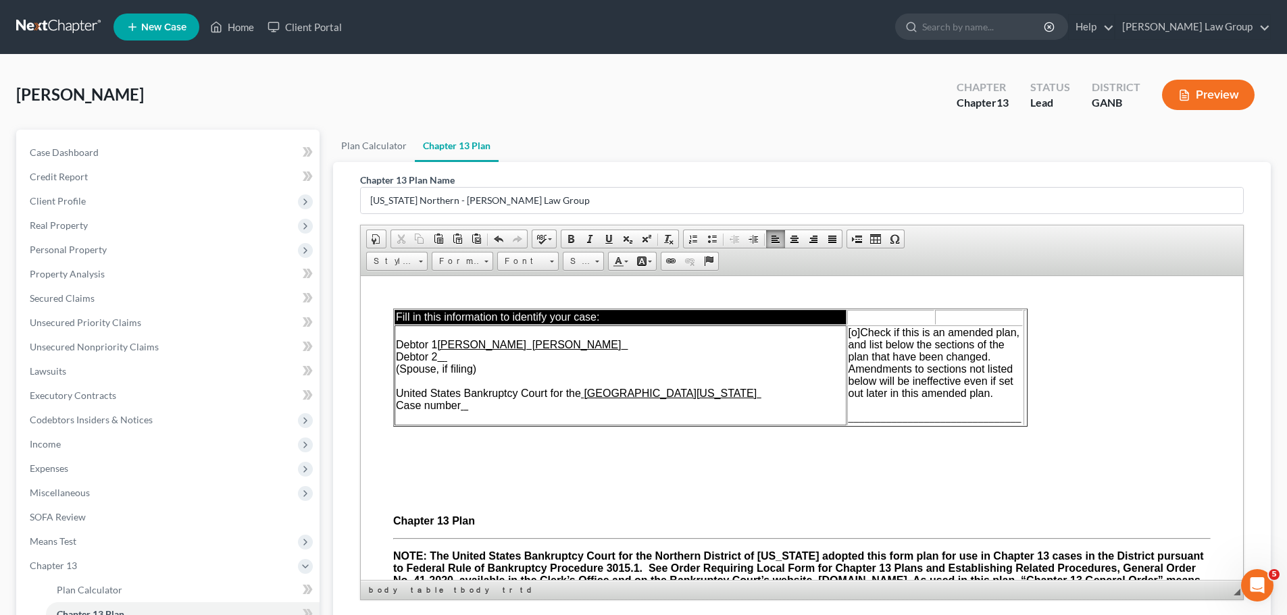
drag, startPoint x: 1060, startPoint y: 480, endPoint x: 1007, endPoint y: 478, distance: 53.4
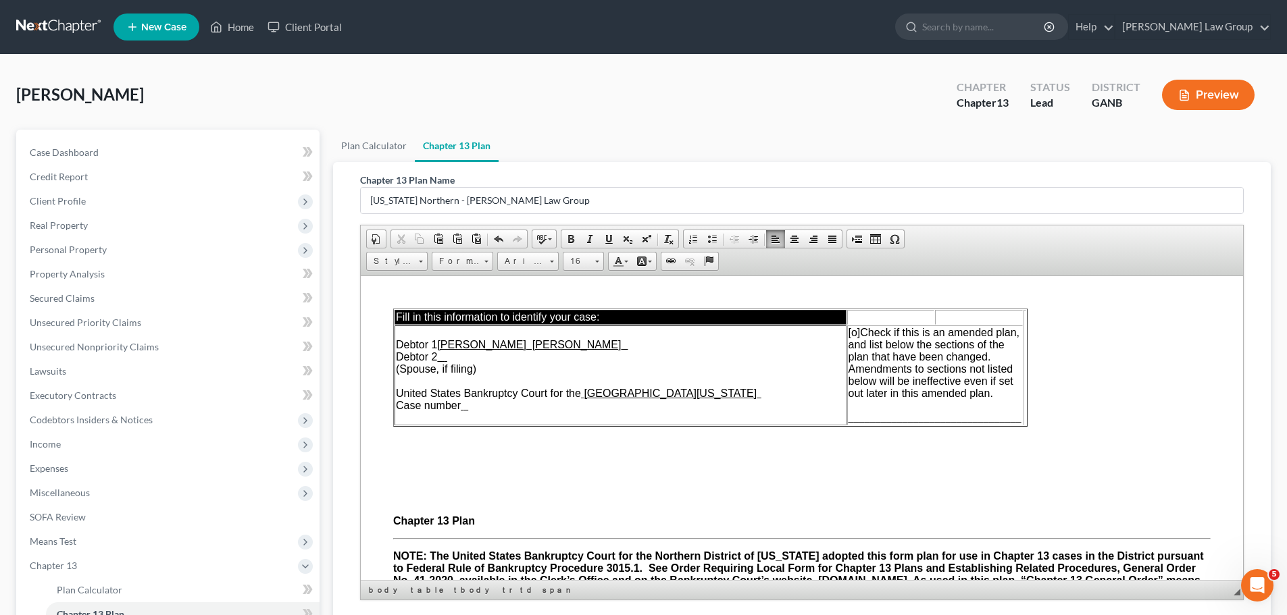
drag, startPoint x: 462, startPoint y: 385, endPoint x: 439, endPoint y: 383, distance: 23.1
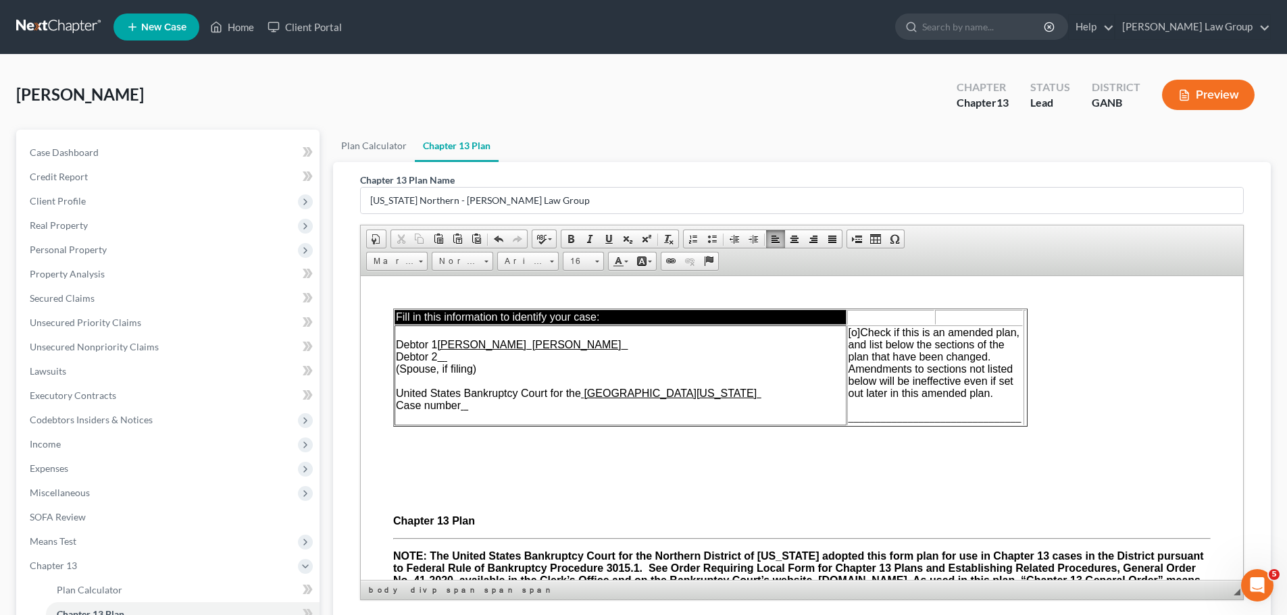
drag, startPoint x: 1112, startPoint y: 429, endPoint x: 1065, endPoint y: 431, distance: 47.3
drag, startPoint x: 1153, startPoint y: 461, endPoint x: 1136, endPoint y: 463, distance: 17.0
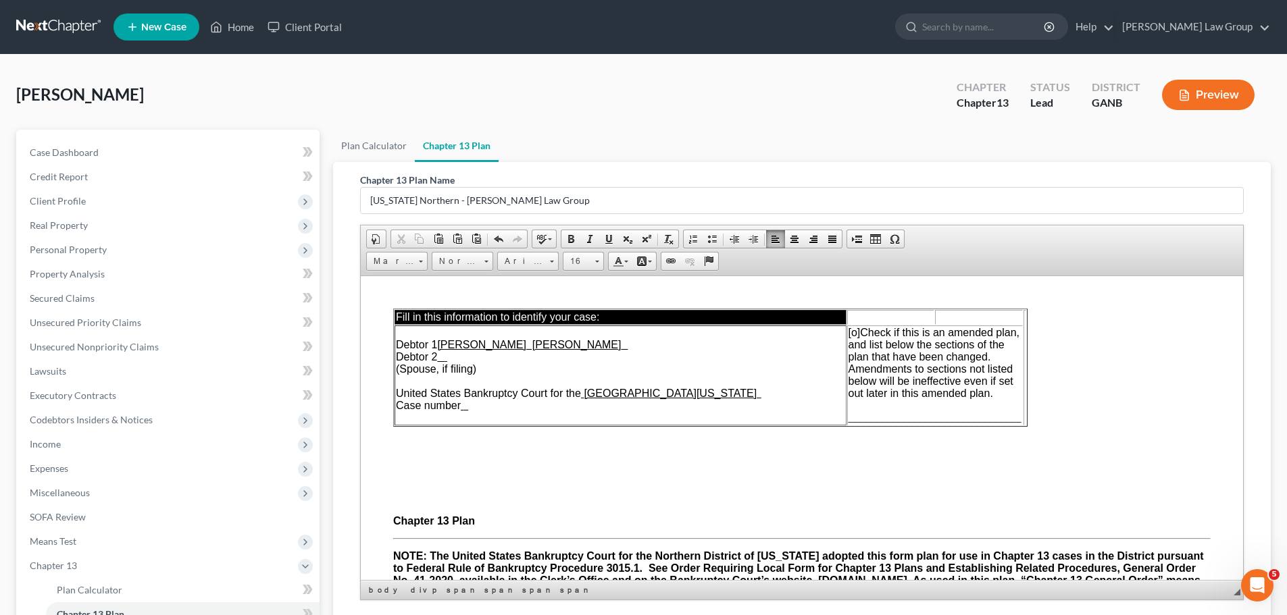
scroll to position [4999, 0]
drag, startPoint x: 699, startPoint y: 322, endPoint x: 671, endPoint y: 320, distance: 27.8
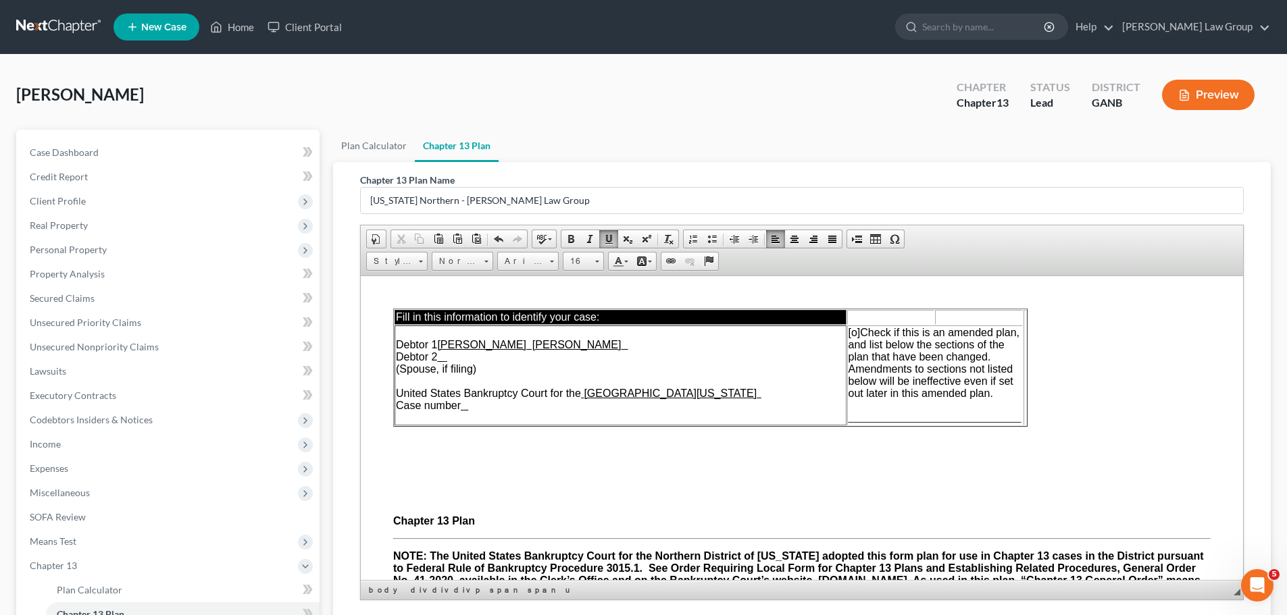
drag, startPoint x: 1235, startPoint y: 489, endPoint x: 1605, endPoint y: 565, distance: 378.0
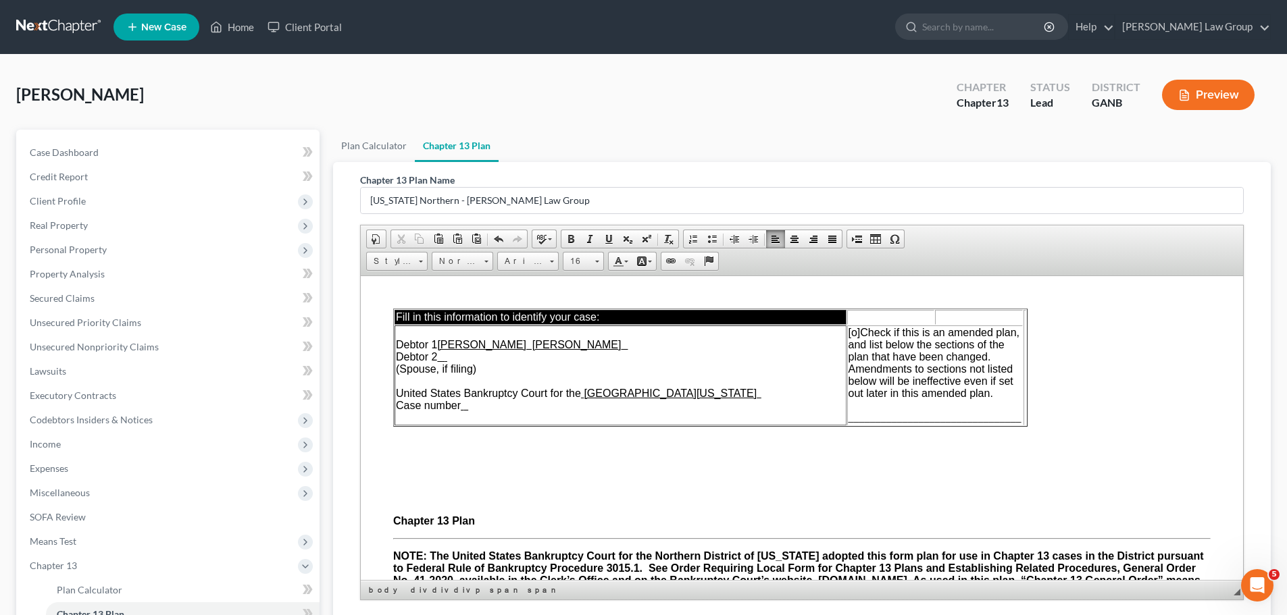
scroll to position [4121, 0]
drag, startPoint x: 905, startPoint y: 472, endPoint x: 889, endPoint y: 473, distance: 16.3
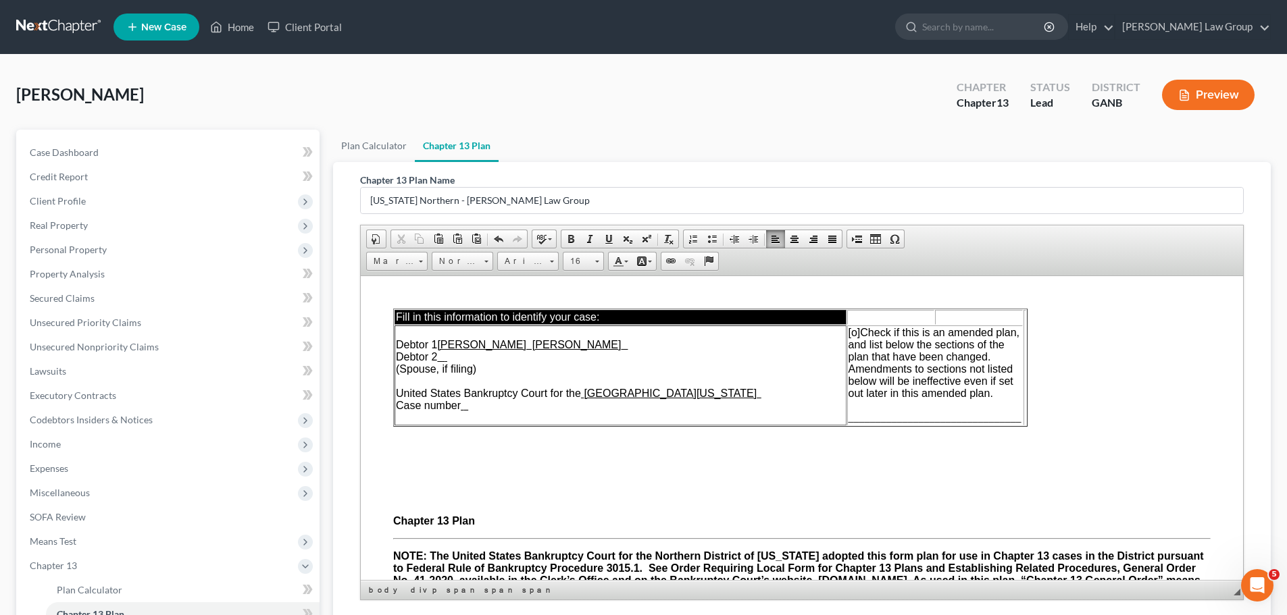
drag, startPoint x: 1148, startPoint y: 448, endPoint x: 1179, endPoint y: 457, distance: 31.8
copy span "March 2026"
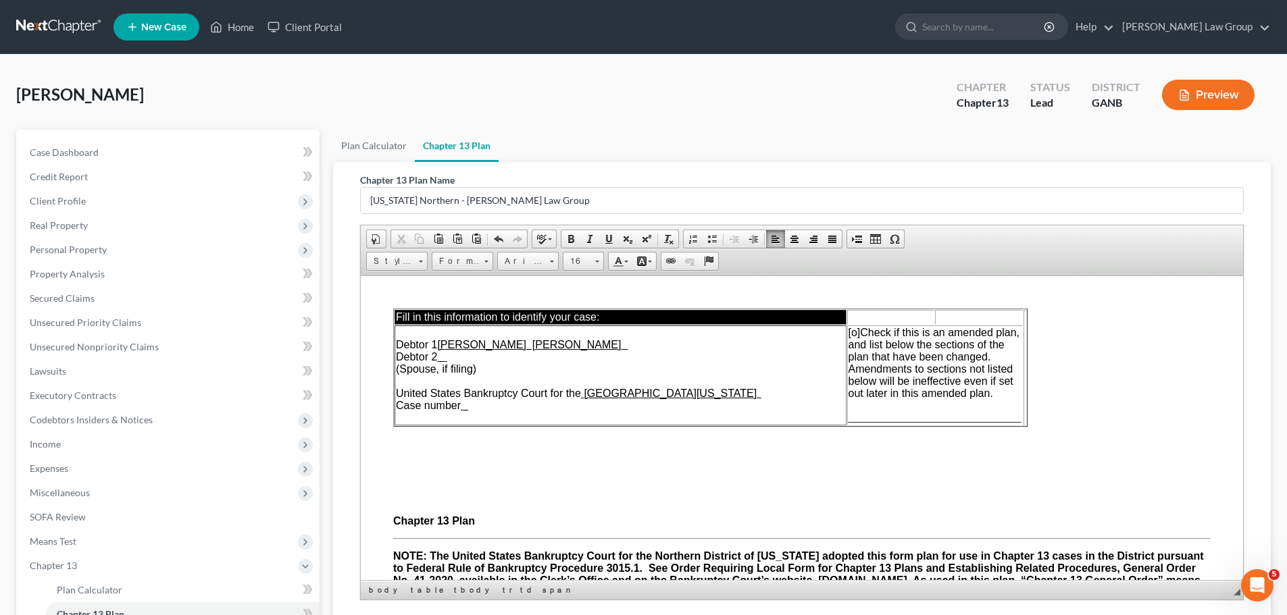
drag, startPoint x: 1098, startPoint y: 447, endPoint x: 1092, endPoint y: 449, distance: 6.9
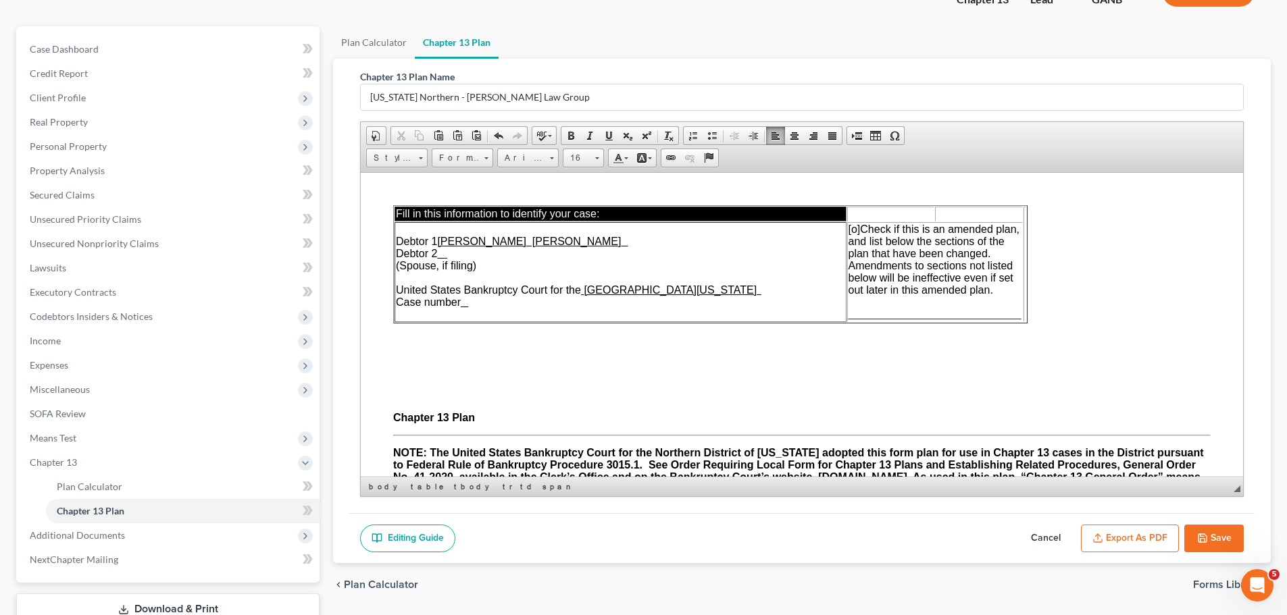
scroll to position [200, 0]
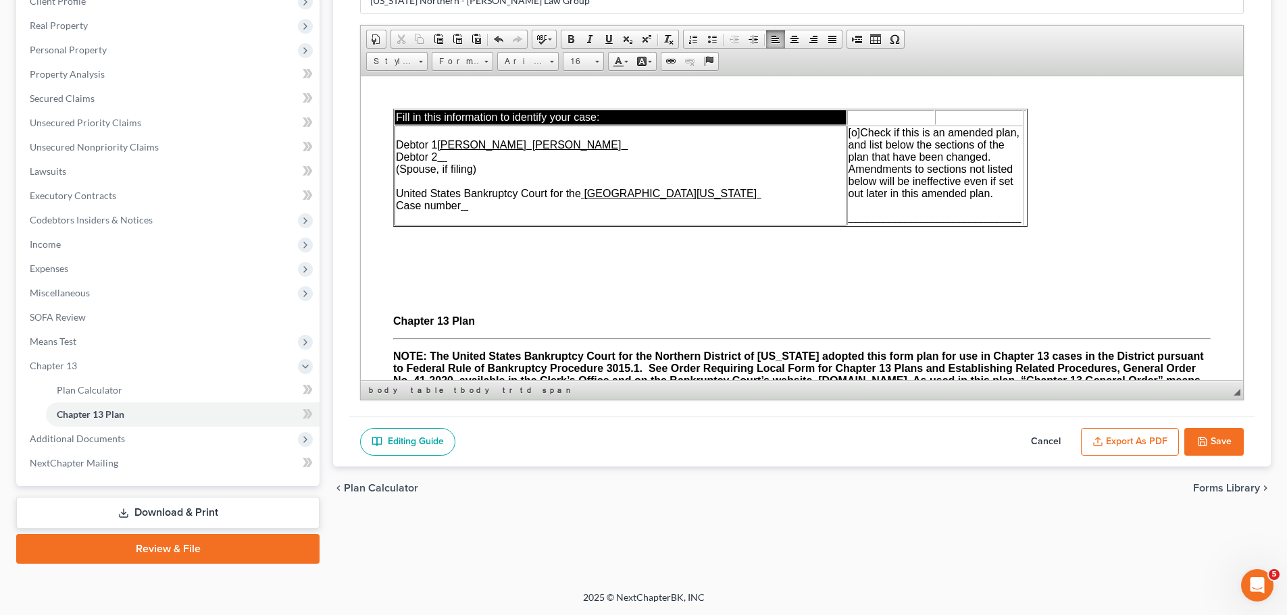
click at [1202, 439] on icon "button" at bounding box center [1202, 441] width 11 height 11
select select "0"
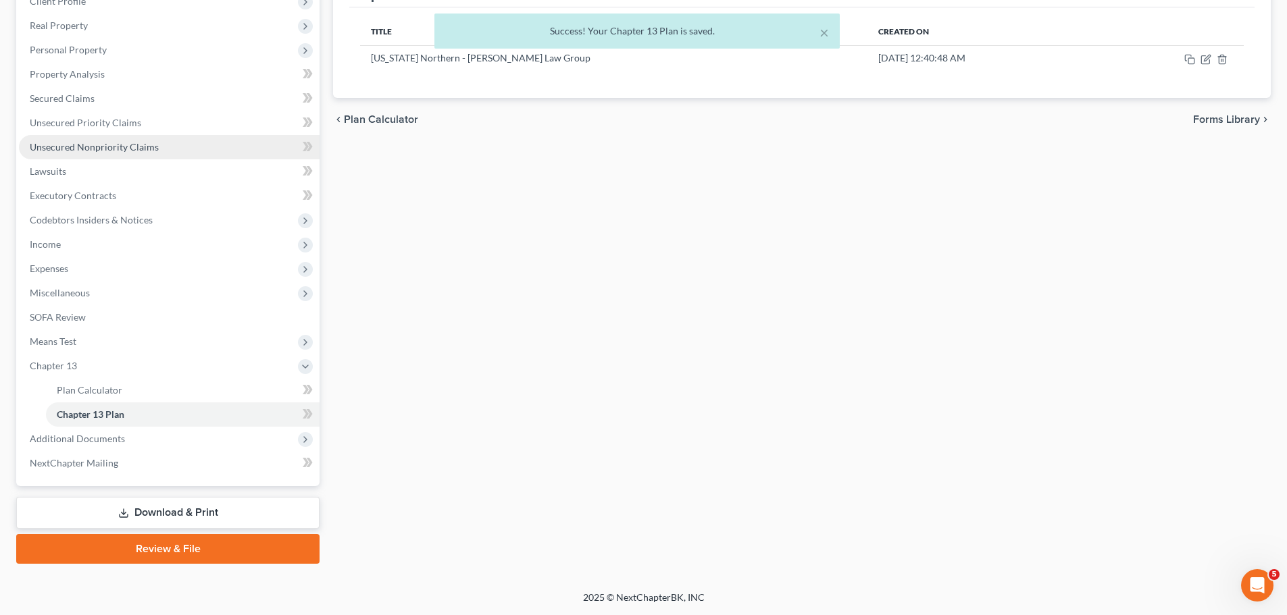
click at [144, 145] on span "Unsecured Nonpriority Claims" at bounding box center [94, 146] width 129 height 11
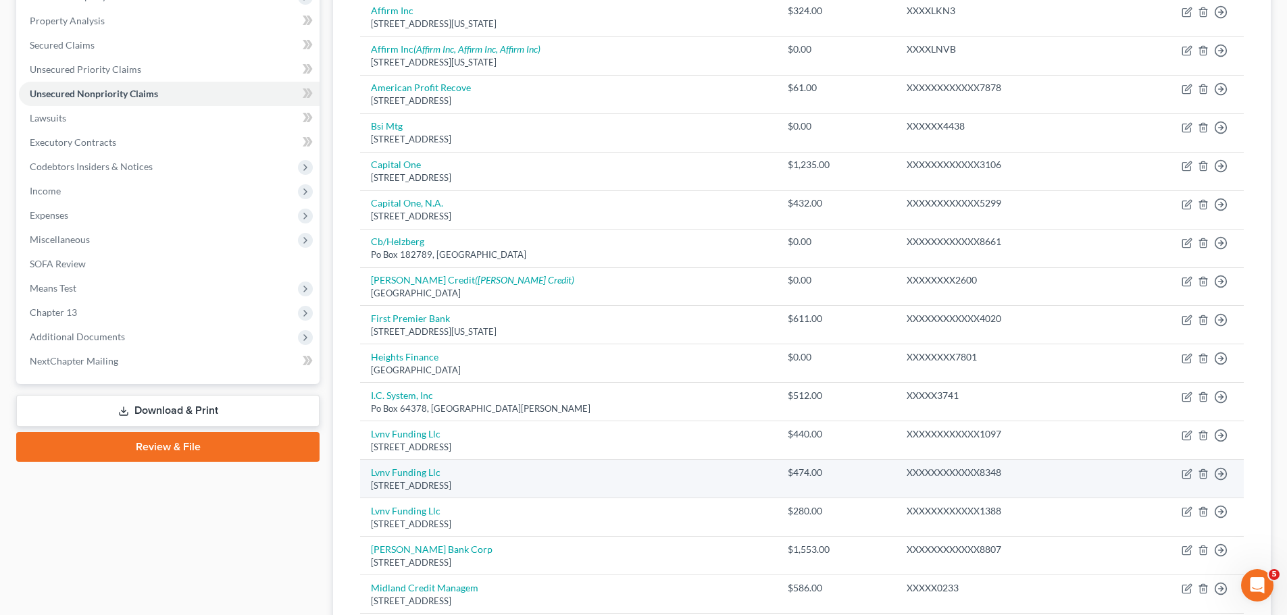
scroll to position [203, 0]
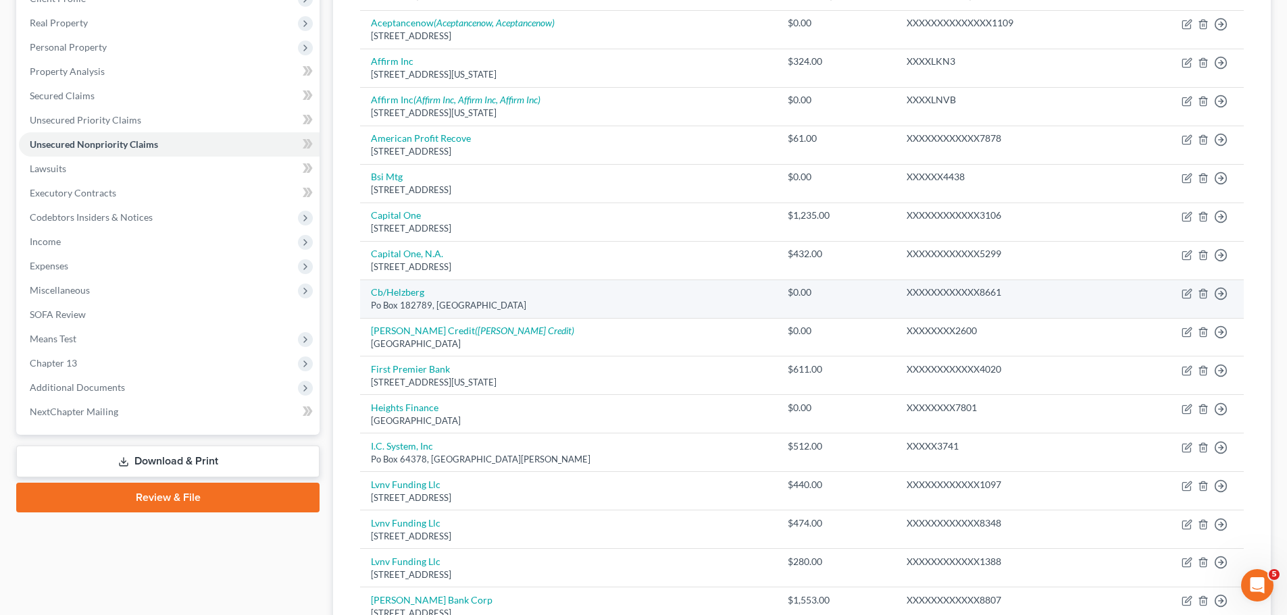
drag, startPoint x: 199, startPoint y: 461, endPoint x: 802, endPoint y: 293, distance: 625.8
click at [199, 460] on link "Download & Print" at bounding box center [167, 462] width 303 height 32
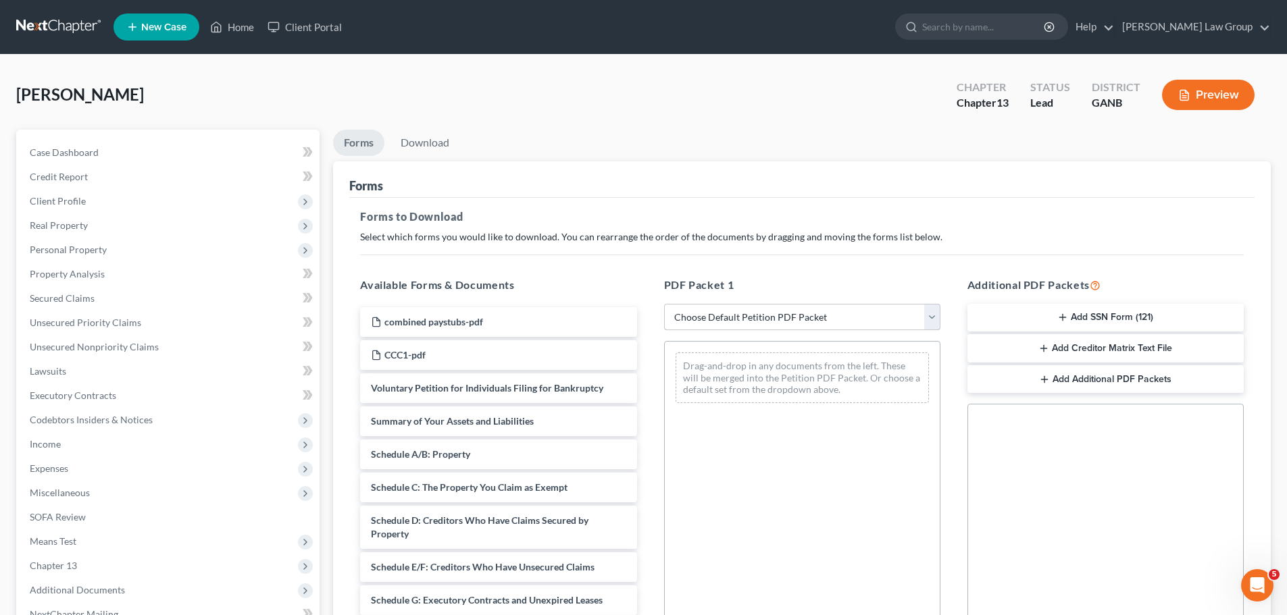
drag, startPoint x: 754, startPoint y: 322, endPoint x: 747, endPoint y: 308, distance: 15.7
click at [754, 322] on select "Choose Default Petition PDF Packet Complete Bankruptcy Petition (all forms and …" at bounding box center [802, 317] width 276 height 27
click at [382, 99] on div "Brown, Andrew Upgraded Chapter Chapter 13 Status Lead District GANB Preview" at bounding box center [643, 100] width 1254 height 59
click at [87, 301] on span "Secured Claims" at bounding box center [62, 298] width 65 height 11
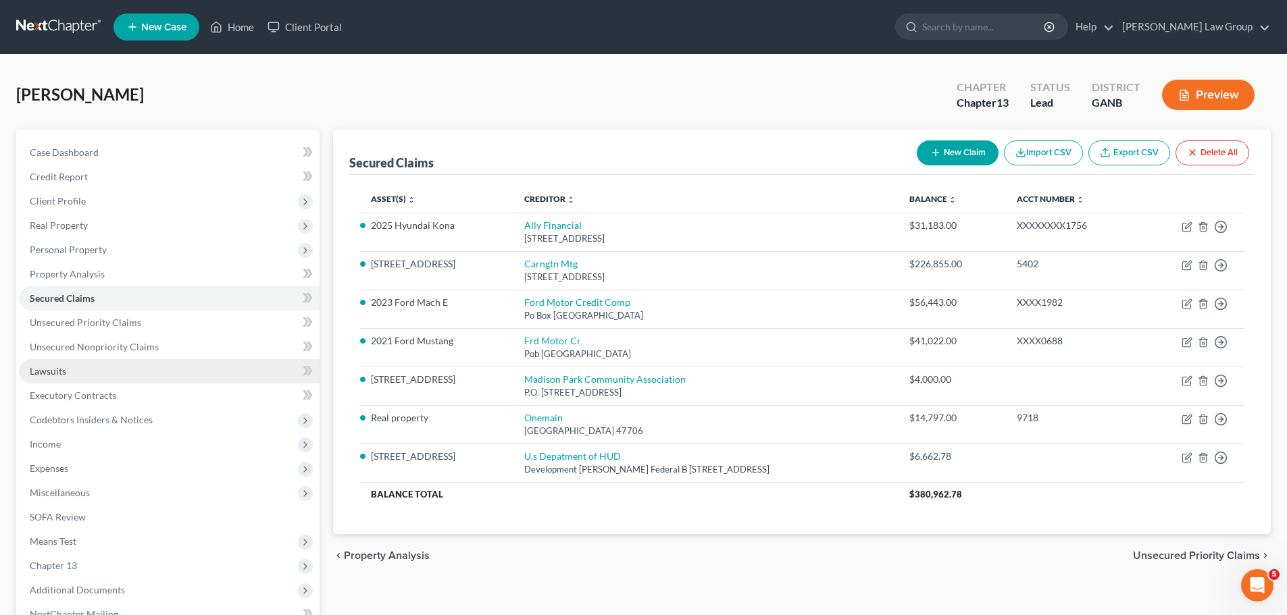
click at [80, 381] on link "Lawsuits" at bounding box center [169, 371] width 301 height 24
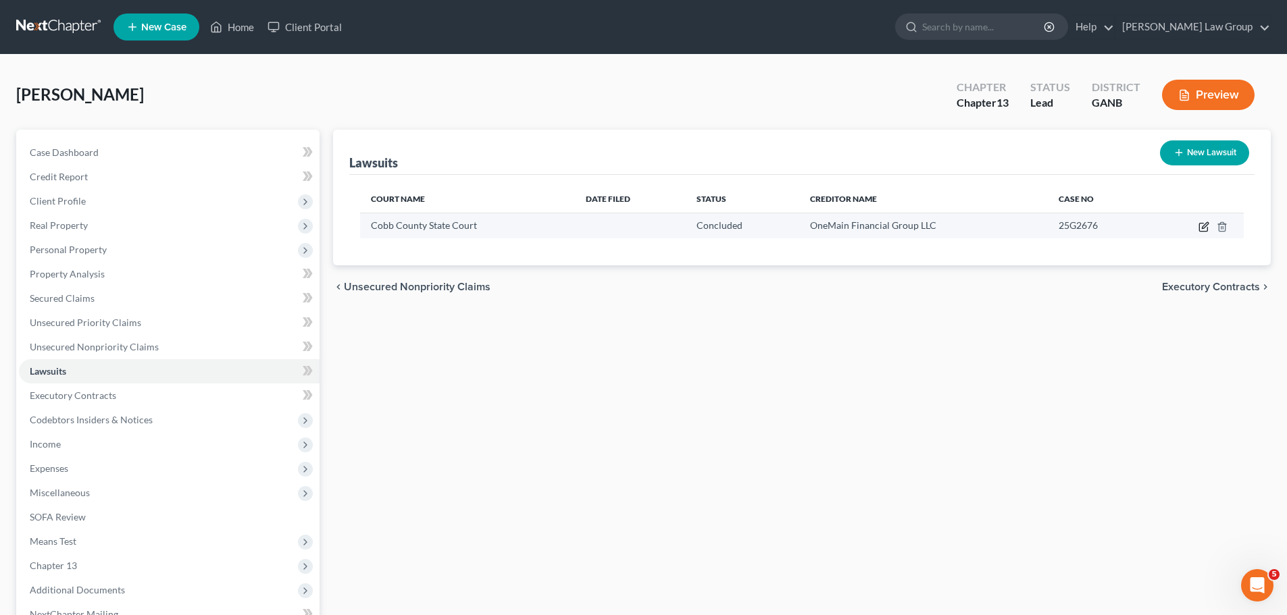
click at [1202, 227] on icon "button" at bounding box center [1203, 227] width 11 height 11
select select "10"
select select "2"
select select "1"
select select "21"
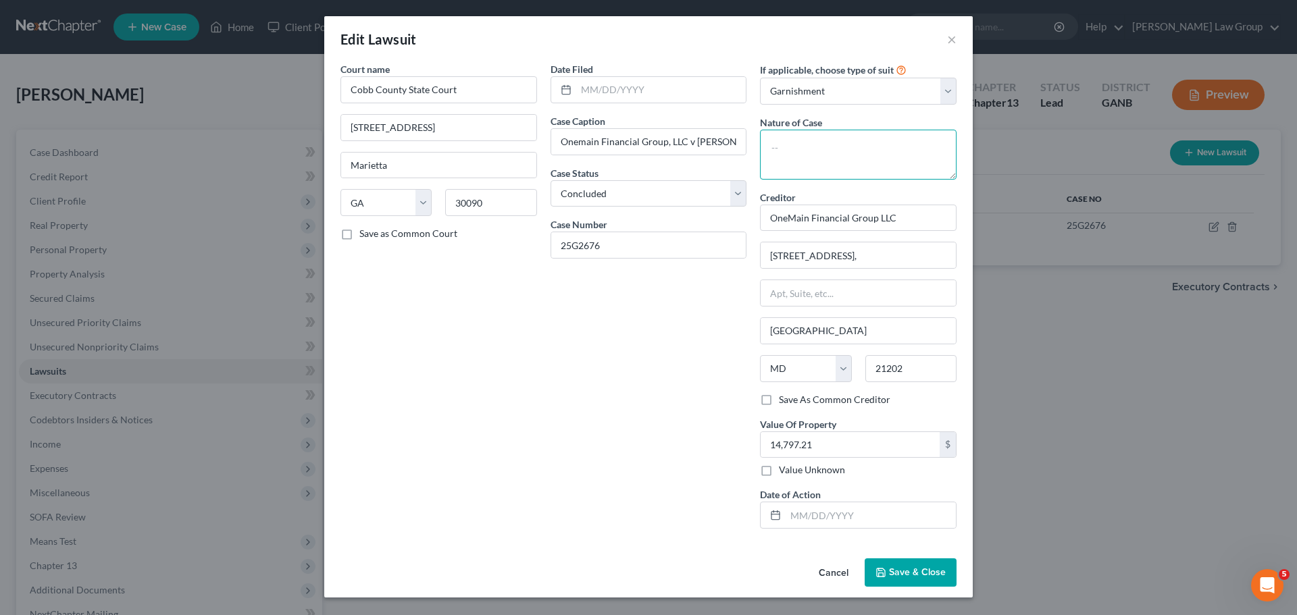
click at [813, 163] on textarea at bounding box center [858, 155] width 197 height 50
type textarea "civil collection"
drag, startPoint x: 780, startPoint y: 524, endPoint x: 829, endPoint y: 503, distance: 53.3
click at [780, 523] on div at bounding box center [773, 516] width 25 height 26
click at [834, 497] on div "Date of Action" at bounding box center [858, 508] width 197 height 41
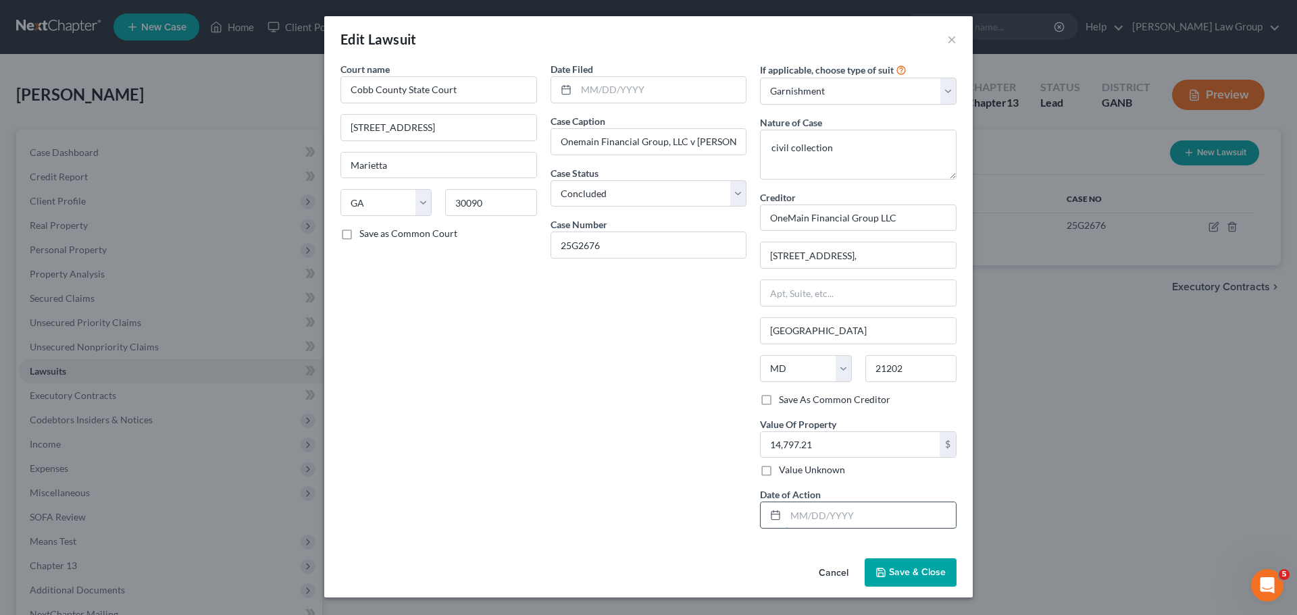
drag, startPoint x: 829, startPoint y: 503, endPoint x: 838, endPoint y: 515, distance: 15.4
click at [828, 507] on input "text" at bounding box center [871, 516] width 170 height 26
click at [825, 514] on input "text" at bounding box center [871, 516] width 170 height 26
click at [828, 520] on input "text" at bounding box center [871, 516] width 170 height 26
click at [840, 497] on div "Date of Action" at bounding box center [858, 508] width 197 height 41
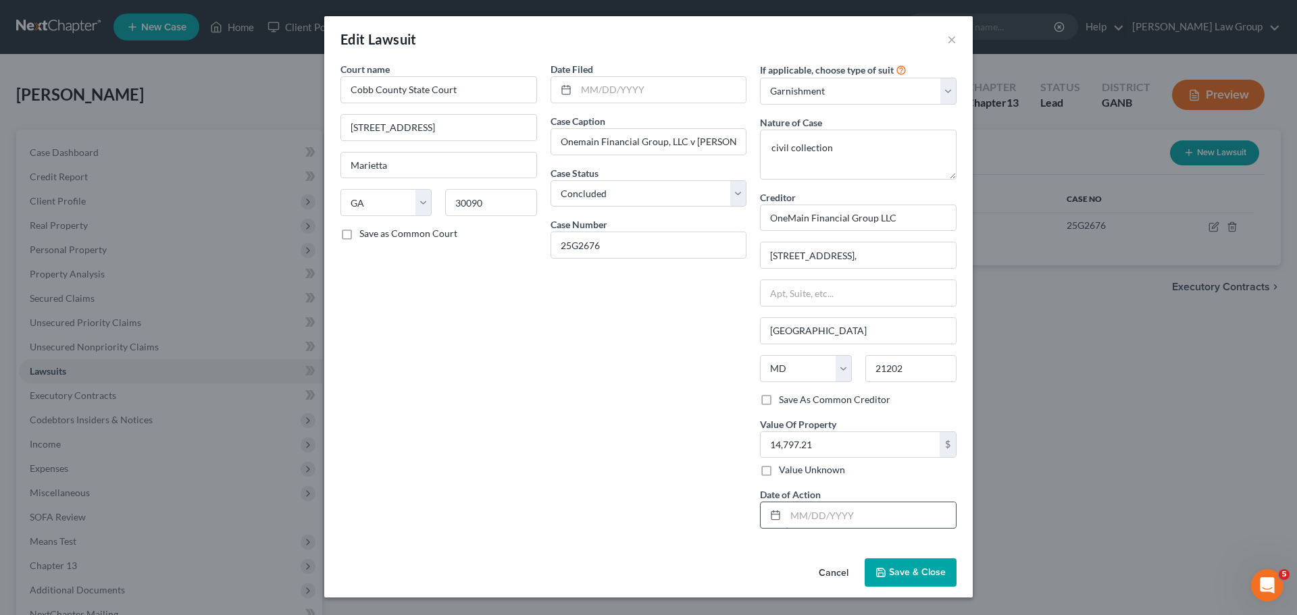
click at [831, 523] on input "text" at bounding box center [871, 516] width 170 height 26
click at [812, 511] on input "text" at bounding box center [871, 516] width 170 height 26
type input "[DATE]"
click at [613, 85] on input "text" at bounding box center [661, 90] width 170 height 26
type input "[DATE]"
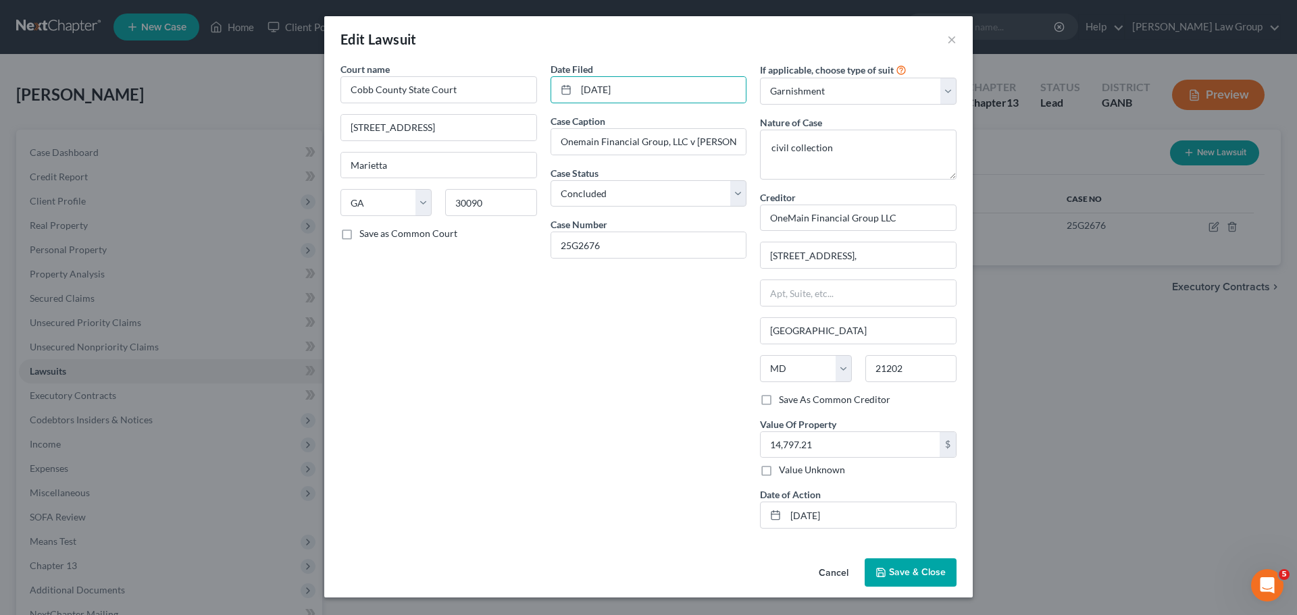
drag, startPoint x: 905, startPoint y: 571, endPoint x: 906, endPoint y: 561, distance: 10.2
click at [905, 570] on span "Save & Close" at bounding box center [917, 572] width 57 height 11
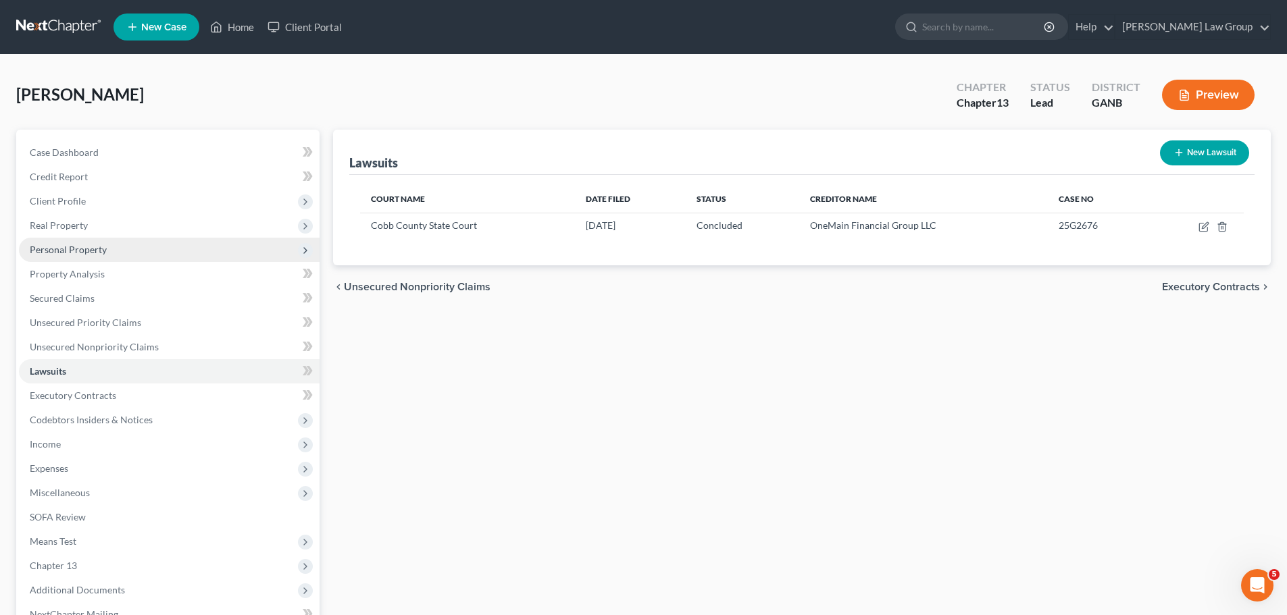
click at [87, 247] on span "Personal Property" at bounding box center [68, 249] width 77 height 11
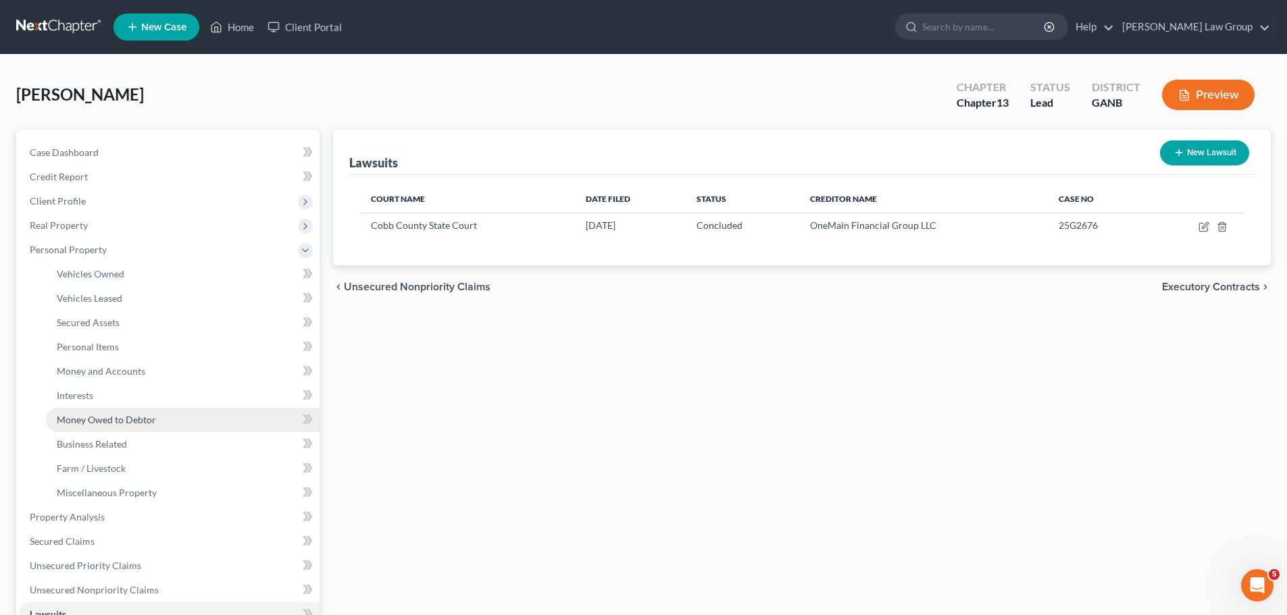
click at [114, 422] on span "Money Owed to Debtor" at bounding box center [106, 419] width 99 height 11
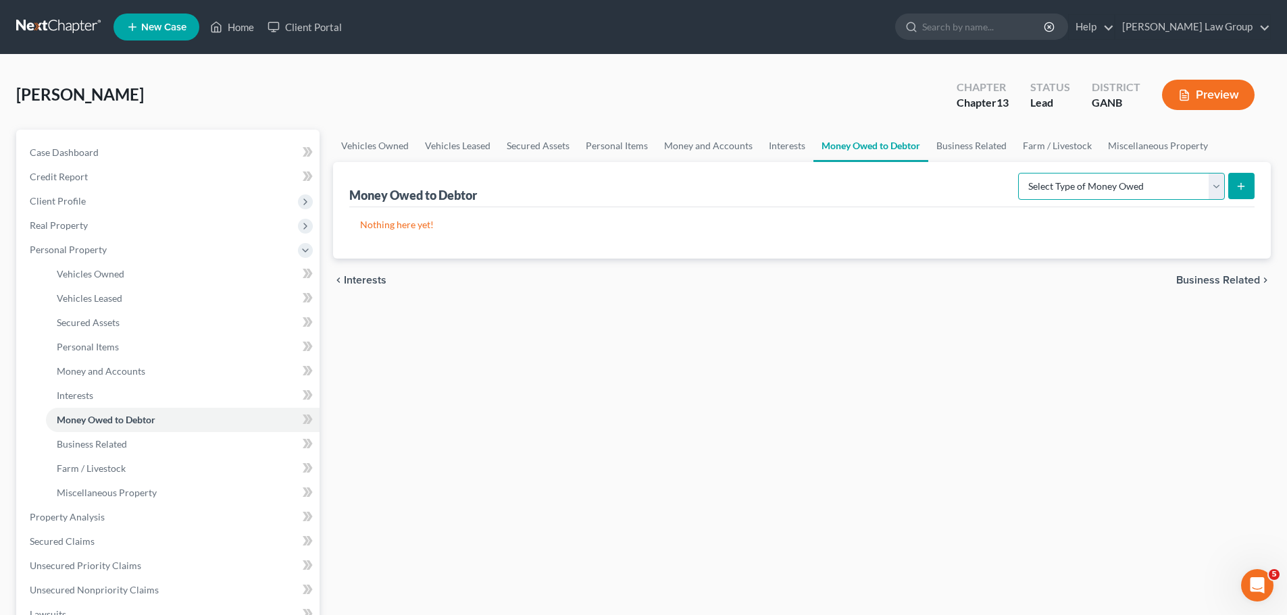
drag, startPoint x: 1115, startPoint y: 188, endPoint x: 1111, endPoint y: 196, distance: 9.1
click at [1115, 188] on select "Select Type of Money Owed Accounts Receivable Alimony Child Support Claims Agai…" at bounding box center [1121, 186] width 207 height 27
select select "other_contingent_and_unliquidated_claims"
click at [1020, 173] on select "Select Type of Money Owed Accounts Receivable Alimony Child Support Claims Agai…" at bounding box center [1121, 186] width 207 height 27
click at [1227, 184] on form "Select Type of Money Owed Accounts Receivable Alimony Child Support Claims Agai…" at bounding box center [1136, 187] width 236 height 28
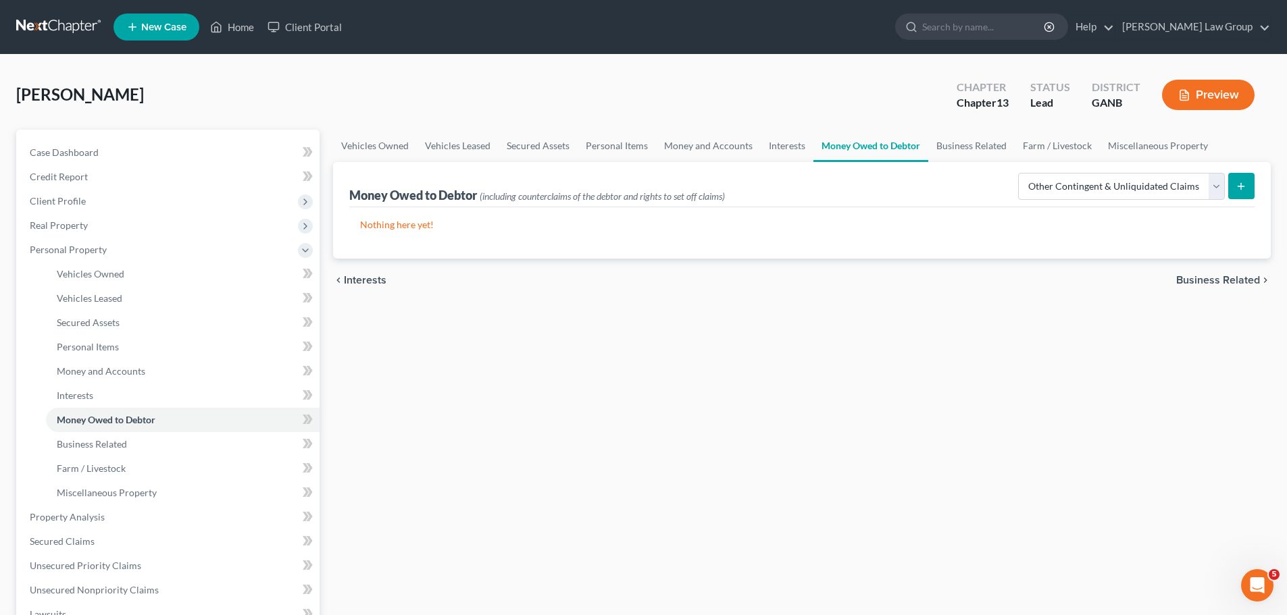
click at [1240, 190] on icon "submit" at bounding box center [1241, 186] width 11 height 11
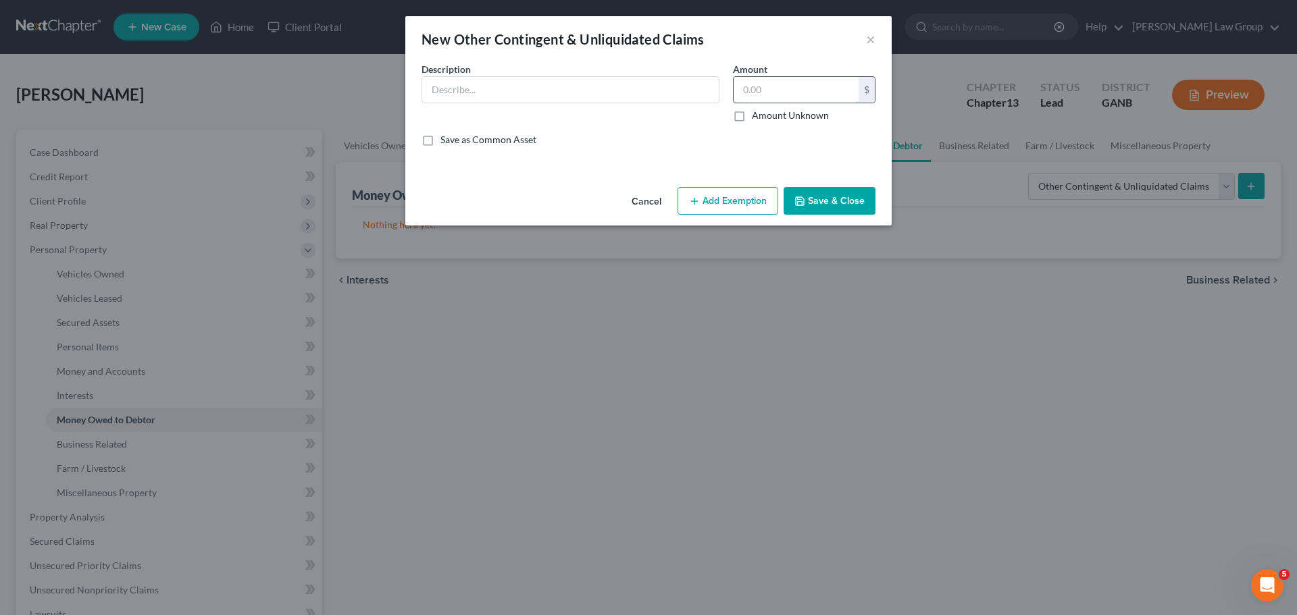
click at [768, 86] on input "text" at bounding box center [796, 90] width 125 height 26
type input "412.00"
click at [569, 85] on input "text" at bounding box center [570, 90] width 297 height 26
type input "Garnished funds from One Main in last 90 days"
click at [700, 203] on icon "button" at bounding box center [694, 201] width 11 height 11
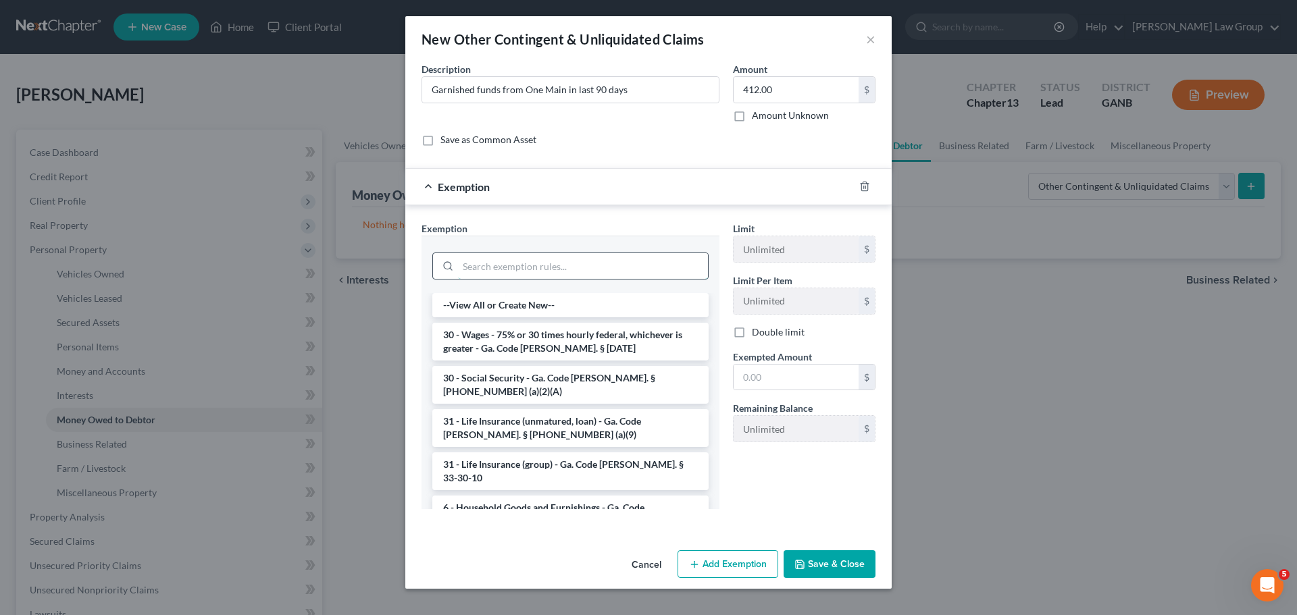
click at [490, 271] on input "search" at bounding box center [583, 266] width 250 height 26
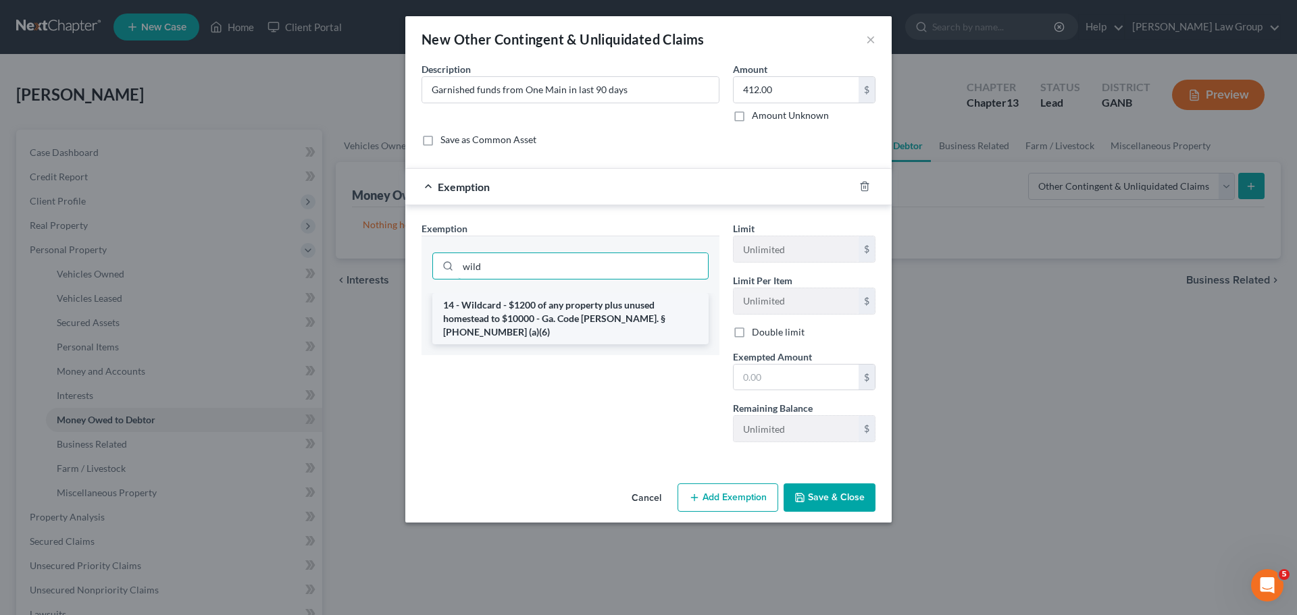
type input "wild"
click at [578, 307] on li "14 - Wildcard - $1200 of any property plus unused homestead to $10000 - Ga. Cod…" at bounding box center [570, 318] width 276 height 51
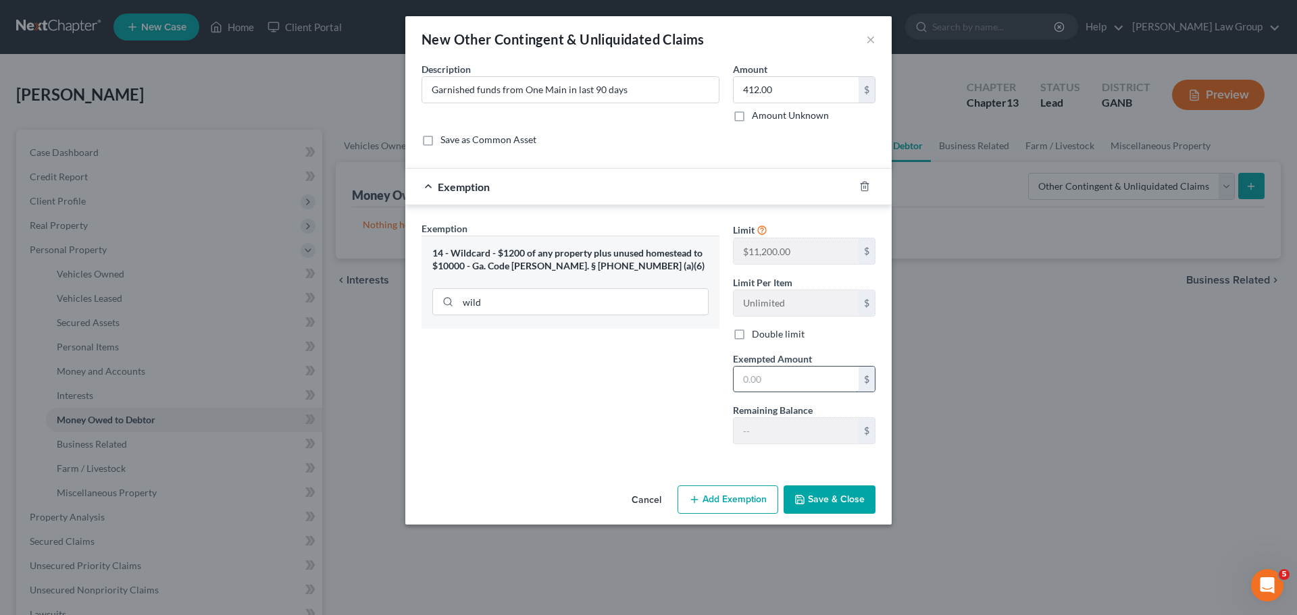
click at [780, 384] on input "text" at bounding box center [796, 380] width 125 height 26
type input "412"
click at [813, 500] on button "Save & Close" at bounding box center [830, 500] width 92 height 28
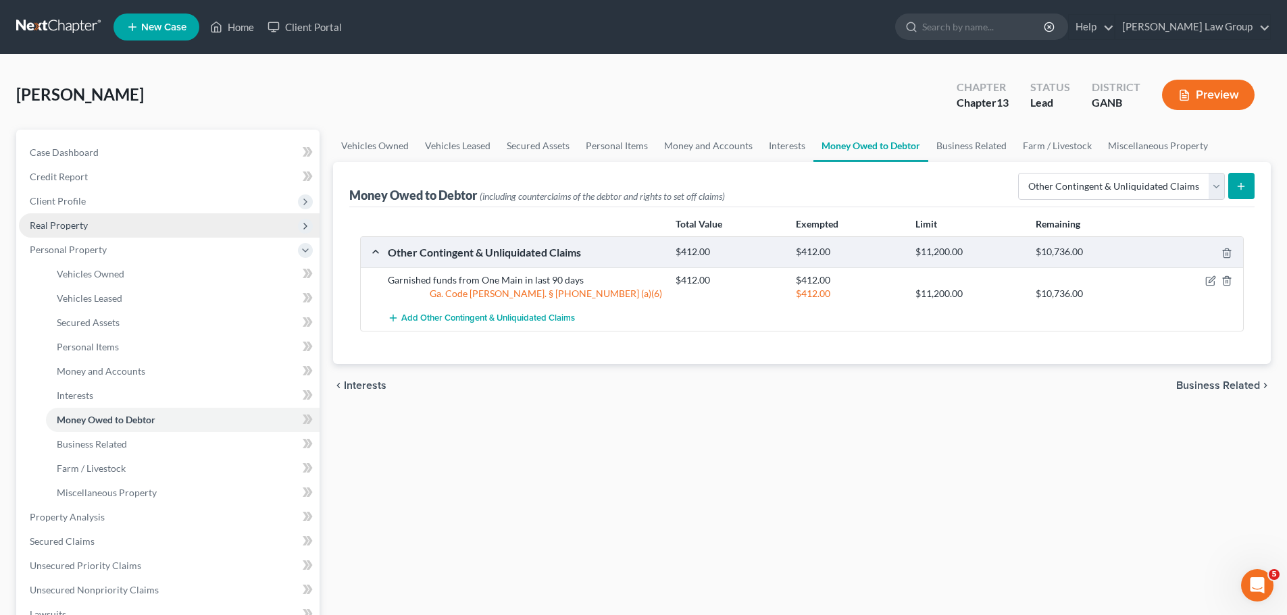
click at [93, 224] on span "Real Property" at bounding box center [169, 225] width 301 height 24
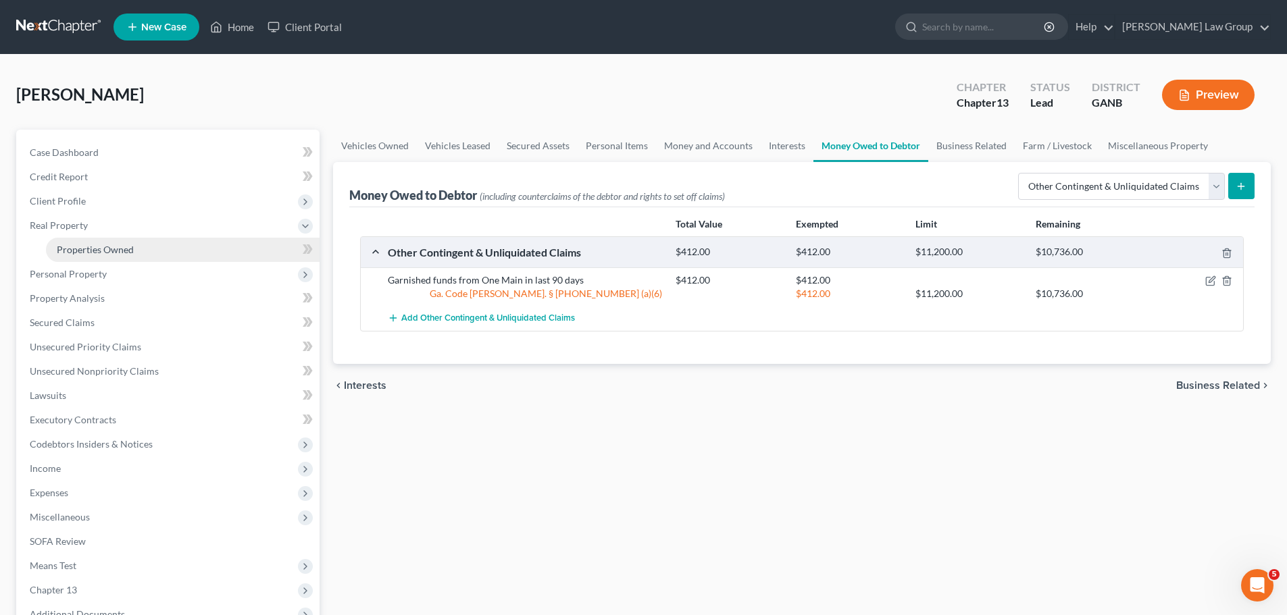
click at [149, 249] on link "Properties Owned" at bounding box center [183, 250] width 274 height 24
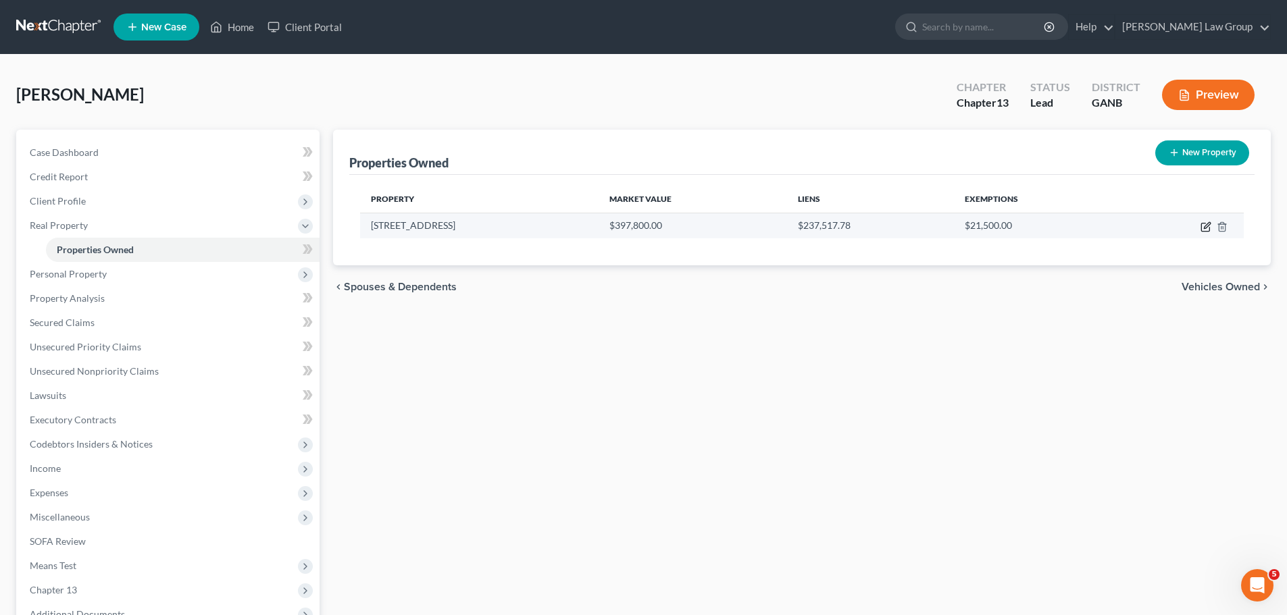
click at [1200, 229] on icon "button" at bounding box center [1205, 227] width 11 height 11
select select "10"
select select "37"
select select "0"
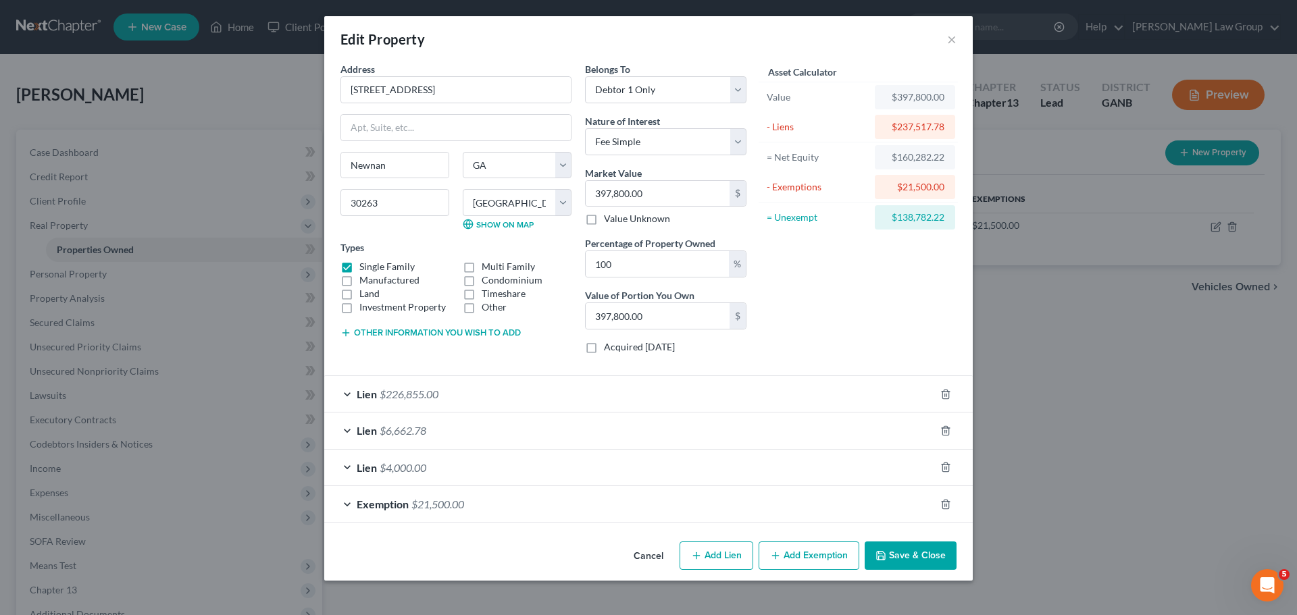
click at [383, 507] on span "Exemption" at bounding box center [383, 504] width 52 height 13
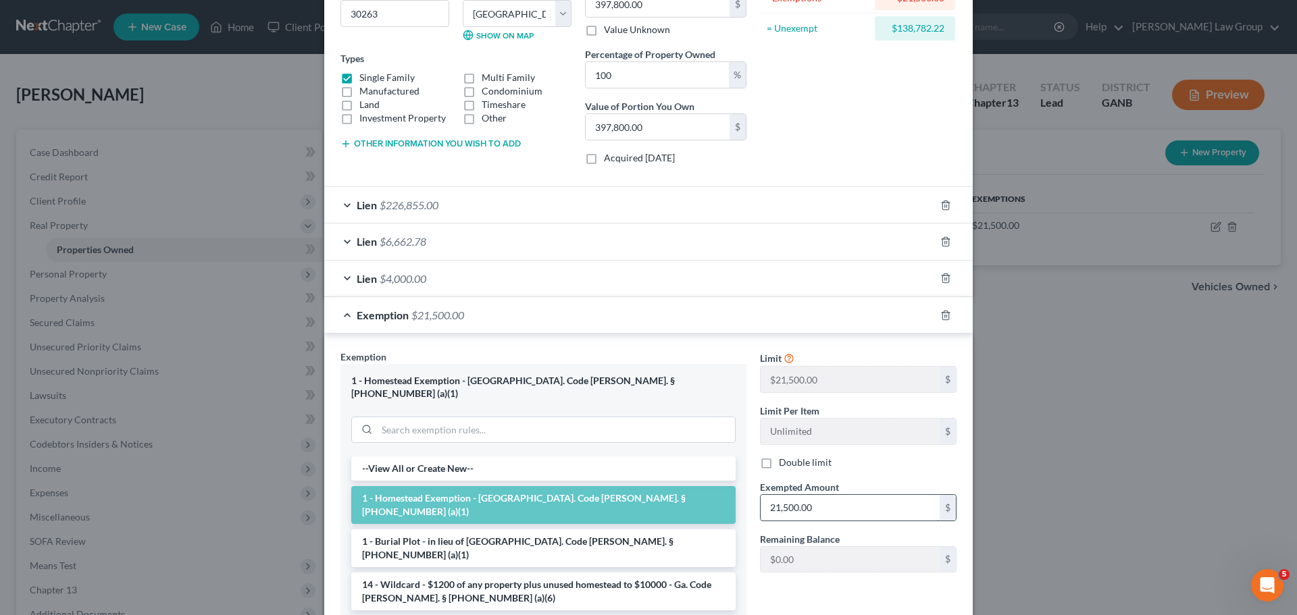
scroll to position [203, 0]
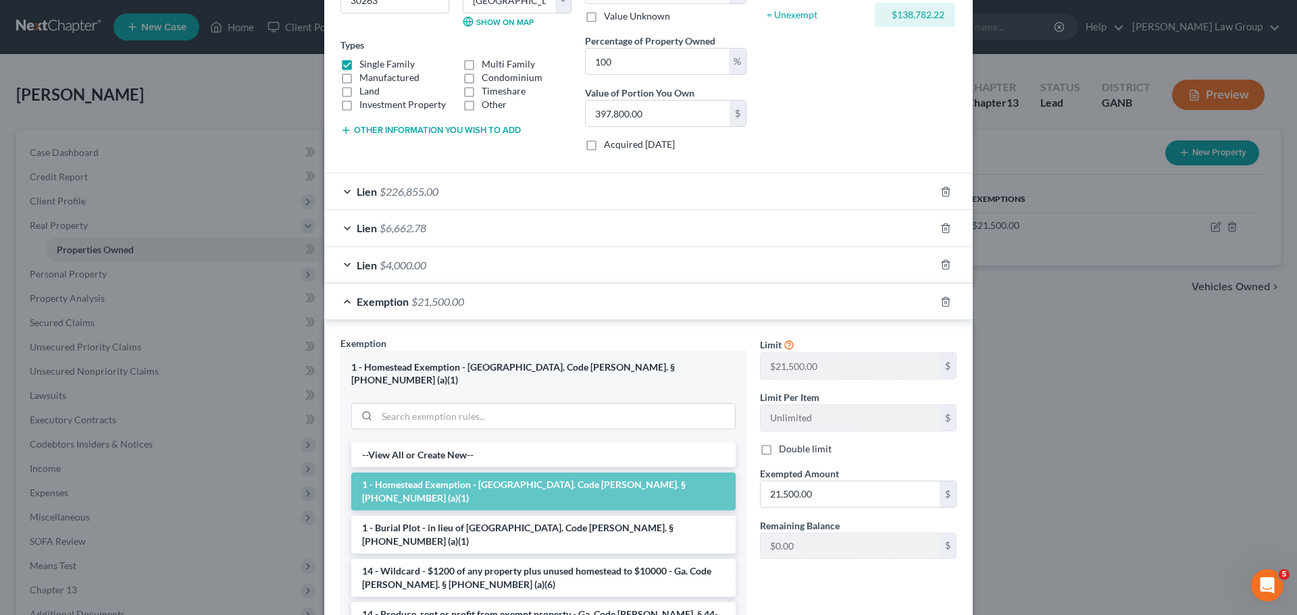
click at [779, 452] on label "Double limit" at bounding box center [805, 449] width 53 height 14
click at [784, 451] on input "Double limit" at bounding box center [788, 446] width 9 height 9
checkbox input "true"
click at [821, 493] on input "21,500.00" at bounding box center [850, 495] width 179 height 26
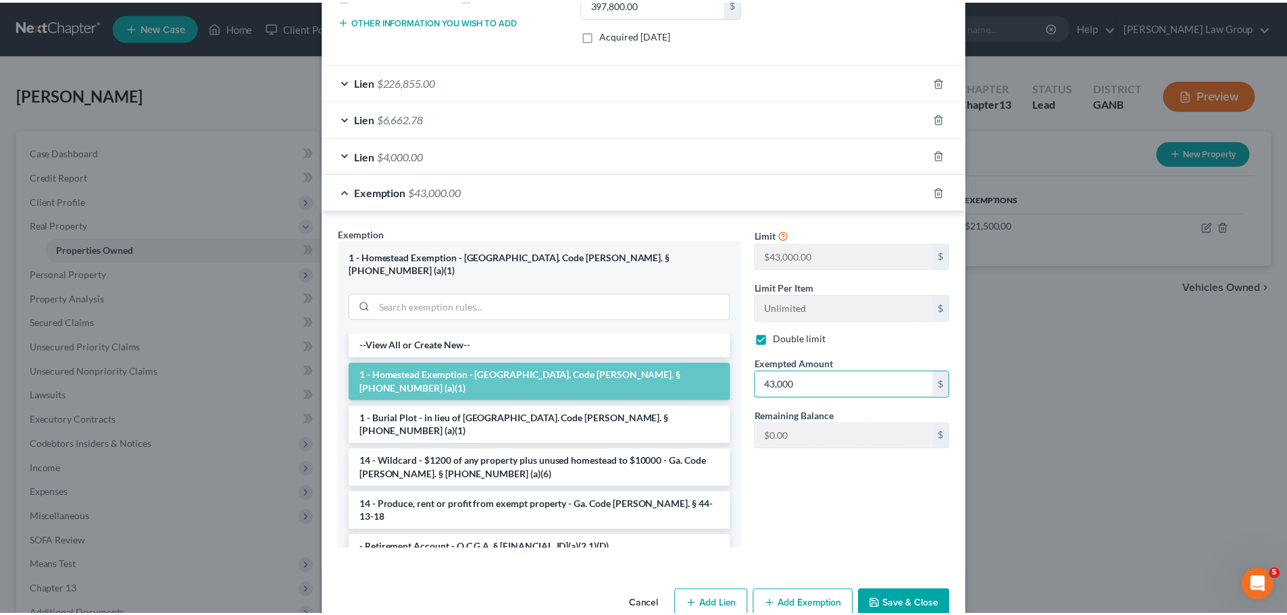
scroll to position [330, 0]
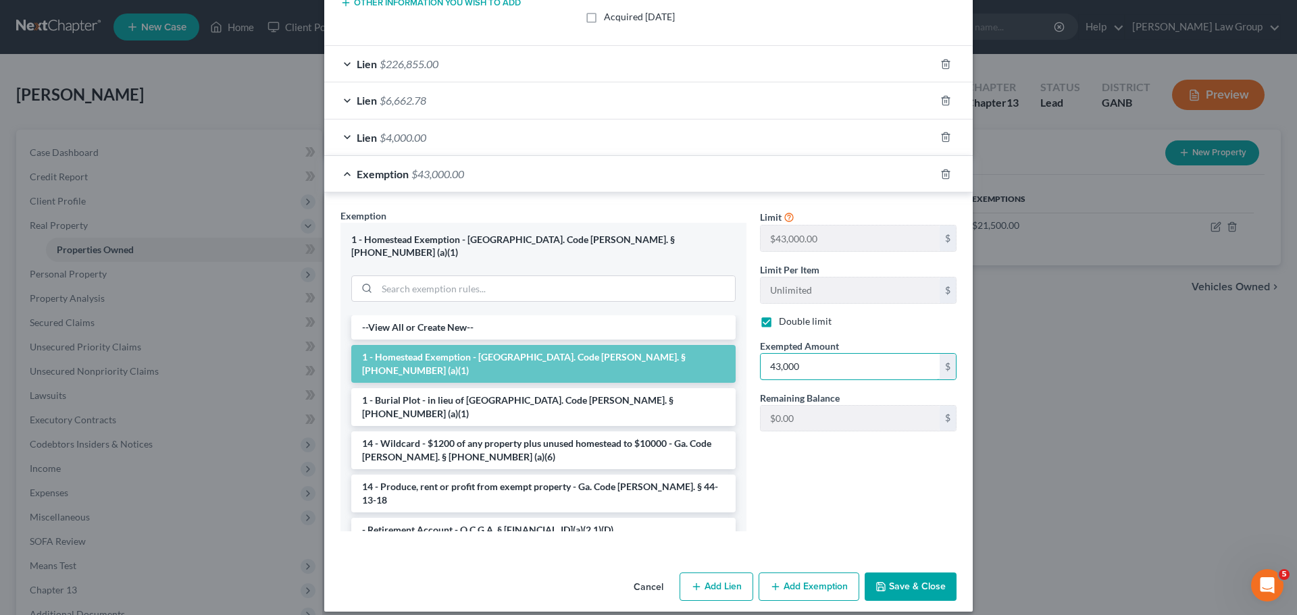
type input "43,000"
click at [905, 573] on button "Save & Close" at bounding box center [911, 587] width 92 height 28
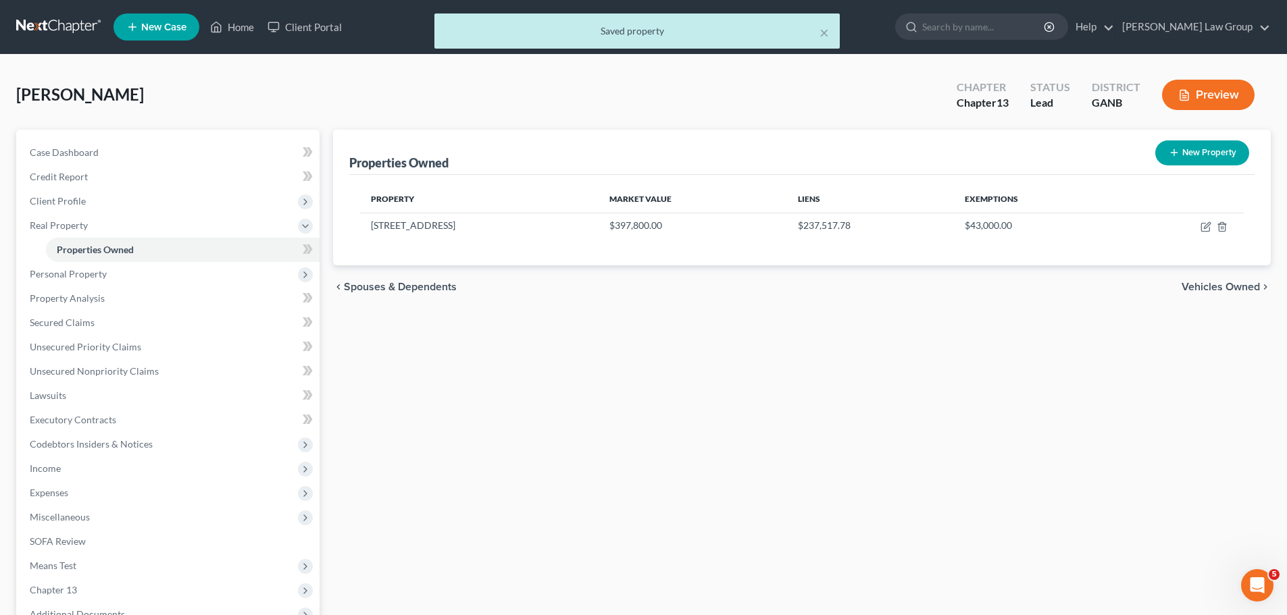
scroll to position [176, 0]
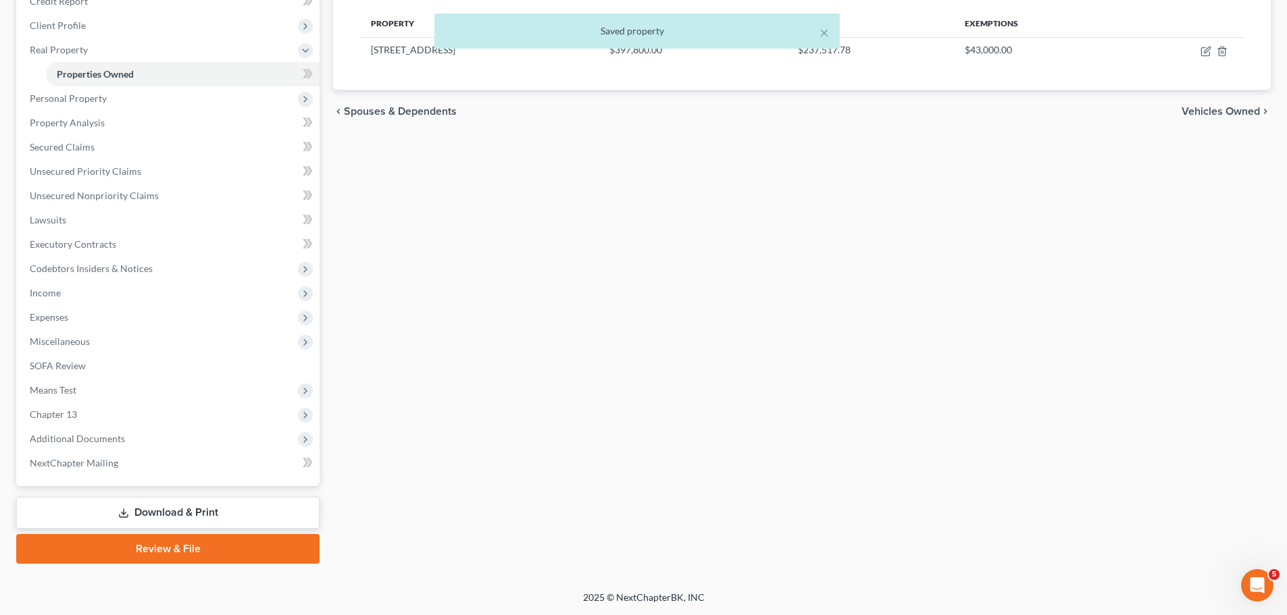
drag, startPoint x: 128, startPoint y: 509, endPoint x: 442, endPoint y: 340, distance: 357.0
click at [128, 509] on icon at bounding box center [123, 513] width 11 height 11
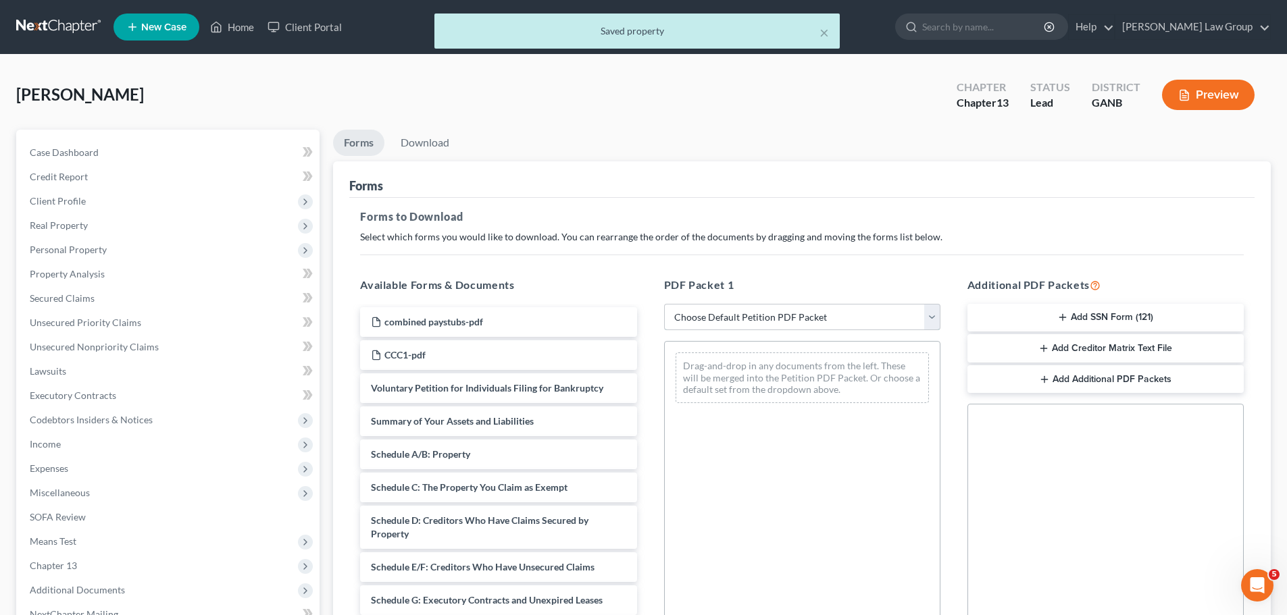
drag, startPoint x: 728, startPoint y: 316, endPoint x: 727, endPoint y: 305, distance: 11.5
click at [728, 316] on select "Choose Default Petition PDF Packet Complete Bankruptcy Petition (all forms and …" at bounding box center [802, 317] width 276 height 27
select select "0"
click at [664, 304] on select "Choose Default Petition PDF Packet Complete Bankruptcy Petition (all forms and …" at bounding box center [802, 317] width 276 height 27
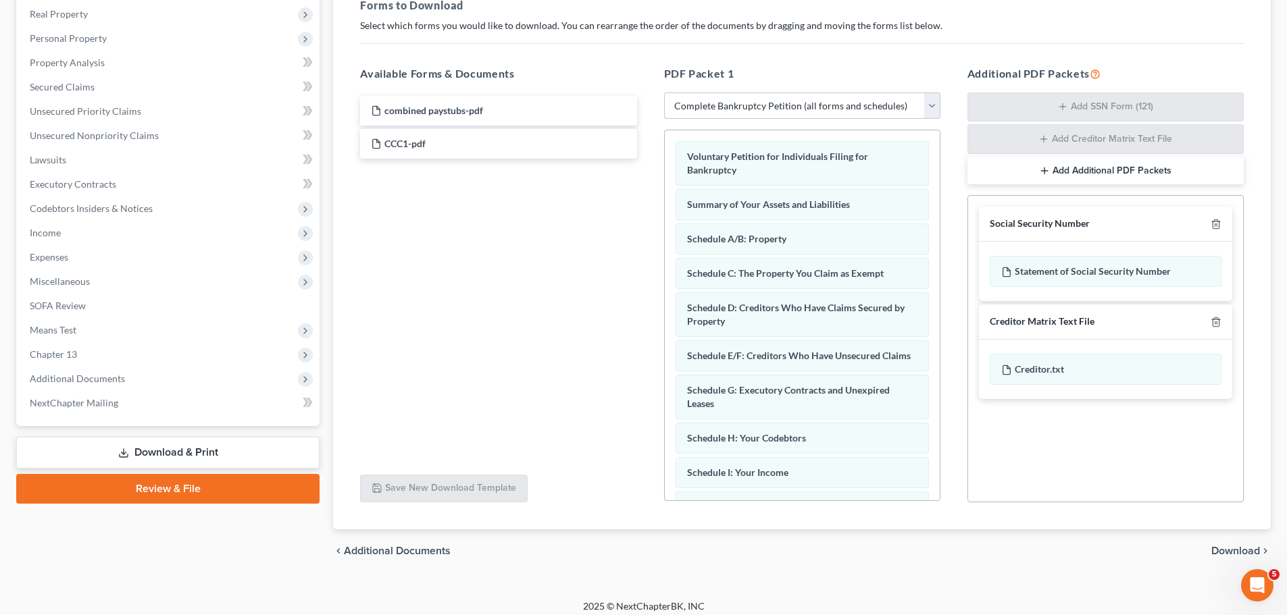
scroll to position [220, 0]
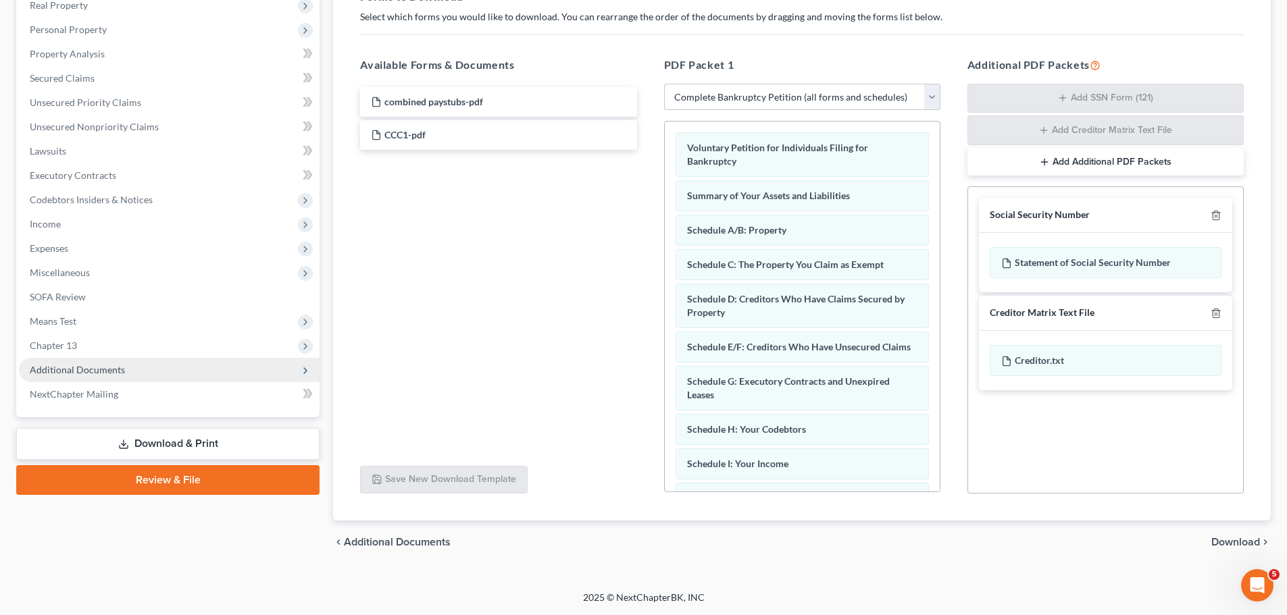
click at [112, 376] on span "Additional Documents" at bounding box center [169, 370] width 301 height 24
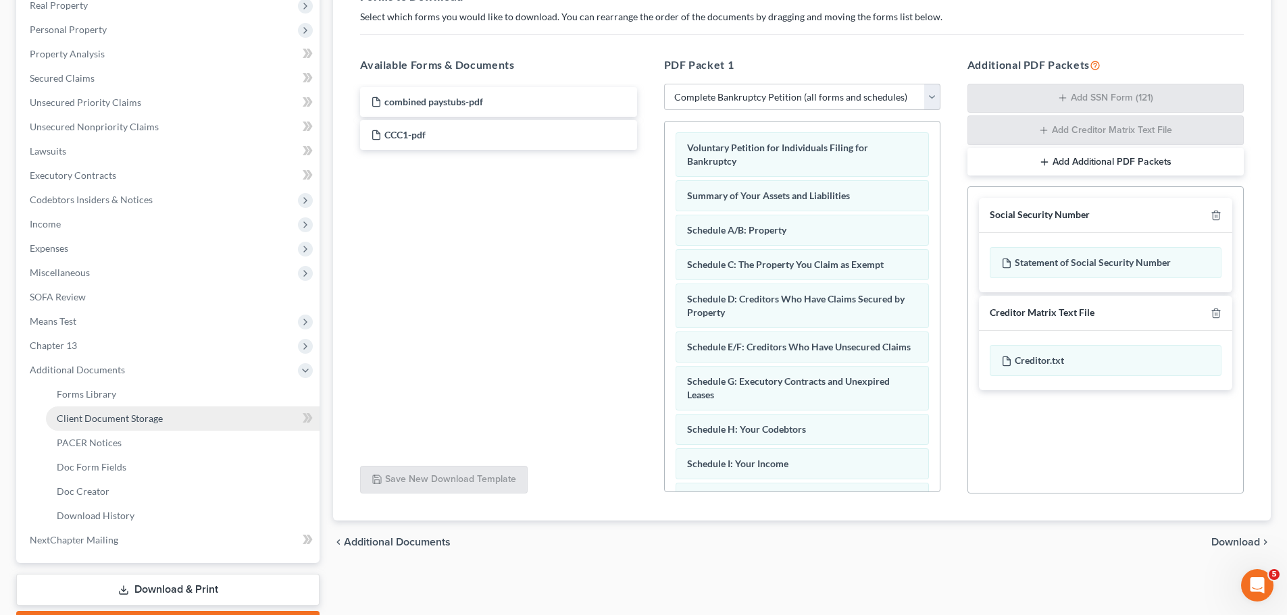
click at [158, 420] on span "Client Document Storage" at bounding box center [110, 418] width 106 height 11
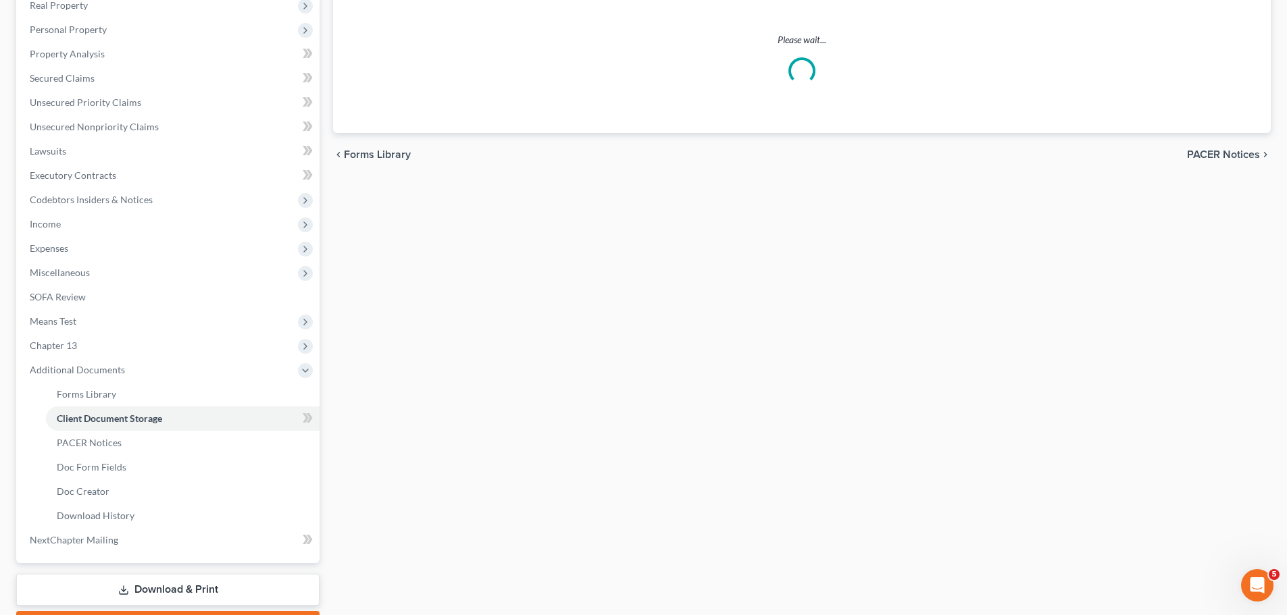
scroll to position [23, 0]
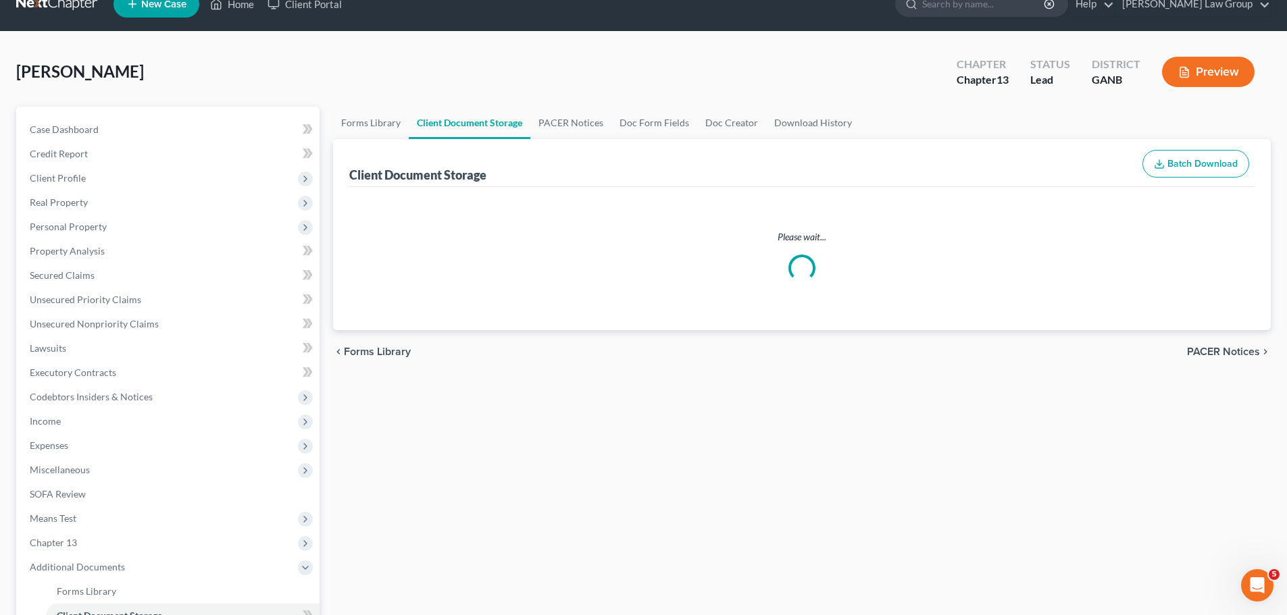
select select "5"
select select "35"
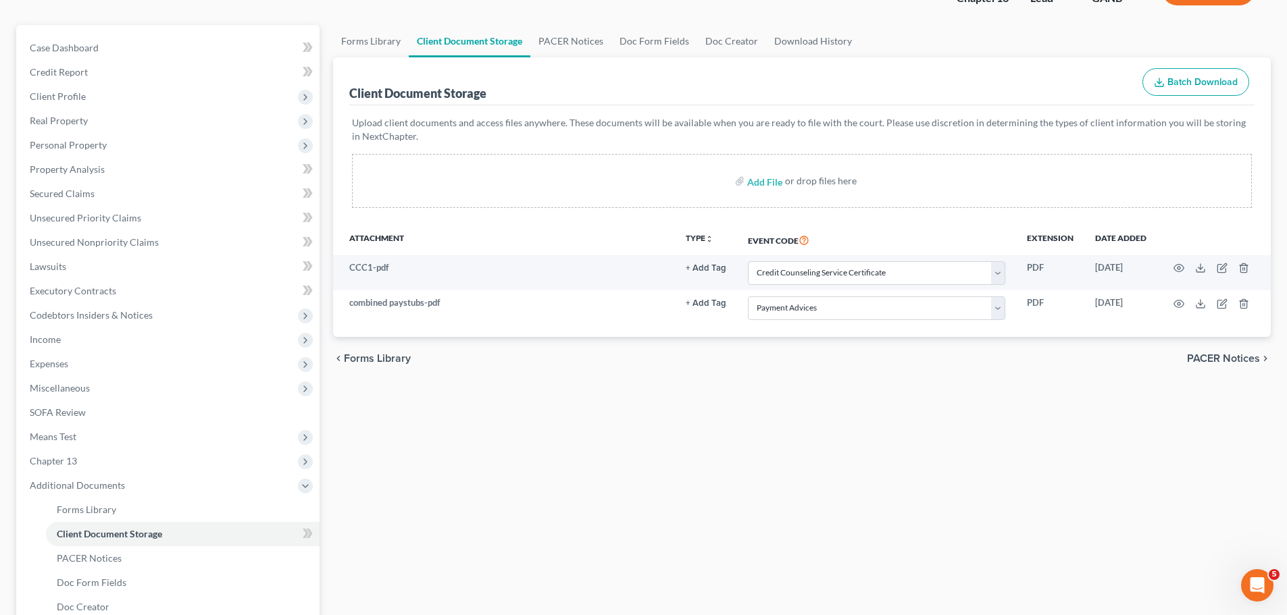
scroll to position [297, 0]
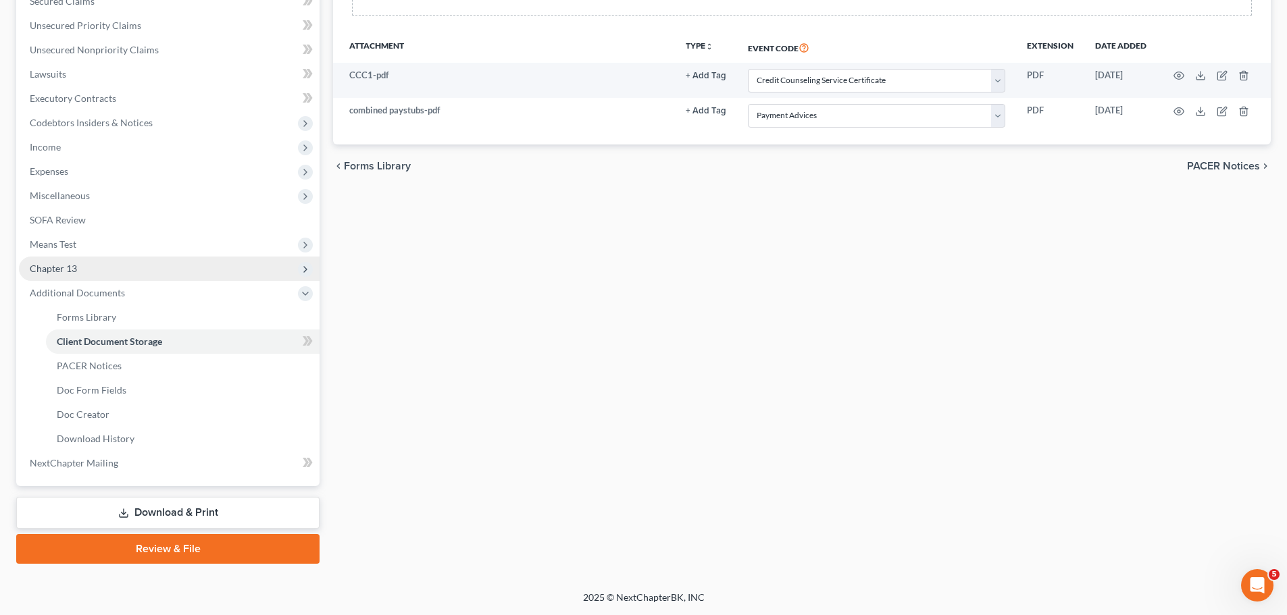
click at [91, 266] on span "Chapter 13" at bounding box center [169, 269] width 301 height 24
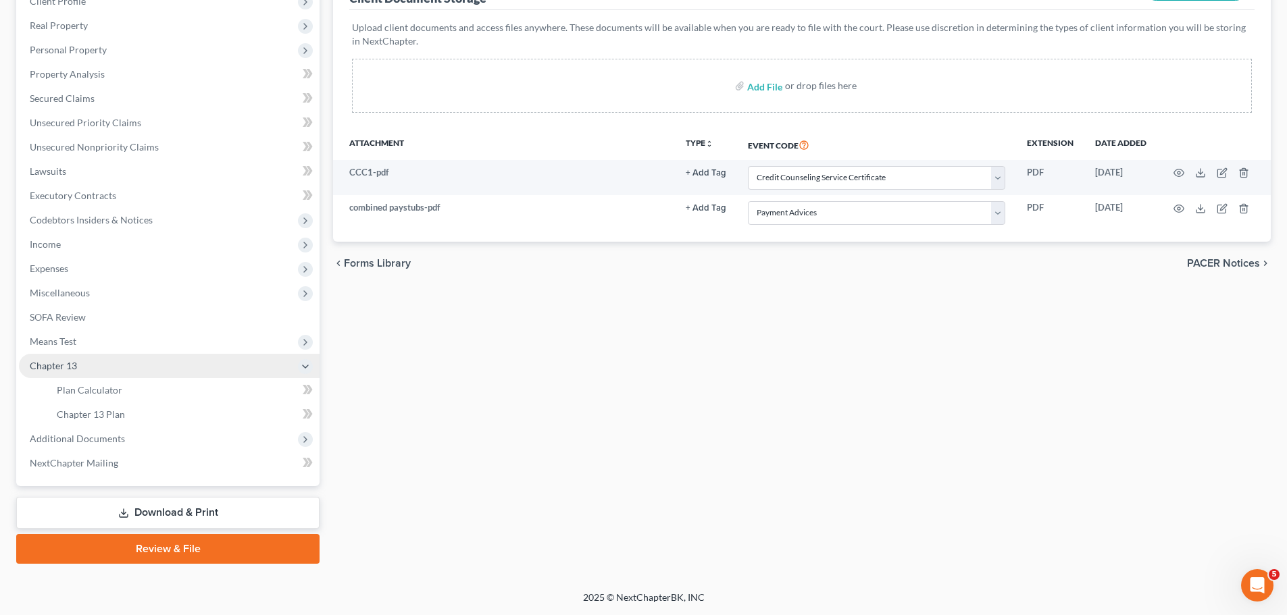
scroll to position [200, 0]
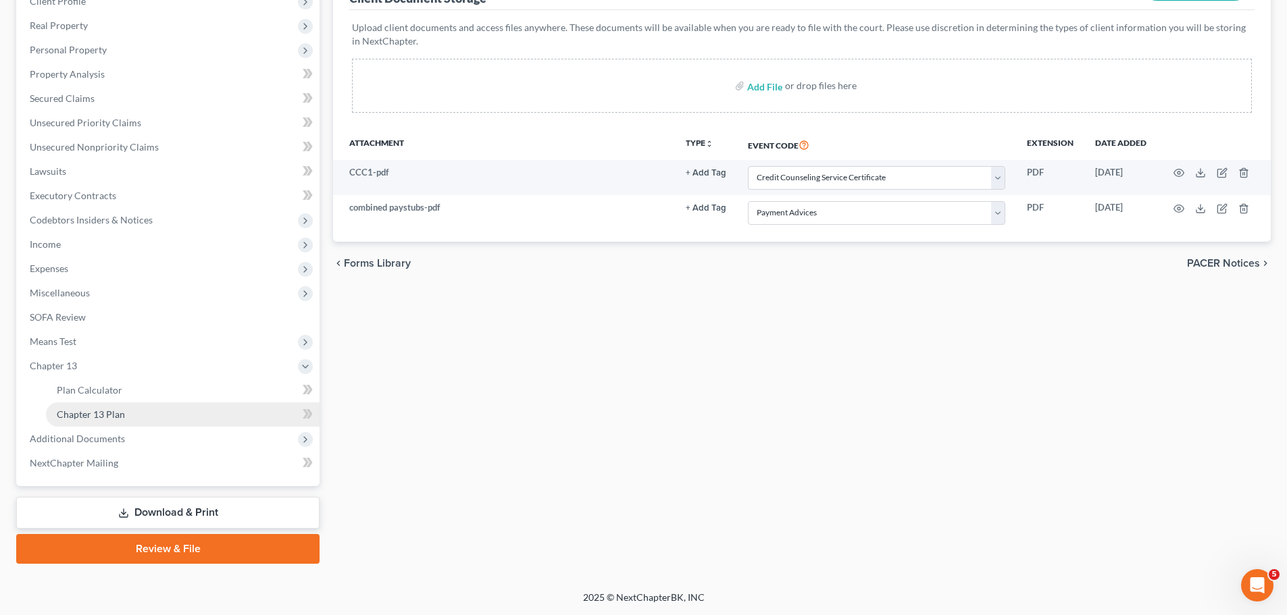
click at [126, 417] on link "Chapter 13 Plan" at bounding box center [183, 415] width 274 height 24
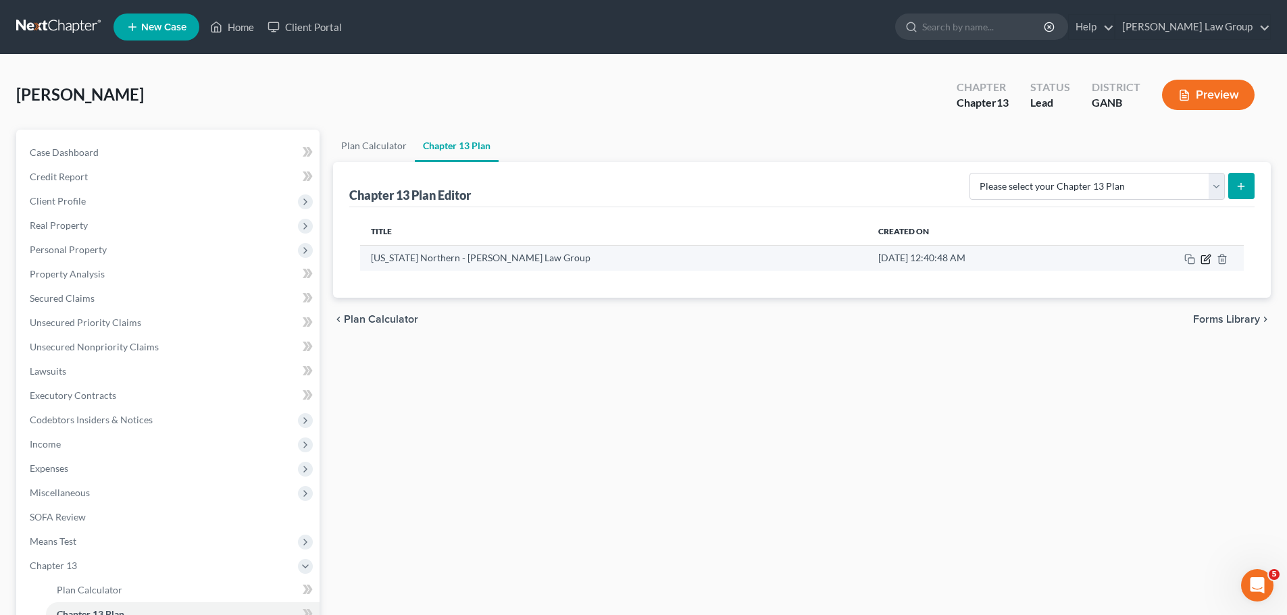
click at [1200, 259] on icon "button" at bounding box center [1205, 259] width 11 height 11
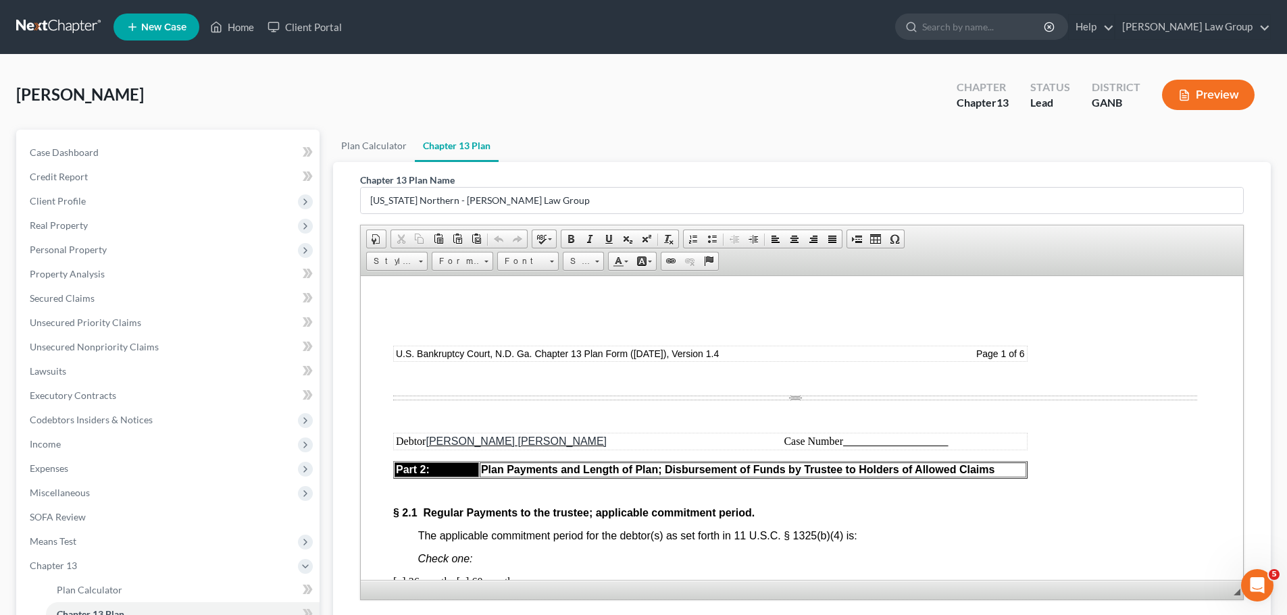
scroll to position [200, 0]
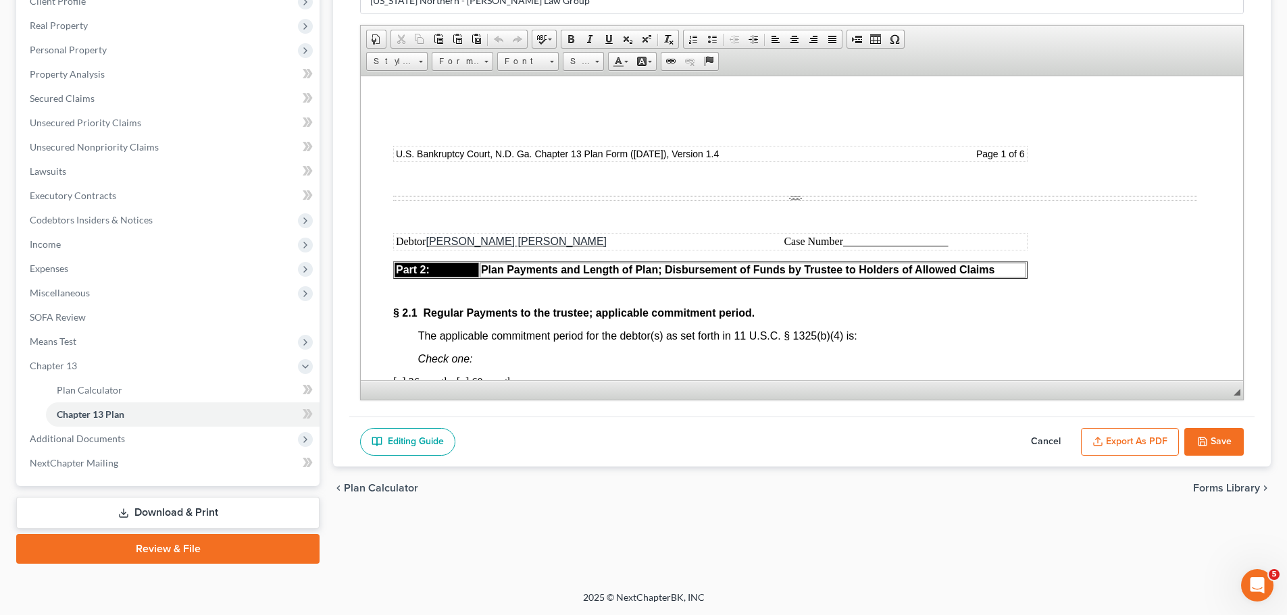
click at [1136, 449] on button "Export as PDF" at bounding box center [1130, 442] width 98 height 28
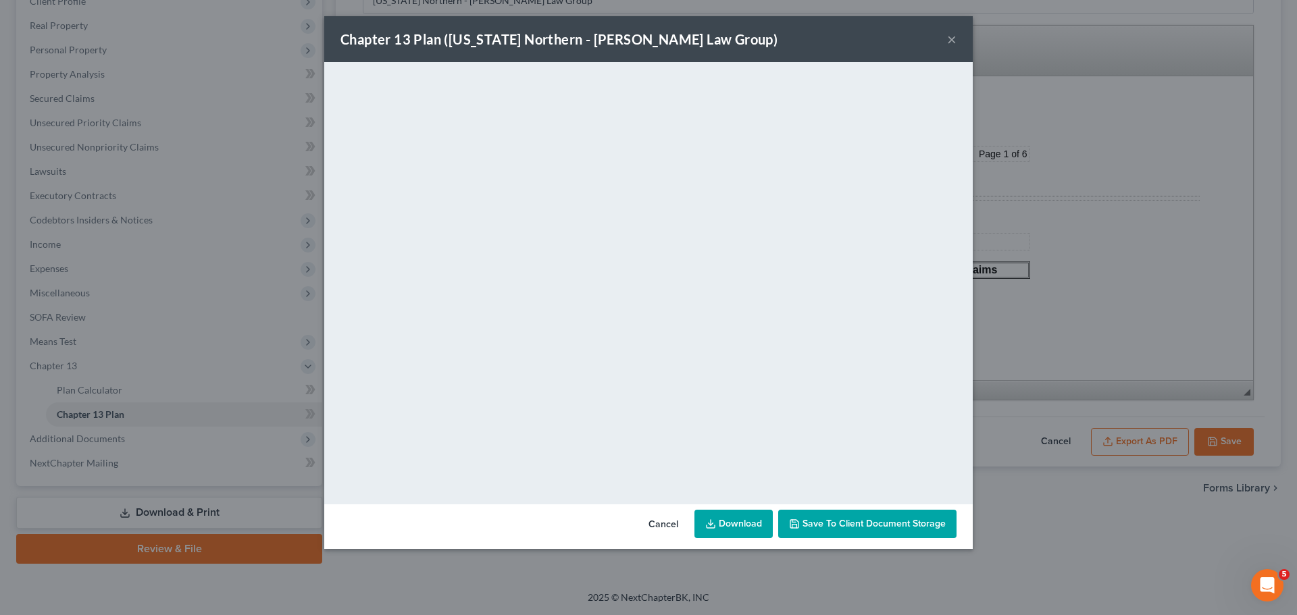
click at [843, 524] on span "Save to Client Document Storage" at bounding box center [874, 523] width 143 height 11
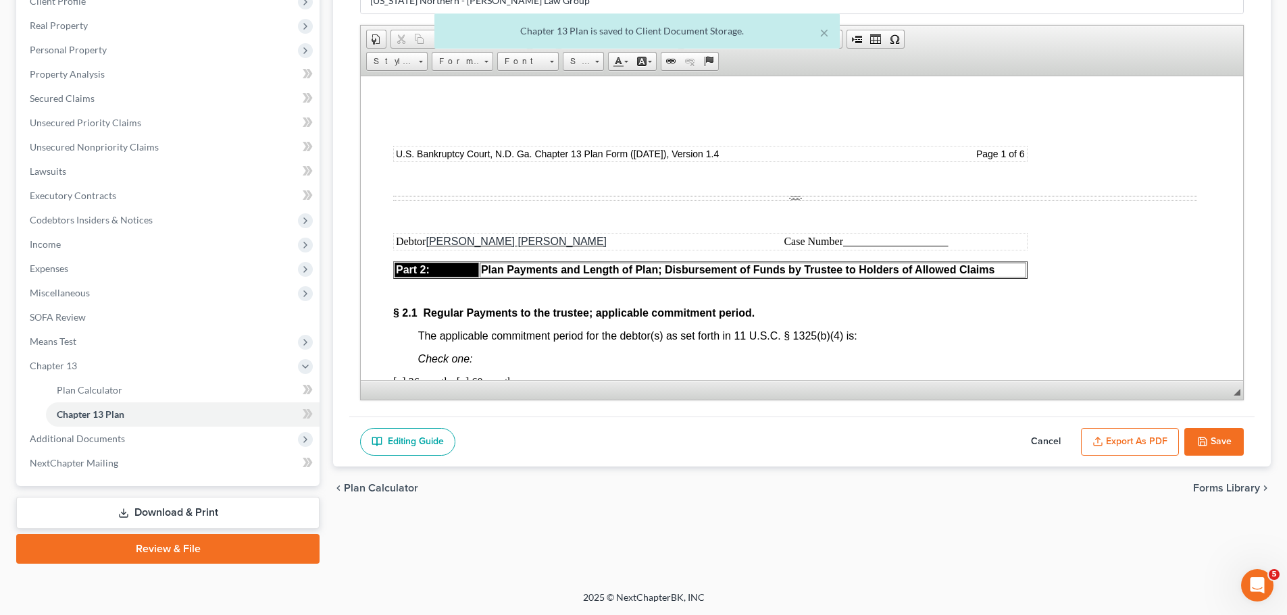
click at [1204, 433] on button "Save" at bounding box center [1213, 442] width 59 height 28
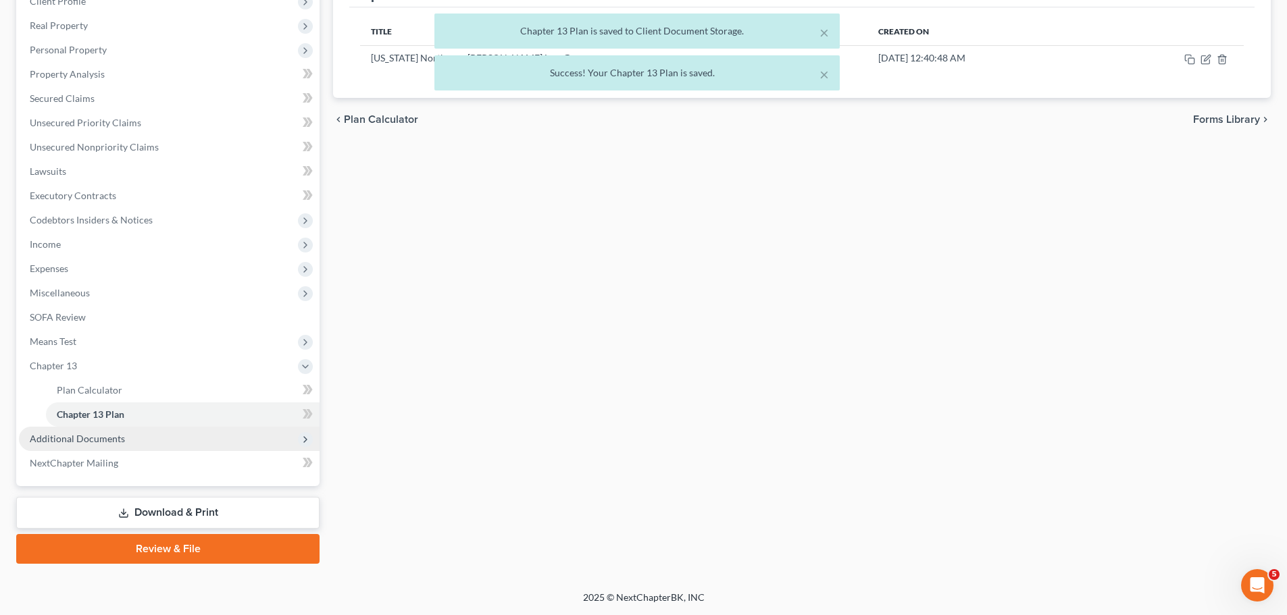
click at [143, 439] on span "Additional Documents" at bounding box center [169, 439] width 301 height 24
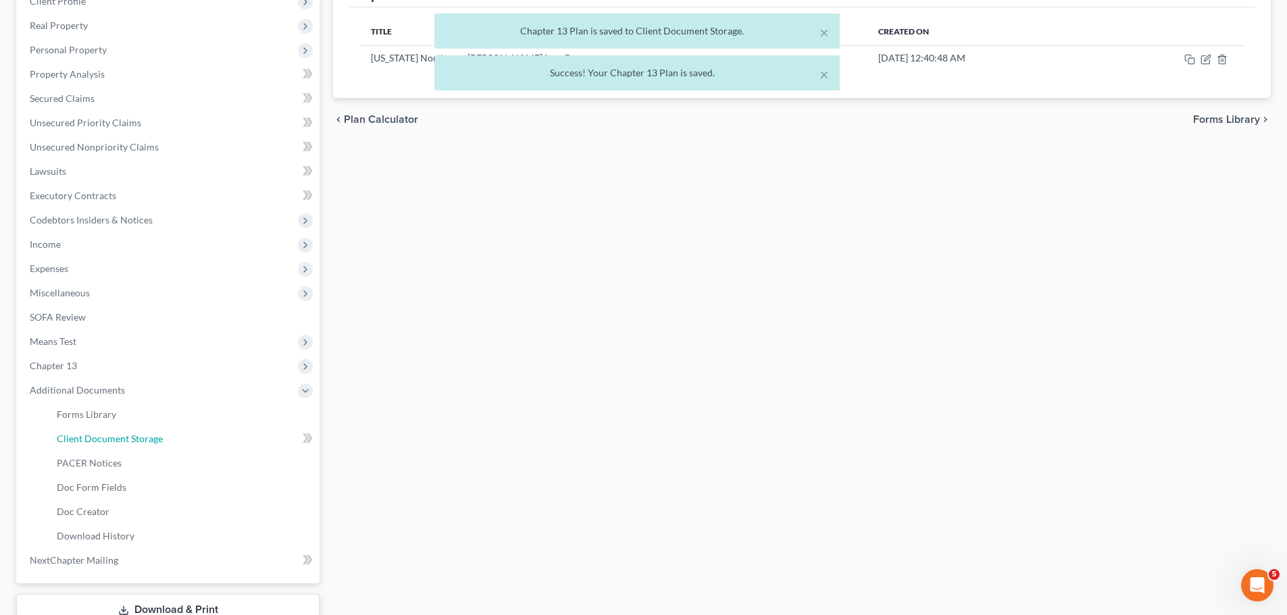
drag, startPoint x: 157, startPoint y: 447, endPoint x: 584, endPoint y: 422, distance: 427.7
click at [157, 446] on link "Client Document Storage" at bounding box center [183, 439] width 274 height 24
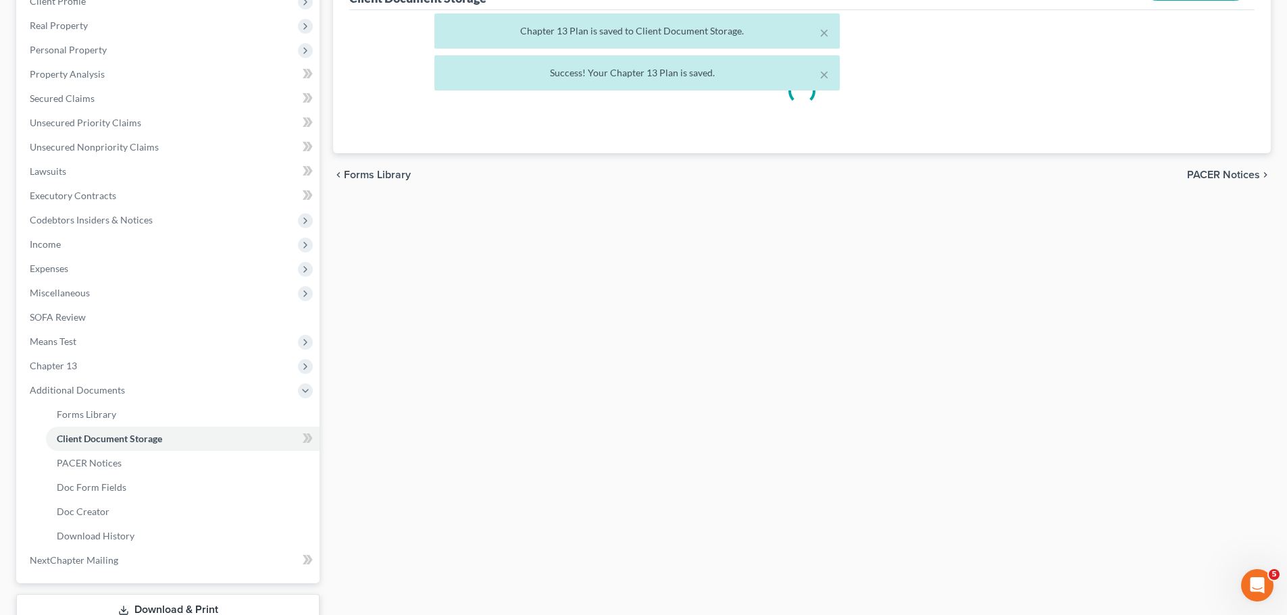
select select "5"
select select "35"
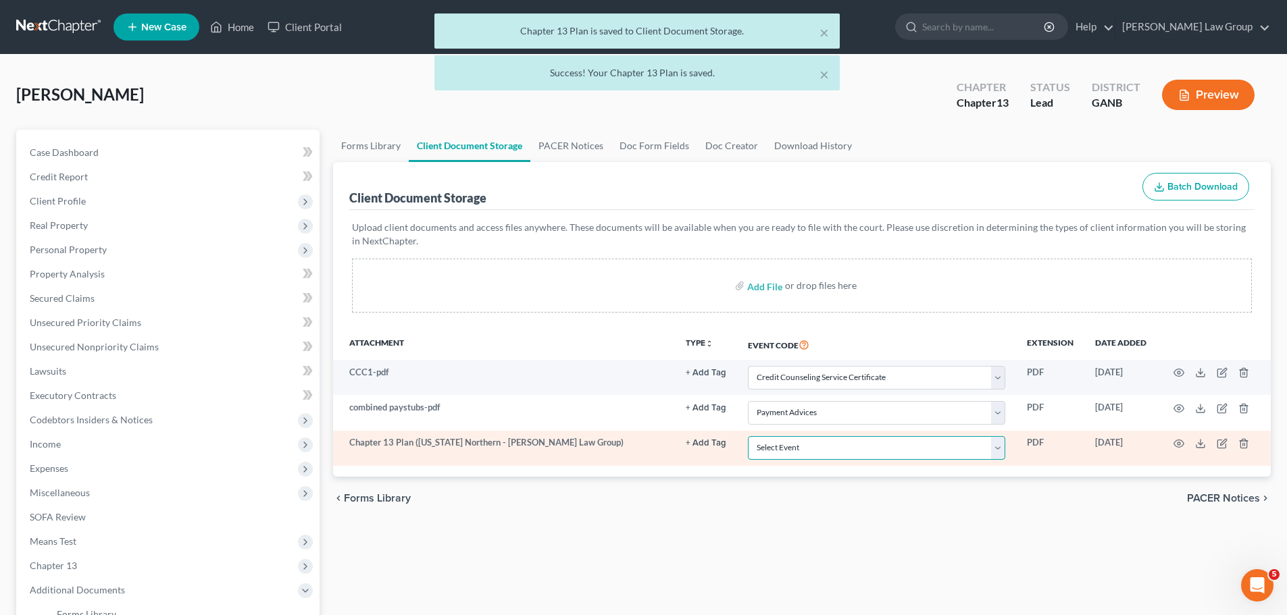
drag, startPoint x: 781, startPoint y: 455, endPoint x: 797, endPoint y: 436, distance: 24.9
click at [781, 455] on select "Select Event 01 - Chapter 13 Plan - Initial Plan 02-Application to Pay Filing F…" at bounding box center [876, 448] width 257 height 24
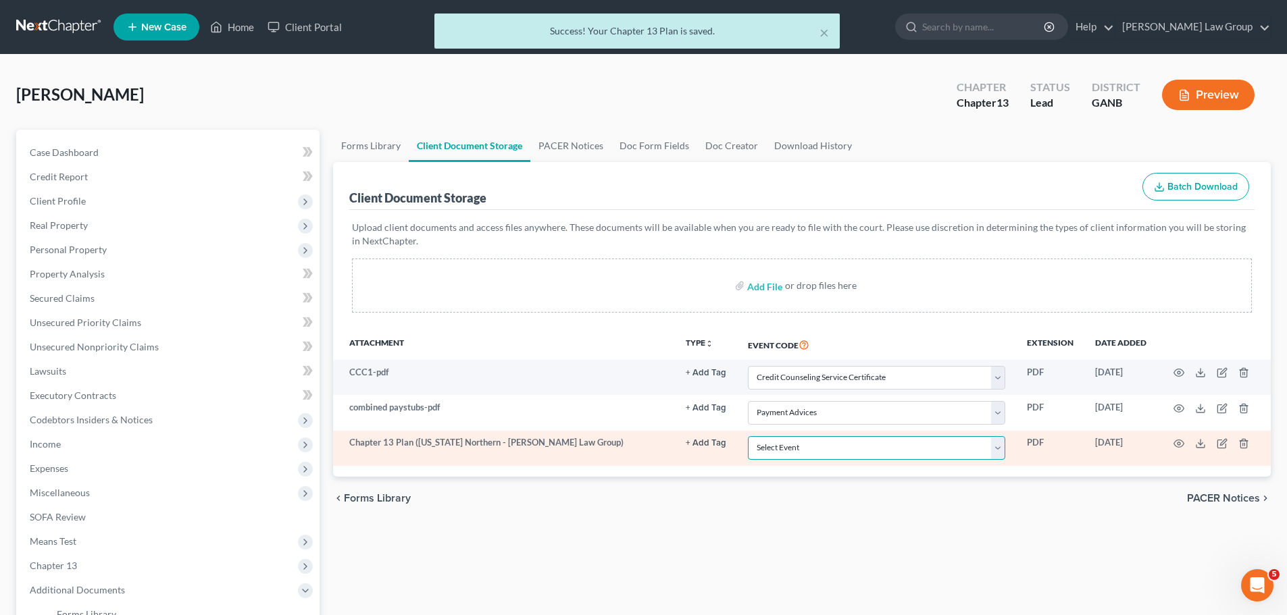
select select "0"
click at [748, 436] on select "Select Event 01 - Chapter 13 Plan - Initial Plan 02-Application to Pay Filing F…" at bounding box center [876, 448] width 257 height 24
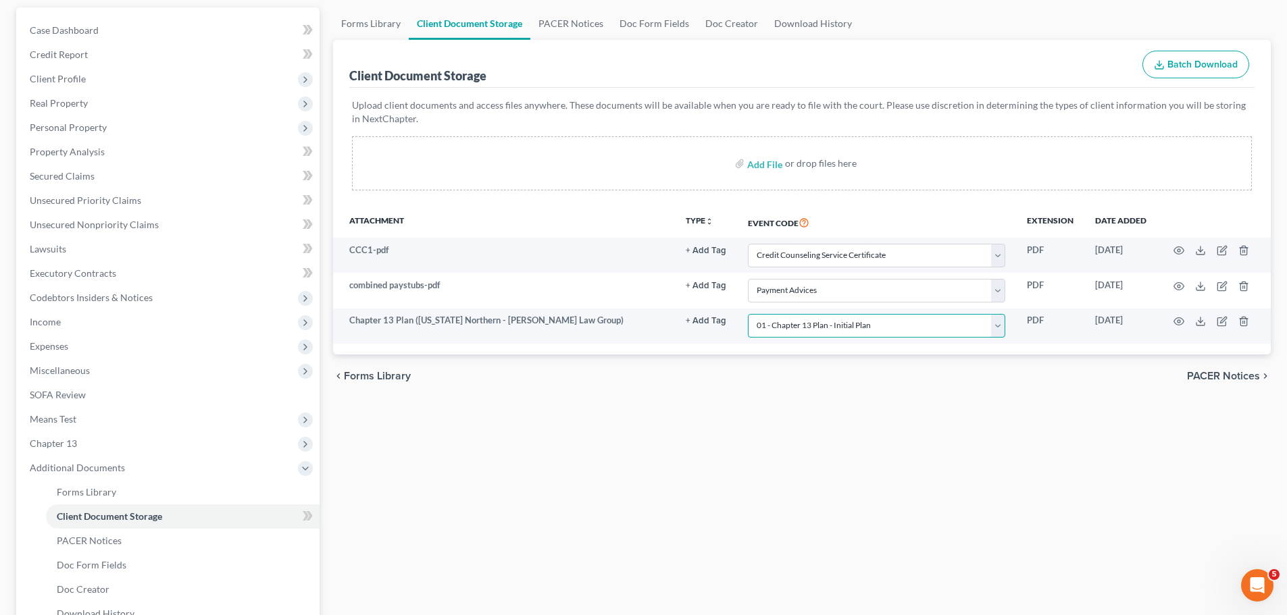
scroll to position [270, 0]
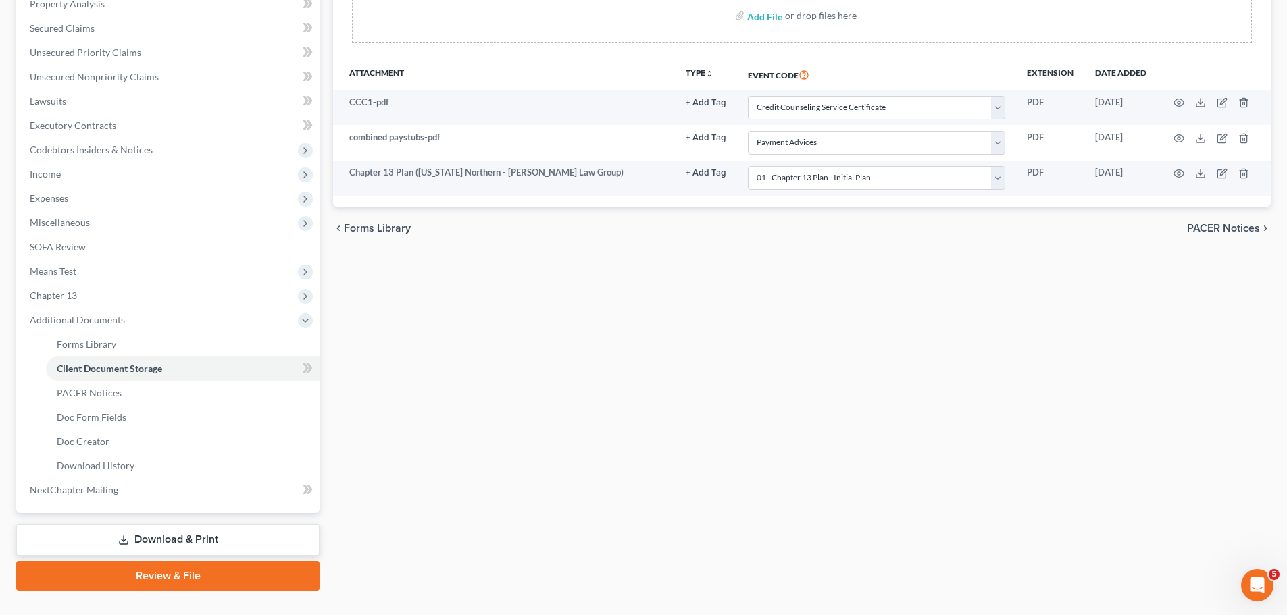
click at [163, 534] on link "Download & Print" at bounding box center [167, 540] width 303 height 32
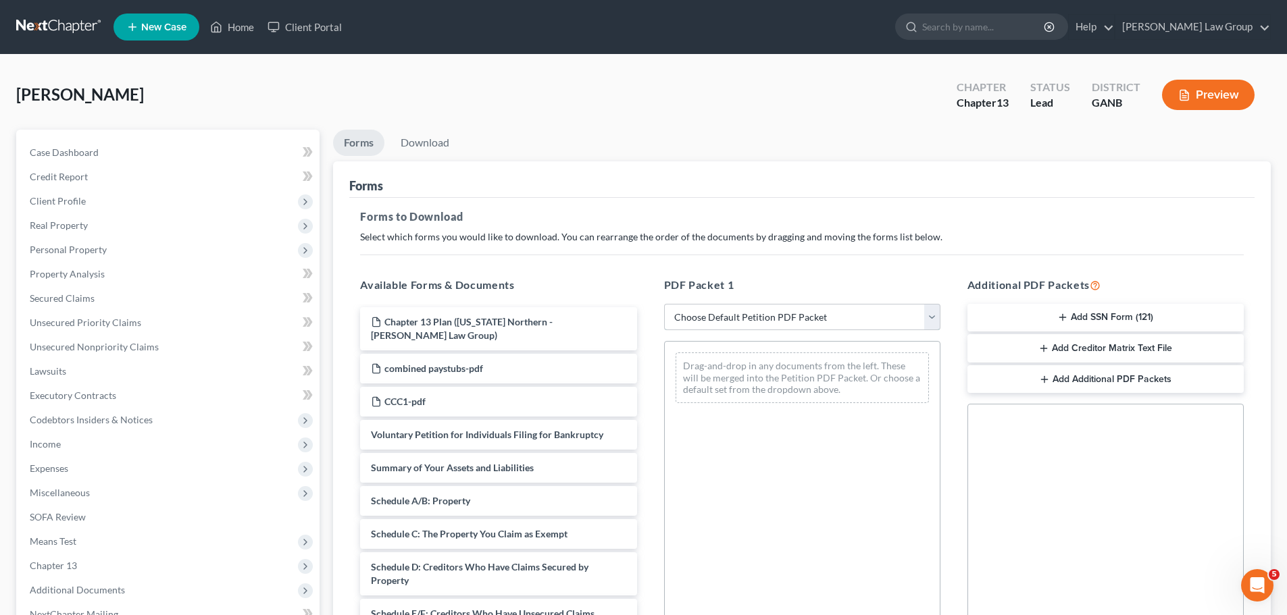
click at [769, 320] on select "Choose Default Petition PDF Packet Complete Bankruptcy Petition (all forms and …" at bounding box center [802, 317] width 276 height 27
select select "0"
click at [664, 304] on select "Choose Default Petition PDF Packet Complete Bankruptcy Petition (all forms and …" at bounding box center [802, 317] width 276 height 27
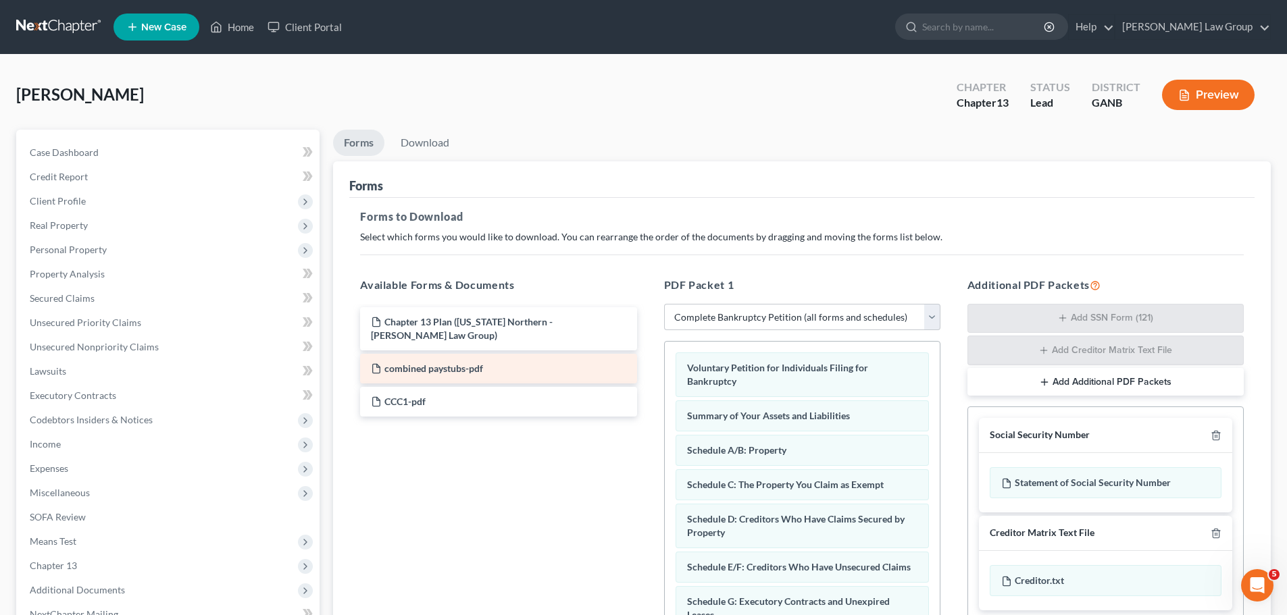
click at [647, 377] on div "Chapter 13 Plan (Georgia Northern - Saedi Law Group) combined paystubs-pdf CCC1…" at bounding box center [498, 361] width 298 height 109
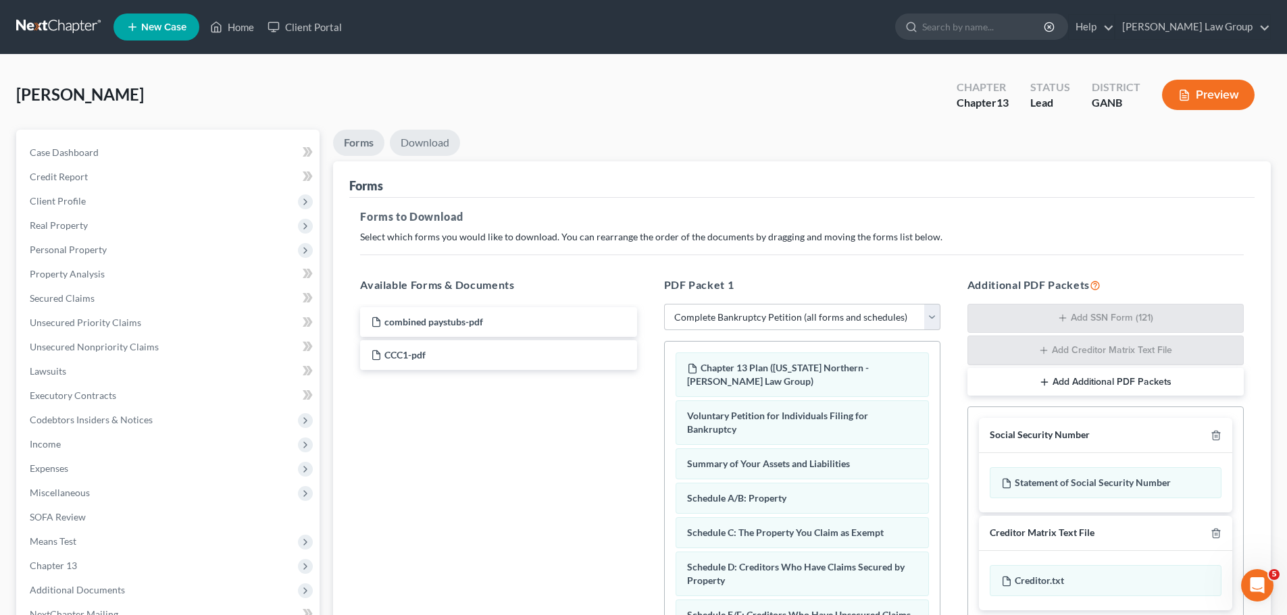
click at [417, 147] on link "Download" at bounding box center [425, 143] width 70 height 26
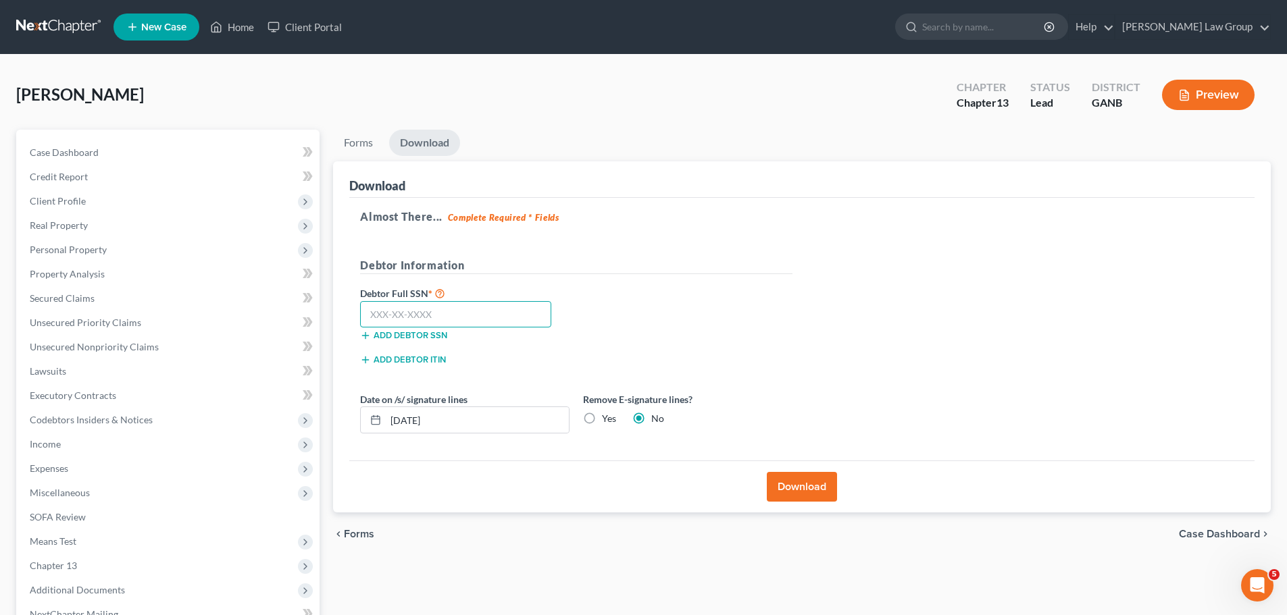
drag, startPoint x: 508, startPoint y: 313, endPoint x: 734, endPoint y: 410, distance: 245.4
click at [508, 313] on input "text" at bounding box center [455, 314] width 191 height 27
paste input "258-67-8177"
type input "258-67-8177"
click at [786, 486] on button "Download" at bounding box center [802, 487] width 70 height 30
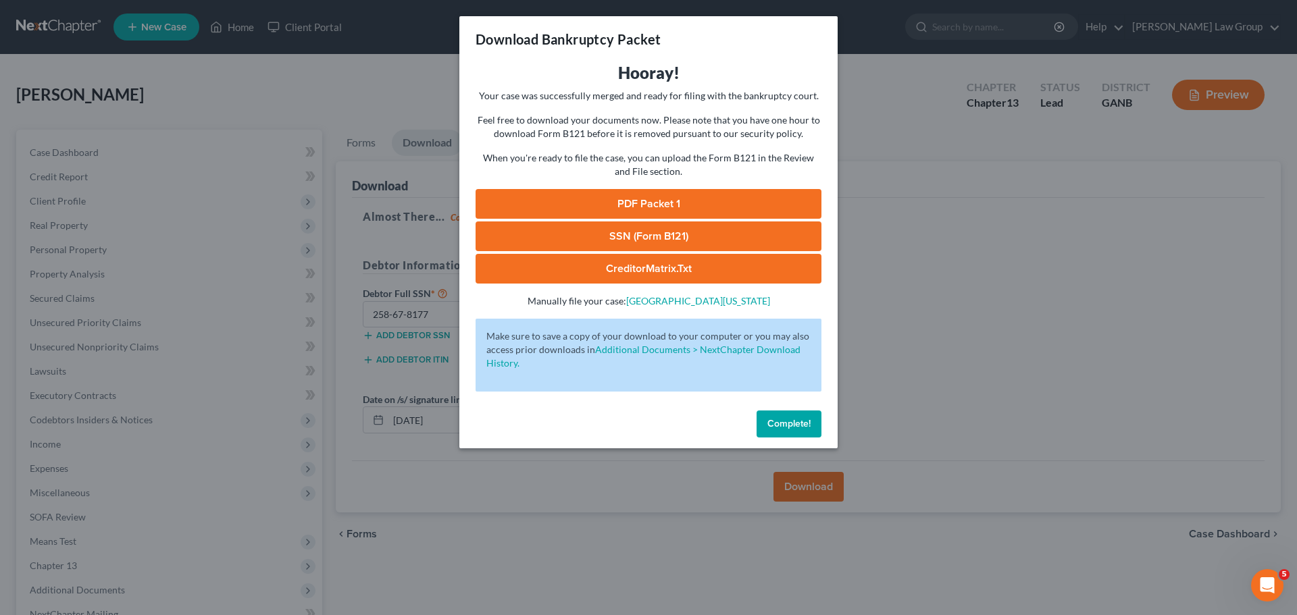
drag, startPoint x: 647, startPoint y: 207, endPoint x: 727, endPoint y: 231, distance: 83.3
click at [647, 207] on link "PDF Packet 1" at bounding box center [649, 204] width 346 height 30
click at [637, 232] on link "SSN (Form B121)" at bounding box center [649, 237] width 346 height 30
click at [797, 421] on span "Complete!" at bounding box center [788, 423] width 43 height 11
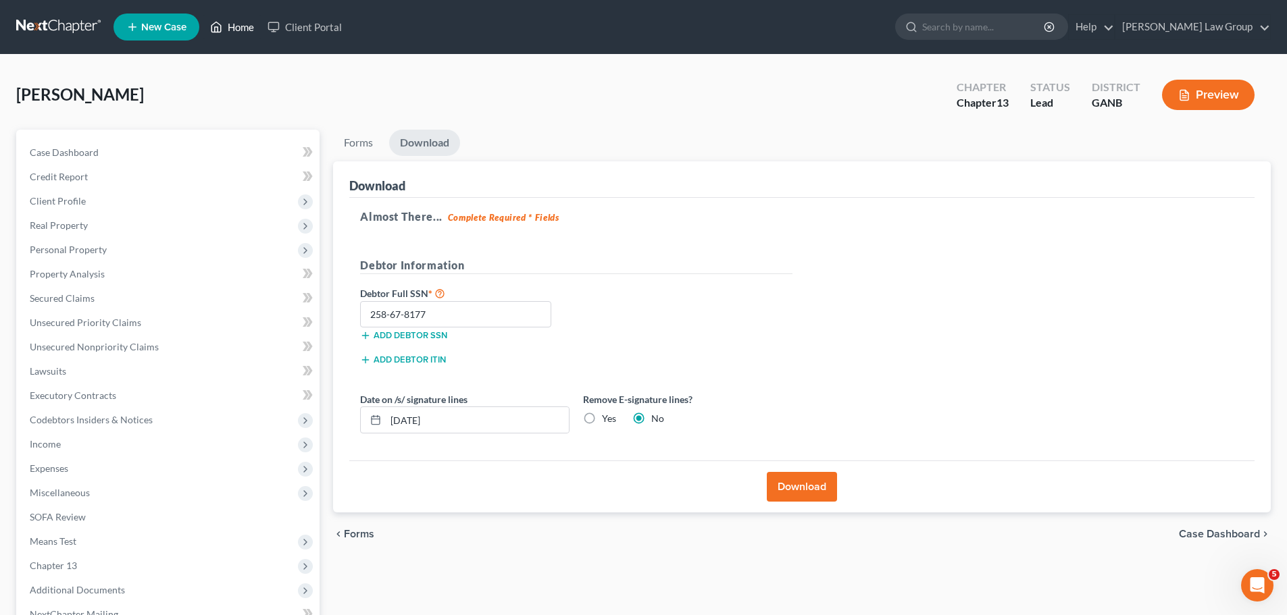
click at [224, 28] on link "Home" at bounding box center [231, 27] width 57 height 24
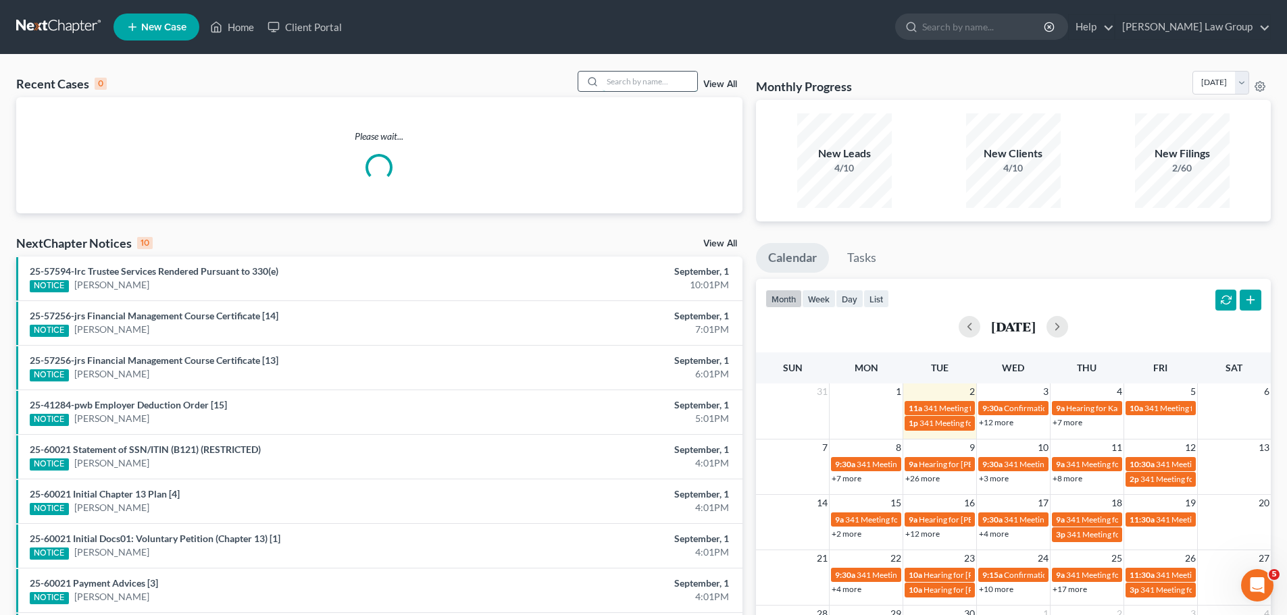
click at [692, 90] on input "search" at bounding box center [650, 82] width 95 height 20
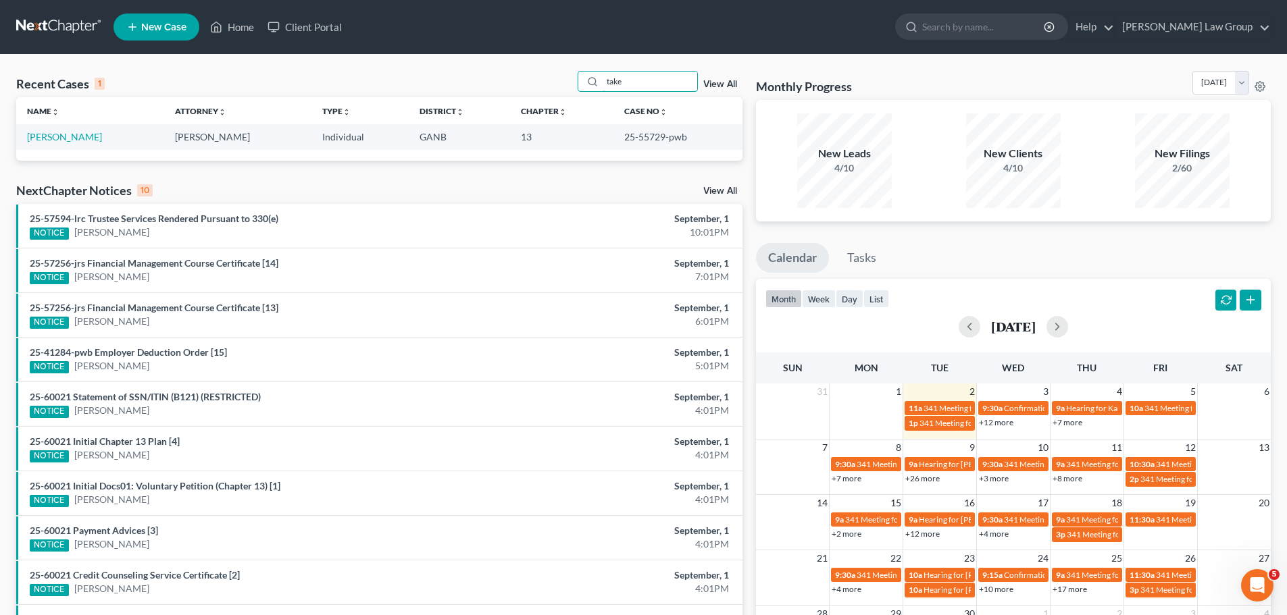
type input "take"
click at [713, 84] on link "View All" at bounding box center [720, 84] width 34 height 9
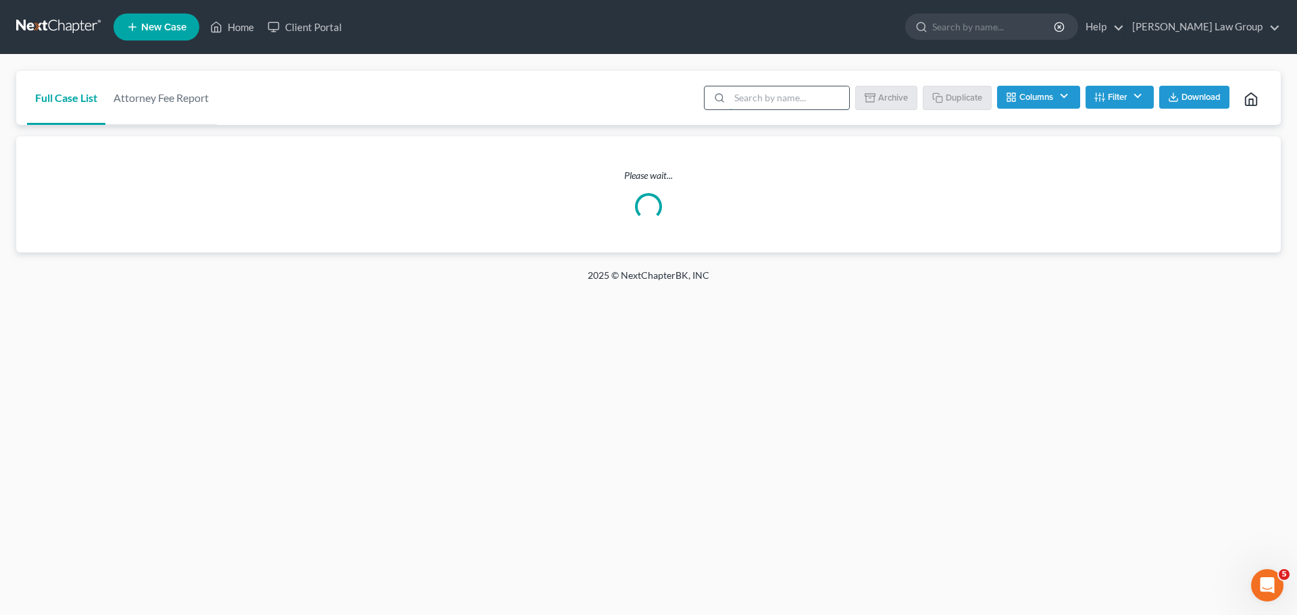
click at [756, 94] on input "search" at bounding box center [790, 97] width 120 height 23
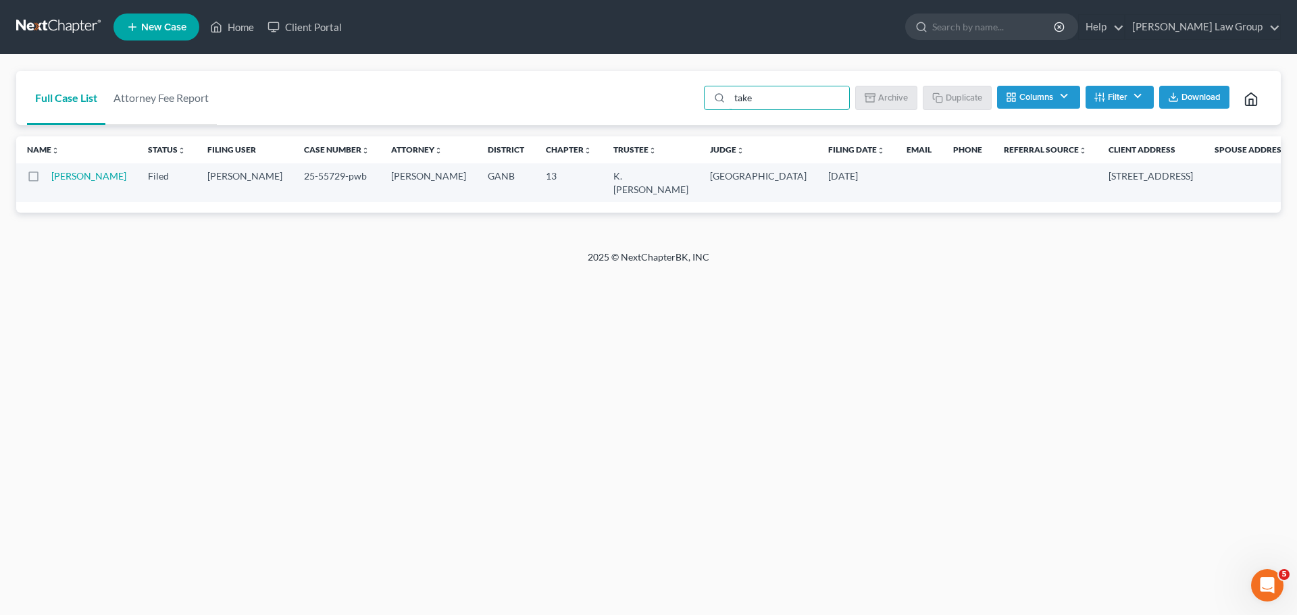
click at [46, 180] on label at bounding box center [46, 180] width 0 height 0
type input "take"
click at [51, 178] on input "checkbox" at bounding box center [55, 174] width 9 height 9
click at [892, 100] on button "Archive" at bounding box center [888, 97] width 61 height 23
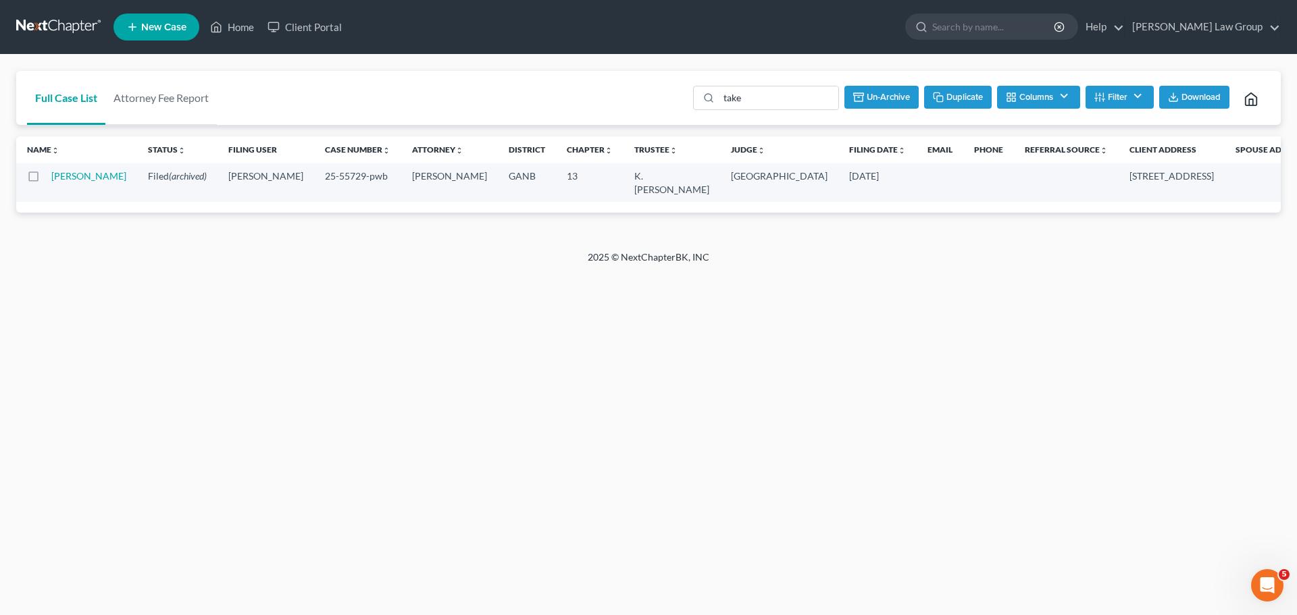
checkbox input "false"
click at [251, 22] on link "Home" at bounding box center [231, 27] width 57 height 24
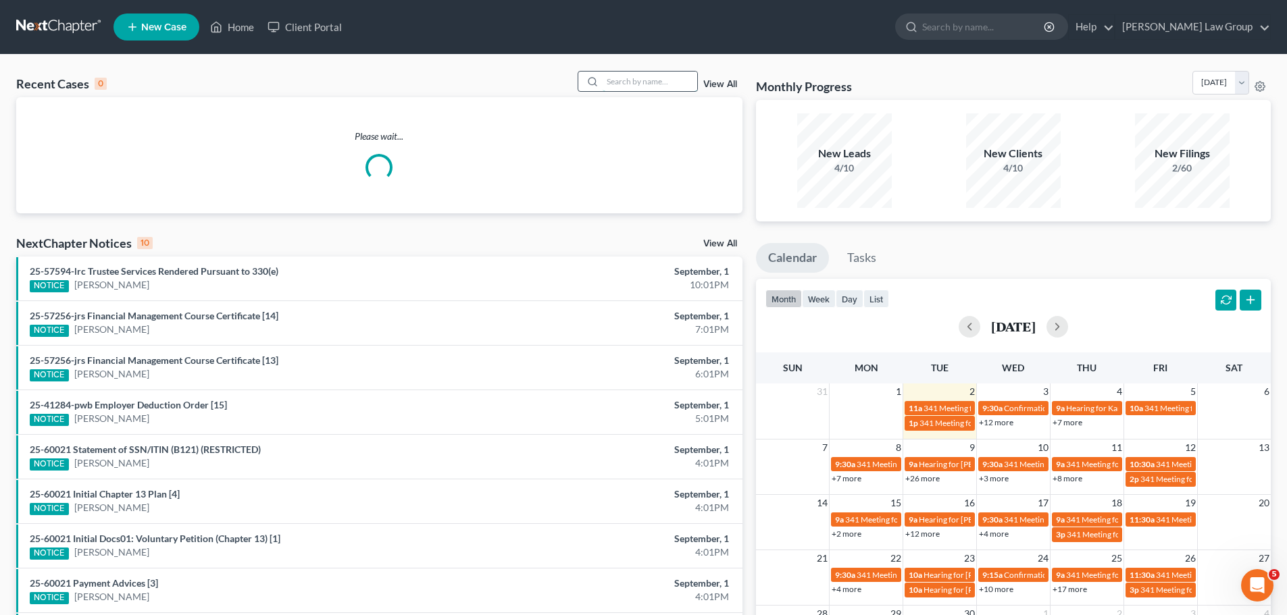
click at [627, 82] on input "search" at bounding box center [650, 82] width 95 height 20
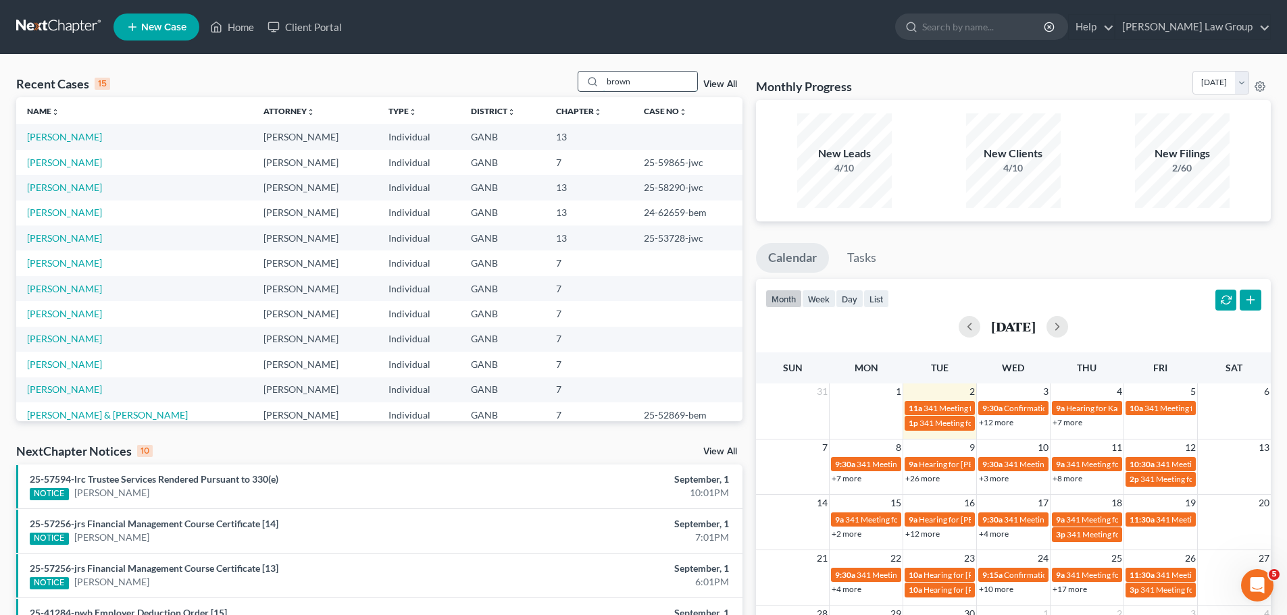
type input "brown"
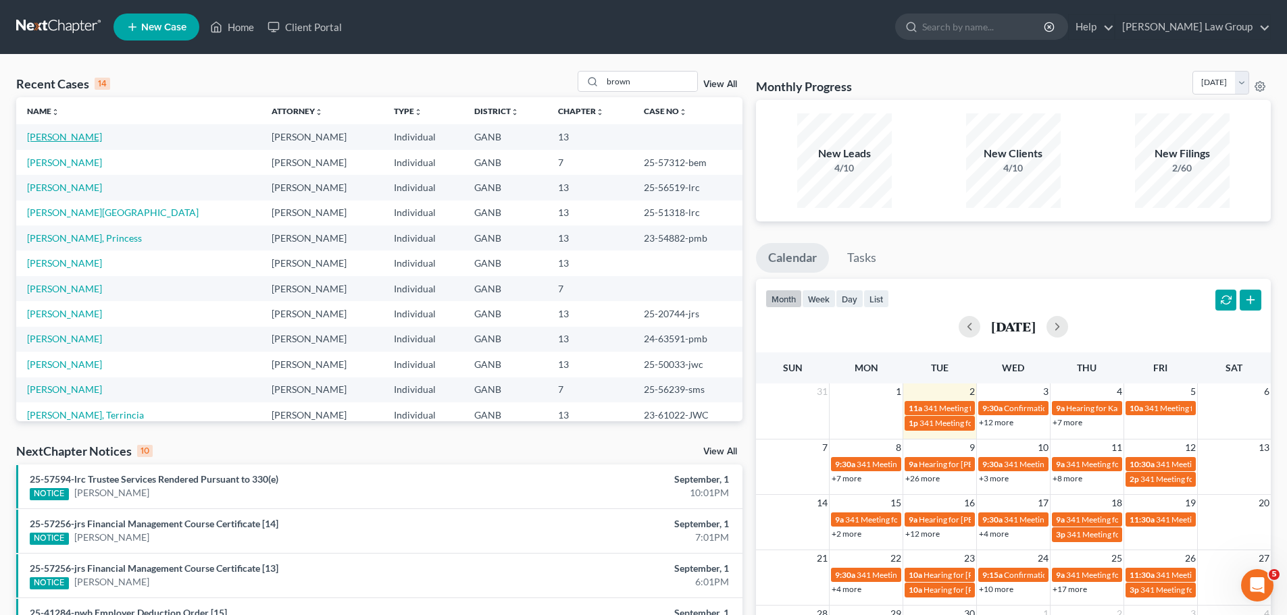
click at [57, 139] on link "[PERSON_NAME]" at bounding box center [64, 136] width 75 height 11
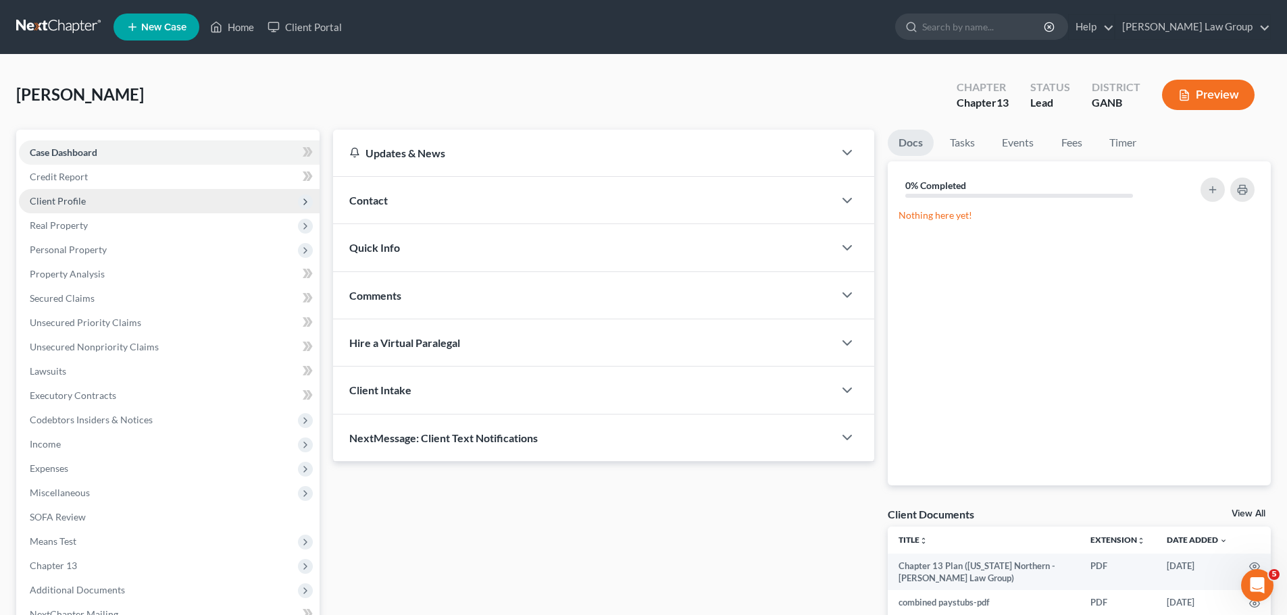
click at [72, 197] on span "Client Profile" at bounding box center [58, 200] width 56 height 11
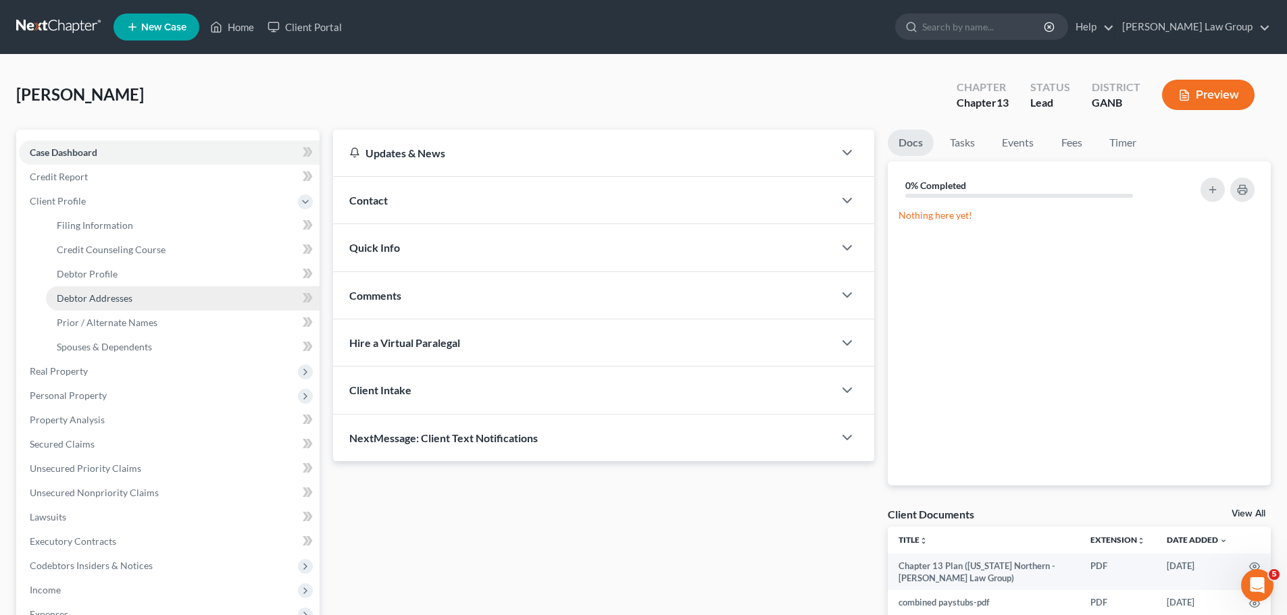
click at [91, 294] on span "Debtor Addresses" at bounding box center [95, 298] width 76 height 11
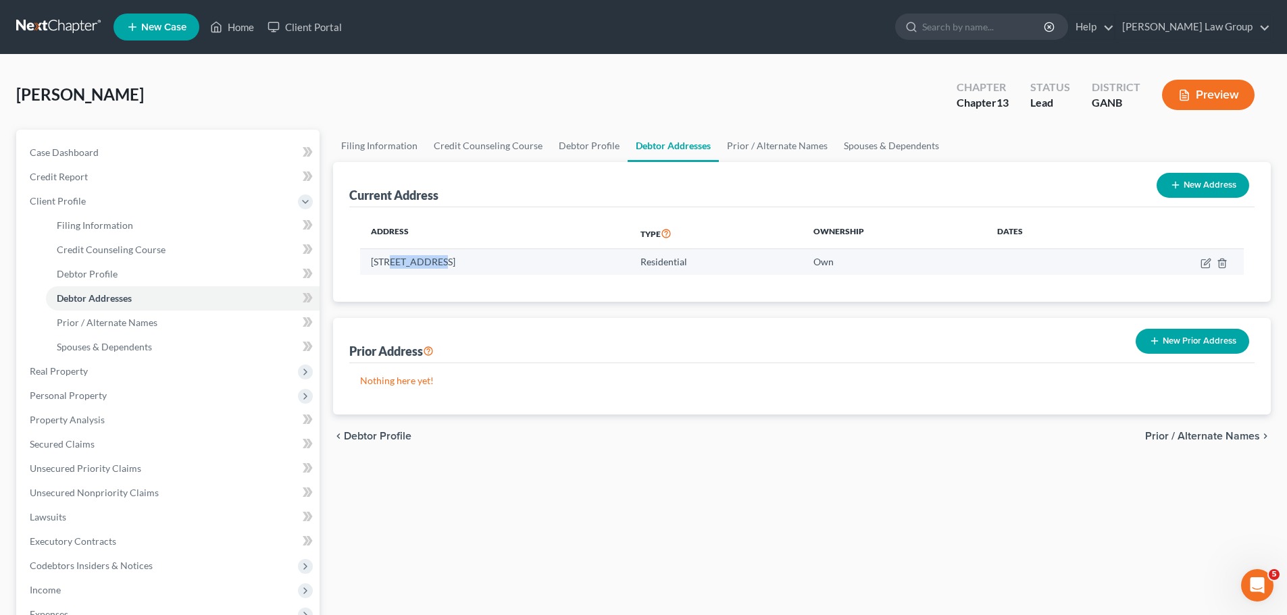
drag, startPoint x: 430, startPoint y: 260, endPoint x: 389, endPoint y: 261, distance: 40.6
click at [389, 261] on td "[STREET_ADDRESS]" at bounding box center [495, 262] width 270 height 26
copy td "Cliffhaven"
click at [560, 280] on div "Address Type Ownership Dates 233 Cliffhaven Cir, Newnan, GA 30263 Residential O…" at bounding box center [801, 254] width 905 height 95
drag, startPoint x: 557, startPoint y: 266, endPoint x: 1099, endPoint y: 3, distance: 602.1
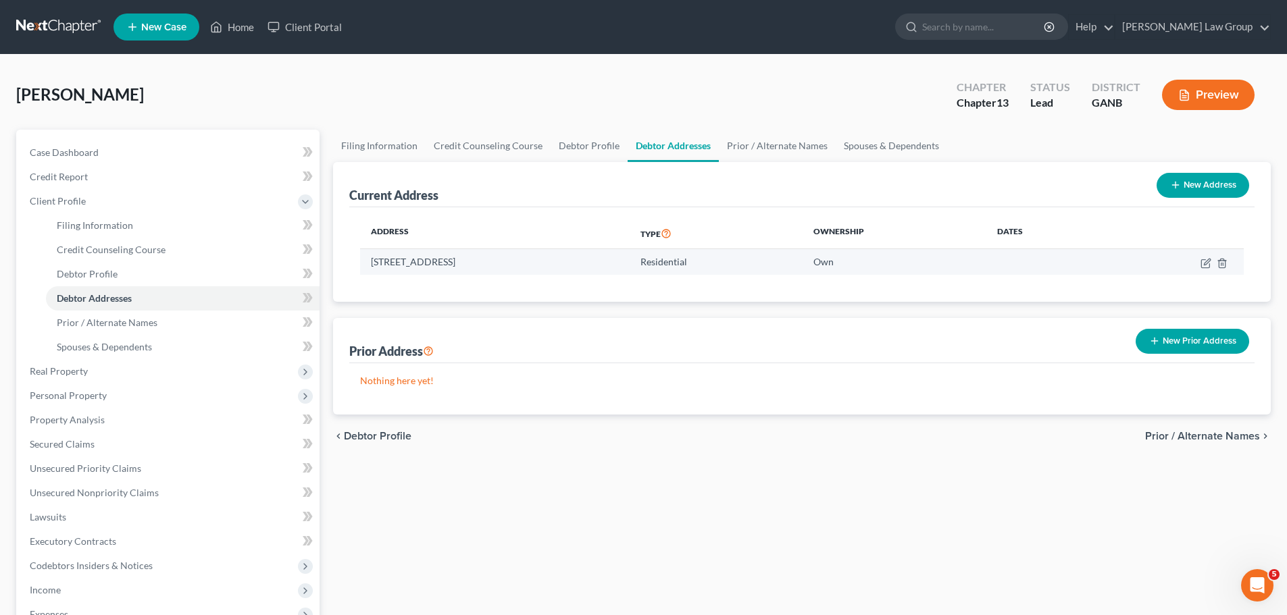
click at [367, 261] on td "[STREET_ADDRESS]" at bounding box center [495, 262] width 270 height 26
copy td "[STREET_ADDRESS]"
click at [229, 29] on link "Home" at bounding box center [231, 27] width 57 height 24
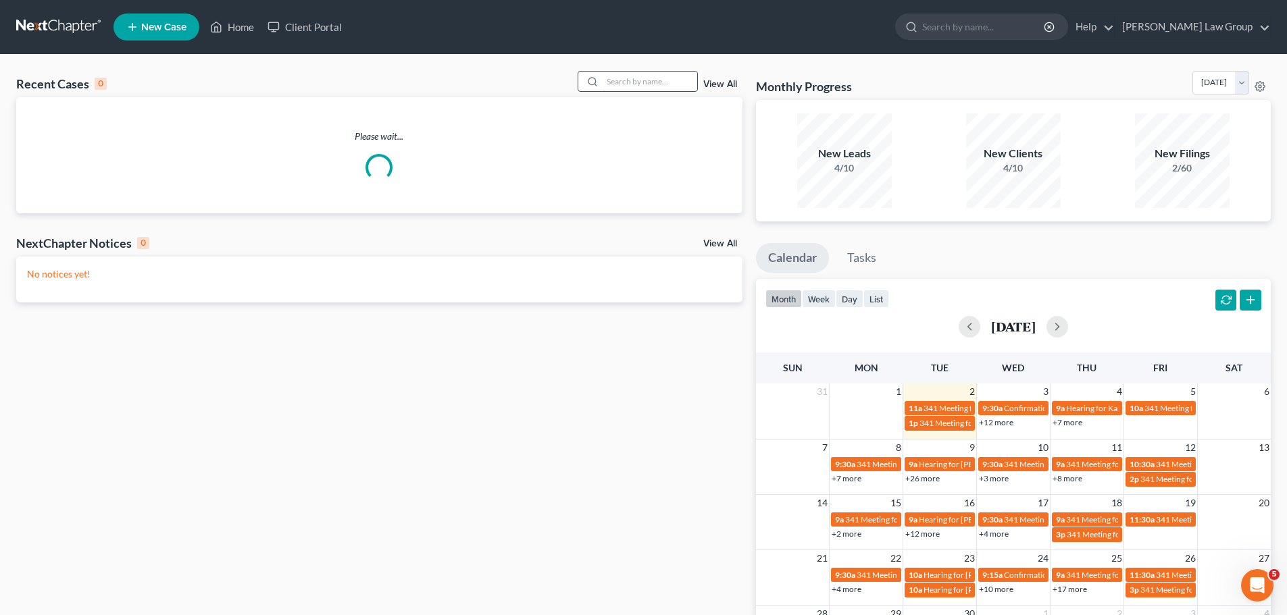
click at [664, 84] on input "search" at bounding box center [650, 82] width 95 height 20
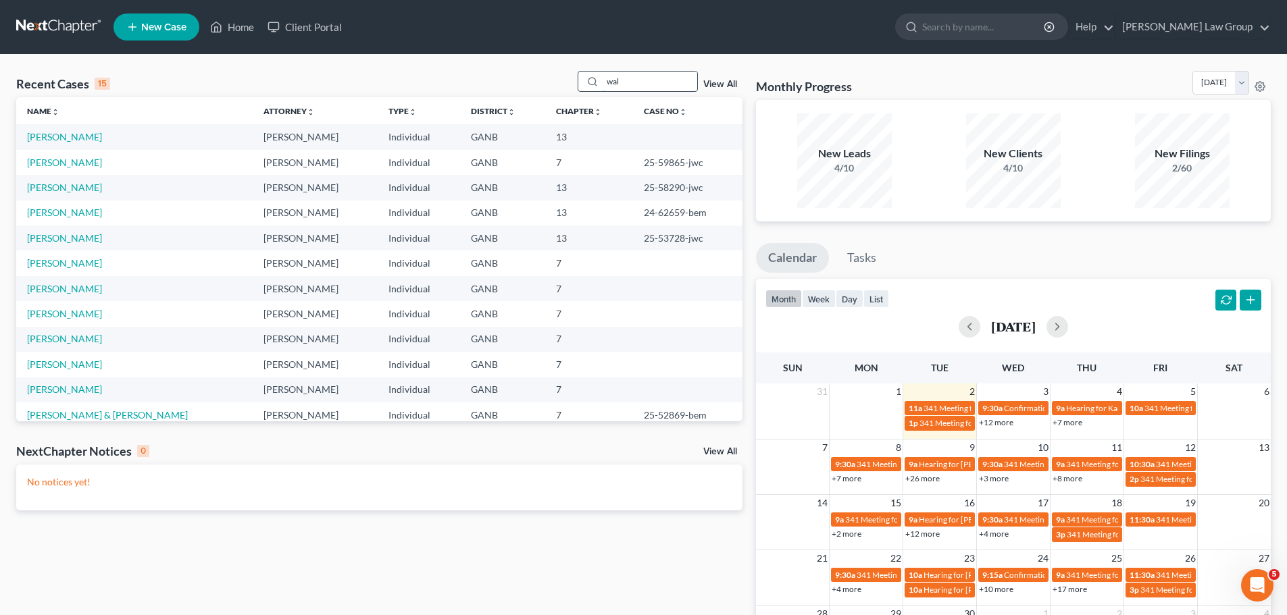
type input "wal"
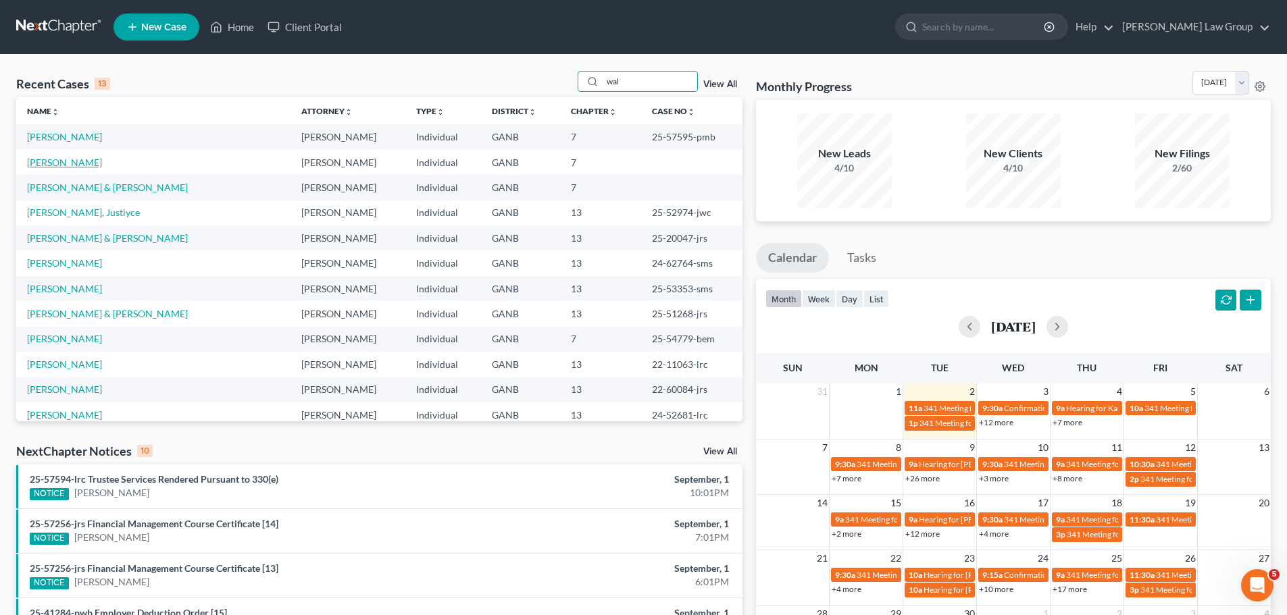
click at [82, 163] on link "Walcott, Derrick" at bounding box center [64, 162] width 75 height 11
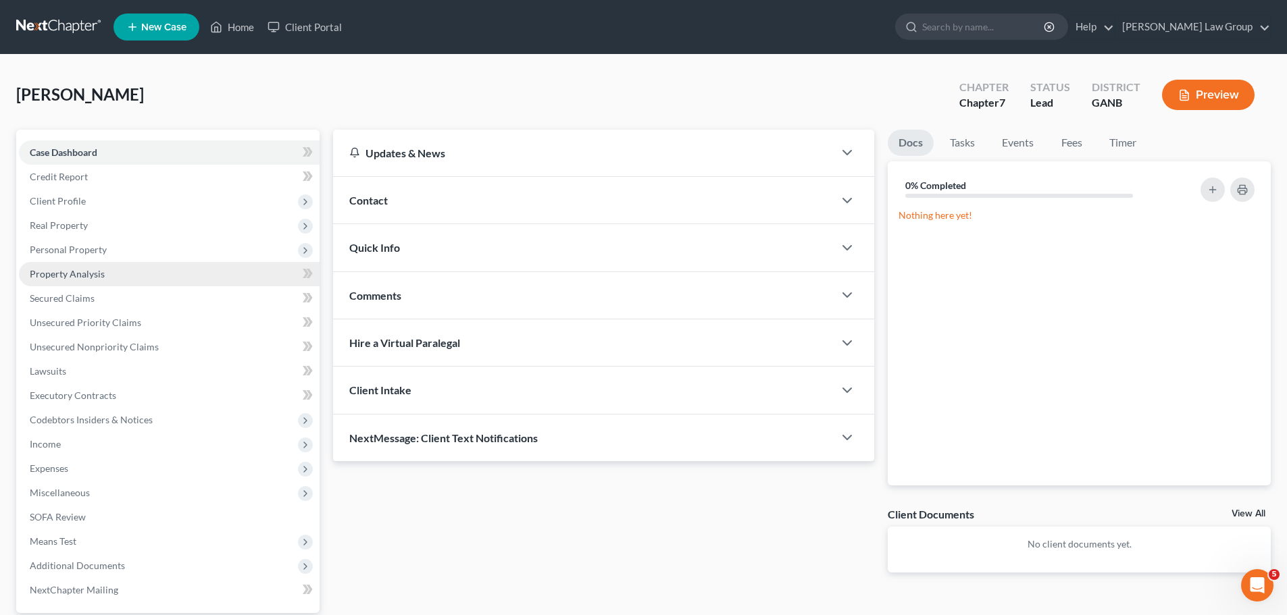
drag, startPoint x: 107, startPoint y: 245, endPoint x: 189, endPoint y: 272, distance: 86.7
click at [107, 245] on span "Personal Property" at bounding box center [169, 250] width 301 height 24
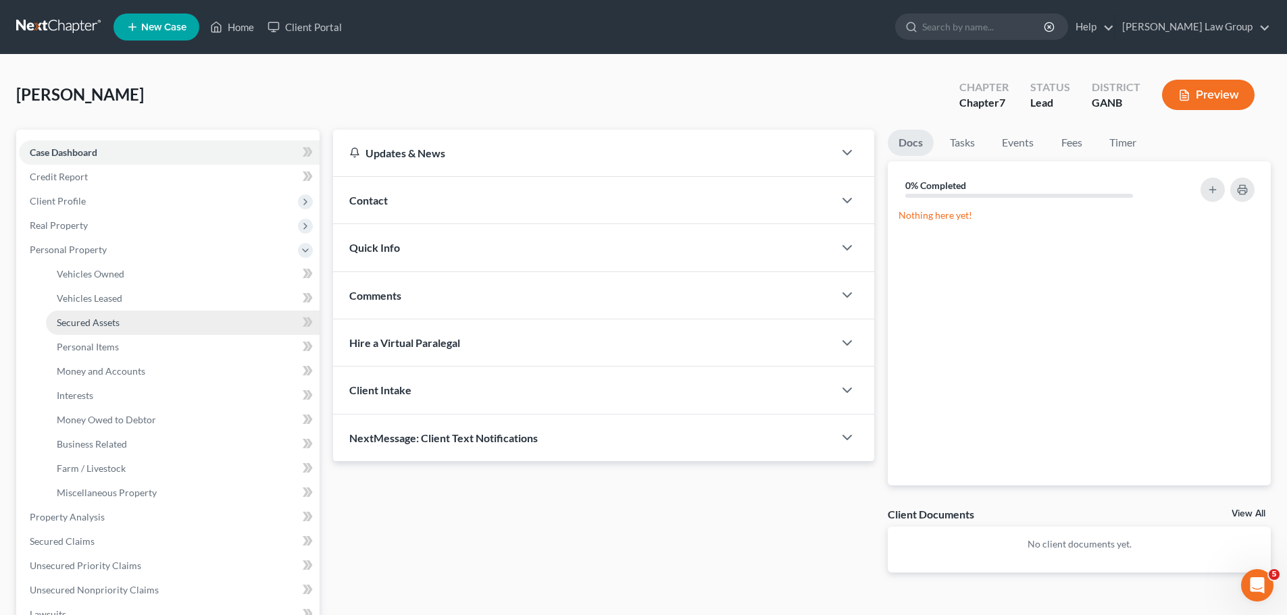
click at [131, 318] on link "Secured Assets" at bounding box center [183, 323] width 274 height 24
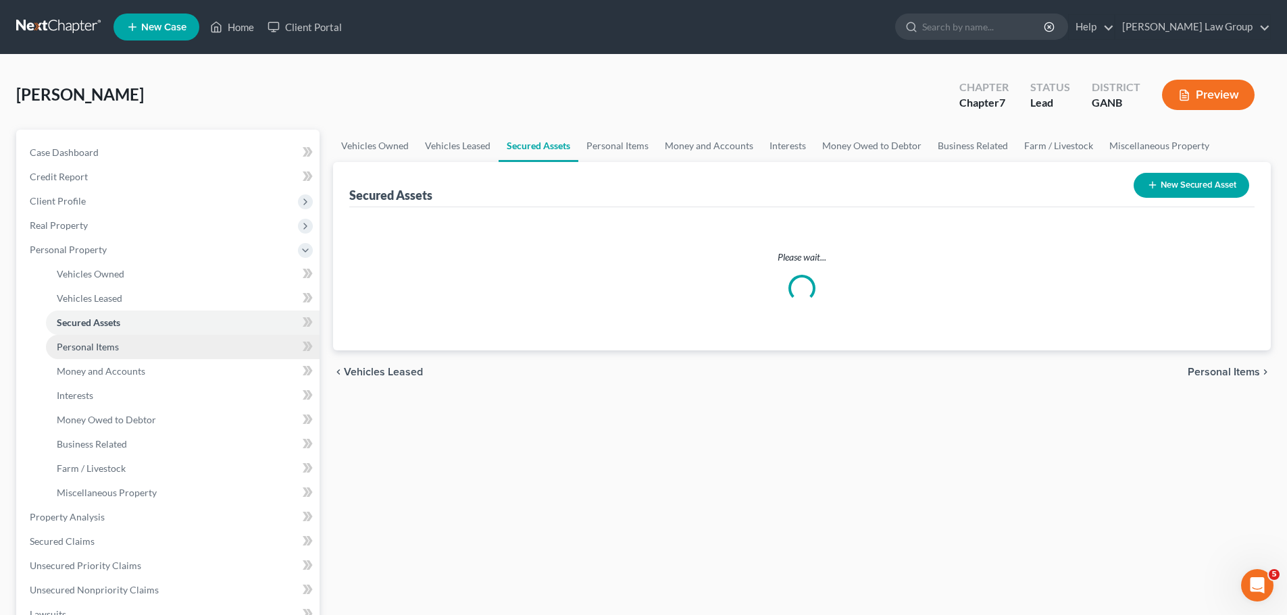
click at [118, 355] on link "Personal Items" at bounding box center [183, 347] width 274 height 24
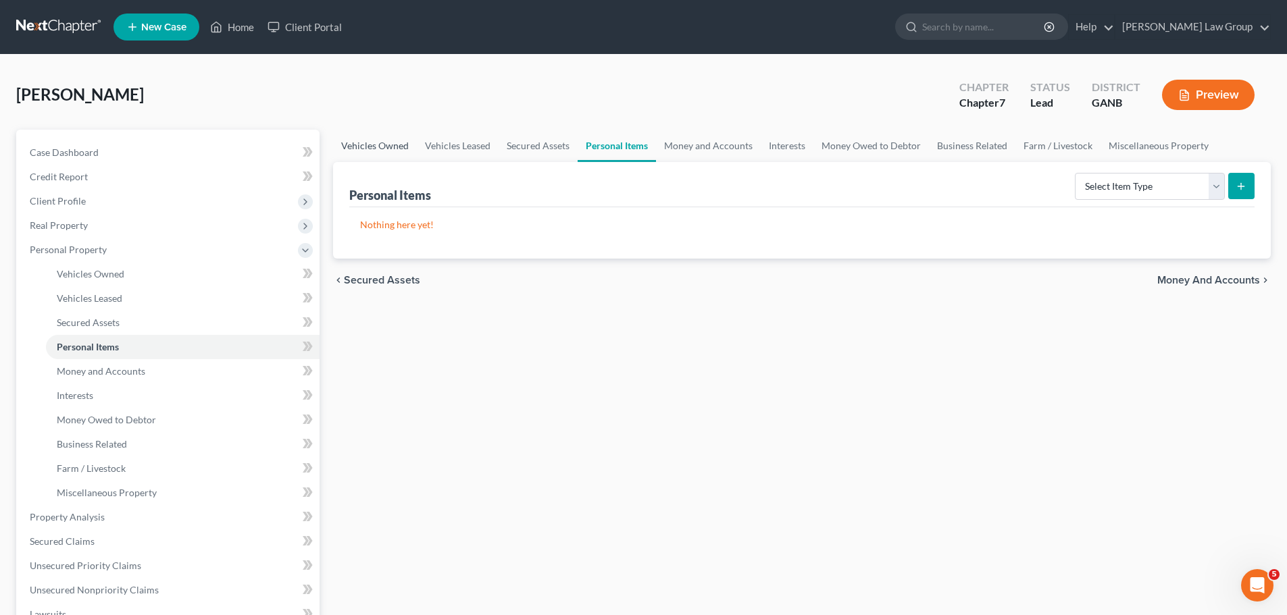
click at [370, 142] on link "Vehicles Owned" at bounding box center [375, 146] width 84 height 32
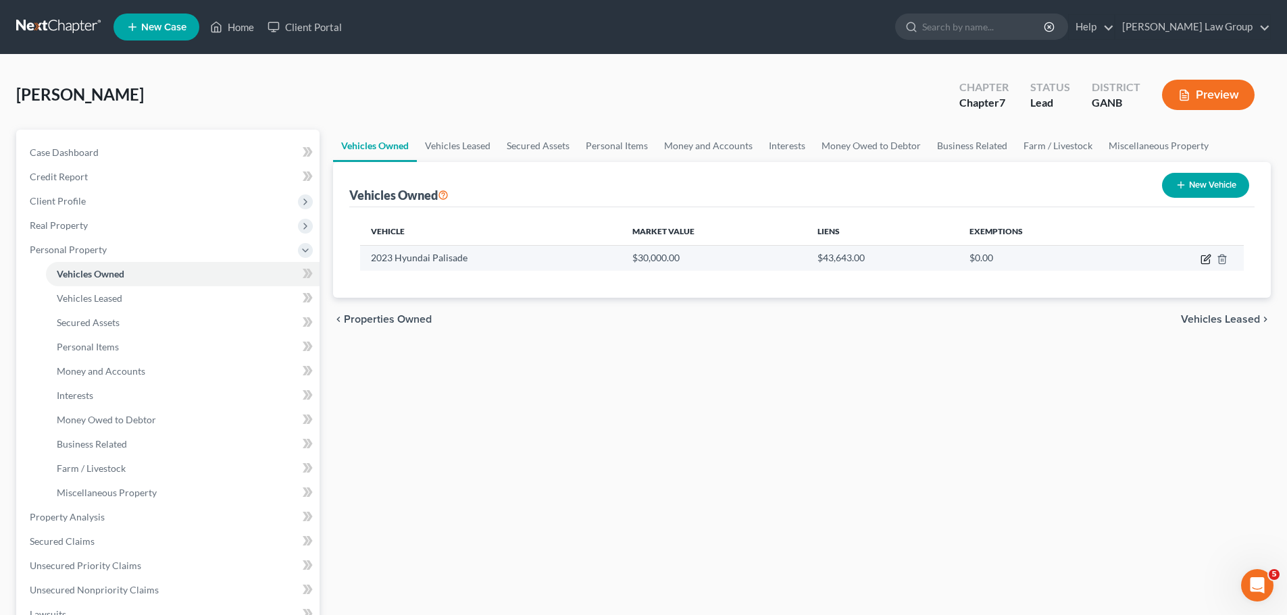
click at [1205, 261] on icon "button" at bounding box center [1207, 258] width 6 height 6
select select "0"
select select "3"
select select "0"
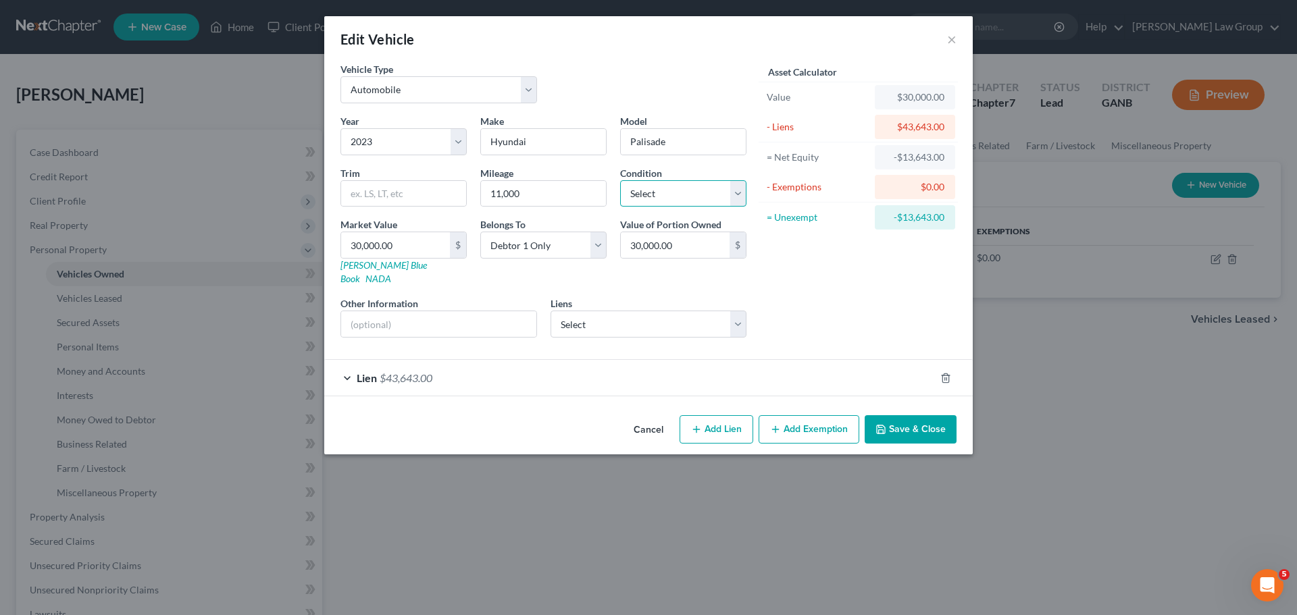
click at [680, 205] on select "Select Excellent Very Good Good Fair Poor" at bounding box center [683, 193] width 126 height 27
select select "2"
click at [620, 180] on select "Select Excellent Very Good Good Fair Poor" at bounding box center [683, 193] width 126 height 27
click at [562, 360] on div "Lien $43,643.00" at bounding box center [629, 378] width 611 height 36
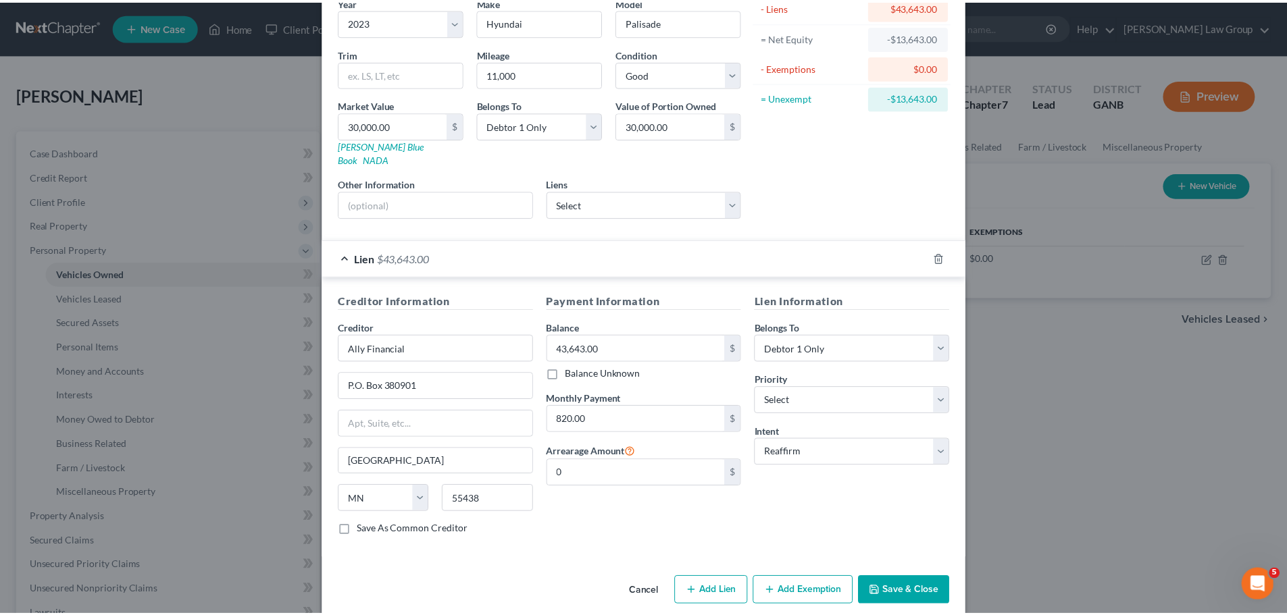
scroll to position [124, 0]
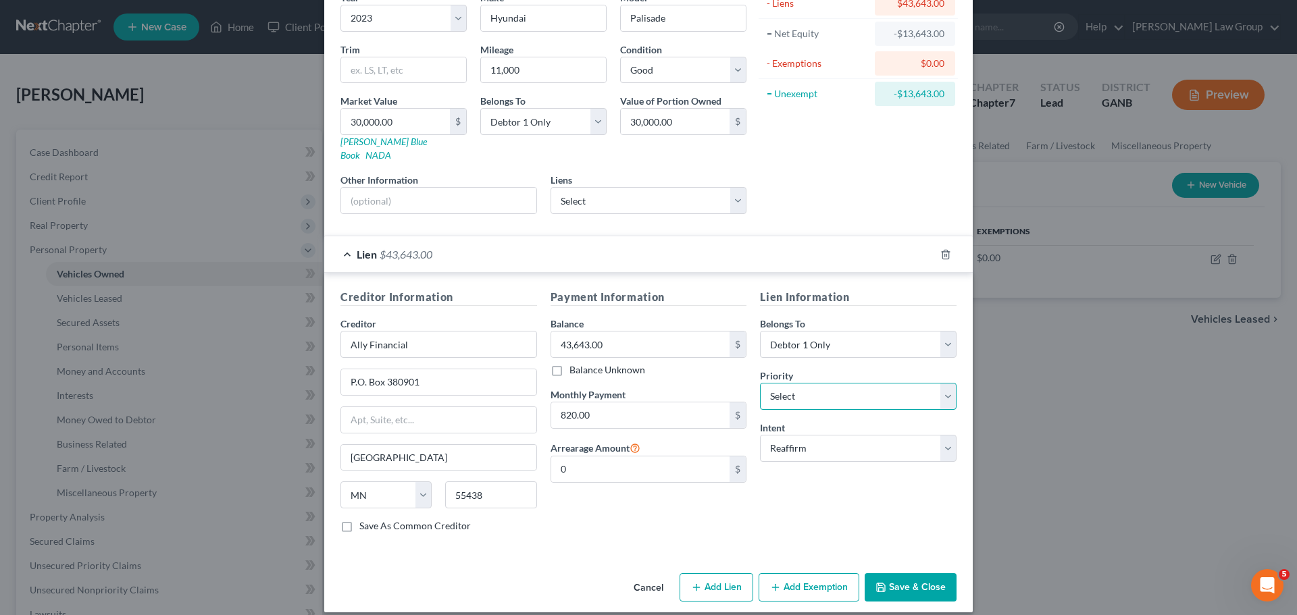
click at [807, 390] on select "Select 1st 2nd 3rd 4th 5th 6th 7th 8th 9th 10th 11th 12th 13th 14th 15th 16th 1…" at bounding box center [858, 396] width 197 height 27
select select "0"
click at [760, 383] on select "Select 1st 2nd 3rd 4th 5th 6th 7th 8th 9th 10th 11th 12th 13th 14th 15th 16th 1…" at bounding box center [858, 396] width 197 height 27
click at [907, 575] on button "Save & Close" at bounding box center [911, 588] width 92 height 28
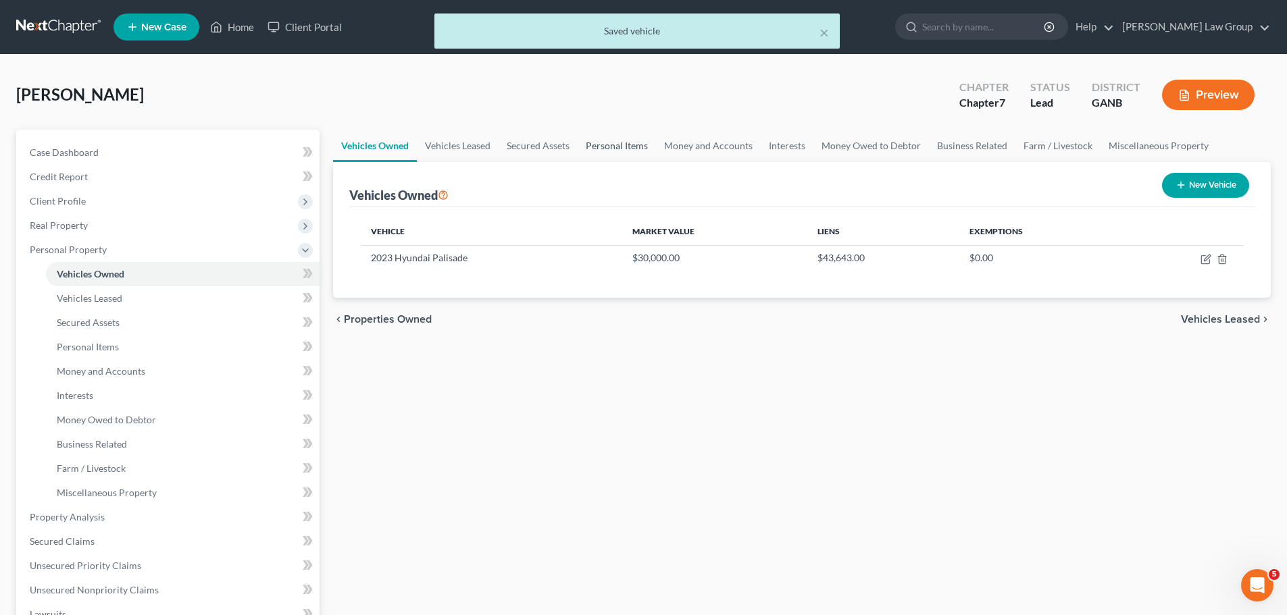
click at [634, 153] on link "Personal Items" at bounding box center [617, 146] width 78 height 32
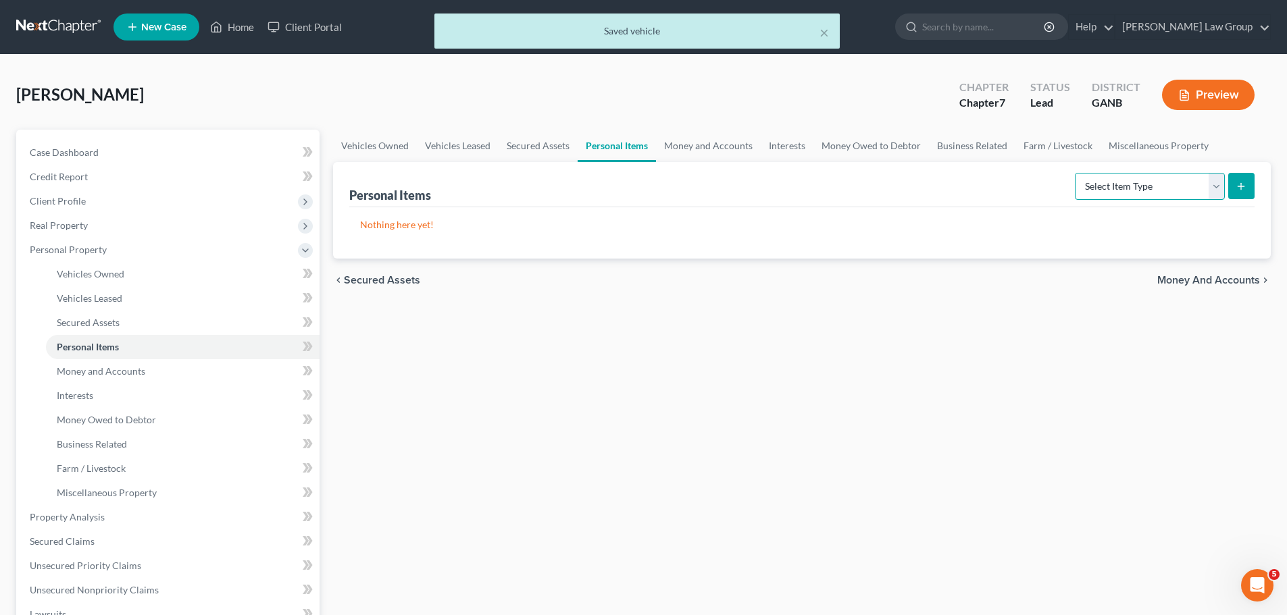
drag, startPoint x: 1119, startPoint y: 181, endPoint x: 1090, endPoint y: 199, distance: 34.5
click at [1119, 181] on select "Select Item Type Clothing Collectibles Of Value Electronics Firearms Household …" at bounding box center [1150, 186] width 150 height 27
select select "clothing"
click at [1076, 173] on select "Select Item Type Clothing Collectibles Of Value Electronics Firearms Household …" at bounding box center [1150, 186] width 150 height 27
click at [1244, 185] on icon "submit" at bounding box center [1241, 186] width 11 height 11
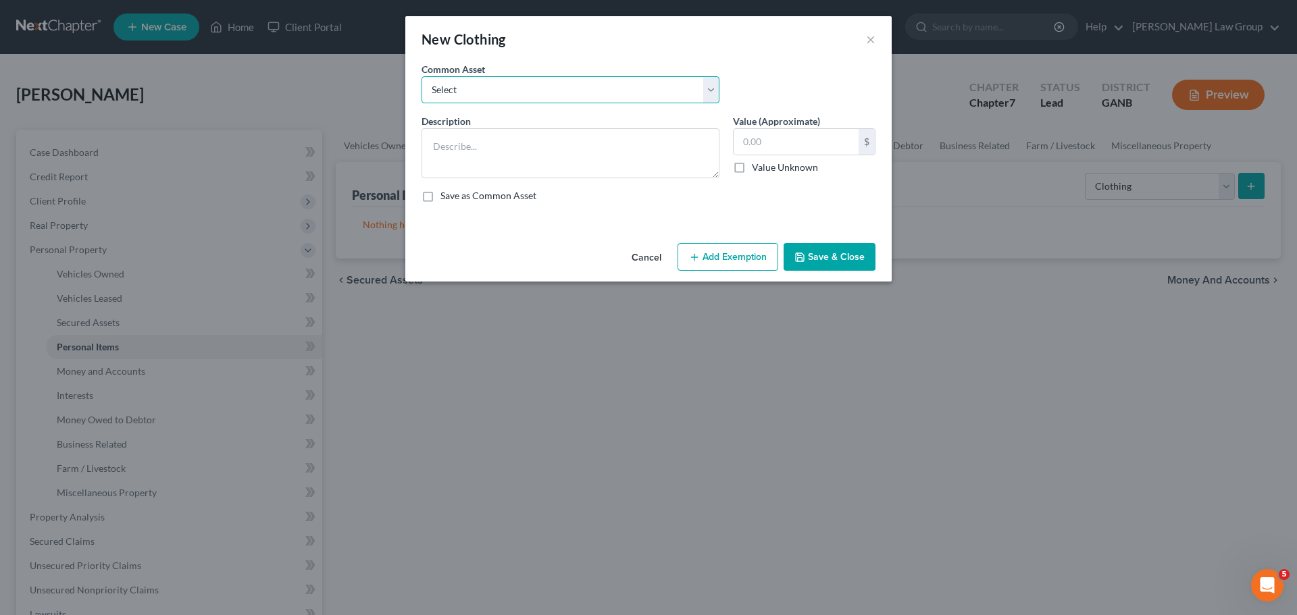
drag, startPoint x: 599, startPoint y: 83, endPoint x: 592, endPoint y: 99, distance: 17.6
click at [599, 83] on select "Select Clothing" at bounding box center [571, 89] width 298 height 27
select select "0"
click at [422, 76] on select "Select Clothing" at bounding box center [571, 89] width 298 height 27
type textarea "Clothing"
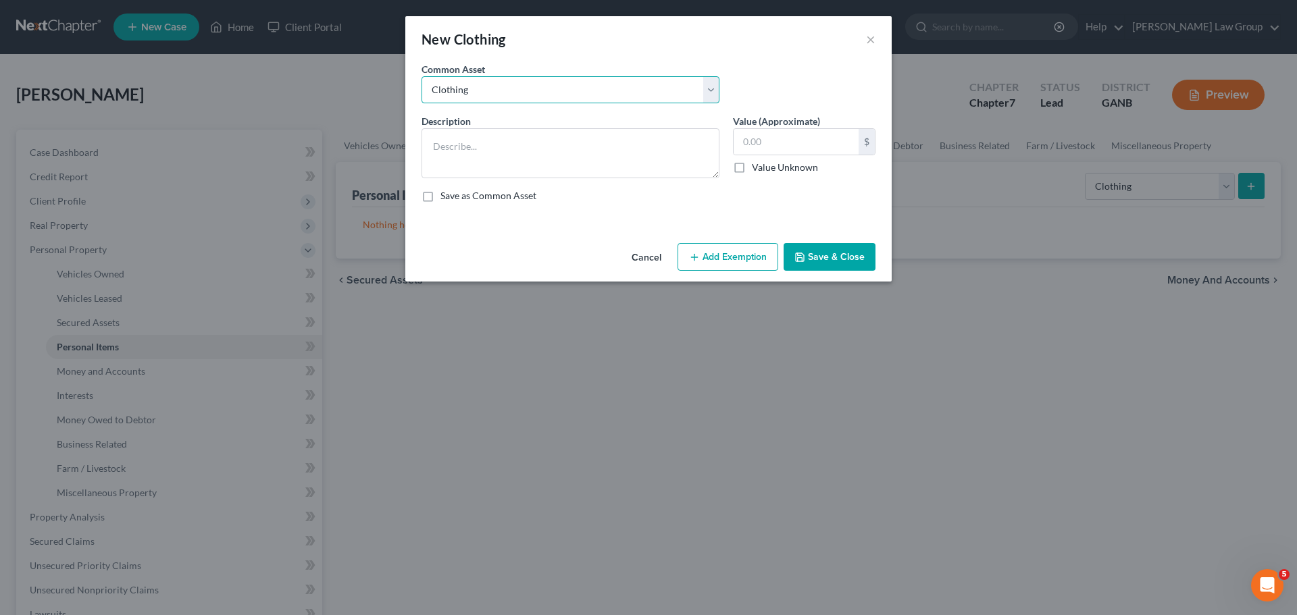
type input "500.00"
click at [726, 259] on button "Add Exemption" at bounding box center [728, 257] width 101 height 28
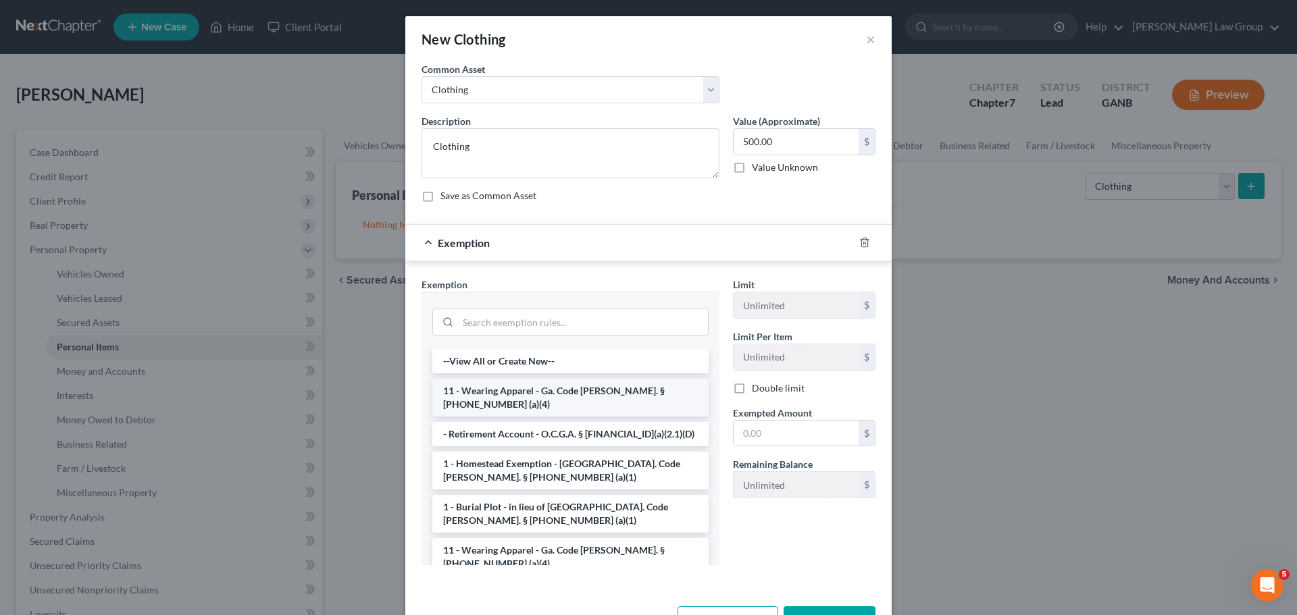
click at [530, 387] on li "11 - Wearing Apparel - Ga. Code [PERSON_NAME]. § [PHONE_NUMBER] (a)(4)" at bounding box center [570, 398] width 276 height 38
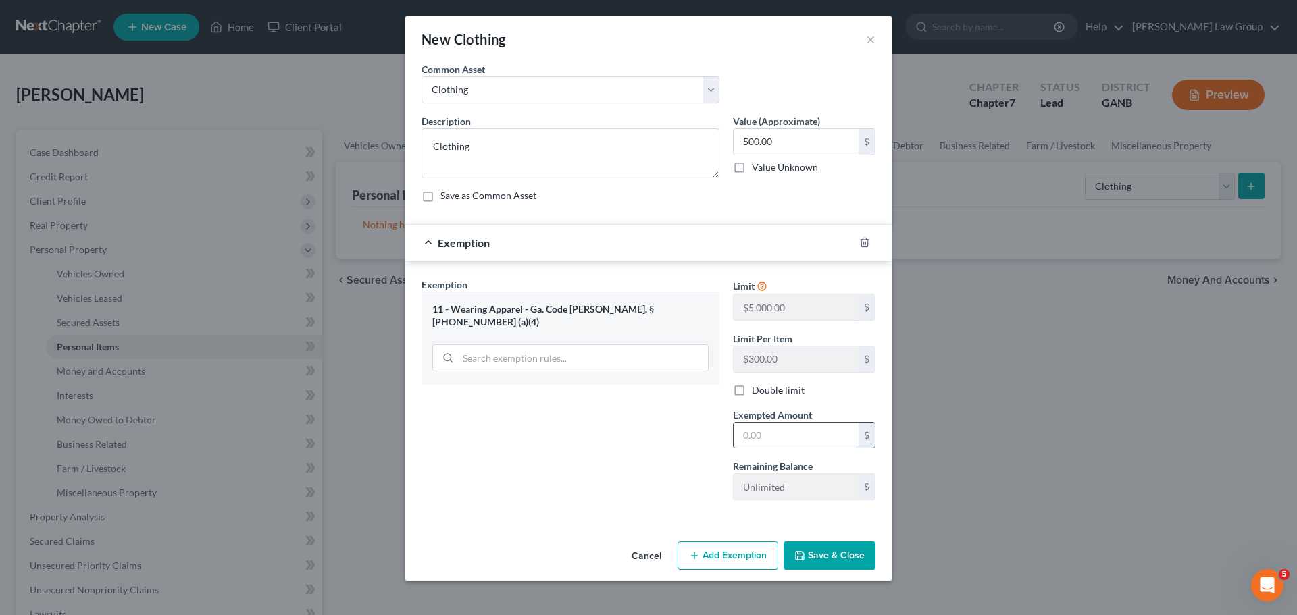
click at [785, 431] on input "text" at bounding box center [796, 436] width 125 height 26
type input "500"
click at [815, 554] on button "Save & Close" at bounding box center [830, 556] width 92 height 28
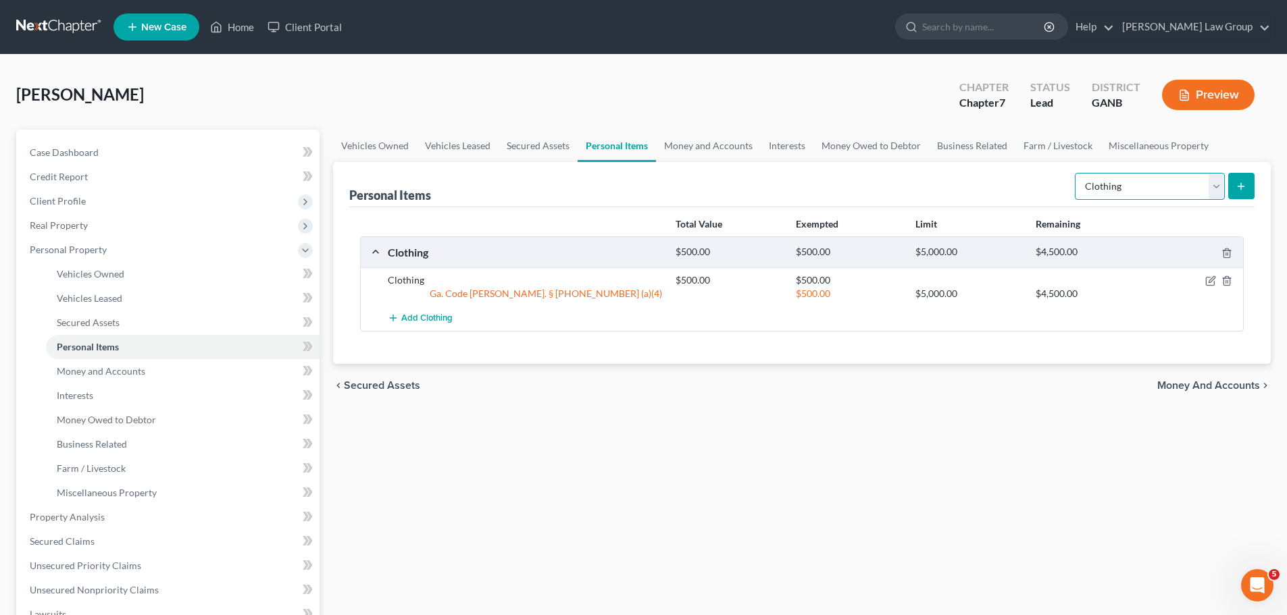
drag, startPoint x: 1123, startPoint y: 191, endPoint x: 1118, endPoint y: 199, distance: 8.8
click at [1123, 191] on select "Select Item Type Clothing Collectibles Of Value Electronics Firearms Household …" at bounding box center [1150, 186] width 150 height 27
select select "electronics"
click at [1076, 173] on select "Select Item Type Clothing Collectibles Of Value Electronics Firearms Household …" at bounding box center [1150, 186] width 150 height 27
click at [1238, 189] on icon "submit" at bounding box center [1241, 186] width 11 height 11
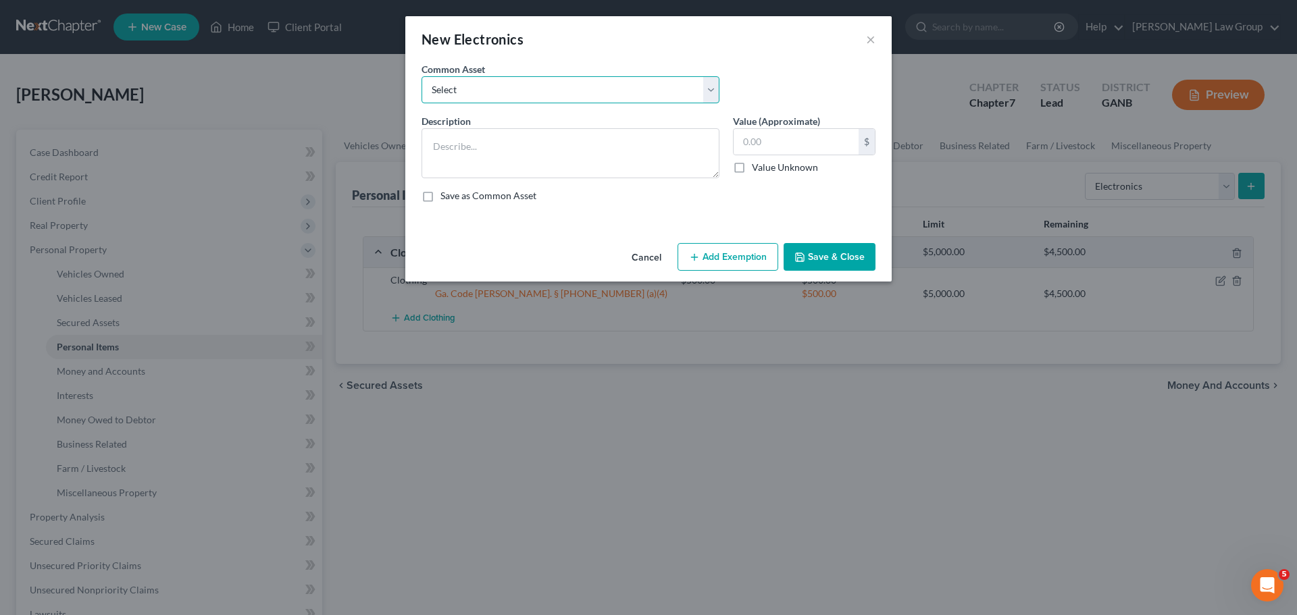
click at [447, 79] on select "Select TV, phone and computer Electronics" at bounding box center [571, 89] width 298 height 27
select select "0"
click at [422, 76] on select "Select TV, phone and computer Electronics" at bounding box center [571, 89] width 298 height 27
type textarea "TV, phone and computer"
type input "400.00"
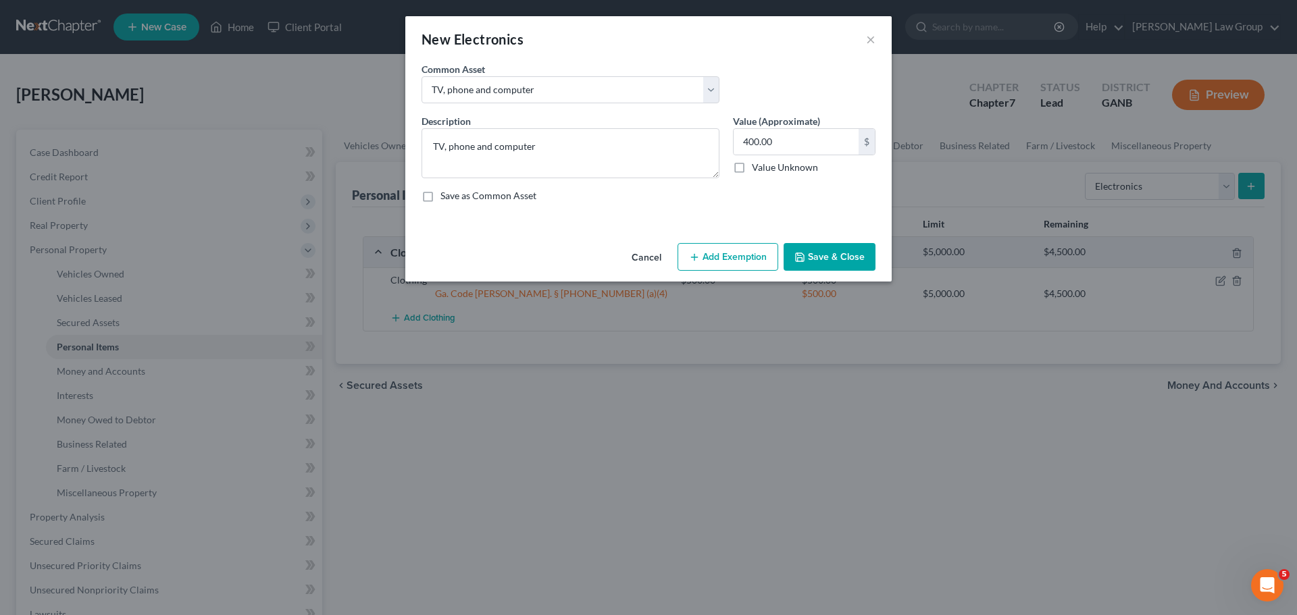
drag, startPoint x: 727, startPoint y: 257, endPoint x: 469, endPoint y: 321, distance: 265.1
click at [727, 255] on button "Add Exemption" at bounding box center [728, 257] width 101 height 28
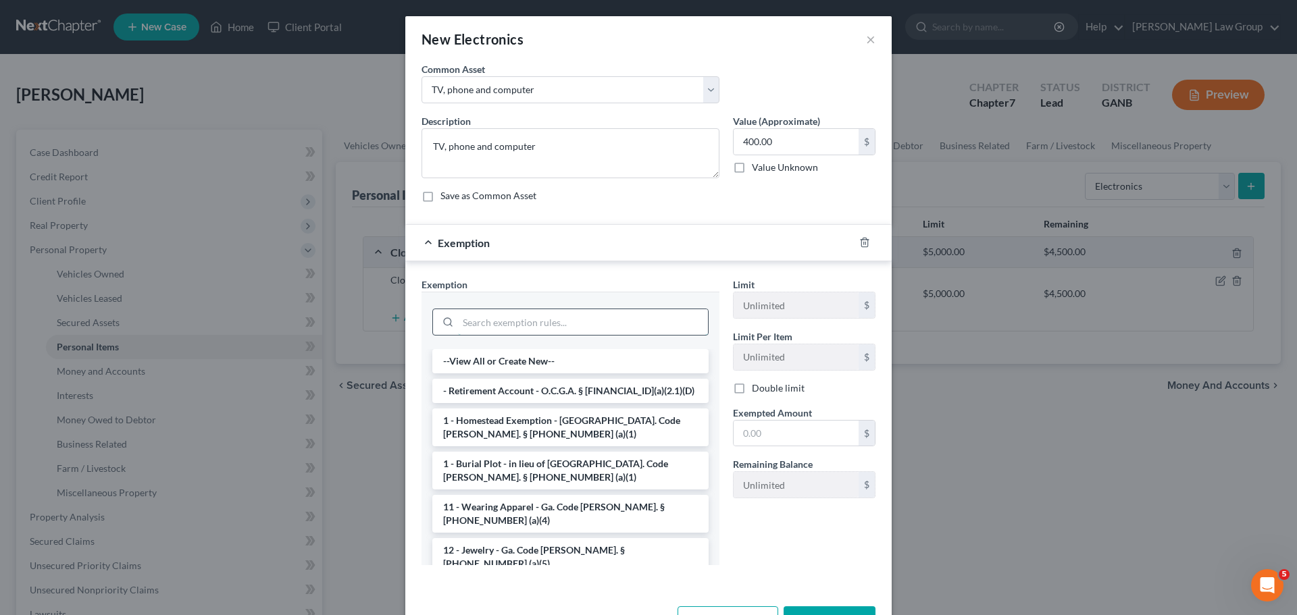
click at [474, 324] on input "search" at bounding box center [583, 322] width 250 height 26
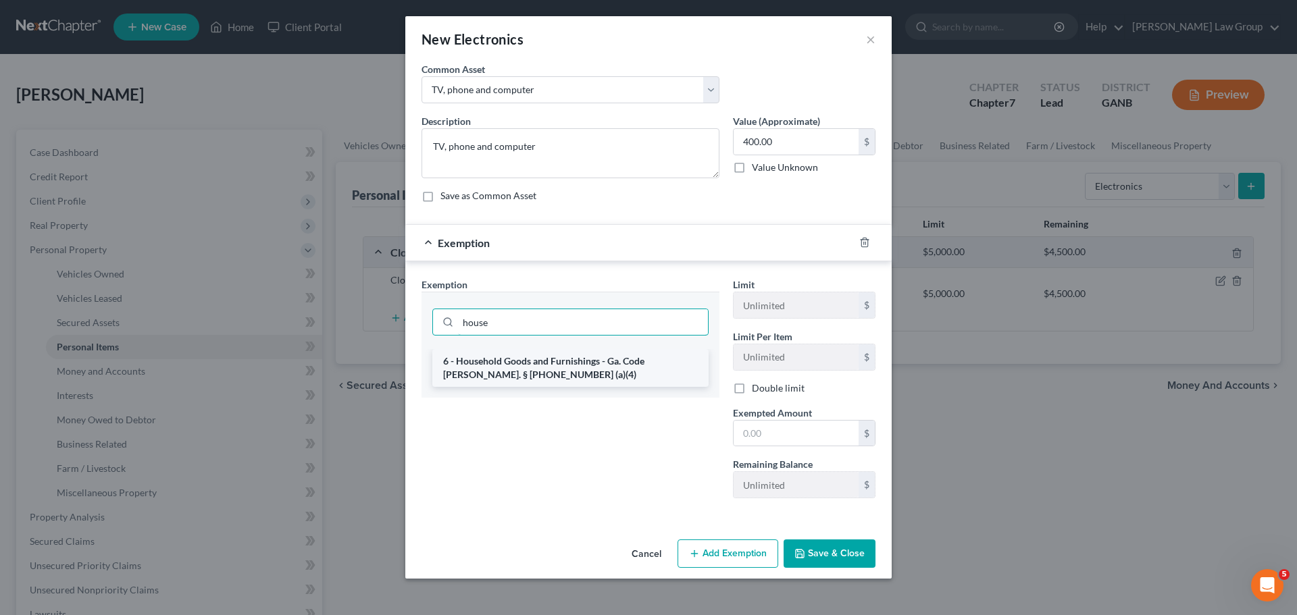
type input "house"
click at [509, 374] on li "6 - Household Goods and Furnishings - Ga. Code [PERSON_NAME]. § [PHONE_NUMBER] …" at bounding box center [570, 368] width 276 height 38
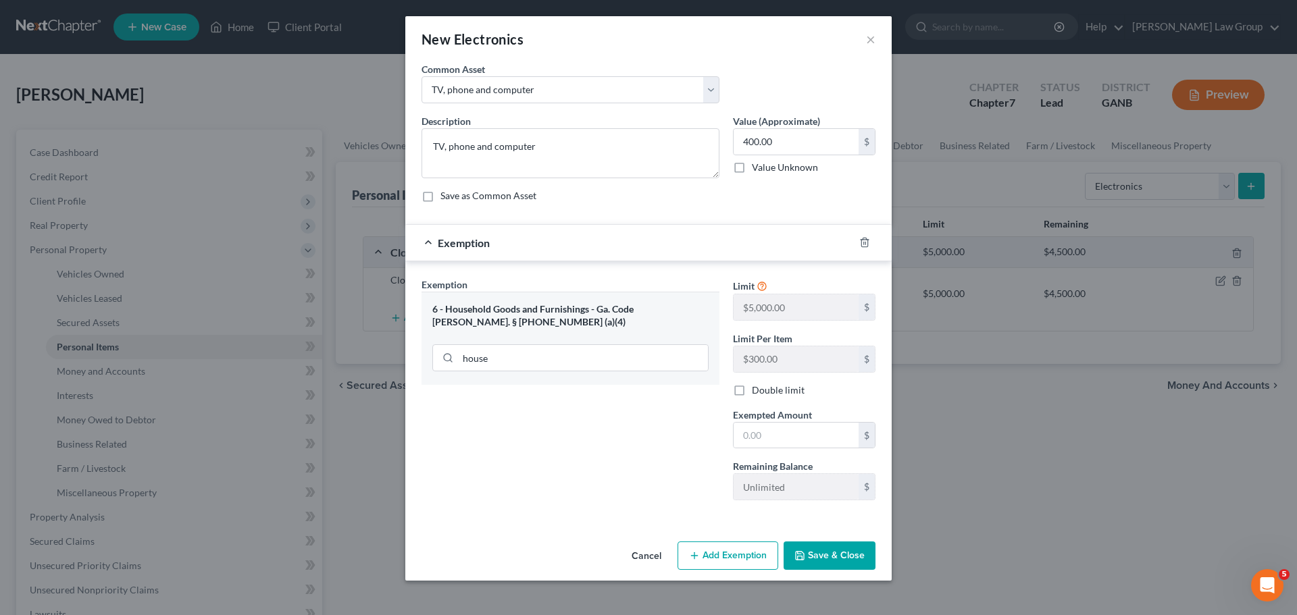
click at [784, 421] on label "Exempted Amount *" at bounding box center [772, 415] width 79 height 14
click at [784, 430] on input "text" at bounding box center [796, 436] width 125 height 26
type input "400"
click at [834, 568] on button "Save & Close" at bounding box center [830, 556] width 92 height 28
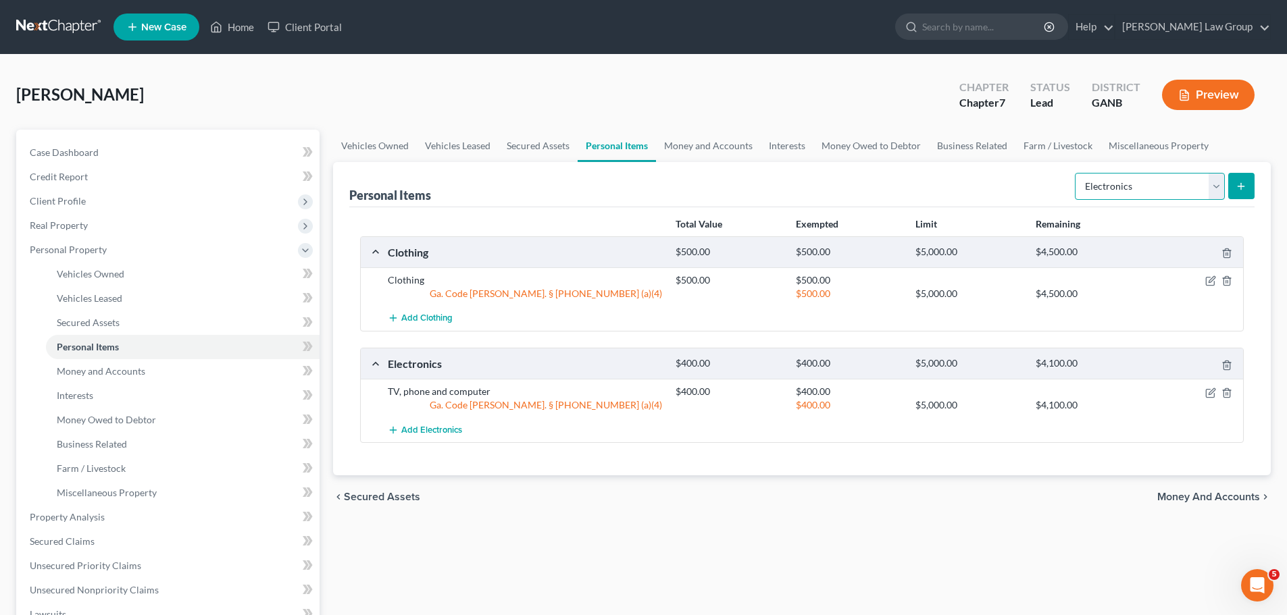
drag, startPoint x: 1122, startPoint y: 188, endPoint x: 1122, endPoint y: 197, distance: 9.5
click at [1122, 188] on select "Select Item Type Clothing Collectibles Of Value Electronics Firearms Household …" at bounding box center [1150, 186] width 150 height 27
select select "household_goods"
click at [1076, 173] on select "Select Item Type Clothing Collectibles Of Value Electronics Firearms Household …" at bounding box center [1150, 186] width 150 height 27
click at [1251, 178] on button "submit" at bounding box center [1241, 186] width 26 height 26
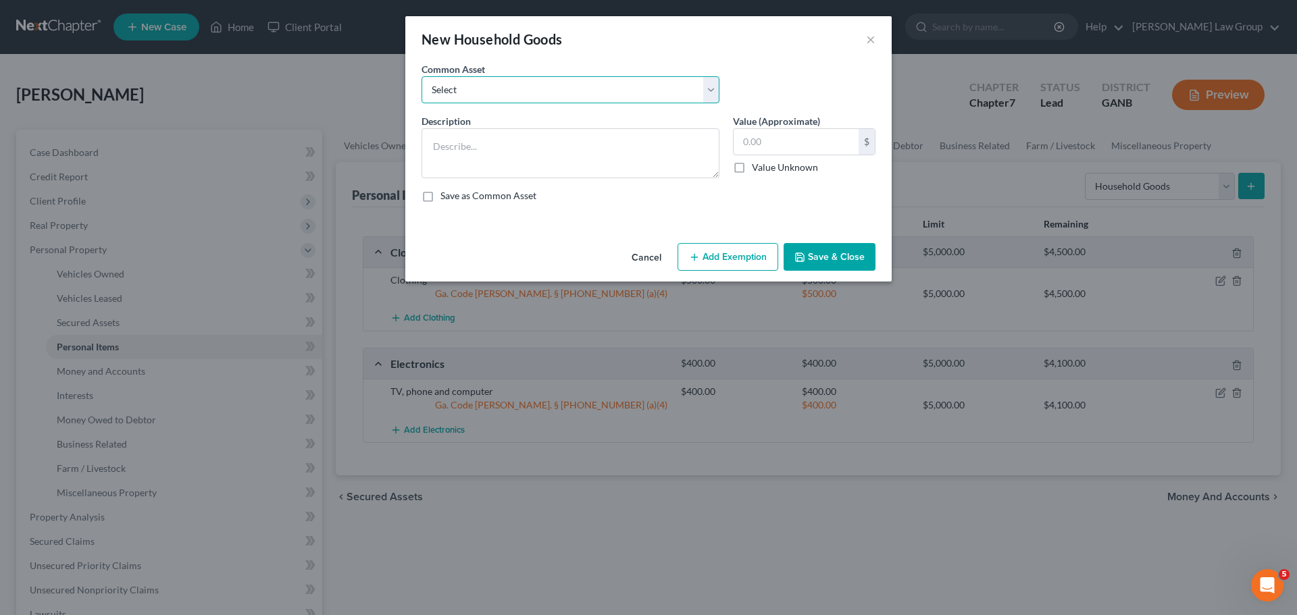
drag, startPoint x: 499, startPoint y: 86, endPoint x: 492, endPoint y: 103, distance: 17.6
click at [499, 86] on select "Select Household goods" at bounding box center [571, 89] width 298 height 27
select select "0"
click at [422, 76] on select "Select Household goods" at bounding box center [571, 89] width 298 height 27
type textarea "Household goods"
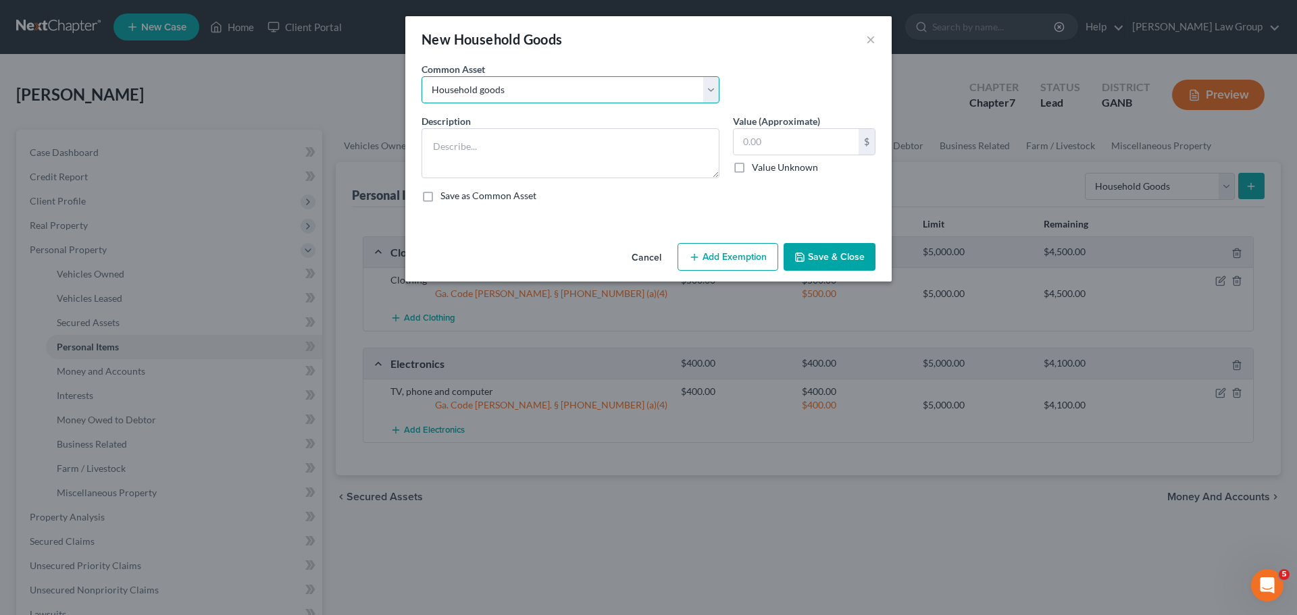
type input "1,200.00"
click at [727, 261] on button "Add Exemption" at bounding box center [728, 257] width 101 height 28
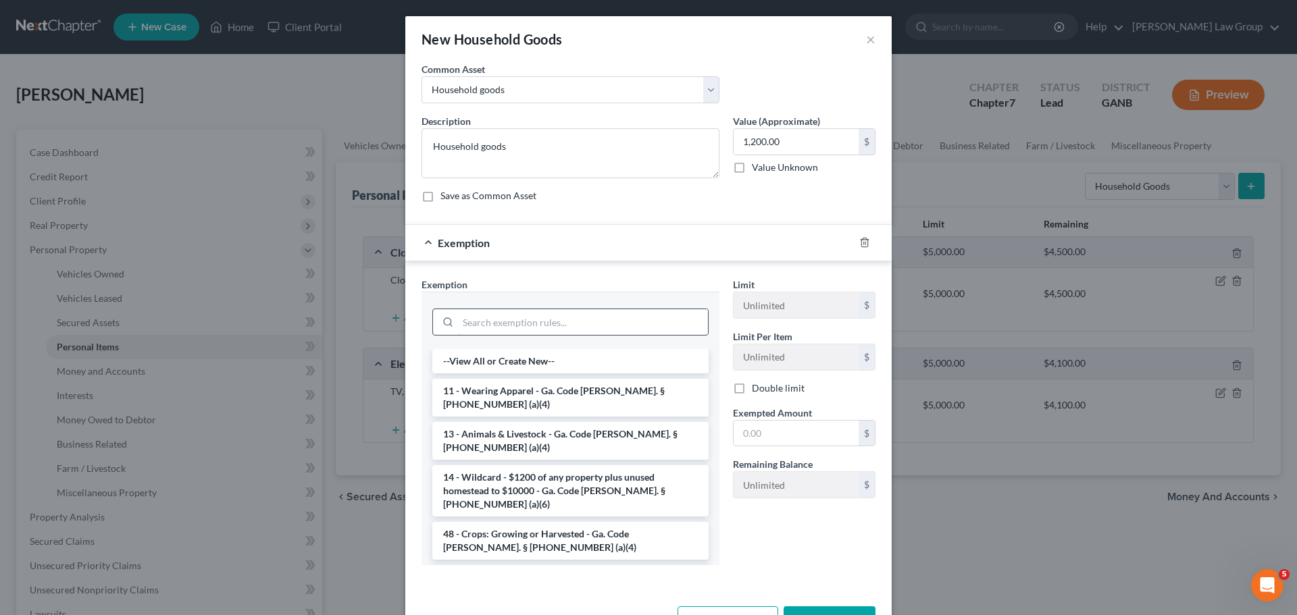
click at [472, 316] on input "search" at bounding box center [583, 322] width 250 height 26
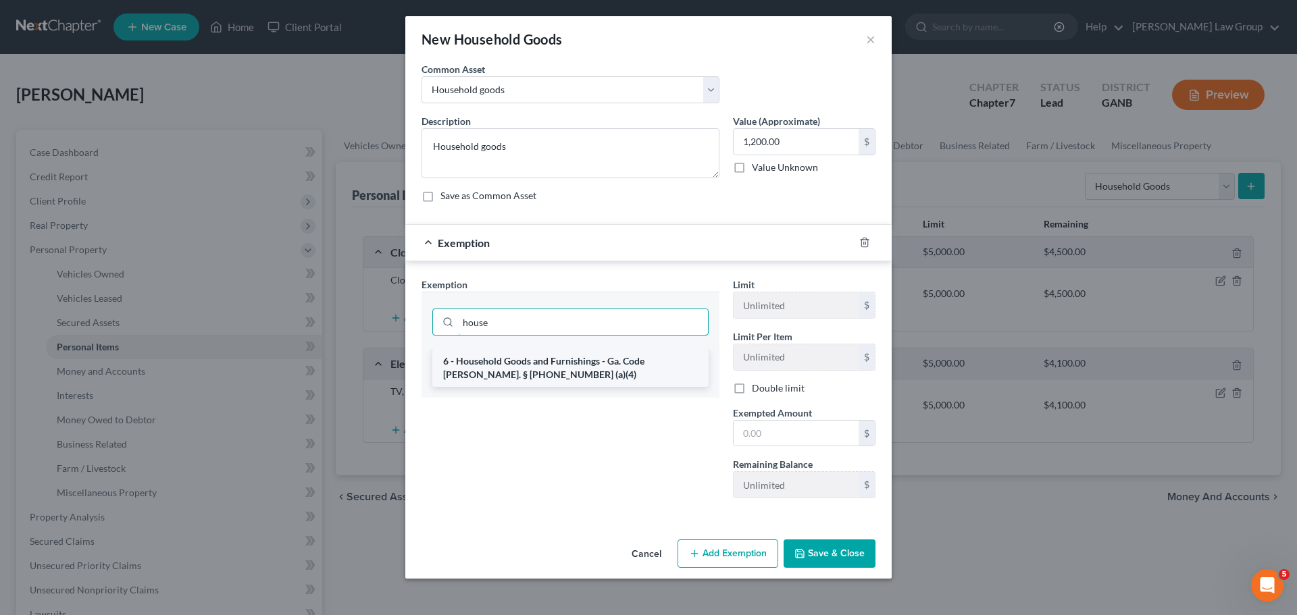
type input "house"
click at [515, 371] on li "6 - Household Goods and Furnishings - Ga. Code [PERSON_NAME]. § [PHONE_NUMBER] …" at bounding box center [570, 368] width 276 height 38
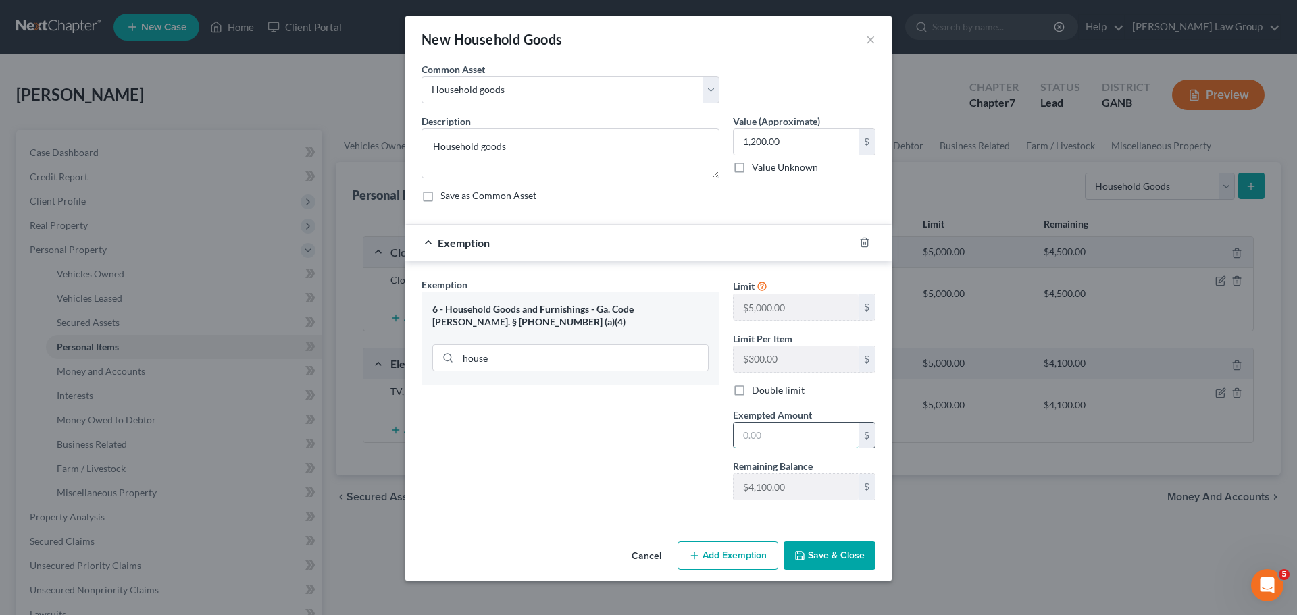
click at [790, 435] on input "text" at bounding box center [796, 436] width 125 height 26
type input "1,200"
click at [830, 552] on button "Save & Close" at bounding box center [830, 556] width 92 height 28
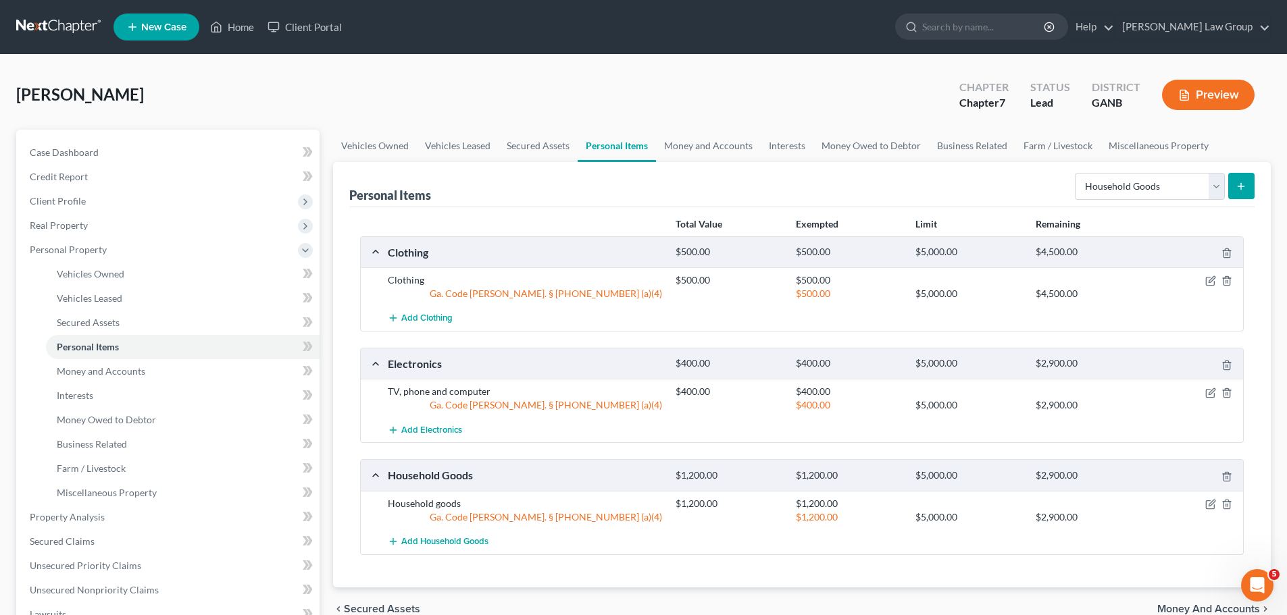
click at [1128, 168] on div "Select Item Type Clothing Collectibles Of Value Electronics Firearms Household …" at bounding box center [1161, 186] width 185 height 36
click at [1113, 191] on select "Select Item Type Clothing Collectibles Of Value Electronics Firearms Household …" at bounding box center [1150, 186] width 150 height 27
select select "jewelry"
click at [1076, 173] on select "Select Item Type Clothing Collectibles Of Value Electronics Firearms Household …" at bounding box center [1150, 186] width 150 height 27
click at [933, 179] on div "Personal Items Select Item Type Clothing Collectibles Of Value Electronics Fire…" at bounding box center [801, 184] width 905 height 45
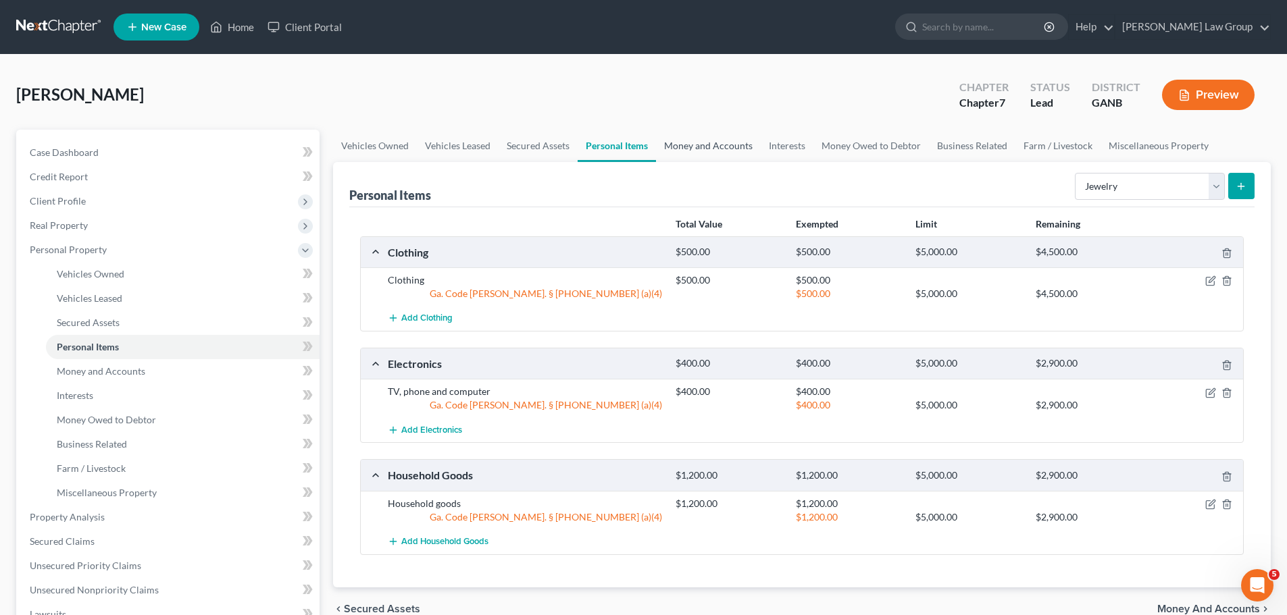
click at [726, 145] on link "Money and Accounts" at bounding box center [708, 146] width 105 height 32
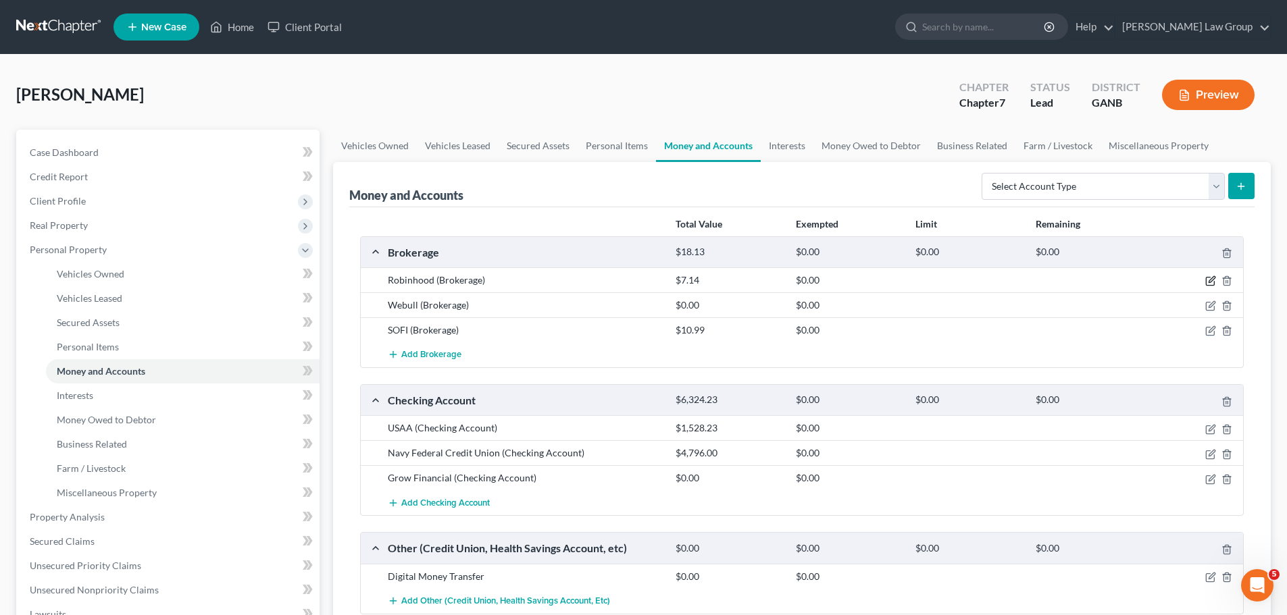
click at [1209, 282] on icon "button" at bounding box center [1212, 280] width 6 height 6
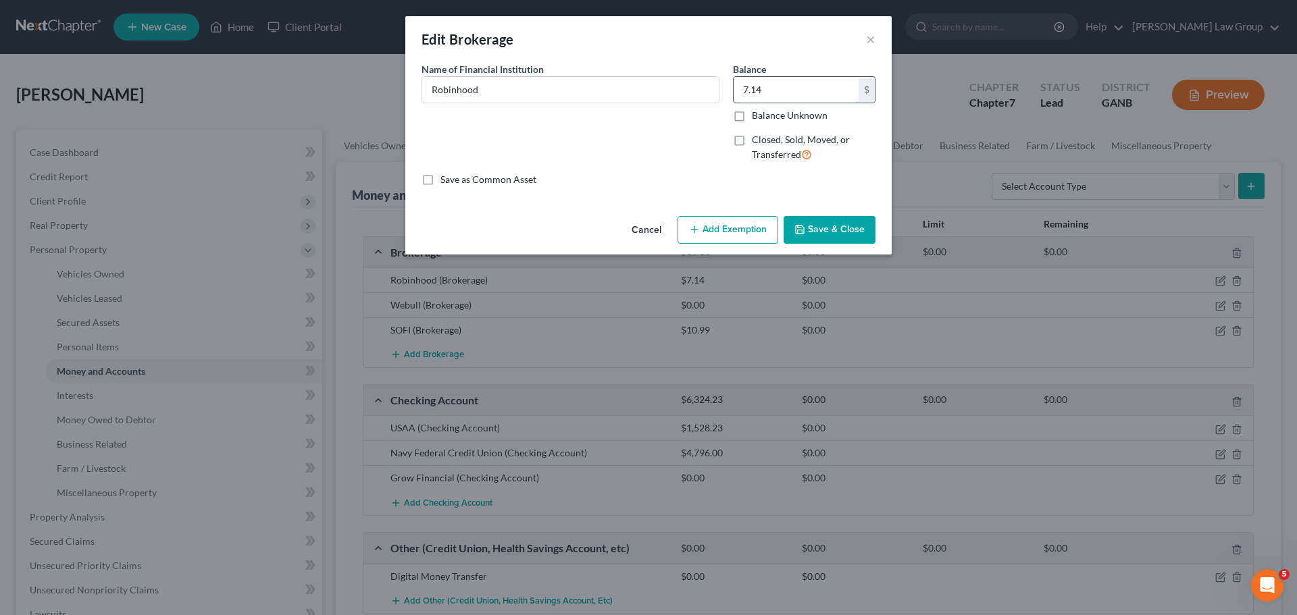
click at [789, 91] on input "7.14" at bounding box center [796, 90] width 125 height 26
click at [702, 234] on button "Add Exemption" at bounding box center [728, 230] width 101 height 28
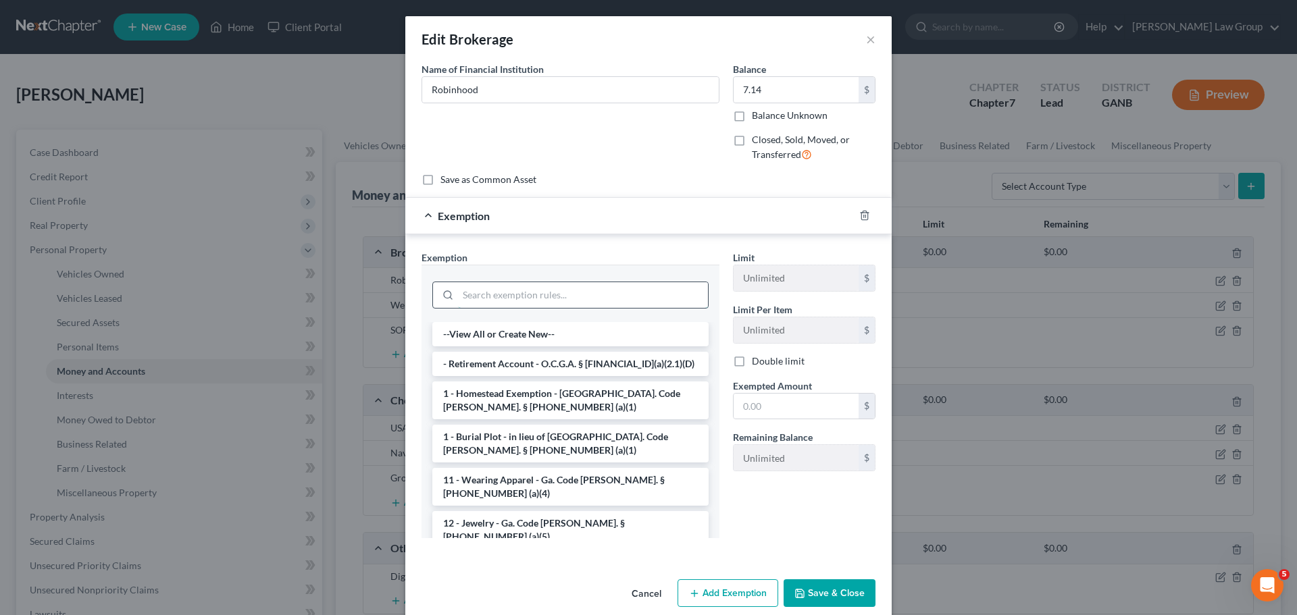
click at [495, 294] on input "search" at bounding box center [583, 295] width 250 height 26
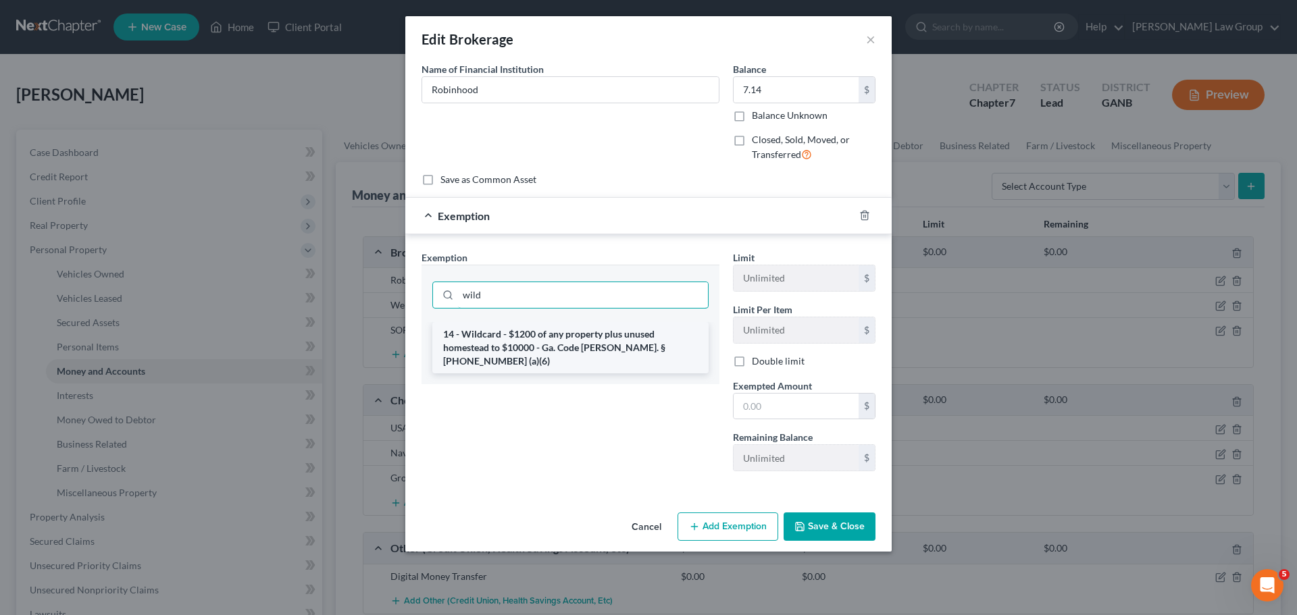
type input "wild"
click at [517, 349] on li "14 - Wildcard - $1200 of any property plus unused homestead to $10000 - Ga. Cod…" at bounding box center [570, 347] width 276 height 51
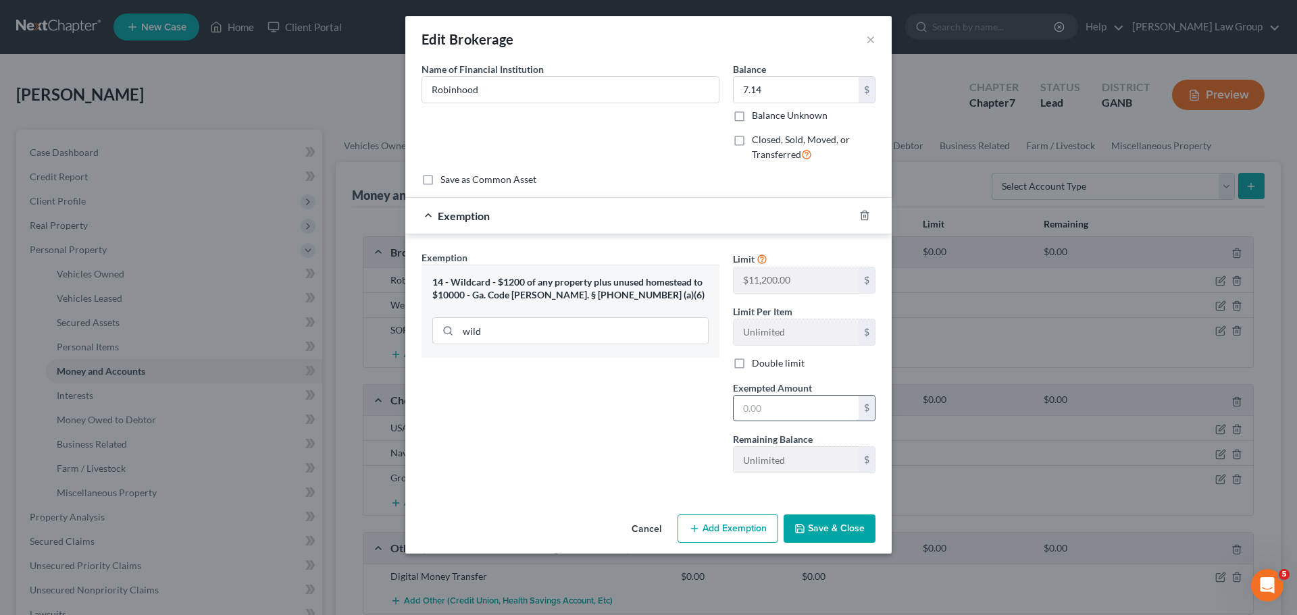
click at [782, 397] on input "text" at bounding box center [796, 409] width 125 height 26
paste input "7.14"
type input "7.14"
drag, startPoint x: 840, startPoint y: 526, endPoint x: 901, endPoint y: 367, distance: 170.2
click at [839, 526] on button "Save & Close" at bounding box center [830, 529] width 92 height 28
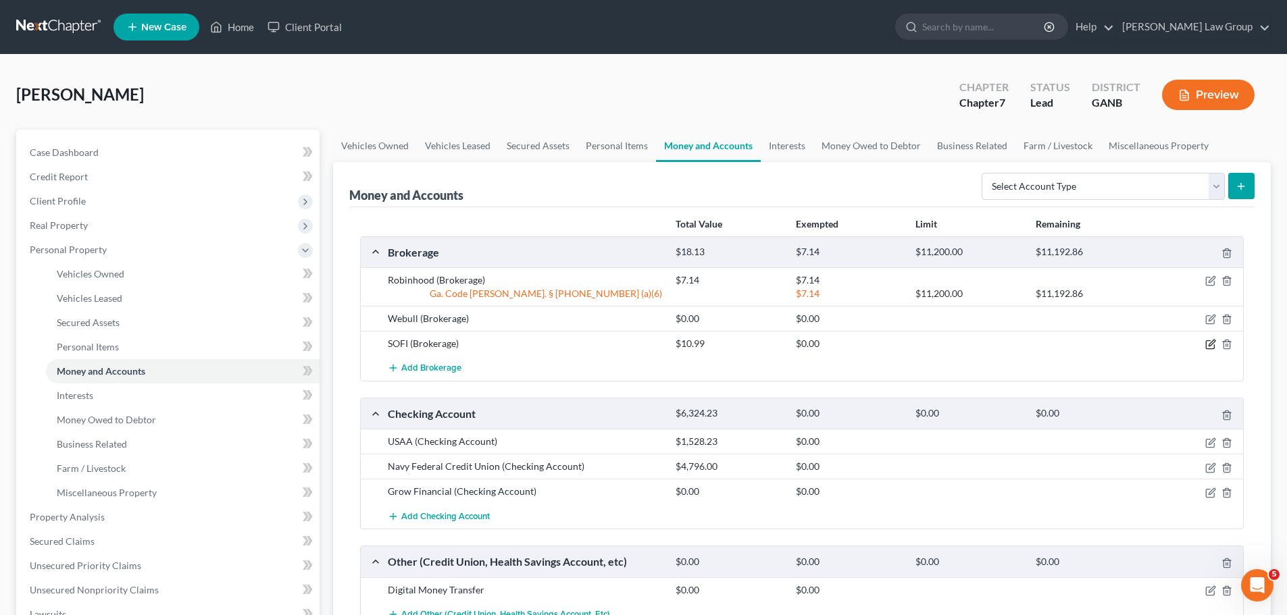
click at [1206, 340] on icon "button" at bounding box center [1210, 344] width 11 height 11
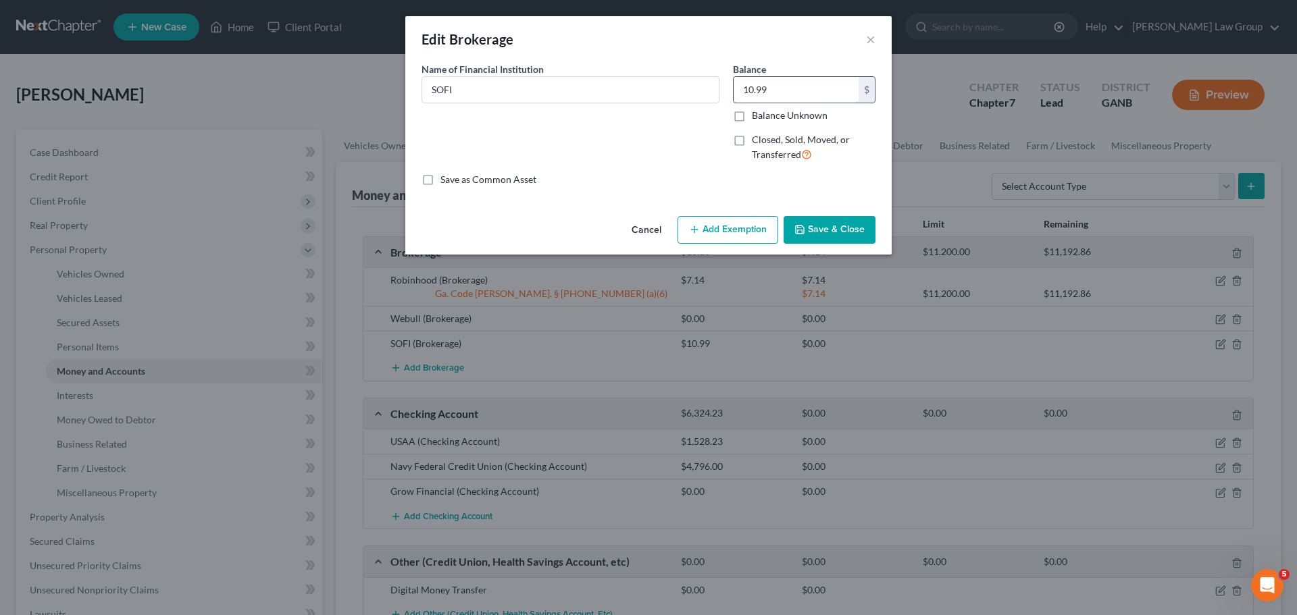
click at [784, 88] on input "10.99" at bounding box center [796, 90] width 125 height 26
click at [734, 226] on button "Add Exemption" at bounding box center [728, 230] width 101 height 28
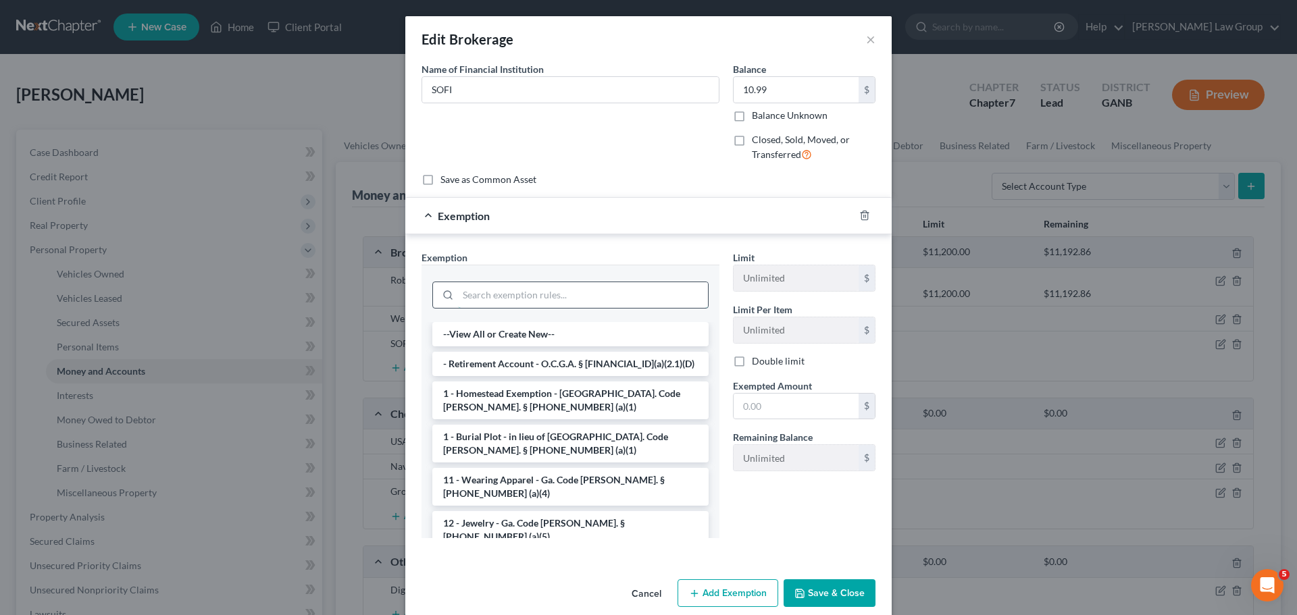
click at [469, 297] on input "search" at bounding box center [583, 295] width 250 height 26
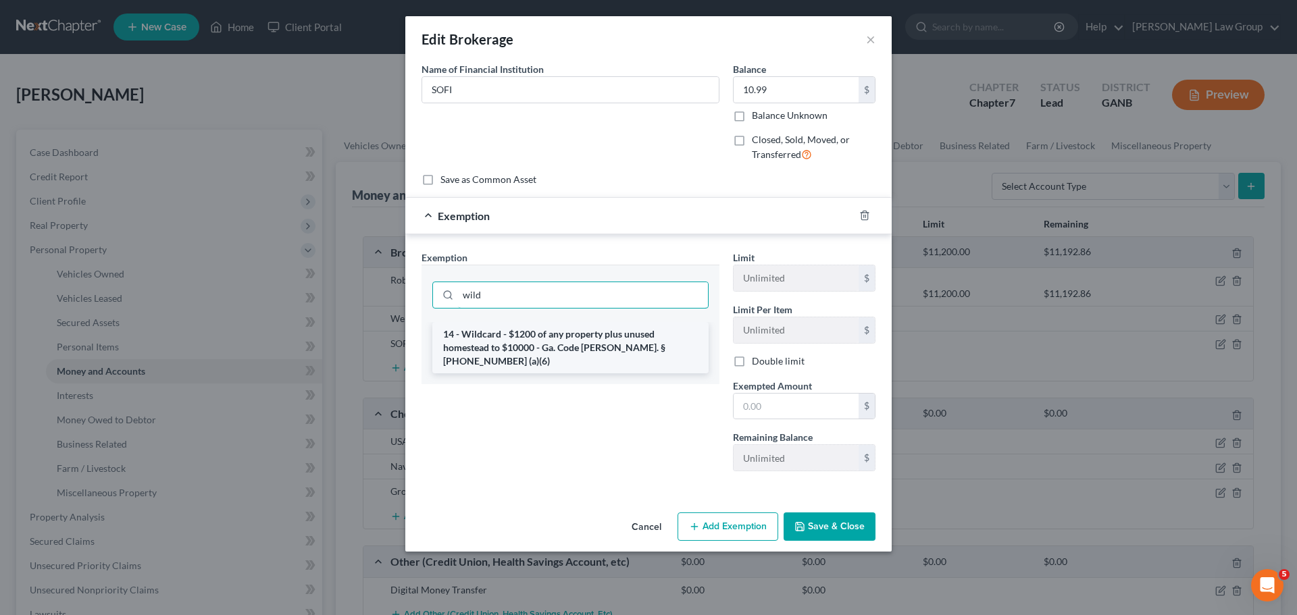
type input "wild"
click at [533, 337] on li "14 - Wildcard - $1200 of any property plus unused homestead to $10000 - Ga. Cod…" at bounding box center [570, 347] width 276 height 51
click at [792, 404] on input "text" at bounding box center [796, 407] width 125 height 26
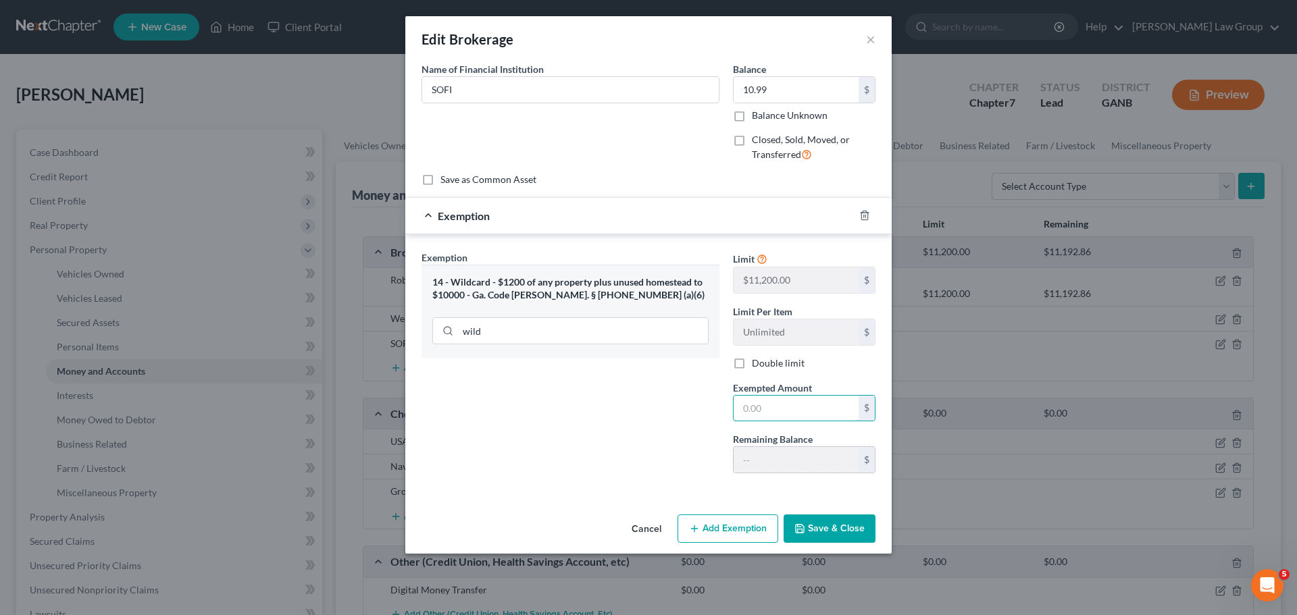
paste input "10.99"
type input "10.99"
click at [842, 530] on button "Save & Close" at bounding box center [830, 529] width 92 height 28
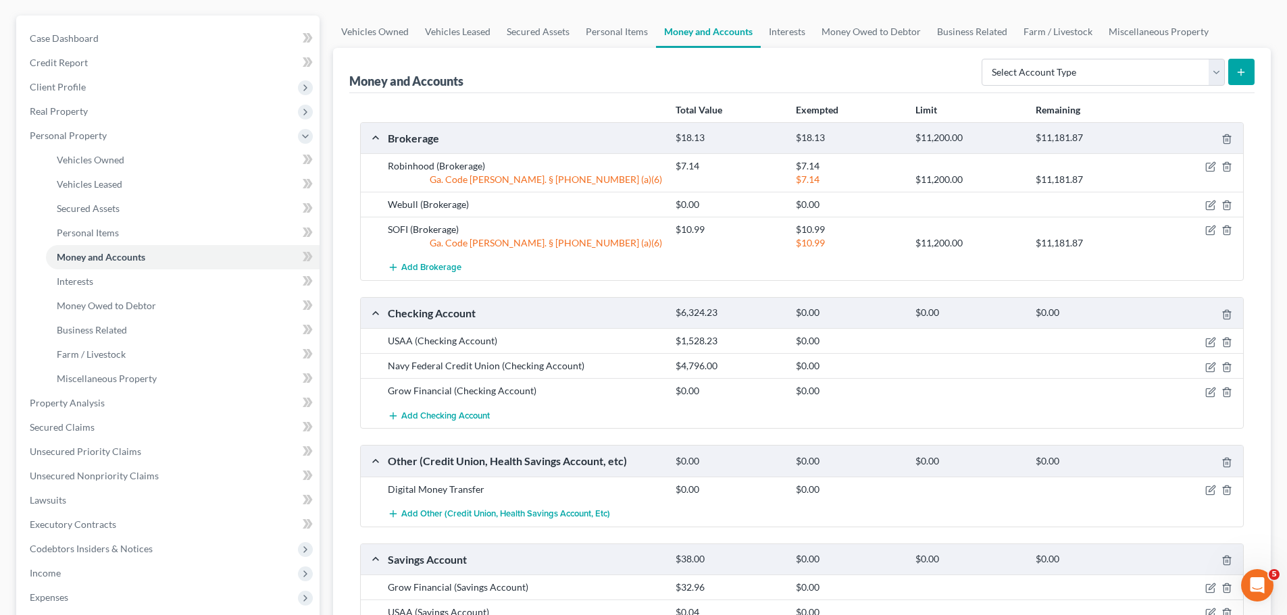
scroll to position [135, 0]
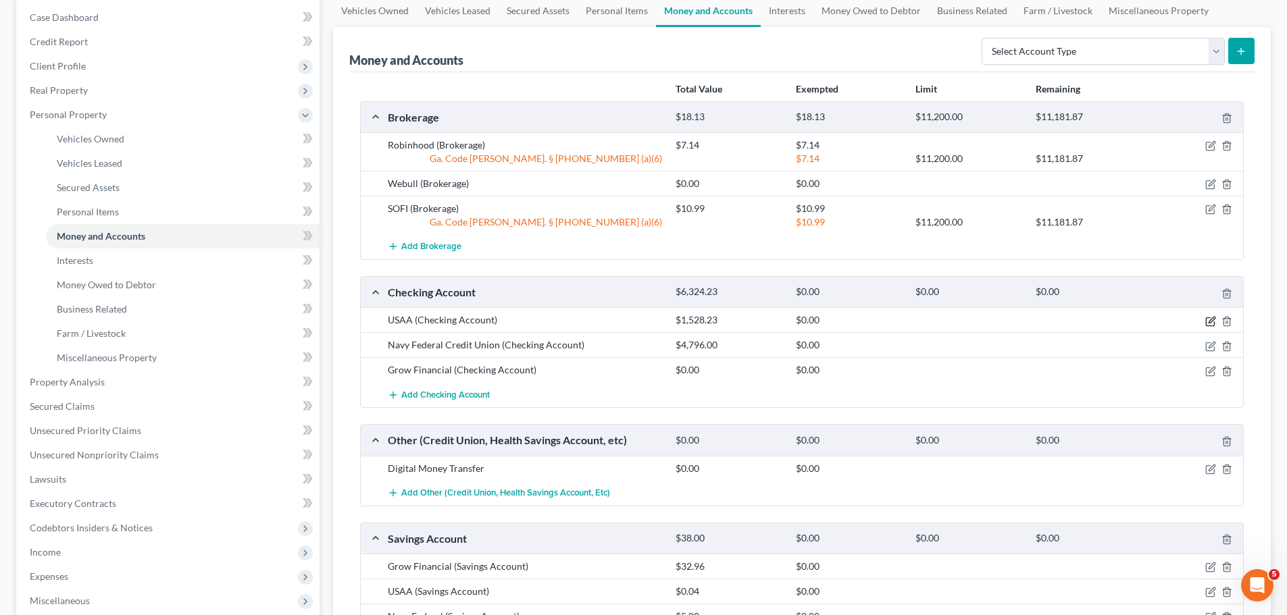
click at [1211, 325] on icon "button" at bounding box center [1210, 321] width 11 height 11
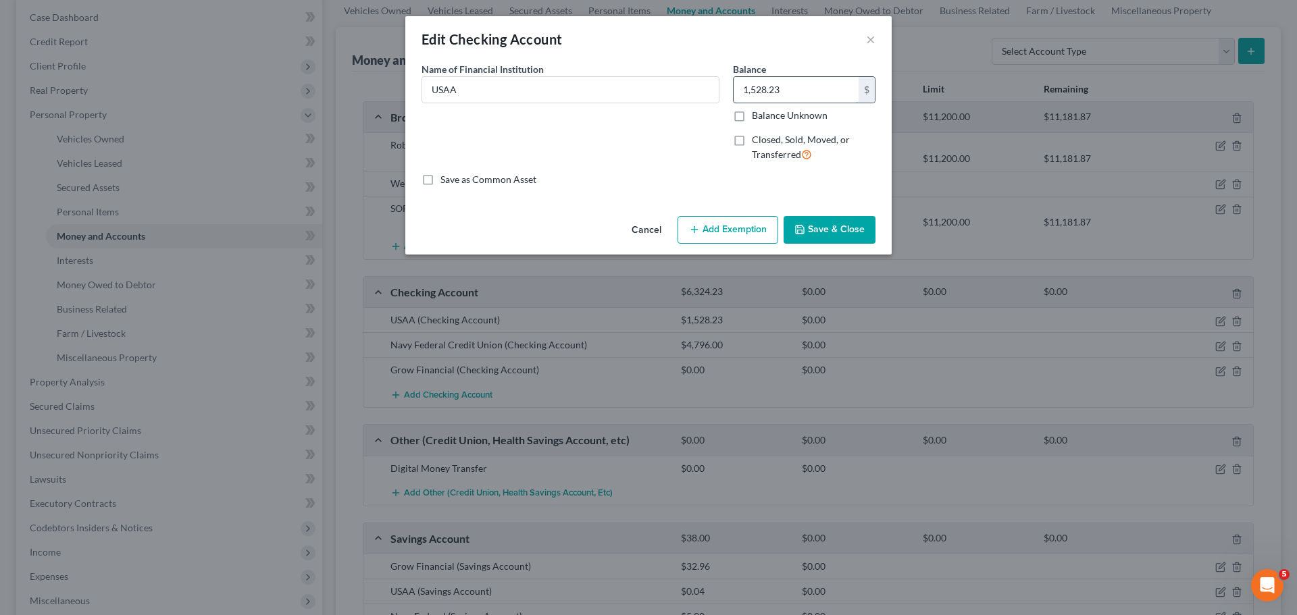
click at [782, 84] on input "1,528.23" at bounding box center [796, 90] width 125 height 26
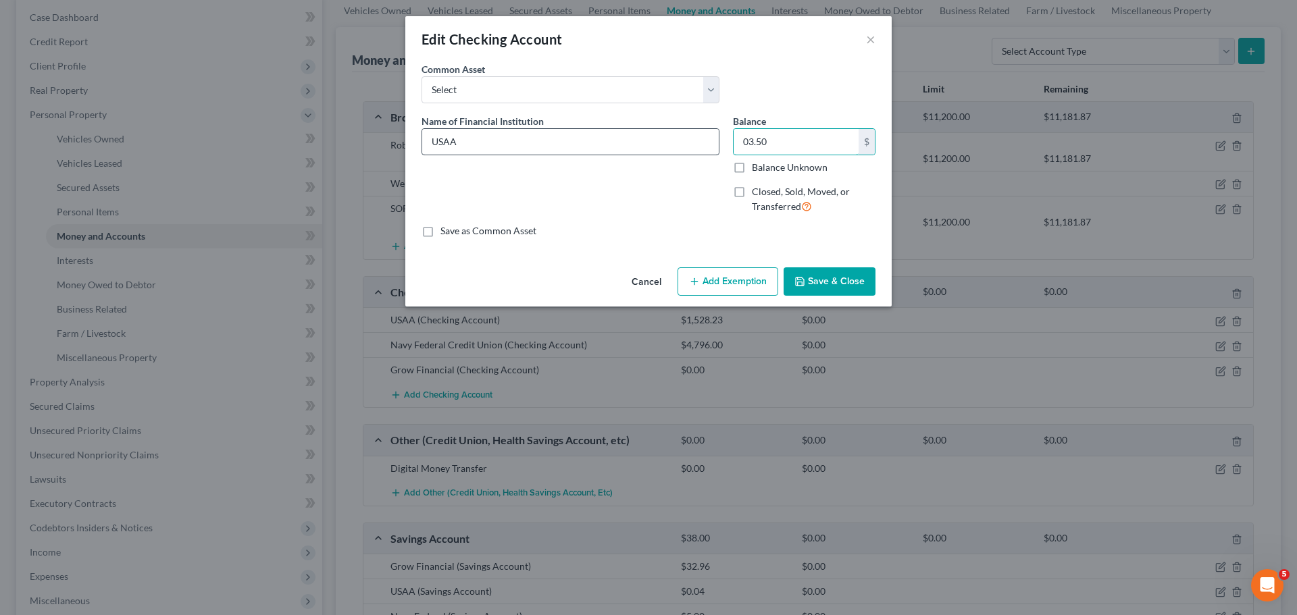
drag, startPoint x: 813, startPoint y: 146, endPoint x: 660, endPoint y: 145, distance: 153.3
click at [660, 145] on div "Name of Financial Institution * USAA Balance 03.50 $ Balance Unknown Balance Un…" at bounding box center [648, 169] width 467 height 111
type input "3.50"
drag, startPoint x: 786, startPoint y: 155, endPoint x: 680, endPoint y: 145, distance: 106.6
click at [680, 145] on div "Name of Financial Institution * USAA Balance 3.50 $ Balance Unknown Balance Und…" at bounding box center [648, 169] width 467 height 111
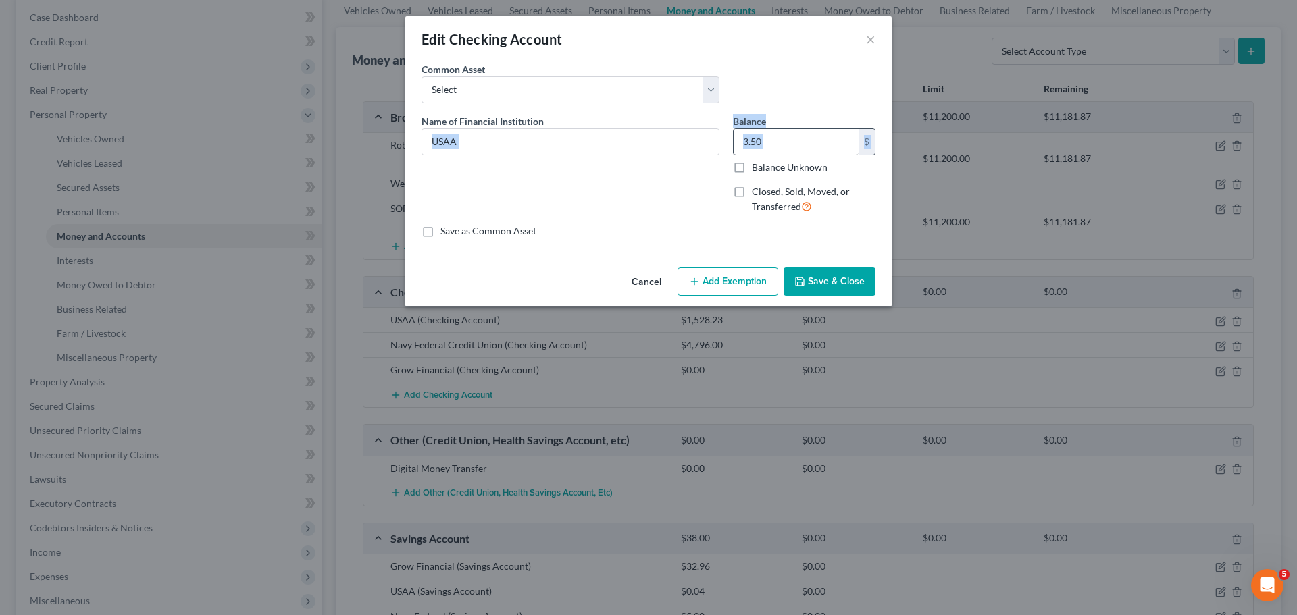
click at [838, 138] on input "3.50" at bounding box center [796, 142] width 125 height 26
drag, startPoint x: 822, startPoint y: 145, endPoint x: 764, endPoint y: 140, distance: 58.3
click at [820, 147] on input "3.50" at bounding box center [796, 142] width 125 height 26
click at [774, 147] on input "3.50" at bounding box center [796, 142] width 125 height 26
click at [764, 140] on input "3.50" at bounding box center [796, 142] width 125 height 26
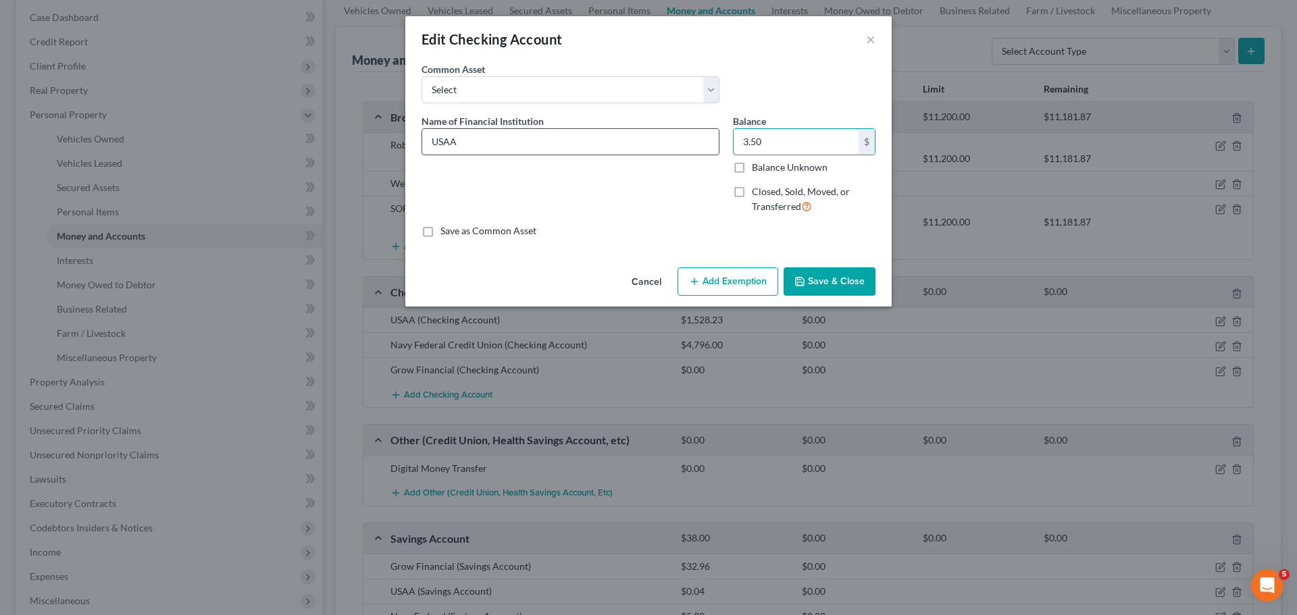
click at [709, 137] on div "Name of Financial Institution * USAA Balance 3.50 $ Balance Unknown Balance Und…" at bounding box center [648, 169] width 467 height 111
click at [736, 278] on button "Add Exemption" at bounding box center [728, 282] width 101 height 28
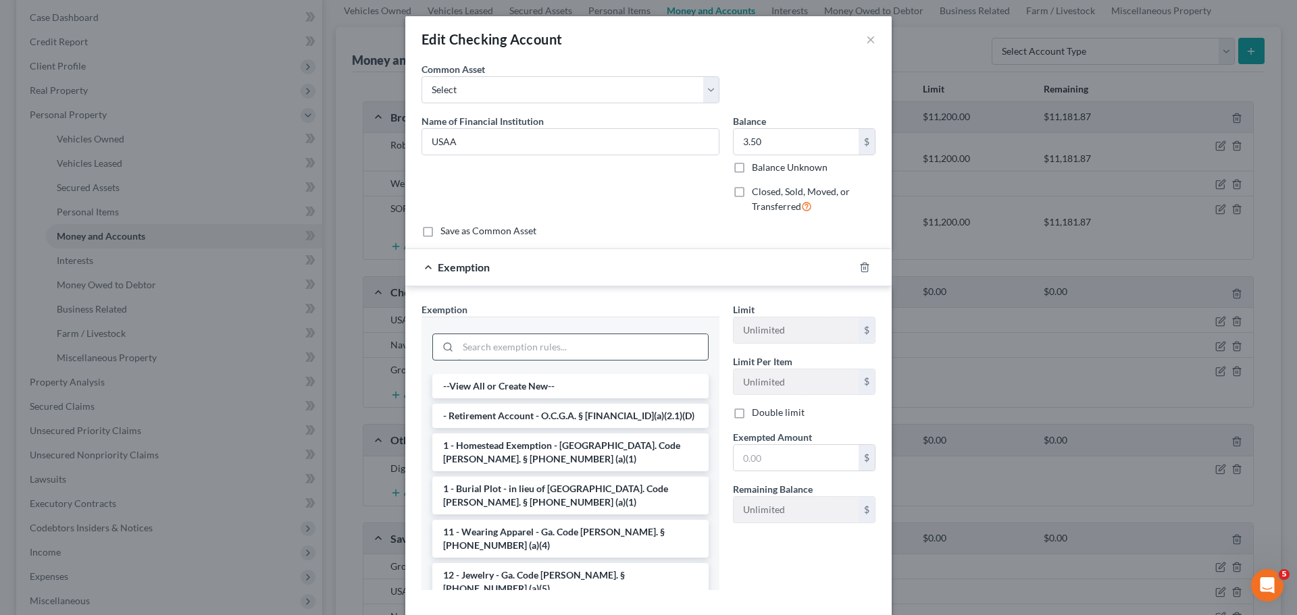
click at [482, 359] on input "search" at bounding box center [583, 347] width 250 height 26
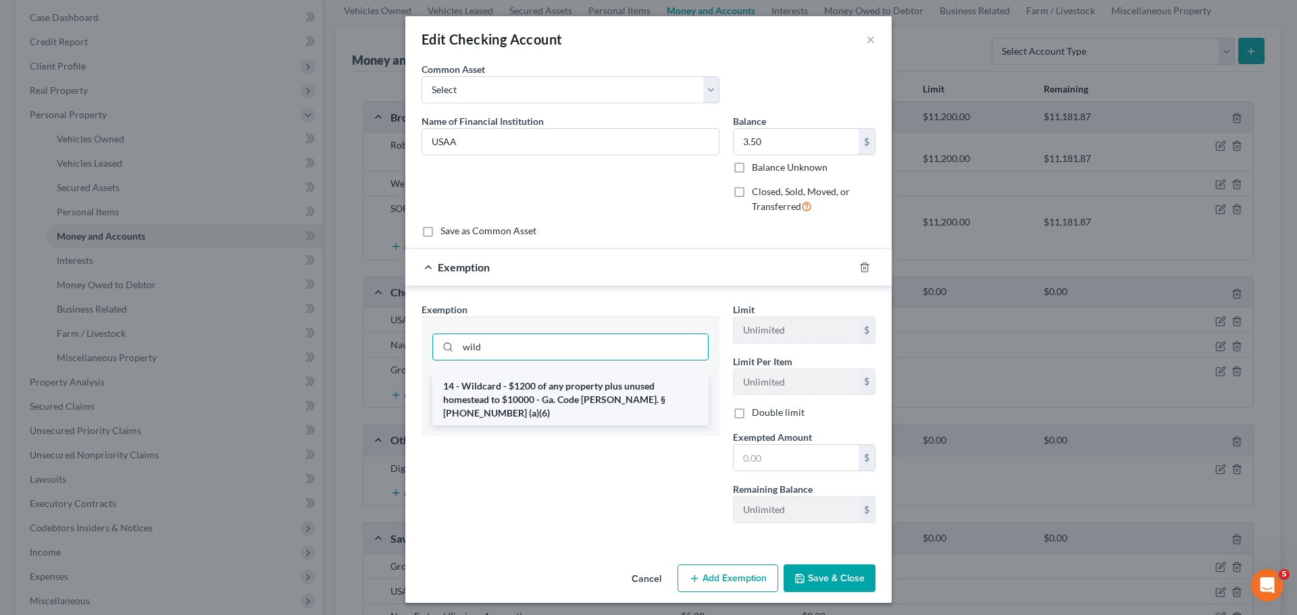
type input "wild"
click at [549, 392] on li "14 - Wildcard - $1200 of any property plus unused homestead to $10000 - Ga. Cod…" at bounding box center [570, 399] width 276 height 51
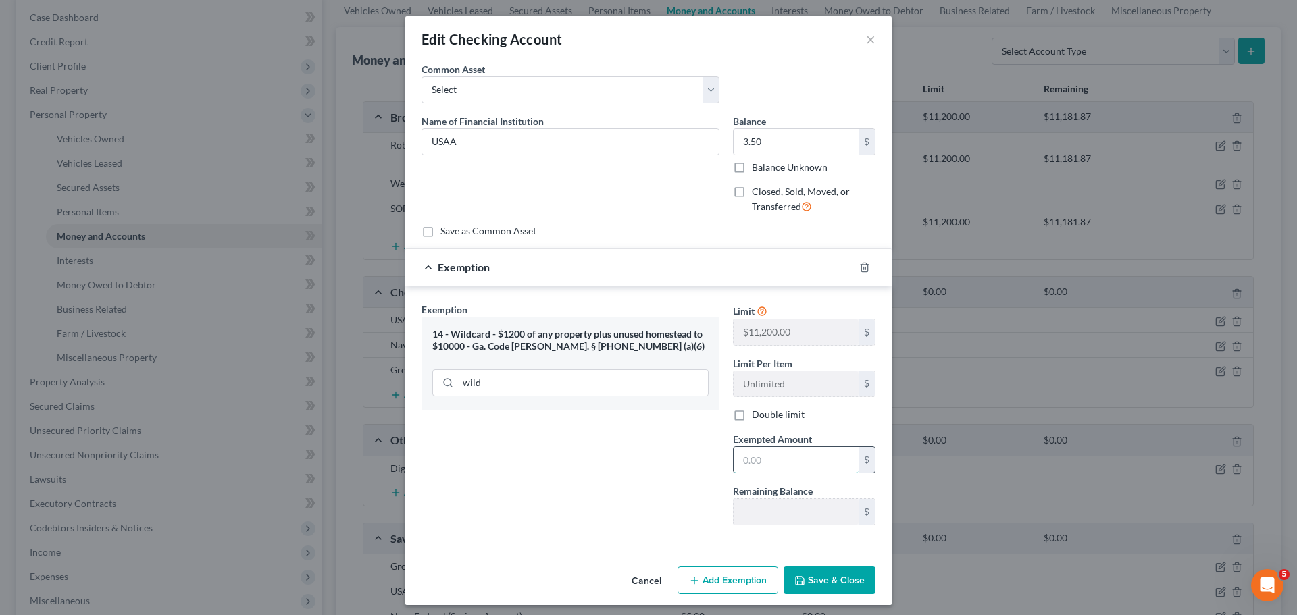
click at [794, 453] on input "text" at bounding box center [796, 460] width 125 height 26
drag, startPoint x: 773, startPoint y: 464, endPoint x: 687, endPoint y: 462, distance: 86.5
click at [687, 462] on div "Exemption Set must be selected for CA. Exemption * 14 - Wildcard - $1200 of any…" at bounding box center [648, 420] width 467 height 234
paste input "3.5"
type input "3.50"
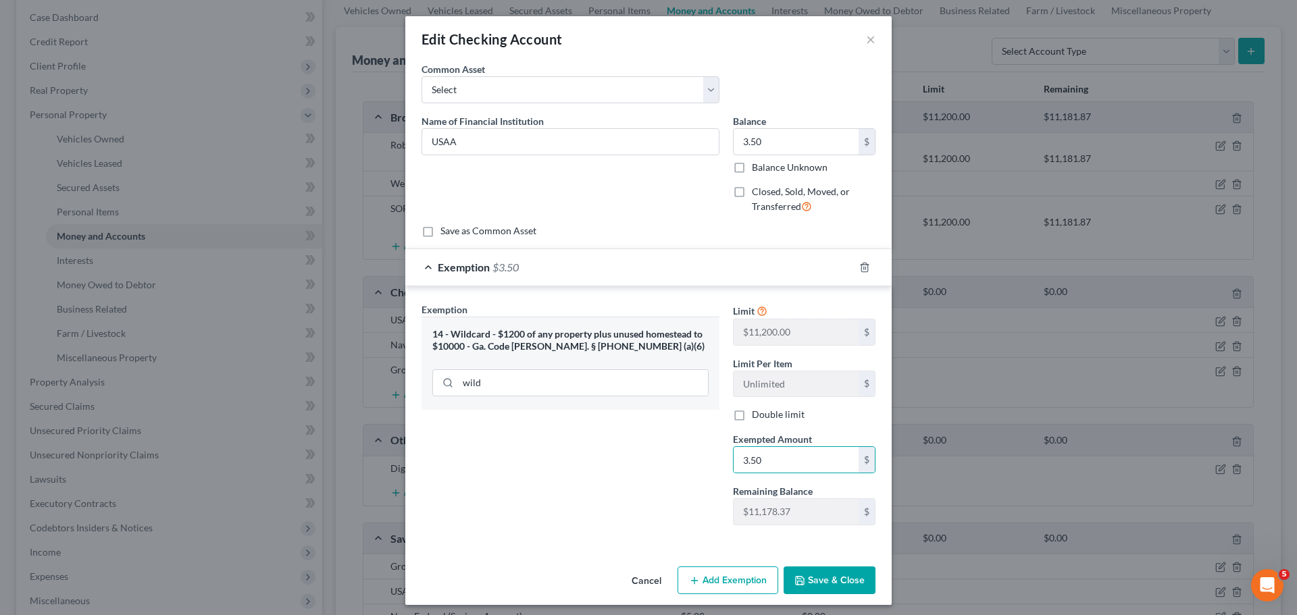
click at [830, 578] on button "Save & Close" at bounding box center [830, 581] width 92 height 28
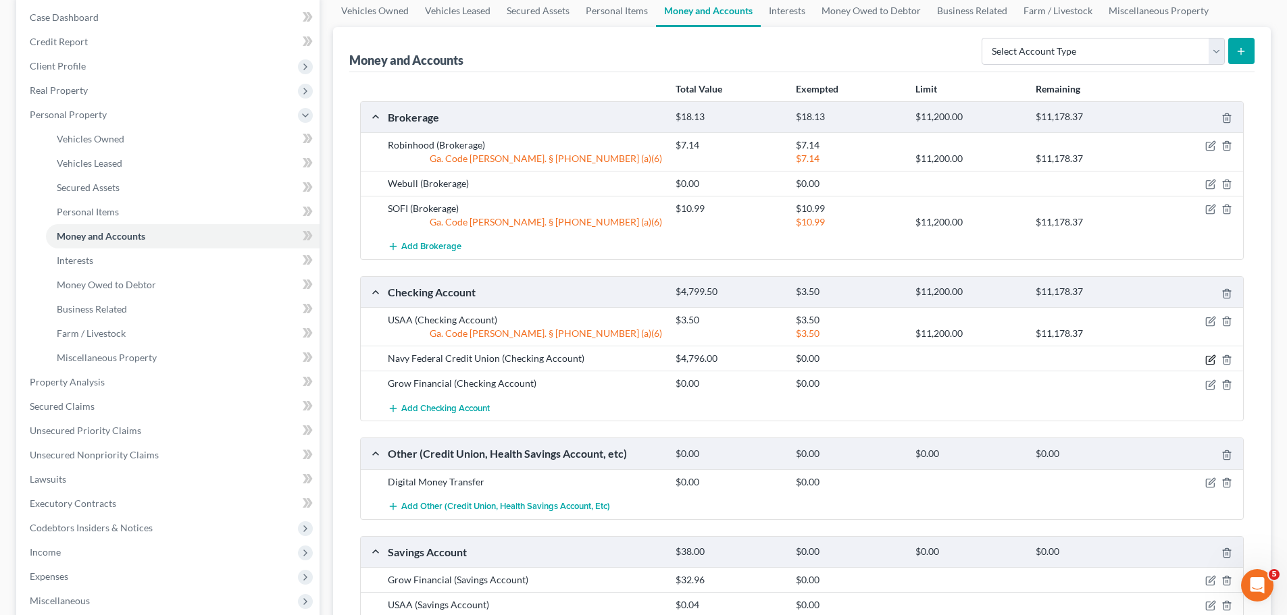
click at [1211, 359] on icon "button" at bounding box center [1210, 360] width 11 height 11
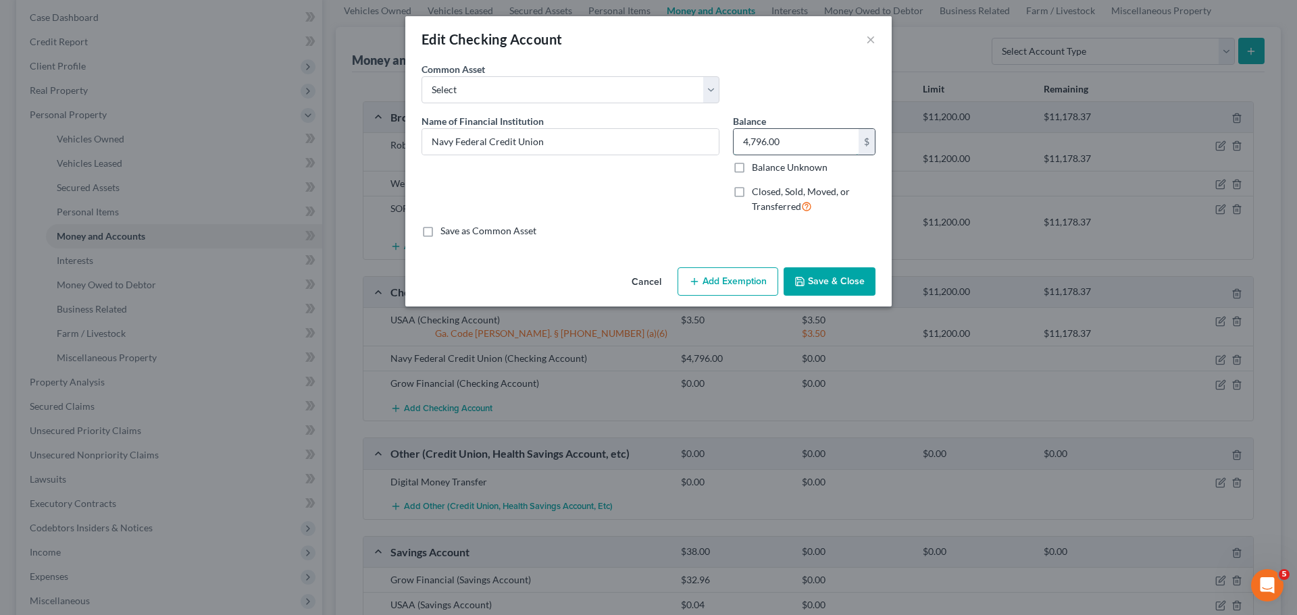
click at [796, 147] on input "4,796.00" at bounding box center [796, 142] width 125 height 26
drag, startPoint x: 796, startPoint y: 147, endPoint x: 763, endPoint y: 256, distance: 114.5
click at [732, 149] on div "Balance 22.45 $ Balance Unknown Balance Undetermined 22.45 $ Balance Unknown Cl…" at bounding box center [804, 169] width 156 height 111
type input "22.45"
drag, startPoint x: 721, startPoint y: 291, endPoint x: 737, endPoint y: 247, distance: 47.4
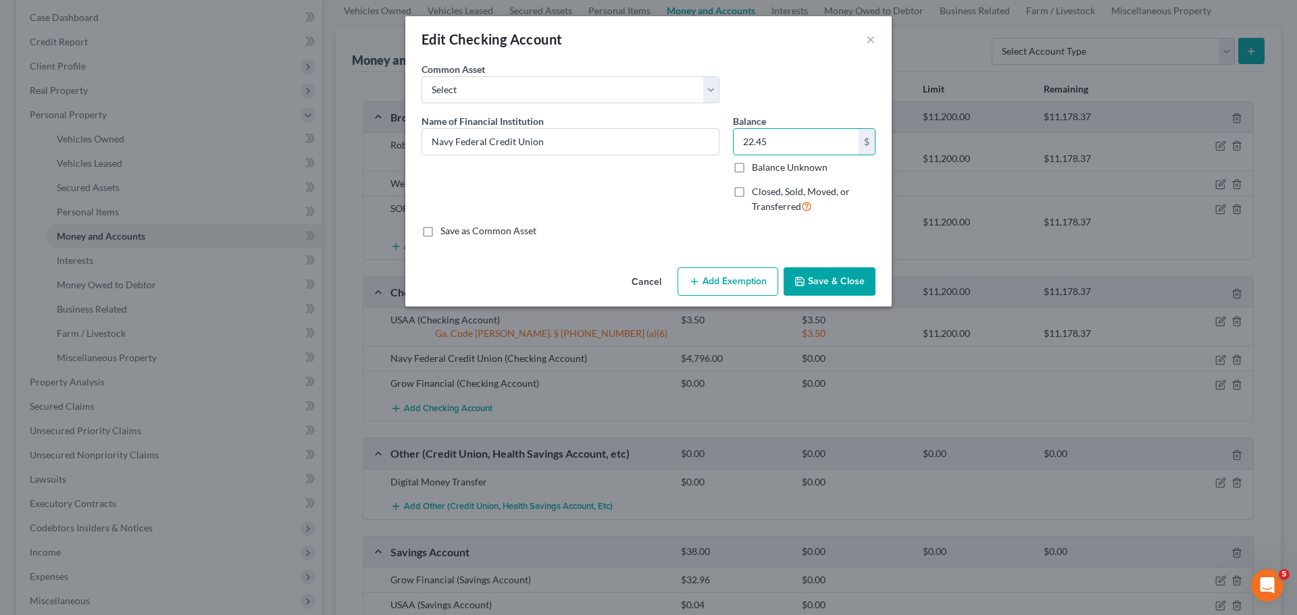
click at [721, 290] on button "Add Exemption" at bounding box center [728, 282] width 101 height 28
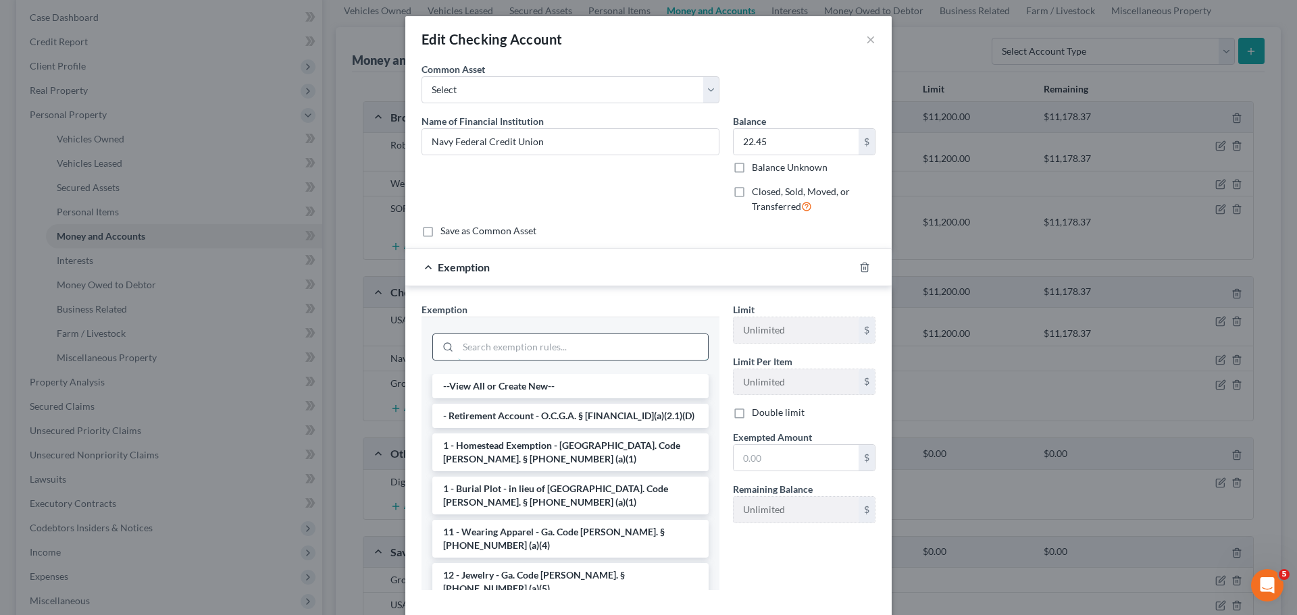
click at [495, 352] on input "search" at bounding box center [583, 347] width 250 height 26
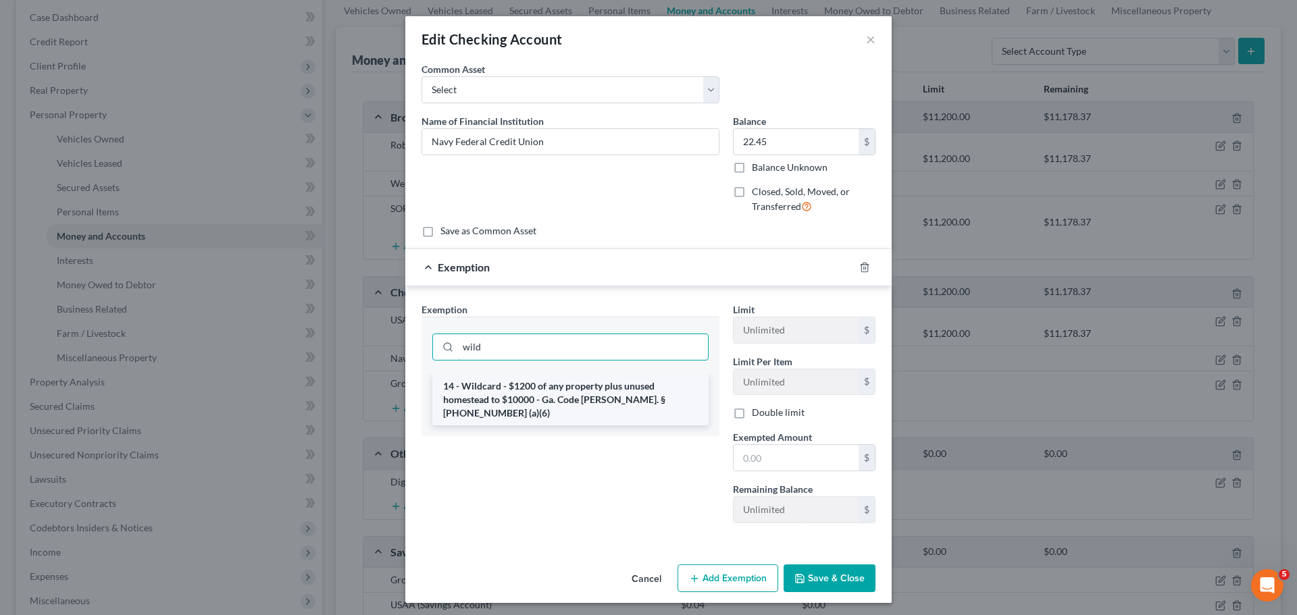
type input "wild"
click at [512, 386] on li "14 - Wildcard - $1200 of any property plus unused homestead to $10000 - Ga. Cod…" at bounding box center [570, 399] width 276 height 51
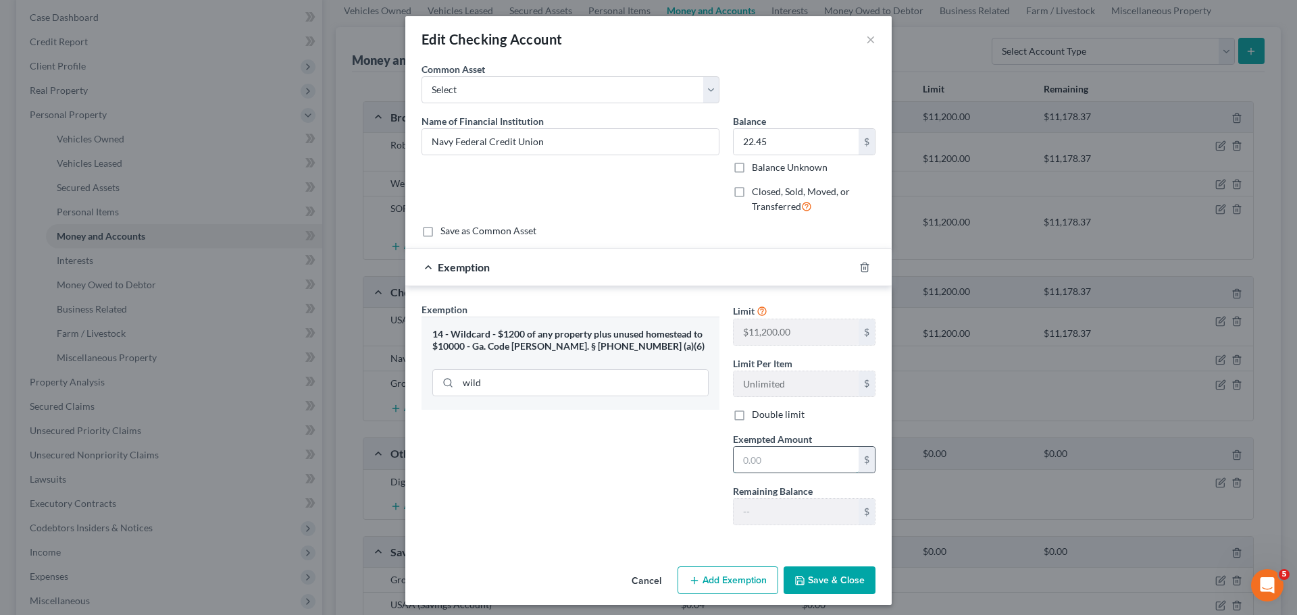
click at [763, 453] on input "text" at bounding box center [796, 460] width 125 height 26
paste input "22.45"
type input "22.45"
drag, startPoint x: 819, startPoint y: 582, endPoint x: 828, endPoint y: 530, distance: 53.4
click at [819, 582] on button "Save & Close" at bounding box center [830, 581] width 92 height 28
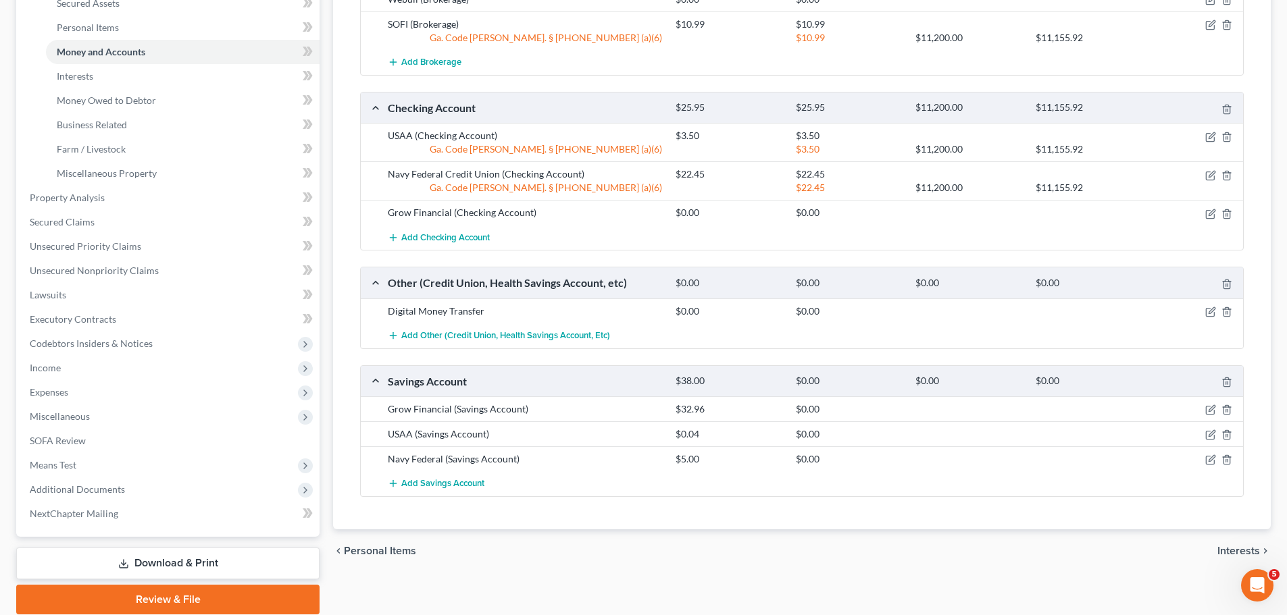
scroll to position [338, 0]
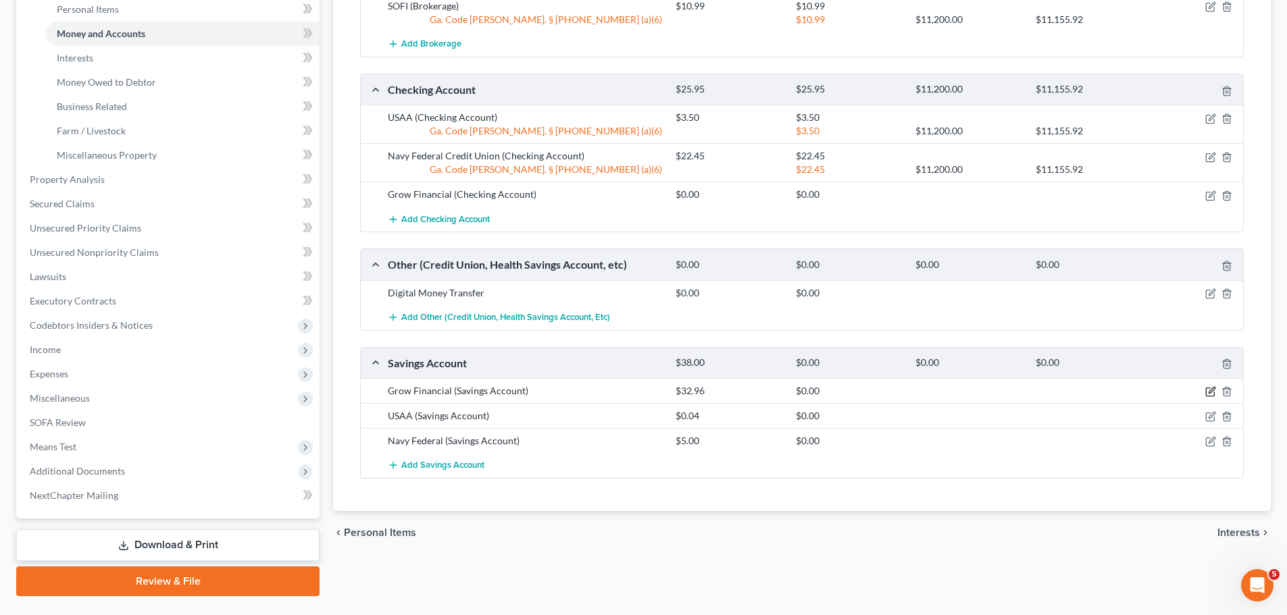
click at [1209, 391] on icon "button" at bounding box center [1210, 391] width 11 height 11
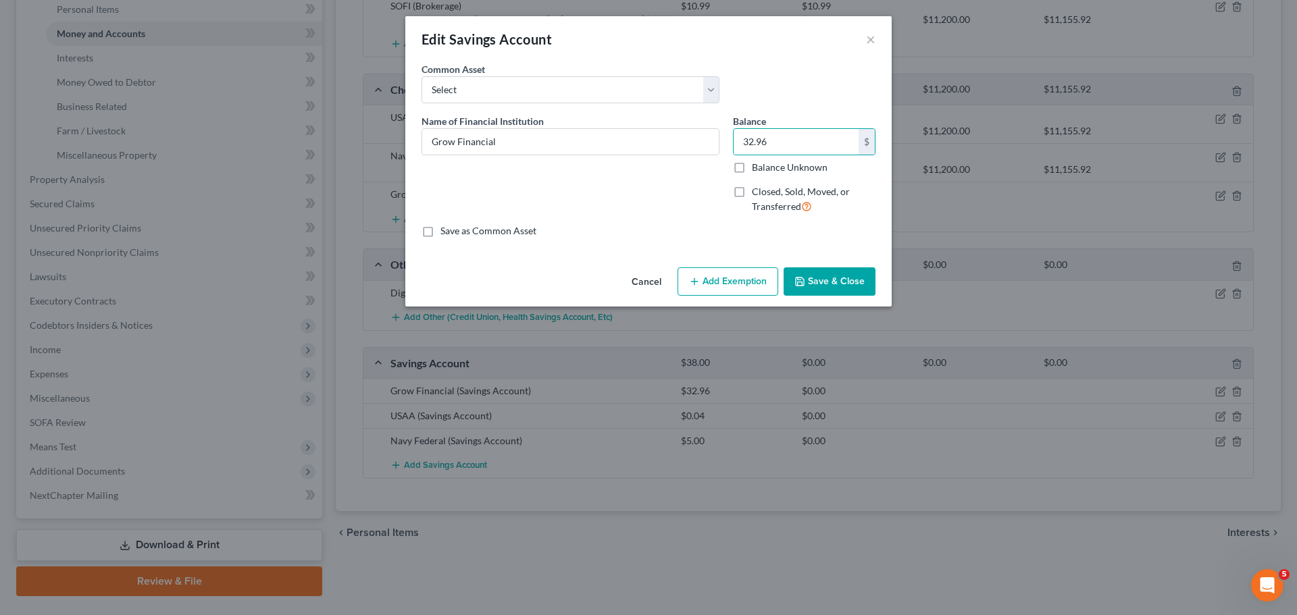
click at [753, 282] on button "Add Exemption" at bounding box center [728, 282] width 101 height 28
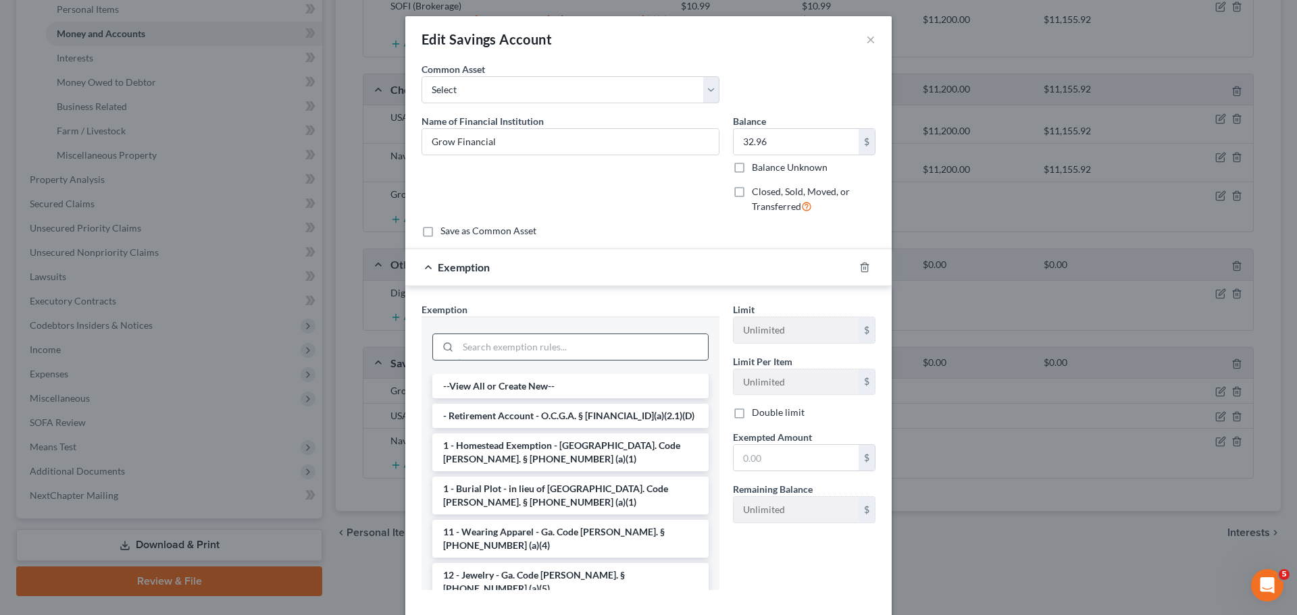
click at [515, 357] on input "search" at bounding box center [583, 347] width 250 height 26
click at [515, 356] on input "search" at bounding box center [583, 347] width 250 height 26
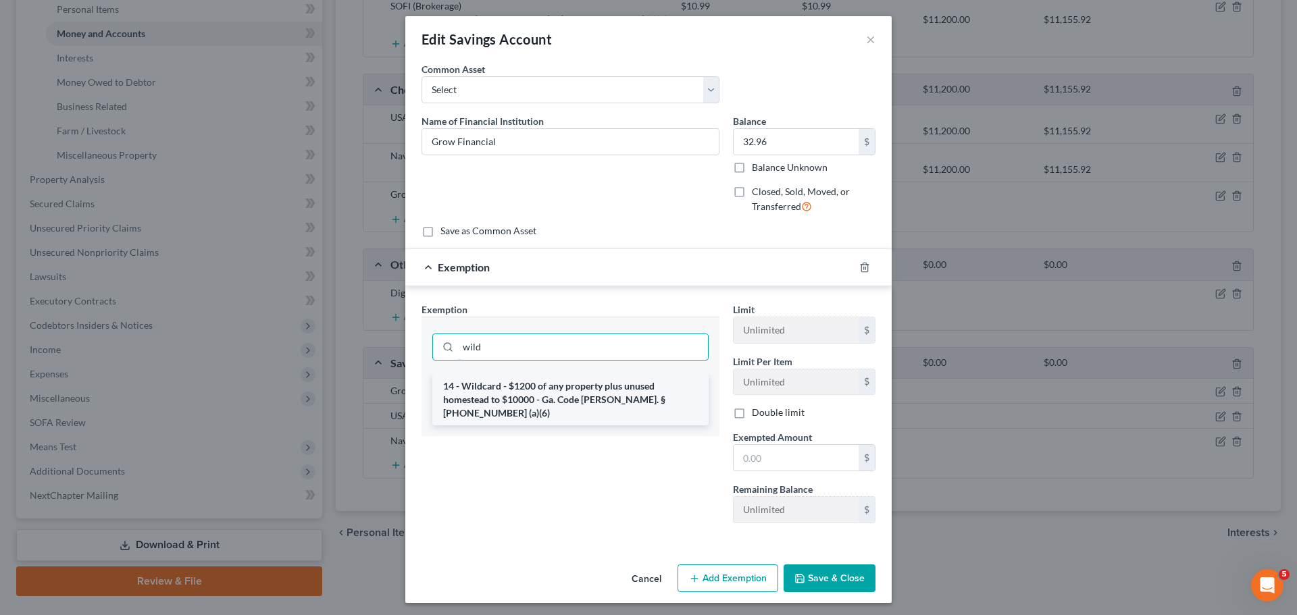
type input "wild"
click at [524, 395] on li "14 - Wildcard - $1200 of any property plus unused homestead to $10000 - Ga. Cod…" at bounding box center [570, 399] width 276 height 51
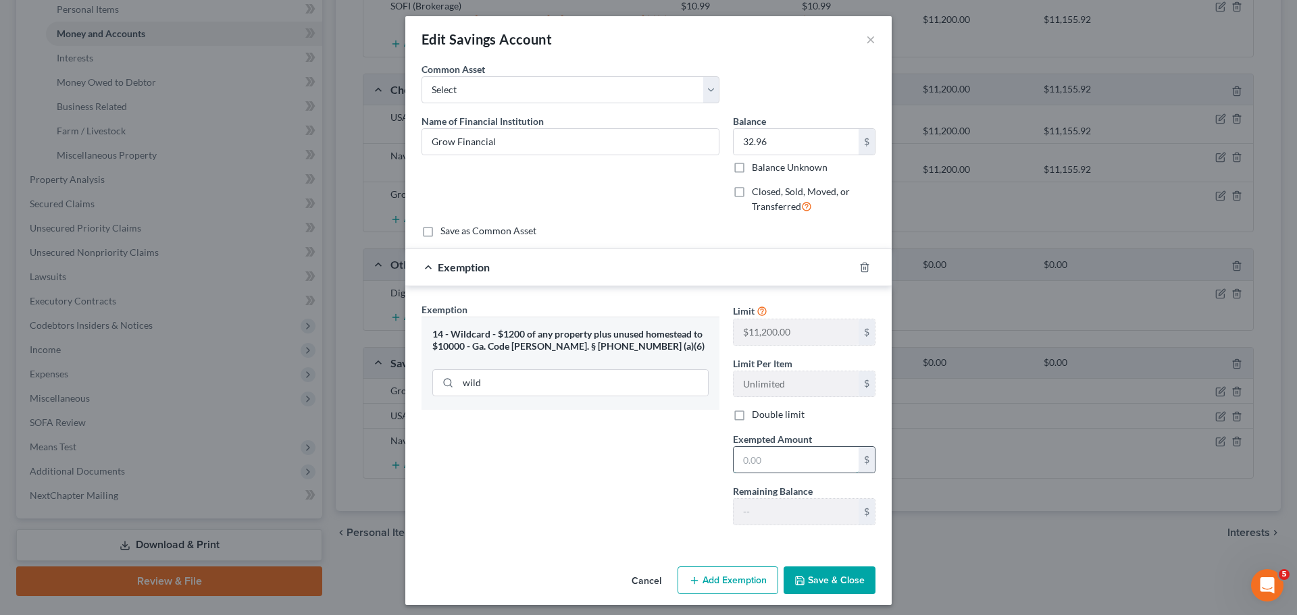
click at [798, 454] on input "text" at bounding box center [796, 460] width 125 height 26
paste input "32.96"
type input "32.96"
click at [824, 584] on button "Save & Close" at bounding box center [830, 581] width 92 height 28
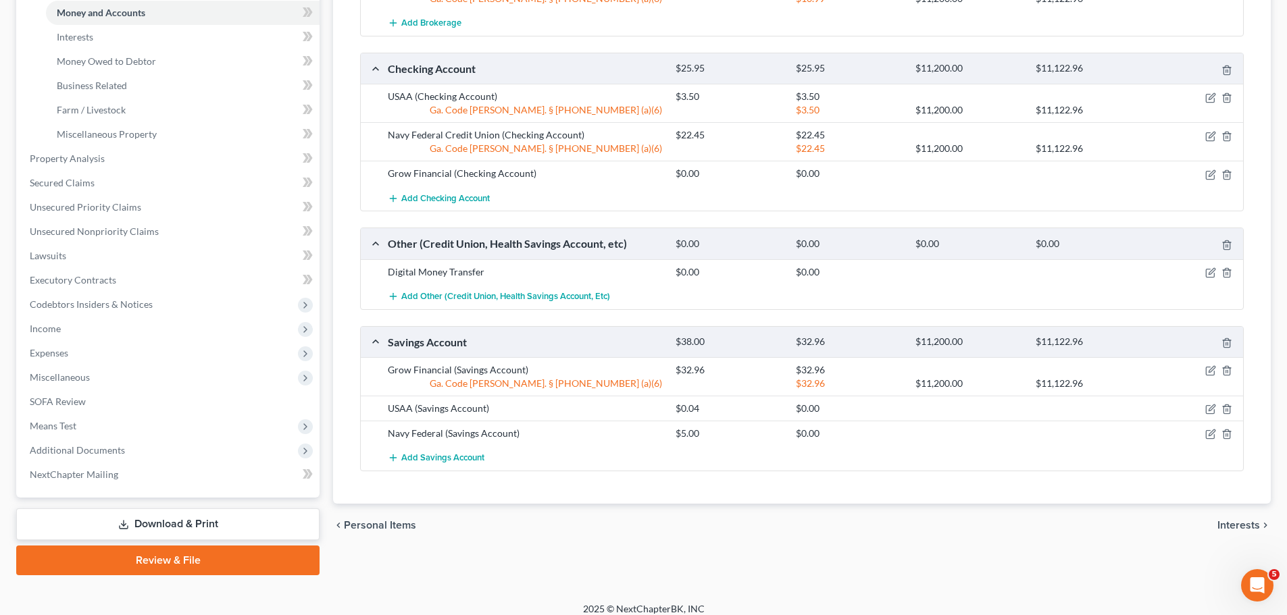
scroll to position [370, 0]
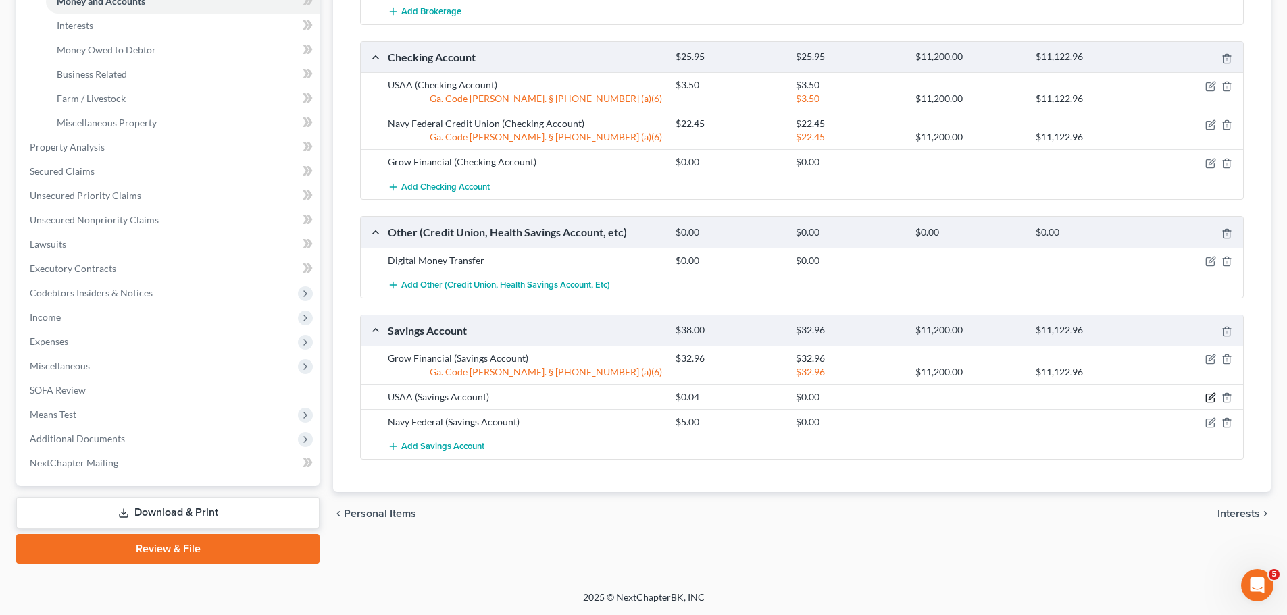
click at [1207, 395] on icon "button" at bounding box center [1210, 399] width 8 height 8
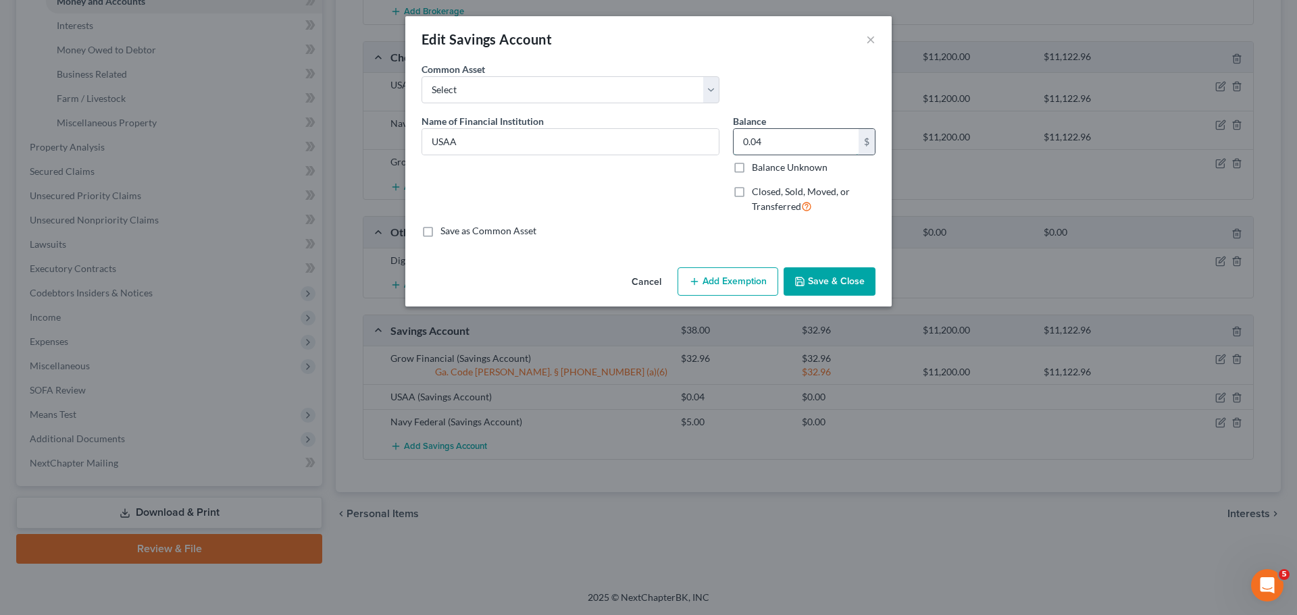
click at [767, 143] on input "0.04" at bounding box center [796, 142] width 125 height 26
click at [721, 280] on button "Add Exemption" at bounding box center [728, 282] width 101 height 28
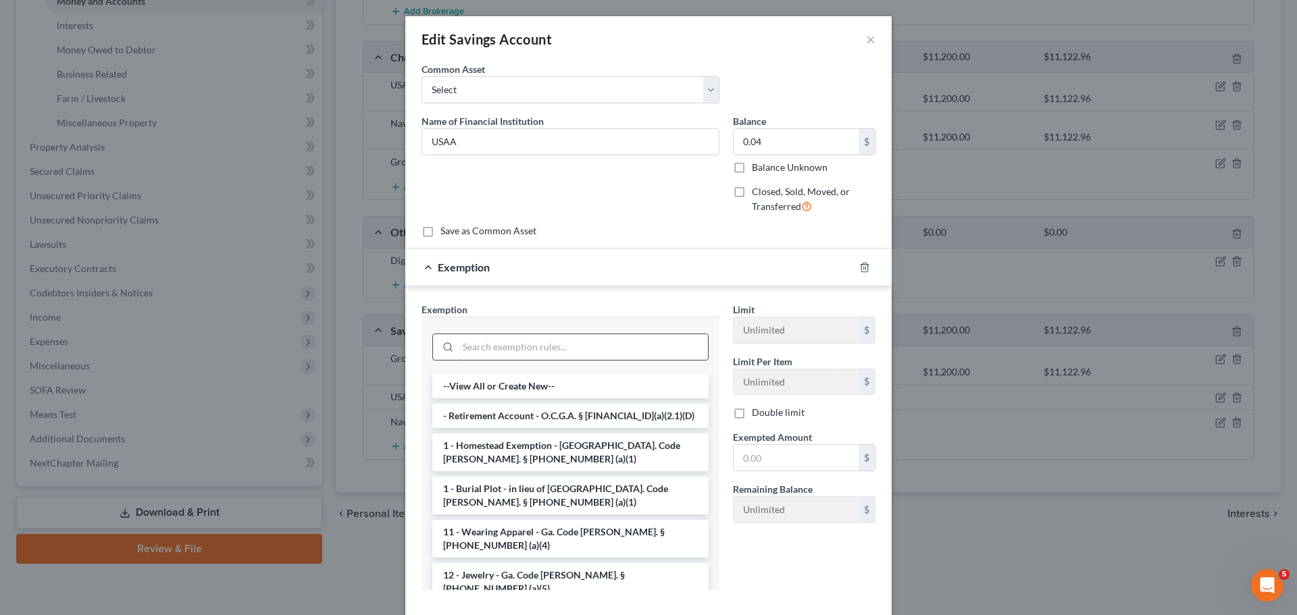
click at [511, 348] on input "search" at bounding box center [583, 347] width 250 height 26
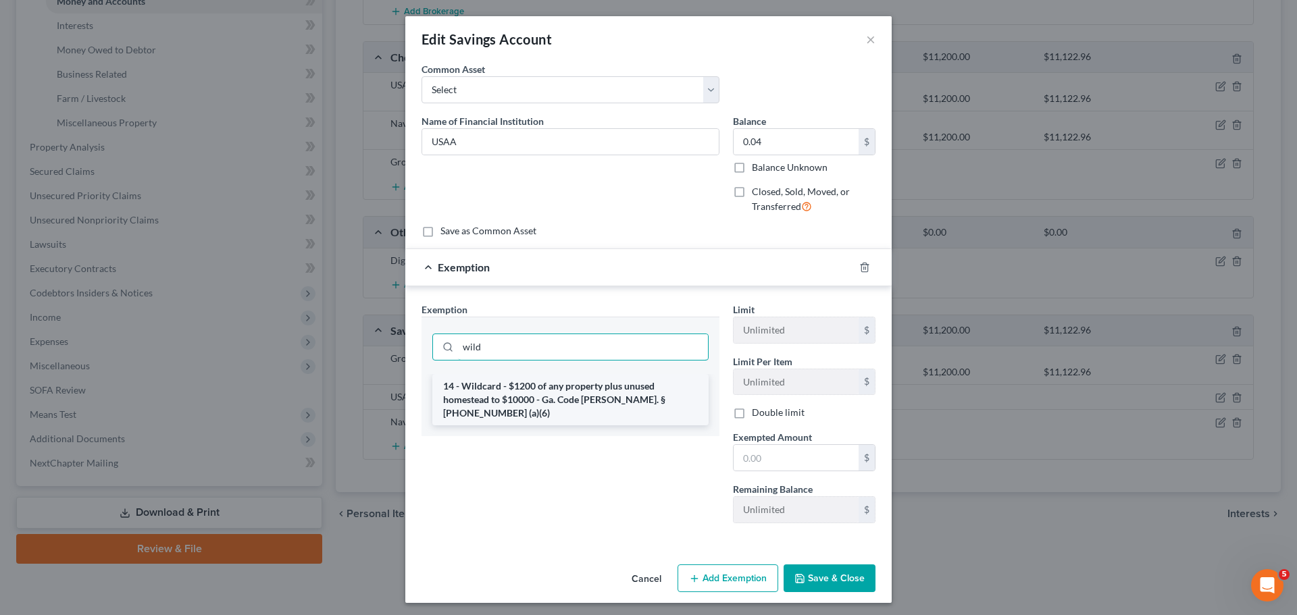
type input "wild"
click at [562, 382] on li "14 - Wildcard - $1200 of any property plus unused homestead to $10000 - Ga. Cod…" at bounding box center [570, 399] width 276 height 51
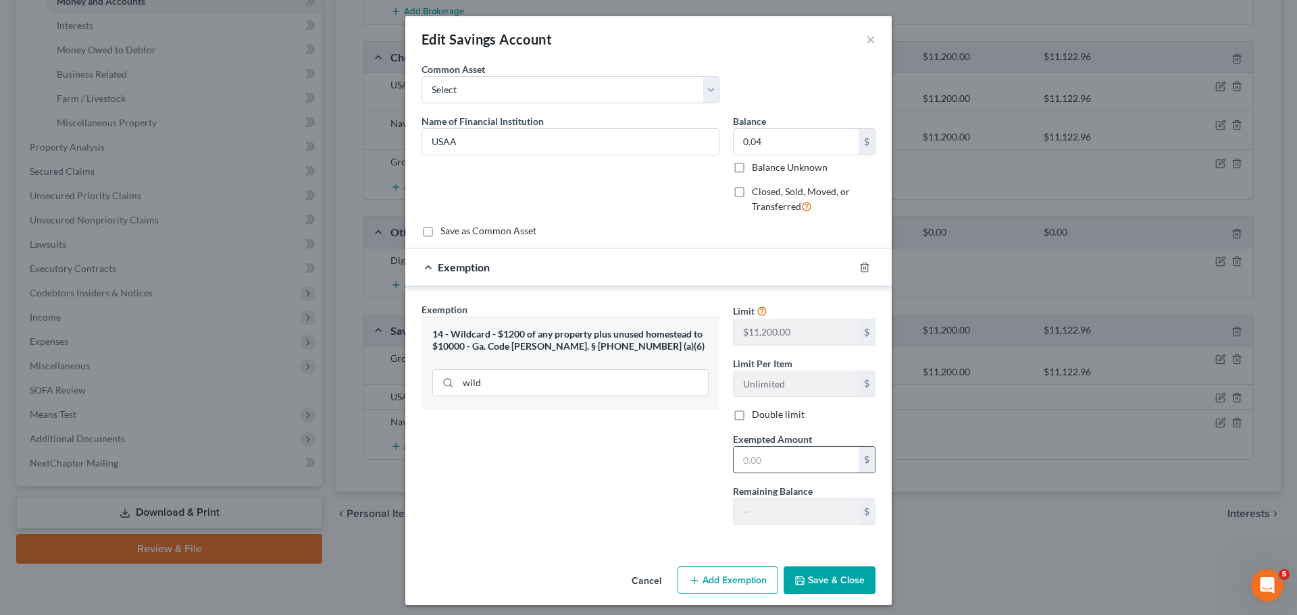
click at [765, 469] on input "text" at bounding box center [796, 460] width 125 height 26
paste input "0.04"
type input "0.04"
drag, startPoint x: 828, startPoint y: 584, endPoint x: 1009, endPoint y: 345, distance: 299.9
click at [828, 583] on button "Save & Close" at bounding box center [830, 581] width 92 height 28
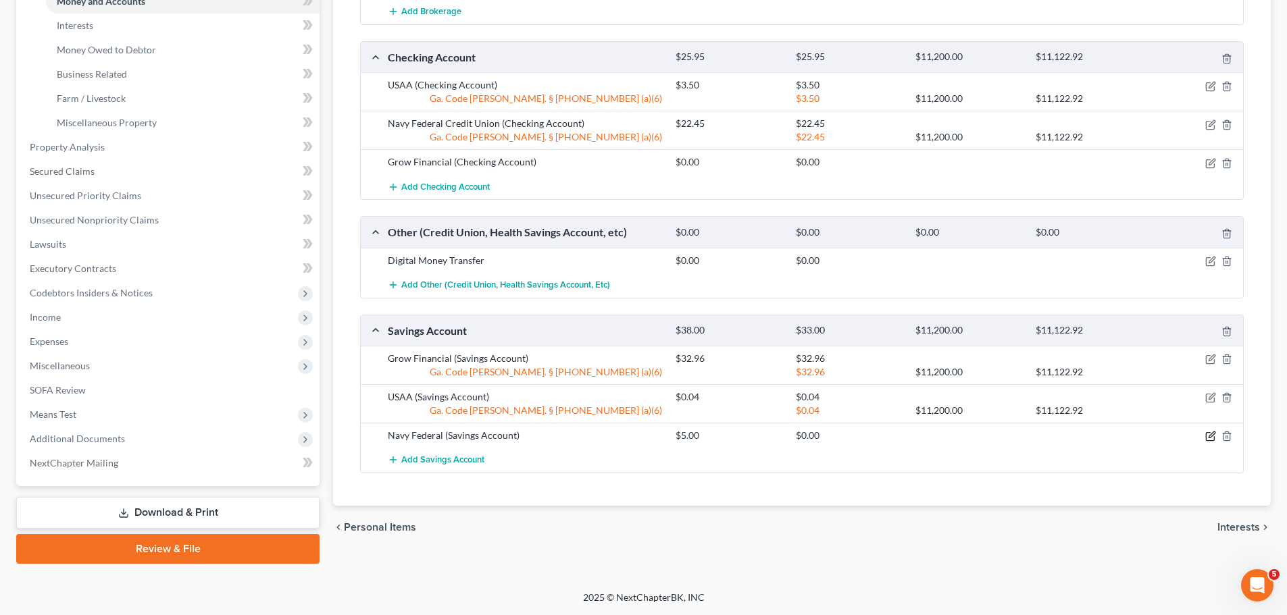
click at [1206, 434] on icon "button" at bounding box center [1210, 437] width 8 height 8
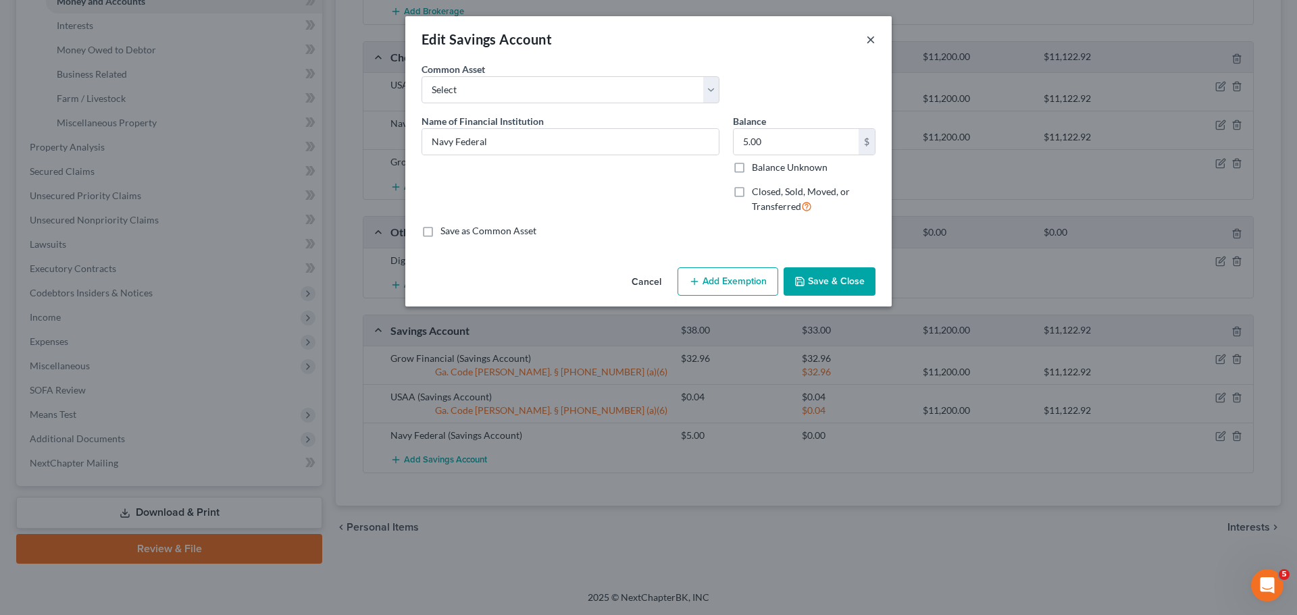
click at [869, 43] on button "×" at bounding box center [870, 39] width 9 height 16
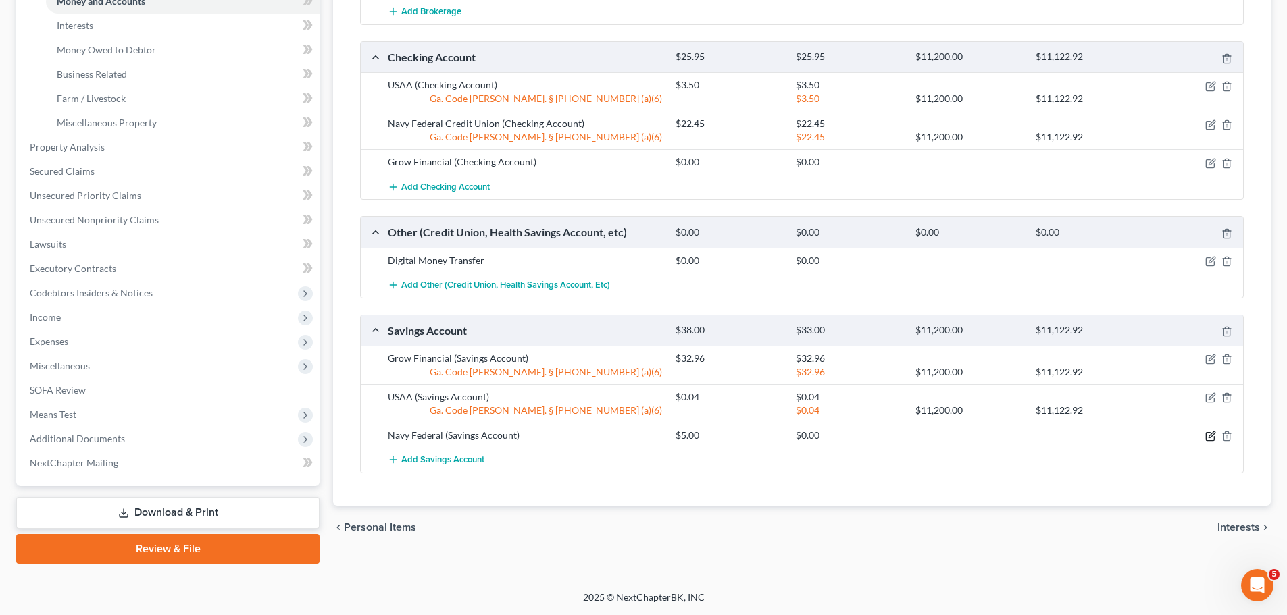
click at [1209, 436] on icon "button" at bounding box center [1210, 436] width 11 height 11
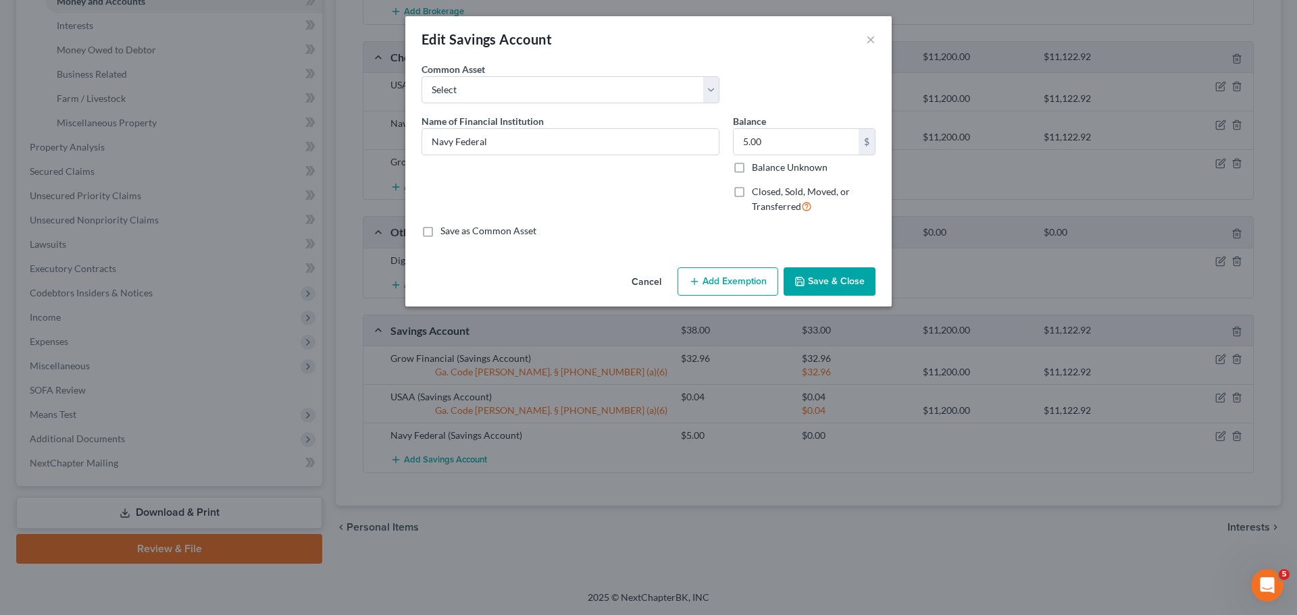
click at [736, 281] on button "Add Exemption" at bounding box center [728, 282] width 101 height 28
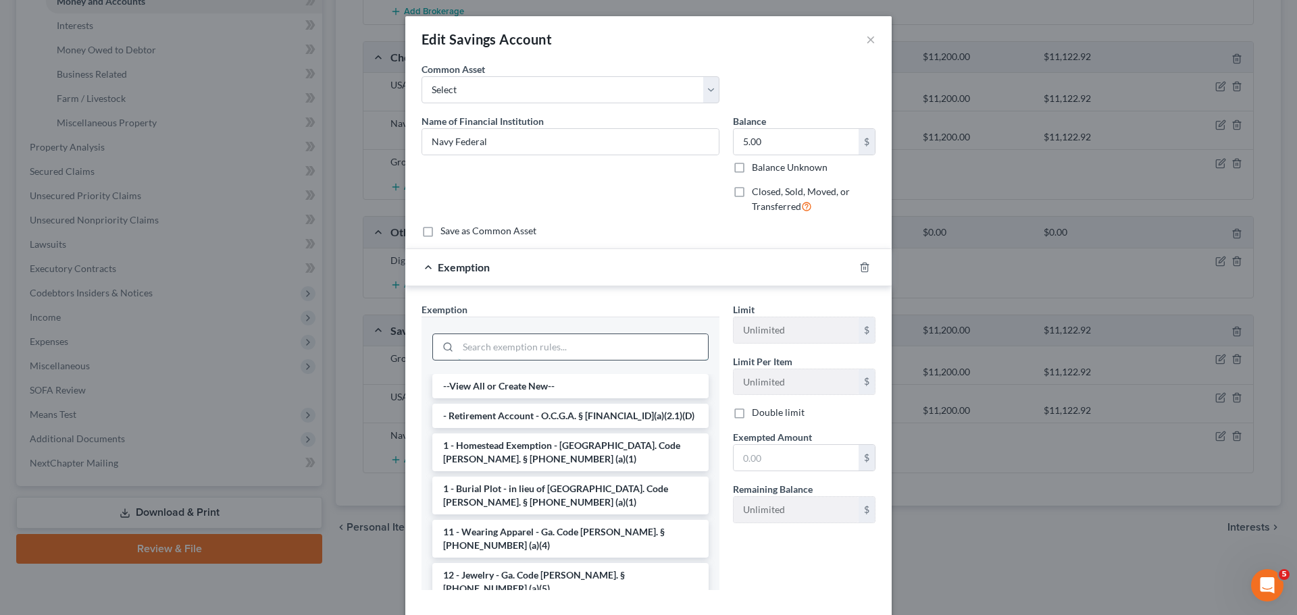
click at [551, 347] on input "search" at bounding box center [583, 347] width 250 height 26
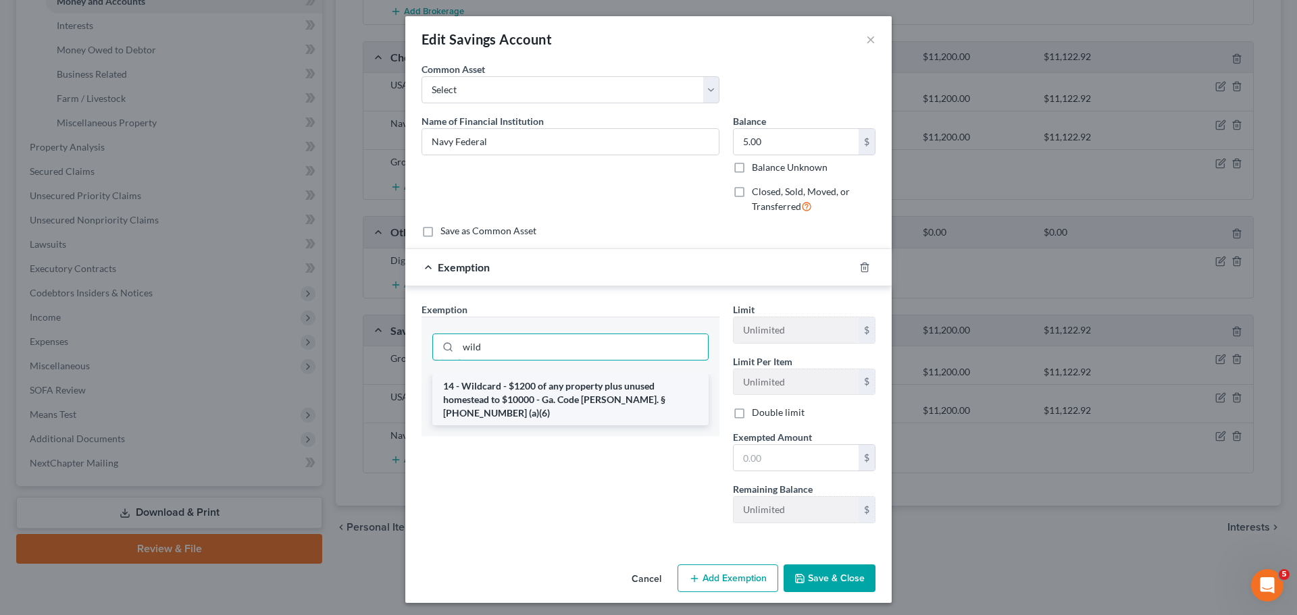
type input "wild"
click at [521, 399] on li "14 - Wildcard - $1200 of any property plus unused homestead to $10000 - Ga. Cod…" at bounding box center [570, 399] width 276 height 51
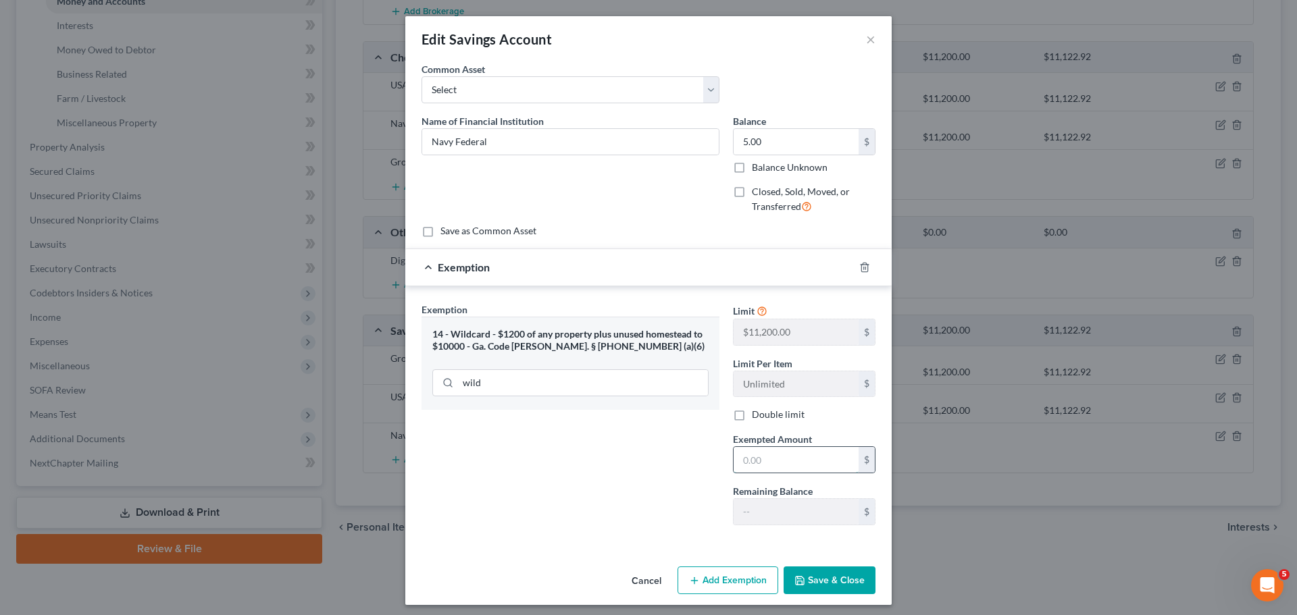
click at [784, 451] on input "text" at bounding box center [796, 460] width 125 height 26
type input "5.00"
click at [823, 578] on button "Save & Close" at bounding box center [830, 581] width 92 height 28
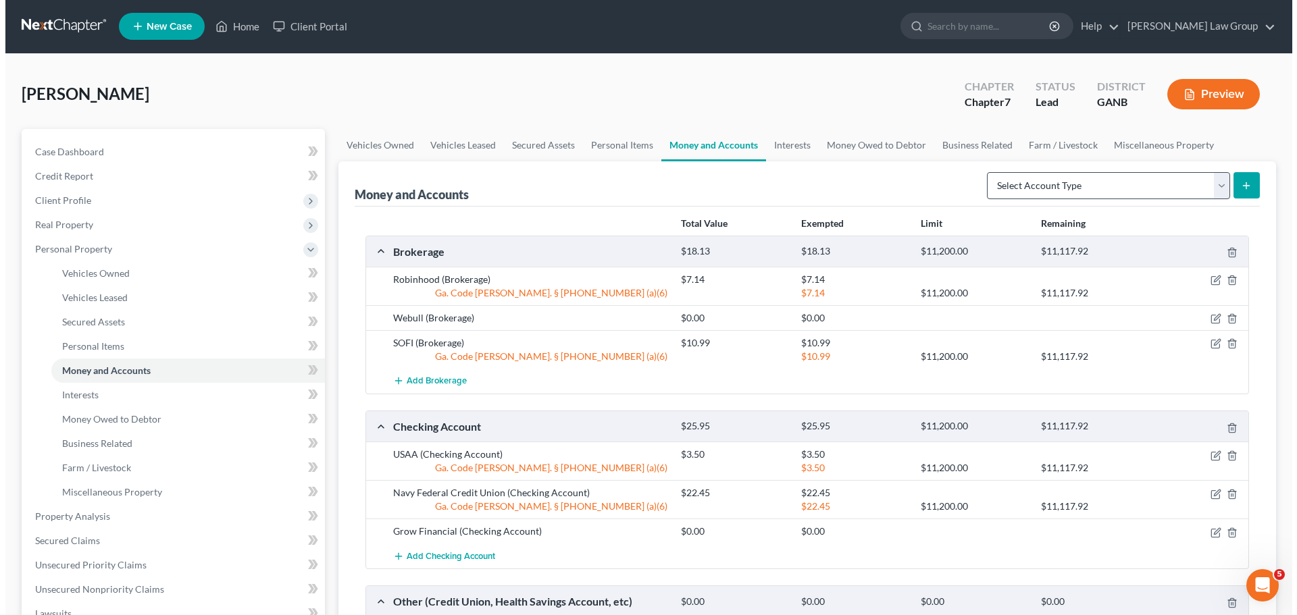
scroll to position [0, 0]
click at [1045, 185] on select "Select Account Type Brokerage Cash on Hand Certificates of Deposit Checking Acc…" at bounding box center [1103, 186] width 243 height 27
select select "checking"
click at [984, 173] on select "Select Account Type Brokerage Cash on Hand Certificates of Deposit Checking Acc…" at bounding box center [1103, 186] width 243 height 27
click at [1256, 188] on div "Money and Accounts Select Account Type Brokerage Cash on Hand Certificates of D…" at bounding box center [802, 526] width 938 height 728
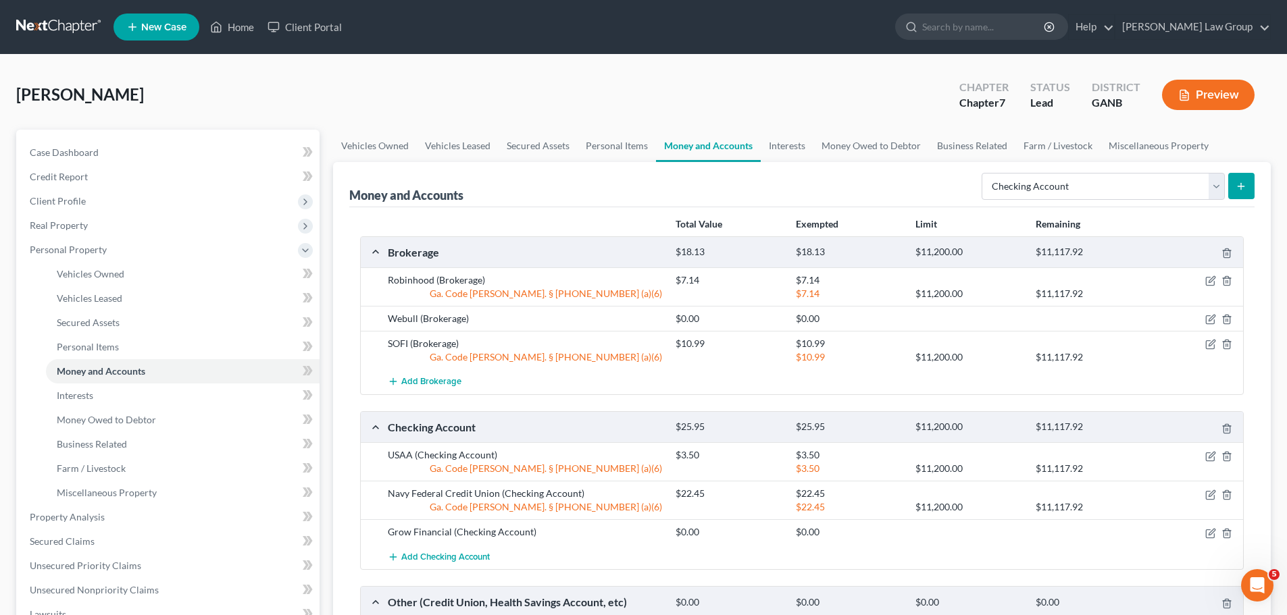
click at [1243, 185] on icon "submit" at bounding box center [1241, 186] width 11 height 11
click at [1247, 190] on button "submit" at bounding box center [1241, 186] width 26 height 26
click at [601, 145] on link "Personal Items" at bounding box center [617, 146] width 78 height 32
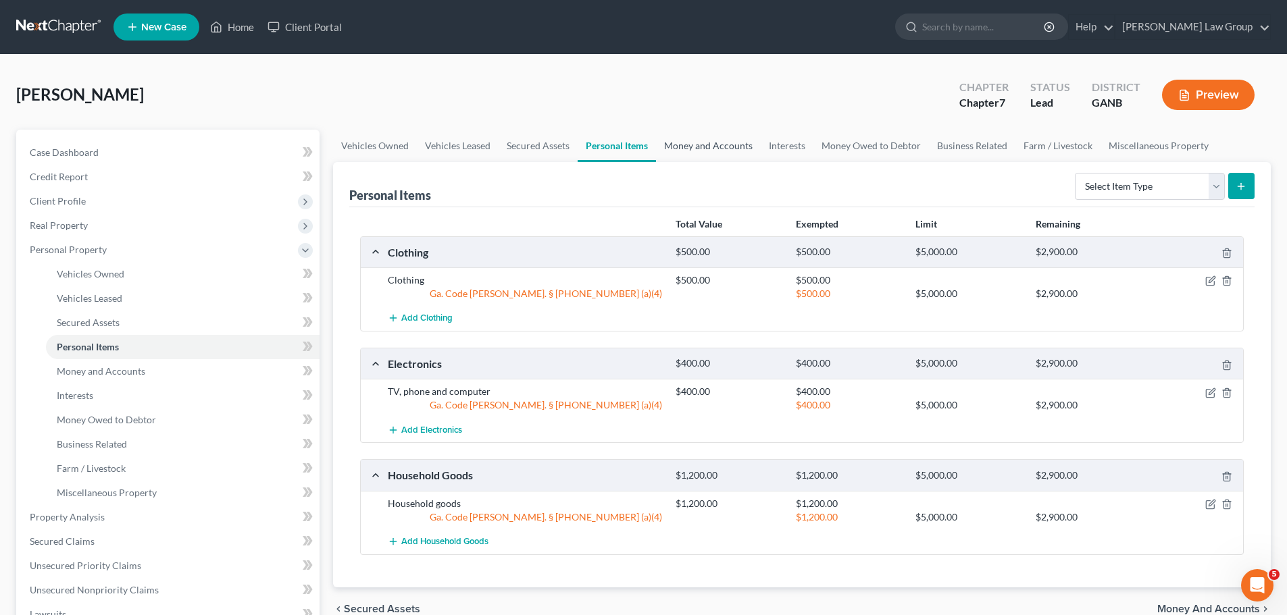
click at [687, 145] on link "Money and Accounts" at bounding box center [708, 146] width 105 height 32
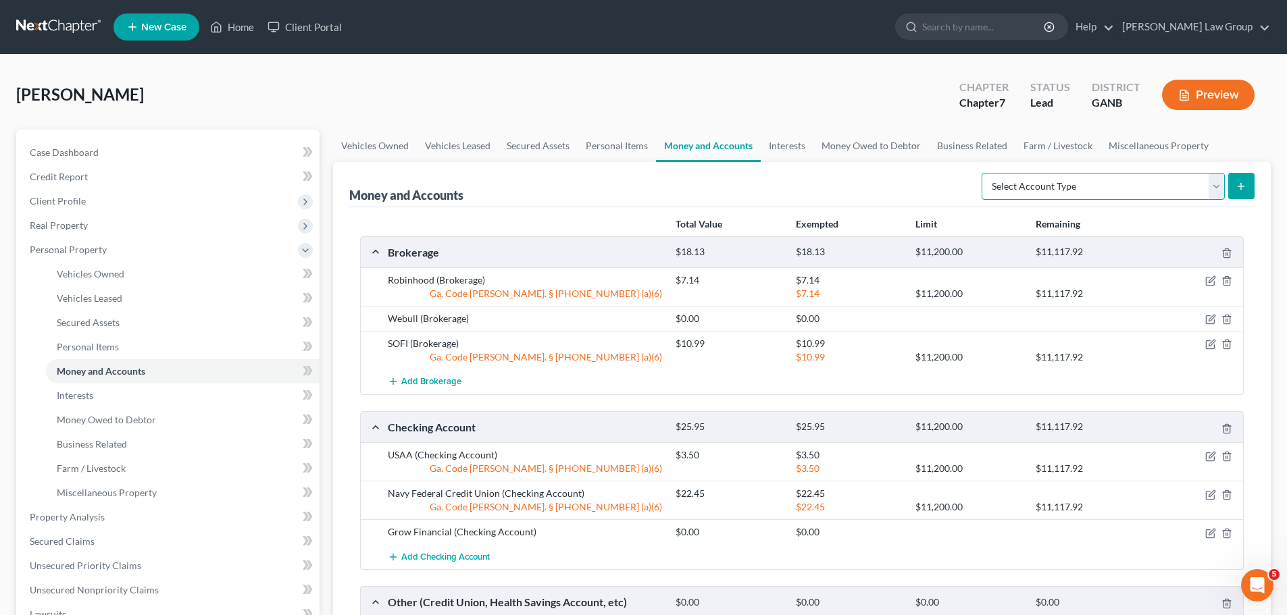
drag, startPoint x: 1207, startPoint y: 187, endPoint x: 1177, endPoint y: 197, distance: 31.2
click at [1207, 187] on select "Select Account Type Brokerage Cash on Hand Certificates of Deposit Checking Acc…" at bounding box center [1103, 186] width 243 height 27
select select "checking"
click at [984, 173] on select "Select Account Type Brokerage Cash on Hand Certificates of Deposit Checking Acc…" at bounding box center [1103, 186] width 243 height 27
click at [1242, 193] on button "submit" at bounding box center [1241, 186] width 26 height 26
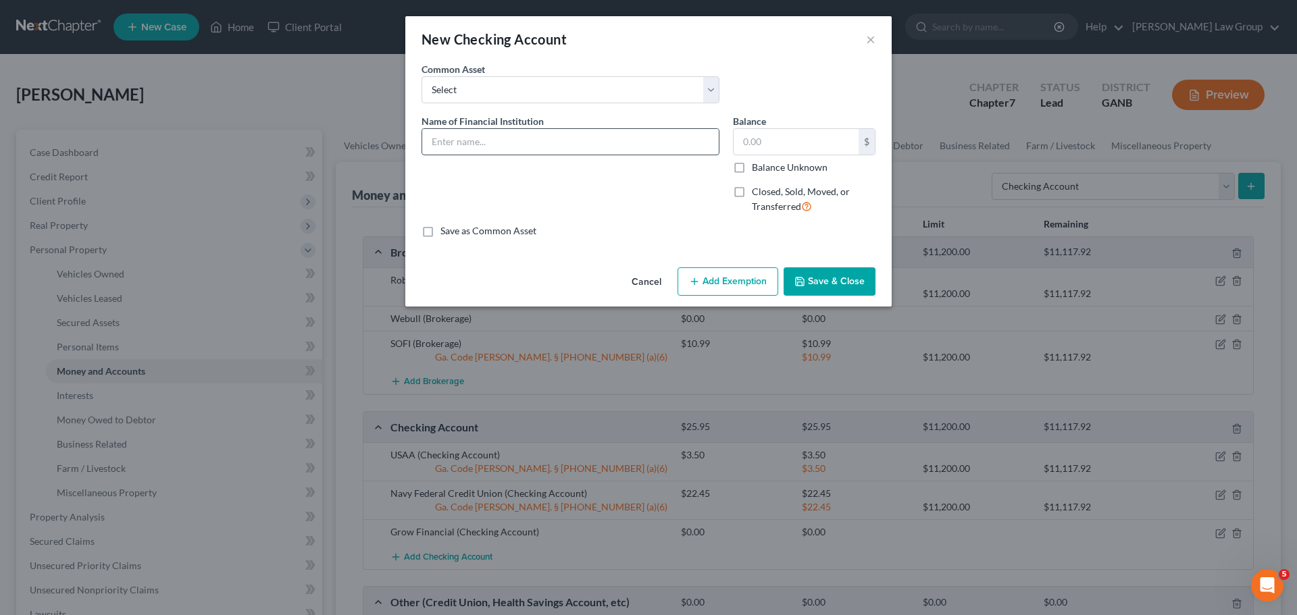
click at [569, 136] on input "text" at bounding box center [570, 142] width 297 height 26
type input "Truist"
click at [784, 136] on input "text" at bounding box center [796, 142] width 125 height 26
type input "2,500"
click at [733, 284] on button "Add Exemption" at bounding box center [728, 282] width 101 height 28
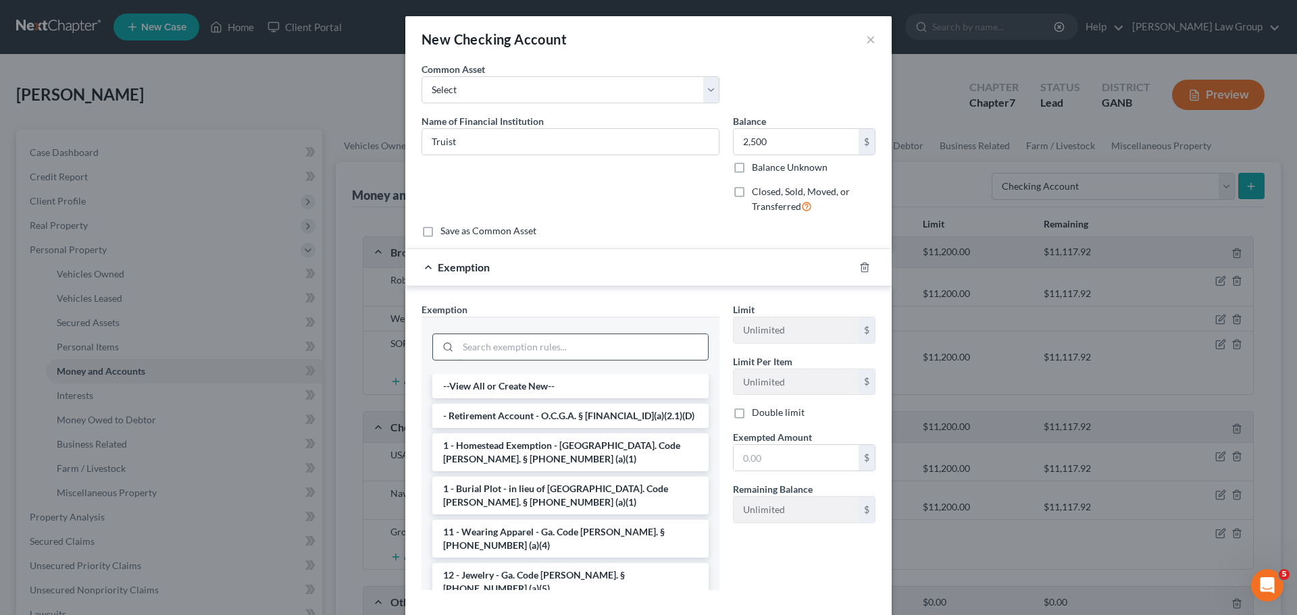
click at [486, 349] on input "search" at bounding box center [583, 347] width 250 height 26
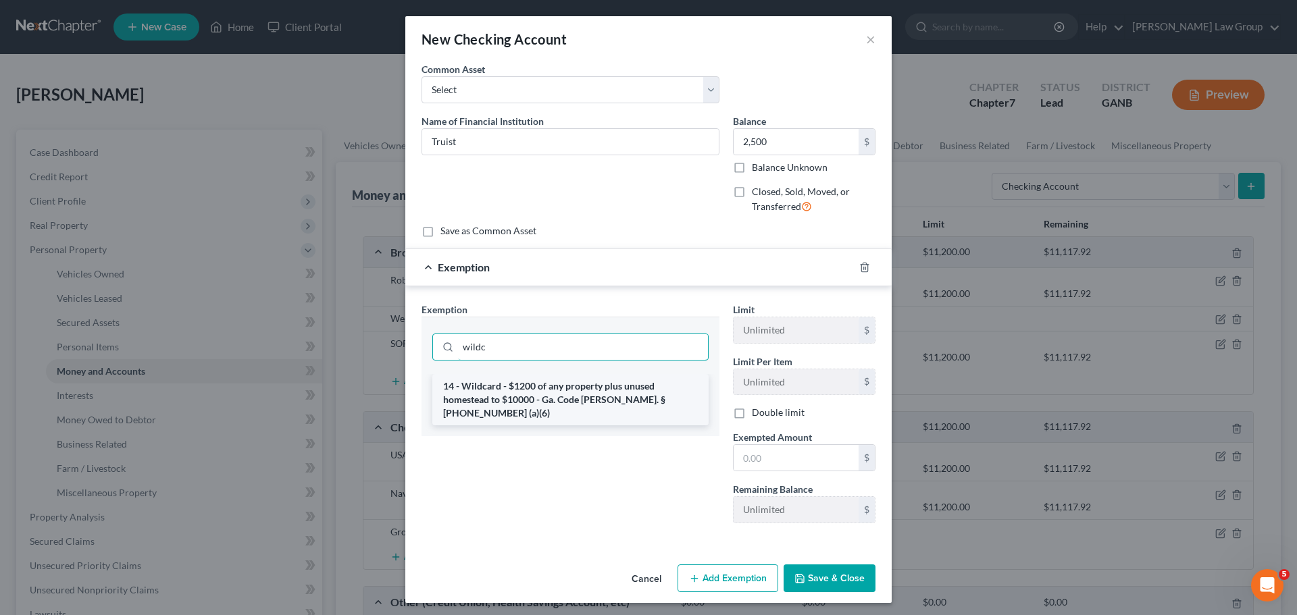
type input "wildc"
click at [547, 388] on li "14 - Wildcard - $1200 of any property plus unused homestead to $10000 - Ga. Cod…" at bounding box center [570, 399] width 276 height 51
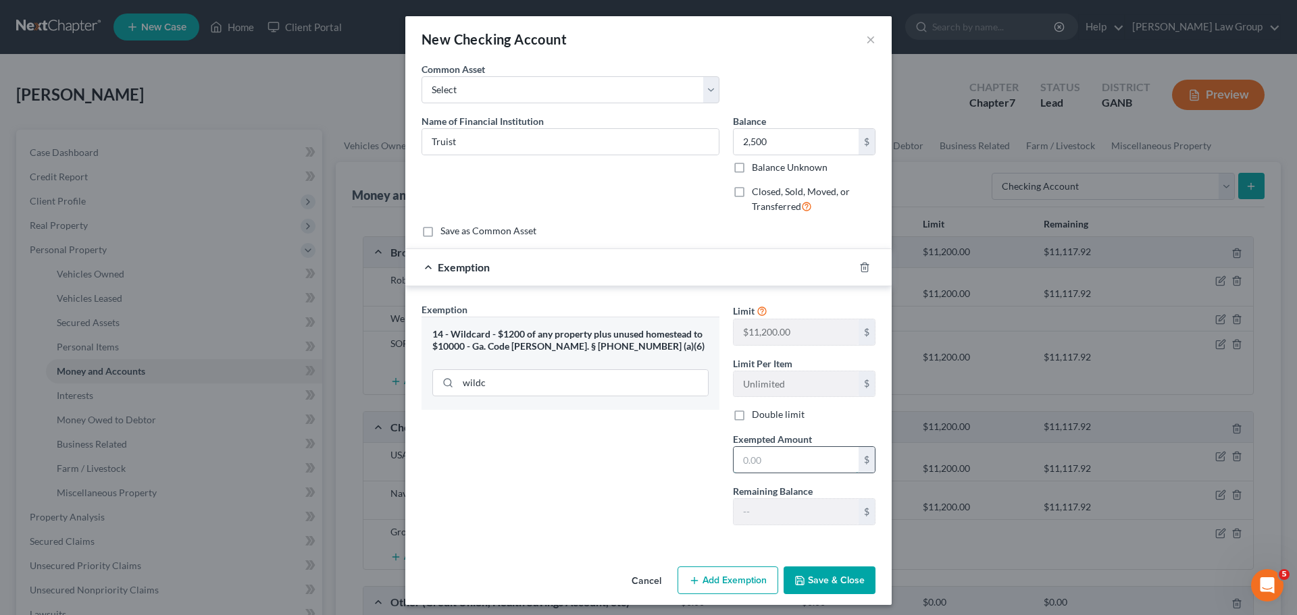
click at [774, 465] on input "text" at bounding box center [796, 460] width 125 height 26
type input "2,500"
click at [813, 587] on button "Save & Close" at bounding box center [830, 581] width 92 height 28
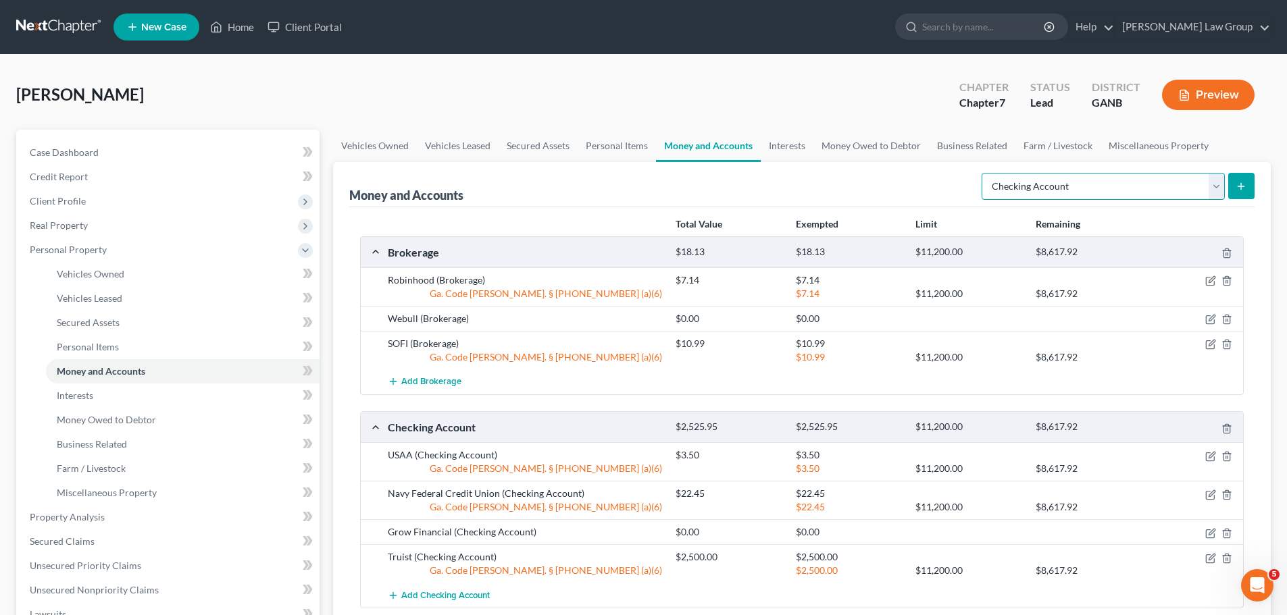
click at [1105, 181] on select "Select Account Type Brokerage Cash on Hand Certificates of Deposit Checking Acc…" at bounding box center [1103, 186] width 243 height 27
drag, startPoint x: 1105, startPoint y: 181, endPoint x: 1243, endPoint y: 180, distance: 137.8
click at [1105, 181] on select "Select Account Type Brokerage Cash on Hand Certificates of Deposit Checking Acc…" at bounding box center [1103, 186] width 243 height 27
click at [1243, 180] on button "submit" at bounding box center [1241, 186] width 26 height 26
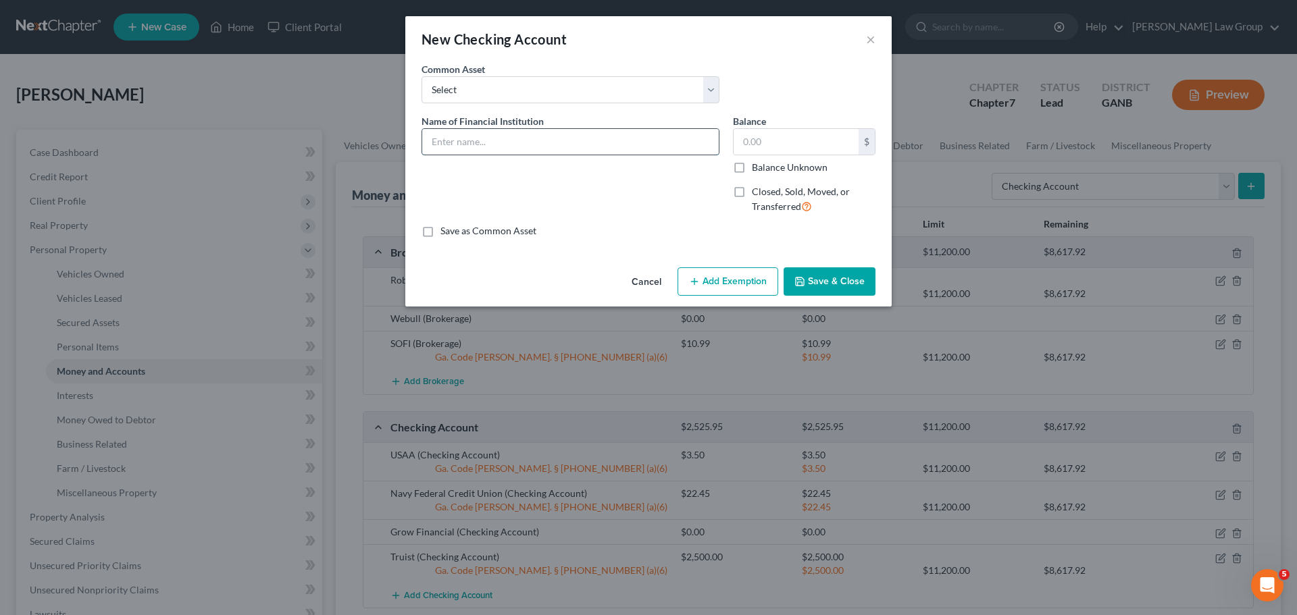
click at [485, 140] on input "text" at bounding box center [570, 142] width 297 height 26
type input "Chase"
click at [793, 134] on input "text" at bounding box center [796, 142] width 125 height 26
type input "214"
click at [712, 270] on button "Add Exemption" at bounding box center [728, 282] width 101 height 28
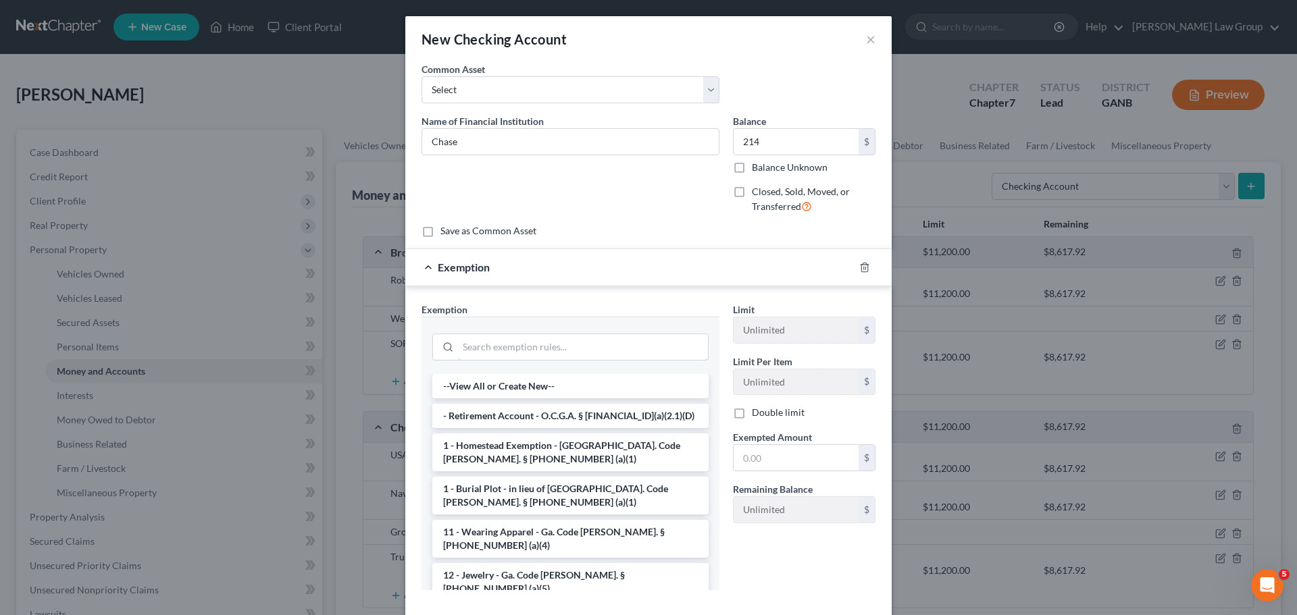
drag, startPoint x: 509, startPoint y: 352, endPoint x: 534, endPoint y: 270, distance: 86.3
click at [509, 349] on input "search" at bounding box center [583, 347] width 250 height 26
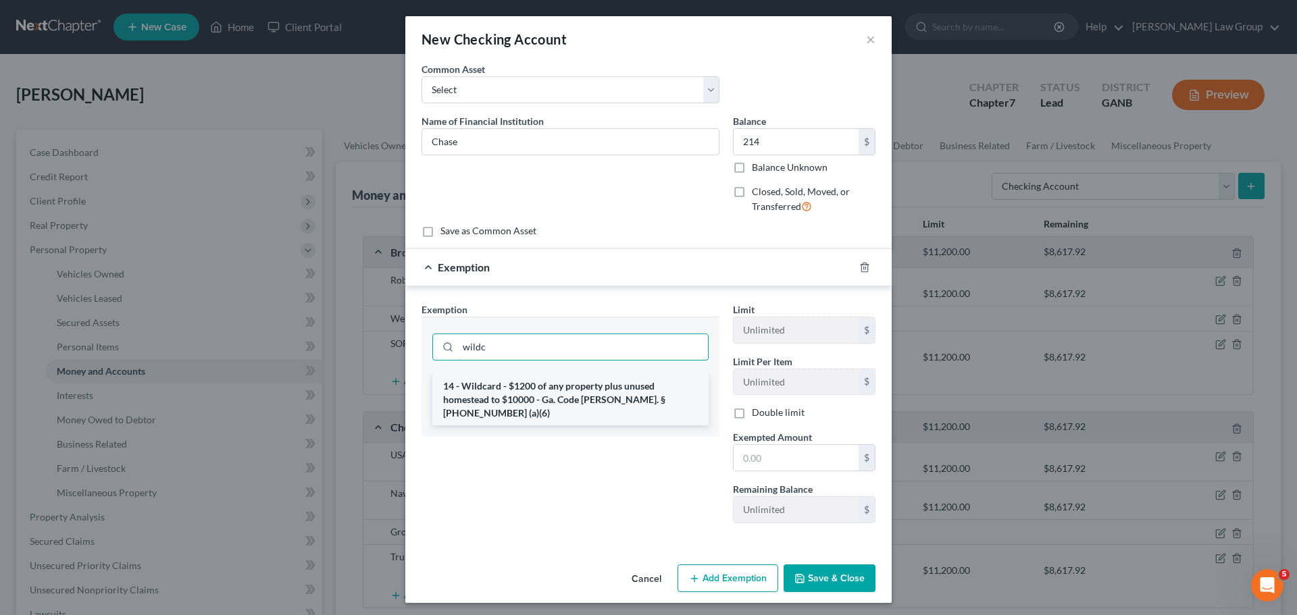
type input "wildc"
click at [580, 390] on li "14 - Wildcard - $1200 of any property plus unused homestead to $10000 - Ga. Cod…" at bounding box center [570, 399] width 276 height 51
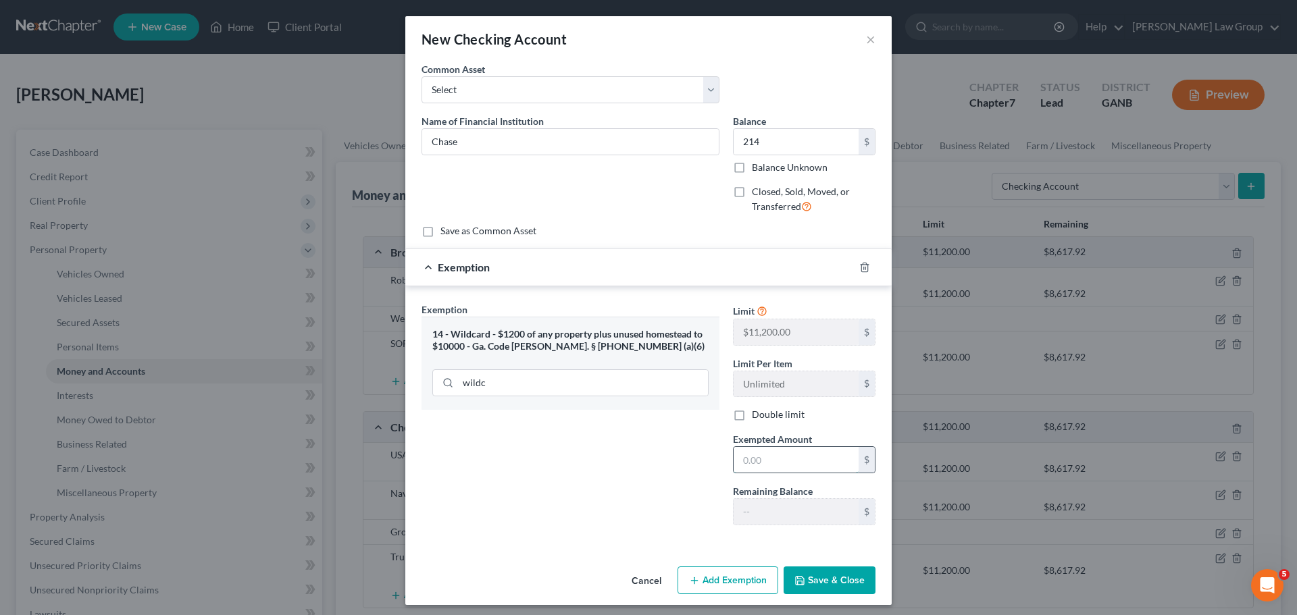
click at [769, 461] on input "text" at bounding box center [796, 460] width 125 height 26
type input "214"
click at [840, 576] on button "Save & Close" at bounding box center [830, 581] width 92 height 28
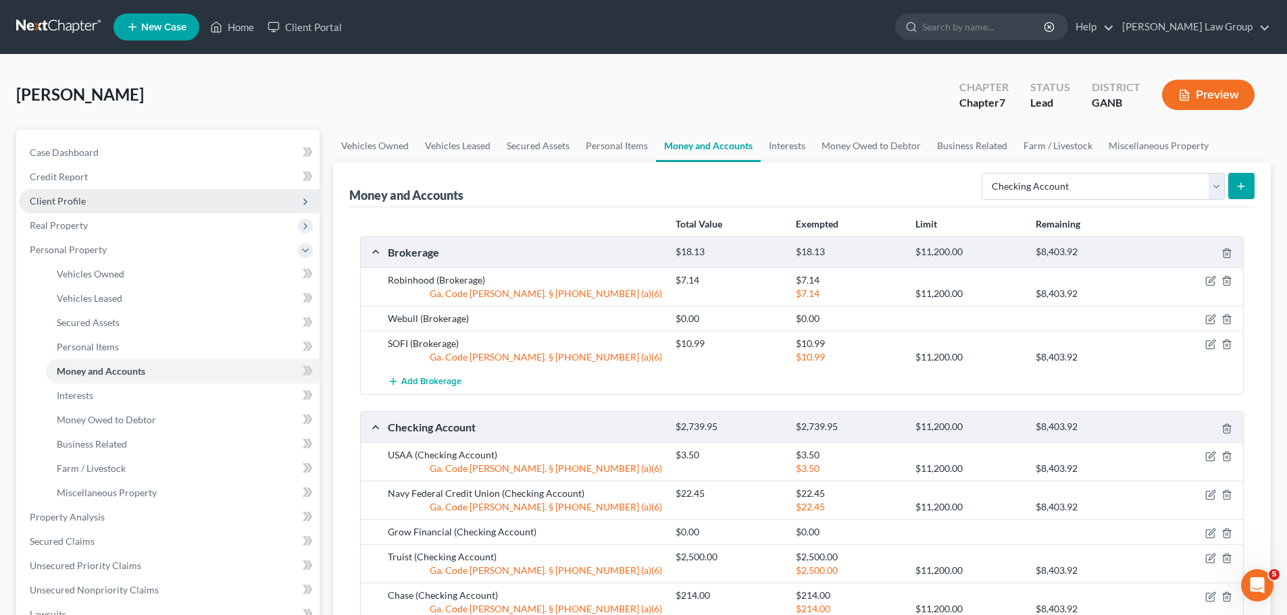
click at [78, 199] on span "Client Profile" at bounding box center [58, 200] width 56 height 11
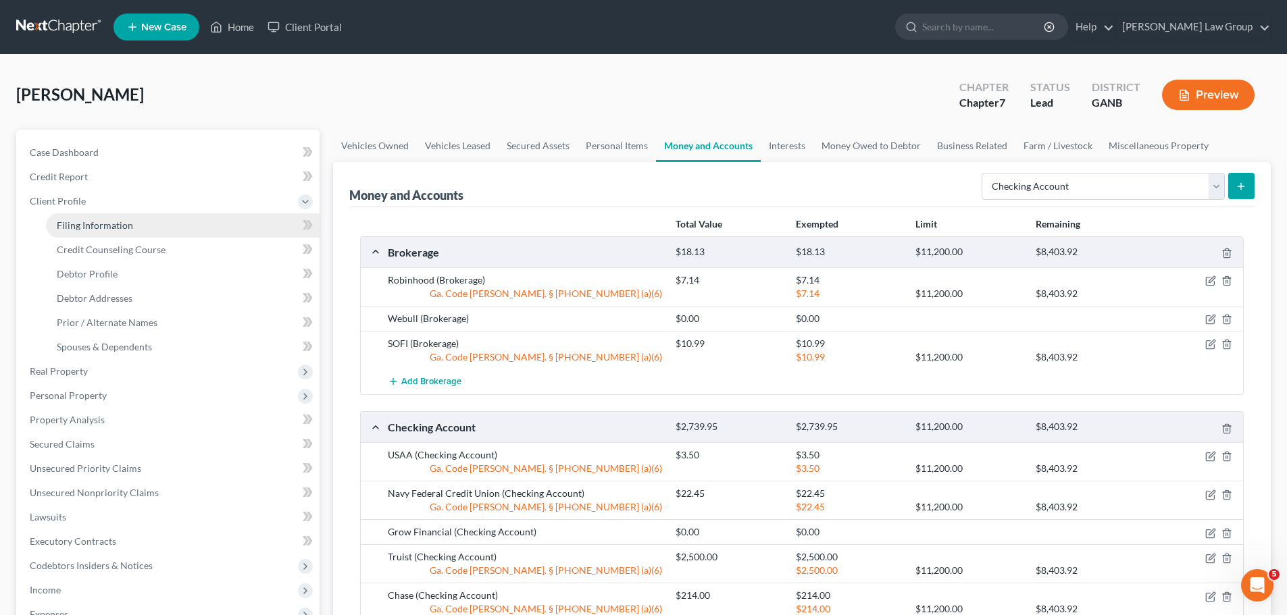
click at [75, 233] on link "Filing Information" at bounding box center [183, 225] width 274 height 24
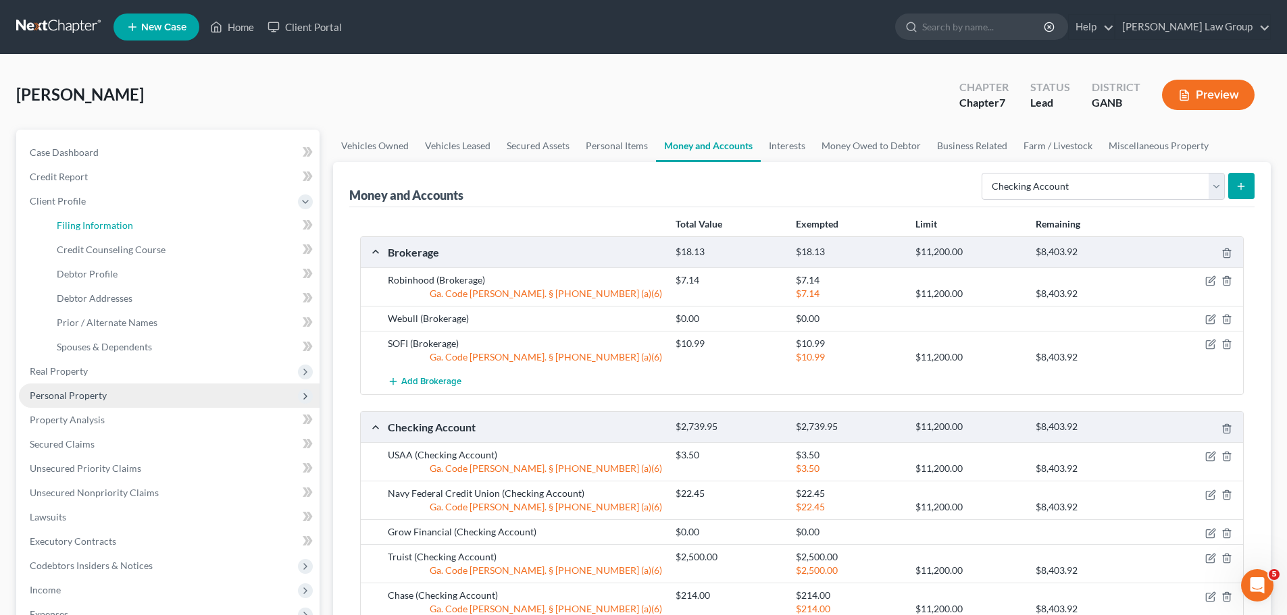
select select "1"
select select "0"
select select "19"
select select "0"
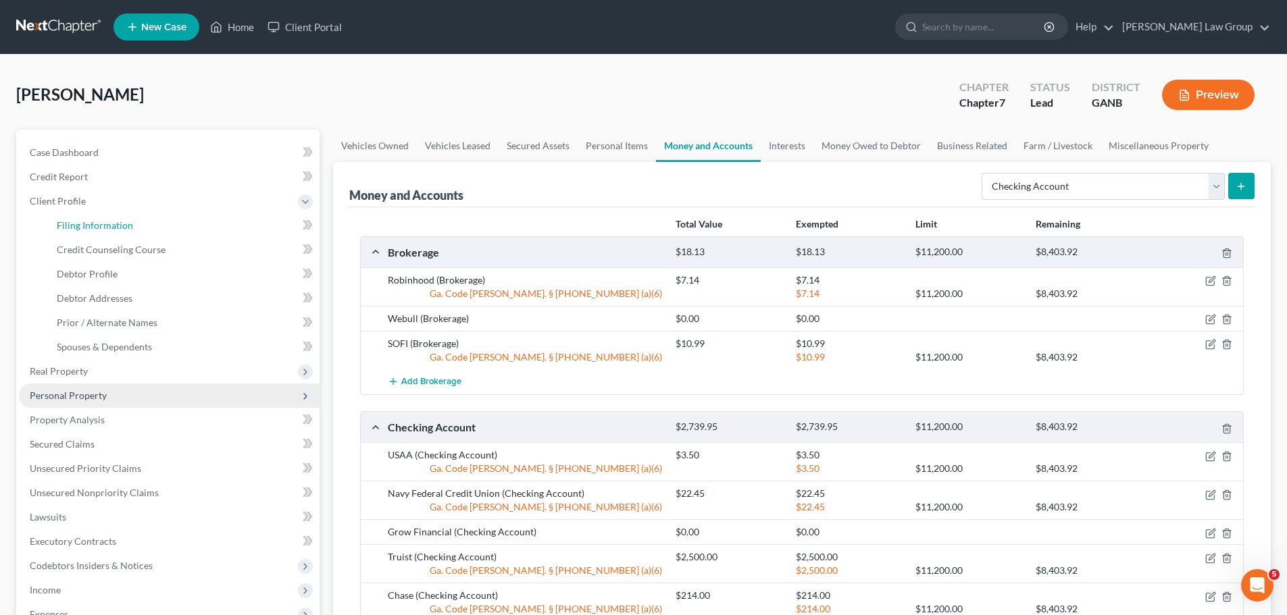
select select "10"
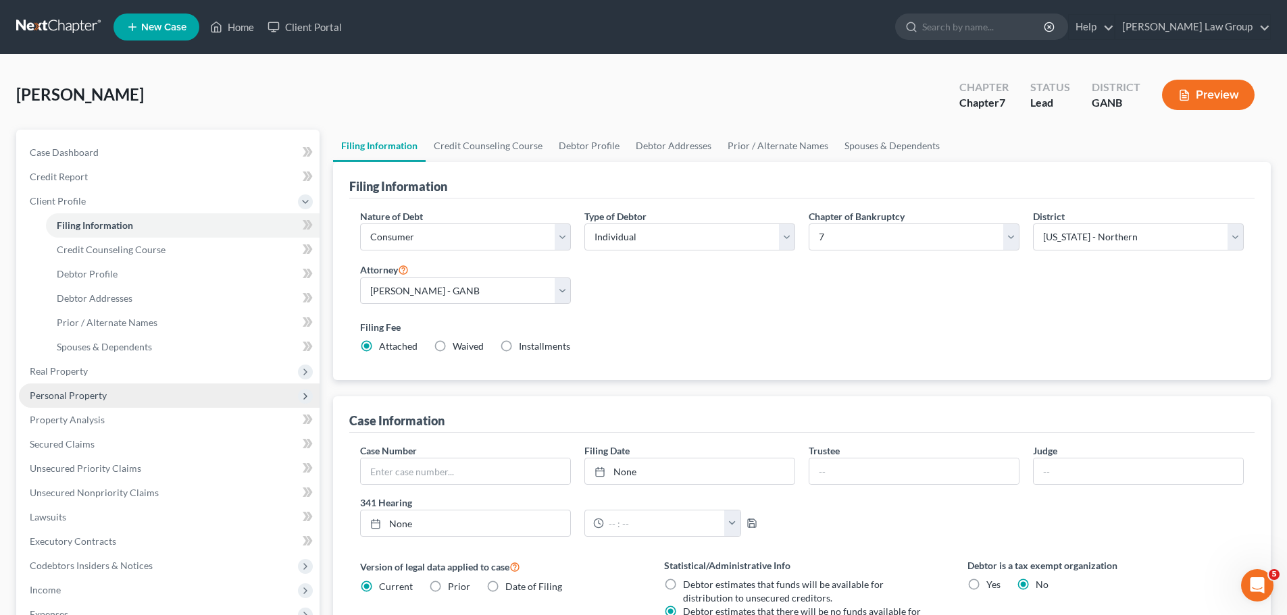
drag, startPoint x: 73, startPoint y: 374, endPoint x: 120, endPoint y: 388, distance: 49.2
click at [73, 373] on span "Real Property" at bounding box center [59, 370] width 58 height 11
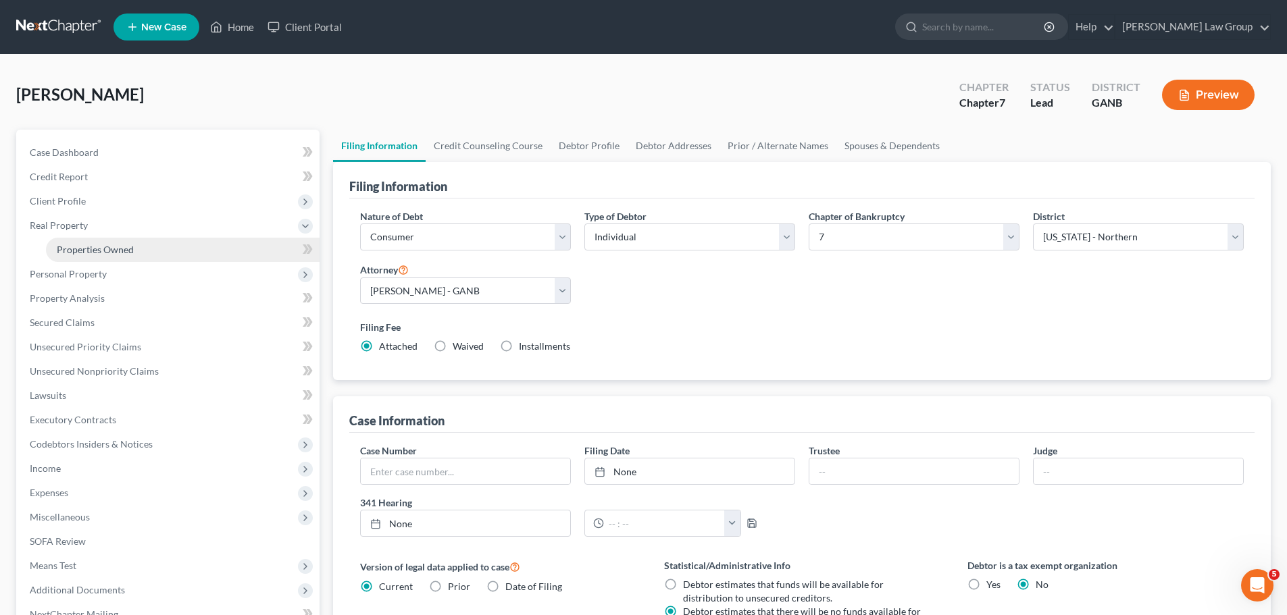
click at [105, 248] on span "Properties Owned" at bounding box center [95, 249] width 77 height 11
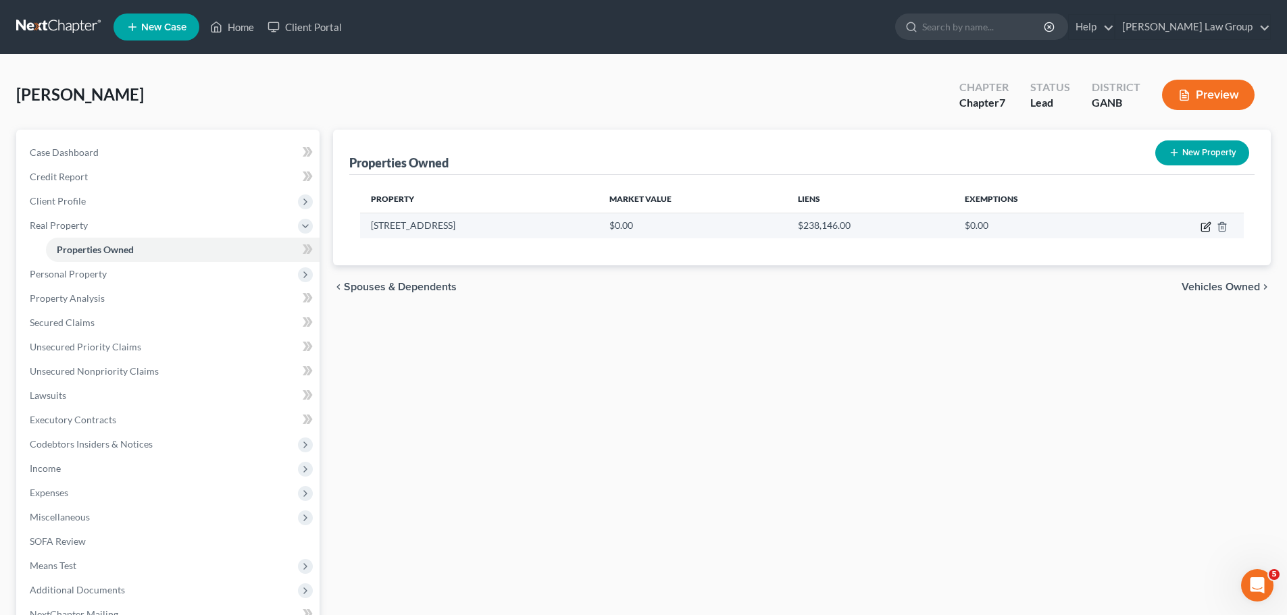
click at [1209, 231] on icon "button" at bounding box center [1205, 228] width 8 height 8
select select "10"
select select "32"
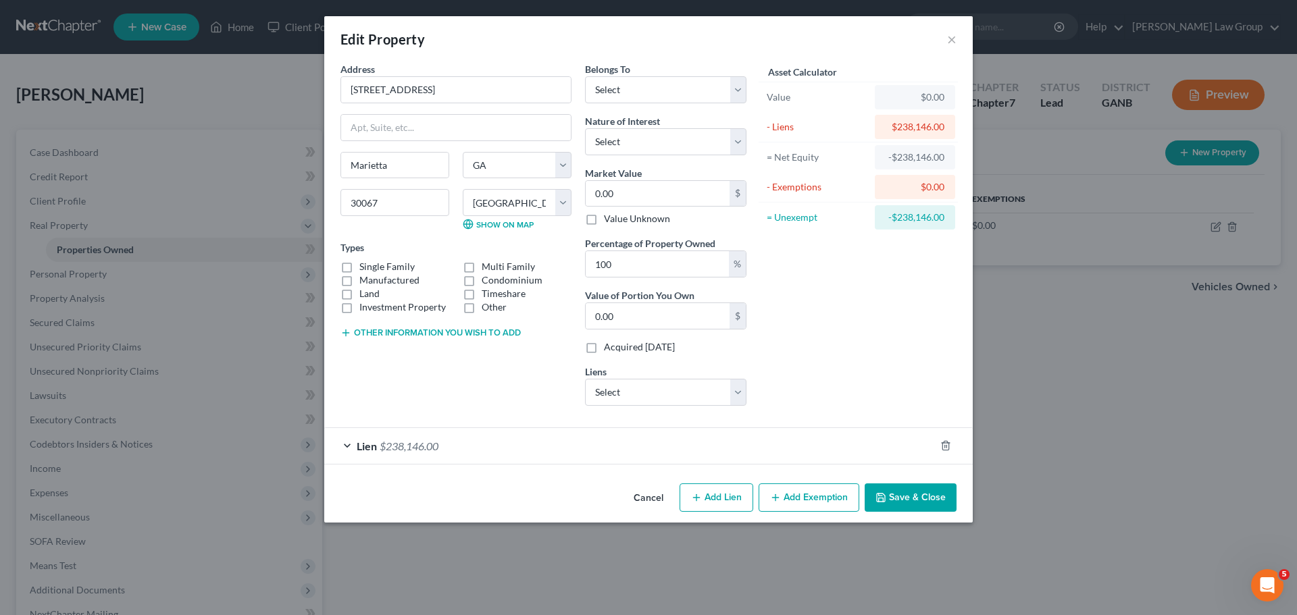
click at [359, 266] on label "Single Family" at bounding box center [386, 267] width 55 height 14
click at [365, 266] on input "Single Family" at bounding box center [369, 264] width 9 height 9
checkbox input "true"
drag, startPoint x: 646, startPoint y: 394, endPoint x: 850, endPoint y: 357, distance: 207.2
click at [646, 394] on select "Select Grow Fn Fcu - $23,782.00 Bridgecrest - $0.00 Communlnserv - $0.00 Jpmcb …" at bounding box center [665, 392] width 161 height 27
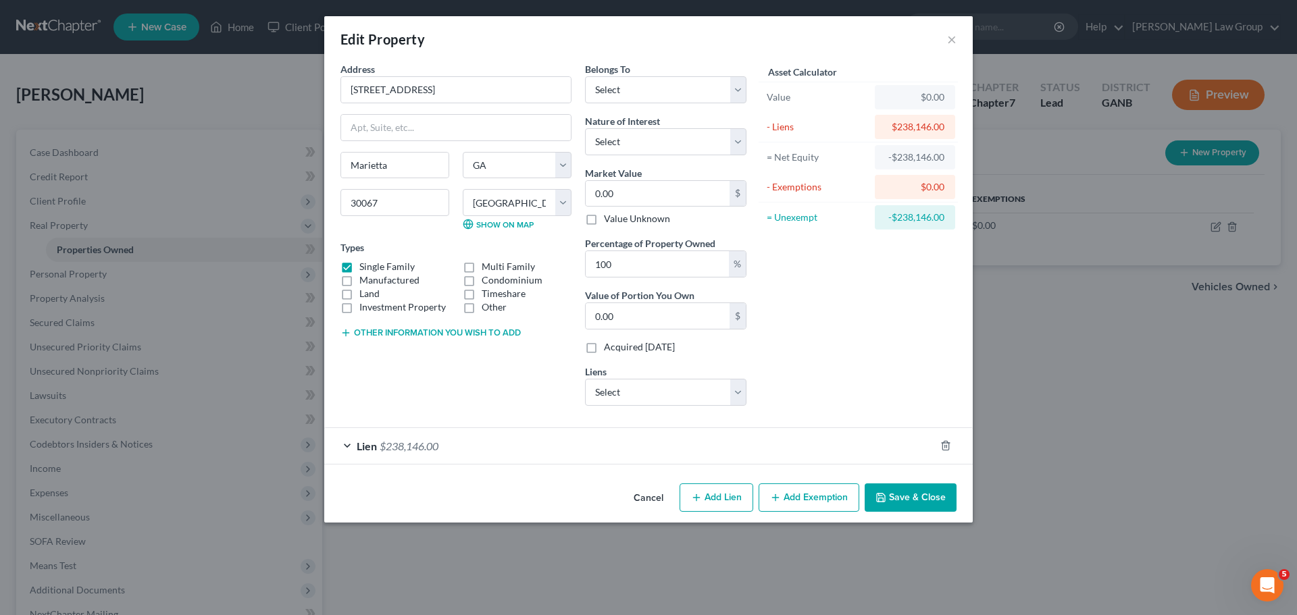
click at [850, 357] on div "Asset Calculator Value $0.00 - Liens $238,146.00 = Net Equity -$238,146.00 - Ex…" at bounding box center [858, 239] width 210 height 355
click at [661, 93] on select "Select Debtor 1 Only Debtor 2 Only Debtor 1 And Debtor 2 Only At Least One Of T…" at bounding box center [665, 89] width 161 height 27
select select "0"
click at [585, 76] on select "Select Debtor 1 Only Debtor 2 Only Debtor 1 And Debtor 2 Only At Least One Of T…" at bounding box center [665, 89] width 161 height 27
drag, startPoint x: 471, startPoint y: 88, endPoint x: 271, endPoint y: 65, distance: 201.3
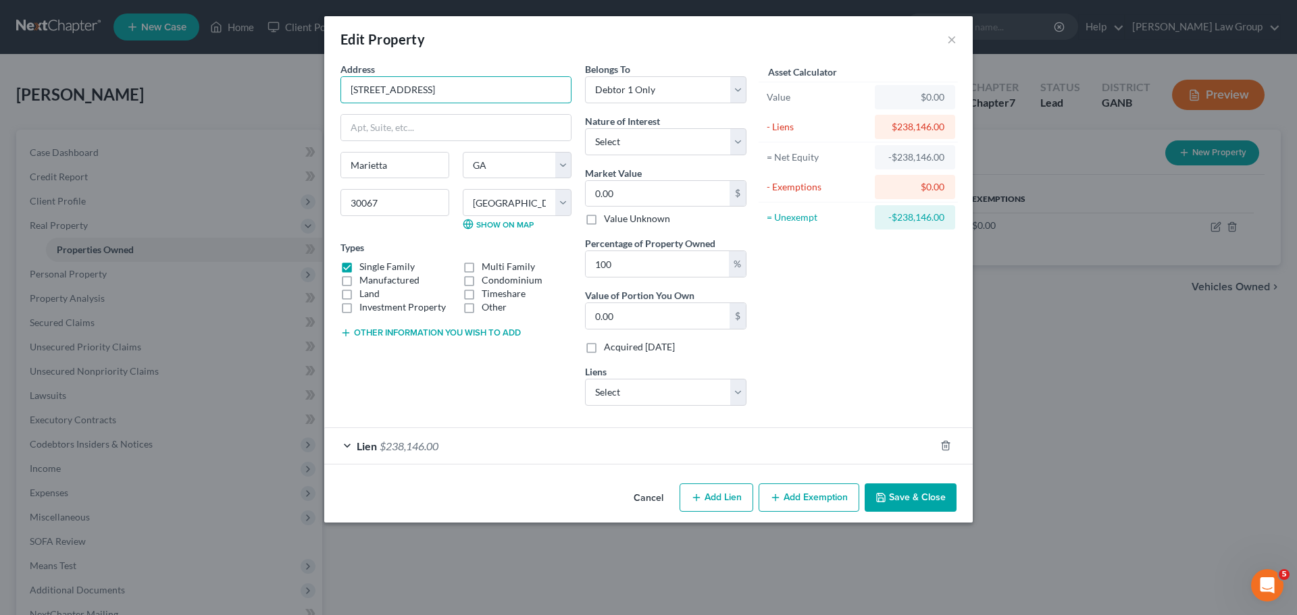
click at [271, 65] on div "Edit Property × Address * 3032 Balearic Dr. SE Marietta State AL AK AR AZ CA CO…" at bounding box center [648, 307] width 1297 height 615
click at [648, 190] on input "0.00" at bounding box center [658, 194] width 144 height 26
type input "2"
type input "2.00"
type input "27"
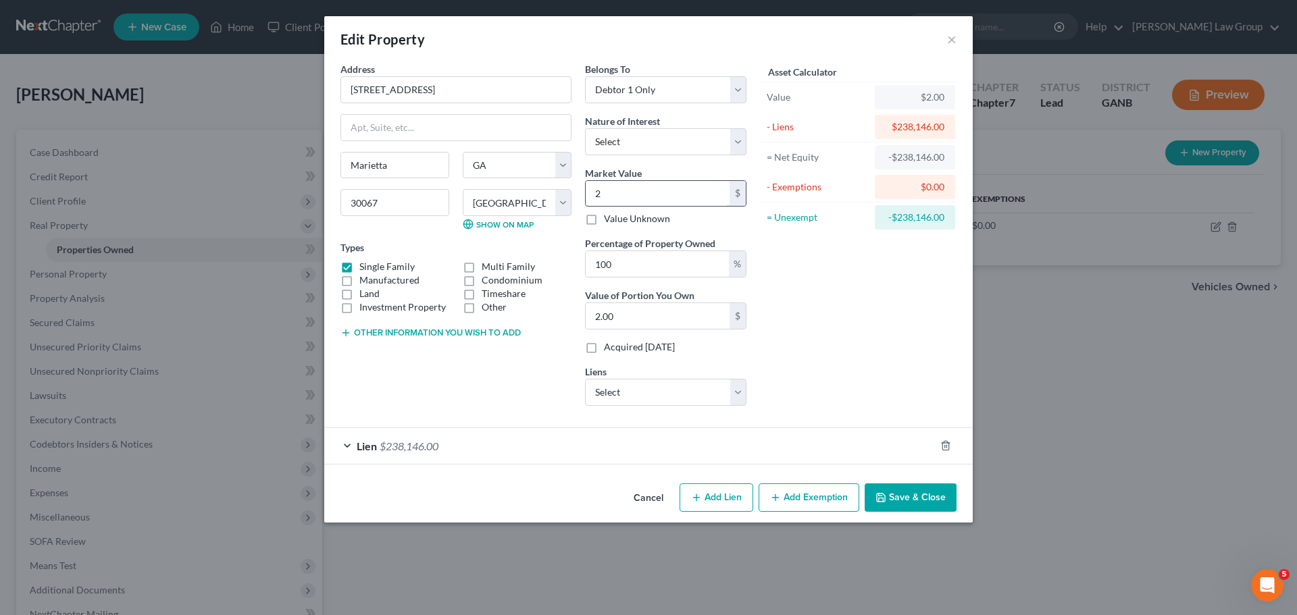
type input "27.00"
type input "274"
type input "274.00"
type input "2740"
type input "2,740.00"
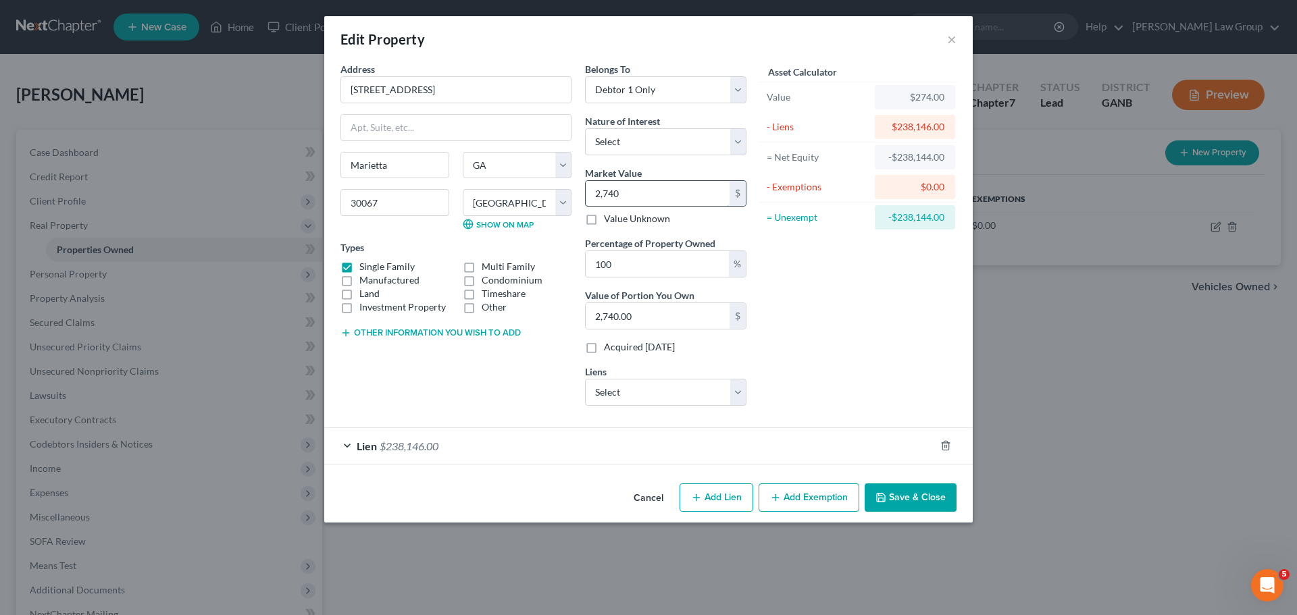
type input "2,7400"
type input "27,400.00"
type input "27,4000"
type input "274,000.00"
type input "274,000"
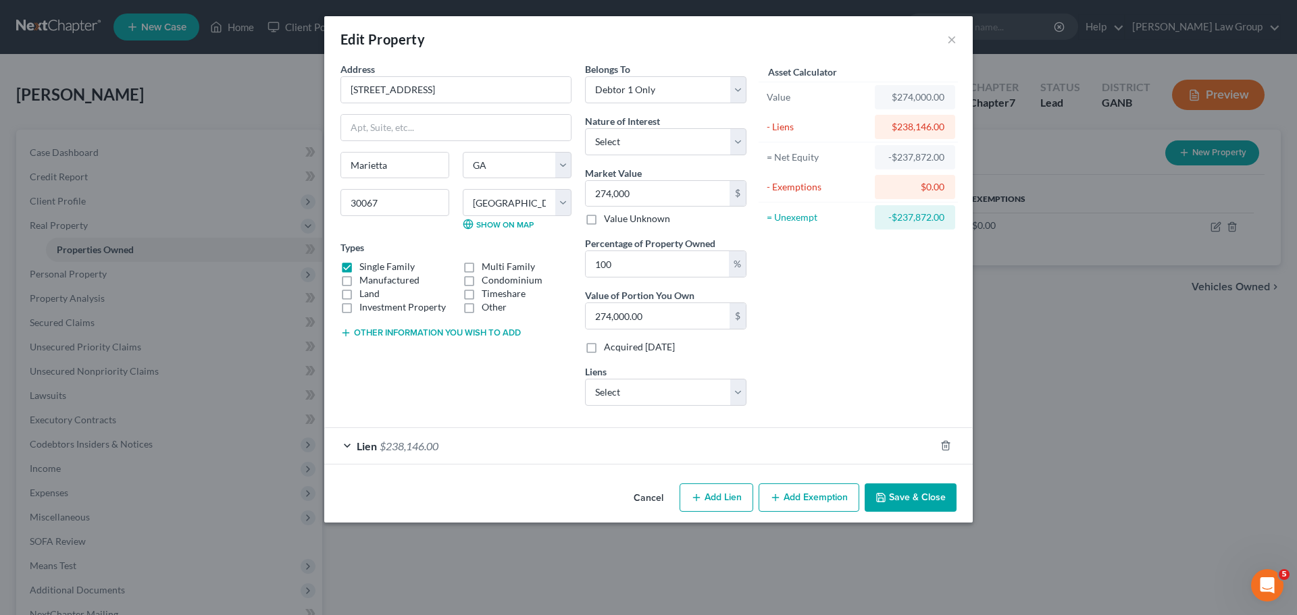
click at [885, 297] on div "Asset Calculator Value $274,000.00 - Liens $238,146.00 = Net Equity -$237,872.0…" at bounding box center [858, 239] width 210 height 355
click at [809, 499] on button "Add Exemption" at bounding box center [809, 498] width 101 height 28
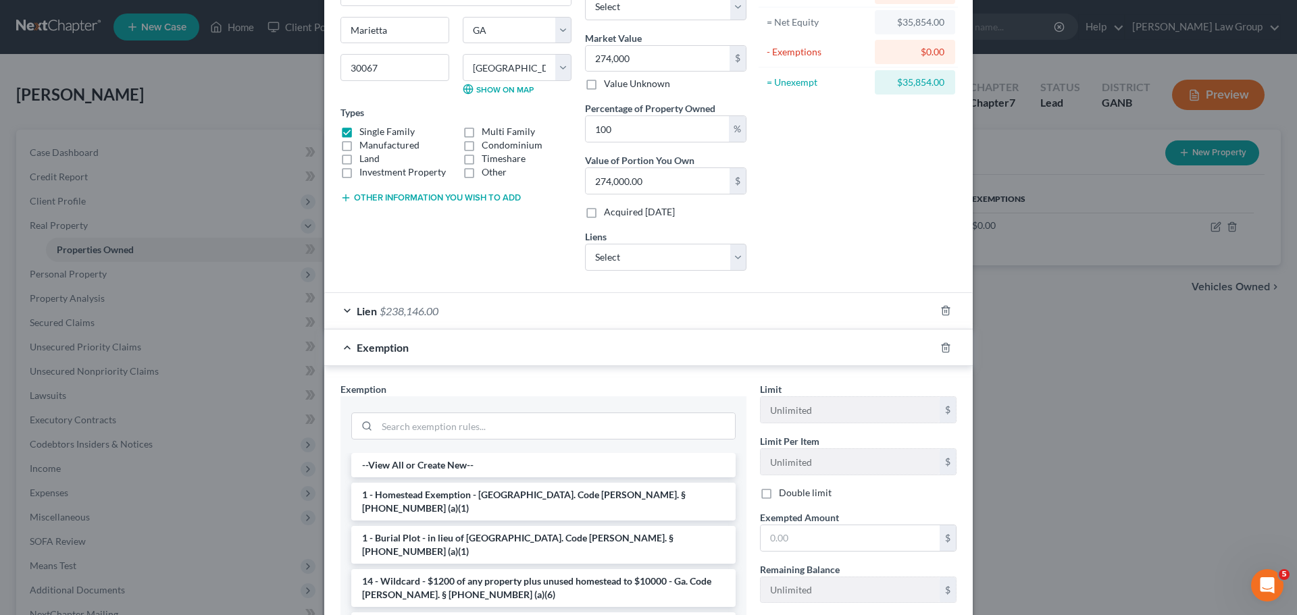
scroll to position [270, 0]
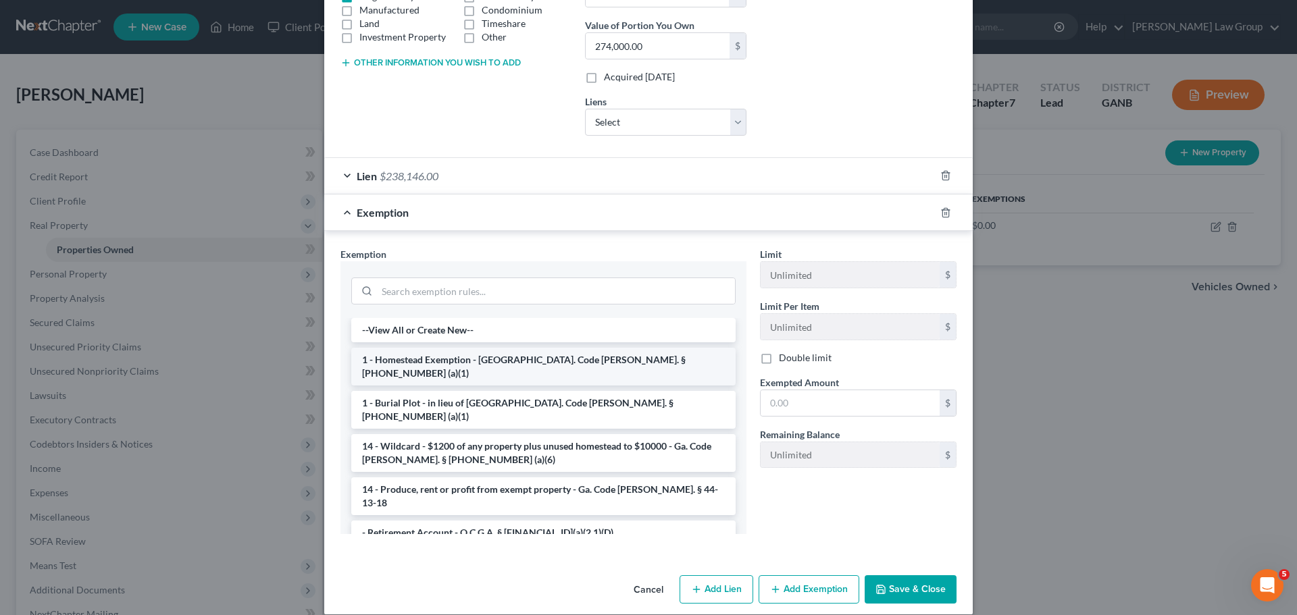
click at [422, 361] on li "1 - Homestead Exemption - [GEOGRAPHIC_DATA]. Code [PERSON_NAME]. § [PHONE_NUMBE…" at bounding box center [543, 367] width 384 height 38
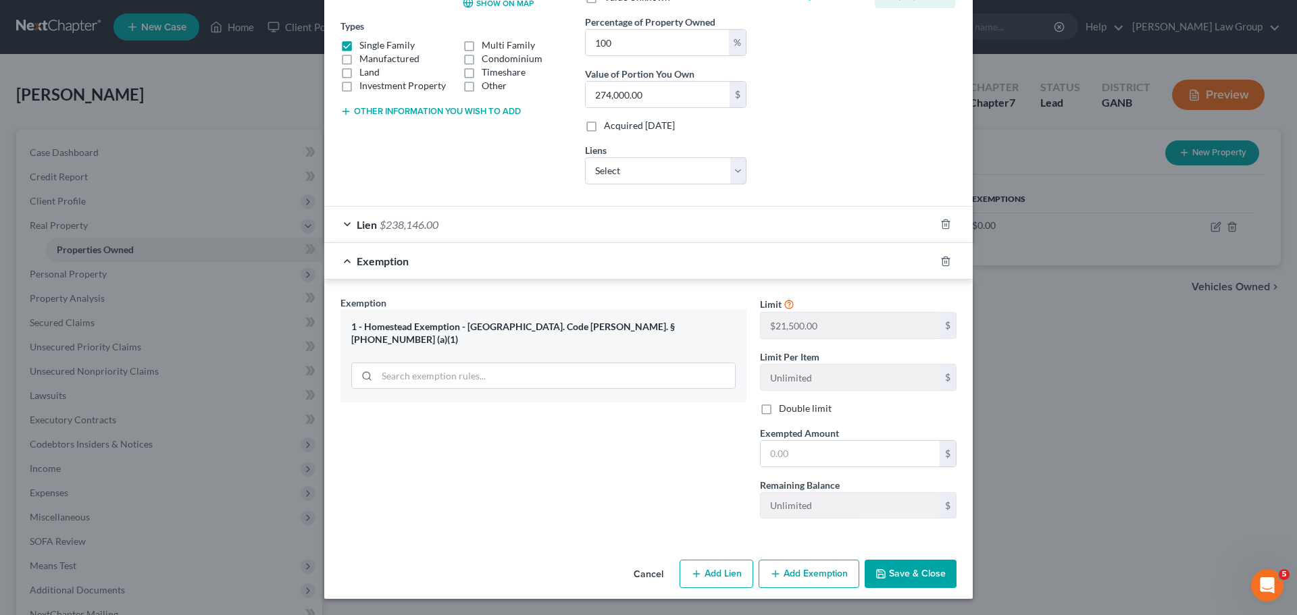
scroll to position [222, 0]
drag, startPoint x: 799, startPoint y: 453, endPoint x: 788, endPoint y: 422, distance: 32.5
click at [799, 451] on input "text" at bounding box center [850, 454] width 179 height 26
type input "21,500"
drag, startPoint x: 763, startPoint y: 410, endPoint x: 811, endPoint y: 459, distance: 67.8
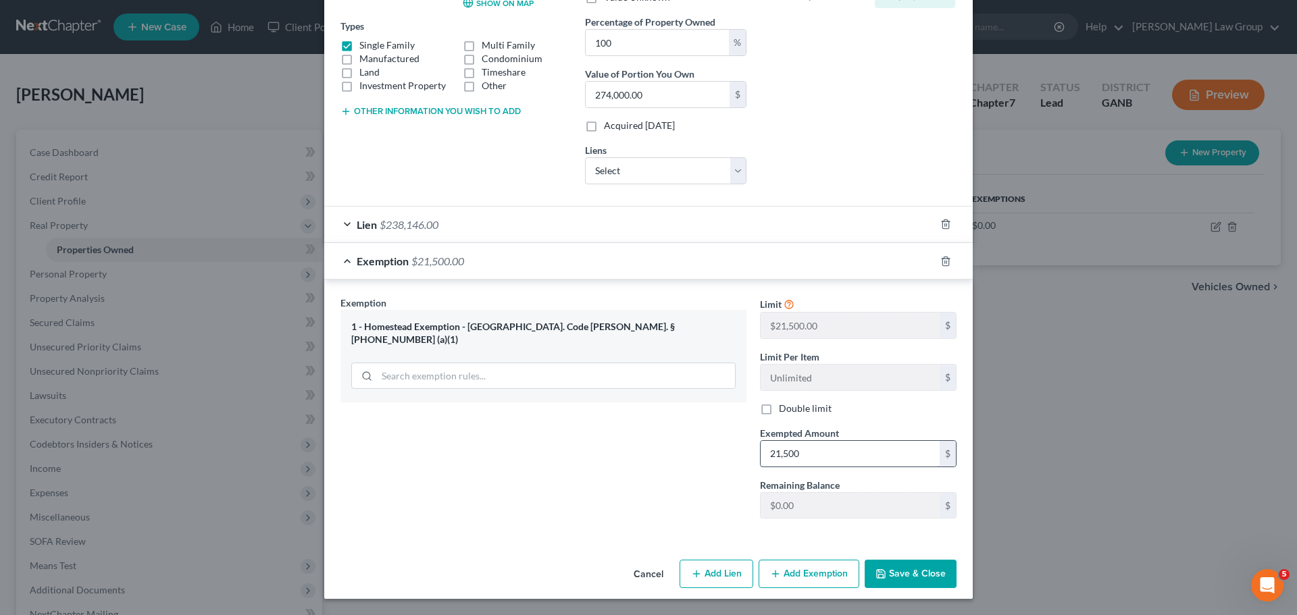
click at [779, 410] on label "Double limit" at bounding box center [805, 409] width 53 height 14
click at [784, 410] on input "Double limit" at bounding box center [788, 406] width 9 height 9
checkbox input "true"
click at [811, 459] on input "21,500" at bounding box center [850, 454] width 179 height 26
type input "43,000"
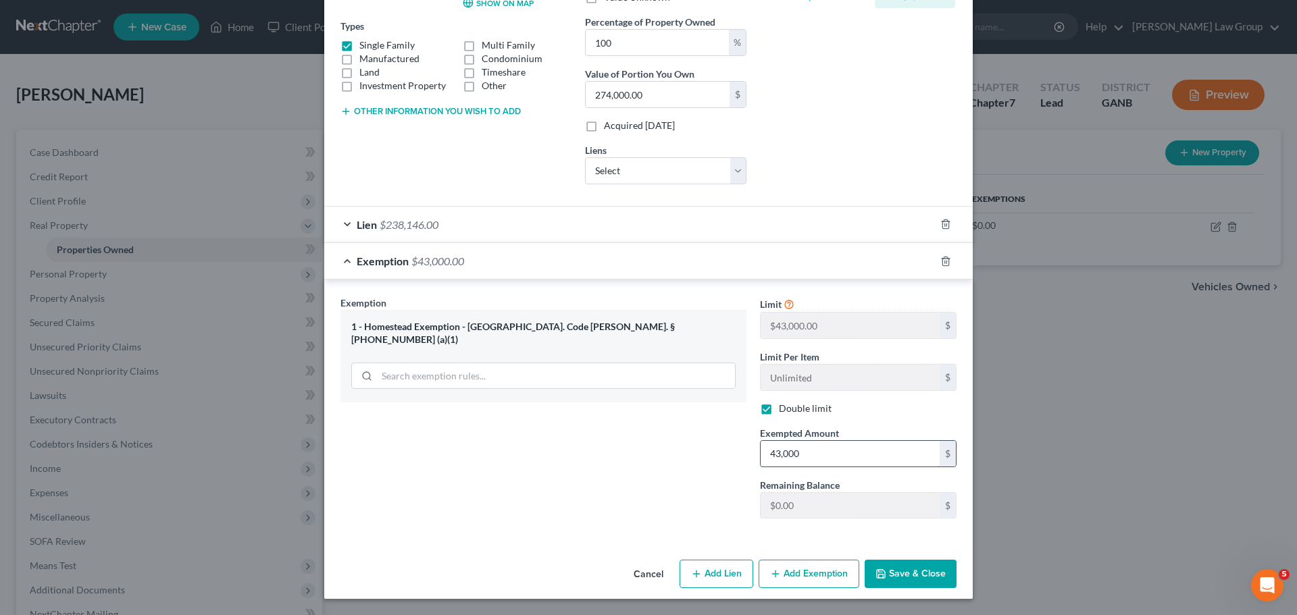
click at [817, 448] on input "43,000" at bounding box center [850, 454] width 179 height 26
drag, startPoint x: 817, startPoint y: 448, endPoint x: 714, endPoint y: 439, distance: 103.1
click at [714, 439] on div "Exemption Set must be selected for CA. Exemption * 1 - Homestead Exemption - Ga…" at bounding box center [649, 413] width 630 height 234
type input "35,854"
drag, startPoint x: 914, startPoint y: 571, endPoint x: 1252, endPoint y: 459, distance: 356.1
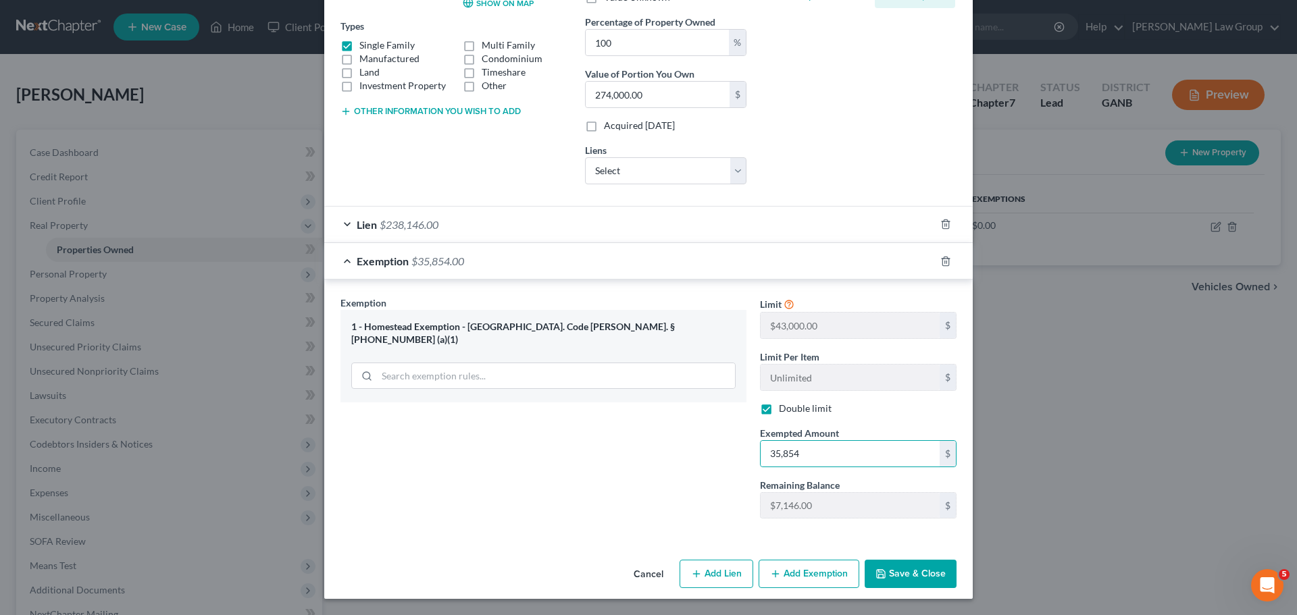
click at [914, 570] on button "Save & Close" at bounding box center [911, 574] width 92 height 28
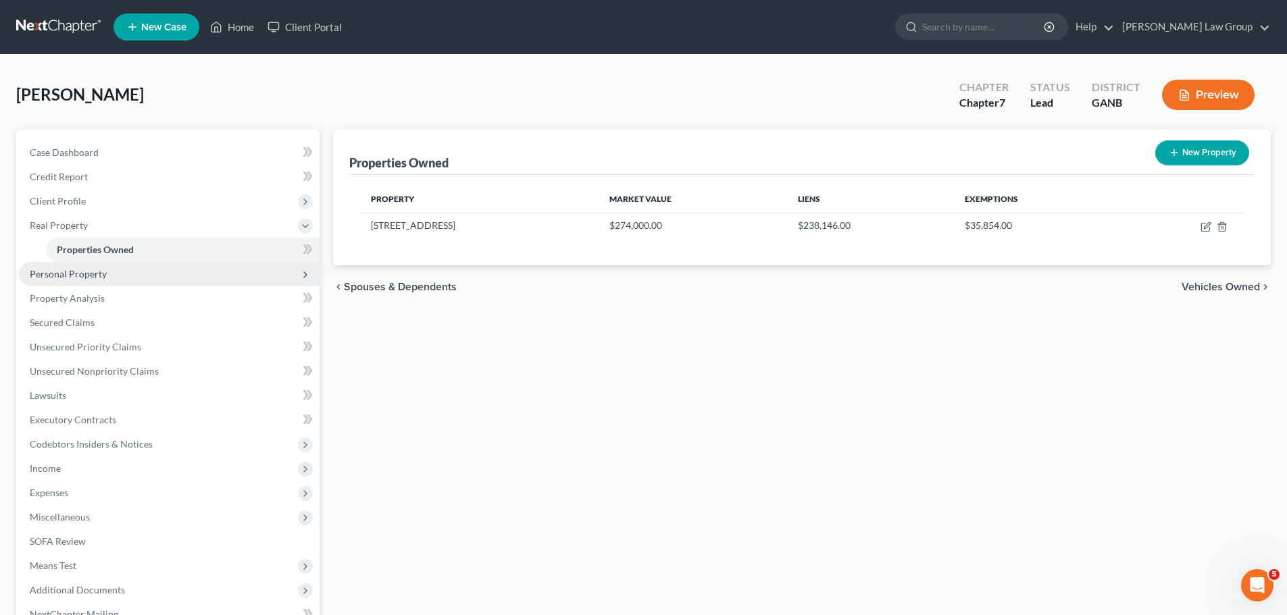
click at [74, 272] on span "Personal Property" at bounding box center [68, 273] width 77 height 11
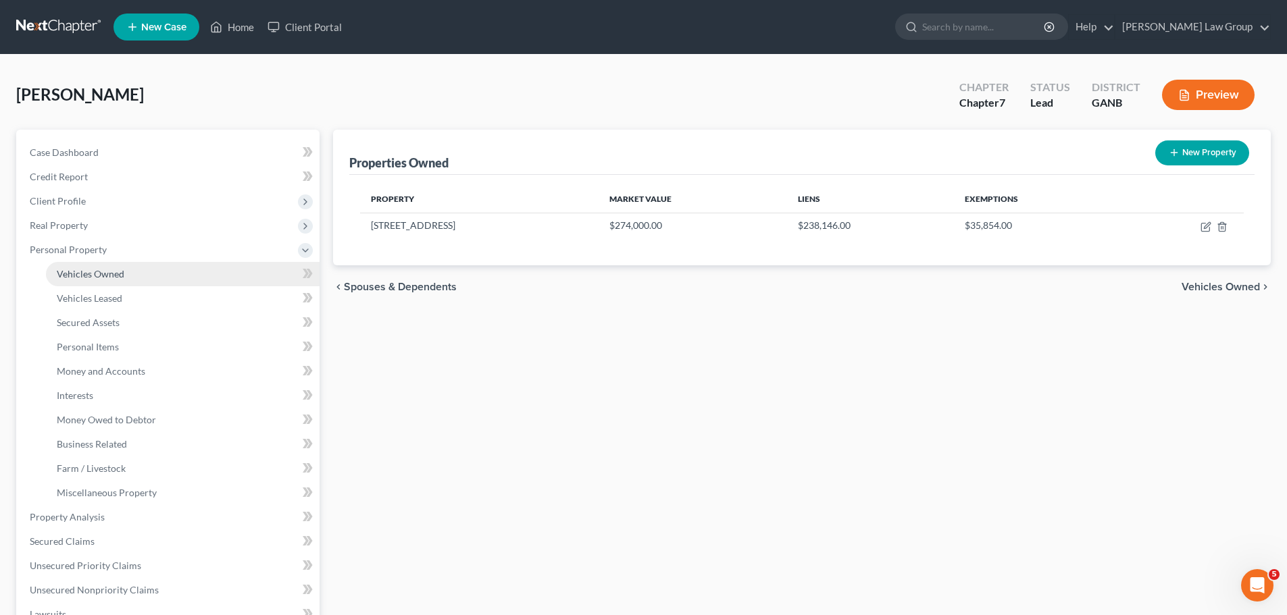
click at [127, 276] on link "Vehicles Owned" at bounding box center [183, 274] width 274 height 24
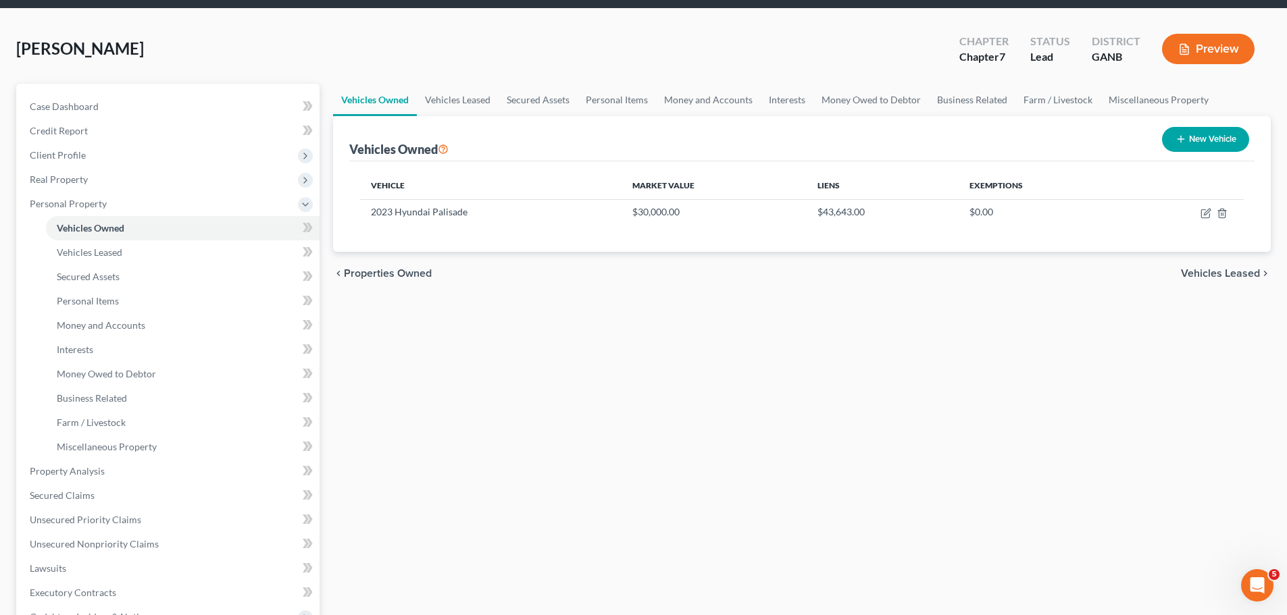
scroll to position [68, 0]
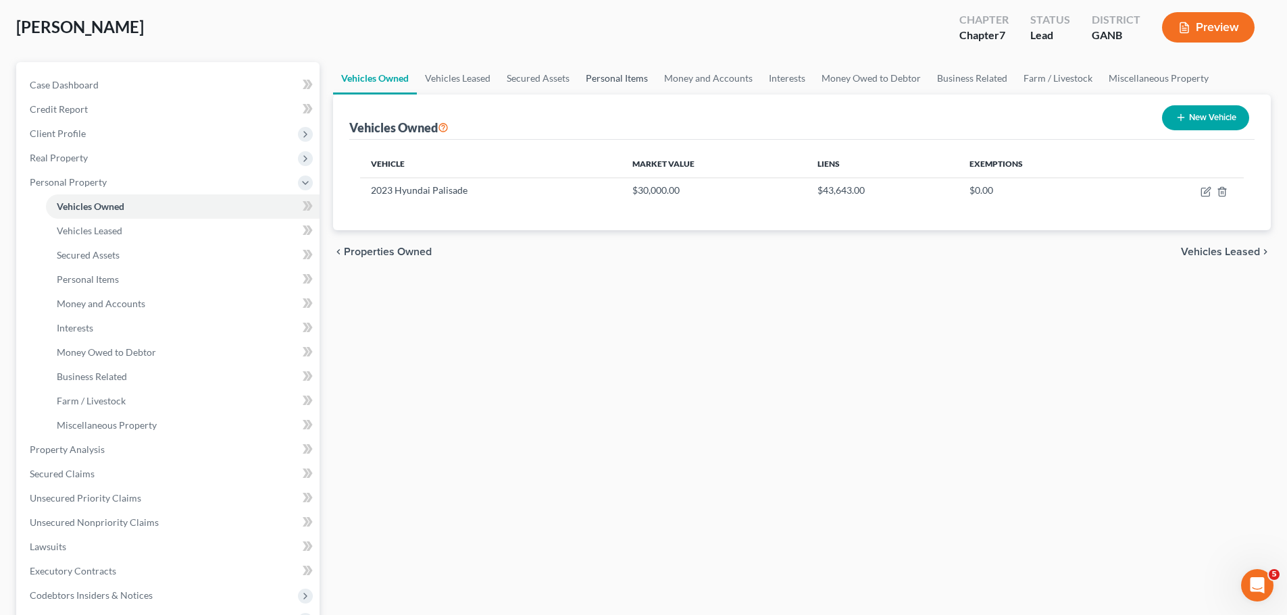
click at [619, 81] on link "Personal Items" at bounding box center [617, 78] width 78 height 32
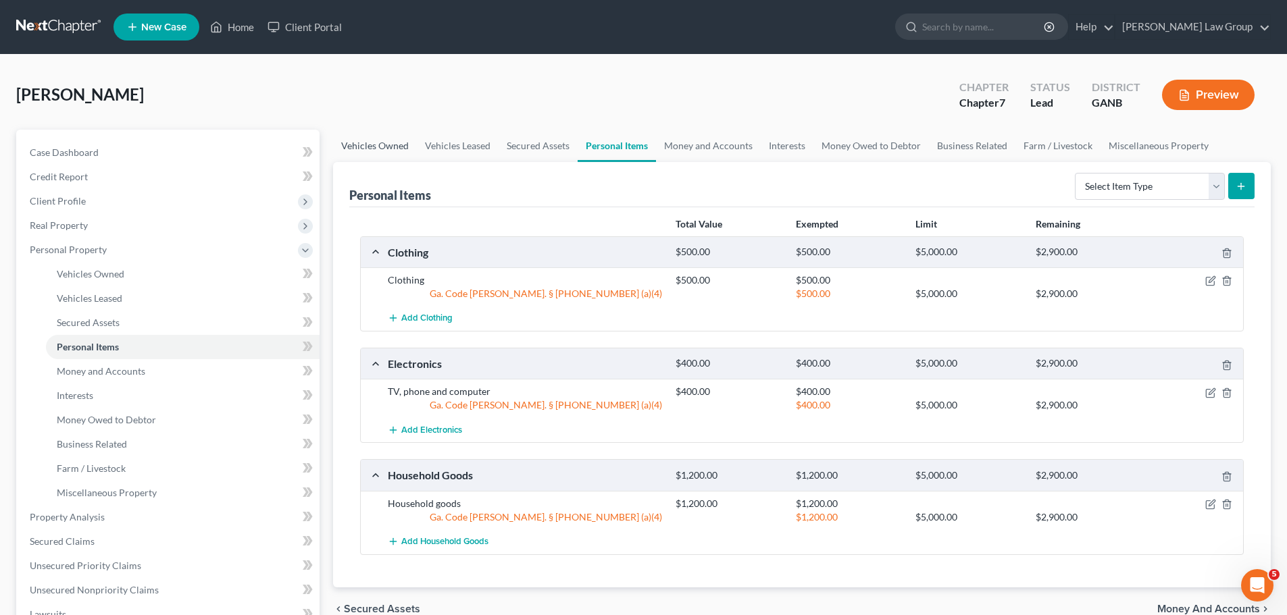
click at [364, 132] on link "Vehicles Owned" at bounding box center [375, 146] width 84 height 32
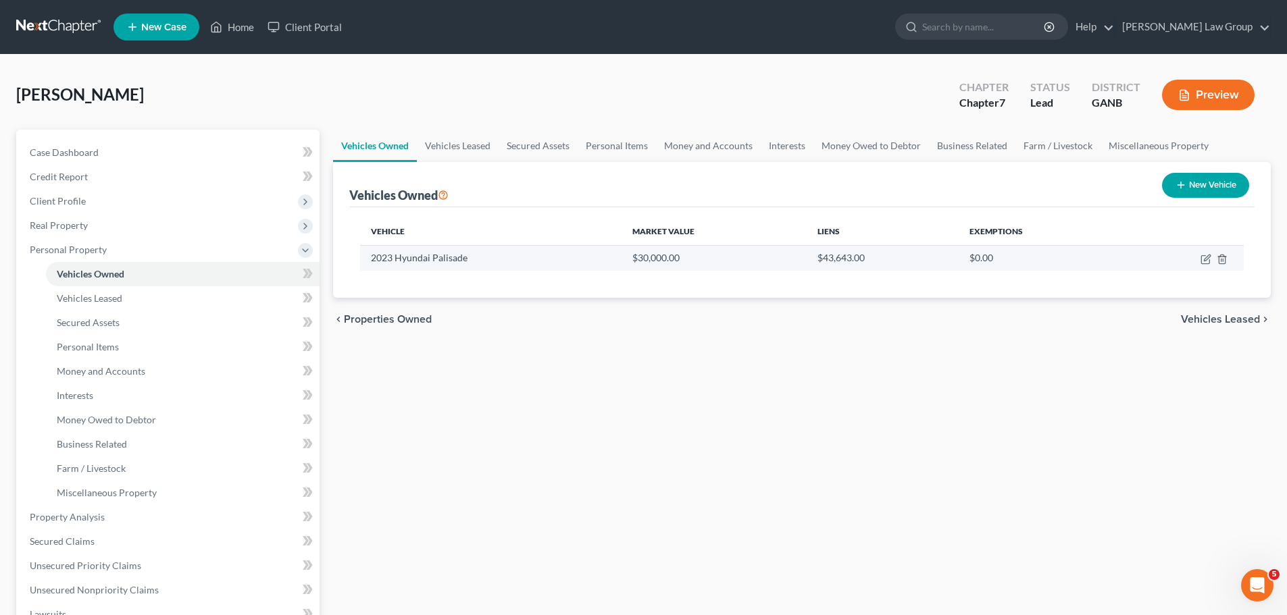
click at [1200, 259] on td at bounding box center [1184, 258] width 120 height 26
click at [1202, 258] on td at bounding box center [1184, 258] width 120 height 26
click at [1205, 253] on td at bounding box center [1184, 258] width 120 height 26
click at [1209, 261] on icon "button" at bounding box center [1205, 260] width 8 height 8
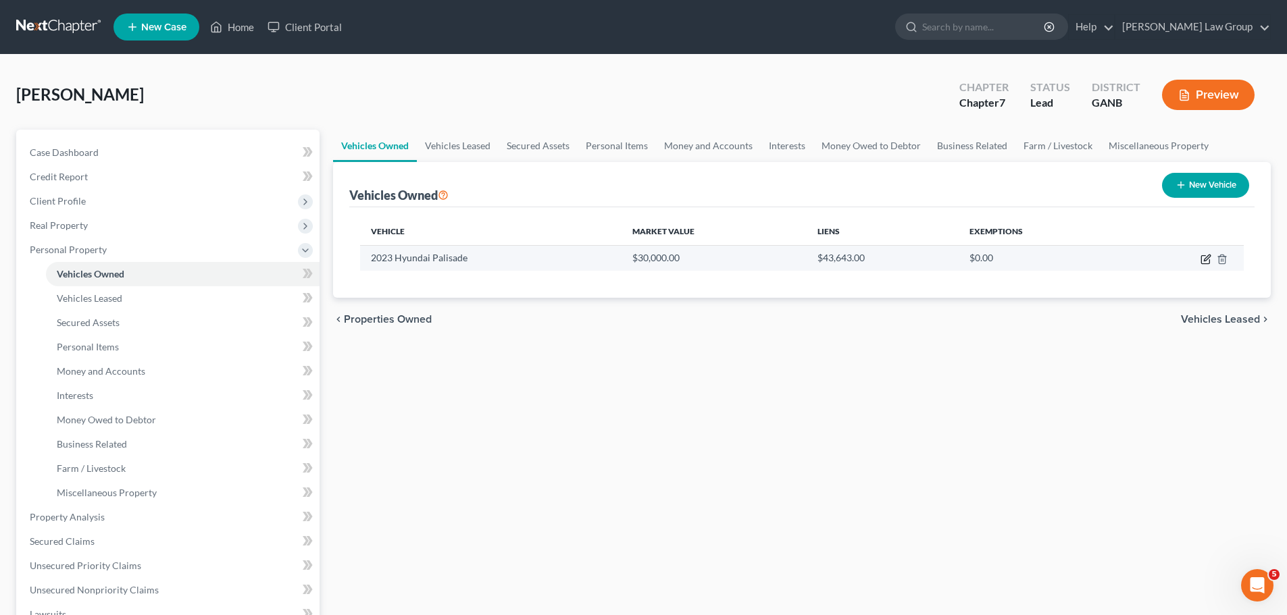
select select "0"
select select "3"
select select "2"
select select "0"
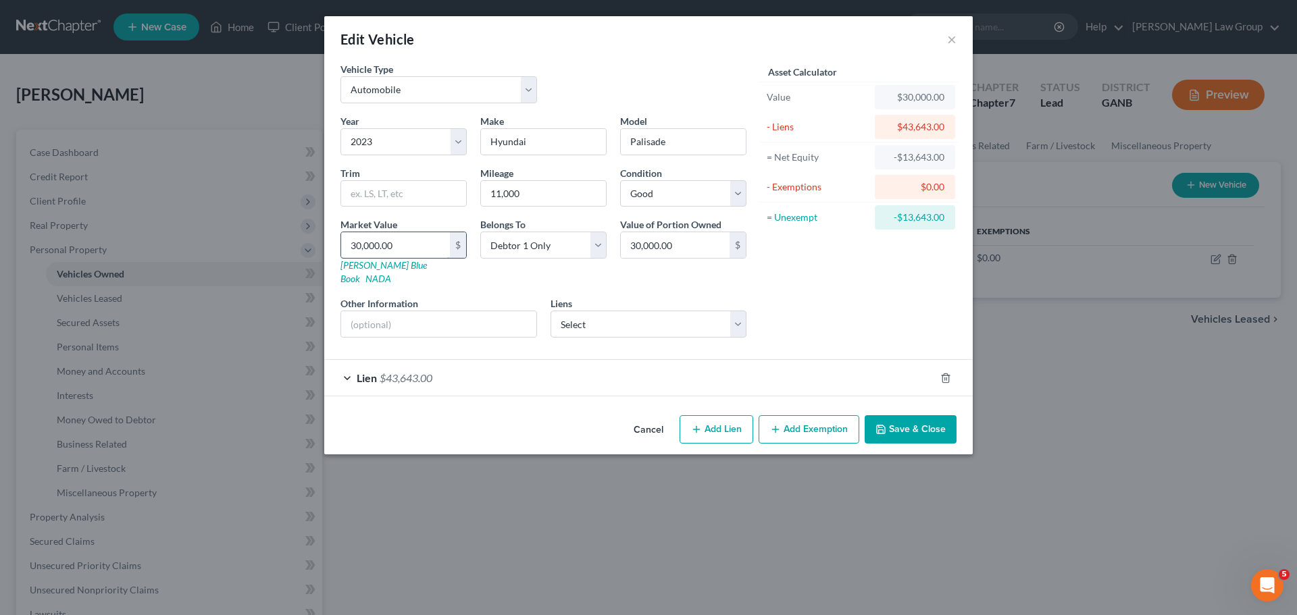
click at [422, 242] on input "30,000.00" at bounding box center [395, 245] width 109 height 26
type input "4"
type input "4.00"
type input "41"
type input "41.00"
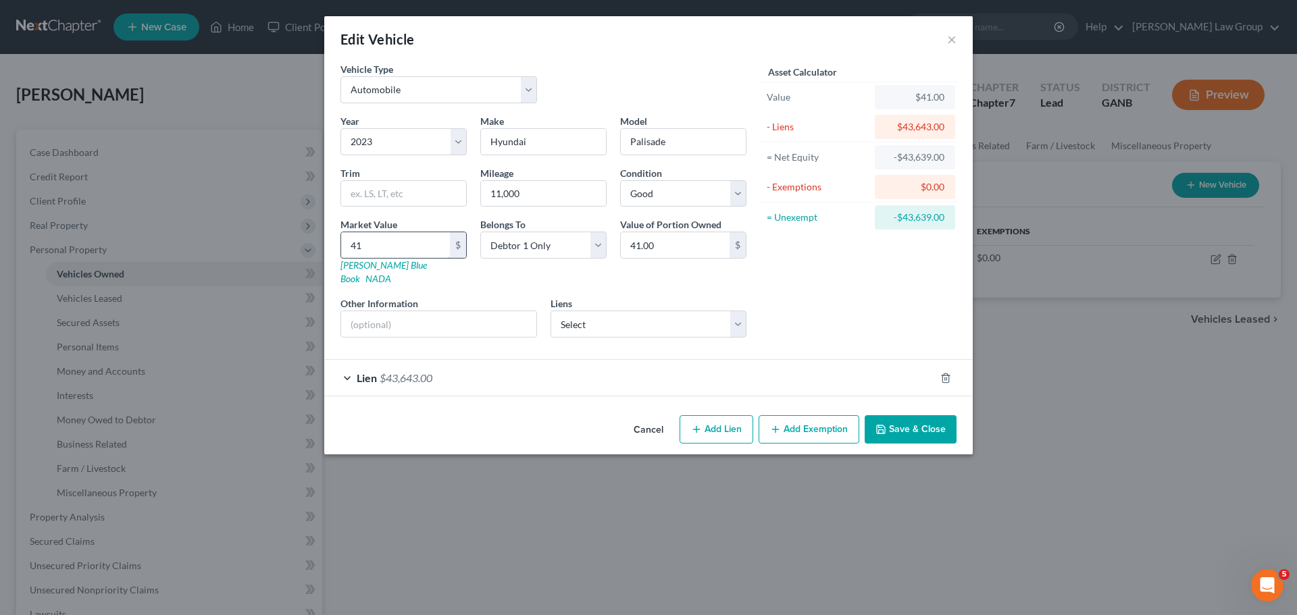
type input "412"
type input "412.00"
type input "4122"
type input "4,122.00"
type input "4,1220"
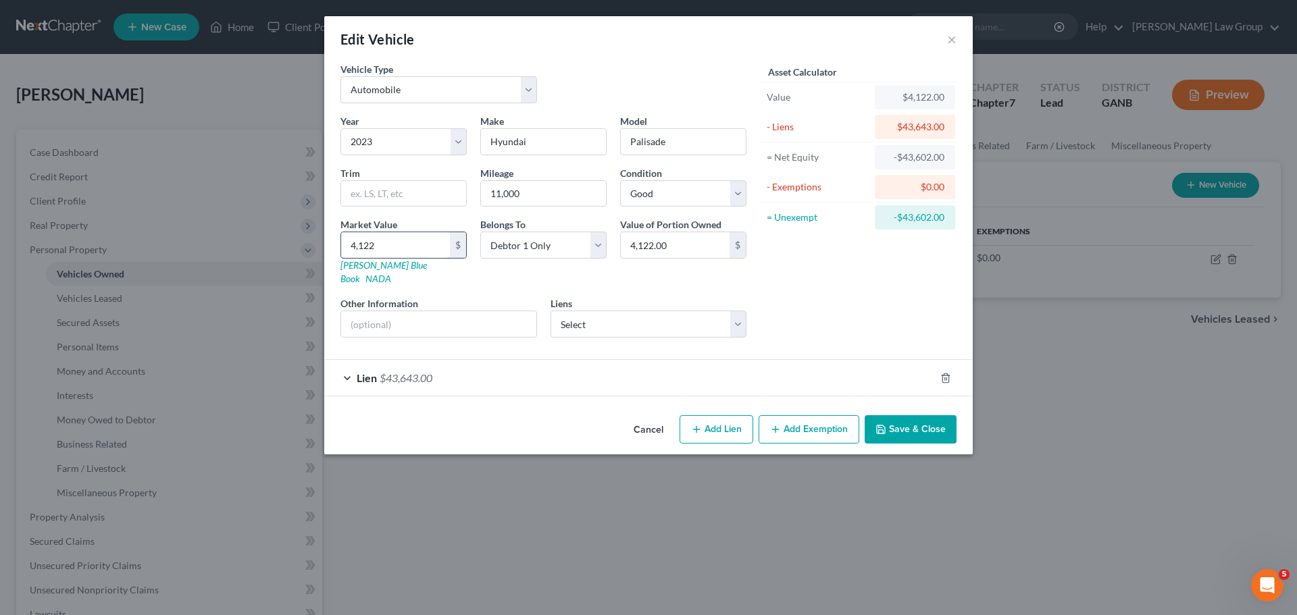
type input "41,220.00"
type input "41,220"
click at [914, 422] on button "Save & Close" at bounding box center [911, 429] width 92 height 28
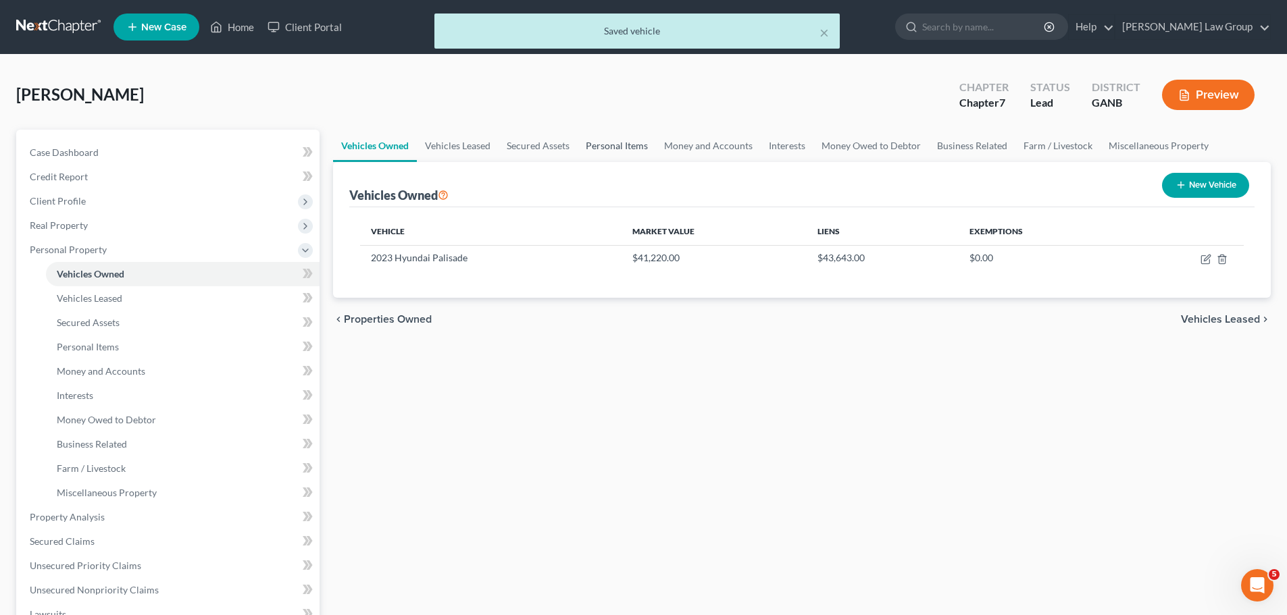
click at [623, 155] on link "Personal Items" at bounding box center [617, 146] width 78 height 32
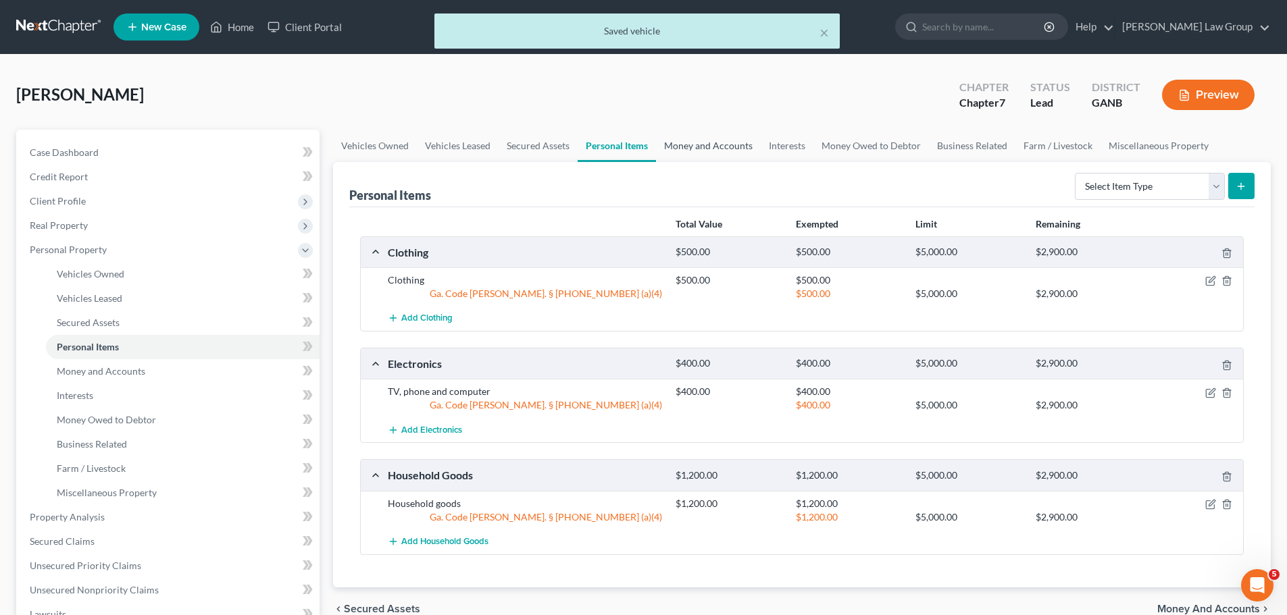
click at [692, 147] on link "Money and Accounts" at bounding box center [708, 146] width 105 height 32
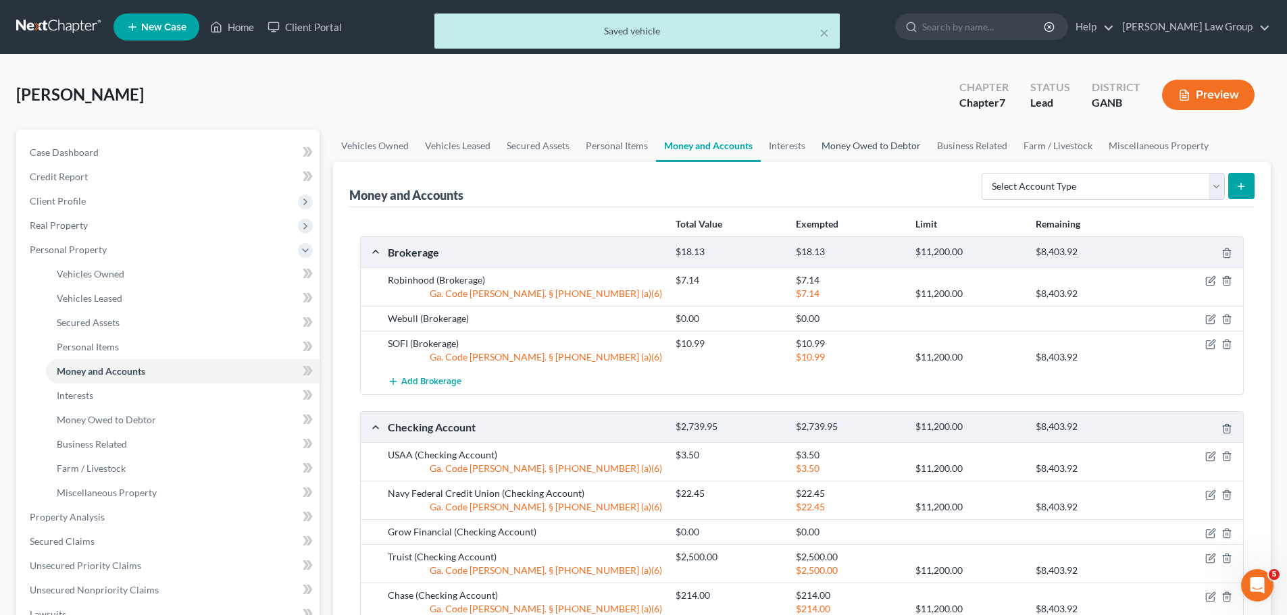
click at [886, 143] on link "Money Owed to Debtor" at bounding box center [871, 146] width 116 height 32
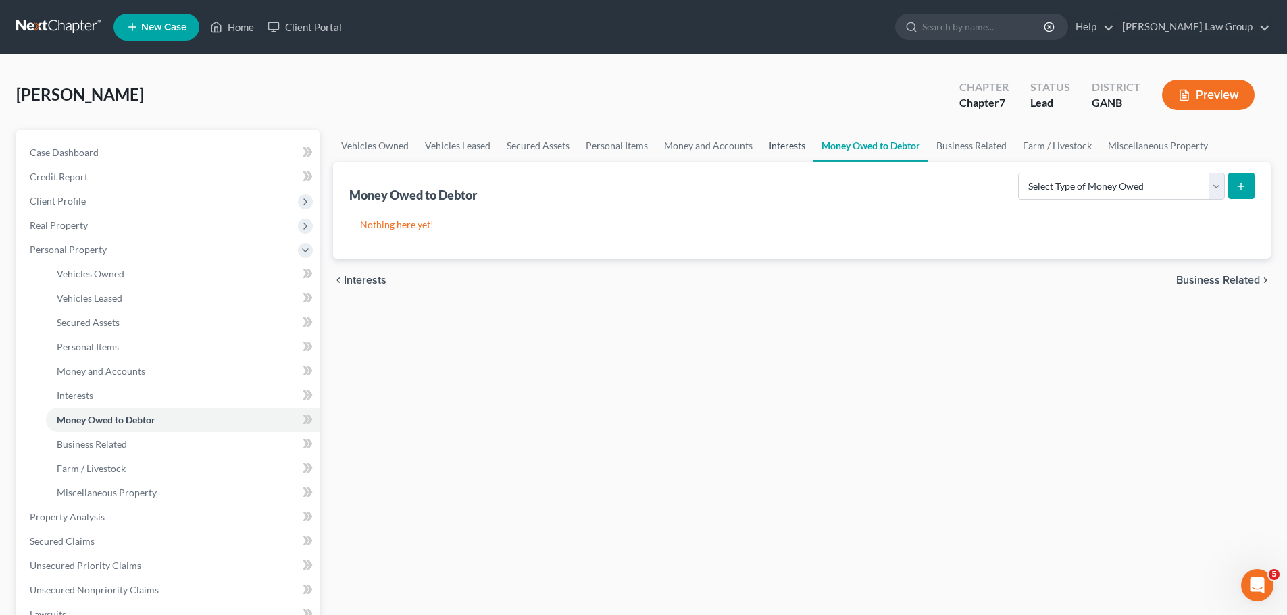
click at [780, 139] on link "Interests" at bounding box center [787, 146] width 53 height 32
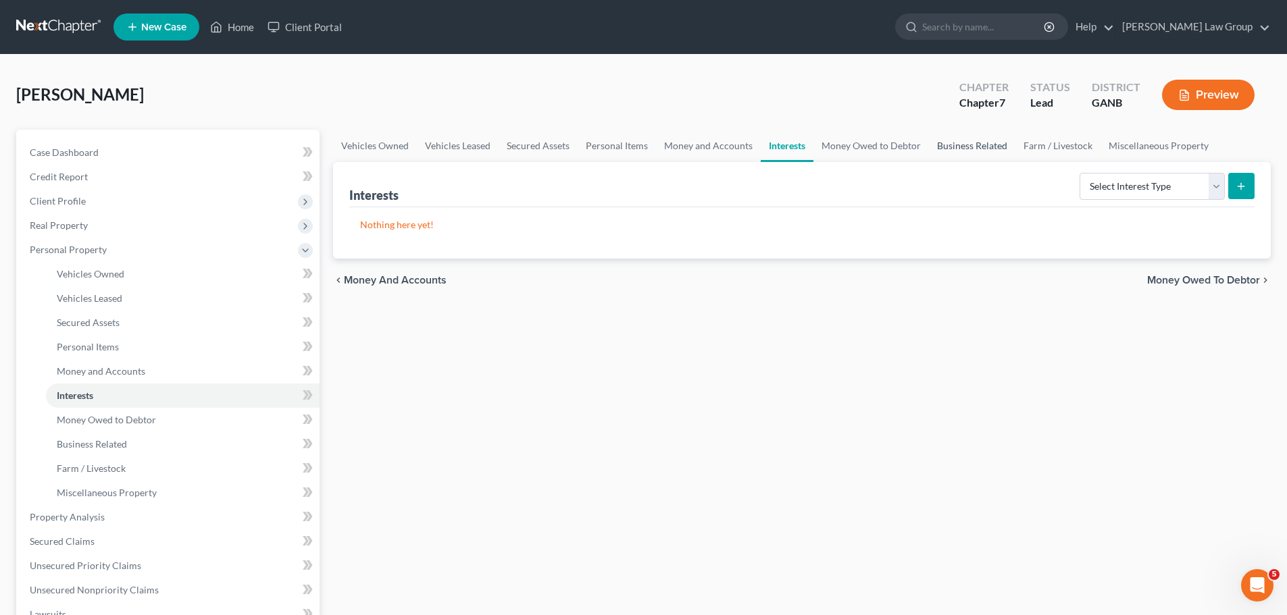
click at [977, 145] on link "Business Related" at bounding box center [972, 146] width 86 height 32
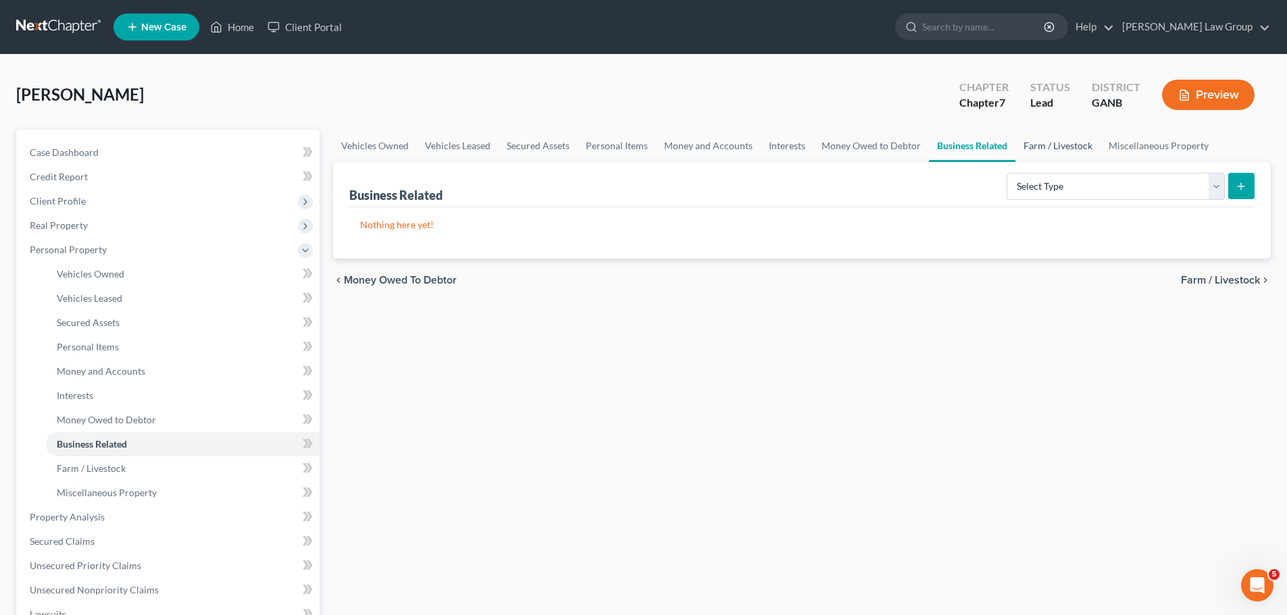
click at [1051, 145] on link "Farm / Livestock" at bounding box center [1057, 146] width 85 height 32
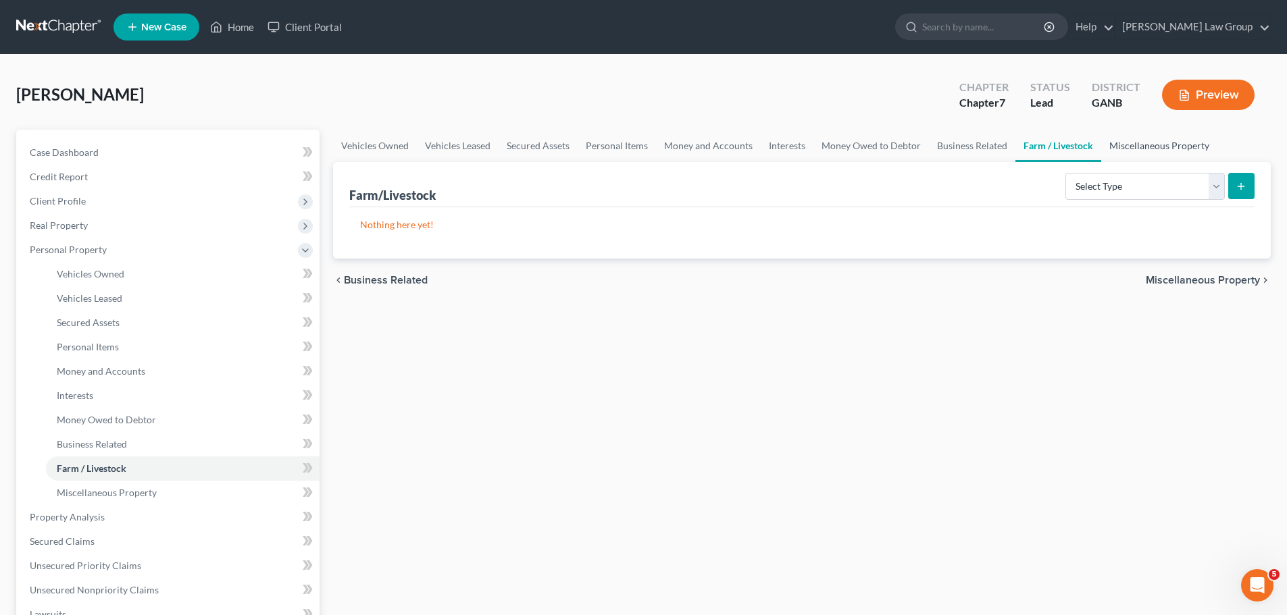
click at [1159, 140] on link "Miscellaneous Property" at bounding box center [1159, 146] width 116 height 32
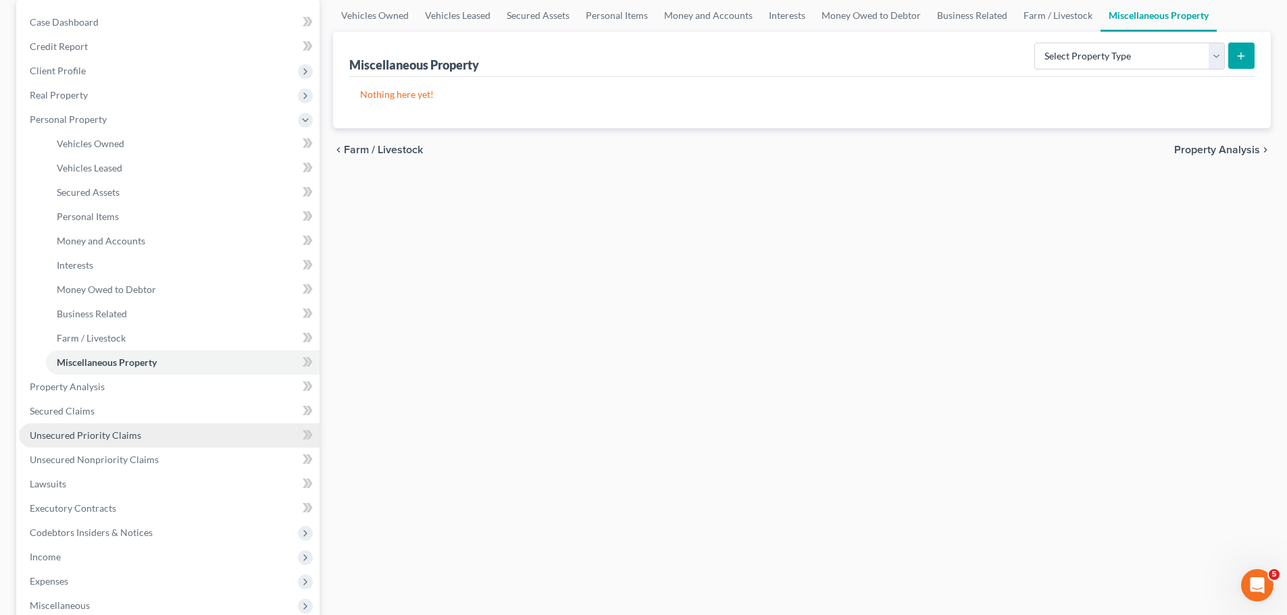
scroll to position [270, 0]
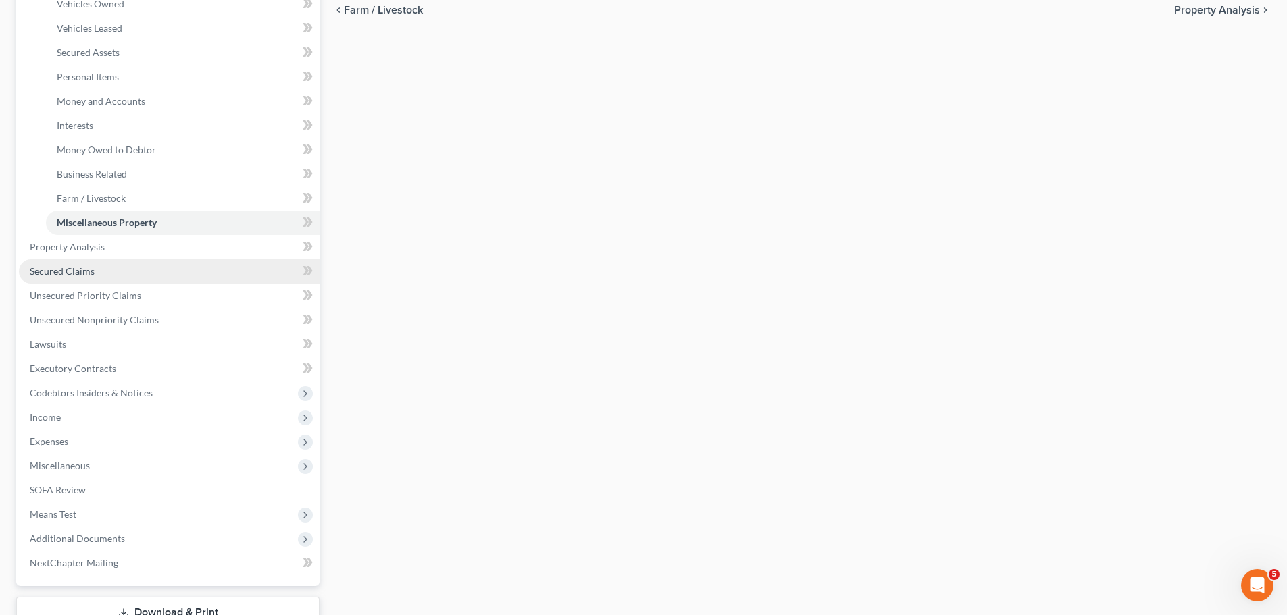
click at [116, 268] on link "Secured Claims" at bounding box center [169, 271] width 301 height 24
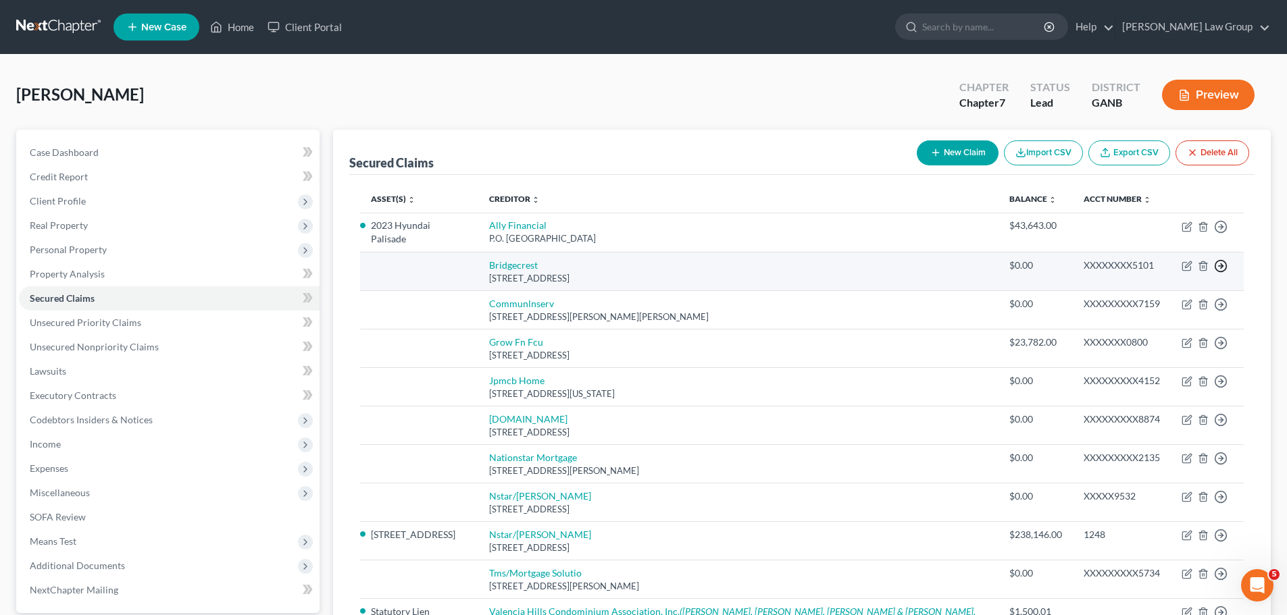
click at [1221, 230] on polyline "button" at bounding box center [1222, 227] width 2 height 5
click at [1169, 292] on link "Move to F" at bounding box center [1158, 298] width 113 height 23
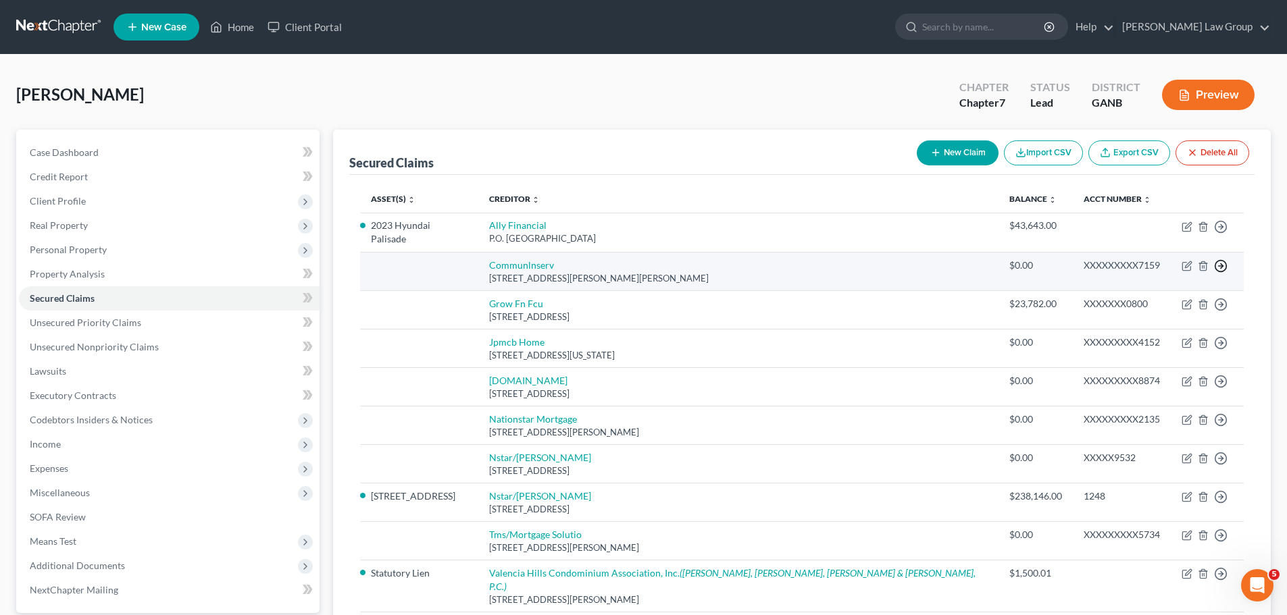
click at [1221, 234] on icon "button" at bounding box center [1221, 227] width 14 height 14
click at [1190, 305] on link "Move to F" at bounding box center [1158, 298] width 113 height 23
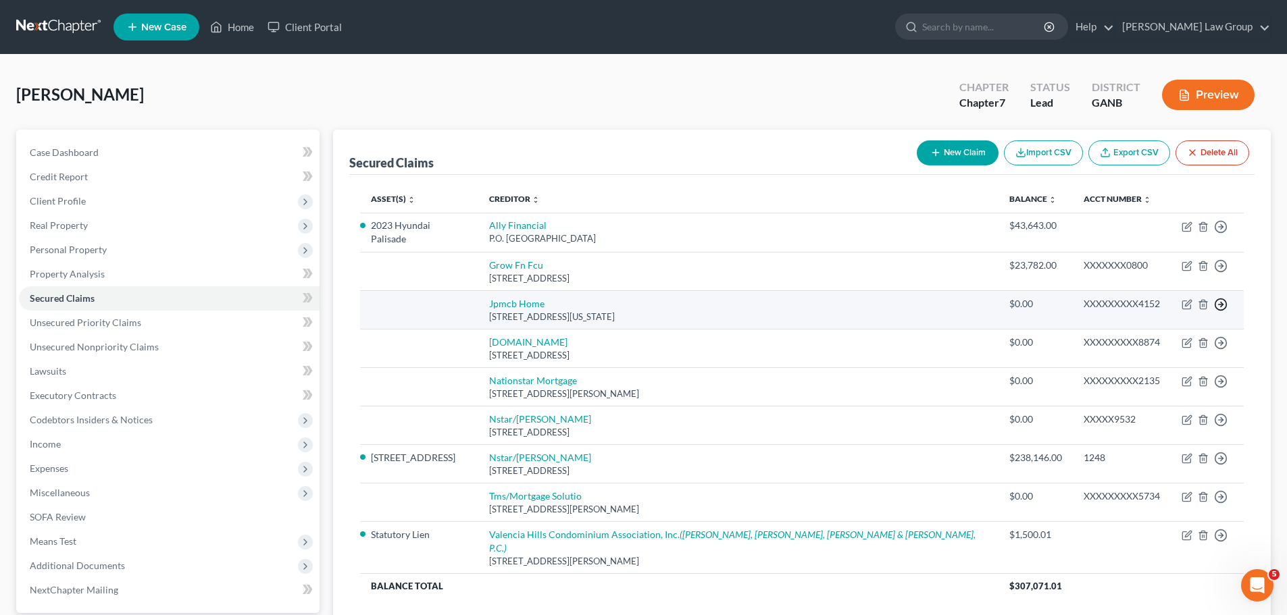
click at [1219, 234] on icon "button" at bounding box center [1221, 227] width 14 height 14
click at [1142, 341] on link "Move to F" at bounding box center [1158, 337] width 113 height 23
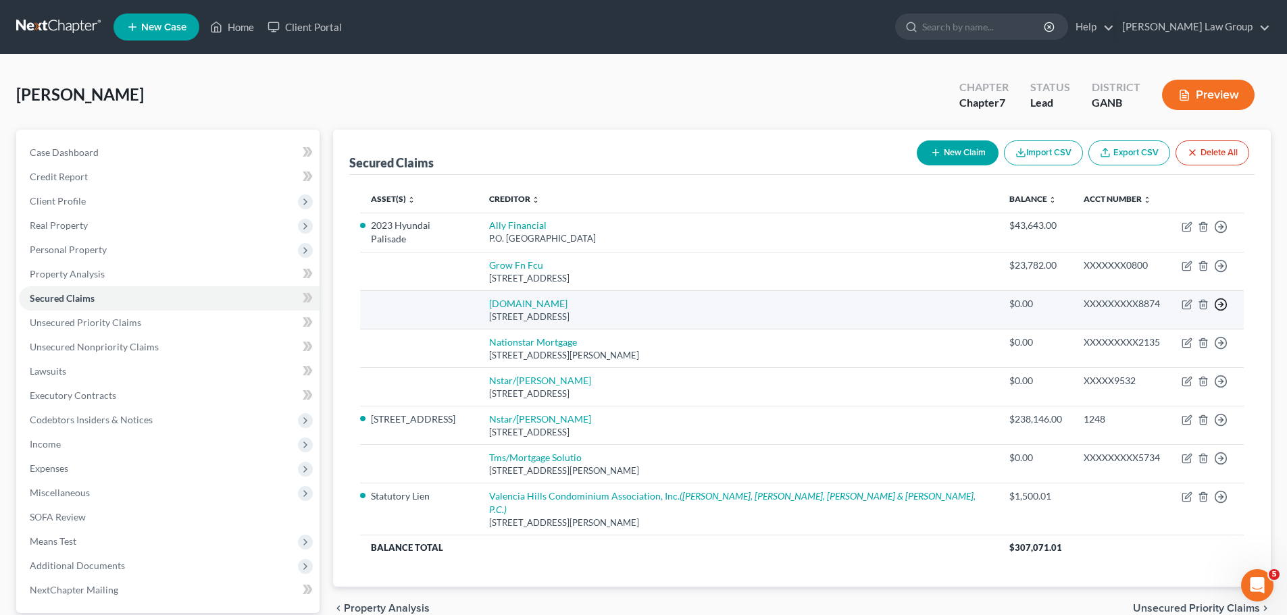
click at [1223, 233] on circle "button" at bounding box center [1220, 227] width 11 height 11
click at [1189, 332] on link "Move to F" at bounding box center [1158, 337] width 113 height 23
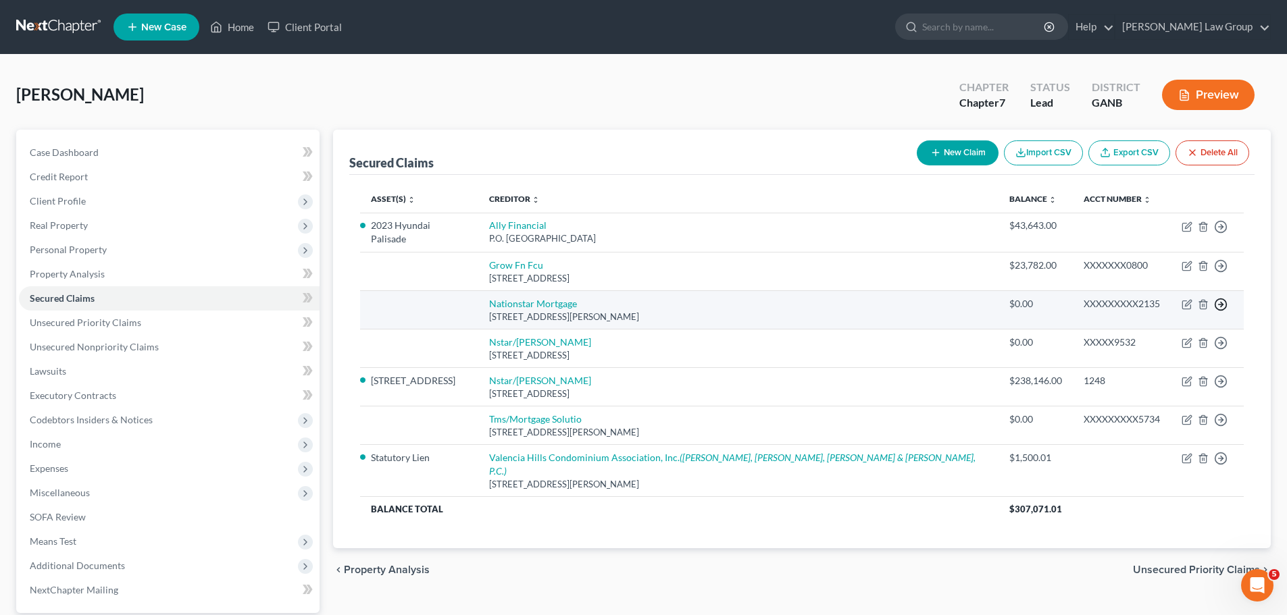
click at [1223, 234] on icon "button" at bounding box center [1221, 227] width 14 height 14
click at [1187, 334] on link "Move to F" at bounding box center [1158, 337] width 113 height 23
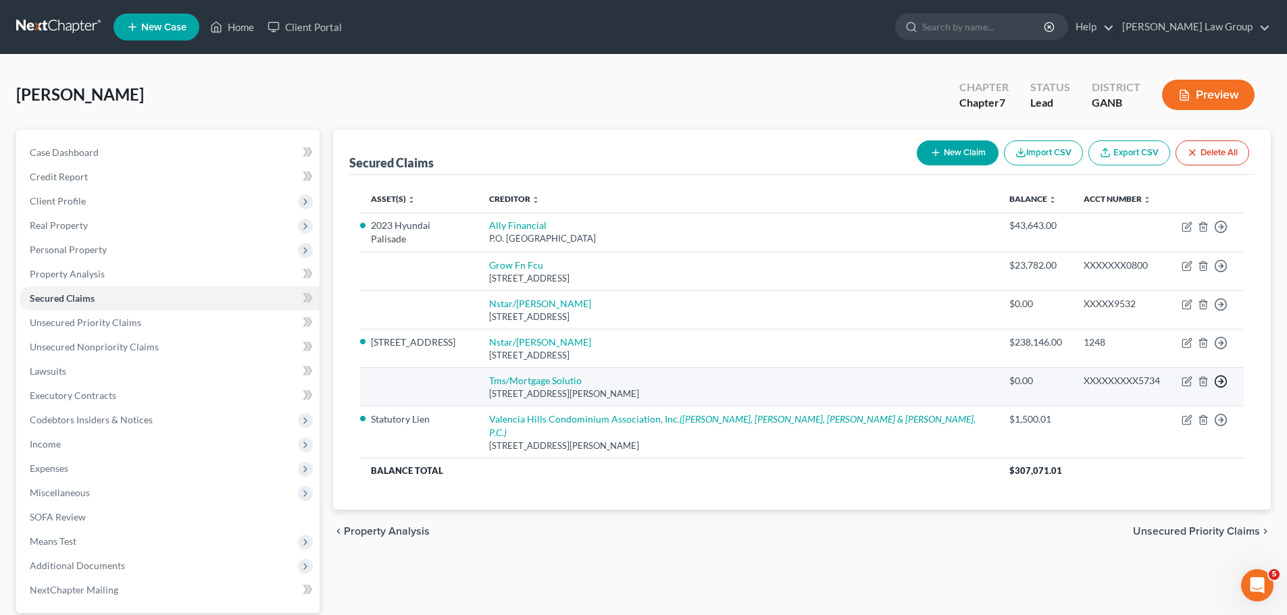
click at [1221, 234] on icon "button" at bounding box center [1221, 227] width 14 height 14
click at [1142, 413] on link "Move to F" at bounding box center [1158, 414] width 113 height 23
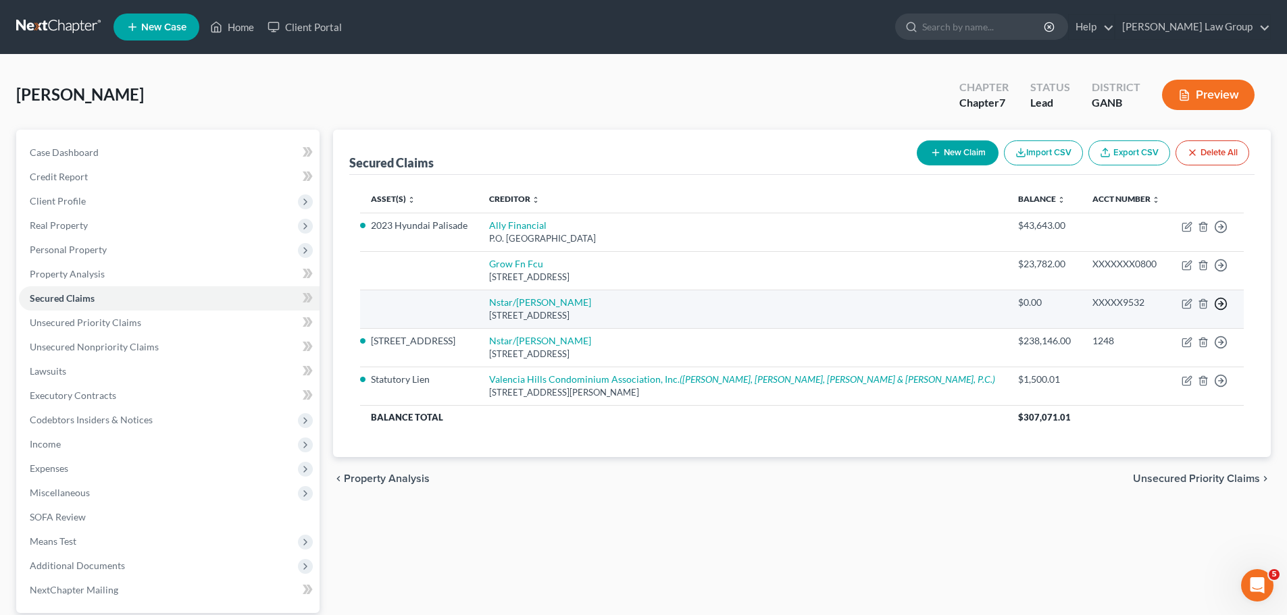
click at [1221, 234] on icon "button" at bounding box center [1221, 227] width 14 height 14
click at [1175, 331] on link "Move to F" at bounding box center [1158, 336] width 113 height 23
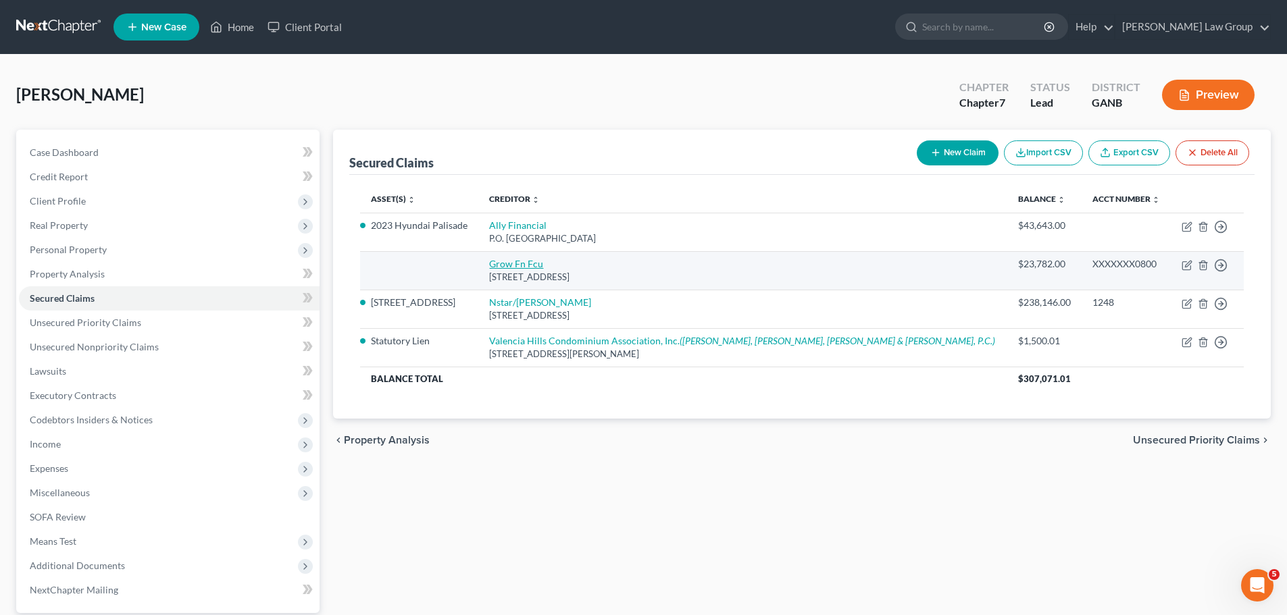
click at [538, 265] on link "Grow Fn Fcu" at bounding box center [516, 263] width 54 height 11
select select "9"
select select "0"
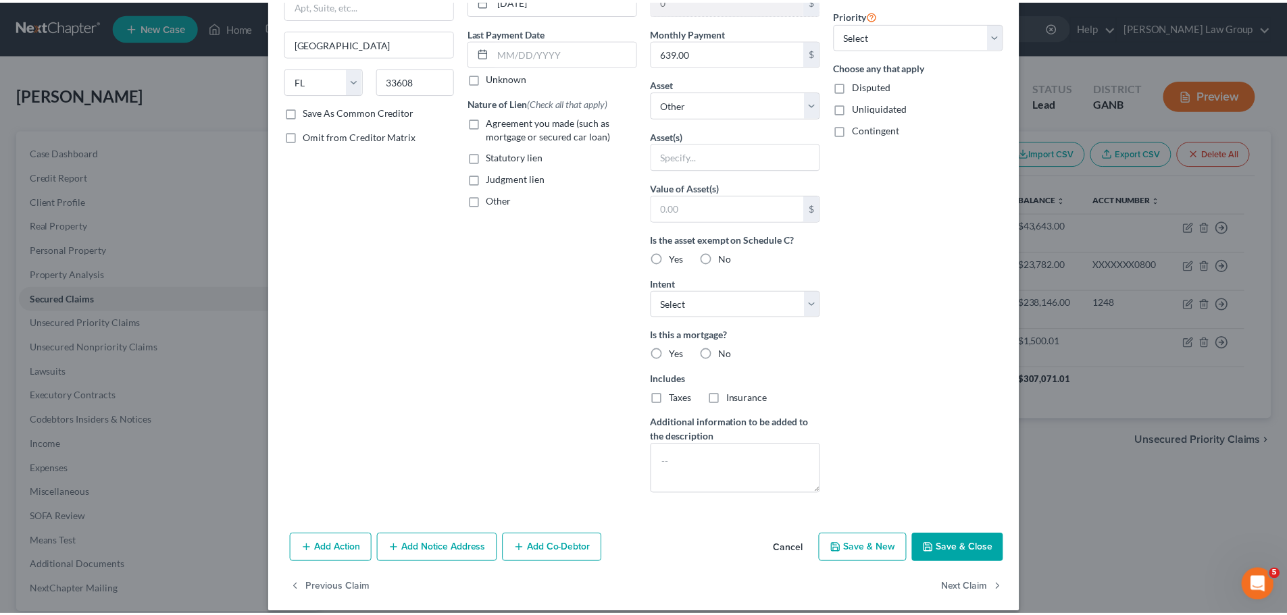
scroll to position [174, 0]
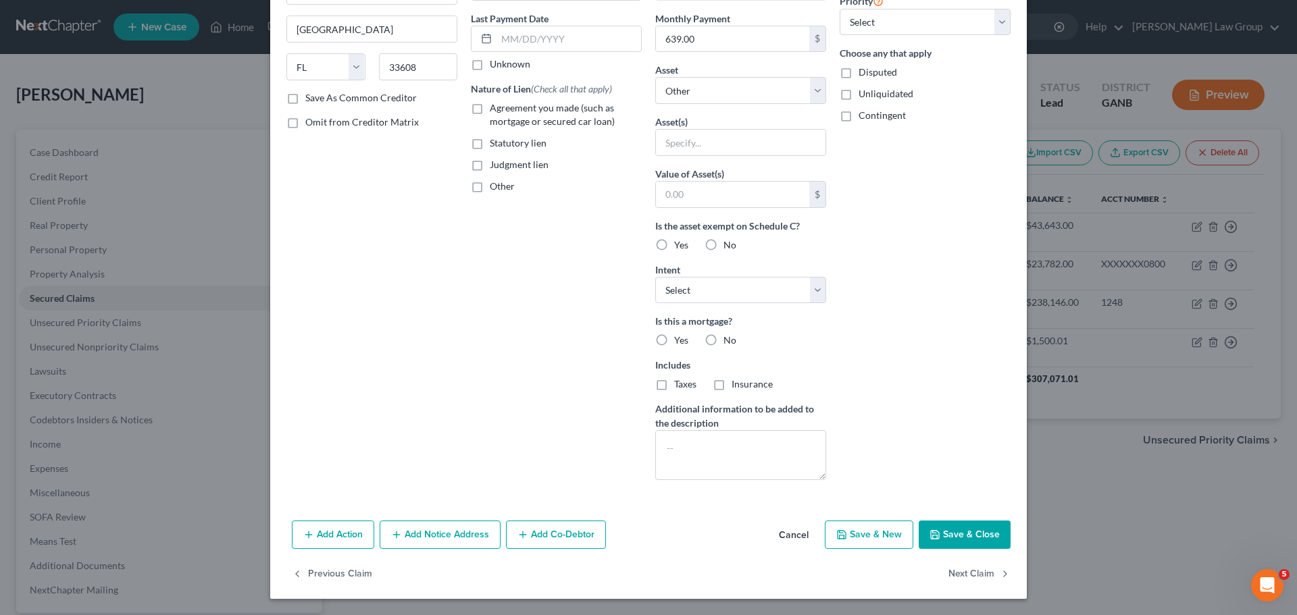
click at [942, 522] on button "Save & Close" at bounding box center [965, 535] width 92 height 28
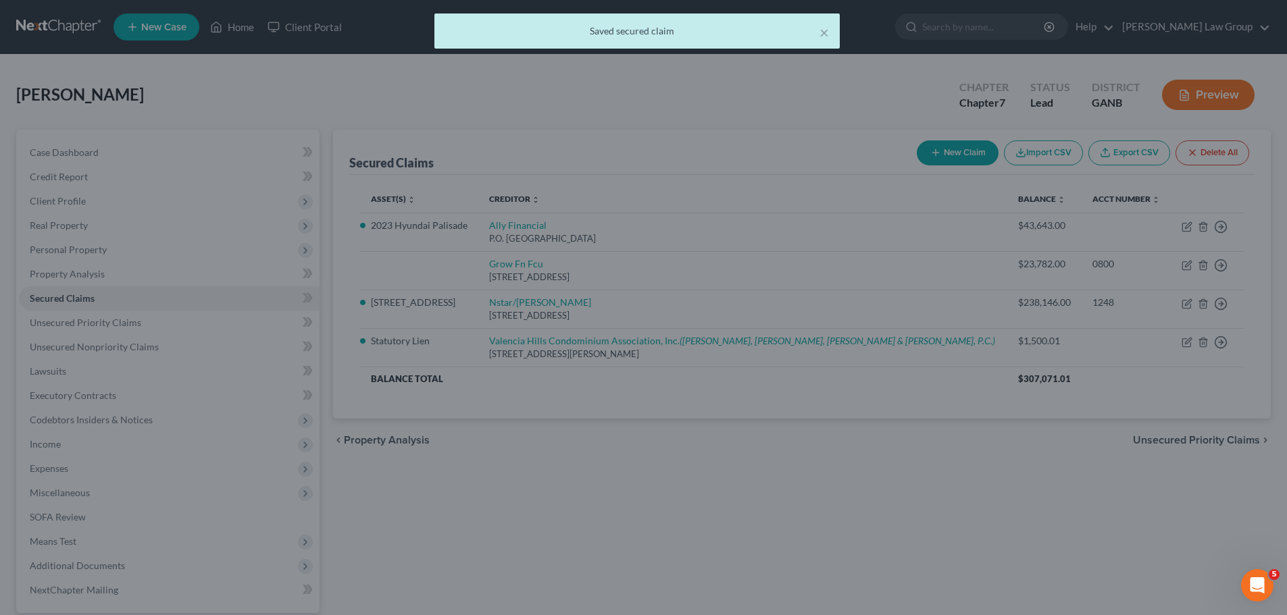
scroll to position [0, 0]
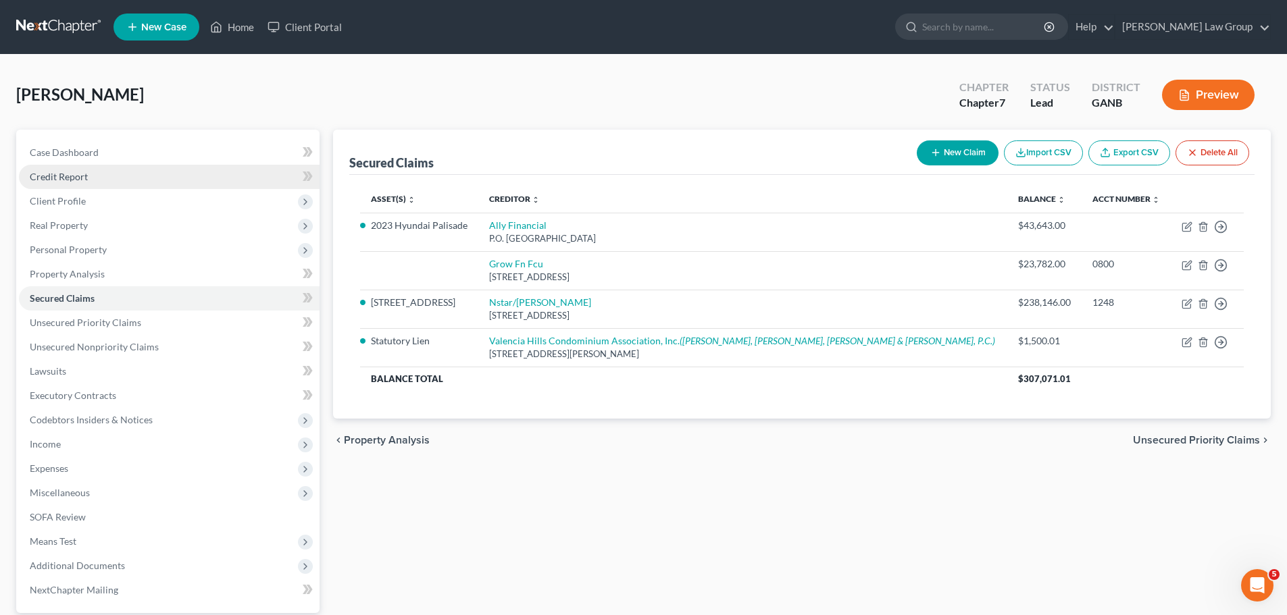
click at [63, 180] on span "Credit Report" at bounding box center [59, 176] width 58 height 11
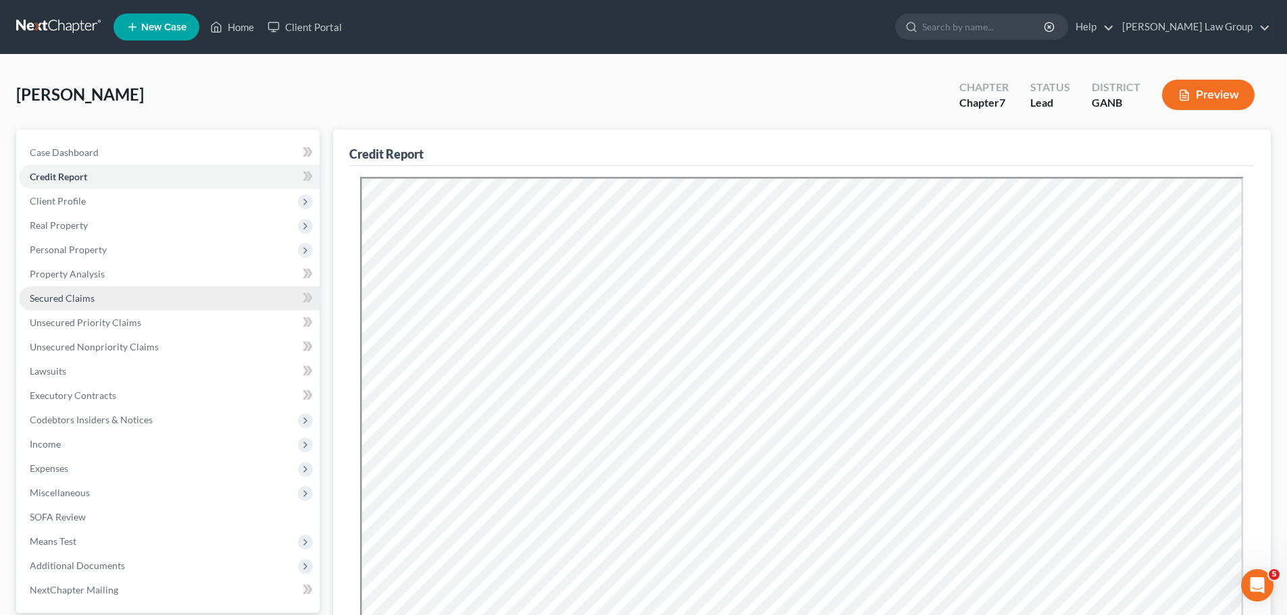
click at [44, 298] on span "Secured Claims" at bounding box center [62, 298] width 65 height 11
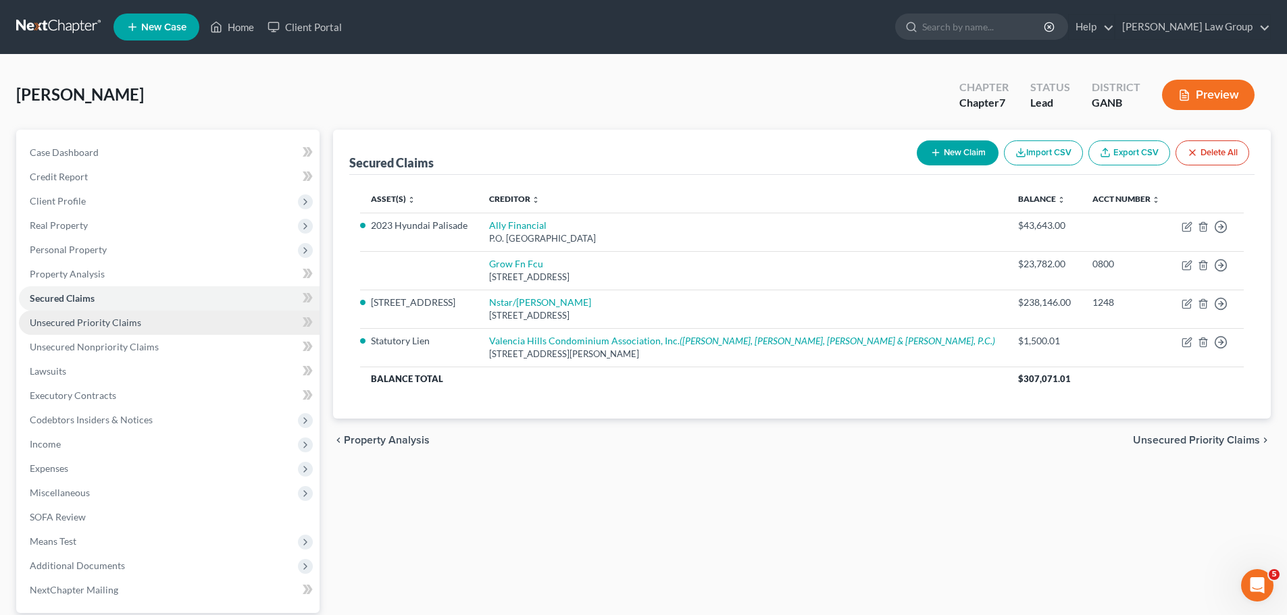
drag, startPoint x: 136, startPoint y: 325, endPoint x: 687, endPoint y: 304, distance: 551.6
click at [135, 325] on span "Unsecured Priority Claims" at bounding box center [85, 322] width 111 height 11
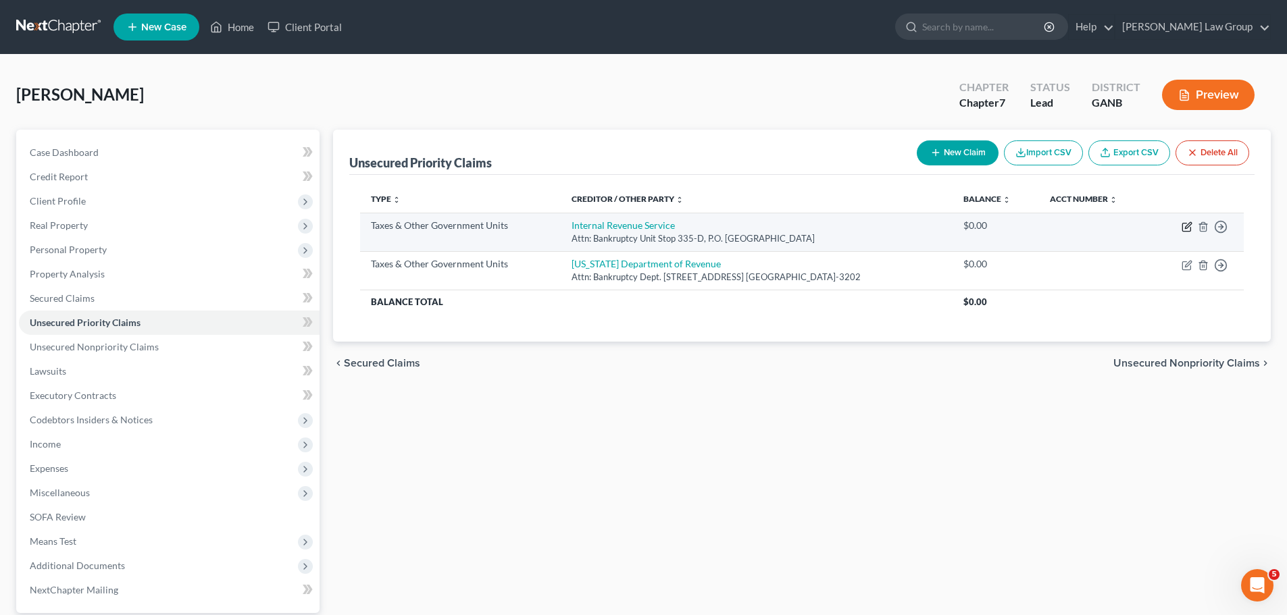
click at [1189, 227] on icon "button" at bounding box center [1186, 227] width 11 height 11
select select "0"
select select "10"
select select "0"
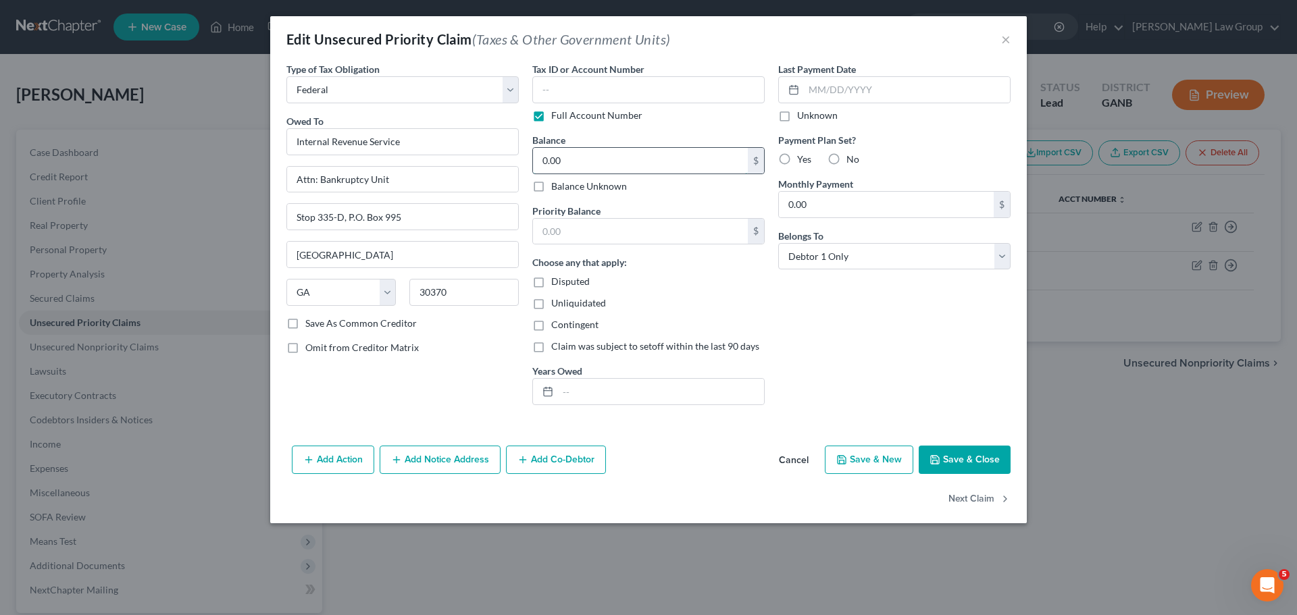
click at [601, 166] on input "0.00" at bounding box center [640, 161] width 215 height 26
paste input "844.29"
type input "844.29"
click at [580, 228] on input "text" at bounding box center [640, 232] width 215 height 26
paste input "844.29"
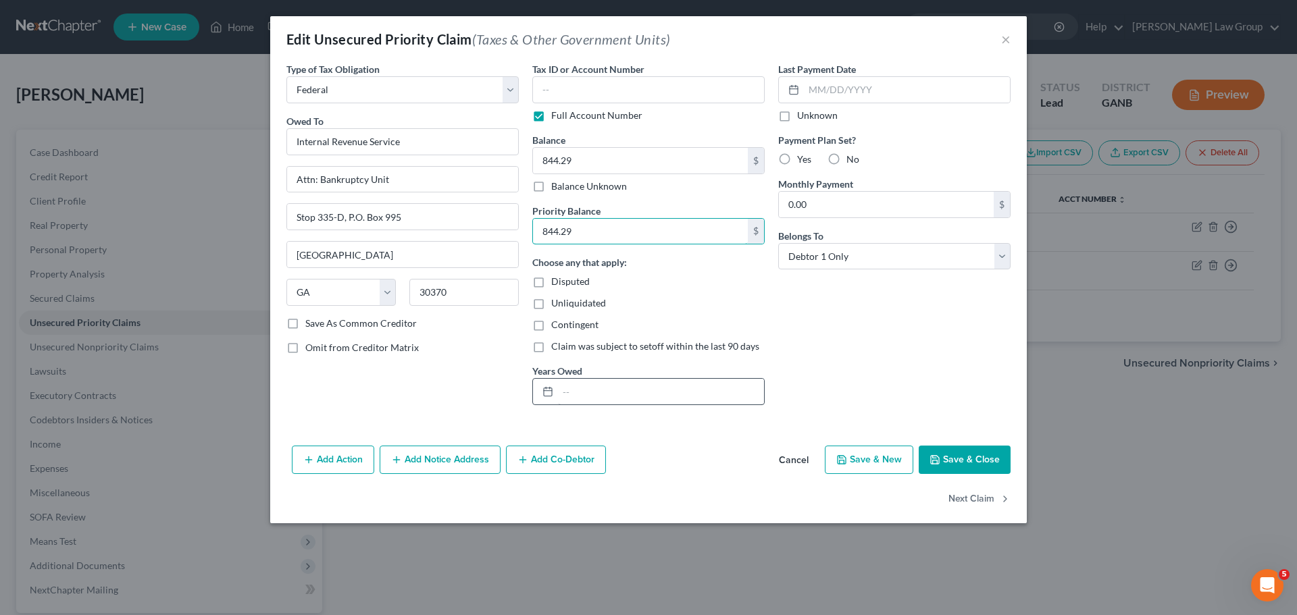
type input "844.29"
drag, startPoint x: 605, startPoint y: 399, endPoint x: 561, endPoint y: 405, distance: 43.8
click at [605, 397] on input "text" at bounding box center [661, 392] width 206 height 26
type input "2021"
drag, startPoint x: 952, startPoint y: 449, endPoint x: 1277, endPoint y: 340, distance: 342.9
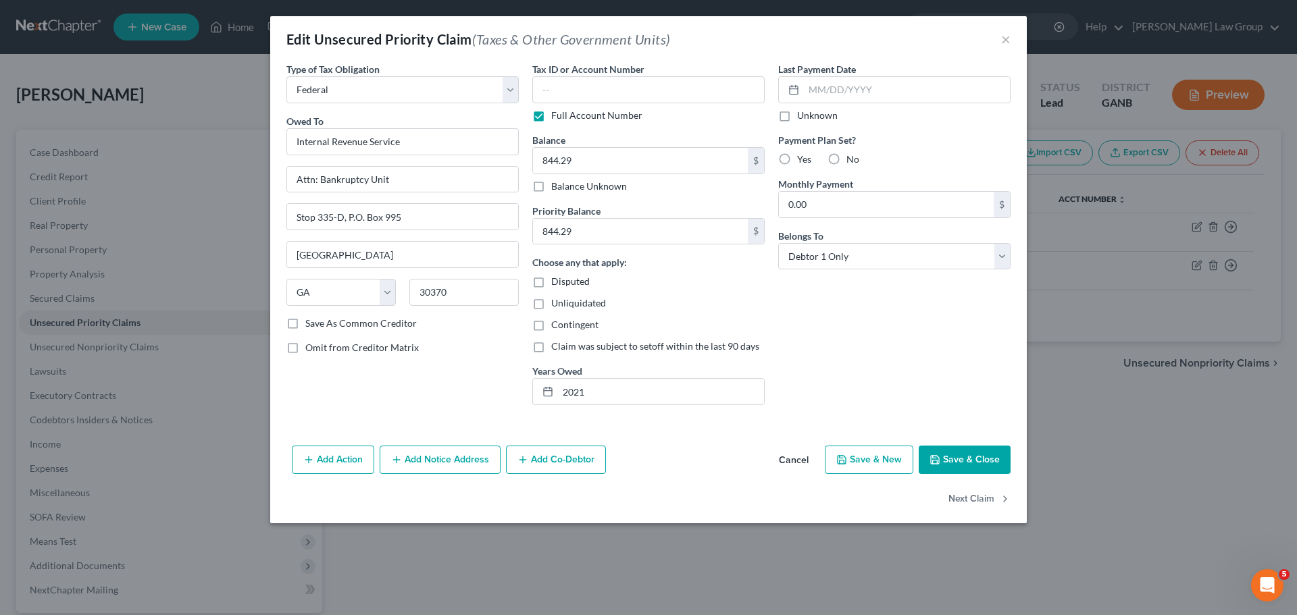
click at [952, 449] on button "Save & Close" at bounding box center [965, 460] width 92 height 28
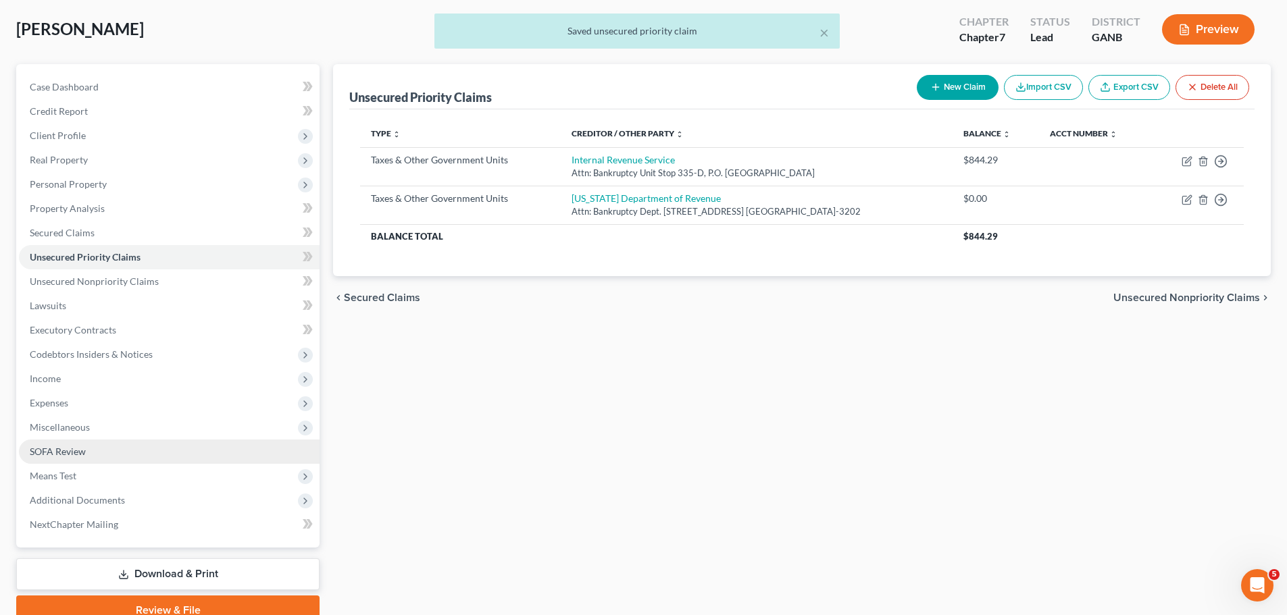
scroll to position [127, 0]
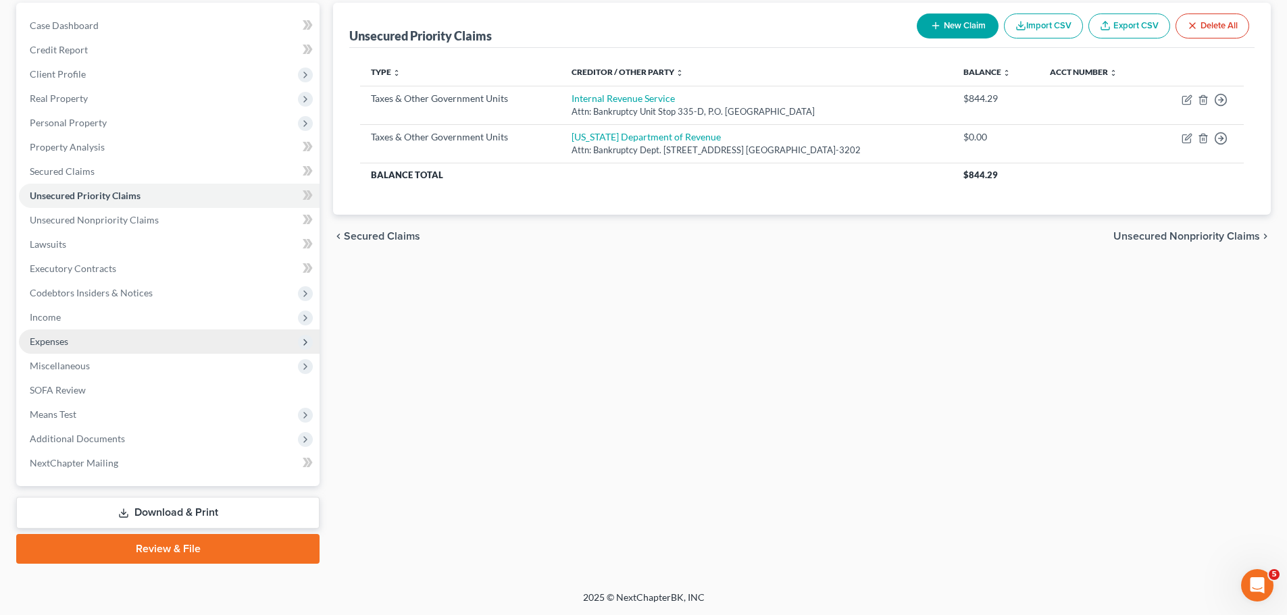
drag, startPoint x: 82, startPoint y: 318, endPoint x: 127, endPoint y: 333, distance: 47.0
click at [82, 318] on span "Income" at bounding box center [169, 317] width 301 height 24
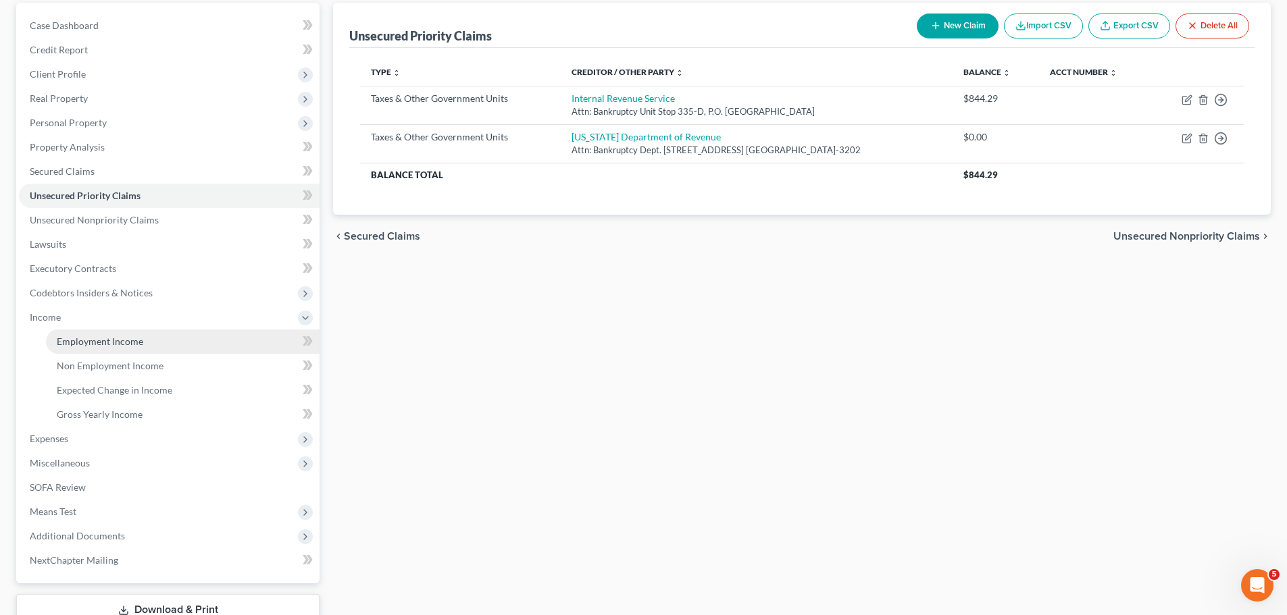
click at [143, 340] on link "Employment Income" at bounding box center [183, 342] width 274 height 24
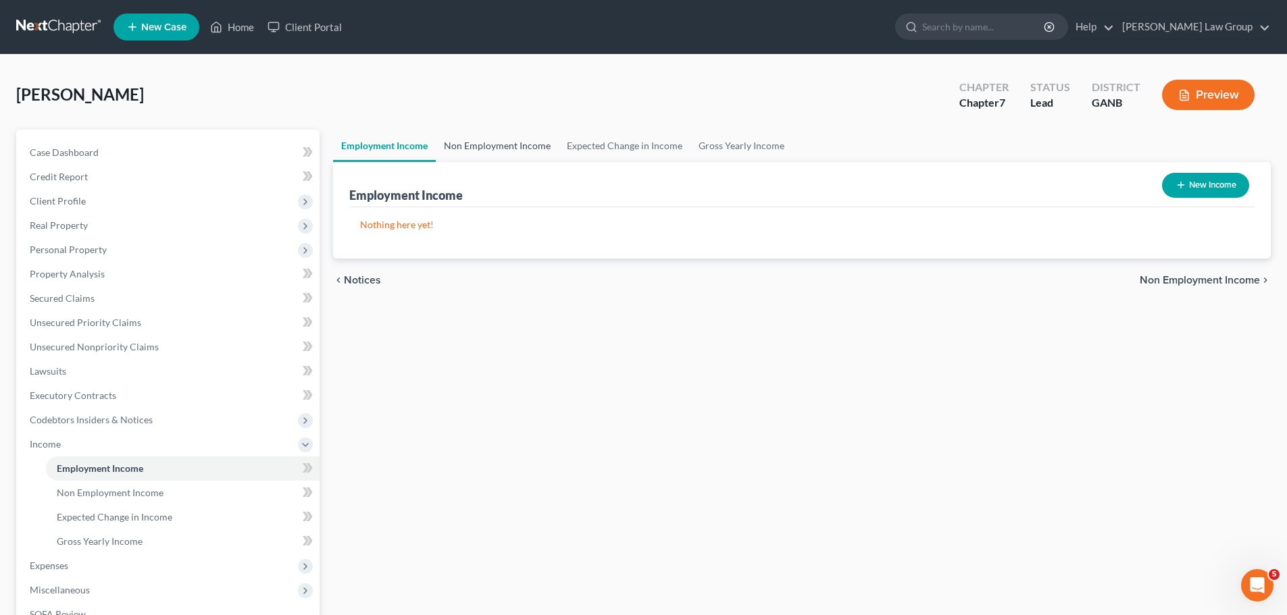
click at [457, 153] on link "Non Employment Income" at bounding box center [497, 146] width 123 height 32
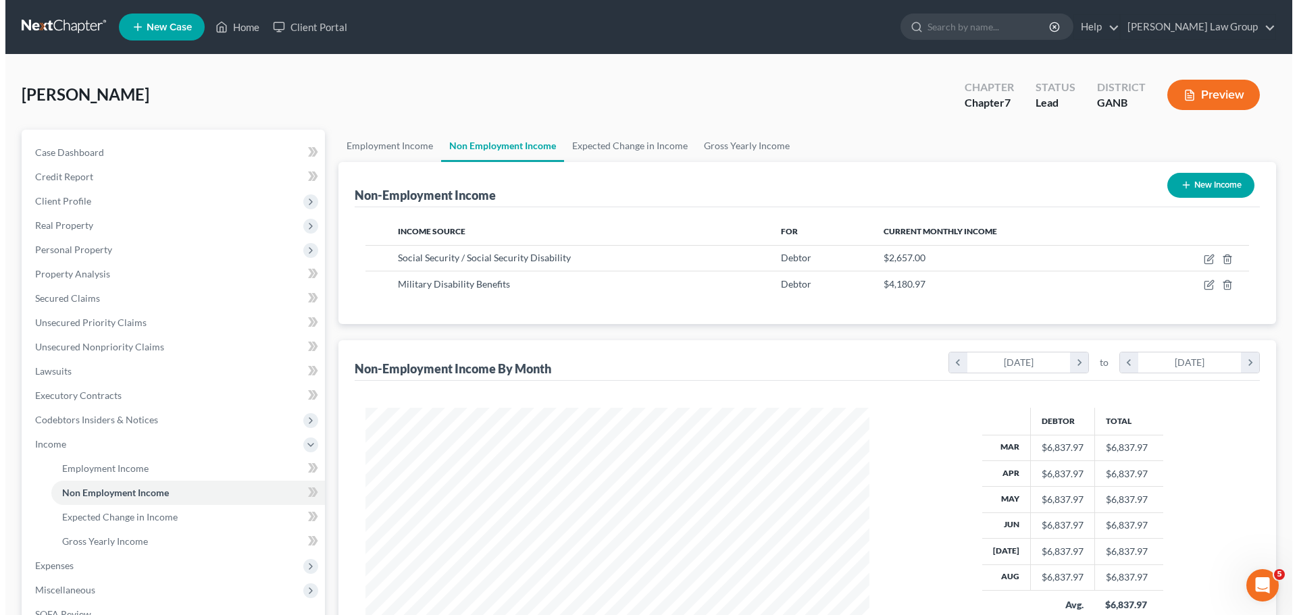
scroll to position [252, 531]
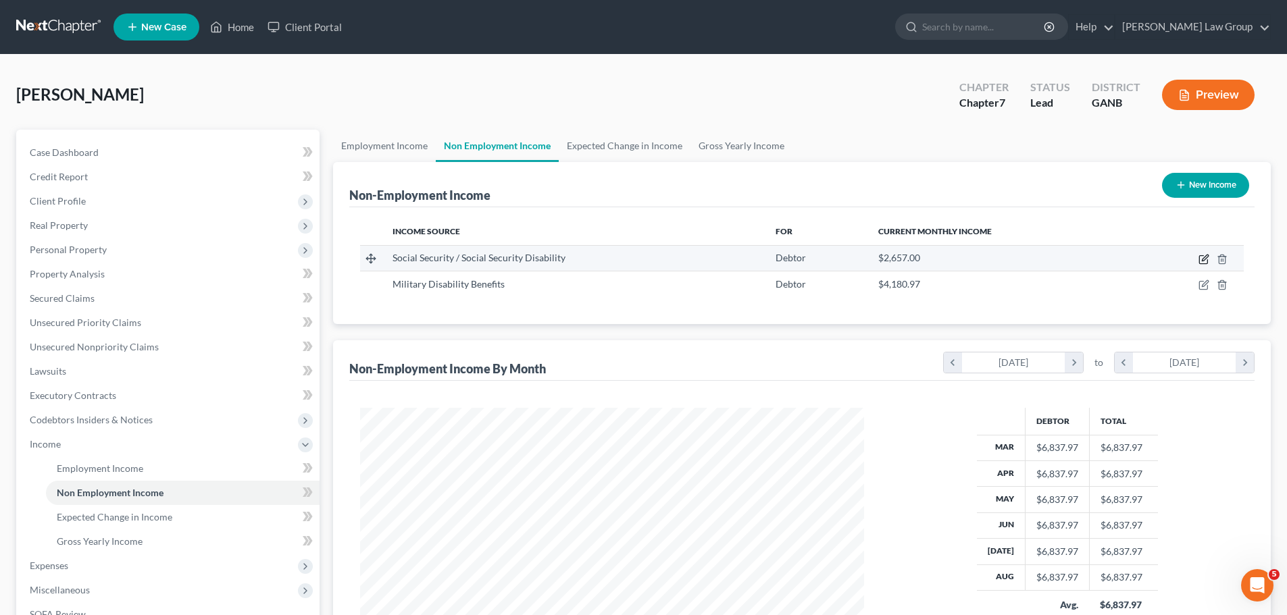
click at [1202, 256] on icon "button" at bounding box center [1203, 260] width 8 height 8
select select "4"
select select "0"
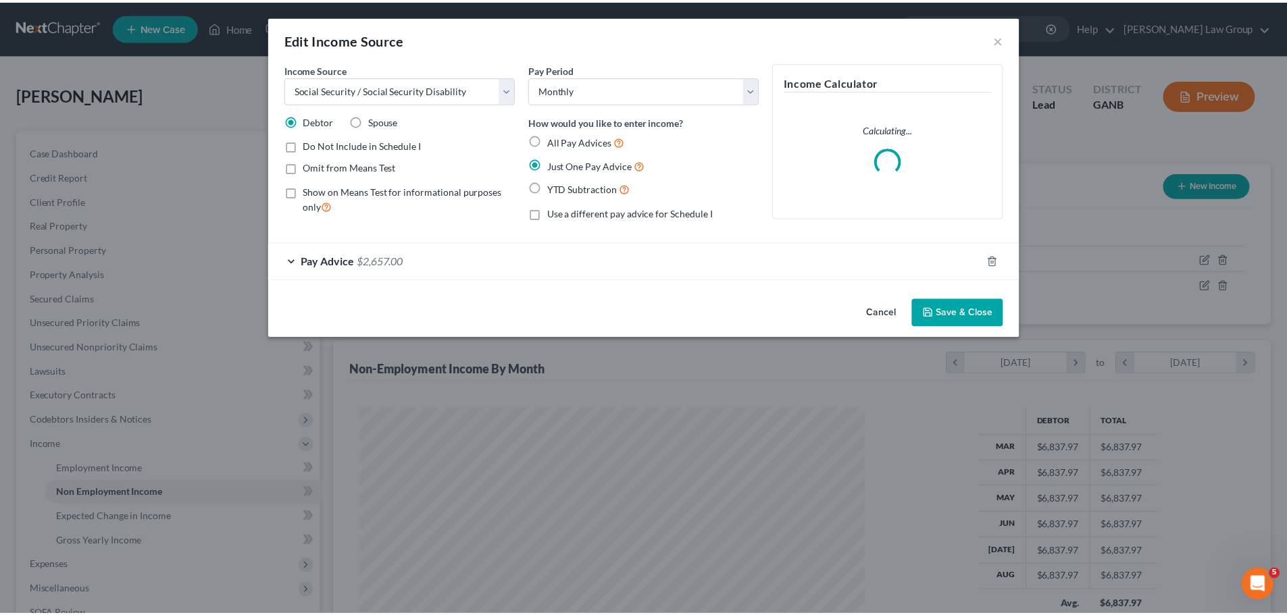
scroll to position [254, 536]
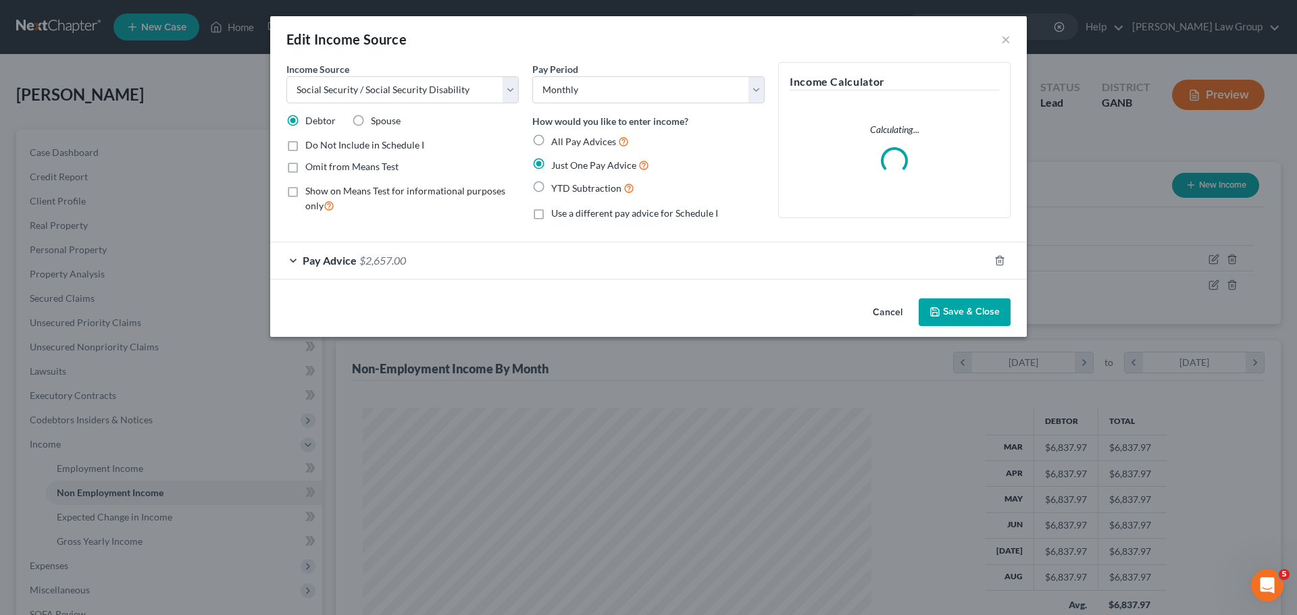
click at [305, 170] on label "Omit from Means Test" at bounding box center [351, 167] width 93 height 14
click at [311, 169] on input "Omit from Means Test" at bounding box center [315, 164] width 9 height 9
checkbox input "true"
click at [948, 307] on button "Save & Close" at bounding box center [965, 313] width 92 height 28
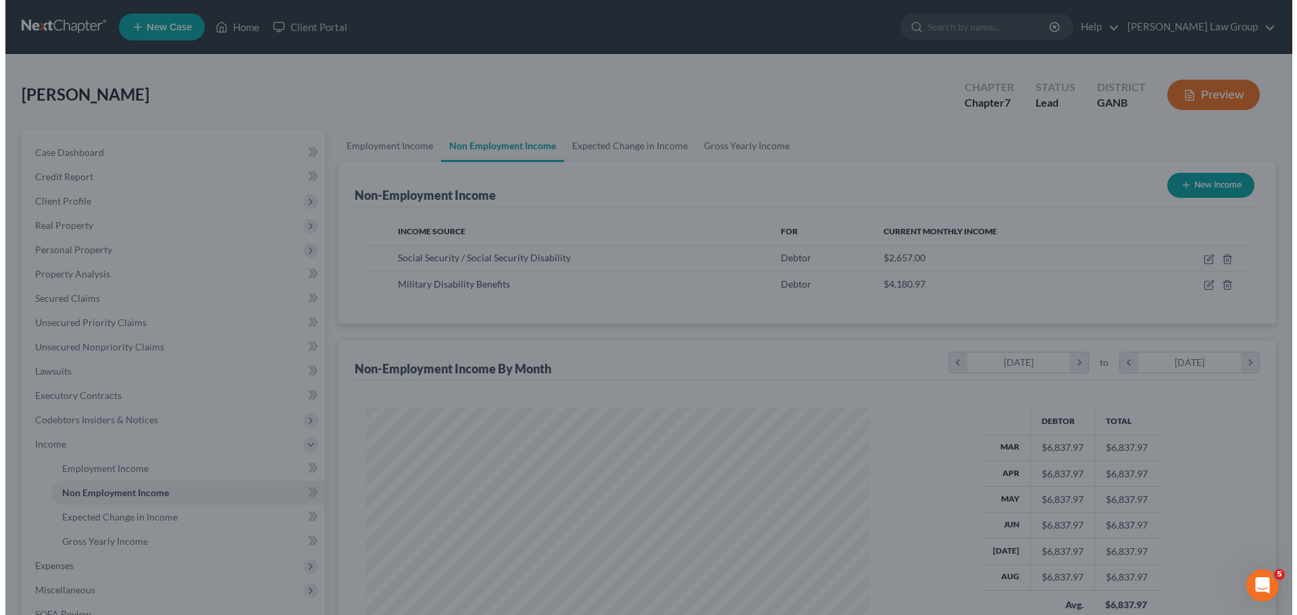
scroll to position [675273, 674994]
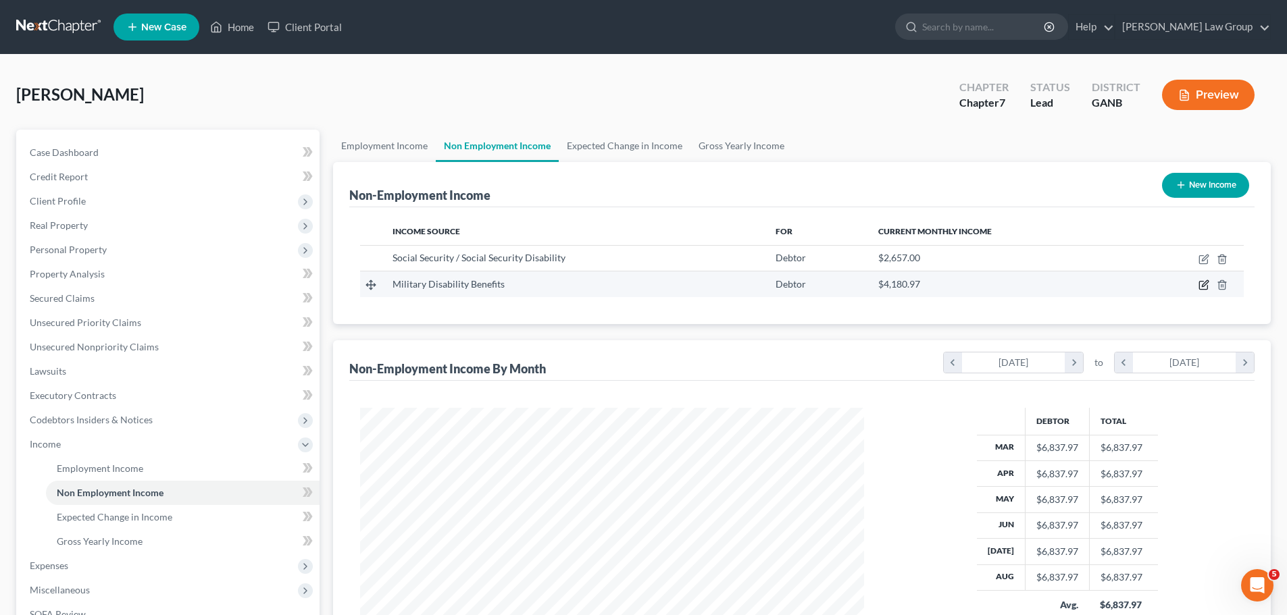
click at [1205, 285] on icon "button" at bounding box center [1205, 284] width 6 height 6
select select "12"
select select "0"
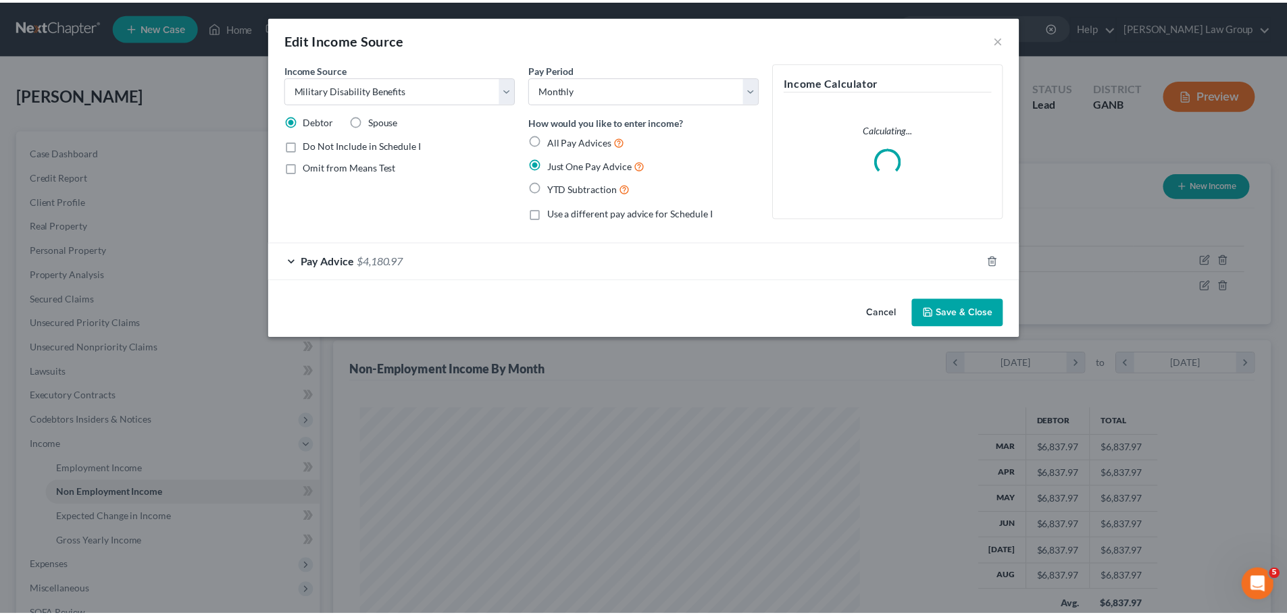
scroll to position [254, 536]
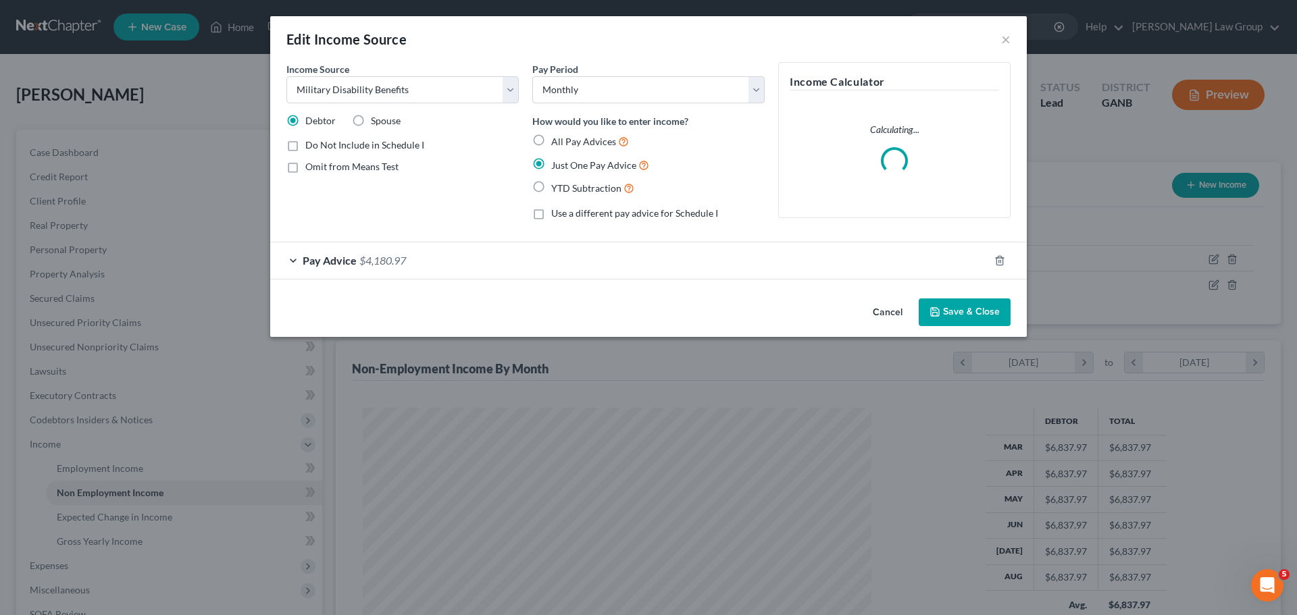
click at [305, 162] on label "Omit from Means Test" at bounding box center [351, 167] width 93 height 14
click at [311, 162] on input "Omit from Means Test" at bounding box center [315, 164] width 9 height 9
checkbox input "true"
click at [987, 309] on button "Save & Close" at bounding box center [965, 313] width 92 height 28
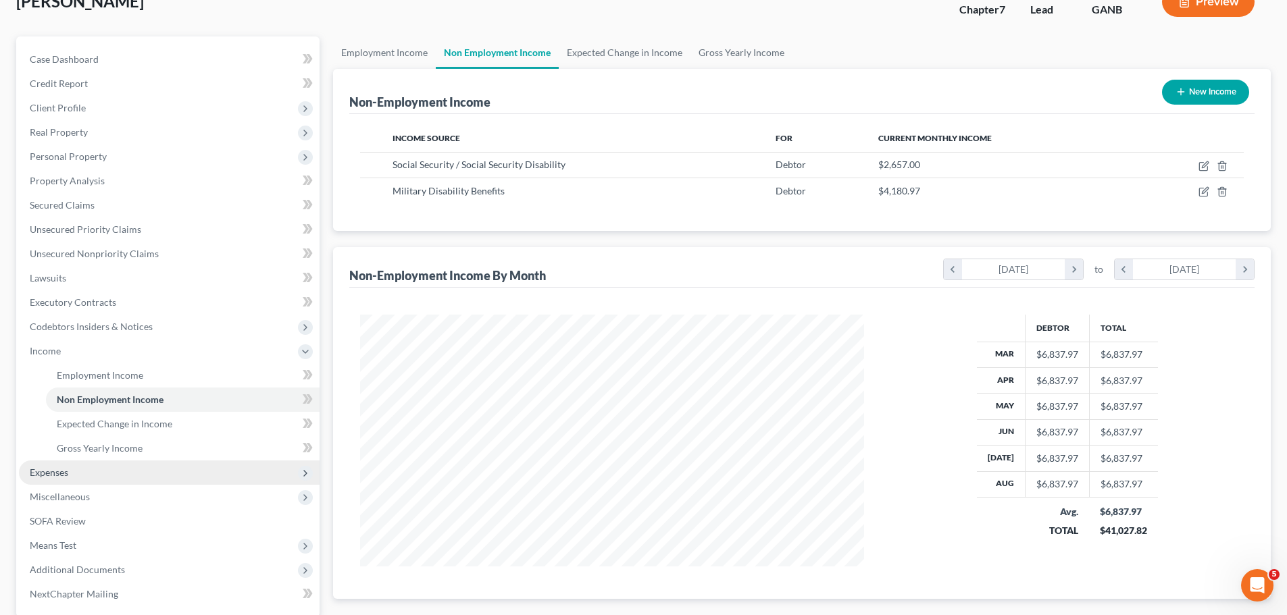
scroll to position [224, 0]
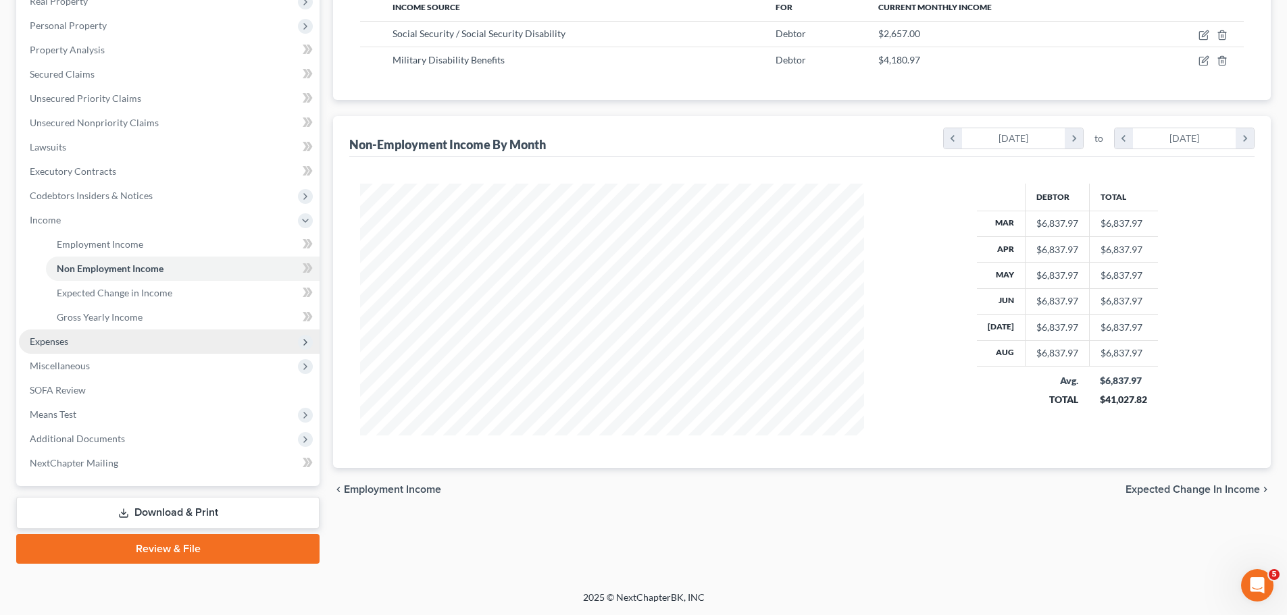
click at [121, 334] on span "Expenses" at bounding box center [169, 342] width 301 height 24
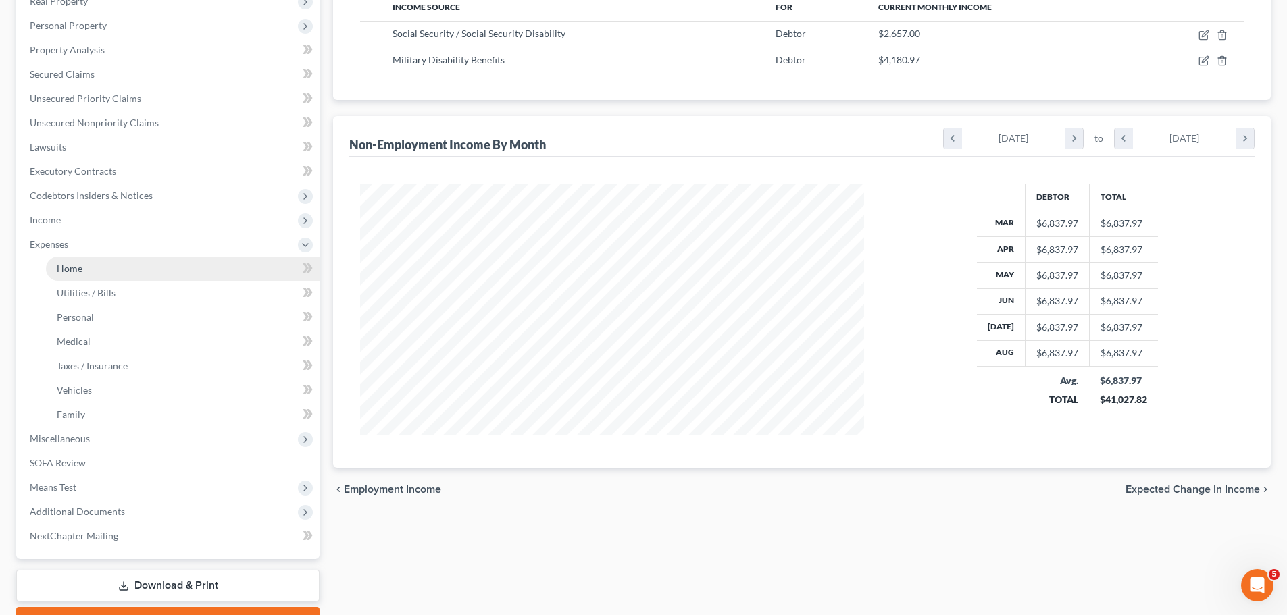
click at [136, 273] on link "Home" at bounding box center [183, 269] width 274 height 24
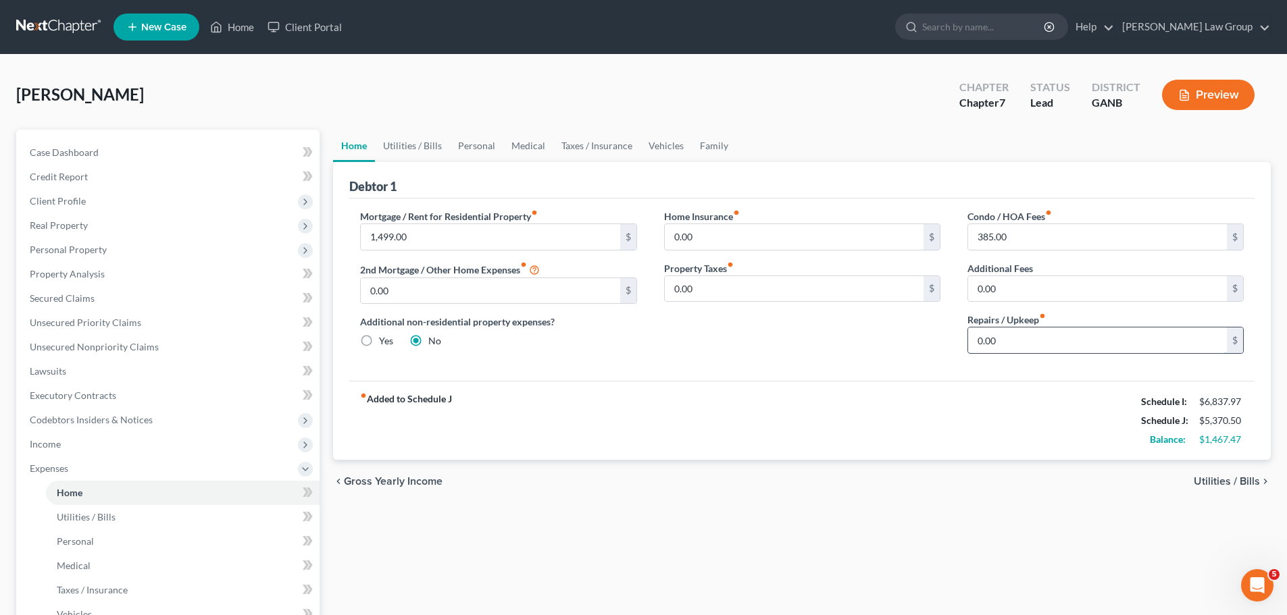
click at [1068, 351] on input "0.00" at bounding box center [1097, 341] width 259 height 26
type input "200"
click at [425, 157] on link "Utilities / Bills" at bounding box center [412, 146] width 75 height 32
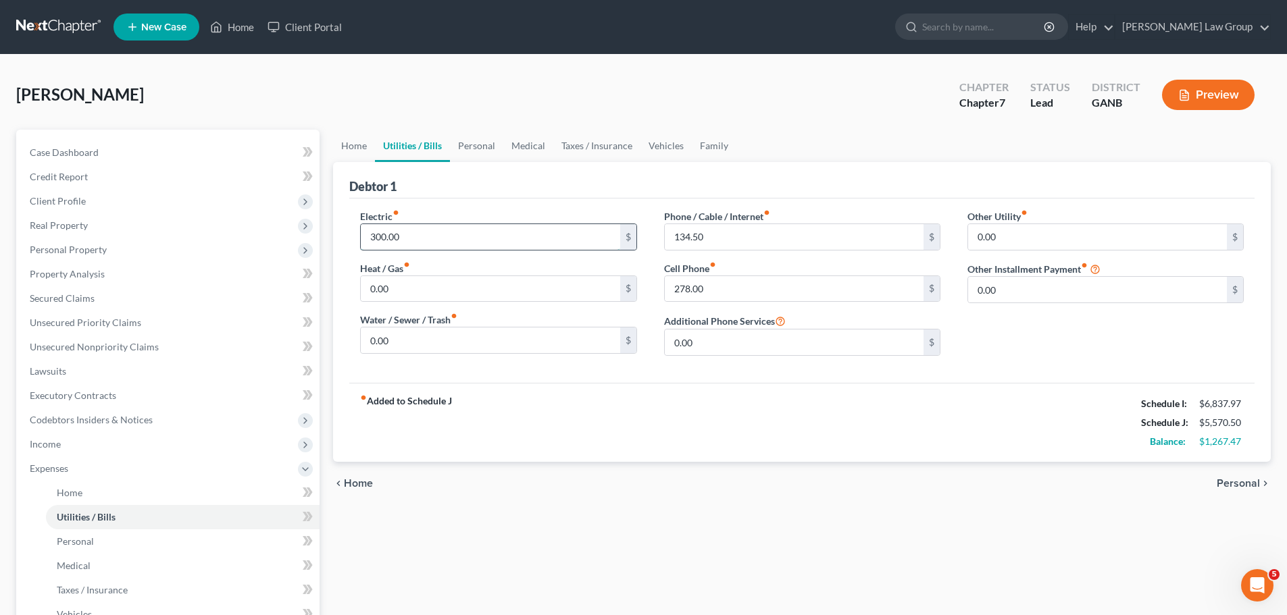
click at [439, 231] on input "300.00" at bounding box center [490, 237] width 259 height 26
type input "410"
click at [434, 336] on input "0.00" at bounding box center [490, 341] width 259 height 26
click at [1048, 235] on input "0.00" at bounding box center [1097, 237] width 259 height 26
click at [1038, 284] on input "0.00" at bounding box center [1097, 290] width 259 height 26
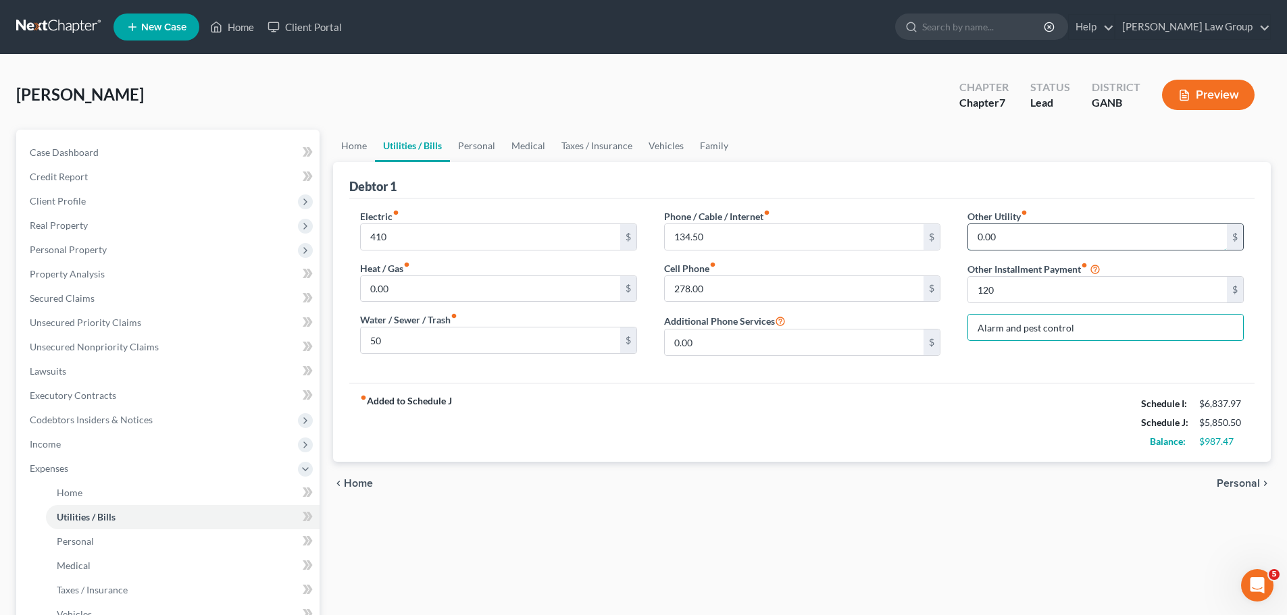
click at [1026, 249] on input "0.00" at bounding box center [1097, 237] width 259 height 26
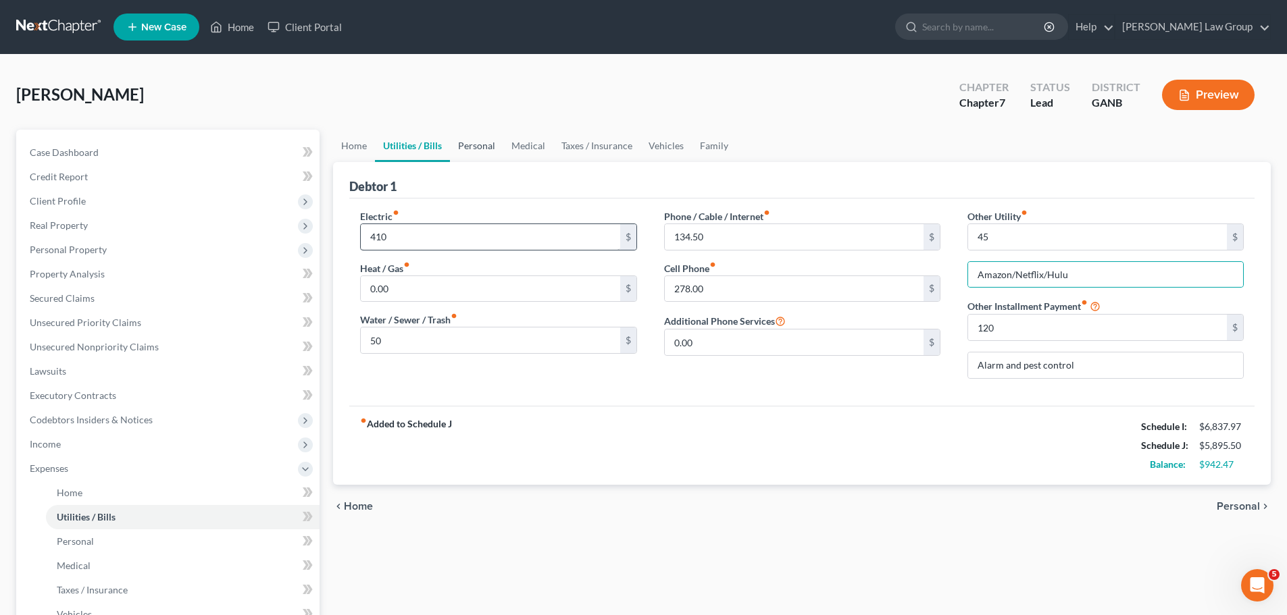
drag, startPoint x: 464, startPoint y: 154, endPoint x: 450, endPoint y: 224, distance: 71.0
click at [464, 154] on link "Personal" at bounding box center [476, 146] width 53 height 32
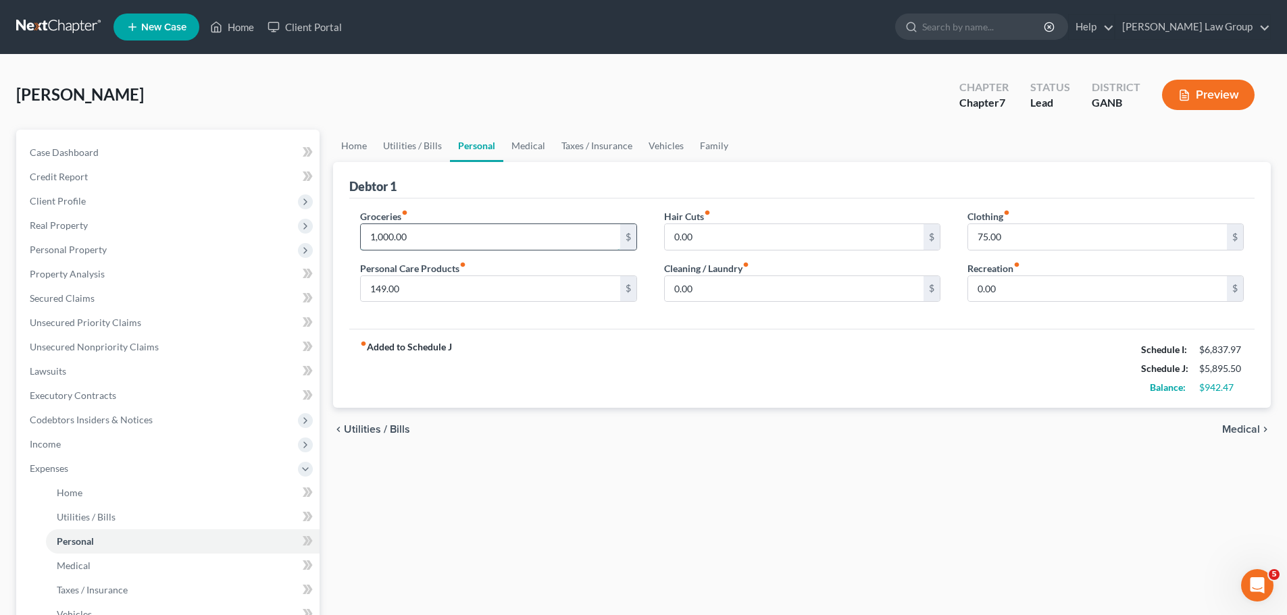
click at [438, 229] on input "1,000.00" at bounding box center [490, 237] width 259 height 26
click at [740, 287] on input "0.00" at bounding box center [794, 289] width 259 height 26
click at [1034, 247] on input "75.00" at bounding box center [1097, 237] width 259 height 26
click at [855, 242] on input "0.00" at bounding box center [794, 237] width 259 height 26
click at [134, 203] on span "Client Profile" at bounding box center [169, 201] width 301 height 24
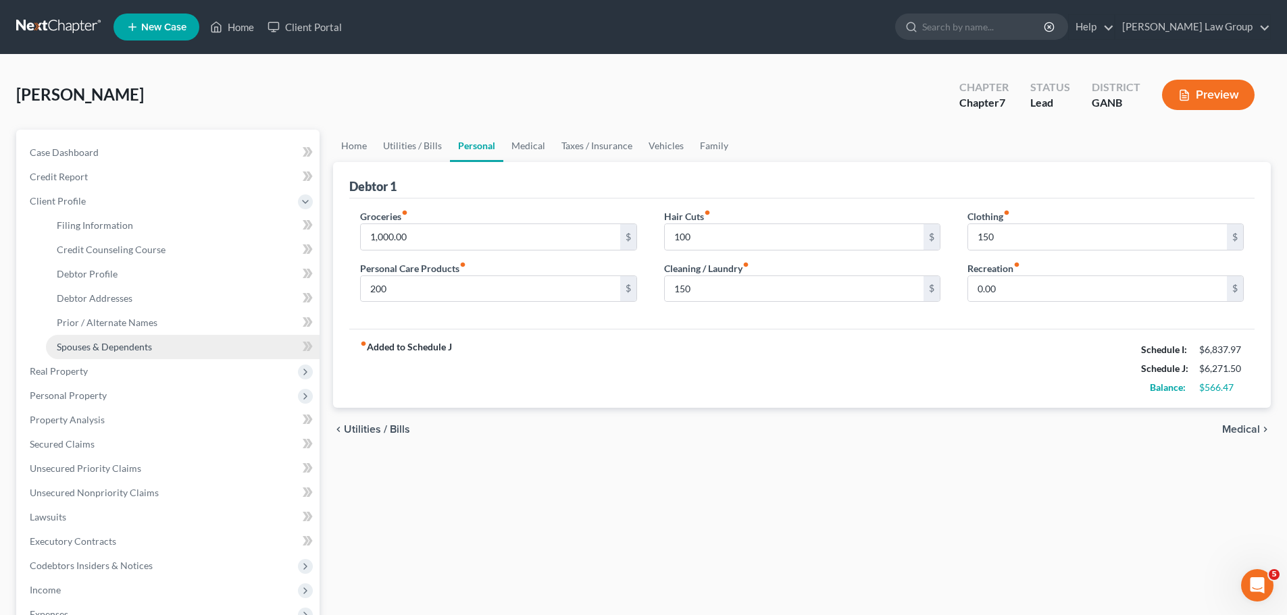
click at [142, 348] on span "Spouses & Dependents" at bounding box center [104, 346] width 95 height 11
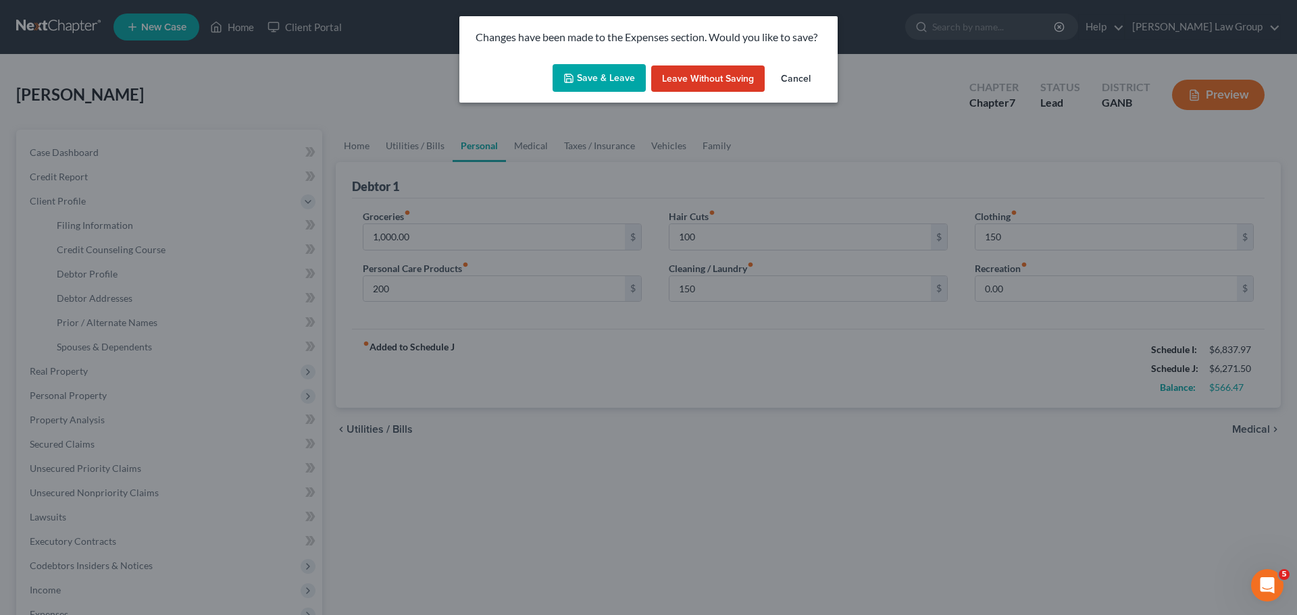
click at [605, 72] on button "Save & Leave" at bounding box center [599, 78] width 93 height 28
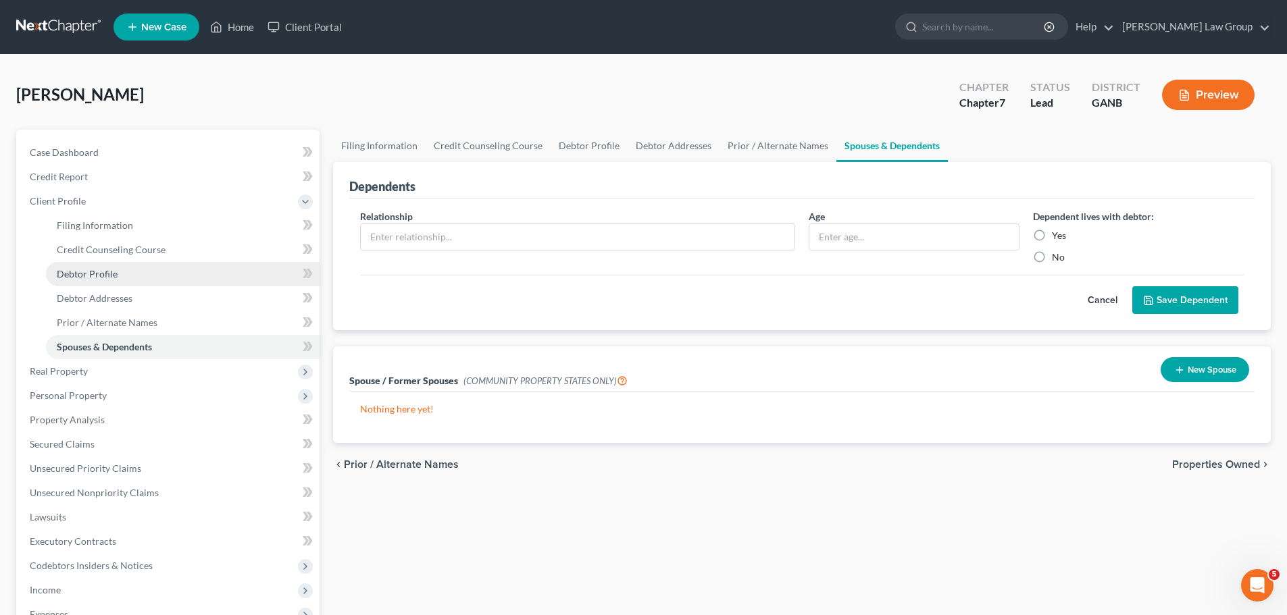
click at [109, 265] on link "Debtor Profile" at bounding box center [183, 274] width 274 height 24
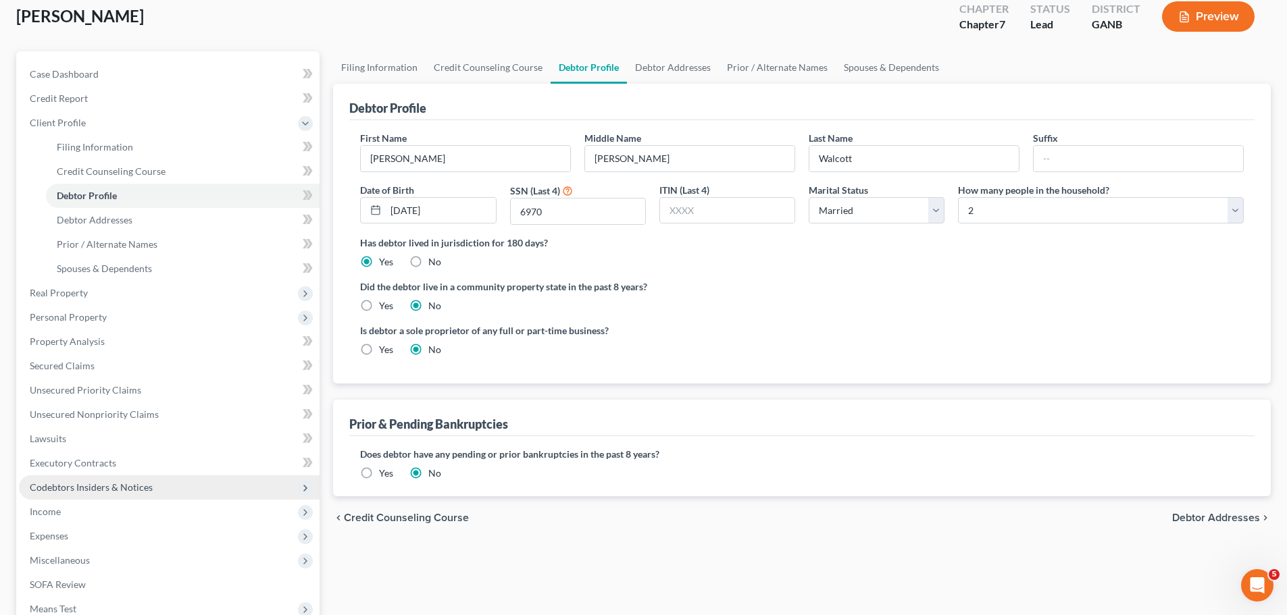
scroll to position [203, 0]
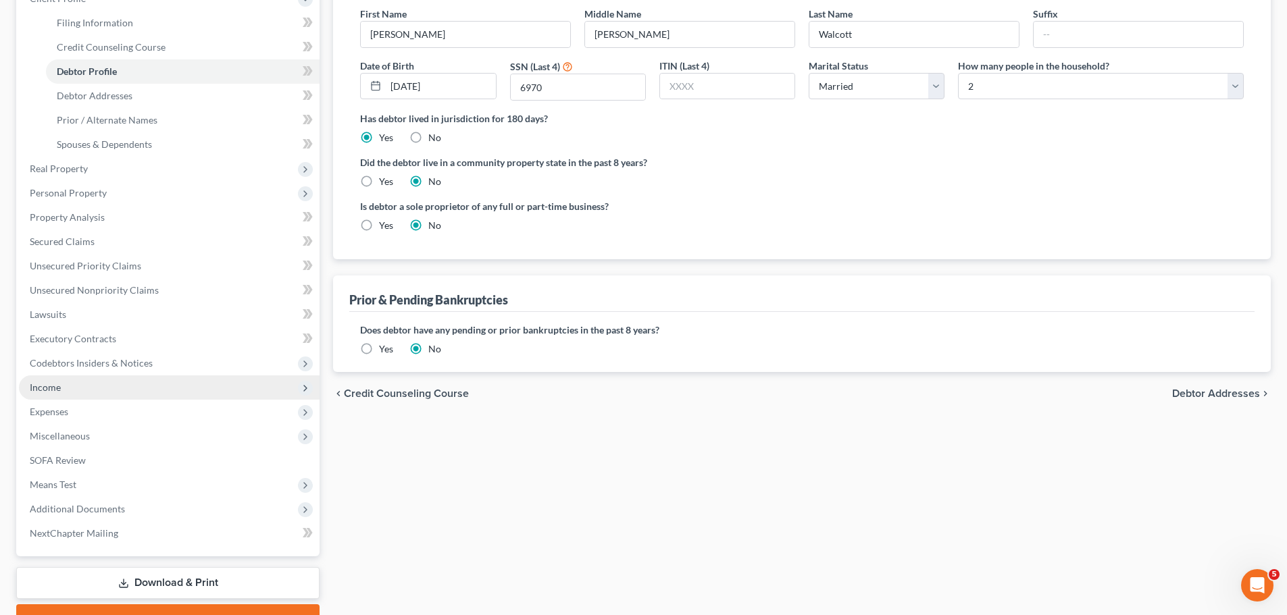
click at [97, 377] on span "Income" at bounding box center [169, 388] width 301 height 24
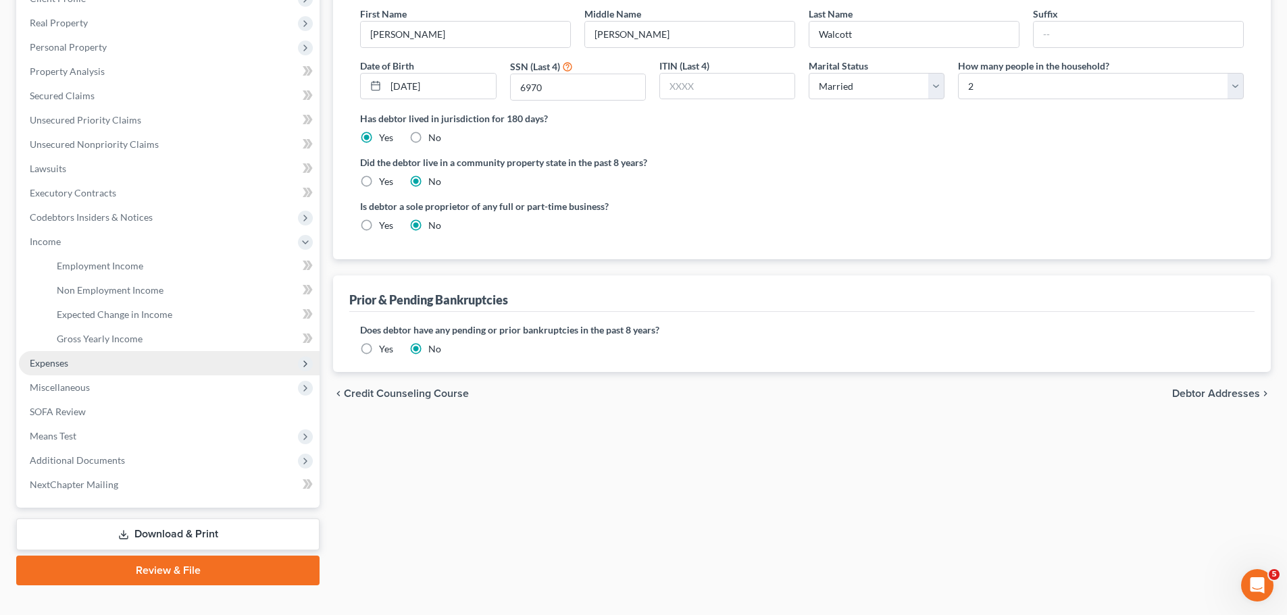
click at [84, 363] on span "Expenses" at bounding box center [169, 363] width 301 height 24
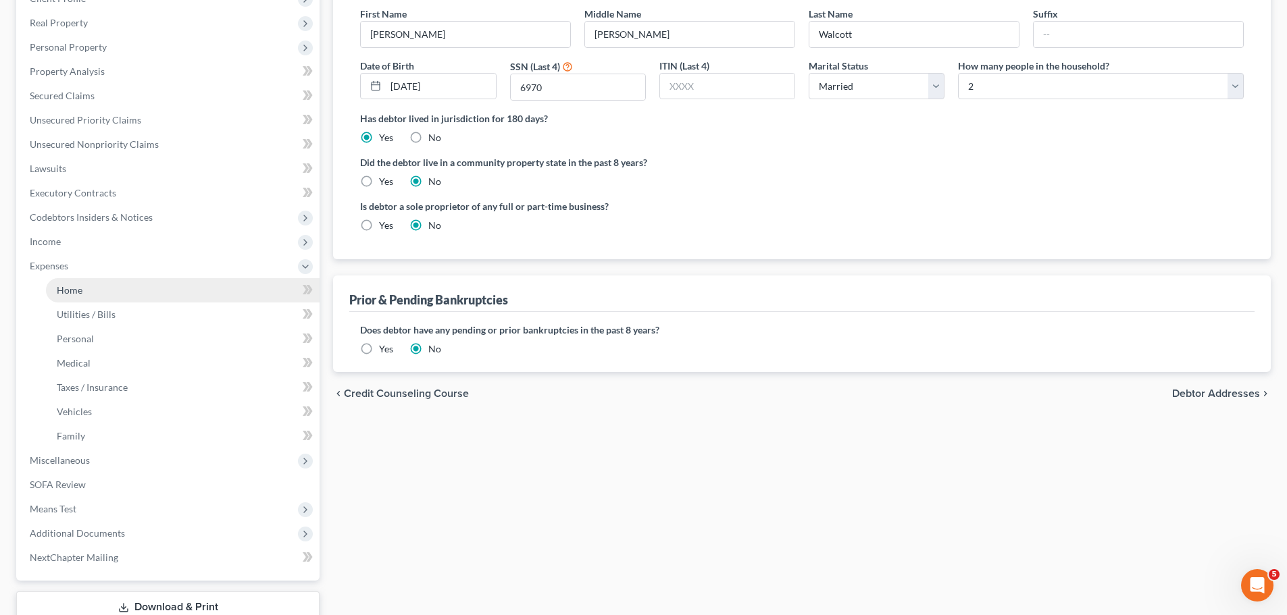
click at [112, 286] on link "Home" at bounding box center [183, 290] width 274 height 24
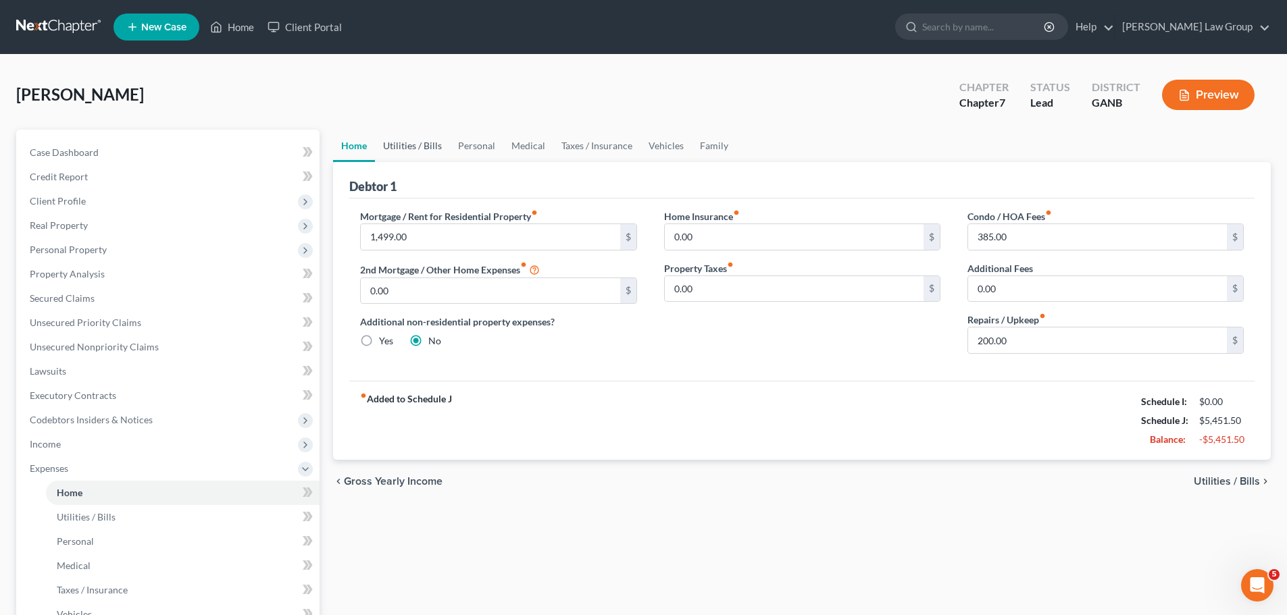
click at [396, 148] on link "Utilities / Bills" at bounding box center [412, 146] width 75 height 32
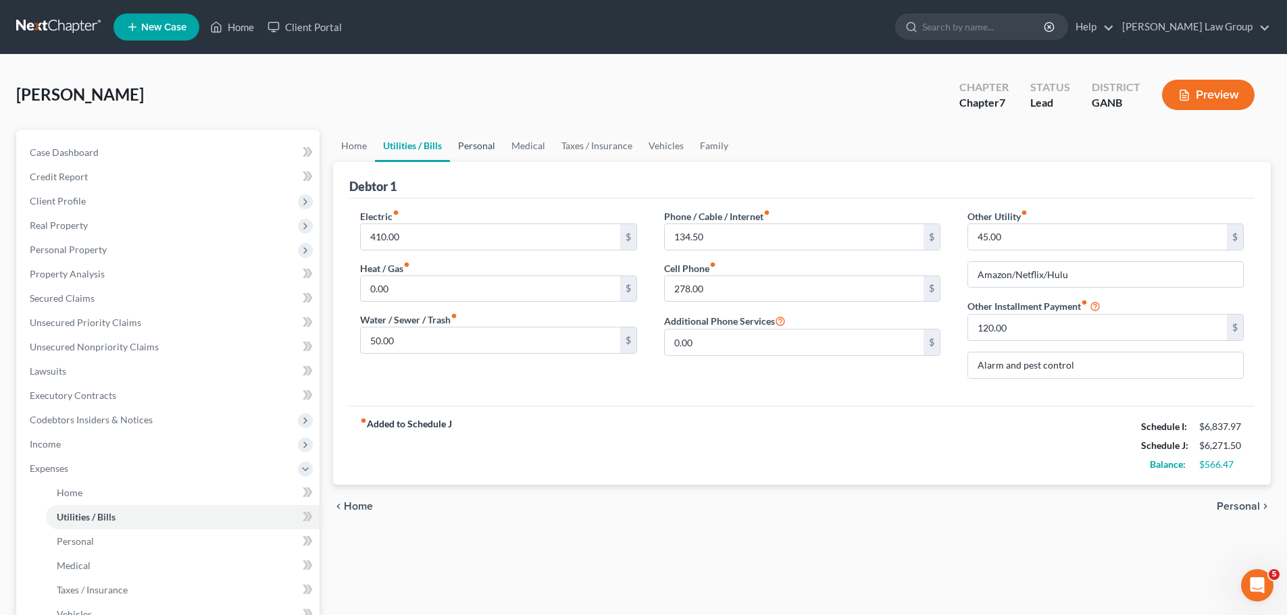
click at [464, 142] on link "Personal" at bounding box center [476, 146] width 53 height 32
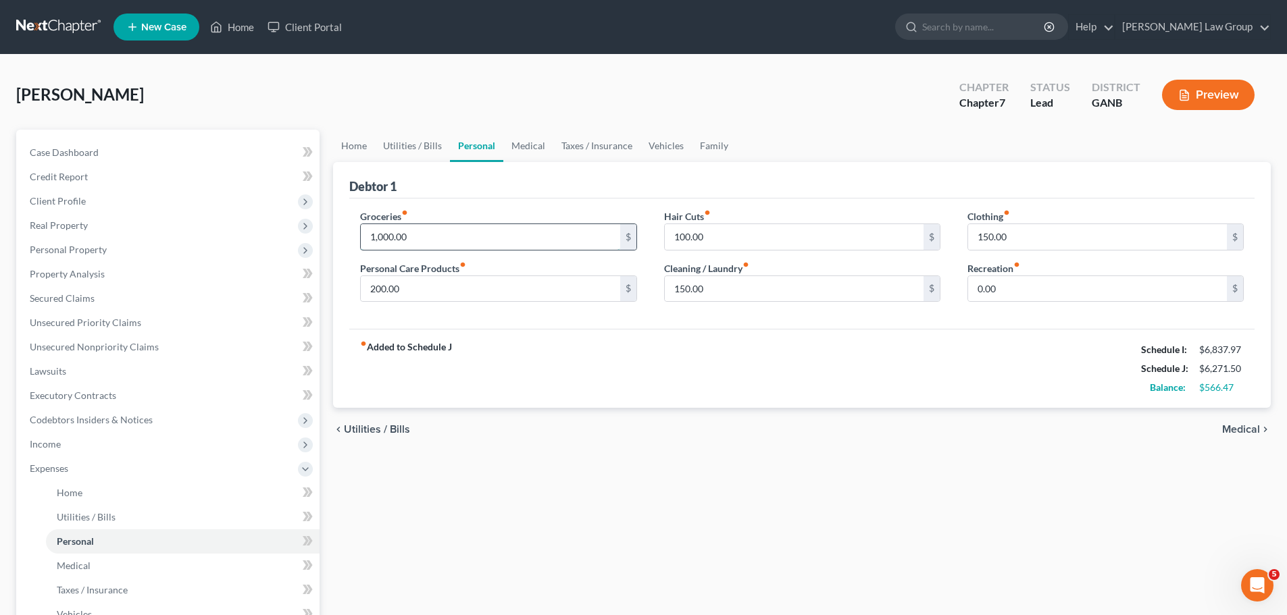
click at [457, 239] on input "1,000.00" at bounding box center [490, 237] width 259 height 26
click at [524, 143] on link "Medical" at bounding box center [528, 146] width 50 height 32
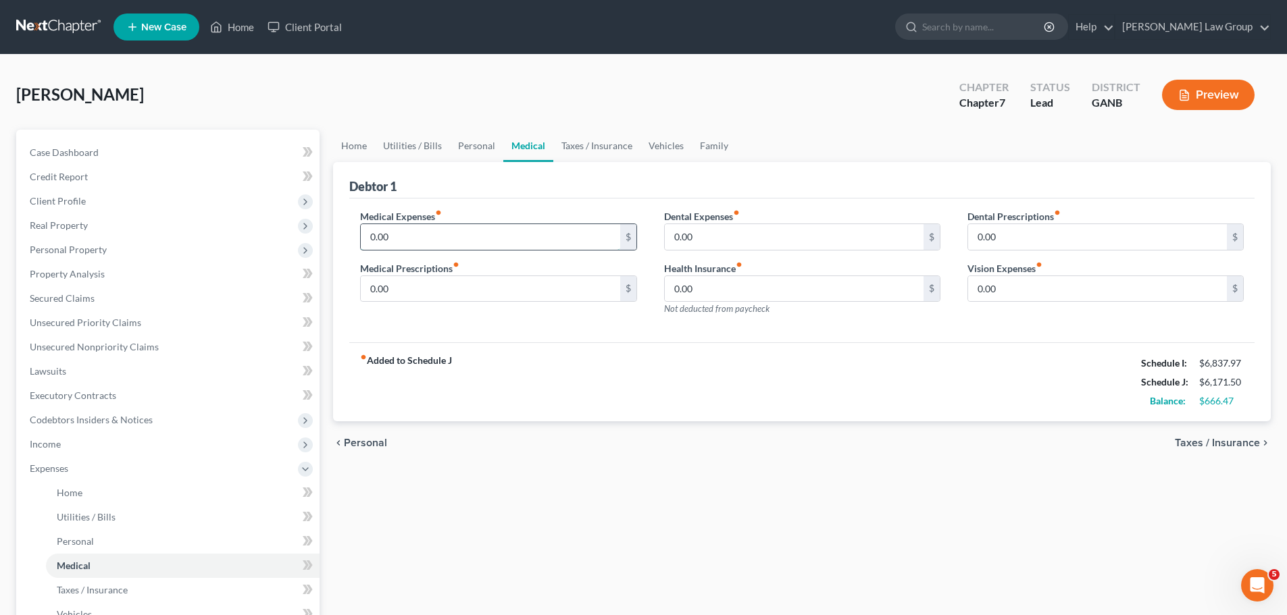
click at [442, 238] on input "0.00" at bounding box center [490, 237] width 259 height 26
click at [645, 146] on link "Vehicles" at bounding box center [665, 146] width 51 height 32
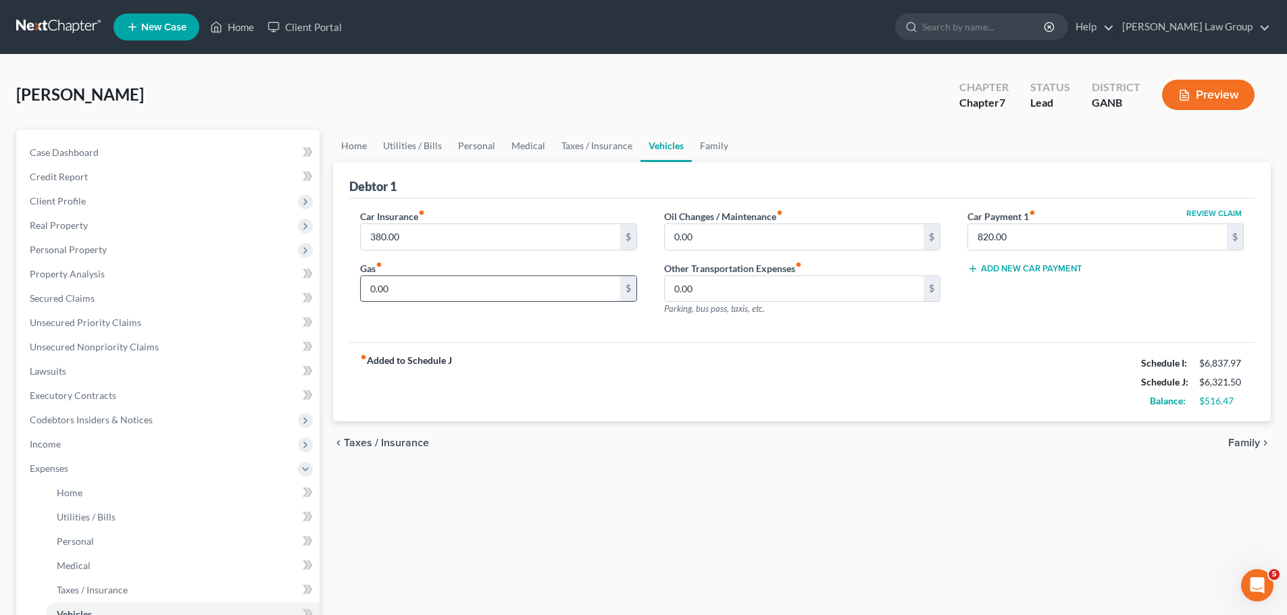
click at [439, 284] on input "0.00" at bounding box center [490, 289] width 259 height 26
click at [716, 204] on div "Car Insurance fiber_manual_record 380.00 $ Gas fiber_manual_record 520 $ Oil Ch…" at bounding box center [801, 271] width 905 height 145
click at [717, 138] on link "Family" at bounding box center [714, 146] width 45 height 32
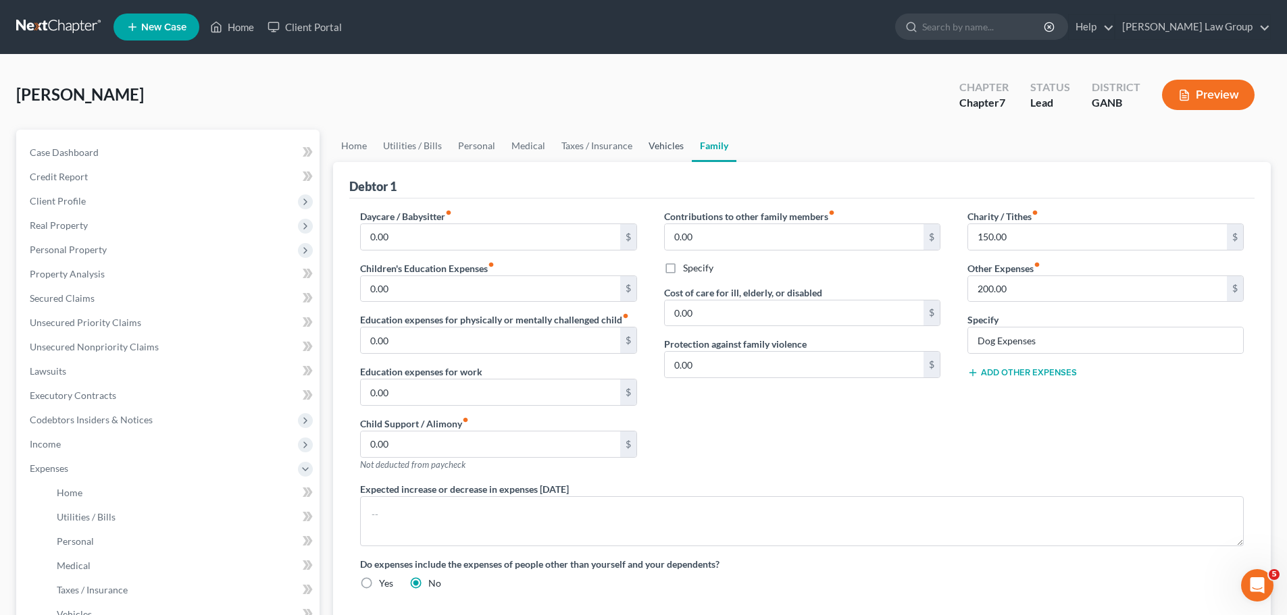
click at [657, 149] on link "Vehicles" at bounding box center [665, 146] width 51 height 32
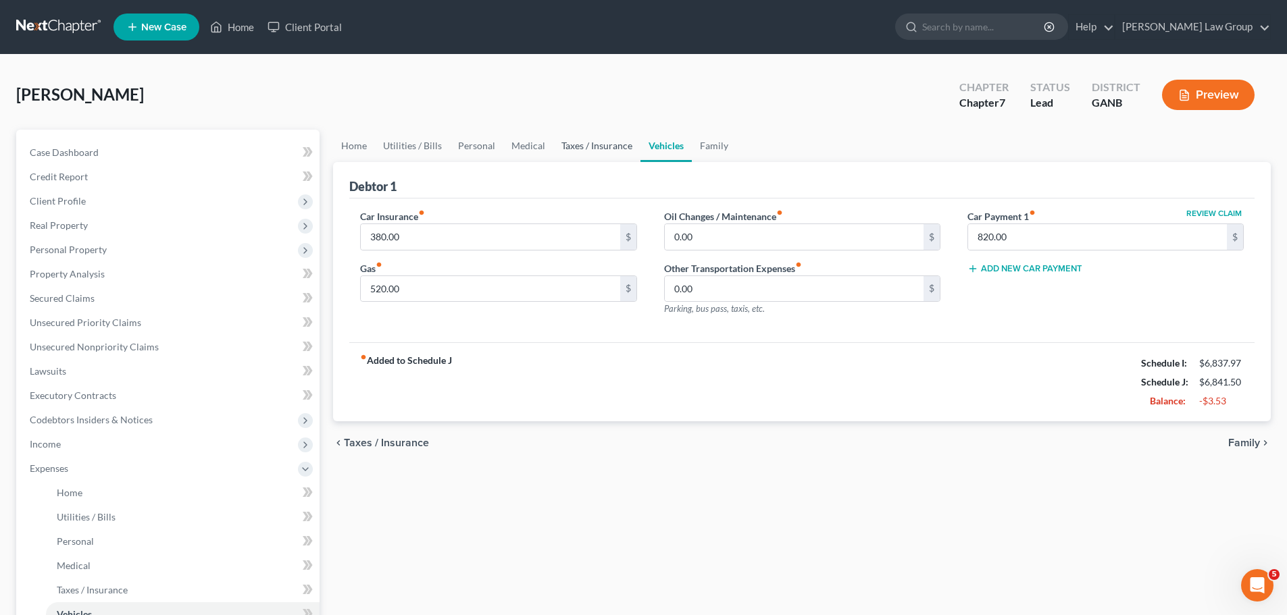
click at [587, 147] on link "Taxes / Insurance" at bounding box center [596, 146] width 87 height 32
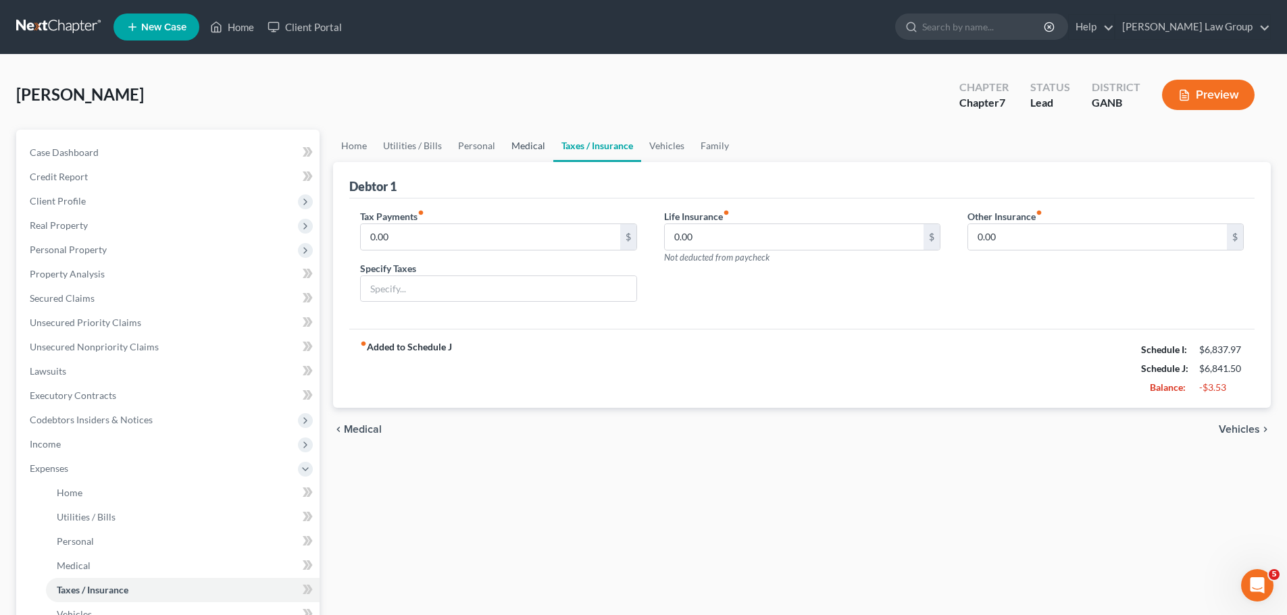
click at [514, 141] on link "Medical" at bounding box center [528, 146] width 50 height 32
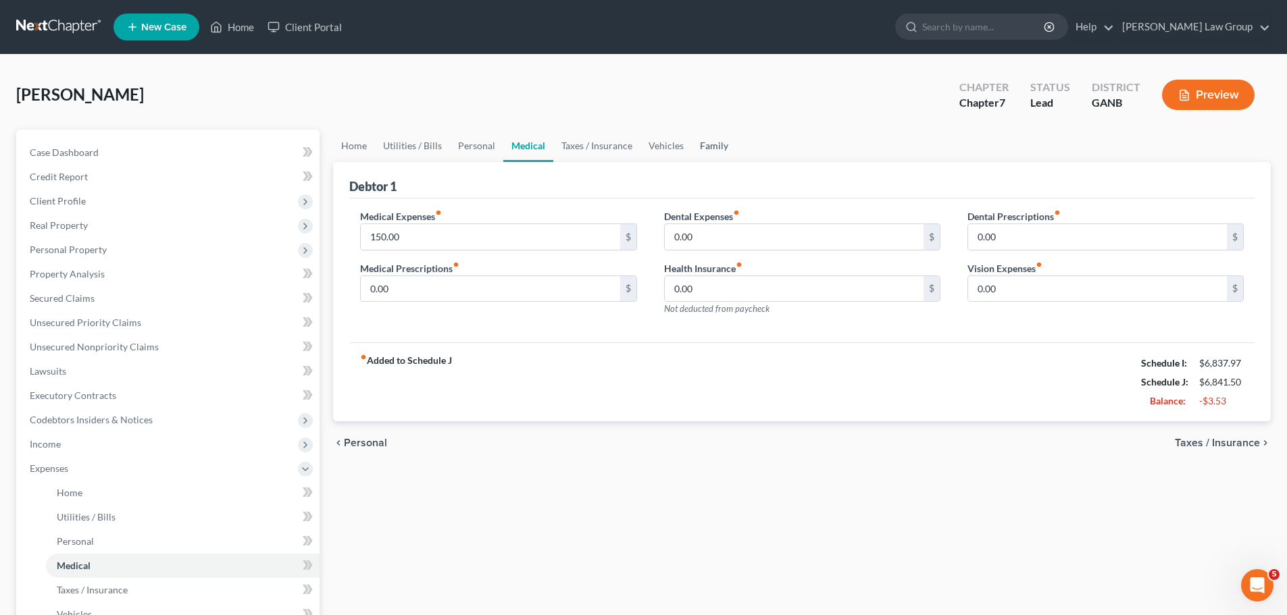
click at [710, 148] on link "Family" at bounding box center [714, 146] width 45 height 32
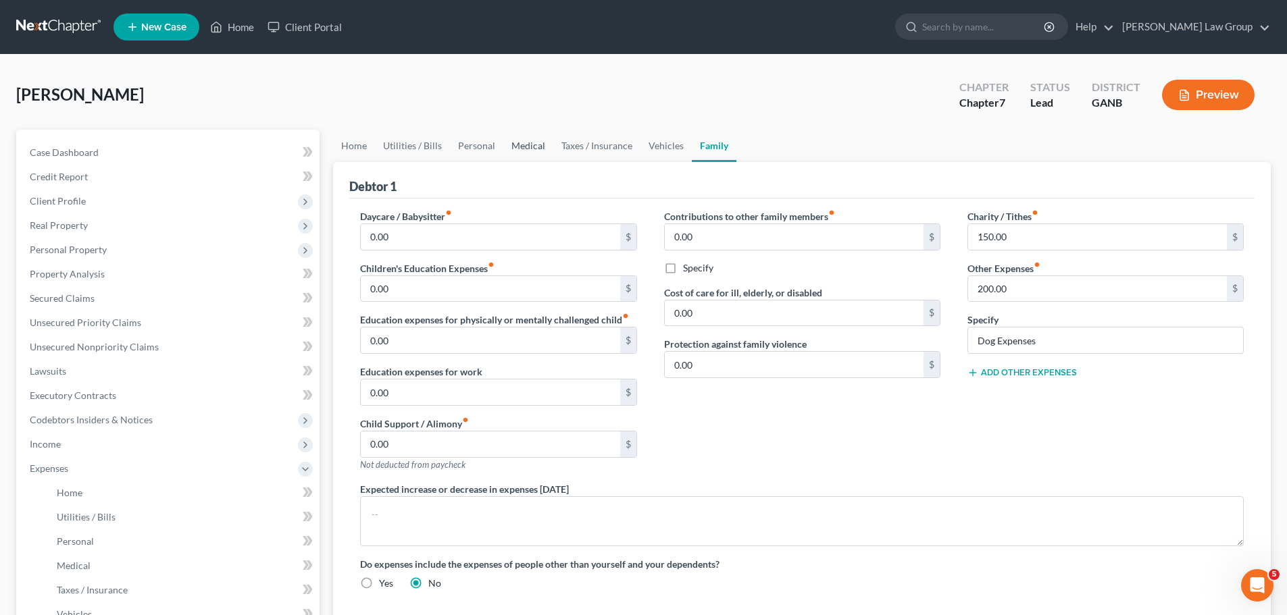
click at [532, 144] on link "Medical" at bounding box center [528, 146] width 50 height 32
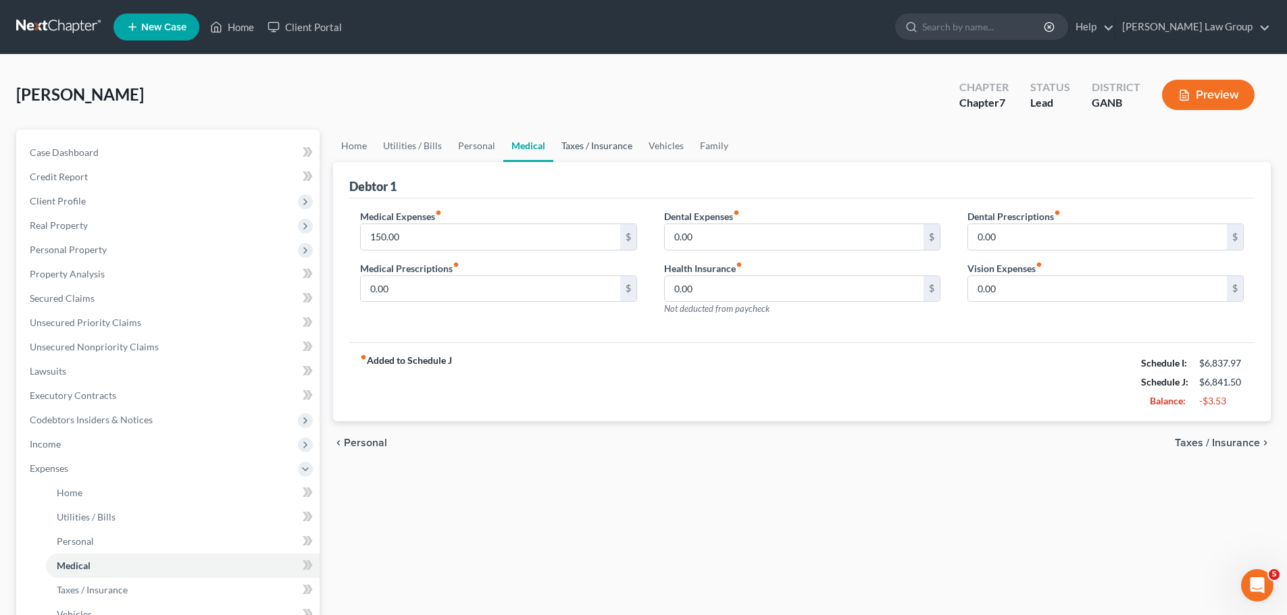
click at [580, 141] on link "Taxes / Insurance" at bounding box center [596, 146] width 87 height 32
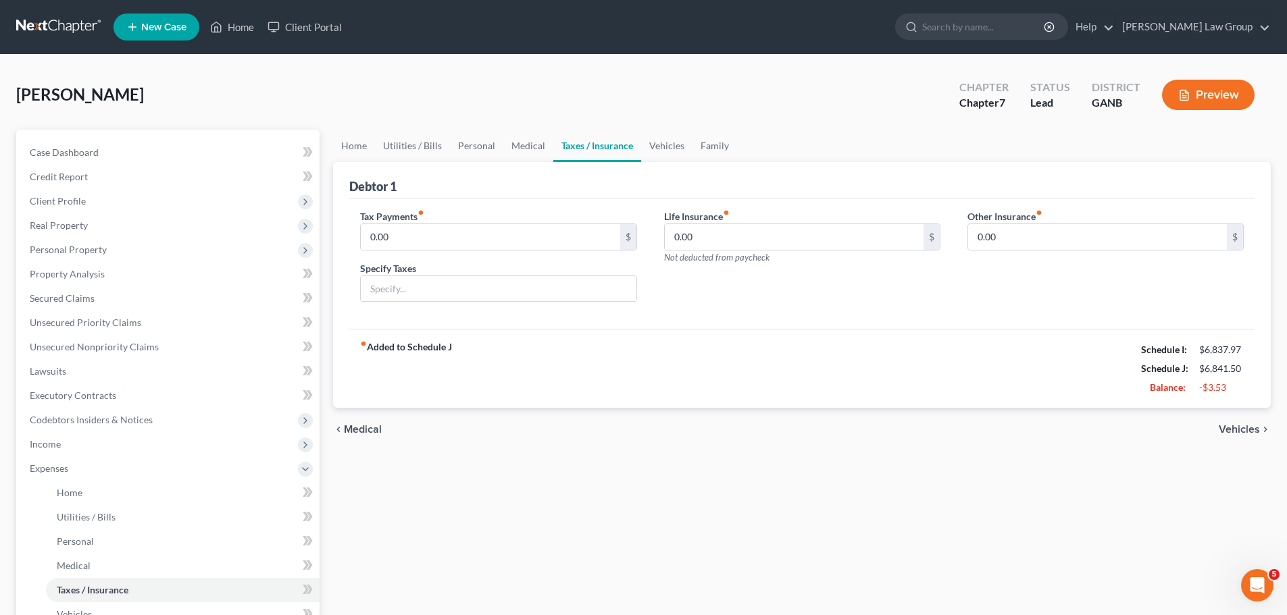
click at [626, 142] on link "Taxes / Insurance" at bounding box center [597, 146] width 88 height 32
click at [658, 143] on link "Vehicles" at bounding box center [666, 146] width 51 height 32
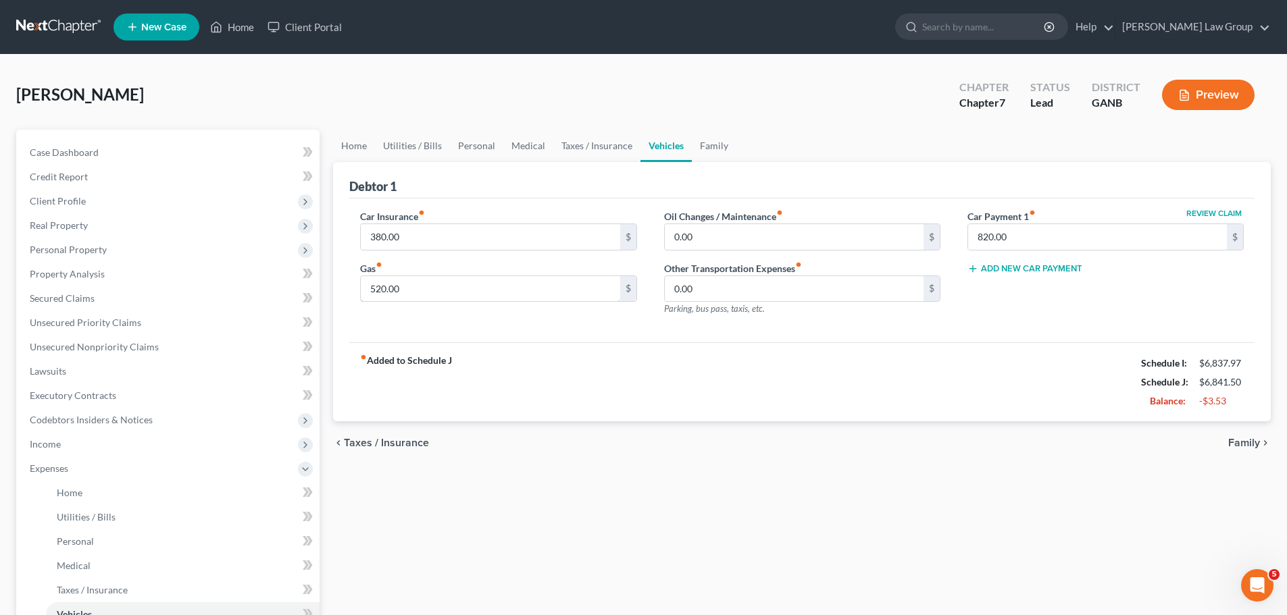
drag, startPoint x: 411, startPoint y: 289, endPoint x: 360, endPoint y: 214, distance: 90.9
click at [411, 288] on input "520.00" at bounding box center [490, 289] width 259 height 26
drag, startPoint x: 678, startPoint y: 351, endPoint x: 380, endPoint y: 142, distance: 364.1
click at [678, 352] on div "fiber_manual_record Added to Schedule J Schedule I: $6,837.97 Schedule J: $6,74…" at bounding box center [801, 381] width 905 height 79
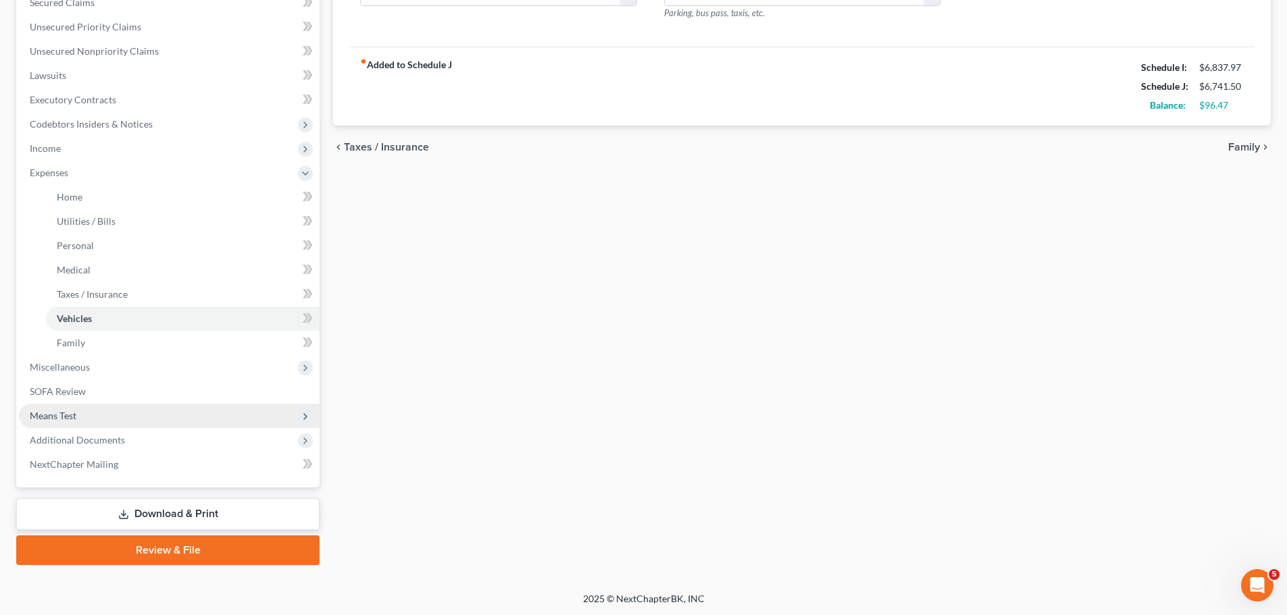
scroll to position [297, 0]
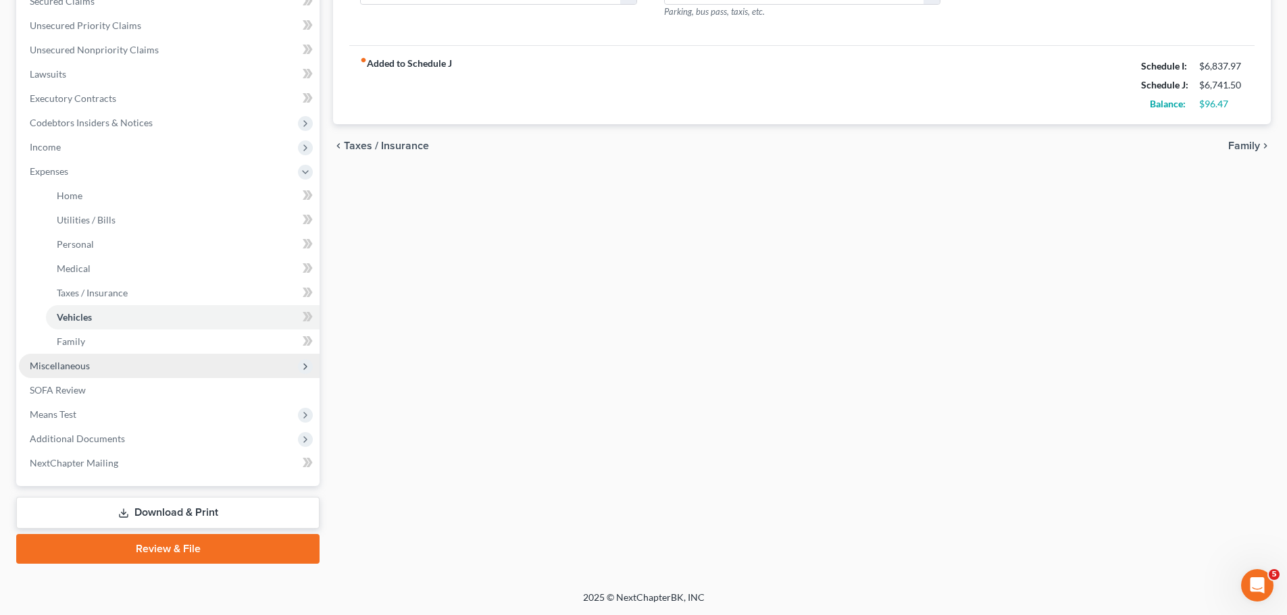
click at [144, 366] on span "Miscellaneous" at bounding box center [169, 366] width 301 height 24
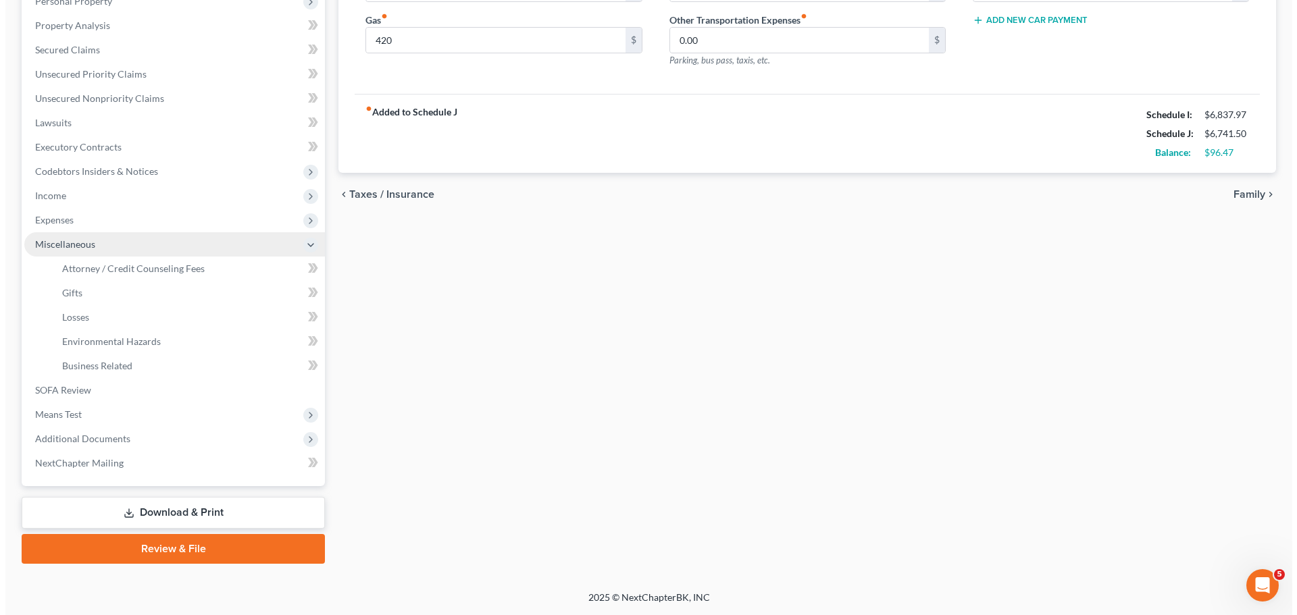
scroll to position [249, 0]
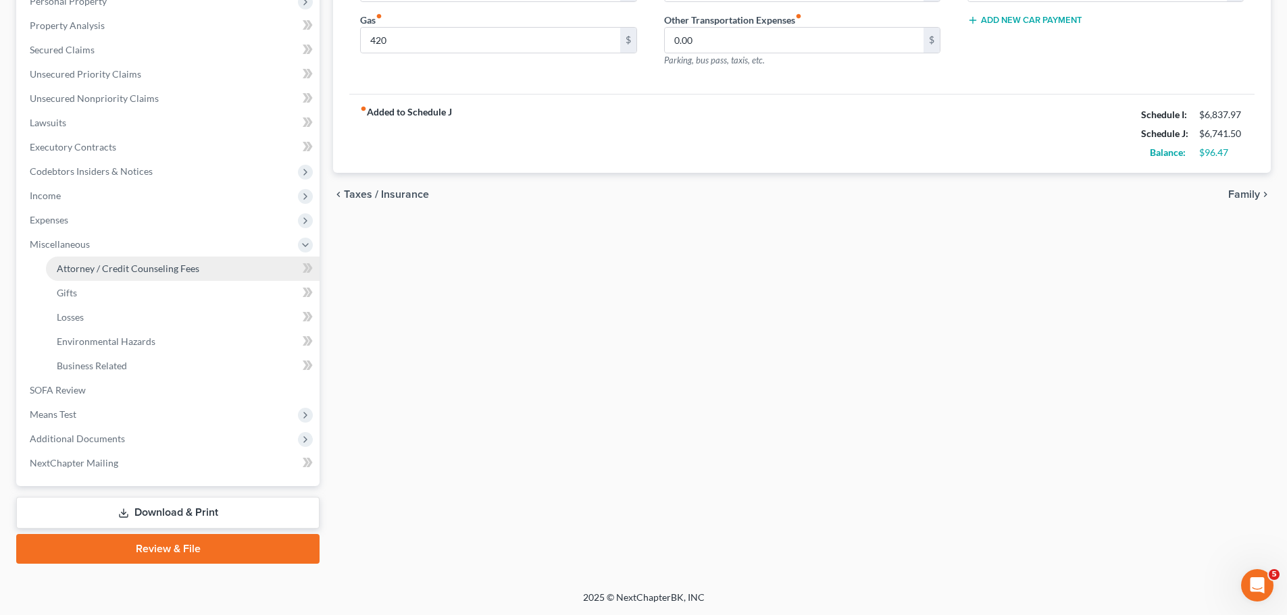
click at [161, 270] on span "Attorney / Credit Counseling Fees" at bounding box center [128, 268] width 143 height 11
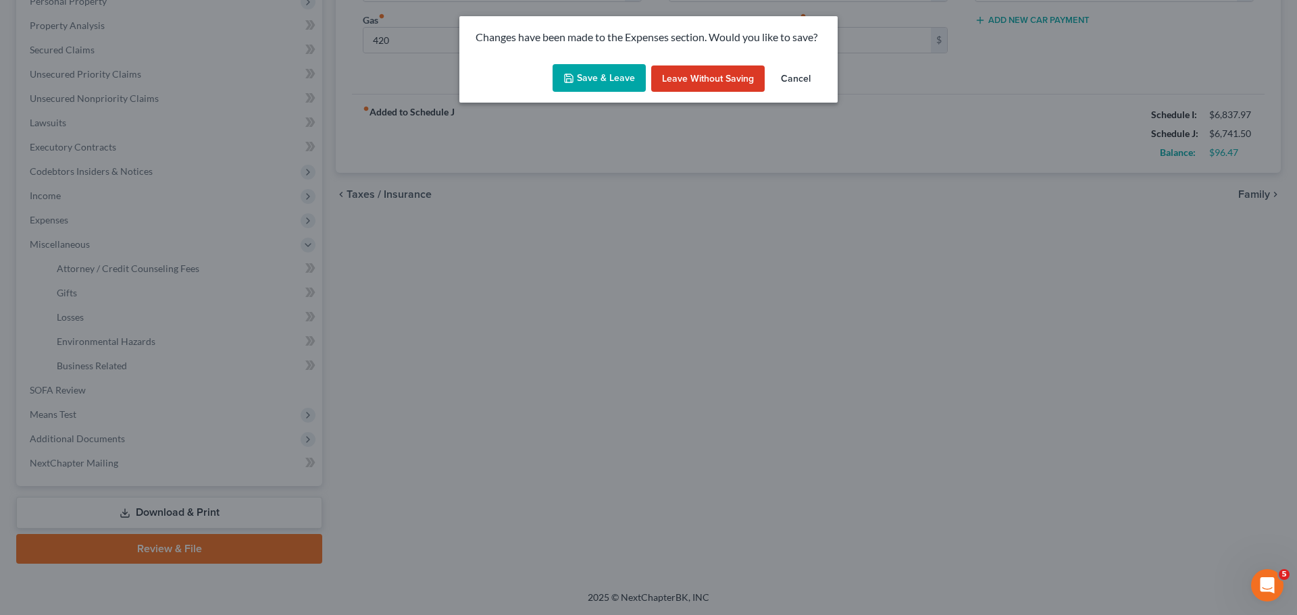
click at [615, 78] on button "Save & Leave" at bounding box center [599, 78] width 93 height 28
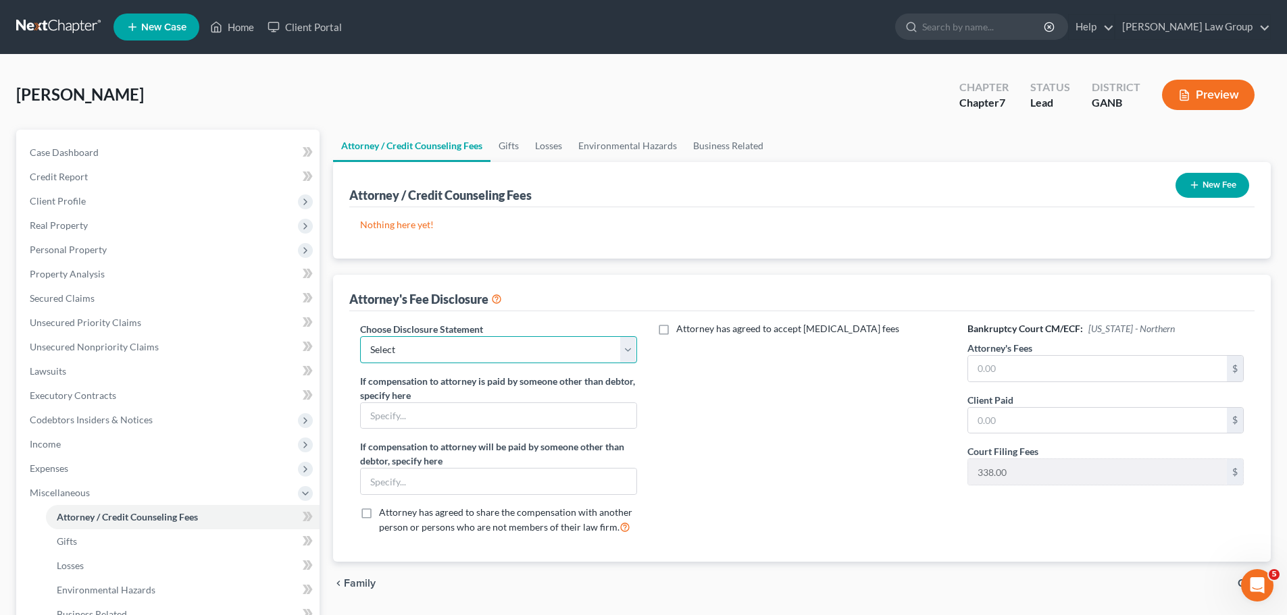
click at [540, 344] on select "Select Attorney Disclosure Statement Chapter 7 Attorney Fee Disclosure Statement" at bounding box center [498, 349] width 276 height 27
click at [360, 336] on select "Select Attorney Disclosure Statement Chapter 7 Attorney Fee Disclosure Statement" at bounding box center [498, 349] width 276 height 27
click at [54, 301] on span "Secured Claims" at bounding box center [62, 298] width 65 height 11
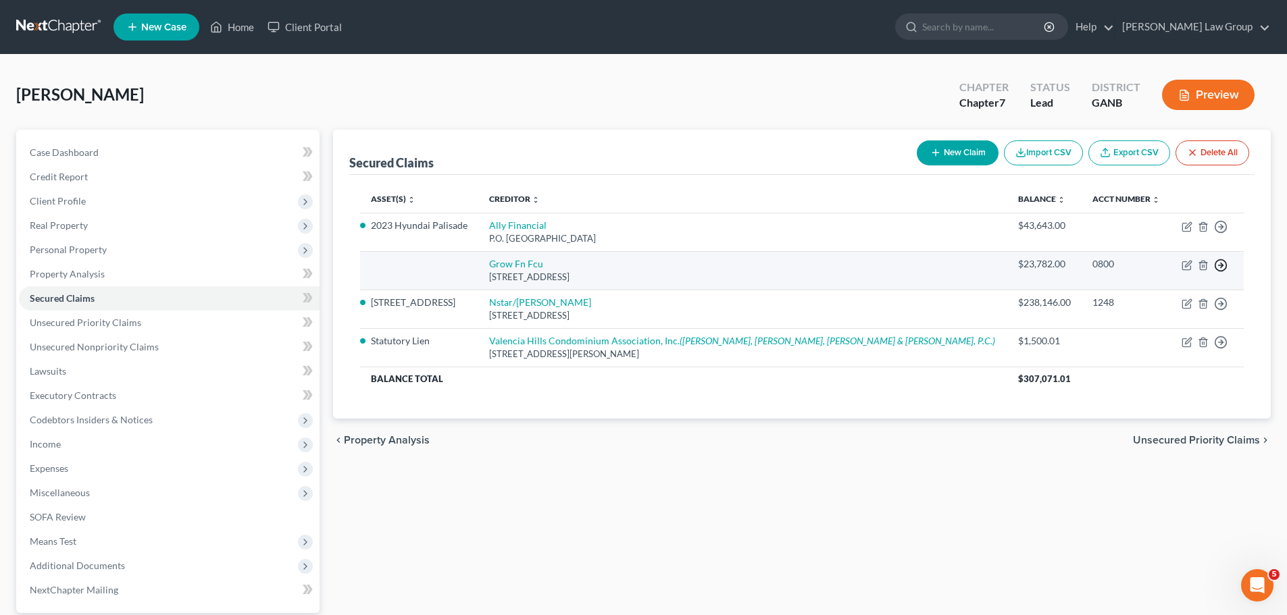
click at [1225, 234] on icon "button" at bounding box center [1221, 227] width 14 height 14
click at [1166, 293] on link "Move to F" at bounding box center [1158, 297] width 113 height 23
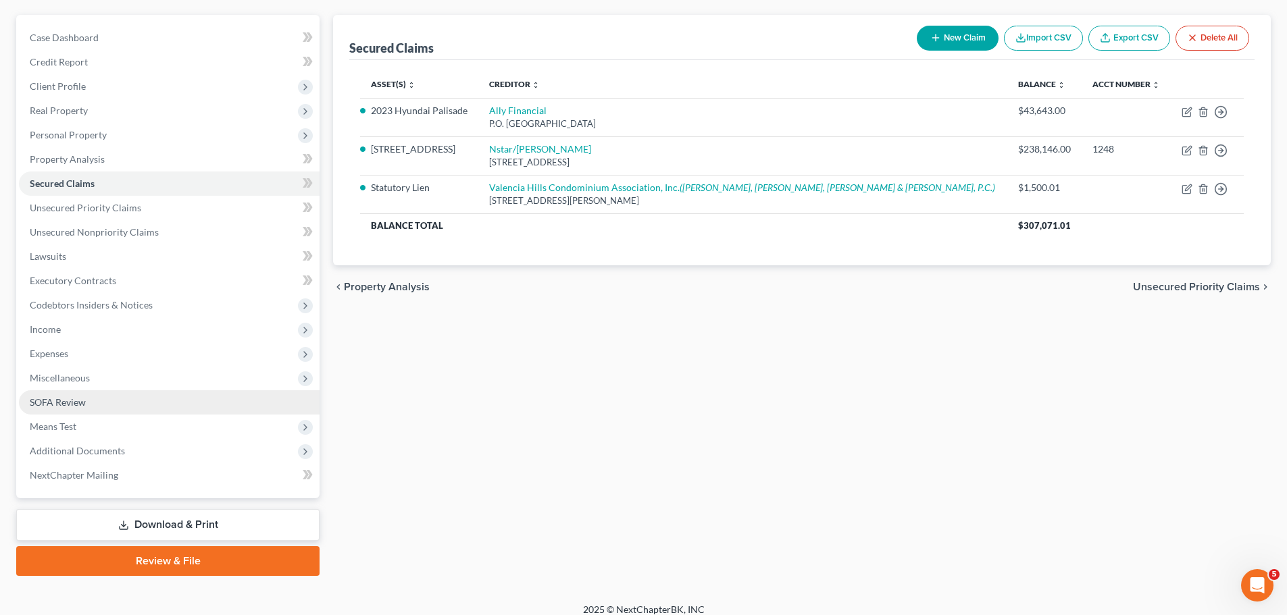
scroll to position [127, 0]
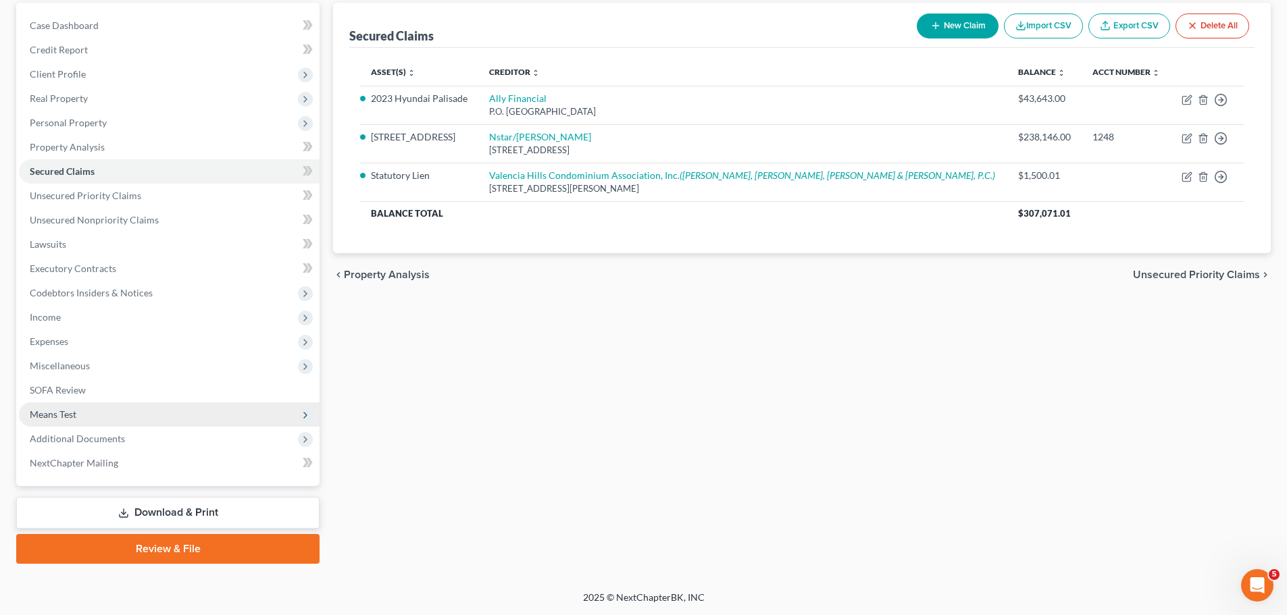
click at [101, 419] on span "Means Test" at bounding box center [169, 415] width 301 height 24
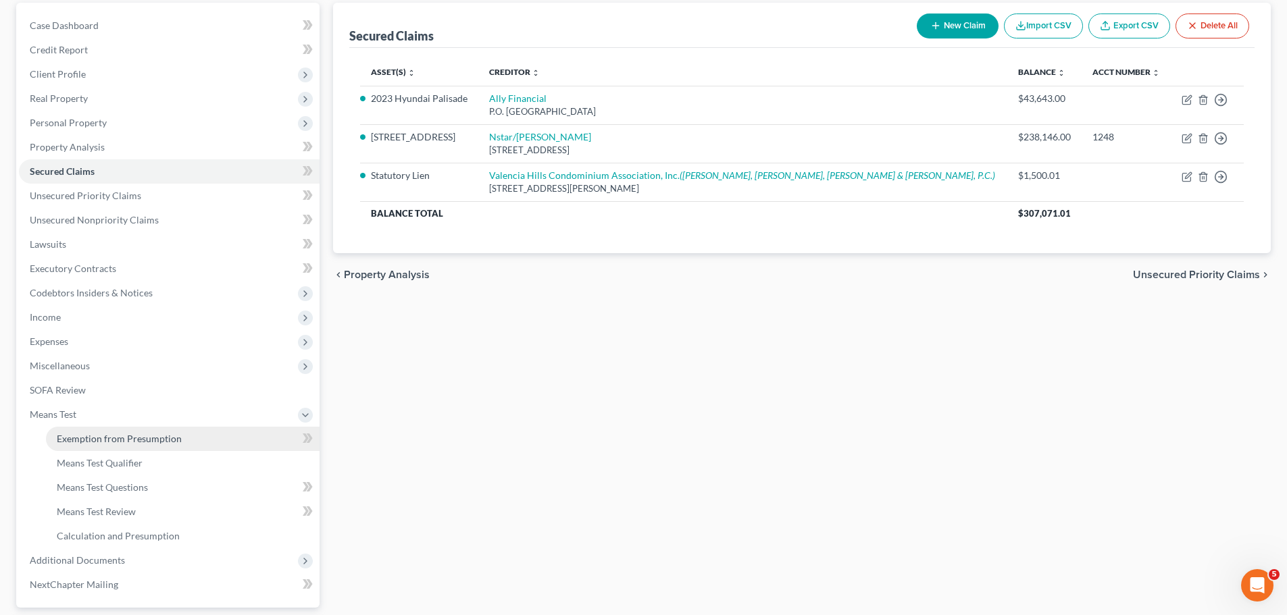
click at [236, 434] on link "Exemption from Presumption" at bounding box center [183, 439] width 274 height 24
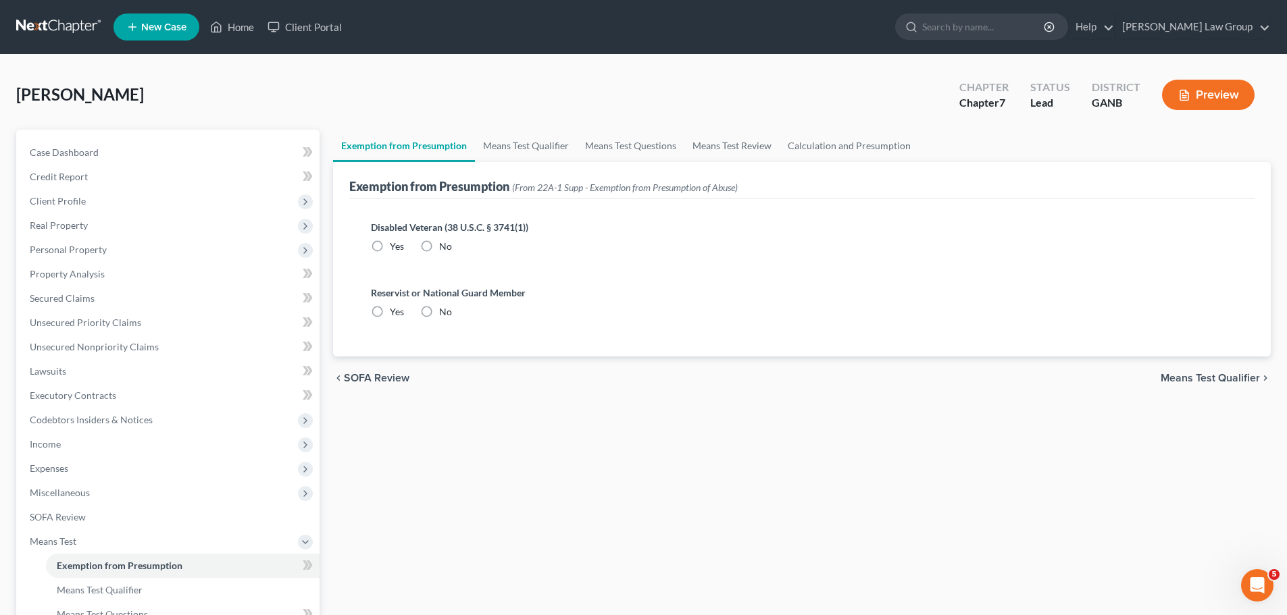
click at [439, 245] on label "No" at bounding box center [445, 247] width 13 height 14
click at [444, 245] on input "No" at bounding box center [448, 244] width 9 height 9
drag, startPoint x: 421, startPoint y: 308, endPoint x: 528, endPoint y: 163, distance: 180.1
click at [439, 307] on label "No" at bounding box center [445, 312] width 13 height 14
click at [439, 309] on label "No" at bounding box center [445, 312] width 13 height 14
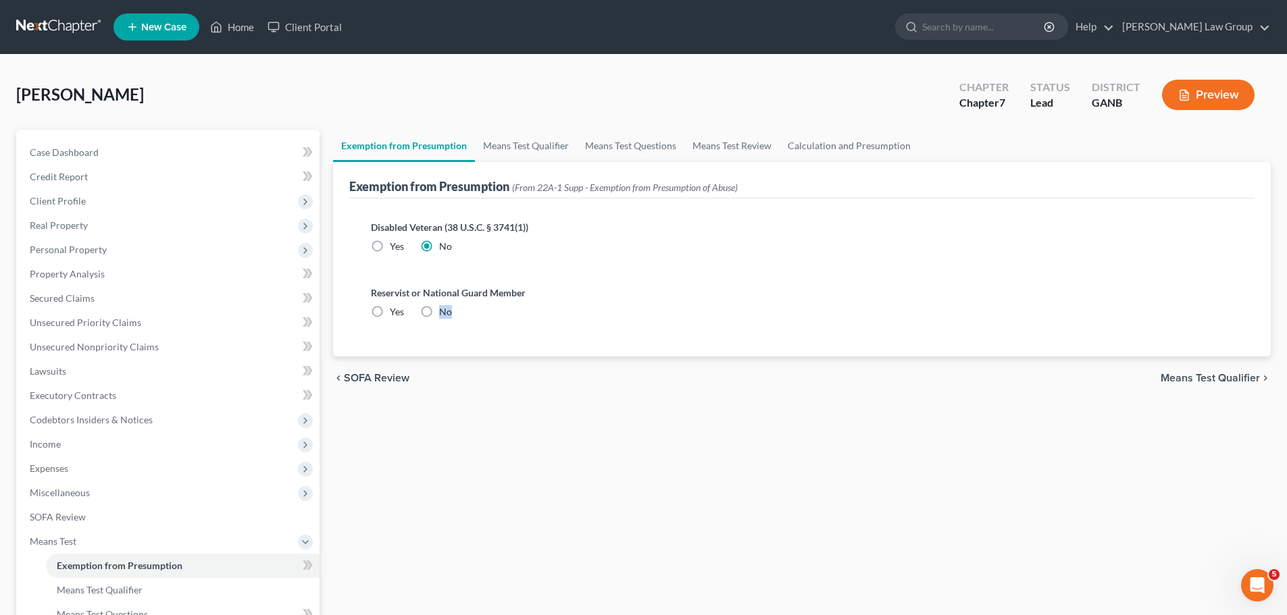
click at [444, 309] on input "No" at bounding box center [448, 309] width 9 height 9
click at [514, 149] on link "Means Test Qualifier" at bounding box center [526, 146] width 102 height 32
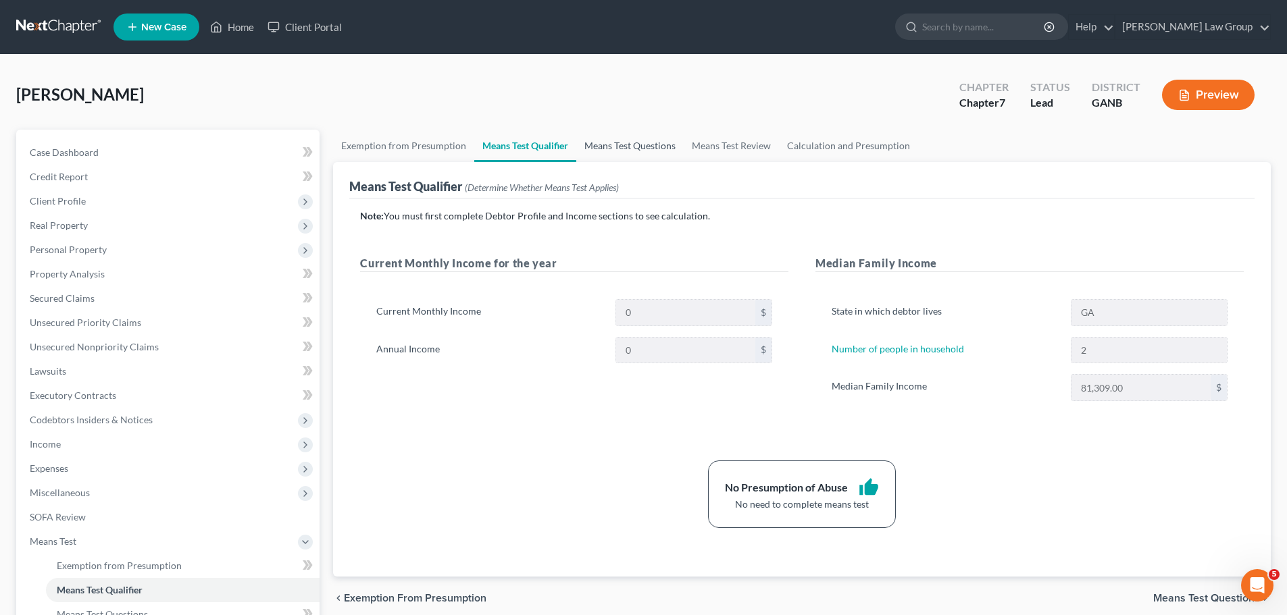
click at [635, 146] on link "Means Test Questions" at bounding box center [629, 146] width 107 height 32
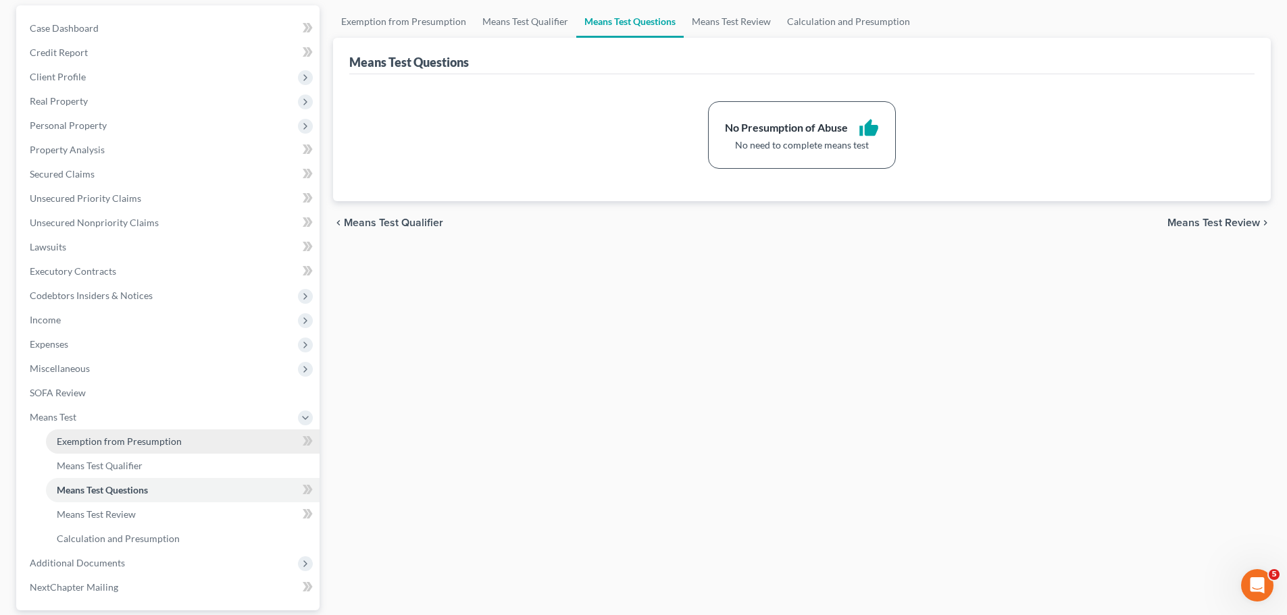
scroll to position [249, 0]
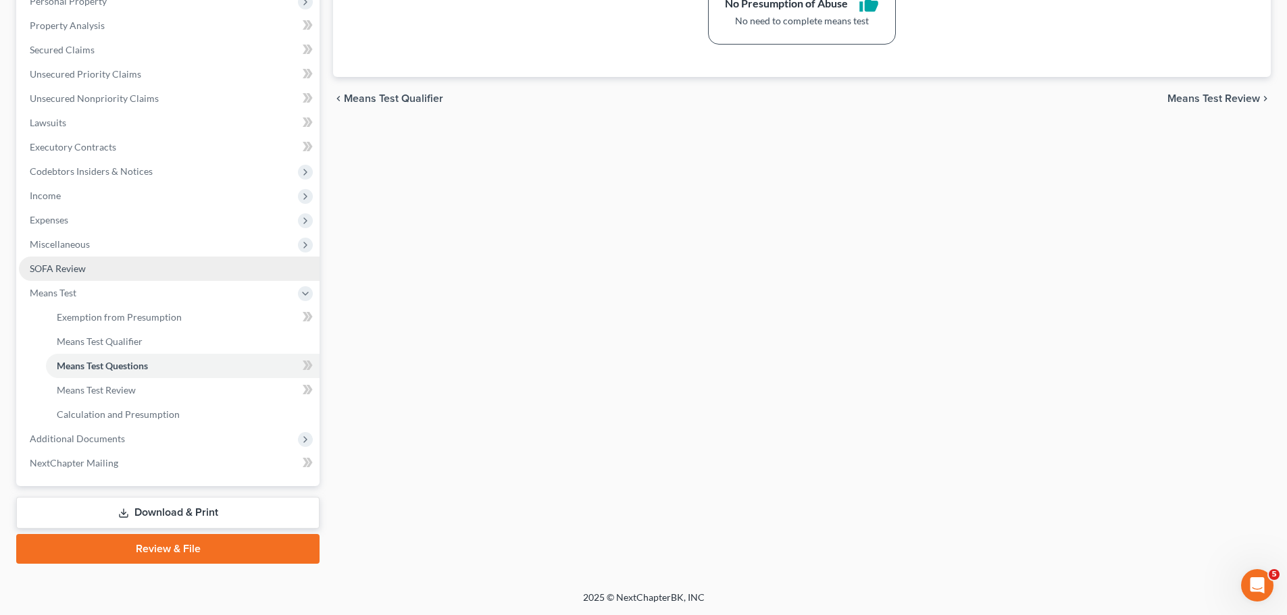
click at [95, 268] on link "SOFA Review" at bounding box center [169, 269] width 301 height 24
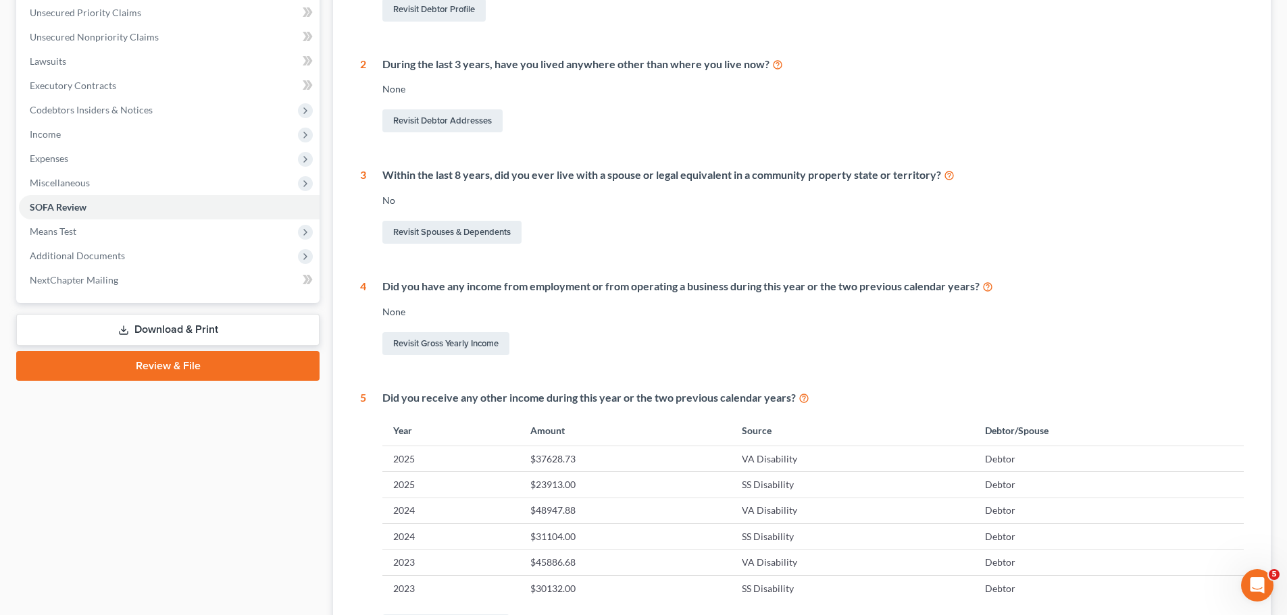
scroll to position [473, 0]
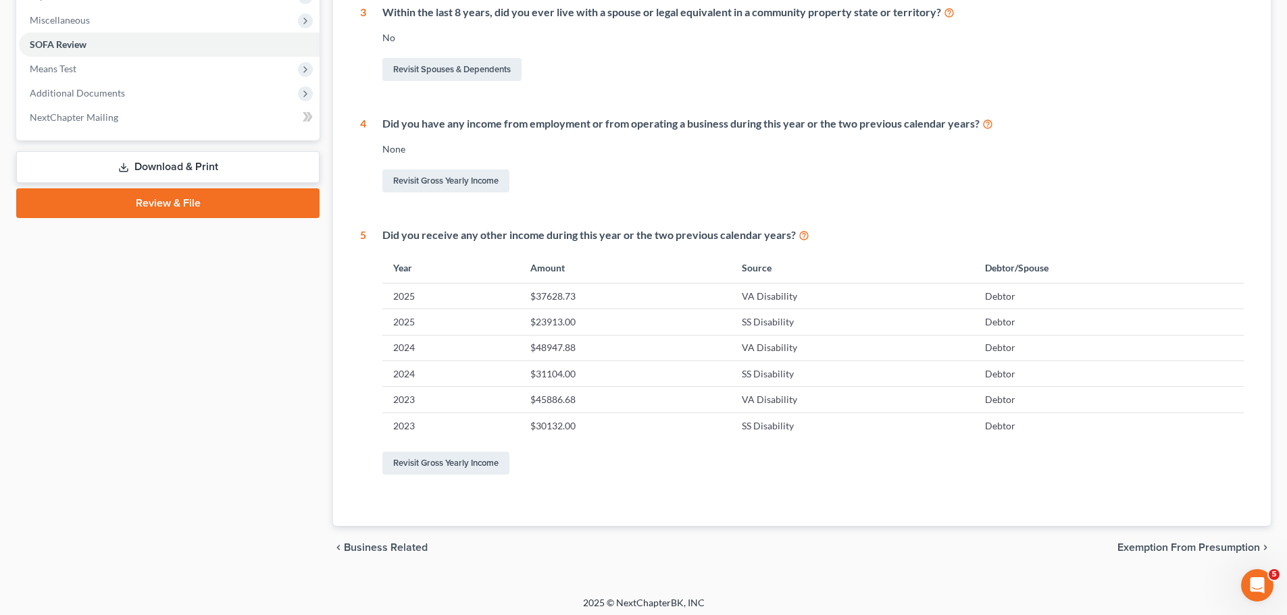
click at [188, 168] on link "Download & Print" at bounding box center [167, 167] width 303 height 32
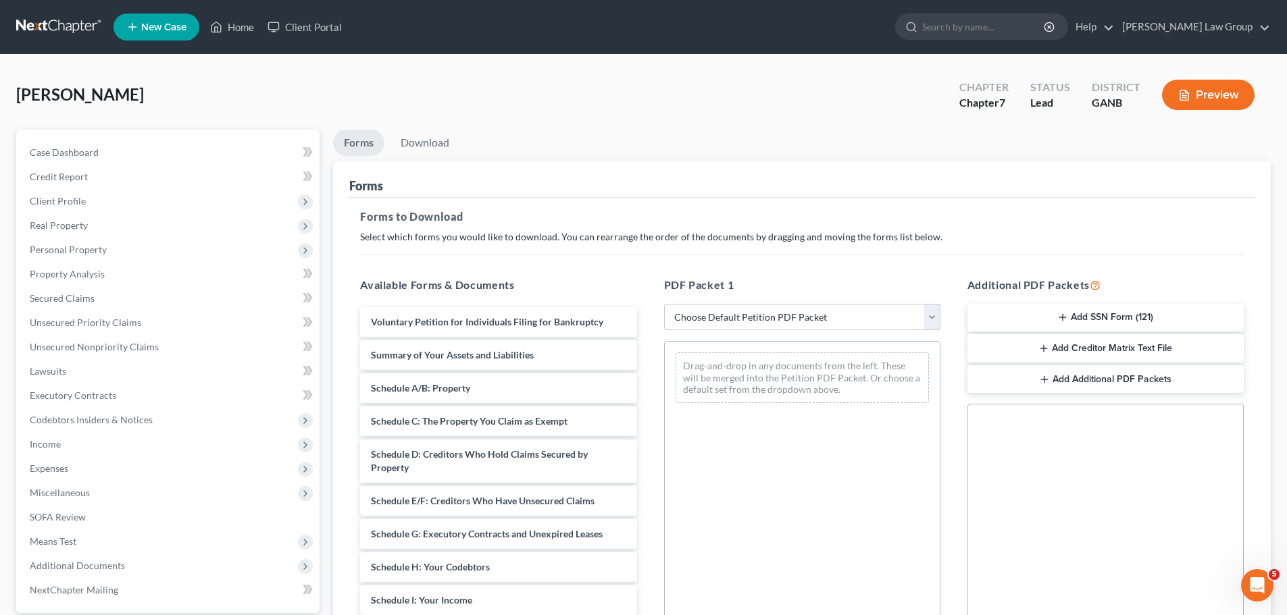
click at [764, 320] on select "Choose Default Petition PDF Packet Complete Bankruptcy Petition (all forms and …" at bounding box center [802, 317] width 276 height 27
click at [664, 304] on select "Choose Default Petition PDF Packet Complete Bankruptcy Petition (all forms and …" at bounding box center [802, 317] width 276 height 27
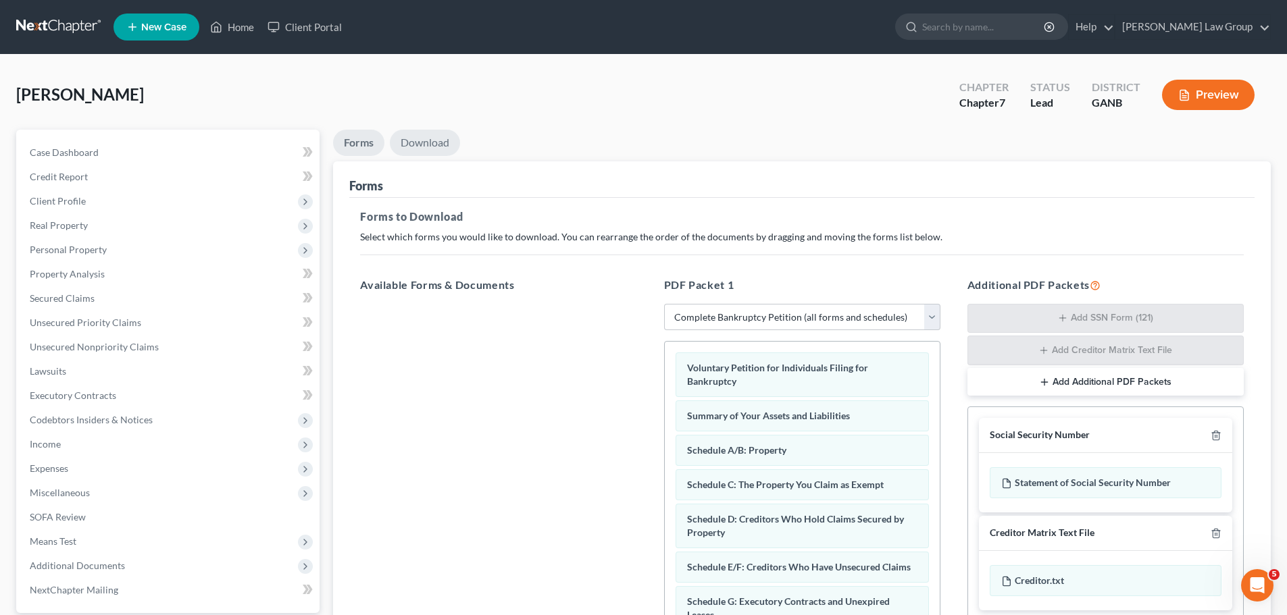
click at [417, 140] on link "Download" at bounding box center [425, 143] width 70 height 26
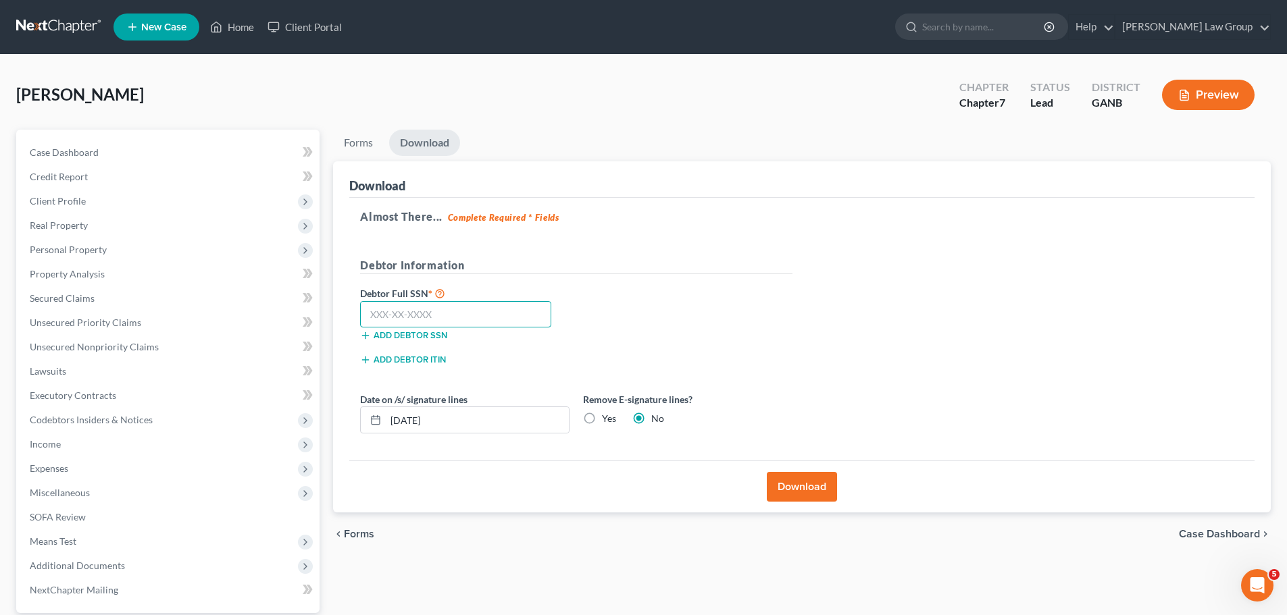
click at [472, 312] on input "text" at bounding box center [455, 314] width 191 height 27
click at [407, 317] on input "238-63" at bounding box center [455, 314] width 191 height 27
click at [811, 486] on button "Download" at bounding box center [802, 487] width 70 height 30
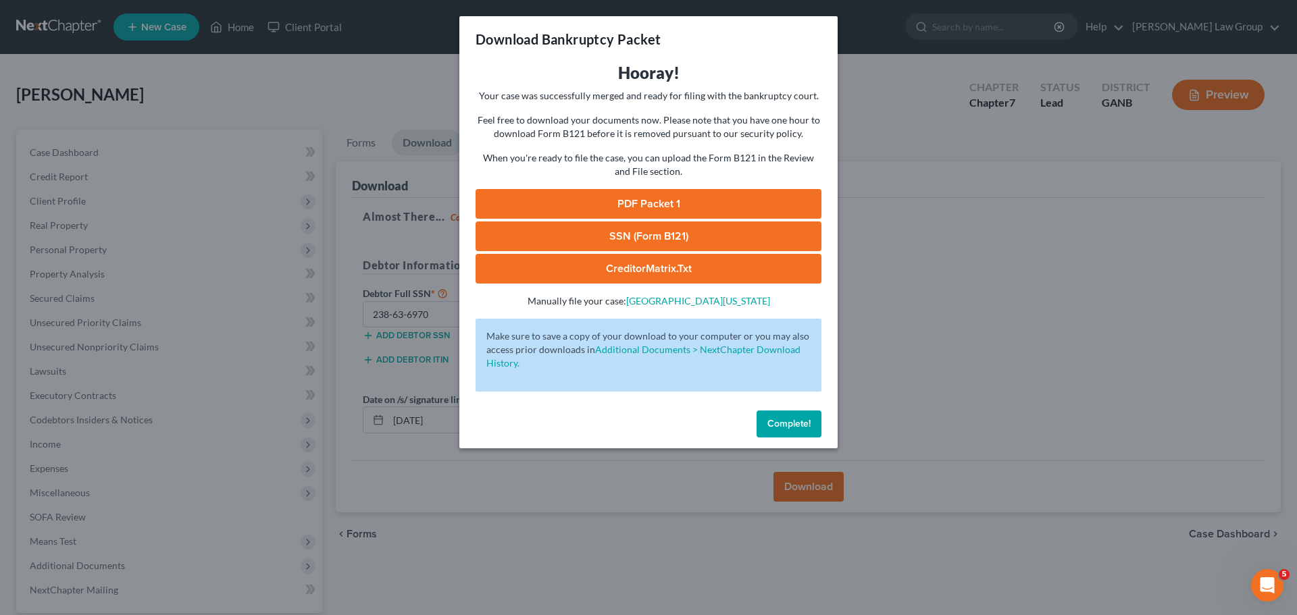
click at [607, 207] on link "PDF Packet 1" at bounding box center [649, 204] width 346 height 30
click at [655, 237] on link "SSN (Form B121)" at bounding box center [649, 237] width 346 height 30
drag, startPoint x: 780, startPoint y: 415, endPoint x: 794, endPoint y: 15, distance: 400.8
click at [780, 415] on button "Complete!" at bounding box center [789, 424] width 65 height 27
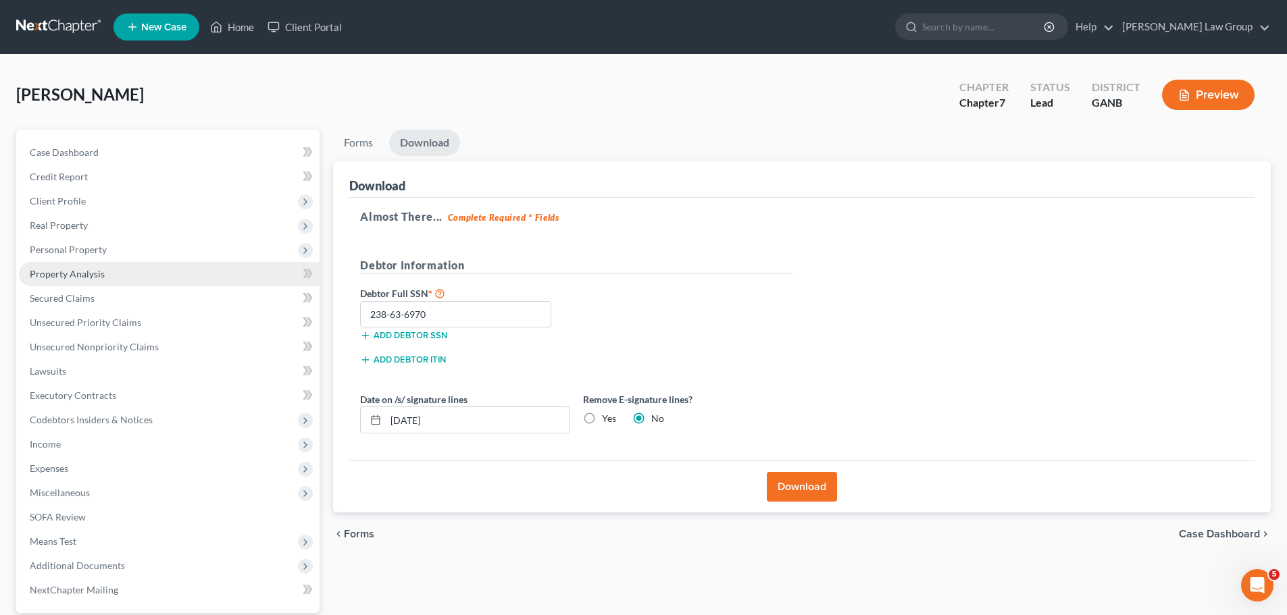
drag, startPoint x: 111, startPoint y: 247, endPoint x: 180, endPoint y: 272, distance: 73.3
click at [111, 246] on span "Personal Property" at bounding box center [169, 250] width 301 height 24
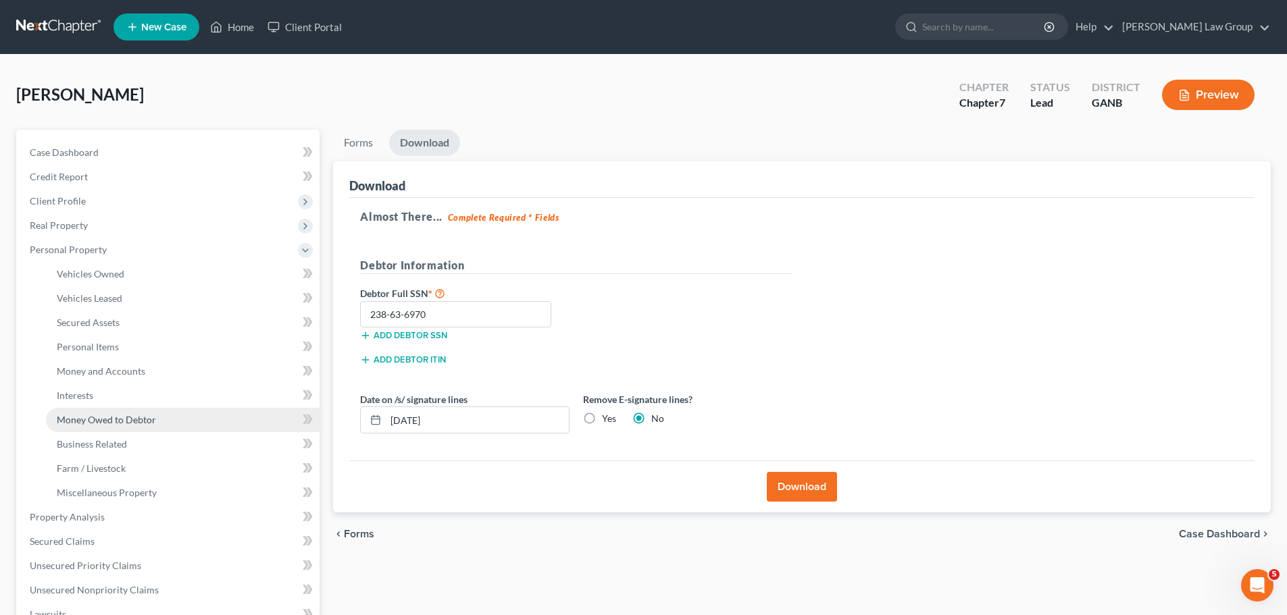
click at [111, 417] on span "Money Owed to Debtor" at bounding box center [106, 419] width 99 height 11
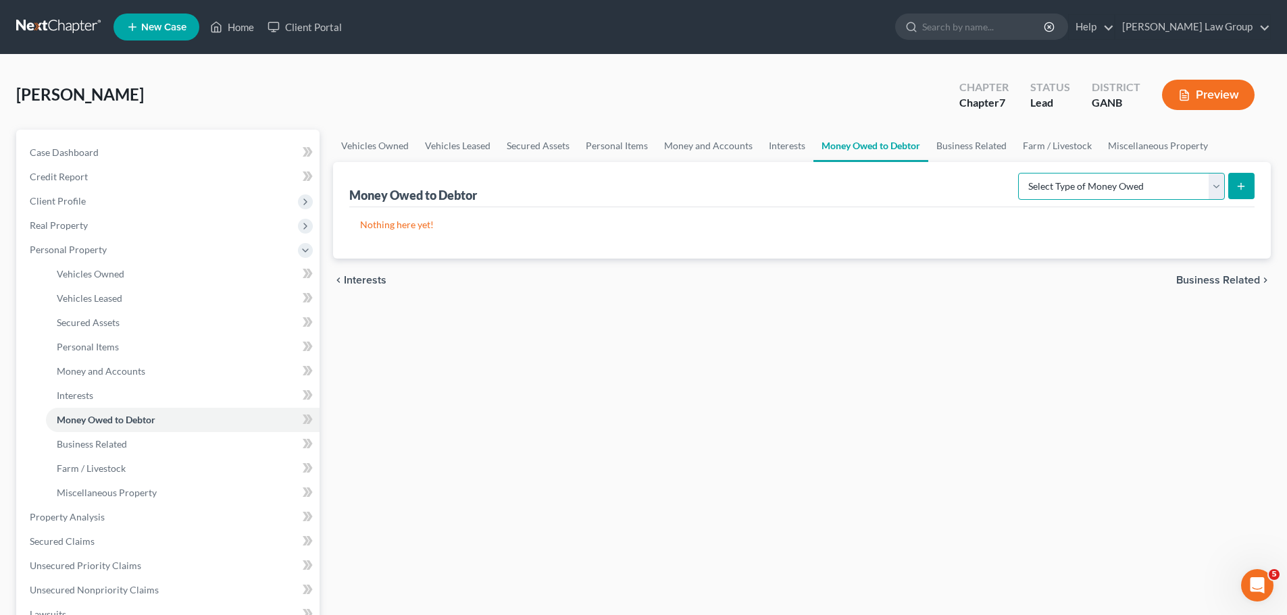
click at [1067, 196] on select "Select Type of Money Owed Accounts Receivable Alimony Child Support Claims Agai…" at bounding box center [1121, 186] width 207 height 27
click at [1020, 173] on select "Select Type of Money Owed Accounts Receivable Alimony Child Support Claims Agai…" at bounding box center [1121, 186] width 207 height 27
click at [1228, 185] on button "submit" at bounding box center [1241, 186] width 26 height 26
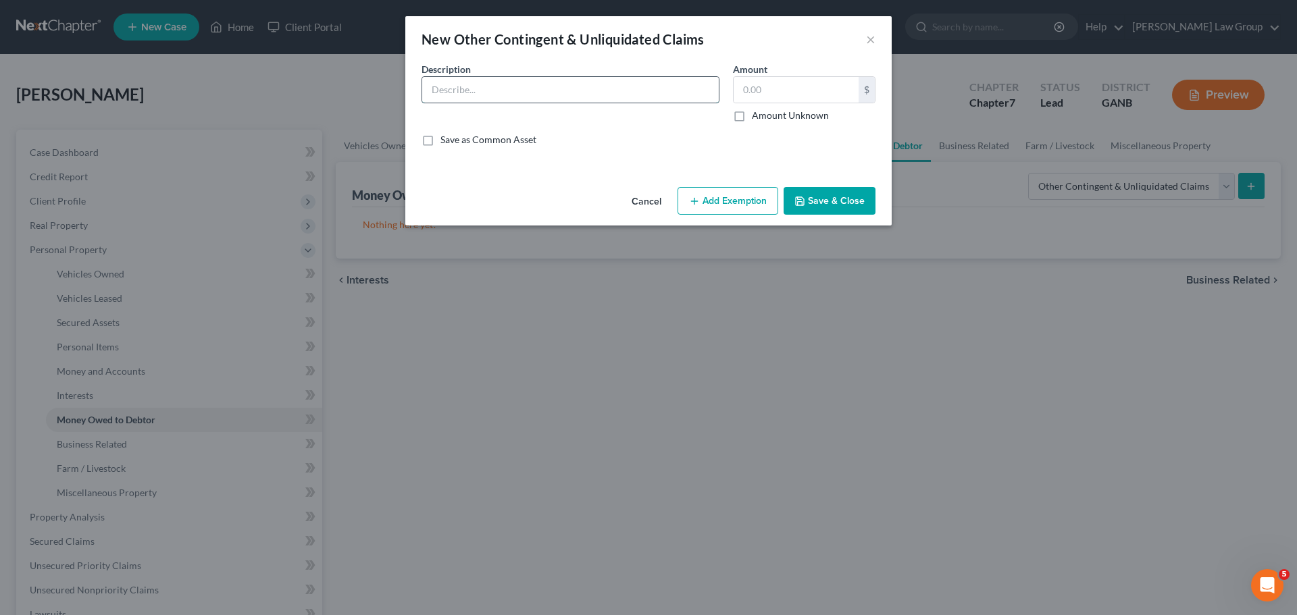
click at [491, 99] on input "text" at bounding box center [570, 90] width 297 height 26
click at [777, 88] on input "text" at bounding box center [796, 90] width 125 height 26
click at [711, 212] on button "Add Exemption" at bounding box center [728, 201] width 101 height 28
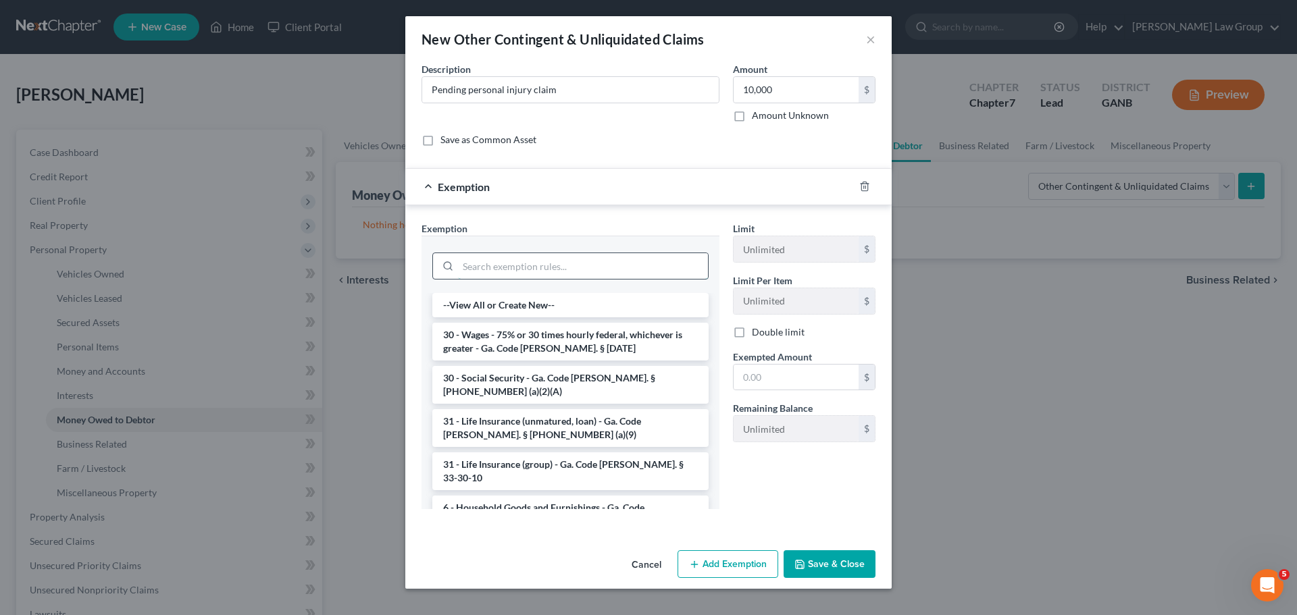
click at [482, 270] on input "search" at bounding box center [583, 266] width 250 height 26
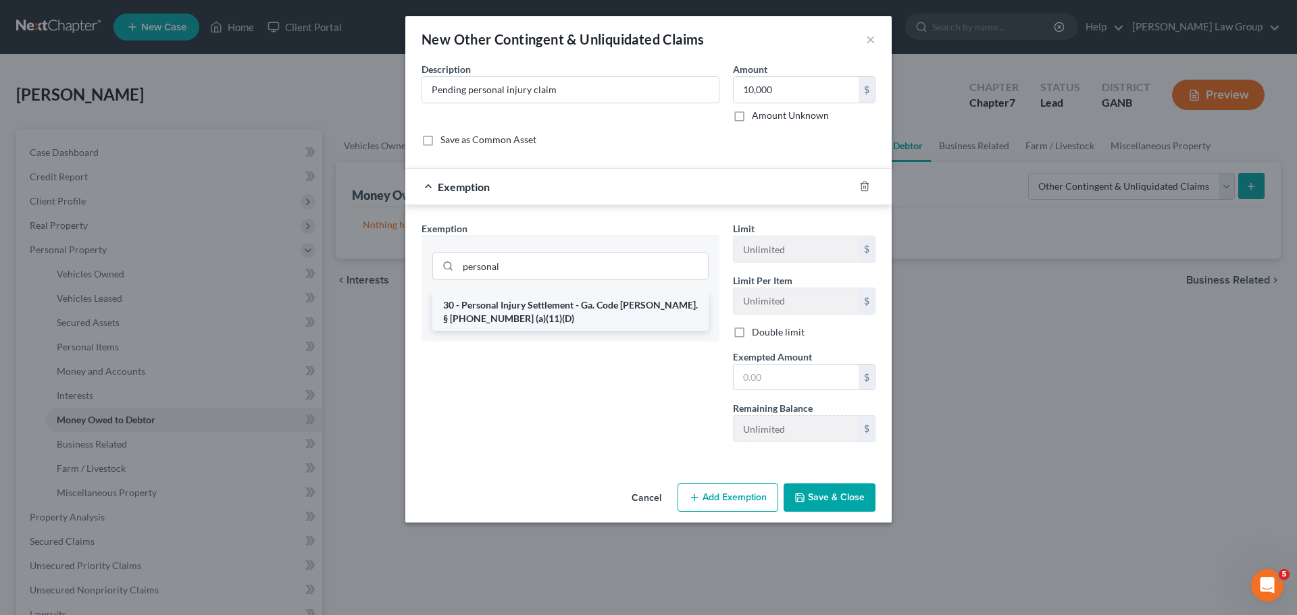
click at [590, 315] on li "30 - Personal Injury Settlement - Ga. Code [PERSON_NAME]. § [PHONE_NUMBER] (a)(…" at bounding box center [570, 312] width 276 height 38
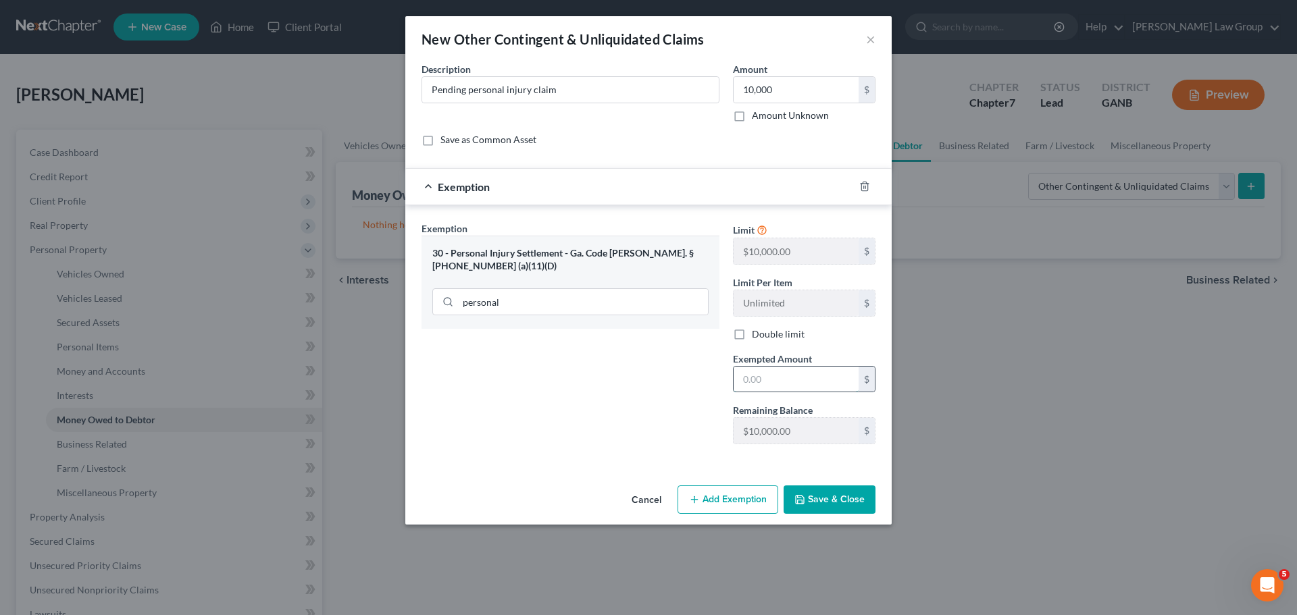
click at [776, 379] on input "text" at bounding box center [796, 380] width 125 height 26
click at [840, 492] on button "Save & Close" at bounding box center [830, 500] width 92 height 28
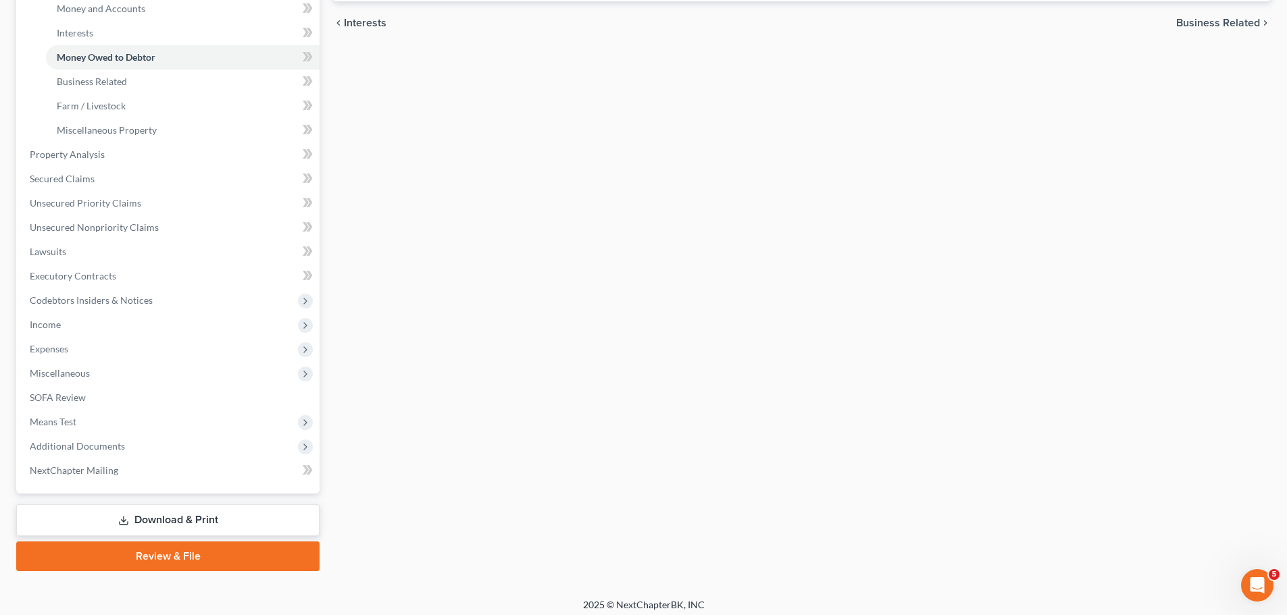
scroll to position [370, 0]
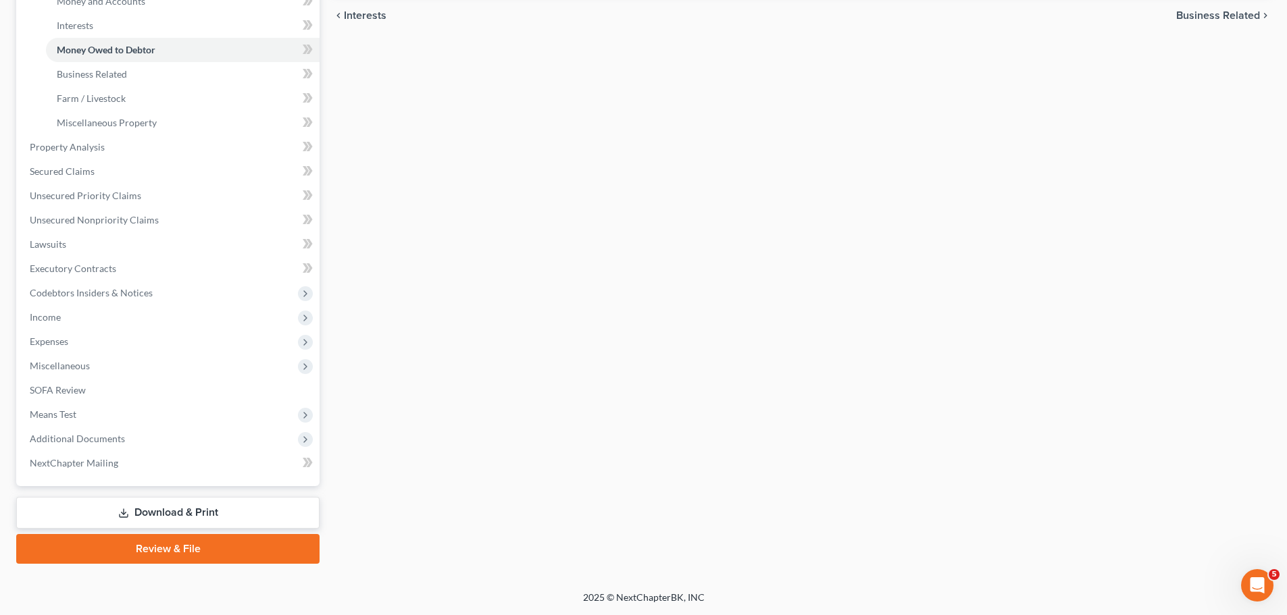
drag, startPoint x: 163, startPoint y: 511, endPoint x: 708, endPoint y: 261, distance: 599.7
click at [163, 511] on link "Download & Print" at bounding box center [167, 513] width 303 height 32
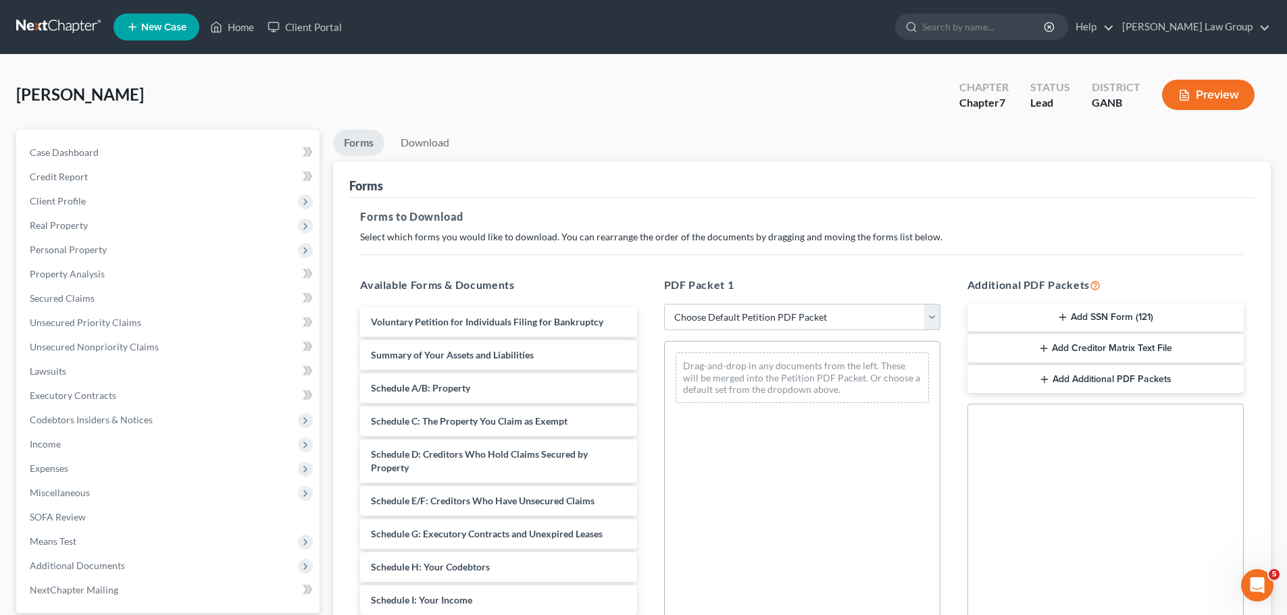
drag, startPoint x: 771, startPoint y: 315, endPoint x: 763, endPoint y: 330, distance: 16.6
click at [771, 311] on select "Choose Default Petition PDF Packet Complete Bankruptcy Petition (all forms and …" at bounding box center [802, 317] width 276 height 27
click at [664, 304] on select "Choose Default Petition PDF Packet Complete Bankruptcy Petition (all forms and …" at bounding box center [802, 317] width 276 height 27
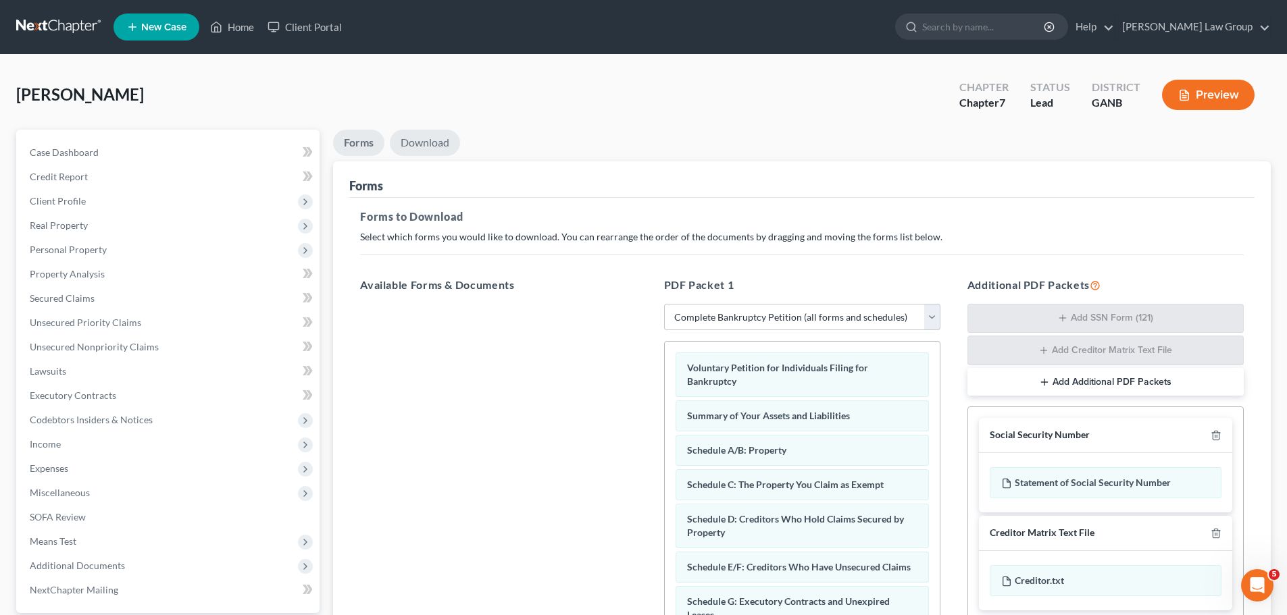
click at [434, 140] on link "Download" at bounding box center [425, 143] width 70 height 26
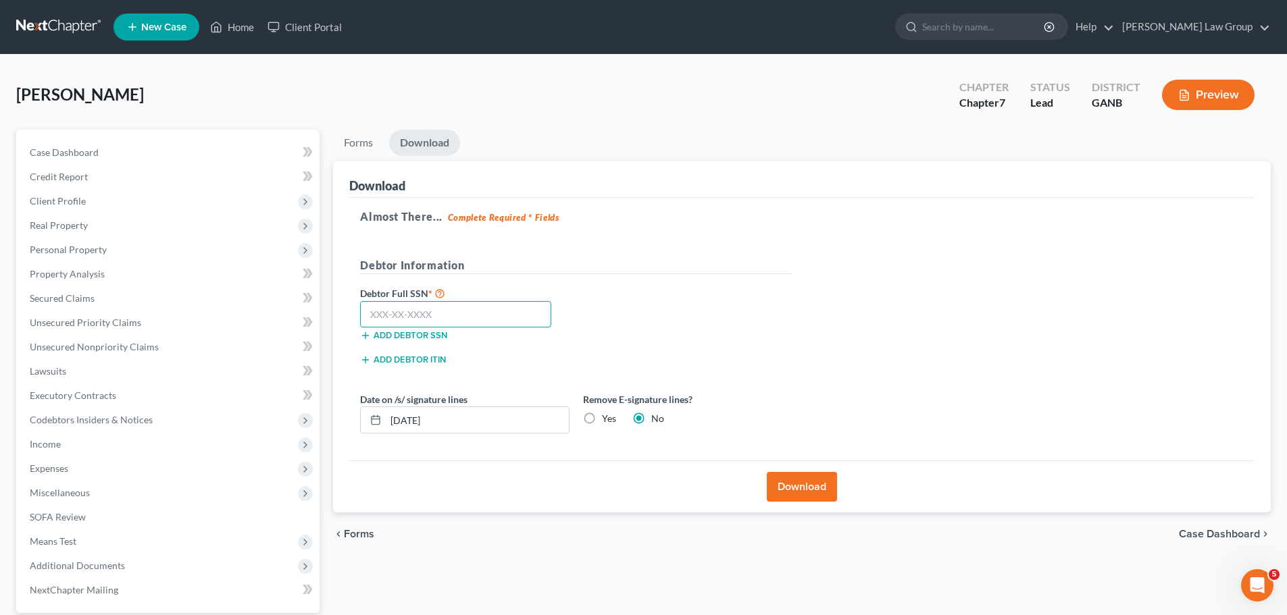
drag, startPoint x: 467, startPoint y: 317, endPoint x: 835, endPoint y: 488, distance: 405.3
click at [467, 315] on input "text" at bounding box center [455, 314] width 191 height 27
paste input "238-63-6970"
drag, startPoint x: 801, startPoint y: 478, endPoint x: 1283, endPoint y: 325, distance: 506.1
click at [801, 478] on button "Download" at bounding box center [802, 487] width 70 height 30
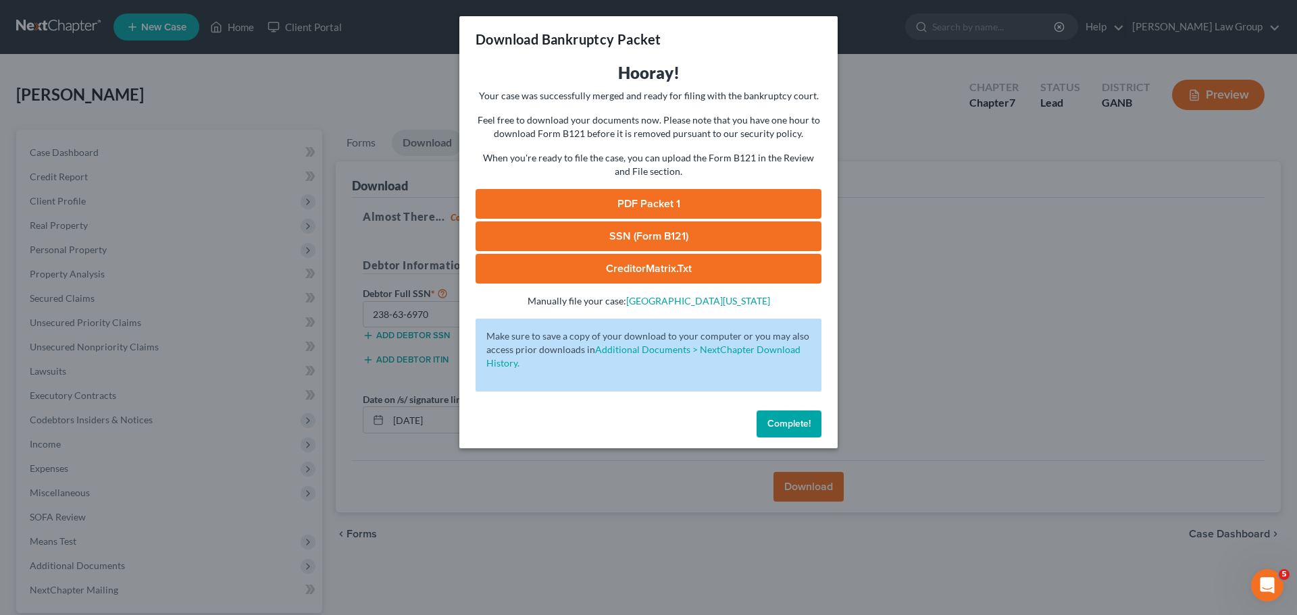
click at [654, 197] on link "PDF Packet 1" at bounding box center [649, 204] width 346 height 30
click at [788, 426] on span "Complete!" at bounding box center [788, 423] width 43 height 11
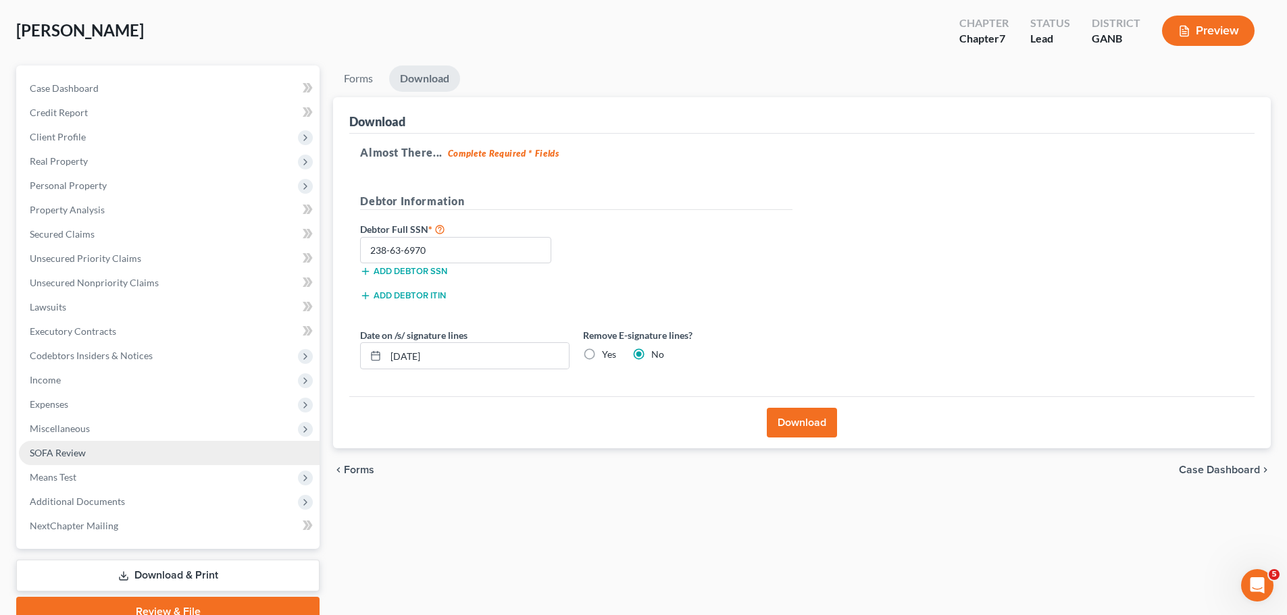
scroll to position [127, 0]
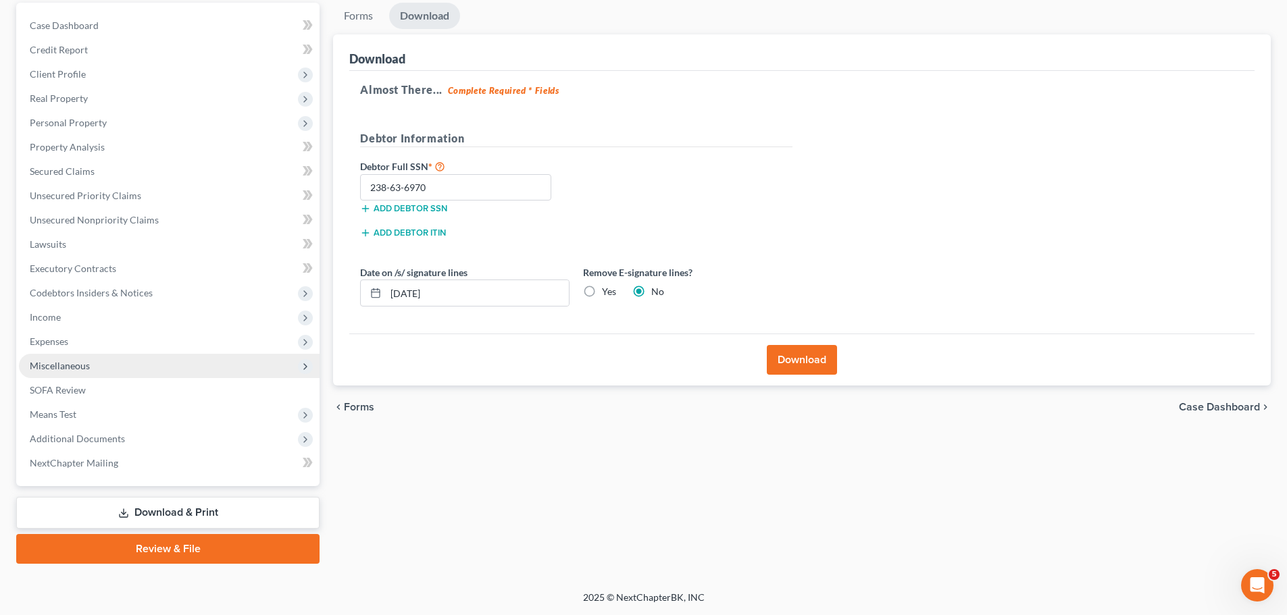
click at [104, 374] on span "Miscellaneous" at bounding box center [169, 366] width 301 height 24
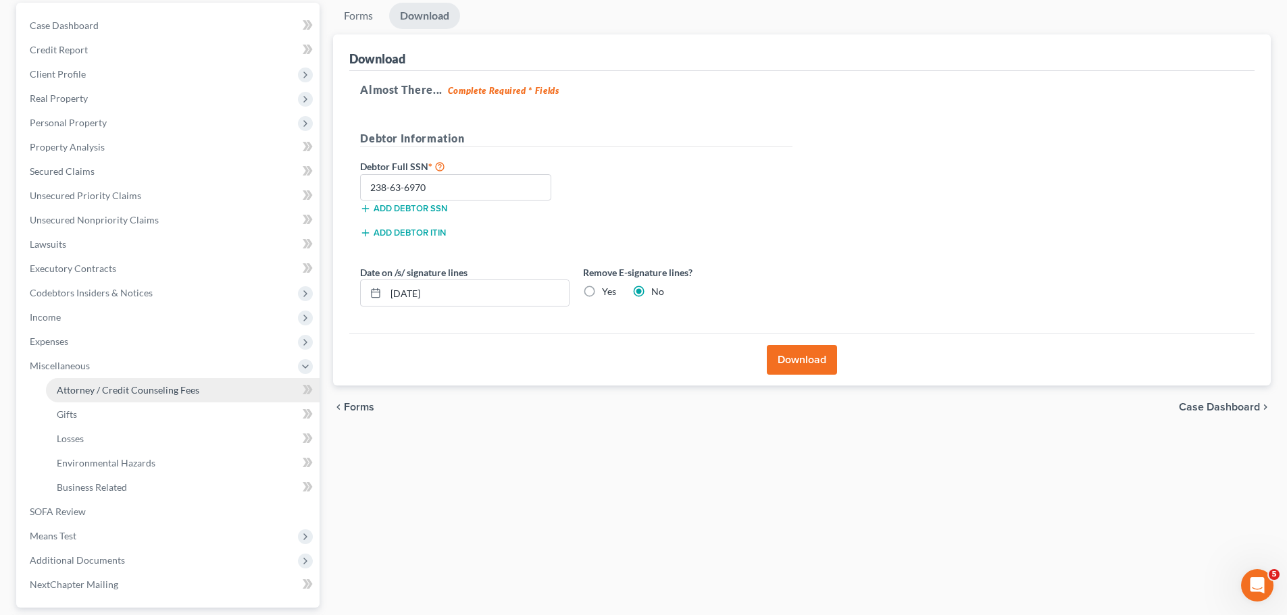
click at [175, 397] on link "Attorney / Credit Counseling Fees" at bounding box center [183, 390] width 274 height 24
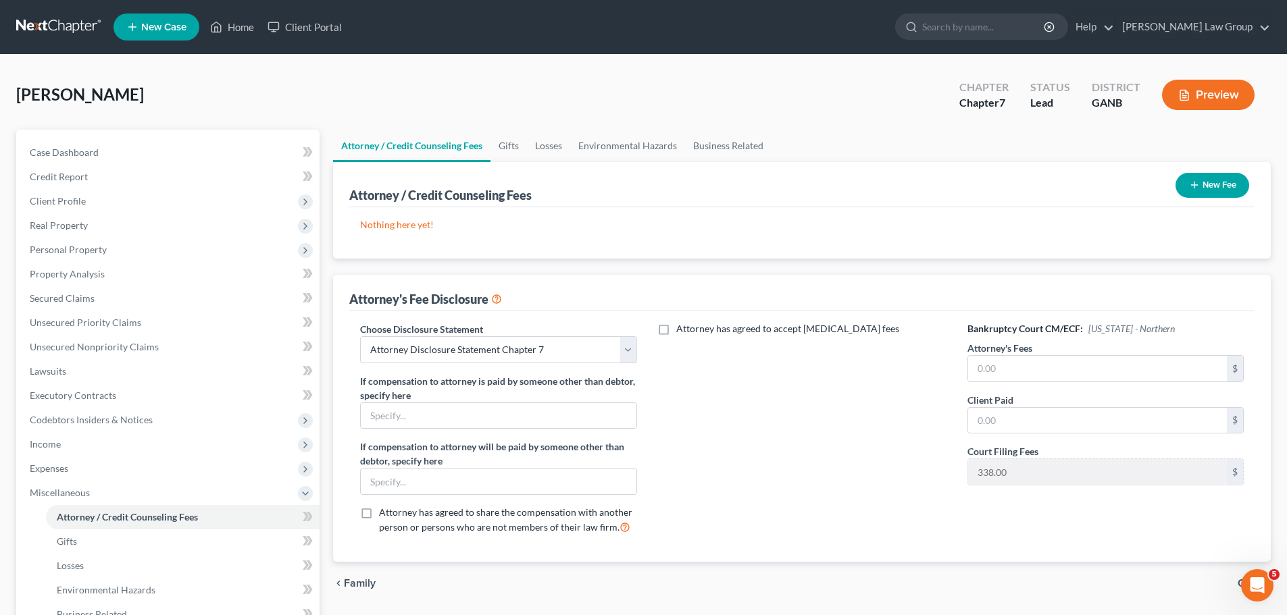
click at [1198, 186] on icon "button" at bounding box center [1194, 185] width 11 height 11
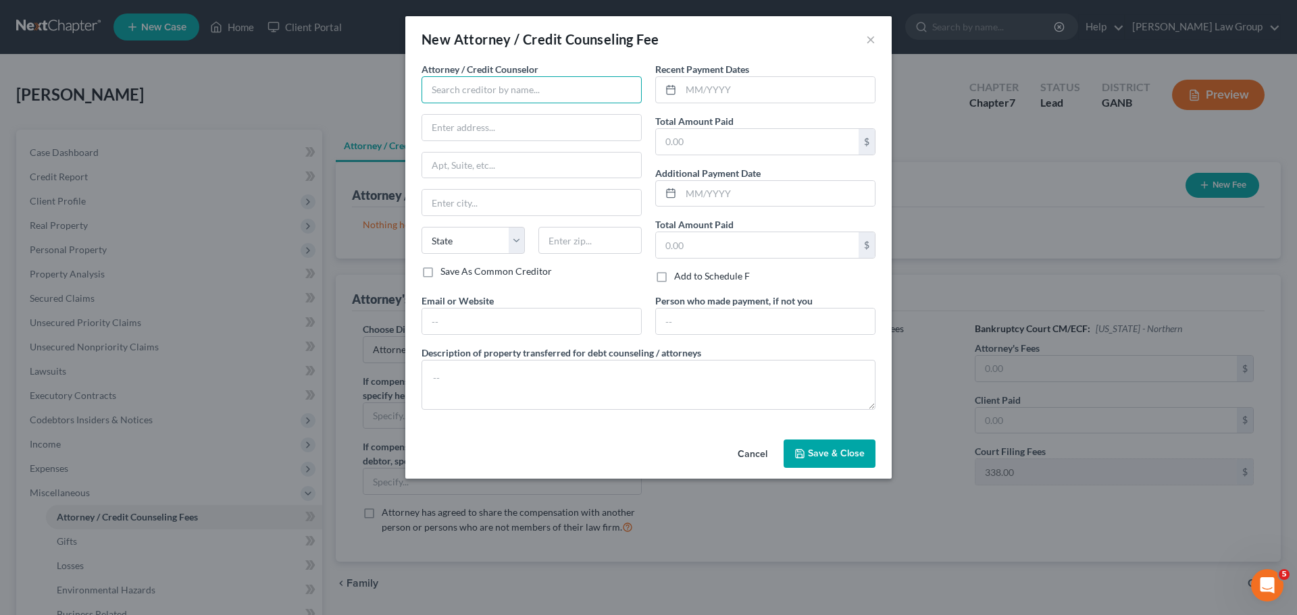
click at [456, 95] on input "text" at bounding box center [532, 89] width 220 height 27
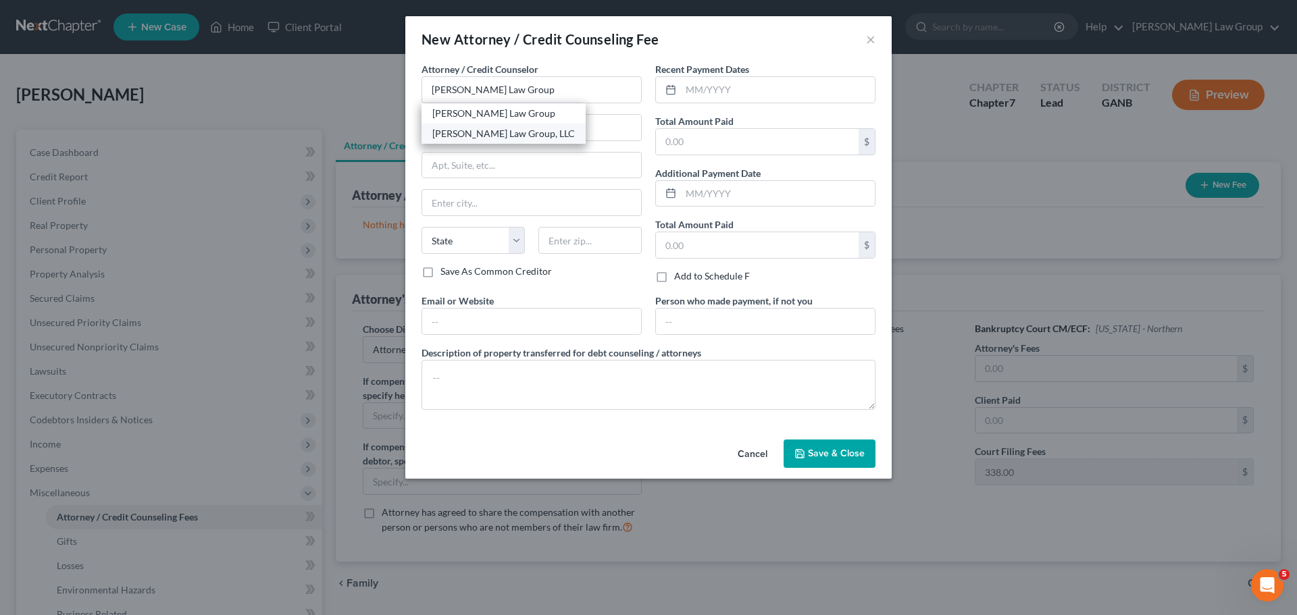
click at [526, 128] on div "[PERSON_NAME] Law Group, LLC" at bounding box center [503, 134] width 143 height 14
click at [751, 82] on input "text" at bounding box center [778, 90] width 194 height 26
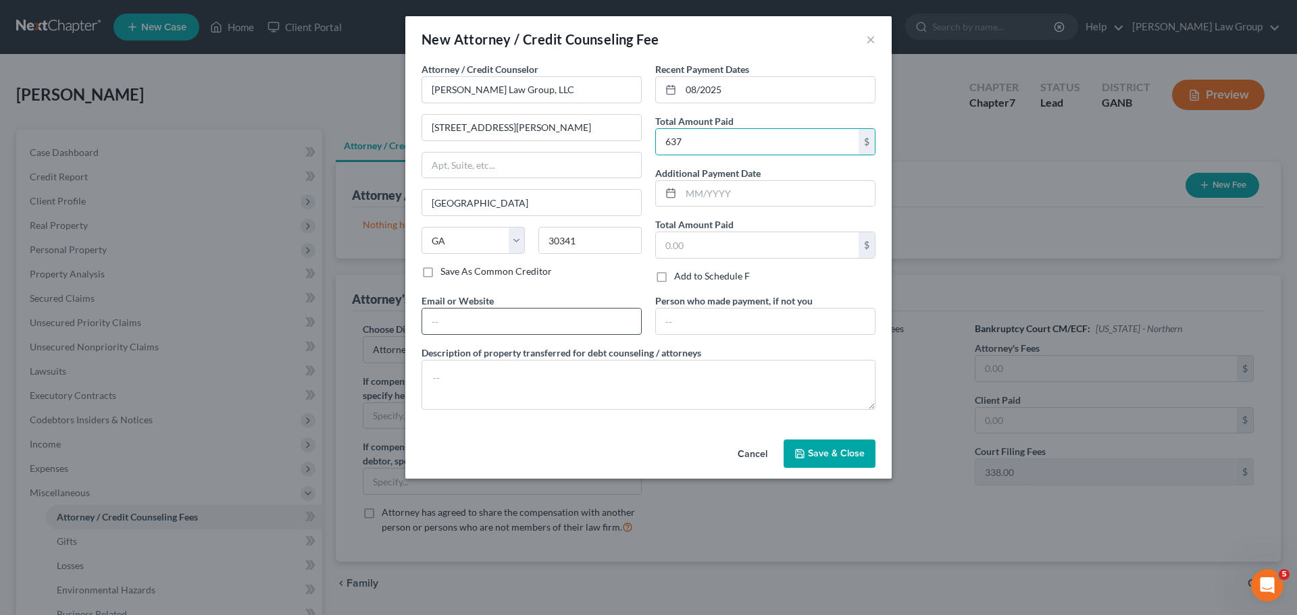
click at [515, 319] on input "text" at bounding box center [531, 322] width 219 height 26
drag, startPoint x: 854, startPoint y: 456, endPoint x: 1224, endPoint y: 176, distance: 464.0
click at [854, 455] on span "Save & Close" at bounding box center [836, 453] width 57 height 11
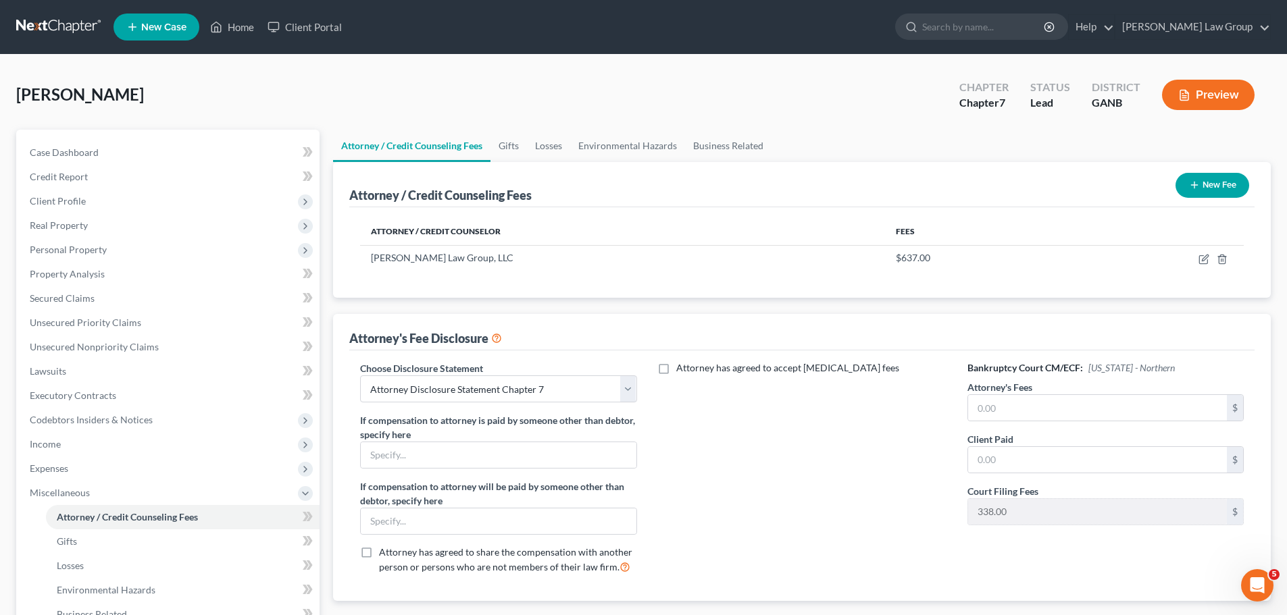
click at [1215, 184] on button "New Fee" at bounding box center [1212, 185] width 74 height 25
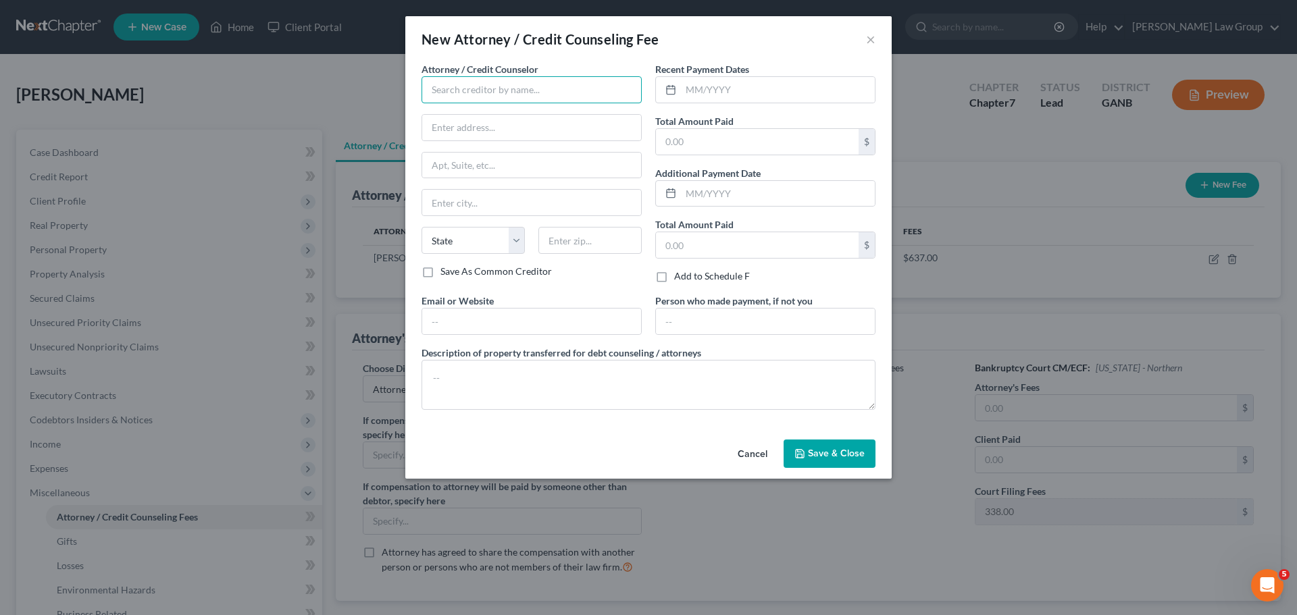
click at [455, 91] on input "text" at bounding box center [532, 89] width 220 height 27
click at [511, 124] on input "text" at bounding box center [531, 128] width 219 height 26
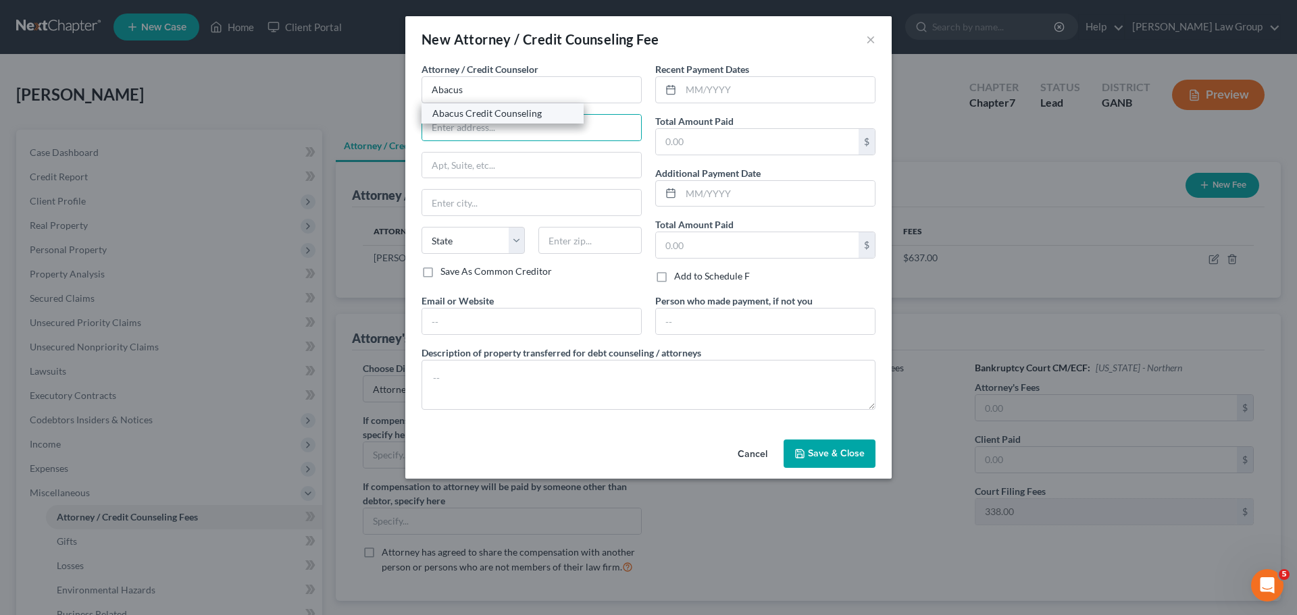
click at [519, 113] on div "Abacus Credit Counseling" at bounding box center [502, 114] width 141 height 14
click at [526, 111] on div "Attorney / Credit Counselor * Abacus Credit Counseling 15760 Ventura Boulevard …" at bounding box center [532, 163] width 220 height 203
click at [775, 98] on input "text" at bounding box center [778, 90] width 194 height 26
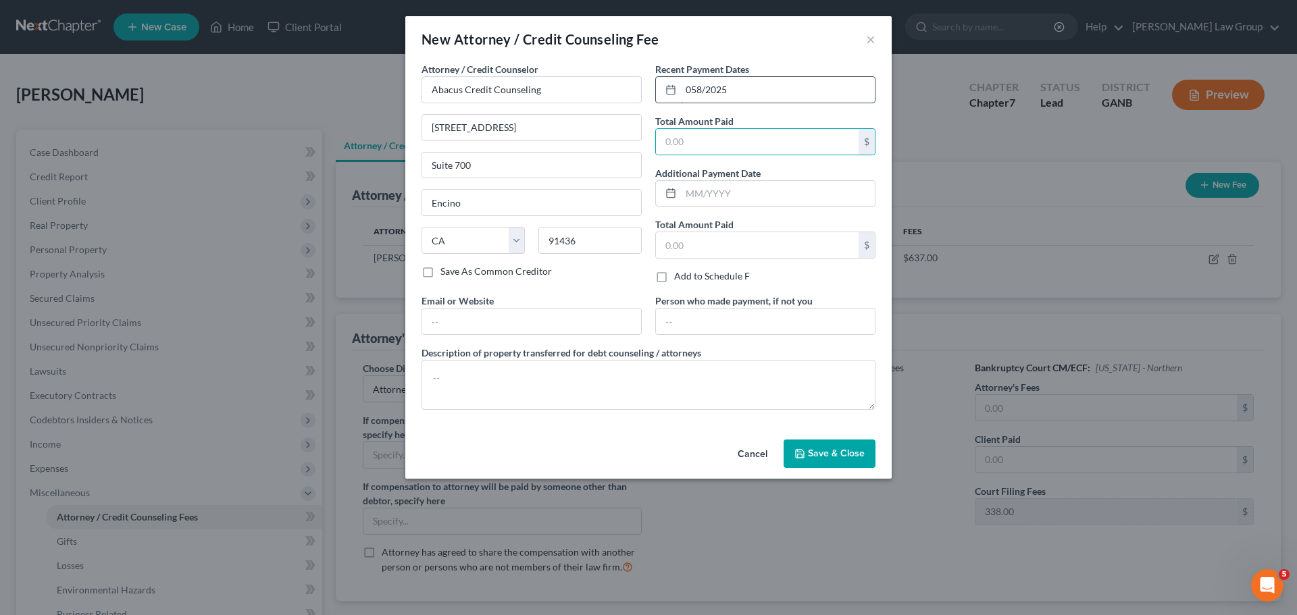
click at [776, 79] on input "058/2025" at bounding box center [778, 90] width 194 height 26
click at [615, 88] on div "Attorney / Credit Counselor * Abacus Credit Counseling 15760 Ventura Boulevard …" at bounding box center [648, 241] width 467 height 359
click at [771, 110] on div "Recent Payment Dates 058/2025 Total Amount Paid $ Additional Payment Date Total…" at bounding box center [766, 178] width 234 height 232
click at [648, 73] on div "Attorney / Credit Counselor * Abacus Credit Counseling 15760 Ventura Boulevard …" at bounding box center [648, 241] width 467 height 359
click at [517, 321] on input "text" at bounding box center [531, 322] width 219 height 26
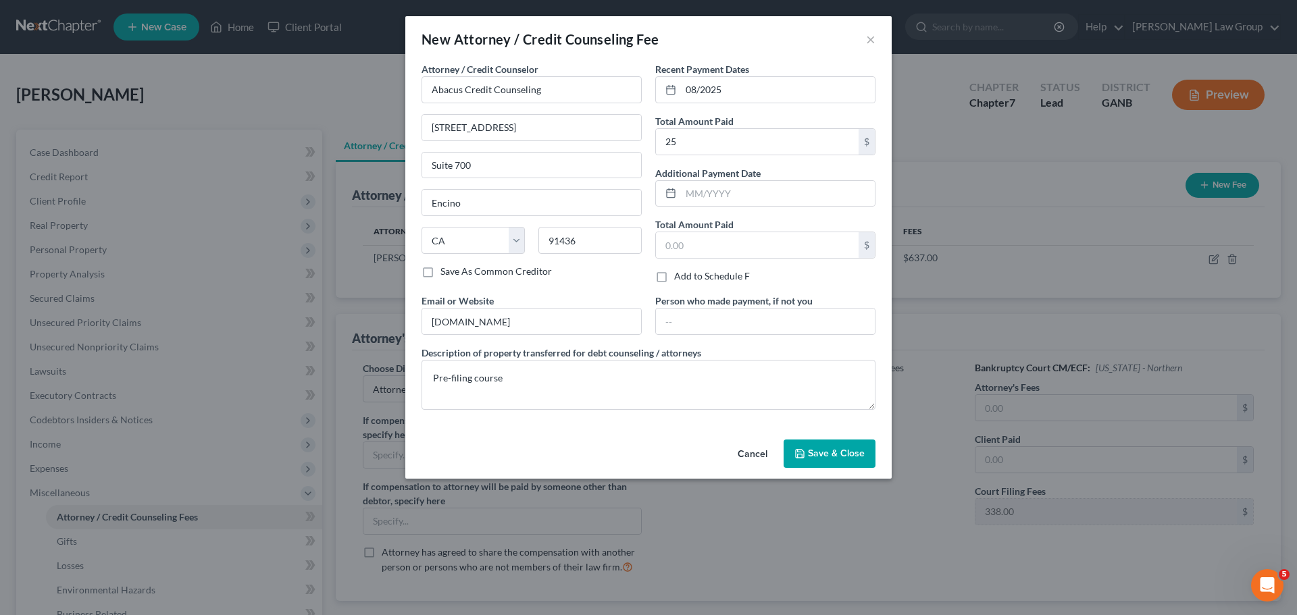
drag, startPoint x: 822, startPoint y: 458, endPoint x: 1294, endPoint y: 447, distance: 471.6
click at [821, 458] on span "Save & Close" at bounding box center [836, 453] width 57 height 11
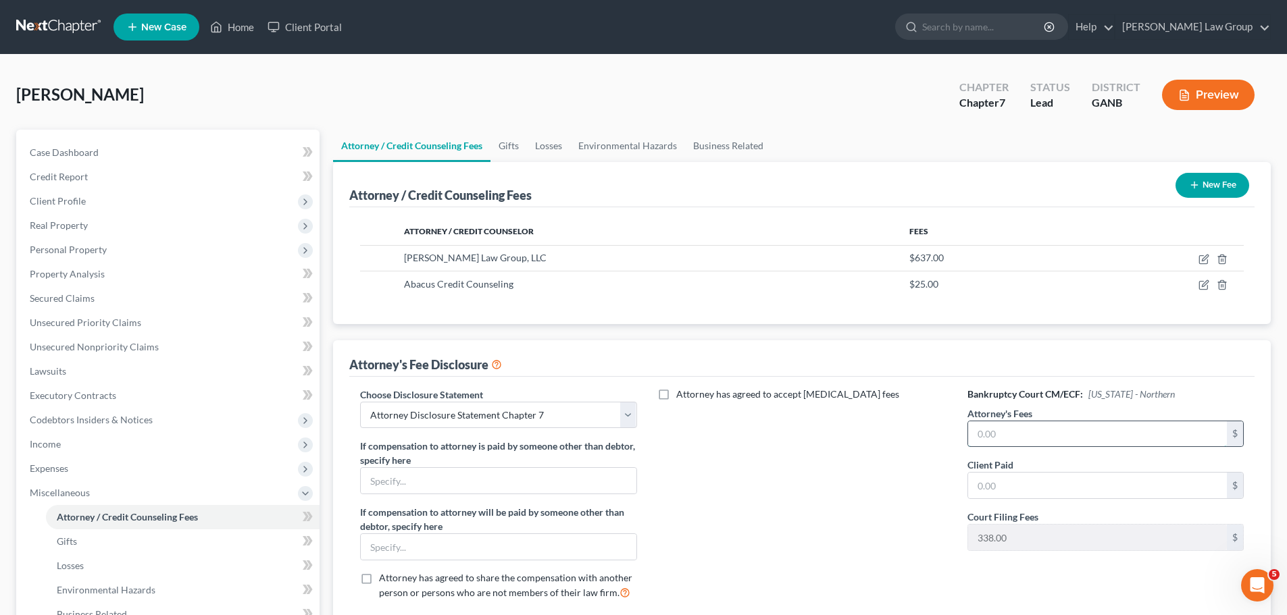
click at [1095, 434] on input "text" at bounding box center [1097, 435] width 259 height 26
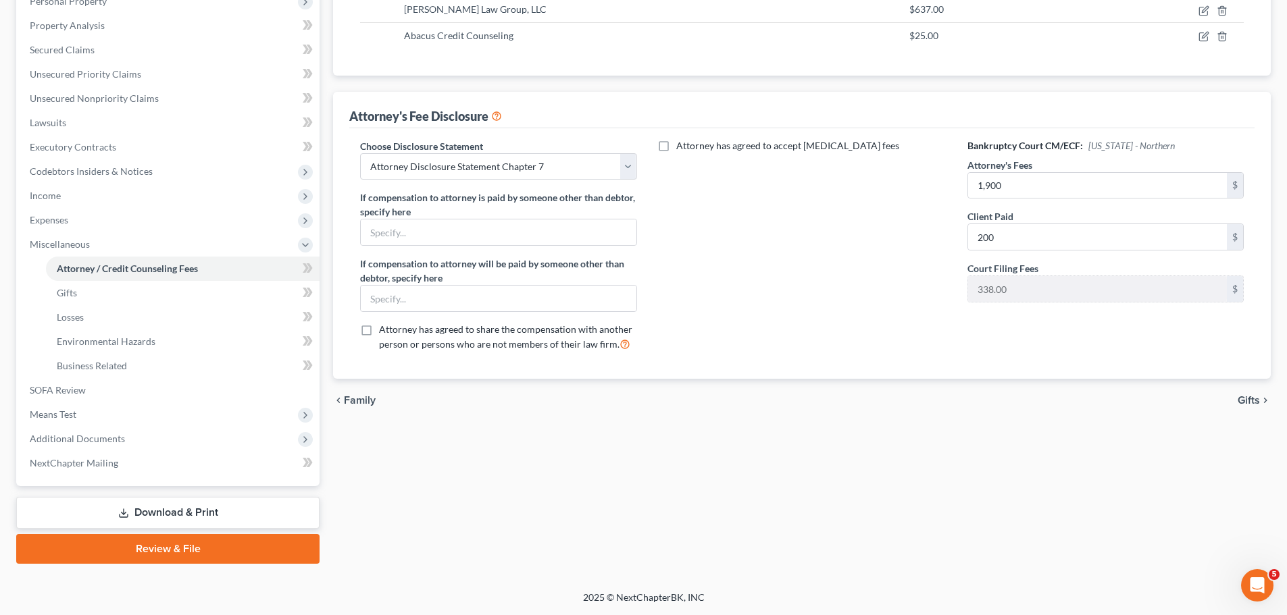
click at [203, 519] on link "Download & Print" at bounding box center [167, 513] width 303 height 32
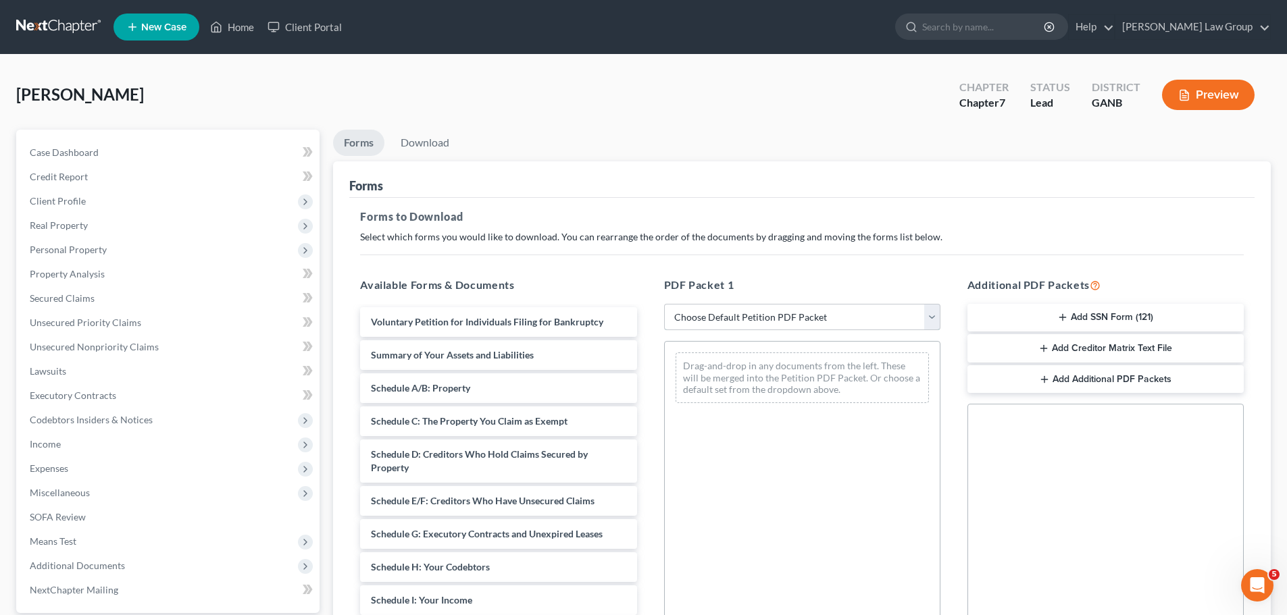
click at [751, 311] on select "Choose Default Petition PDF Packet Complete Bankruptcy Petition (all forms and …" at bounding box center [802, 317] width 276 height 27
click at [664, 304] on select "Choose Default Petition PDF Packet Complete Bankruptcy Petition (all forms and …" at bounding box center [802, 317] width 276 height 27
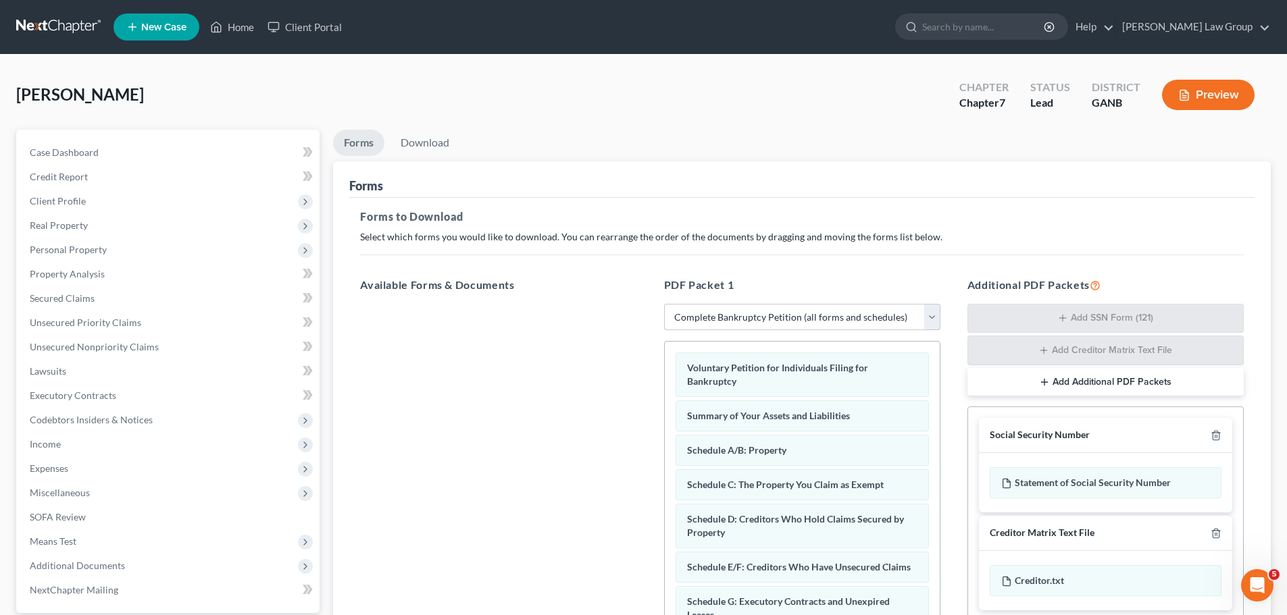
drag, startPoint x: 735, startPoint y: 321, endPoint x: 618, endPoint y: 277, distance: 124.8
click at [735, 321] on select "Choose Default Petition PDF Packet Complete Bankruptcy Petition (all forms and …" at bounding box center [802, 317] width 276 height 27
click at [664, 304] on select "Choose Default Petition PDF Packet Complete Bankruptcy Petition (all forms and …" at bounding box center [802, 317] width 276 height 27
click at [432, 145] on link "Download" at bounding box center [425, 143] width 70 height 26
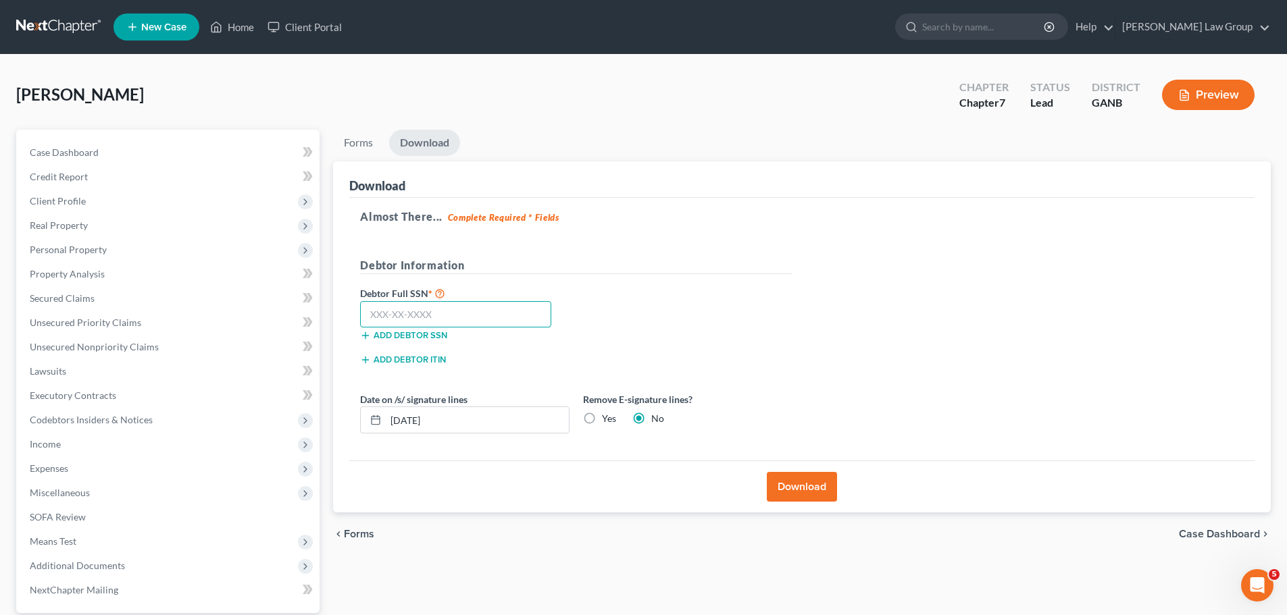
drag, startPoint x: 474, startPoint y: 308, endPoint x: 818, endPoint y: 480, distance: 384.9
click at [474, 308] on input "text" at bounding box center [455, 314] width 191 height 27
paste input "238-63-6970"
click at [814, 489] on button "Download" at bounding box center [802, 487] width 70 height 30
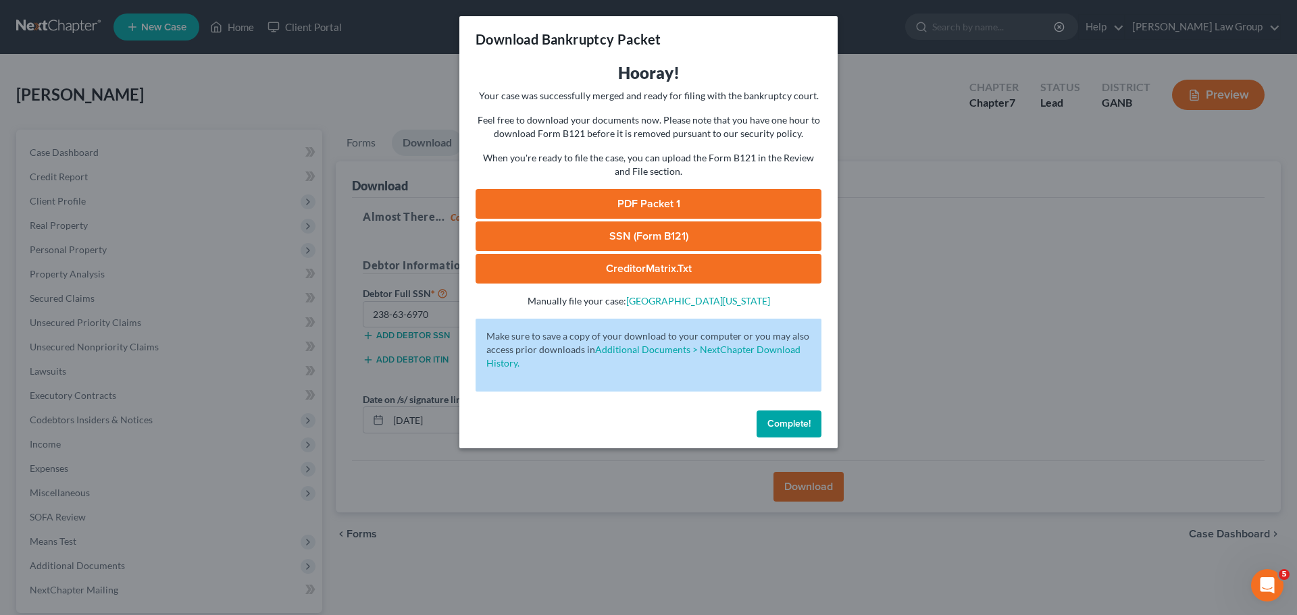
drag, startPoint x: 689, startPoint y: 196, endPoint x: 1028, endPoint y: 144, distance: 343.1
click at [689, 196] on link "PDF Packet 1" at bounding box center [649, 204] width 346 height 30
drag, startPoint x: 782, startPoint y: 422, endPoint x: 746, endPoint y: 1, distance: 421.6
click at [782, 420] on span "Complete!" at bounding box center [788, 423] width 43 height 11
